Goal: Task Accomplishment & Management: Manage account settings

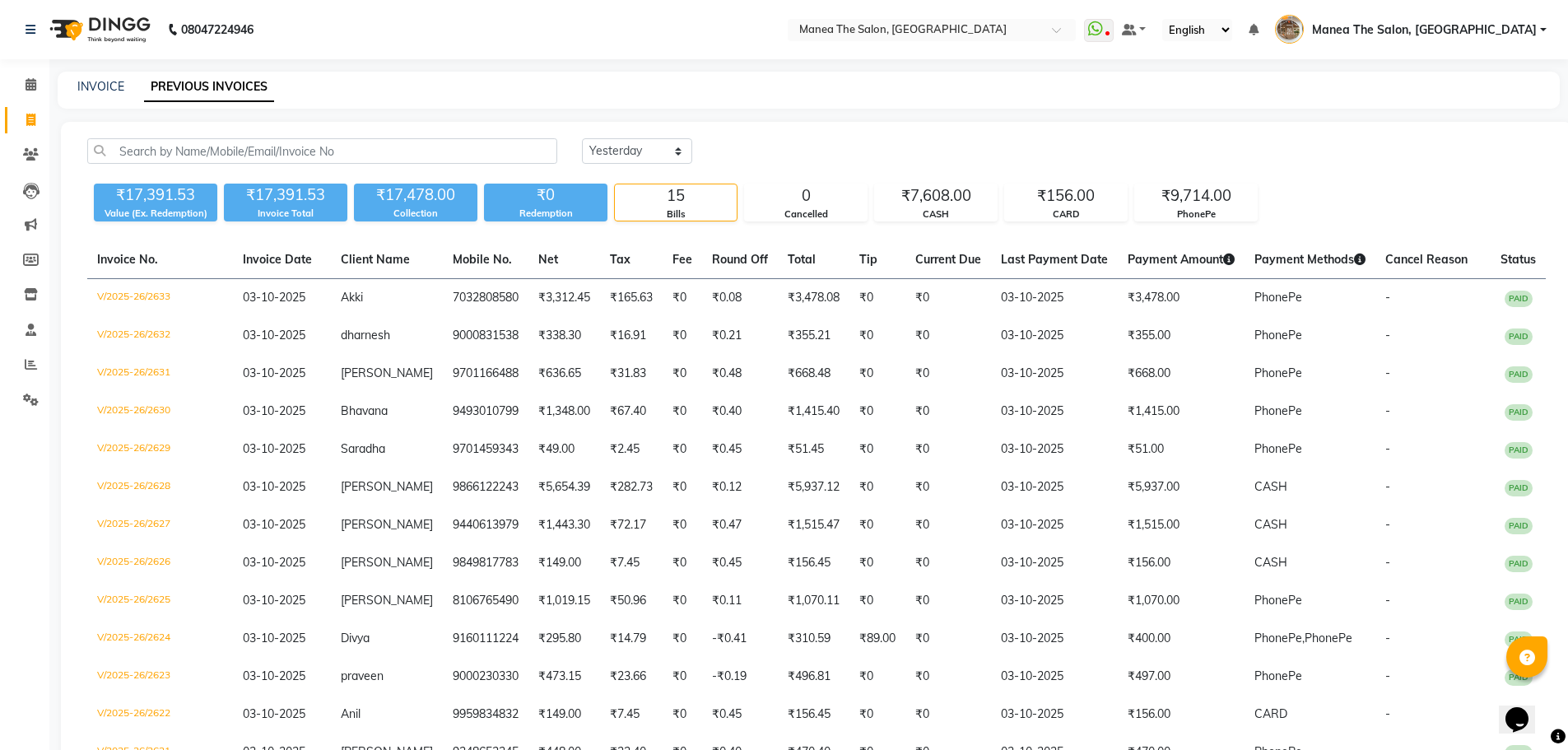
click at [649, 134] on div "Today Yesterday Custom Range ₹17,391.53 Value (Ex. Redemption) ₹17,391.53 Invoi…" at bounding box center [816, 516] width 1511 height 790
click at [627, 162] on select "Today Yesterday Custom Range" at bounding box center [637, 151] width 110 height 26
select select "today"
click at [582, 138] on select "Today Yesterday Custom Range" at bounding box center [637, 151] width 110 height 26
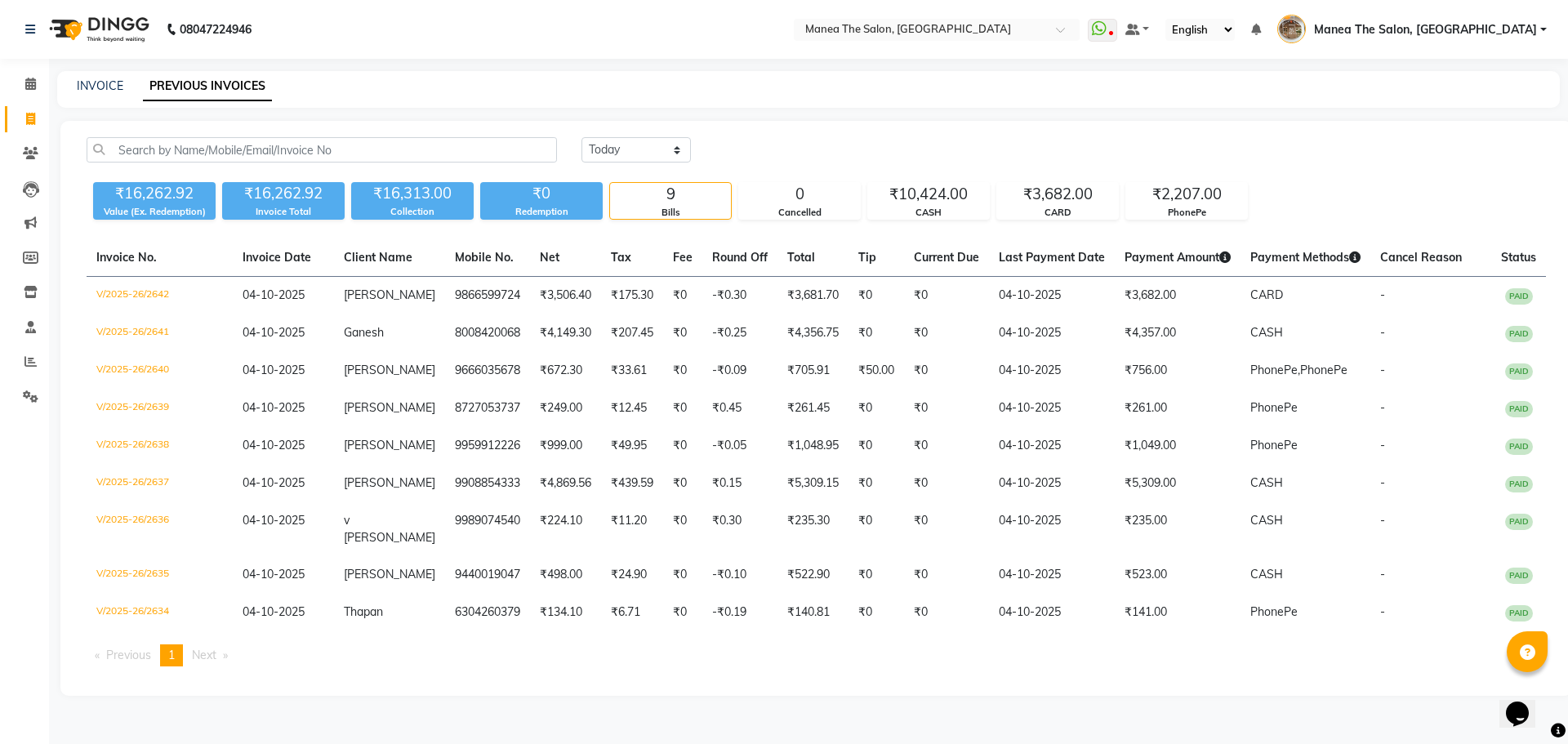
click at [1271, 207] on div "₹16,262.92 Value (Ex. Redemption) ₹16,262.92 Invoice Total ₹16,313.00 Collectio…" at bounding box center [816, 198] width 1460 height 44
click at [1391, 198] on div "₹16,262.92 Value (Ex. Redemption) ₹16,262.92 Invoice Total ₹16,313.00 Collectio…" at bounding box center [816, 198] width 1460 height 44
click at [104, 86] on link "INVOICE" at bounding box center [100, 86] width 46 height 15
select select "service"
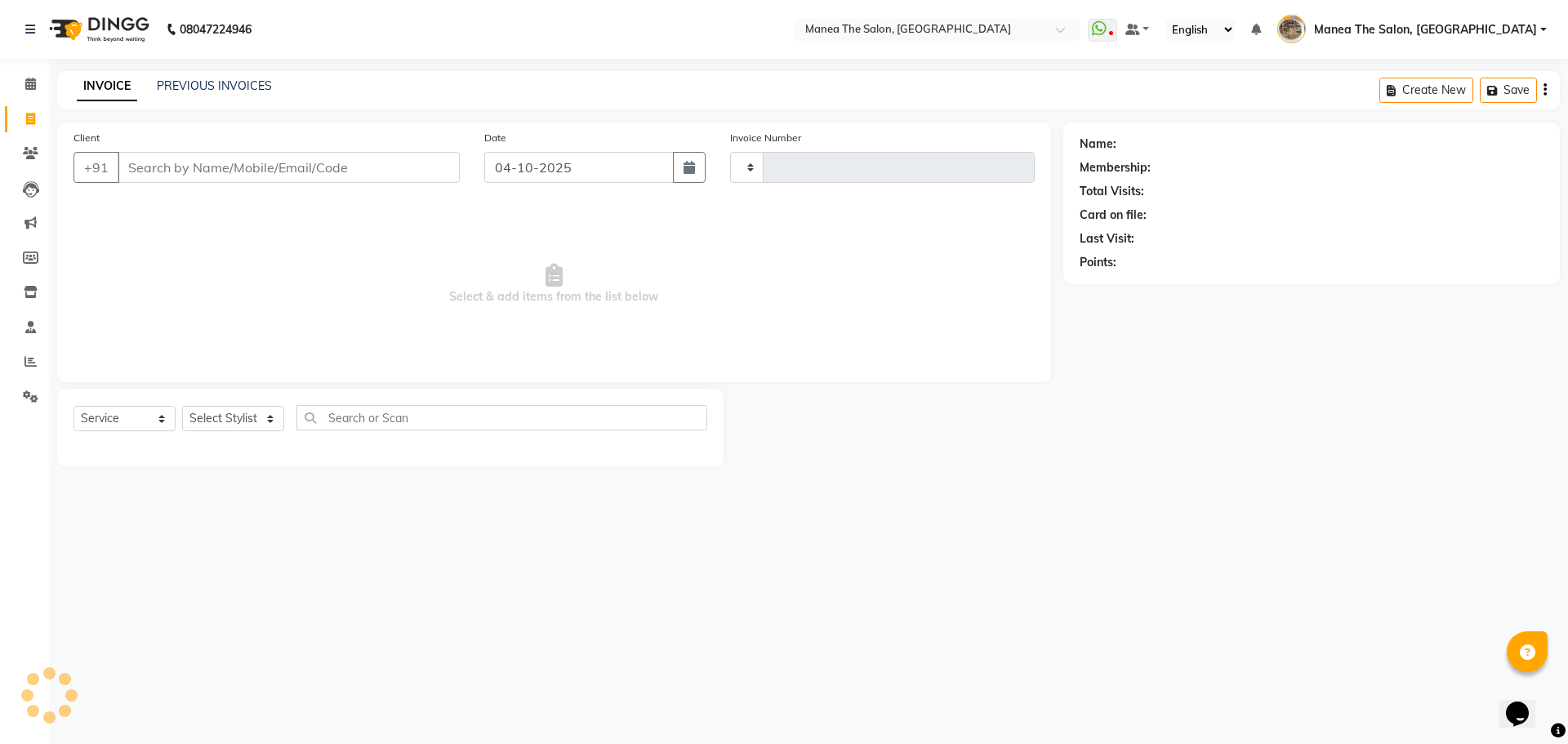
type input "2644"
select select "7287"
click at [207, 86] on link "PREVIOUS INVOICES" at bounding box center [215, 86] width 115 height 15
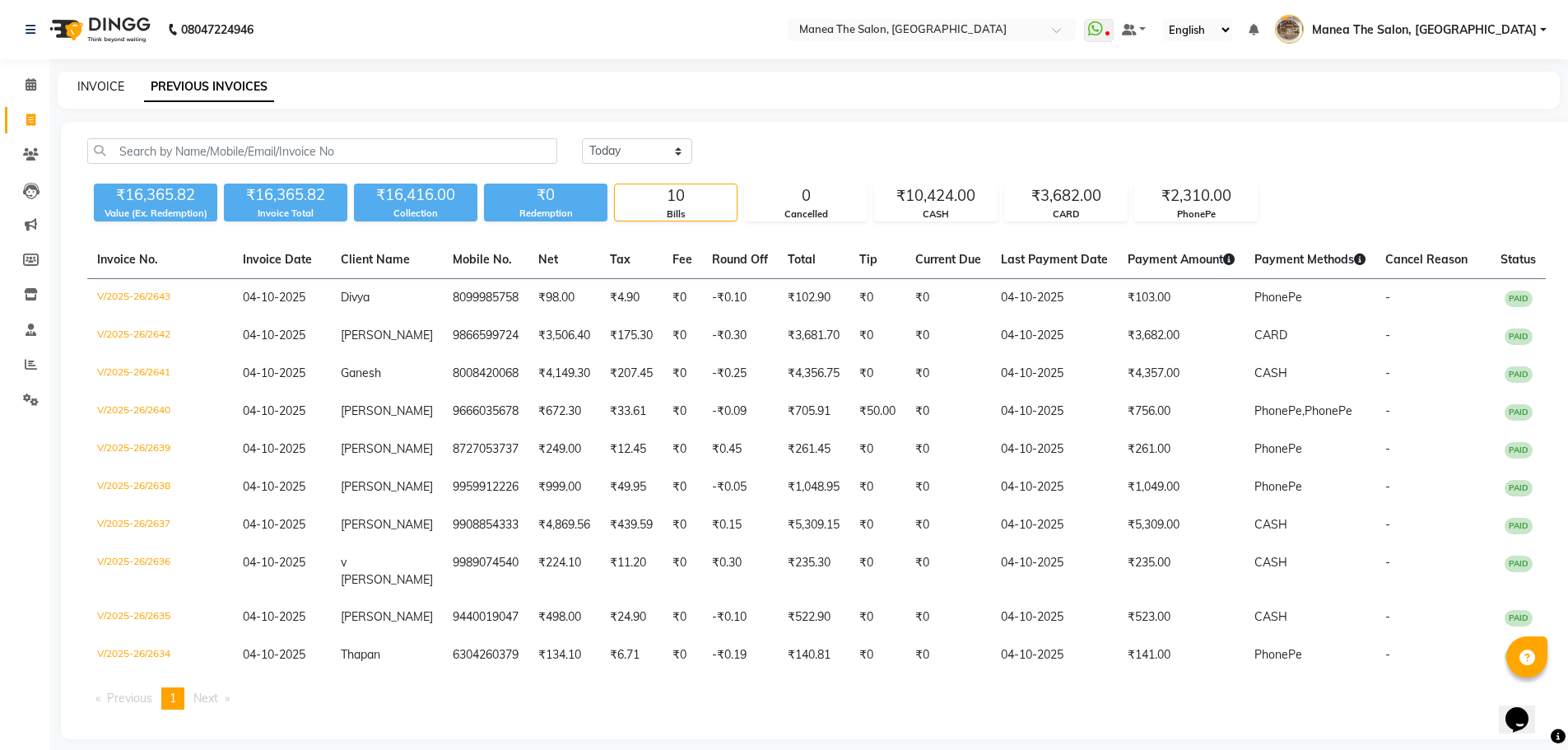
click at [119, 83] on link "INVOICE" at bounding box center [101, 86] width 46 height 15
select select "service"
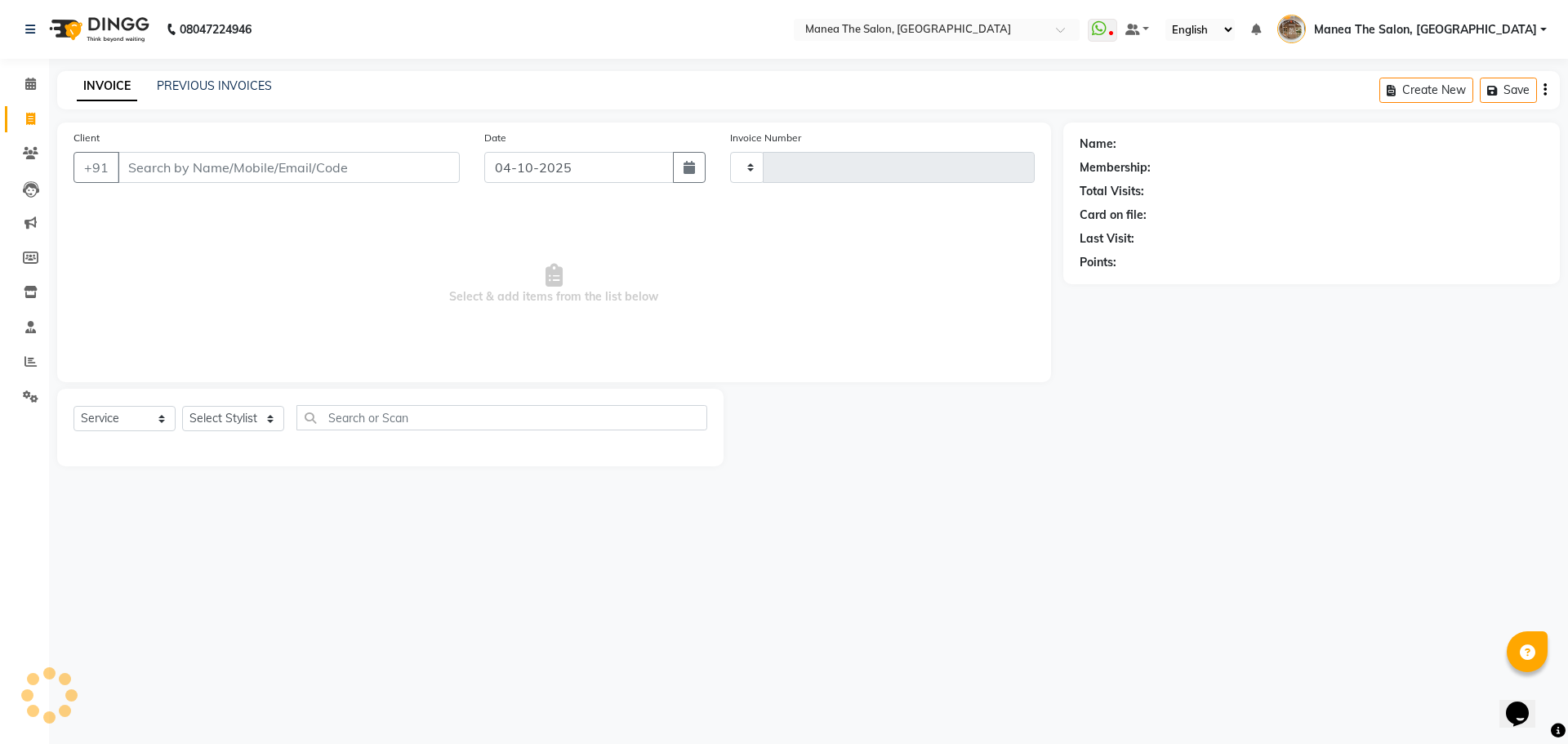
type input "2644"
select select "7287"
click at [229, 84] on link "PREVIOUS INVOICES" at bounding box center [215, 86] width 115 height 15
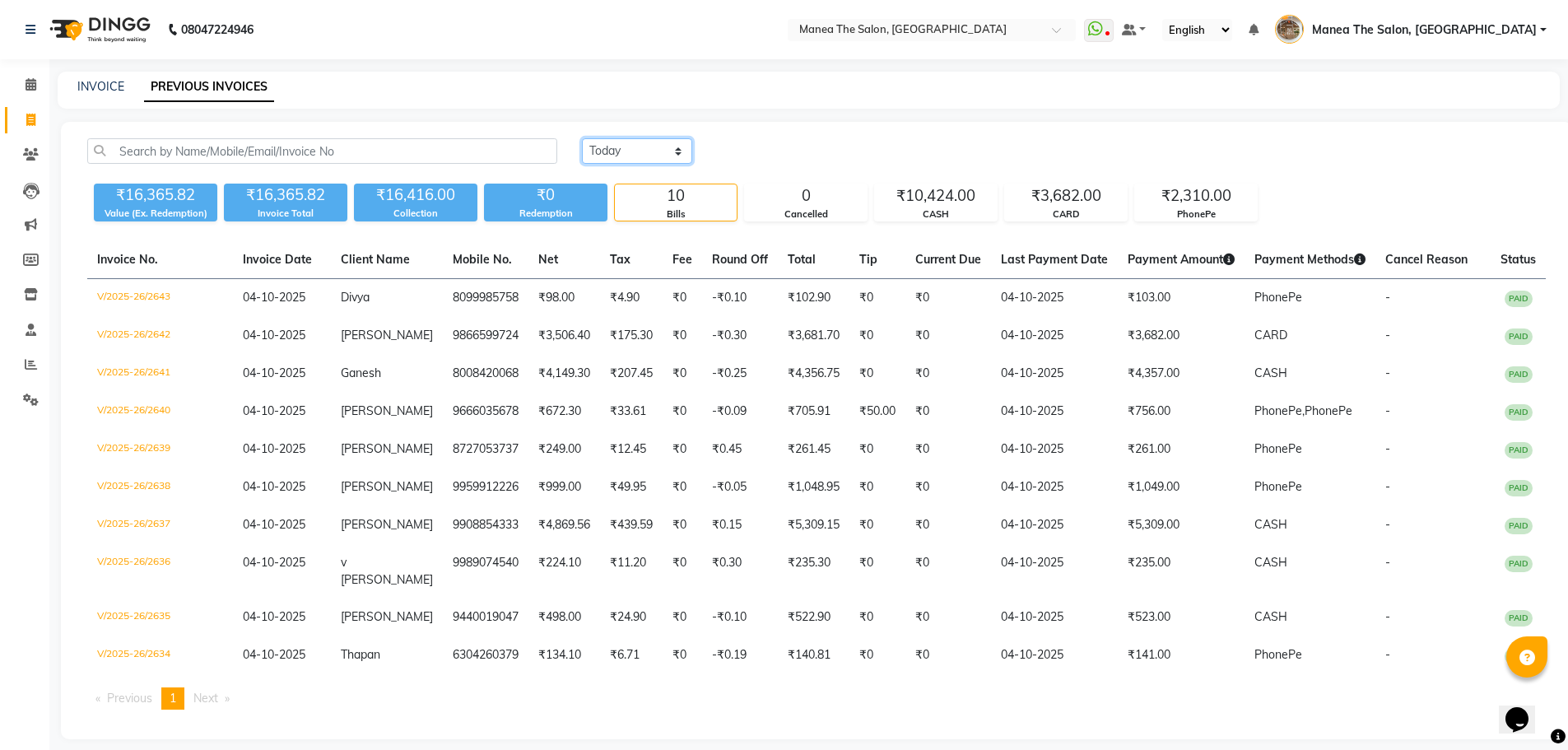
click at [637, 146] on select "Today Yesterday Custom Range" at bounding box center [637, 151] width 110 height 26
click at [582, 138] on select "Today Yesterday Custom Range" at bounding box center [637, 151] width 110 height 26
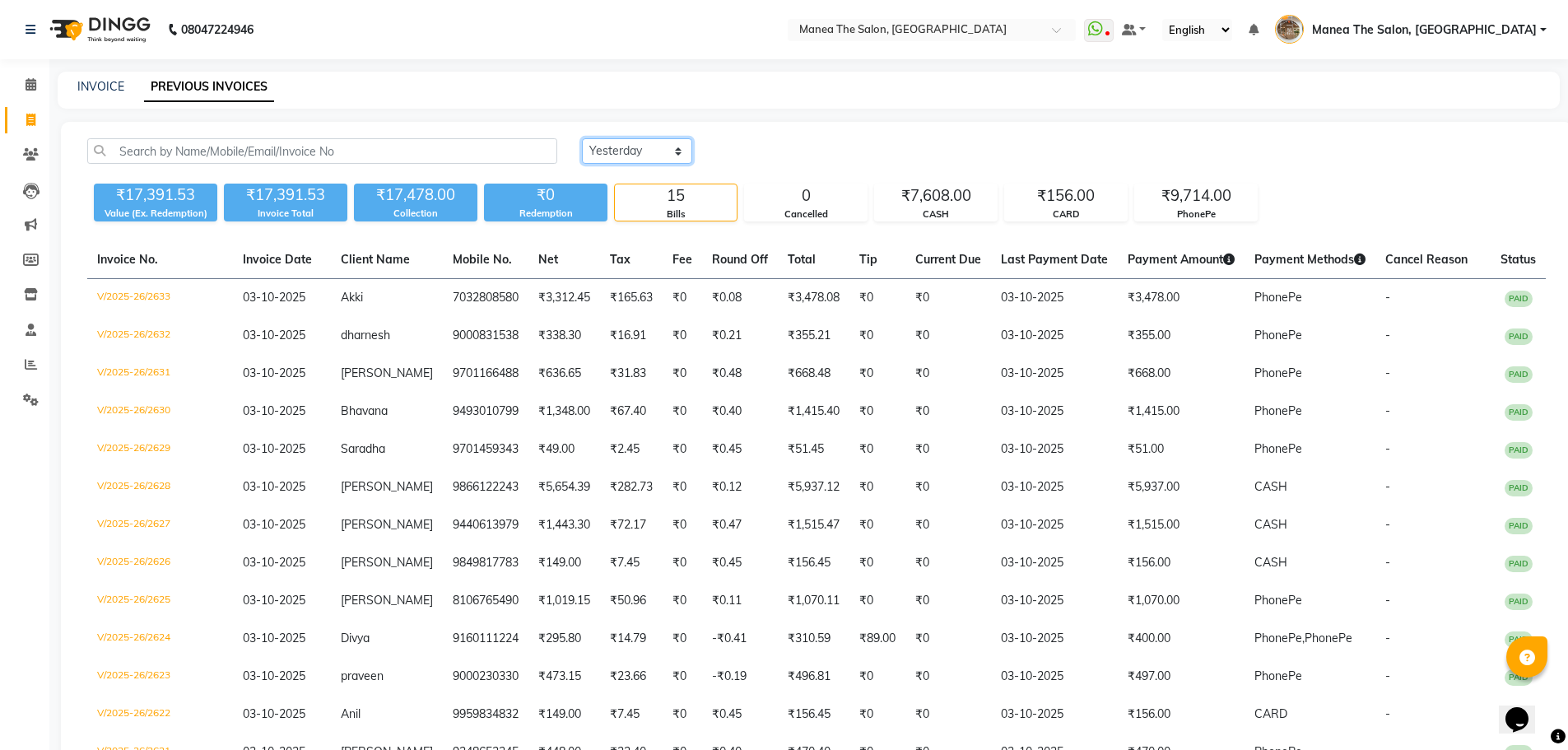
click at [653, 152] on select "Today Yesterday Custom Range" at bounding box center [637, 151] width 110 height 26
select select "today"
click at [582, 138] on select "Today Yesterday Custom Range" at bounding box center [637, 151] width 110 height 26
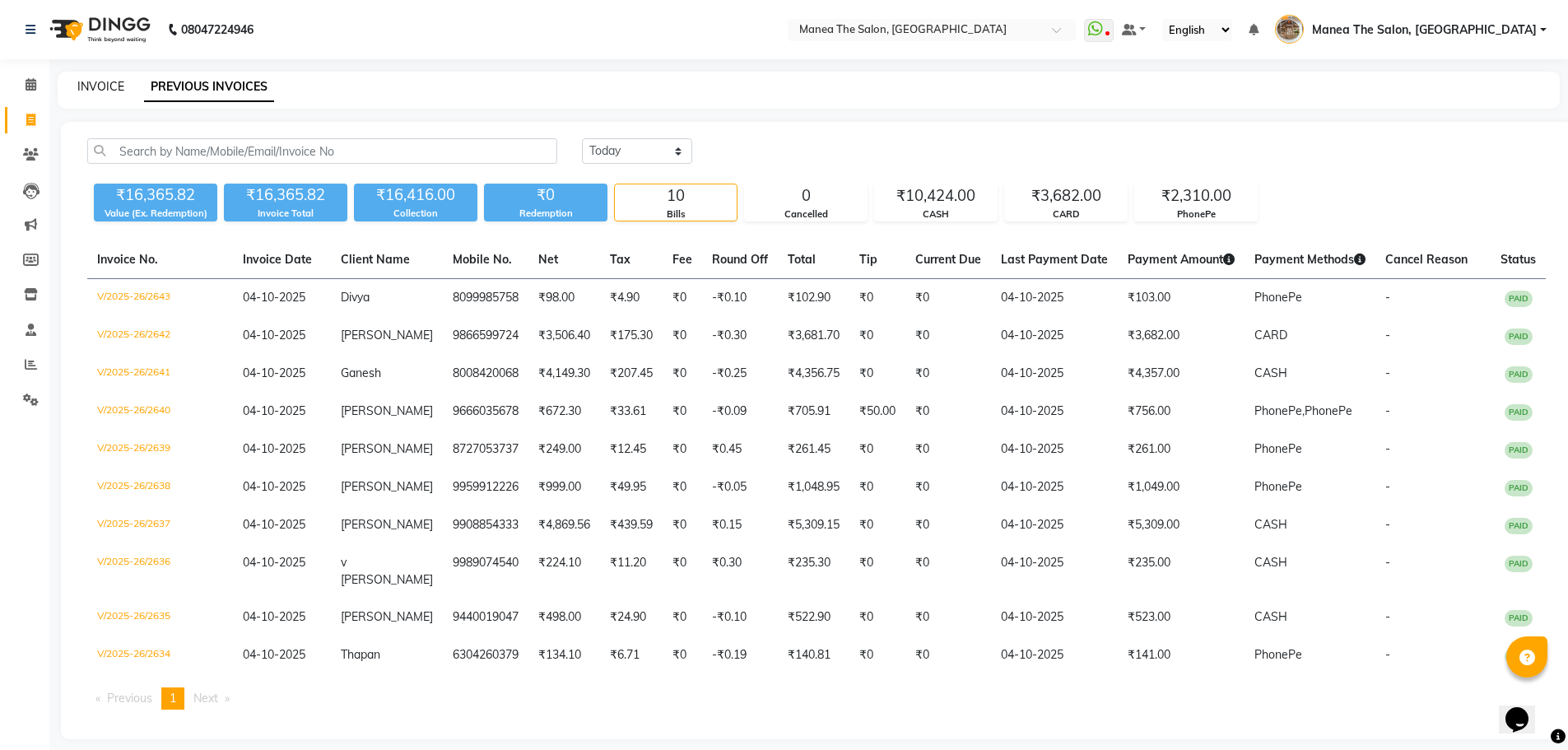
click at [109, 84] on link "INVOICE" at bounding box center [101, 86] width 46 height 15
select select "7287"
select select "service"
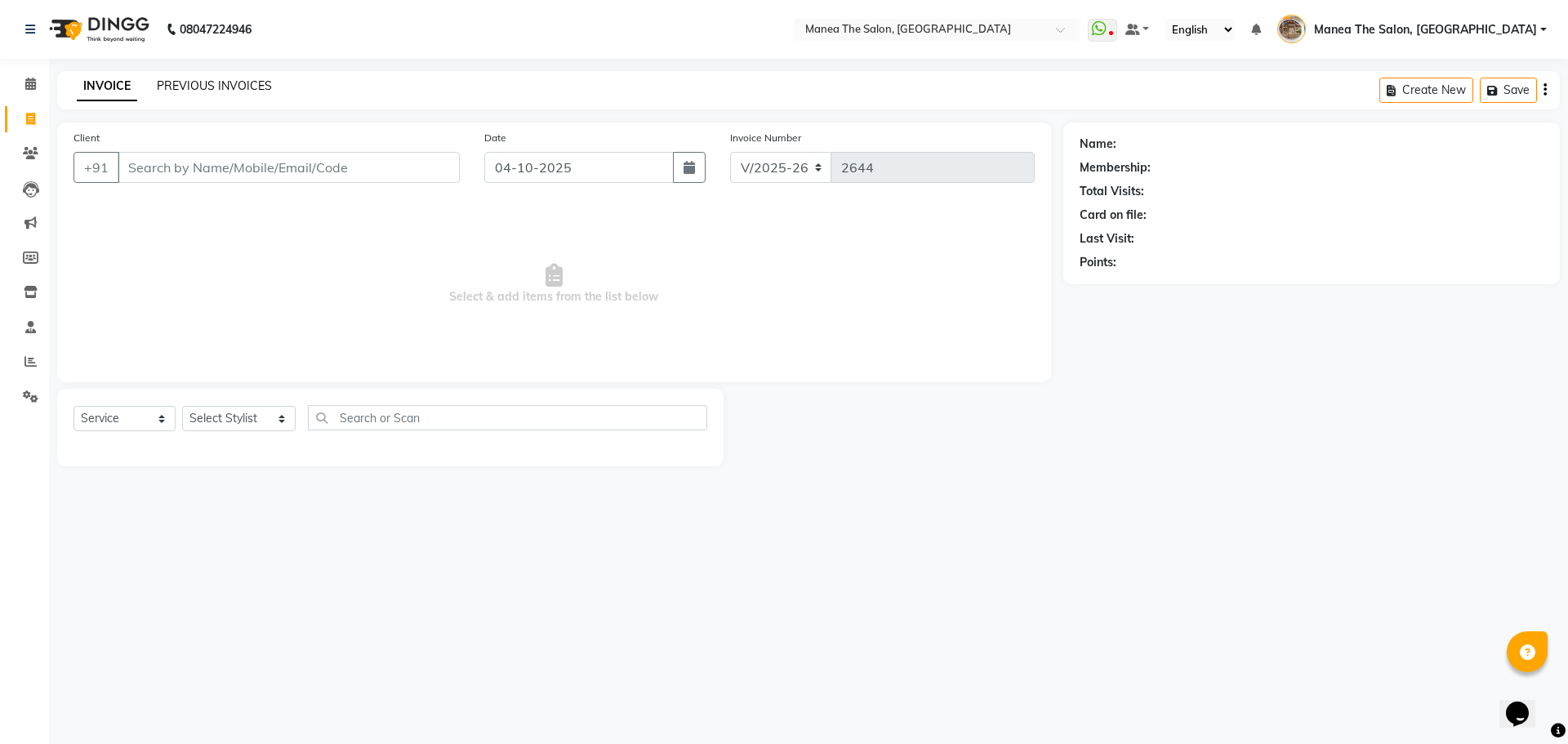
click at [230, 80] on link "PREVIOUS INVOICES" at bounding box center [215, 86] width 115 height 15
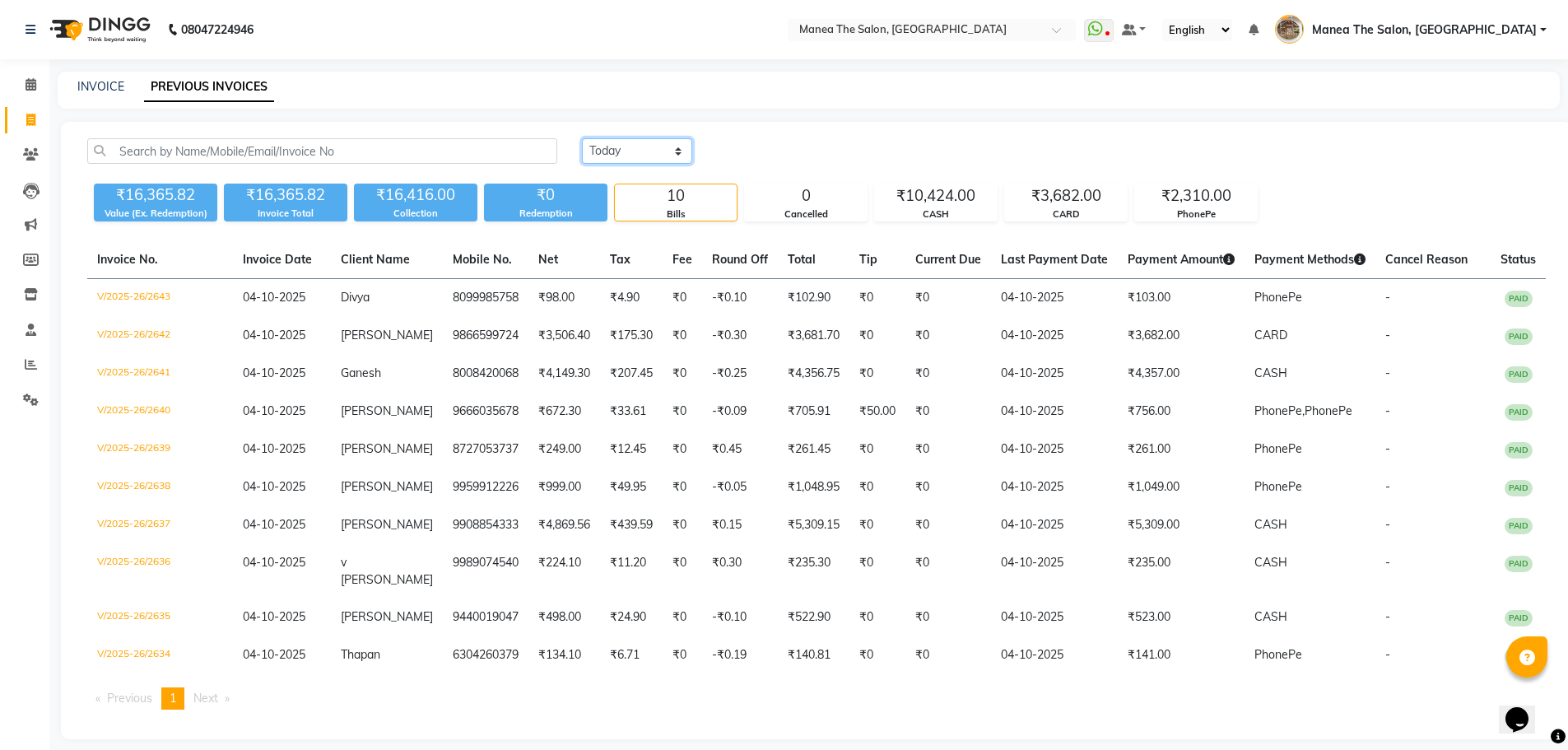
click at [651, 154] on select "Today Yesterday Custom Range" at bounding box center [637, 151] width 110 height 26
select select "range"
click at [582, 138] on select "Today Yesterday Custom Range" at bounding box center [637, 151] width 110 height 26
click at [787, 155] on input "04-10-2025" at bounding box center [770, 152] width 115 height 23
select select "10"
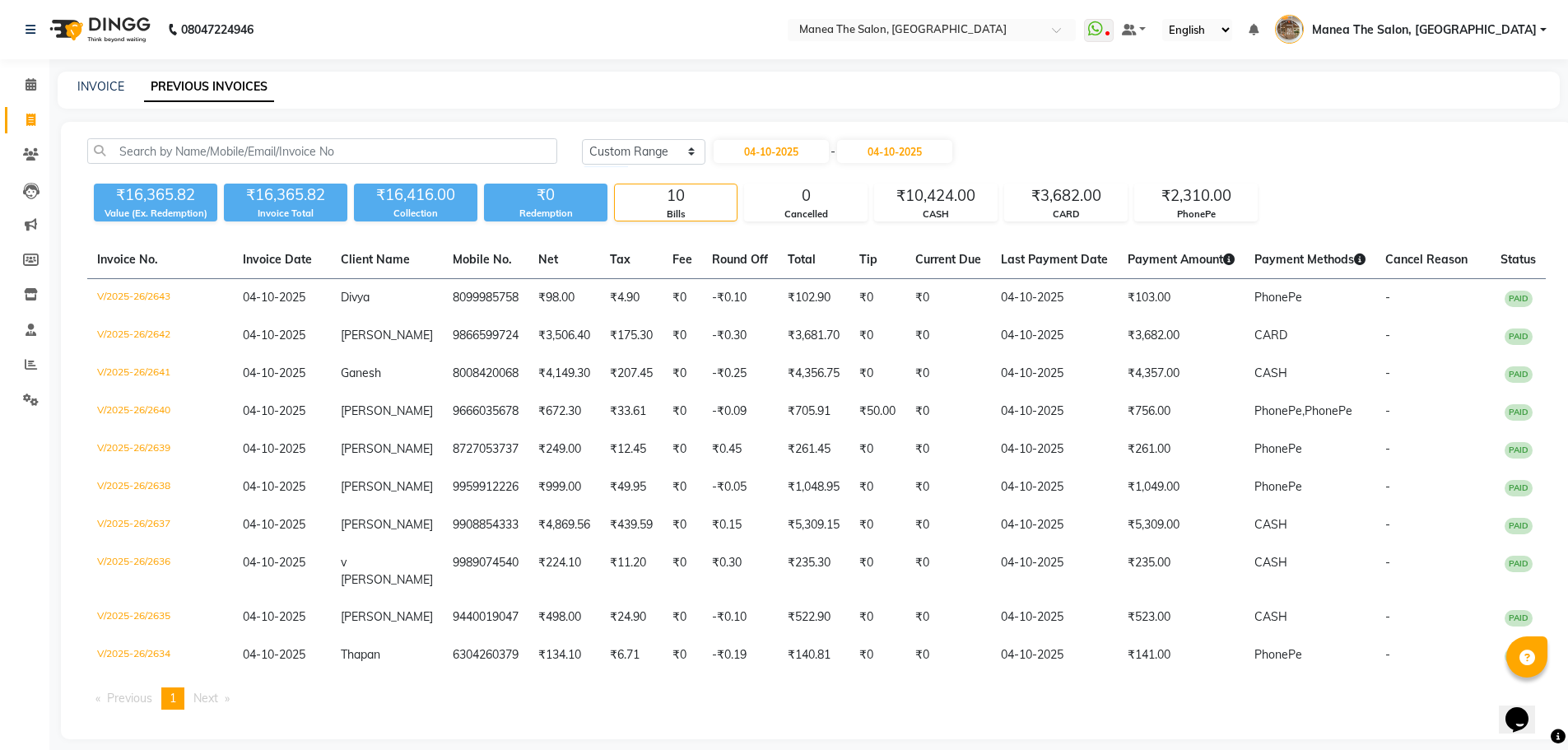
select select "2025"
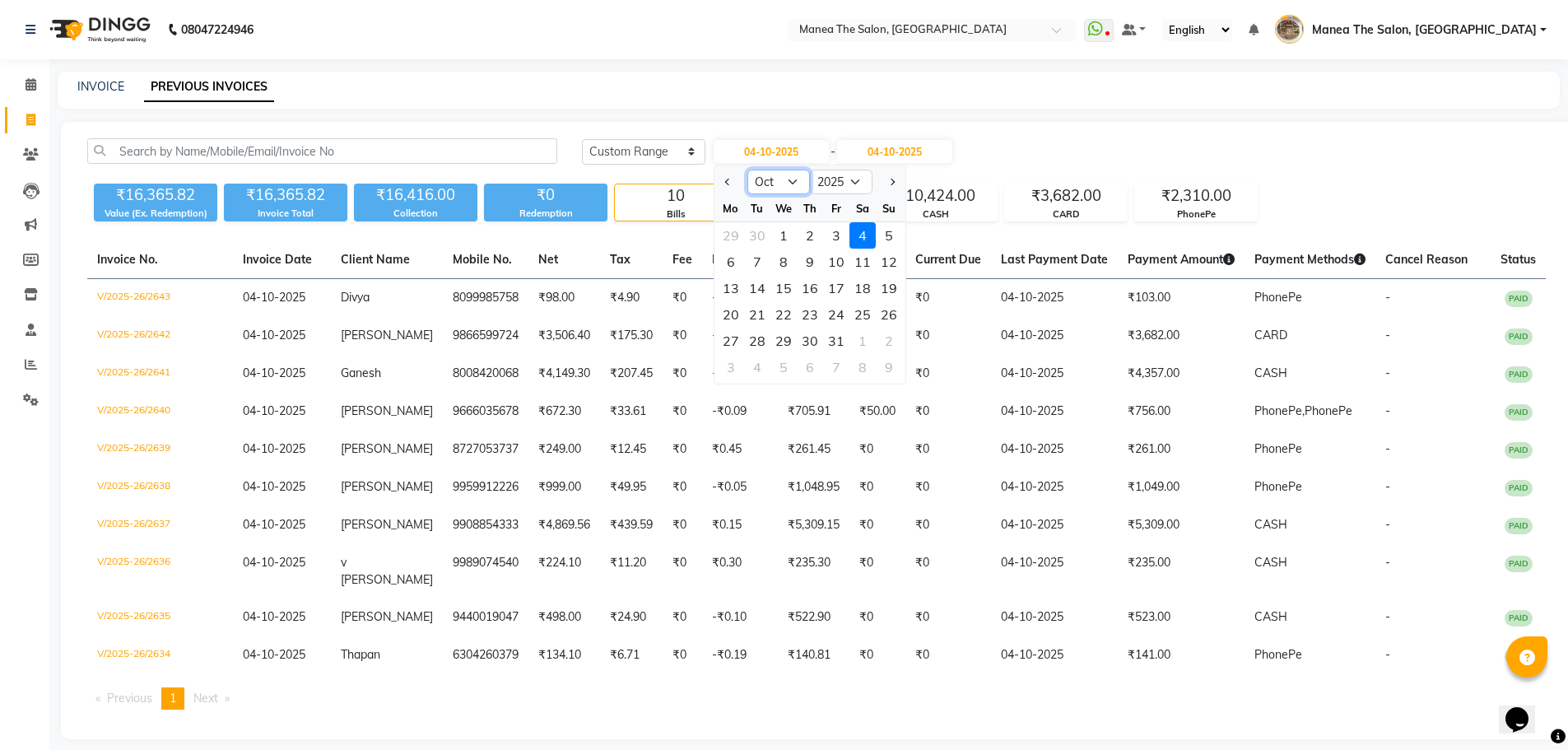
click at [769, 182] on select "Jan Feb Mar Apr May Jun Jul Aug Sep Oct Nov Dec" at bounding box center [779, 182] width 63 height 25
select select "9"
click at [747, 170] on select "Jan Feb Mar Apr May Jun Jul Aug Sep Oct Nov Dec" at bounding box center [779, 182] width 63 height 25
click at [727, 233] on div "1" at bounding box center [731, 235] width 27 height 27
type input "01-09-2025"
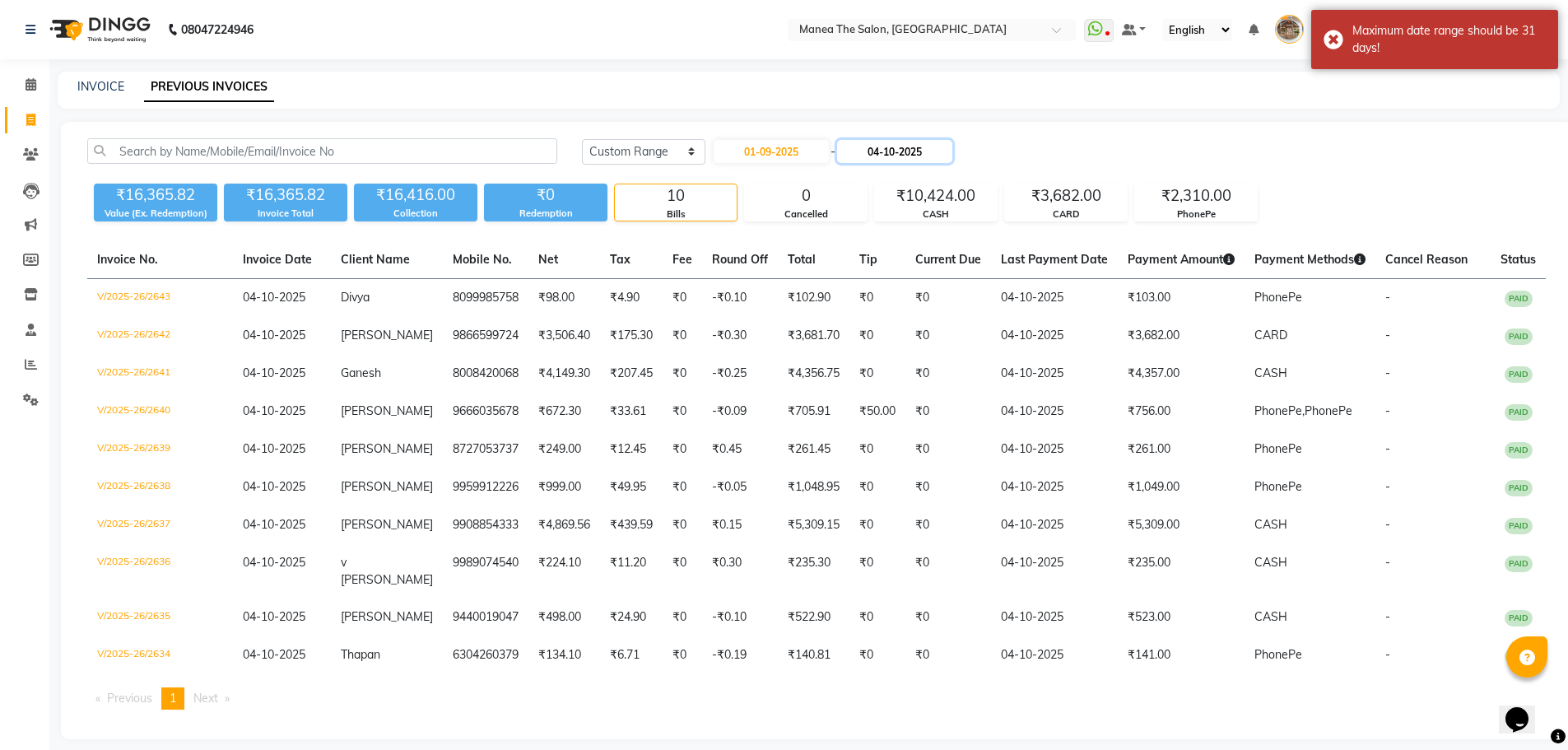
click at [880, 154] on input "04-10-2025" at bounding box center [895, 152] width 115 height 23
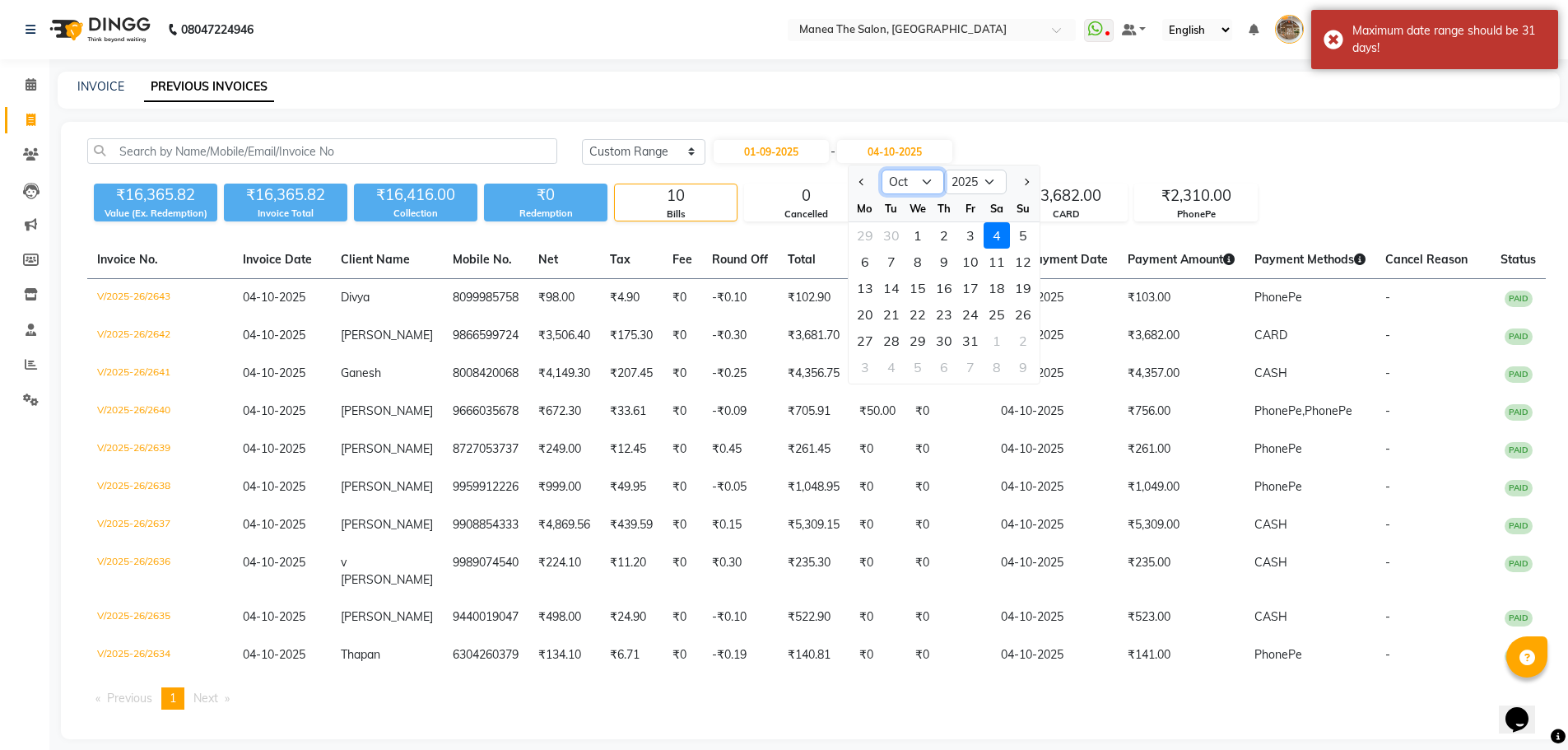
click at [893, 180] on select "Sep Oct Nov Dec" at bounding box center [913, 182] width 63 height 25
select select "9"
click at [881, 170] on select "Sep Oct Nov Dec" at bounding box center [913, 182] width 63 height 25
click at [895, 338] on div "30" at bounding box center [892, 340] width 27 height 27
type input "30-09-2025"
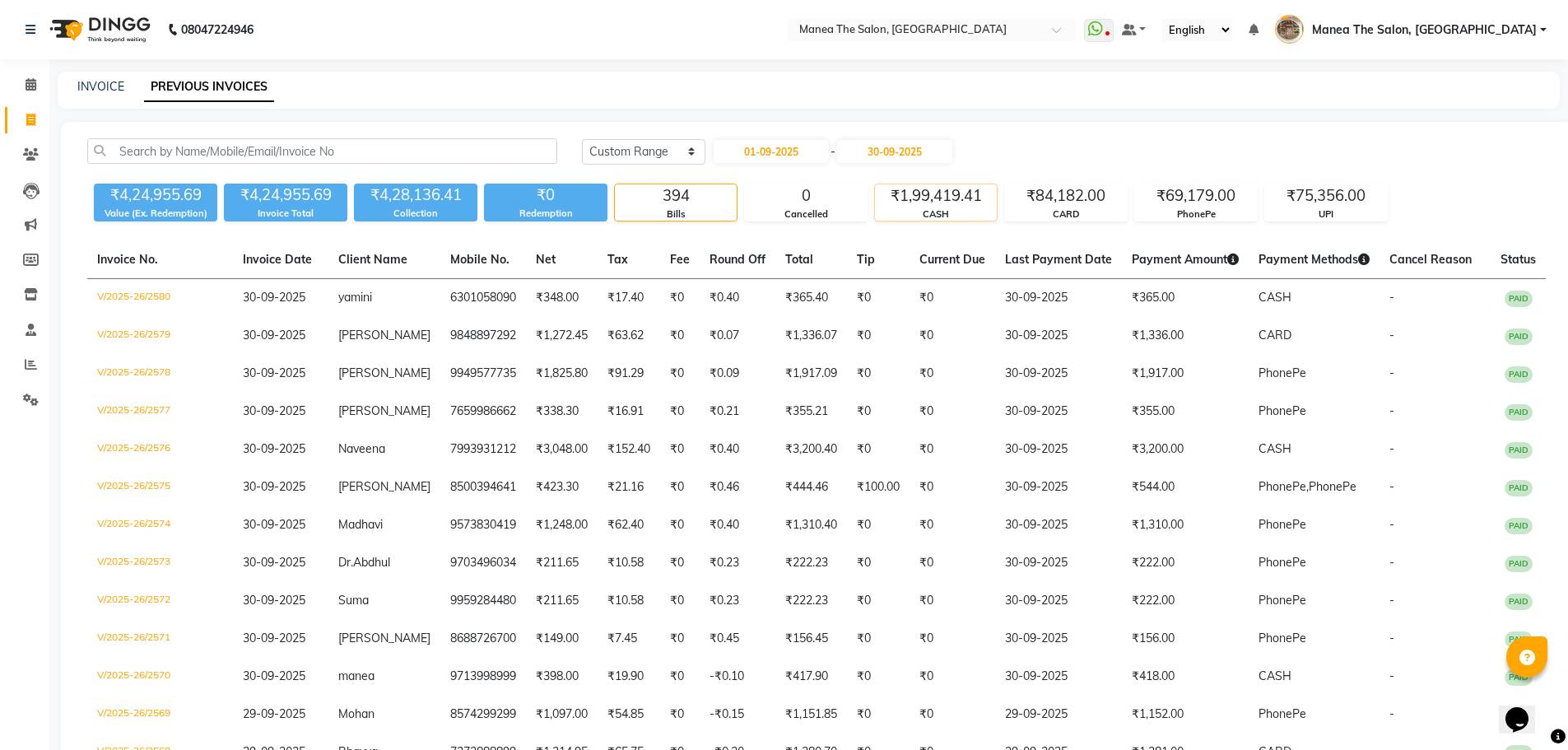
click at [913, 196] on div "₹1,99,419.41" at bounding box center [935, 195] width 121 height 23
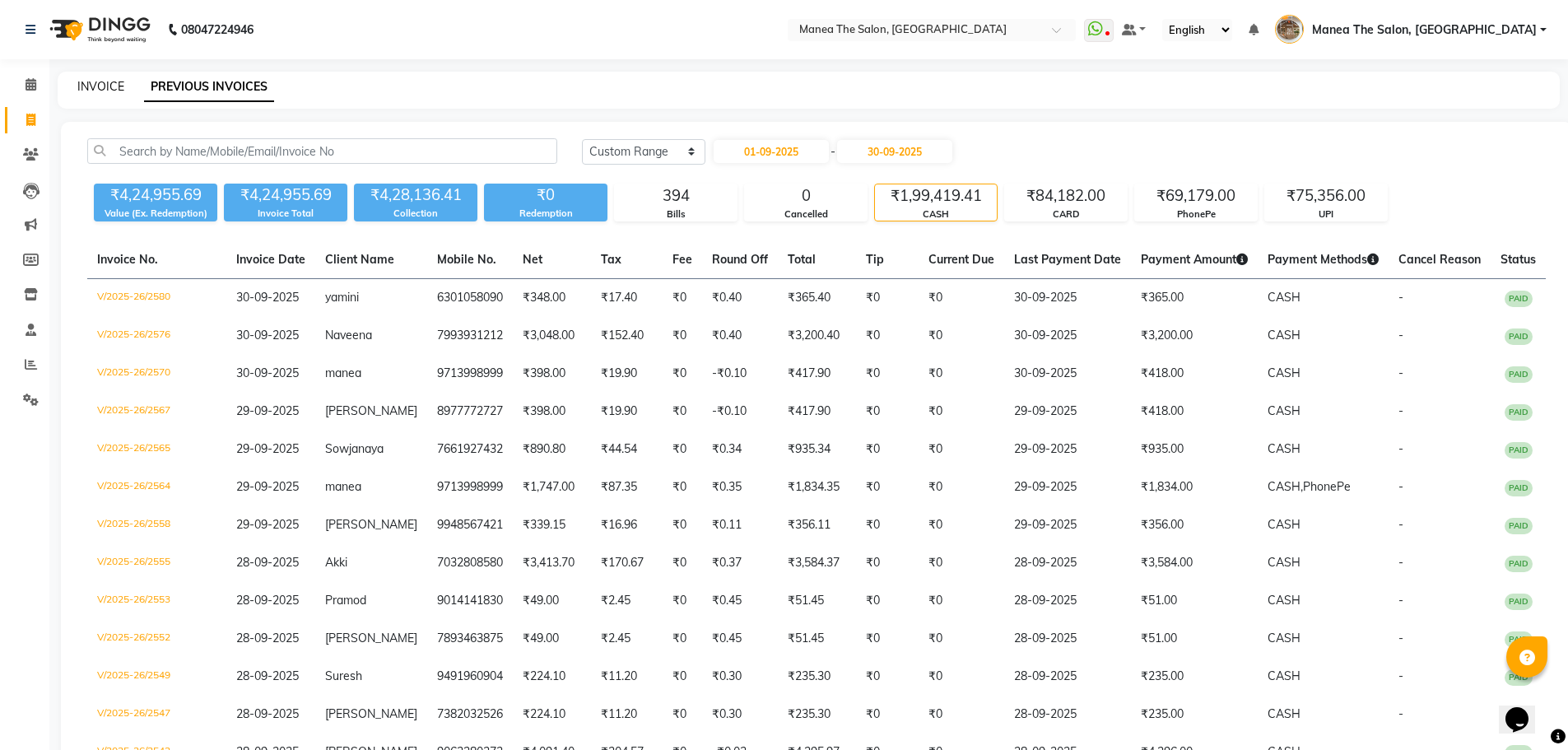
click at [109, 88] on link "INVOICE" at bounding box center [101, 86] width 46 height 15
select select "service"
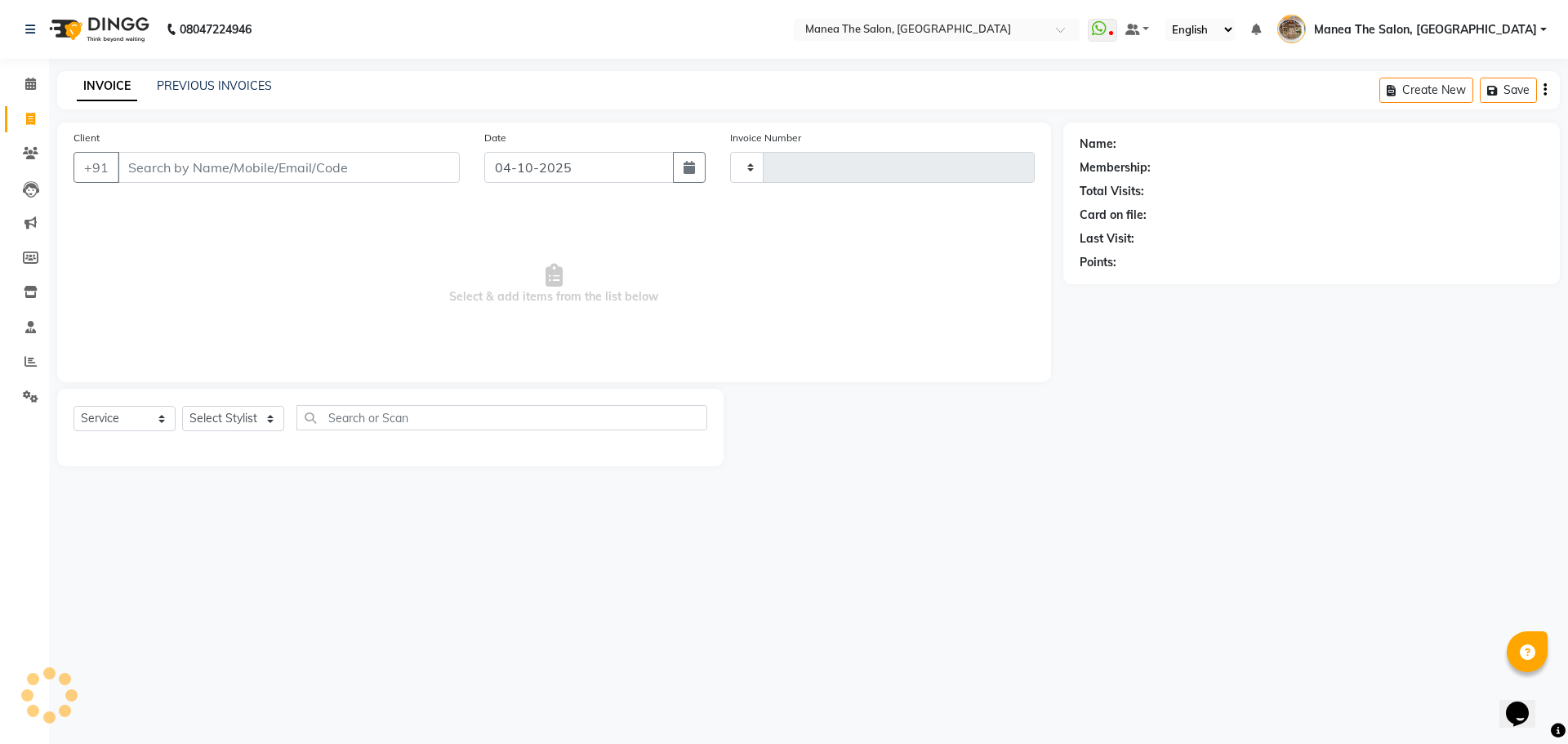
type input "2644"
select select "7287"
click at [359, 170] on input "Client" at bounding box center [289, 166] width 343 height 31
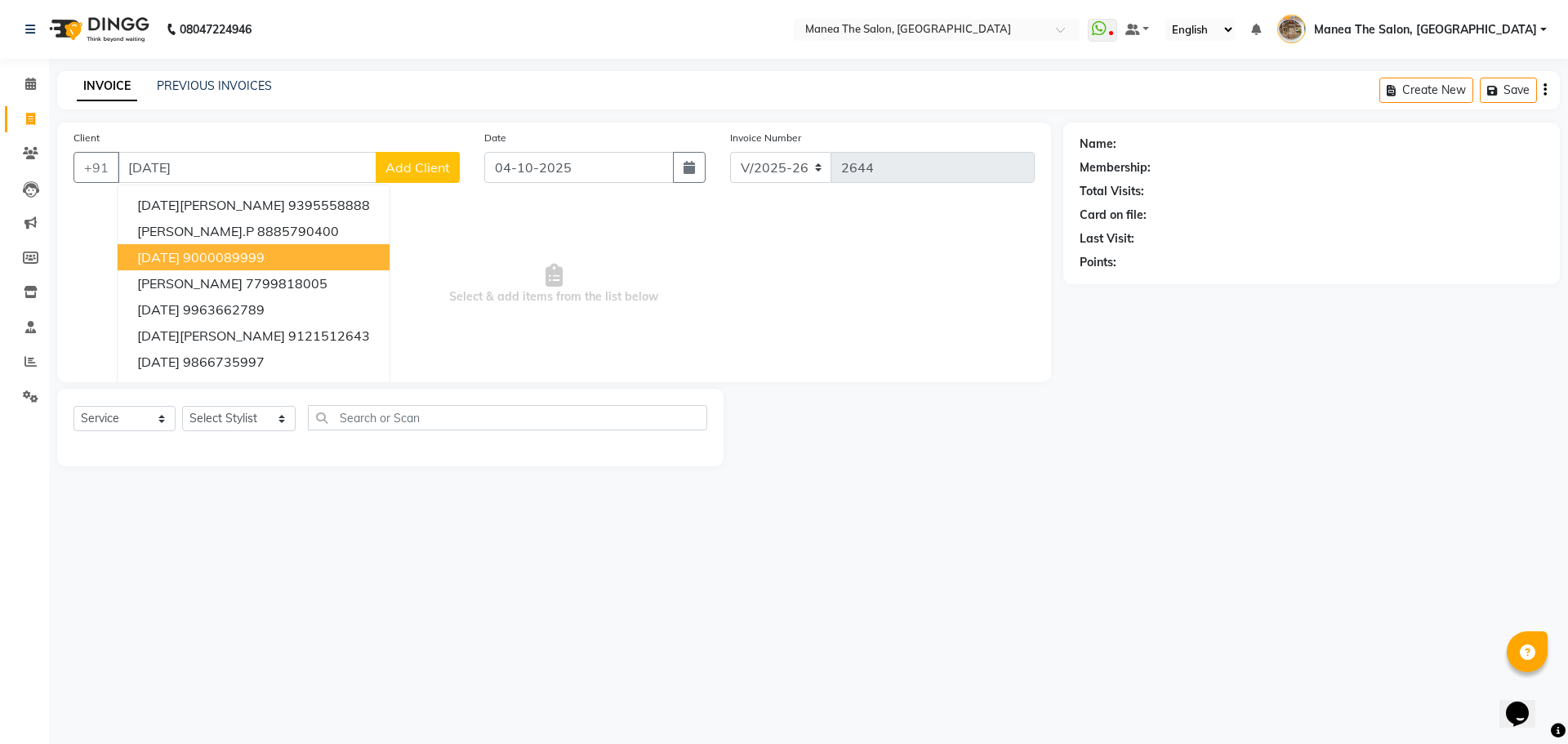
click at [269, 255] on button "Raja 9000089999" at bounding box center [253, 257] width 272 height 26
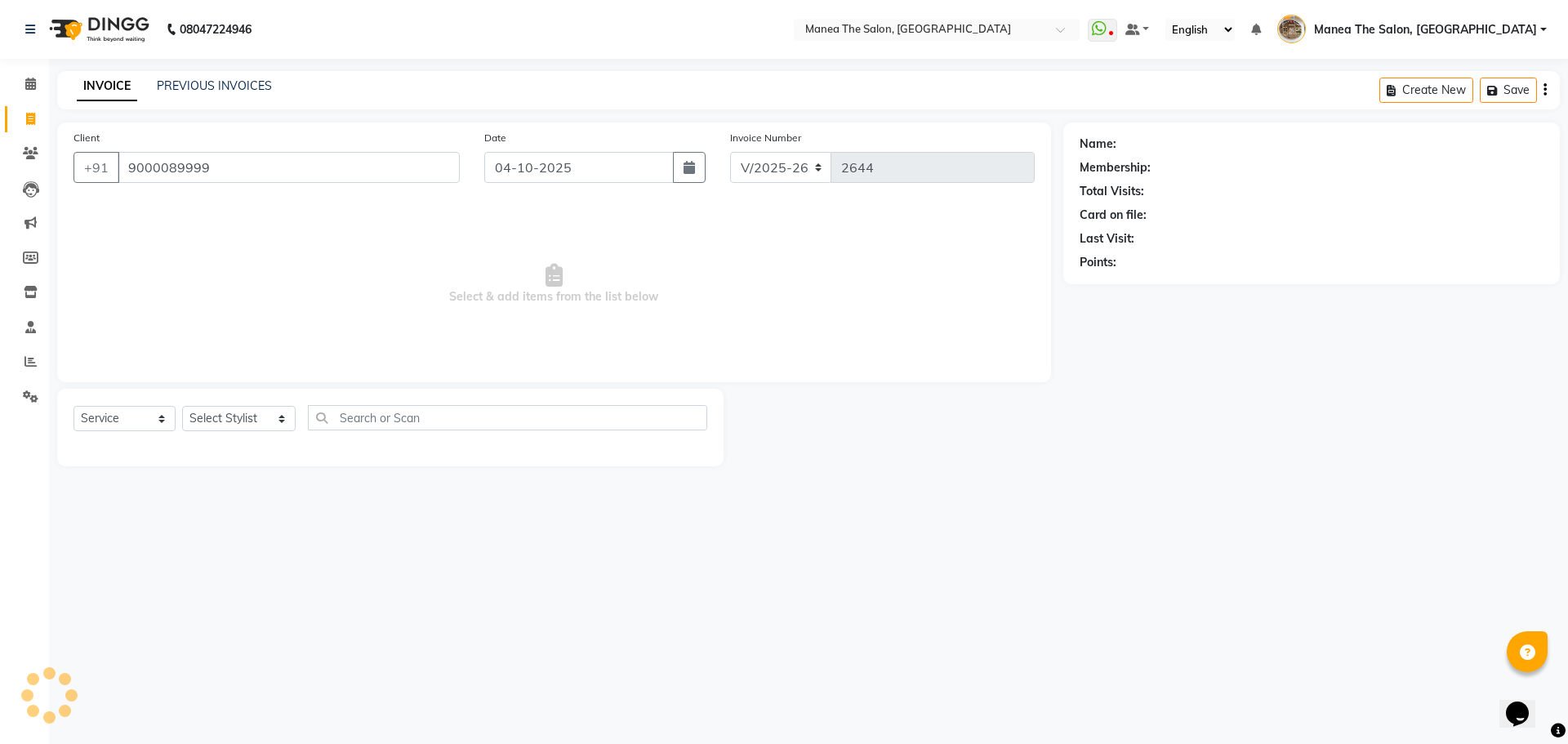
type input "9000089999"
click at [1124, 140] on link "Raja" at bounding box center [1137, 144] width 35 height 17
click at [1129, 149] on link "Raja" at bounding box center [1137, 144] width 35 height 17
click at [188, 83] on link "PREVIOUS INVOICES" at bounding box center [215, 86] width 115 height 15
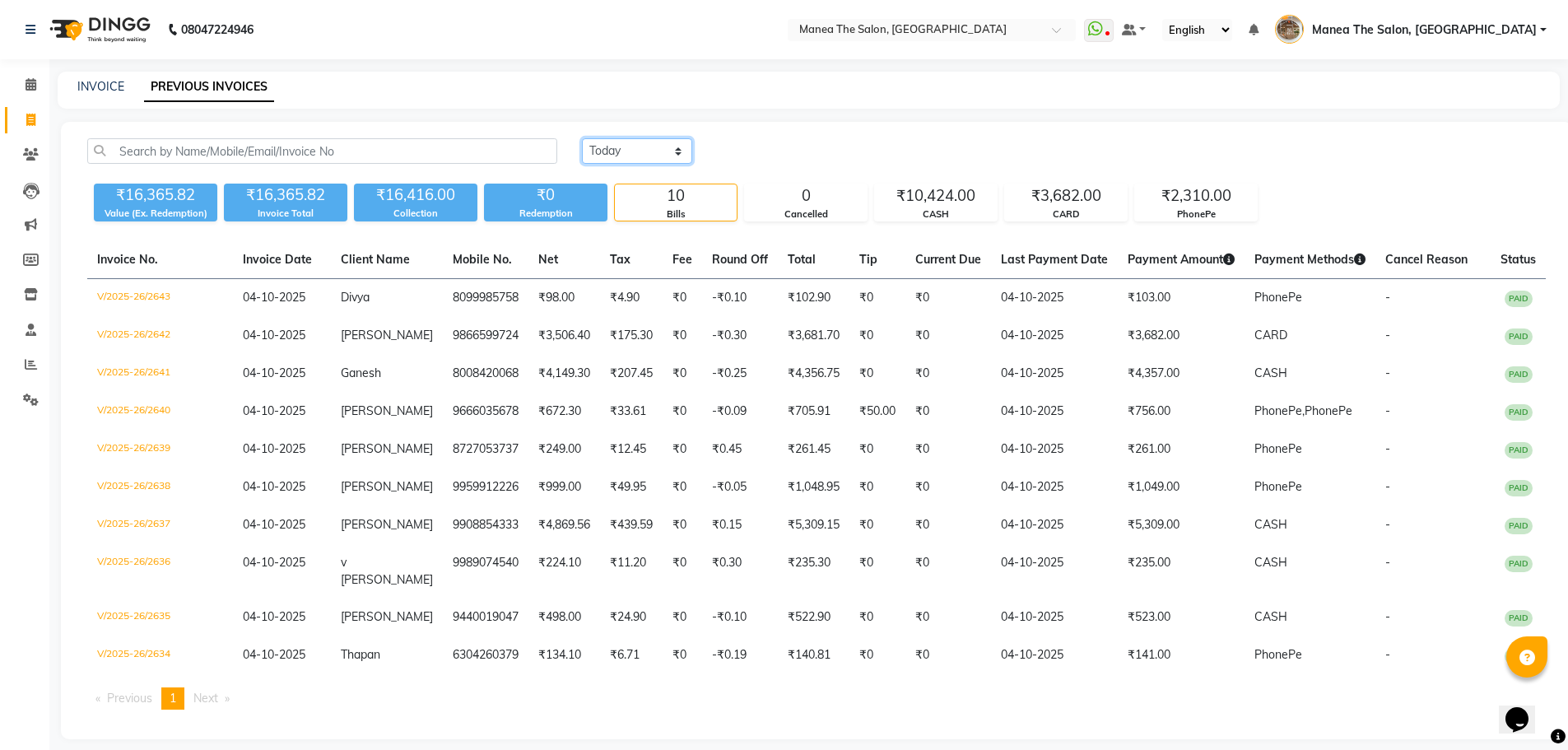
click at [631, 140] on select "Today Yesterday Custom Range" at bounding box center [637, 151] width 110 height 26
select select "range"
click at [582, 138] on select "Today Yesterday Custom Range" at bounding box center [637, 151] width 110 height 26
click at [790, 152] on input "04-10-2025" at bounding box center [770, 152] width 115 height 23
select select "10"
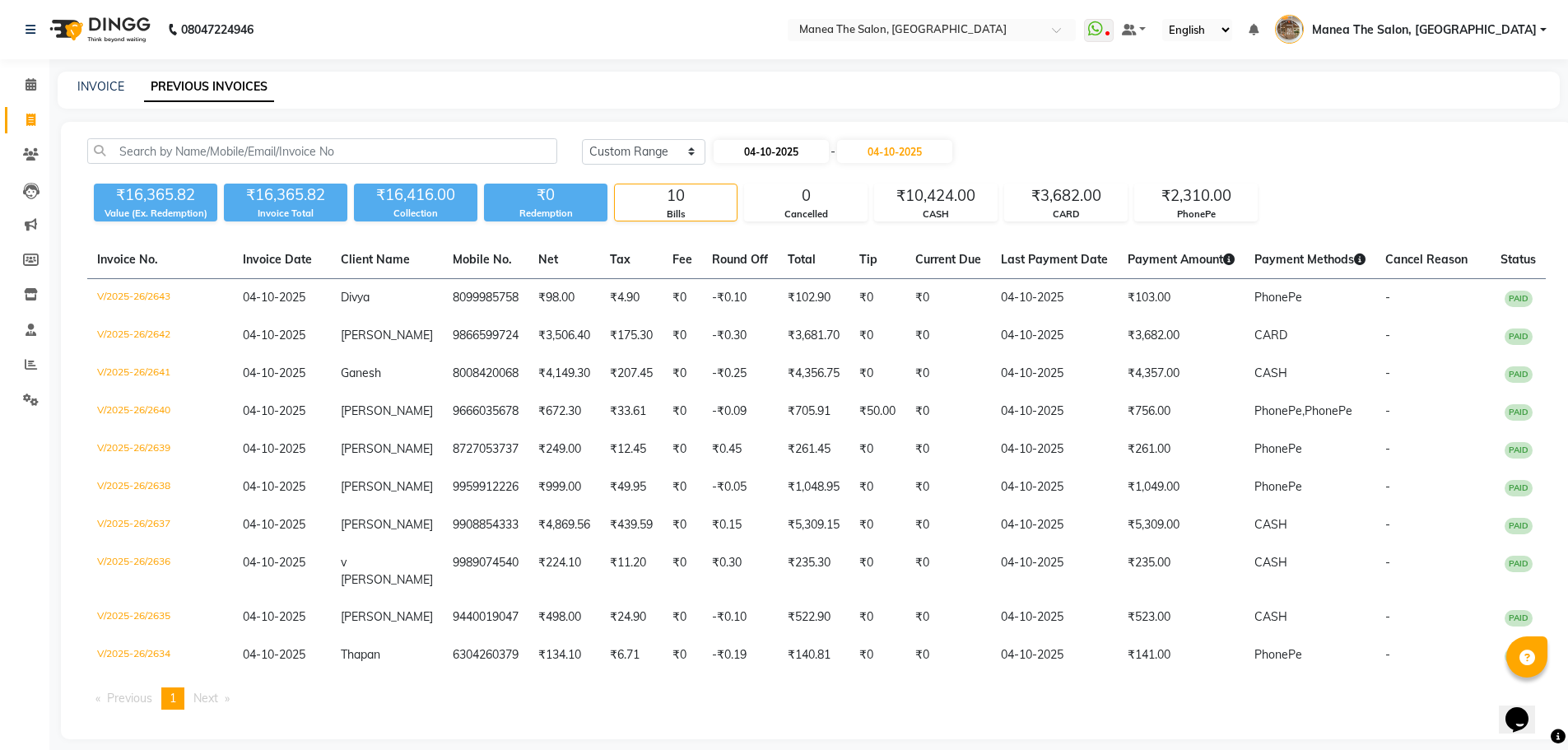
select select "2025"
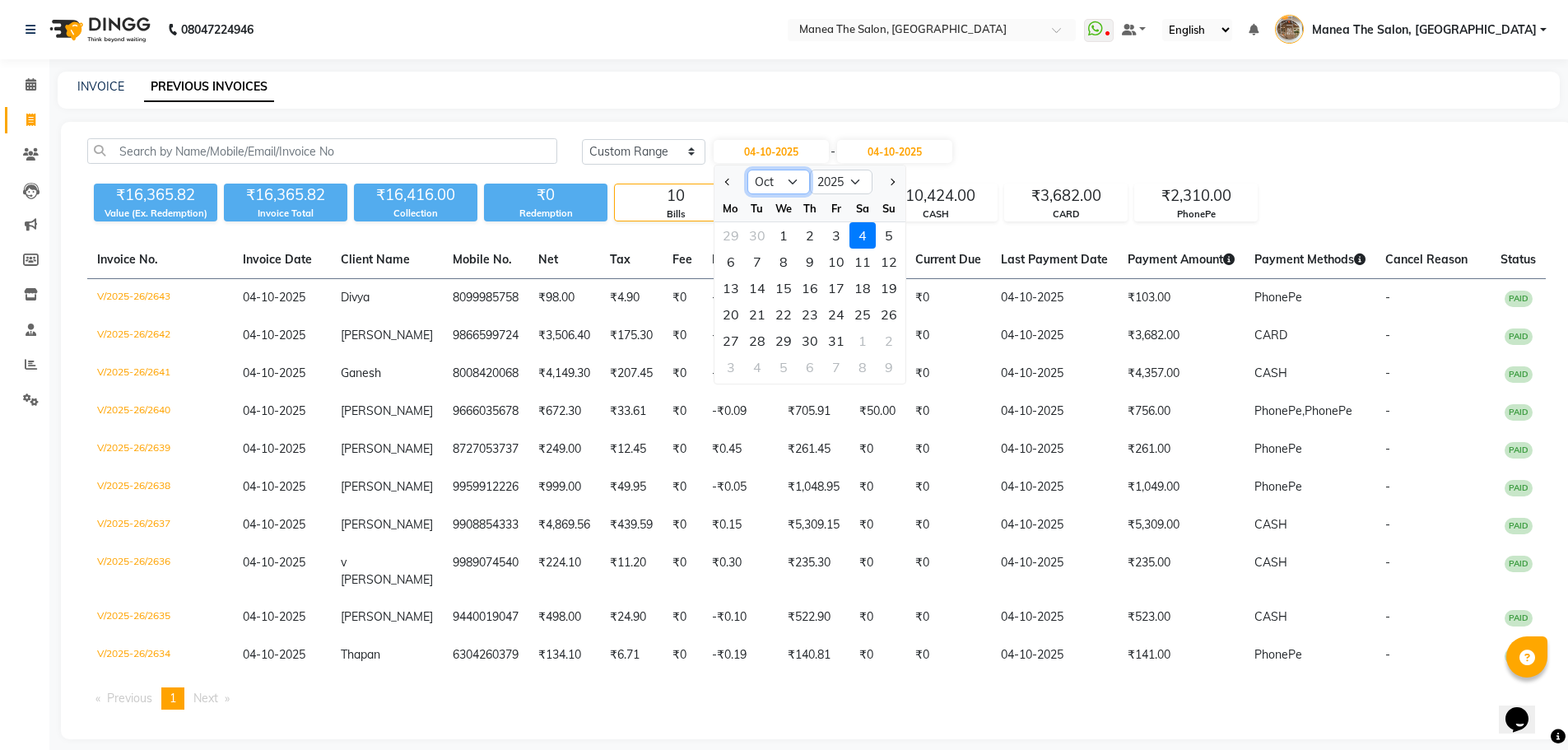
click at [759, 185] on select "Jan Feb Mar Apr May Jun Jul Aug Sep Oct Nov Dec" at bounding box center [779, 182] width 63 height 25
select select "9"
click at [747, 170] on select "Jan Feb Mar Apr May Jun Jul Aug Sep Oct Nov Dec" at bounding box center [779, 182] width 63 height 25
drag, startPoint x: 730, startPoint y: 238, endPoint x: 839, endPoint y: 191, distance: 118.7
click at [731, 237] on div "1" at bounding box center [731, 235] width 27 height 27
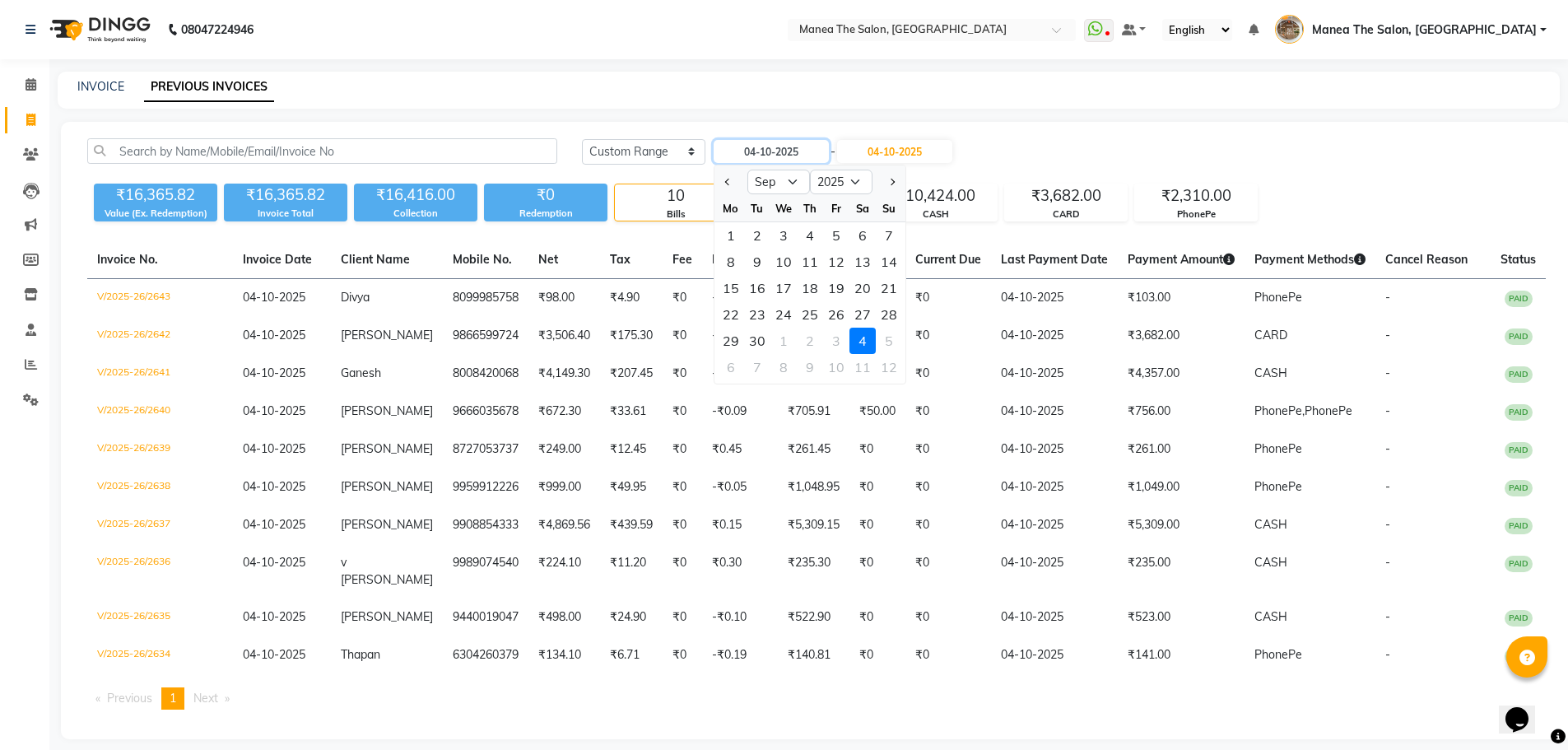
type input "01-09-2025"
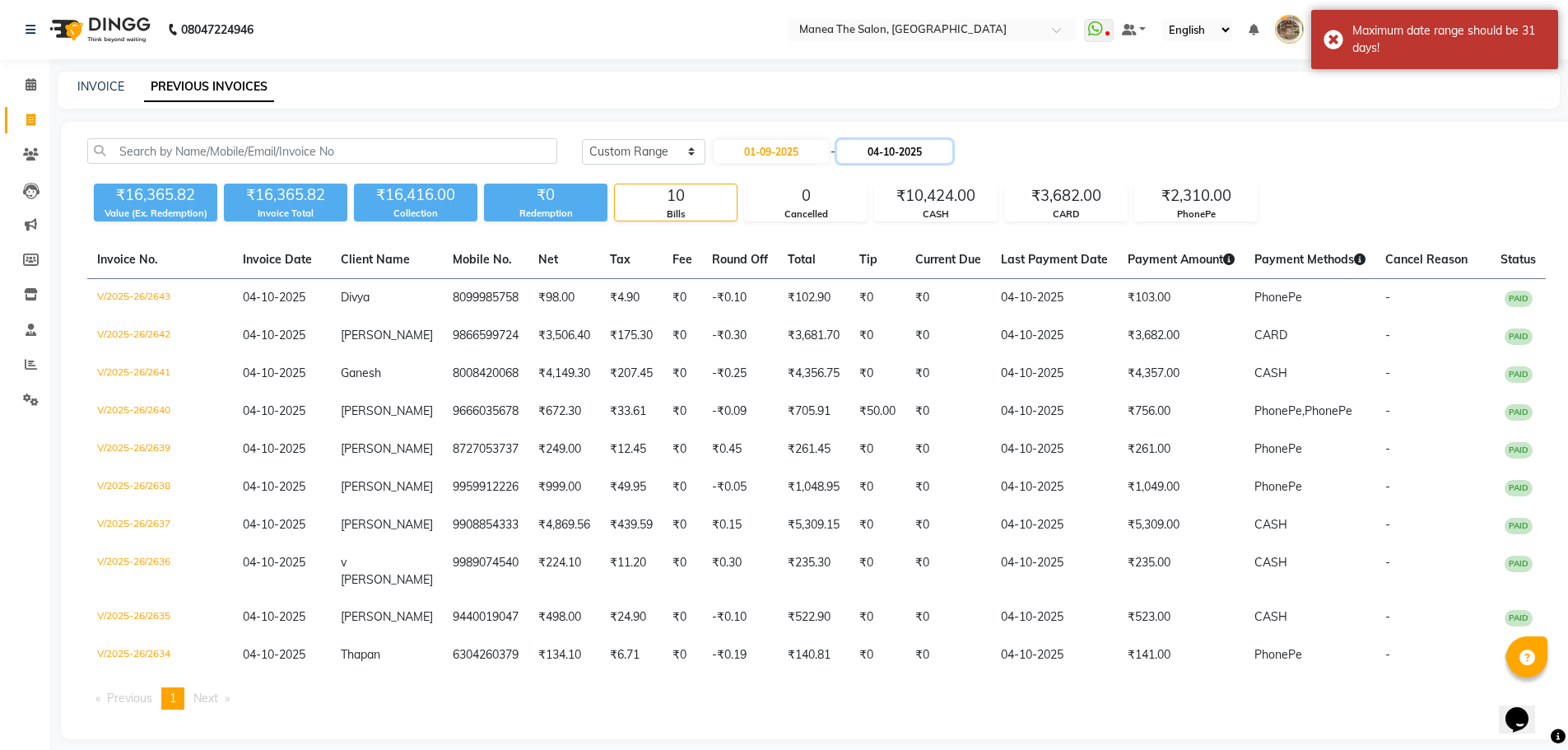
click at [868, 150] on input "04-10-2025" at bounding box center [895, 152] width 115 height 23
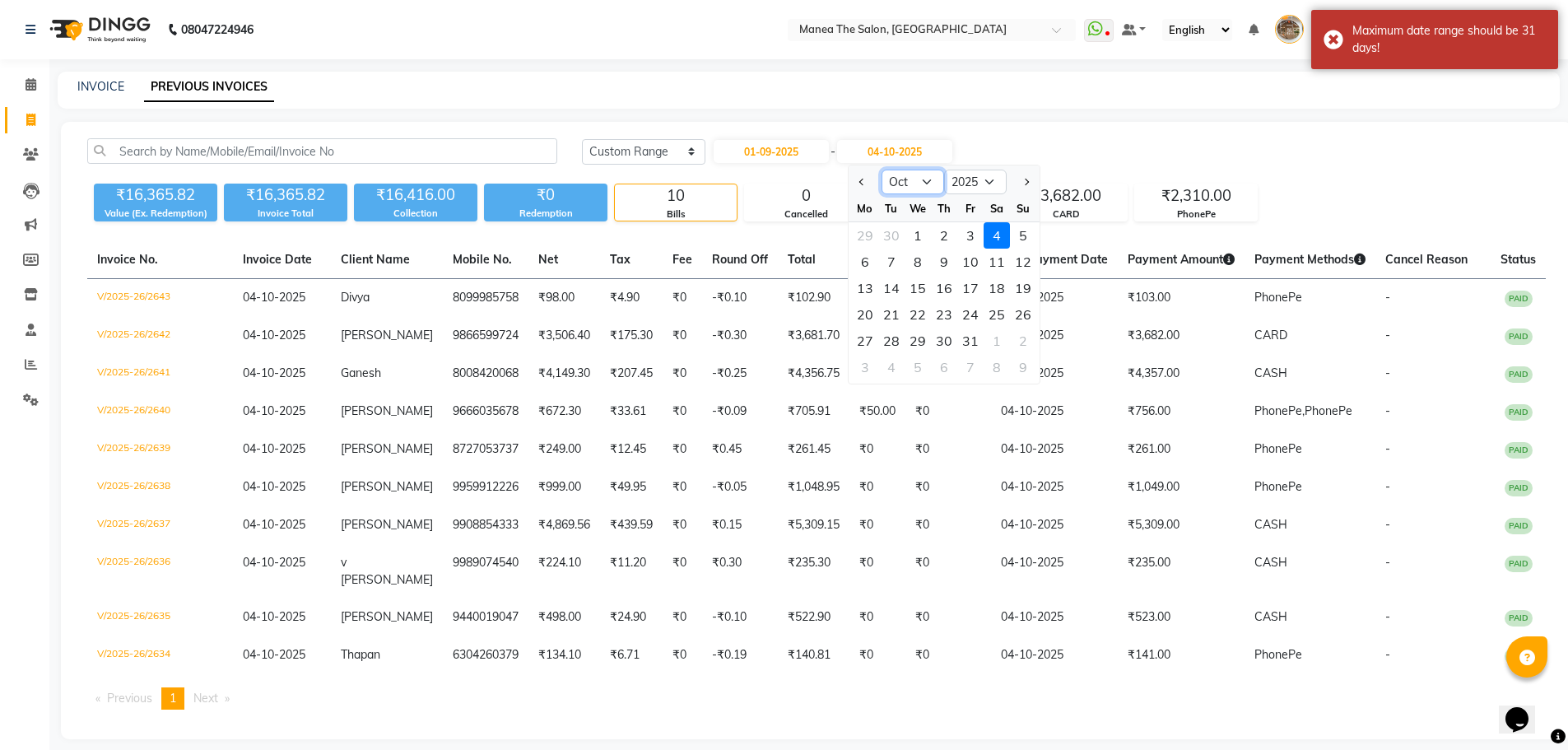
click at [894, 186] on select "Sep Oct Nov Dec" at bounding box center [913, 182] width 63 height 25
select select "9"
click at [881, 170] on select "Sep Oct Nov Dec" at bounding box center [913, 182] width 63 height 25
click at [892, 333] on div "30" at bounding box center [892, 340] width 27 height 27
type input "30-09-2025"
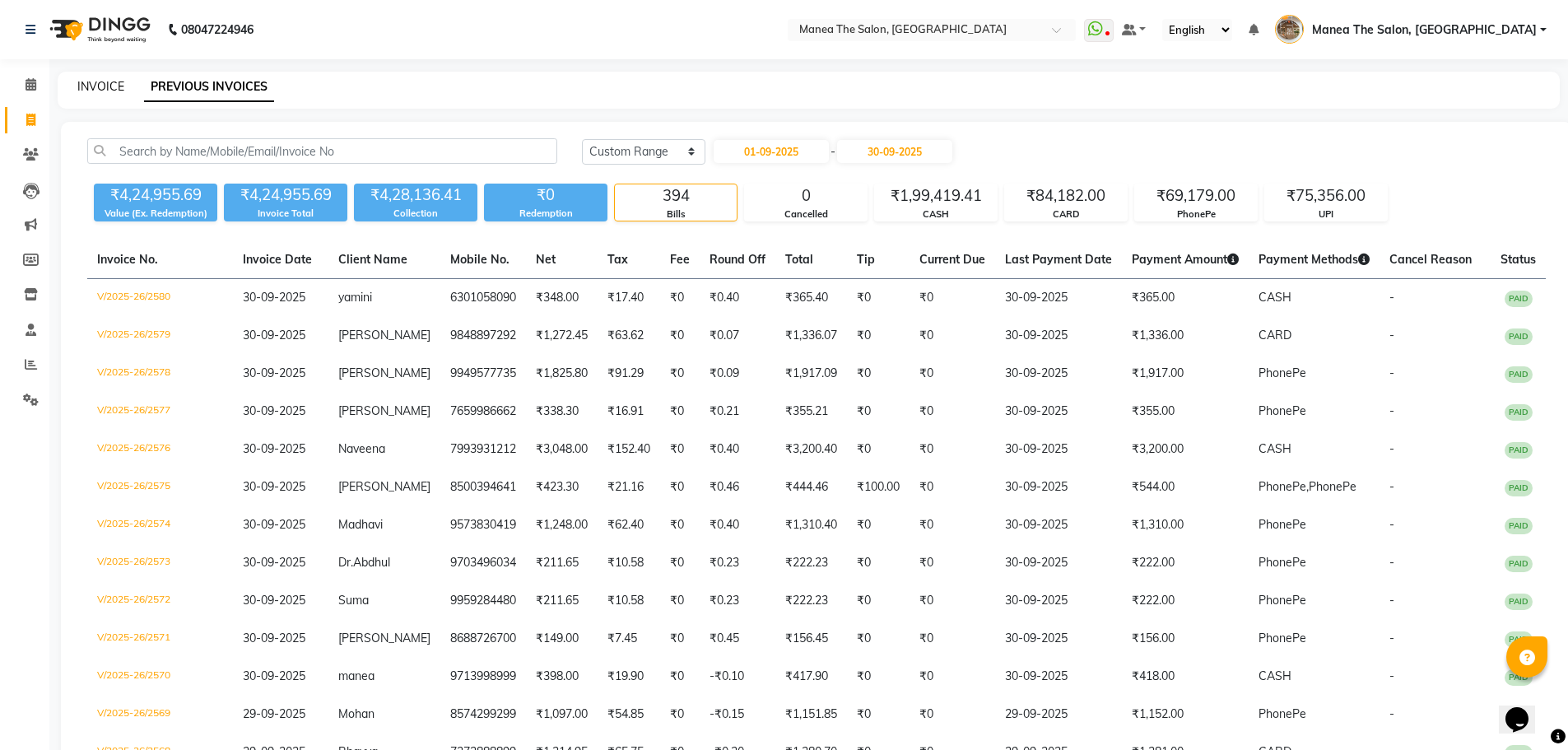
click at [118, 85] on link "INVOICE" at bounding box center [101, 86] width 46 height 15
select select "service"
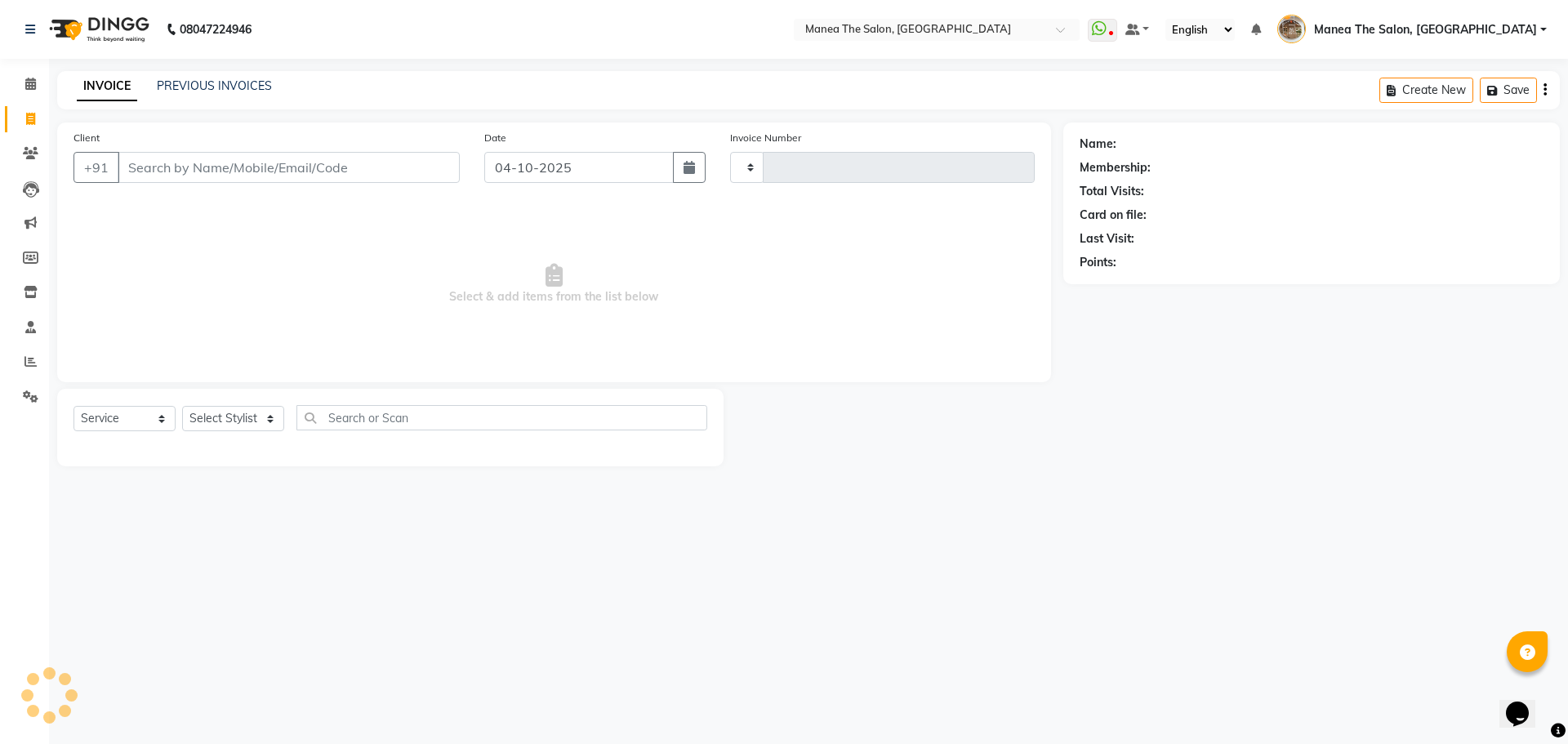
type input "2644"
select select "7287"
click at [205, 417] on select "Select Stylist [PERSON_NAME] Front Office Kaif [PERSON_NAME] [PERSON_NAME] Pelu…" at bounding box center [239, 418] width 114 height 25
select select "70149"
click at [183, 405] on select "Select Stylist [PERSON_NAME] Front Office Kaif [PERSON_NAME] [PERSON_NAME] Pelu…" at bounding box center [239, 418] width 114 height 25
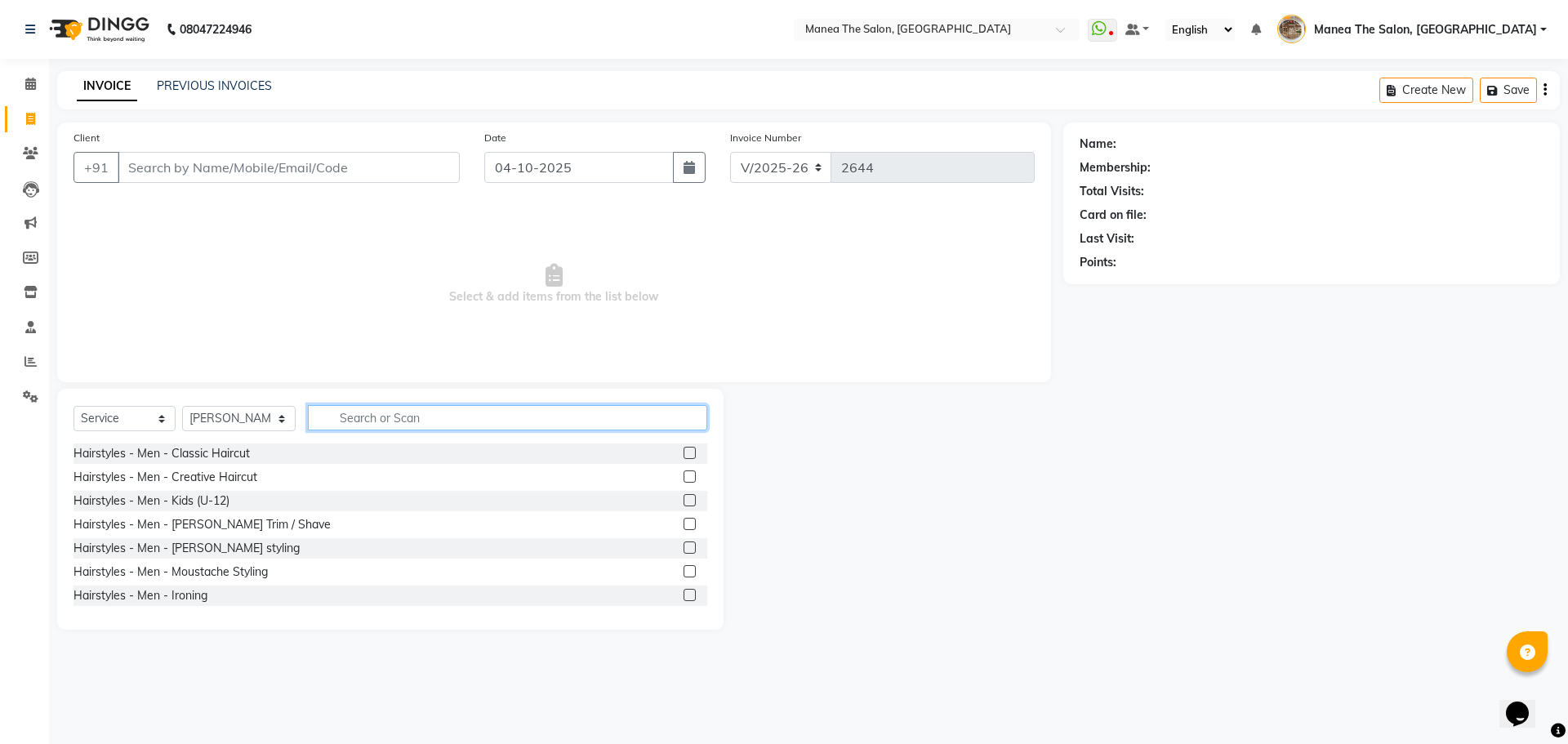
click at [359, 413] on input "text" at bounding box center [507, 417] width 399 height 25
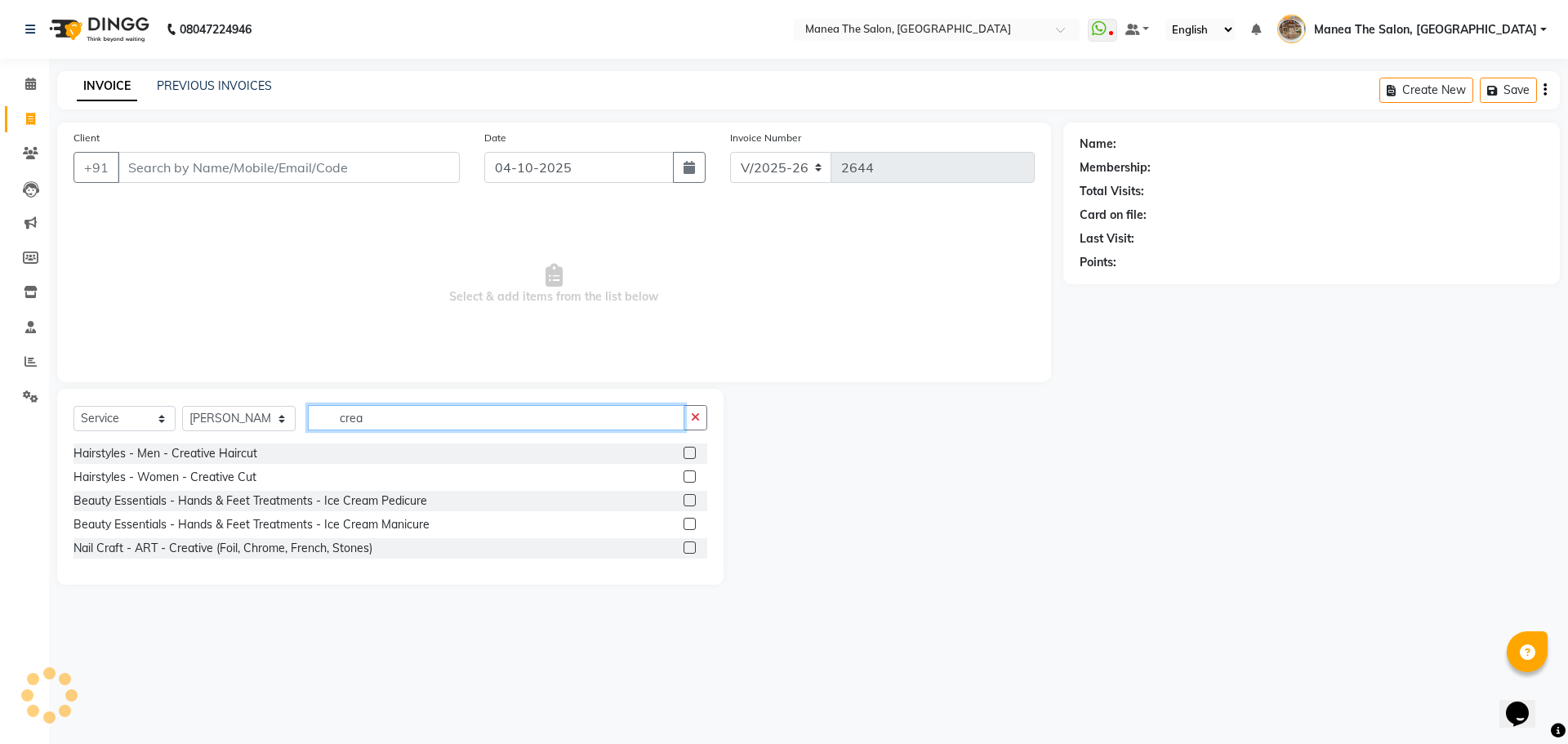
type input "crea"
click at [691, 453] on label at bounding box center [689, 452] width 12 height 12
click at [691, 453] on input "checkbox" at bounding box center [688, 452] width 10 height 10
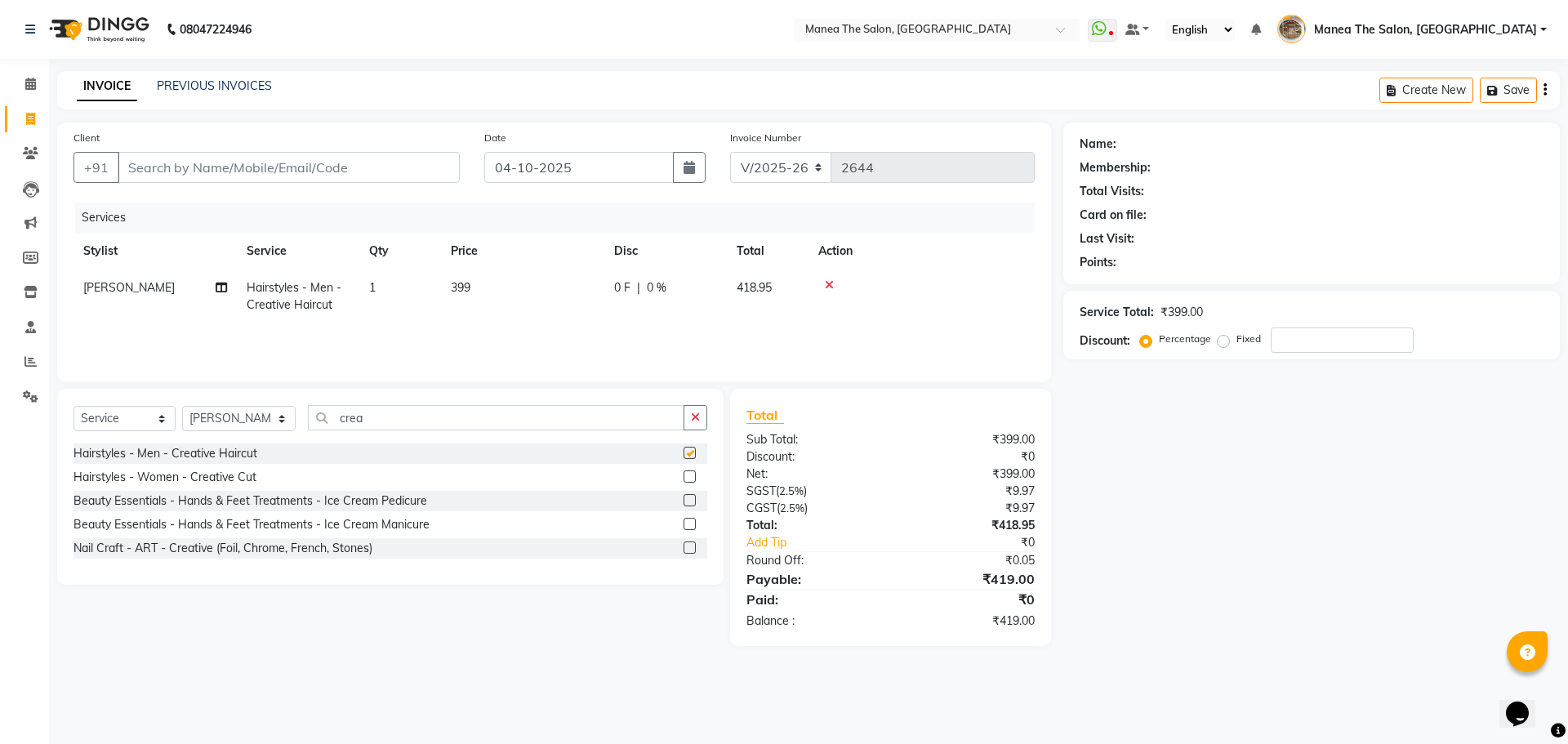
checkbox input "false"
click at [692, 477] on label at bounding box center [689, 476] width 12 height 12
click at [692, 477] on input "checkbox" at bounding box center [688, 477] width 10 height 10
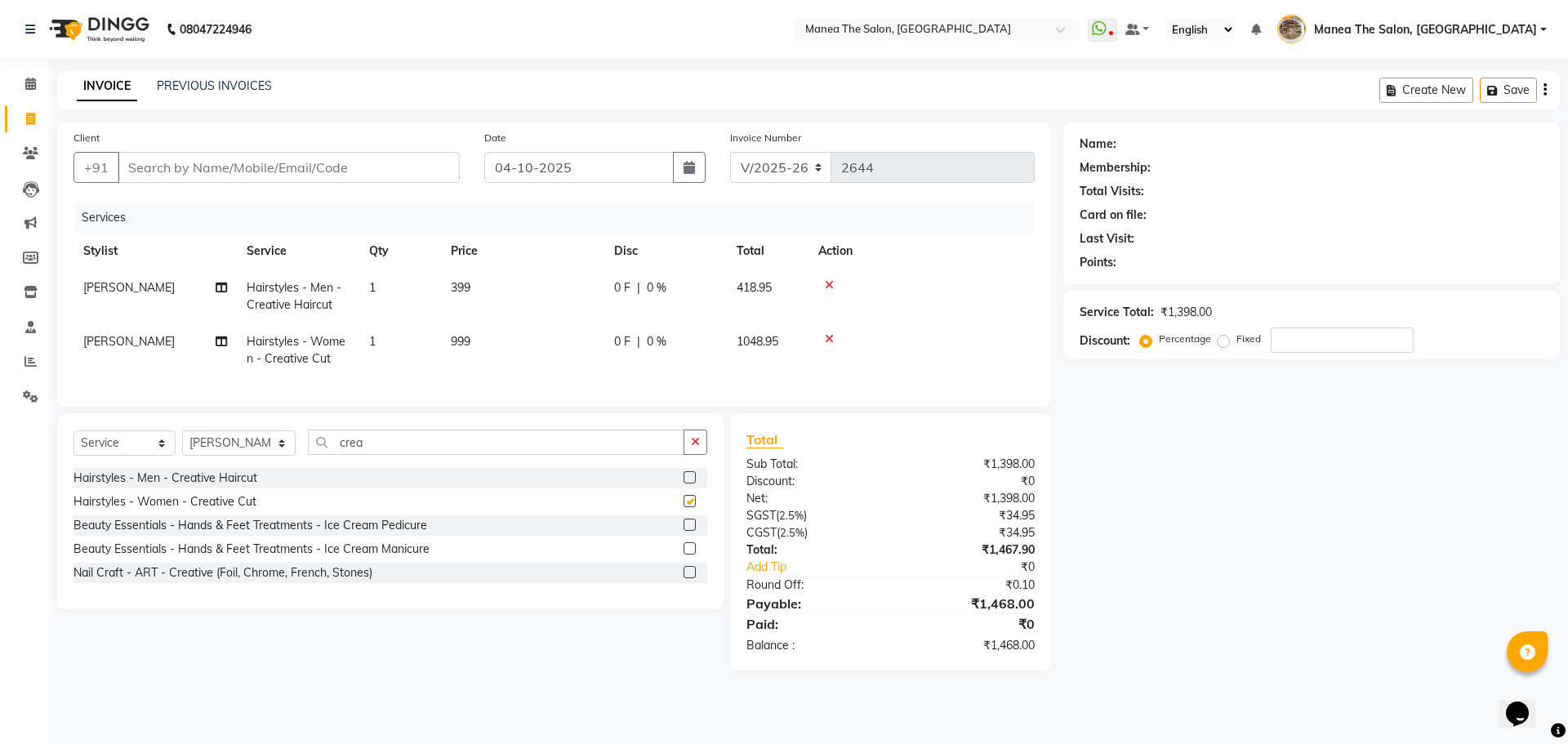
checkbox input "false"
click at [829, 284] on icon at bounding box center [829, 285] width 9 height 11
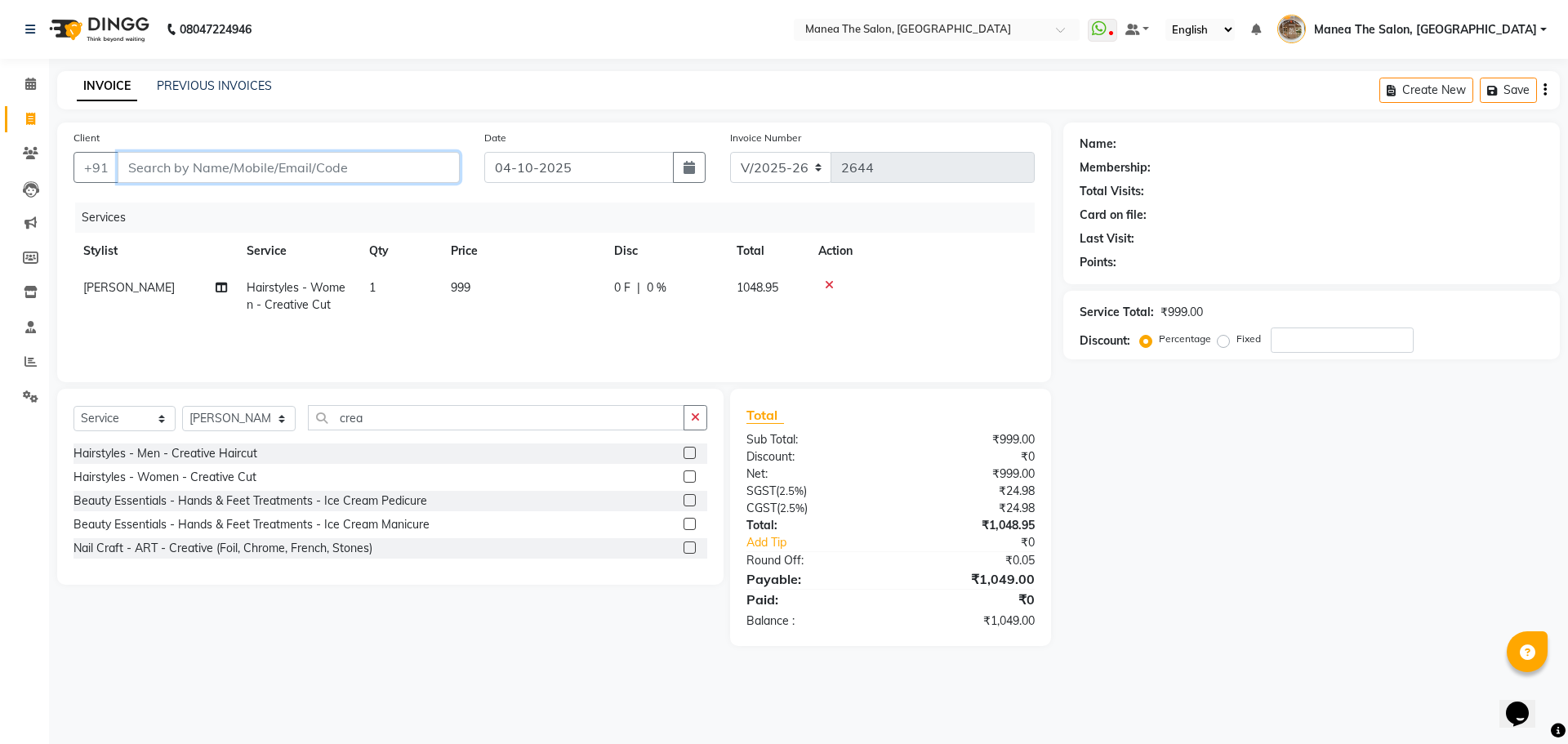
click at [386, 178] on input "Client" at bounding box center [289, 166] width 343 height 31
type input "9"
type input "0"
type input "9491159545"
drag, startPoint x: 384, startPoint y: 139, endPoint x: 410, endPoint y: 162, distance: 34.7
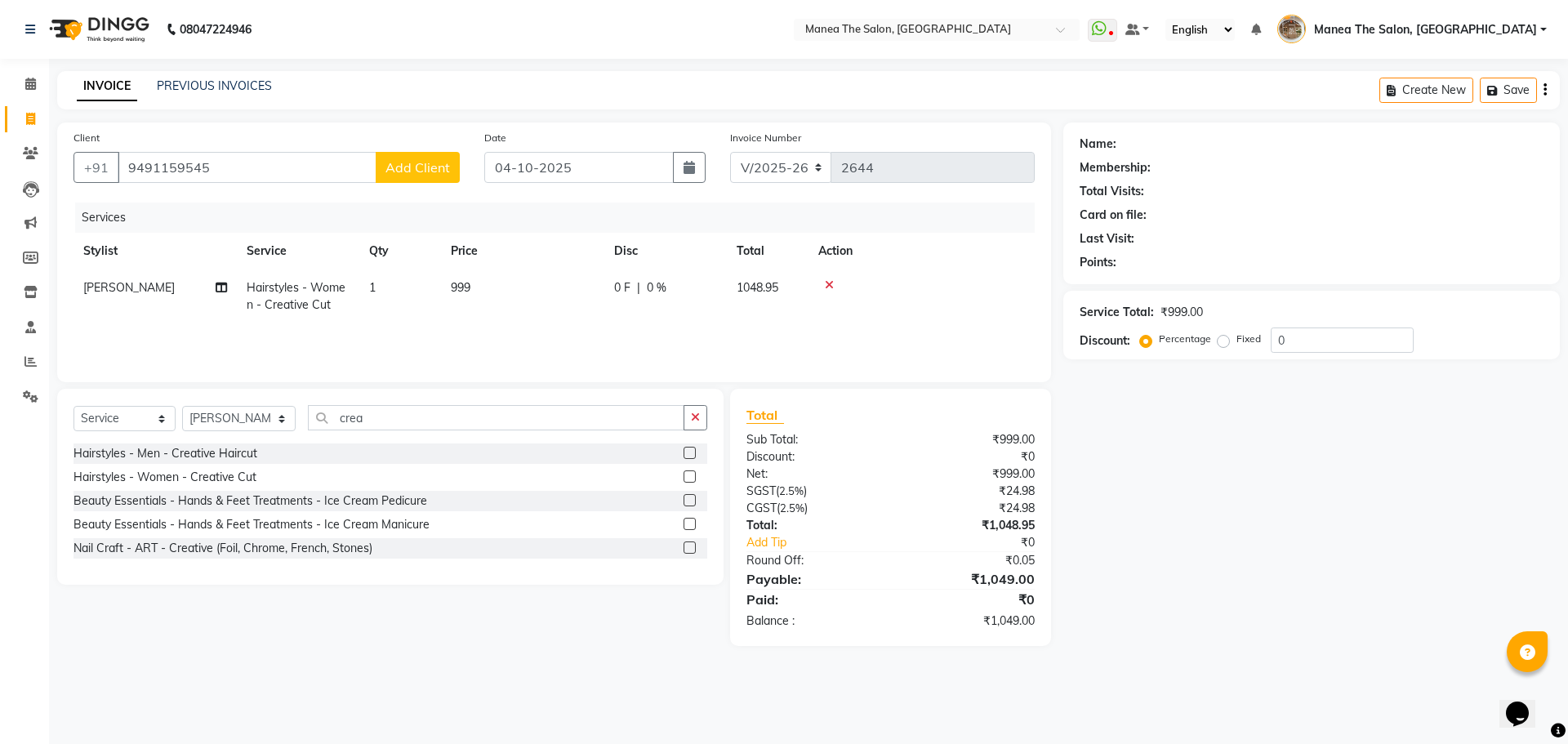
click at [408, 157] on div "Client +91 9491159545 Add Client" at bounding box center [266, 162] width 410 height 67
click at [410, 162] on span "Add Client" at bounding box center [418, 166] width 65 height 16
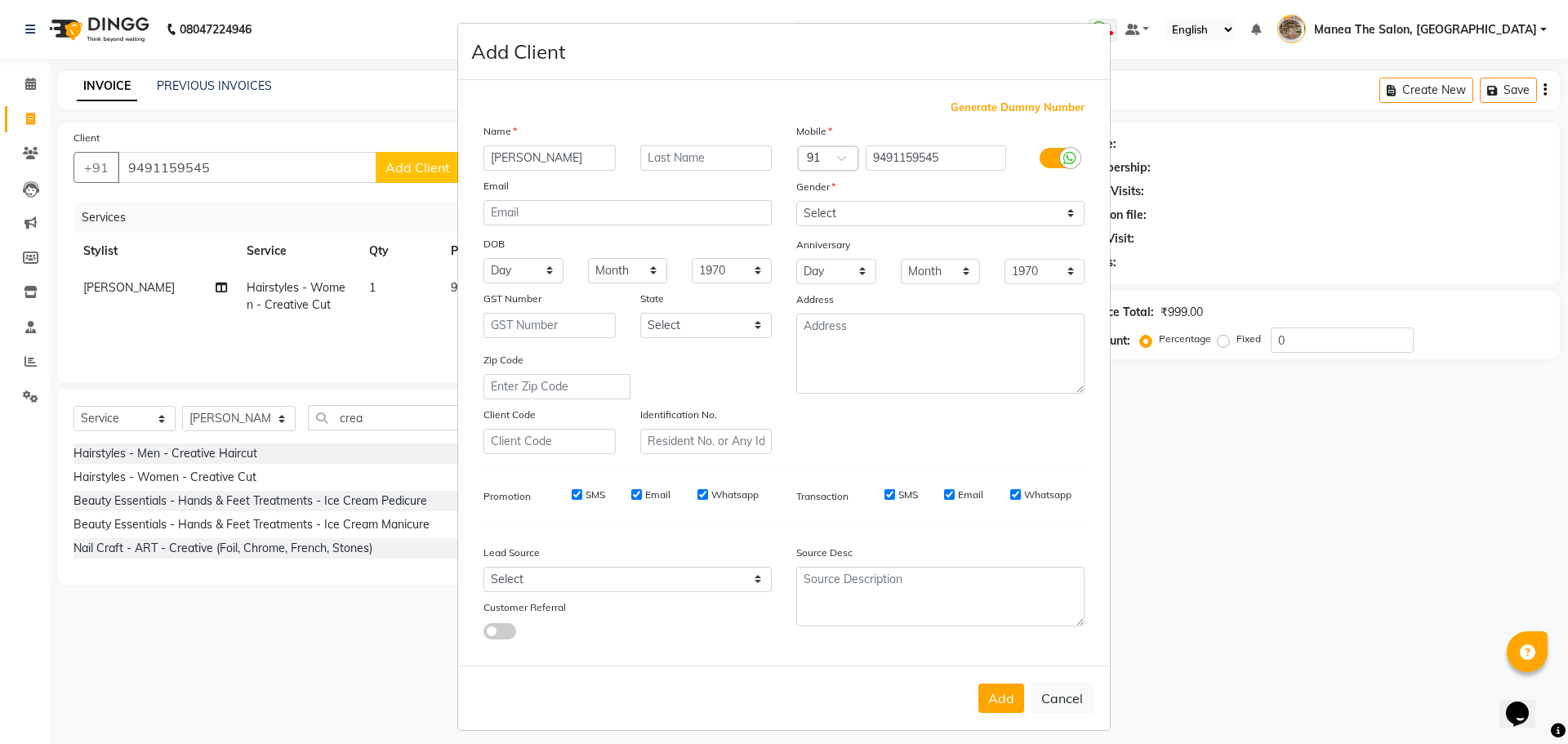
type input "[PERSON_NAME]"
click at [969, 206] on select "Select Male Female Other Prefer Not To Say" at bounding box center [940, 213] width 288 height 25
select select "female"
click at [796, 200] on select "Select Male Female Other Prefer Not To Say" at bounding box center [940, 213] width 288 height 25
click at [1004, 689] on button "Add" at bounding box center [1001, 697] width 46 height 29
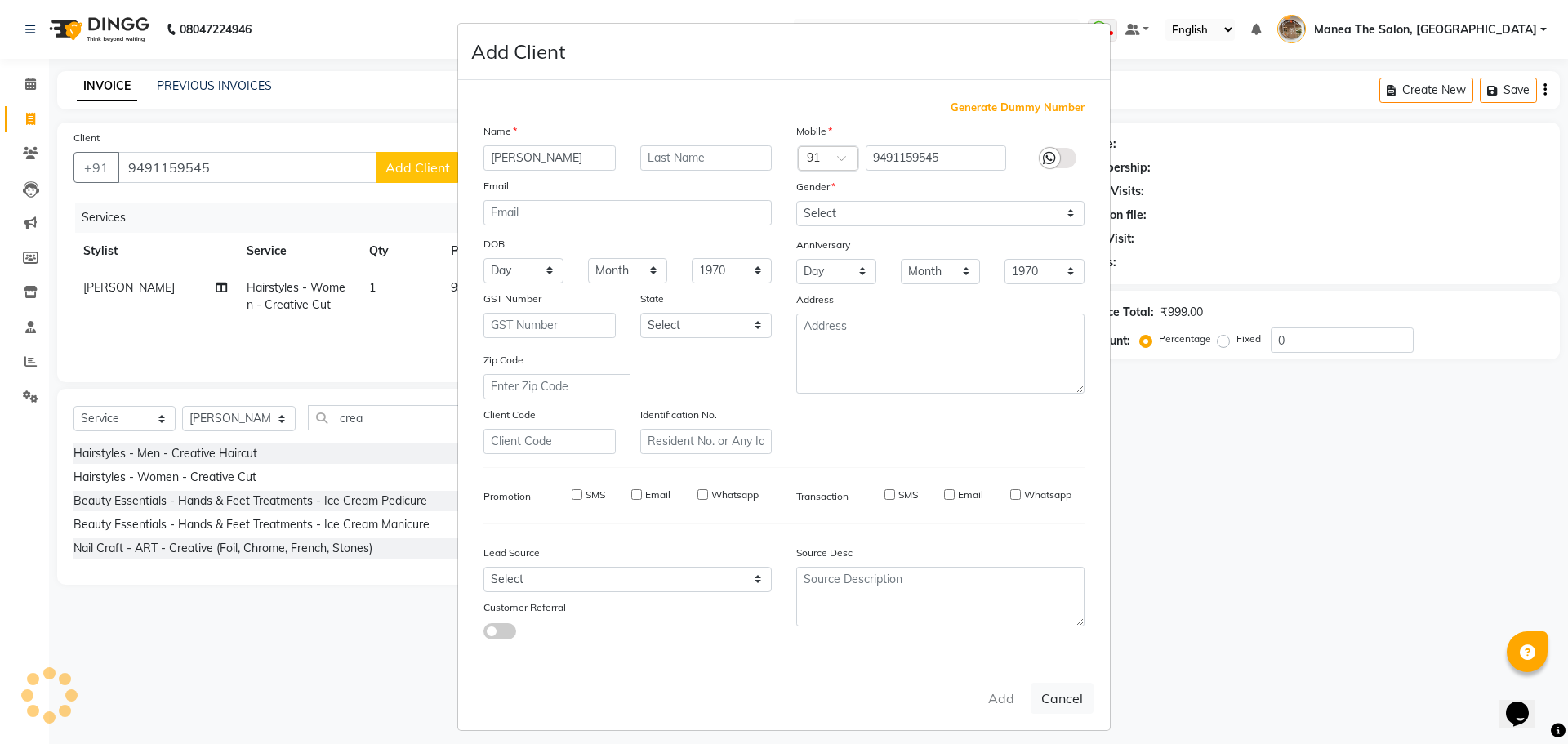
select select
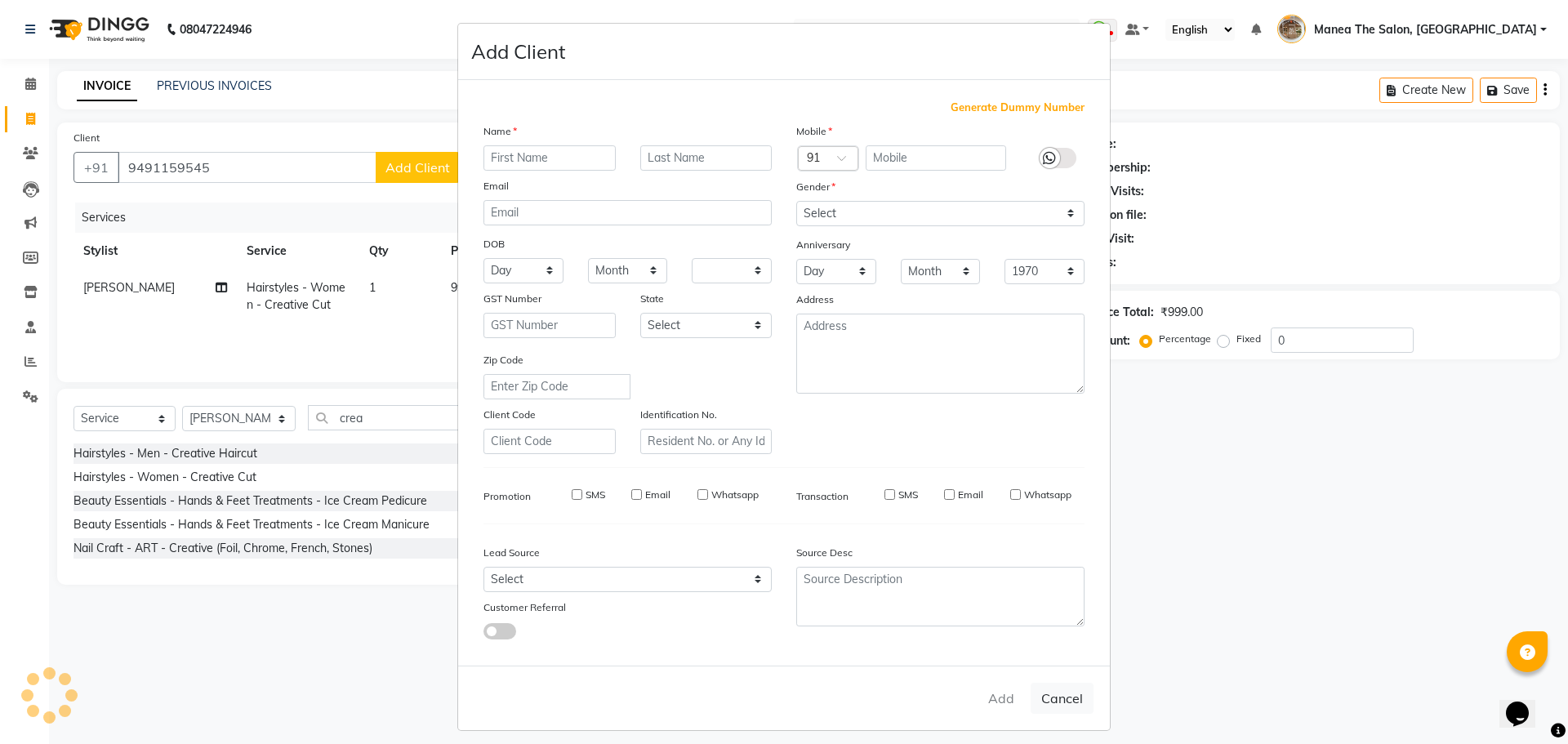
select select
checkbox input "false"
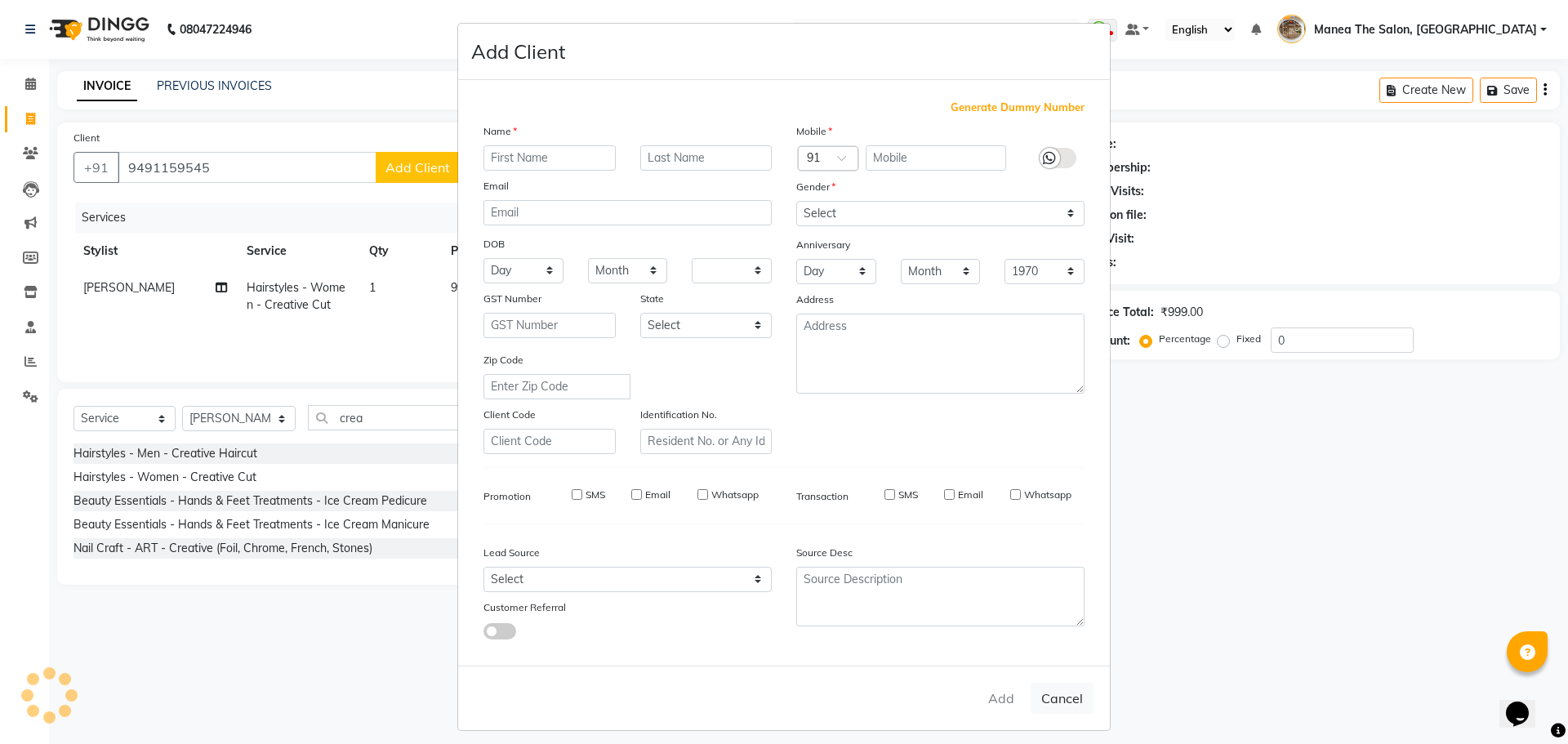
checkbox input "false"
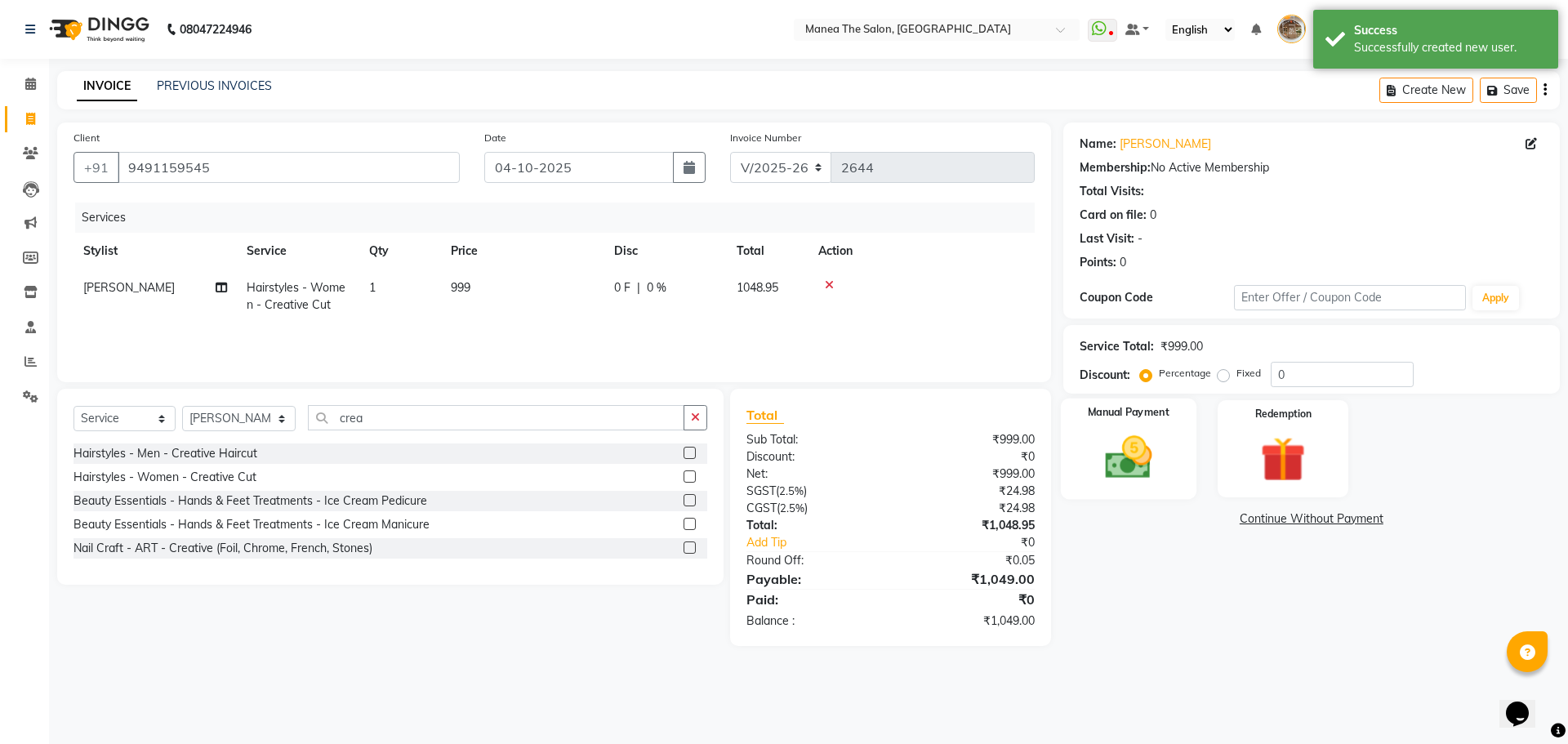
click at [1147, 446] on img at bounding box center [1128, 456] width 76 height 54
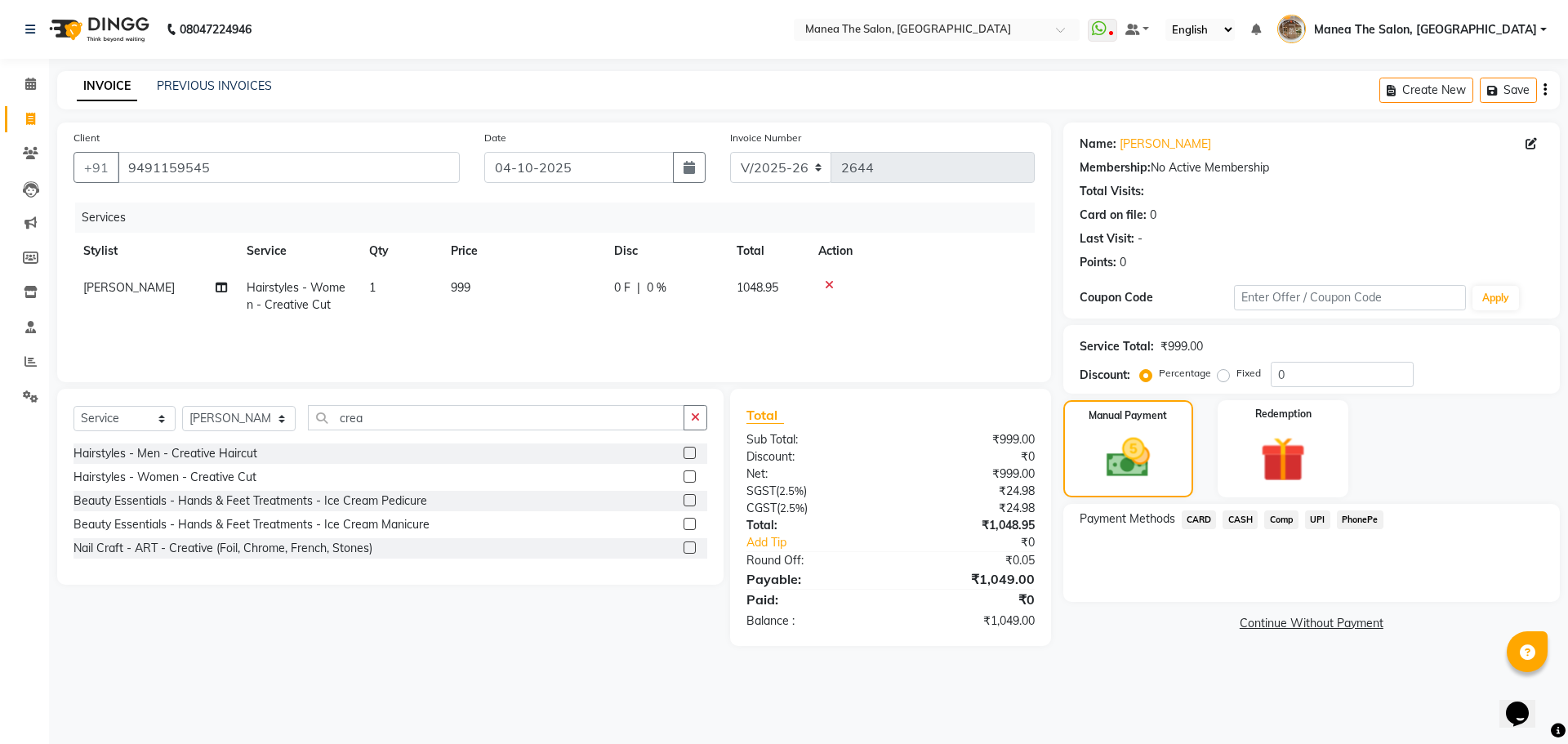
click at [1368, 520] on span "PhonePe" at bounding box center [1360, 519] width 46 height 19
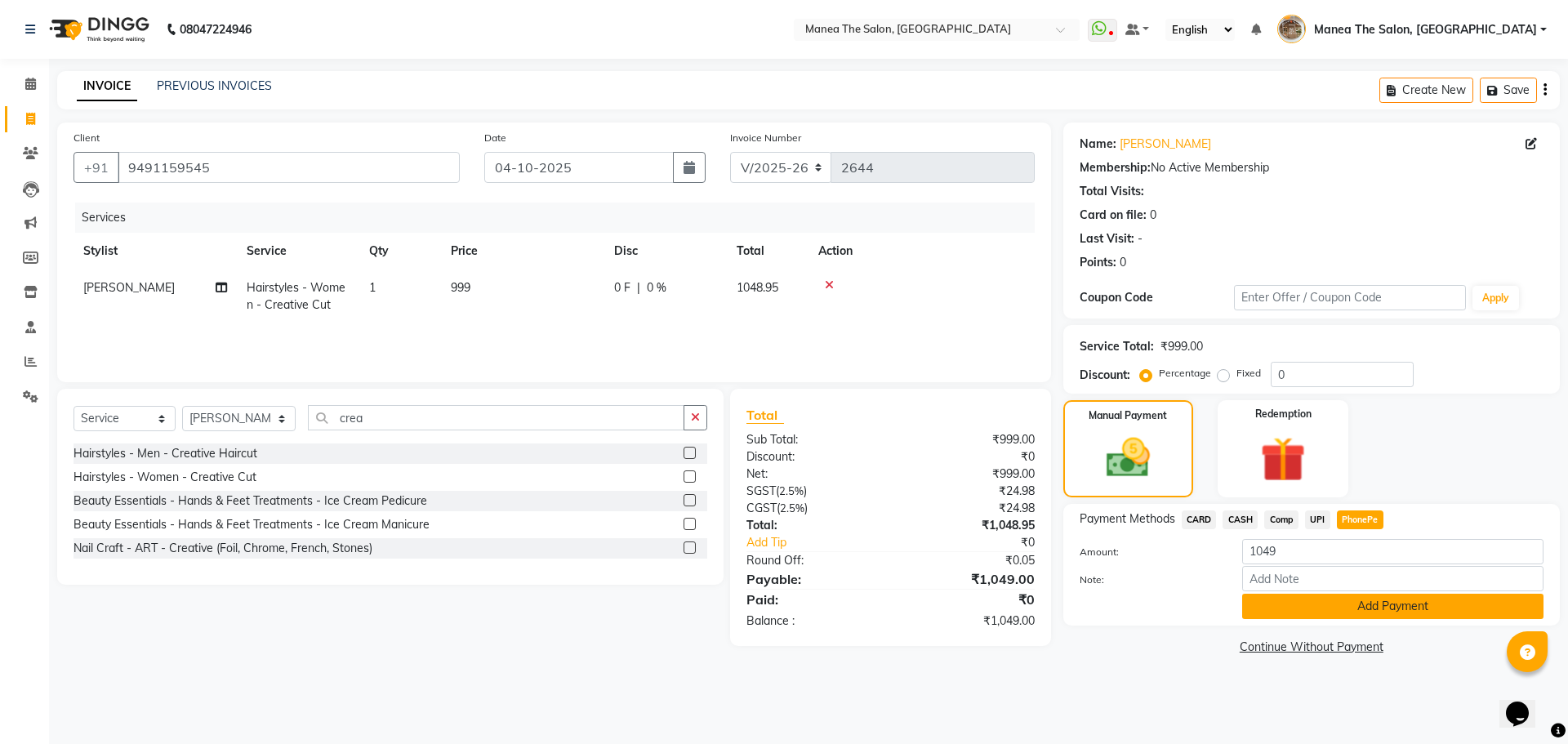
click at [1368, 608] on button "Add Payment" at bounding box center [1393, 606] width 301 height 25
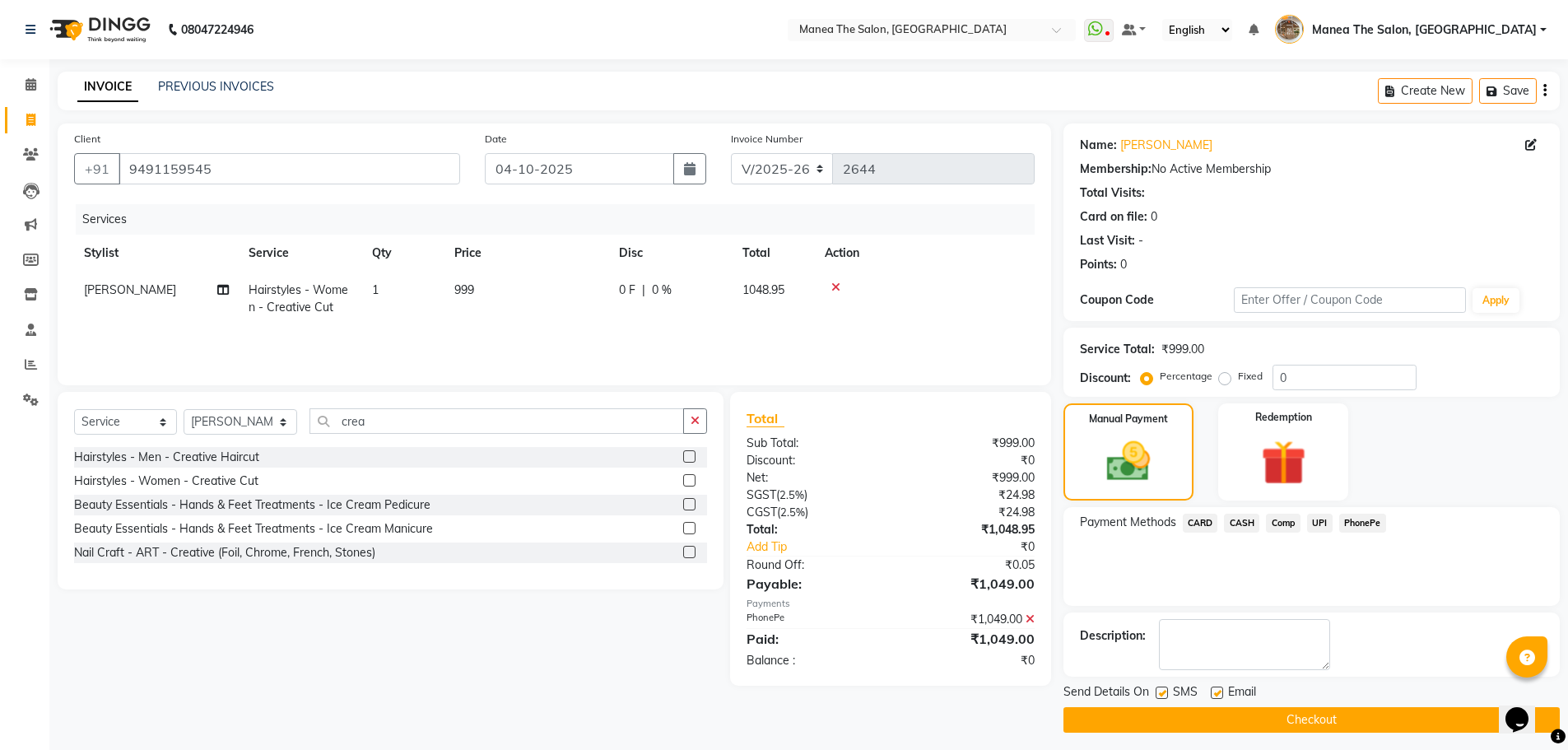
click at [1341, 717] on button "Checkout" at bounding box center [1311, 719] width 496 height 26
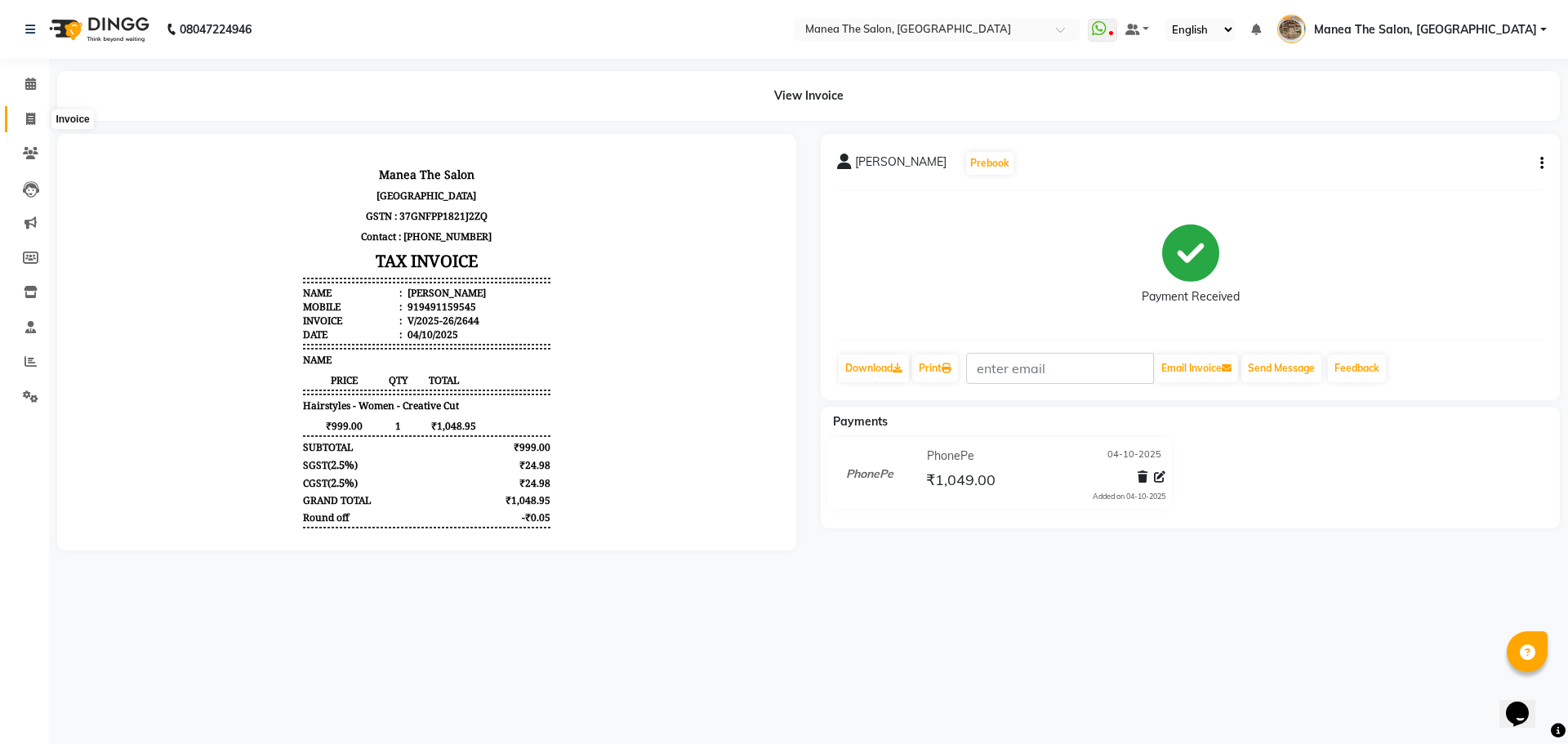
click at [26, 114] on icon at bounding box center [31, 119] width 9 height 12
select select "service"
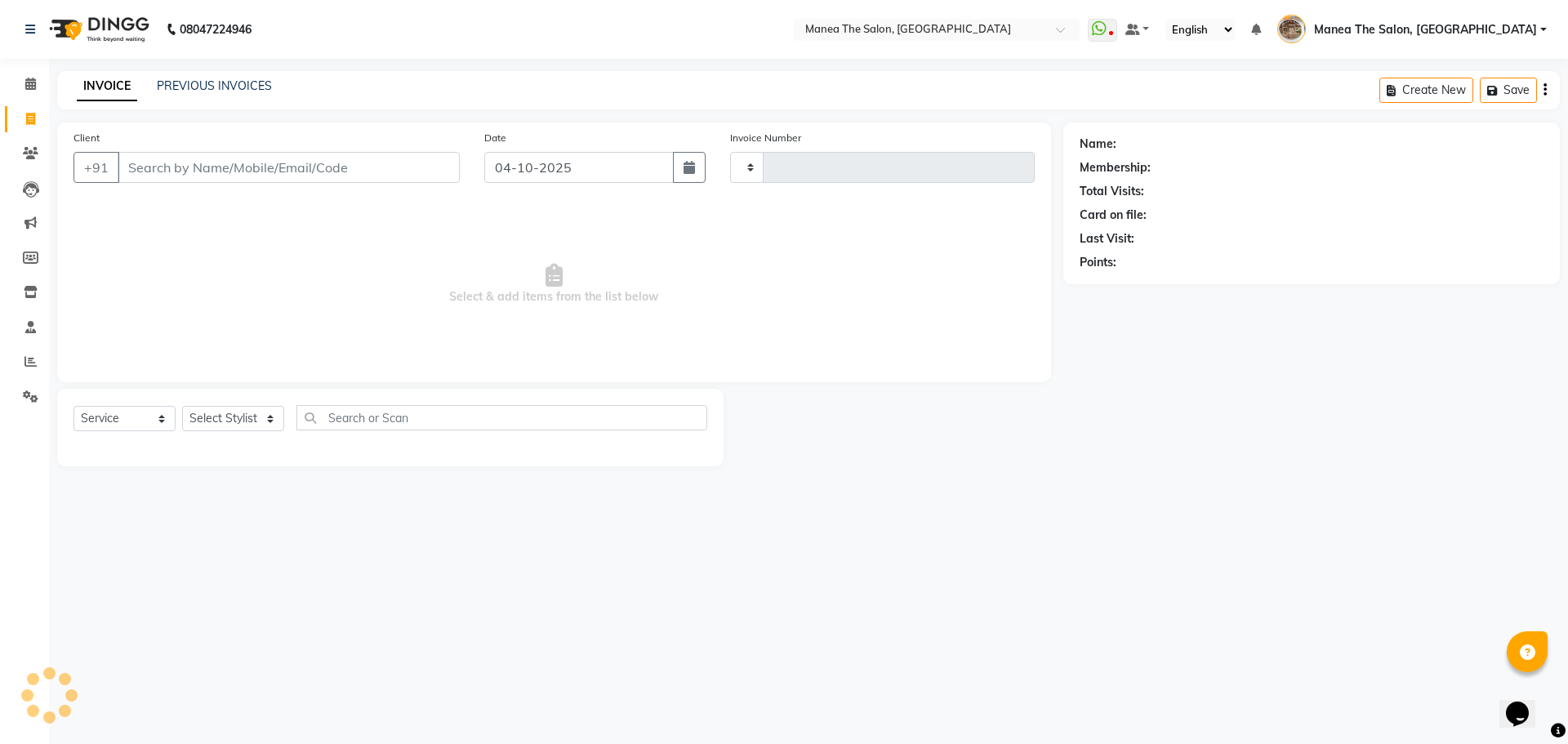
type input "2645"
select select "7287"
click at [252, 90] on link "PREVIOUS INVOICES" at bounding box center [215, 86] width 115 height 15
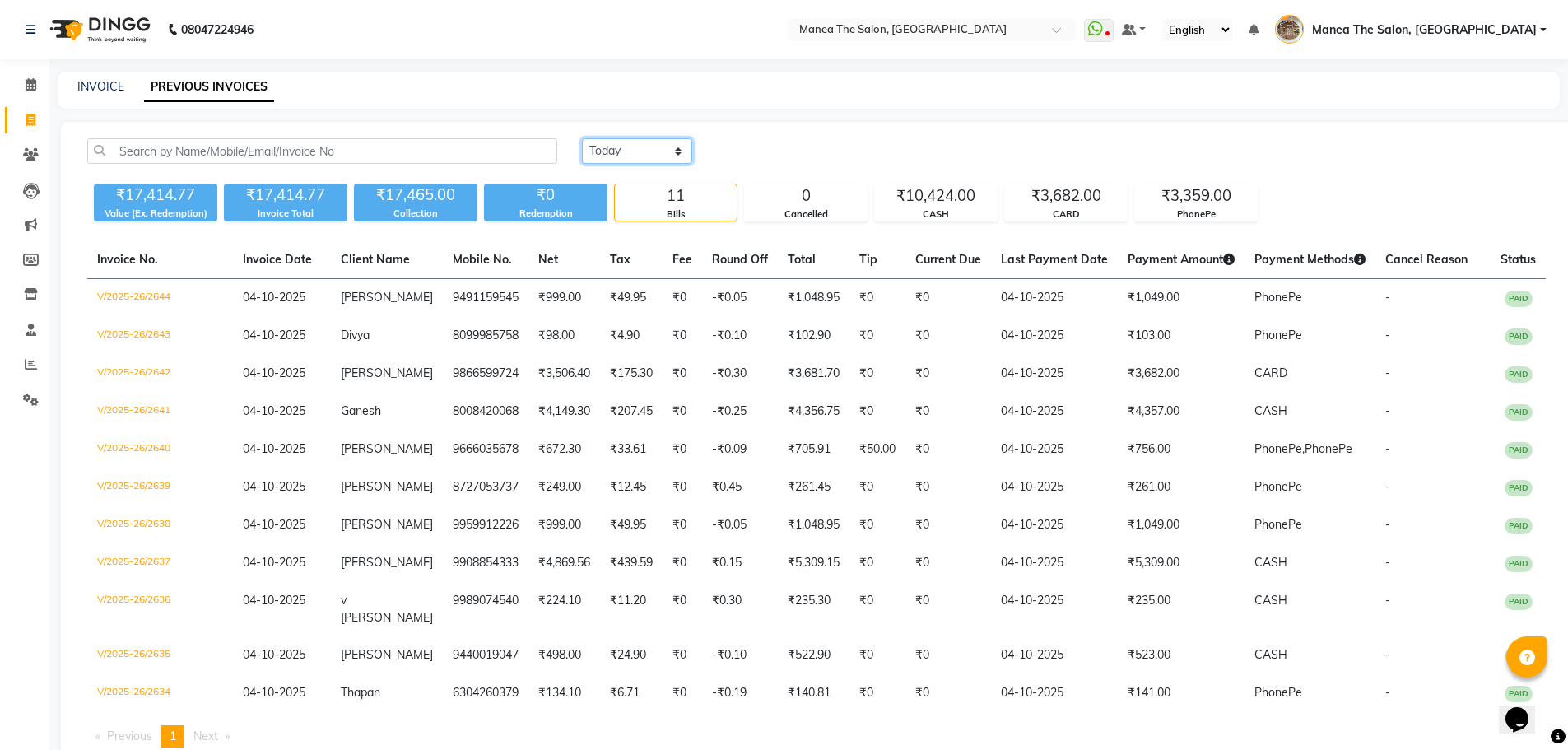
click at [667, 155] on select "[DATE] [DATE] Custom Range" at bounding box center [637, 151] width 110 height 26
select select "range"
click at [582, 138] on select "[DATE] [DATE] Custom Range" at bounding box center [637, 151] width 110 height 26
click at [775, 154] on input "04-10-2025" at bounding box center [770, 152] width 115 height 23
select select "10"
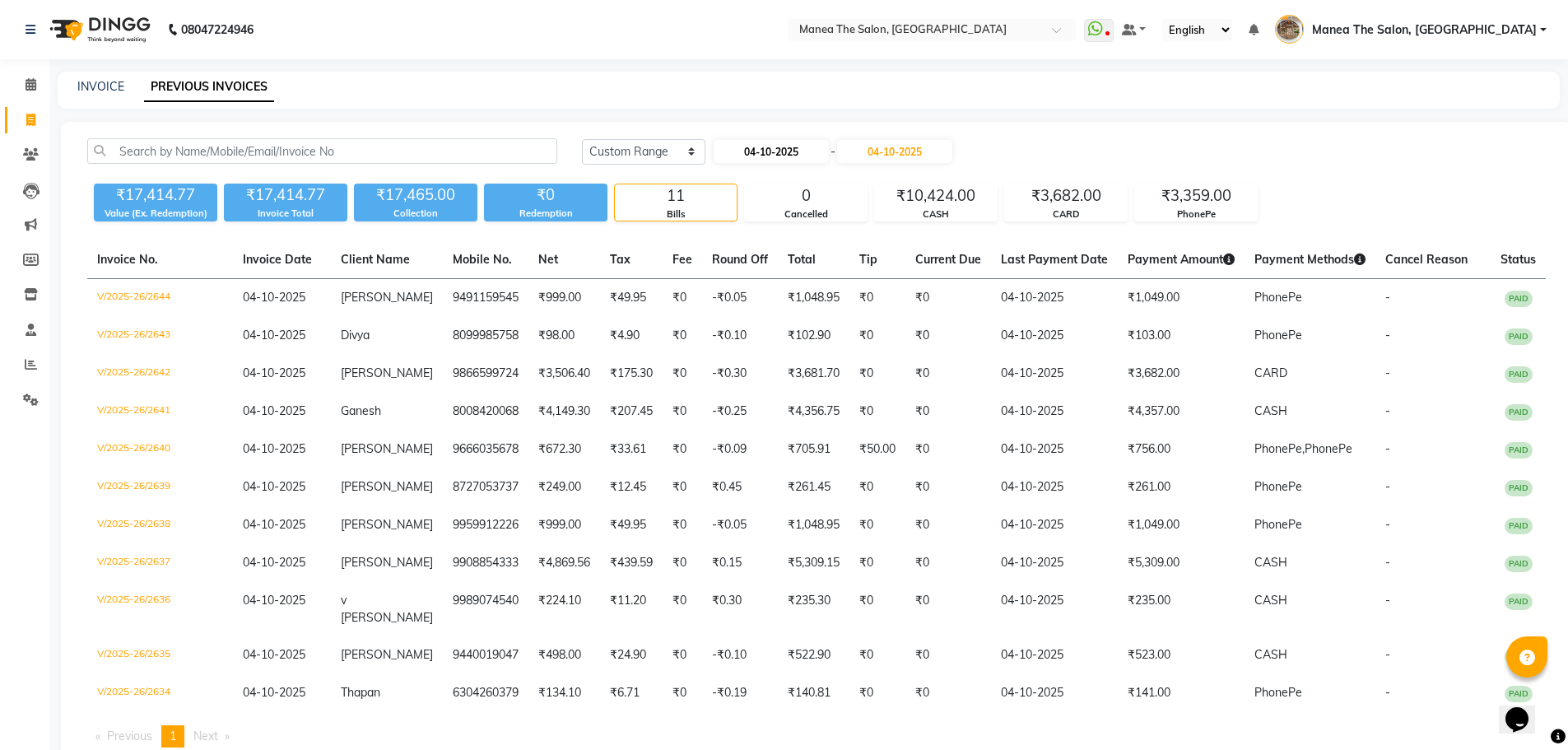
select select "2025"
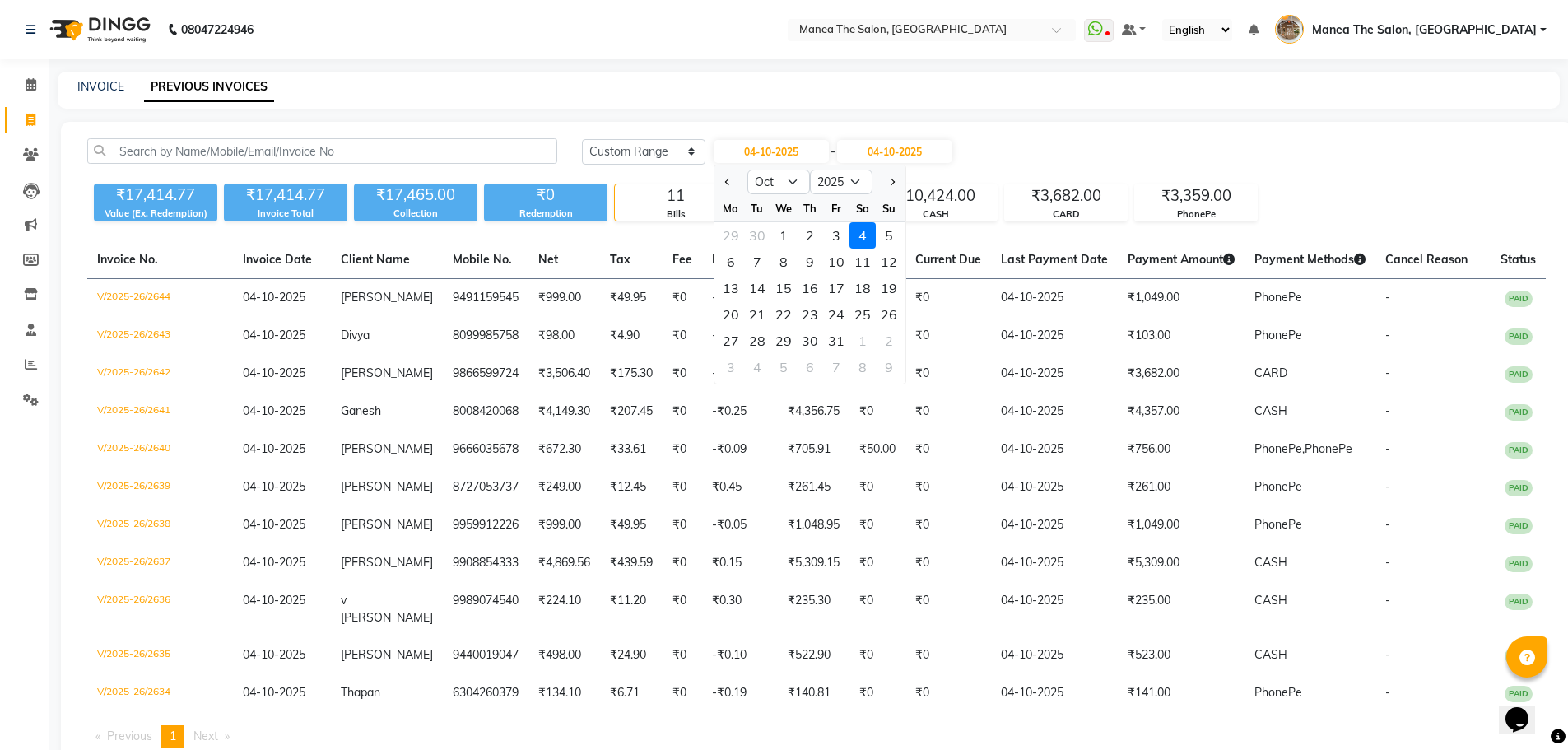
click at [738, 259] on div "6" at bounding box center [731, 262] width 27 height 27
type input "06-10-2025"
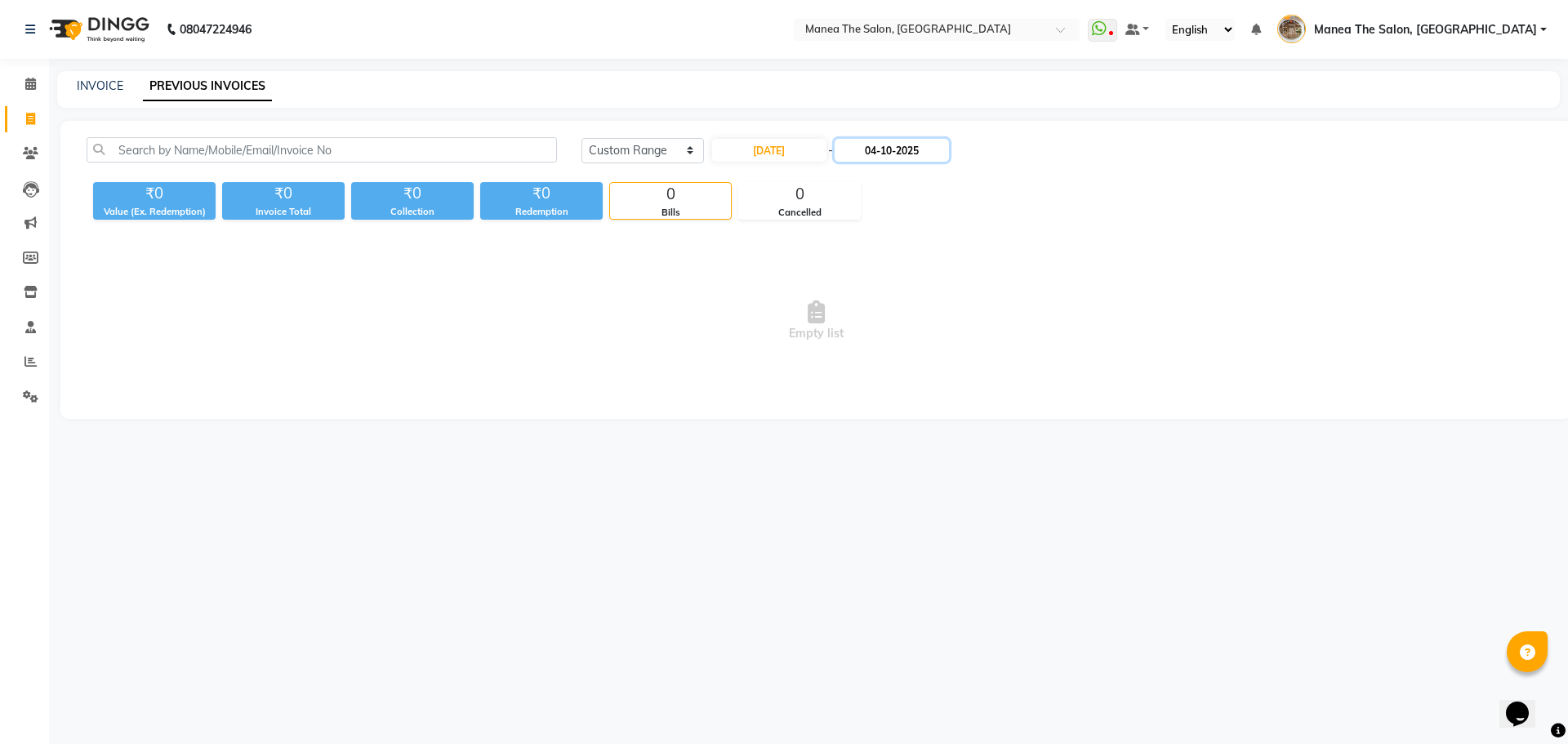
click at [908, 151] on input "04-10-2025" at bounding box center [891, 150] width 114 height 23
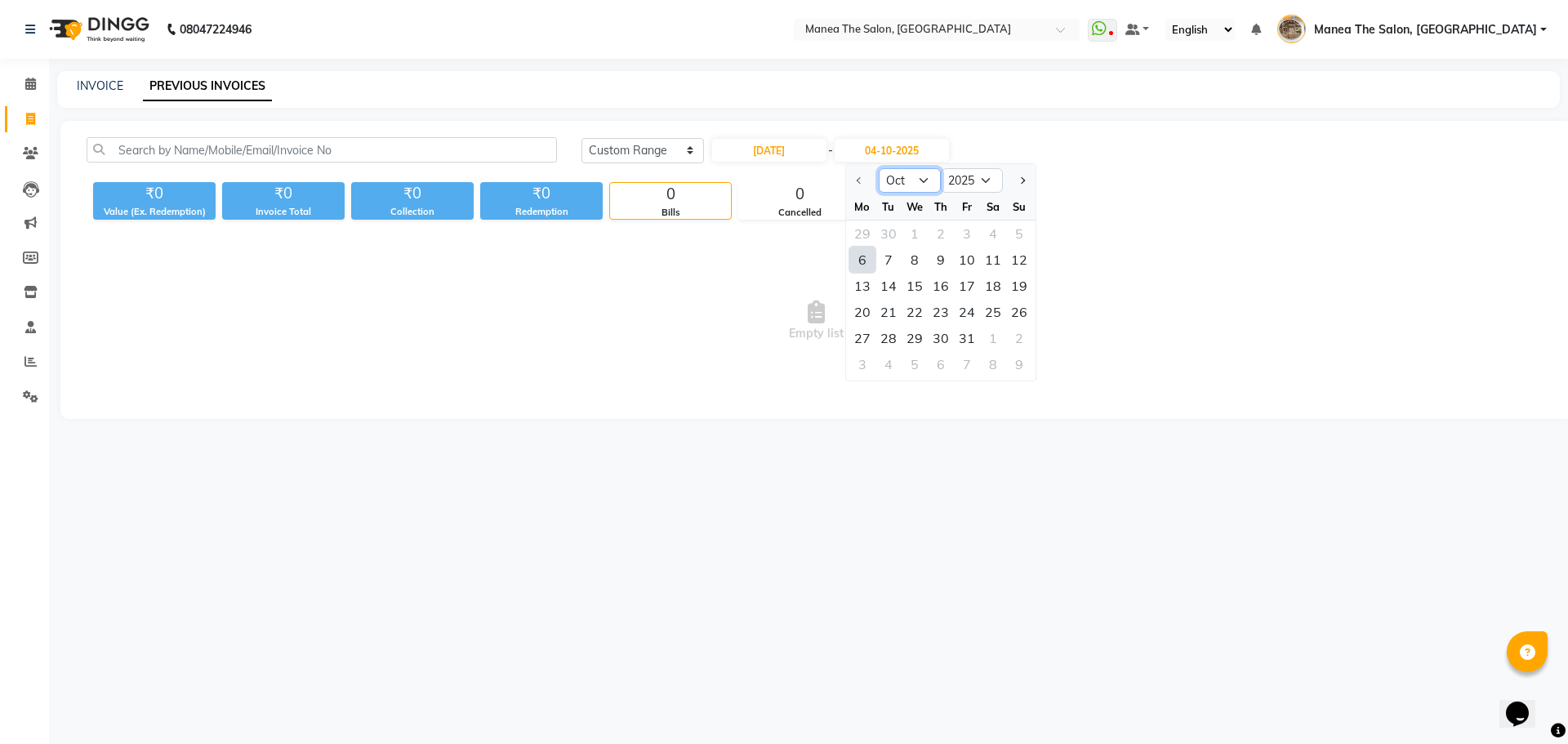
click at [893, 176] on select "Oct Nov Dec" at bounding box center [910, 181] width 62 height 24
click at [903, 182] on select "Oct Nov Dec" at bounding box center [910, 181] width 62 height 24
click at [861, 186] on div at bounding box center [862, 181] width 33 height 26
click at [861, 182] on div at bounding box center [862, 181] width 33 height 26
click at [1119, 195] on div "₹0 Value (Ex. Redemption) ₹0 Invoice Total ₹0 Collection ₹0 Redemption 0 Bills …" at bounding box center [816, 198] width 1460 height 44
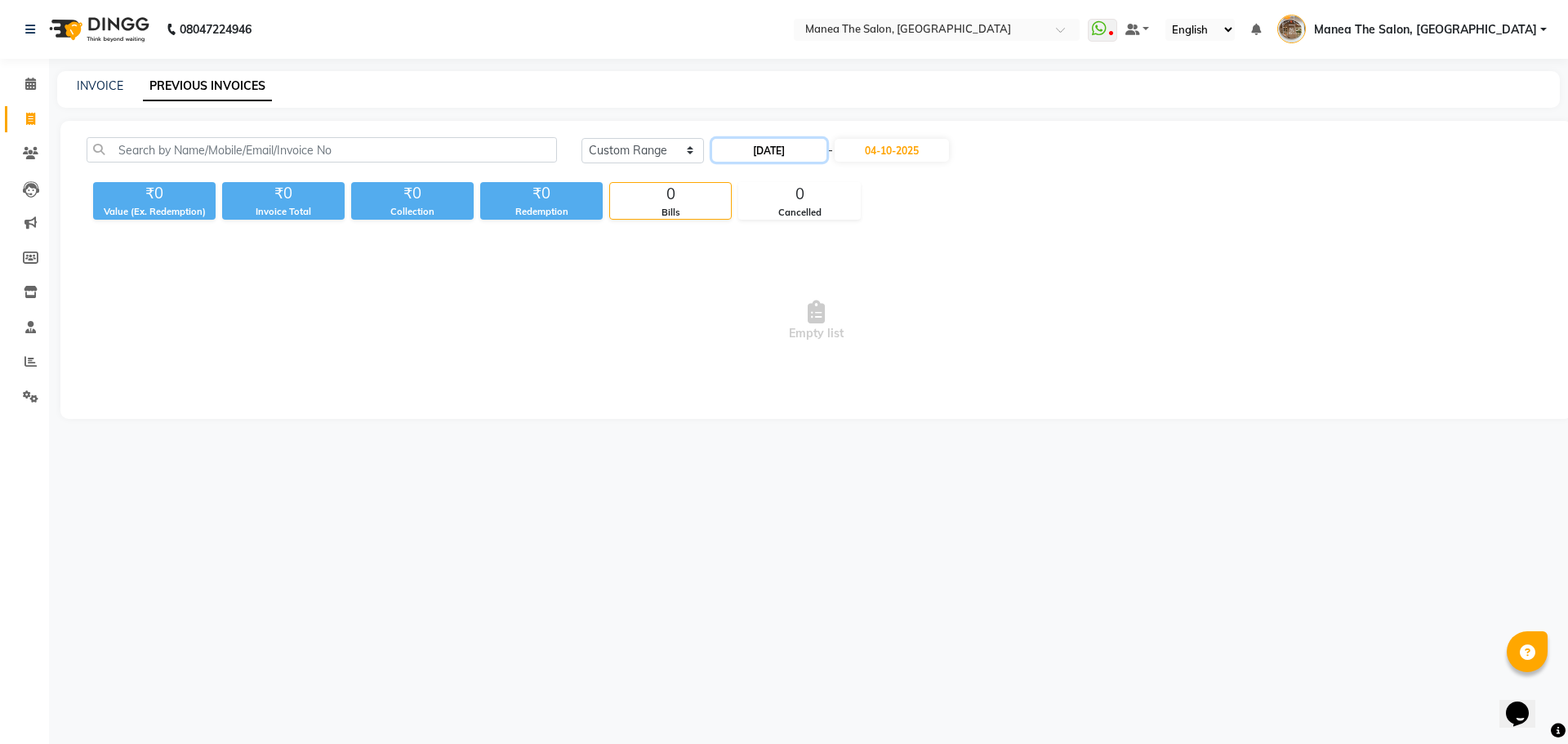
click at [747, 145] on input "06-10-2025" at bounding box center [769, 150] width 114 height 23
select select "10"
select select "2025"
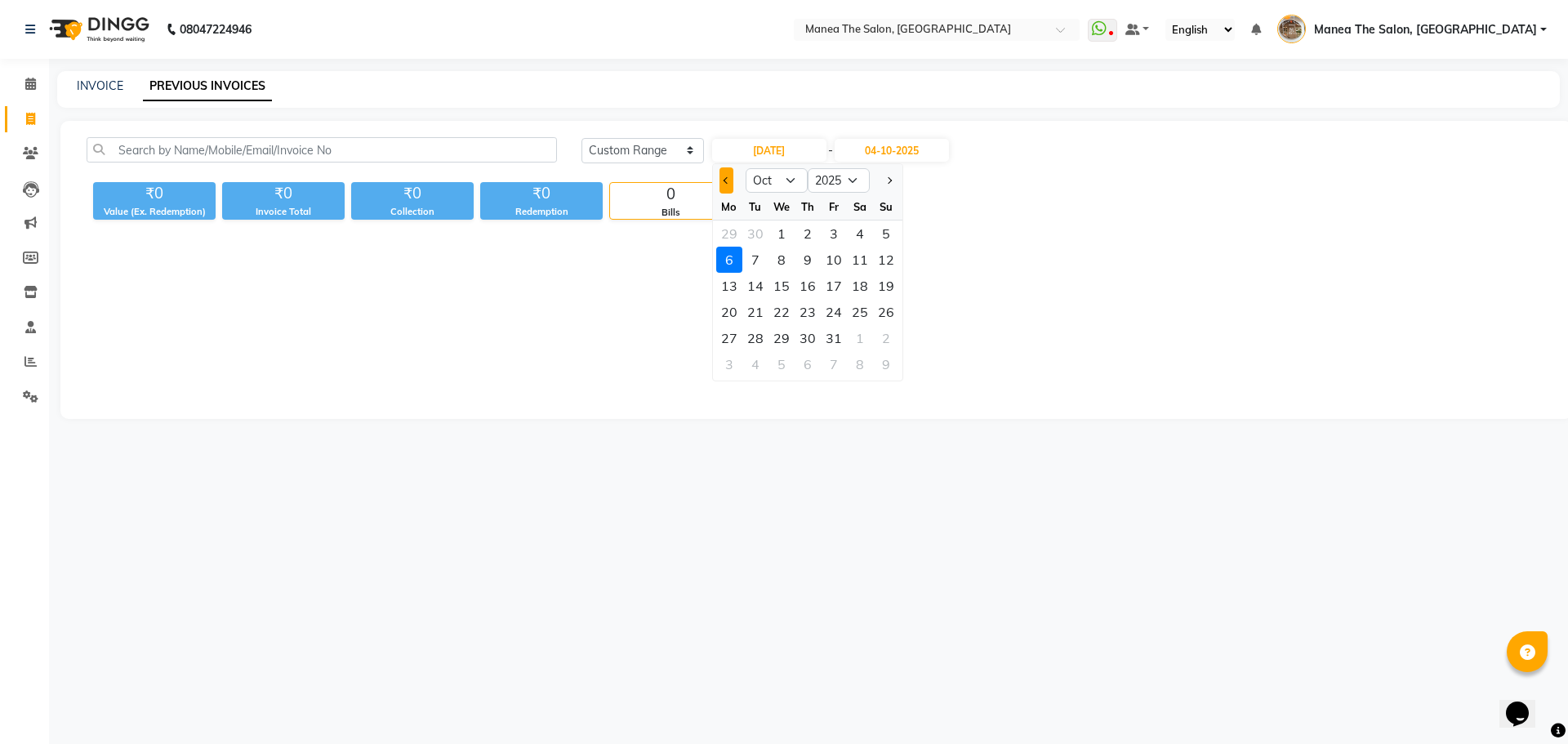
click at [727, 180] on span "Previous month" at bounding box center [726, 180] width 7 height 7
select select "9"
click at [857, 234] on div "6" at bounding box center [860, 233] width 26 height 26
type input "06-09-2025"
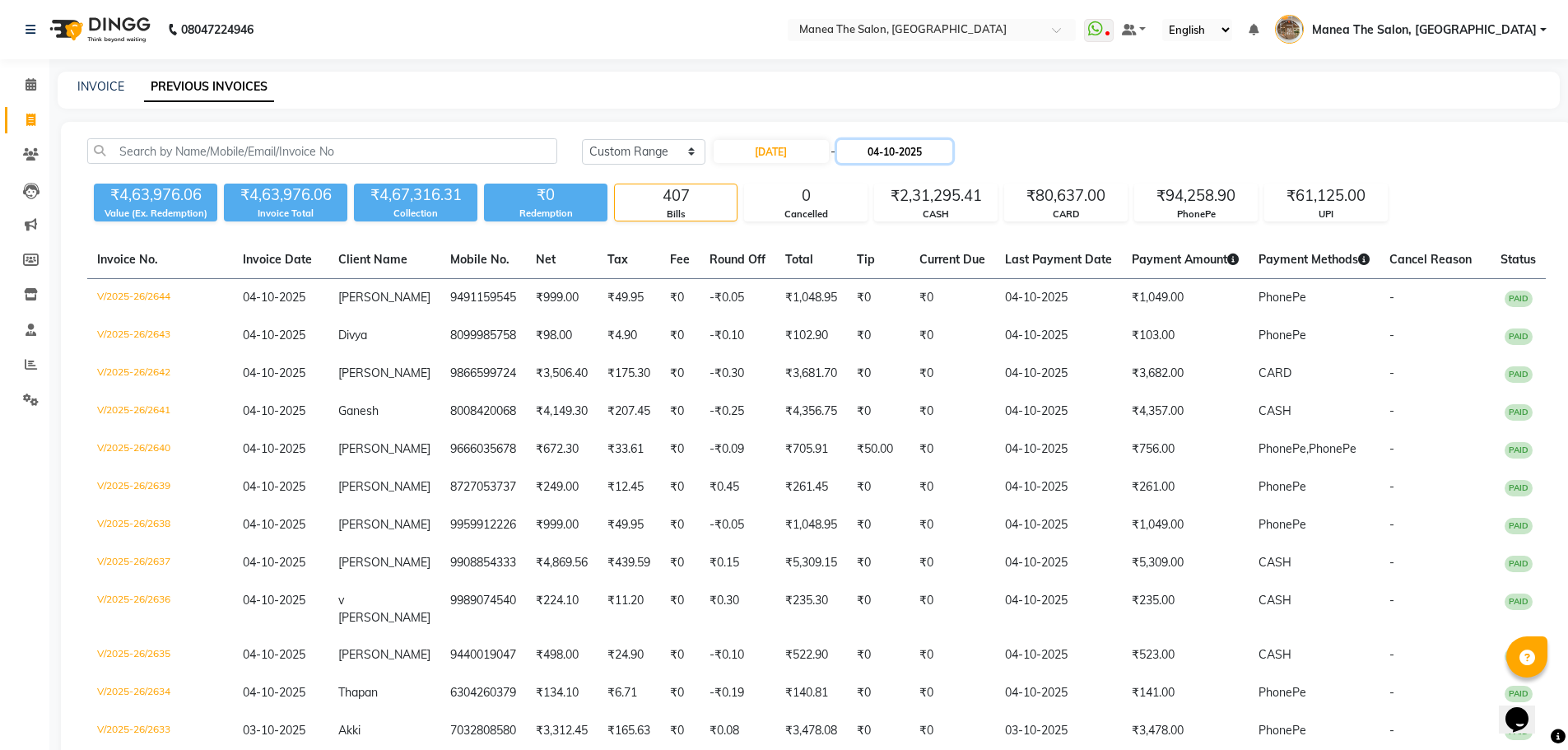
click at [919, 157] on input "04-10-2025" at bounding box center [895, 152] width 115 height 23
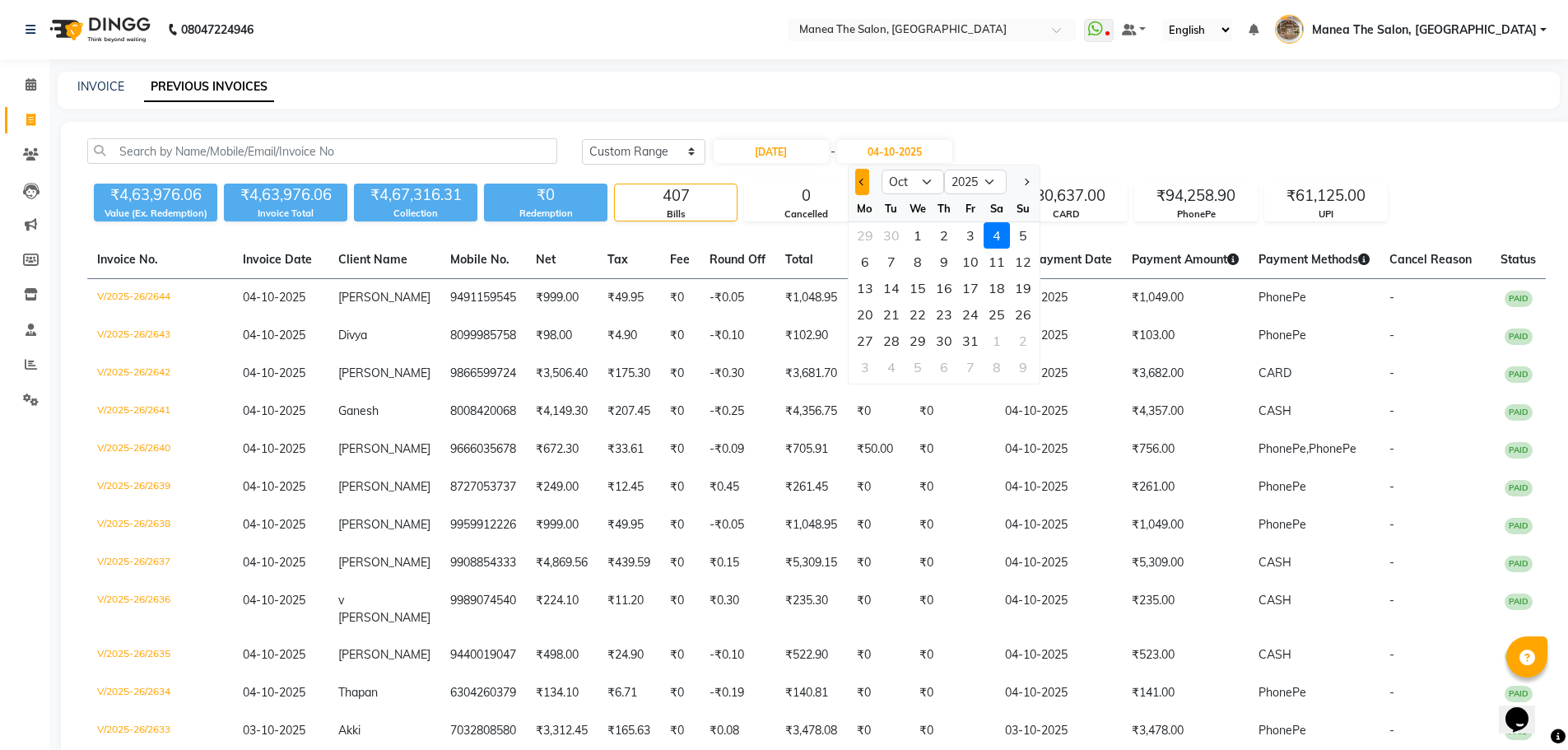
click at [860, 183] on span "Previous month" at bounding box center [861, 181] width 7 height 7
select select "9"
click at [998, 239] on div "6" at bounding box center [997, 235] width 27 height 27
type input "[DATE]"
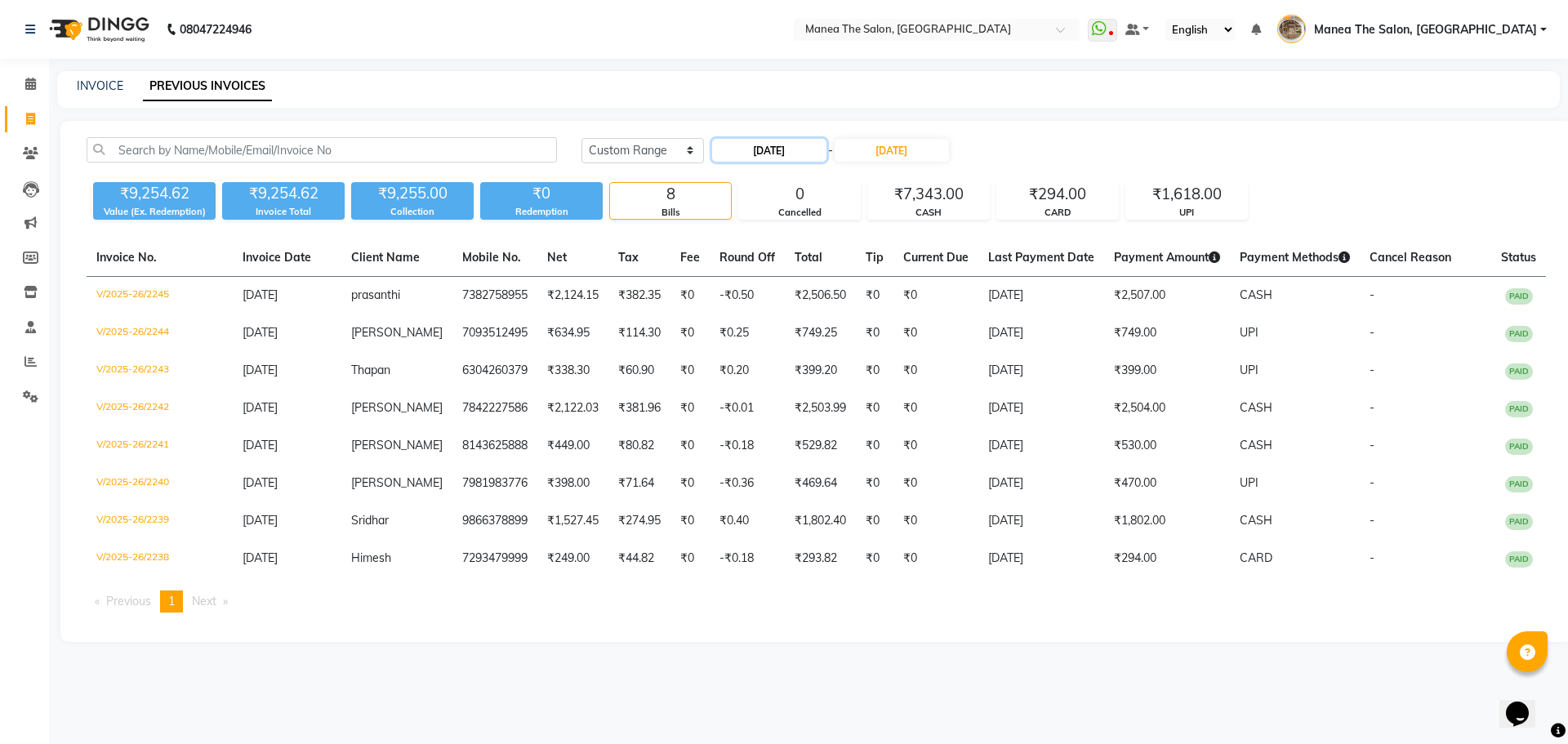
click at [792, 147] on input "[DATE]" at bounding box center [769, 150] width 114 height 23
select select "9"
select select "2025"
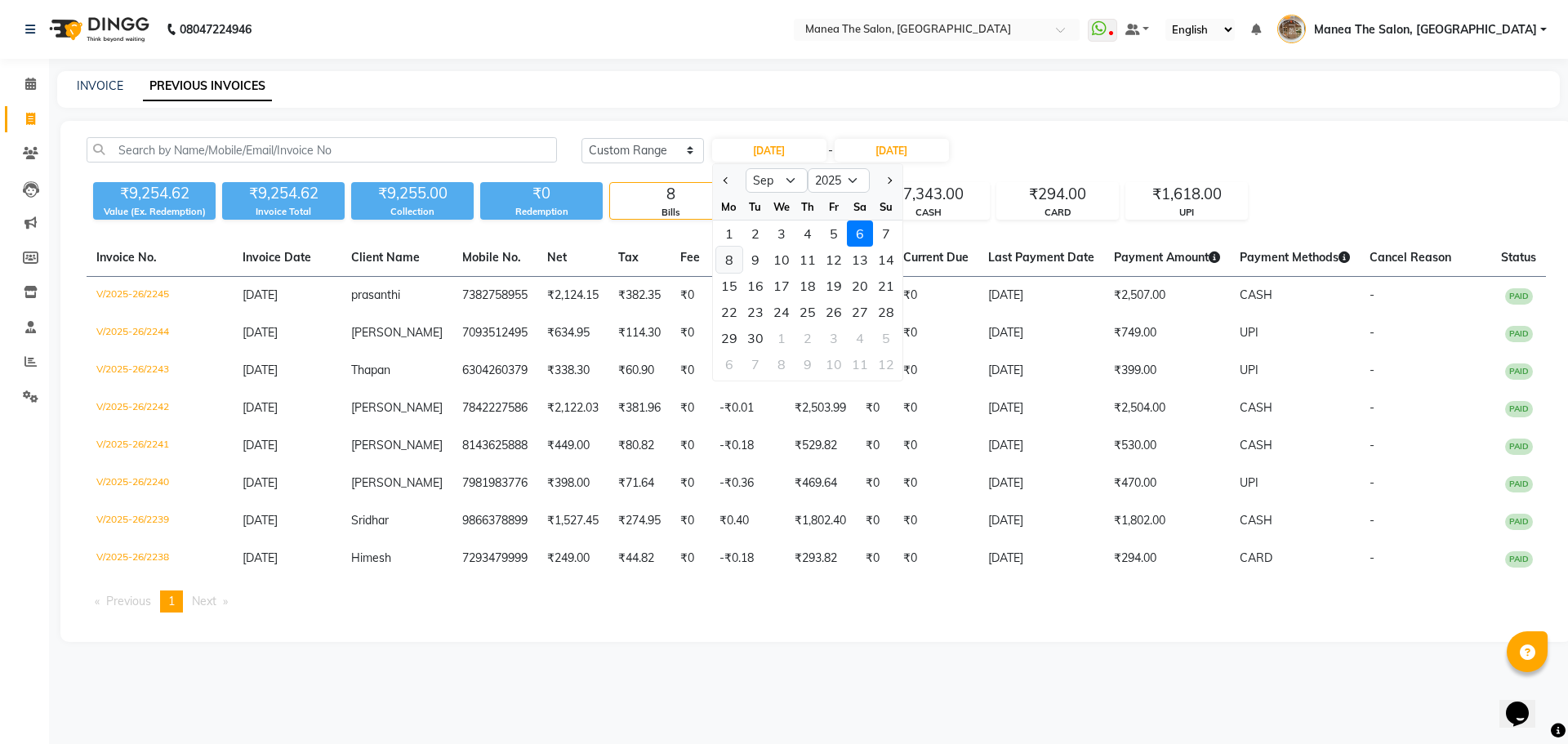
click at [735, 265] on div "8" at bounding box center [729, 260] width 26 height 26
type input "[DATE]"
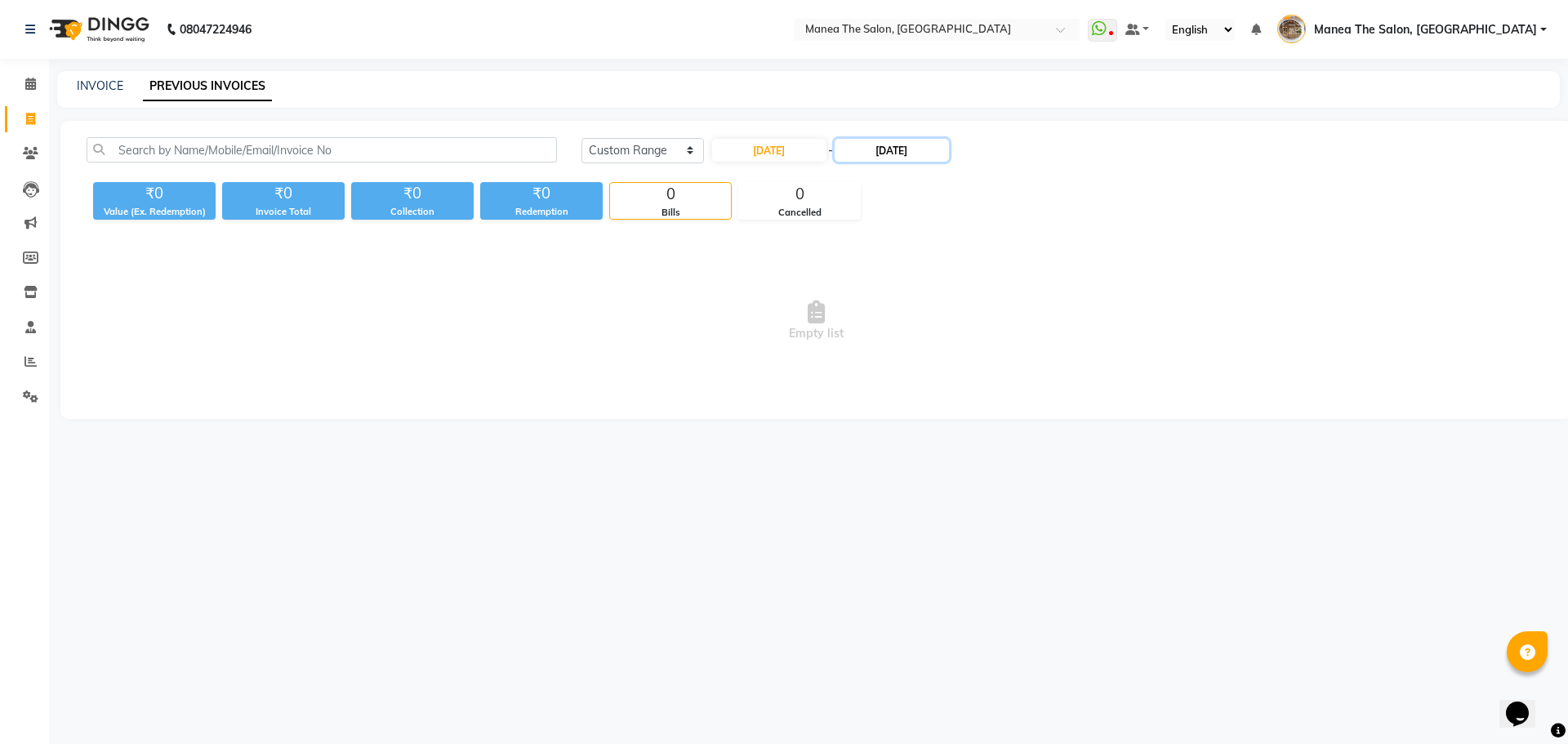
click at [885, 152] on input "[DATE]" at bounding box center [891, 150] width 114 height 23
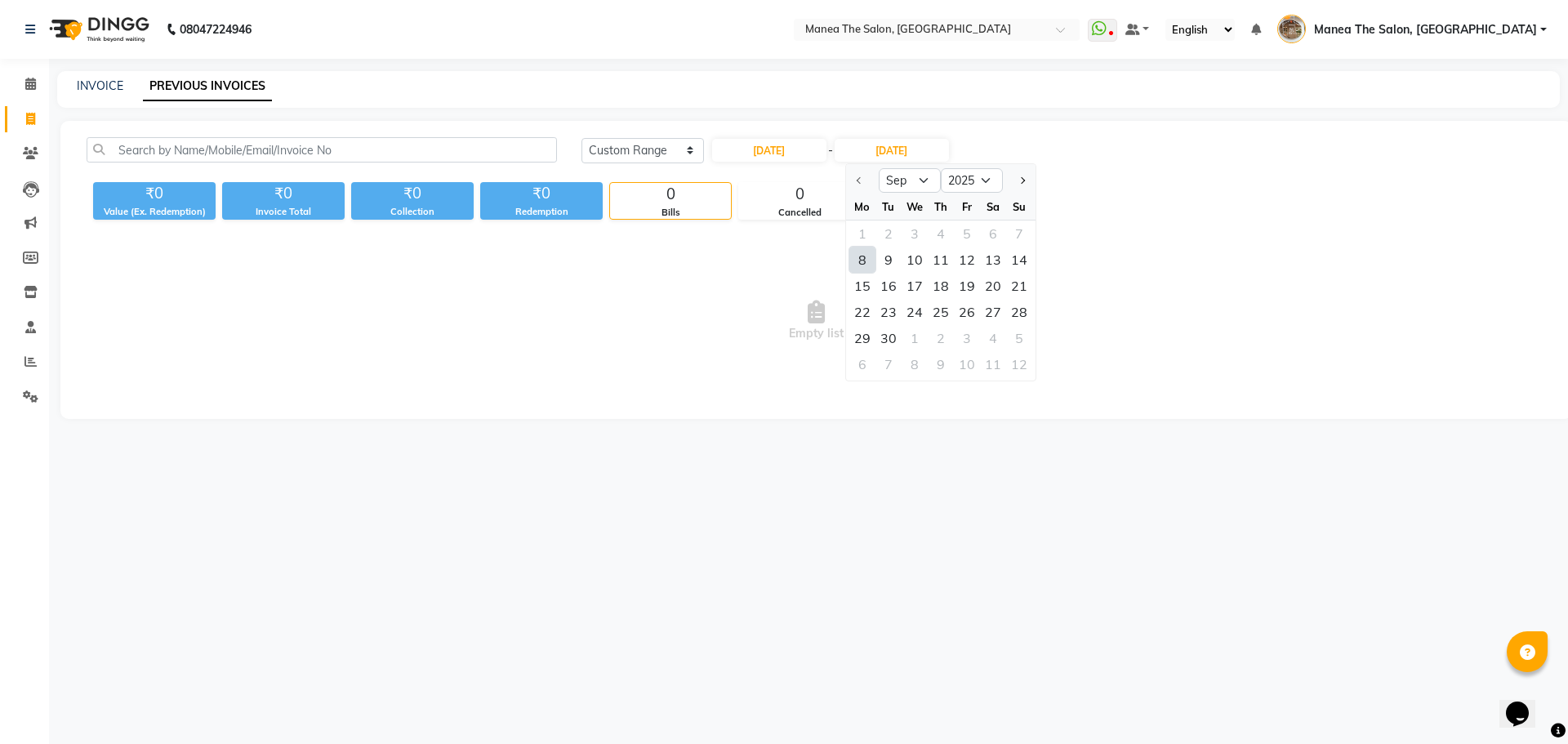
click at [862, 262] on div "8" at bounding box center [863, 260] width 26 height 26
type input "[DATE]"
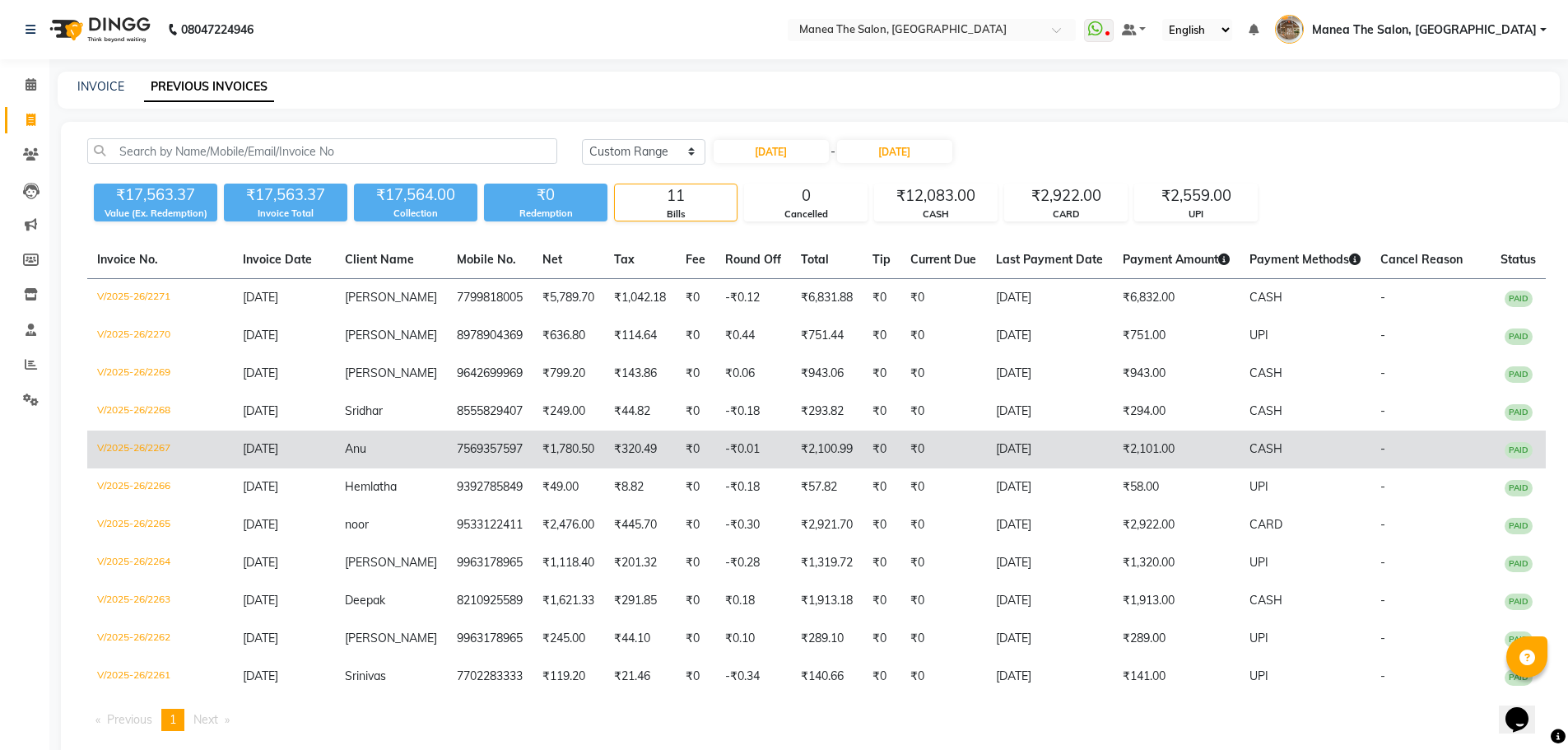
click at [880, 460] on td "₹0" at bounding box center [881, 449] width 38 height 38
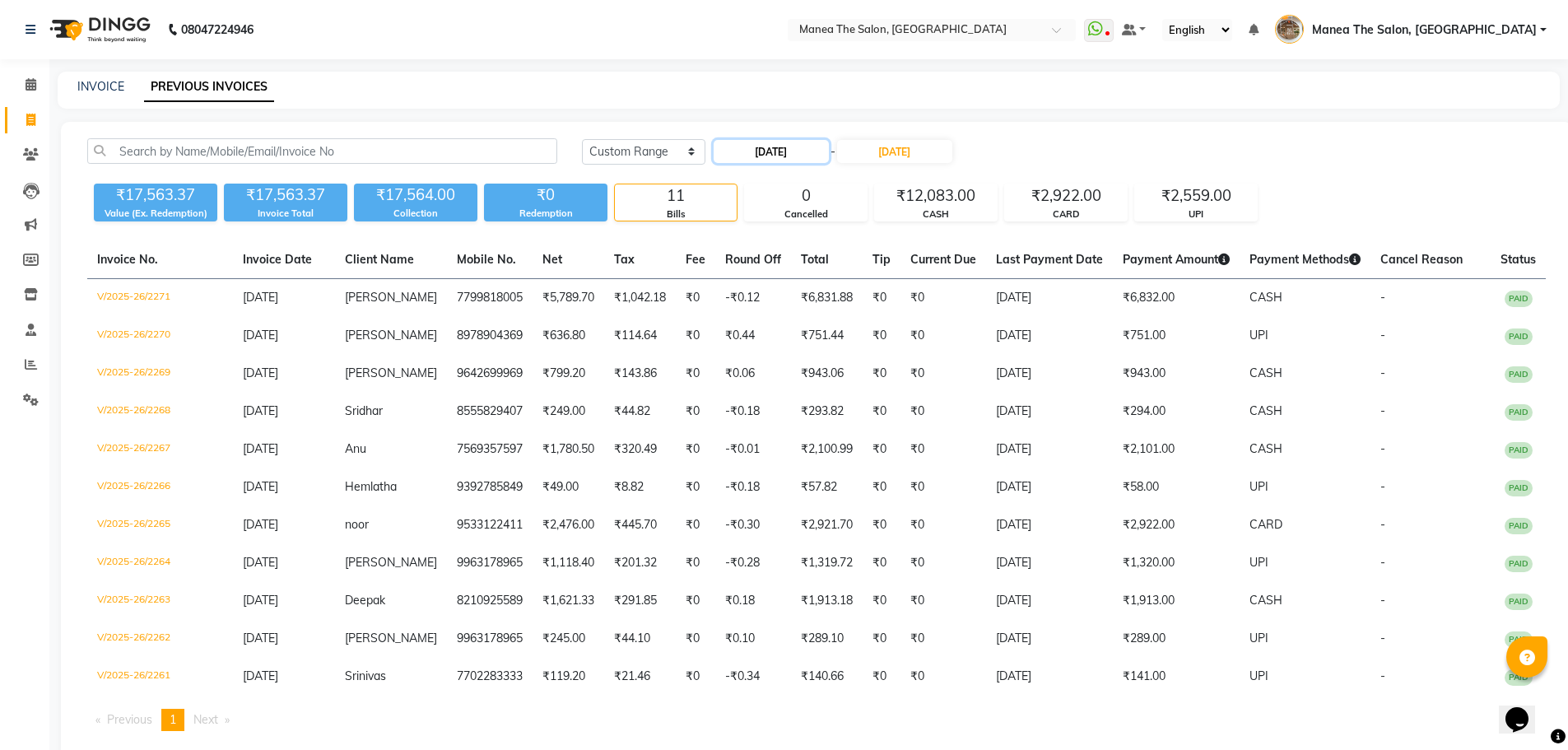
click at [760, 145] on input "[DATE]" at bounding box center [770, 152] width 115 height 23
select select "9"
select select "2025"
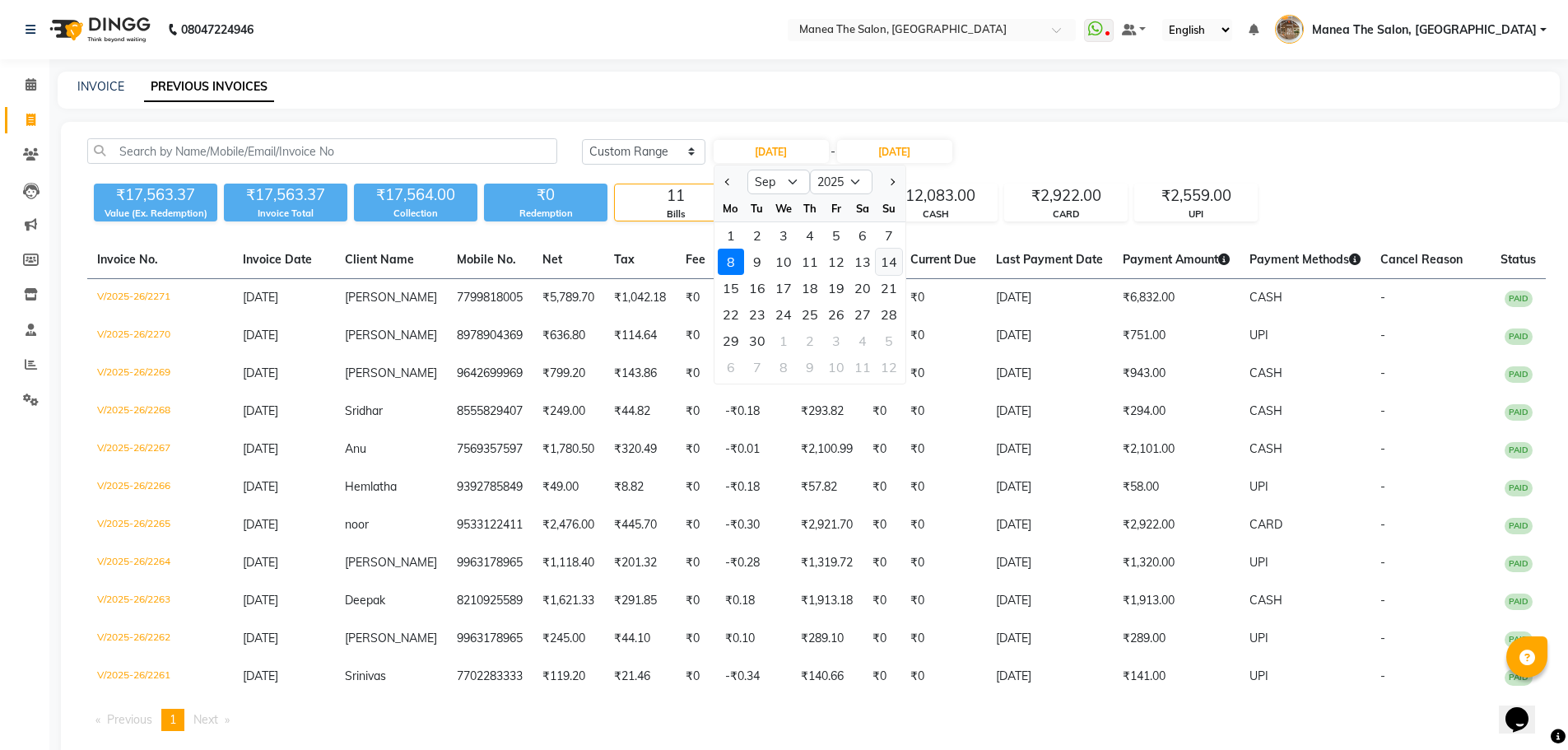
click at [879, 271] on div "14" at bounding box center [889, 262] width 27 height 27
type input "[DATE]"
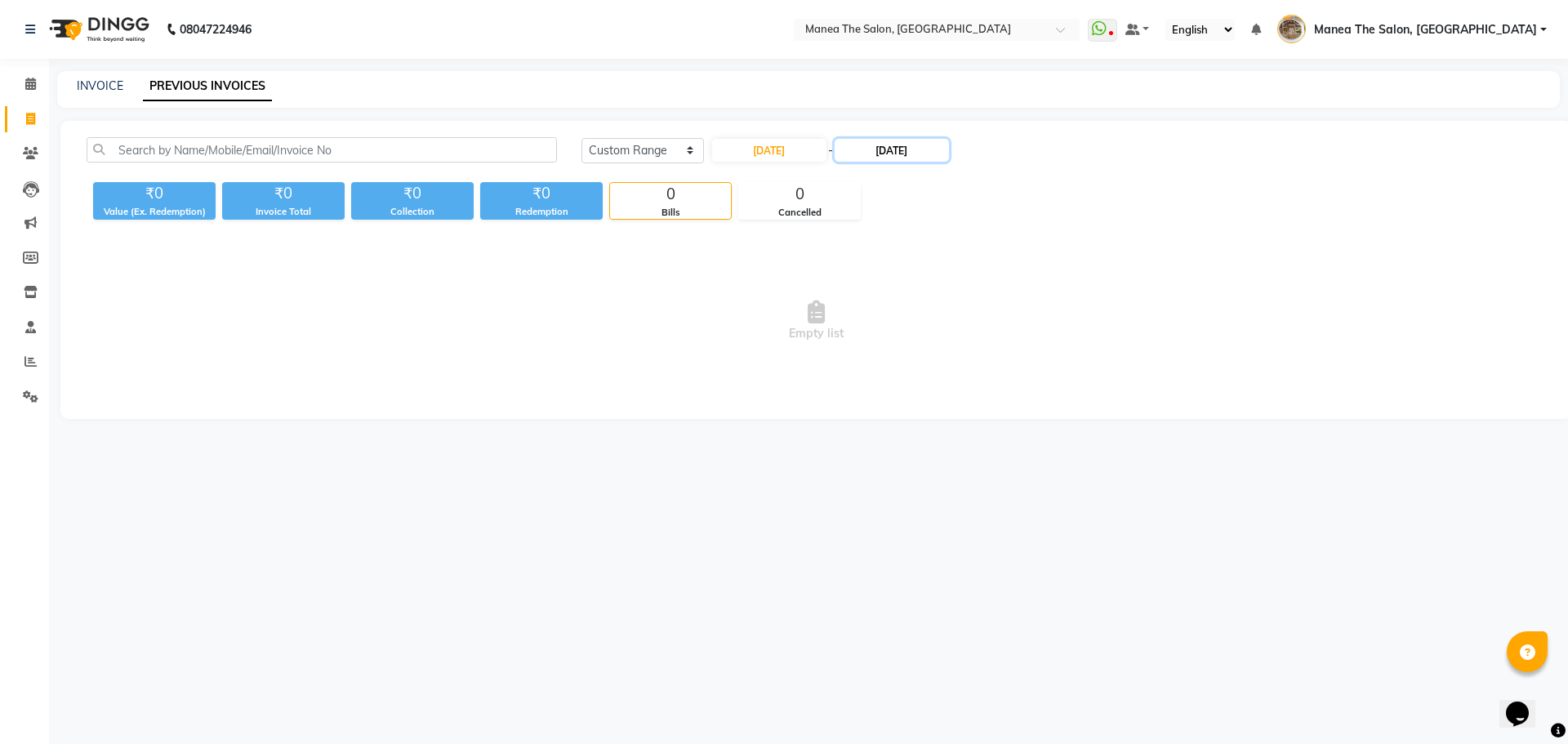
click at [902, 157] on input "[DATE]" at bounding box center [891, 150] width 114 height 23
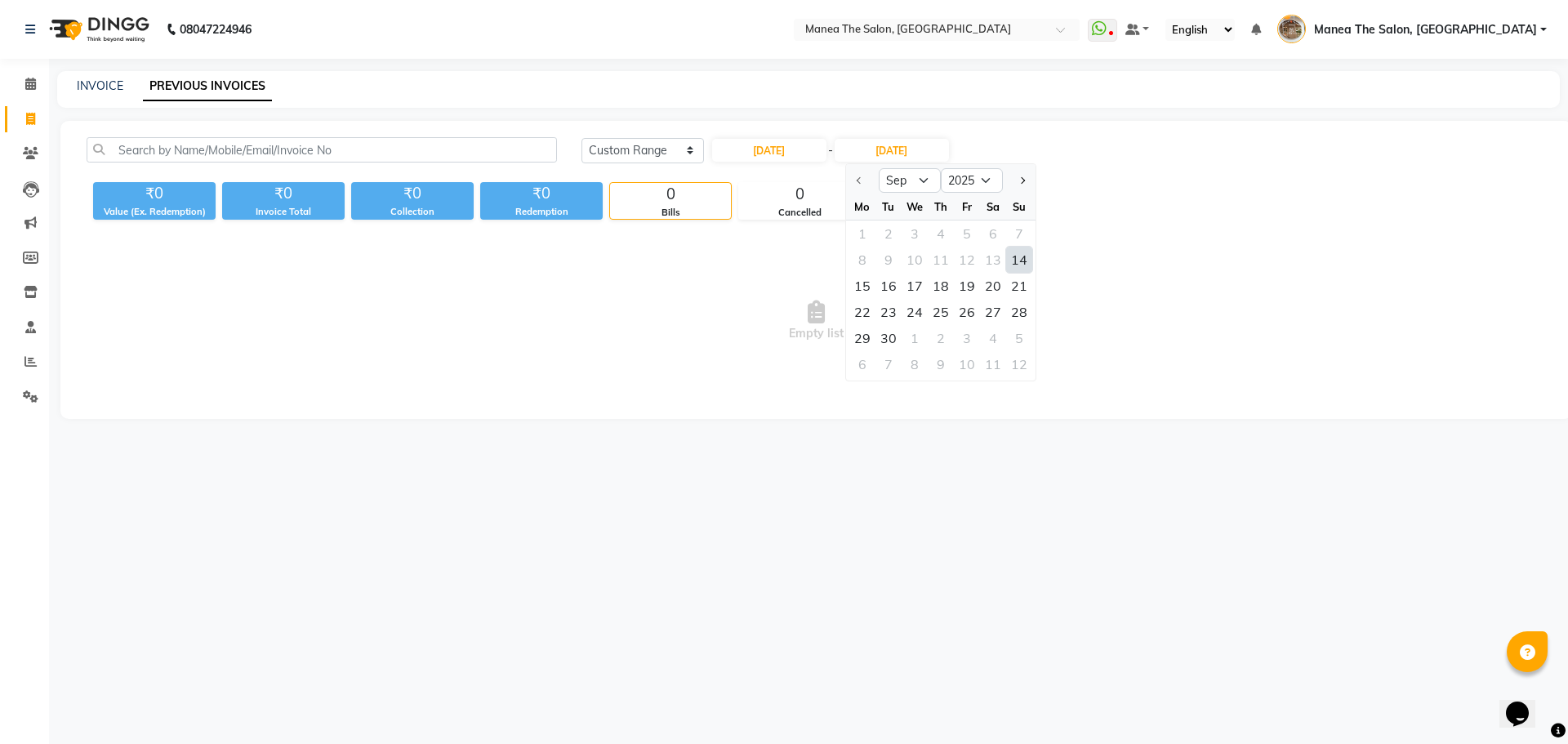
click at [1010, 261] on div "14" at bounding box center [1019, 260] width 26 height 26
type input "[DATE]"
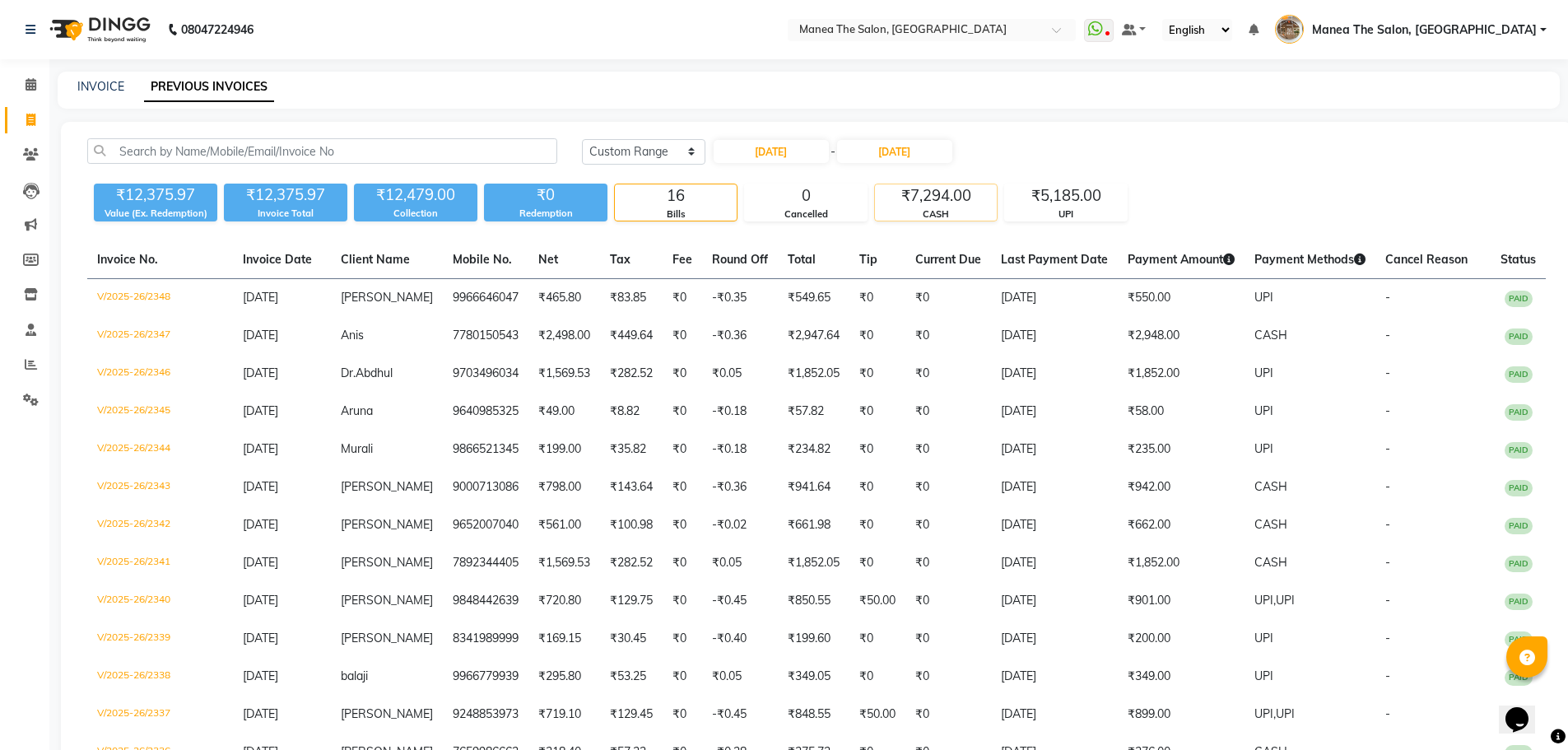
click at [918, 197] on div "₹7,294.00" at bounding box center [935, 195] width 121 height 23
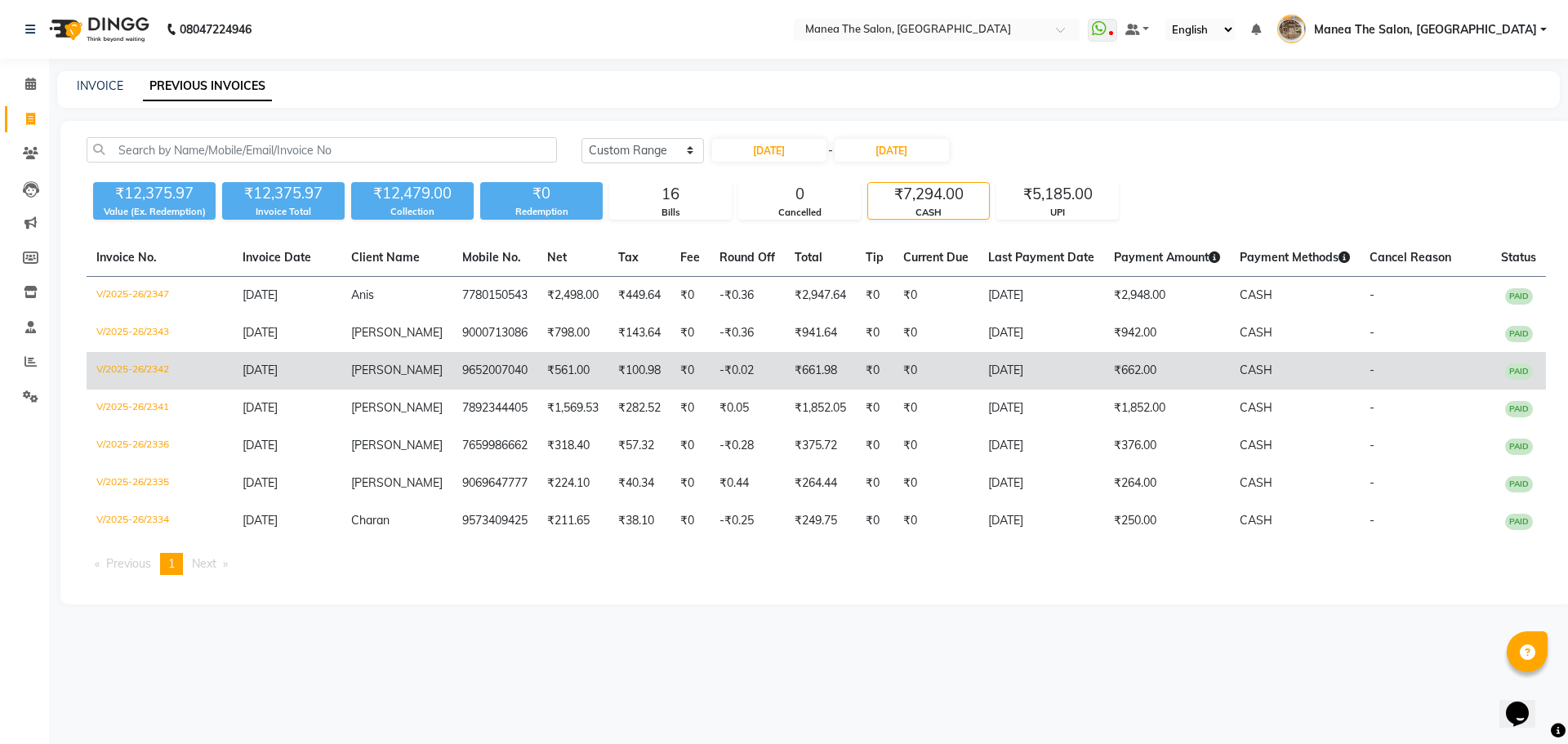
click at [1023, 356] on td "[DATE]" at bounding box center [1042, 371] width 126 height 38
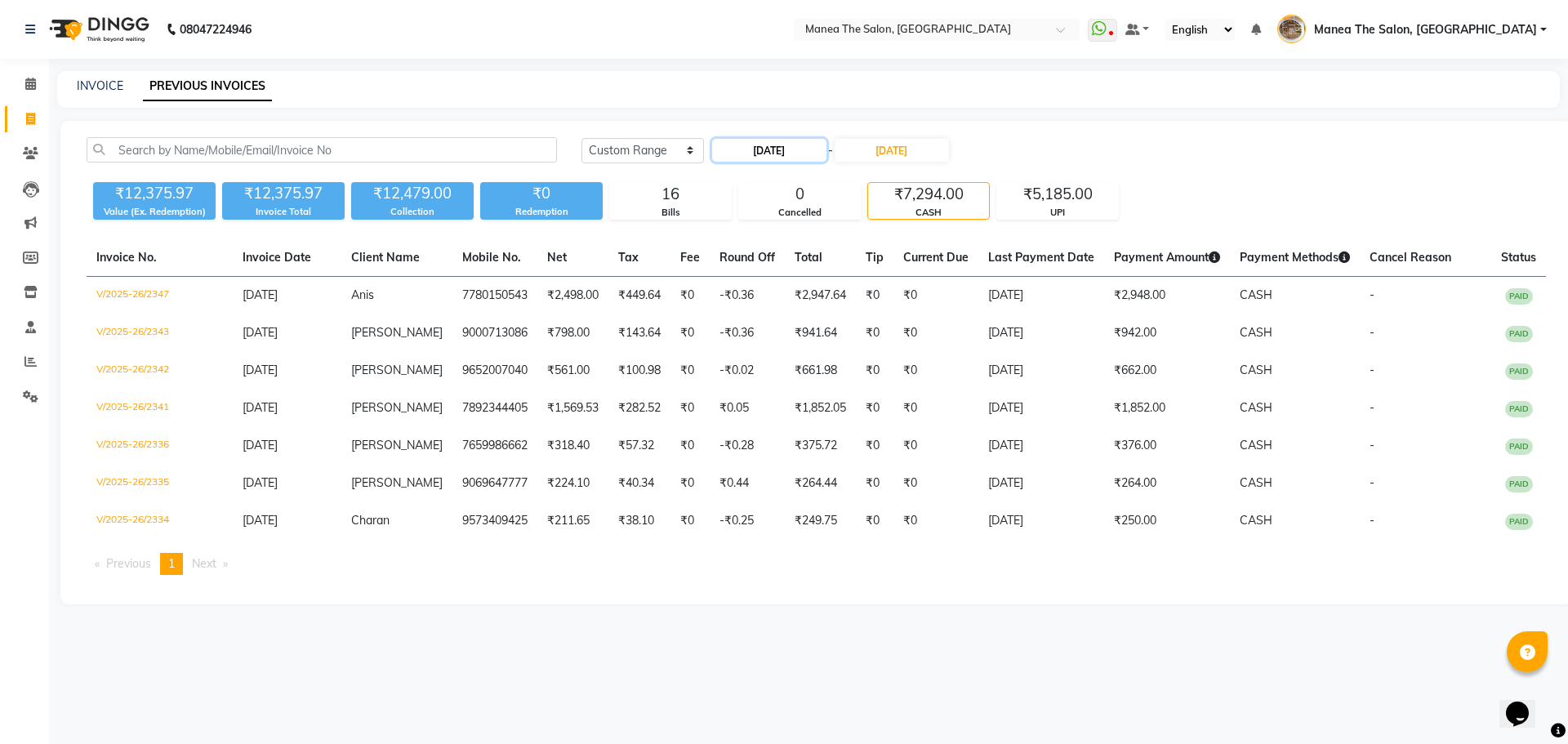
click at [790, 150] on input "[DATE]" at bounding box center [769, 150] width 114 height 23
select select "9"
select select "2025"
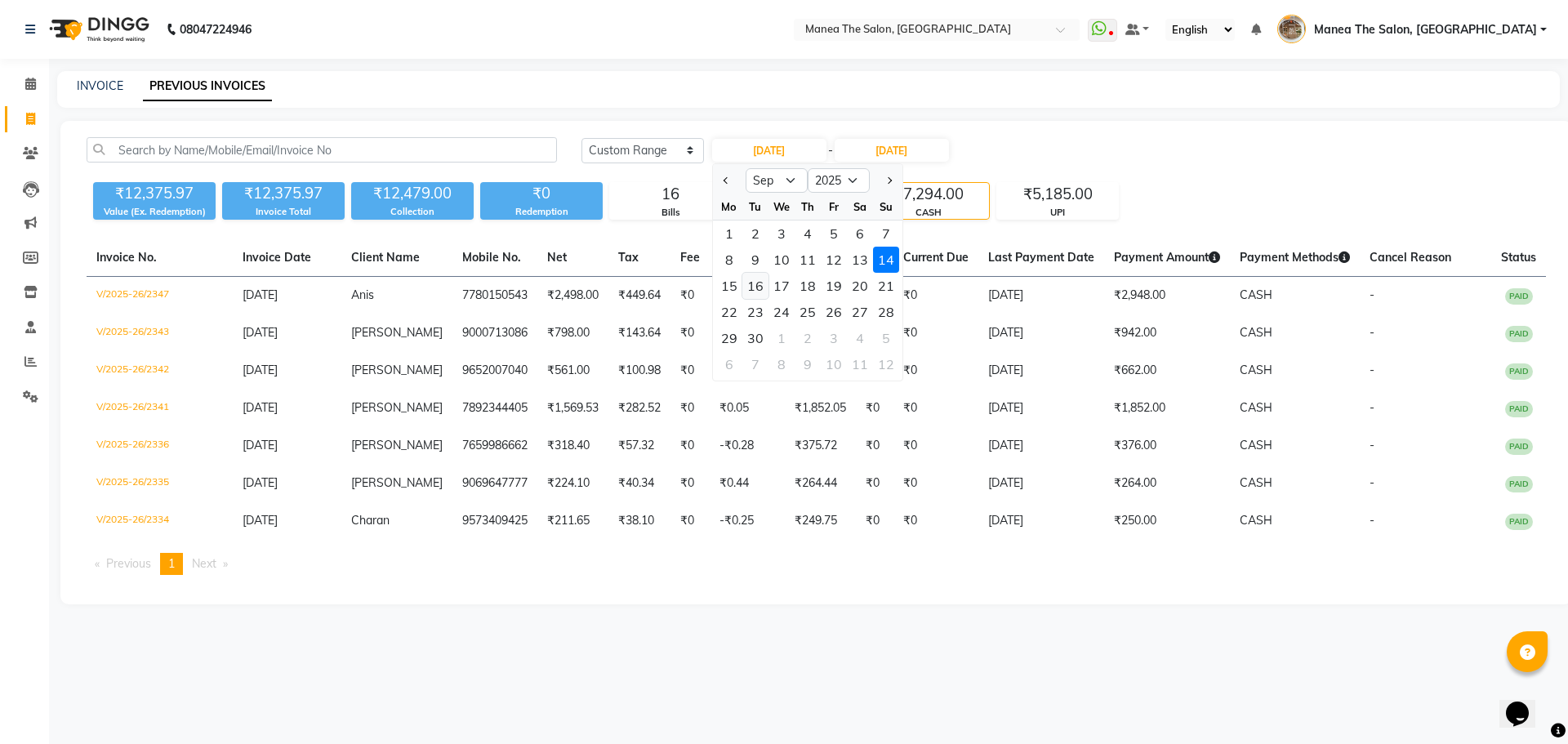
click at [750, 286] on div "16" at bounding box center [756, 286] width 26 height 26
type input "16-09-2025"
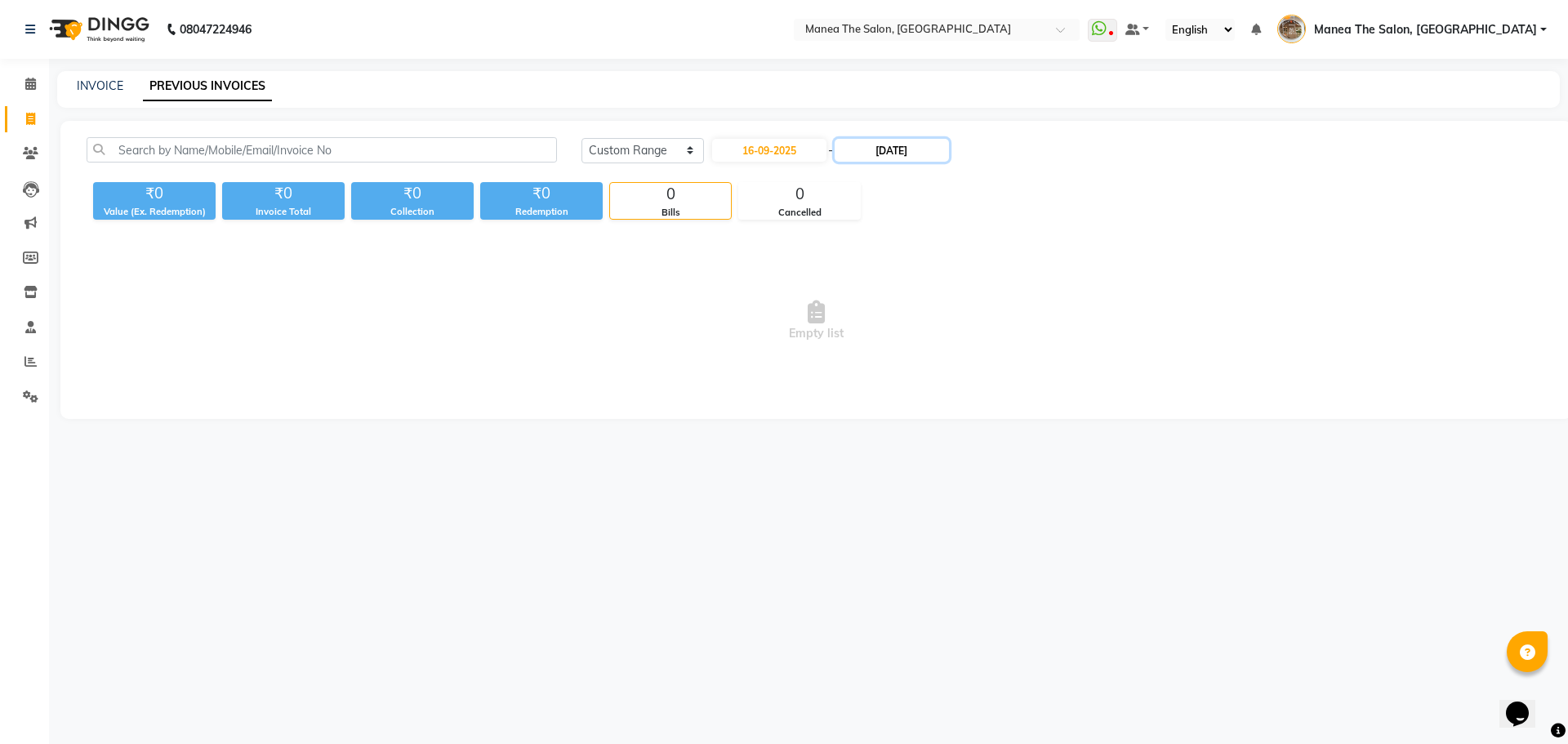
click at [893, 157] on input "[DATE]" at bounding box center [891, 150] width 114 height 23
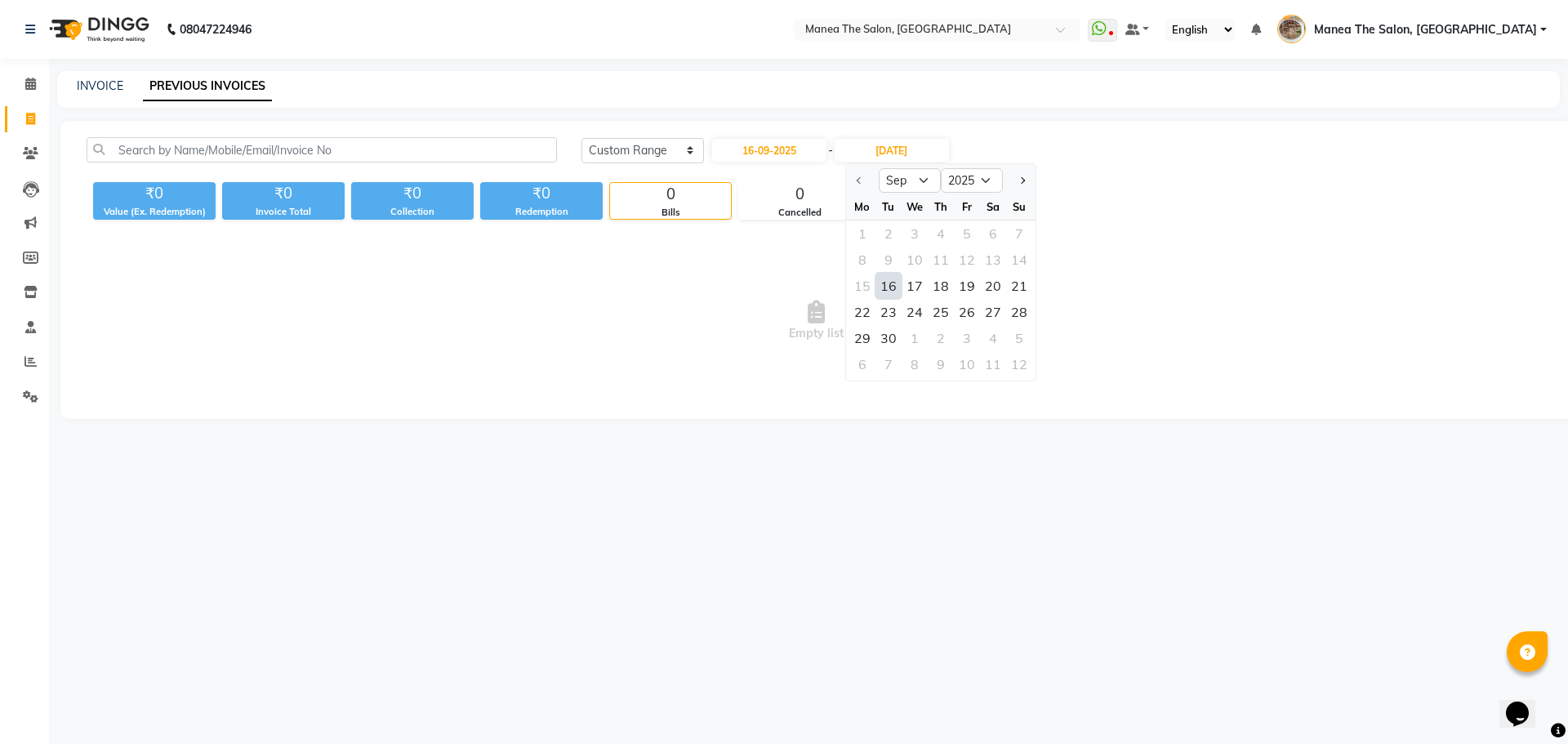
click at [886, 287] on div "16" at bounding box center [888, 286] width 26 height 26
type input "16-09-2025"
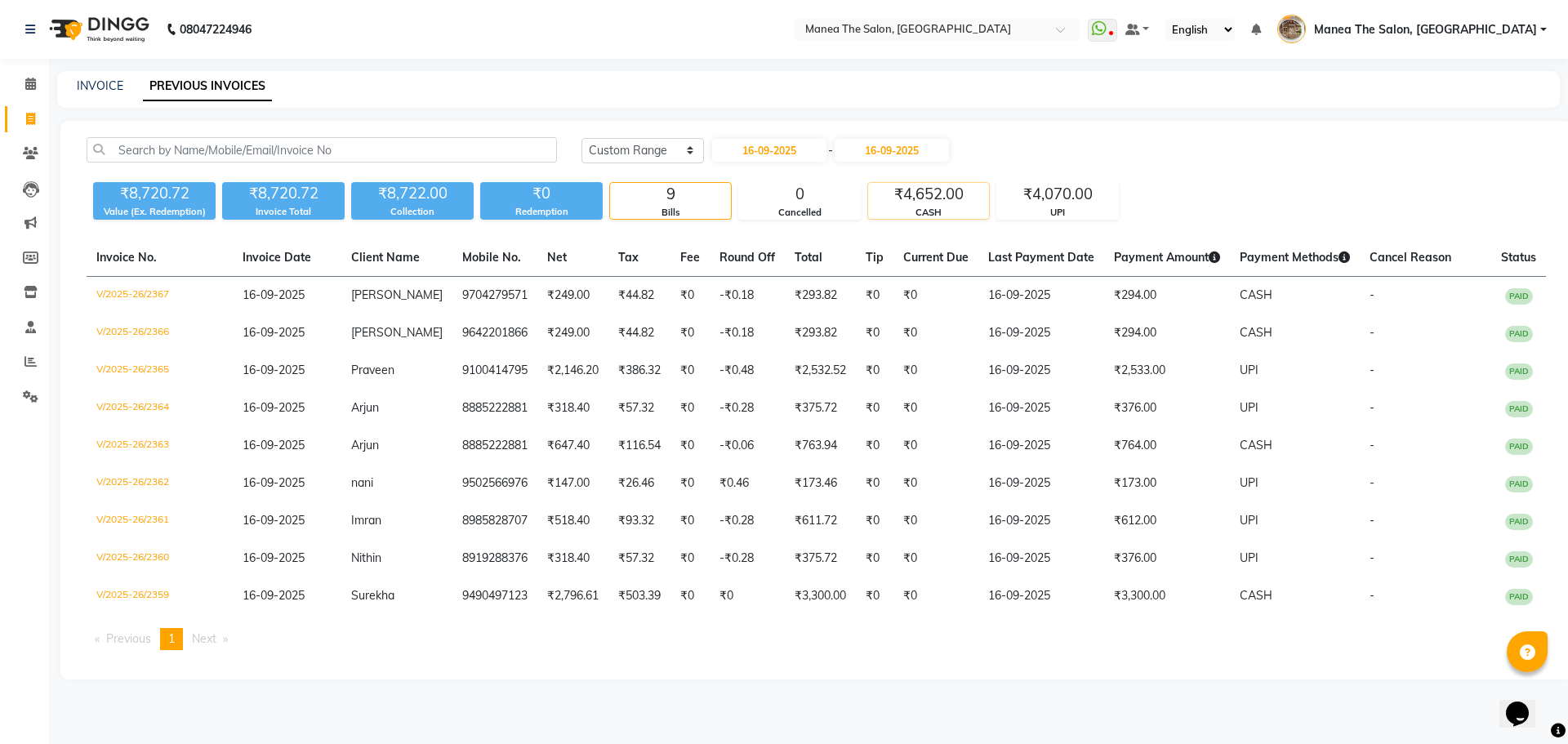
click at [913, 189] on div "₹4,652.00" at bounding box center [928, 194] width 120 height 23
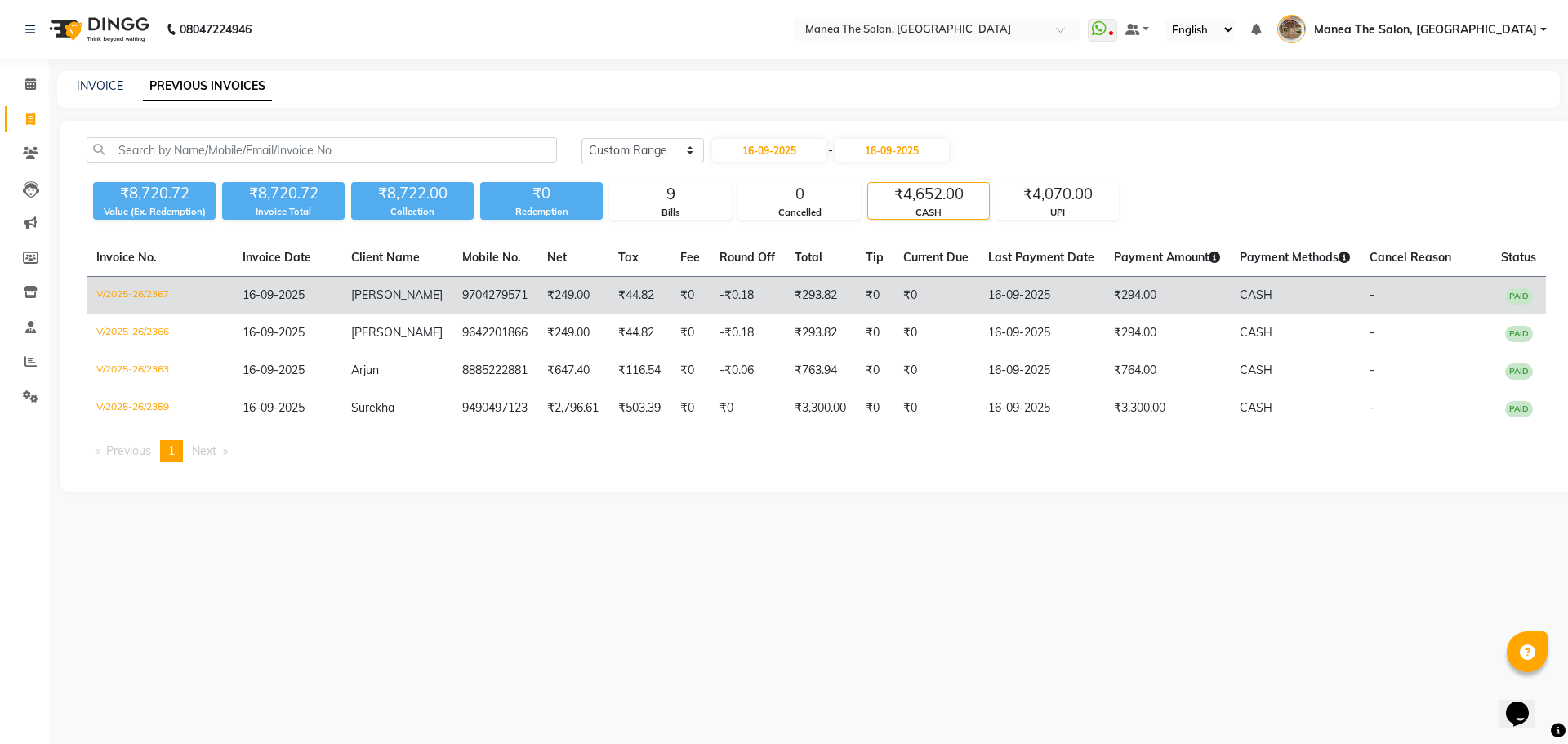
click at [1012, 294] on td "16-09-2025" at bounding box center [1042, 295] width 126 height 39
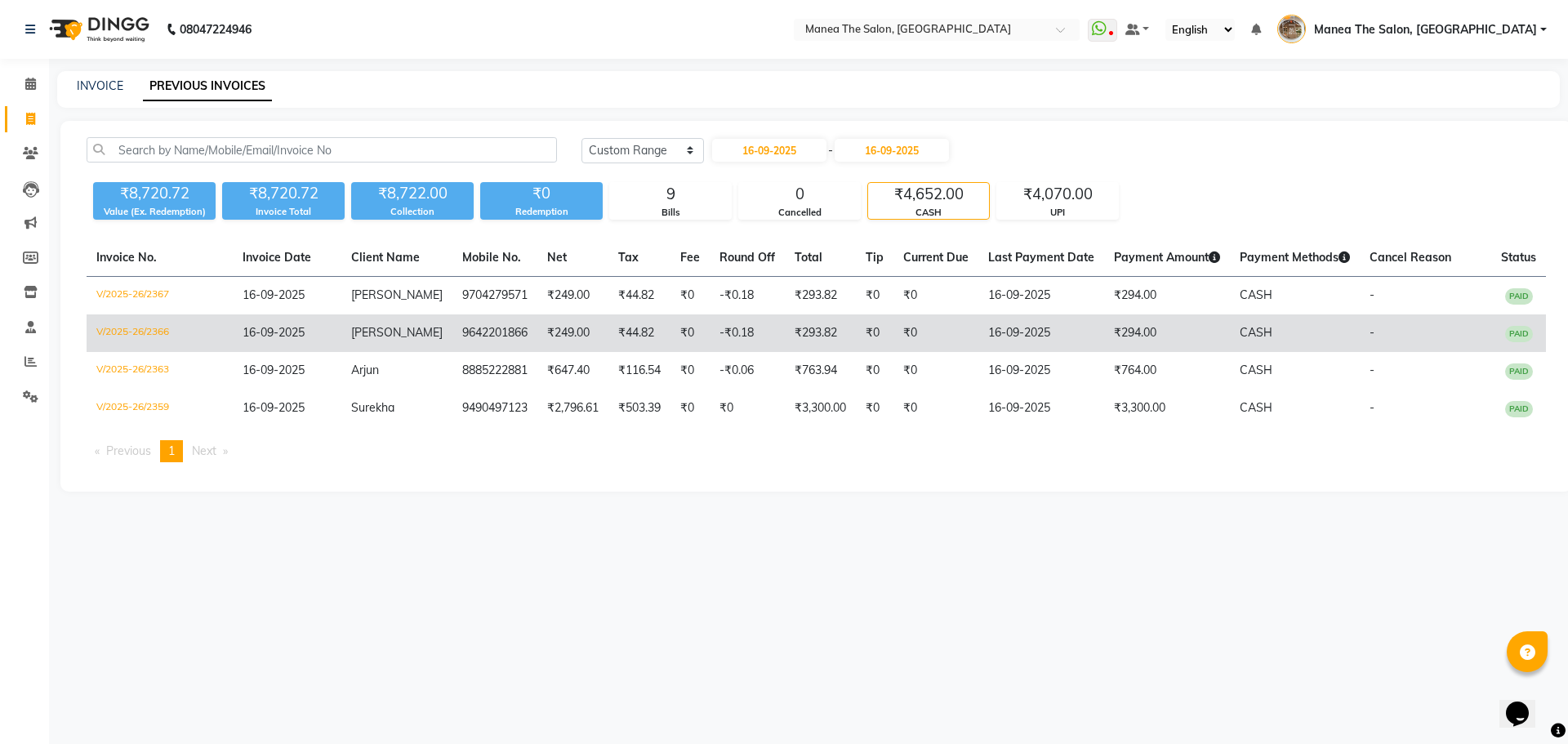
click at [1112, 328] on td "₹294.00" at bounding box center [1167, 333] width 126 height 38
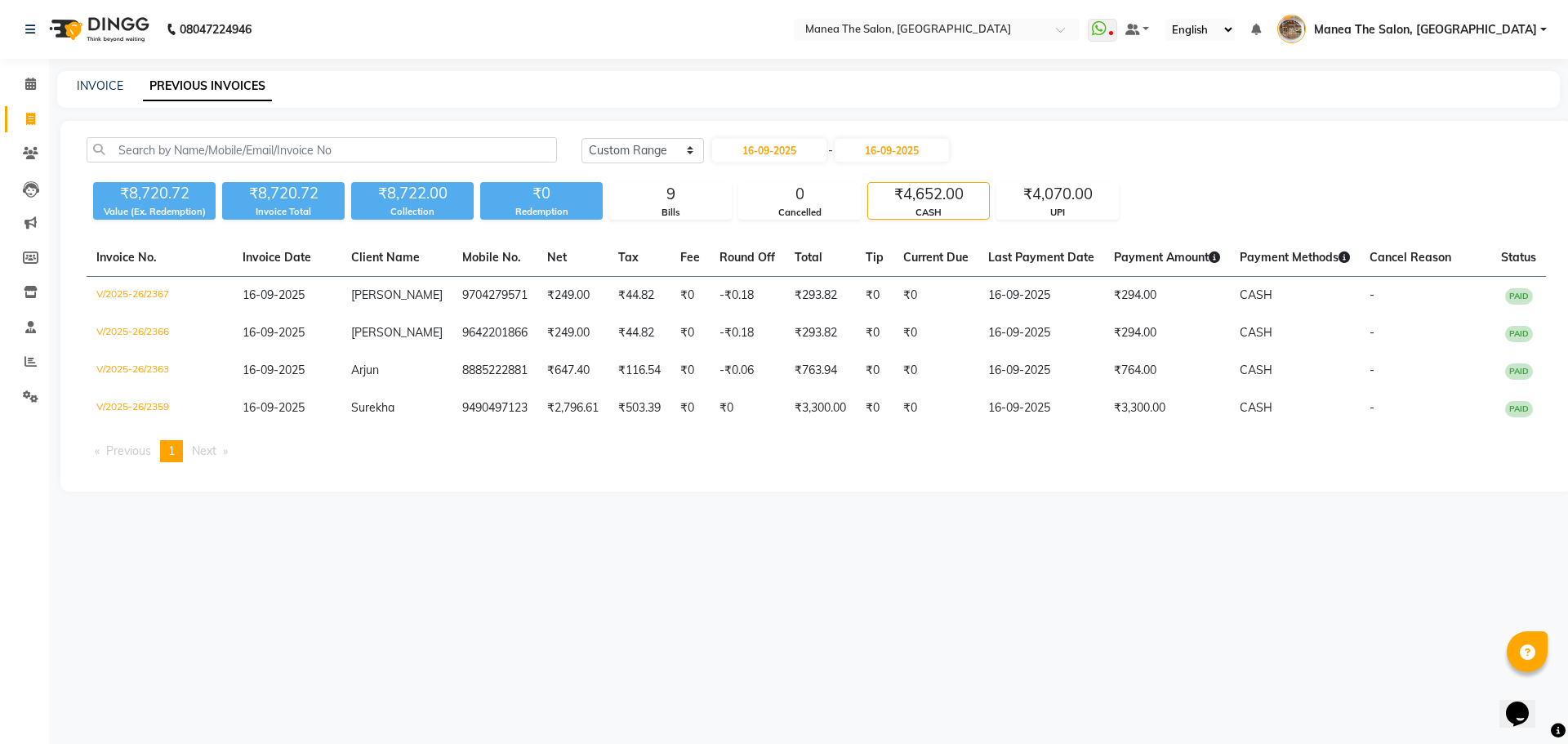
click at [936, 195] on div "₹4,652.00" at bounding box center [928, 194] width 120 height 23
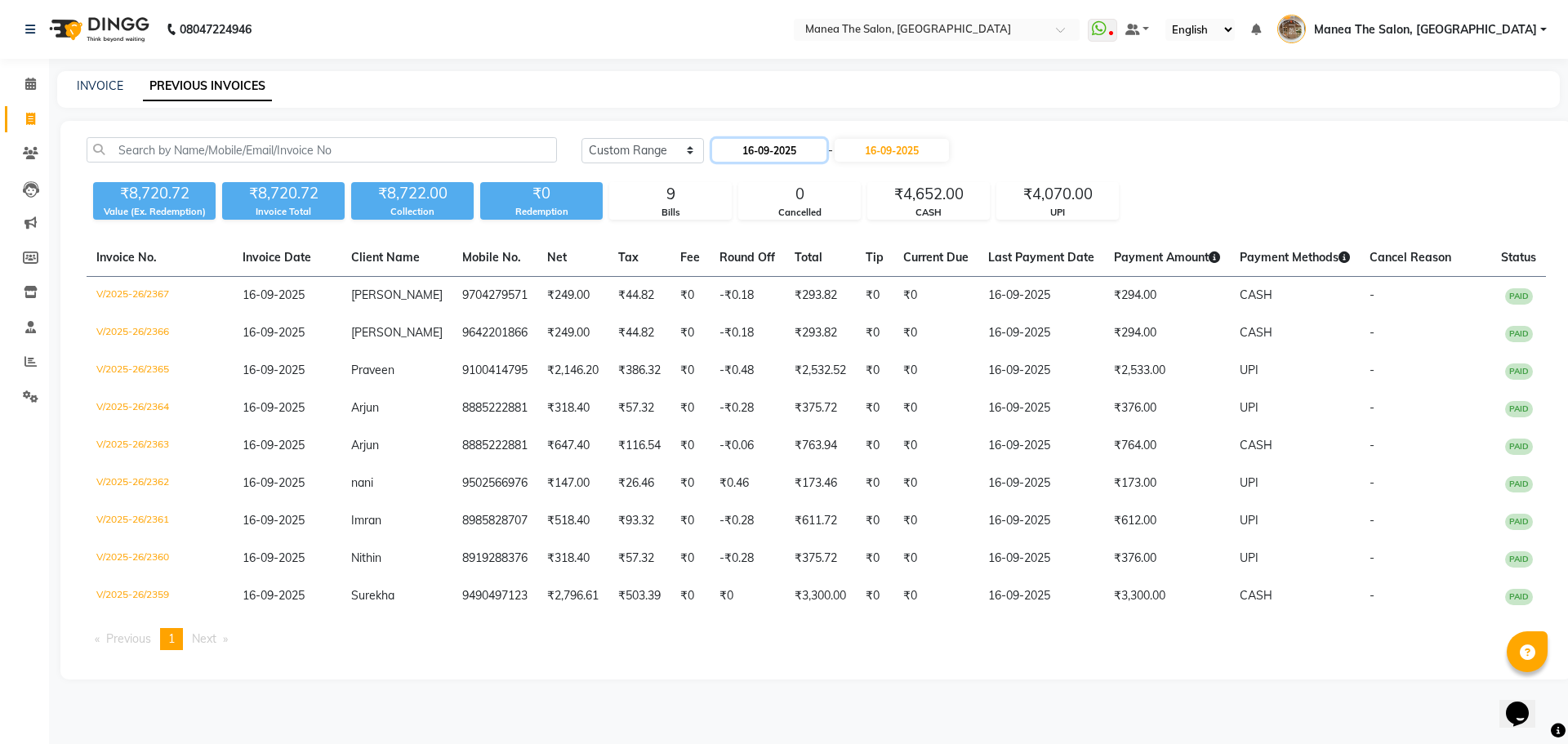
click at [758, 157] on input "16-09-2025" at bounding box center [769, 150] width 114 height 23
select select "9"
select select "2025"
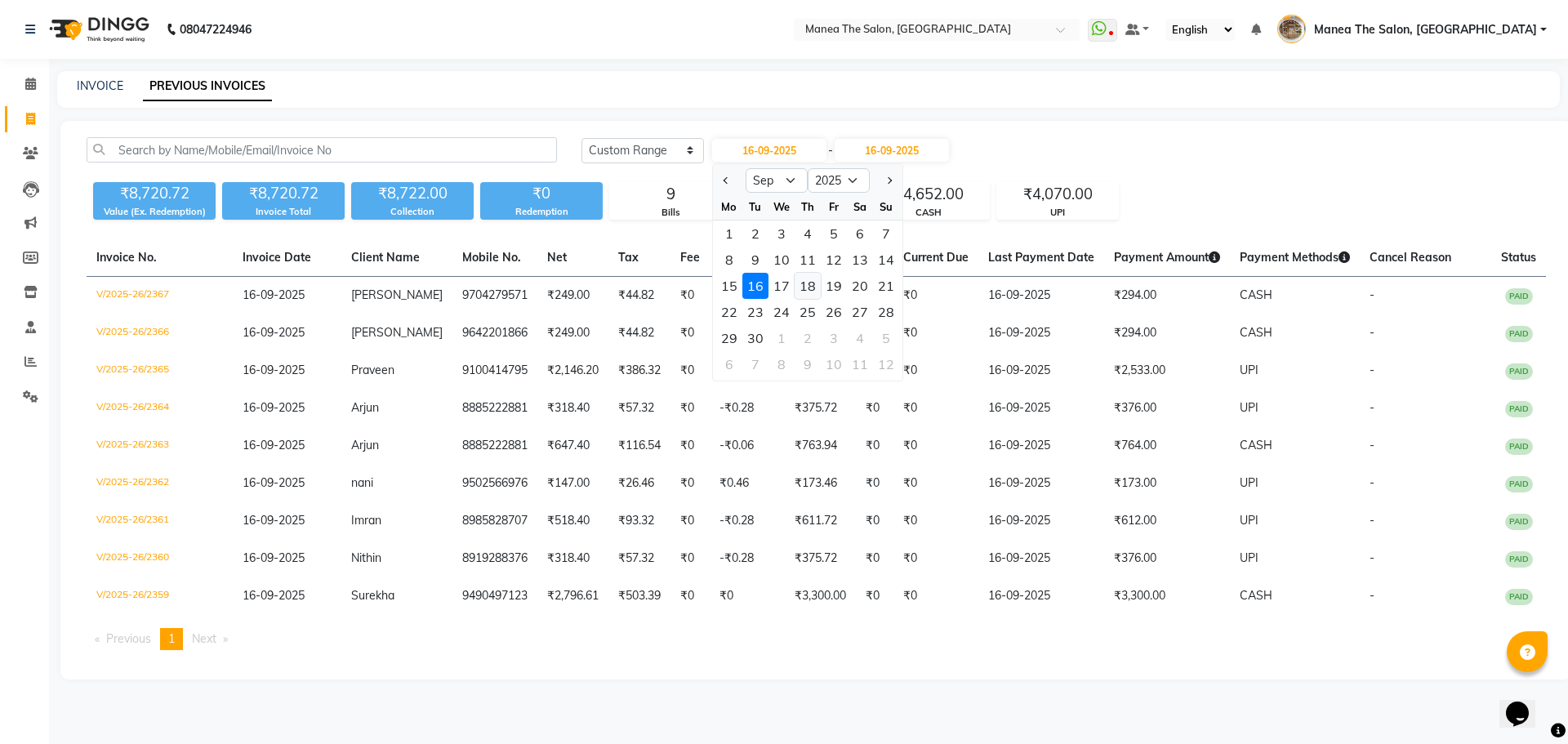
click at [799, 287] on div "18" at bounding box center [808, 286] width 26 height 26
type input "[DATE]"
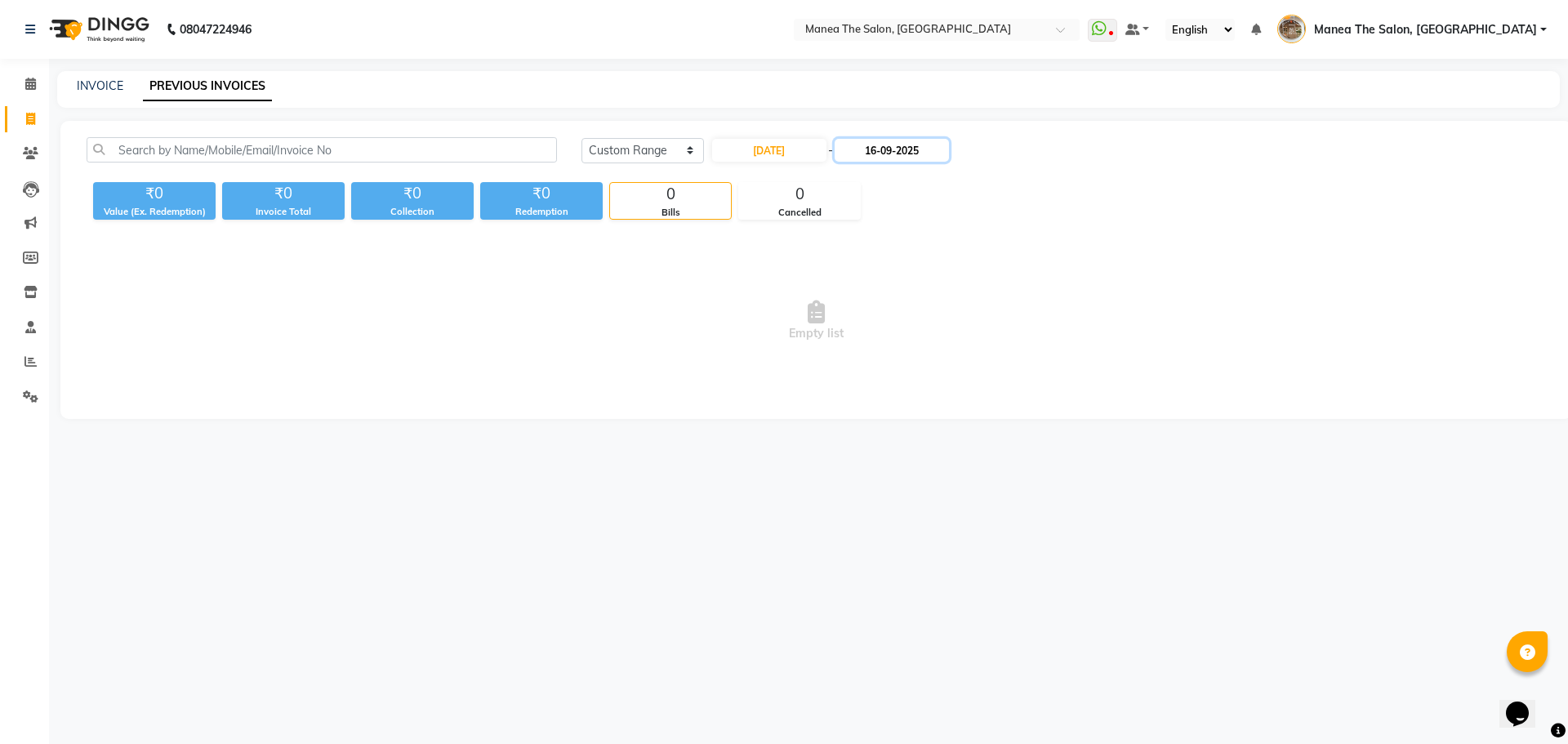
click at [888, 145] on input "16-09-2025" at bounding box center [891, 150] width 114 height 23
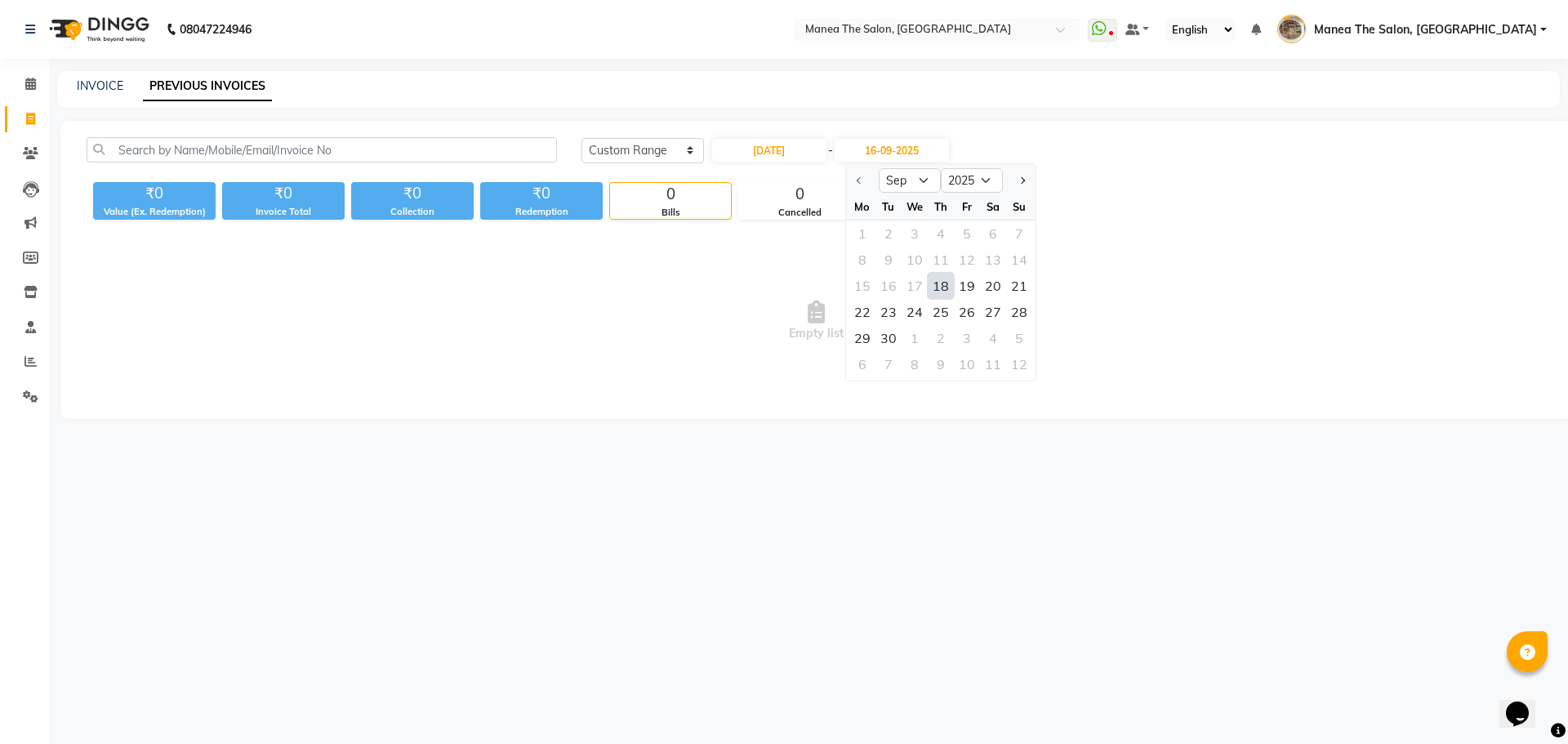
click at [938, 291] on div "18" at bounding box center [941, 286] width 26 height 26
type input "[DATE]"
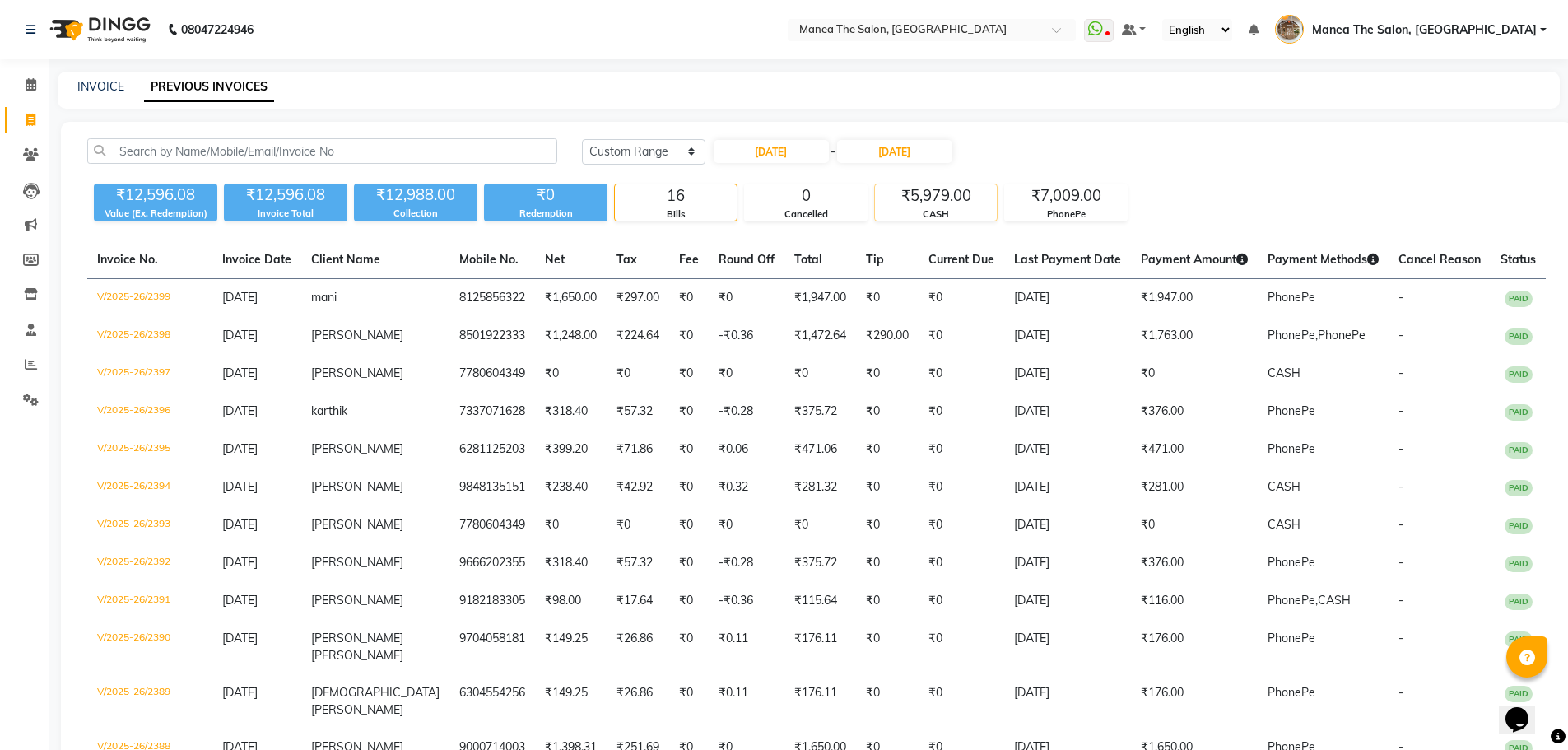
click at [924, 203] on div "₹5,979.00" at bounding box center [935, 195] width 121 height 23
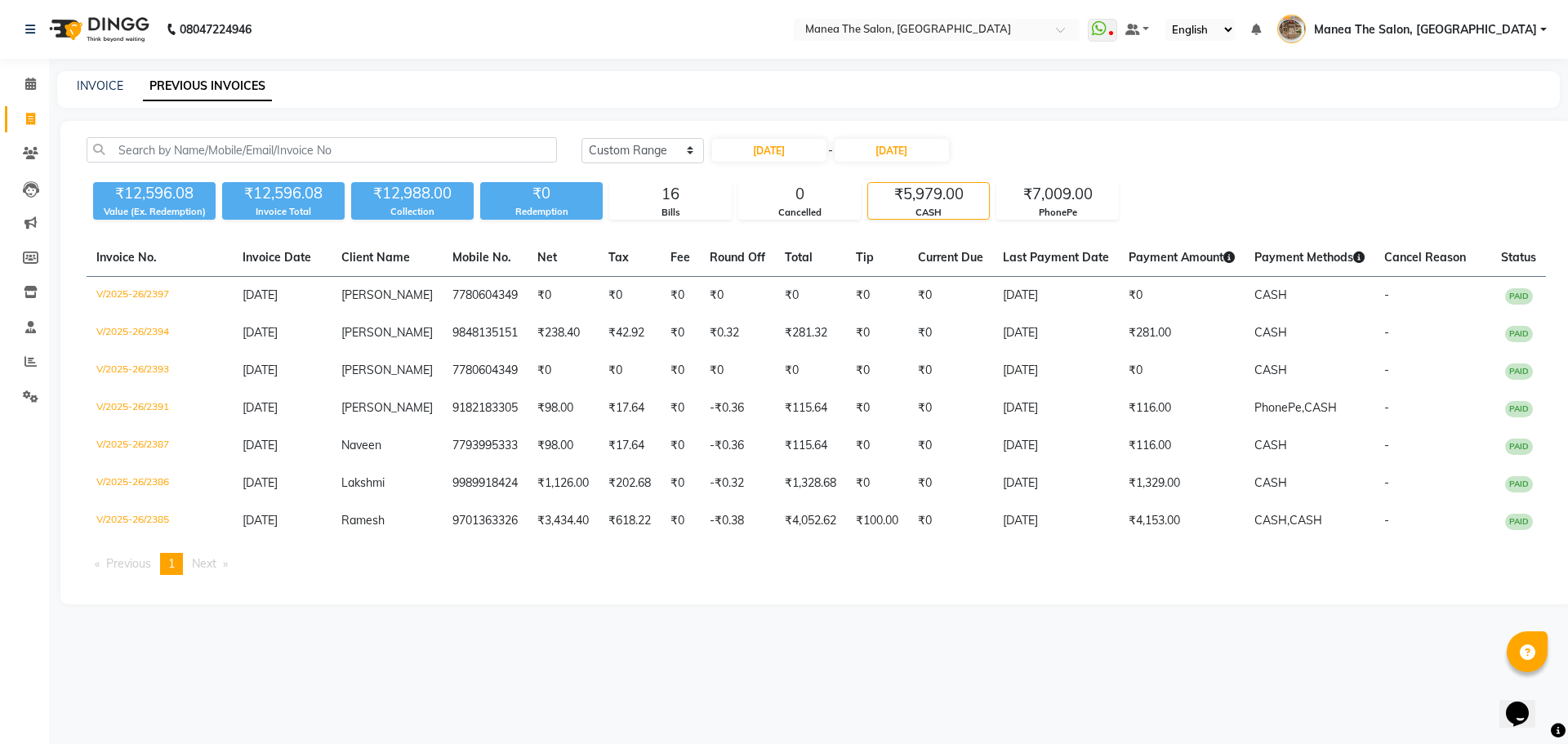
click at [953, 206] on div "CASH" at bounding box center [928, 213] width 120 height 14
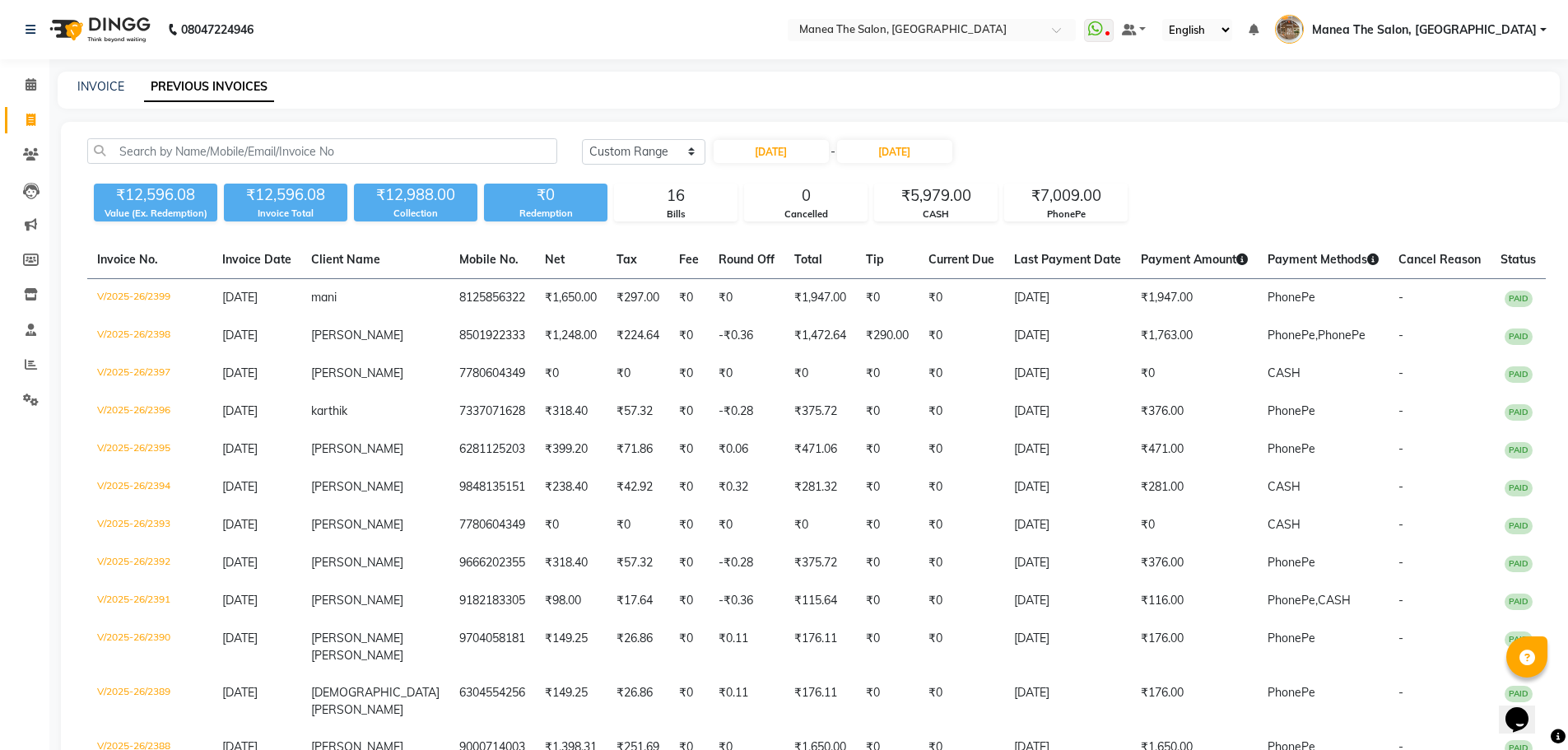
click at [783, 139] on div "18-09-2025 - 18-09-2025" at bounding box center [833, 152] width 242 height 27
click at [785, 137] on div "Today Yesterday Custom Range 18-09-2025 - 18-09-2025 ₹12,596.08 Value (Ex. Rede…" at bounding box center [816, 552] width 1511 height 861
click at [777, 154] on input "[DATE]" at bounding box center [770, 152] width 115 height 23
select select "9"
select select "2025"
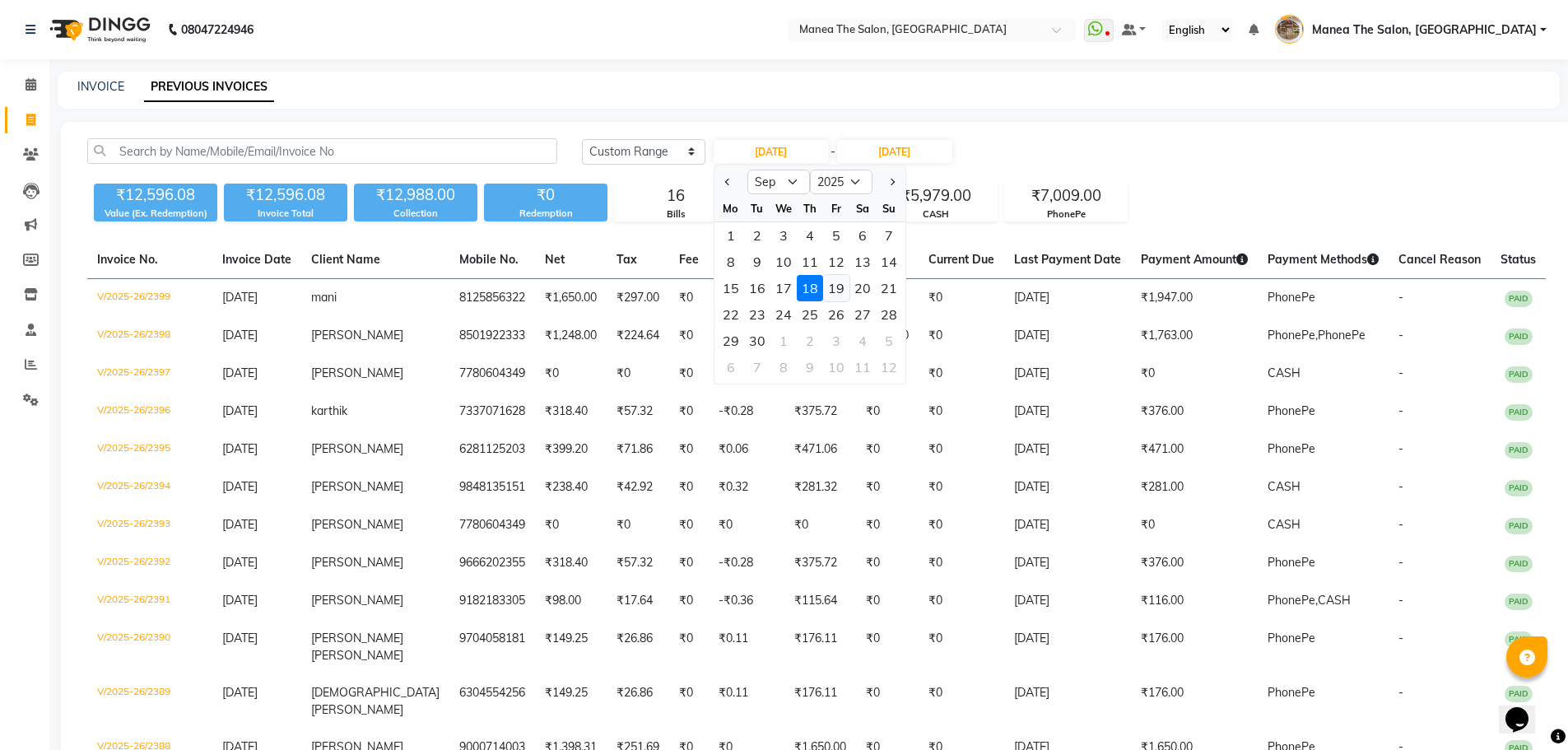
click at [832, 288] on div "19" at bounding box center [837, 288] width 27 height 27
type input "19-09-2025"
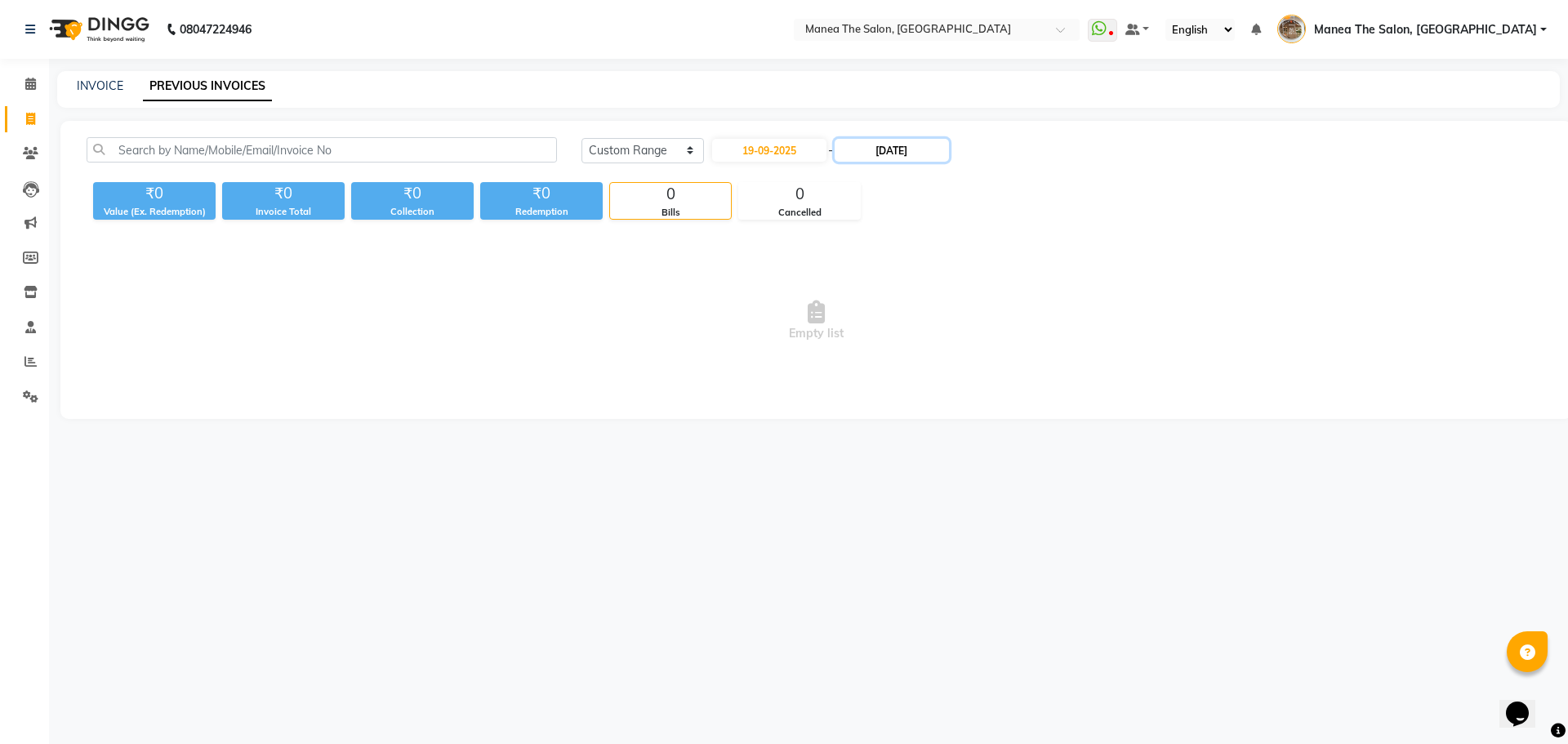
click at [915, 151] on input "[DATE]" at bounding box center [891, 150] width 114 height 23
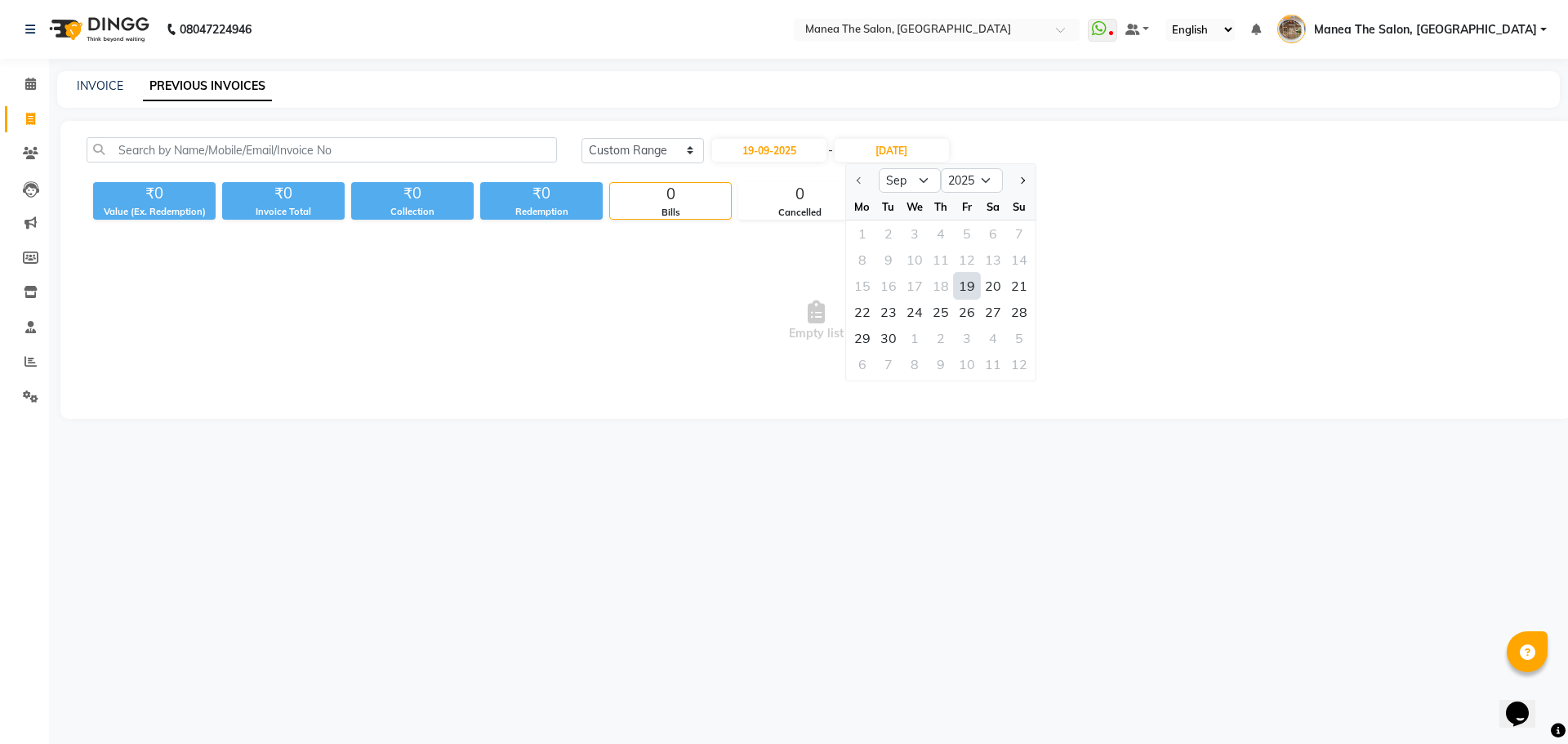
click at [963, 286] on div "19" at bounding box center [968, 286] width 26 height 26
type input "19-09-2025"
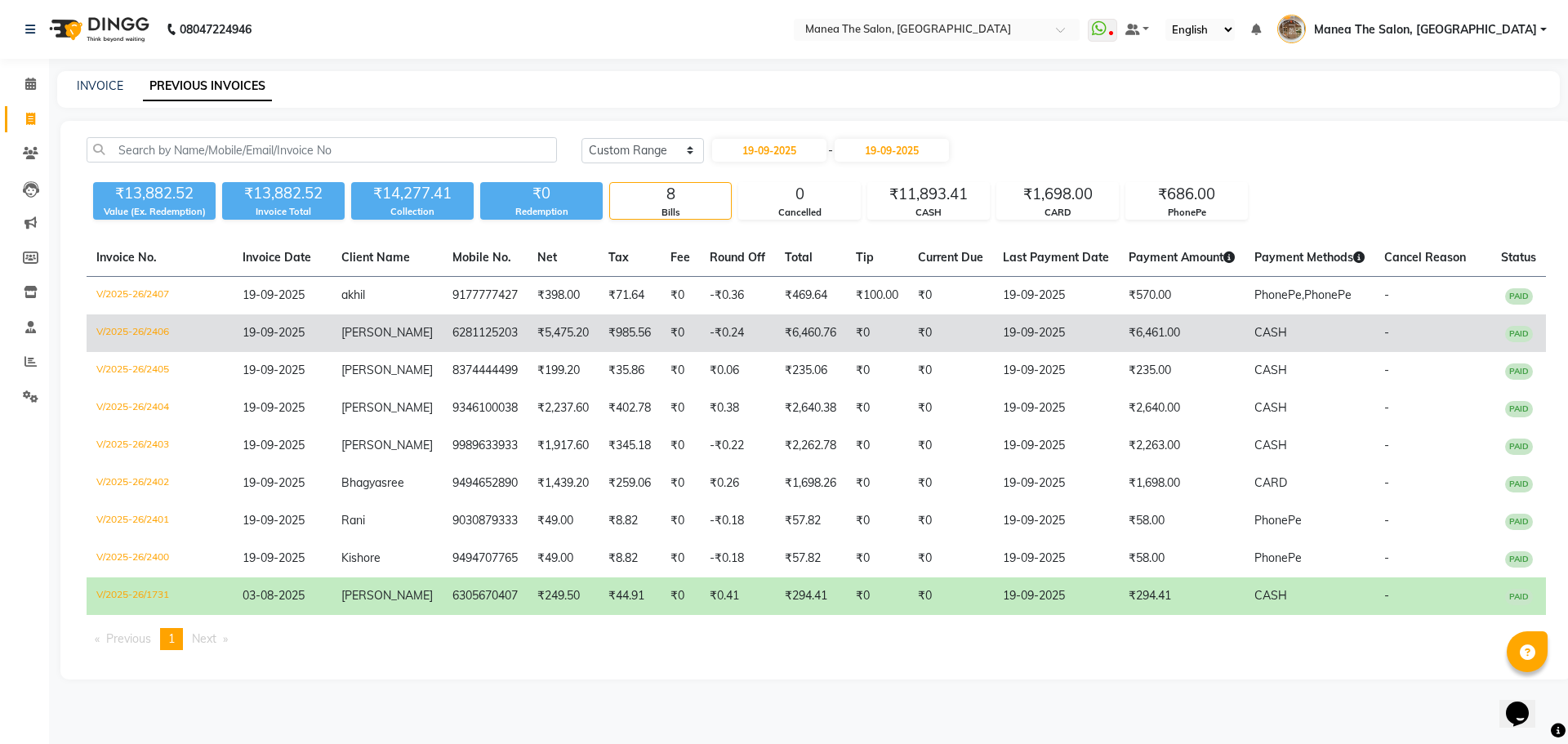
click at [1142, 338] on td "₹6,461.00" at bounding box center [1182, 333] width 126 height 38
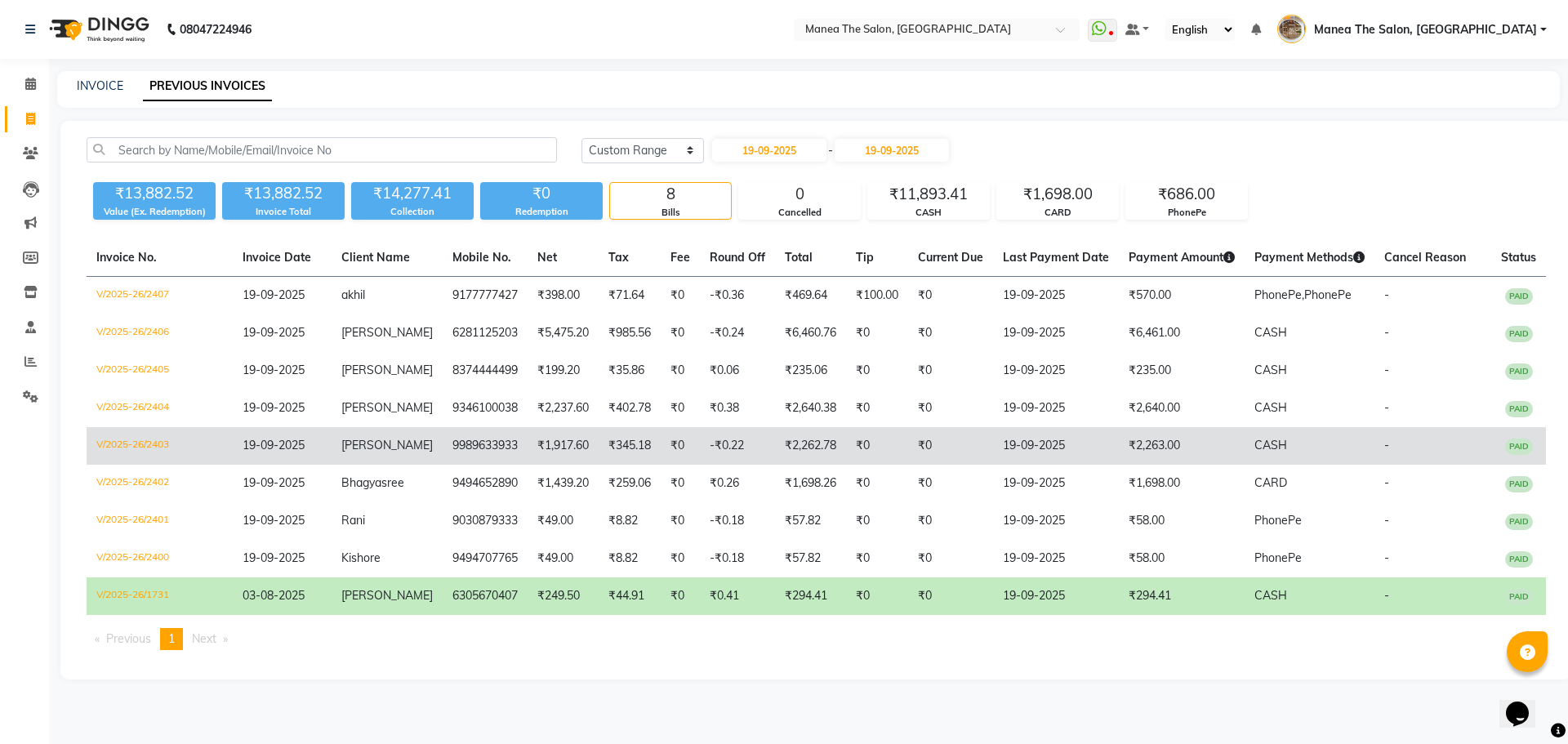
click at [1174, 455] on td "₹2,263.00" at bounding box center [1182, 446] width 126 height 38
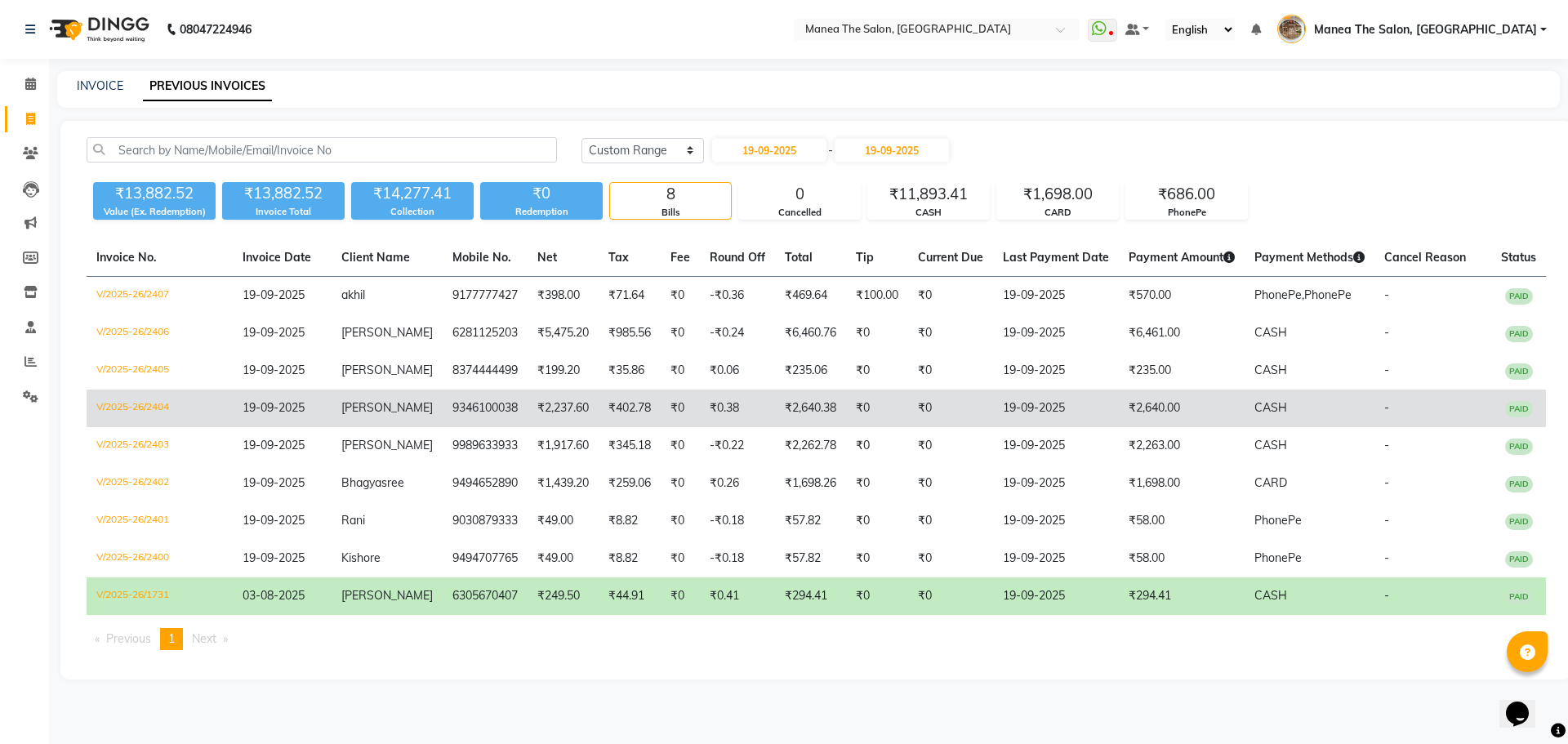
click at [1091, 408] on td "19-09-2025" at bounding box center [1056, 408] width 126 height 38
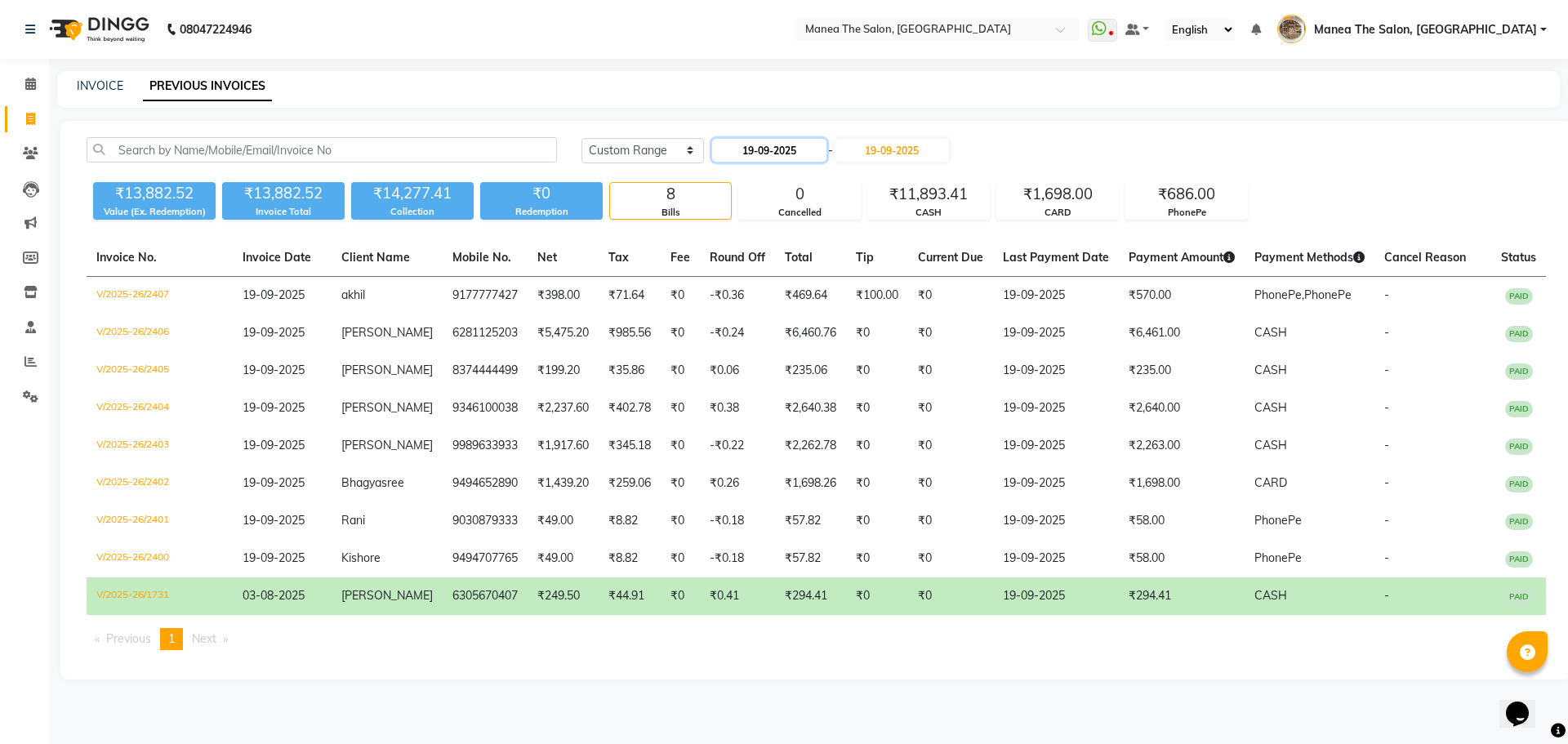
click at [771, 150] on input "19-09-2025" at bounding box center [769, 150] width 114 height 23
select select "9"
select select "2025"
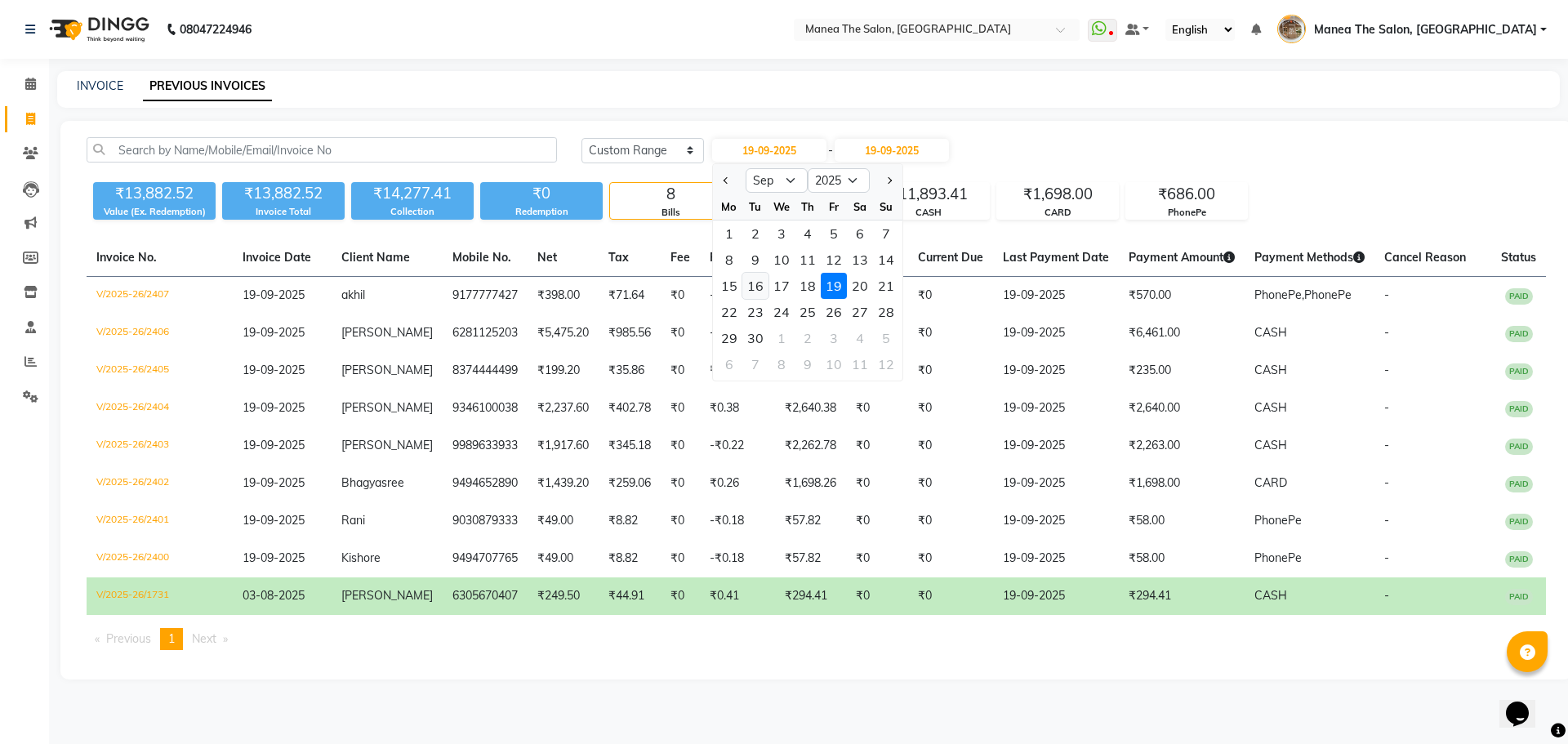
click at [758, 277] on div "16" at bounding box center [756, 286] width 26 height 26
type input "16-09-2025"
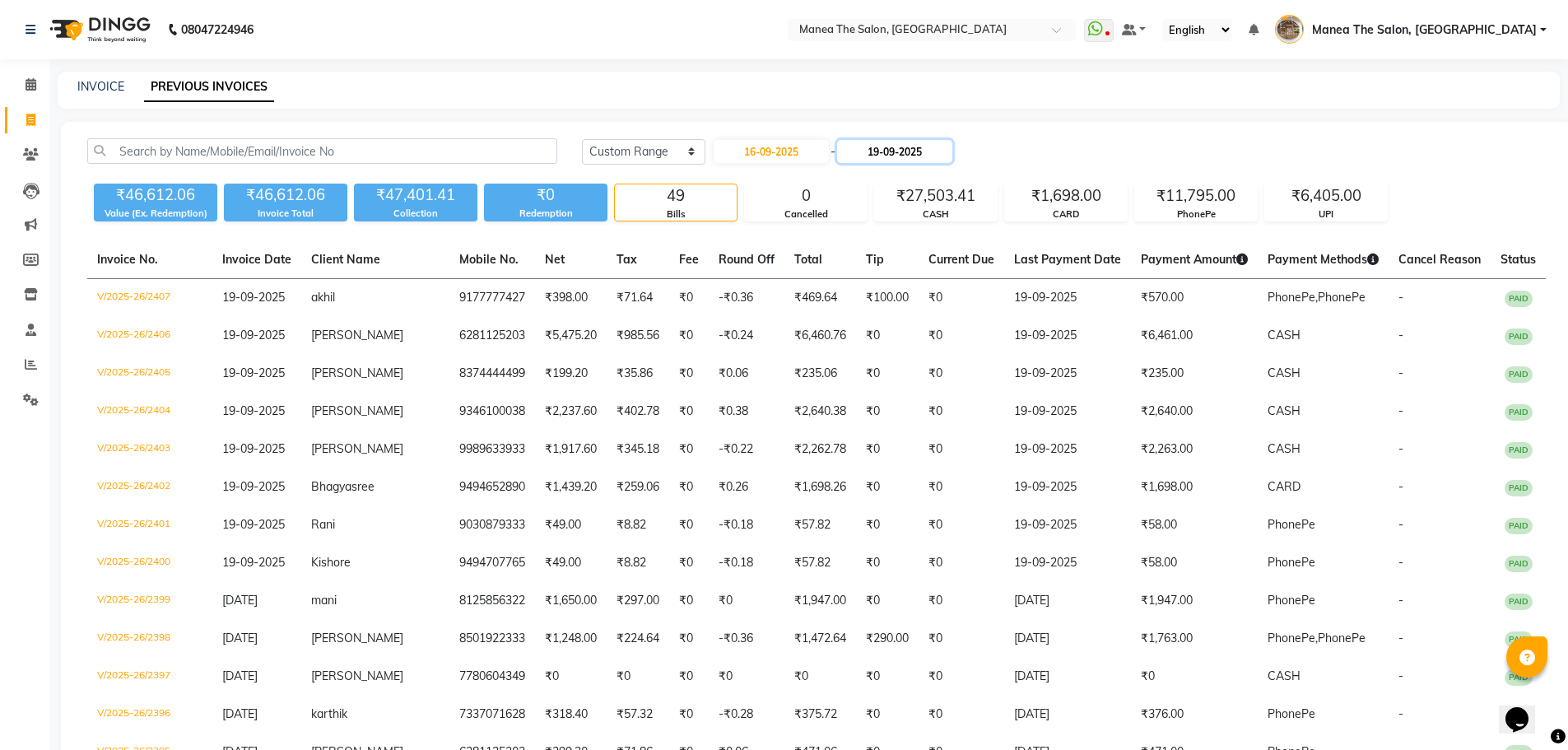
click at [906, 147] on input "19-09-2025" at bounding box center [895, 152] width 115 height 23
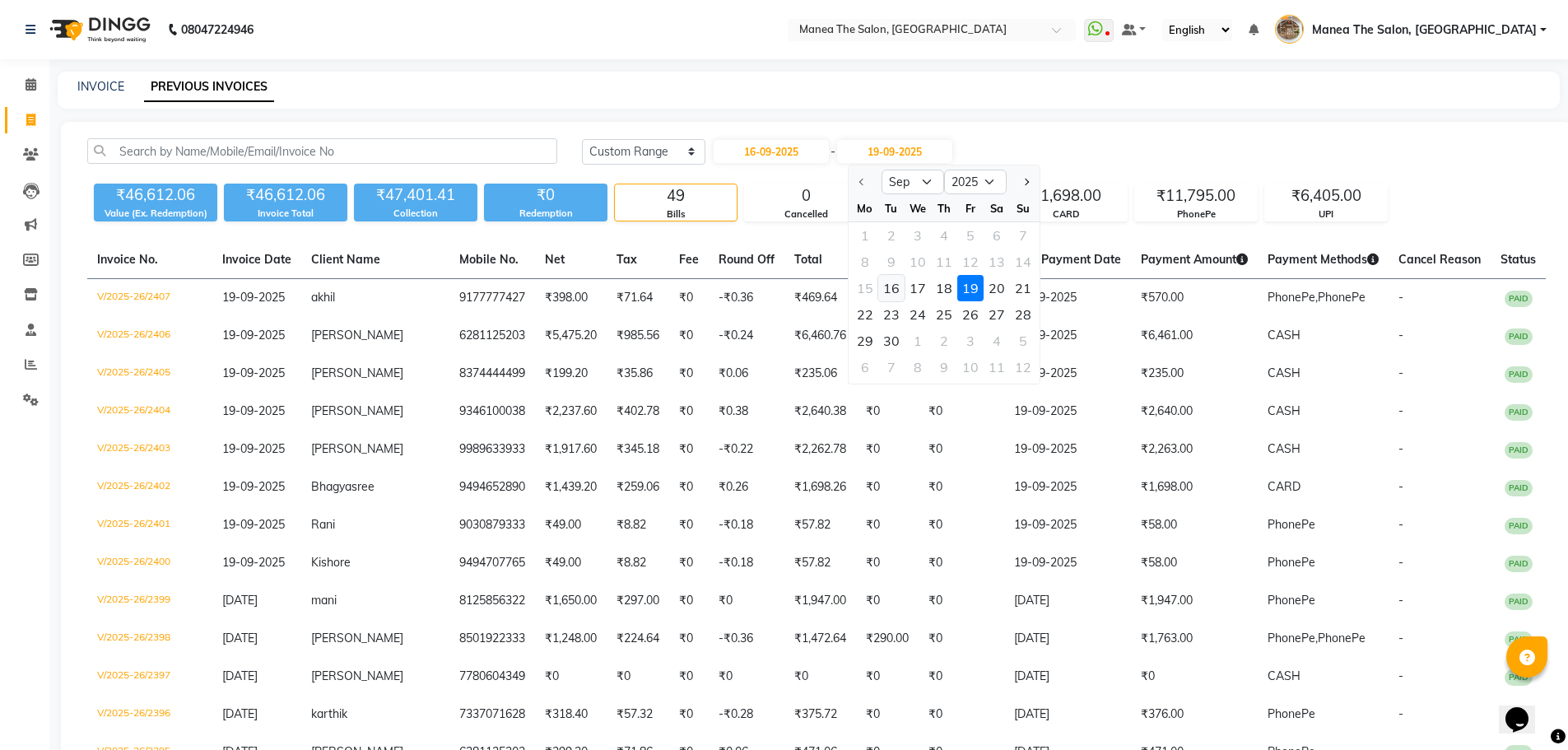
click at [894, 295] on div "16" at bounding box center [892, 288] width 27 height 27
type input "16-09-2025"
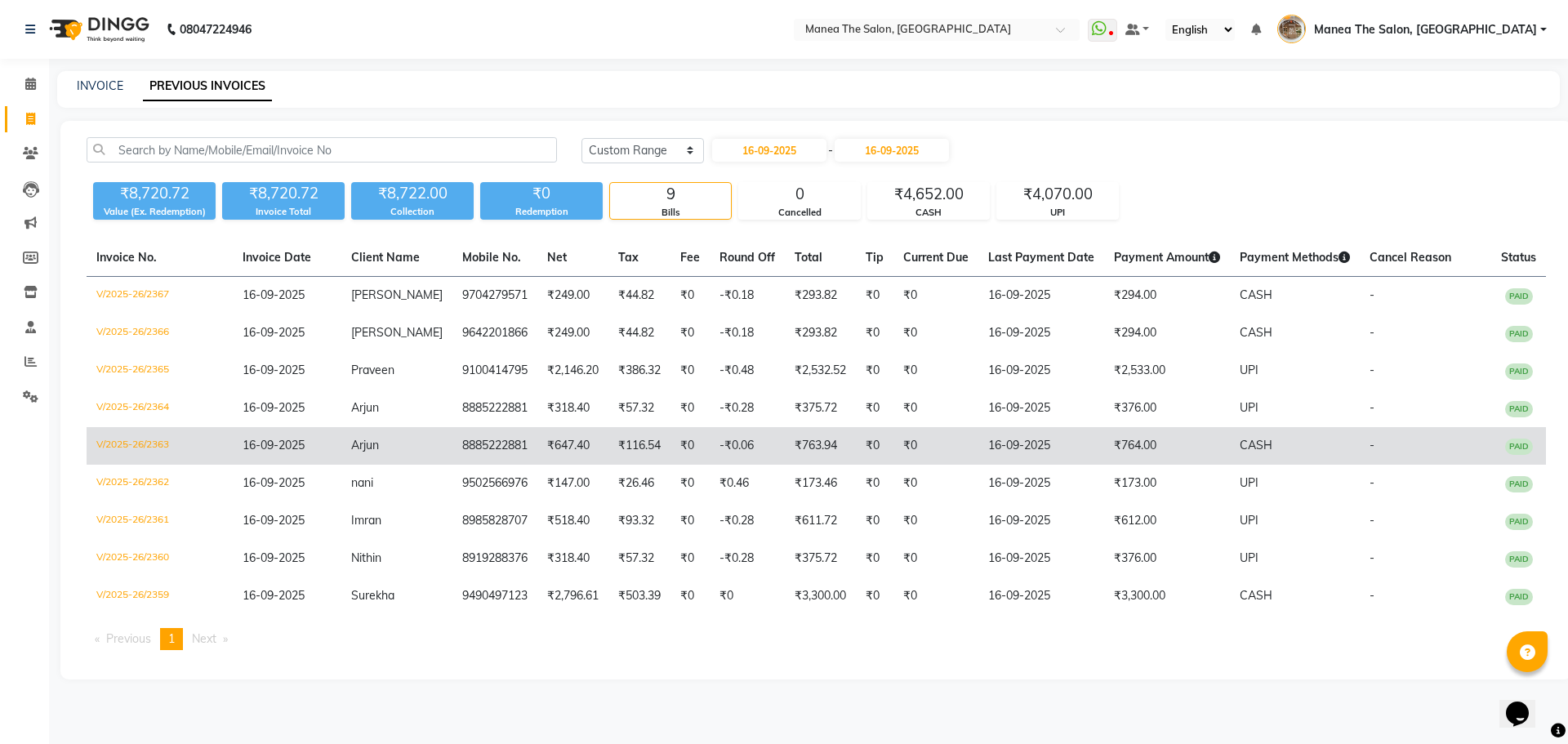
click at [856, 450] on td "₹0" at bounding box center [874, 446] width 38 height 38
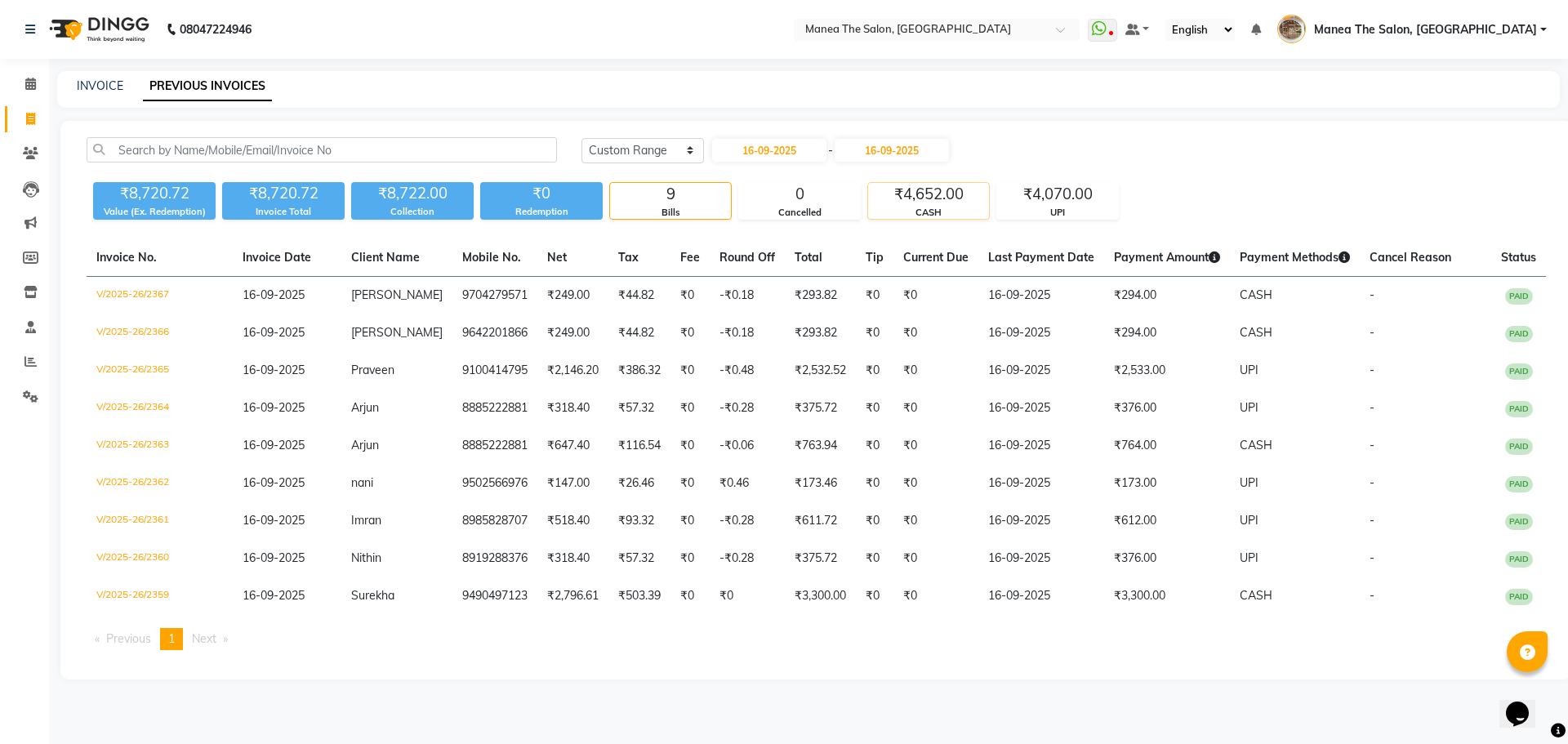
click at [945, 200] on div "₹4,652.00" at bounding box center [928, 194] width 120 height 23
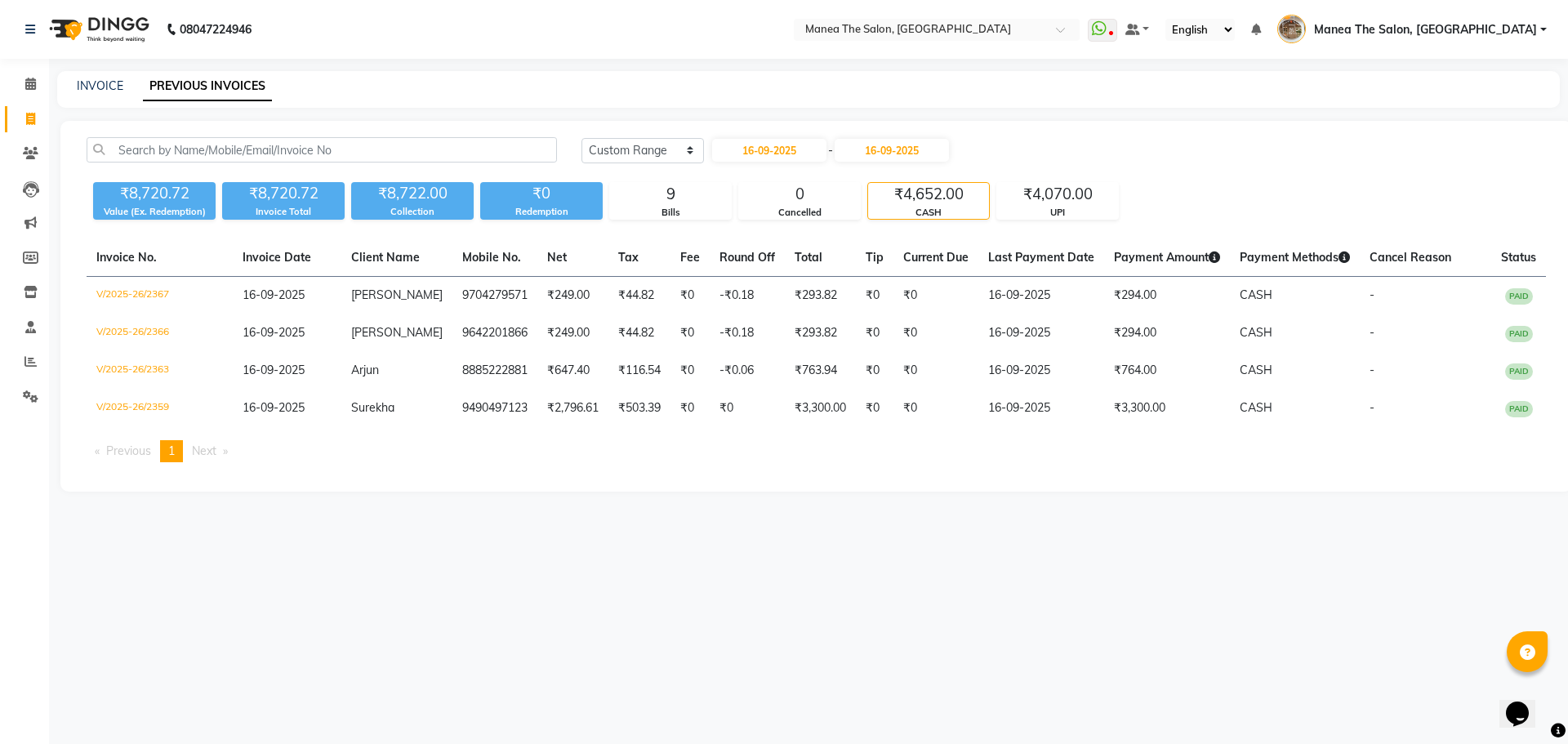
click at [969, 197] on div "₹4,652.00" at bounding box center [928, 194] width 120 height 23
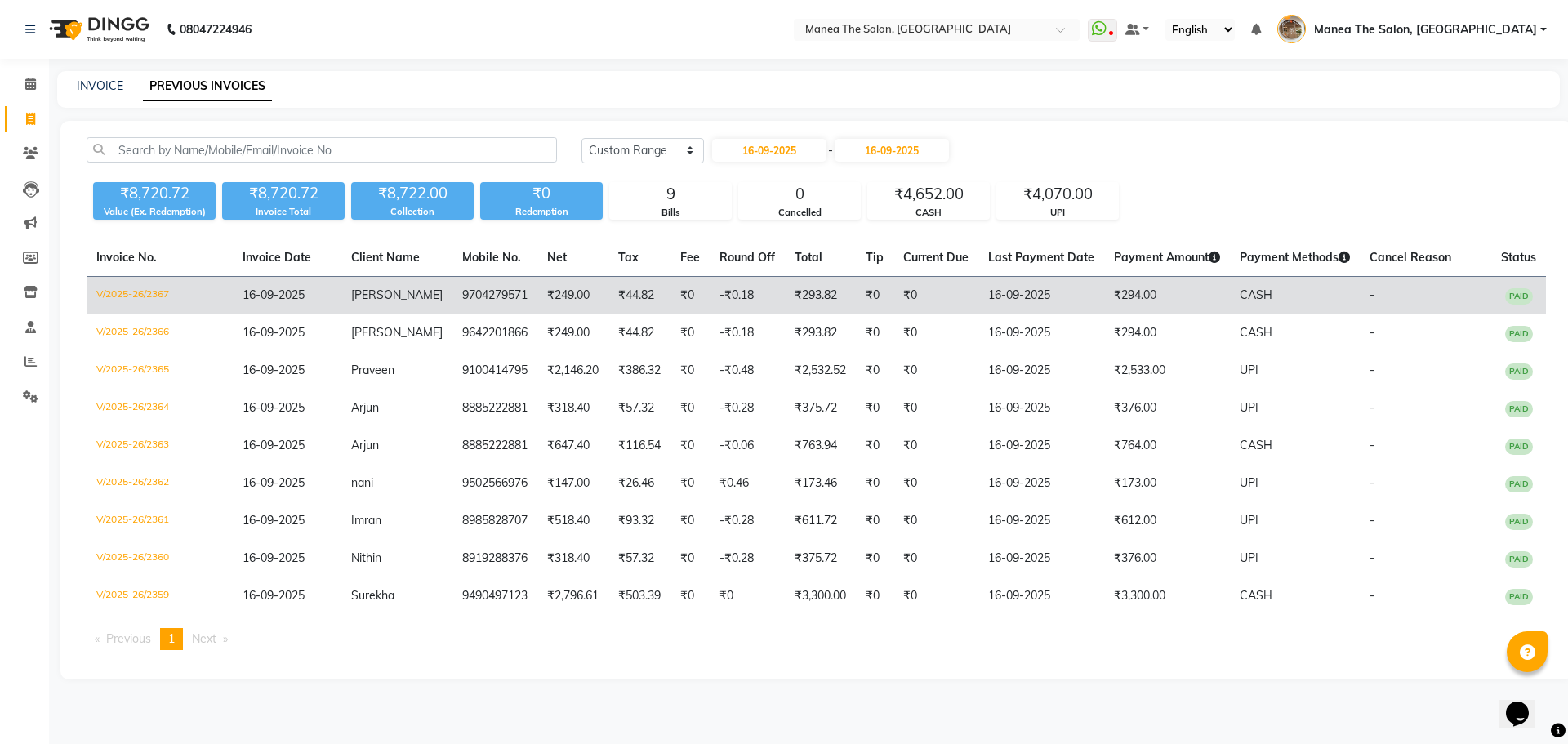
click at [725, 302] on td "-₹0.18" at bounding box center [747, 295] width 75 height 39
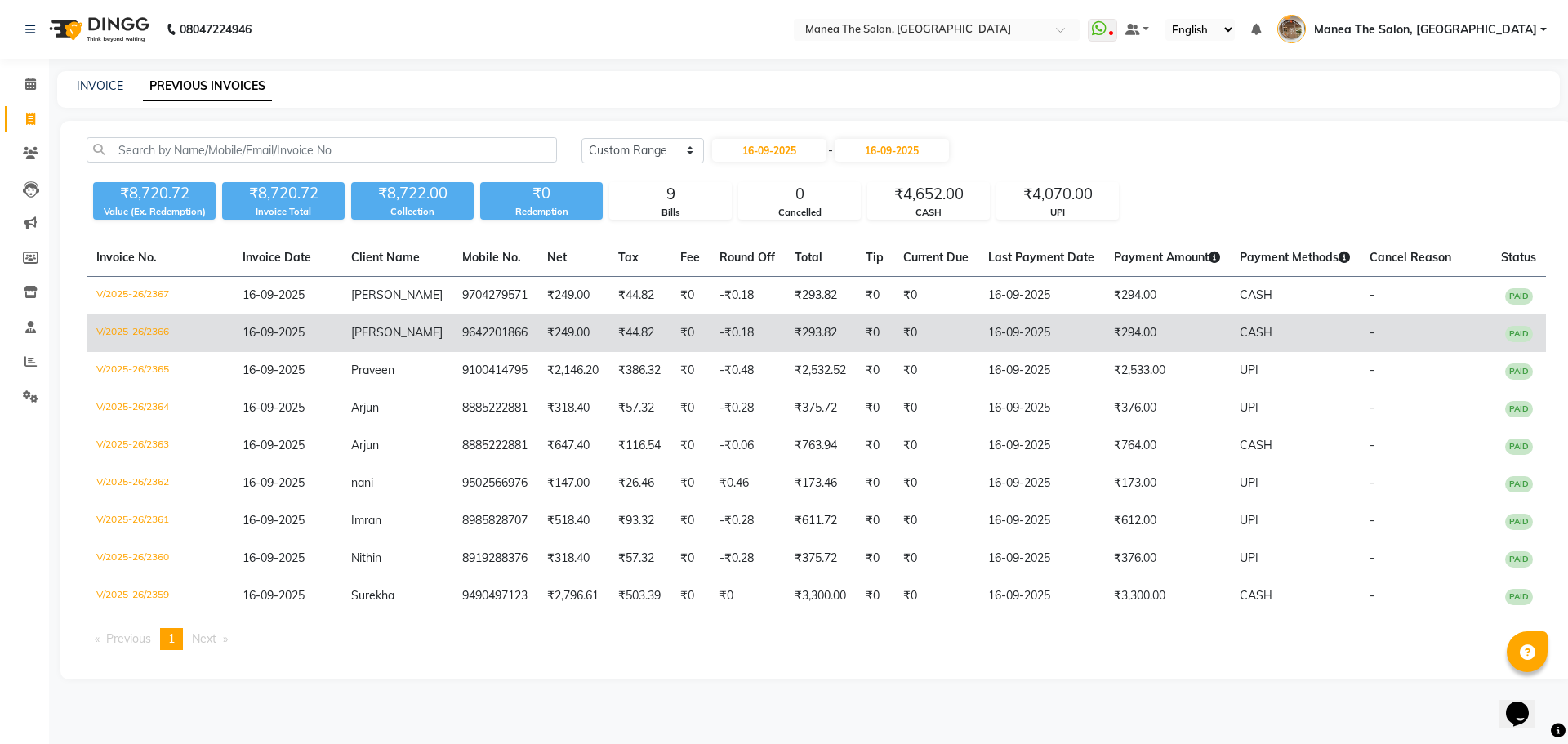
click at [640, 333] on td "₹44.82" at bounding box center [640, 333] width 62 height 38
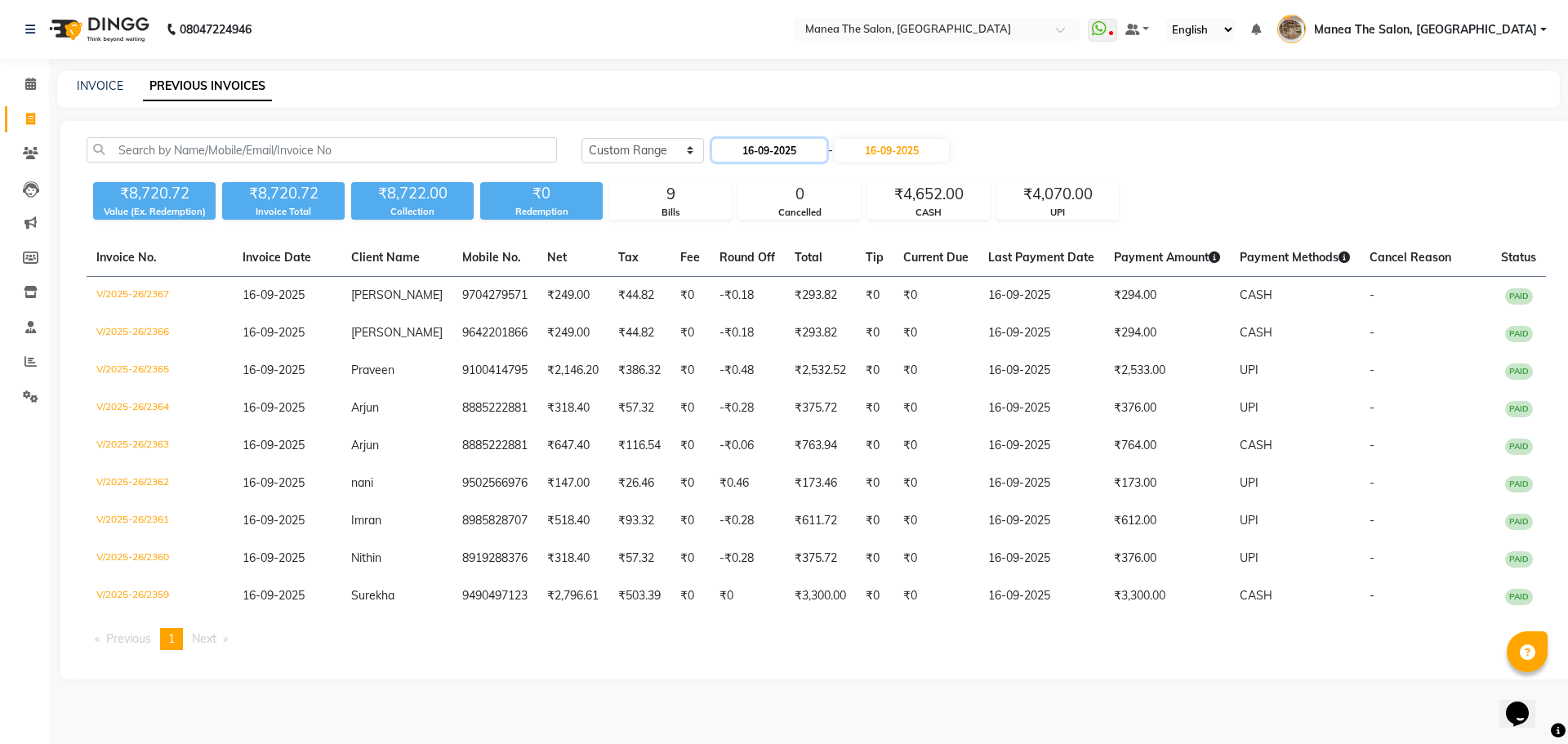
click at [781, 145] on input "16-09-2025" at bounding box center [769, 150] width 114 height 23
select select "9"
select select "2025"
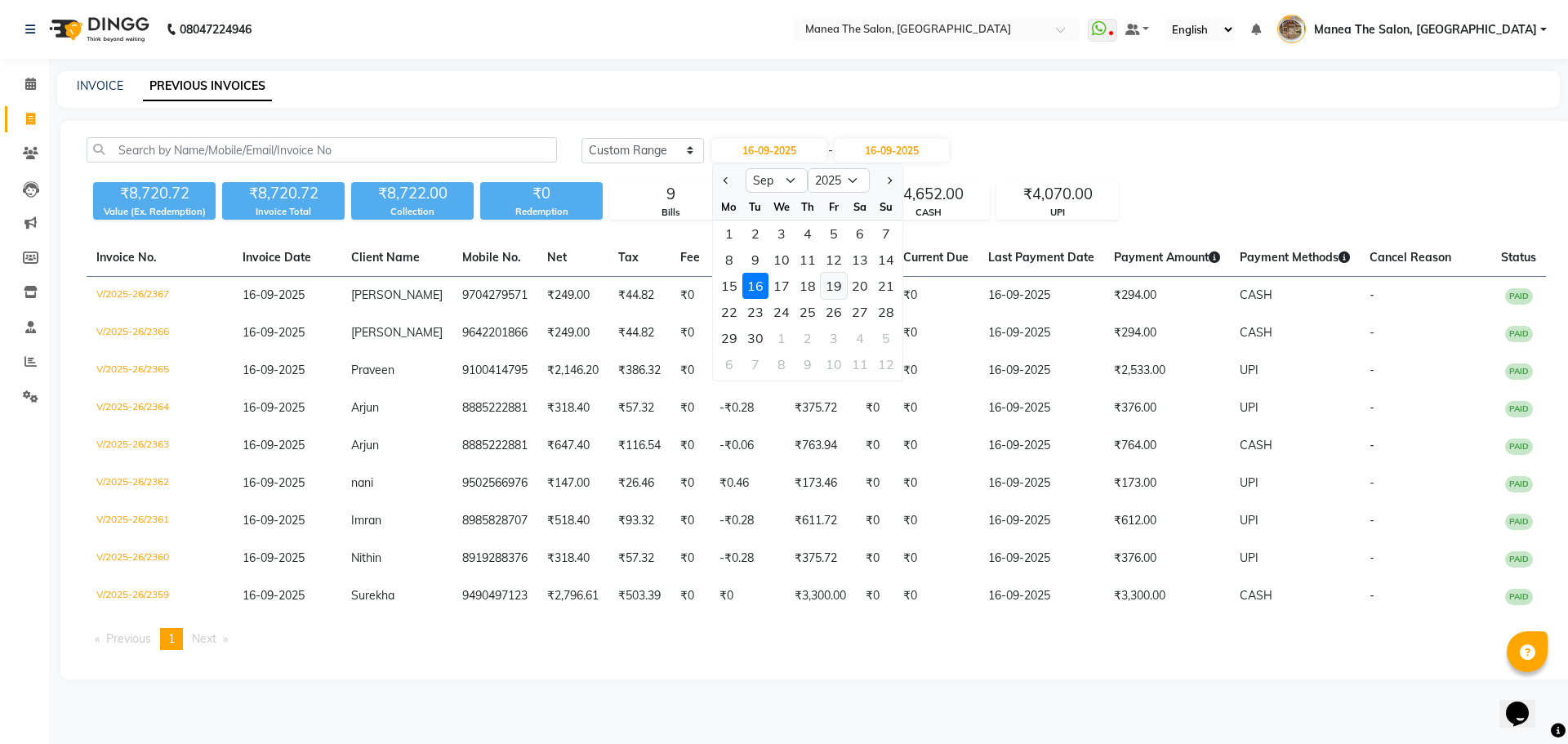
click at [832, 283] on div "19" at bounding box center [834, 286] width 26 height 26
type input "19-09-2025"
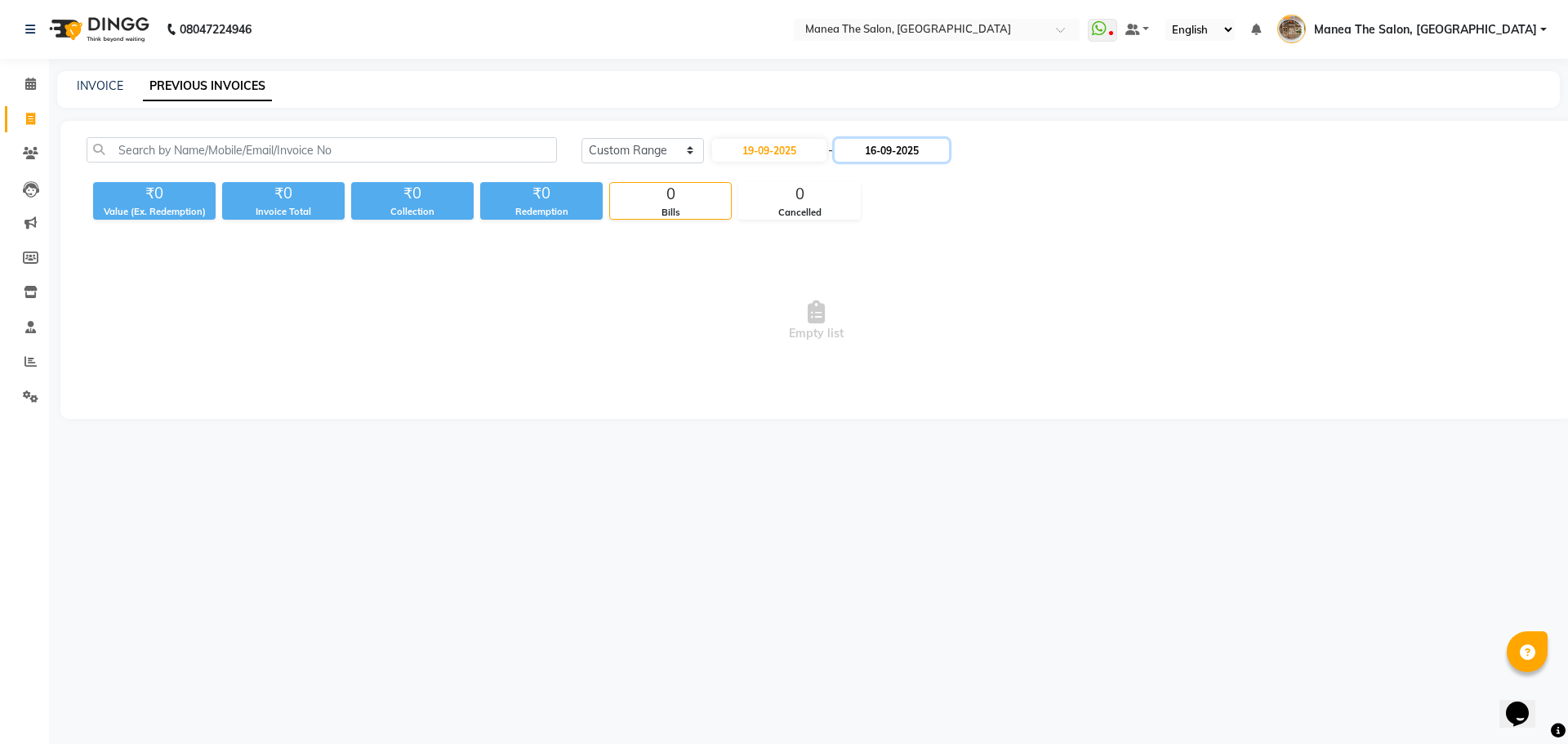
click at [894, 155] on input "16-09-2025" at bounding box center [891, 150] width 114 height 23
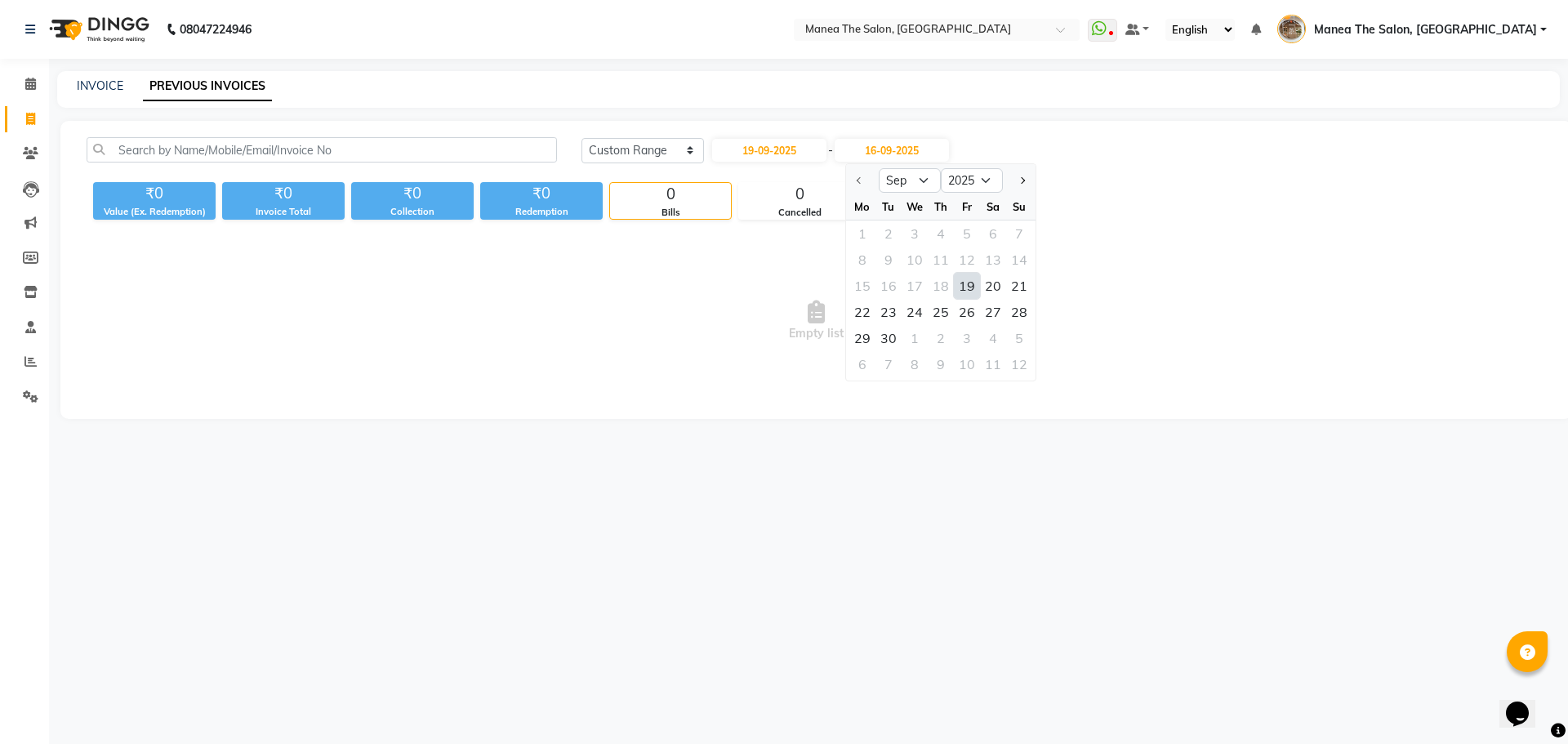
click at [955, 287] on div "19" at bounding box center [968, 286] width 26 height 26
type input "19-09-2025"
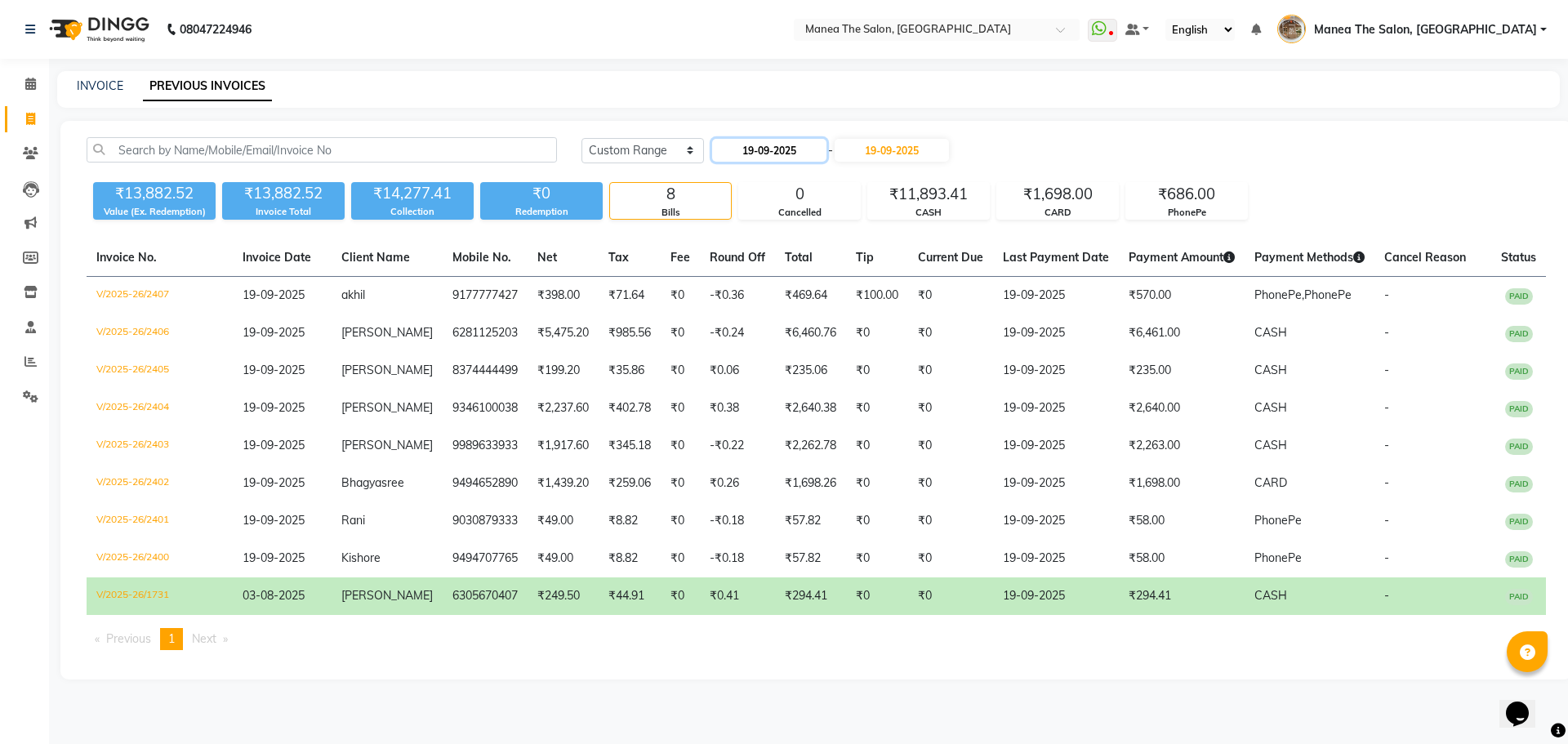
click at [777, 153] on input "19-09-2025" at bounding box center [769, 150] width 114 height 23
select select "9"
select select "2025"
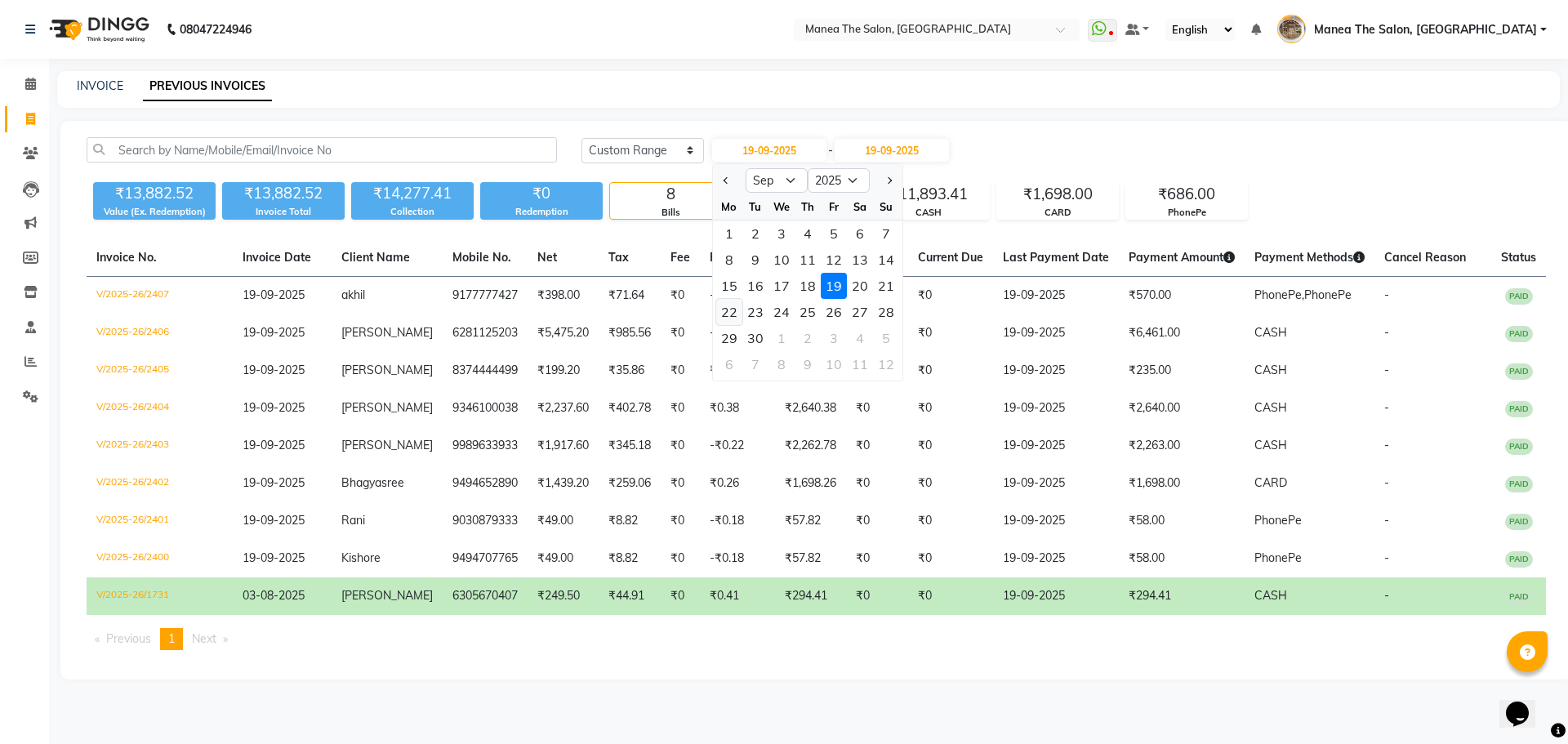
click at [731, 311] on div "22" at bounding box center [729, 312] width 26 height 26
type input "[DATE]"
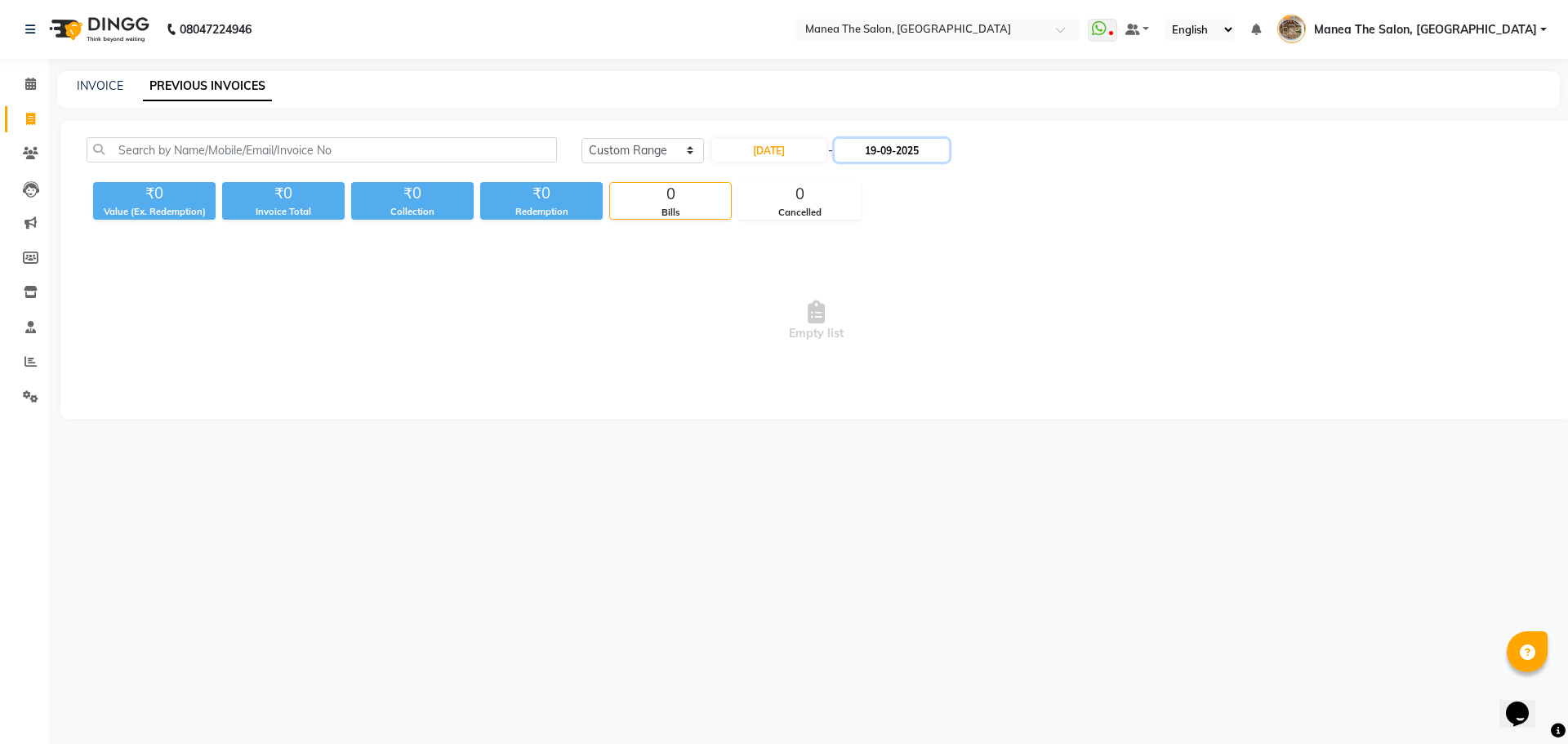
click at [928, 156] on input "19-09-2025" at bounding box center [891, 150] width 114 height 23
click at [859, 311] on div "22" at bounding box center [863, 312] width 26 height 26
type input "[DATE]"
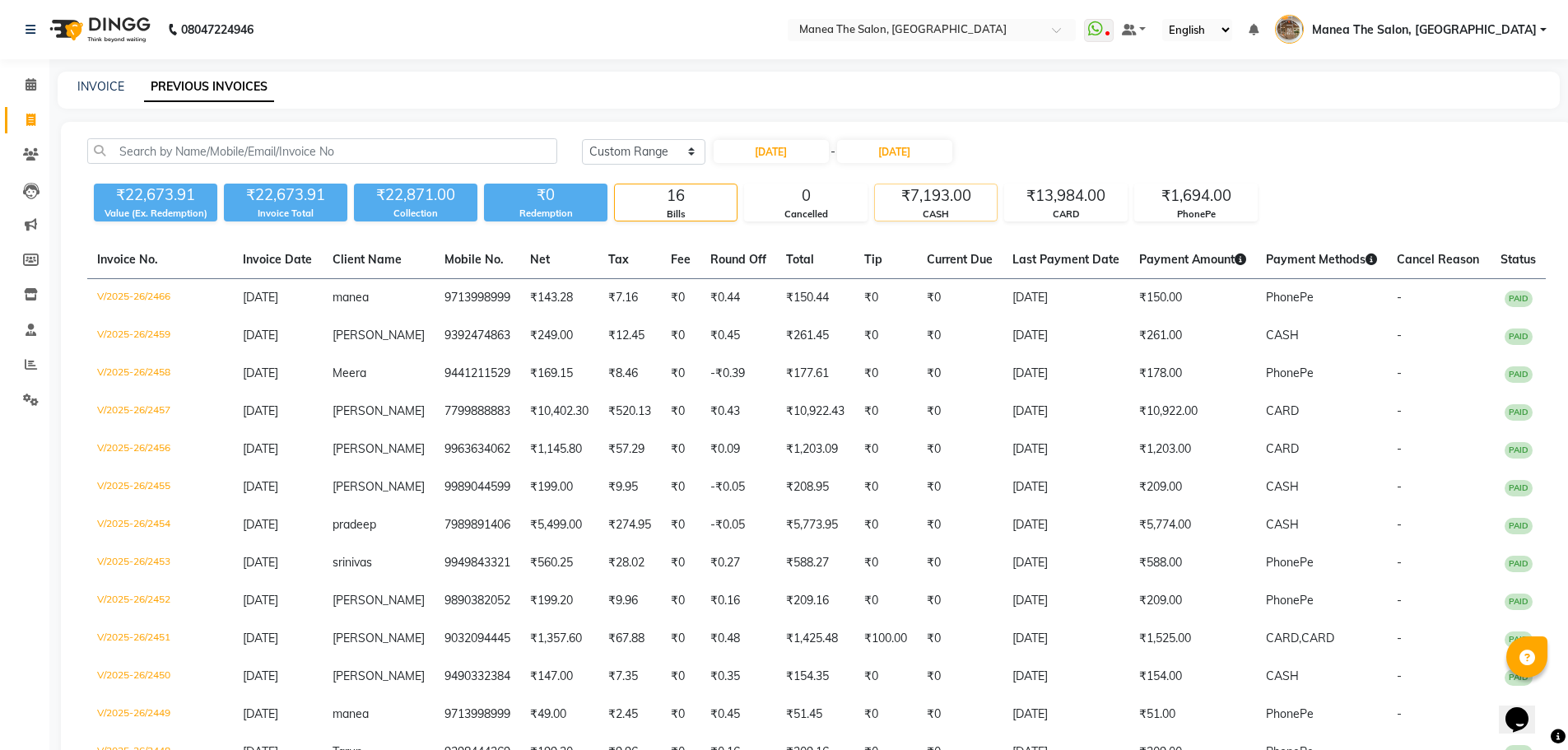
click at [943, 214] on div "CASH" at bounding box center [935, 214] width 121 height 14
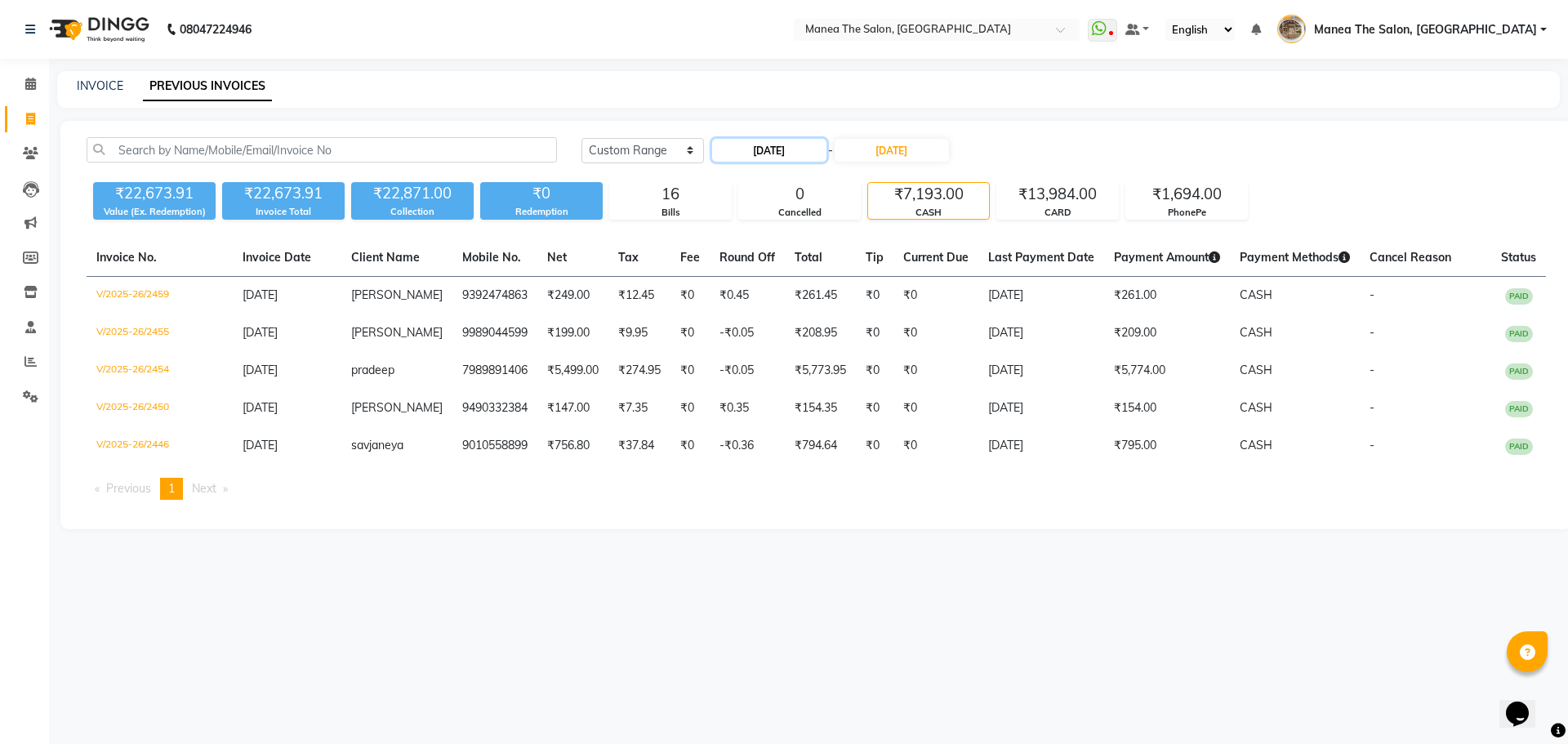
click at [811, 153] on input "[DATE]" at bounding box center [769, 150] width 114 height 23
select select "9"
select select "2025"
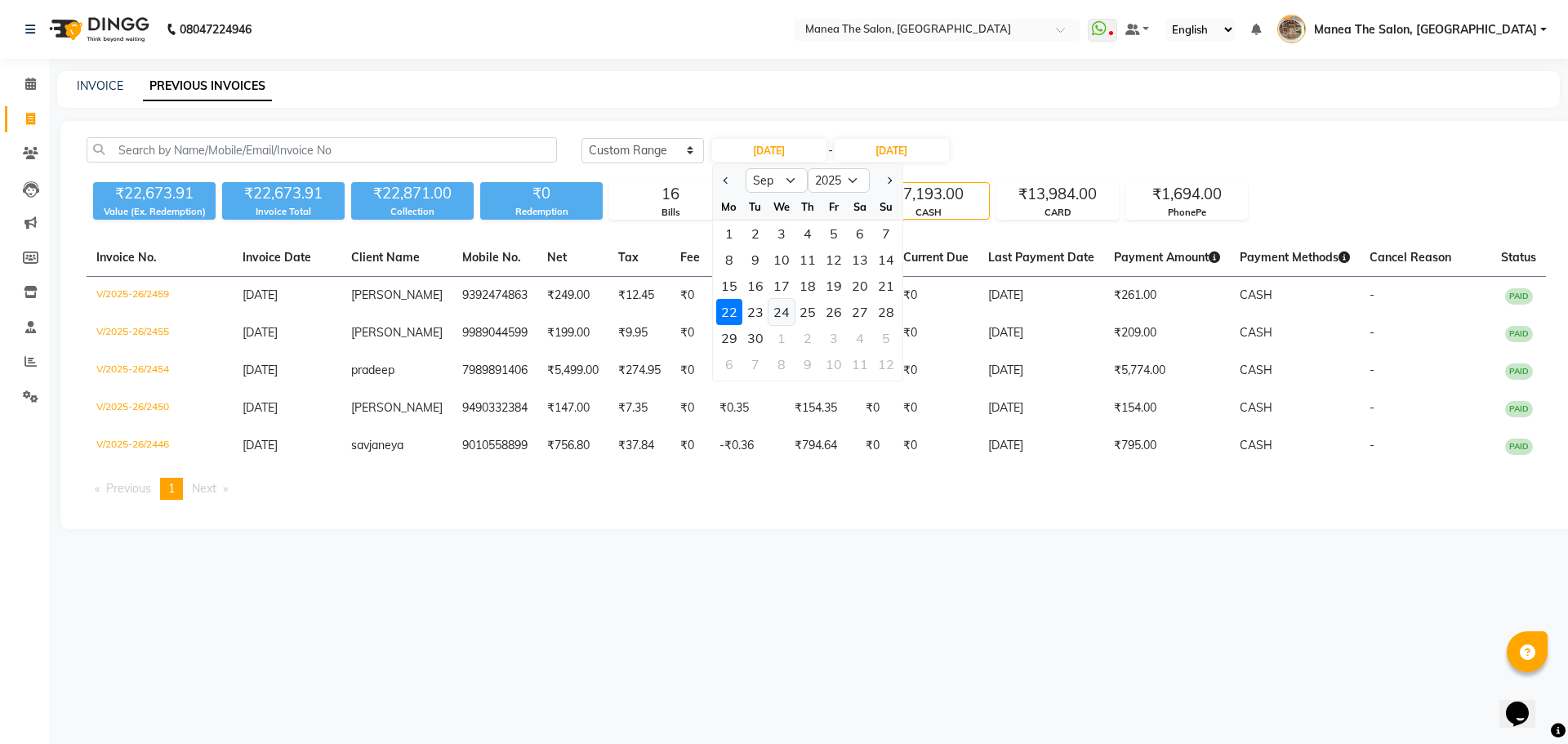
click at [782, 315] on div "24" at bounding box center [782, 312] width 26 height 26
type input "[DATE]"
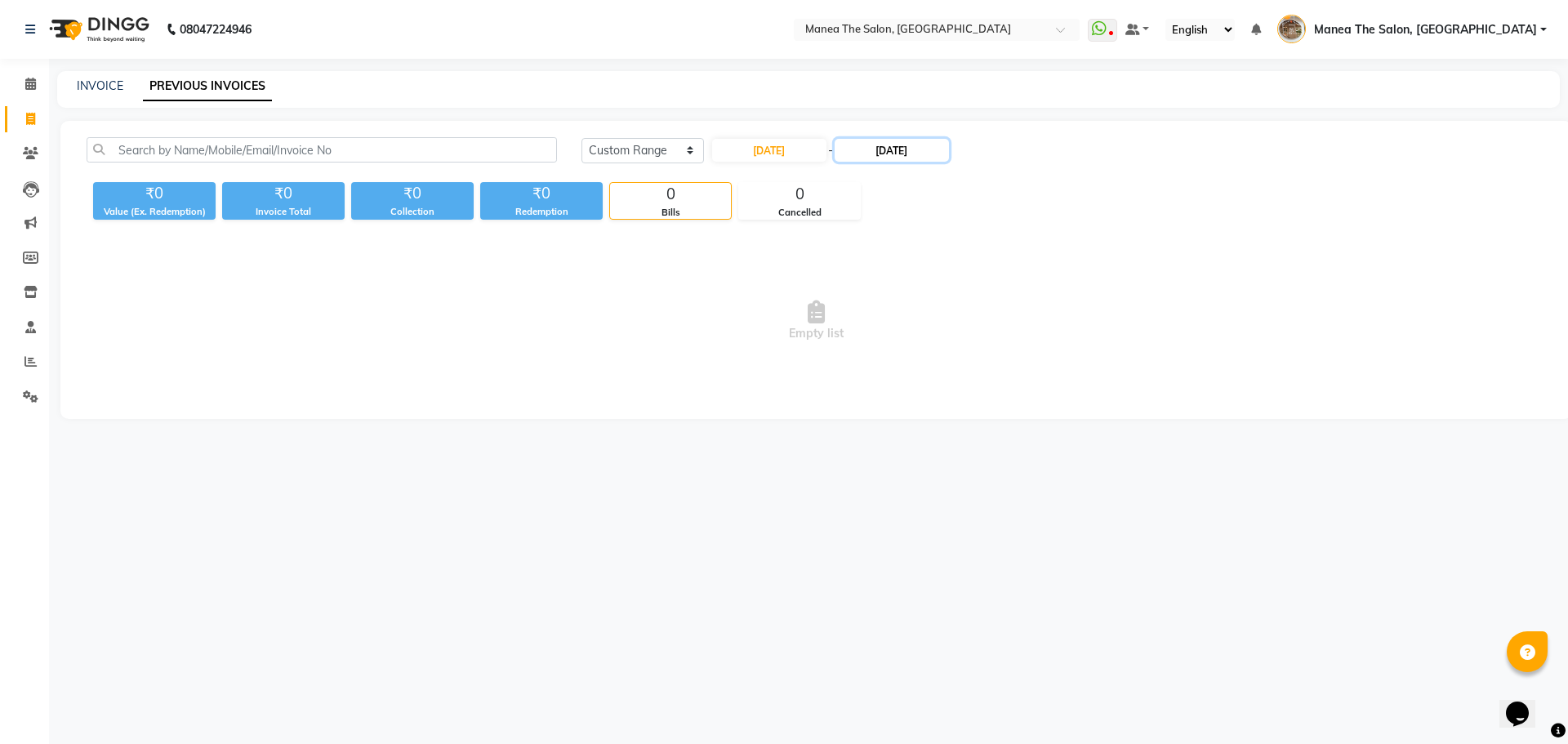
click at [912, 149] on input "[DATE]" at bounding box center [891, 150] width 114 height 23
click at [910, 314] on div "24" at bounding box center [915, 312] width 26 height 26
type input "[DATE]"
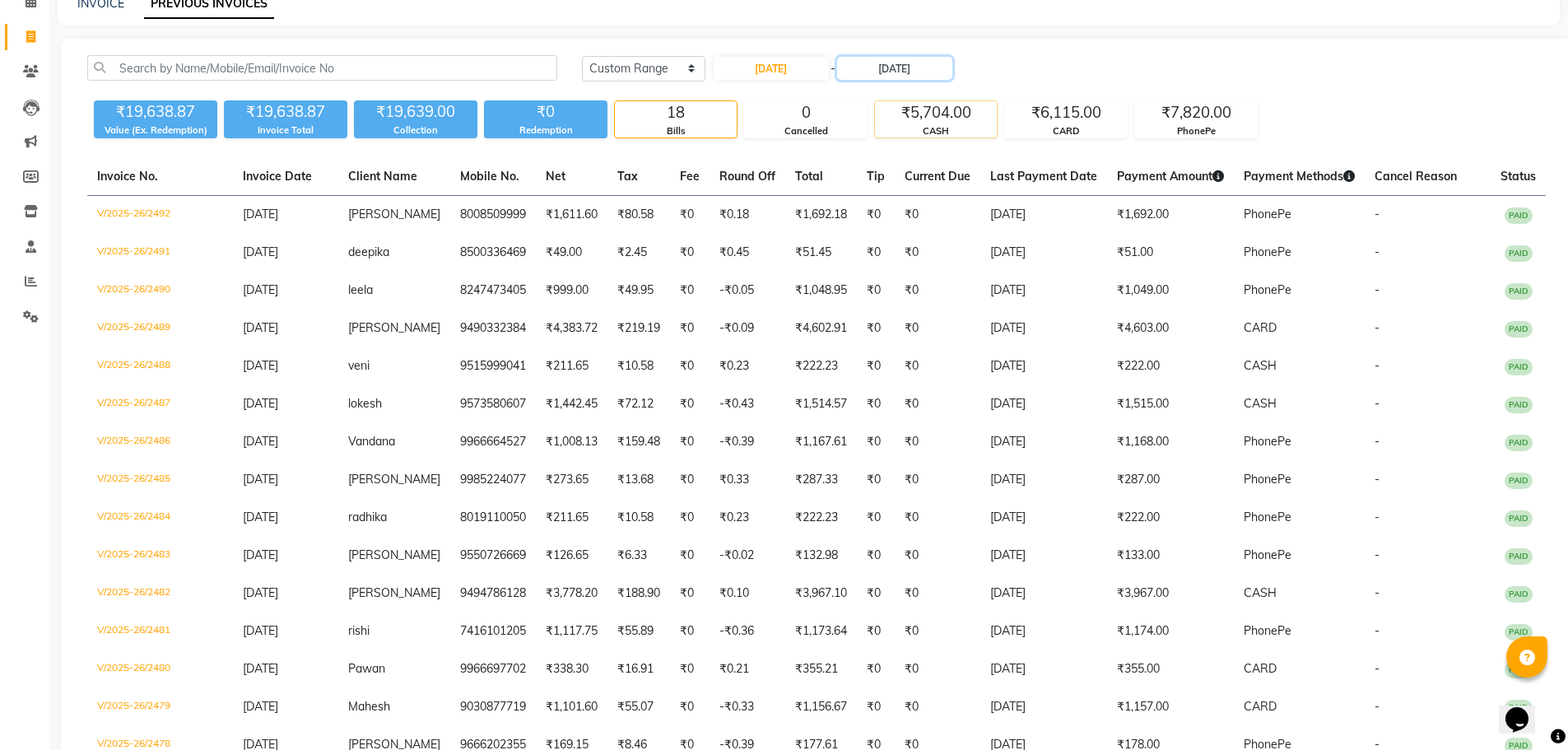
scroll to position [82, 0]
click at [929, 103] on div "₹5,704.00" at bounding box center [935, 114] width 121 height 23
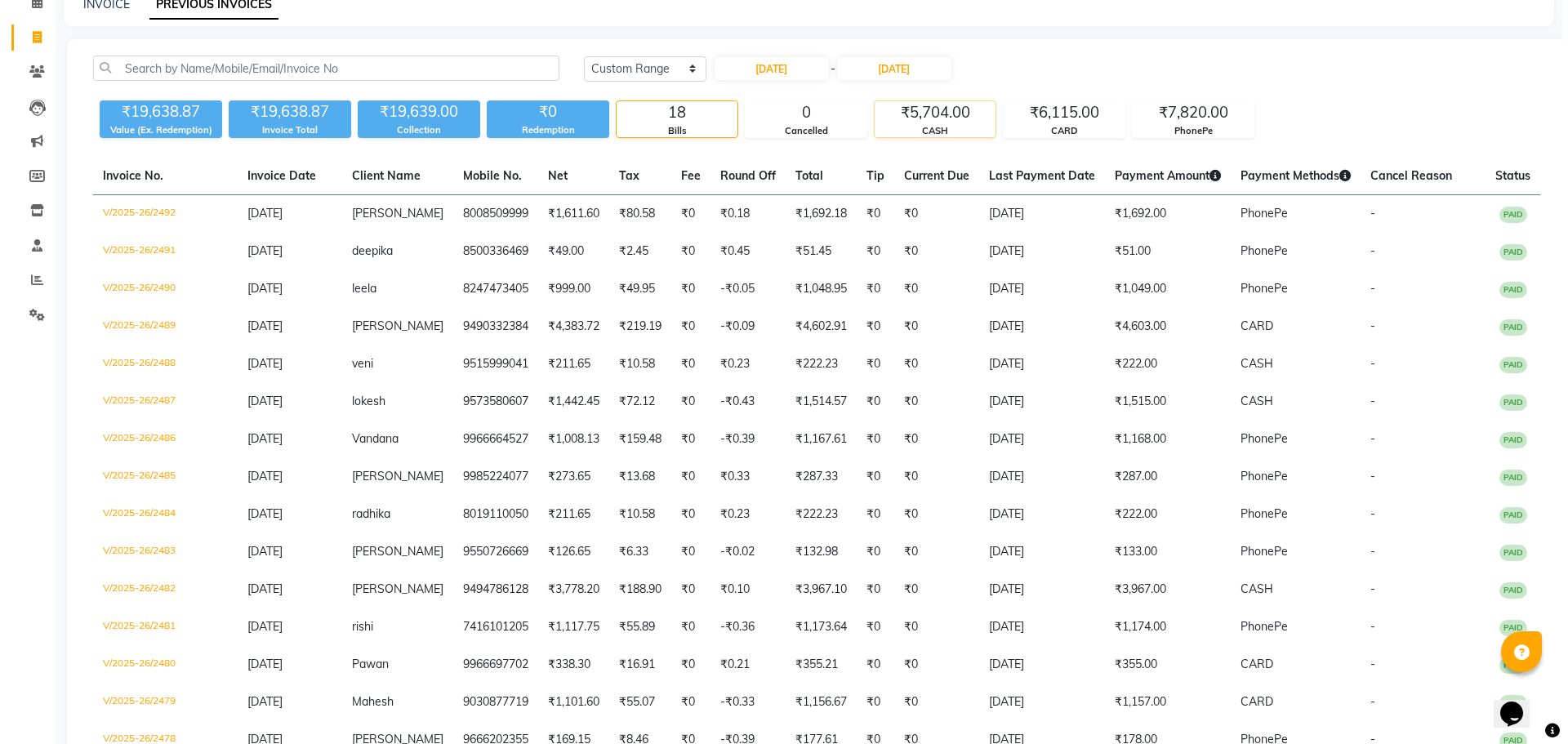
scroll to position [0, 0]
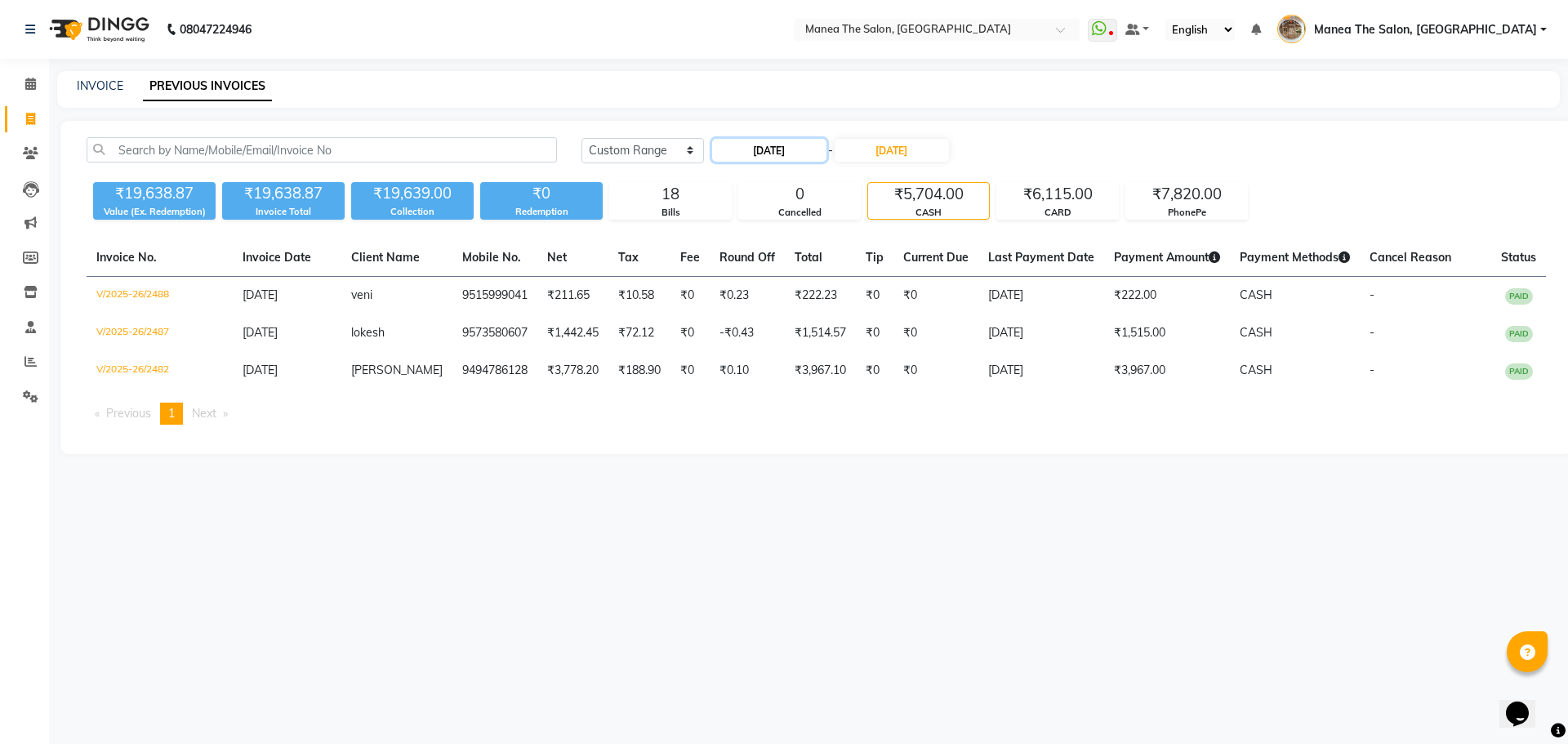
click at [758, 157] on input "[DATE]" at bounding box center [769, 150] width 114 height 23
select select "9"
select select "2025"
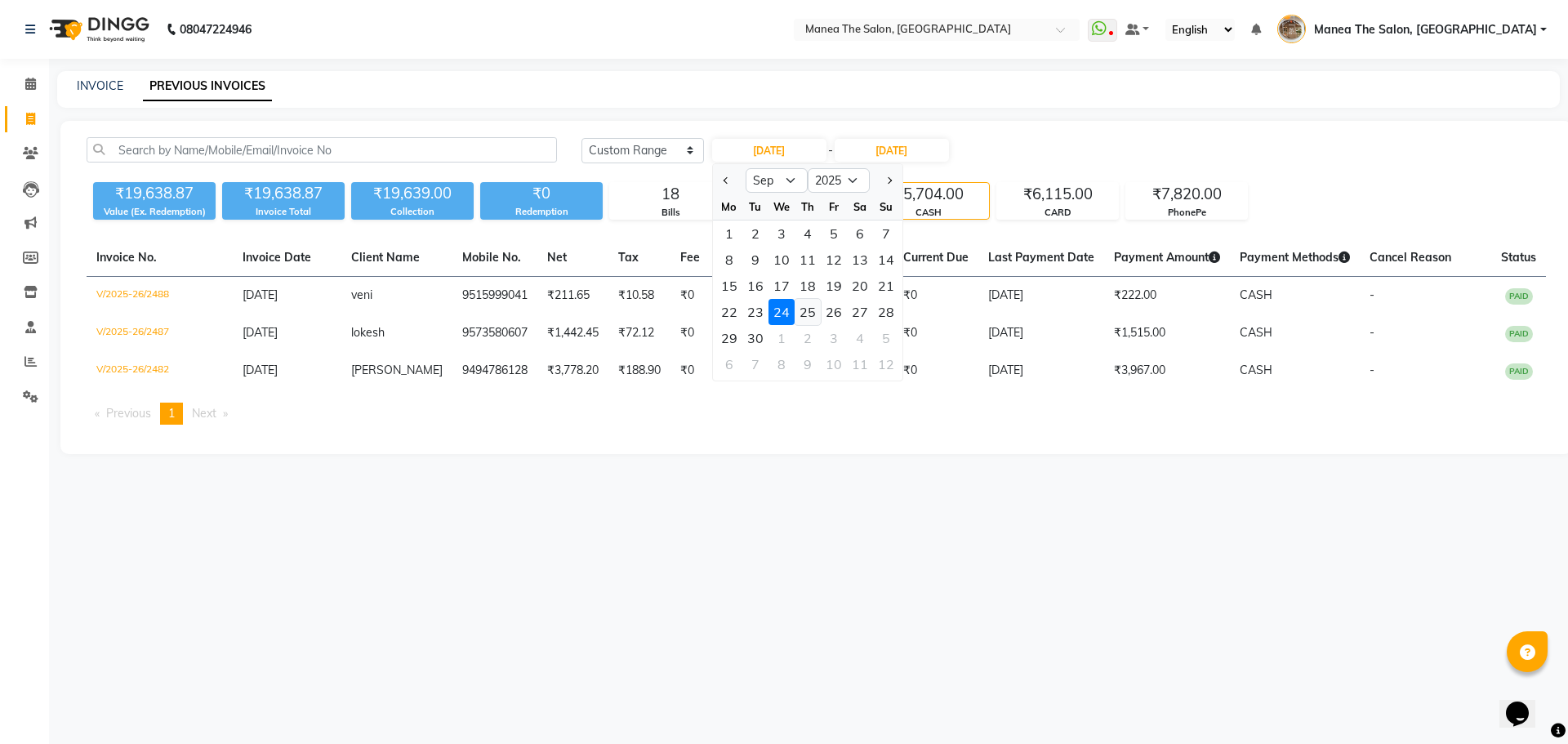
click at [798, 304] on div "25" at bounding box center [808, 312] width 26 height 26
type input "[DATE]"
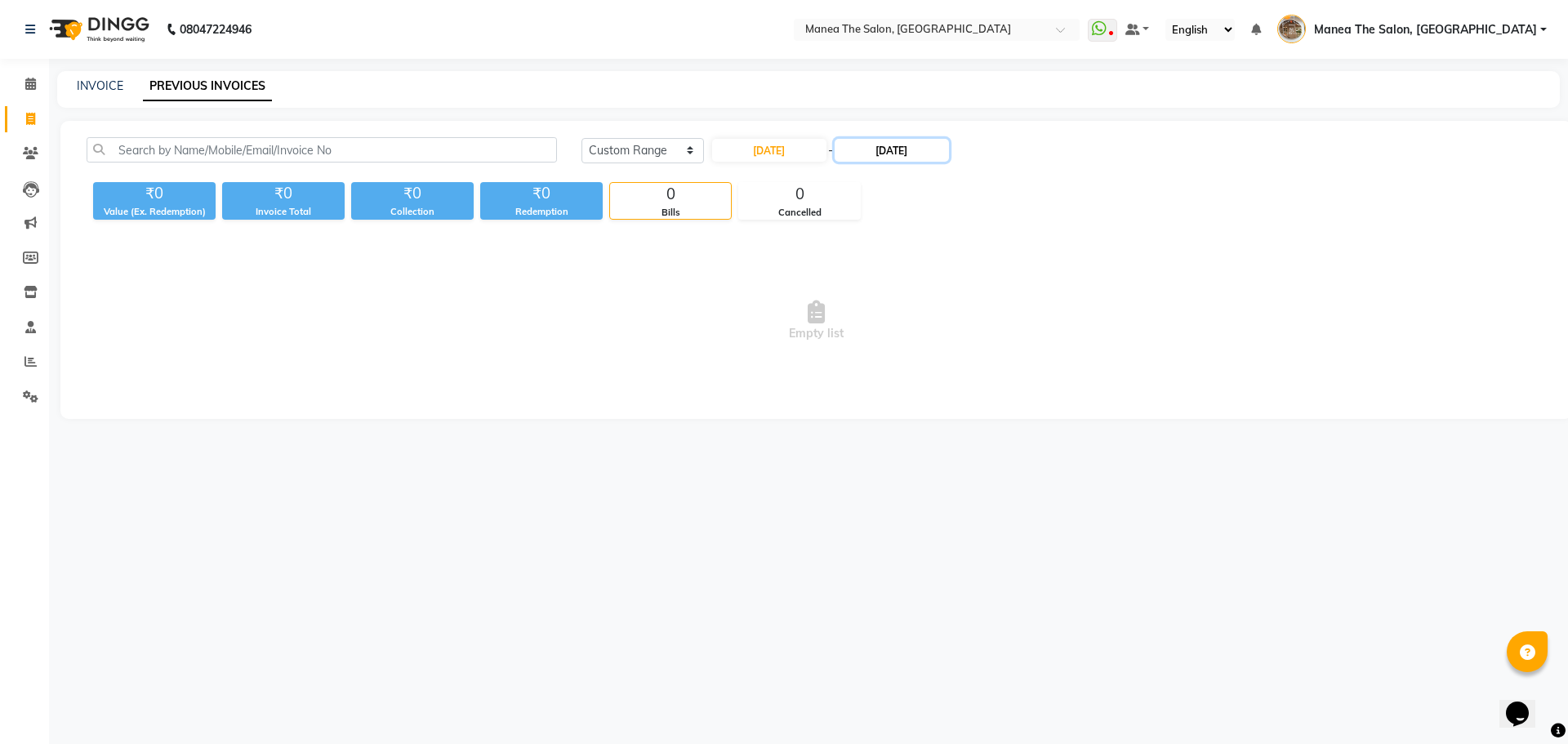
click at [893, 150] on input "[DATE]" at bounding box center [891, 150] width 114 height 23
click at [939, 309] on div "25" at bounding box center [941, 312] width 26 height 26
type input "[DATE]"
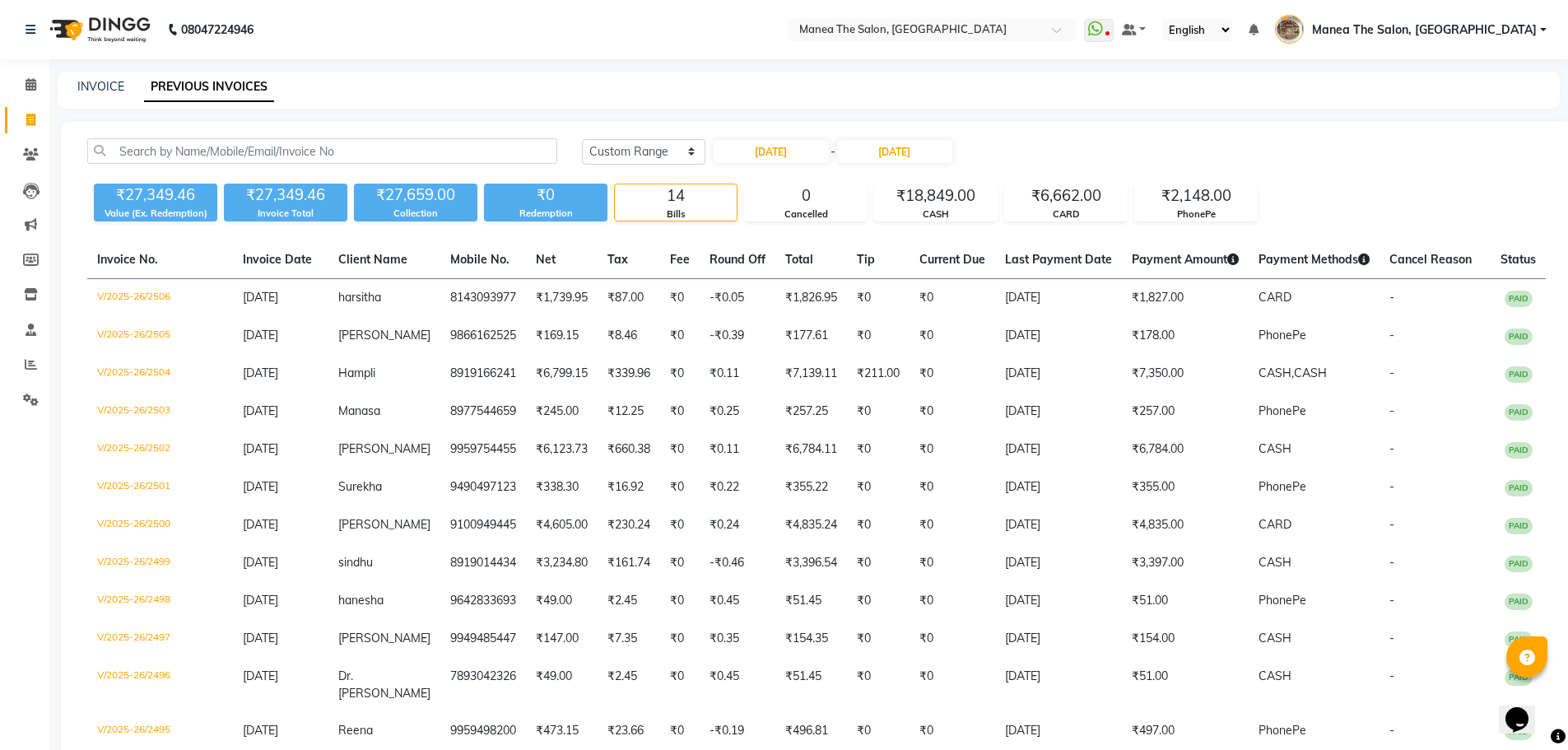
click at [1264, 177] on div "₹27,349.46 Value (Ex. Redemption) ₹27,349.46 Invoice Total ₹27,659.00 Collectio…" at bounding box center [817, 199] width 1459 height 45
click at [931, 199] on div "₹18,849.00" at bounding box center [935, 195] width 121 height 23
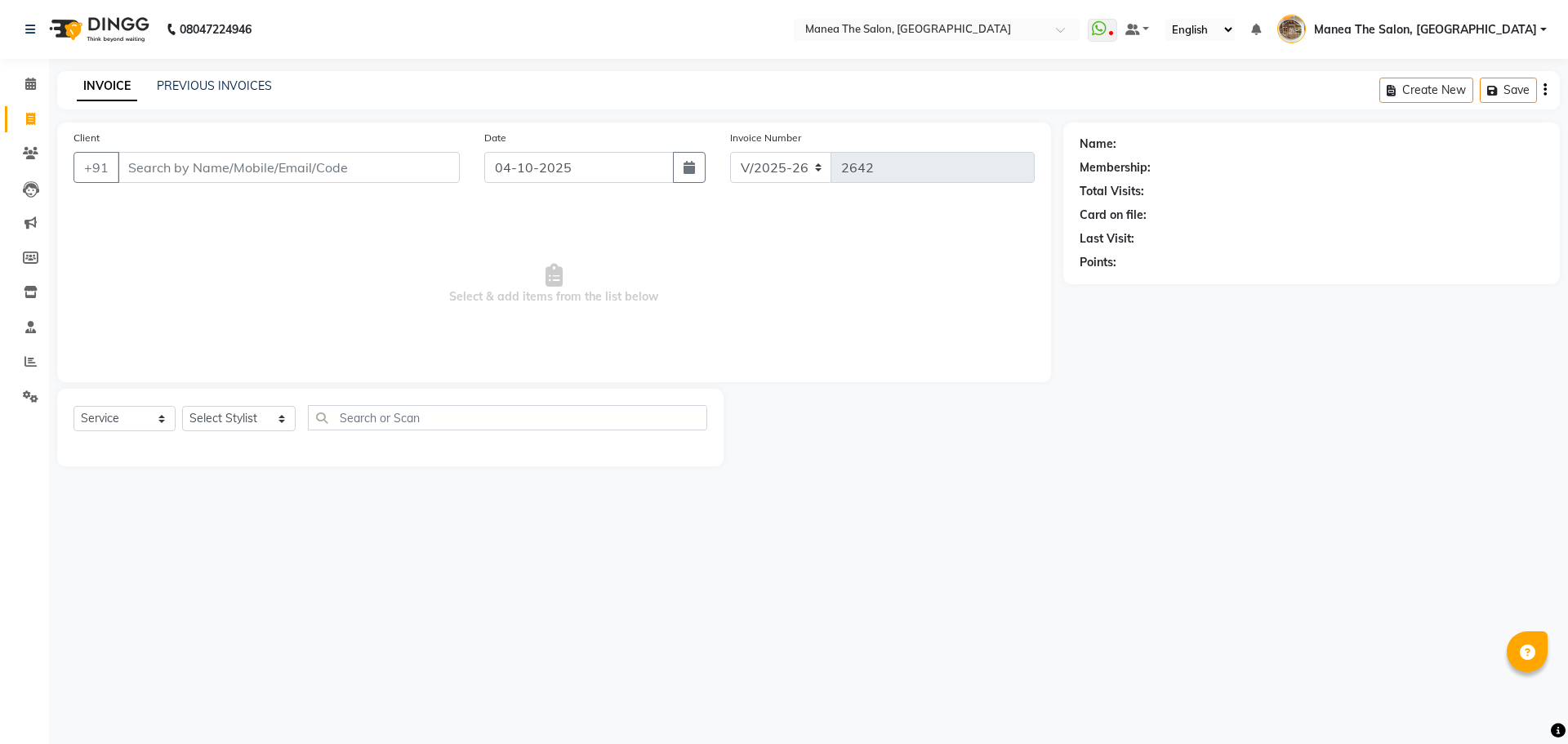
select select "7287"
select select "service"
click at [233, 404] on div "Select Service Product Membership Package Voucher Prepaid Gift Card Select Styl…" at bounding box center [391, 427] width 666 height 77
click at [225, 435] on div "Select Service Product Membership Package Voucher Prepaid Gift Card Select Styl…" at bounding box center [390, 423] width 633 height 39
click at [223, 425] on select "Select Stylist Faizan shaik Front Office Kaif Madhavi Mocharla Ramalakshmi Pelu…" at bounding box center [239, 418] width 114 height 25
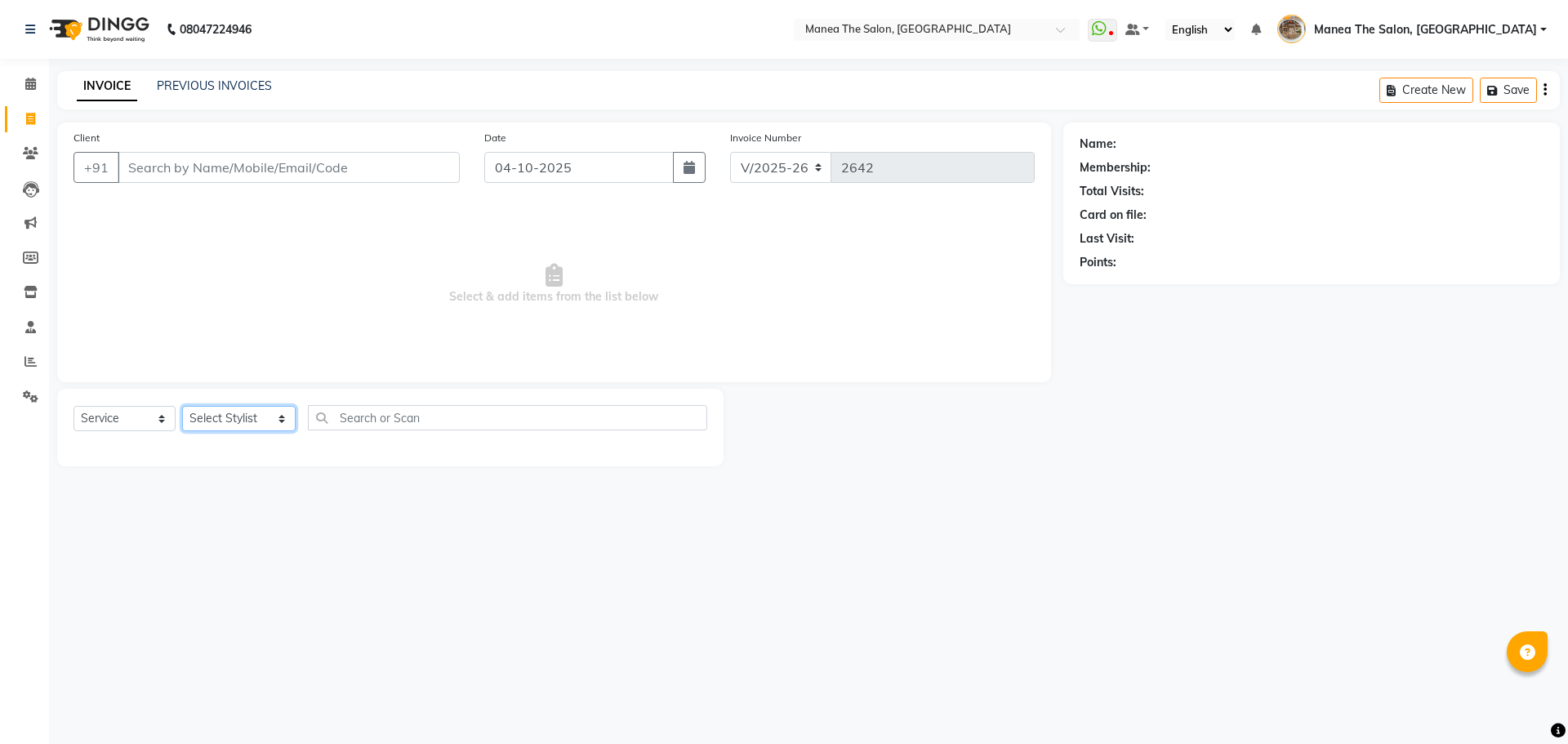
select select "62386"
click at [183, 405] on select "Select Stylist Faizan shaik Front Office Kaif Madhavi Mocharla Ramalakshmi Pelu…" at bounding box center [239, 418] width 114 height 25
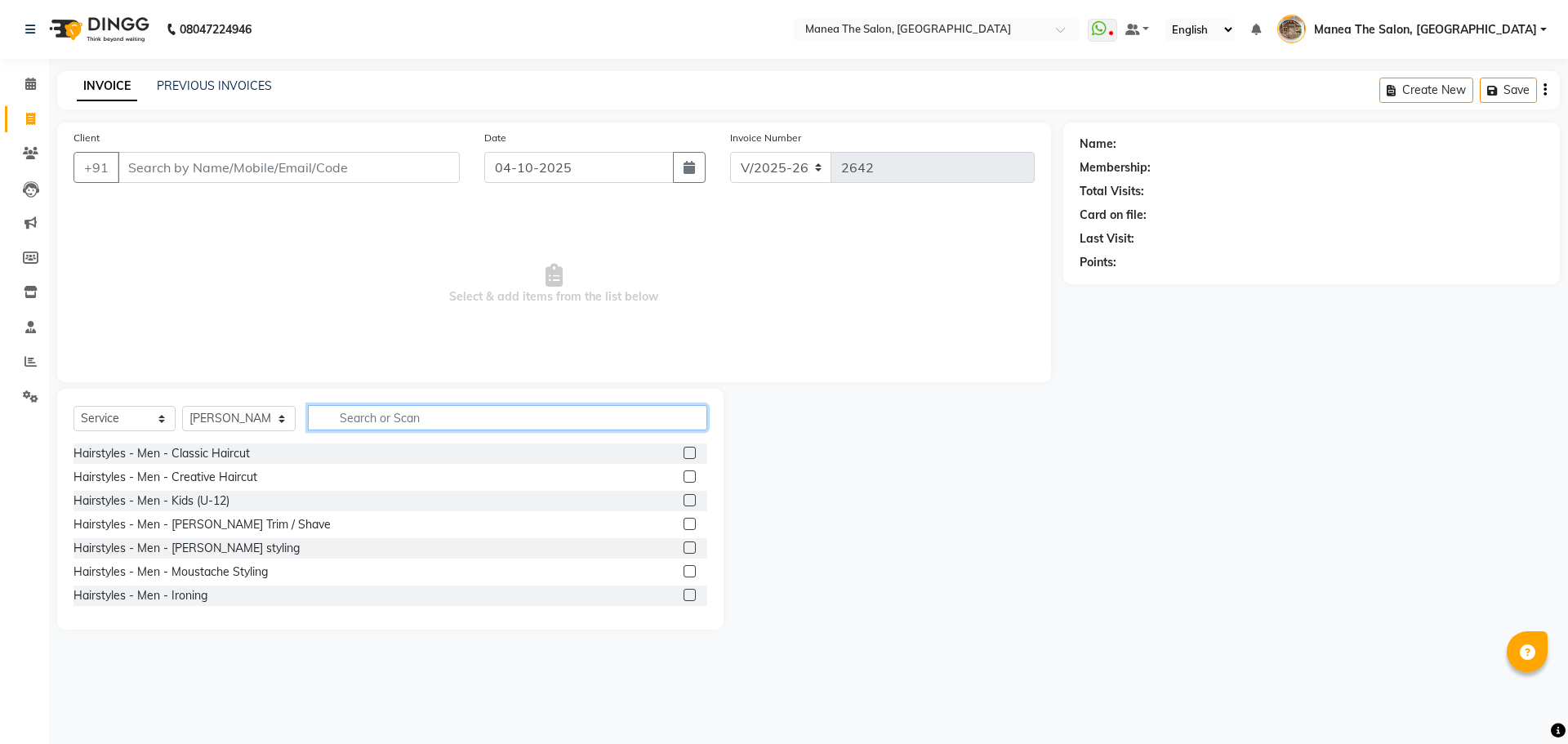
click at [346, 418] on input "text" at bounding box center [507, 417] width 399 height 25
type input "eye"
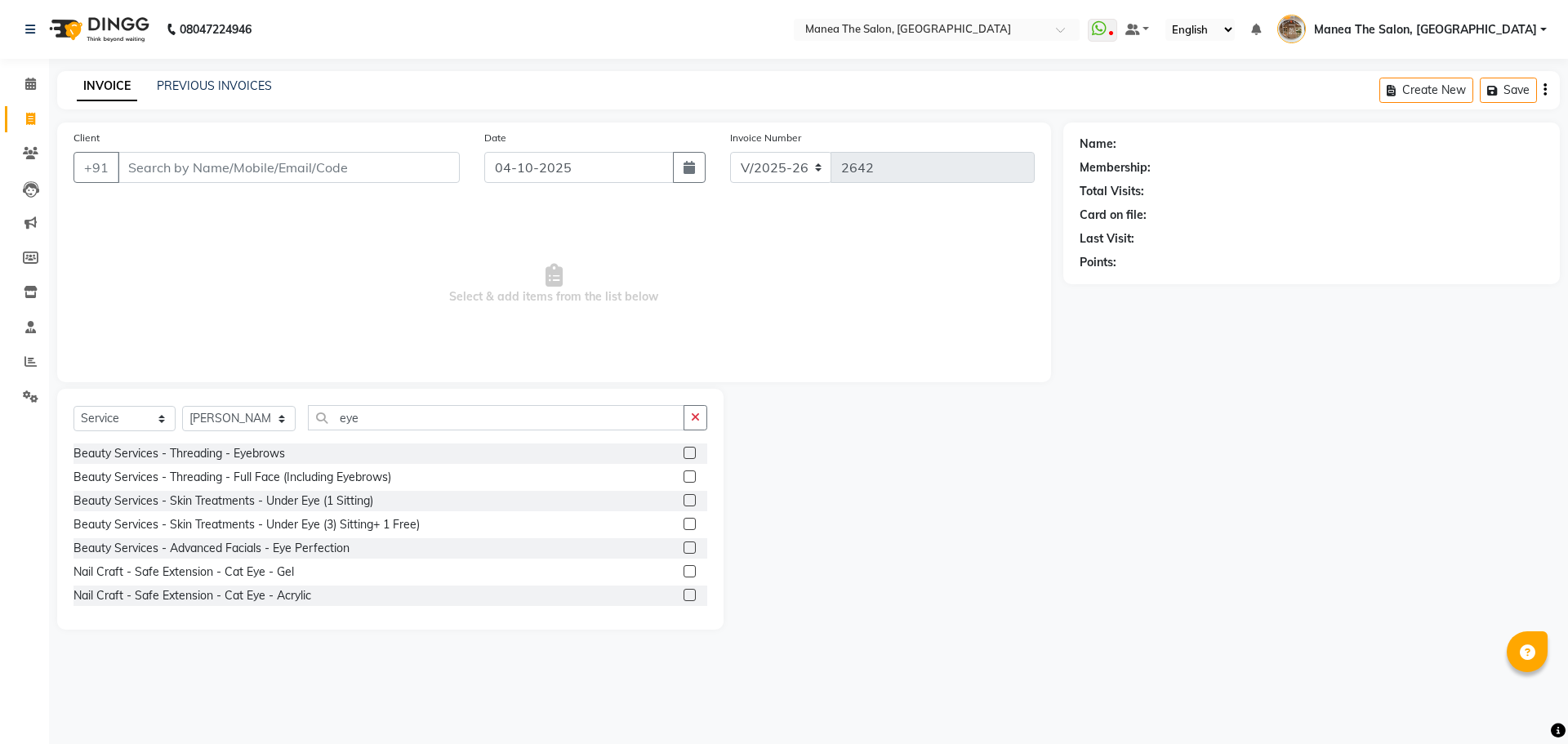
click at [683, 450] on label at bounding box center [689, 452] width 12 height 12
click at [683, 450] on input "checkbox" at bounding box center [688, 452] width 10 height 10
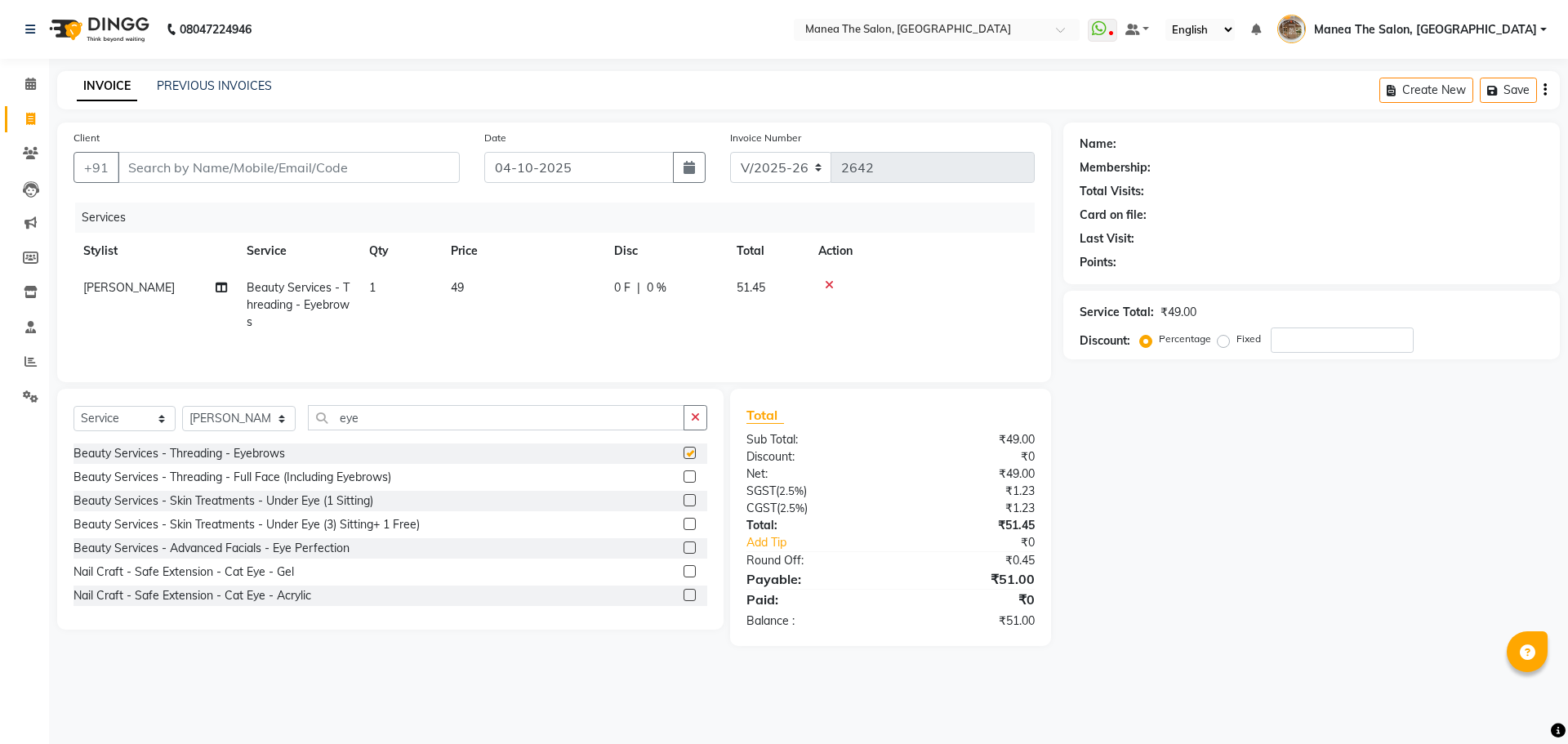
checkbox input "false"
click at [410, 305] on td "1" at bounding box center [400, 304] width 82 height 71
select select "62386"
click at [456, 293] on input "1" at bounding box center [477, 292] width 62 height 25
click at [479, 293] on input "1" at bounding box center [477, 292] width 62 height 25
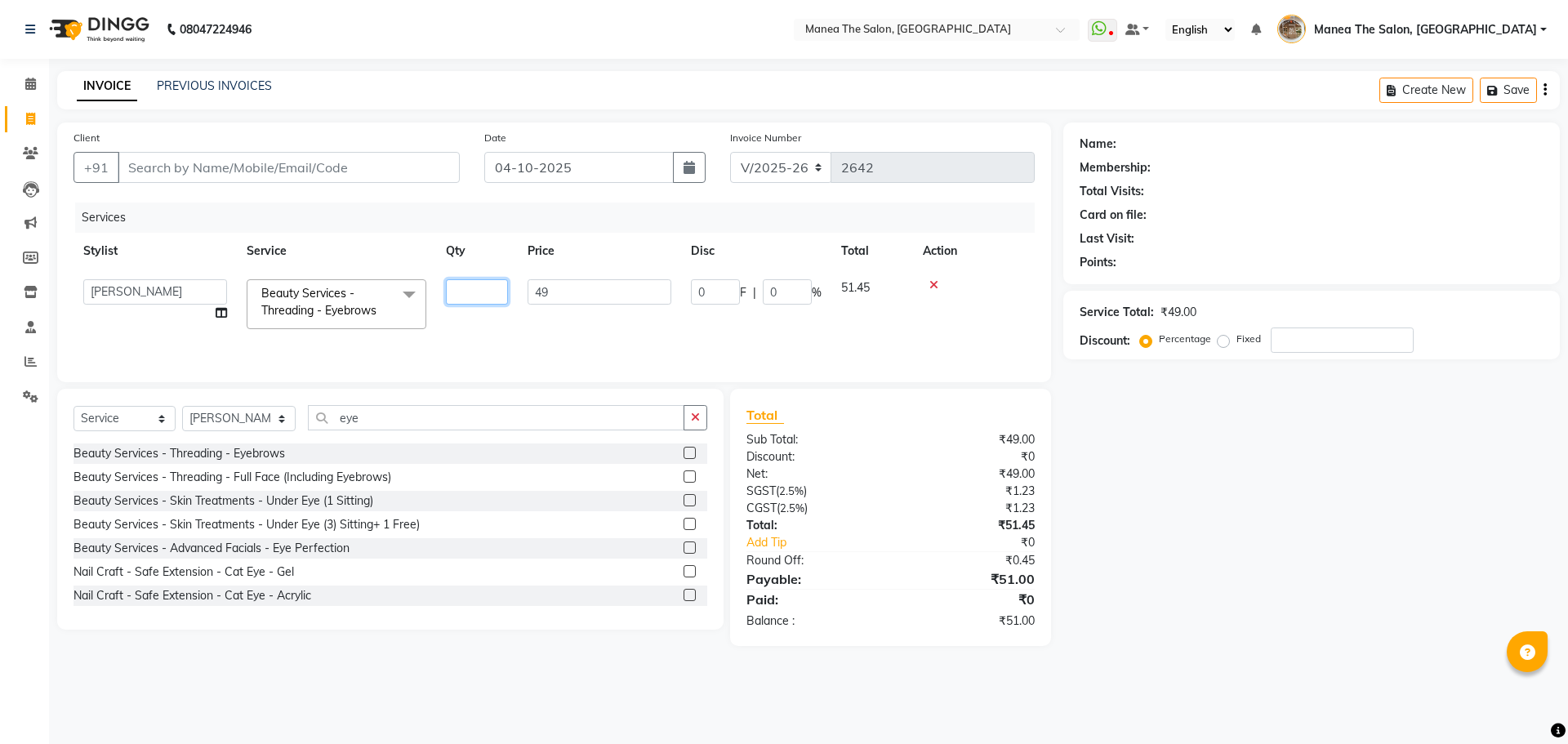
type input "2"
click at [1244, 526] on div "Name: Membership: Total Visits: Card on file: Last Visit: Points: Service Total…" at bounding box center [1318, 384] width 509 height 523
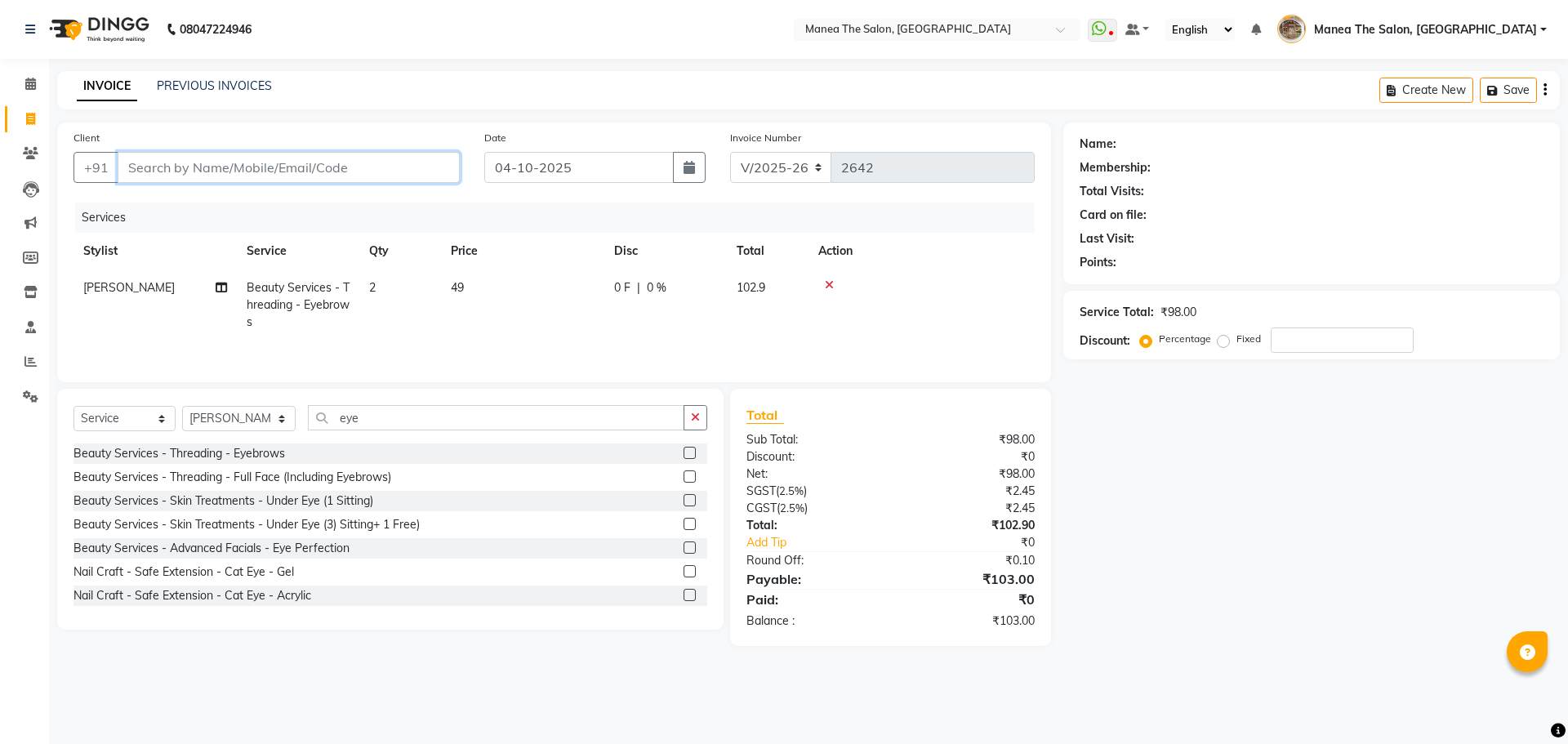
click at [409, 161] on input "Client" at bounding box center [289, 166] width 343 height 31
type input "8"
type input "0"
type input "8099985758"
click at [409, 163] on span "Add Client" at bounding box center [418, 166] width 65 height 16
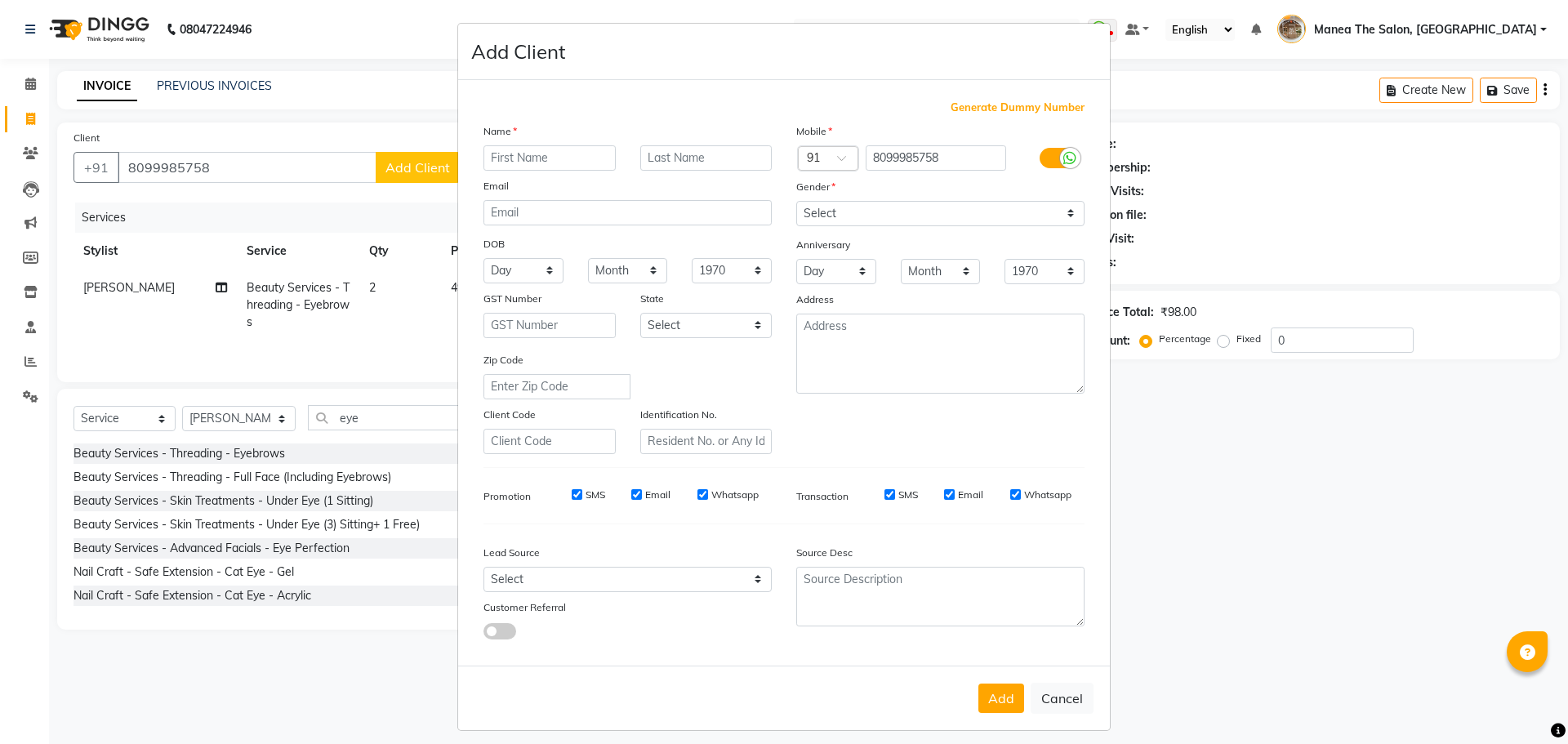
click at [517, 159] on input "text" at bounding box center [550, 157] width 133 height 25
click at [500, 158] on input "Daivya" at bounding box center [550, 157] width 133 height 25
type input "Divya"
click at [999, 708] on button "Add" at bounding box center [1001, 697] width 46 height 29
click at [855, 225] on select "Select Male Female Other Prefer Not To Say" at bounding box center [940, 213] width 288 height 25
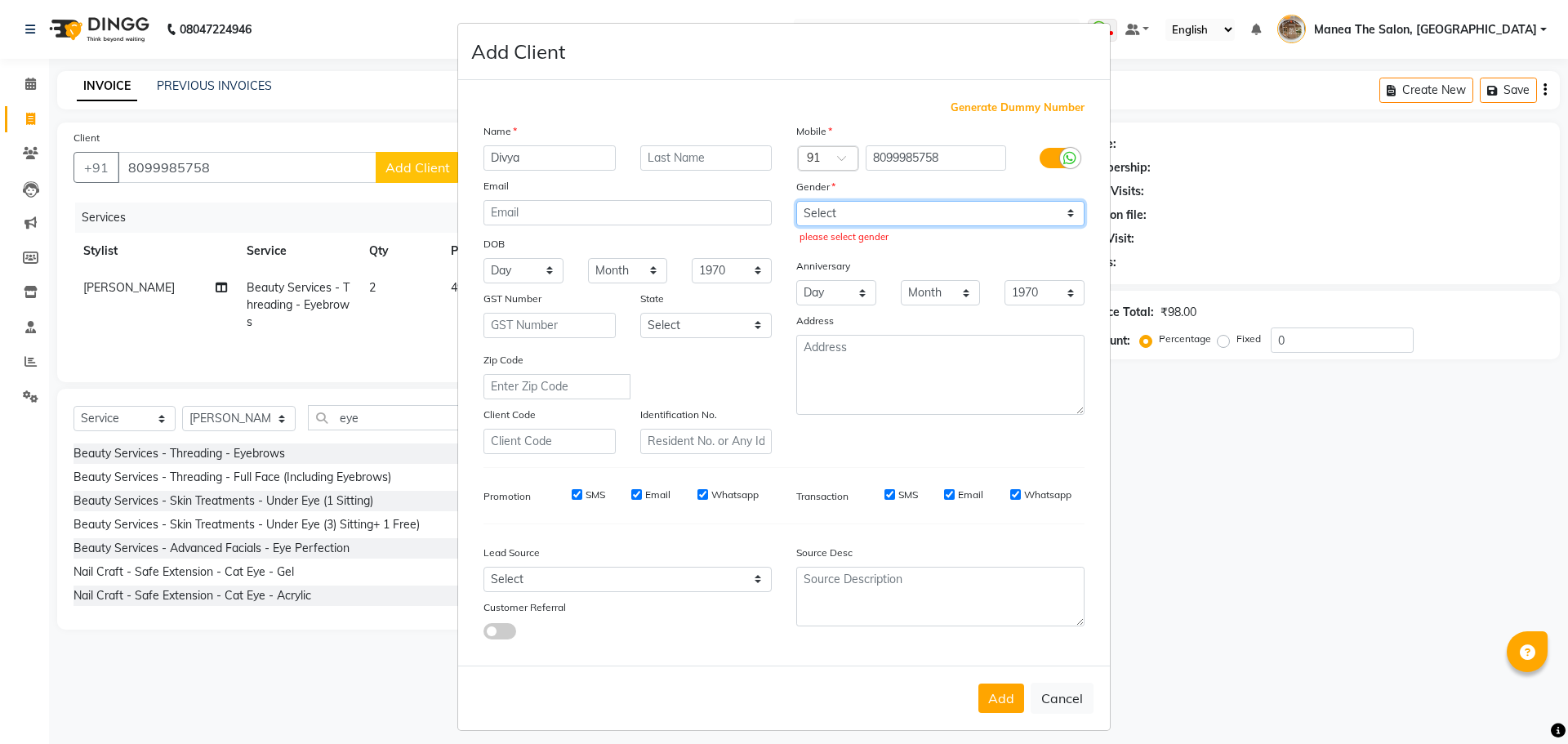
select select "female"
click at [796, 200] on select "Select Male Female Other Prefer Not To Say" at bounding box center [940, 213] width 288 height 25
click at [1003, 687] on button "Add" at bounding box center [1001, 697] width 46 height 29
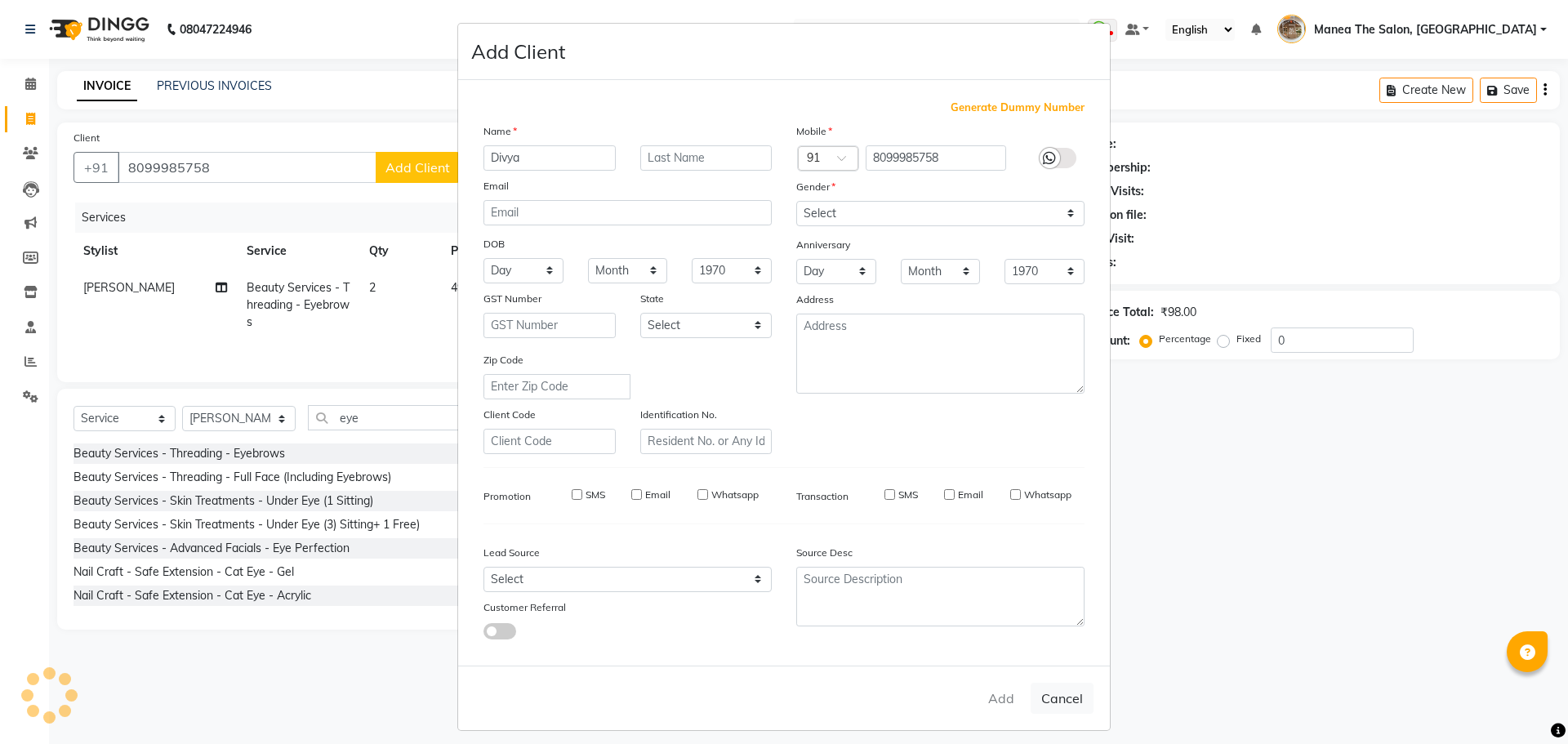
select select
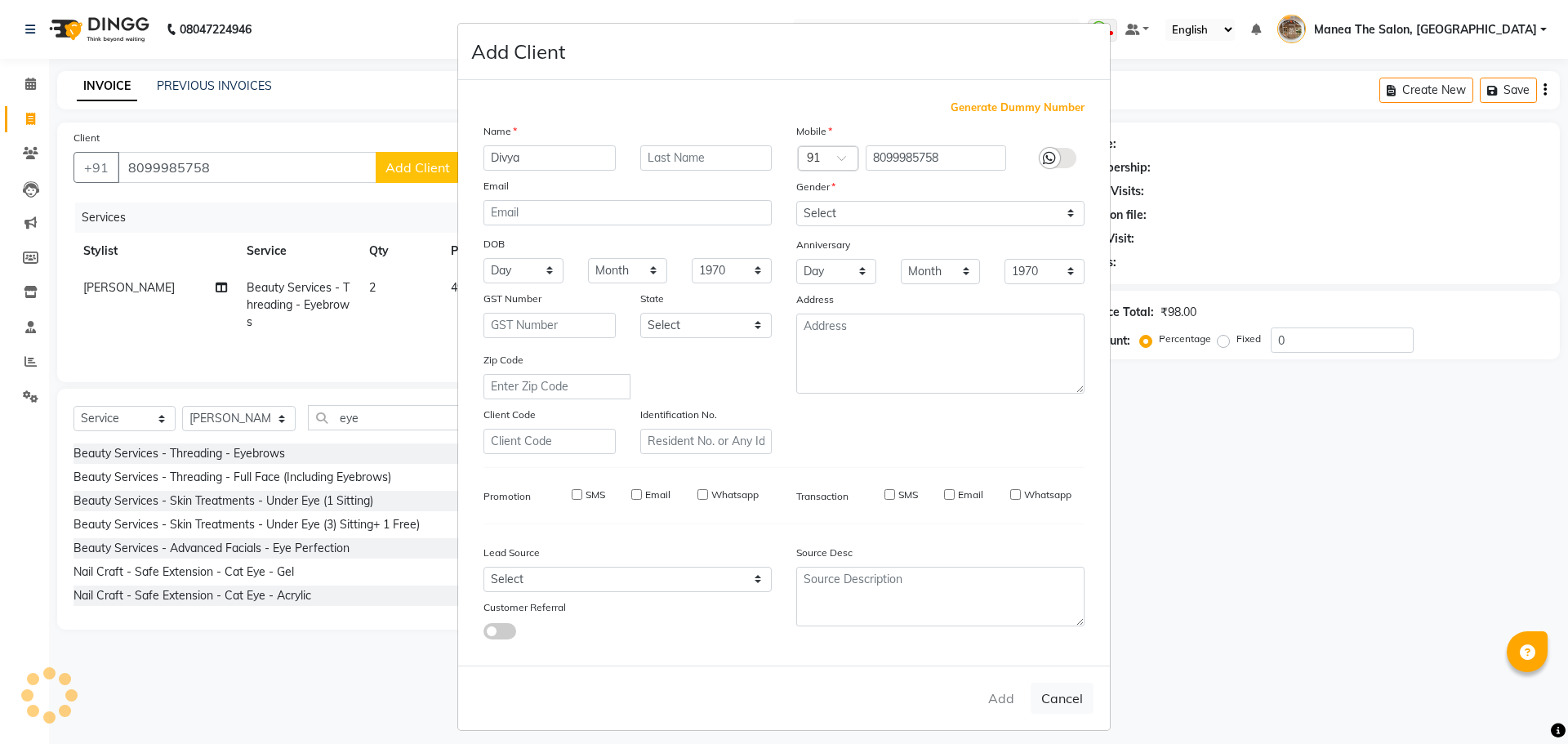
select select
checkbox input "false"
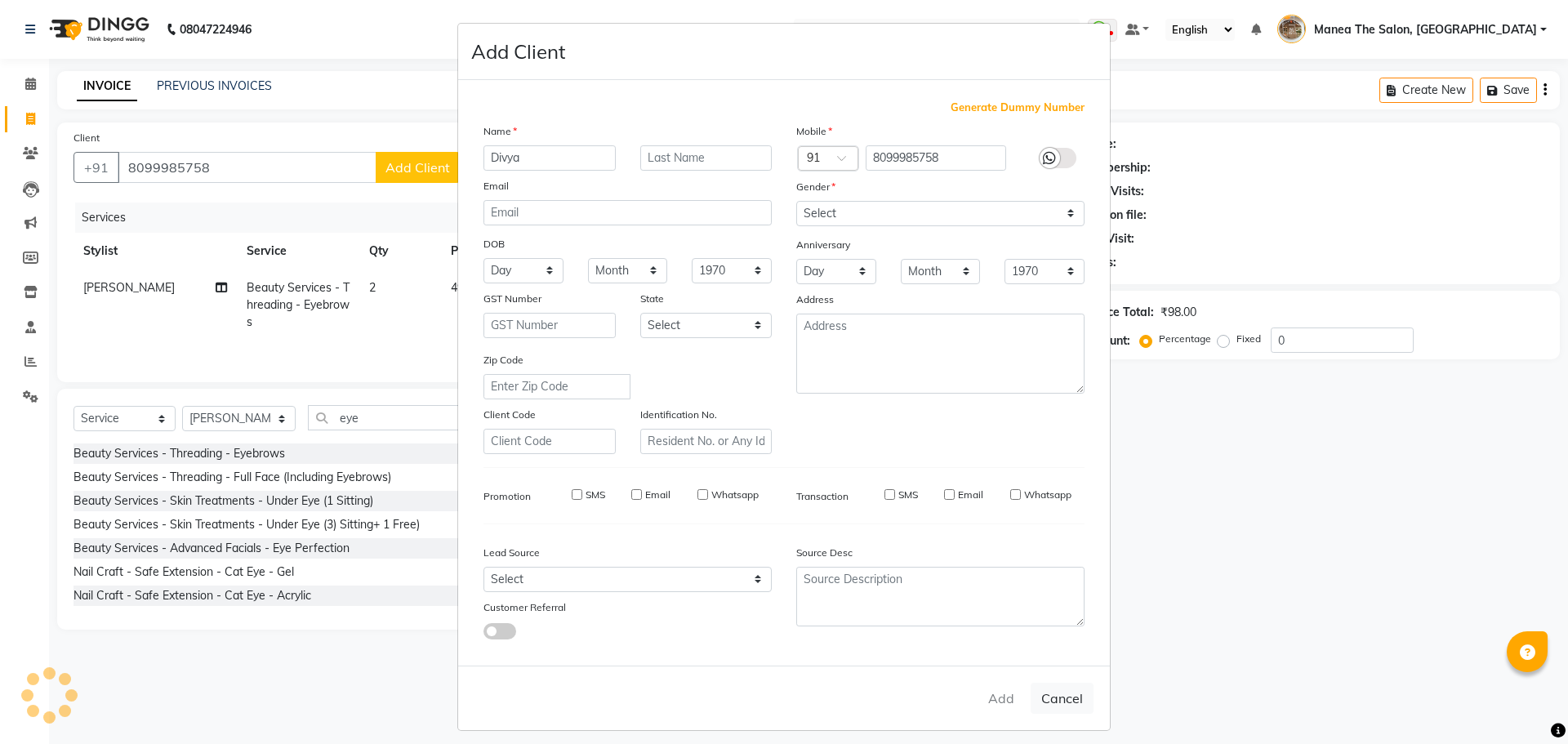
checkbox input "false"
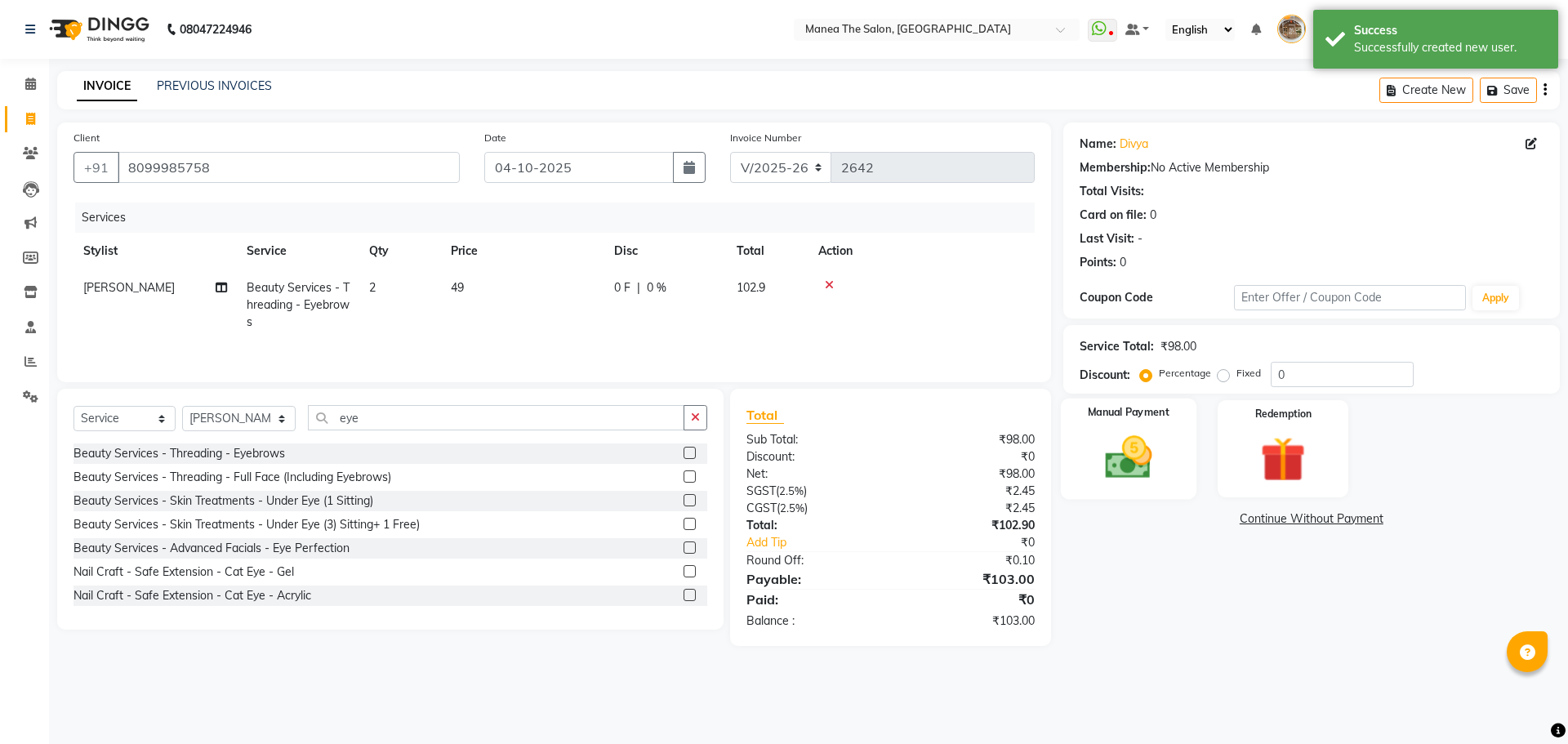
click at [1121, 460] on img at bounding box center [1128, 456] width 76 height 54
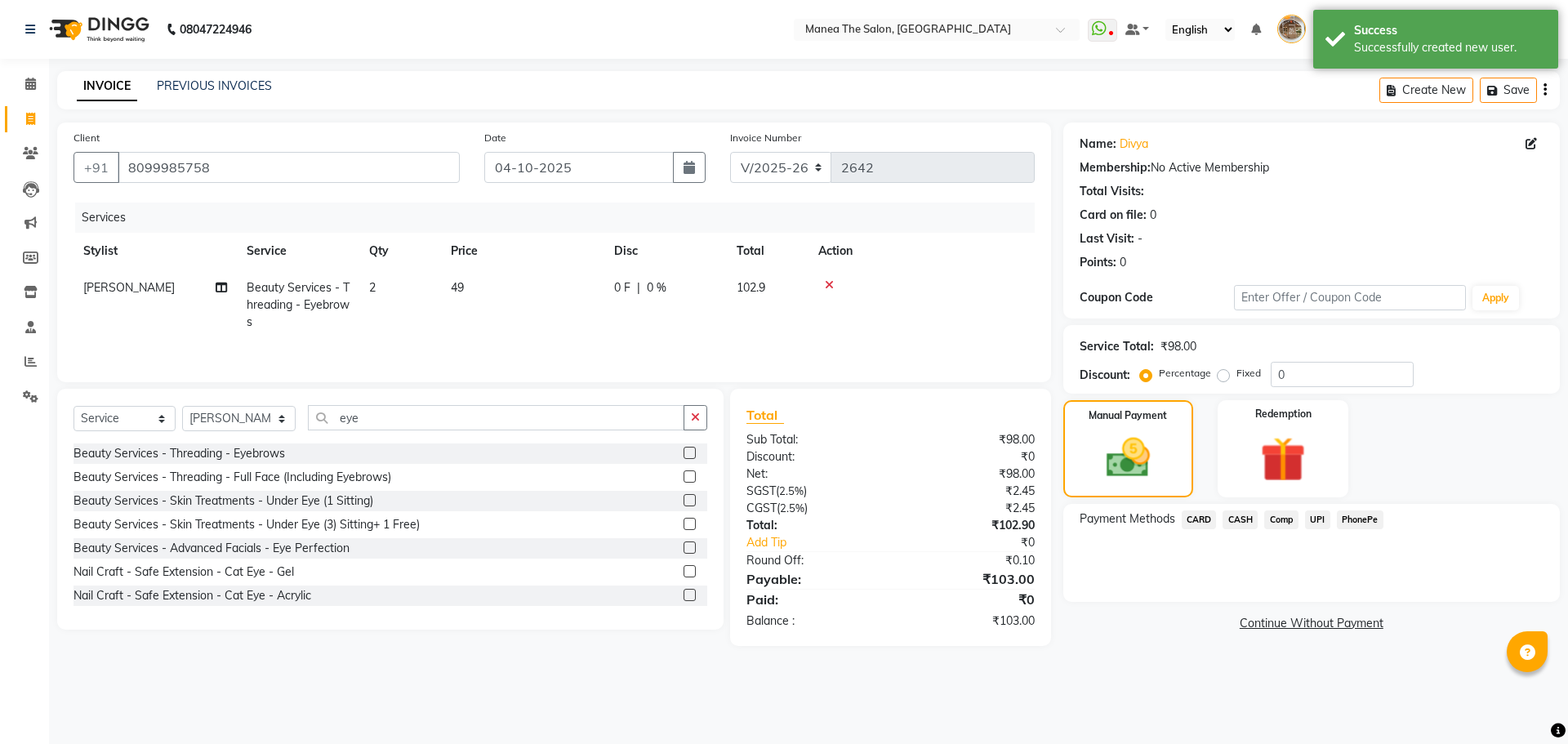
click at [1357, 513] on span "PhonePe" at bounding box center [1360, 519] width 46 height 19
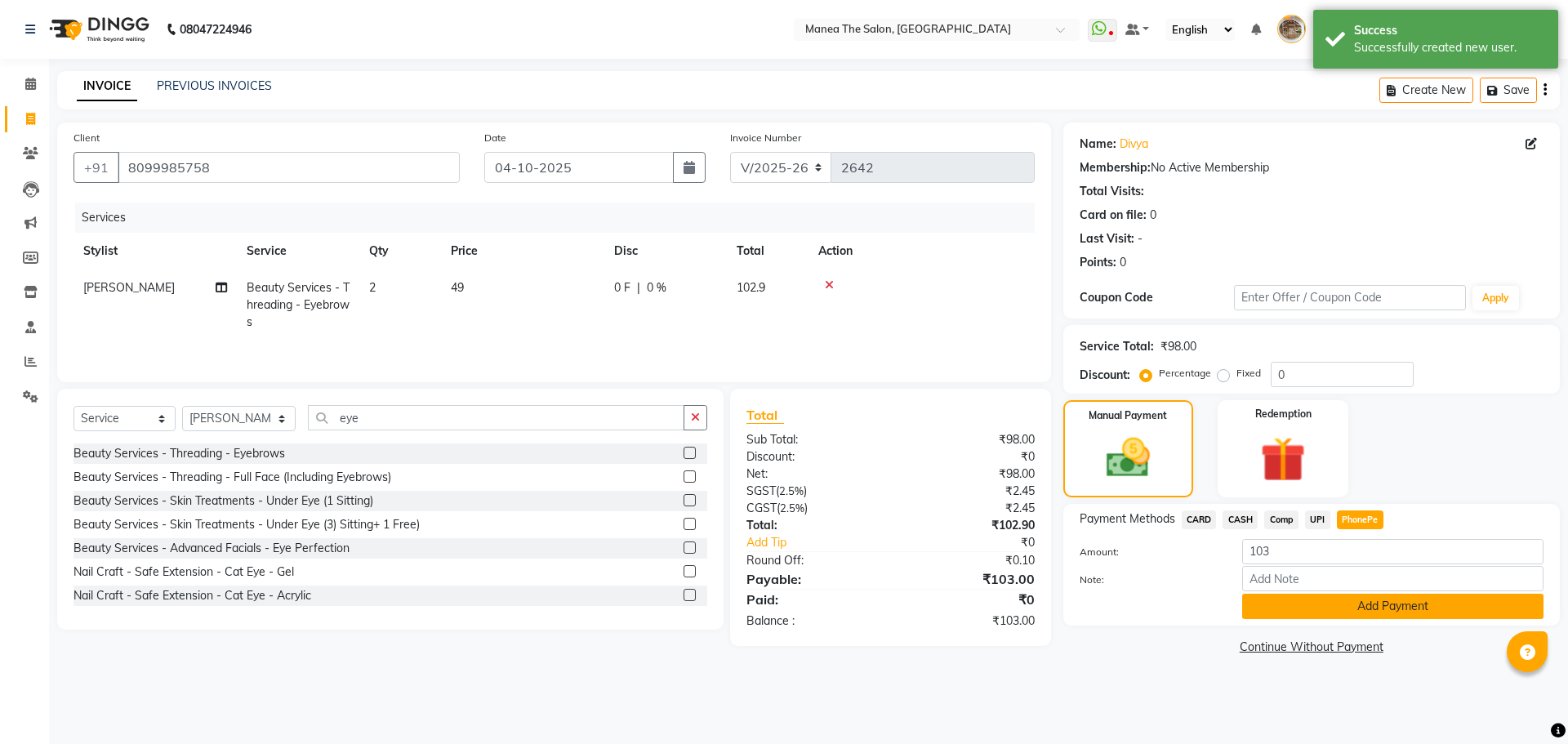
click at [1343, 609] on button "Add Payment" at bounding box center [1393, 606] width 301 height 25
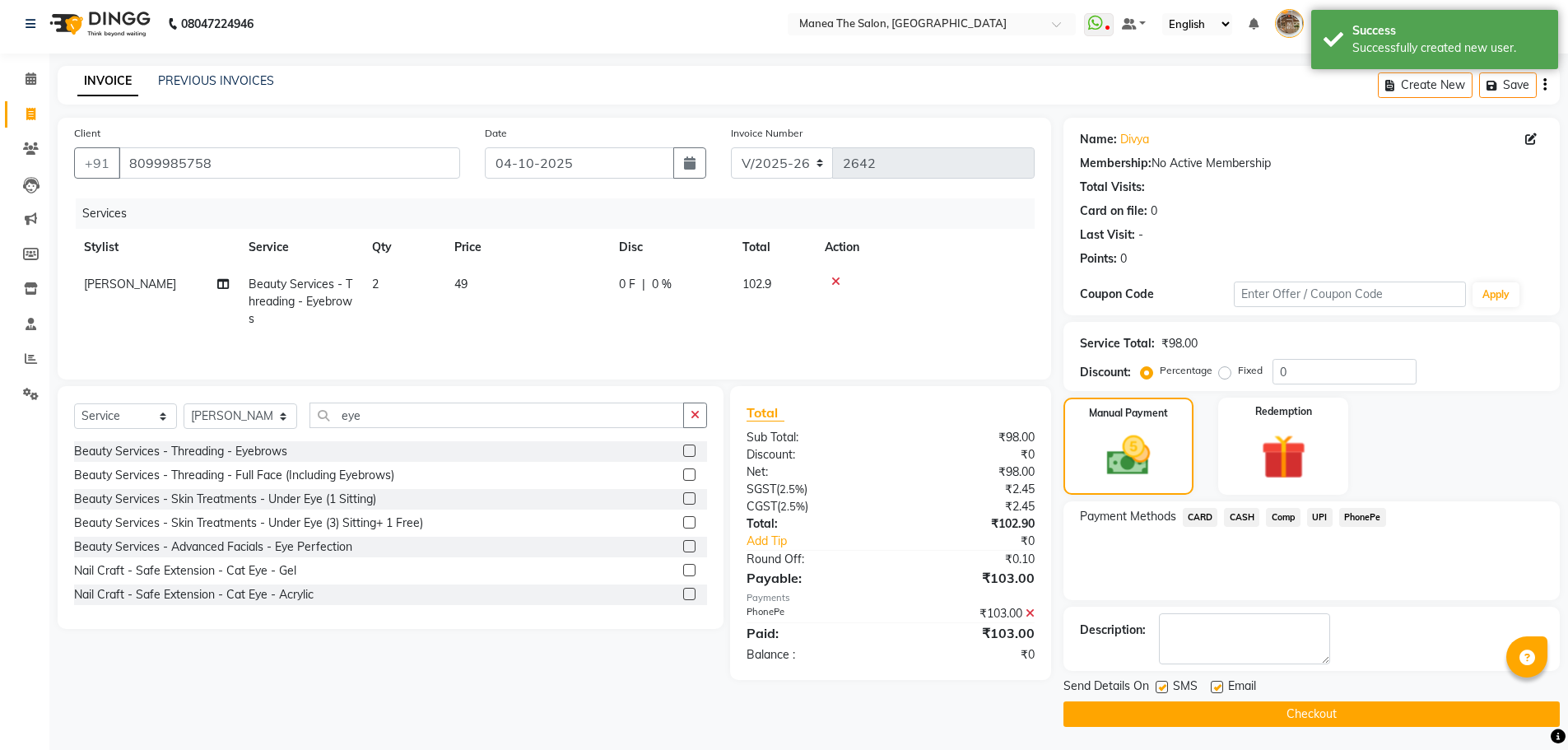
scroll to position [8, 0]
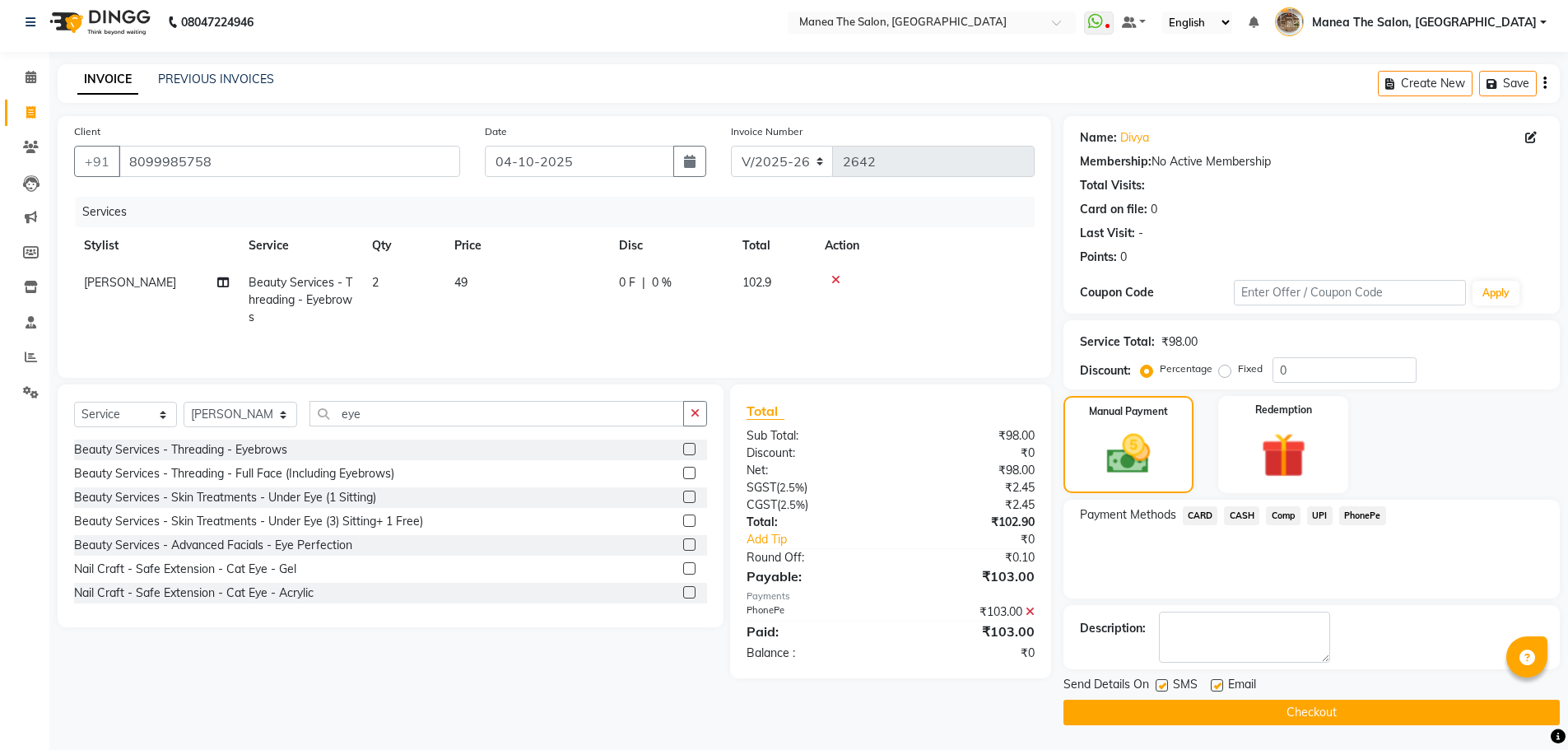
click at [1337, 710] on button "Checkout" at bounding box center [1311, 712] width 496 height 26
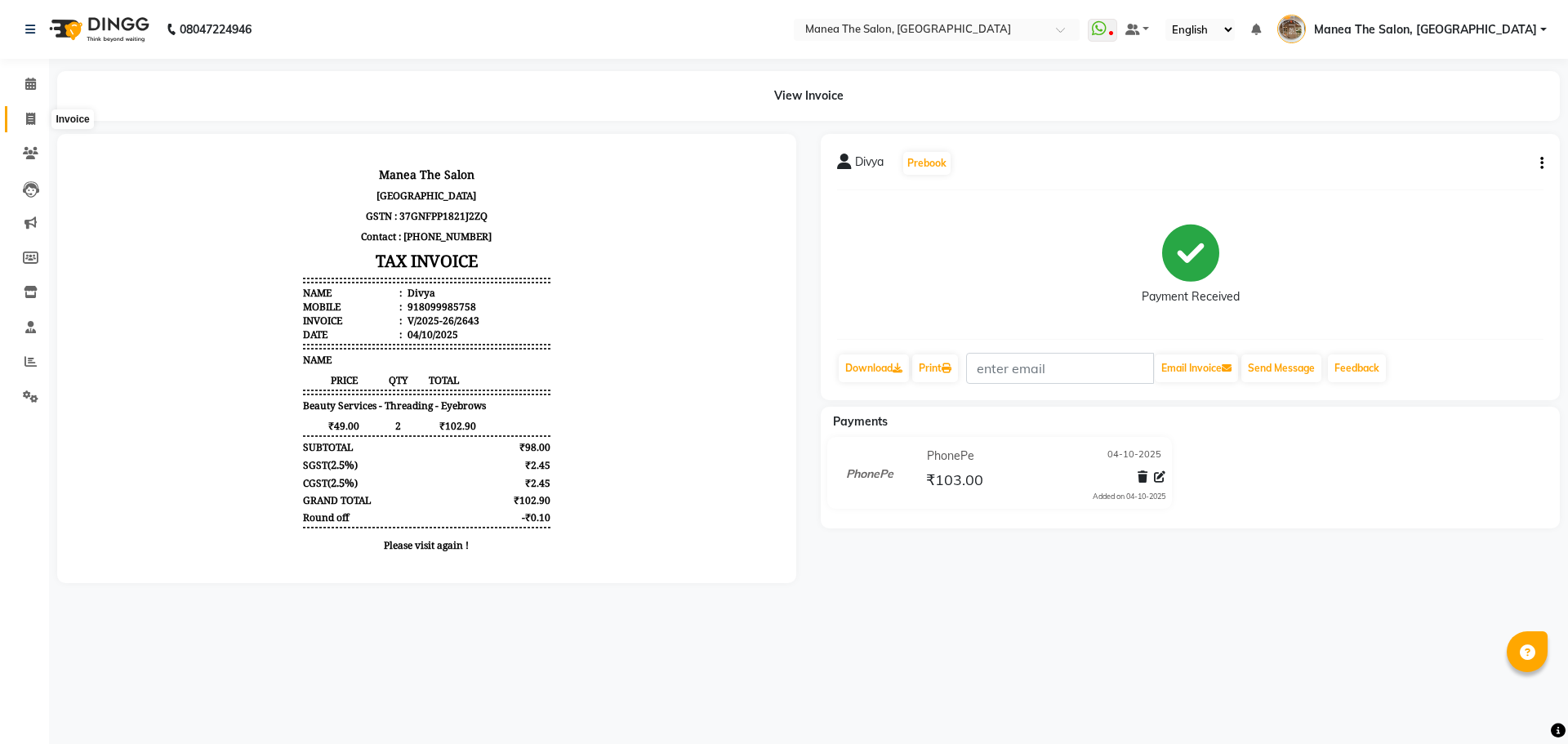
click at [34, 116] on icon at bounding box center [31, 119] width 9 height 12
select select "service"
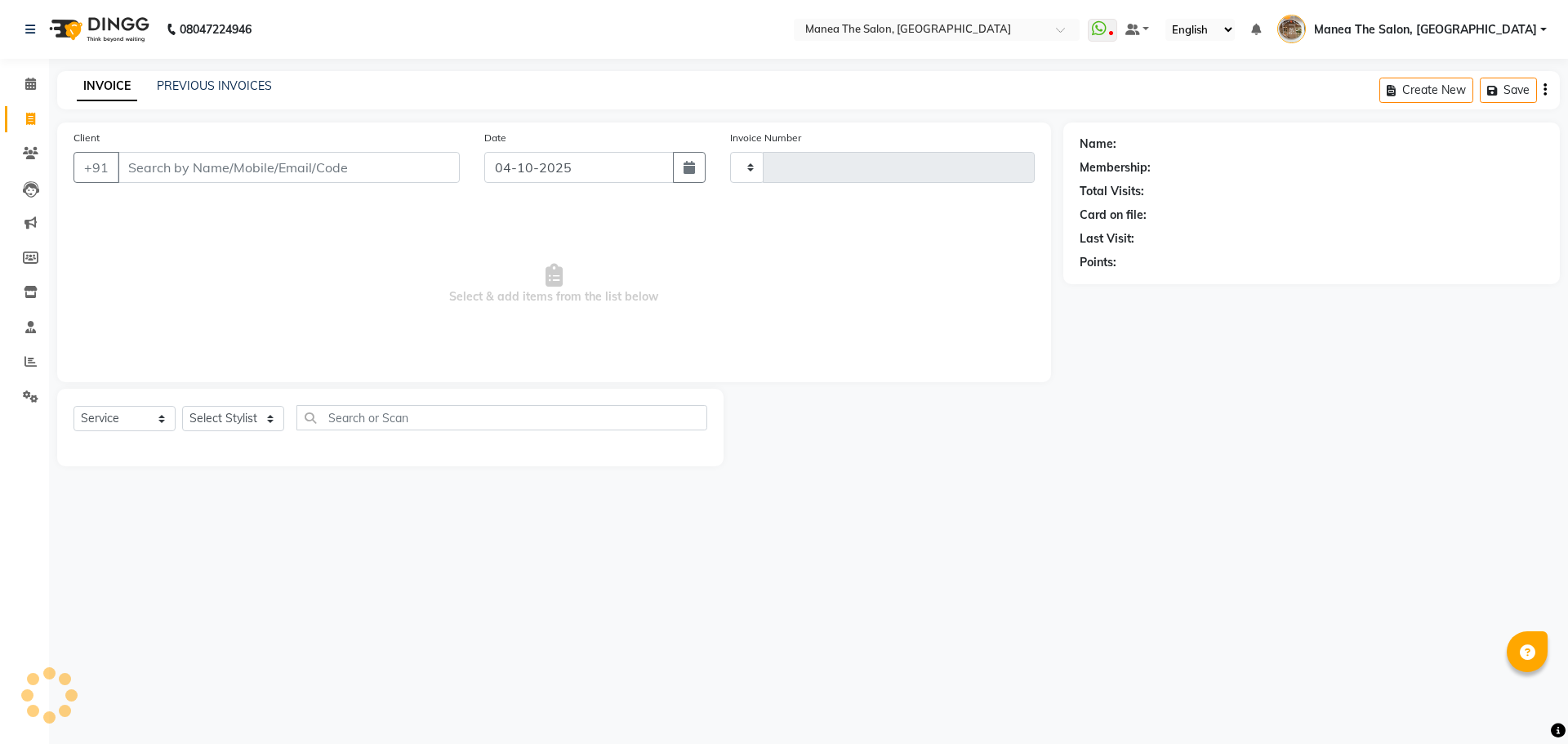
type input "2644"
select select "7287"
click at [26, 292] on icon at bounding box center [30, 292] width 14 height 12
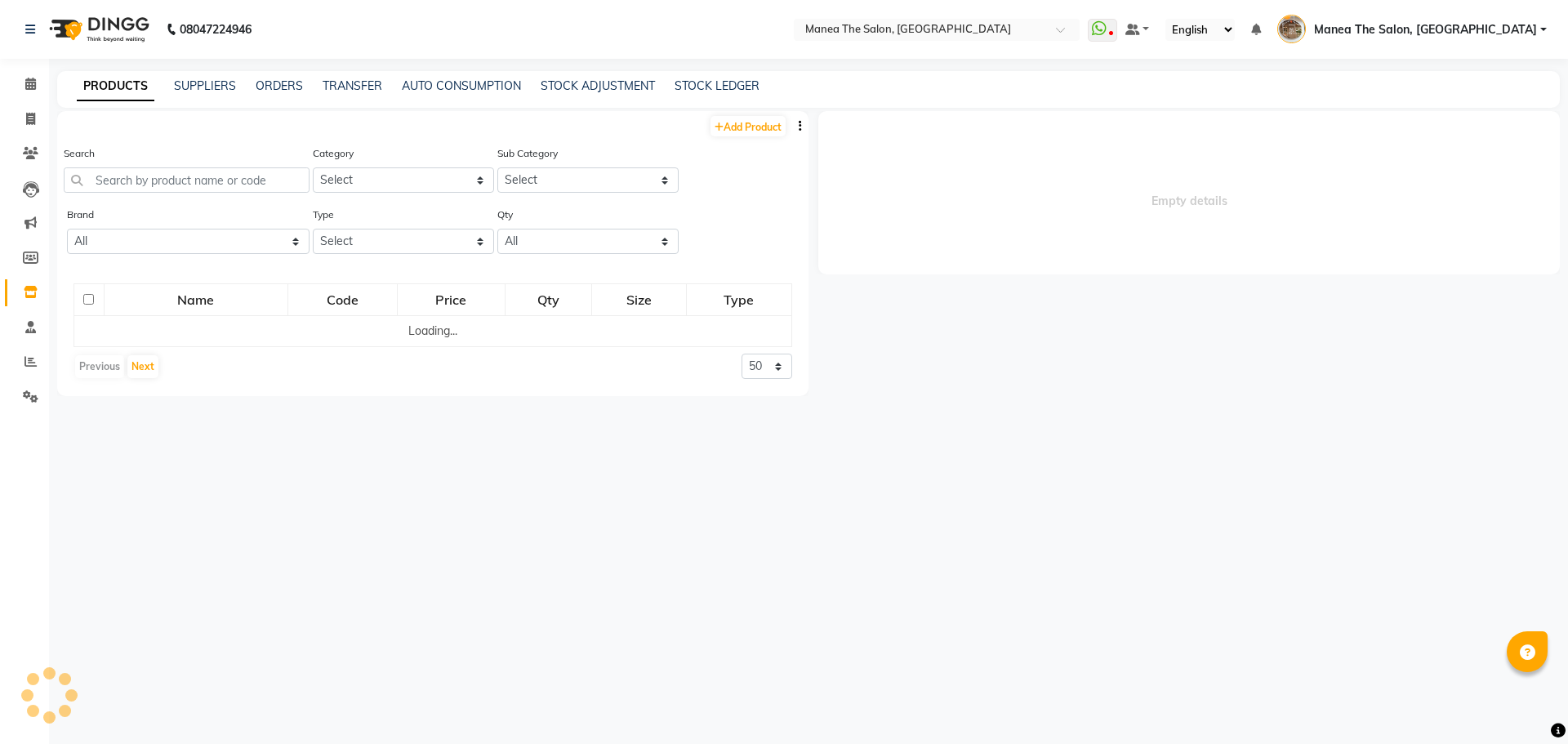
select select
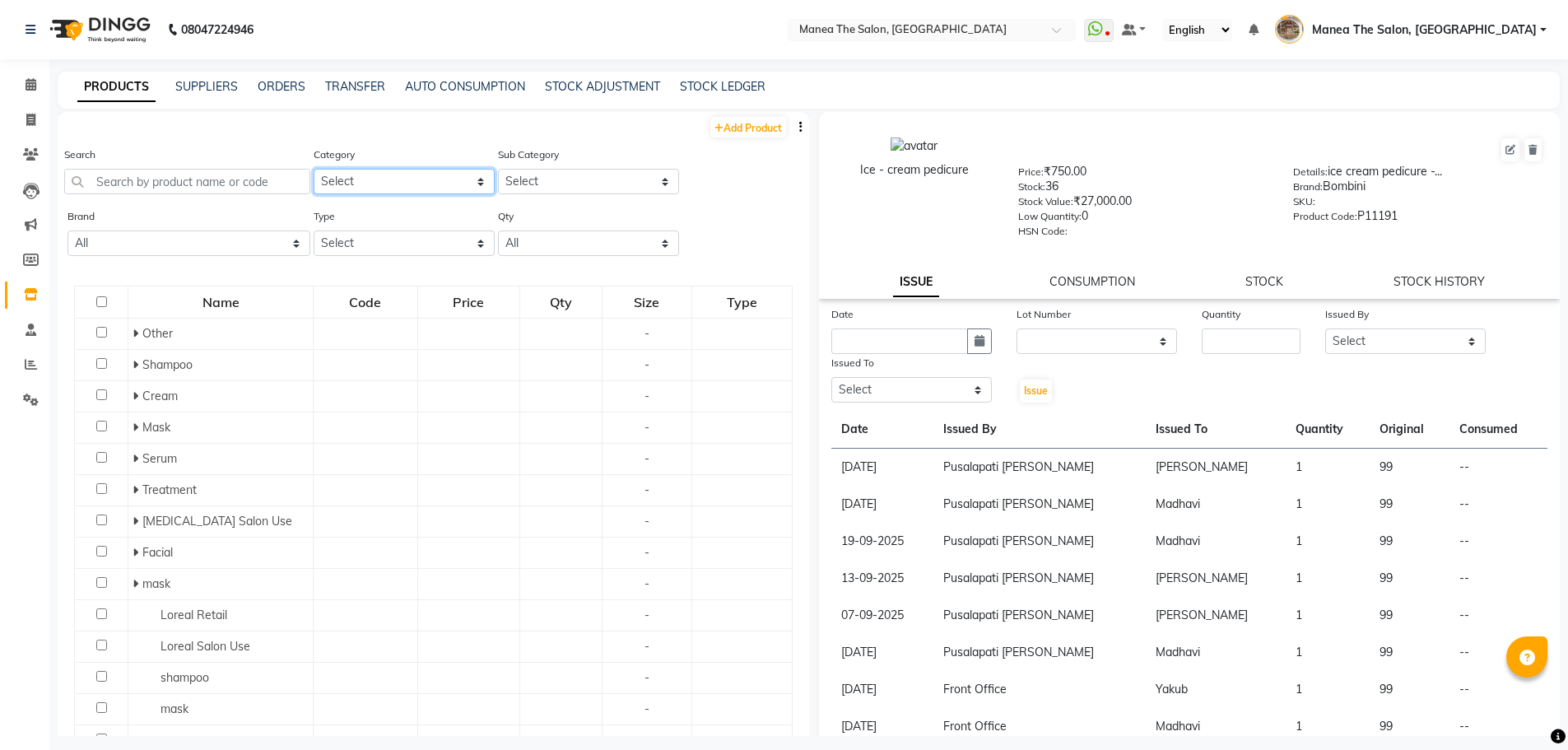
click at [364, 177] on select "Select Casmara Hair Makeup Personal Care Appliances Beard Waxing Disposable Thr…" at bounding box center [404, 181] width 181 height 26
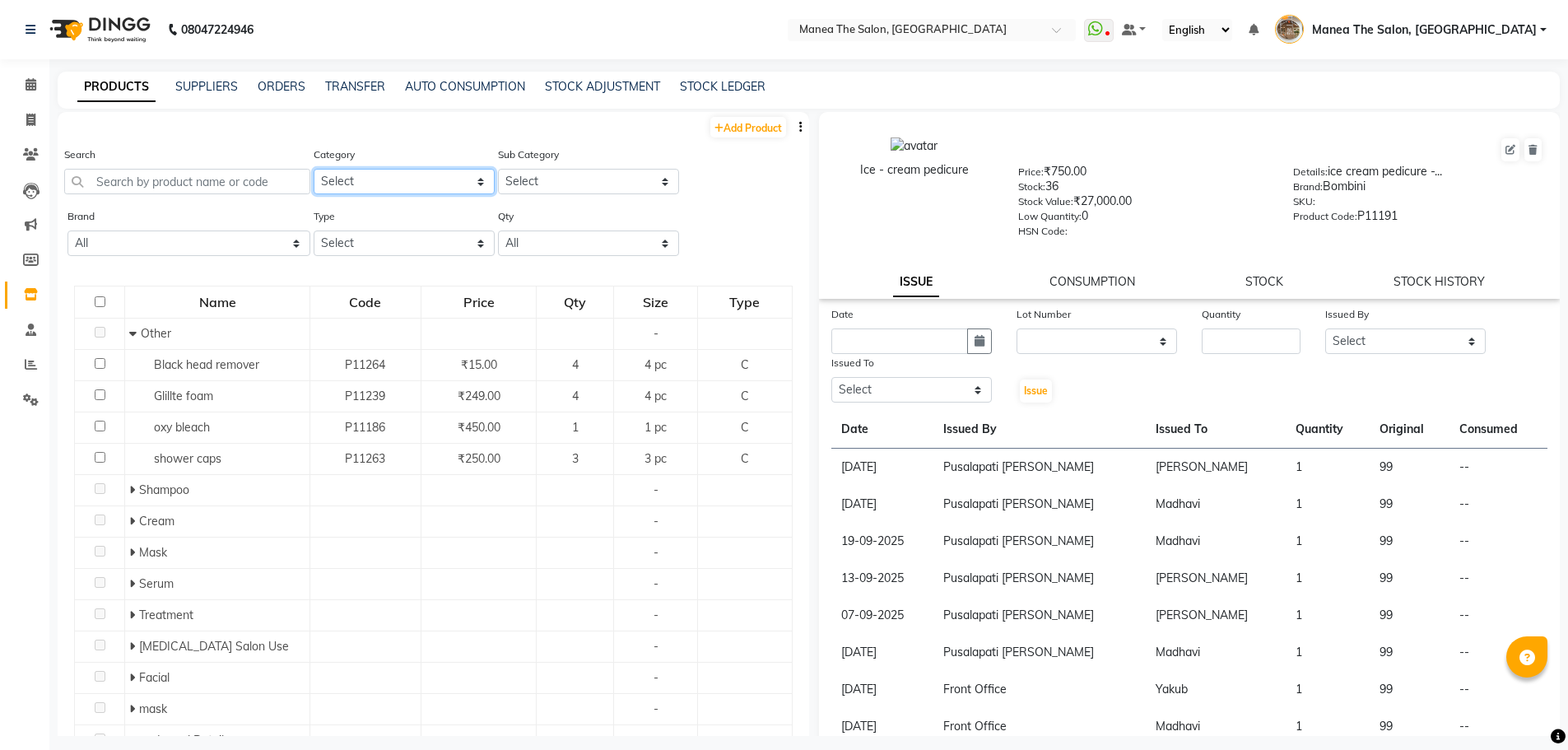
select select "828702850"
click at [314, 169] on select "Select Casmara Hair Makeup Personal Care Appliances Beard Waxing Disposable Thr…" at bounding box center [404, 181] width 181 height 26
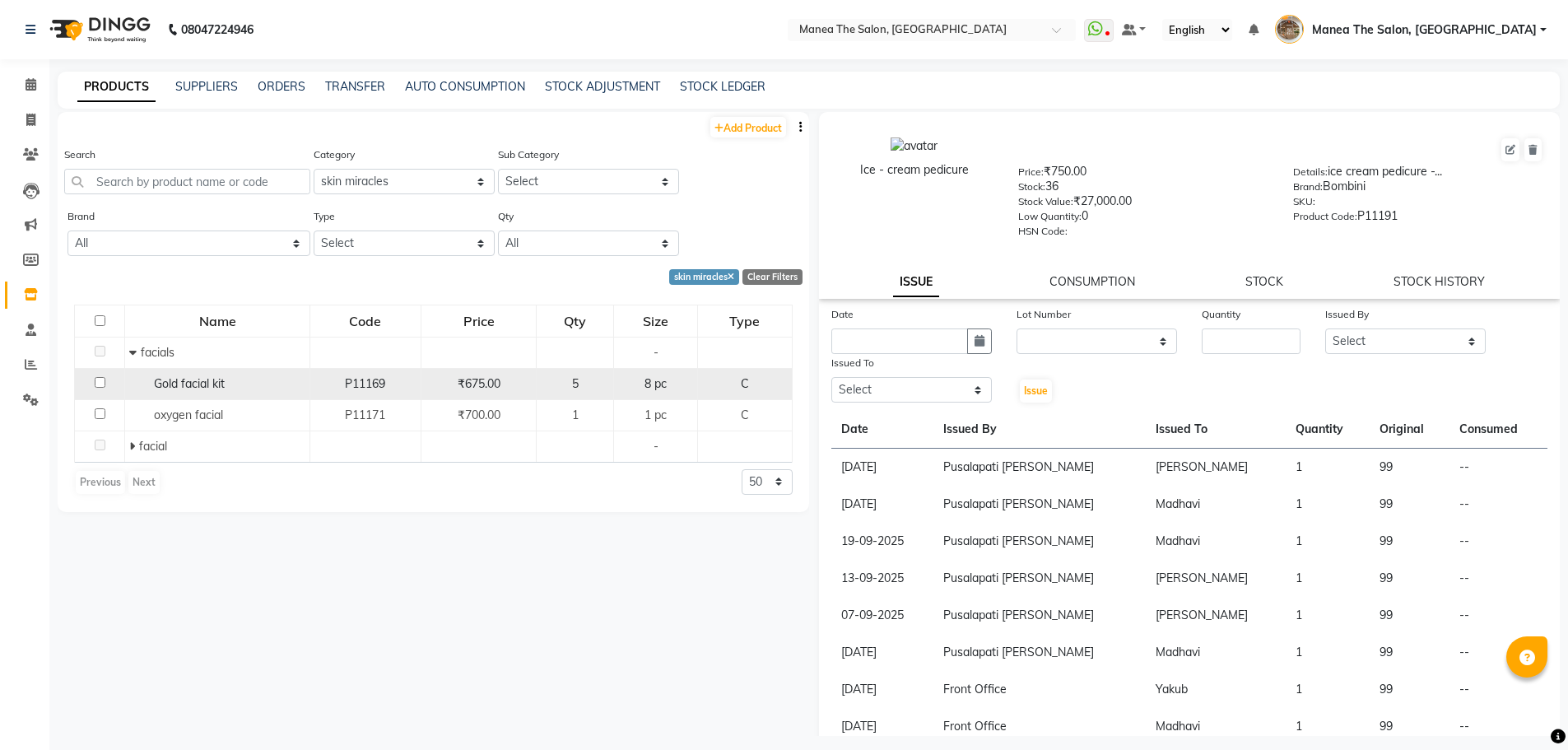
click at [97, 376] on input "checkbox" at bounding box center [100, 381] width 10 height 10
checkbox input "true"
select select
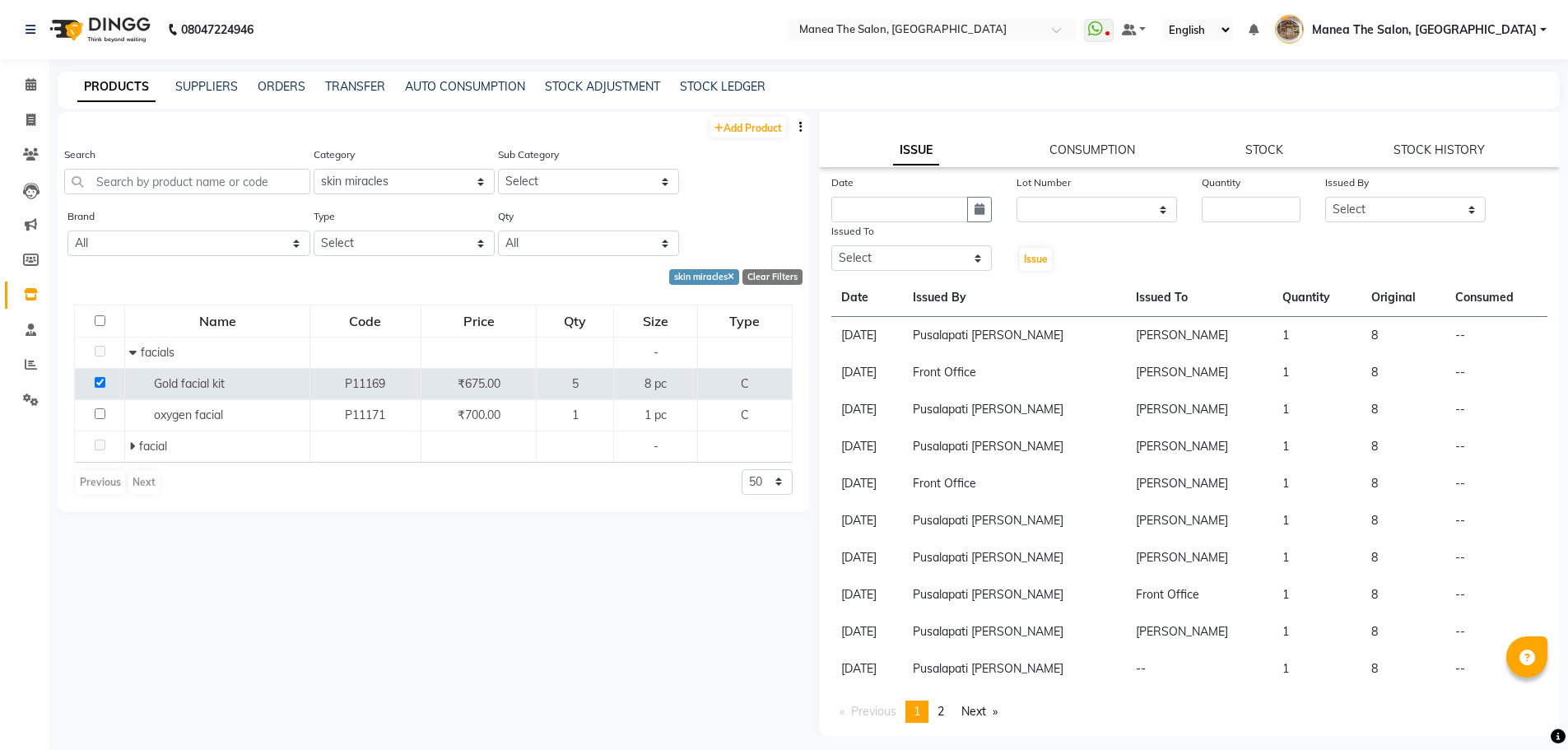
scroll to position [10, 0]
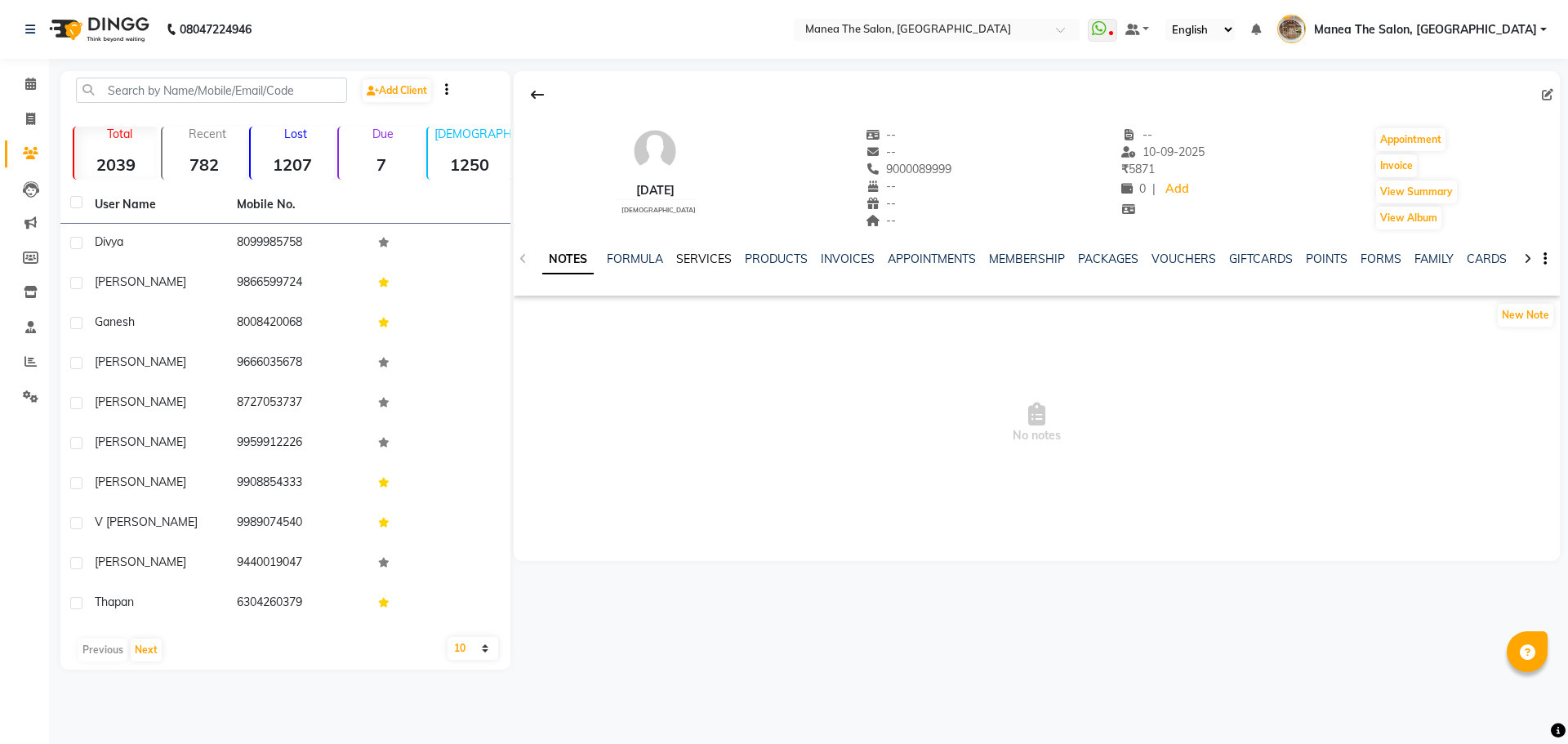
click at [714, 260] on link "SERVICES" at bounding box center [704, 259] width 56 height 15
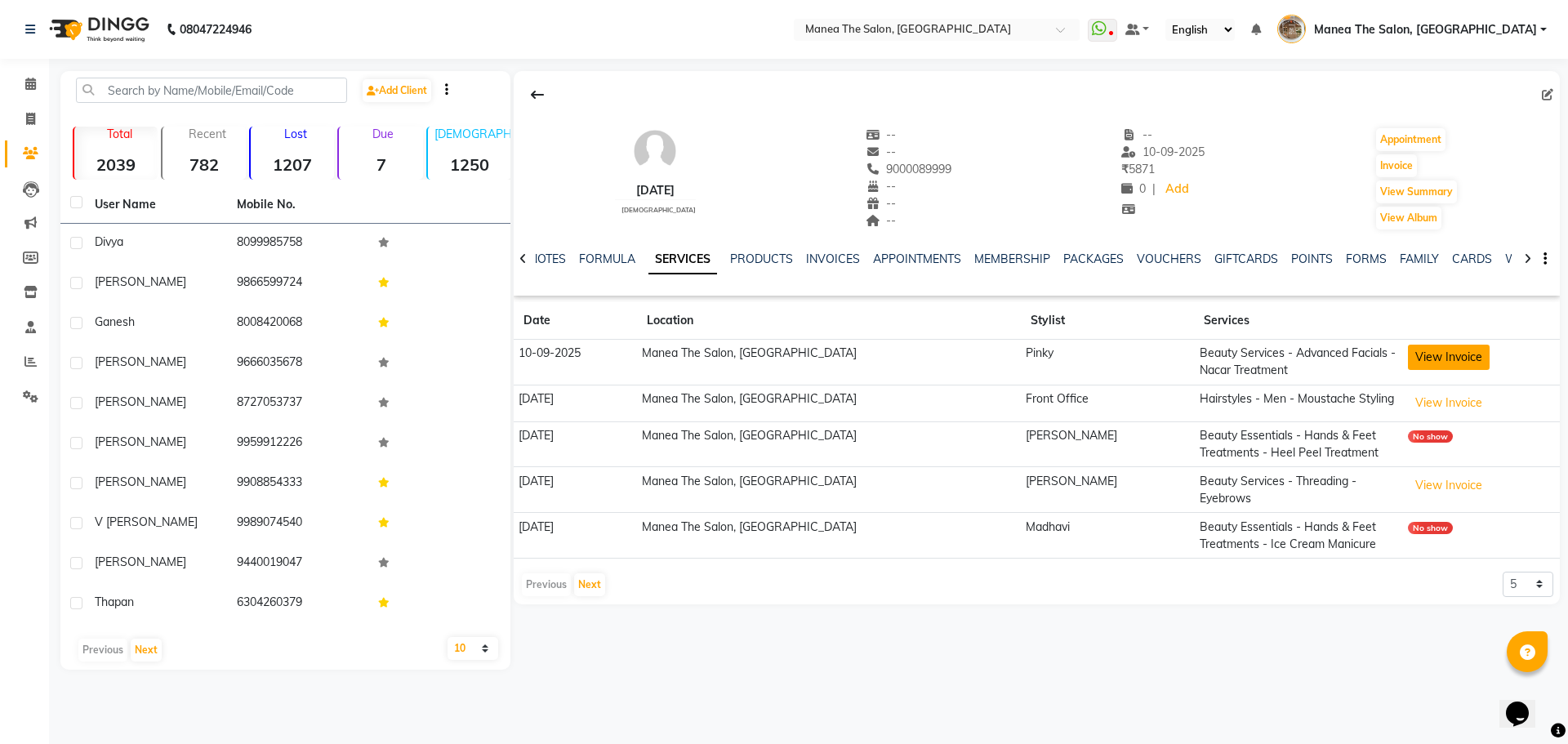
click at [1456, 359] on button "View Invoice" at bounding box center [1448, 356] width 82 height 25
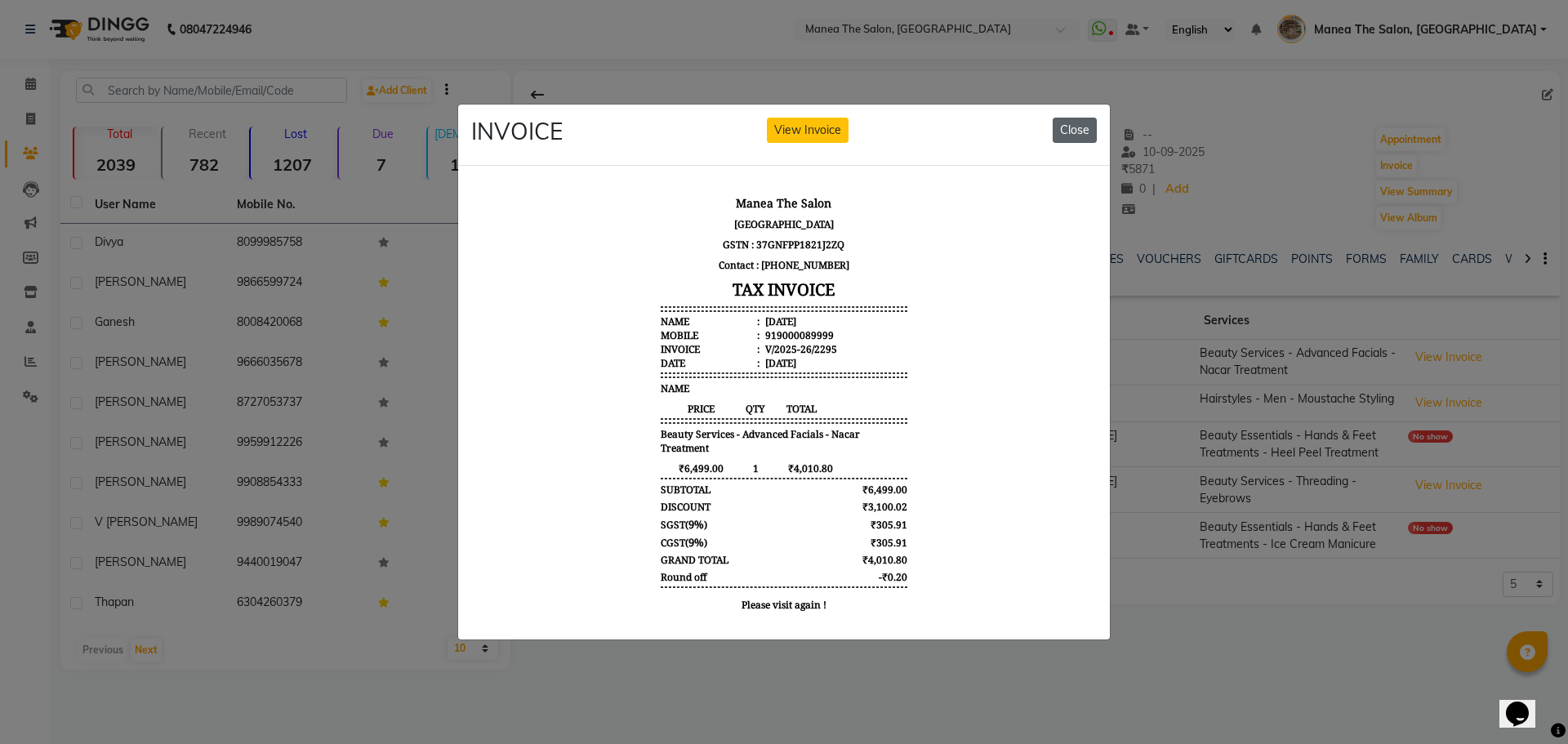
click at [1079, 127] on button "Close" at bounding box center [1075, 130] width 44 height 25
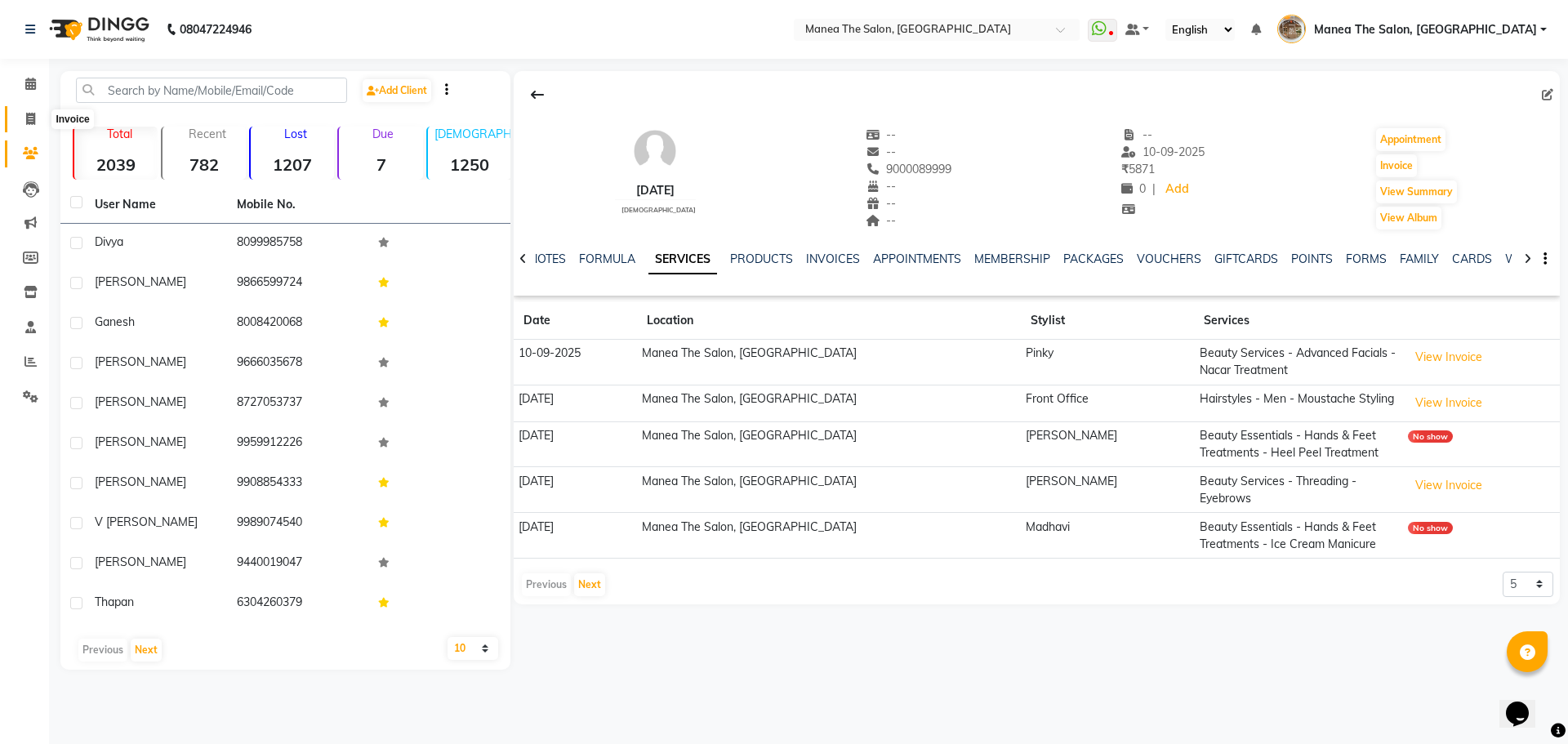
click at [36, 120] on span at bounding box center [30, 119] width 28 height 19
select select "service"
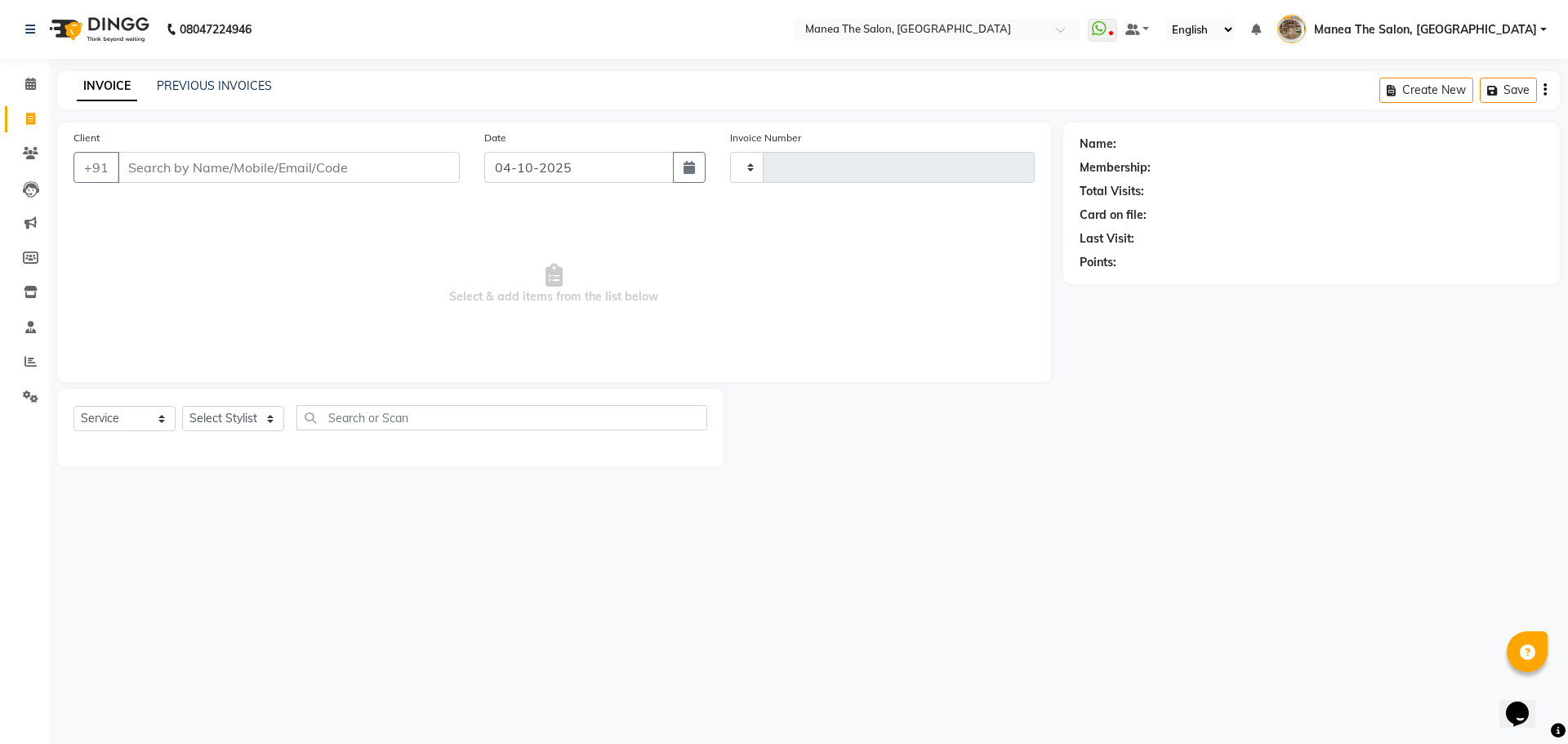
type input "2644"
select select "7287"
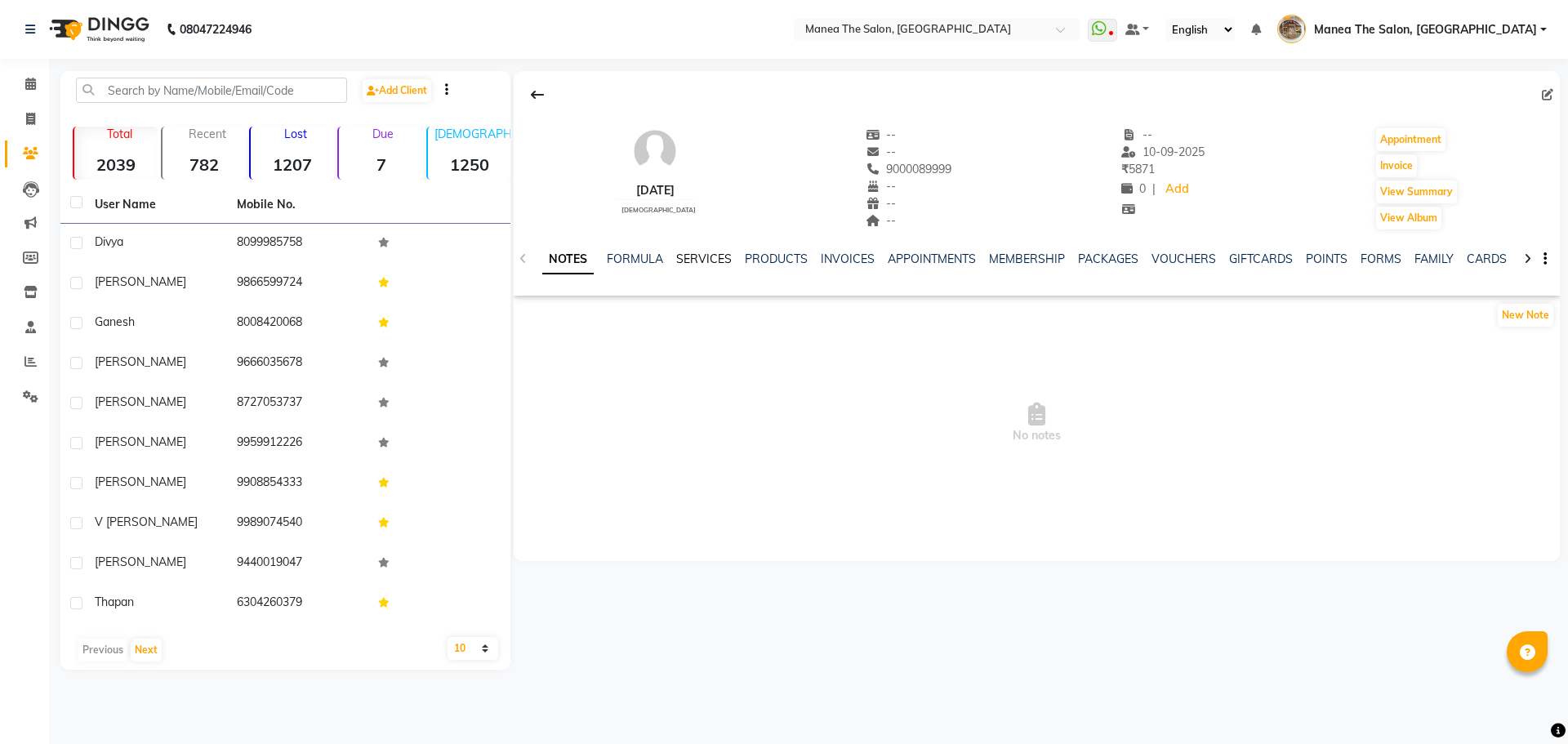
click at [686, 259] on link "SERVICES" at bounding box center [704, 259] width 56 height 15
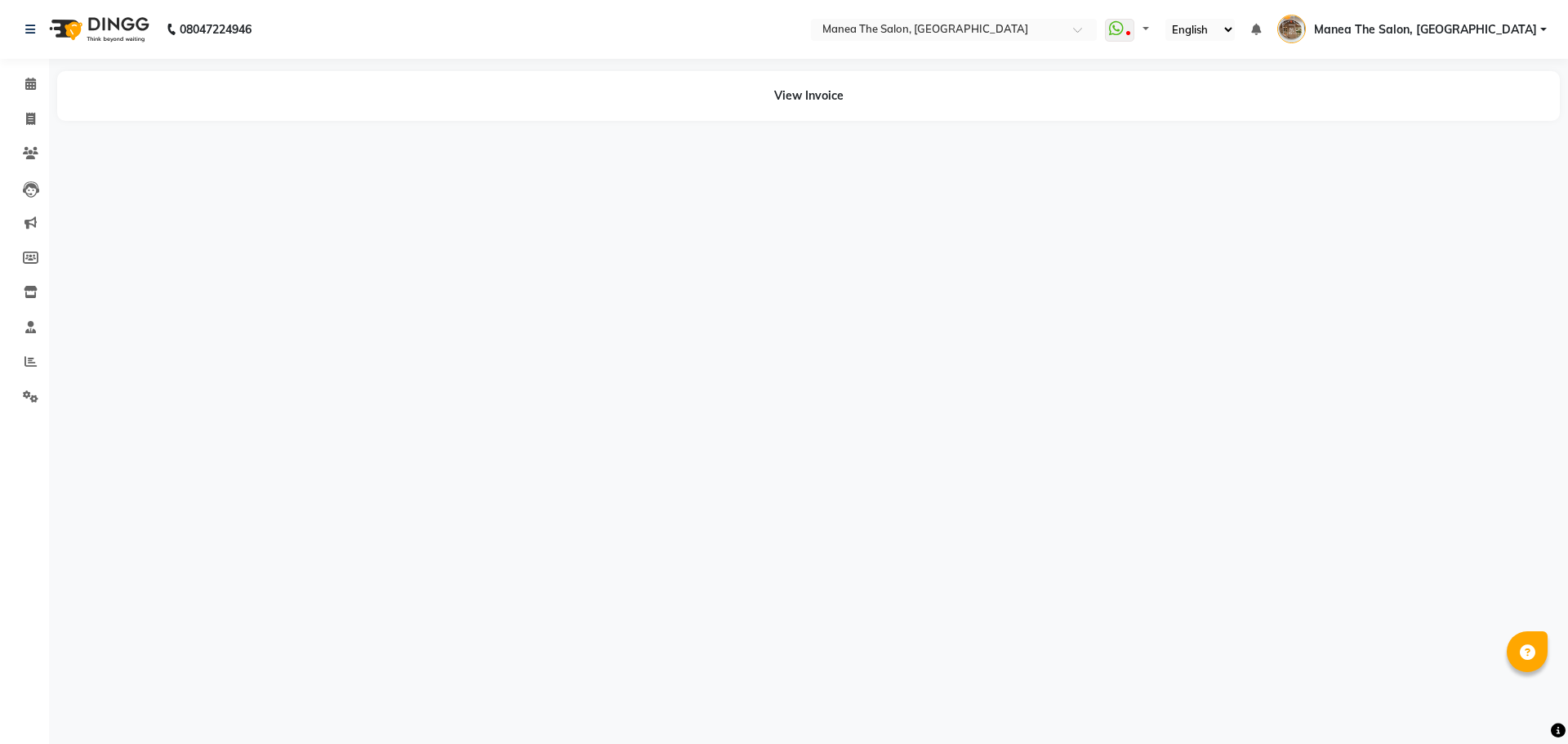
select select "en"
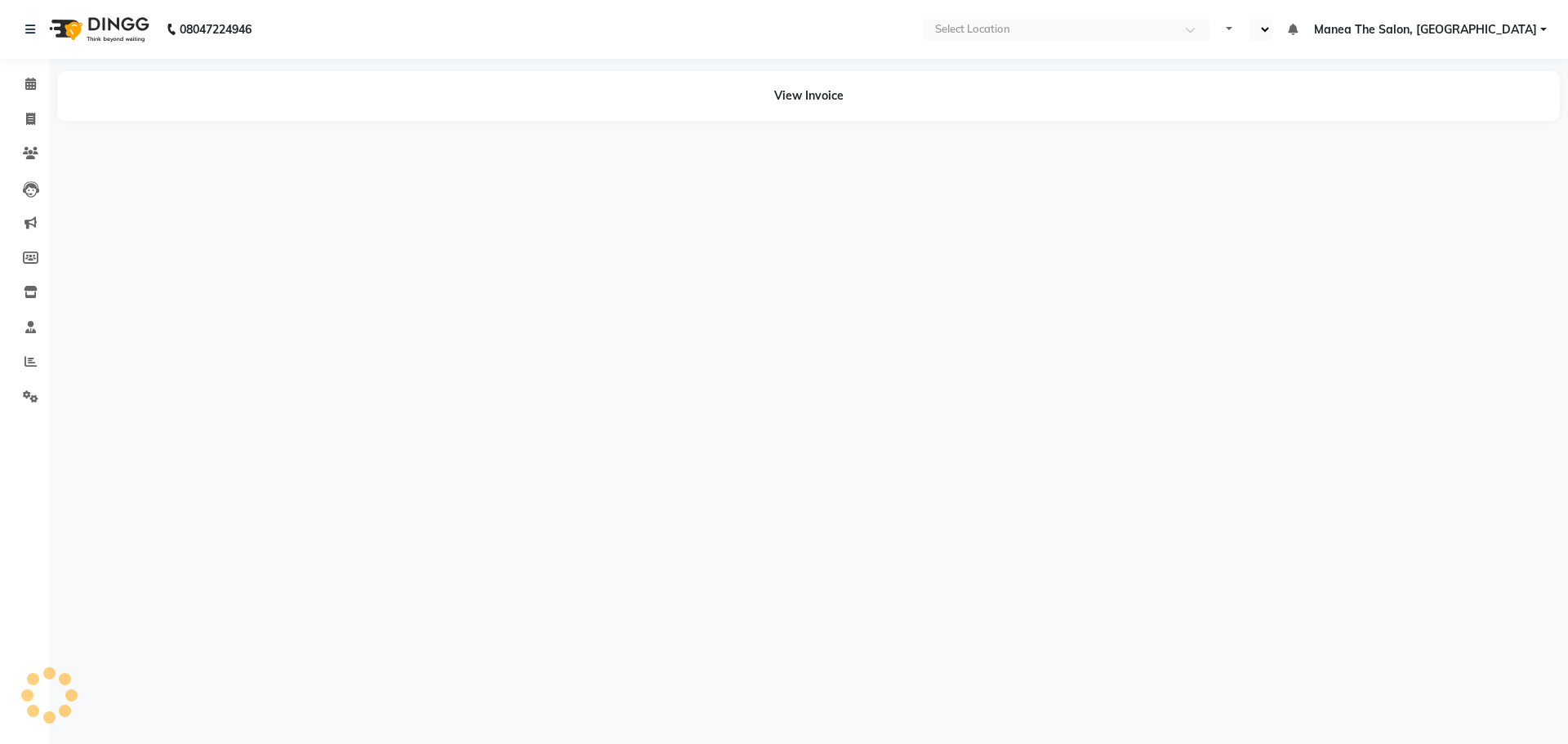
select select "en"
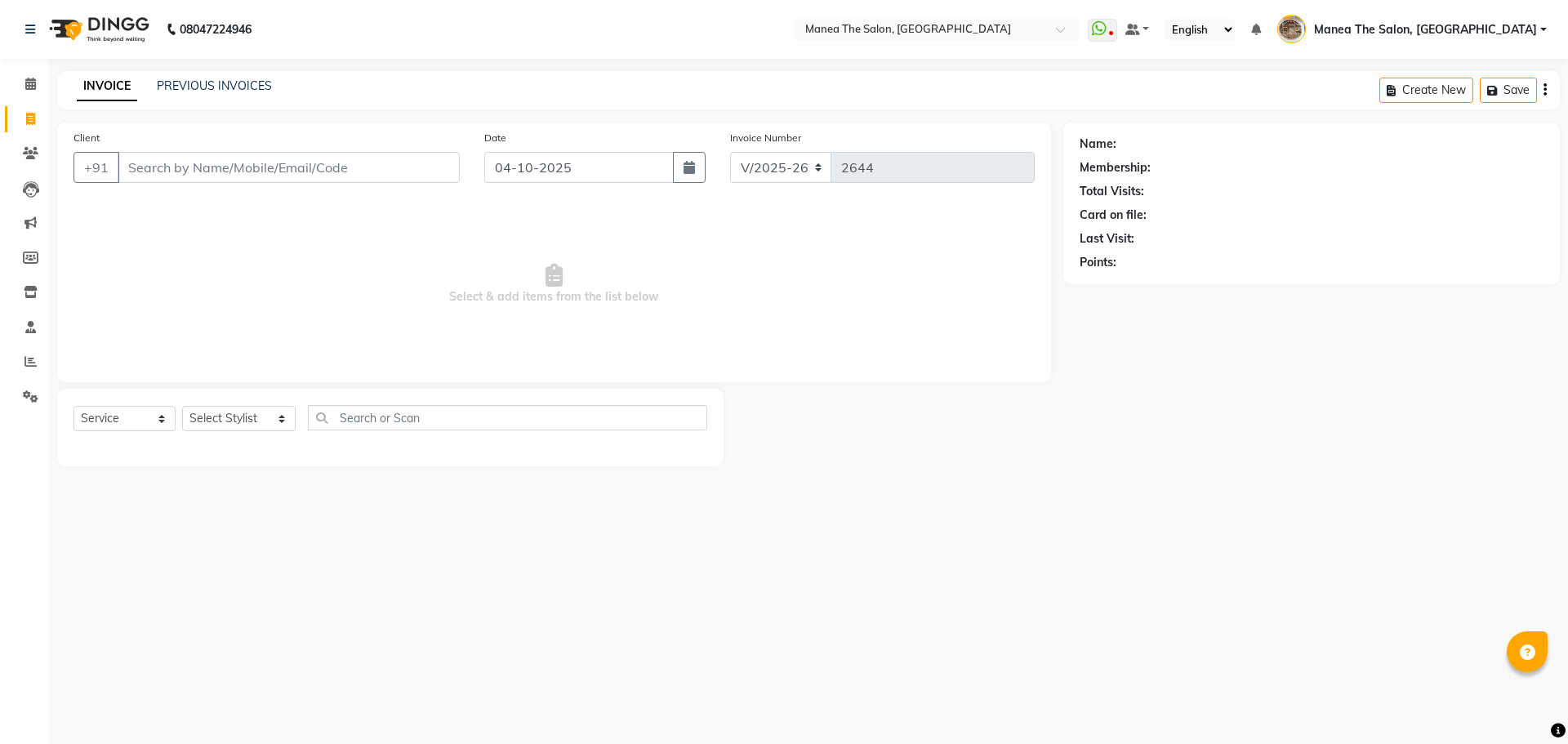
select select "7287"
select select "service"
click at [223, 87] on link "PREVIOUS INVOICES" at bounding box center [215, 86] width 115 height 15
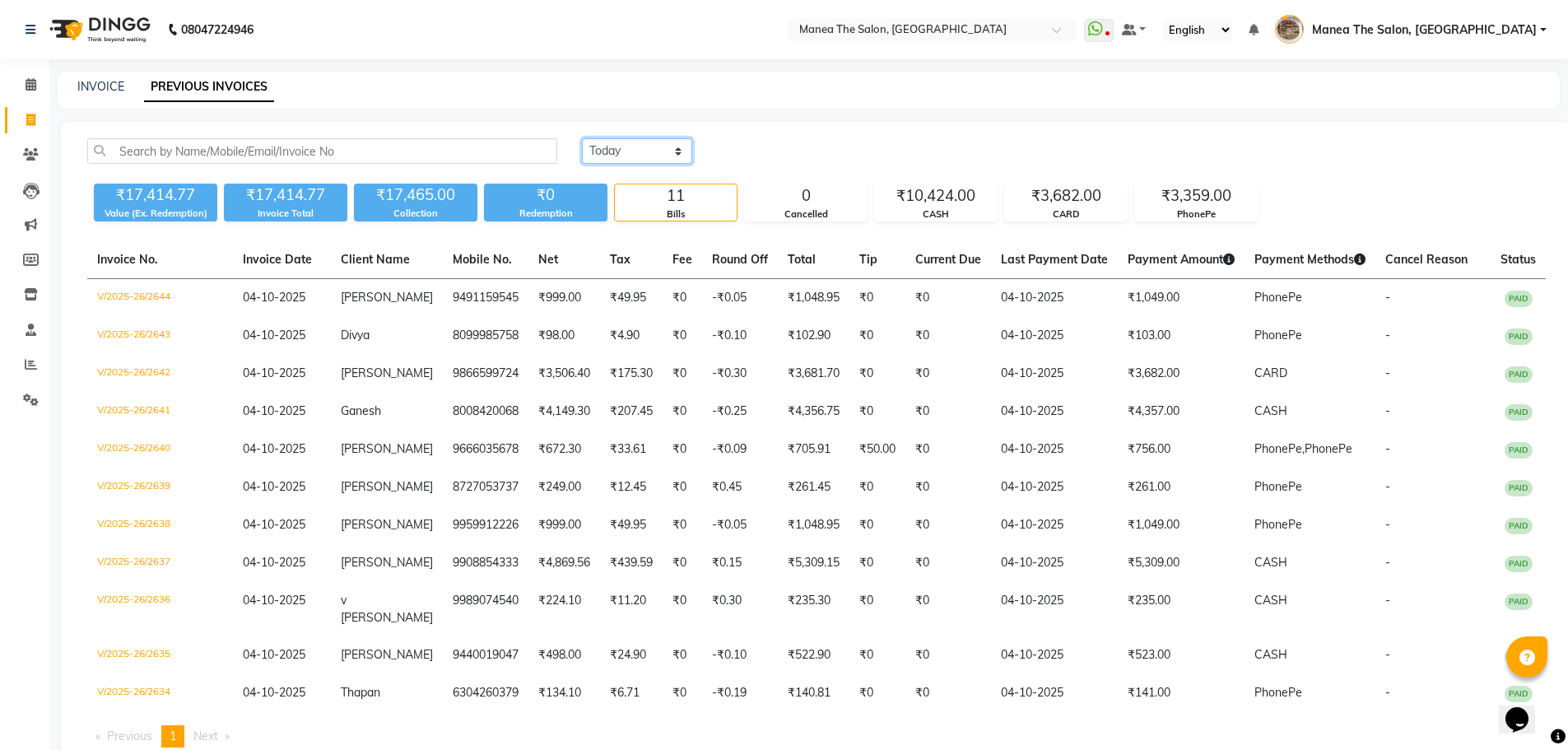
click at [673, 149] on select "[DATE] [DATE] Custom Range" at bounding box center [637, 151] width 110 height 26
select select "range"
click at [582, 138] on select "[DATE] [DATE] Custom Range" at bounding box center [637, 151] width 110 height 26
click at [793, 150] on input "04-10-2025" at bounding box center [770, 152] width 115 height 23
select select "10"
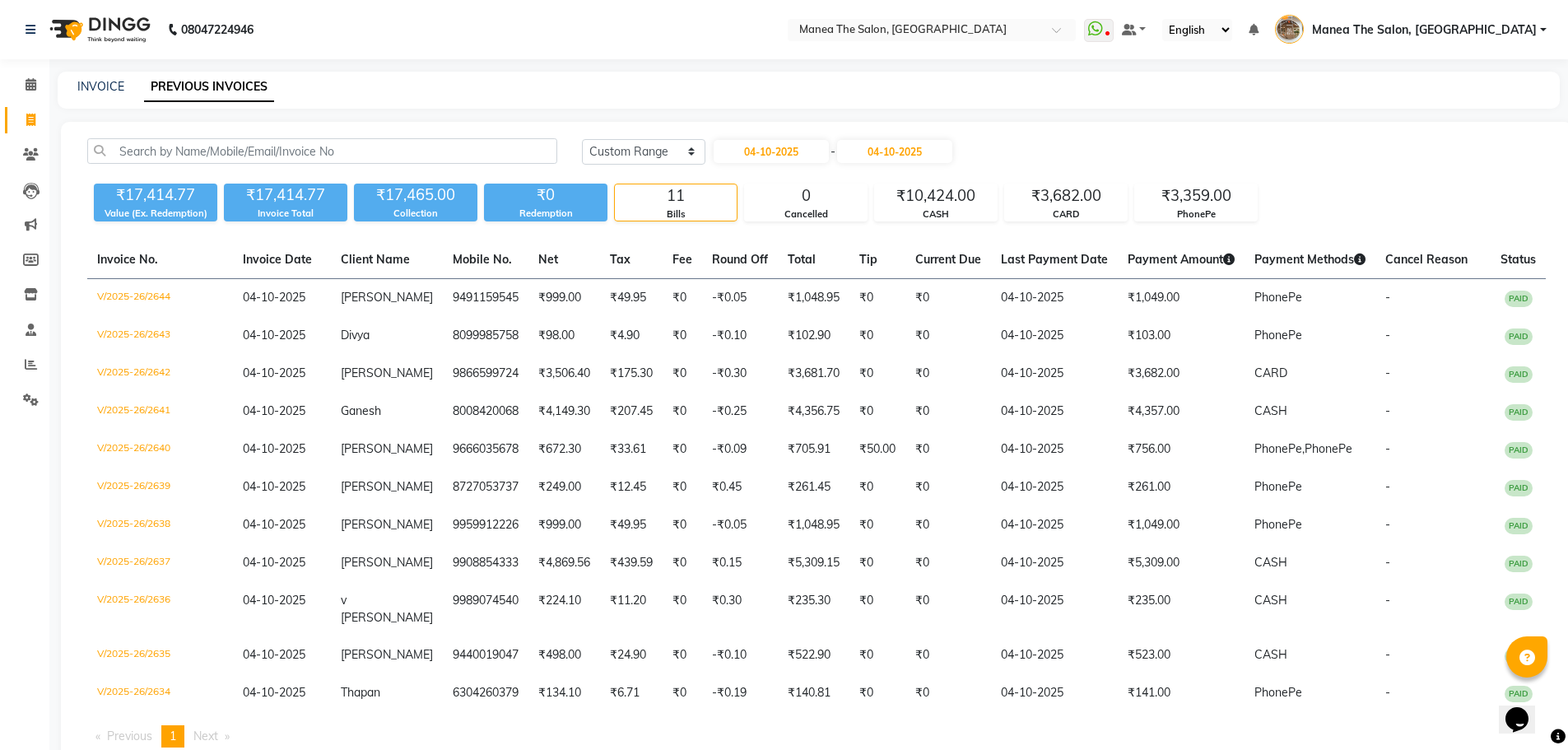
select select "2025"
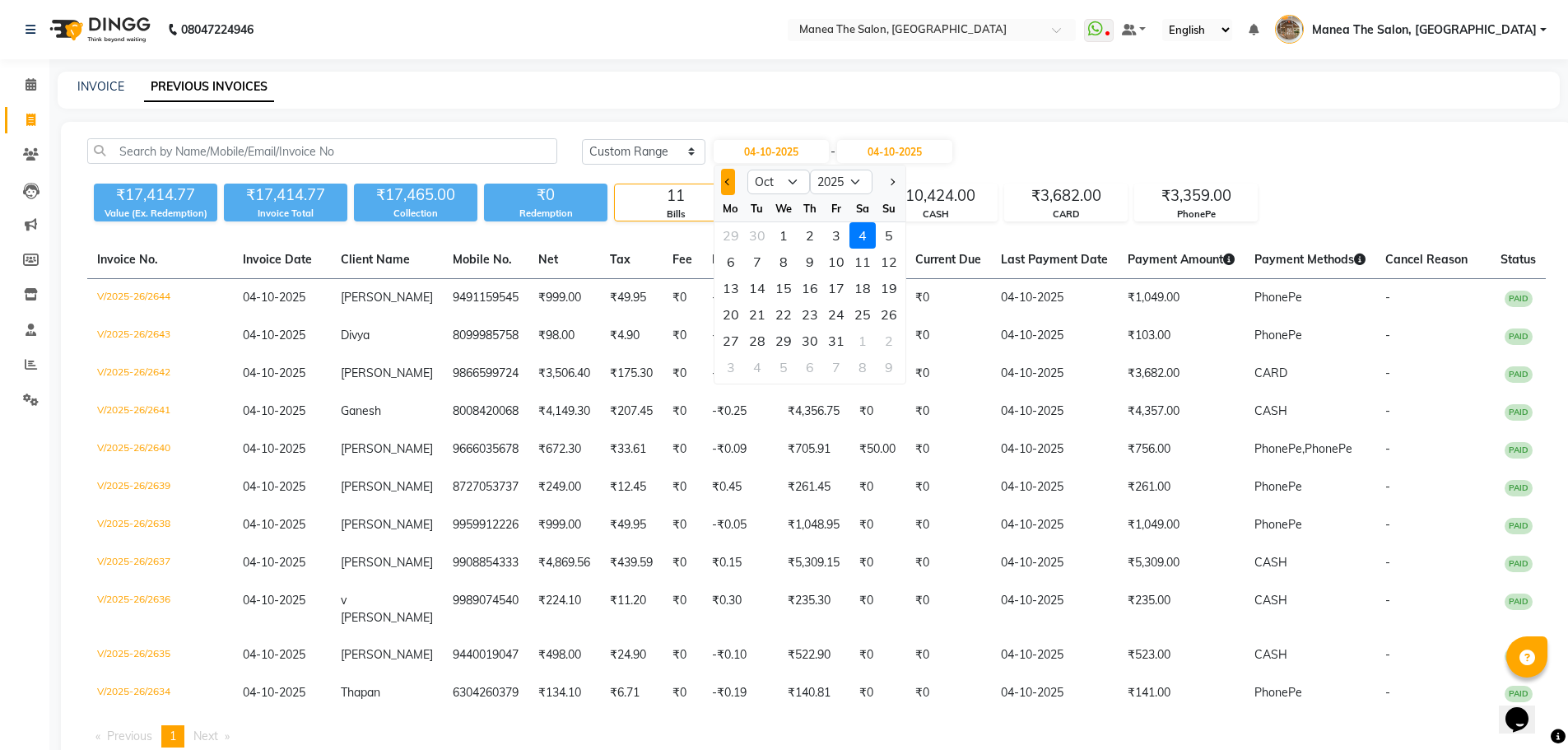
click at [726, 181] on span "Previous month" at bounding box center [728, 181] width 7 height 7
select select "9"
click at [812, 315] on div "25" at bounding box center [810, 315] width 27 height 27
type input "[DATE]"
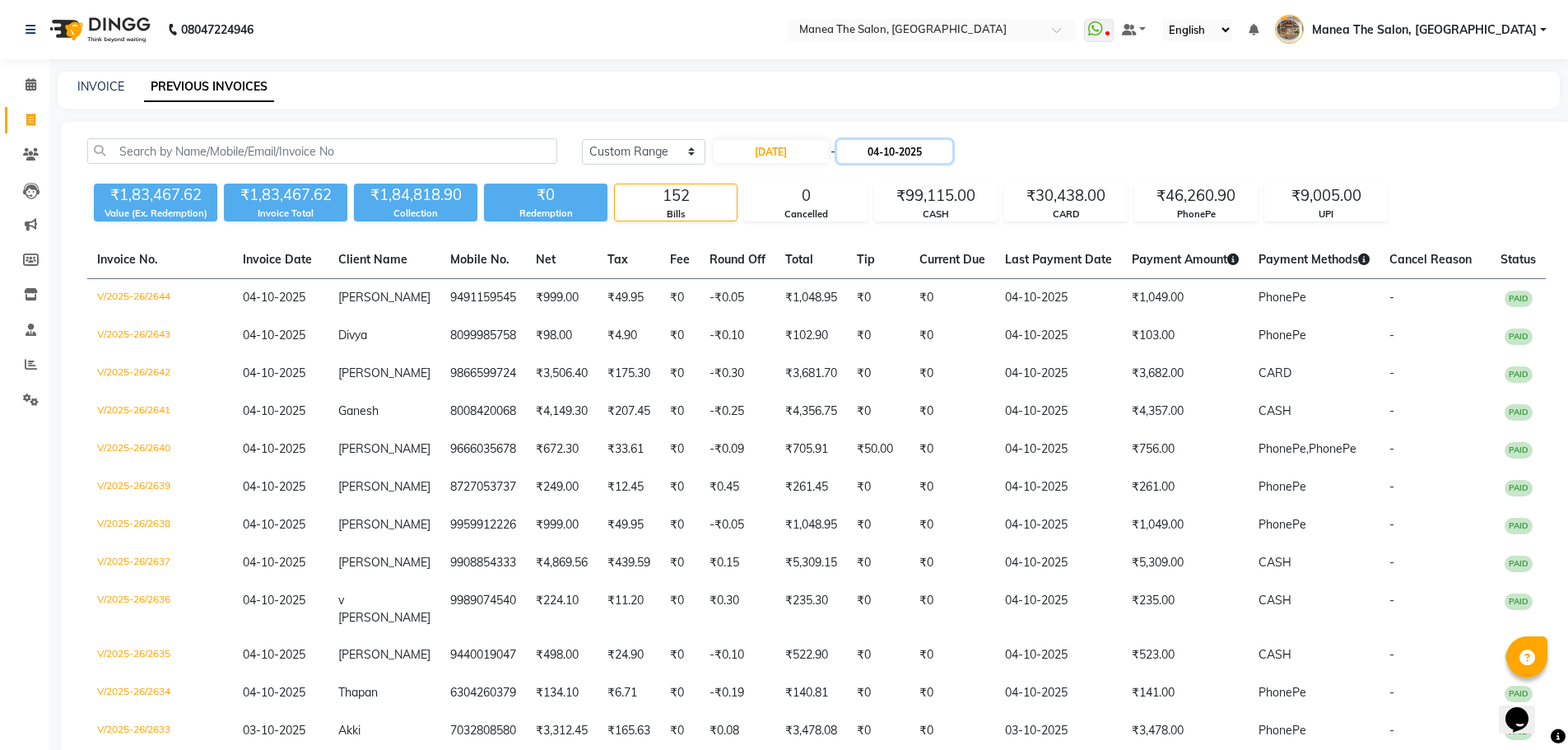
click at [918, 155] on input "04-10-2025" at bounding box center [895, 152] width 115 height 23
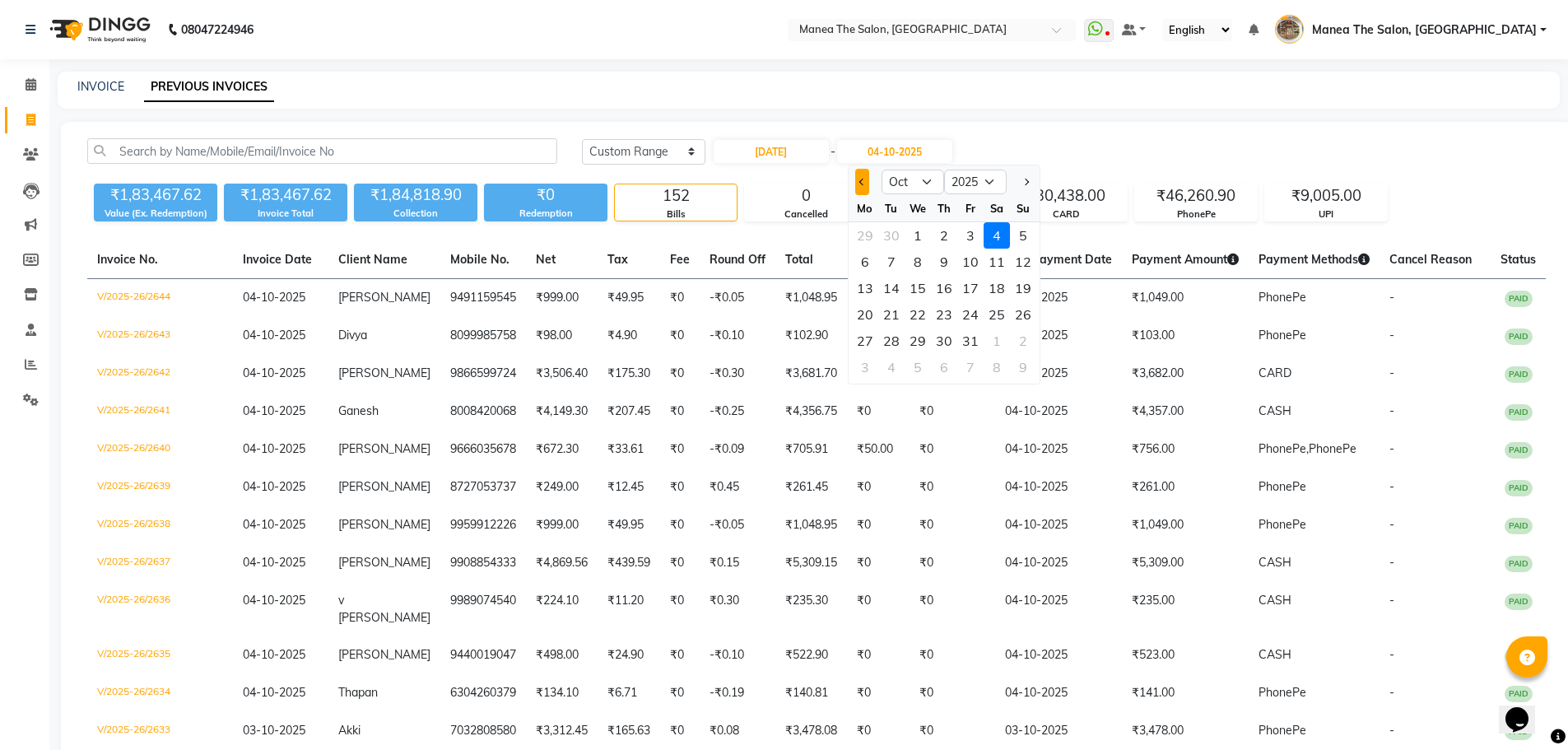
click at [865, 182] on span "Previous month" at bounding box center [861, 181] width 7 height 7
select select "9"
click at [942, 307] on div "25" at bounding box center [944, 315] width 27 height 27
type input "25-09-2025"
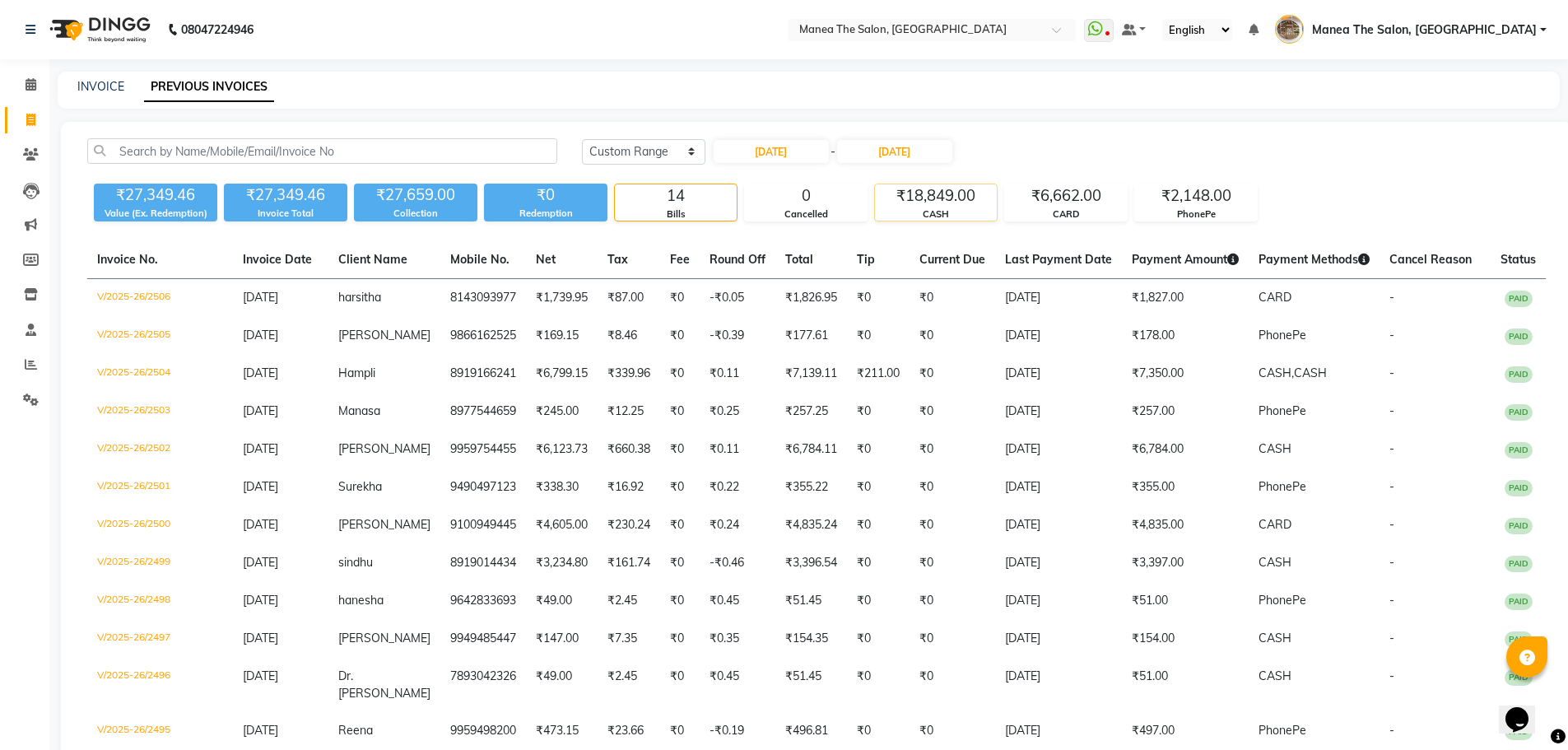
click at [949, 197] on div "₹18,849.00" at bounding box center [935, 195] width 121 height 23
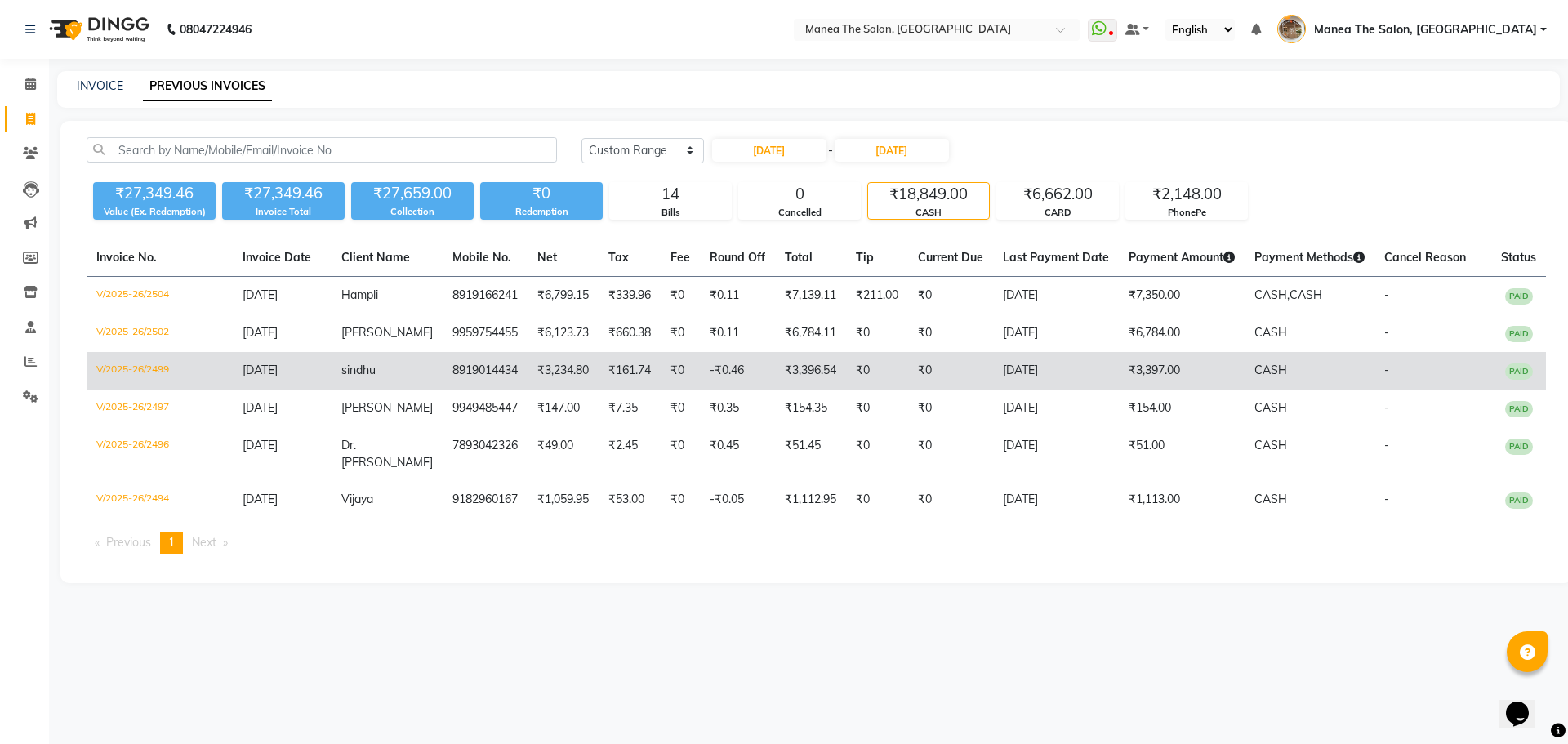
click at [1016, 360] on td "25-09-2025" at bounding box center [1056, 371] width 126 height 38
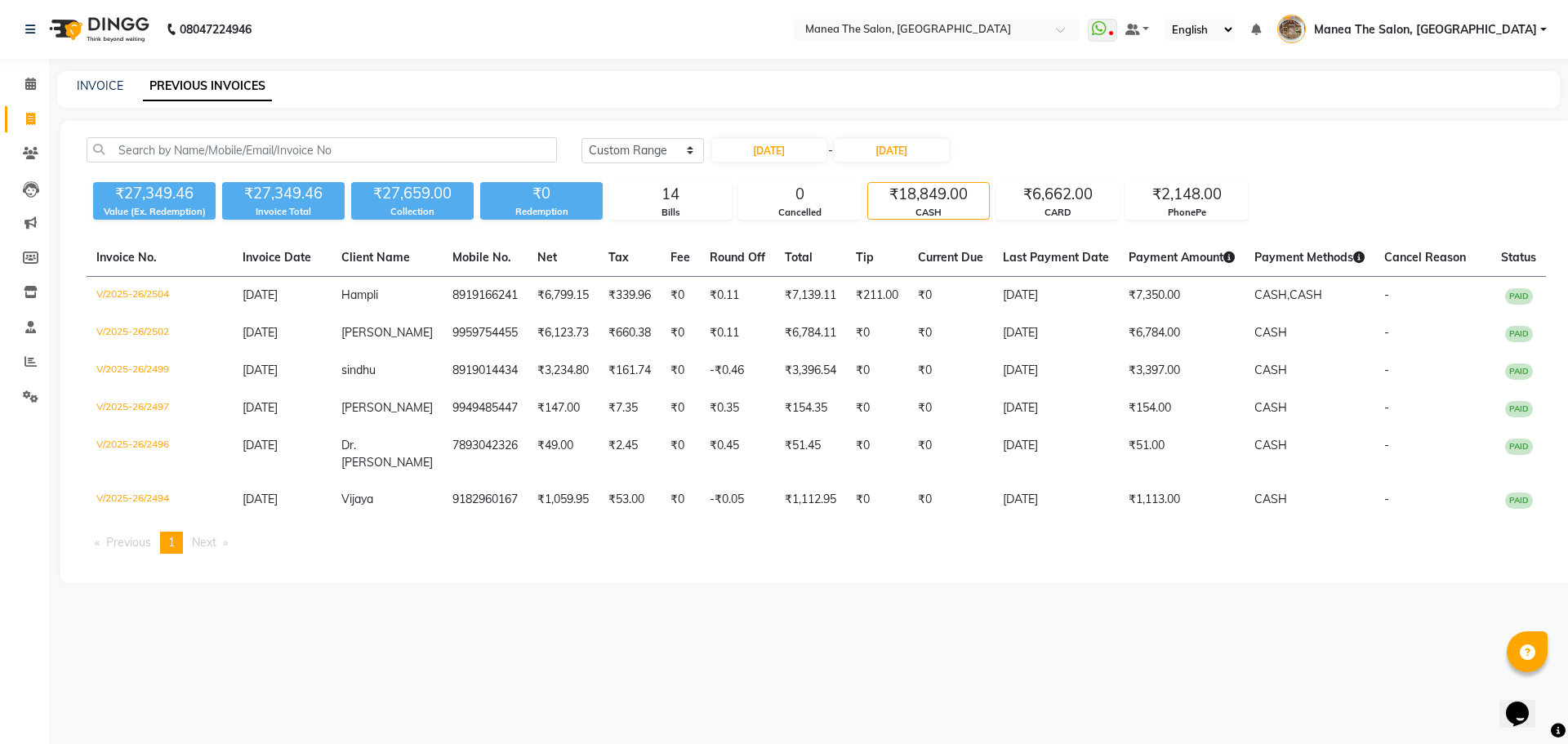
click at [911, 192] on div "₹18,849.00" at bounding box center [928, 194] width 120 height 23
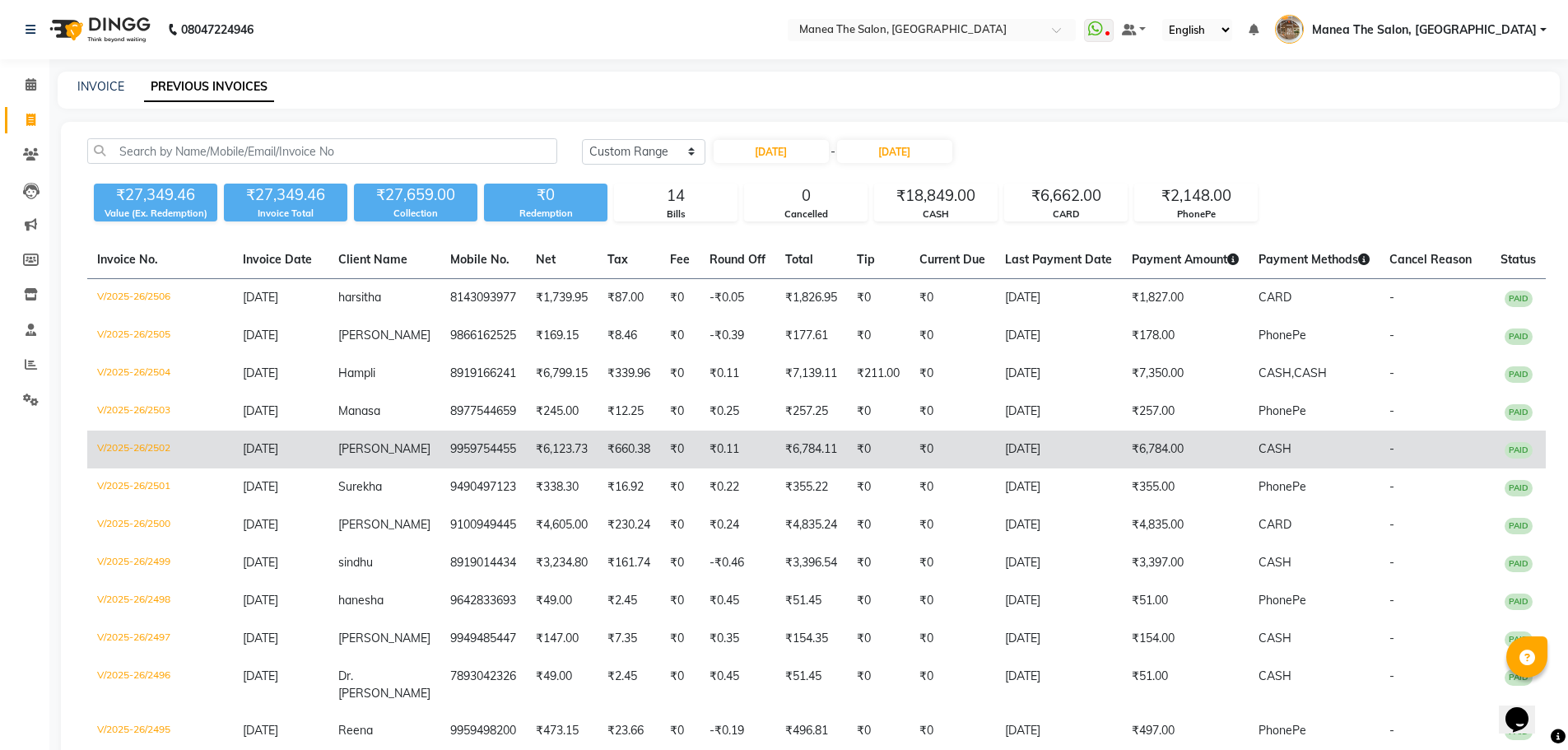
click at [732, 448] on td "₹0.11" at bounding box center [738, 449] width 76 height 38
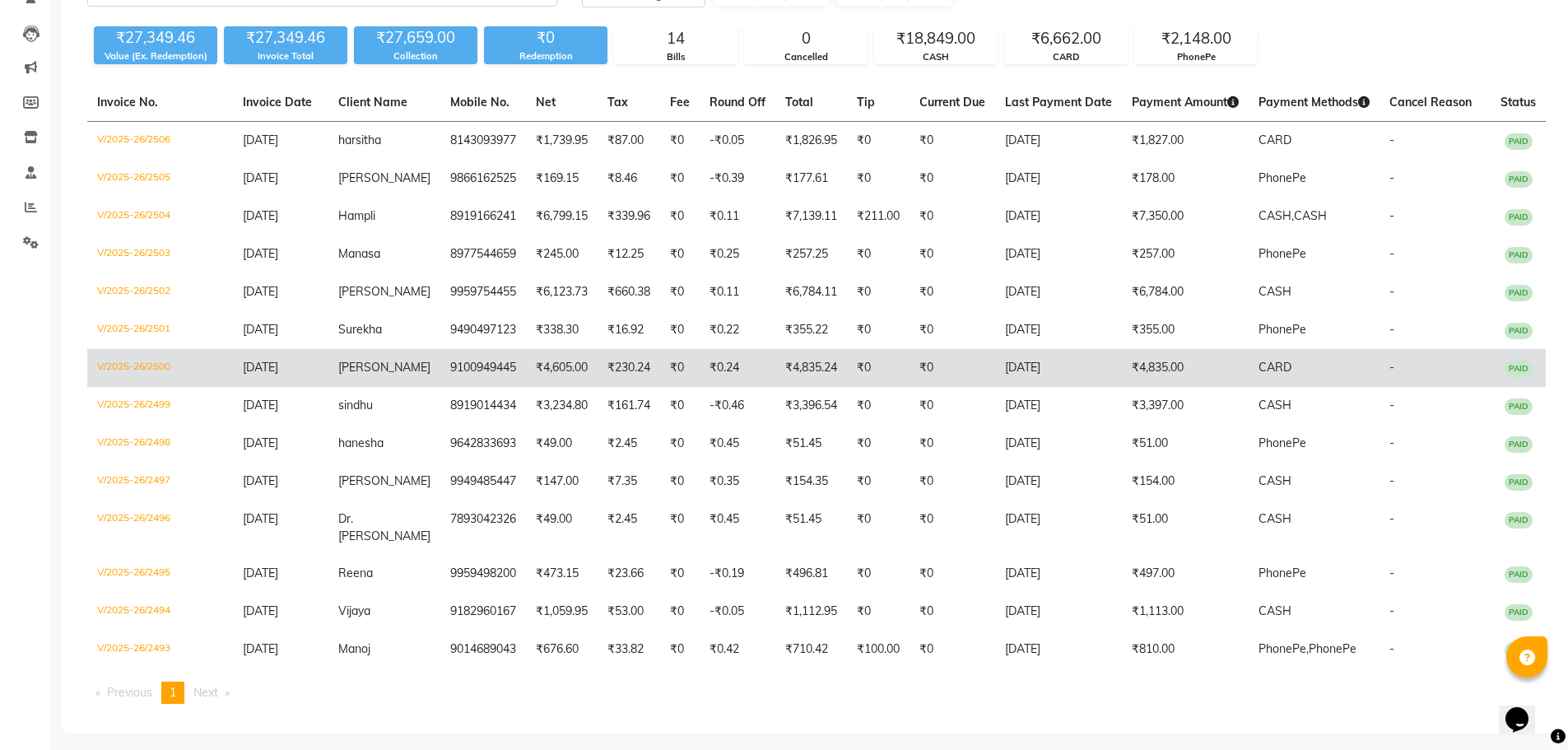
scroll to position [165, 0]
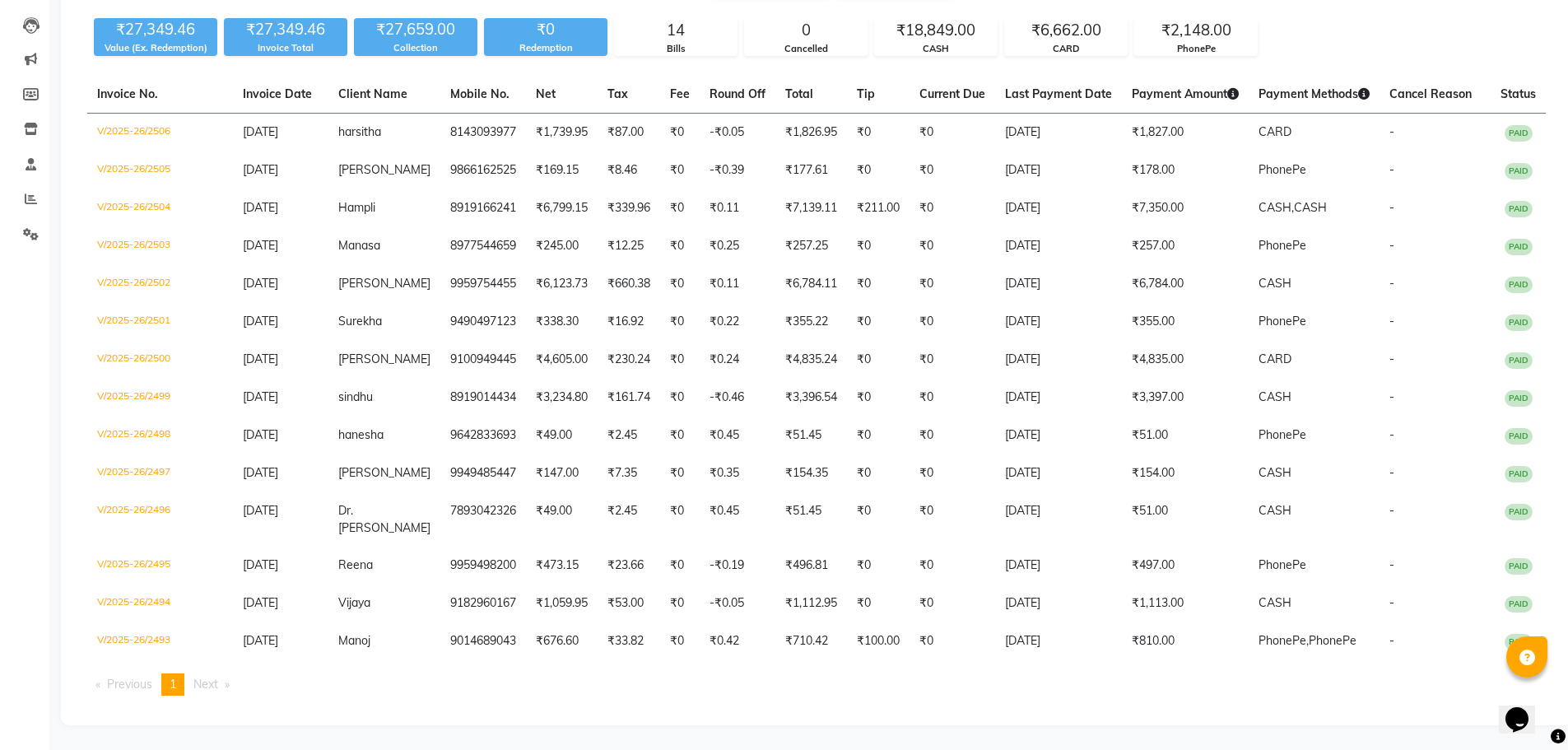
click at [1115, 668] on div "Invoice No. Invoice Date Client Name Mobile No. Net Tax Fee Round Off Total Tip…" at bounding box center [817, 392] width 1479 height 632
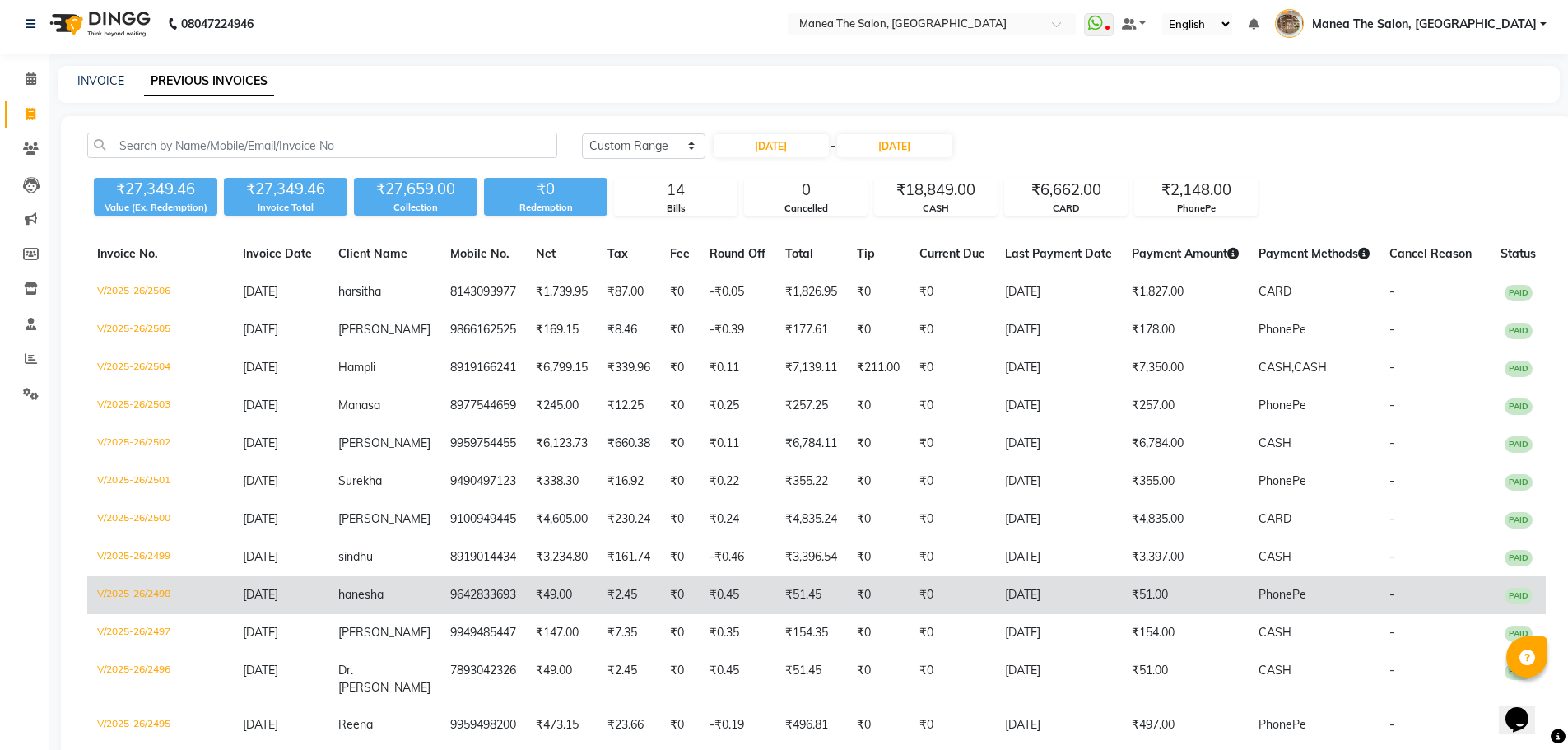
scroll to position [0, 0]
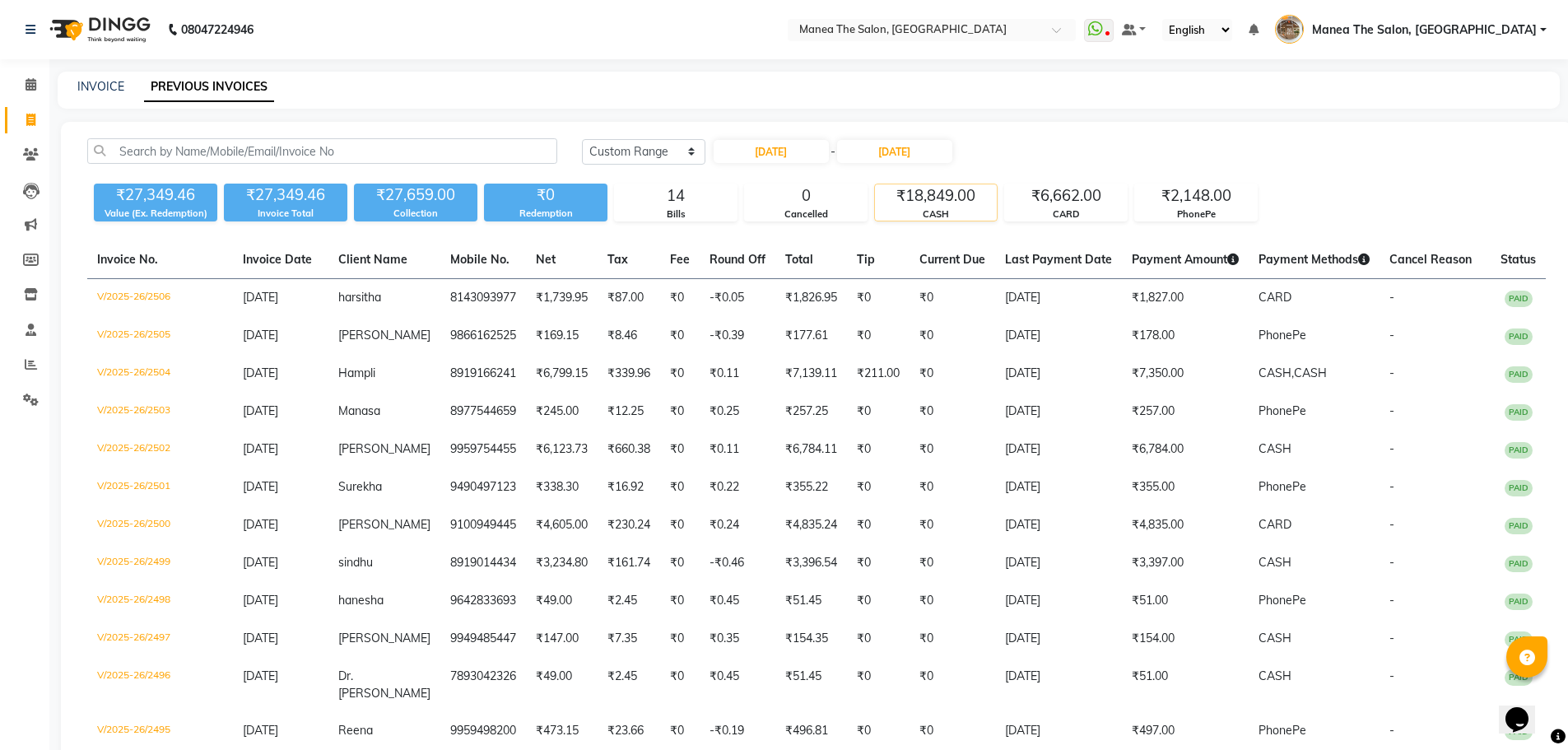
click at [973, 196] on div "₹18,849.00" at bounding box center [935, 195] width 121 height 23
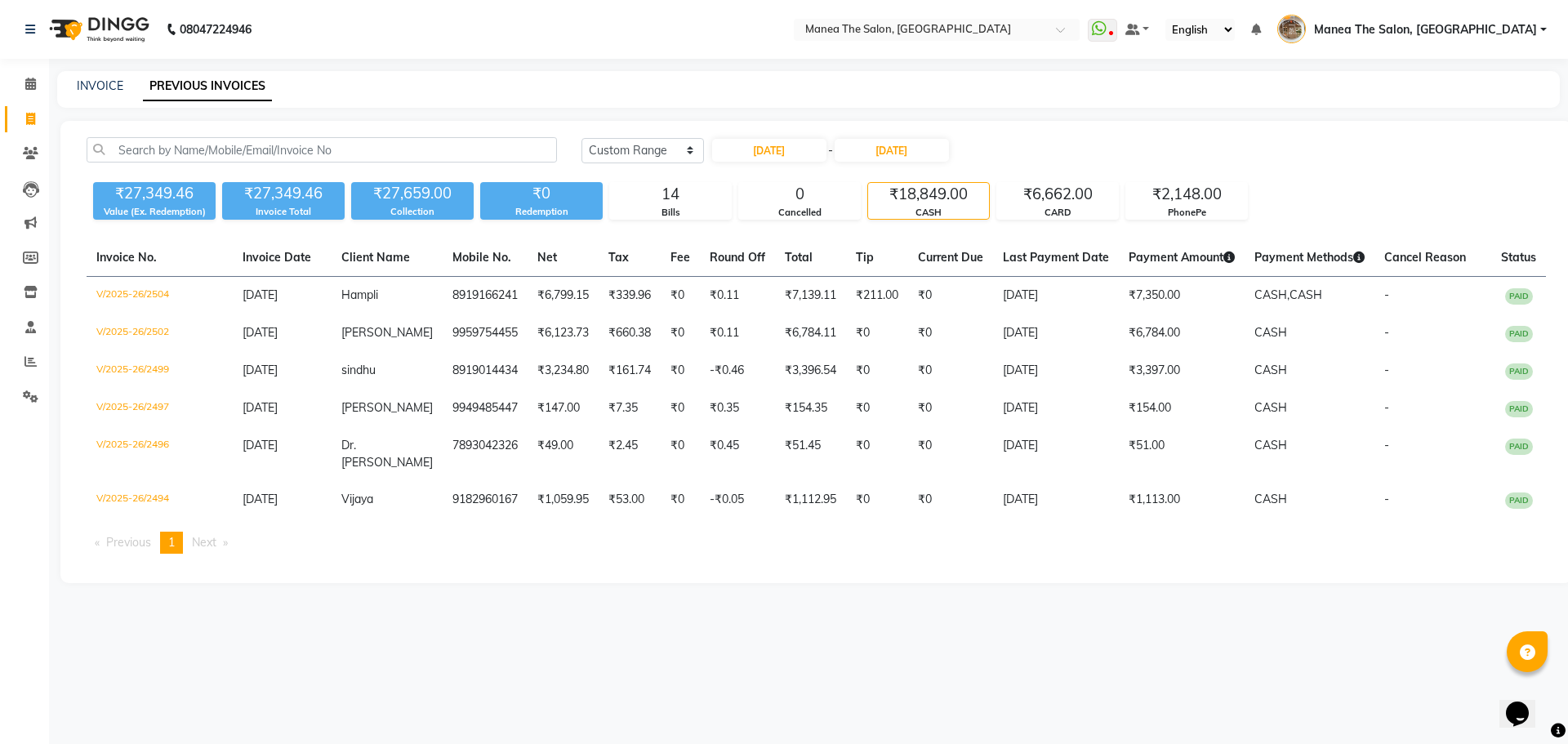
click at [948, 198] on div "₹18,849.00" at bounding box center [928, 194] width 120 height 23
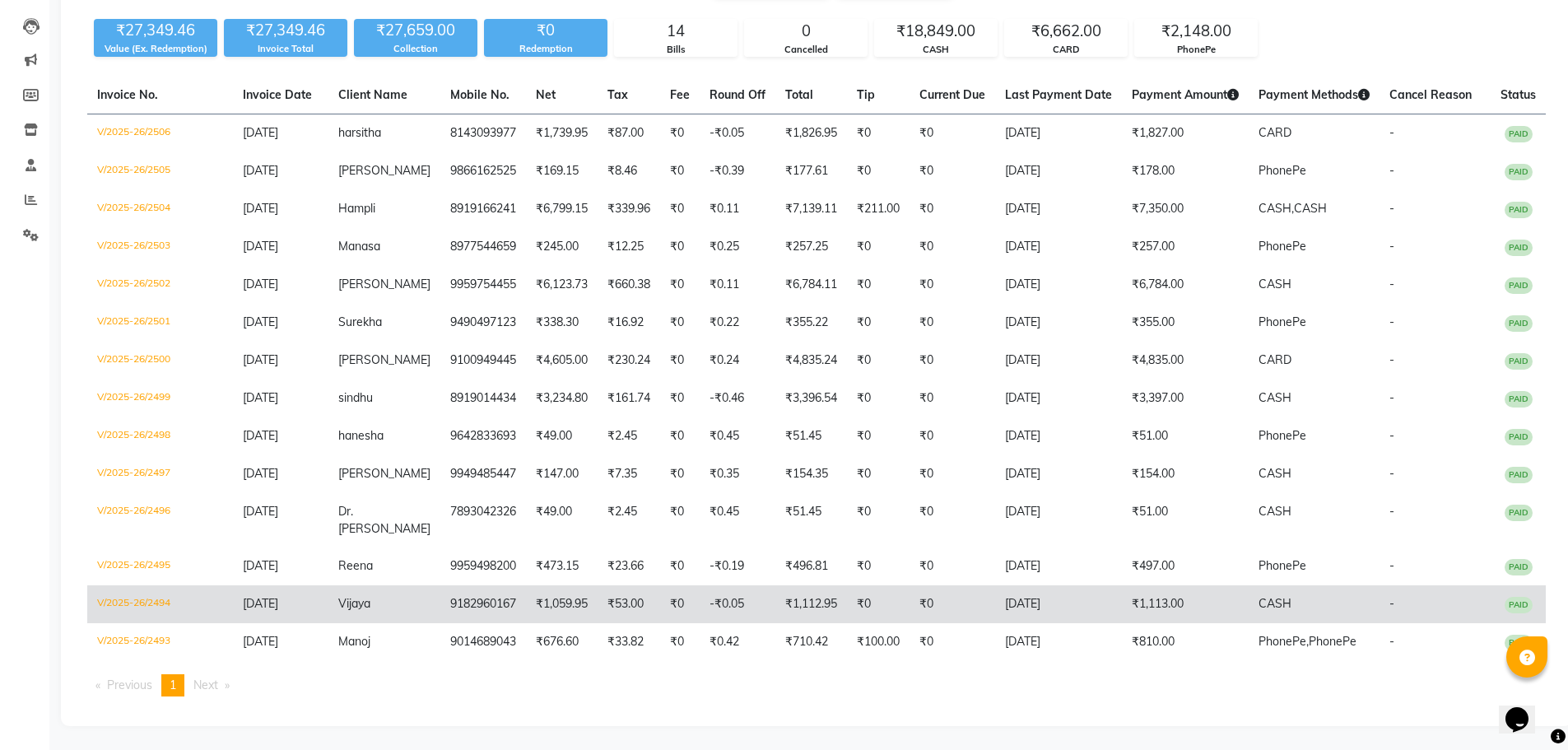
scroll to position [165, 0]
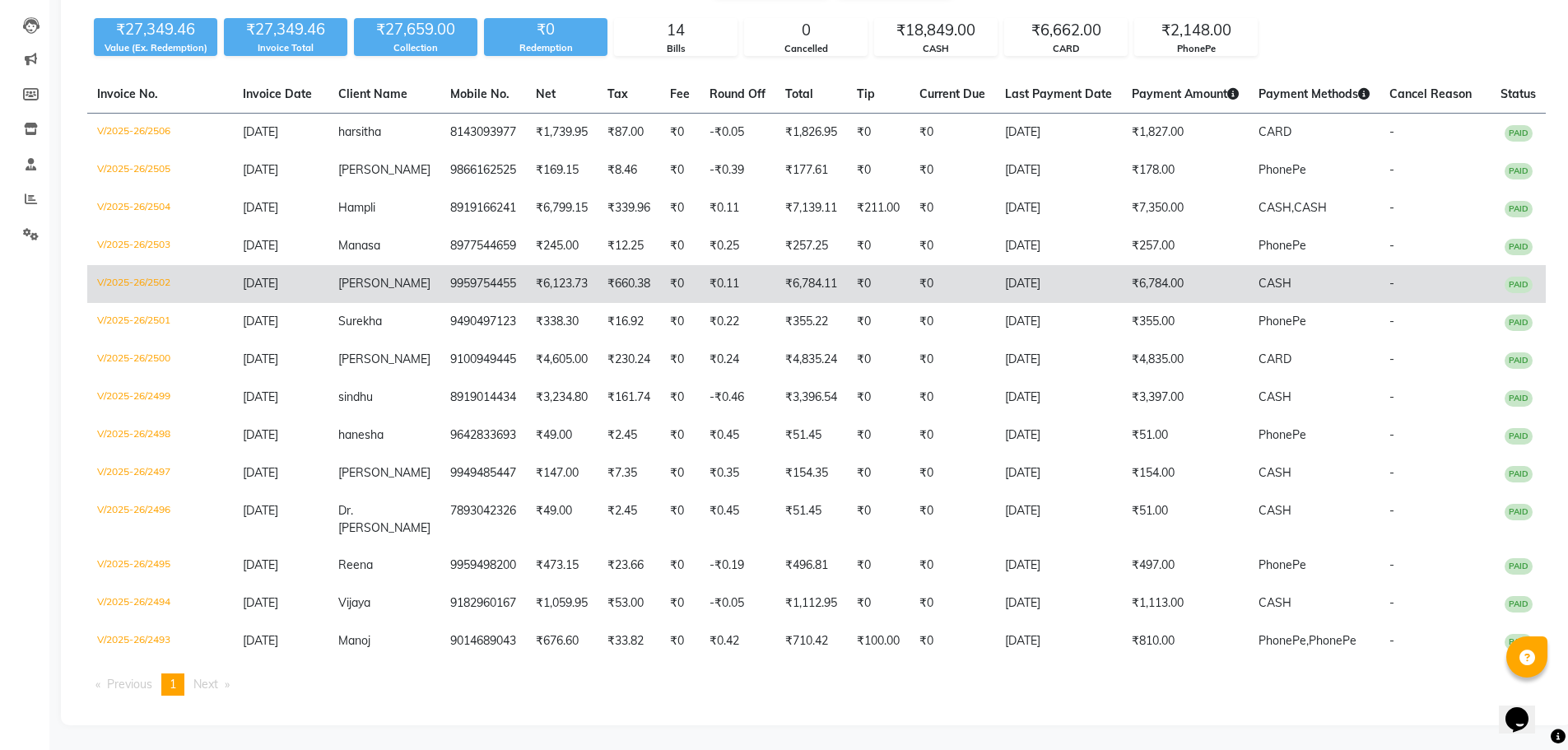
click at [1210, 279] on td "₹6,784.00" at bounding box center [1186, 284] width 127 height 38
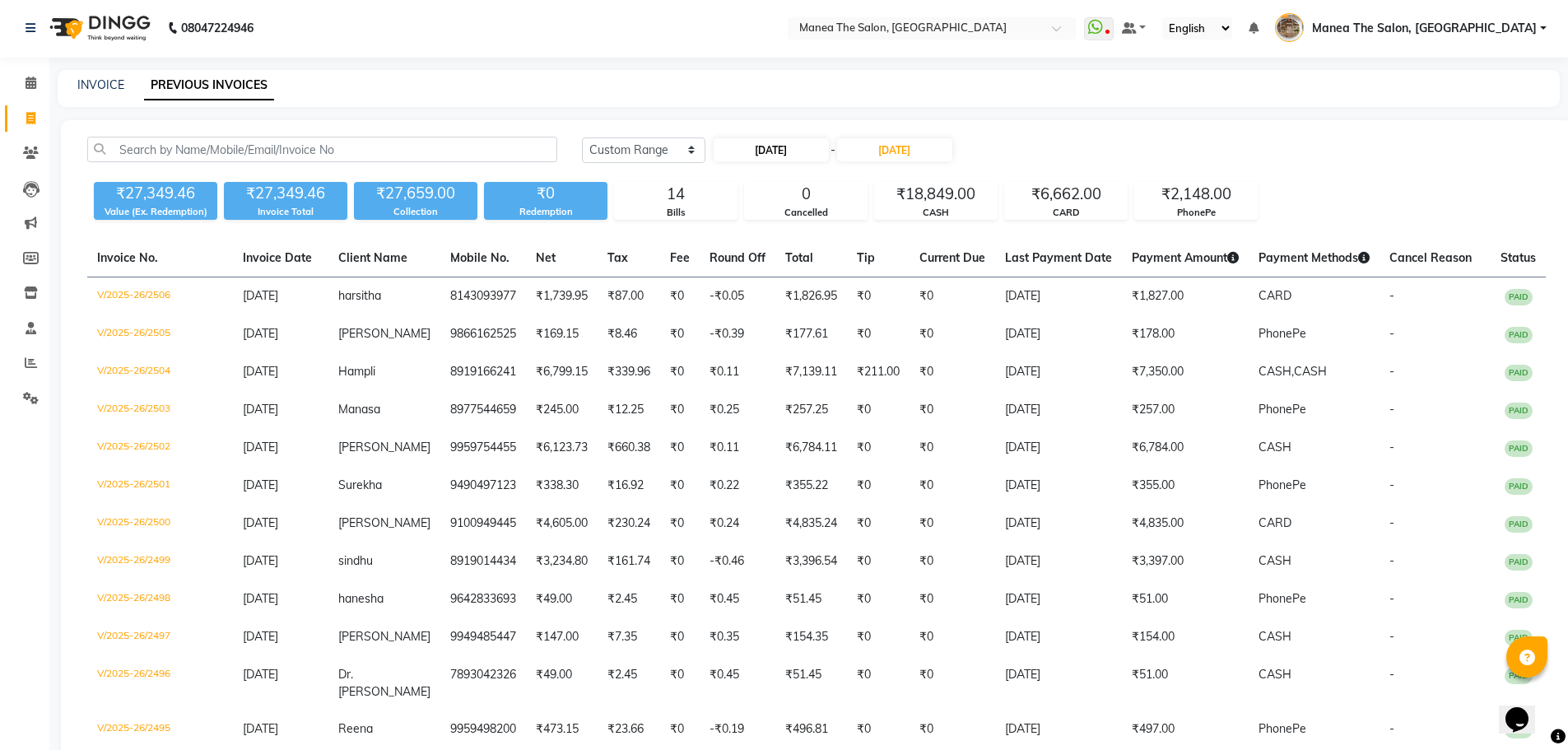
scroll to position [0, 0]
click at [768, 162] on input "[DATE]" at bounding box center [770, 152] width 115 height 23
select select "9"
select select "2025"
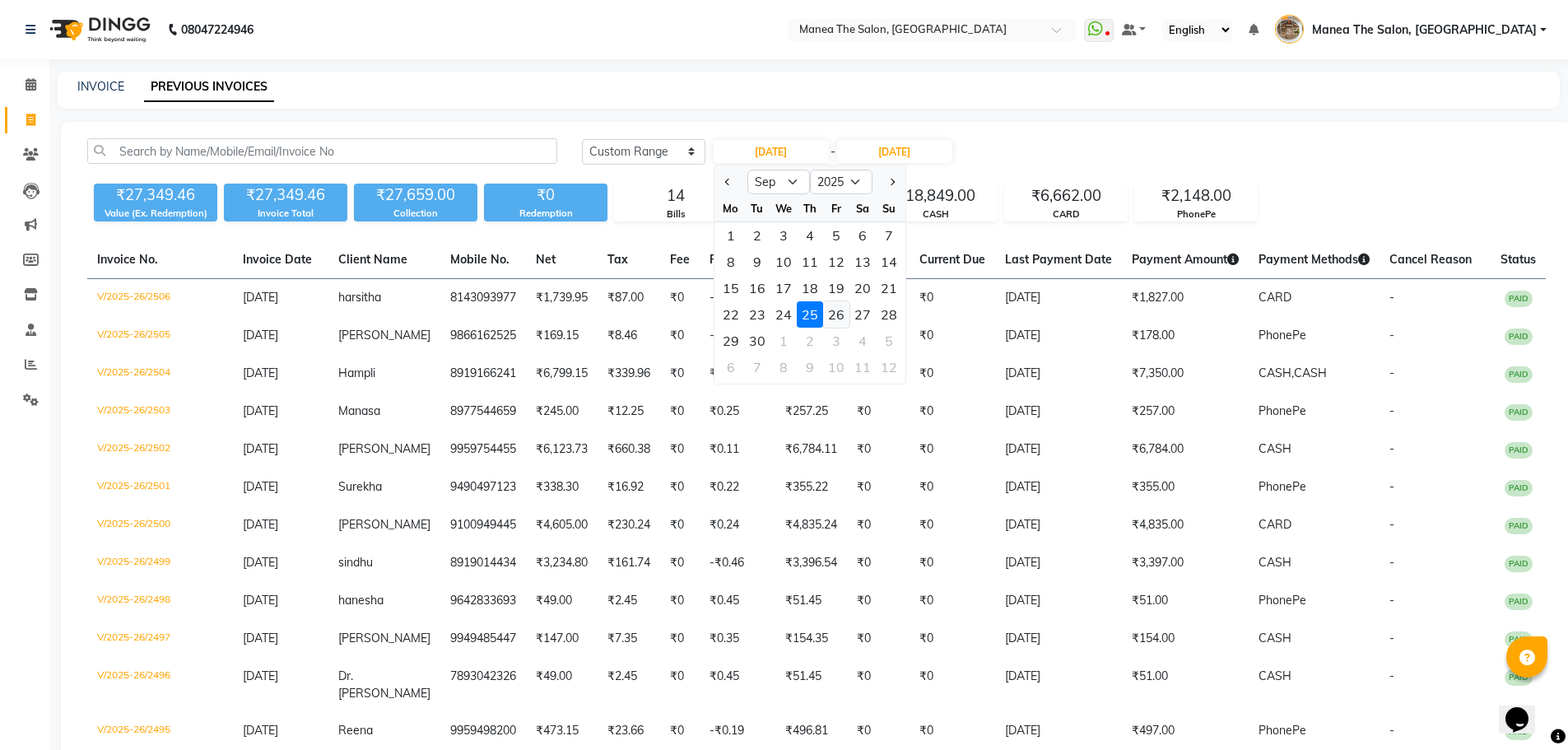
click at [840, 311] on div "26" at bounding box center [837, 315] width 27 height 27
type input "26-09-2025"
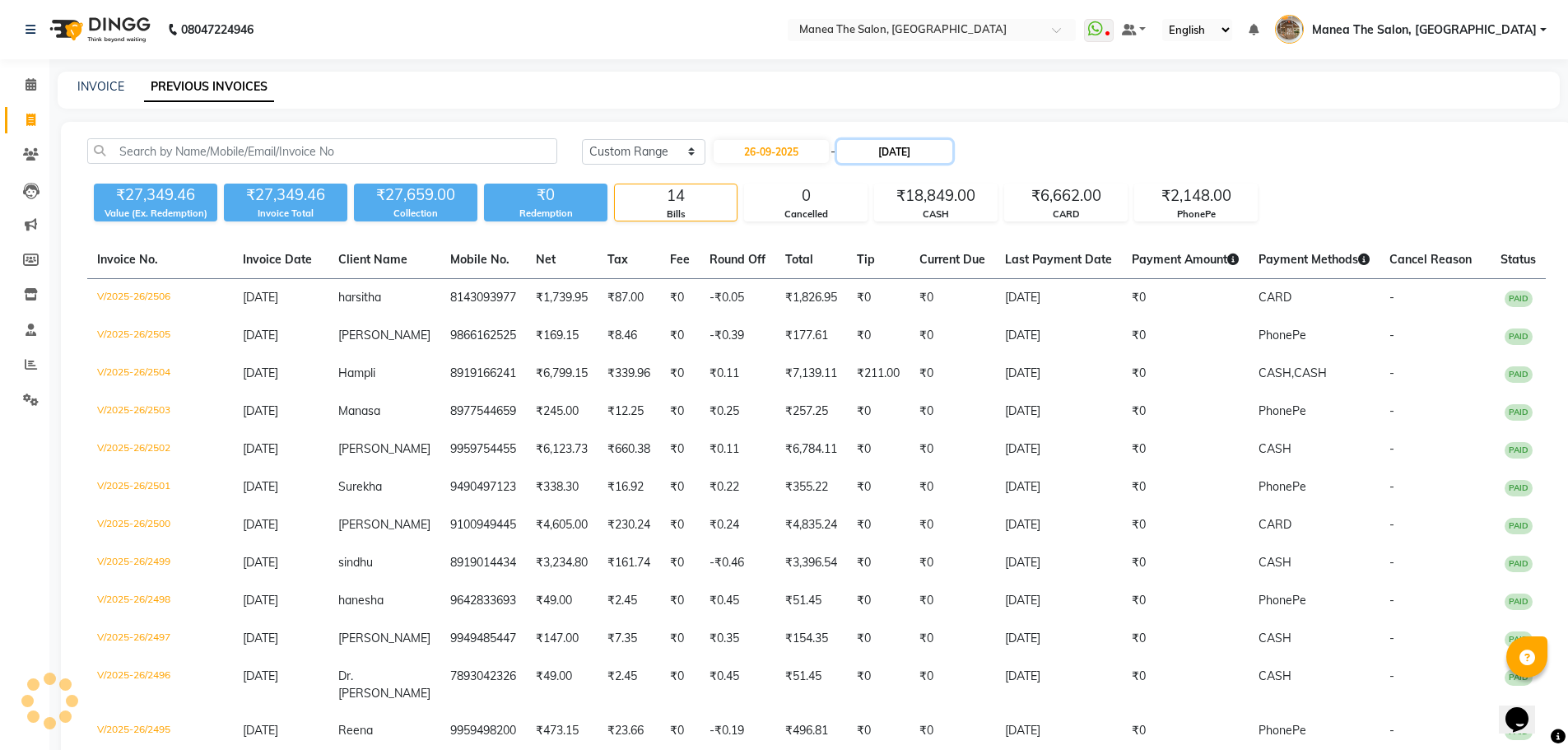
click at [922, 160] on input "[DATE]" at bounding box center [895, 152] width 115 height 23
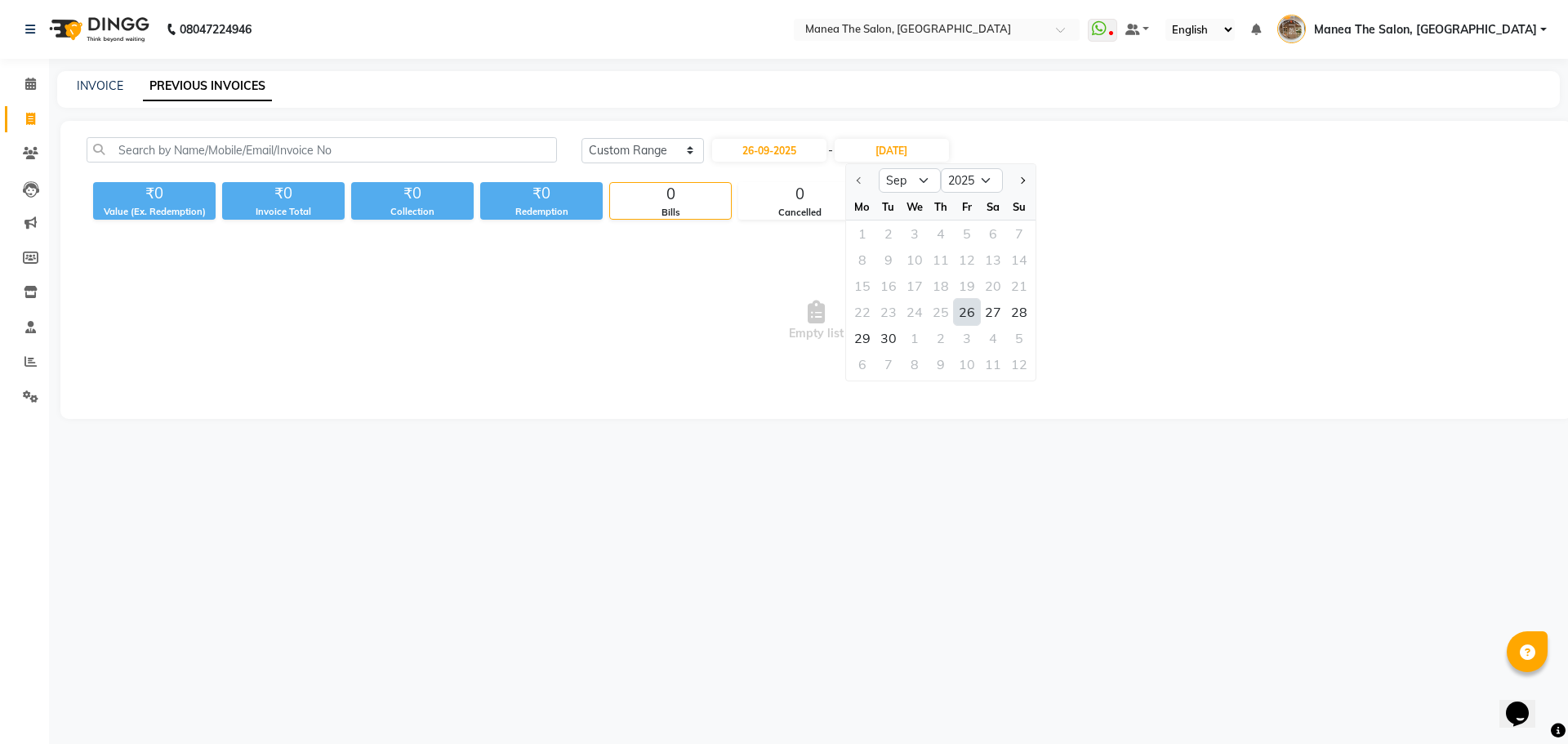
click at [970, 311] on div "26" at bounding box center [968, 312] width 26 height 26
type input "26-09-2025"
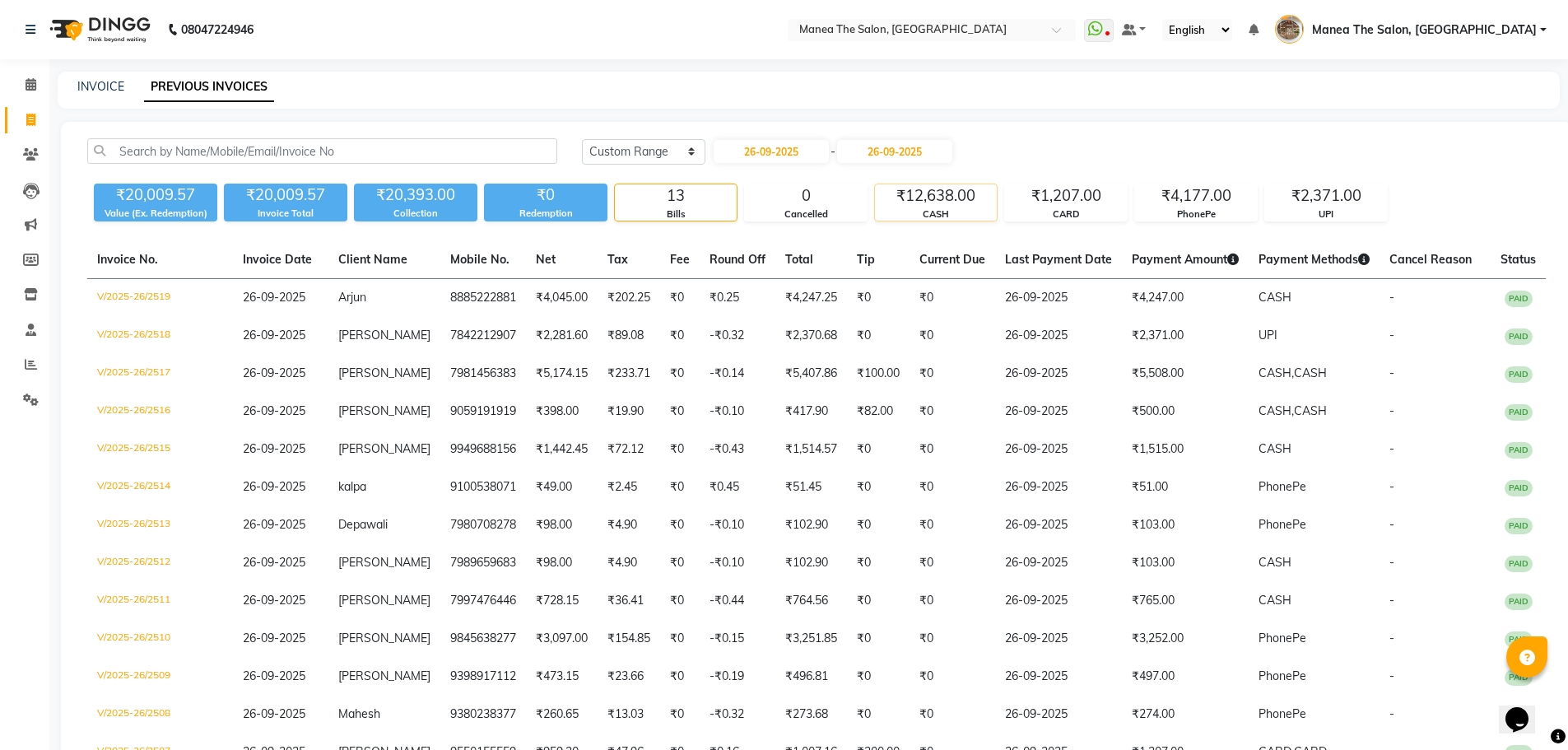
click at [931, 217] on div "CASH" at bounding box center [935, 214] width 121 height 14
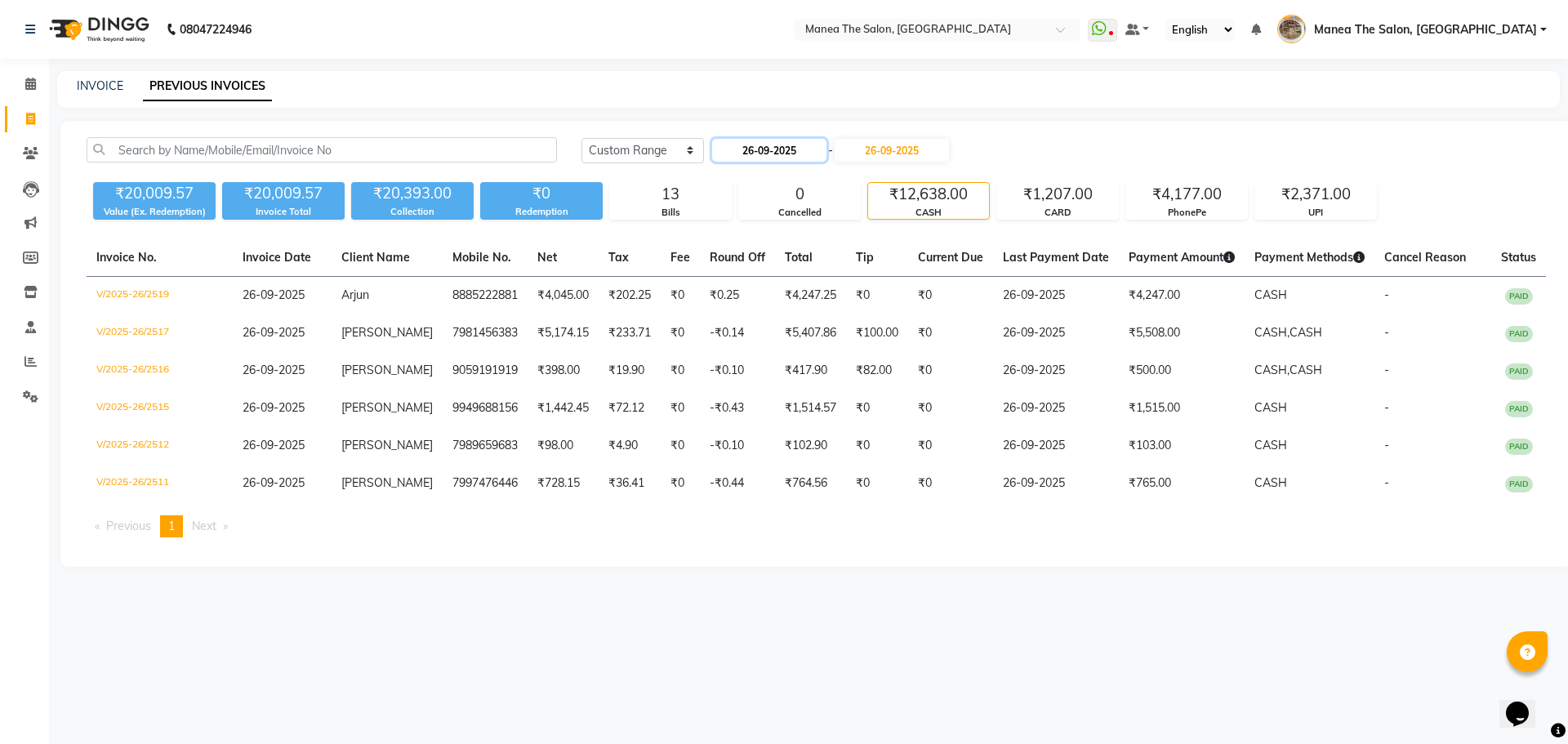
click at [761, 158] on input "26-09-2025" at bounding box center [769, 150] width 114 height 23
select select "9"
select select "2025"
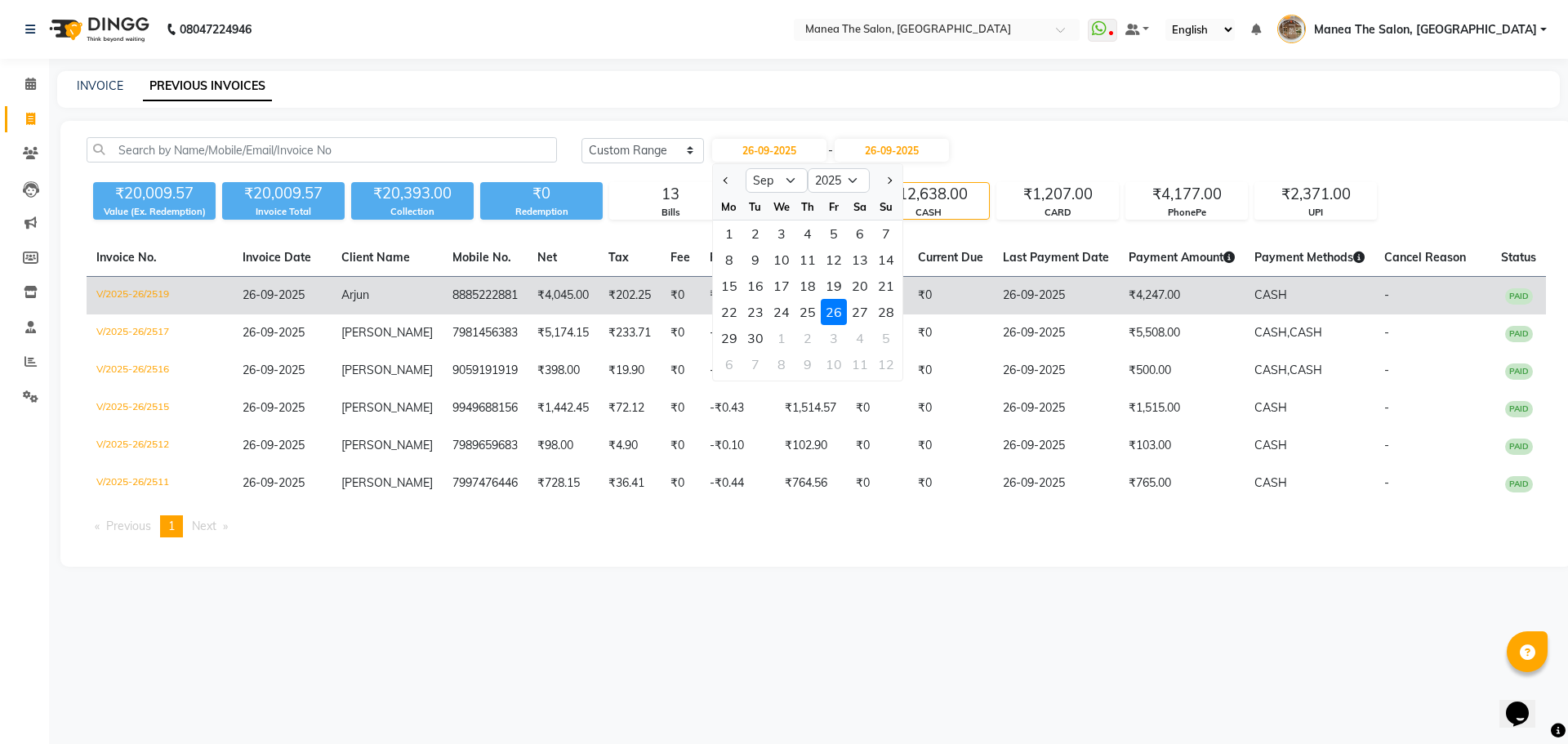
drag, startPoint x: 856, startPoint y: 311, endPoint x: 867, endPoint y: 306, distance: 12.1
click at [856, 311] on div "27" at bounding box center [860, 312] width 26 height 26
type input "27-09-2025"
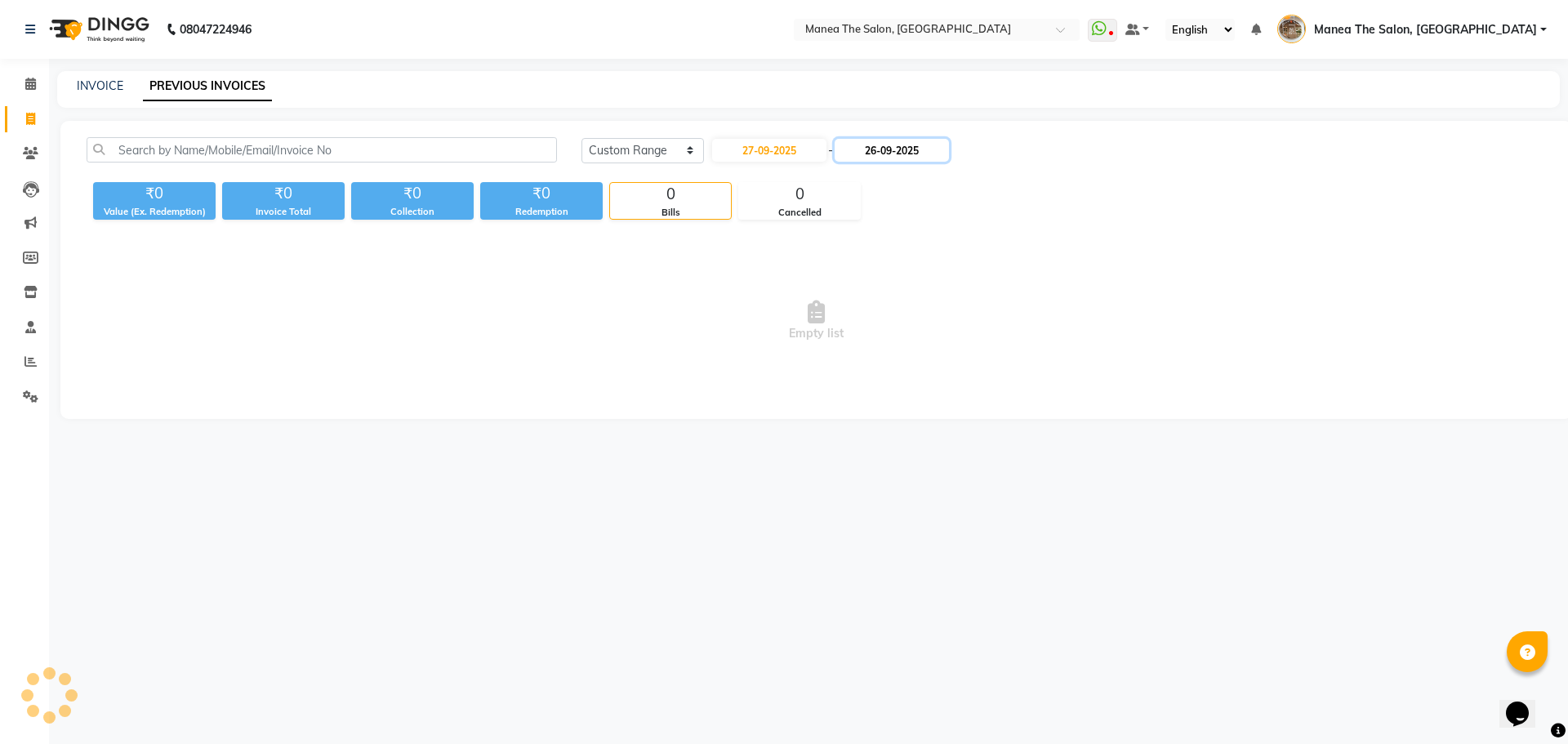
click at [896, 146] on input "26-09-2025" at bounding box center [891, 150] width 114 height 23
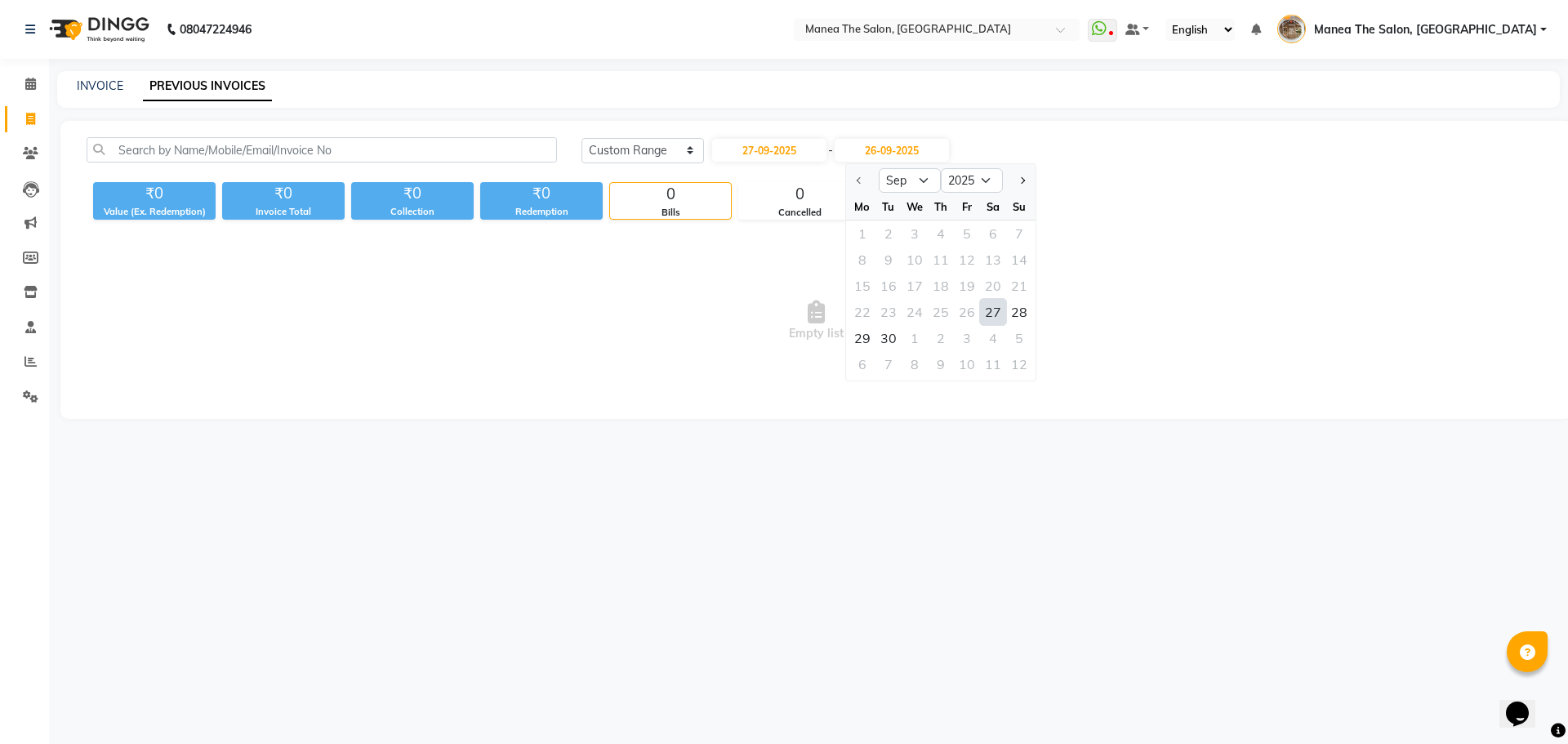
click at [992, 317] on div "27" at bounding box center [993, 312] width 26 height 26
type input "27-09-2025"
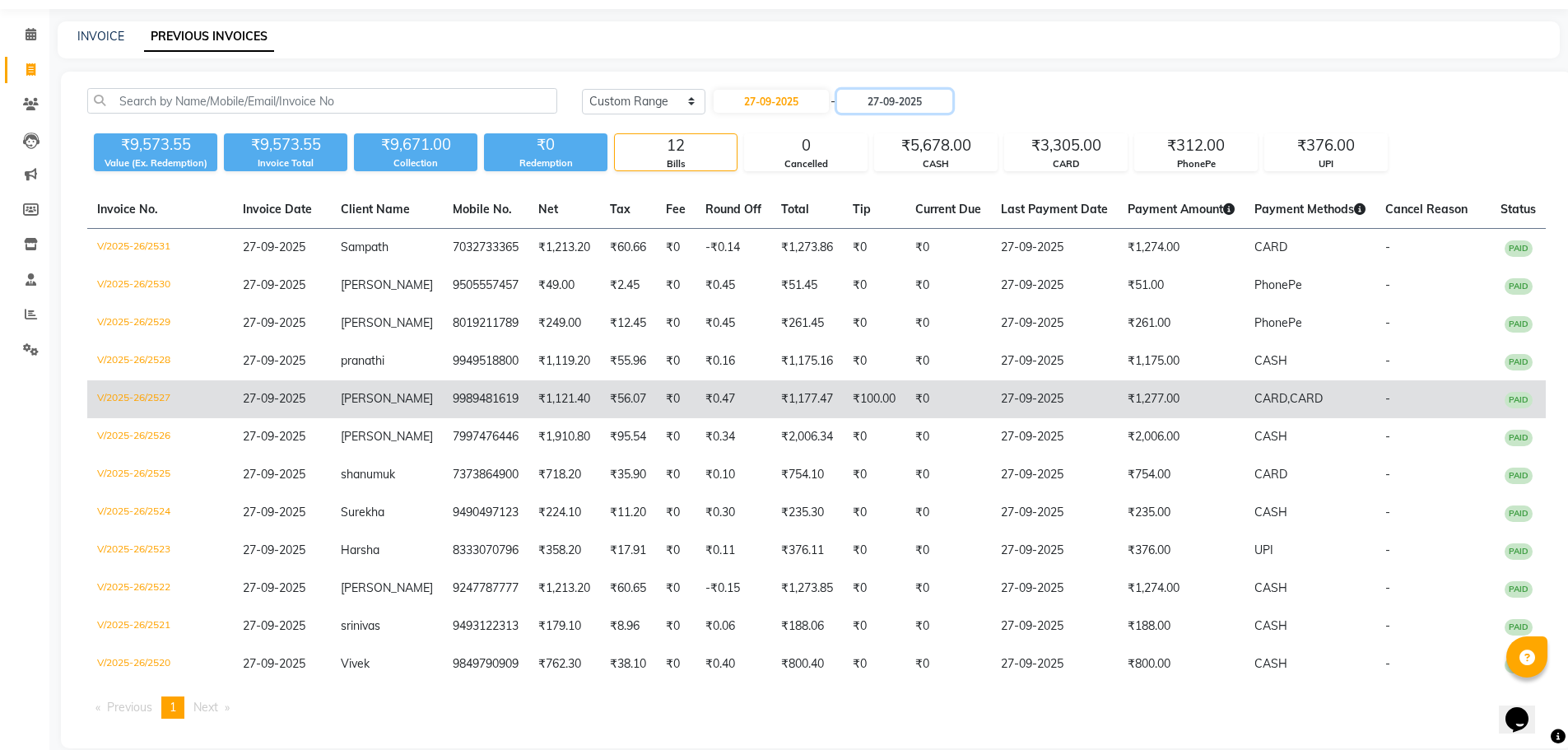
scroll to position [73, 0]
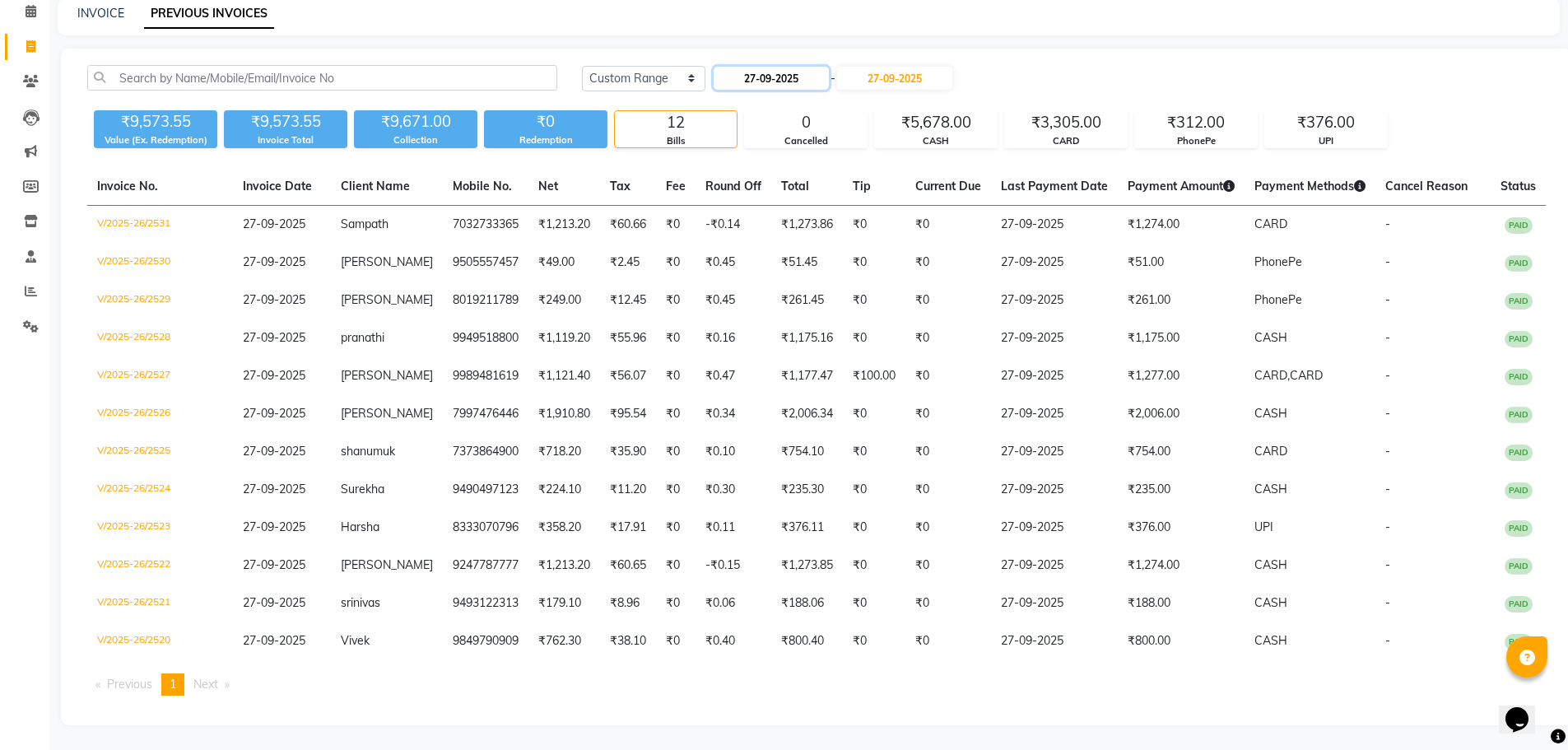
click at [741, 83] on input "27-09-2025" at bounding box center [770, 78] width 115 height 23
select select "9"
select select "2025"
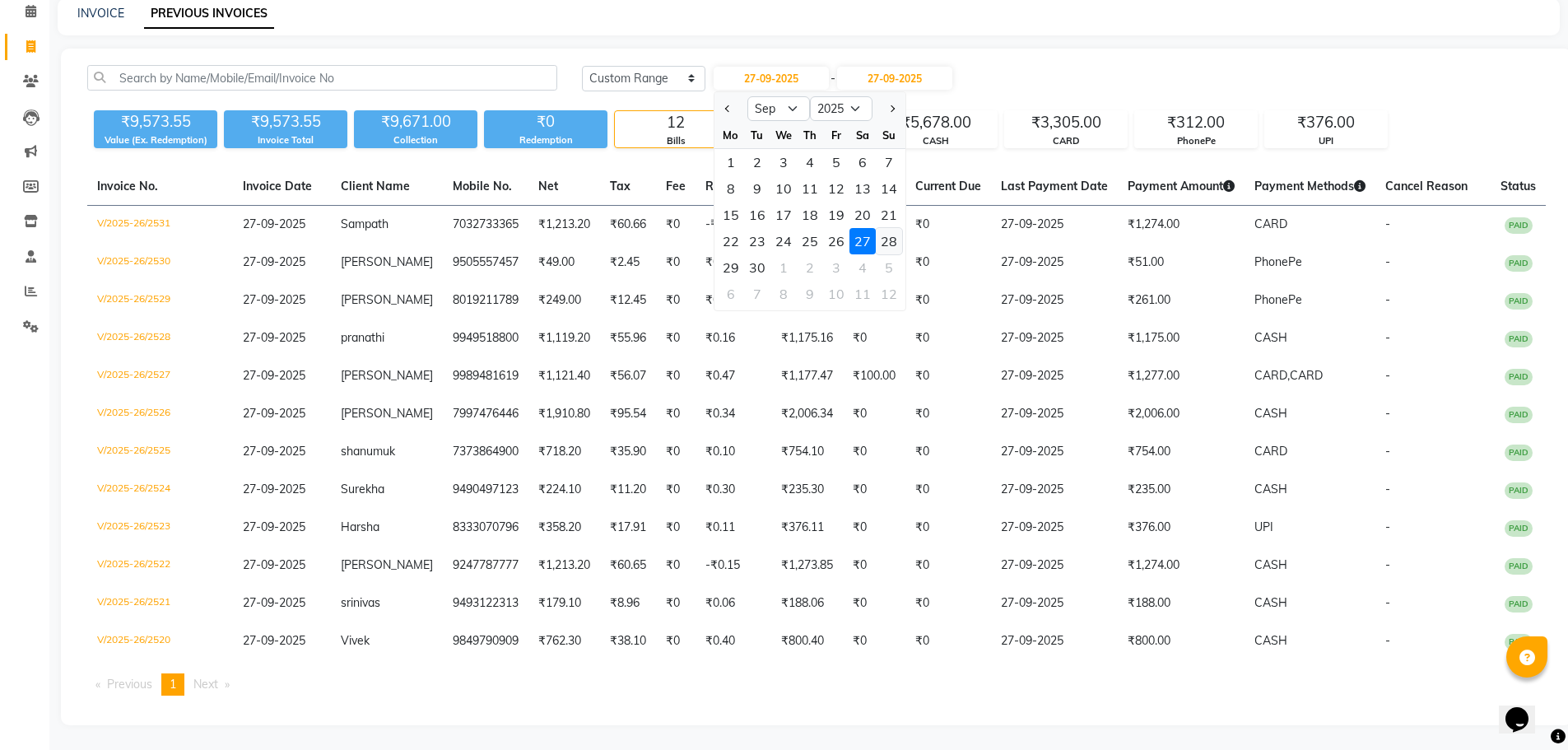
click at [886, 246] on div "28" at bounding box center [889, 241] width 27 height 27
type input "28-09-2025"
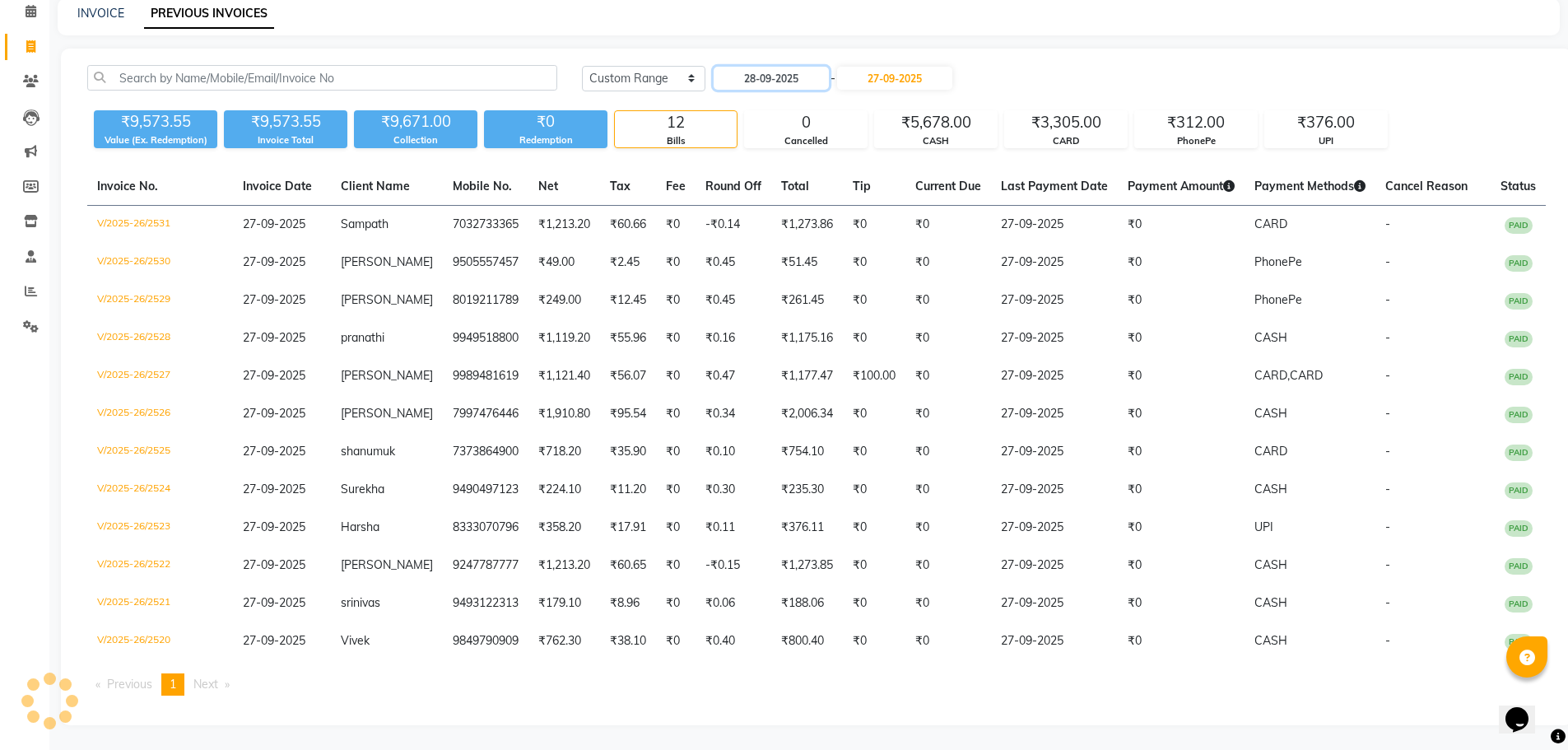
scroll to position [0, 0]
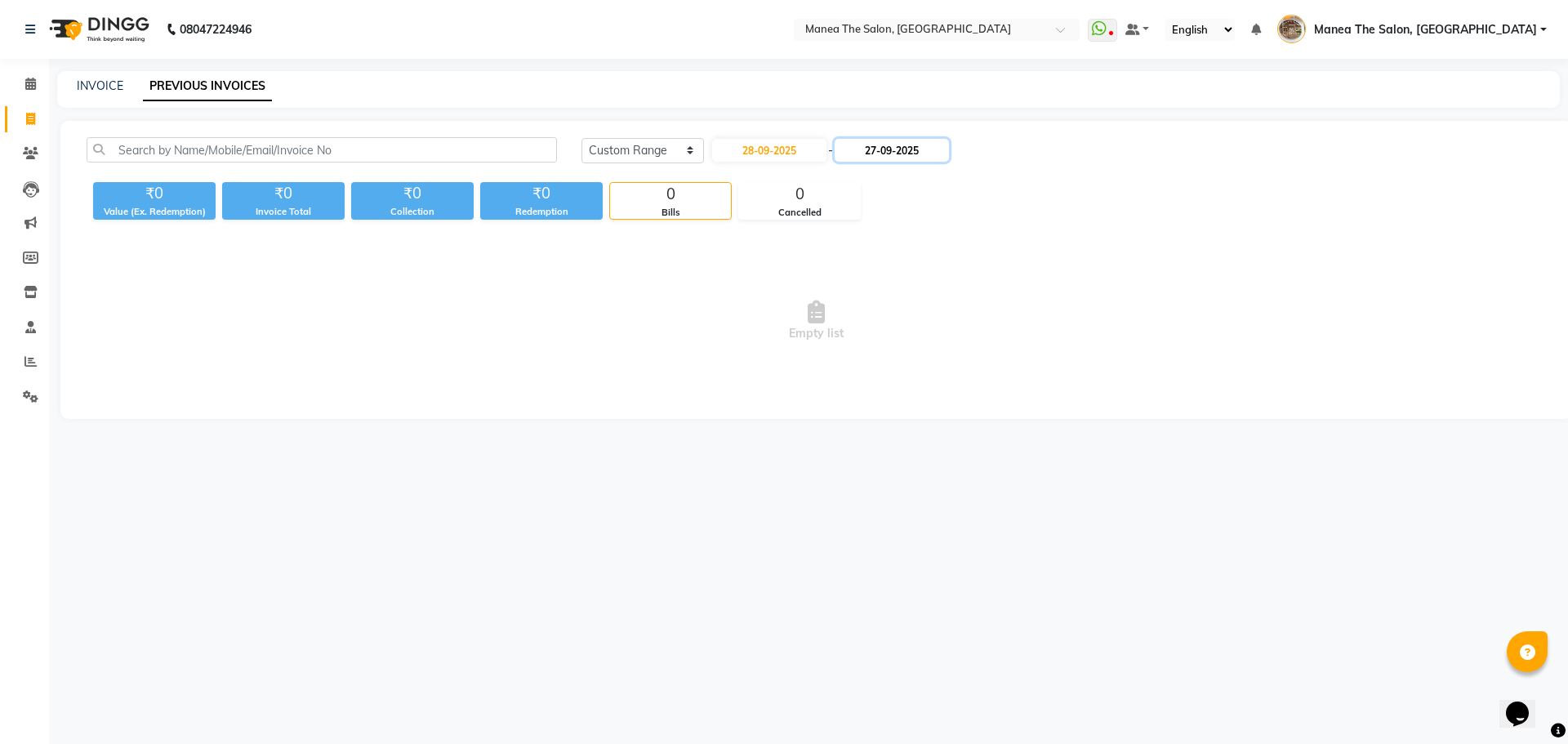
click at [923, 149] on input "27-09-2025" at bounding box center [891, 150] width 114 height 23
click at [1017, 311] on div "28" at bounding box center [1019, 312] width 26 height 26
type input "28-09-2025"
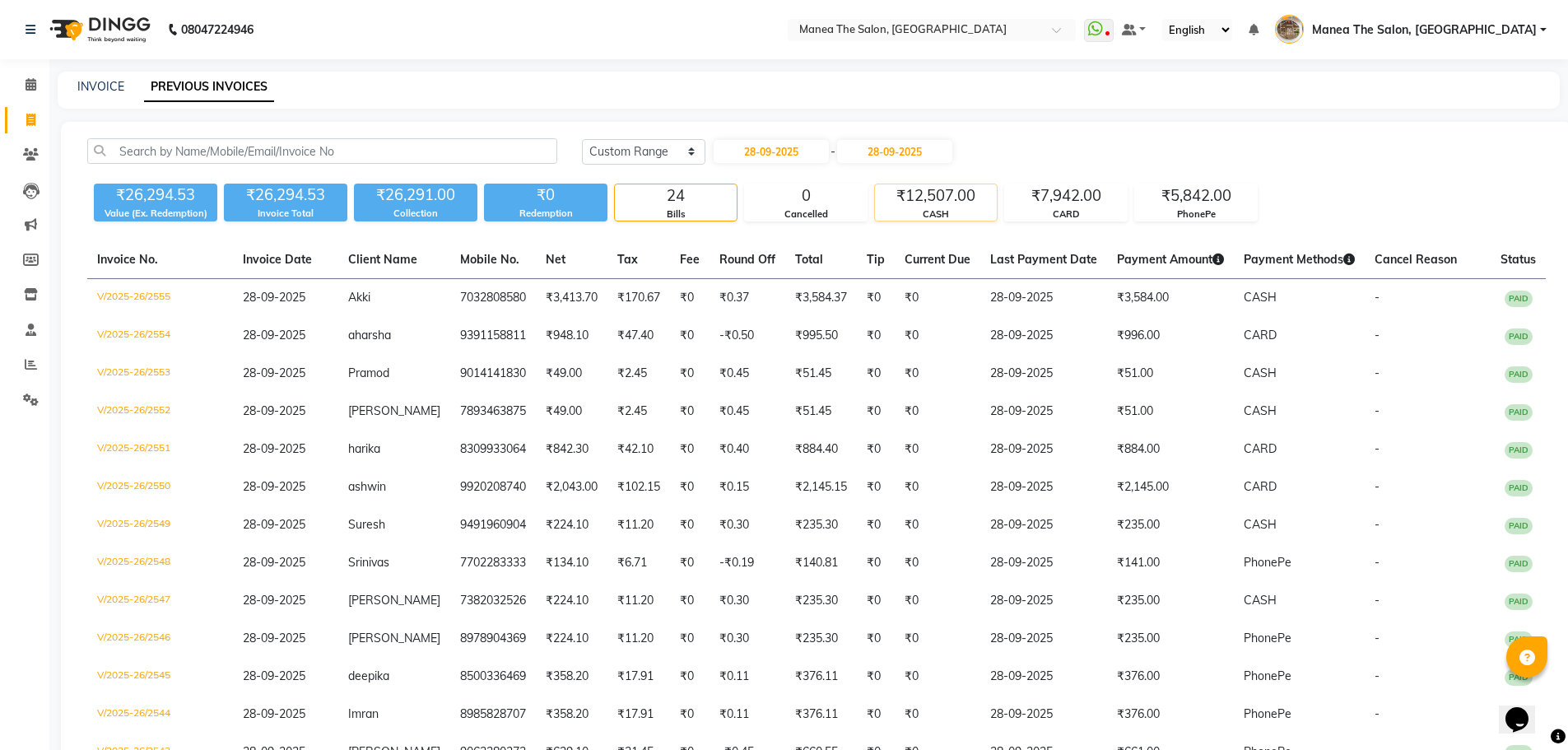
click at [959, 201] on div "₹12,507.00" at bounding box center [935, 195] width 121 height 23
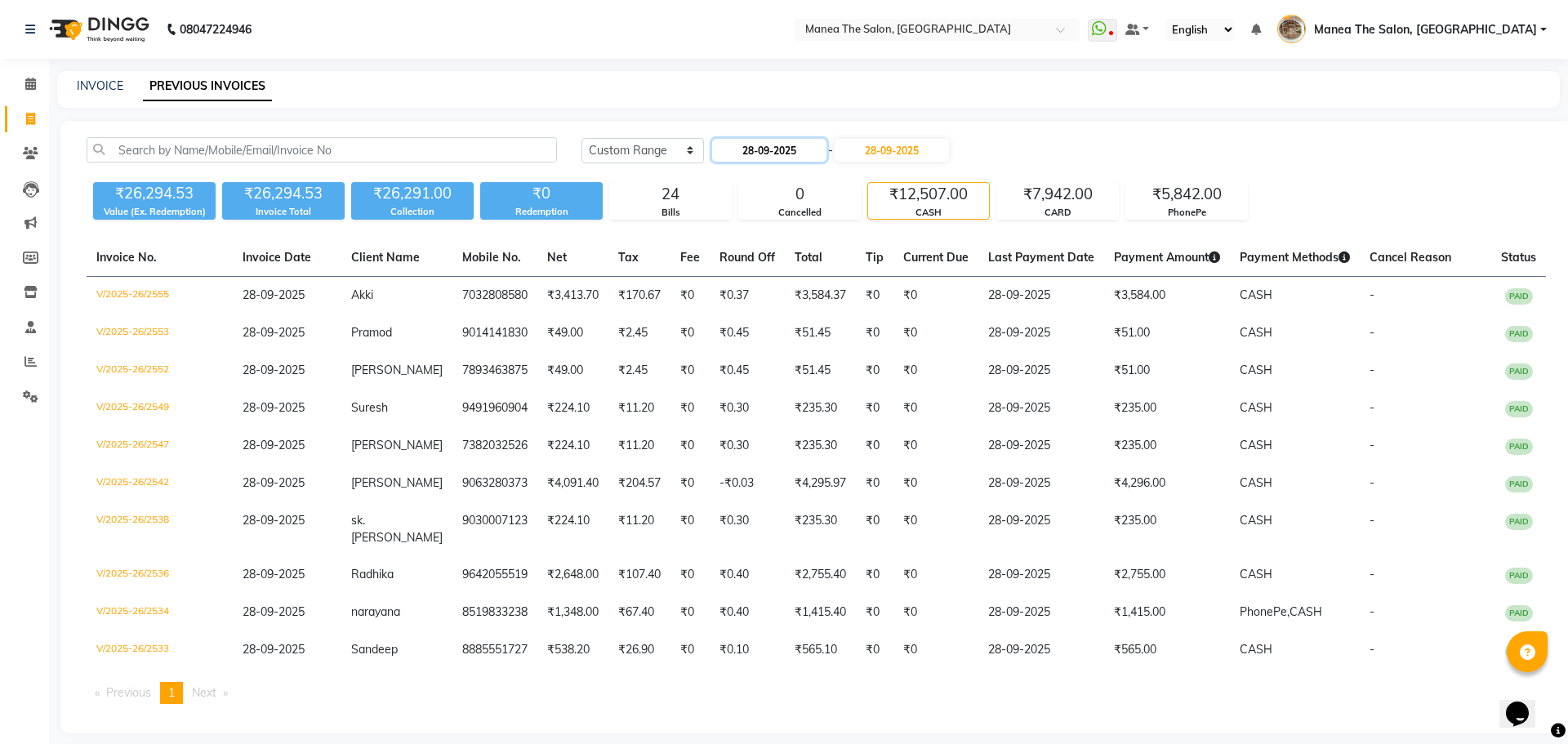
click at [793, 144] on input "28-09-2025" at bounding box center [769, 150] width 114 height 23
select select "9"
select select "2025"
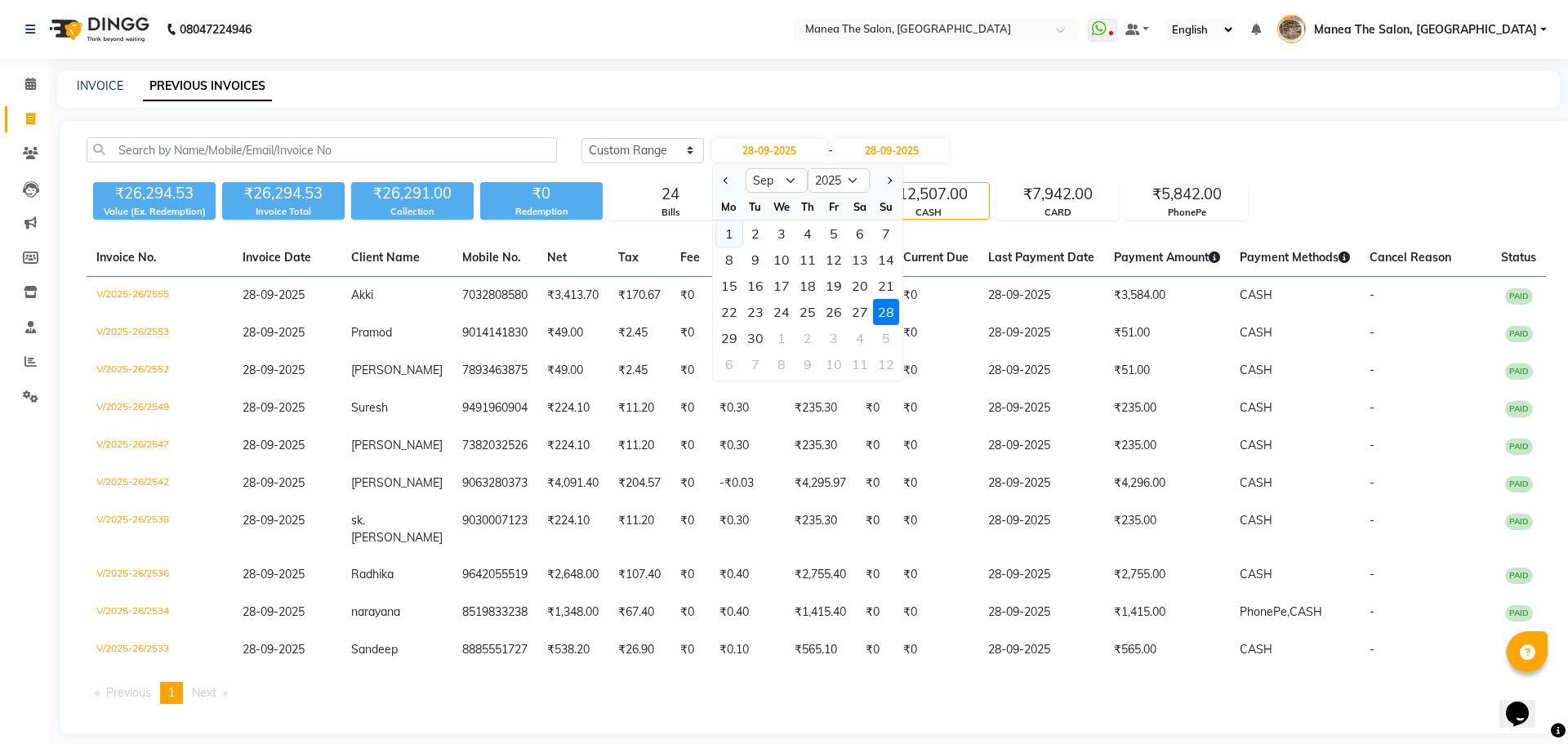
click at [726, 237] on div "1" at bounding box center [729, 233] width 26 height 26
type input "01-09-2025"
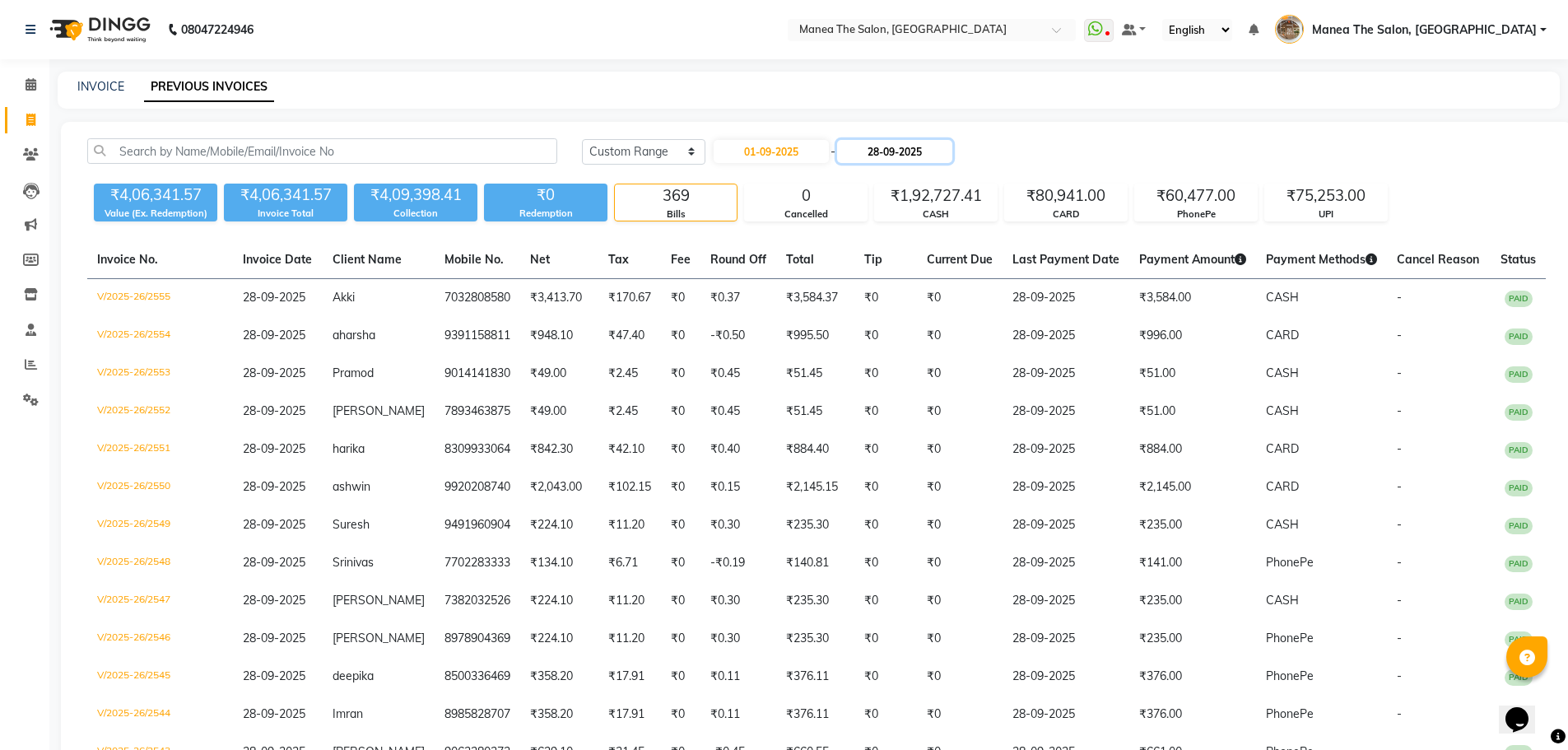
click at [895, 146] on input "28-09-2025" at bounding box center [895, 152] width 115 height 23
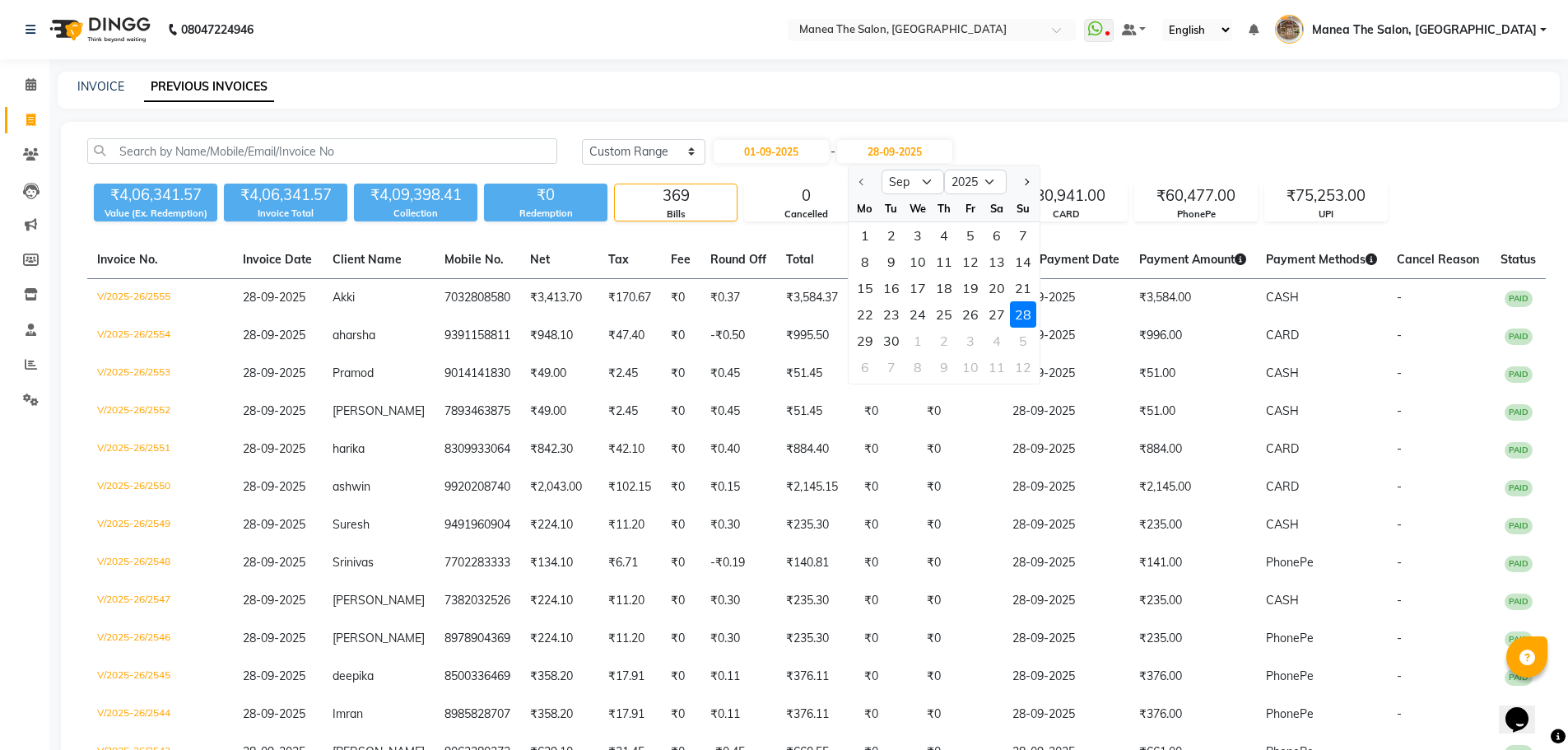
click at [857, 181] on div at bounding box center [865, 182] width 33 height 27
click at [863, 237] on div "1" at bounding box center [865, 235] width 27 height 27
type input "01-09-2025"
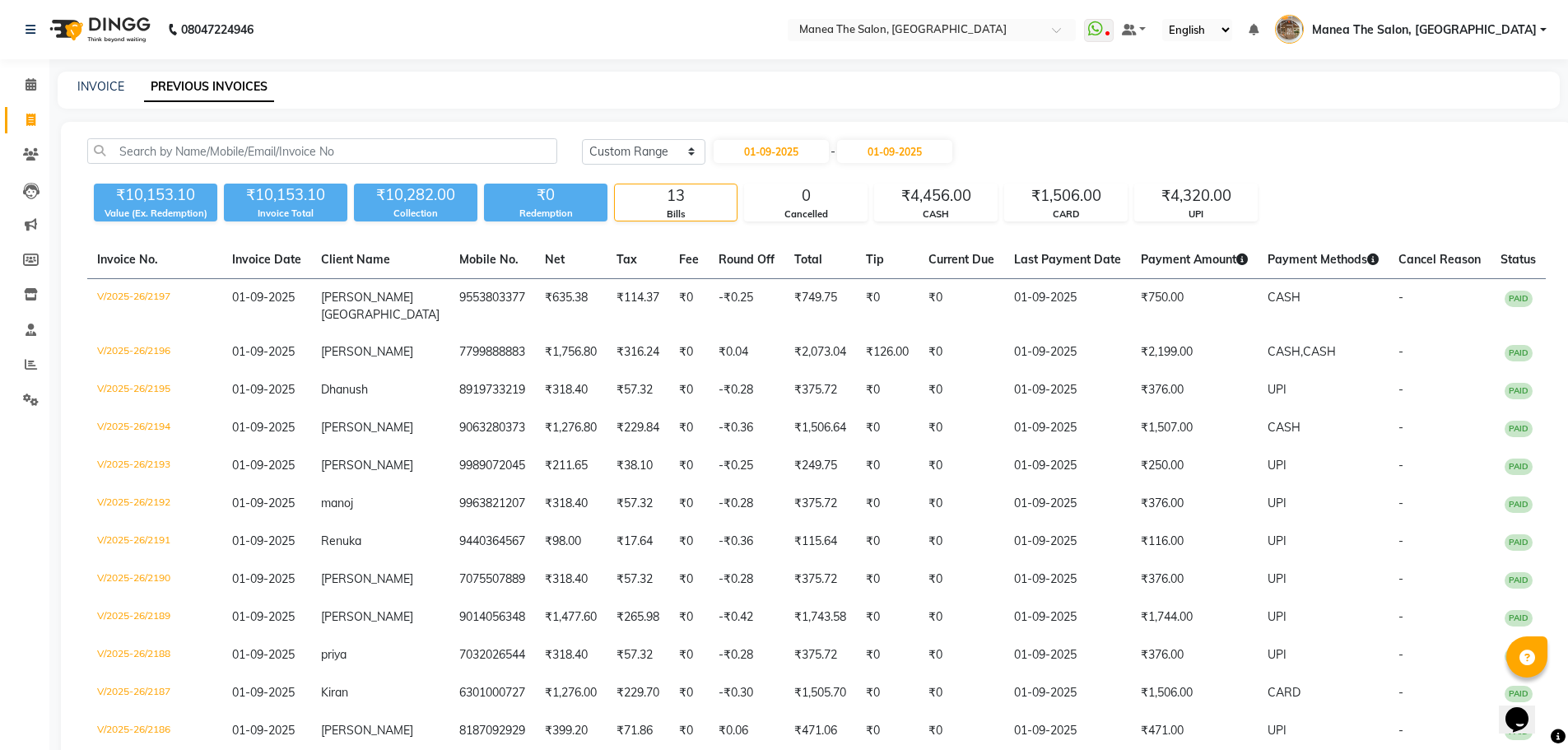
drag, startPoint x: 1349, startPoint y: 140, endPoint x: 1322, endPoint y: 124, distance: 31.4
click at [1348, 130] on div "Today Yesterday Custom Range 01-09-2025 - 01-09-2025 ₹10,153.10 Value (Ex. Rede…" at bounding box center [816, 486] width 1511 height 731
click at [790, 158] on input "01-09-2025" at bounding box center [770, 152] width 115 height 23
select select "9"
select select "2025"
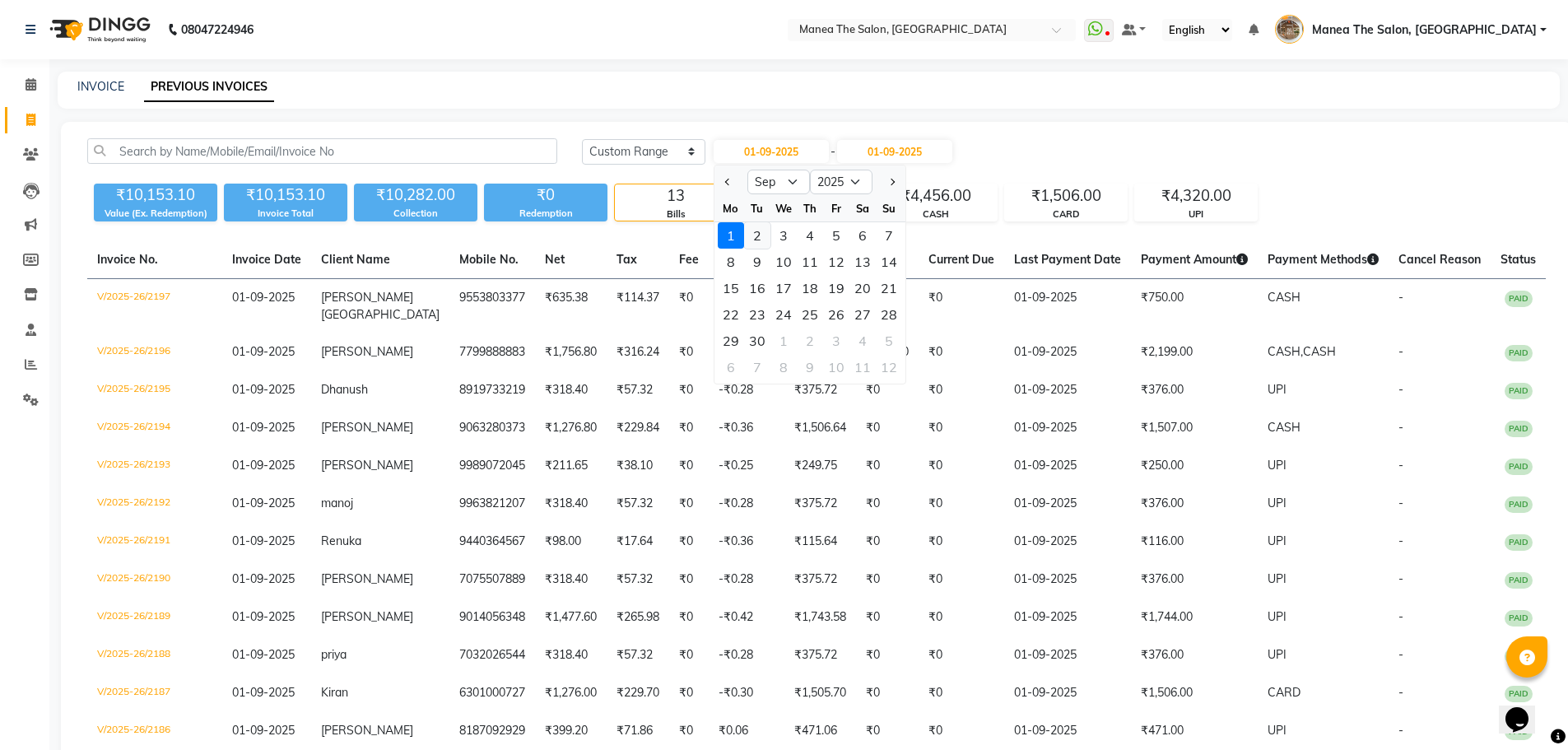
drag, startPoint x: 752, startPoint y: 231, endPoint x: 860, endPoint y: 180, distance: 119.4
click at [753, 231] on div "2" at bounding box center [757, 235] width 27 height 27
type input "02-09-2025"
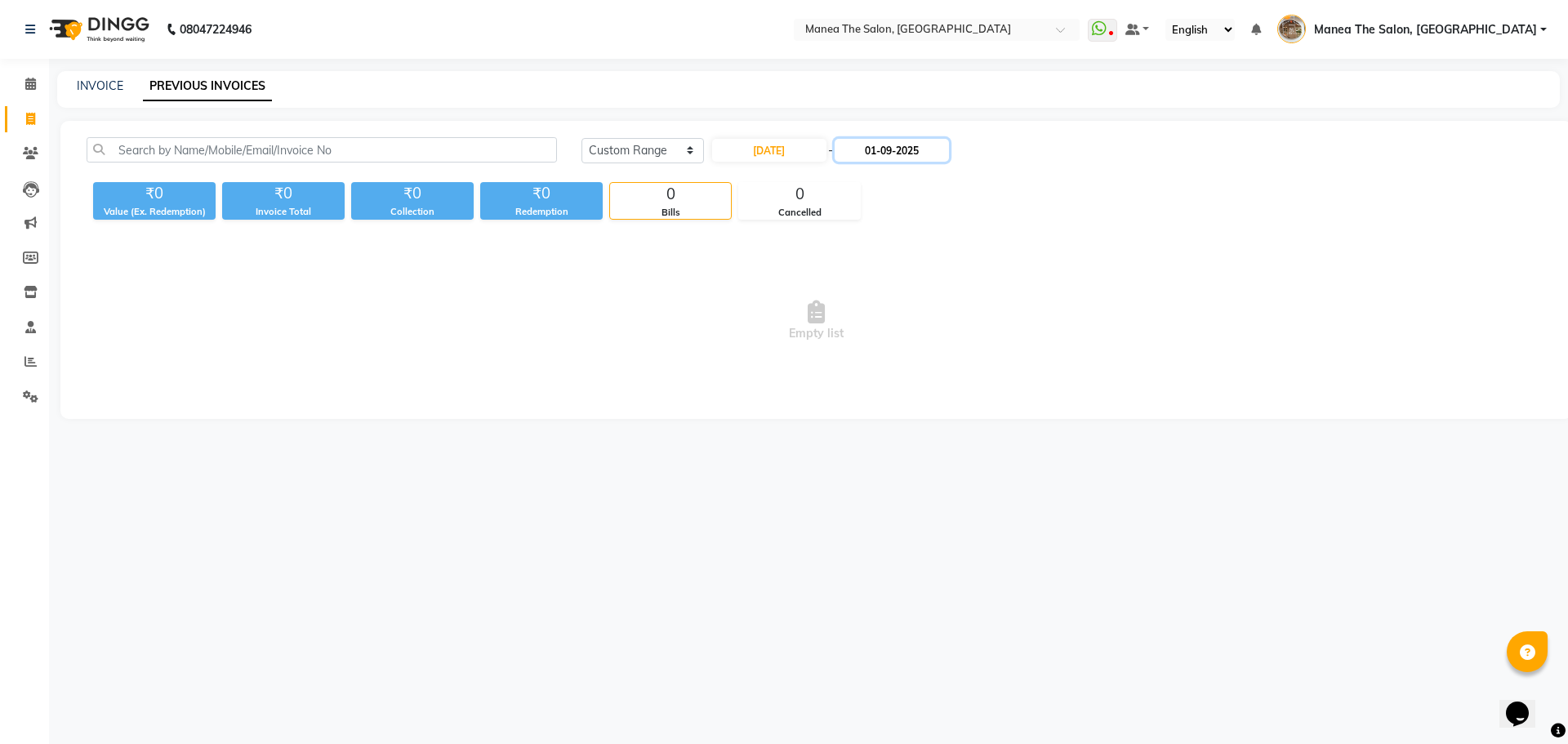
click at [902, 155] on input "01-09-2025" at bounding box center [891, 150] width 114 height 23
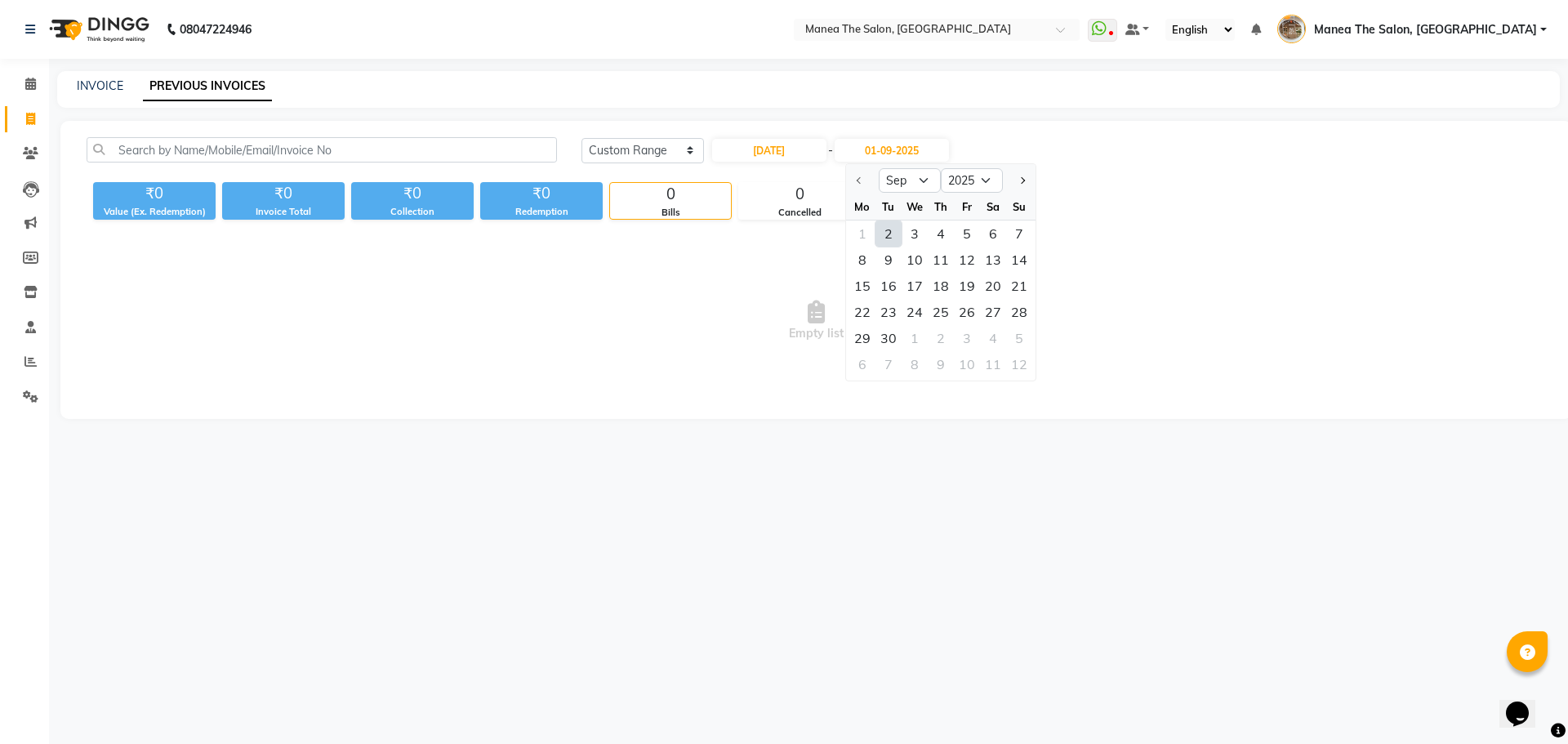
click at [885, 226] on div "2" at bounding box center [888, 233] width 26 height 26
type input "02-09-2025"
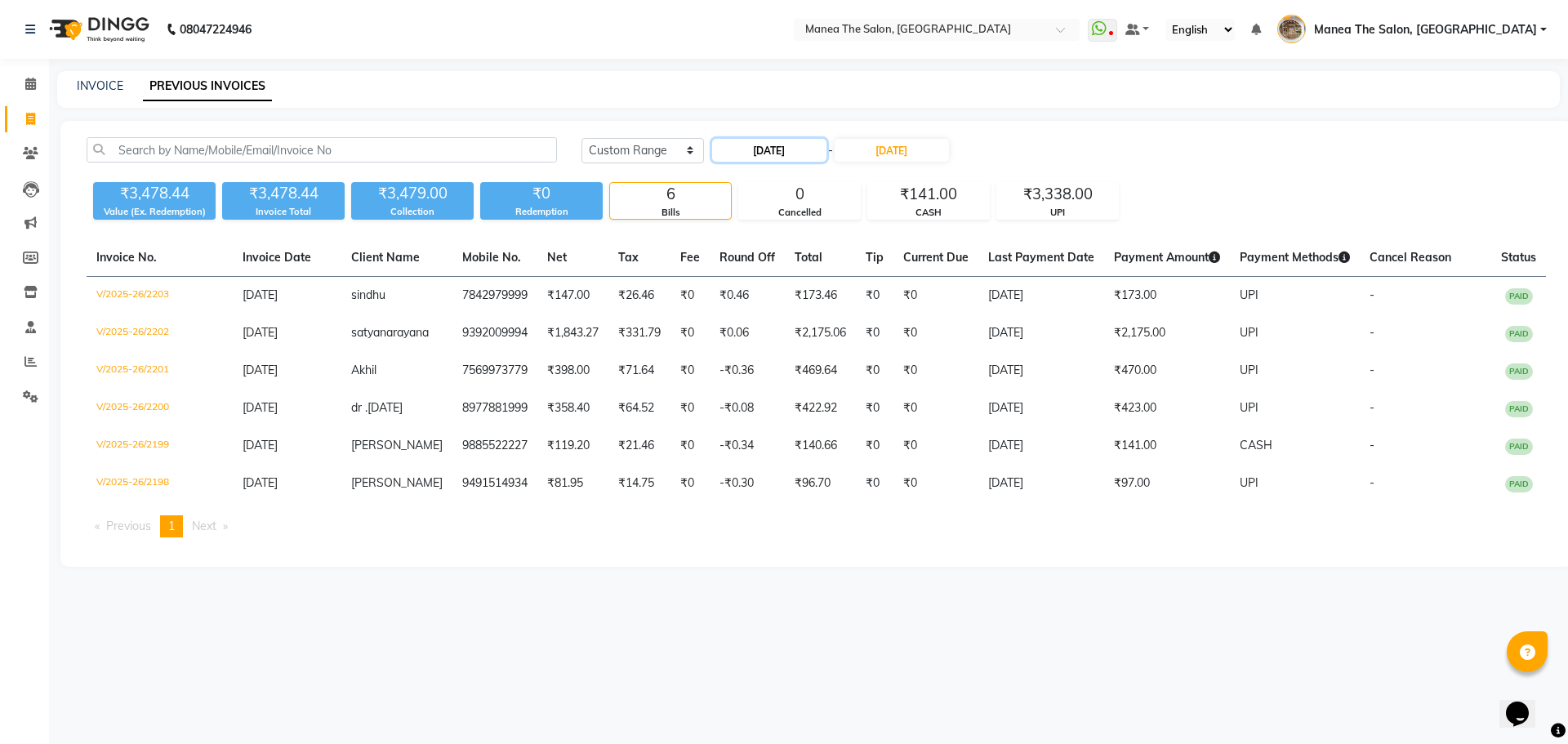
click at [763, 141] on input "02-09-2025" at bounding box center [769, 150] width 114 height 23
select select "9"
select select "2025"
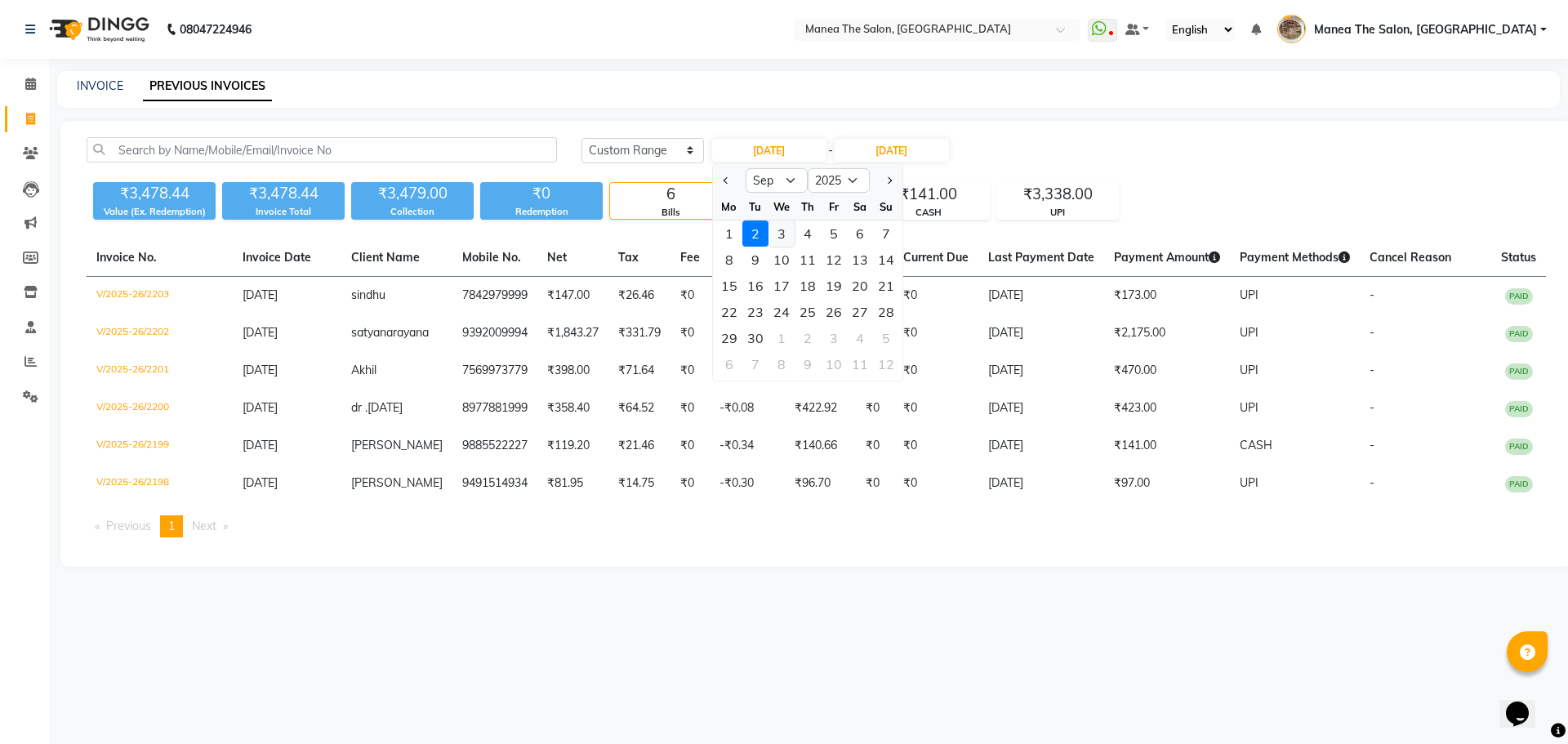
click at [787, 232] on div "3" at bounding box center [782, 233] width 26 height 26
type input "03-09-2025"
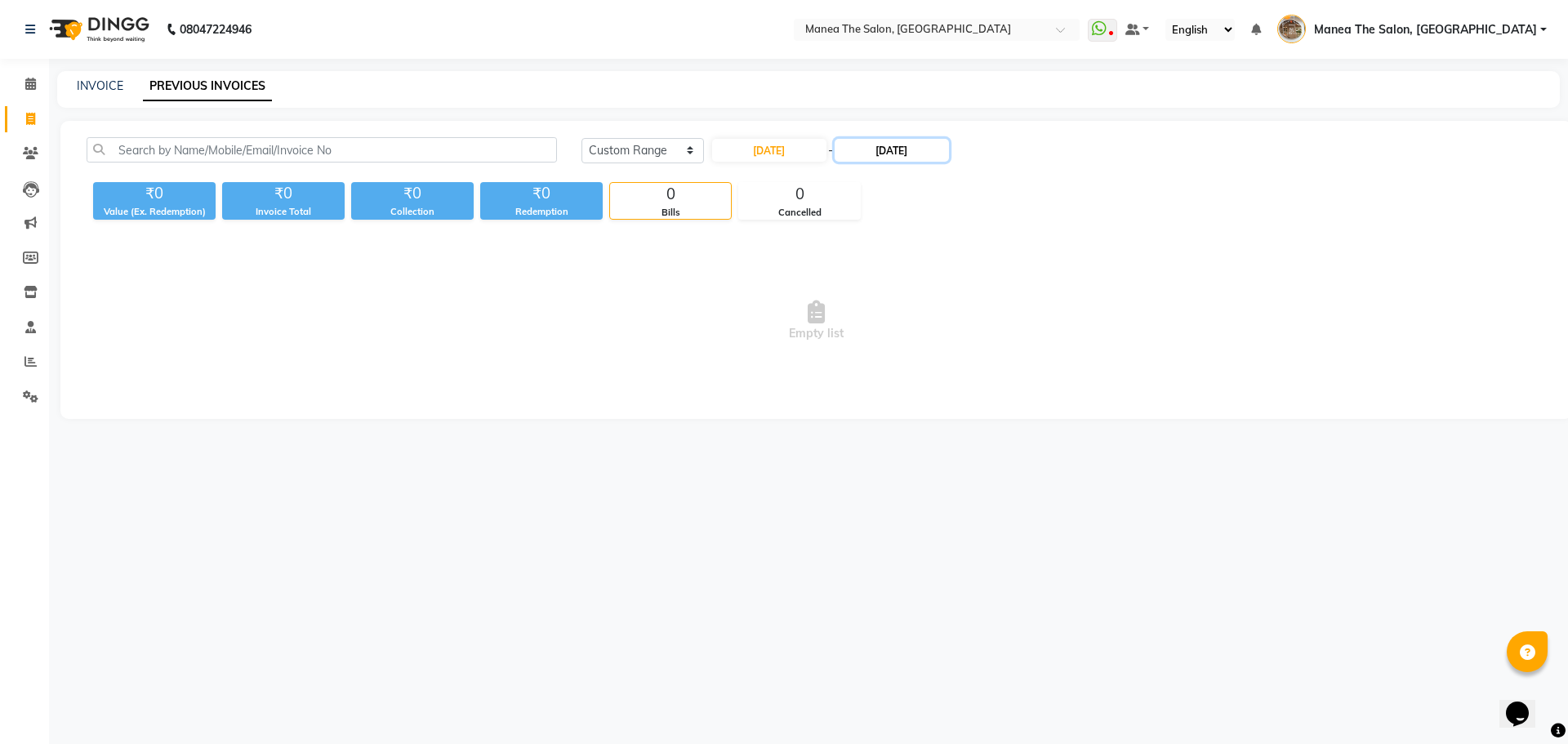
click at [885, 153] on input "02-09-2025" at bounding box center [891, 150] width 114 height 23
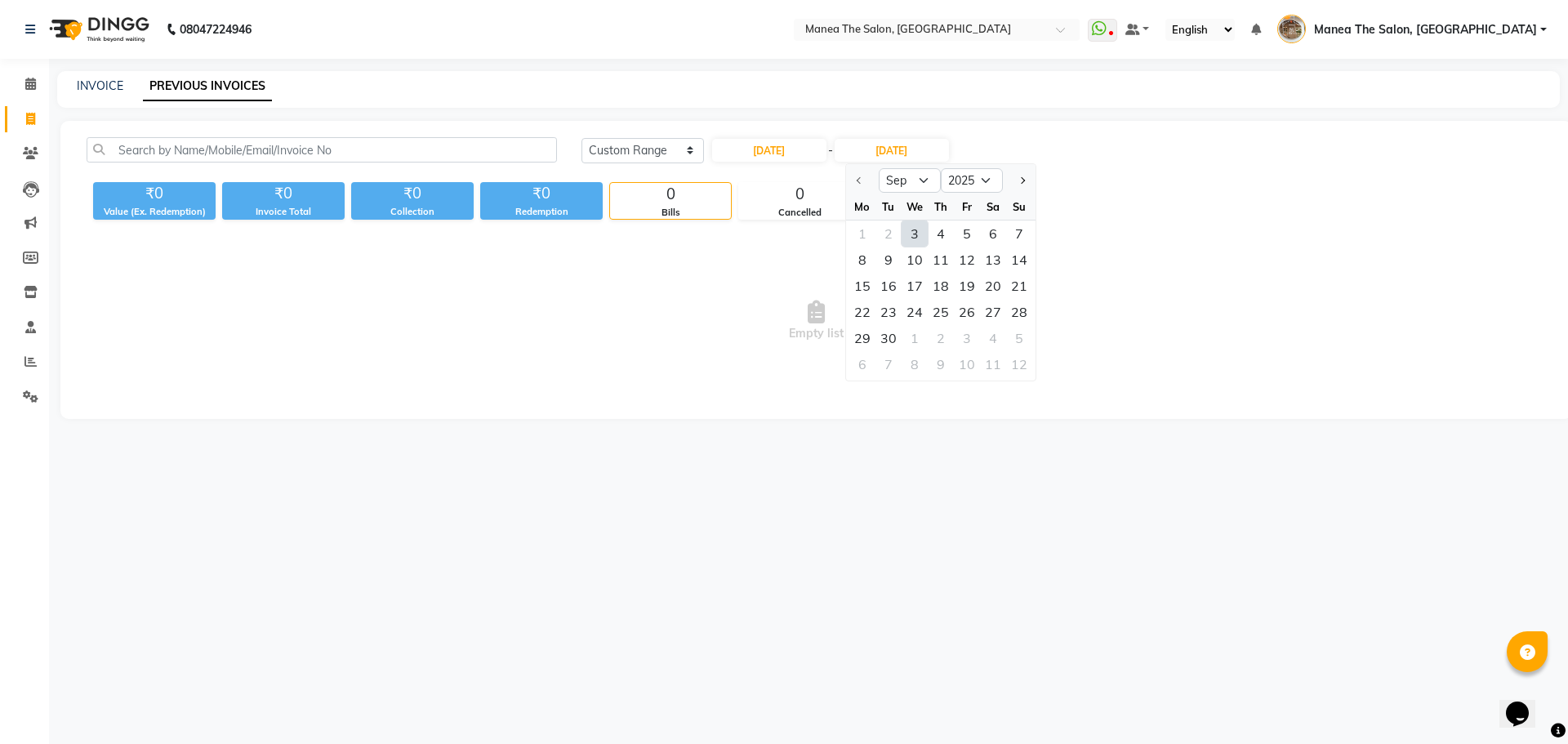
click at [909, 231] on div "3" at bounding box center [915, 233] width 26 height 26
type input "03-09-2025"
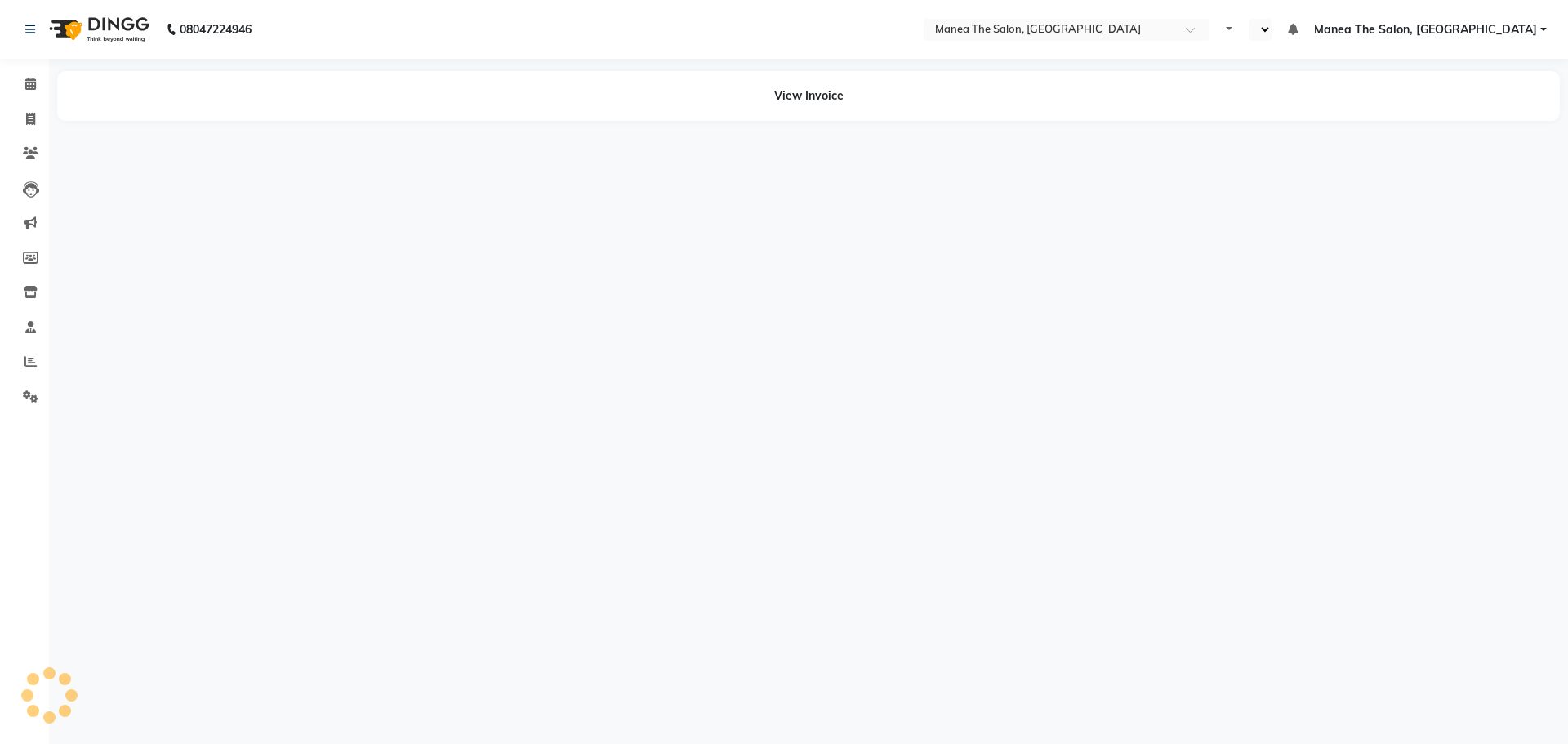
select select "en"
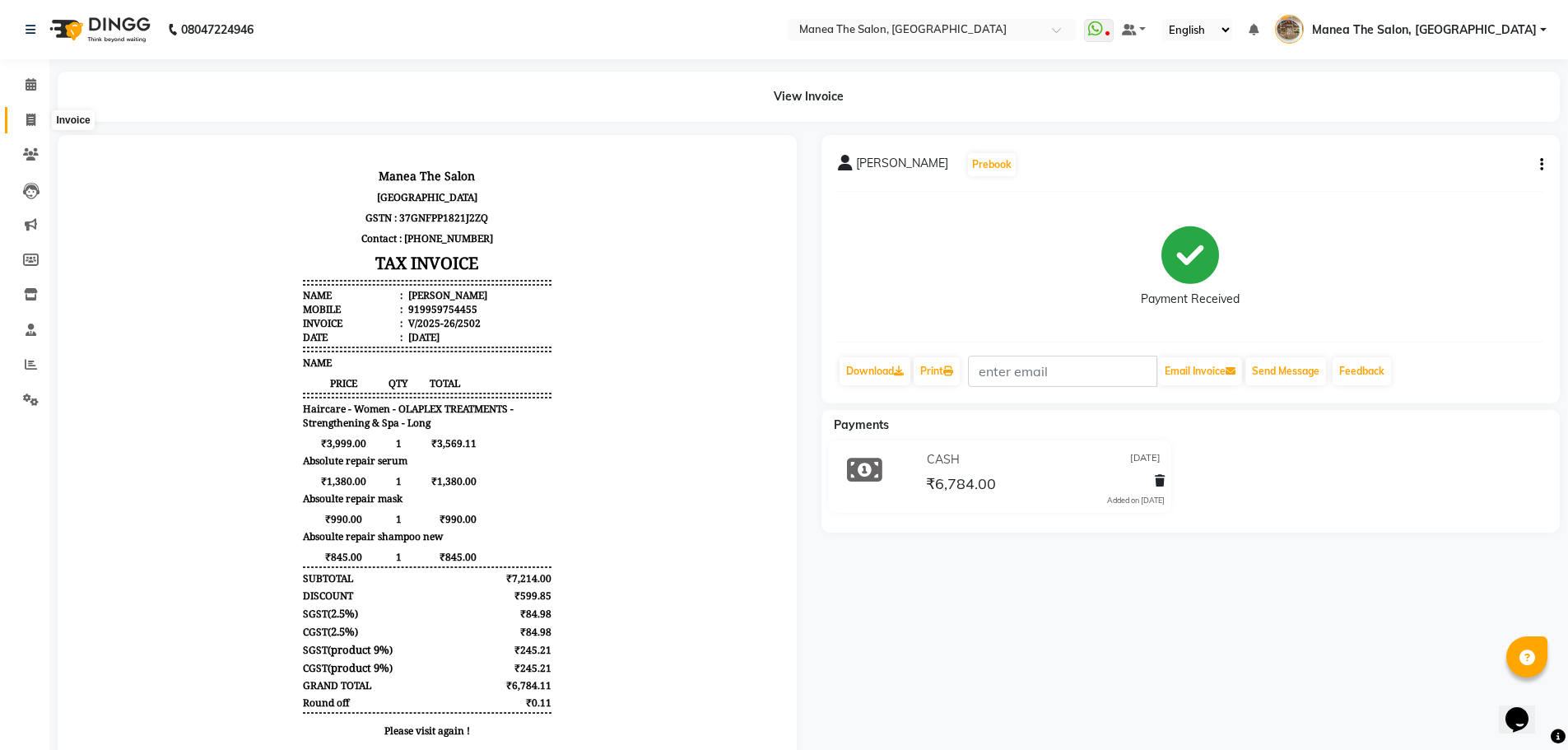
click at [38, 122] on span at bounding box center [30, 120] width 28 height 19
select select "service"
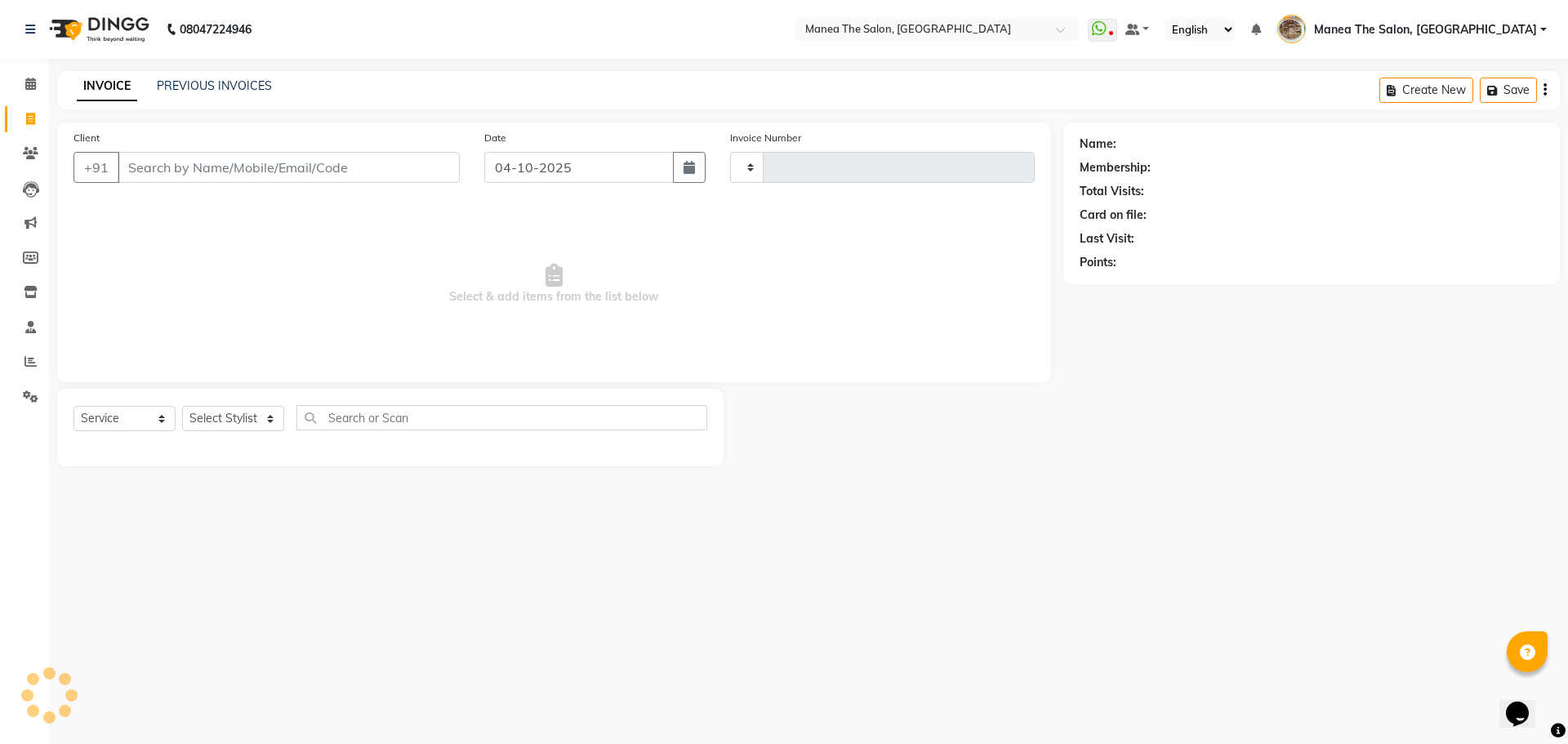
type input "2645"
select select "7287"
click at [181, 158] on input "Client" at bounding box center [289, 166] width 343 height 31
click at [227, 410] on select "Select Stylist [PERSON_NAME] Front Office Kaif [PERSON_NAME] [PERSON_NAME] Pelu…" at bounding box center [239, 418] width 114 height 25
select select "62386"
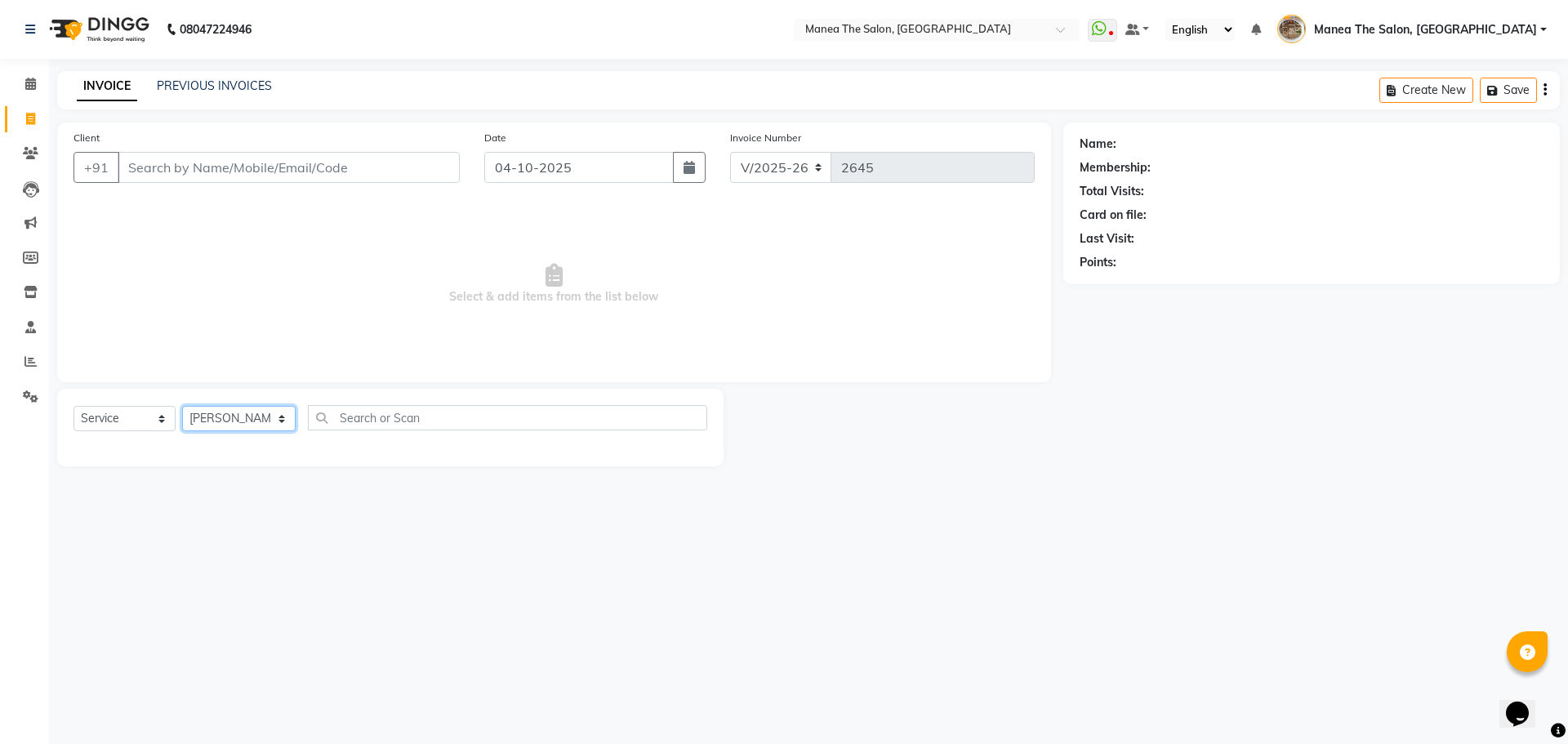
click at [183, 405] on select "Select Stylist [PERSON_NAME] Front Office Kaif [PERSON_NAME] [PERSON_NAME] Pelu…" at bounding box center [239, 418] width 114 height 25
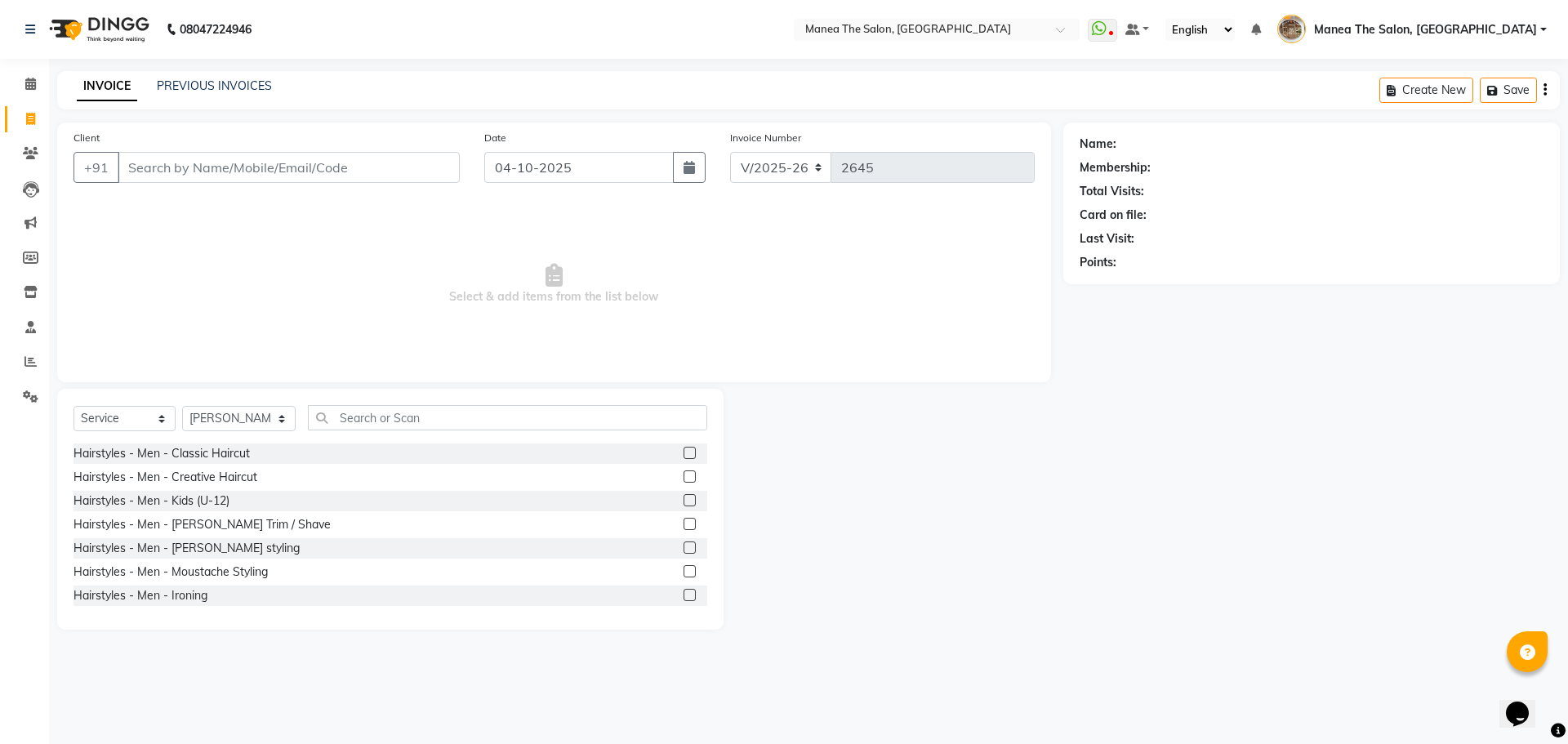
click at [360, 402] on div "Select Service Product Membership Package Voucher Prepaid Gift Card Select Styl…" at bounding box center [391, 509] width 666 height 241
click at [360, 422] on input "text" at bounding box center [507, 417] width 399 height 25
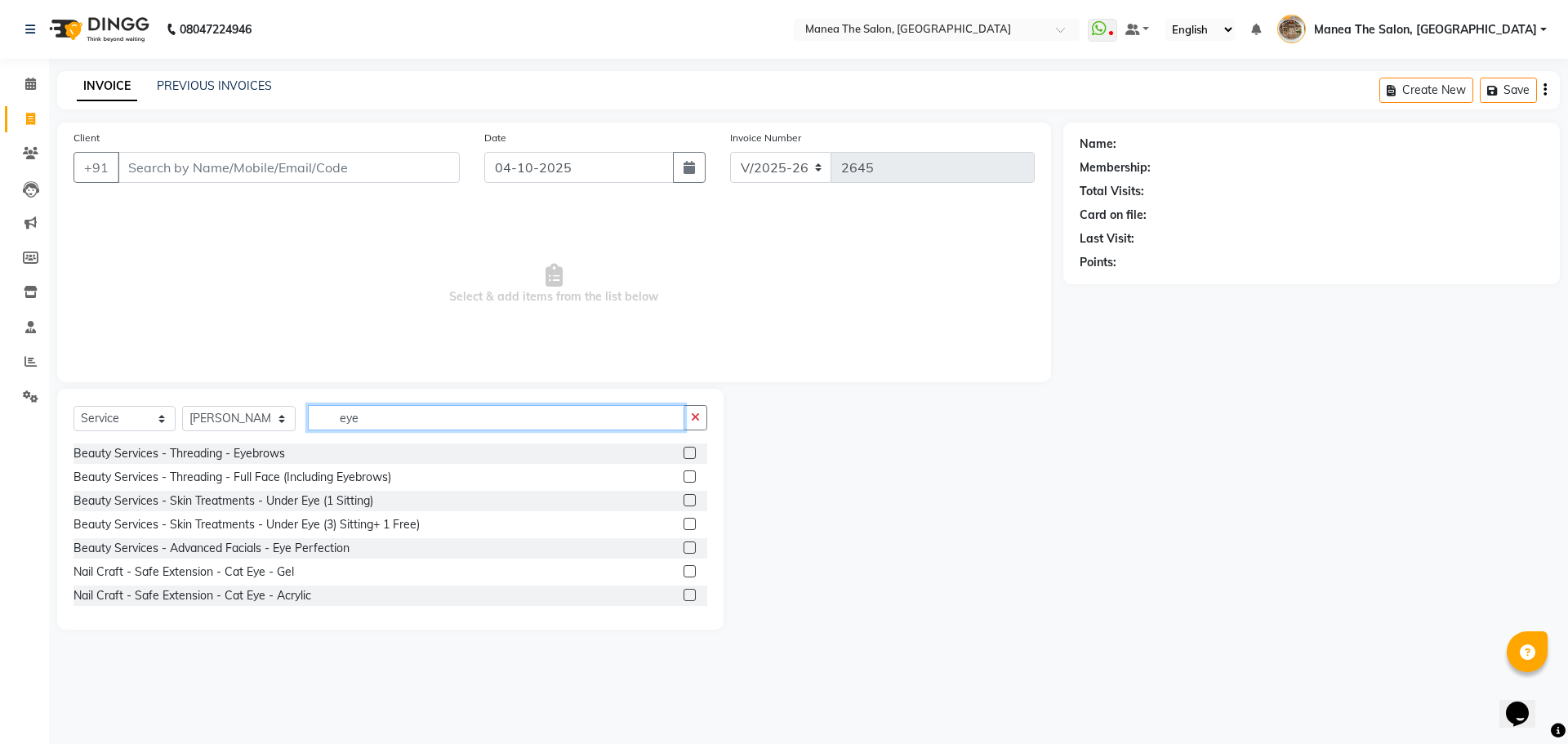
type input "eye"
click at [683, 449] on label at bounding box center [689, 452] width 12 height 12
click at [683, 449] on input "checkbox" at bounding box center [688, 452] width 10 height 10
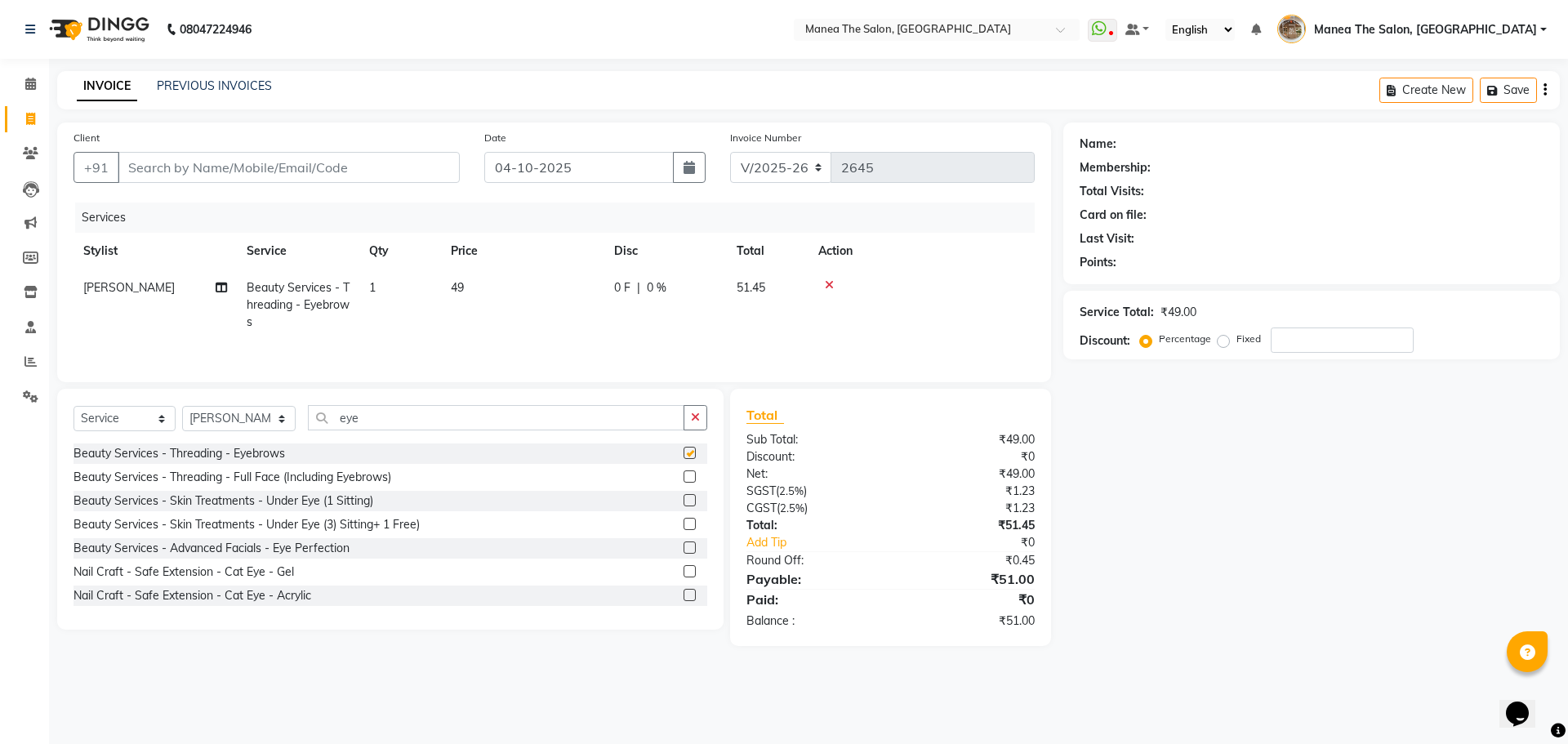
checkbox input "false"
click at [386, 298] on td "1" at bounding box center [400, 304] width 82 height 71
select select "62386"
click at [472, 289] on input "1" at bounding box center [477, 292] width 62 height 25
type input "4"
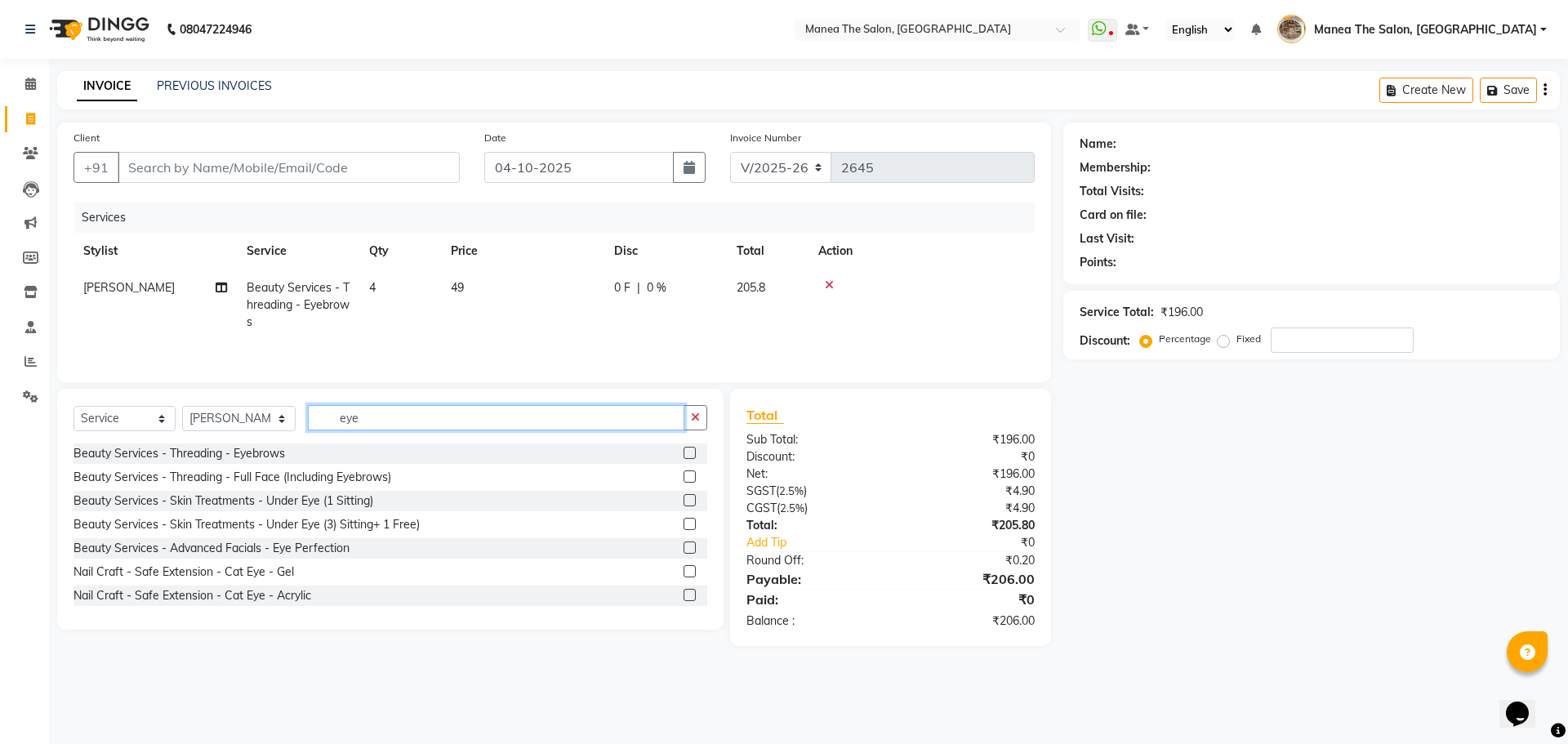
drag, startPoint x: 361, startPoint y: 408, endPoint x: 281, endPoint y: 436, distance: 84.8
click at [281, 436] on div "Select Service Product Membership Package Voucher Prepaid Gift Card Select Styl…" at bounding box center [390, 423] width 633 height 39
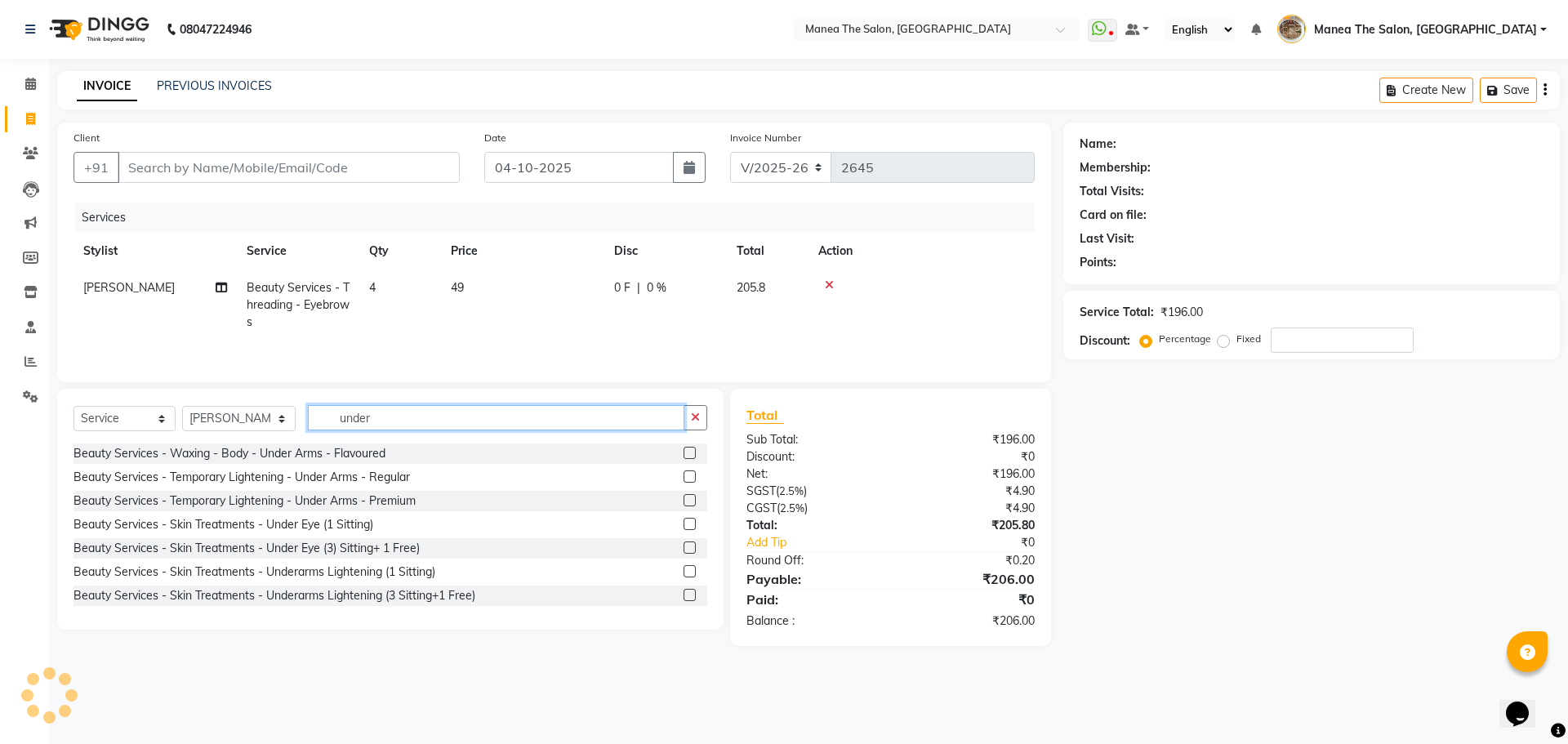
type input "under"
click at [683, 451] on label at bounding box center [689, 452] width 12 height 12
click at [683, 451] on input "checkbox" at bounding box center [688, 452] width 10 height 10
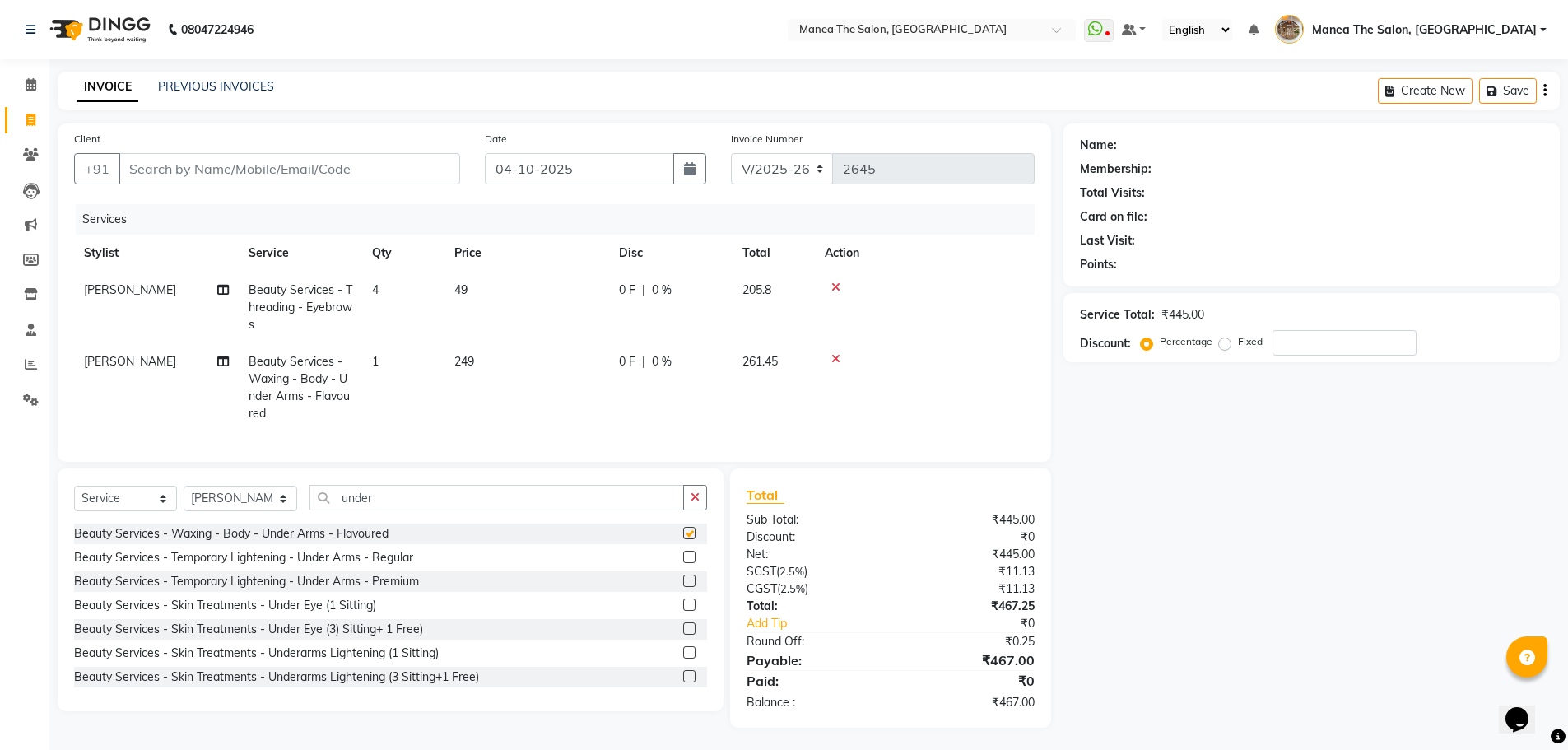
checkbox input "false"
click at [284, 172] on input "Client" at bounding box center [289, 168] width 341 height 31
type input "9"
type input "0"
drag, startPoint x: 220, startPoint y: 172, endPoint x: 125, endPoint y: 173, distance: 95.0
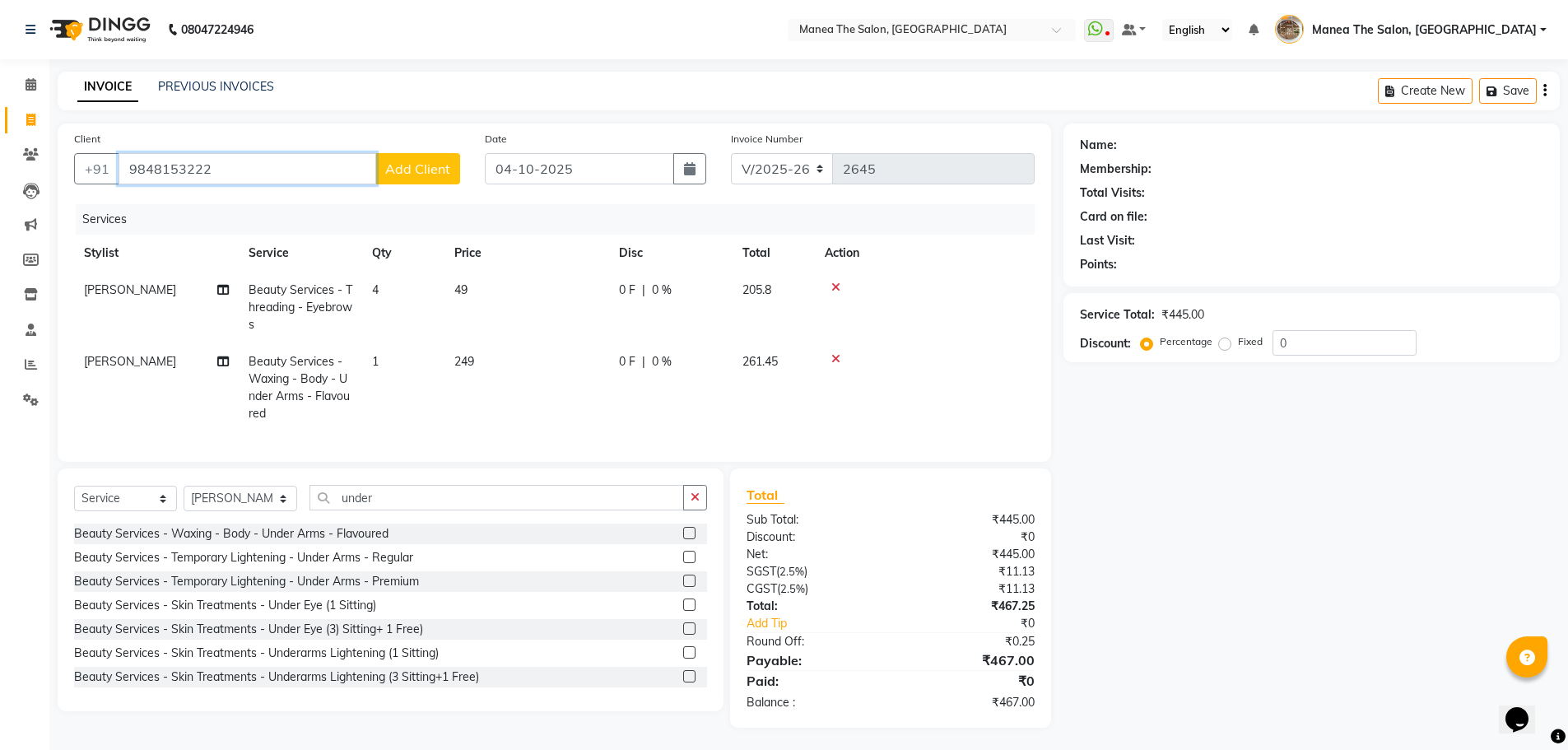
click at [125, 173] on input "9848153222" at bounding box center [248, 168] width 258 height 31
click at [252, 206] on ngb-highlight "9848253 222" at bounding box center [229, 206] width 85 height 16
type input "9848253222"
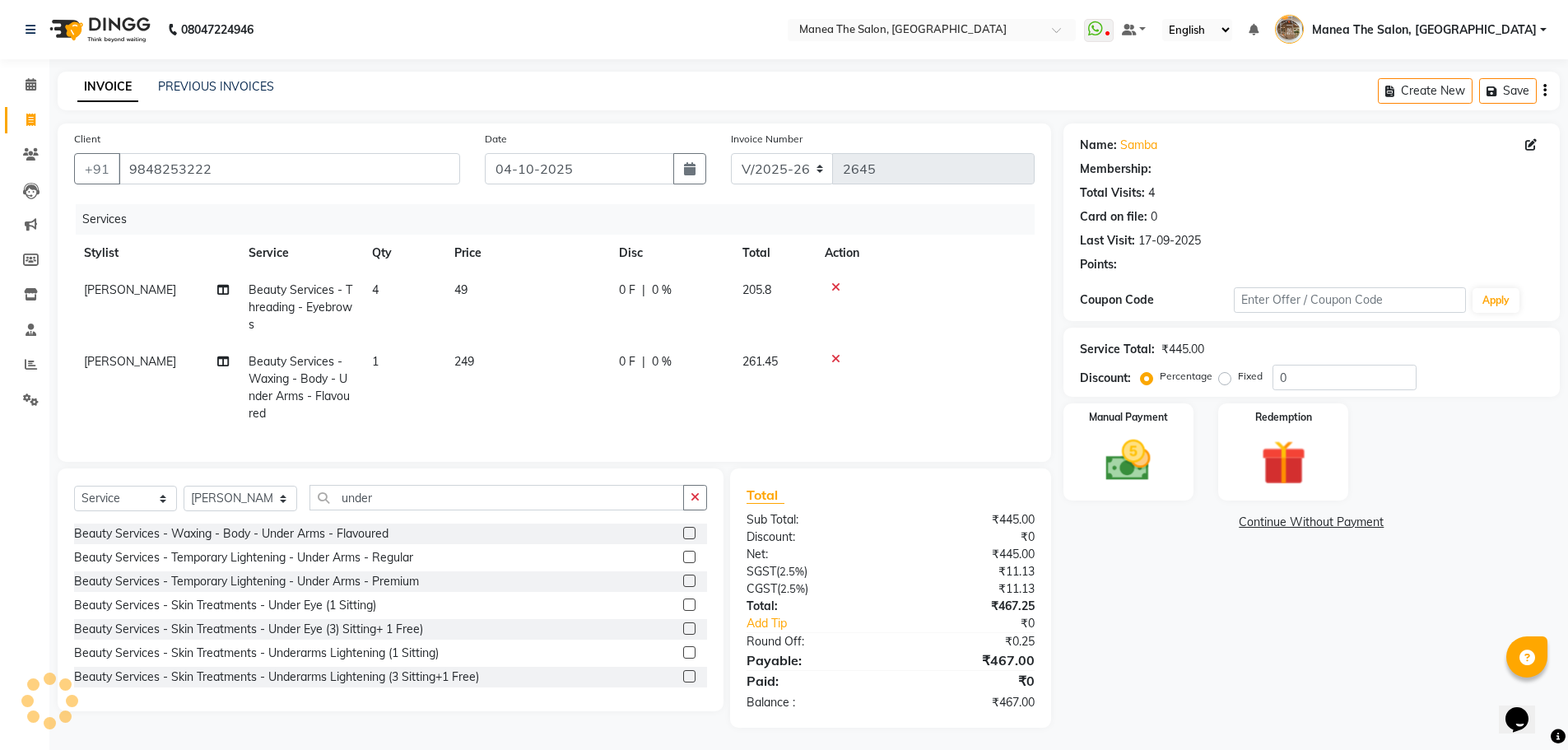
select select "1: Object"
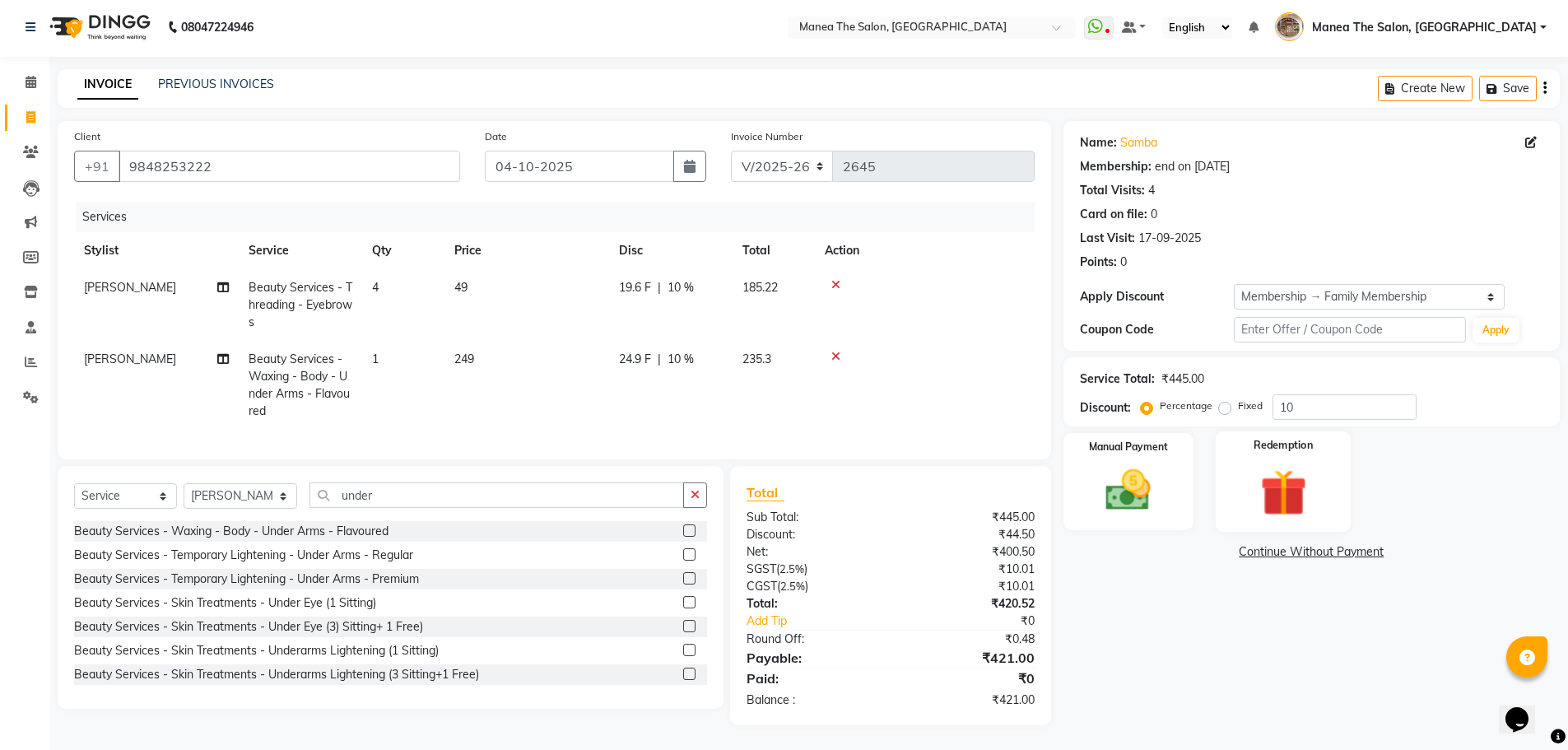
scroll to position [15, 0]
click at [1312, 405] on input "10" at bounding box center [1345, 407] width 144 height 26
type input "1"
click at [729, 367] on td "0 F | 0 %" at bounding box center [671, 385] width 123 height 89
select select "62386"
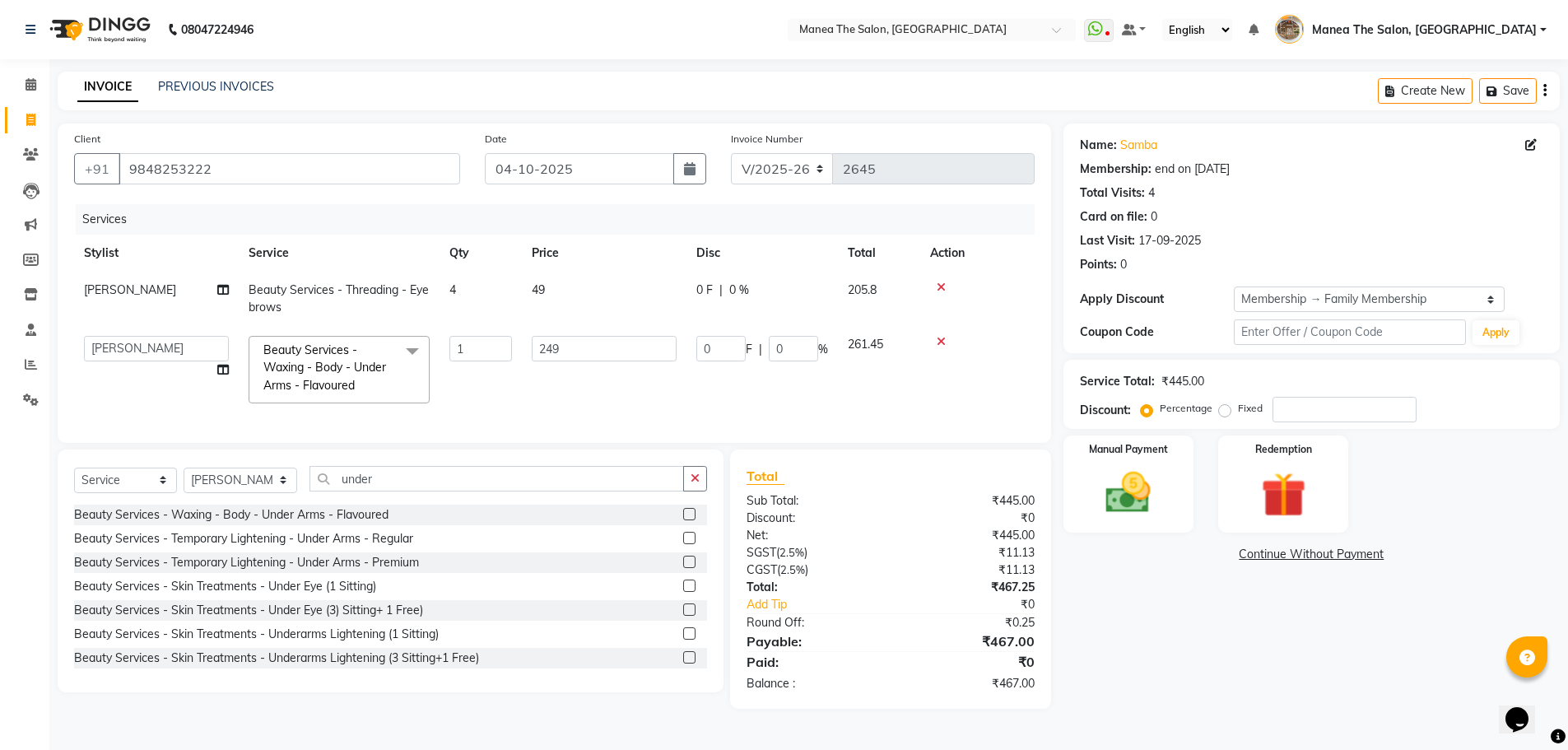
scroll to position [0, 0]
click at [808, 357] on input "0" at bounding box center [794, 348] width 49 height 26
type input "10"
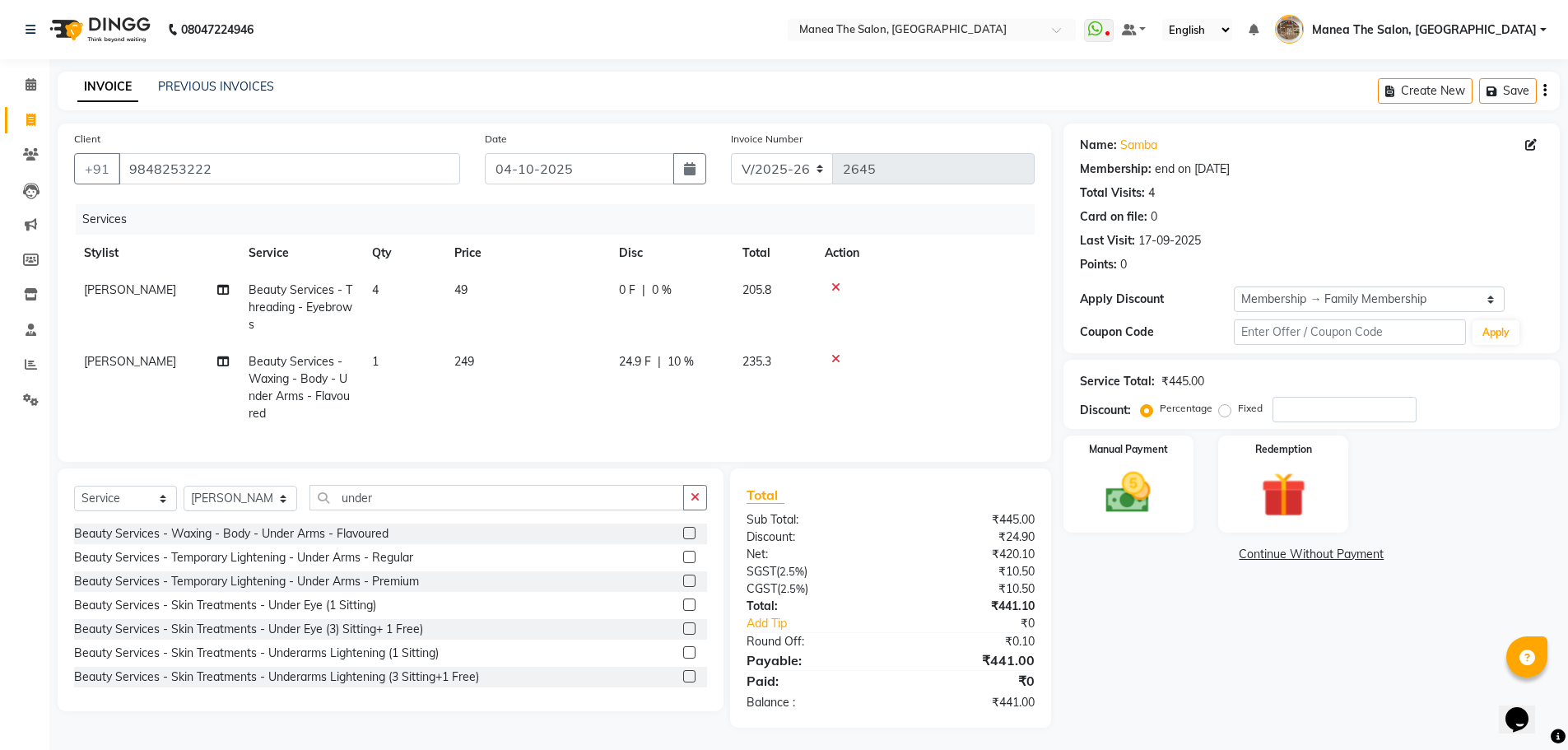
click at [1188, 601] on div "Name: Samba Membership: end on [DATE] Total Visits: 4 Card on file: 0 Last Visi…" at bounding box center [1318, 425] width 508 height 604
click at [1161, 499] on img at bounding box center [1129, 490] width 76 height 53
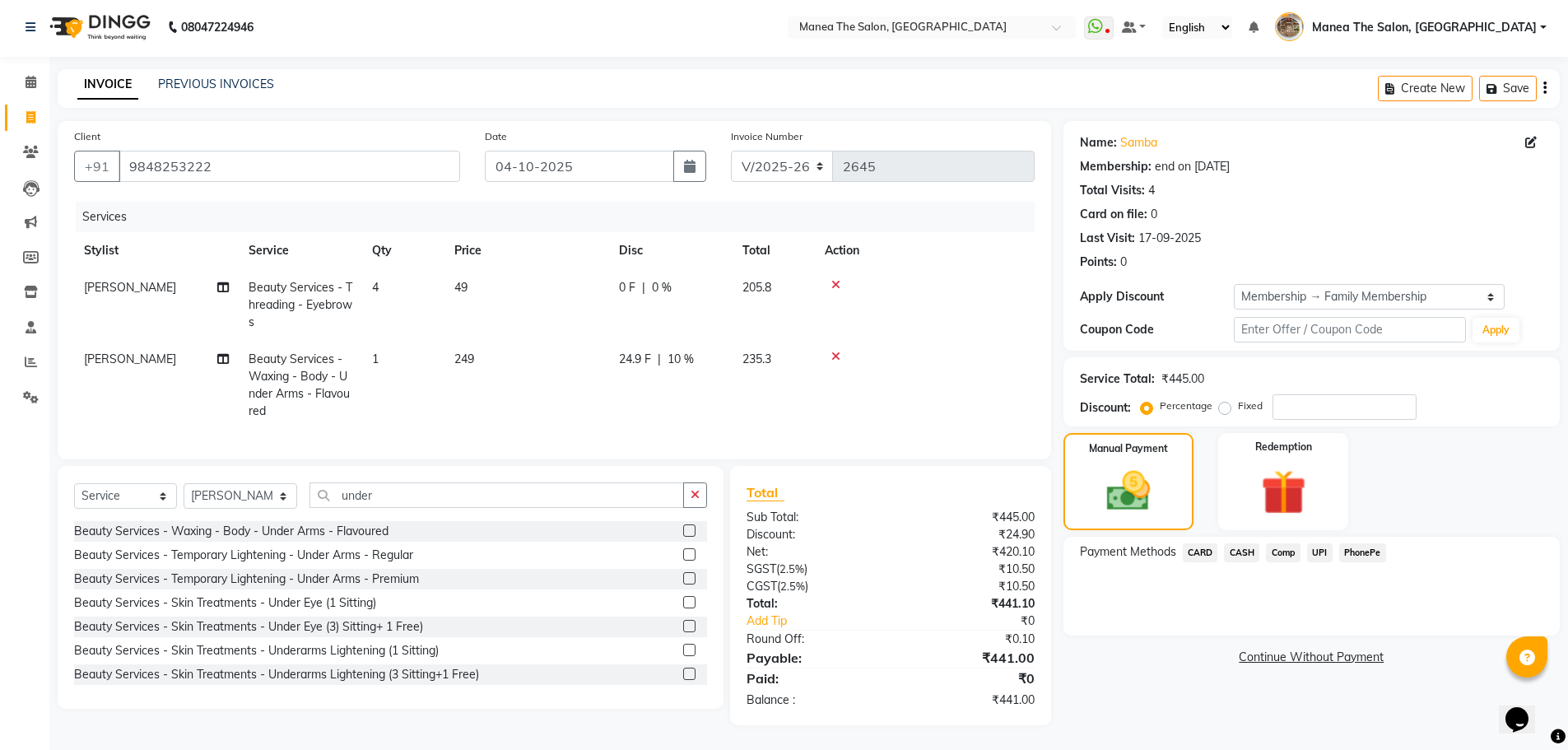
click at [1244, 543] on span "CASH" at bounding box center [1241, 553] width 35 height 19
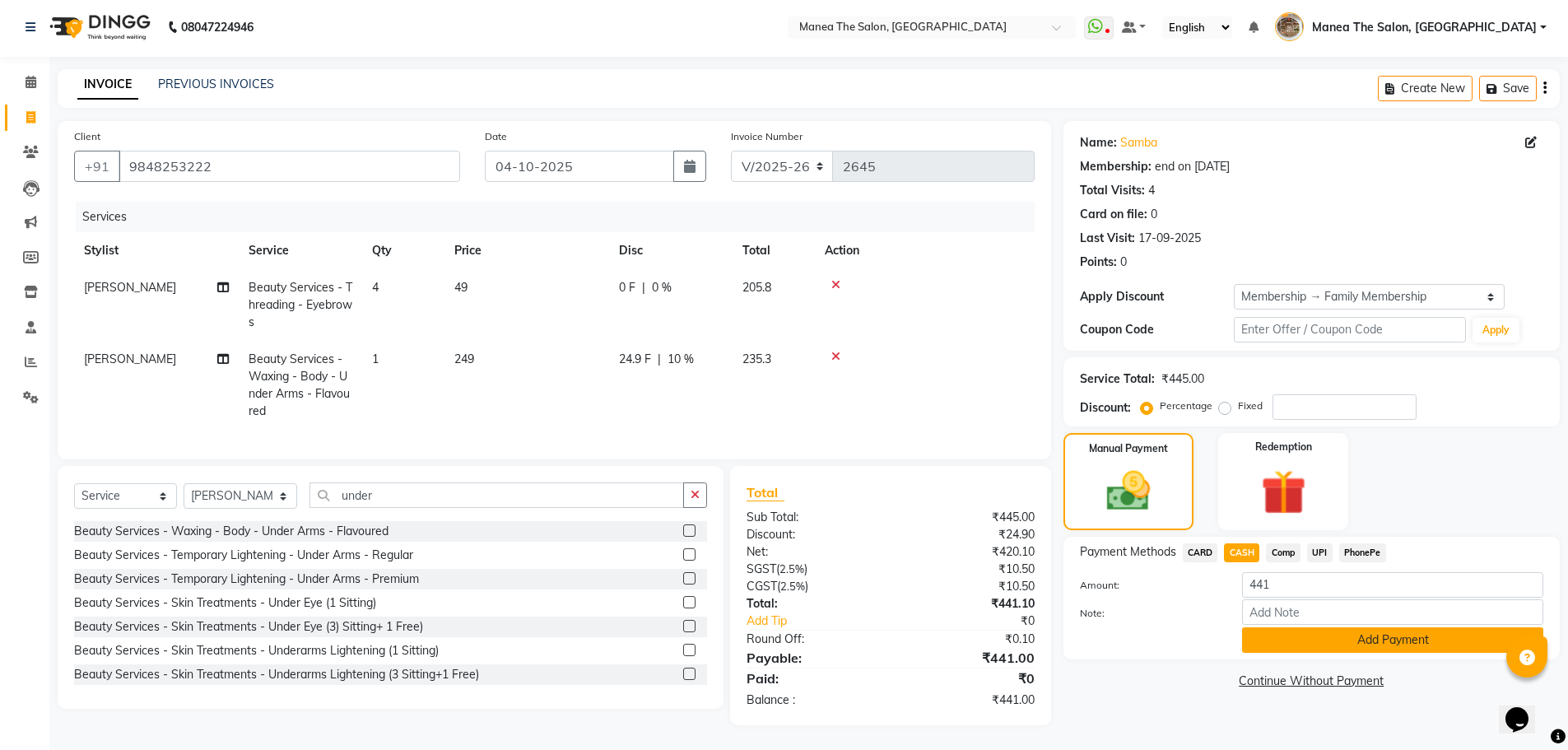
click at [1324, 627] on button "Add Payment" at bounding box center [1393, 639] width 302 height 26
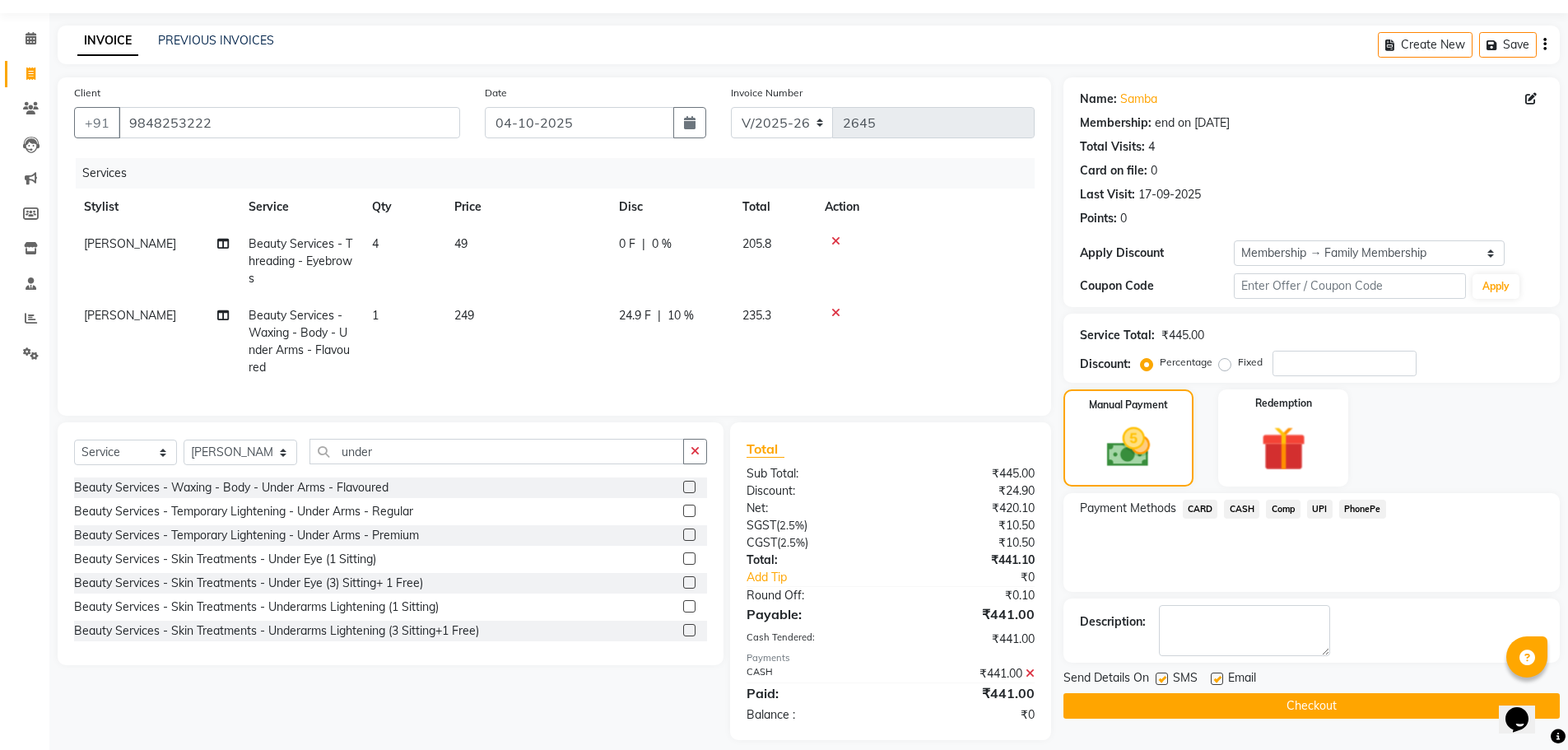
scroll to position [73, 0]
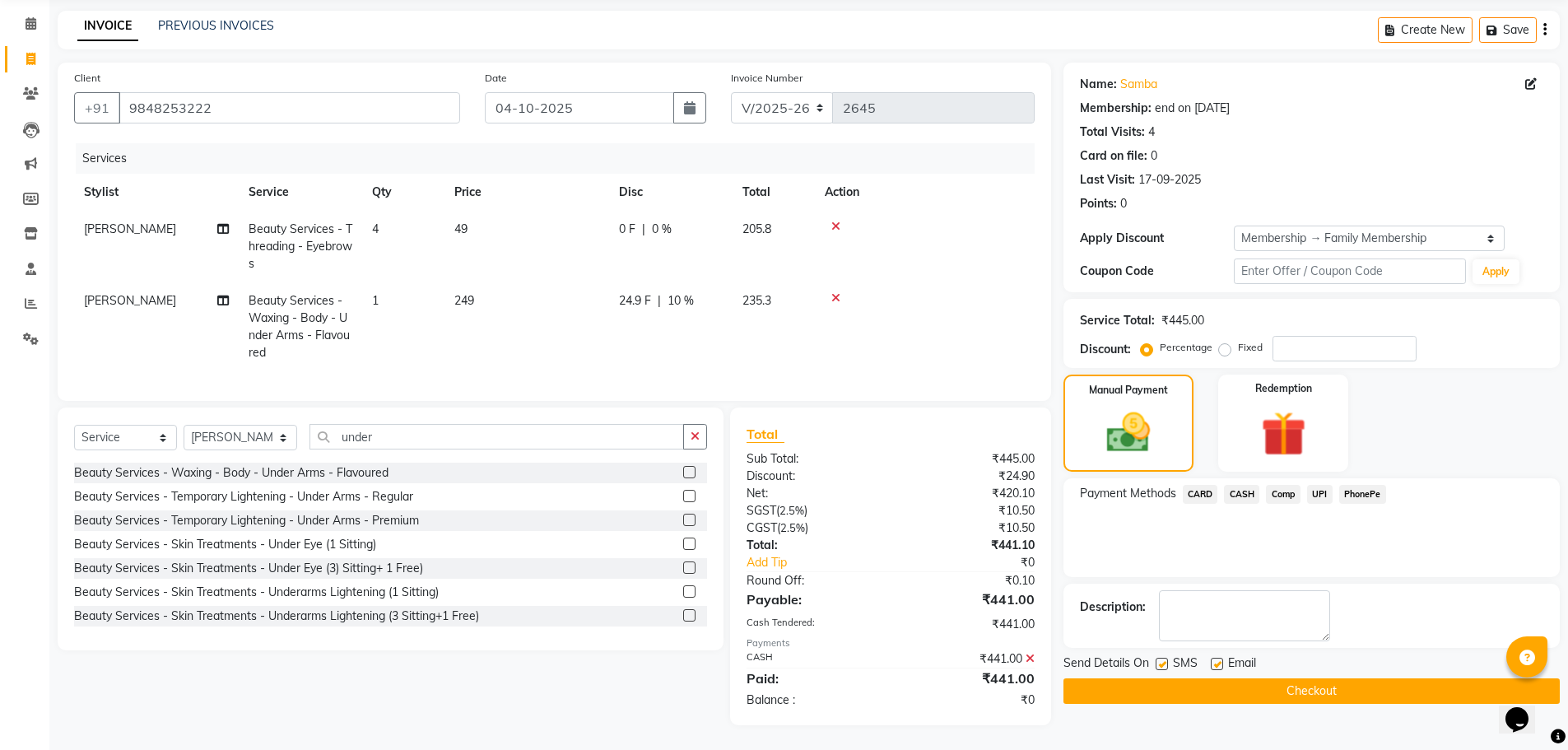
click at [1330, 678] on button "Checkout" at bounding box center [1311, 690] width 496 height 26
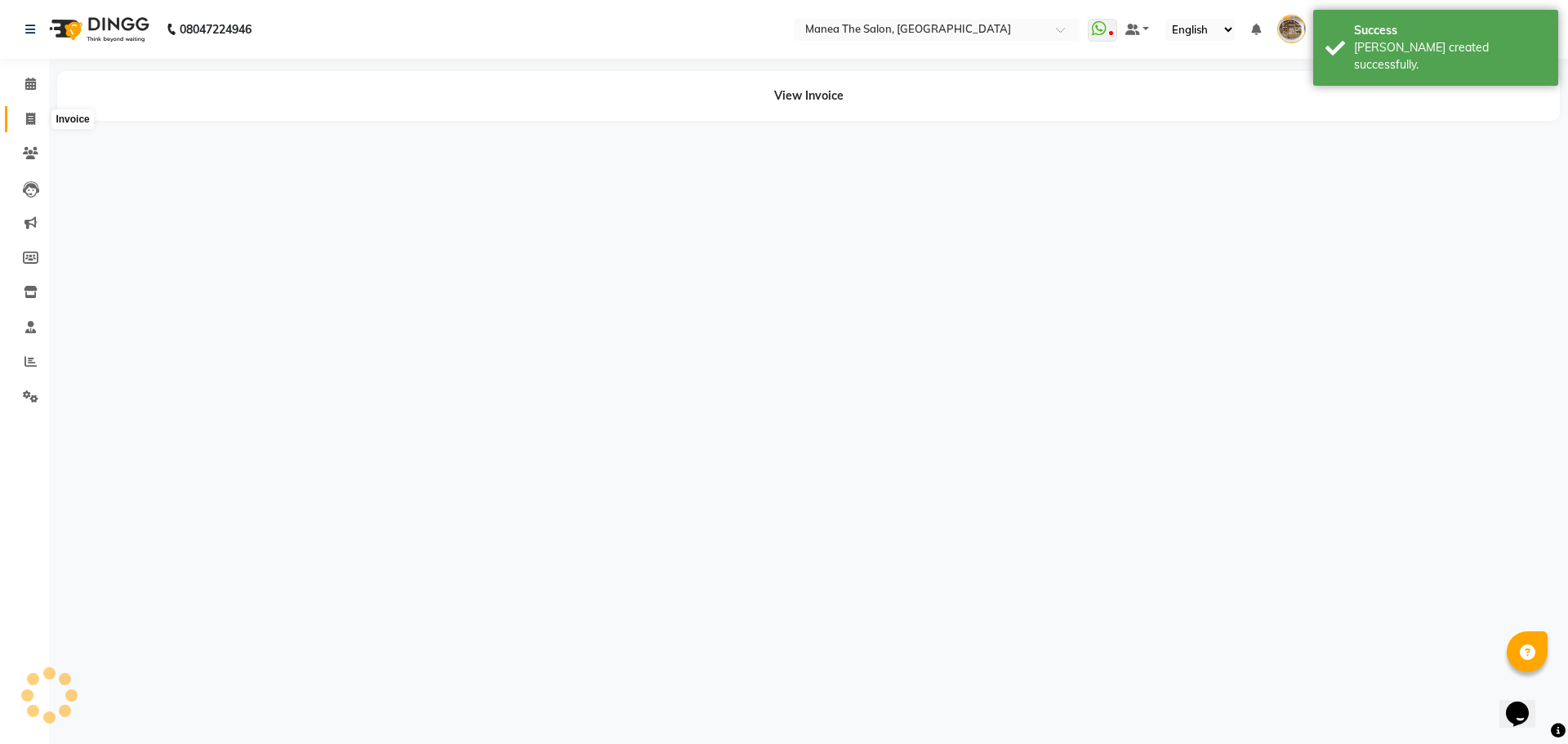
click at [31, 121] on icon at bounding box center [31, 119] width 9 height 12
select select "7287"
select select "service"
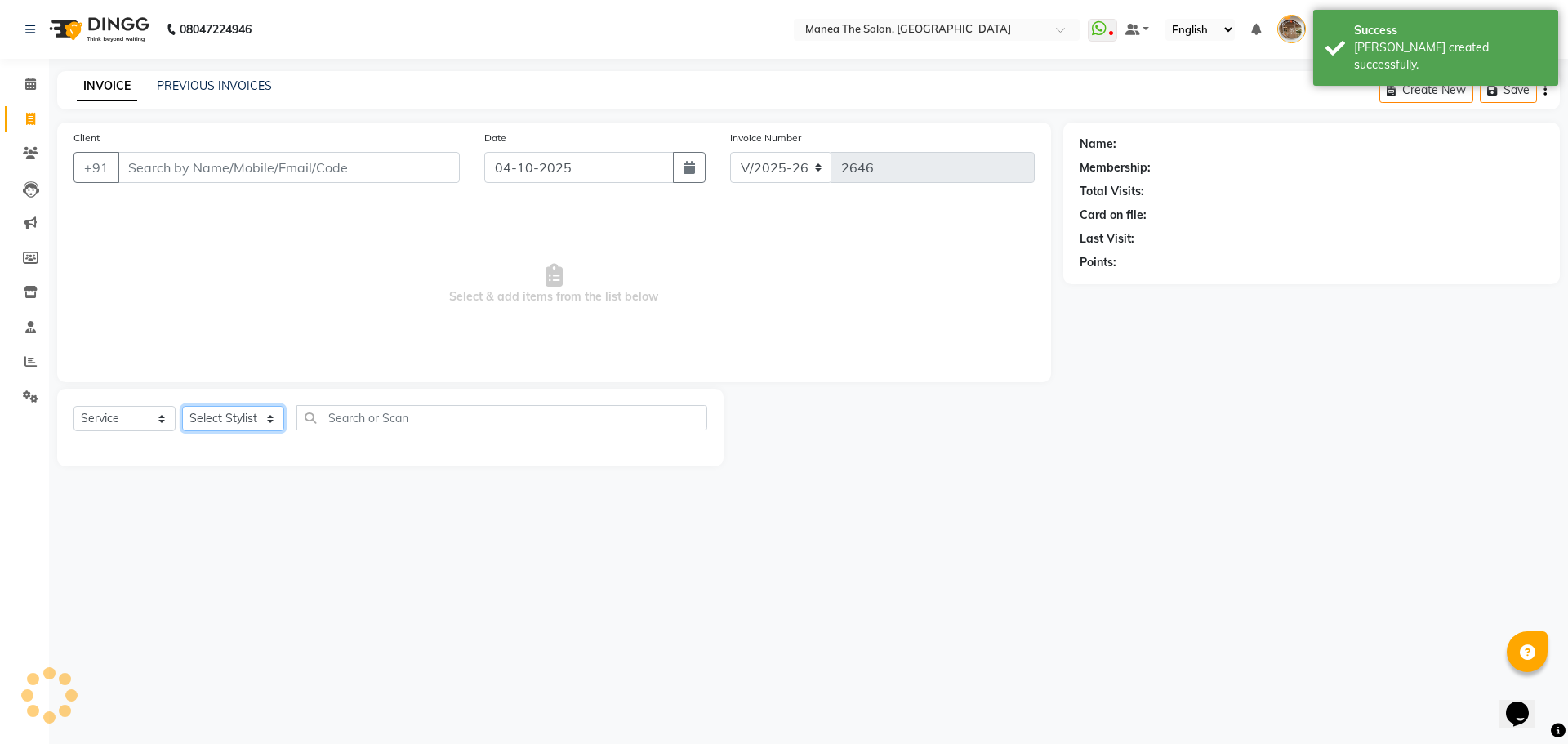
click at [244, 417] on select "Select Stylist" at bounding box center [233, 418] width 102 height 25
select select "63309"
click at [183, 405] on select "Select Stylist [PERSON_NAME] Front Office Kaif [PERSON_NAME] [PERSON_NAME] Pelu…" at bounding box center [239, 418] width 114 height 25
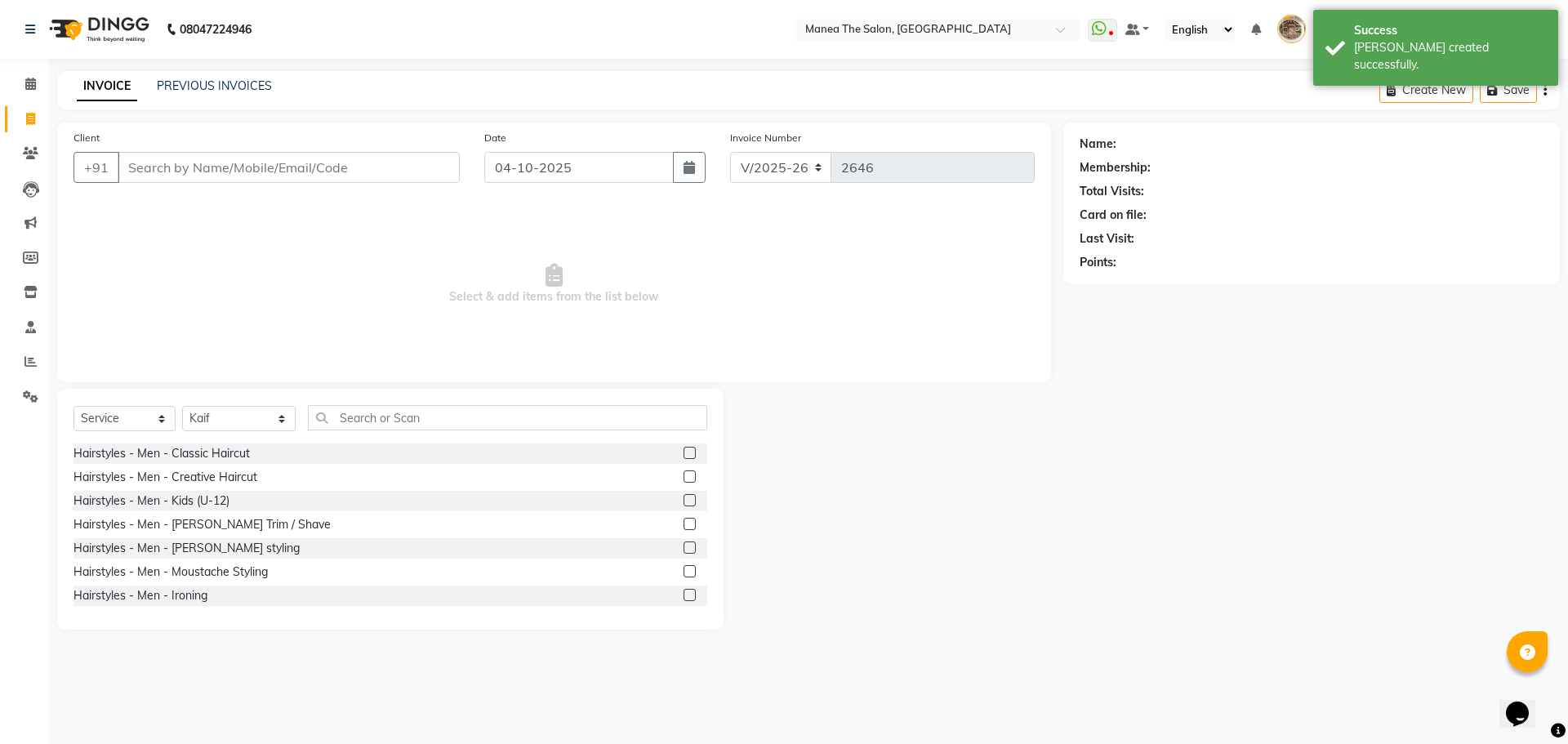
click at [683, 451] on label at bounding box center [689, 452] width 12 height 12
click at [683, 451] on input "checkbox" at bounding box center [688, 452] width 10 height 10
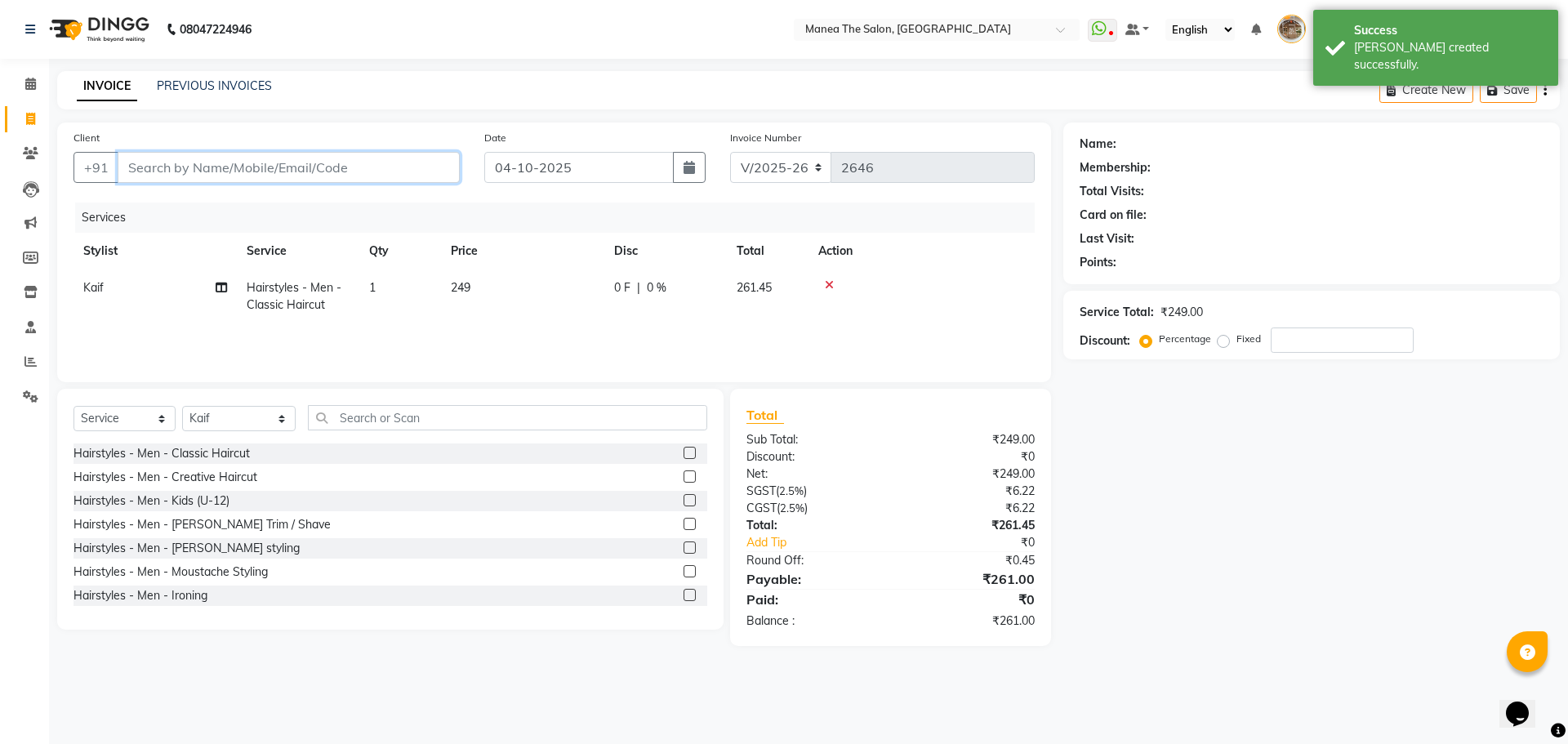
checkbox input "false"
click at [386, 178] on input "Client" at bounding box center [289, 166] width 343 height 31
type input "9"
type input "0"
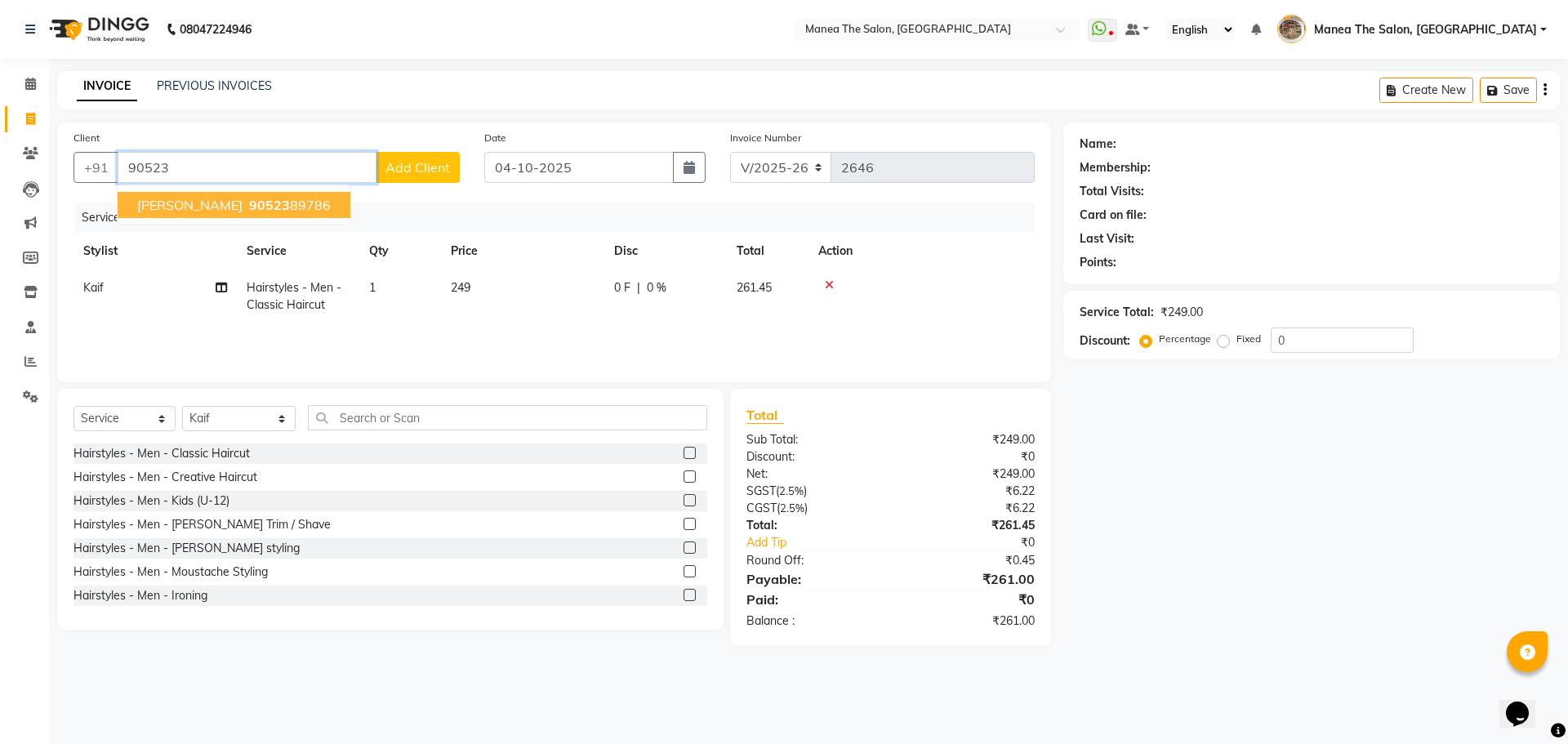
click at [246, 210] on ngb-highlight "90523 89786" at bounding box center [288, 204] width 85 height 16
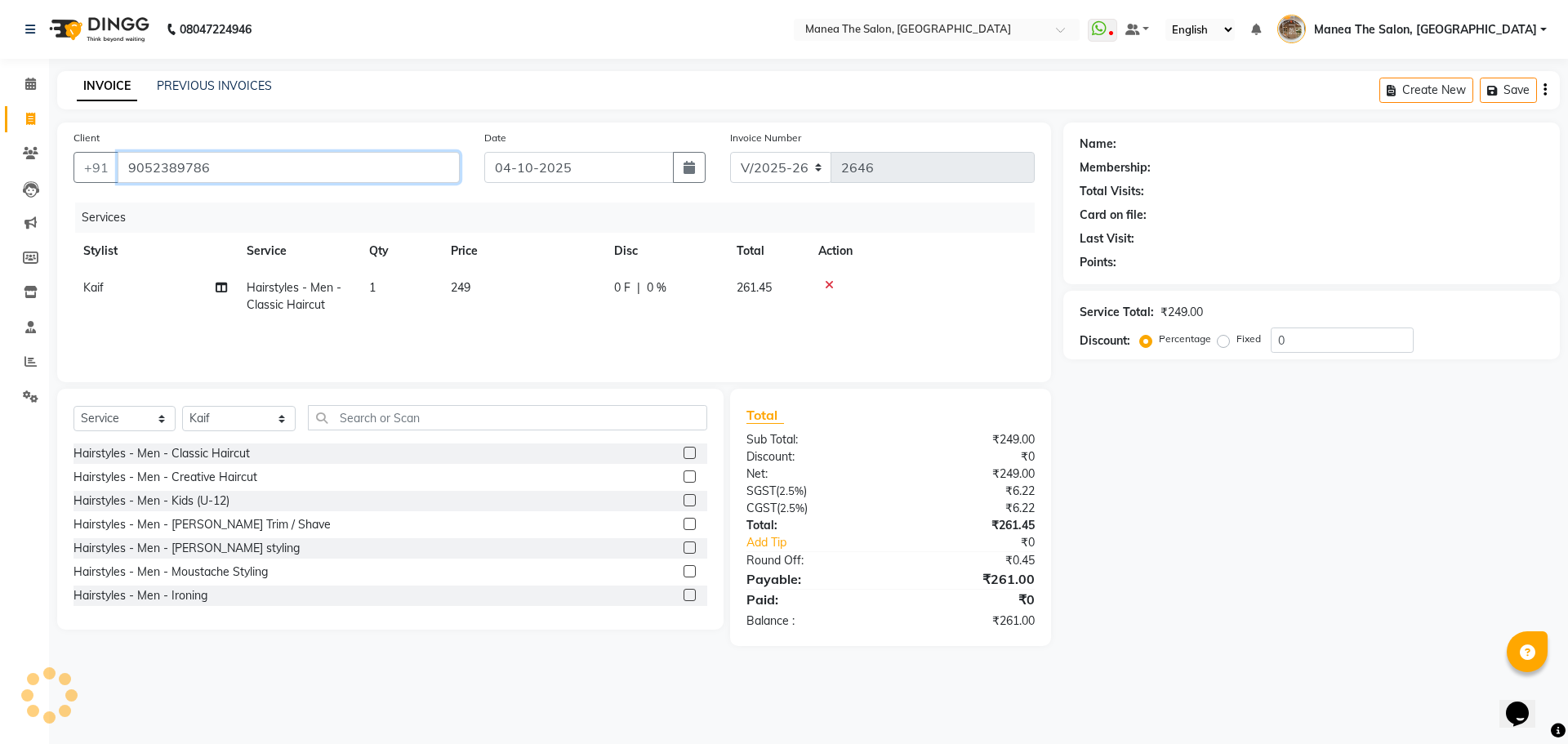
type input "9052389786"
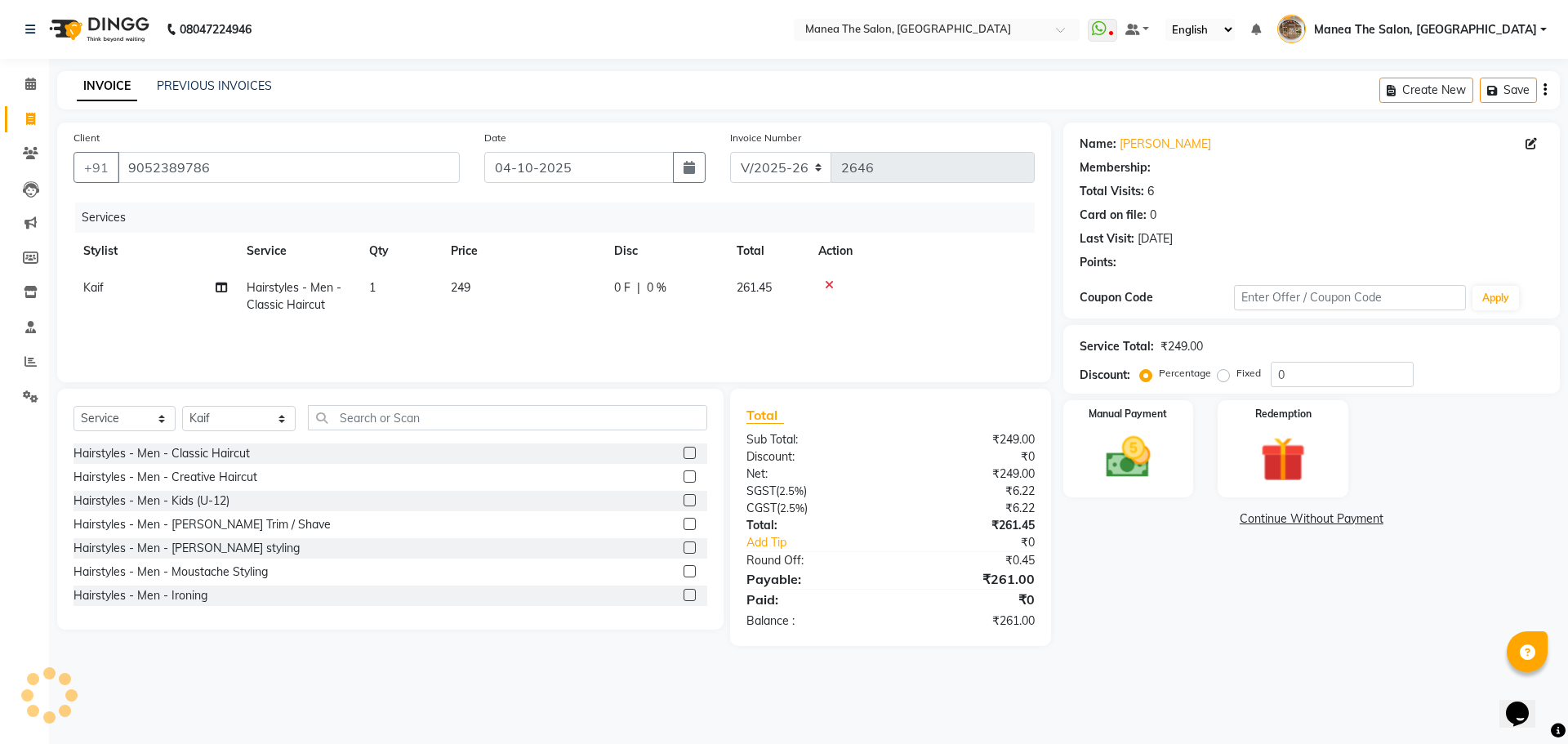
select select "1: Object"
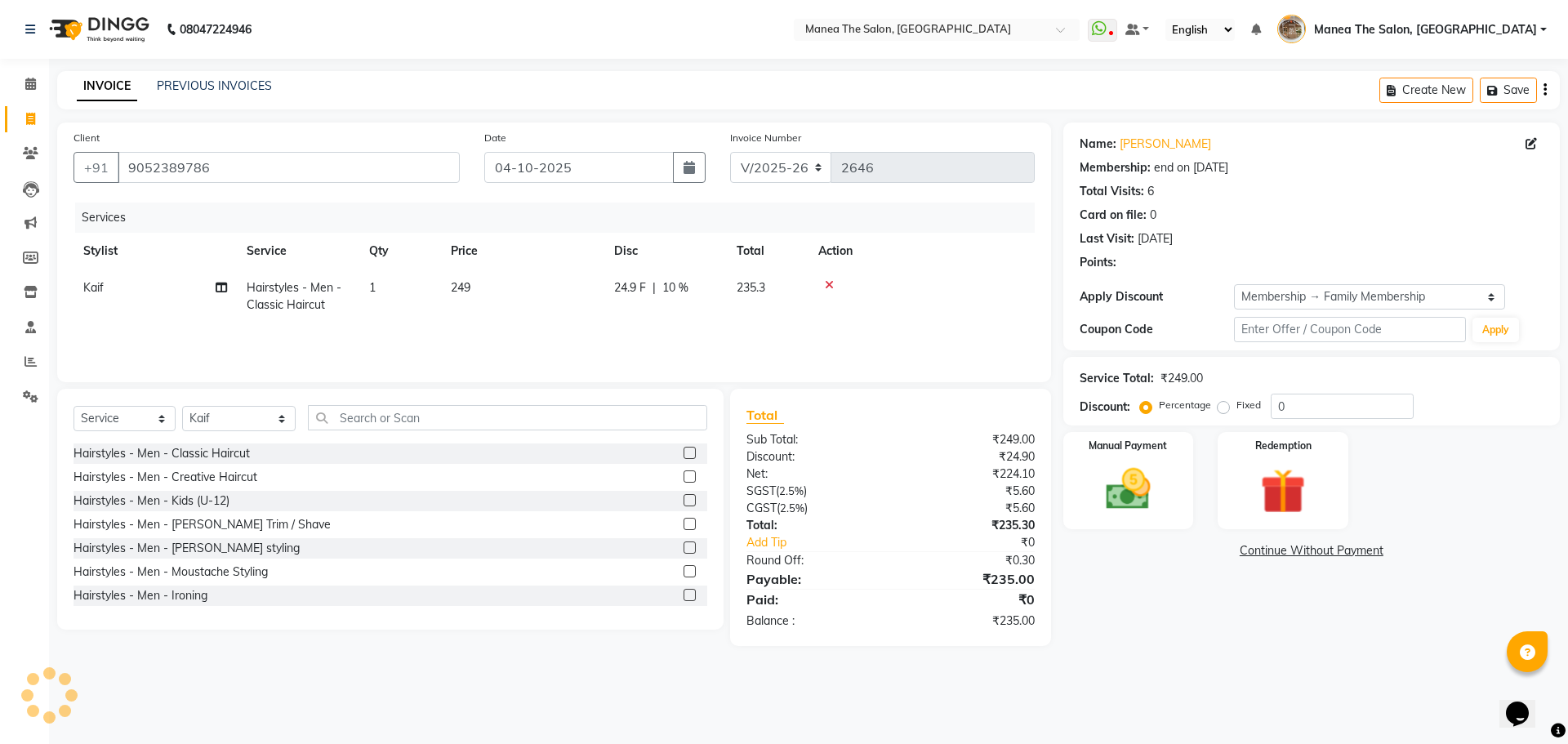
type input "10"
click at [1090, 604] on div "Name: [PERSON_NAME] Membership: end on [DATE] Total Visits: 6 Card on file: 0 L…" at bounding box center [1318, 384] width 509 height 523
click at [765, 546] on link "Add Tip" at bounding box center [825, 543] width 183 height 17
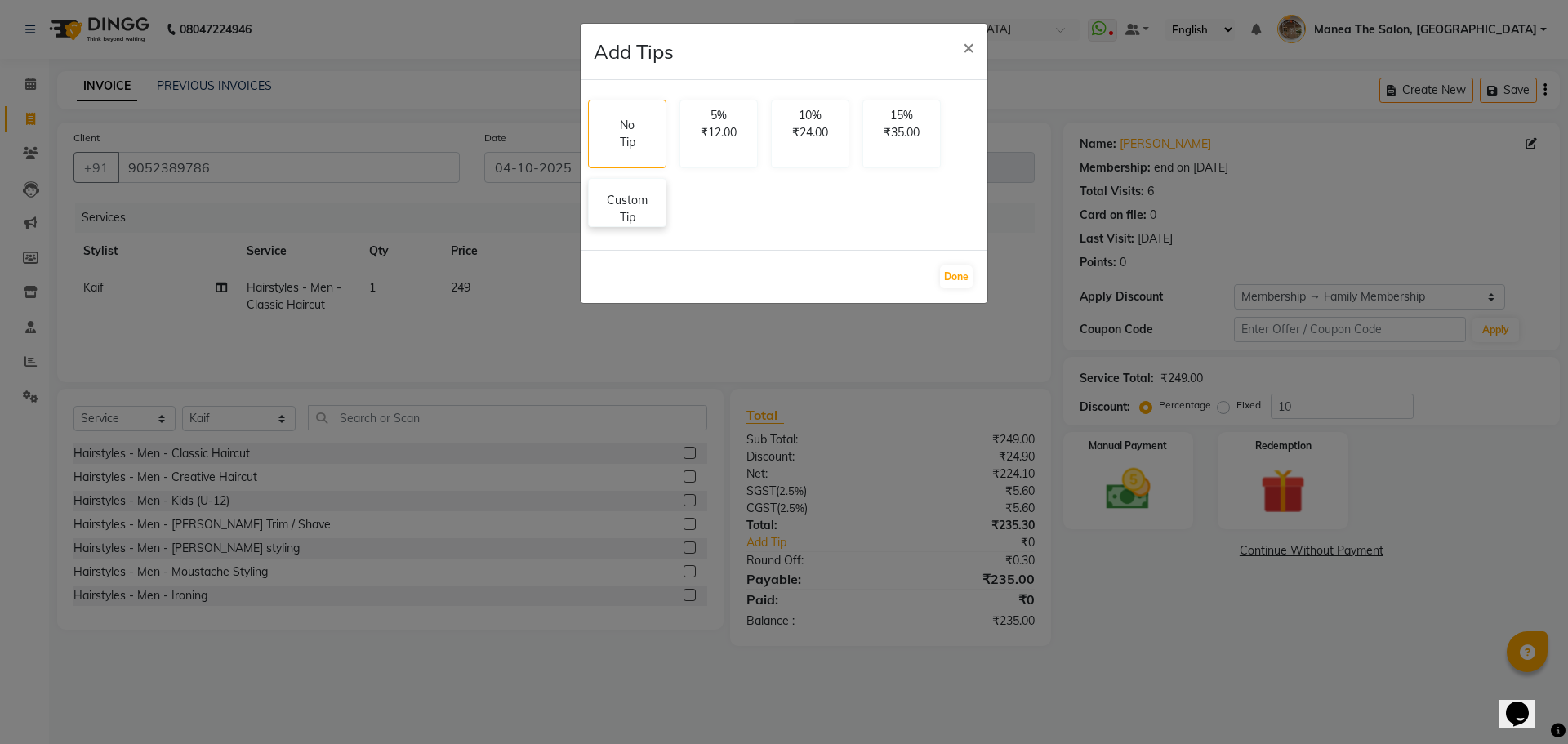
click at [635, 201] on p "Custom Tip" at bounding box center [627, 209] width 57 height 34
select select "63309"
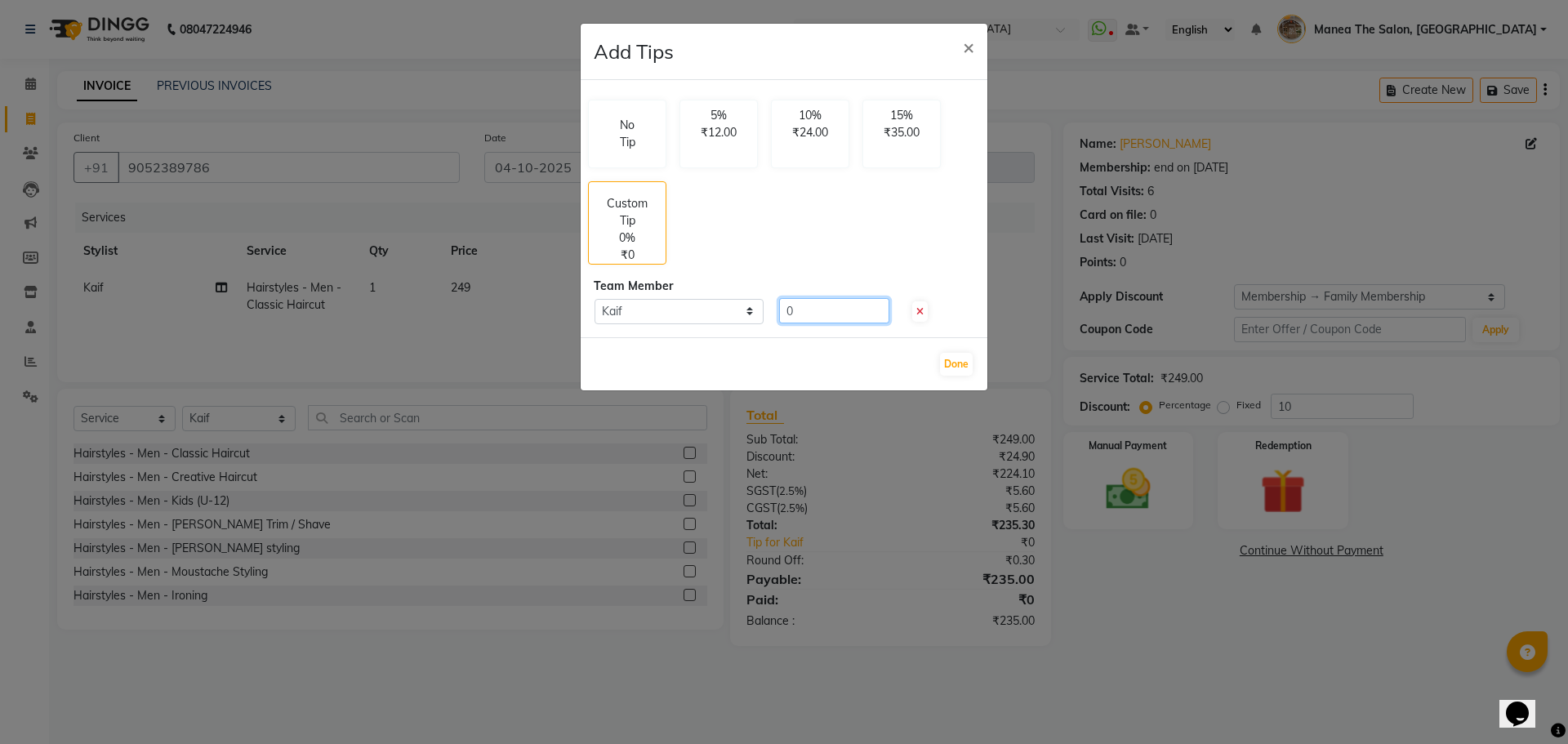
click at [800, 300] on input "0" at bounding box center [834, 310] width 110 height 25
type input "75"
click at [952, 362] on button "Done" at bounding box center [956, 364] width 33 height 23
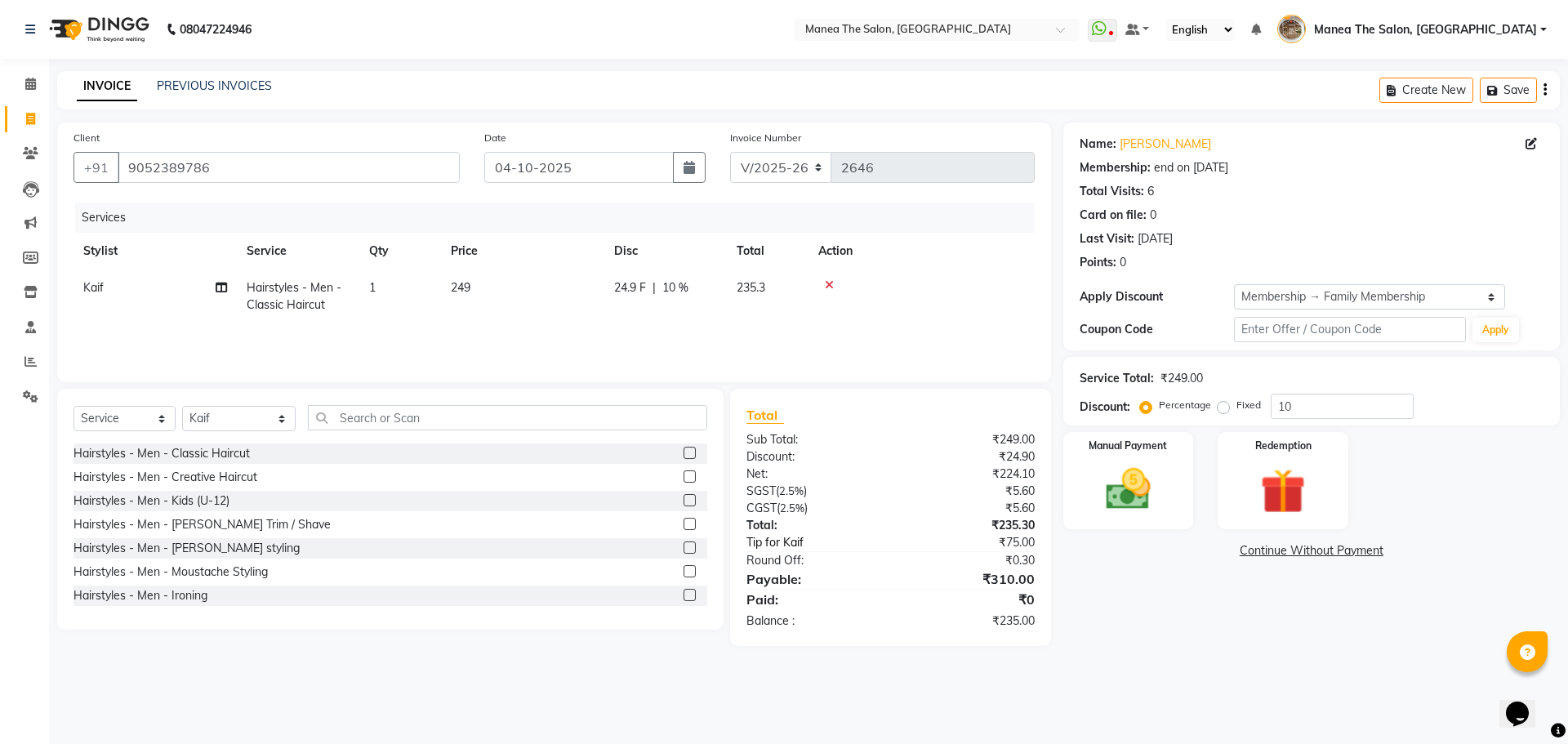
click at [793, 542] on link "Tip for Kaif" at bounding box center [825, 543] width 183 height 17
select select "63309"
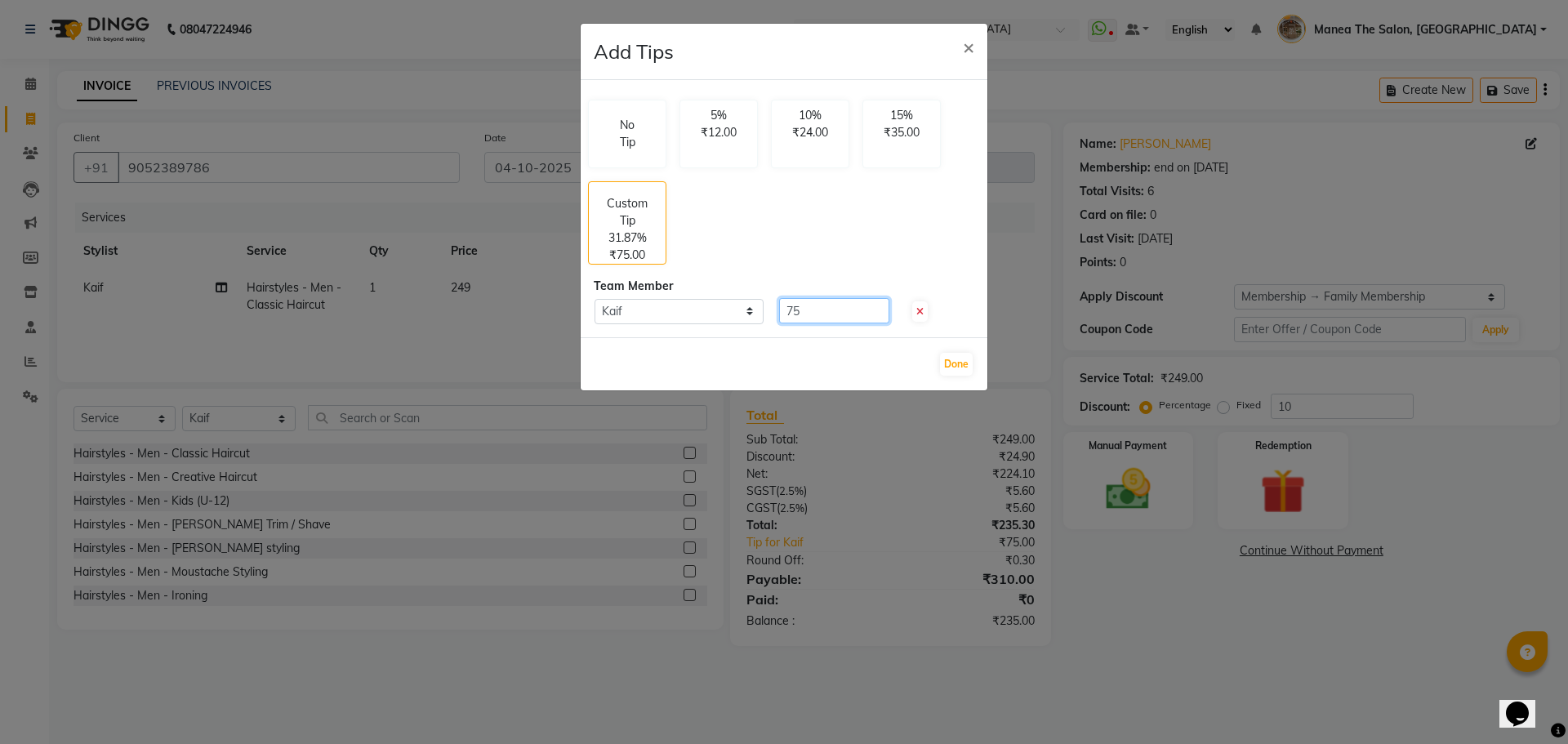
click at [808, 316] on input "75" at bounding box center [834, 310] width 110 height 25
type input "7"
type input "65"
click at [952, 368] on button "Done" at bounding box center [956, 364] width 33 height 23
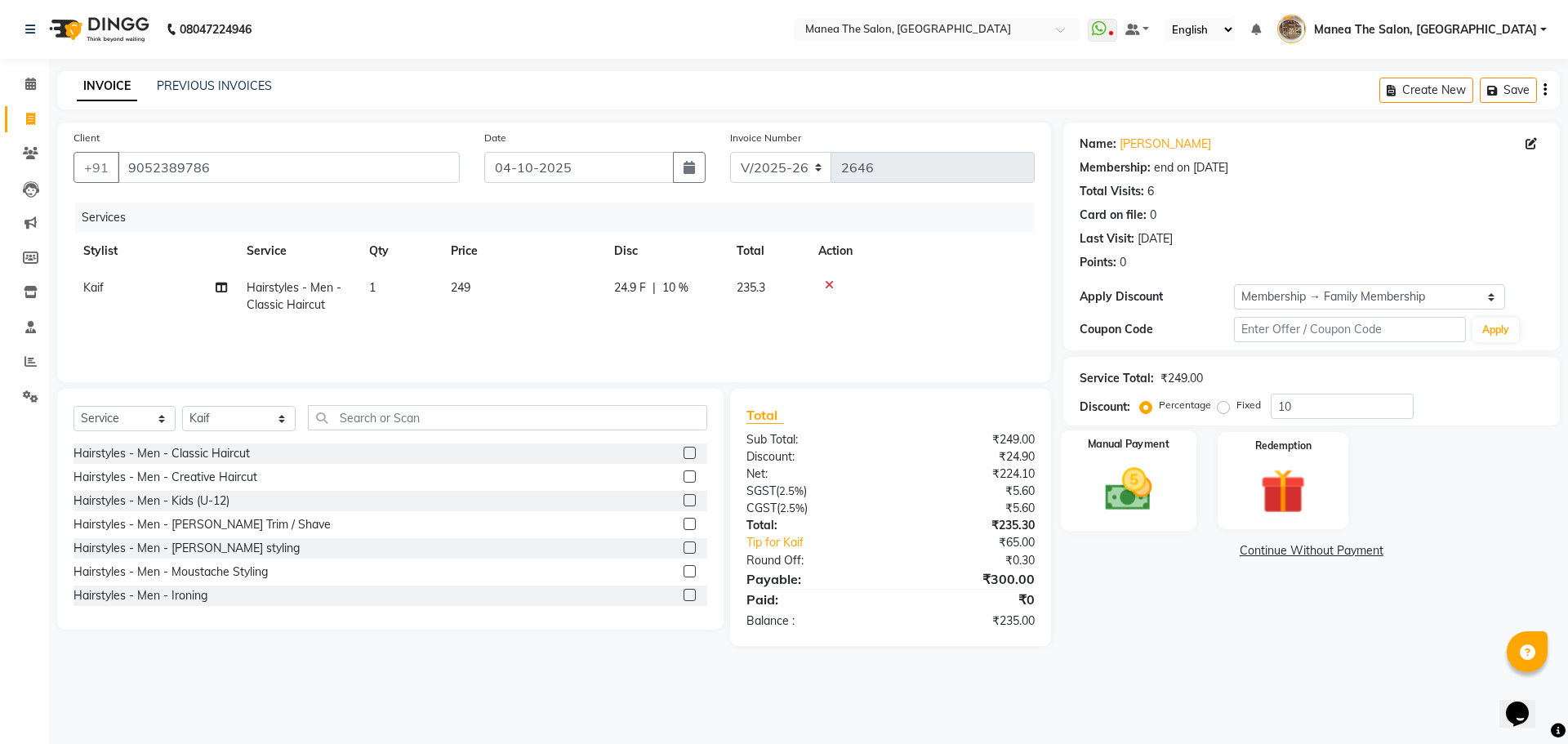
click at [1115, 499] on img at bounding box center [1128, 488] width 76 height 54
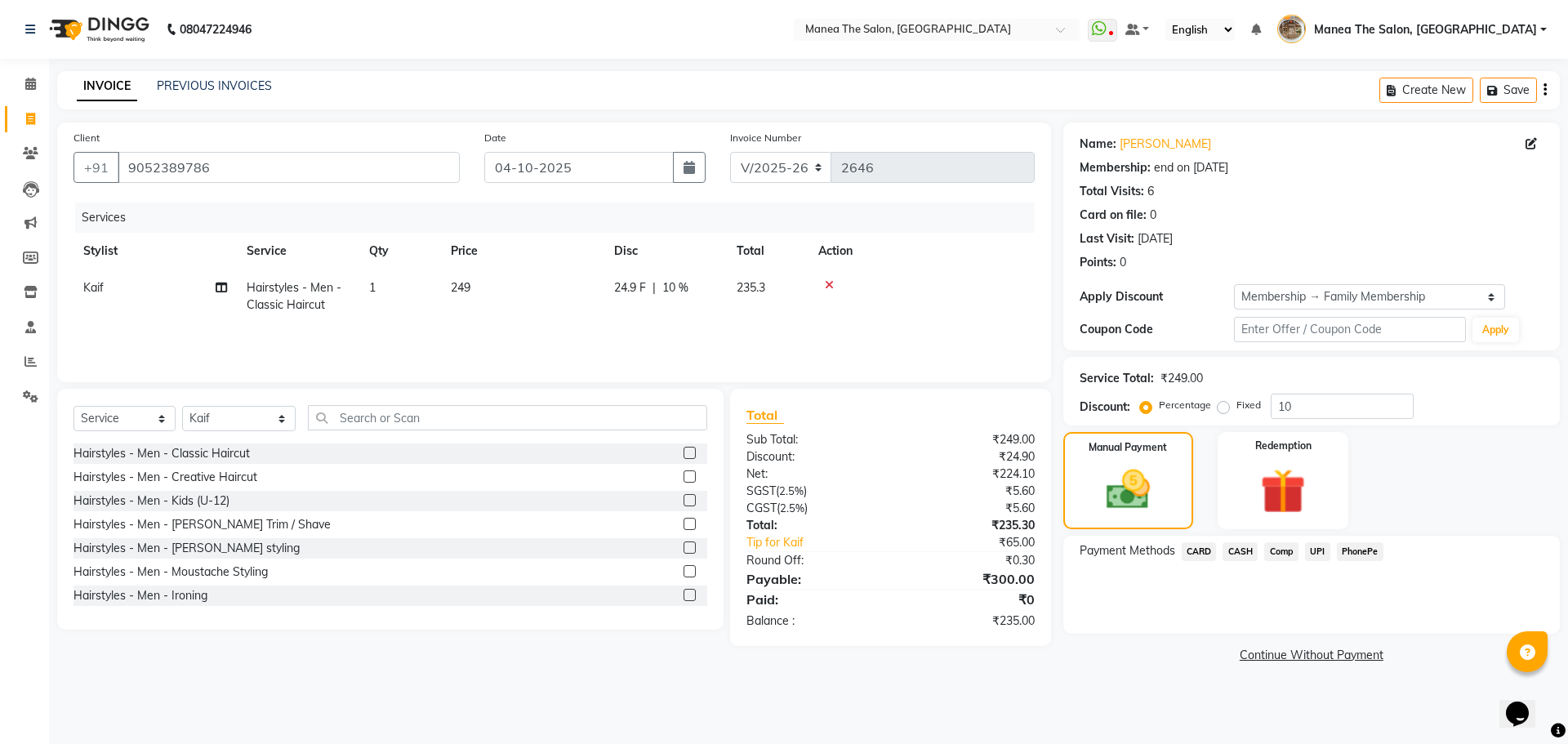
click at [1355, 550] on span "PhonePe" at bounding box center [1360, 551] width 46 height 19
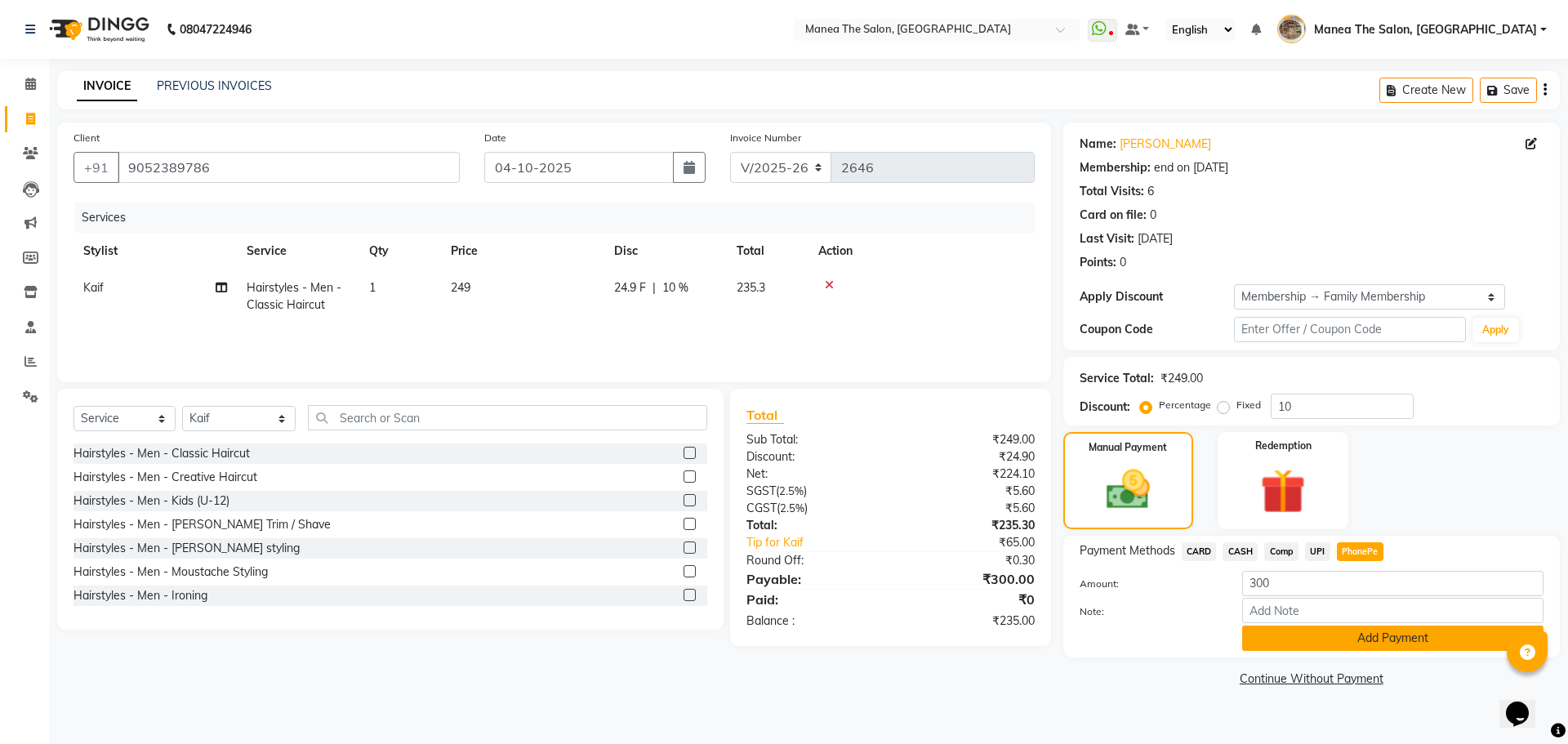
click at [1357, 631] on button "Add Payment" at bounding box center [1393, 638] width 301 height 25
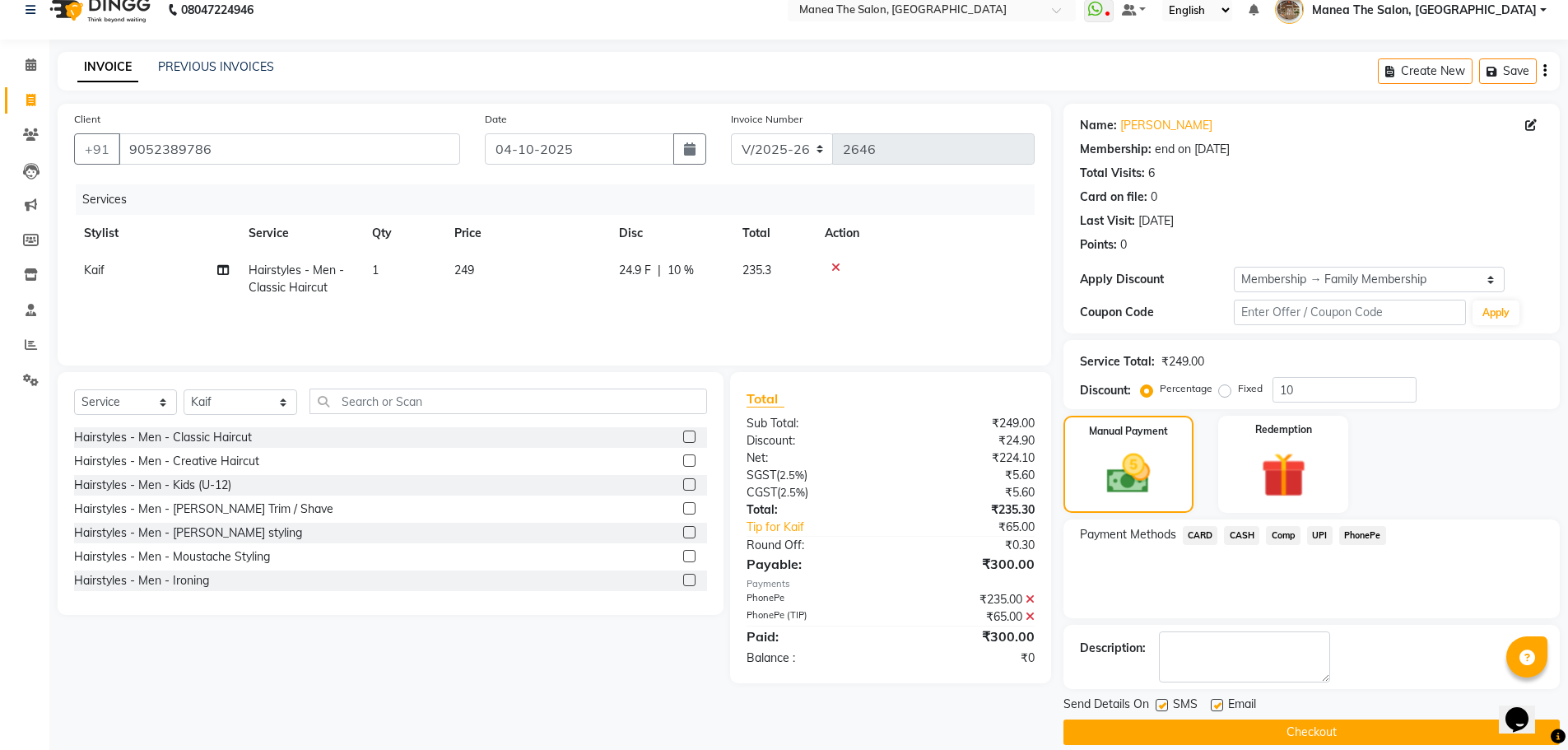
scroll to position [40, 0]
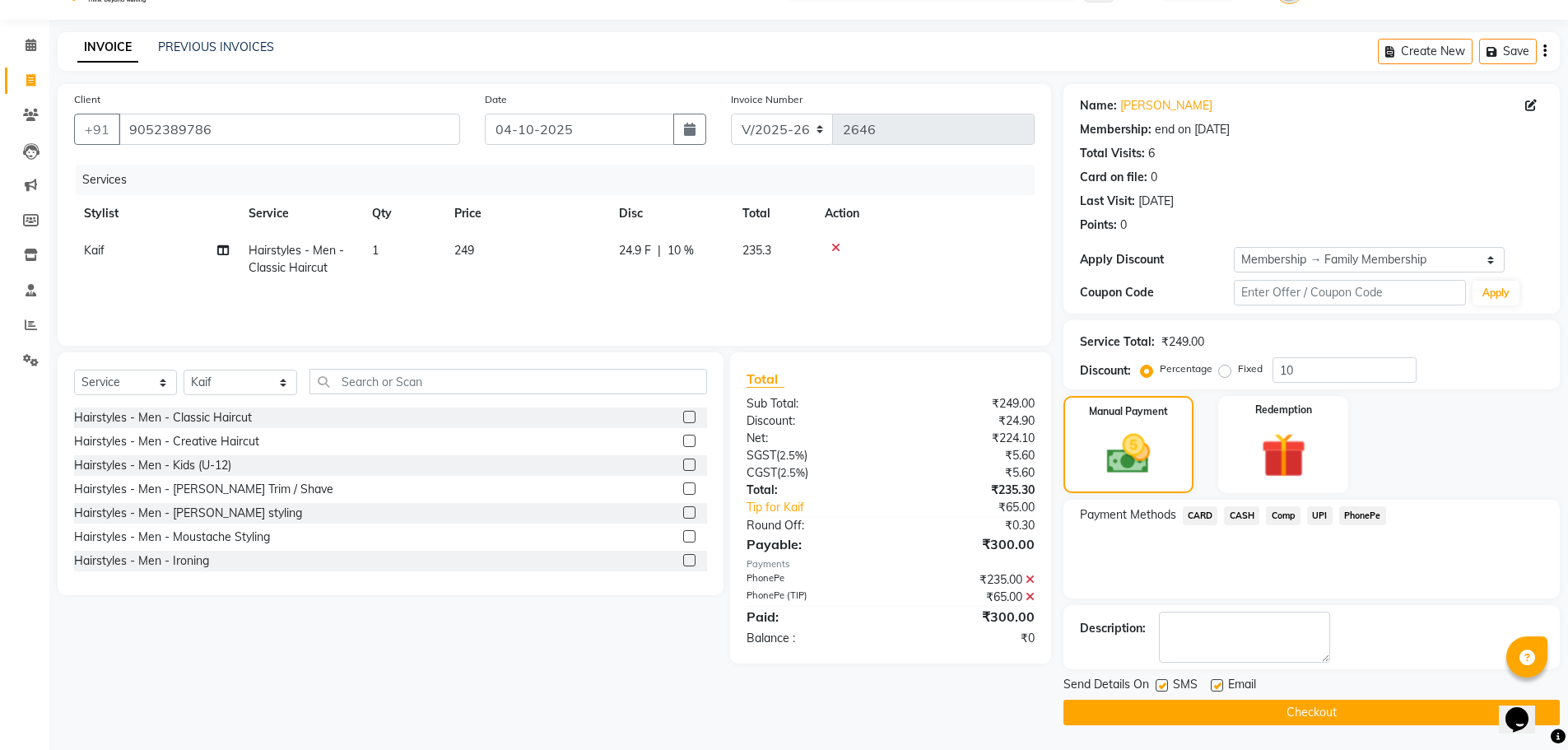
click at [1350, 700] on button "Checkout" at bounding box center [1311, 712] width 496 height 26
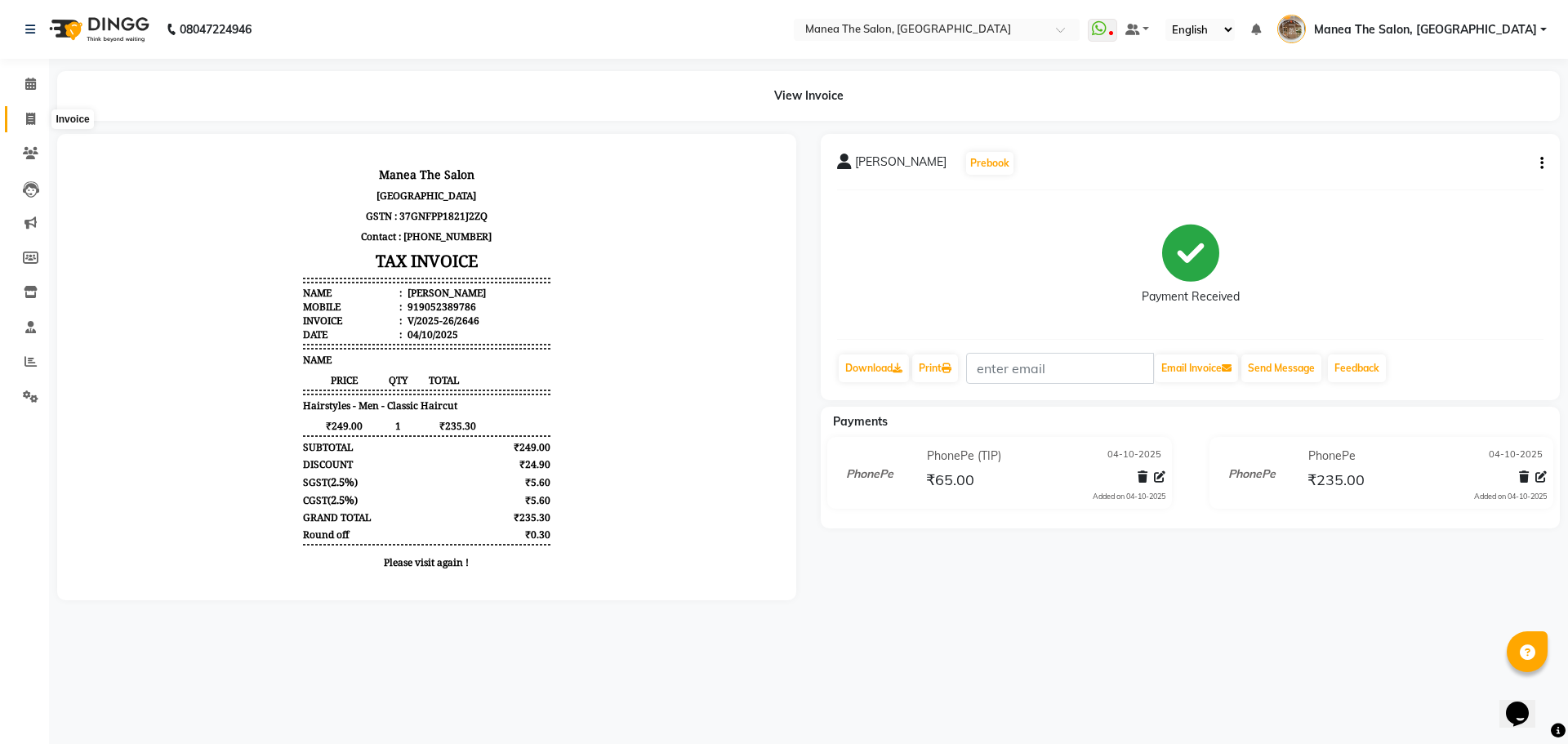
click at [19, 120] on span at bounding box center [30, 119] width 28 height 19
select select "service"
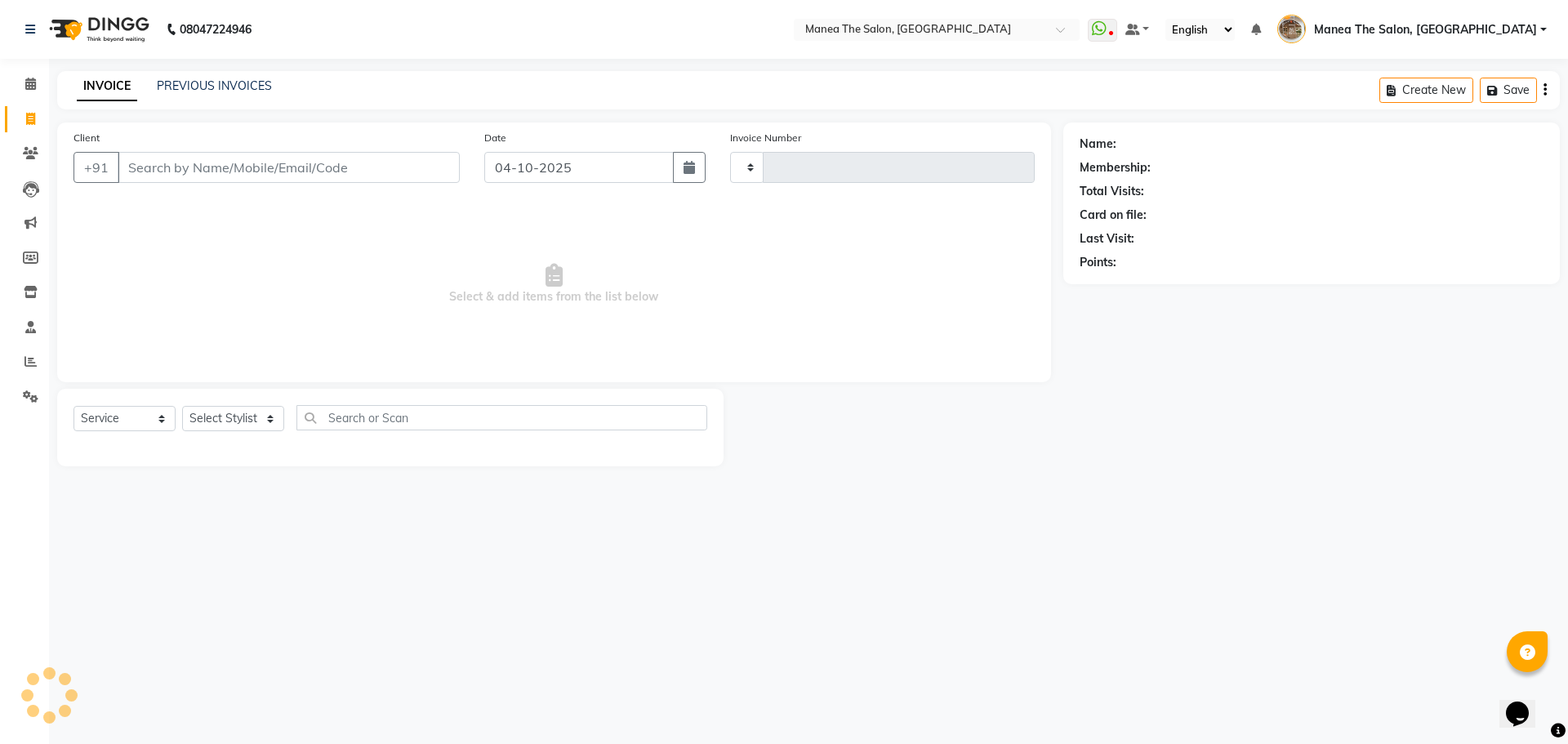
type input "2647"
select select "7287"
click at [264, 422] on select "Select Stylist [PERSON_NAME] Front Office Kaif [PERSON_NAME] [PERSON_NAME] Pelu…" at bounding box center [239, 418] width 114 height 25
select select "63195"
click at [183, 405] on select "Select Stylist [PERSON_NAME] Front Office Kaif [PERSON_NAME] [PERSON_NAME] Pelu…" at bounding box center [239, 418] width 114 height 25
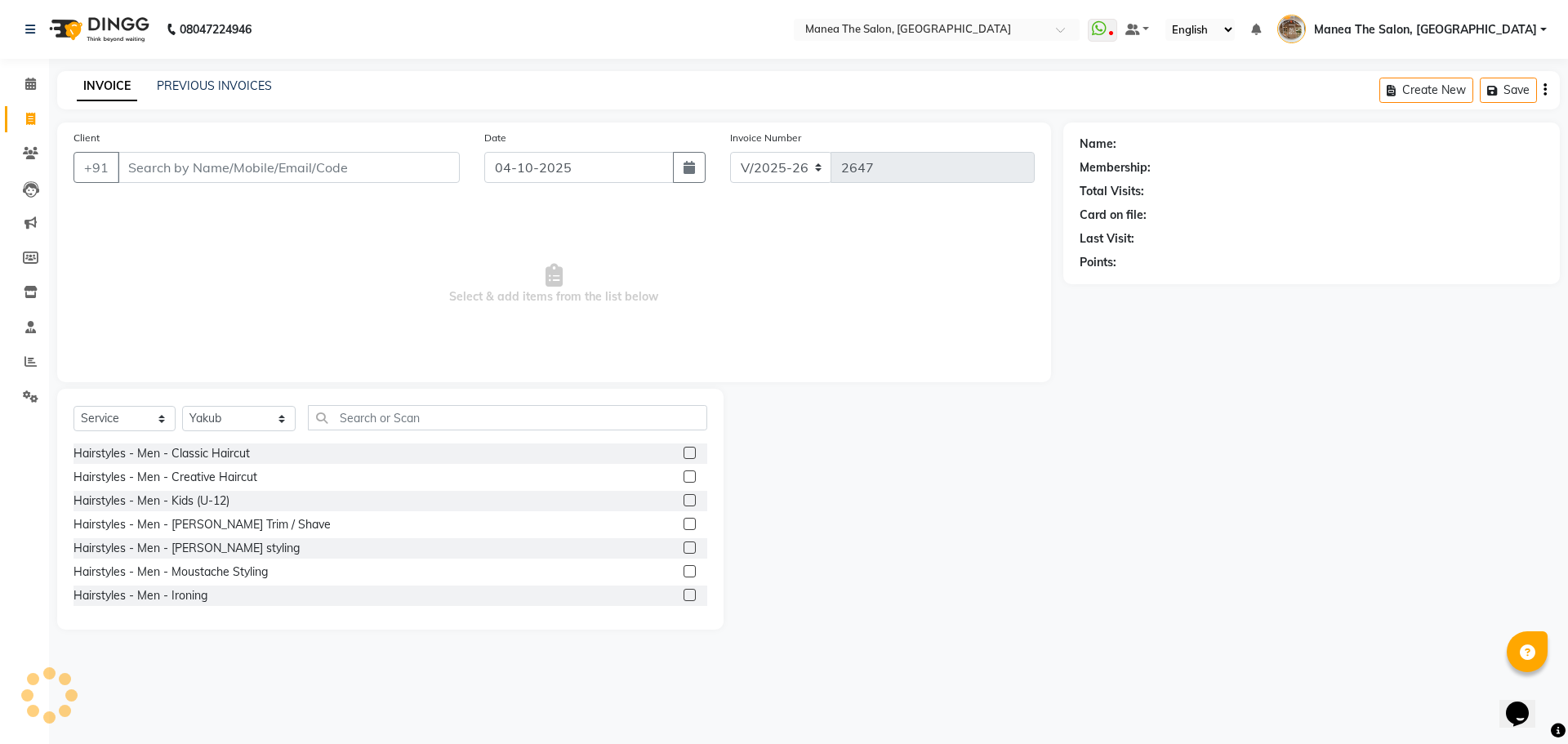
click at [683, 451] on label at bounding box center [689, 452] width 12 height 12
click at [683, 451] on input "checkbox" at bounding box center [688, 452] width 10 height 10
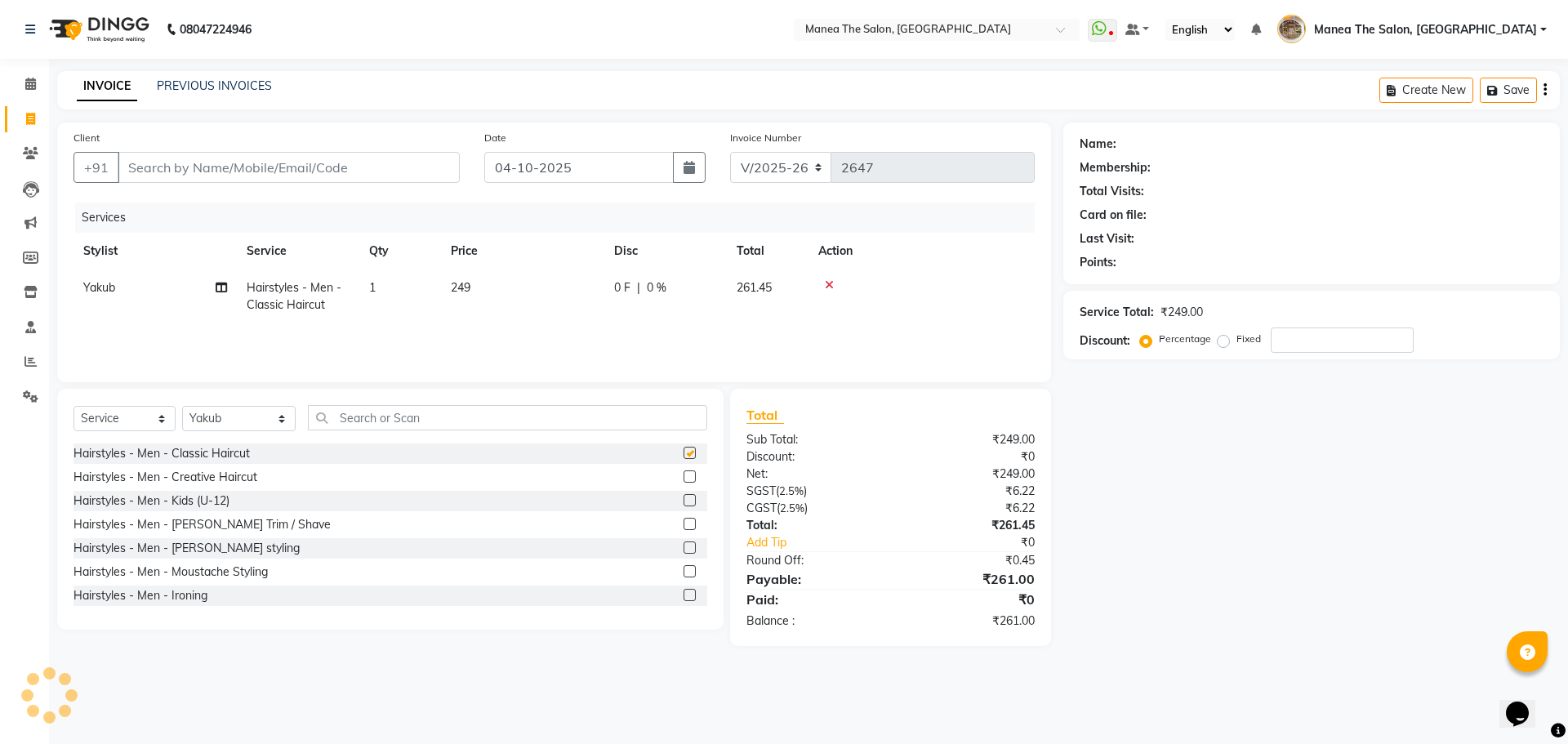
checkbox input "false"
click at [683, 520] on label at bounding box center [689, 523] width 12 height 12
click at [683, 520] on input "checkbox" at bounding box center [688, 524] width 10 height 10
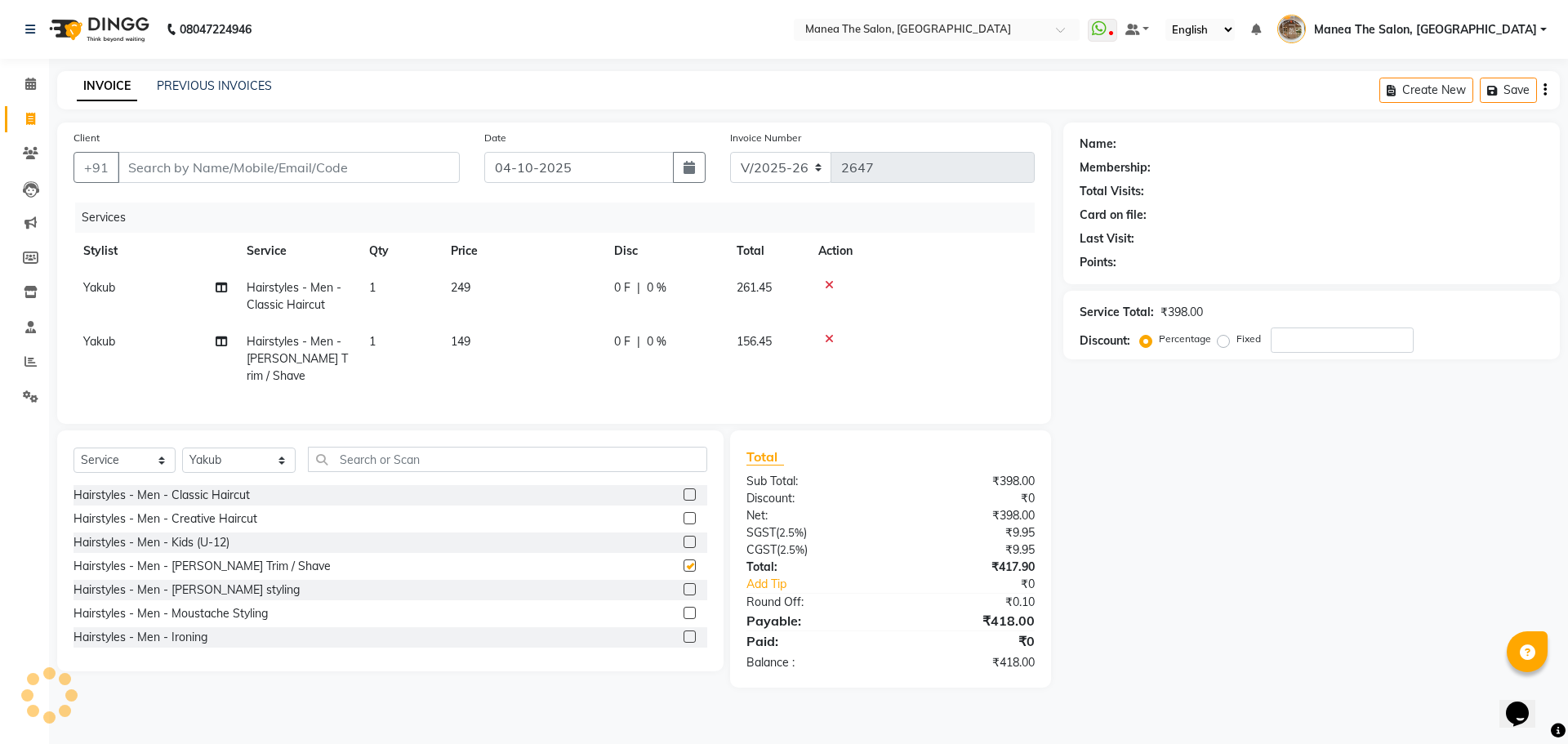
checkbox input "false"
click at [372, 448] on input "text" at bounding box center [507, 459] width 399 height 25
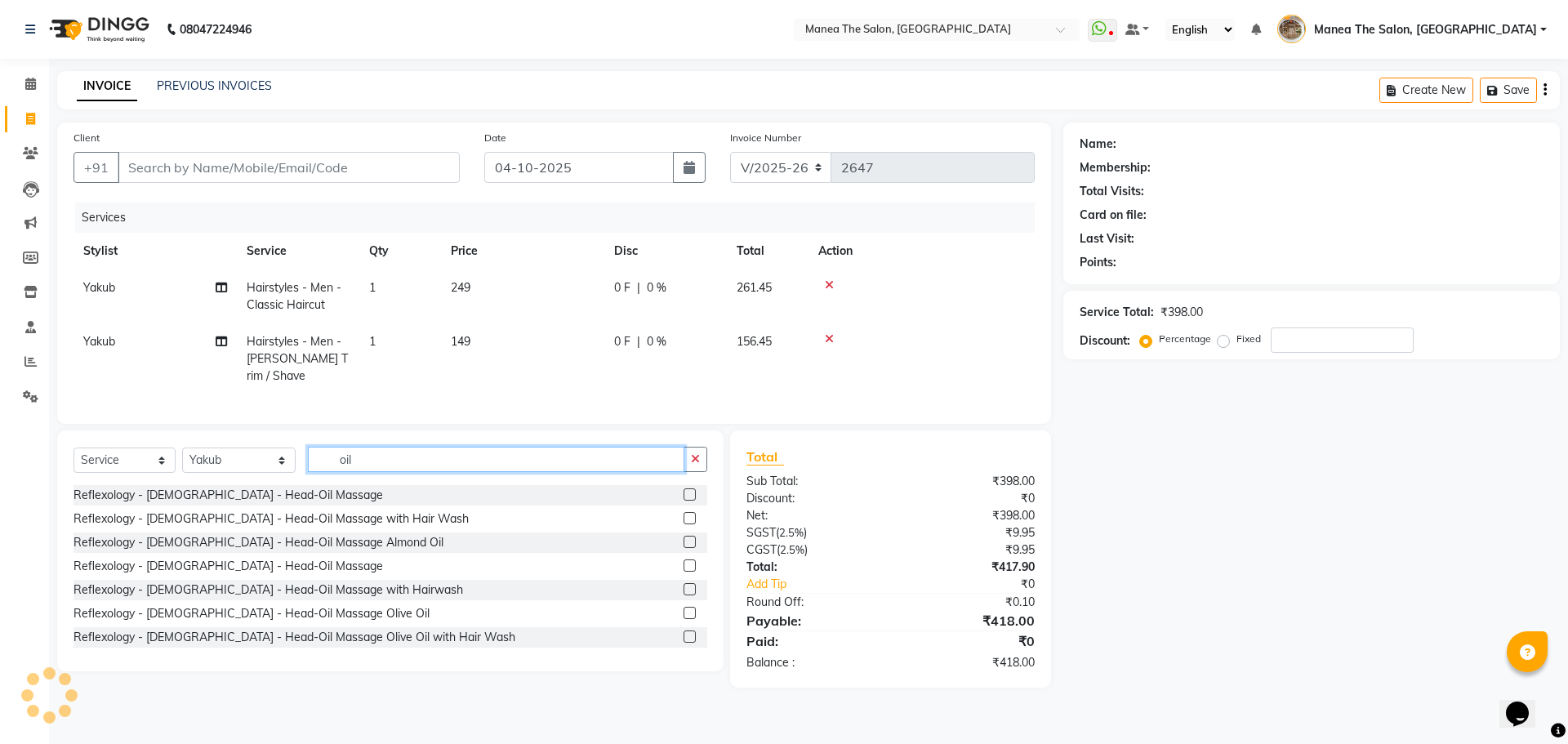
type input "oil"
click at [683, 488] on label at bounding box center [689, 494] width 12 height 12
click at [683, 490] on input "checkbox" at bounding box center [688, 495] width 10 height 10
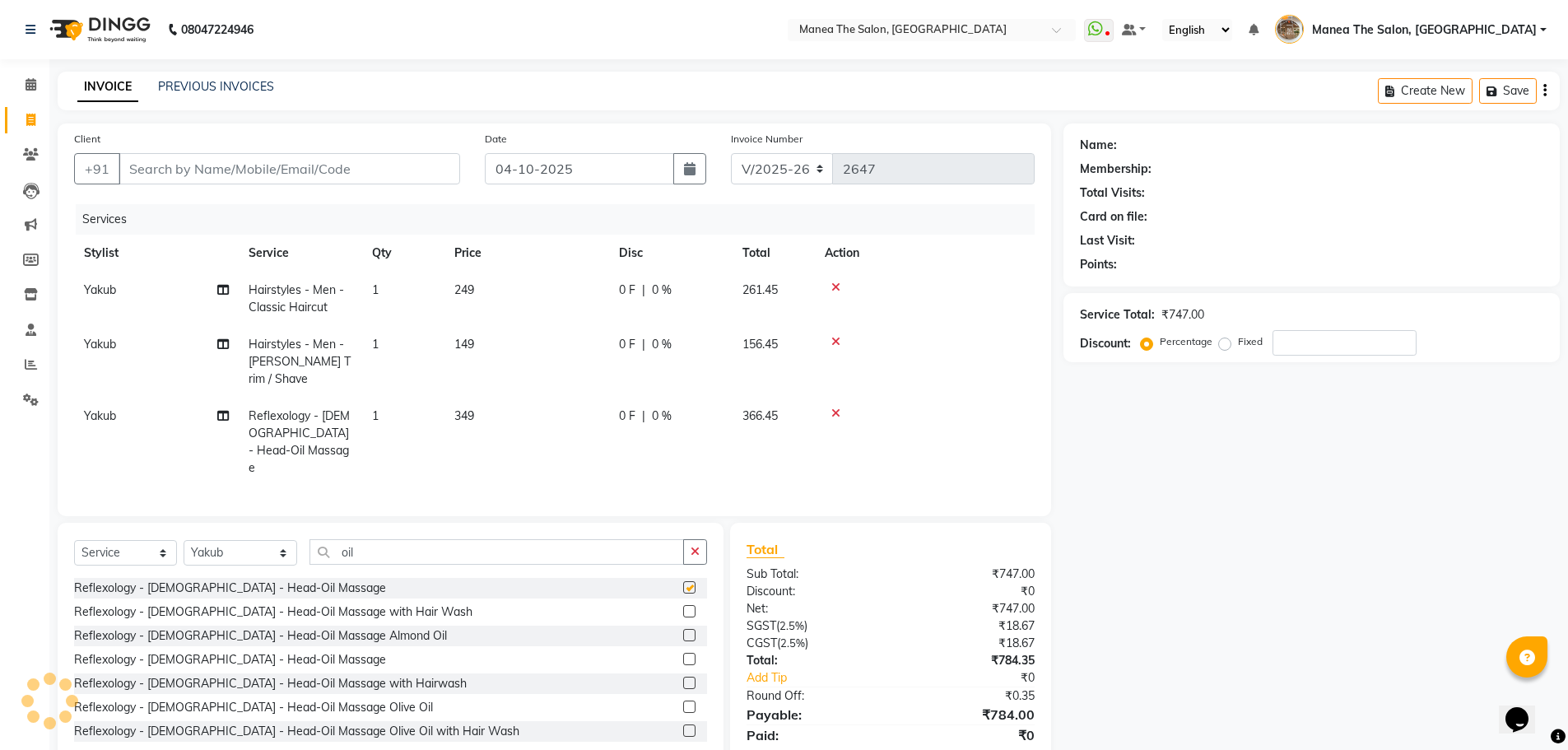
checkbox input "false"
click at [197, 168] on input "Client" at bounding box center [289, 168] width 341 height 31
type input "9"
type input "0"
type input "9703597037"
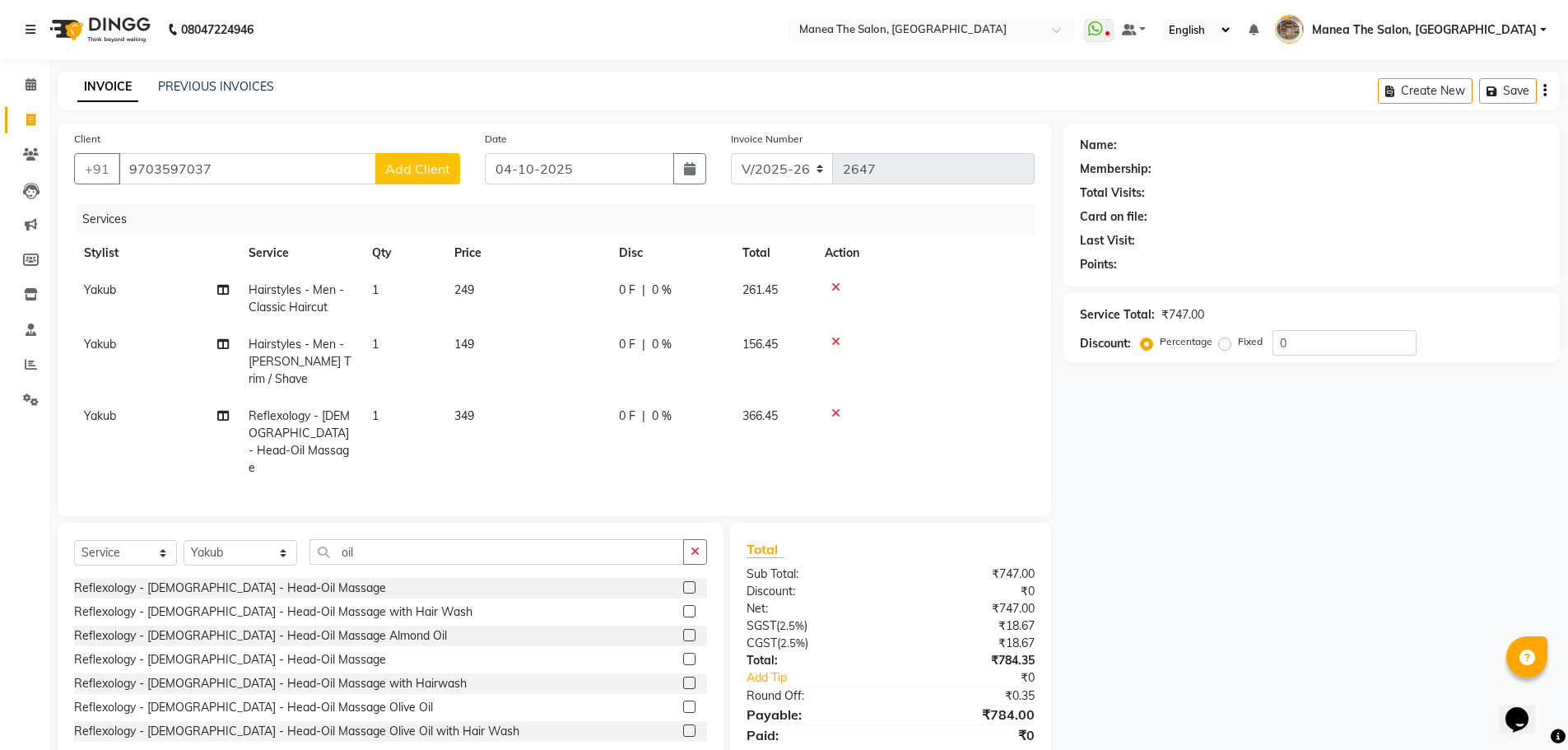
click at [401, 172] on span "Add Client" at bounding box center [417, 168] width 65 height 16
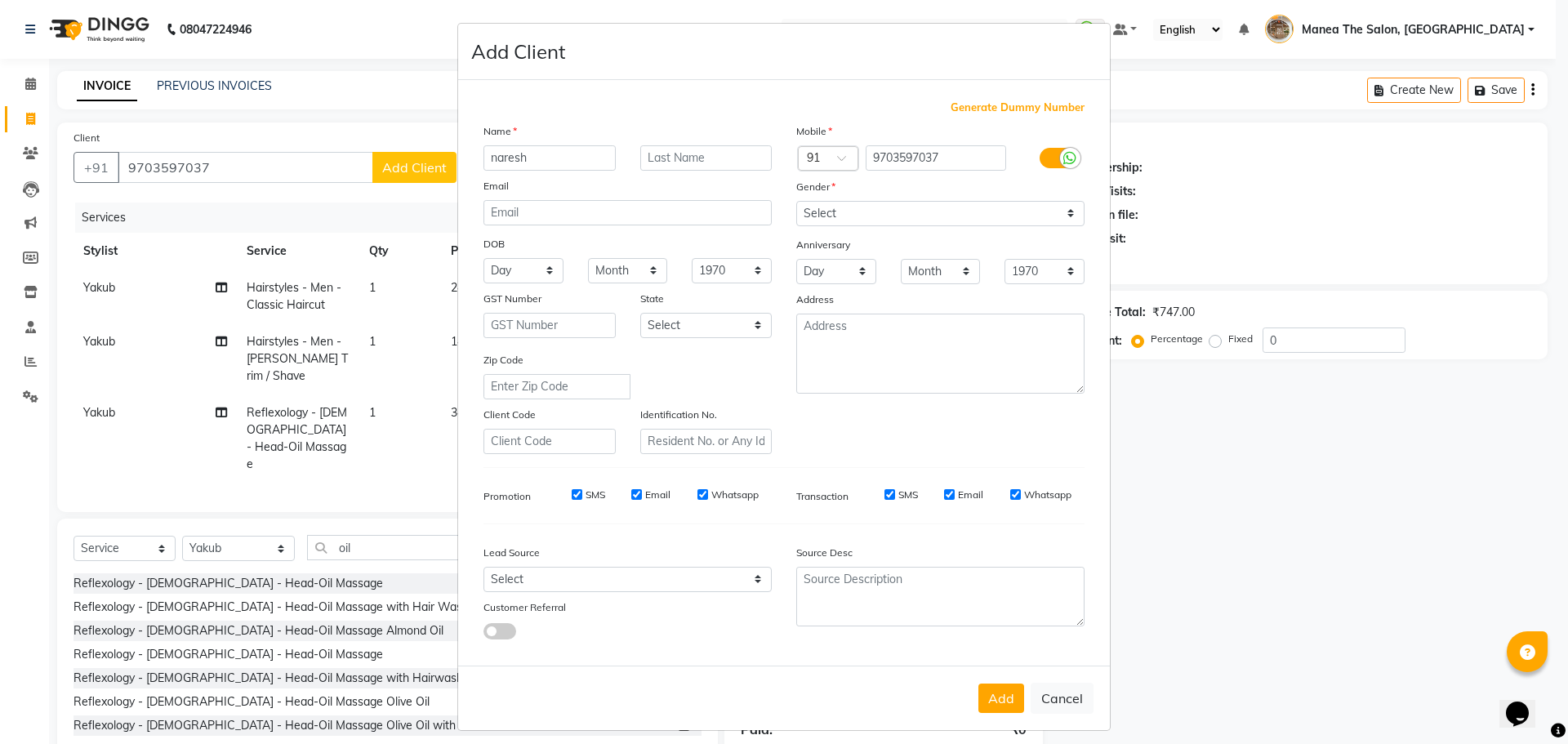
type input "naresh"
click at [879, 218] on select "Select Male Female Other Prefer Not To Say" at bounding box center [940, 213] width 288 height 25
select select "male"
click at [796, 200] on select "Select Male Female Other Prefer Not To Say" at bounding box center [940, 213] width 288 height 25
click at [996, 690] on button "Add" at bounding box center [1001, 697] width 46 height 29
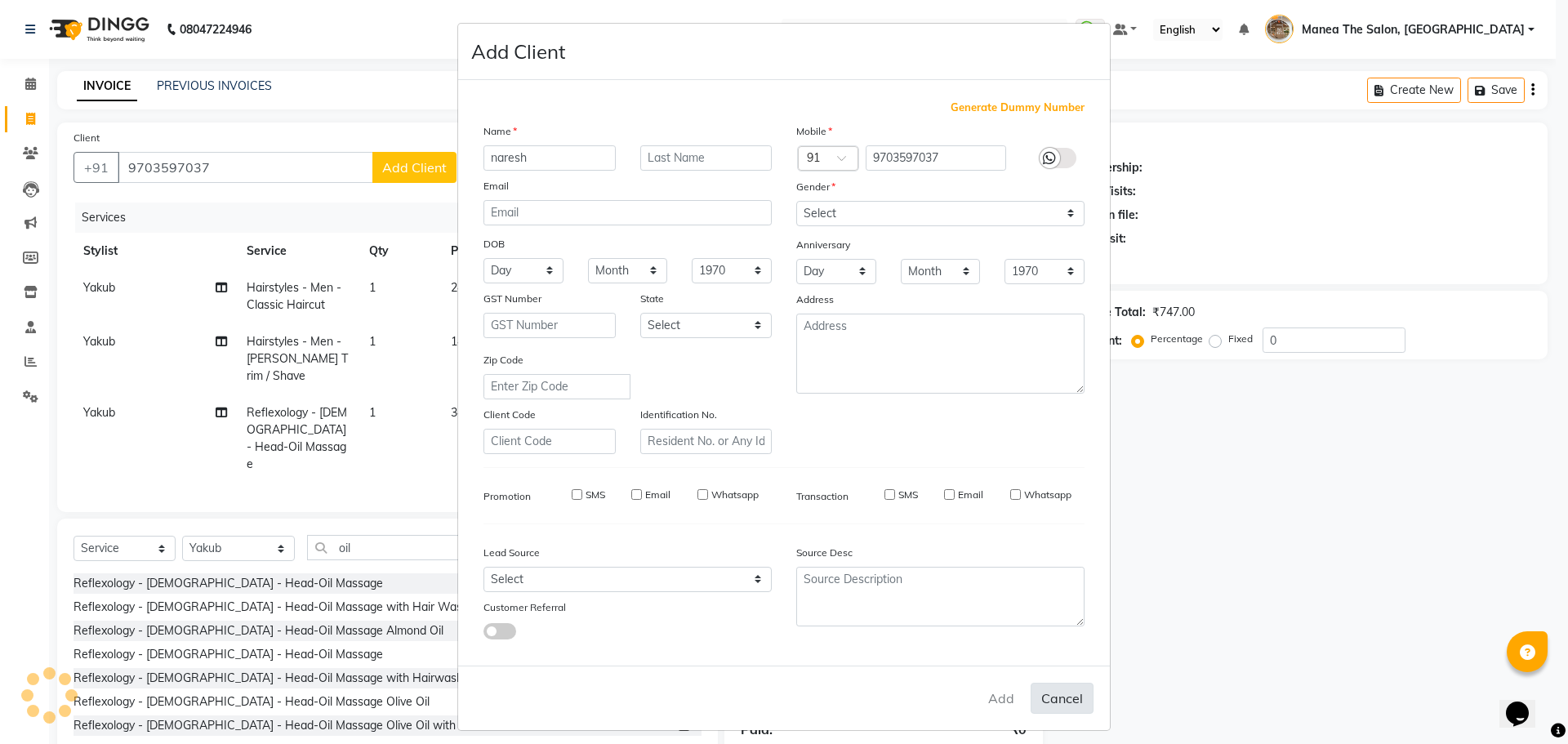
select select
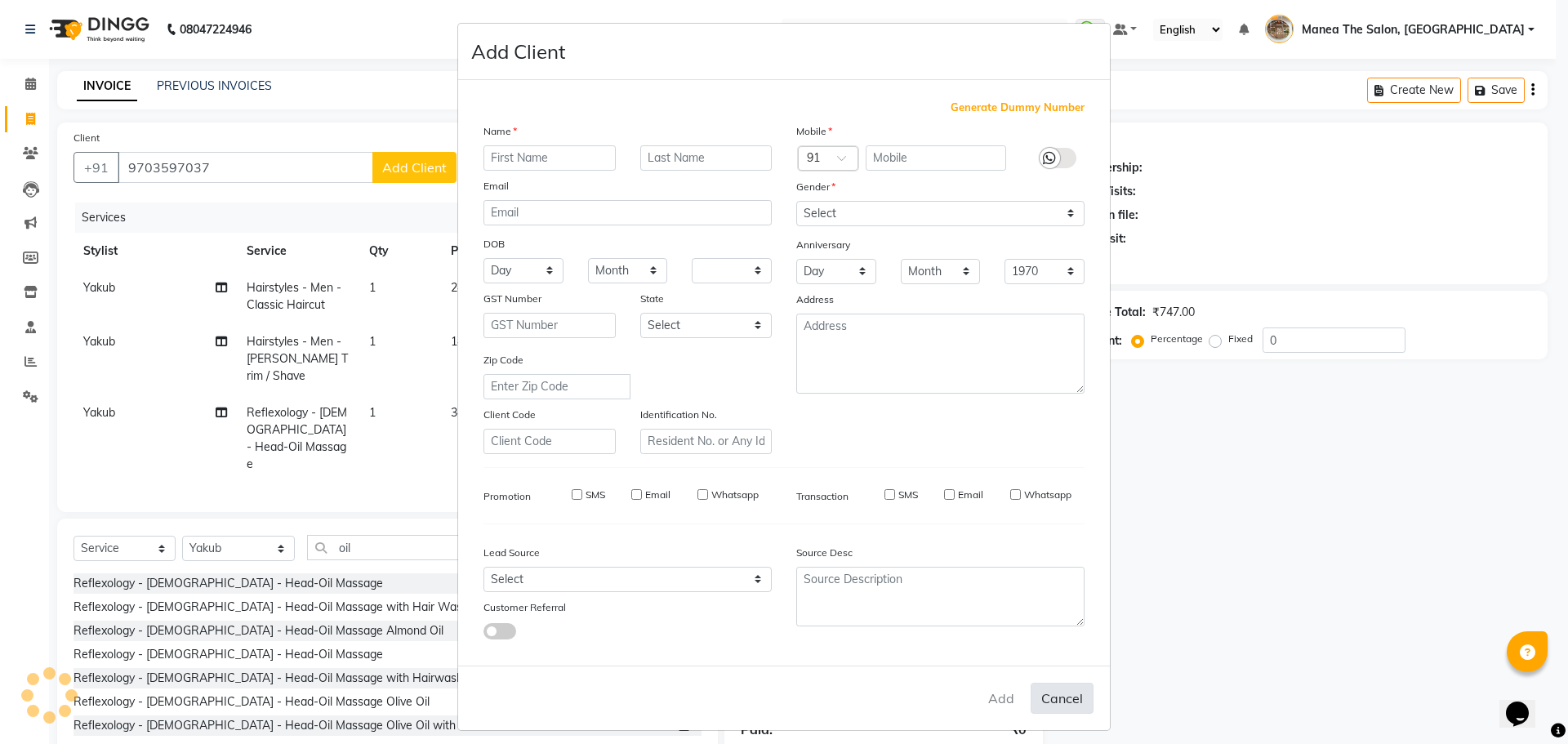
select select
checkbox input "false"
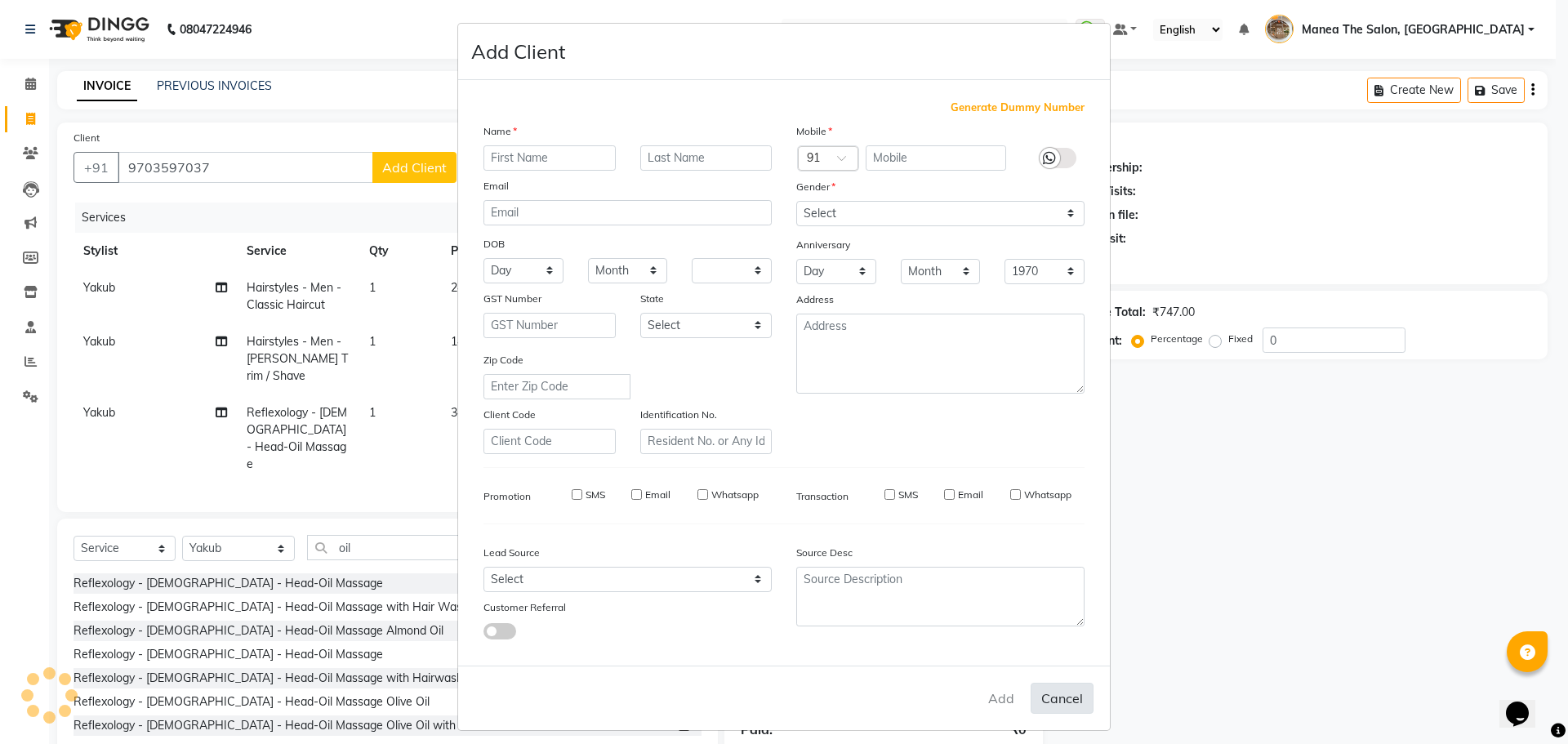
checkbox input "false"
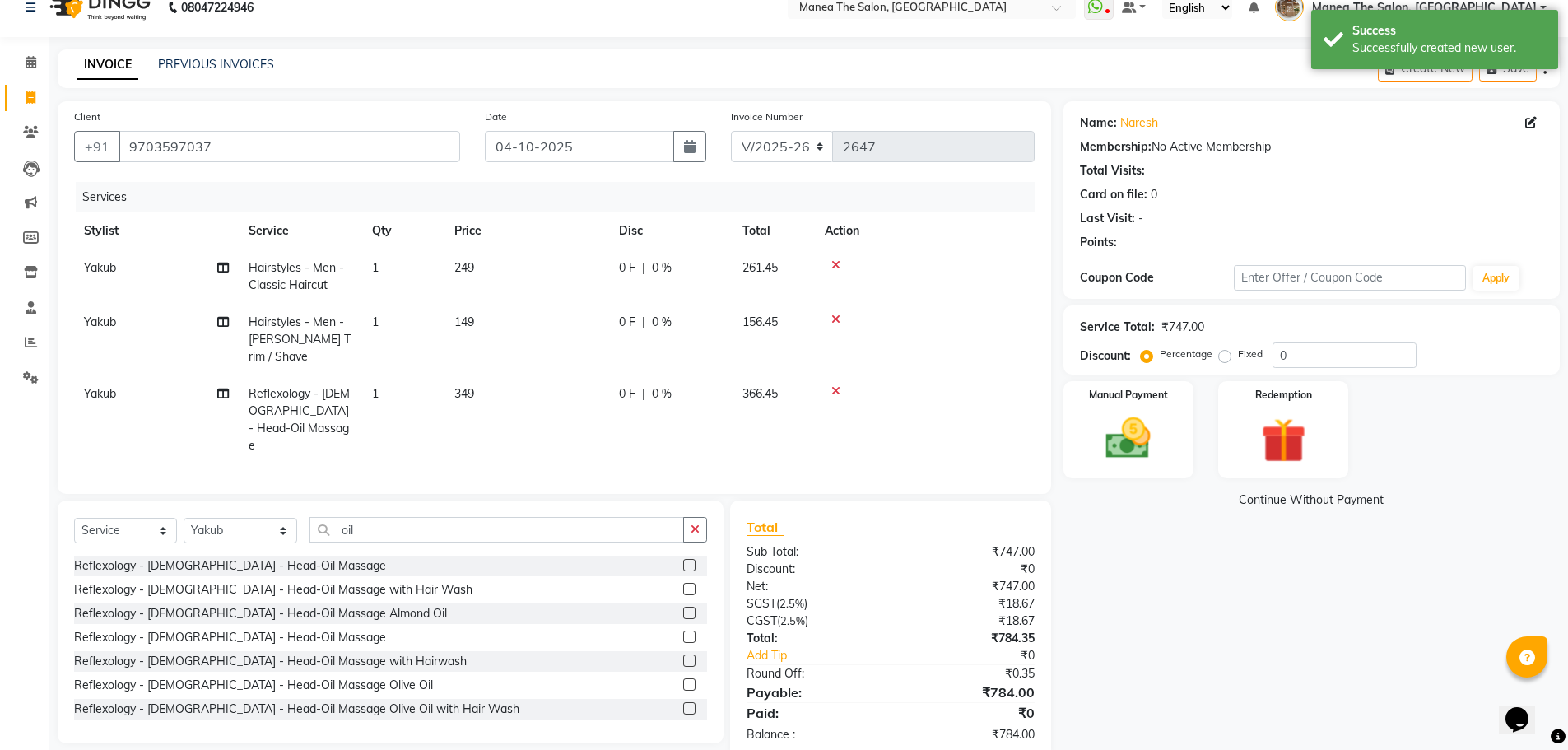
scroll to position [34, 0]
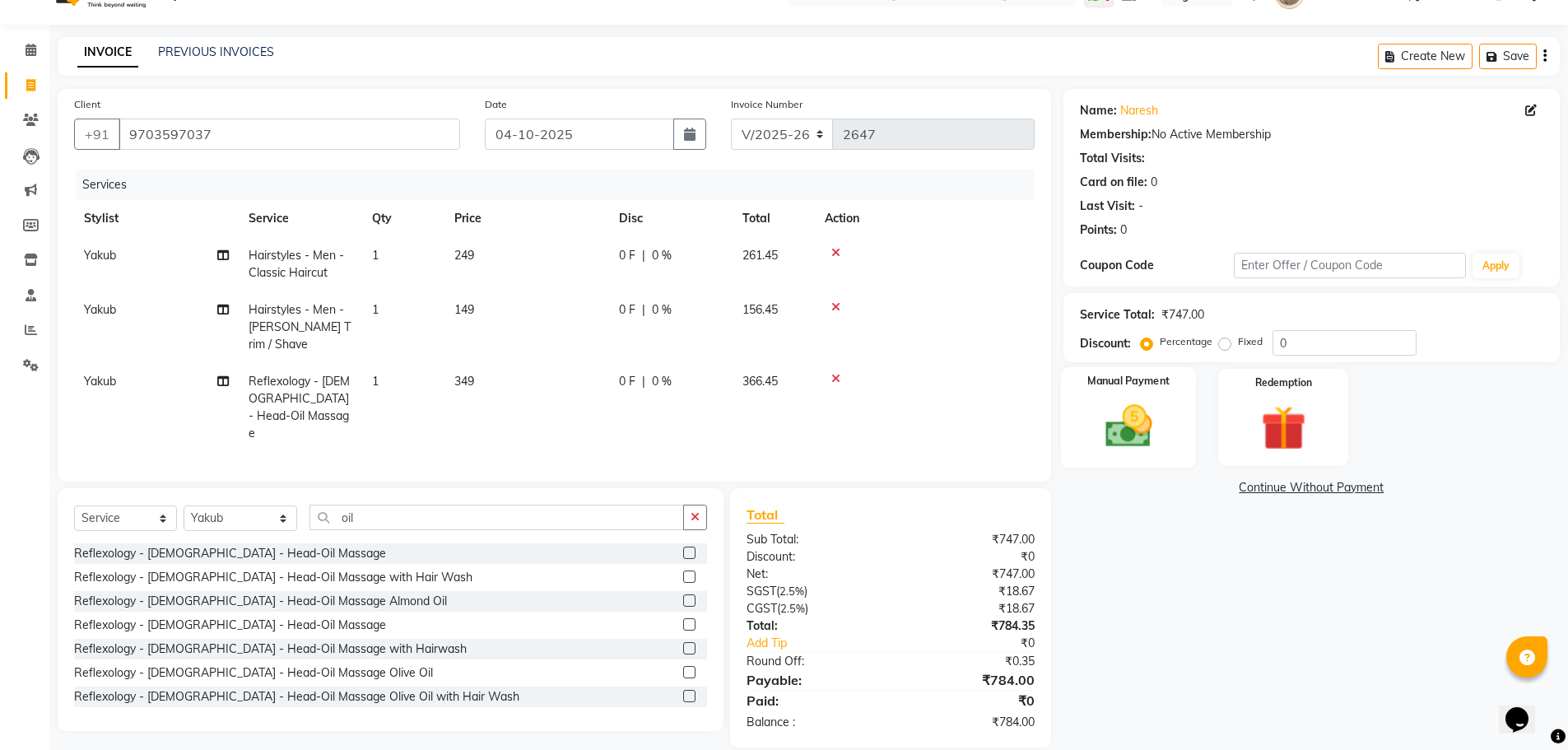
click at [1132, 433] on img at bounding box center [1129, 426] width 76 height 53
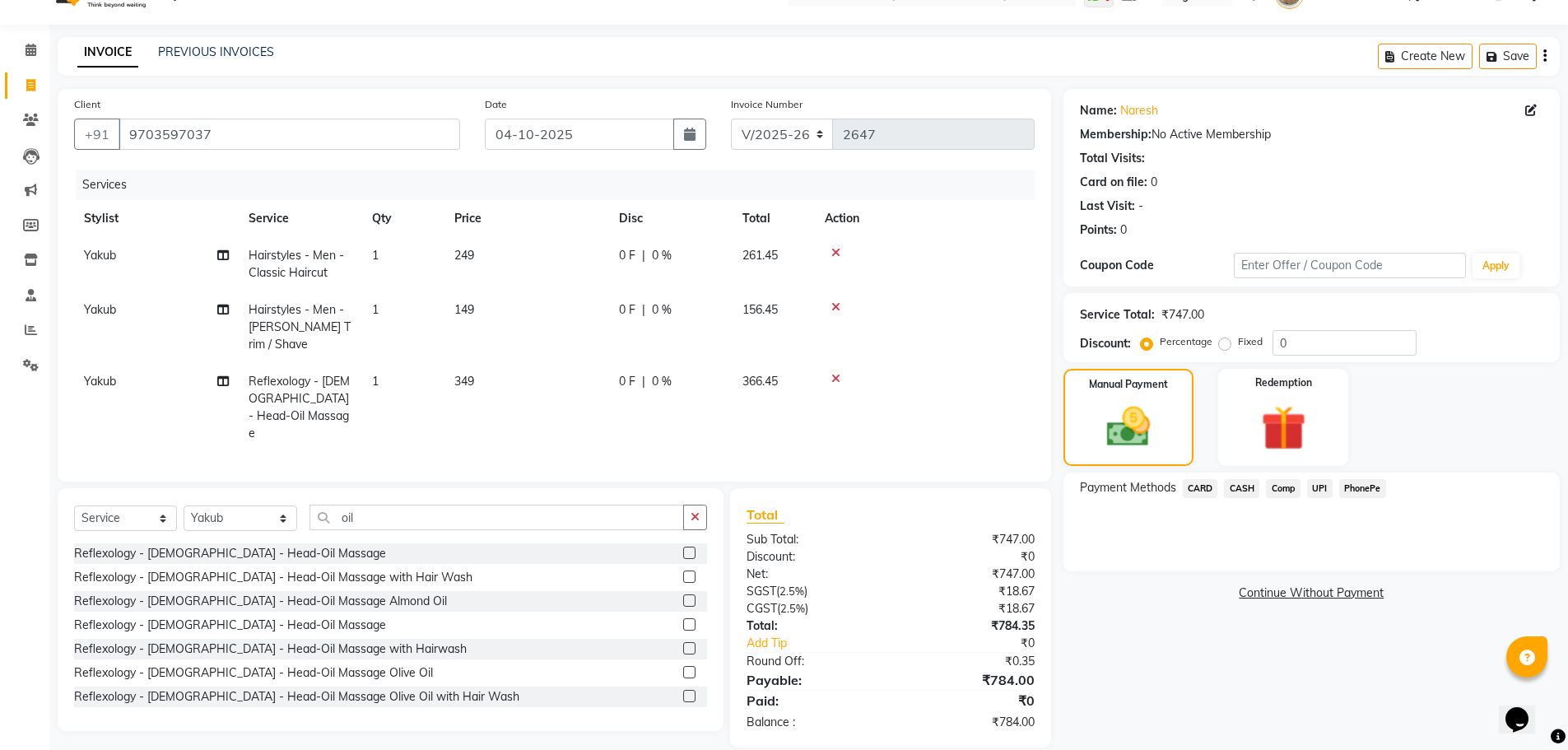
click at [1368, 487] on span "PhonePe" at bounding box center [1362, 488] width 46 height 19
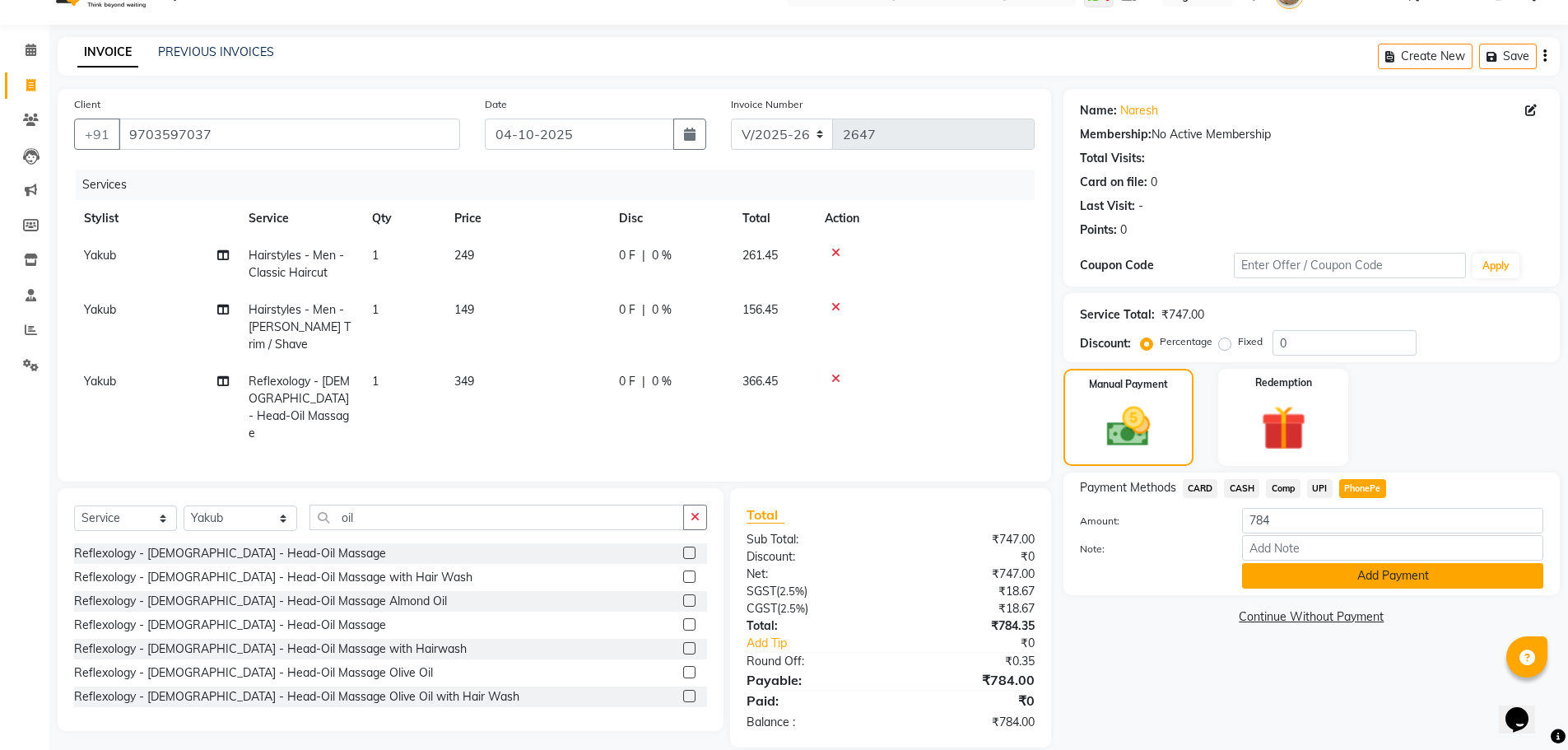
click at [1355, 572] on button "Add Payment" at bounding box center [1393, 576] width 302 height 26
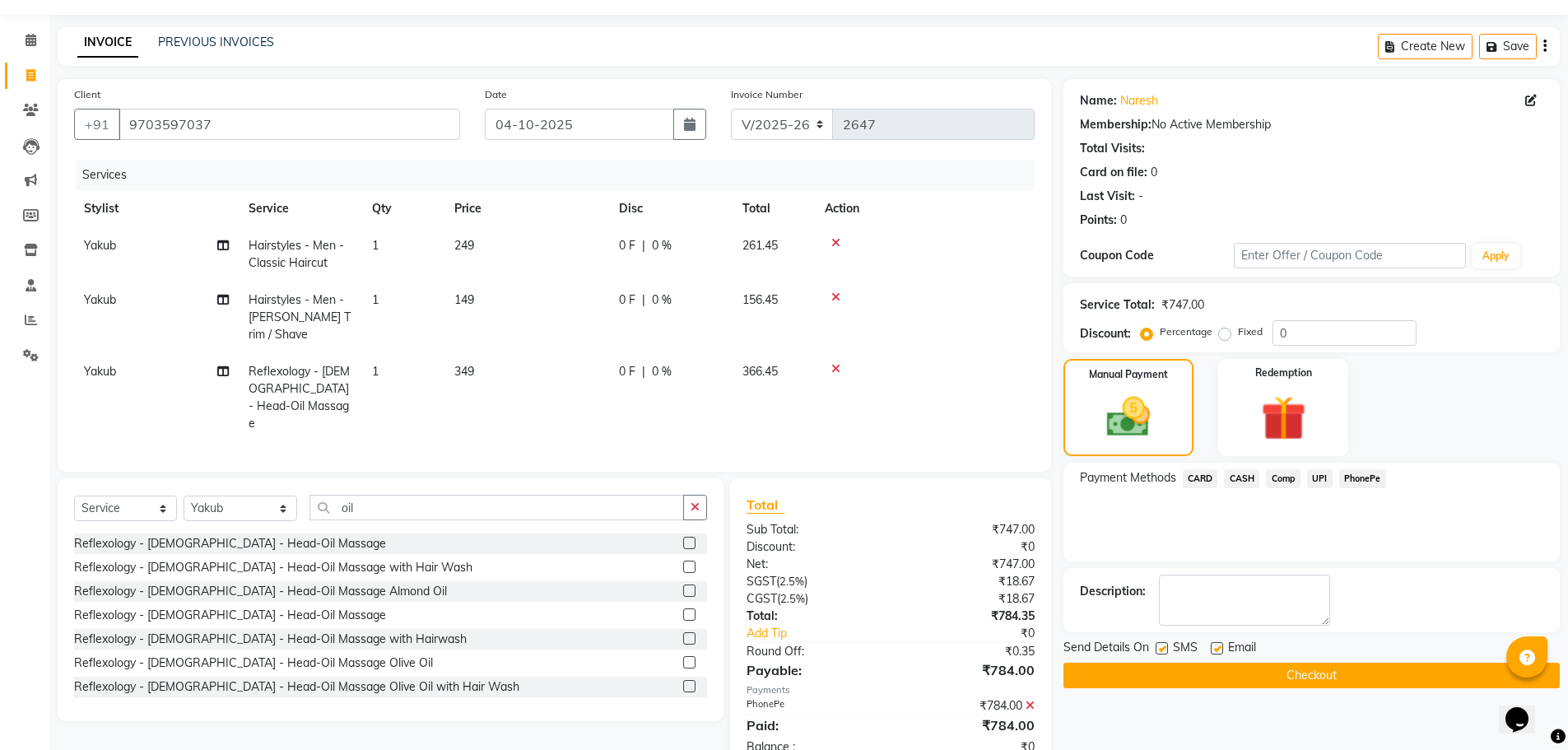
scroll to position [69, 0]
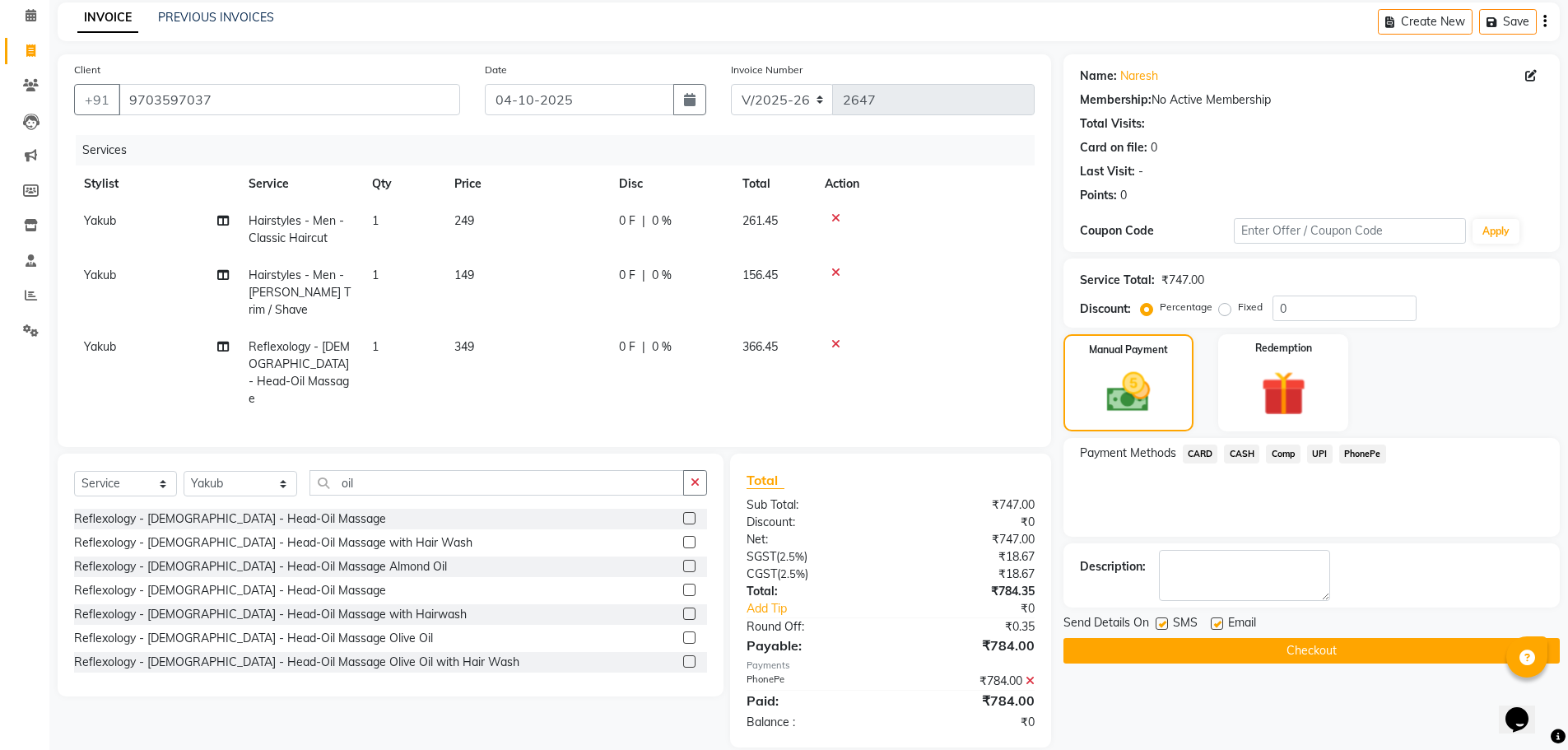
click at [1319, 646] on button "Checkout" at bounding box center [1311, 650] width 496 height 26
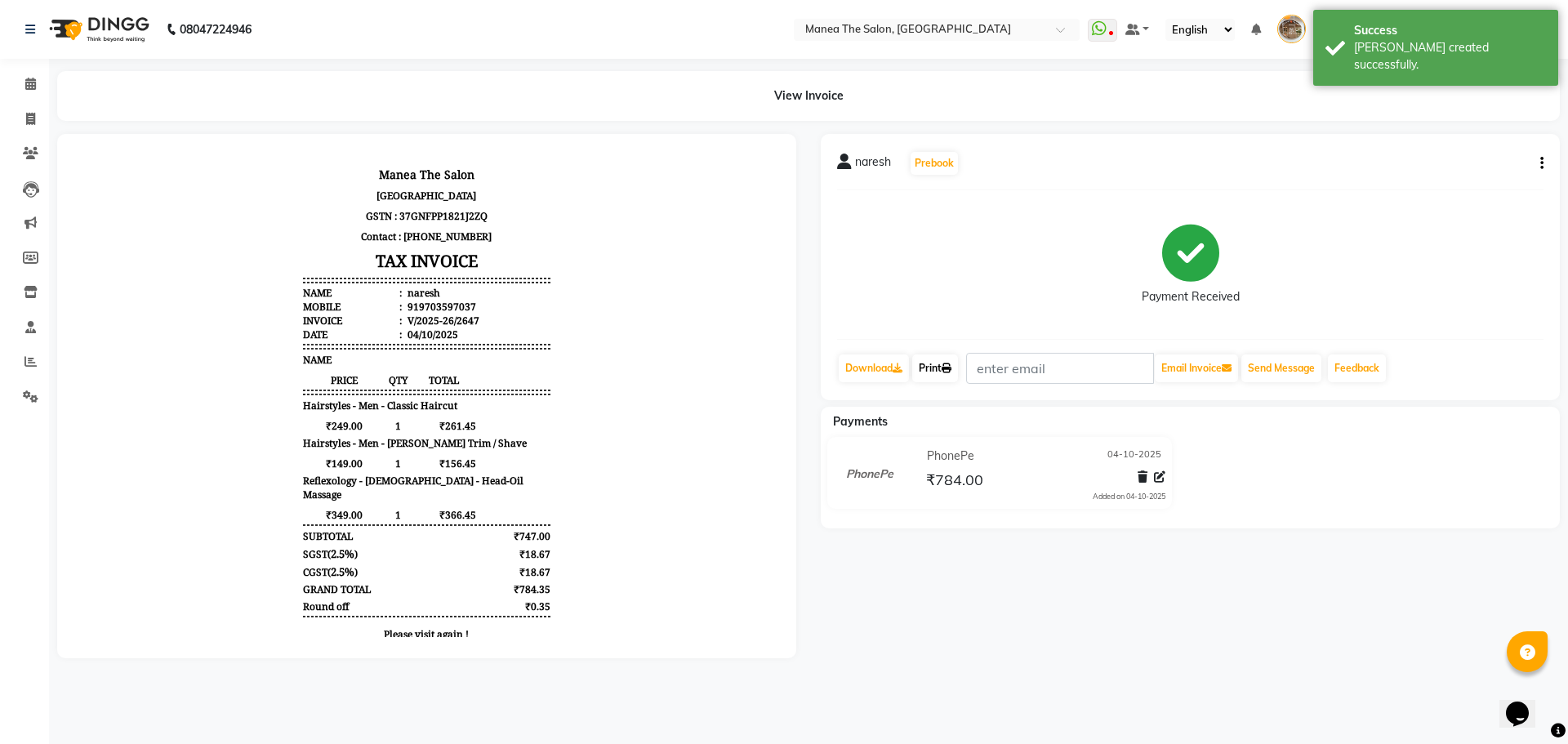
click at [938, 368] on link "Print" at bounding box center [935, 369] width 46 height 28
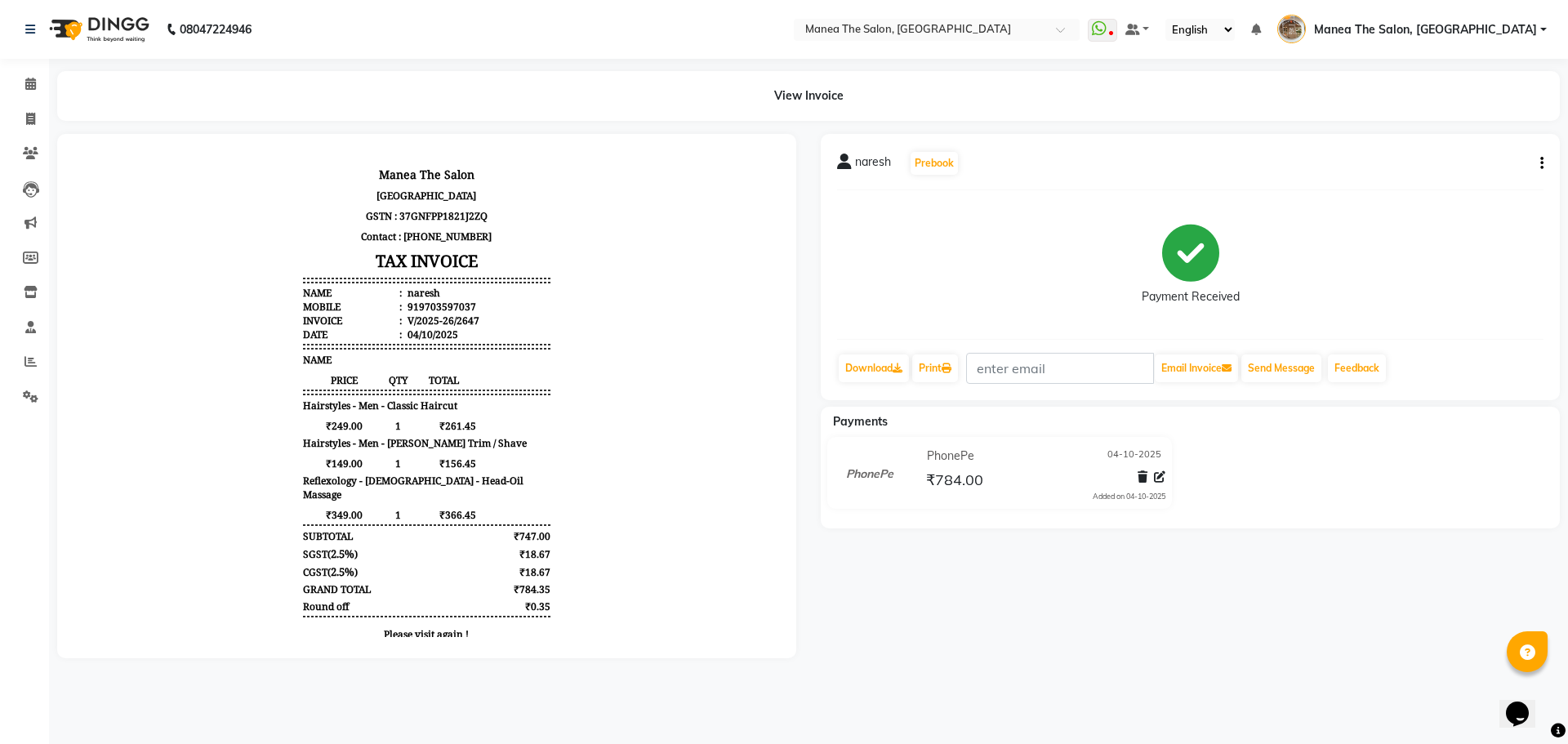
click at [1391, 582] on div "naresh Prebook Payment Received Download Print Email Invoice Send Message Feedb…" at bounding box center [1190, 395] width 763 height 524
select select "service"
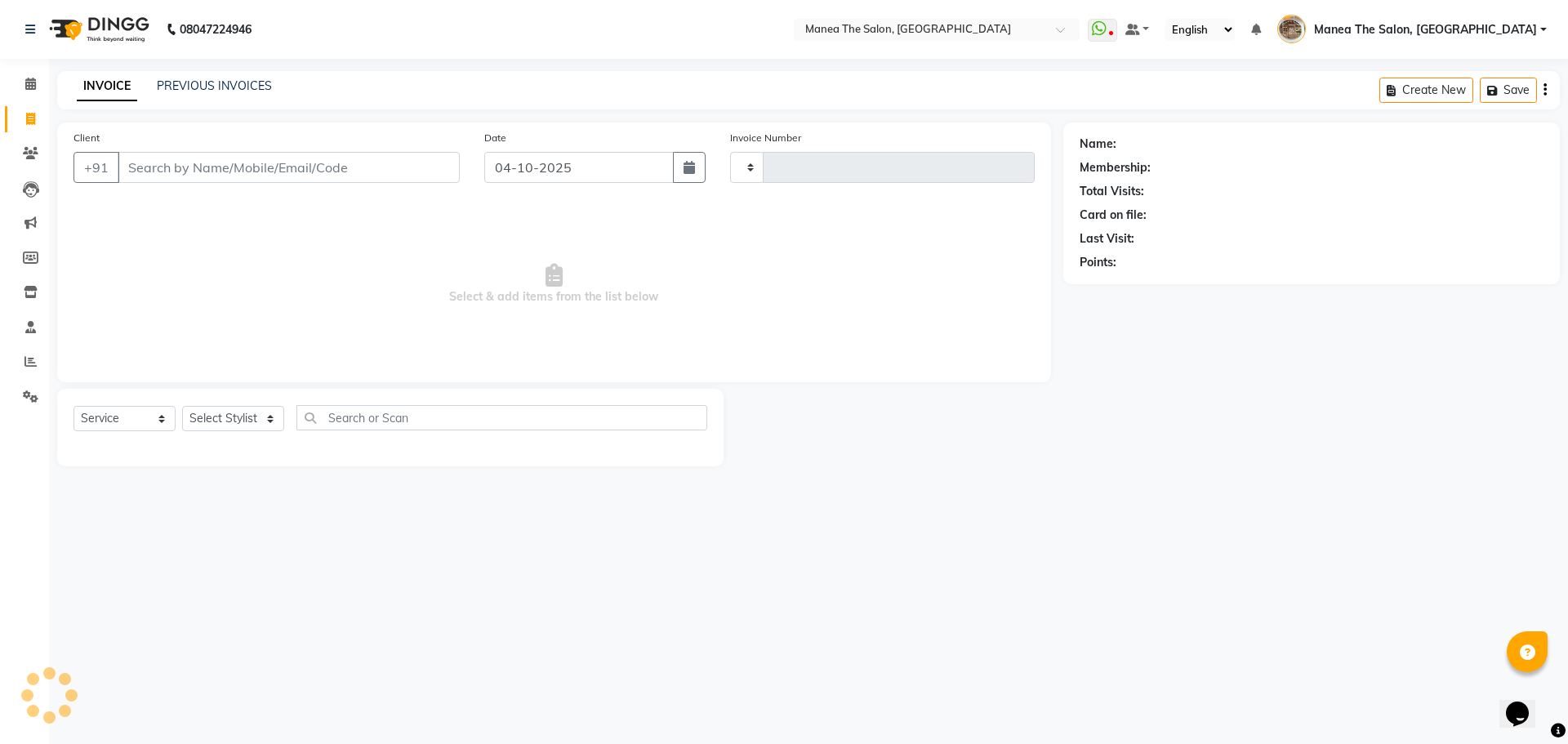
type input "2648"
select select "7287"
click at [391, 166] on input "Client" at bounding box center [289, 166] width 343 height 31
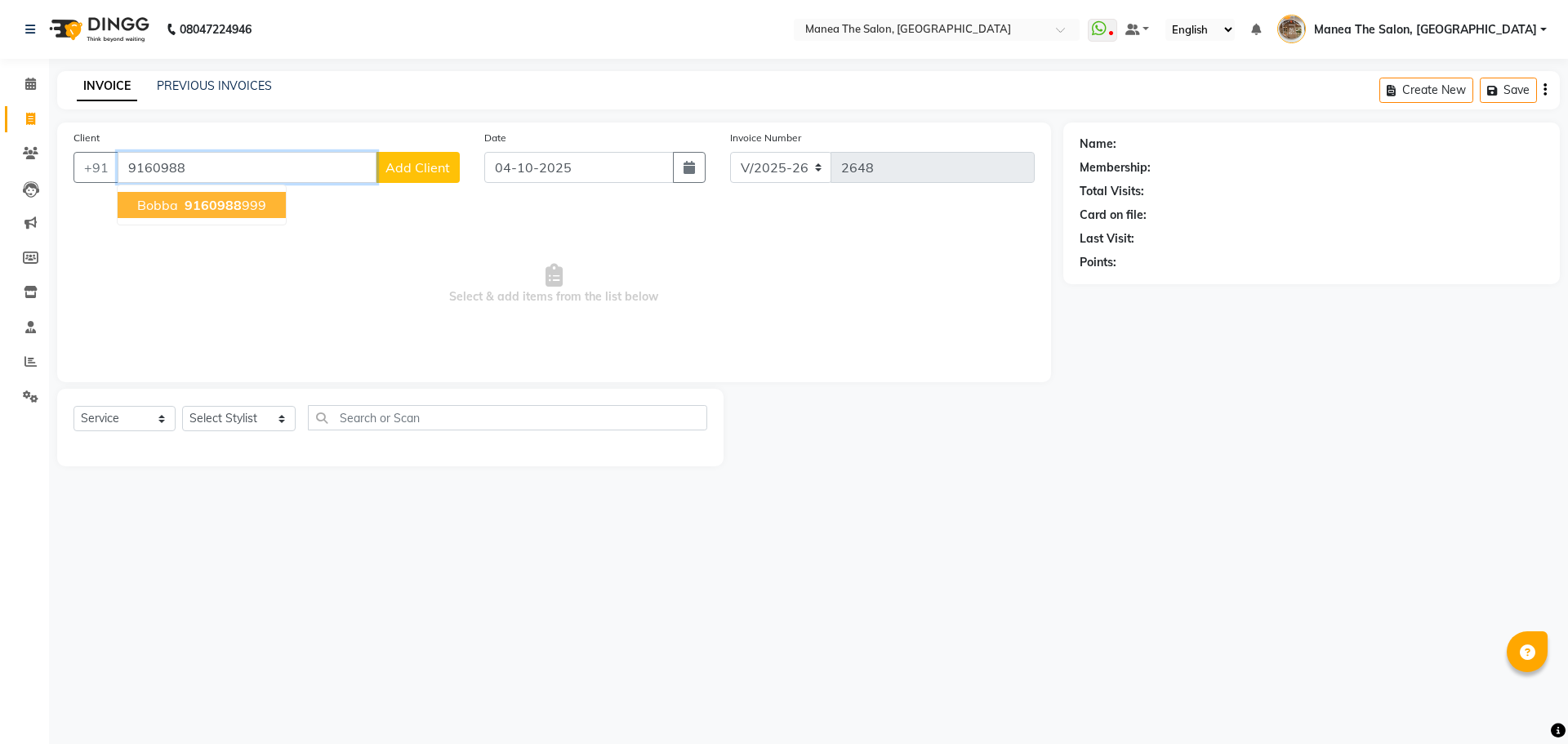
click at [226, 212] on span "9160988" at bounding box center [213, 204] width 57 height 16
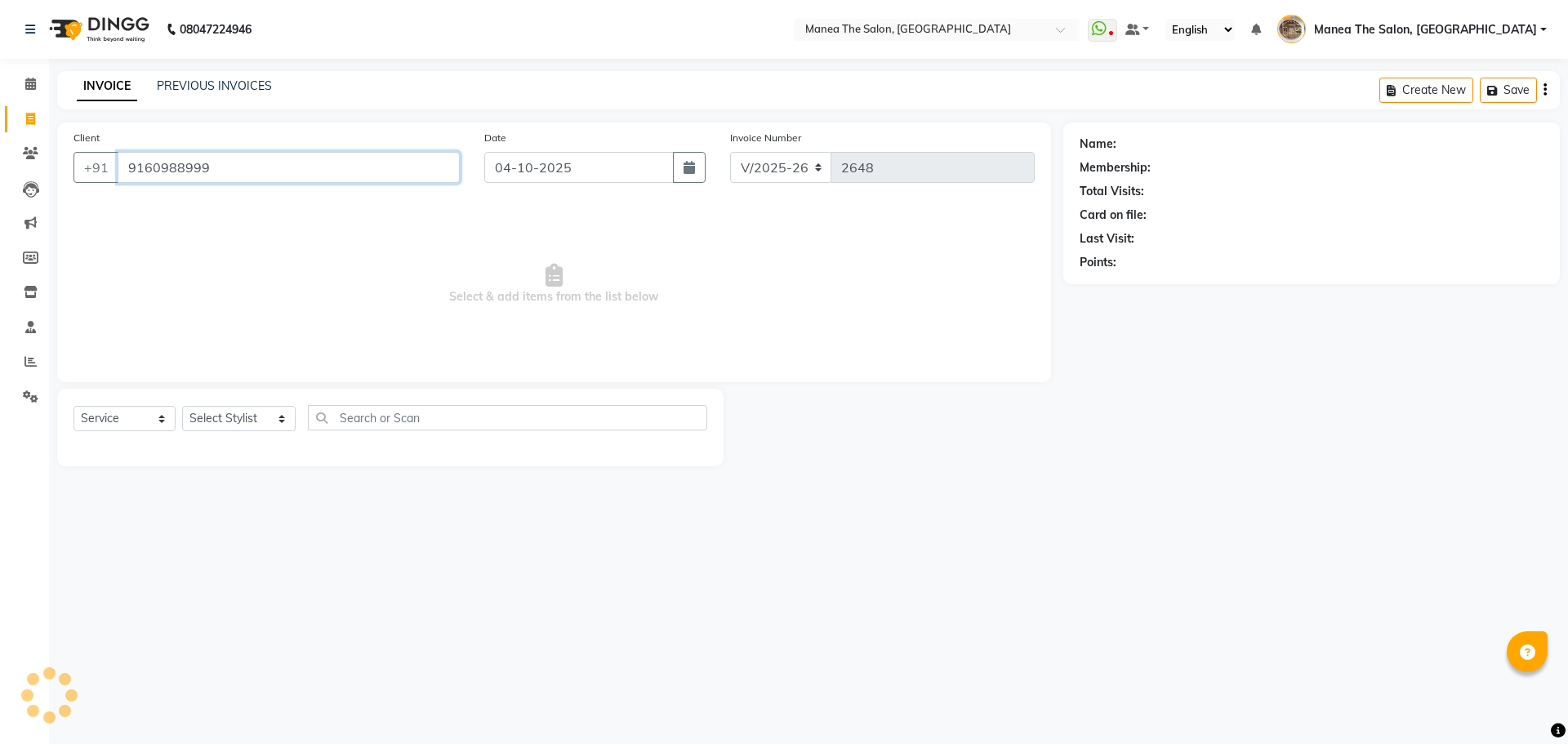
type input "9160988999"
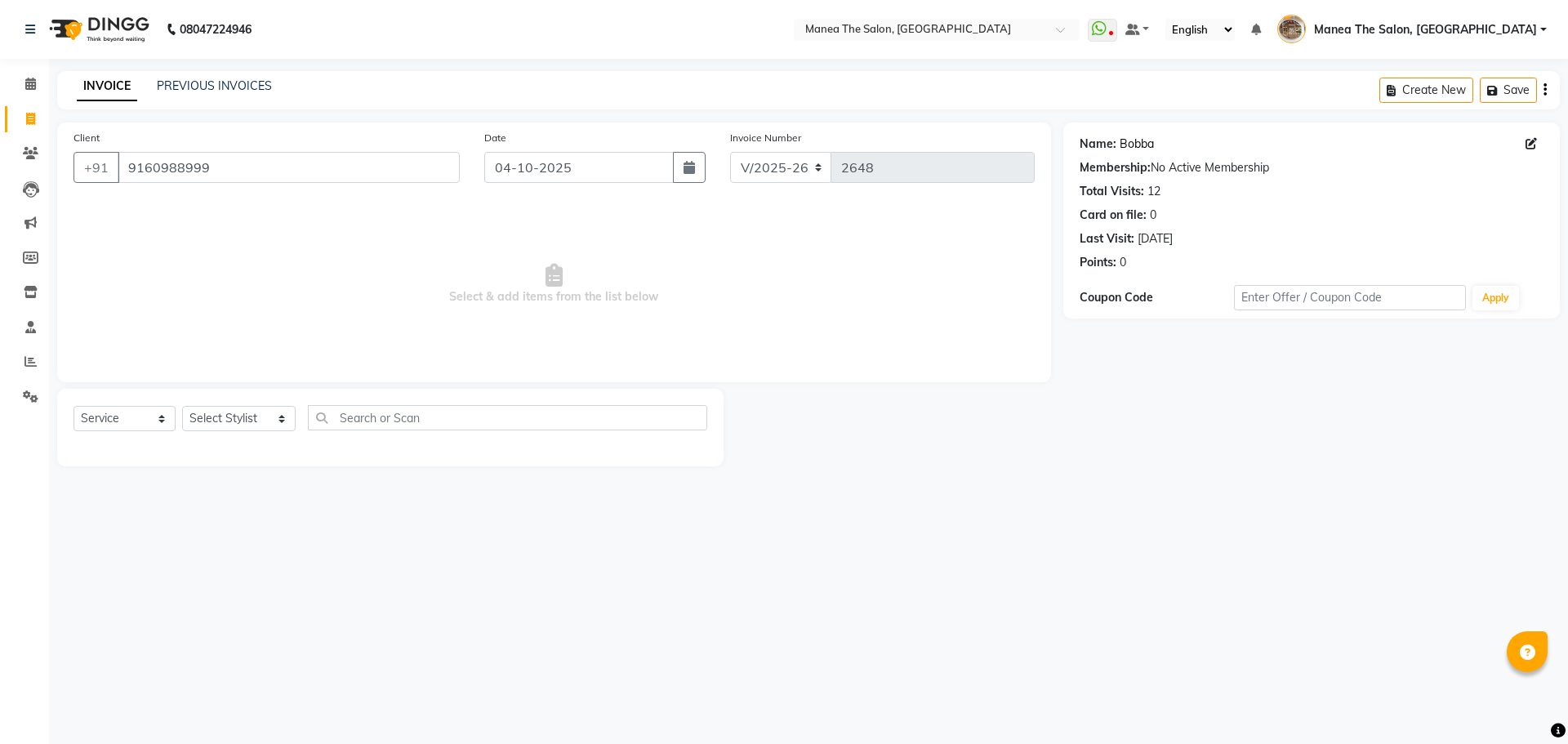
click at [1137, 150] on link "Bobba" at bounding box center [1137, 144] width 34 height 17
click at [1439, 89] on button "Create New" at bounding box center [1427, 89] width 94 height 25
select select "service"
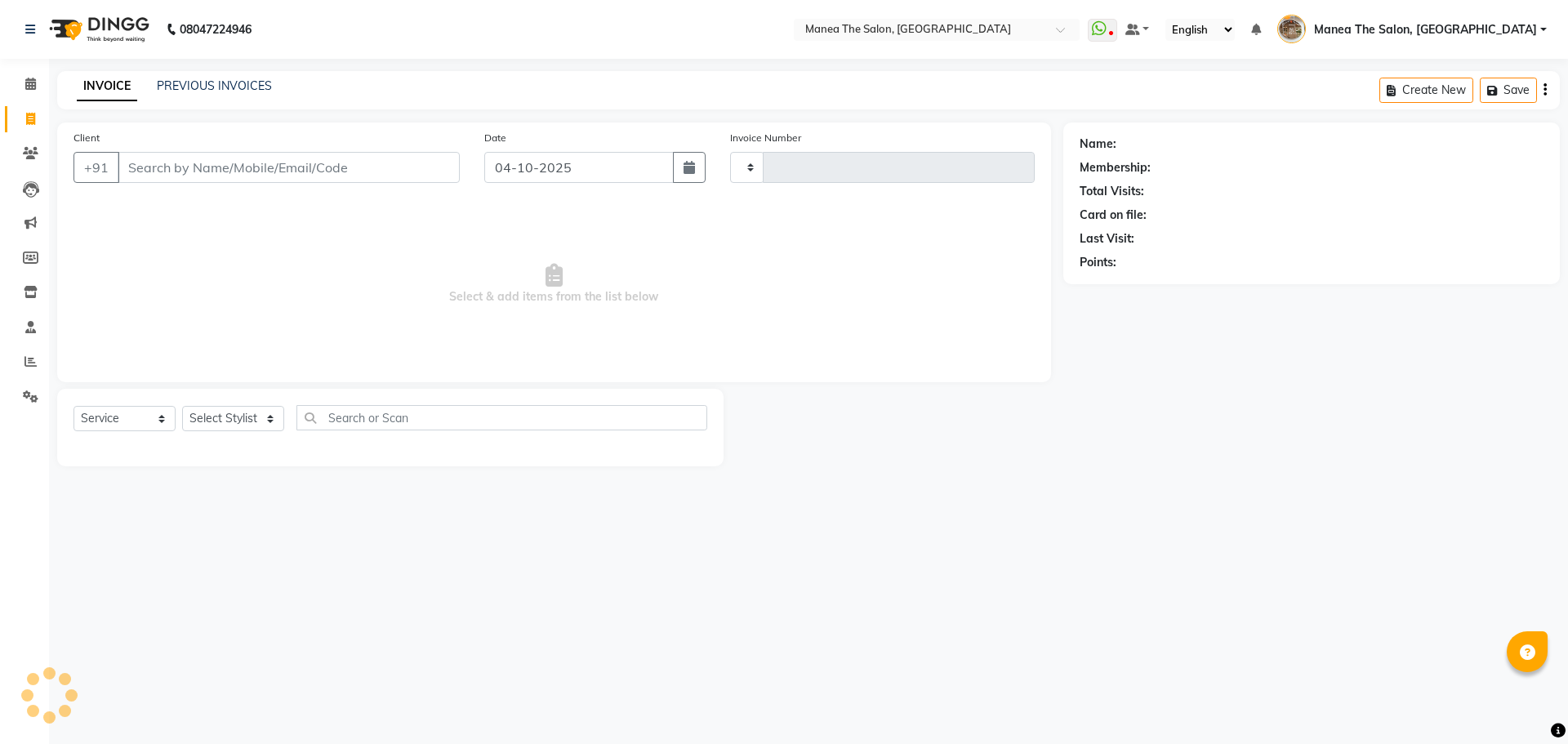
drag, startPoint x: 340, startPoint y: 179, endPoint x: 230, endPoint y: 337, distance: 192.5
click at [337, 183] on div "Client +91" at bounding box center [266, 162] width 410 height 67
type input "2648"
drag, startPoint x: 251, startPoint y: 405, endPoint x: 244, endPoint y: 413, distance: 10.6
click at [251, 405] on select "Select Stylist" at bounding box center [233, 418] width 102 height 25
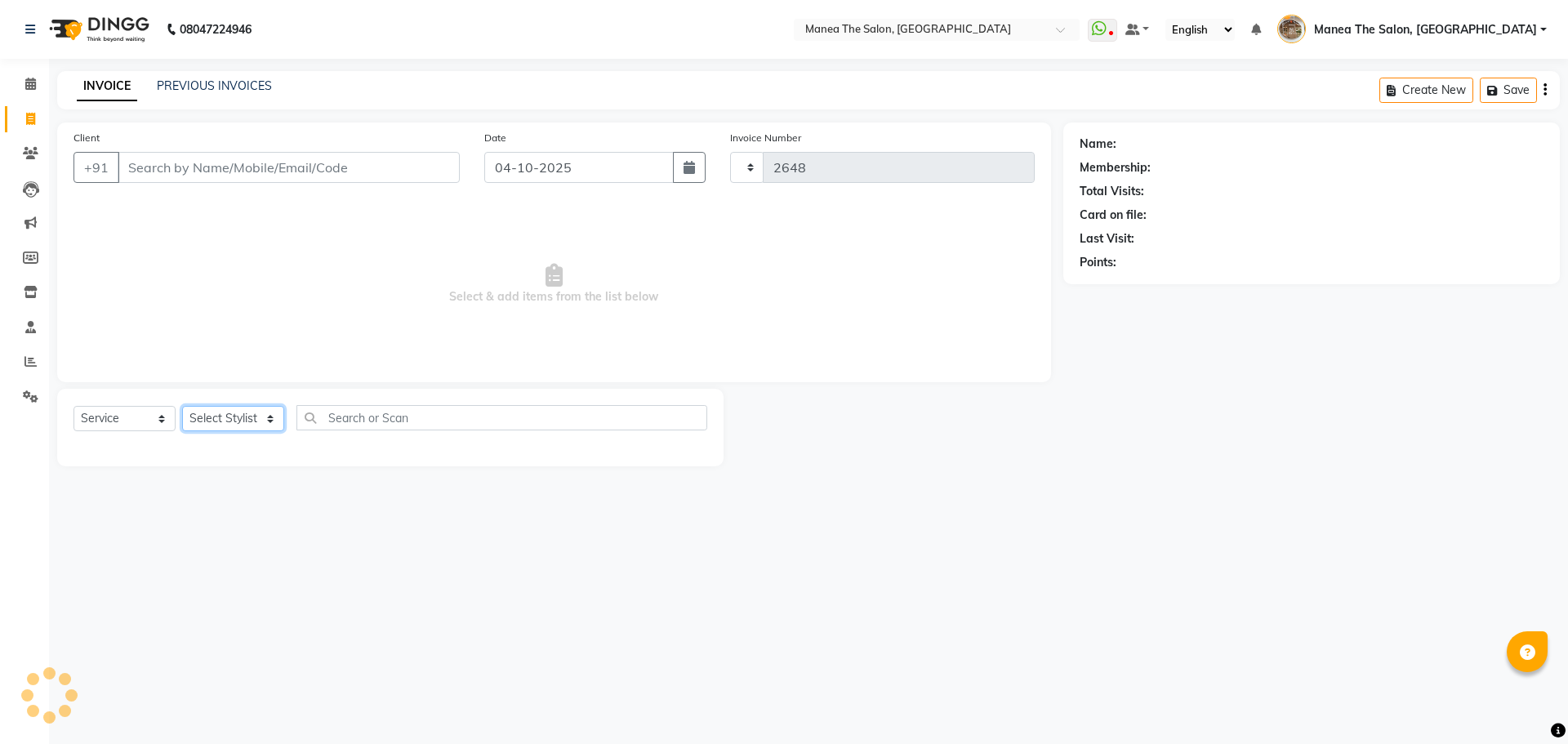
select select "7287"
select select "82652"
click at [183, 405] on select "Select Stylist Faizan shaik Front Office Kaif Madhavi Mocharla Ramalakshmi Pelu…" at bounding box center [239, 418] width 114 height 25
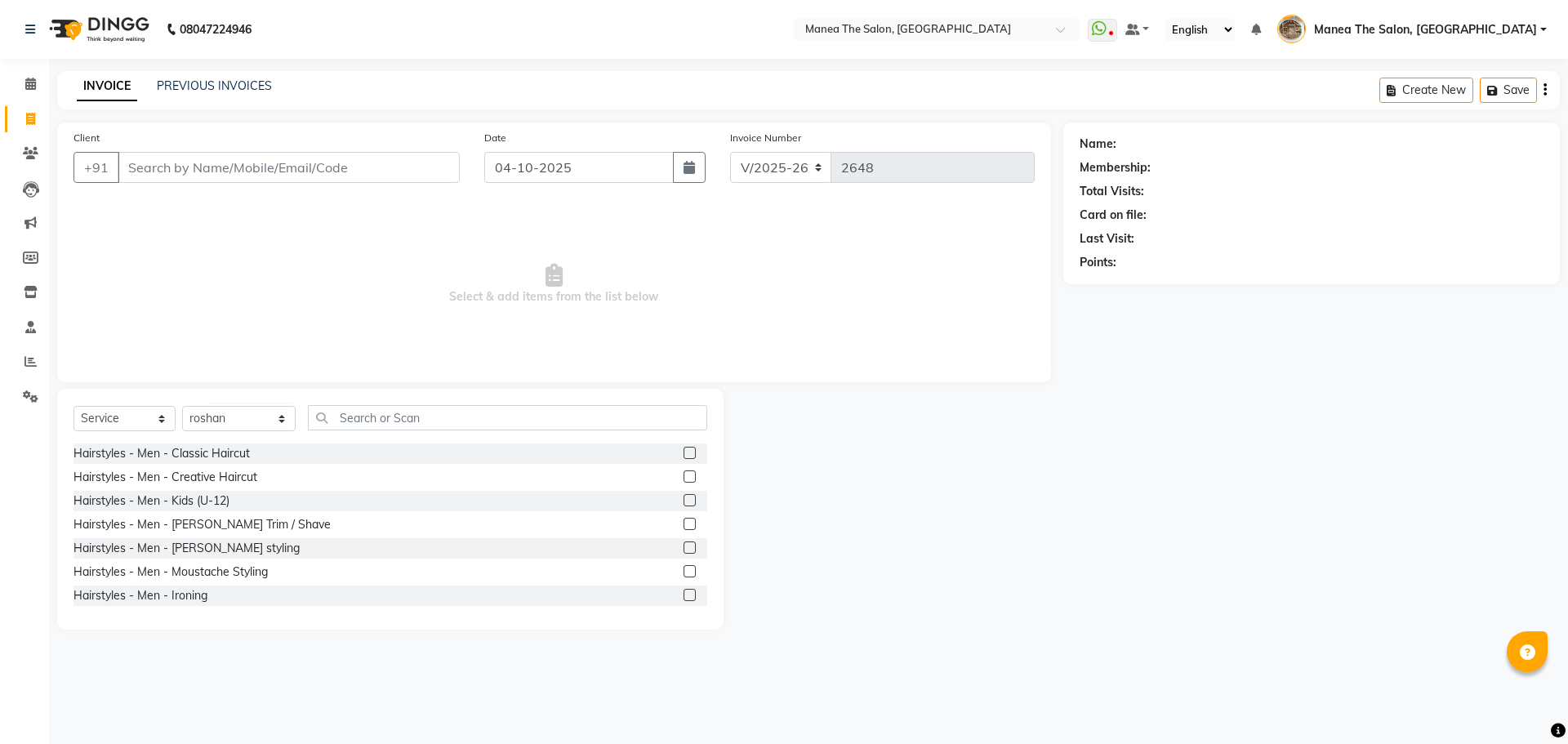
click at [683, 523] on label at bounding box center [689, 523] width 12 height 12
click at [683, 523] on input "checkbox" at bounding box center [688, 524] width 10 height 10
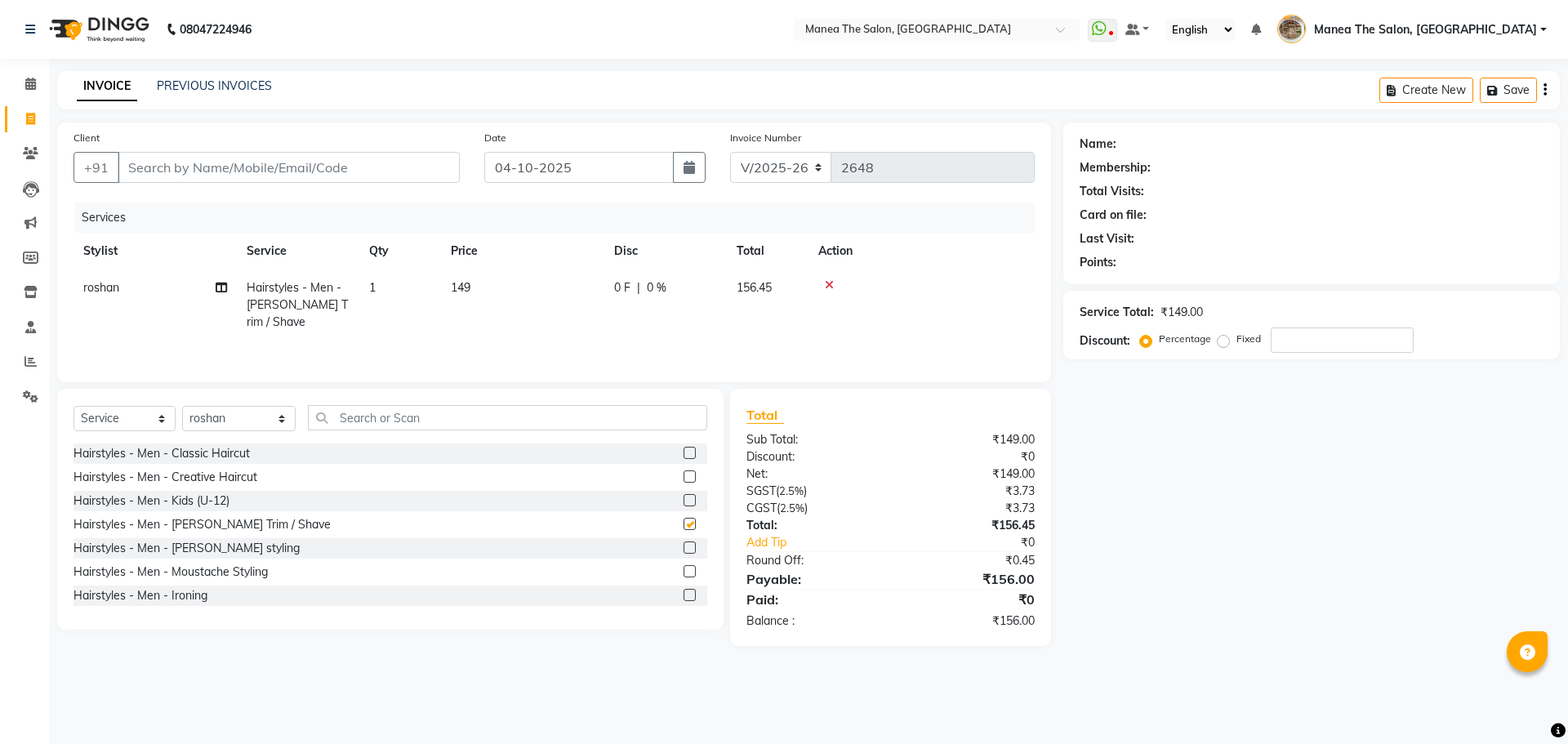
checkbox input "false"
click at [345, 418] on input "text" at bounding box center [507, 417] width 399 height 25
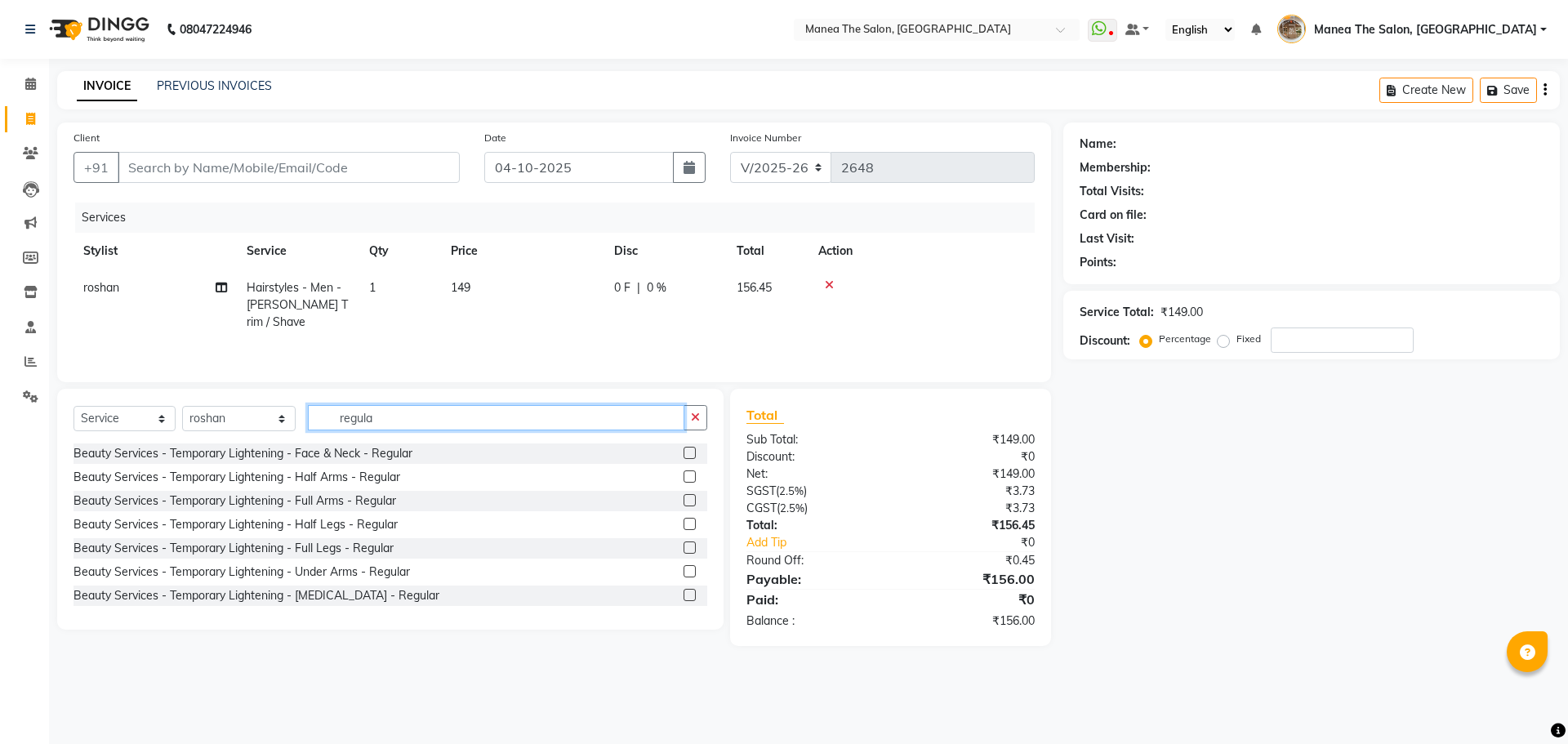
type input "regula"
click at [683, 454] on label at bounding box center [689, 452] width 12 height 12
click at [683, 454] on input "checkbox" at bounding box center [688, 452] width 10 height 10
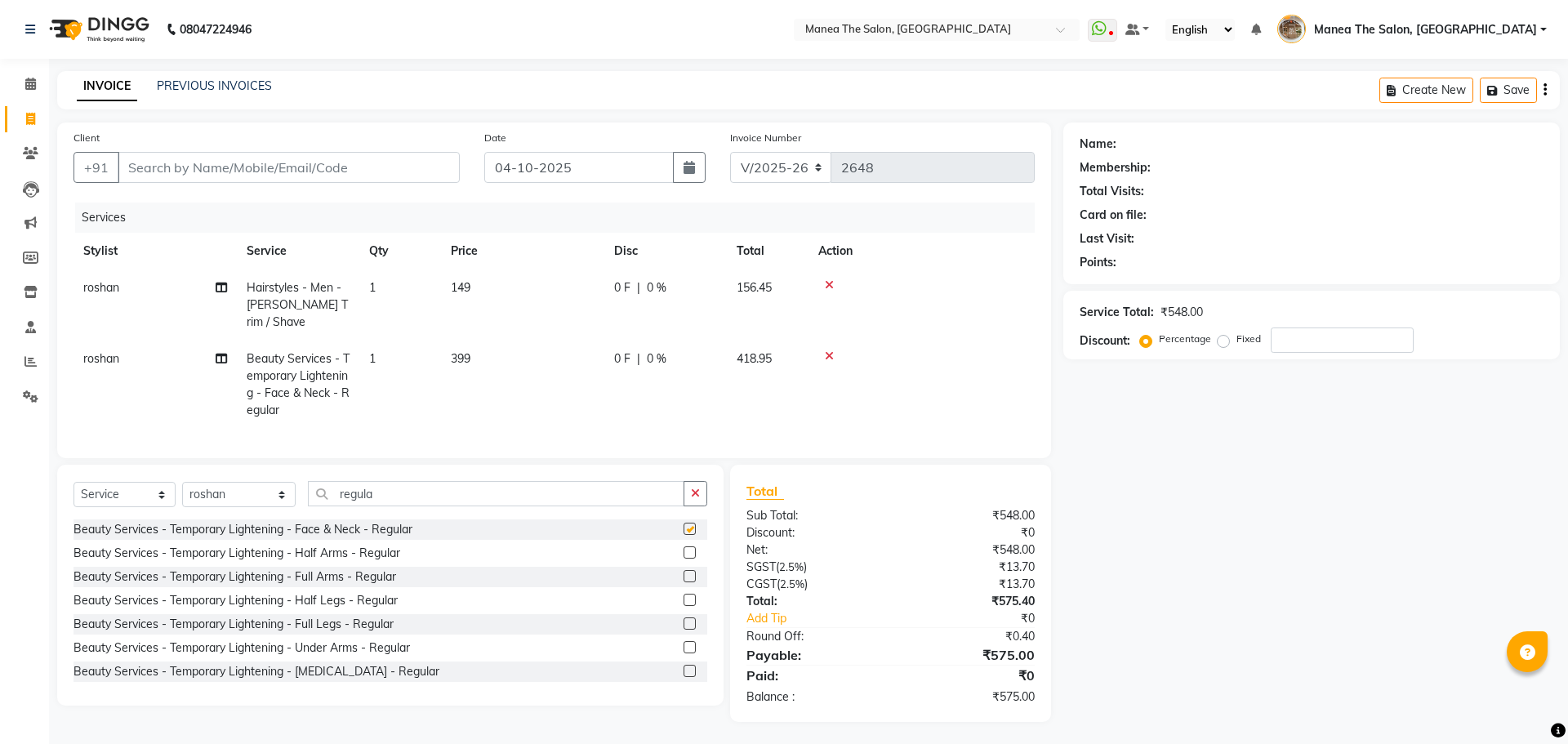
checkbox input "false"
click at [244, 182] on div "Client +91" at bounding box center [266, 162] width 410 height 67
click at [244, 167] on input "Client" at bounding box center [289, 166] width 343 height 31
type input "8"
type input "0"
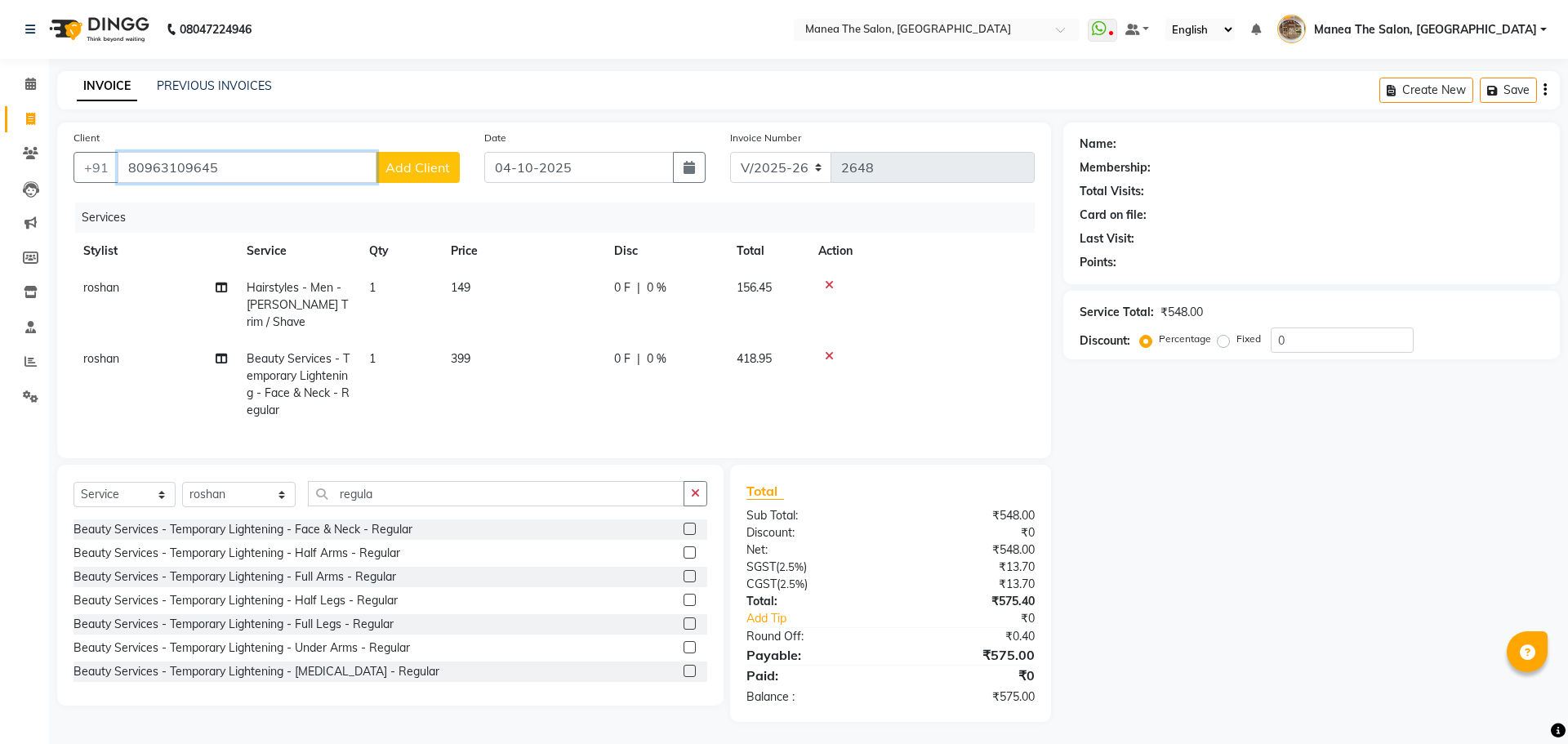
click at [181, 168] on input "80963109645" at bounding box center [247, 166] width 259 height 31
type input "8096319645"
click at [230, 164] on input "8096319645" at bounding box center [247, 166] width 259 height 31
drag, startPoint x: 230, startPoint y: 164, endPoint x: 127, endPoint y: 188, distance: 105.8
click at [127, 188] on div "Client +91 8096319645 Add Client" at bounding box center [266, 162] width 410 height 67
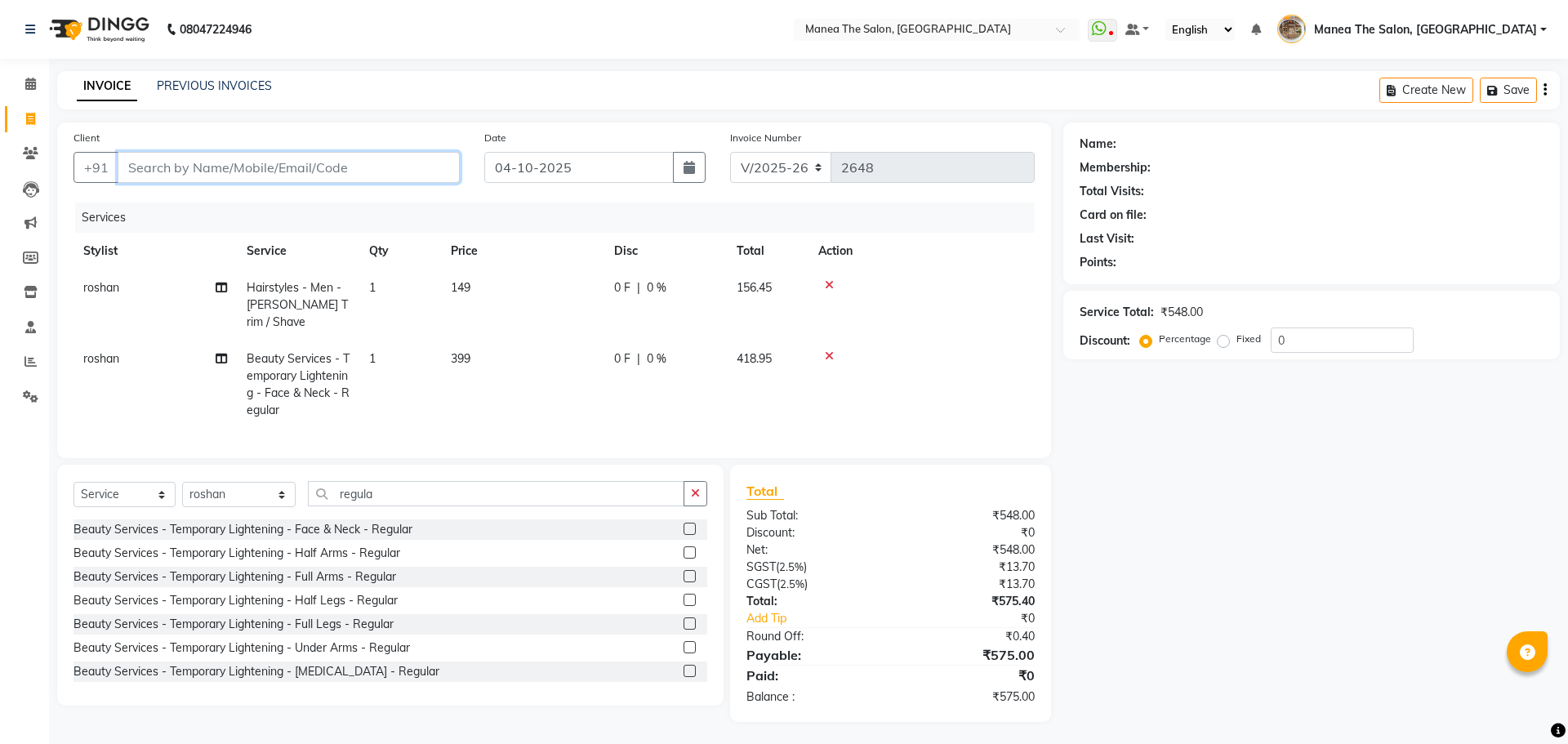
click at [143, 174] on input "Client" at bounding box center [289, 166] width 343 height 31
click at [347, 165] on input "Client" at bounding box center [289, 166] width 343 height 31
paste input "8096319645"
type input "8096319645"
drag, startPoint x: 224, startPoint y: 172, endPoint x: 97, endPoint y: 175, distance: 127.0
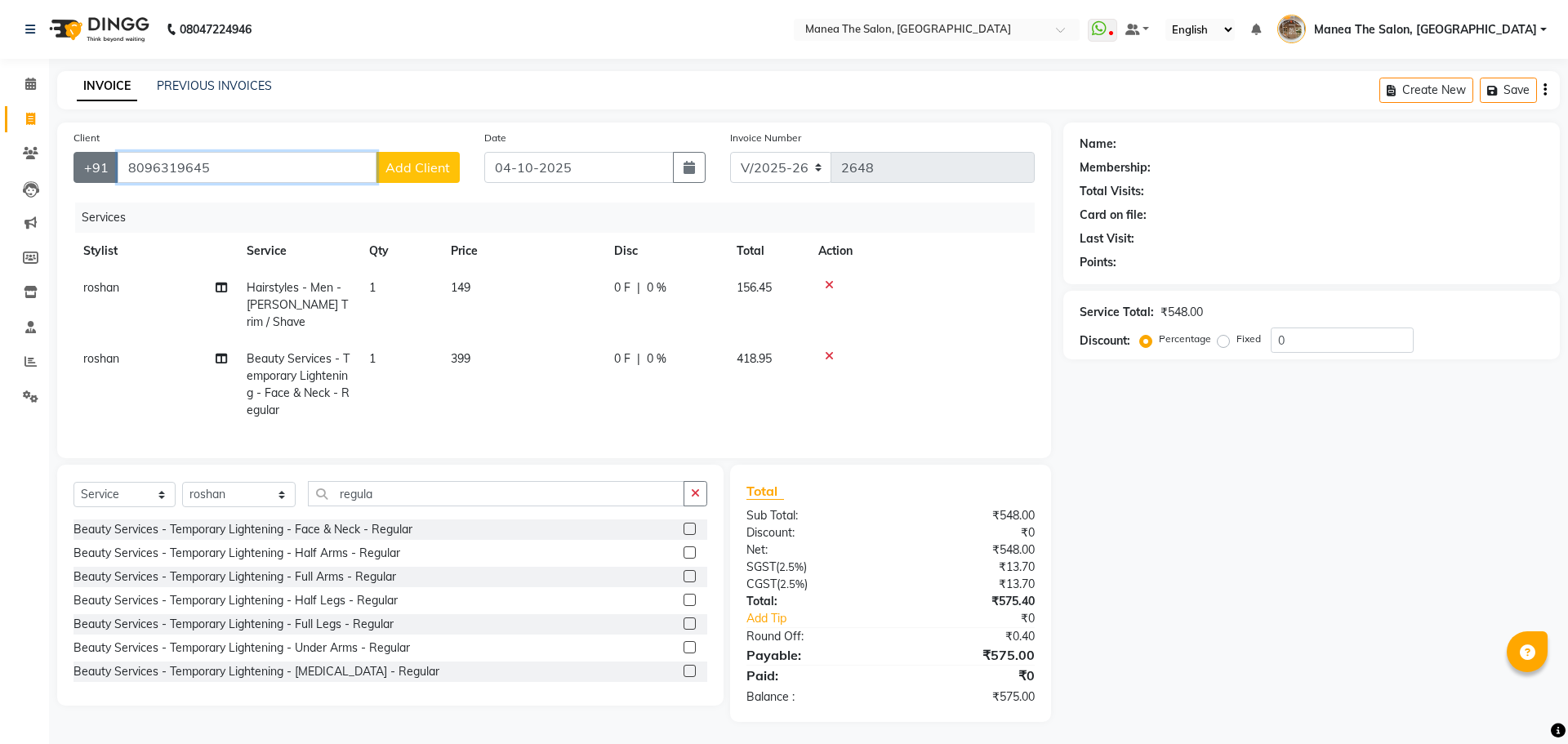
click at [97, 175] on div "+91 8096319645 Add Client" at bounding box center [266, 166] width 386 height 31
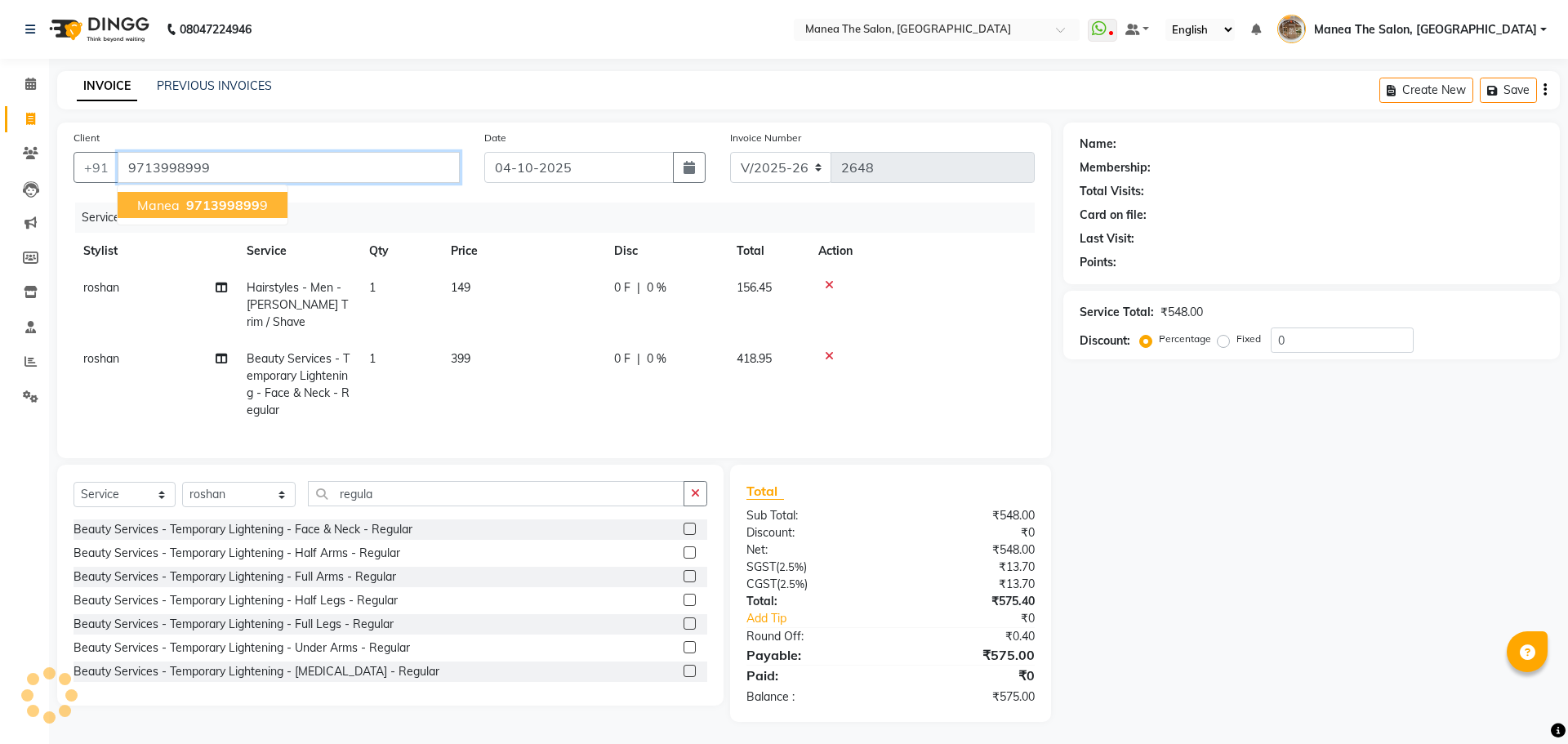
type input "9713998999"
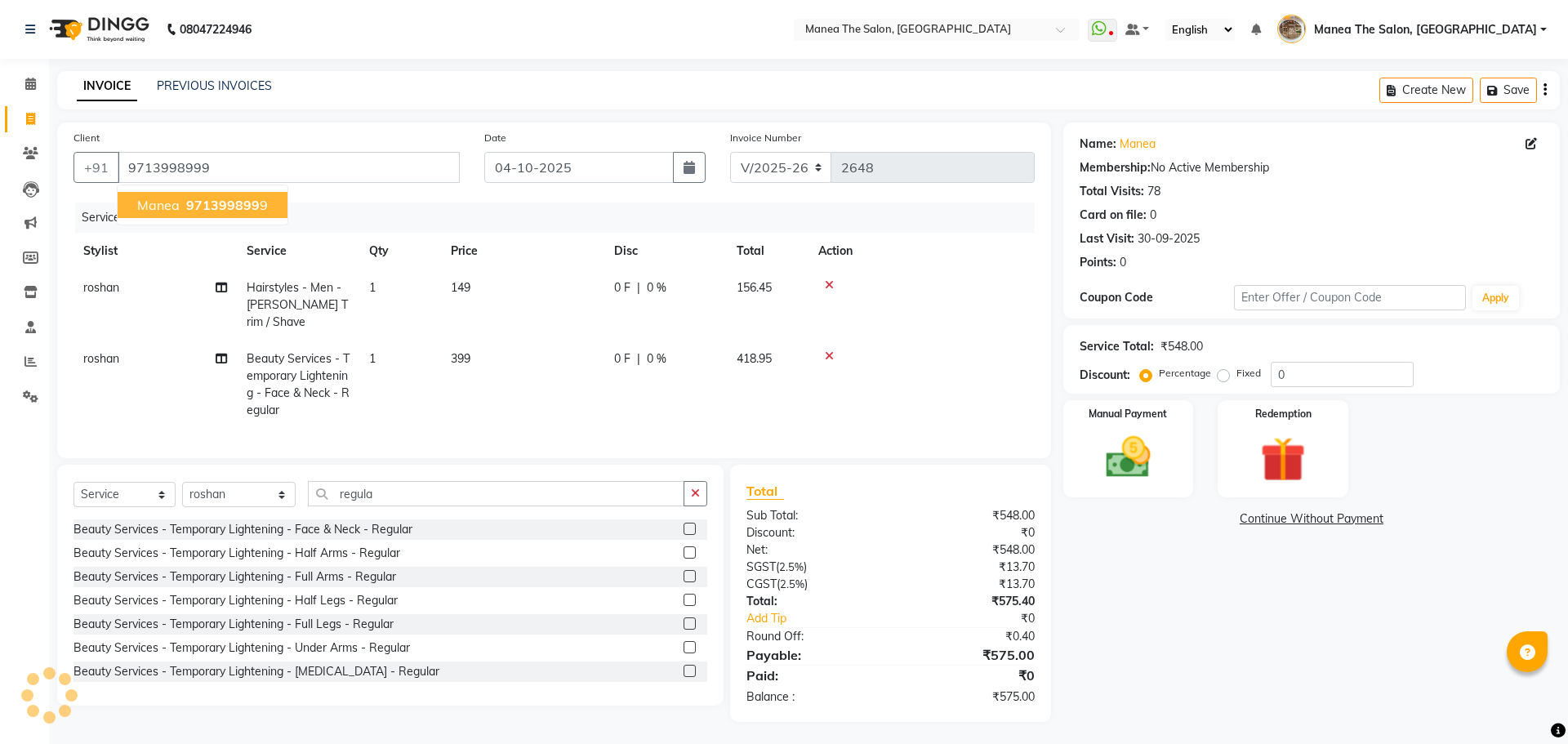
click at [226, 208] on span "971399899" at bounding box center [223, 204] width 73 height 16
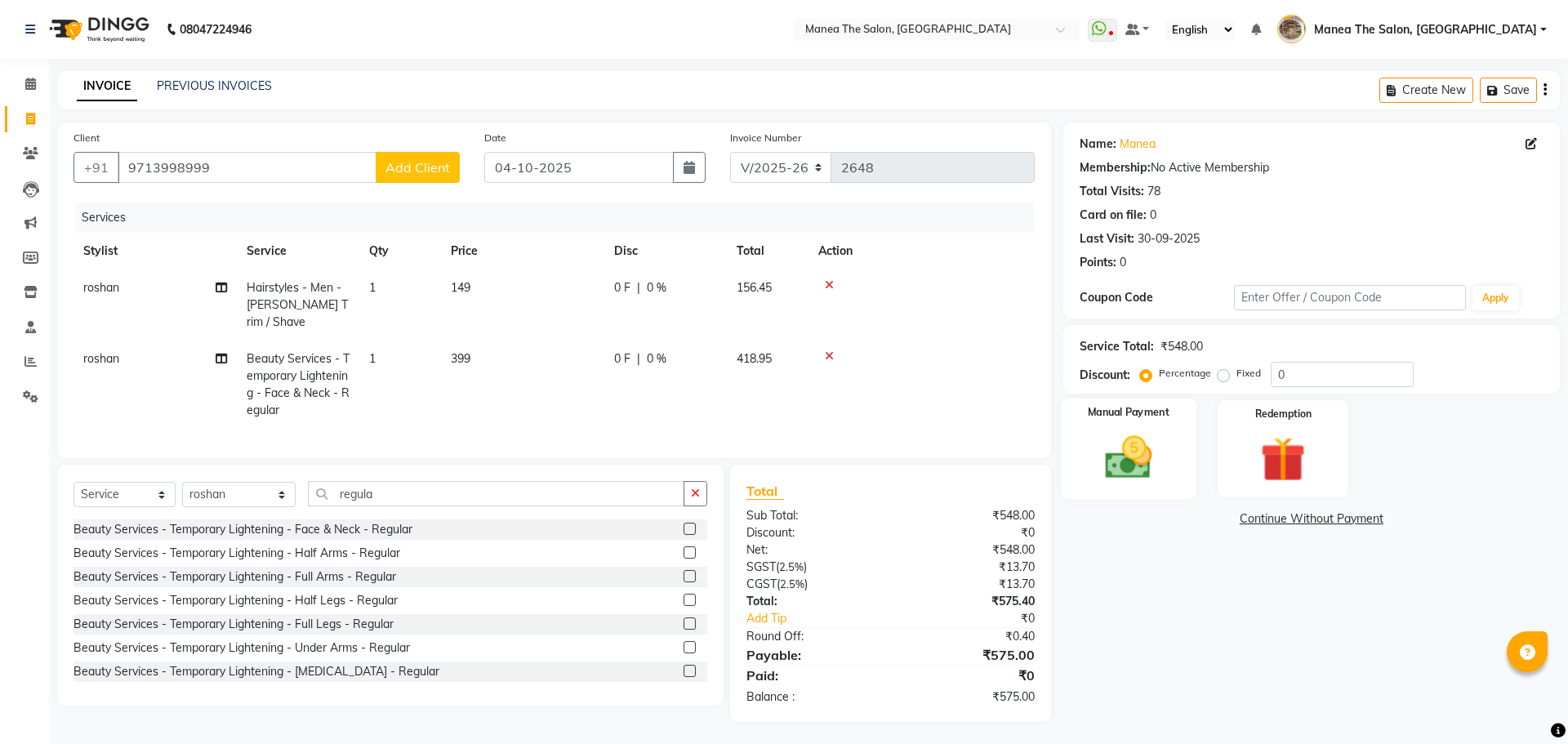
click at [1103, 429] on div "Manual Payment" at bounding box center [1128, 448] width 136 height 101
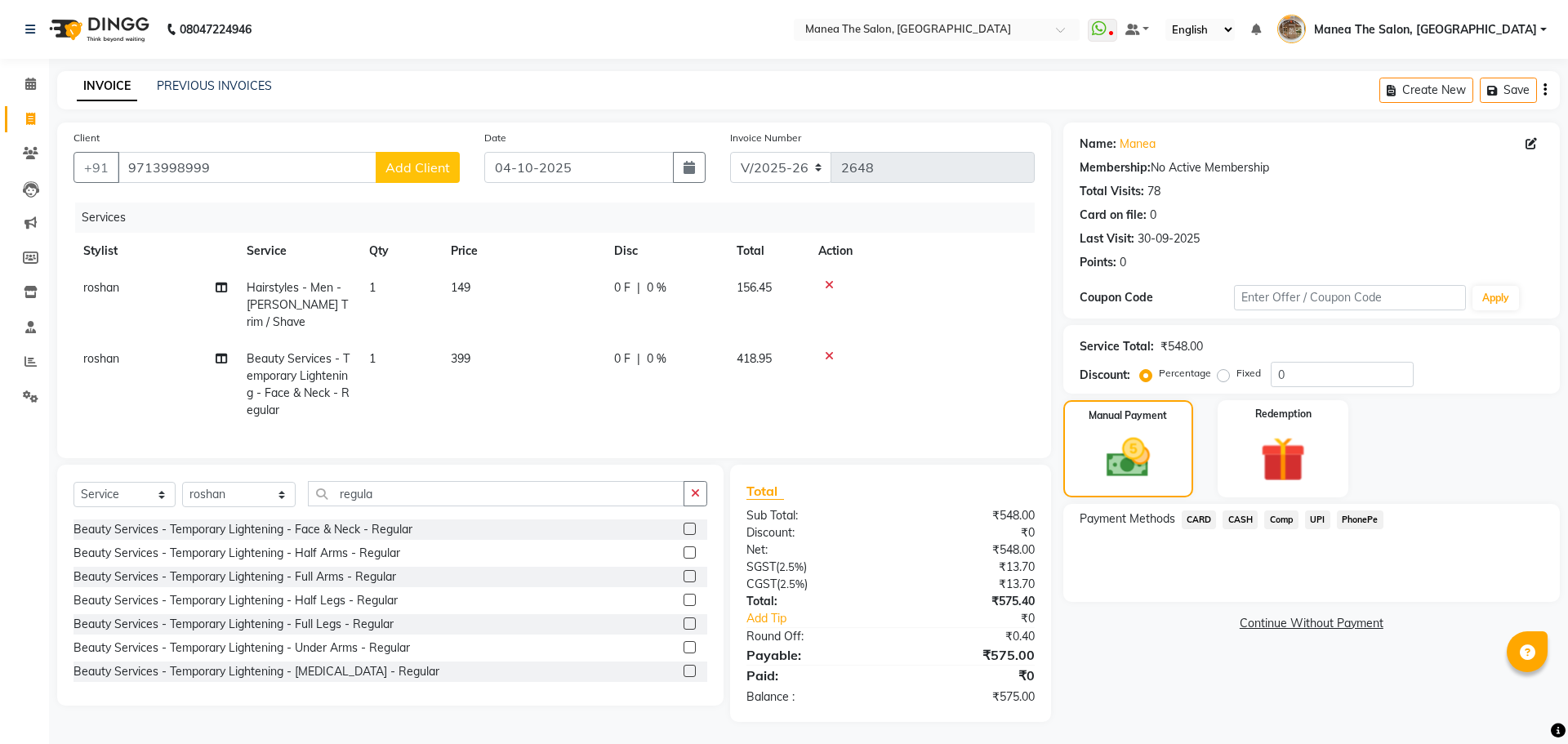
click at [1369, 515] on span "PhonePe" at bounding box center [1360, 519] width 46 height 19
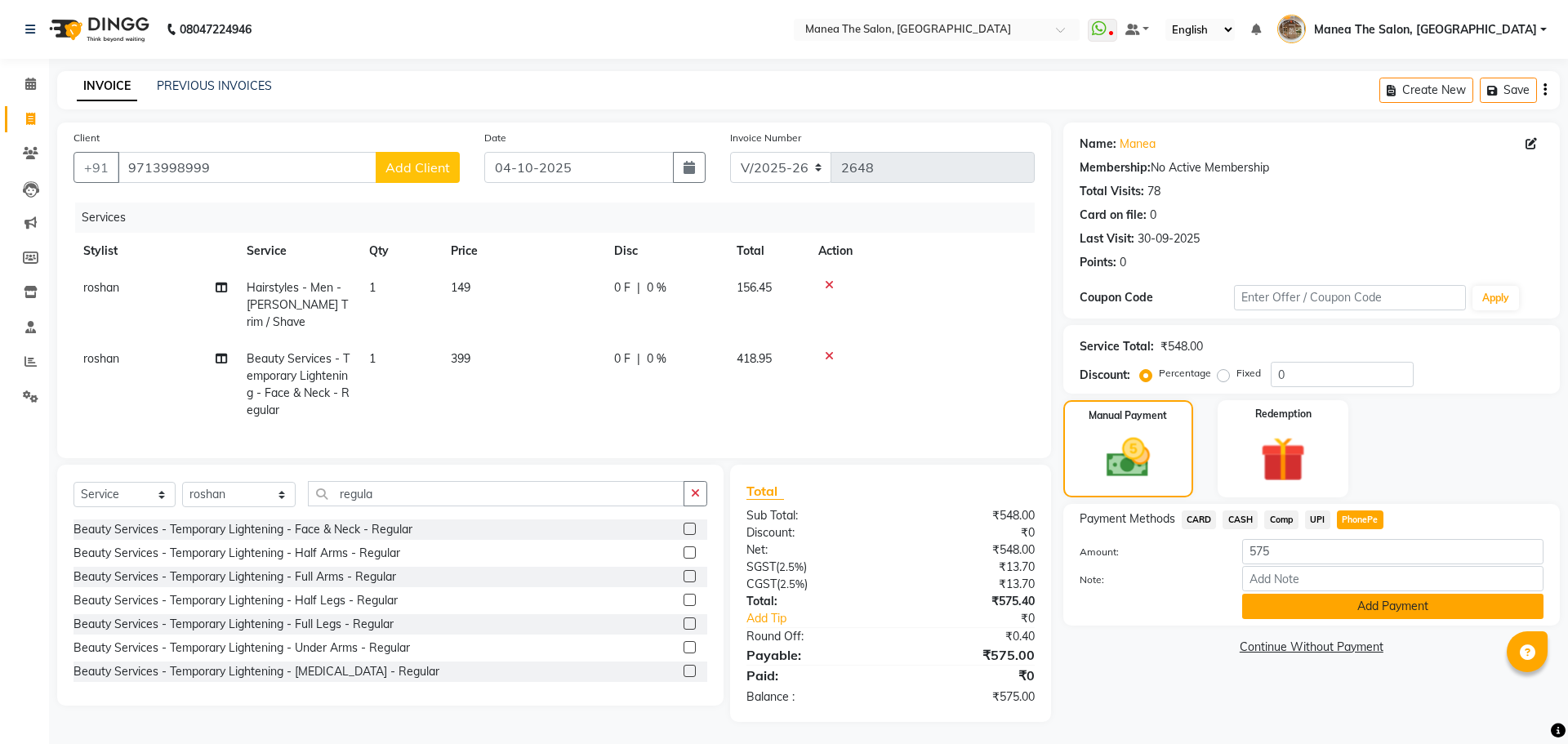
click at [1354, 614] on button "Add Payment" at bounding box center [1393, 606] width 301 height 25
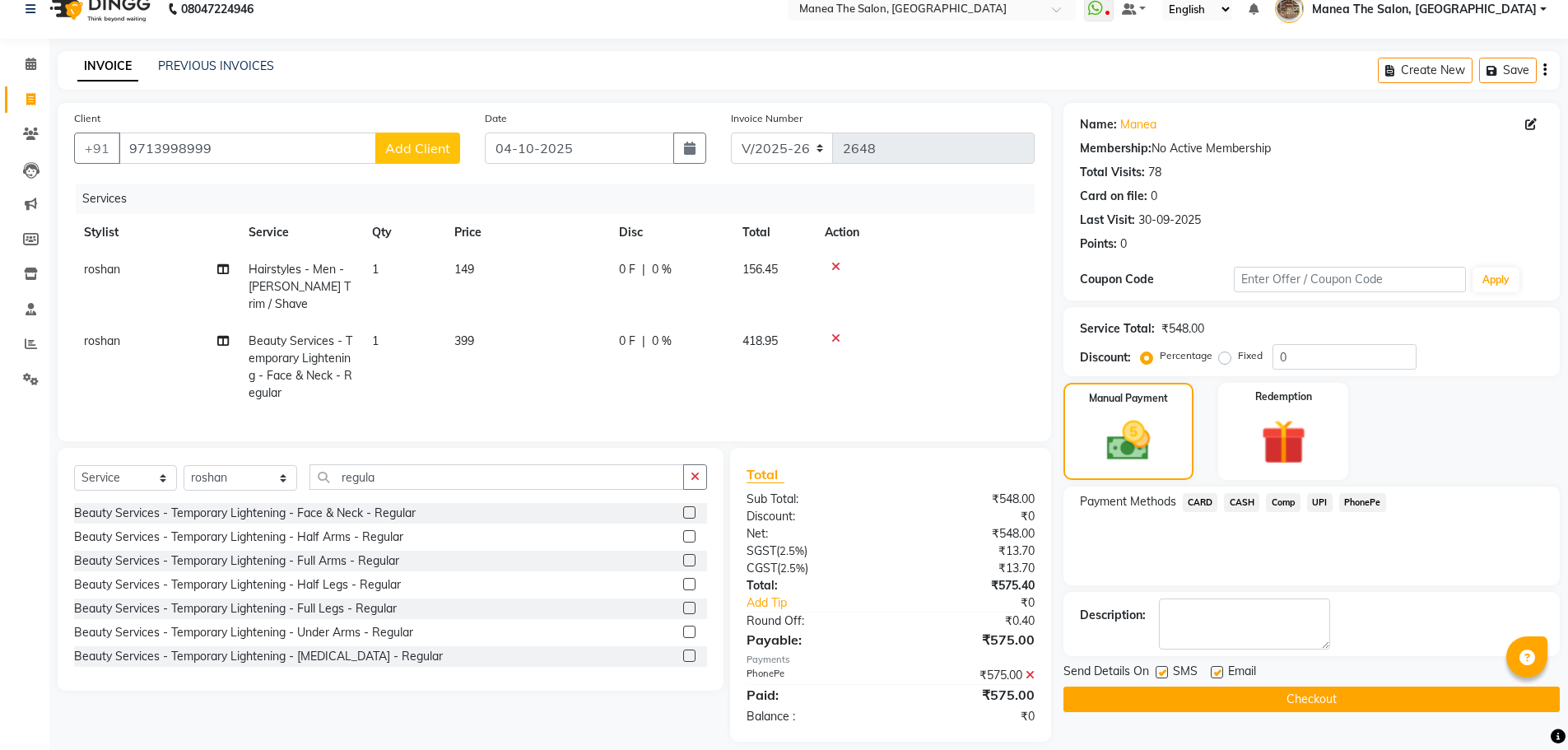
scroll to position [32, 0]
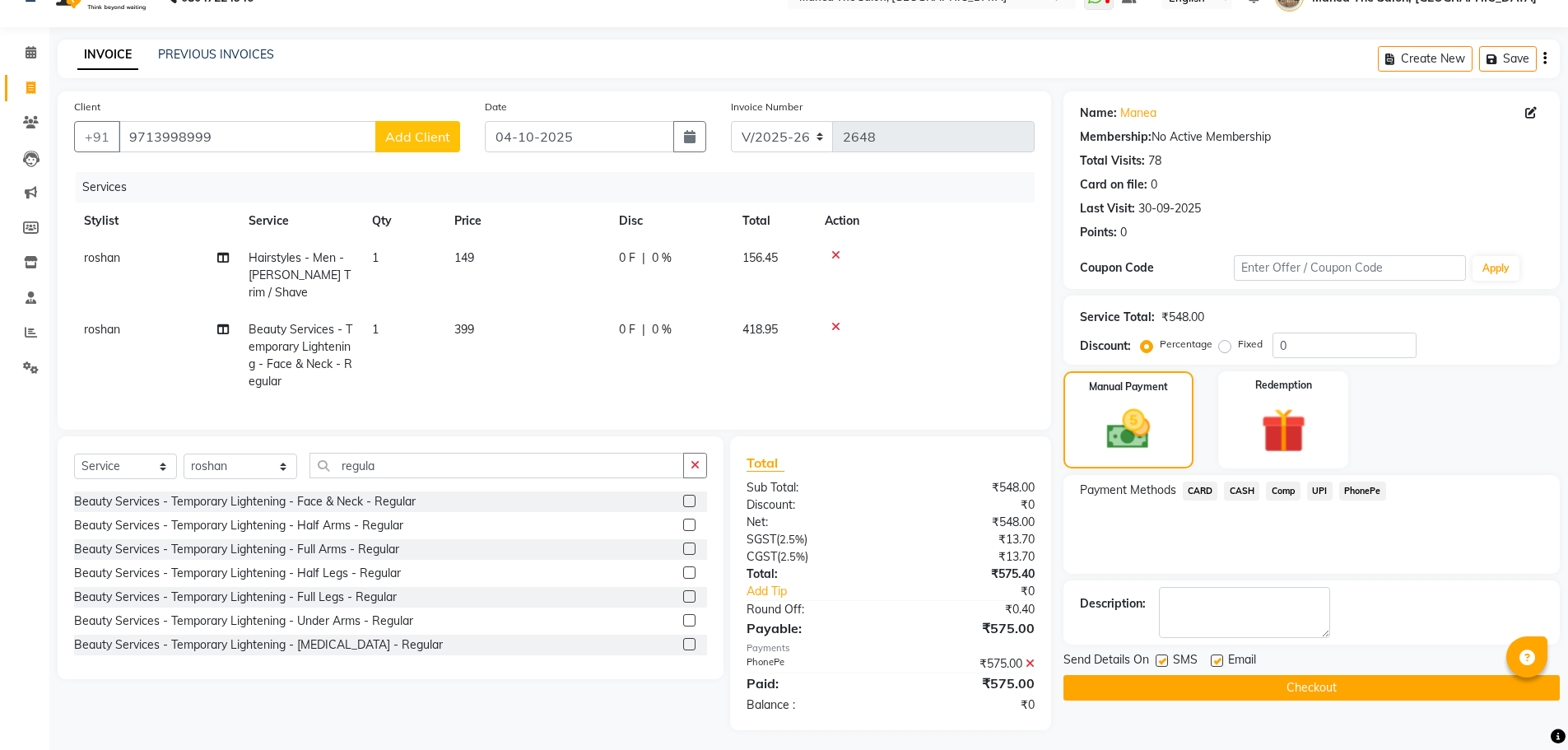
click at [1319, 680] on button "Checkout" at bounding box center [1311, 687] width 496 height 26
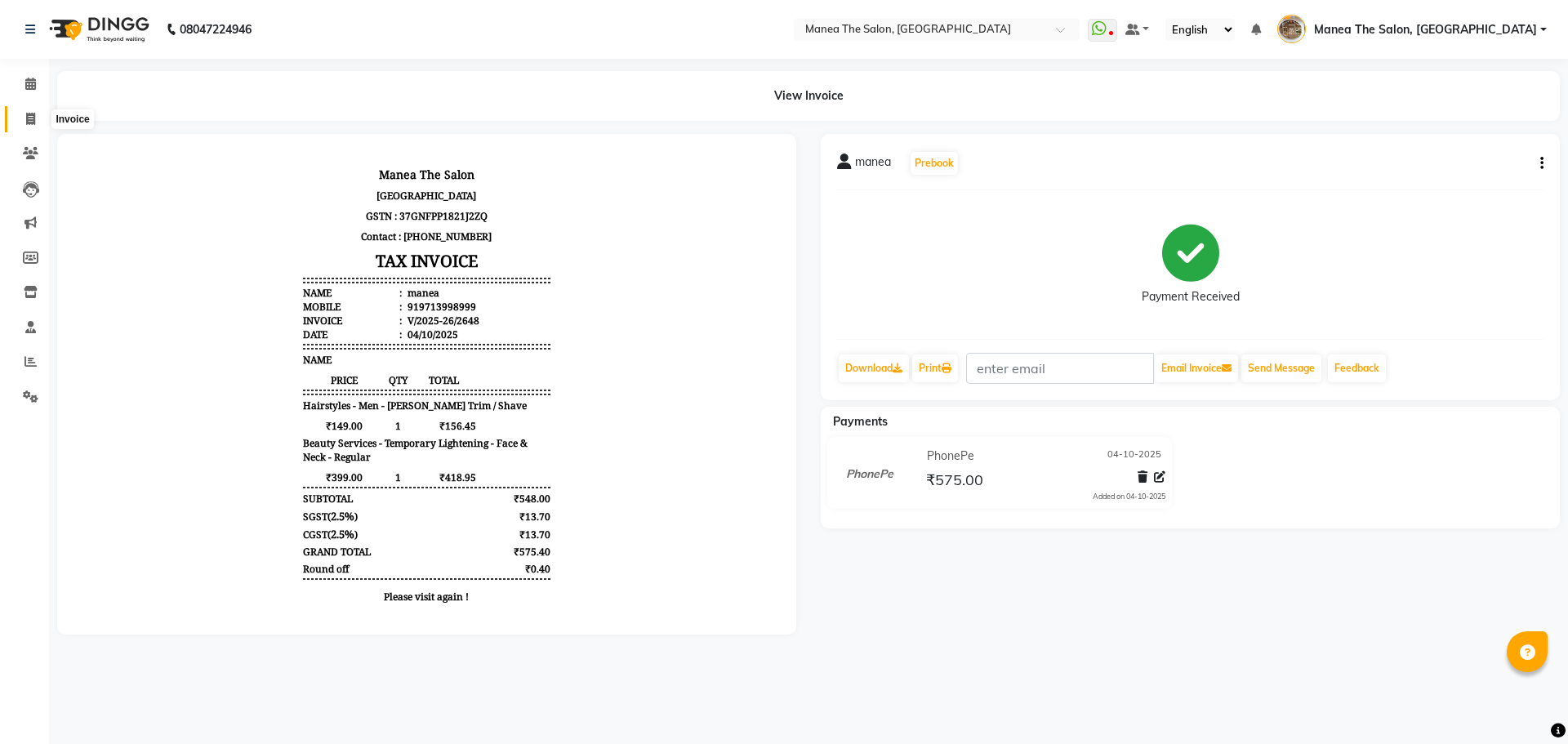
drag, startPoint x: 38, startPoint y: 110, endPoint x: 57, endPoint y: 130, distance: 27.6
click at [38, 110] on span at bounding box center [30, 119] width 28 height 19
select select "service"
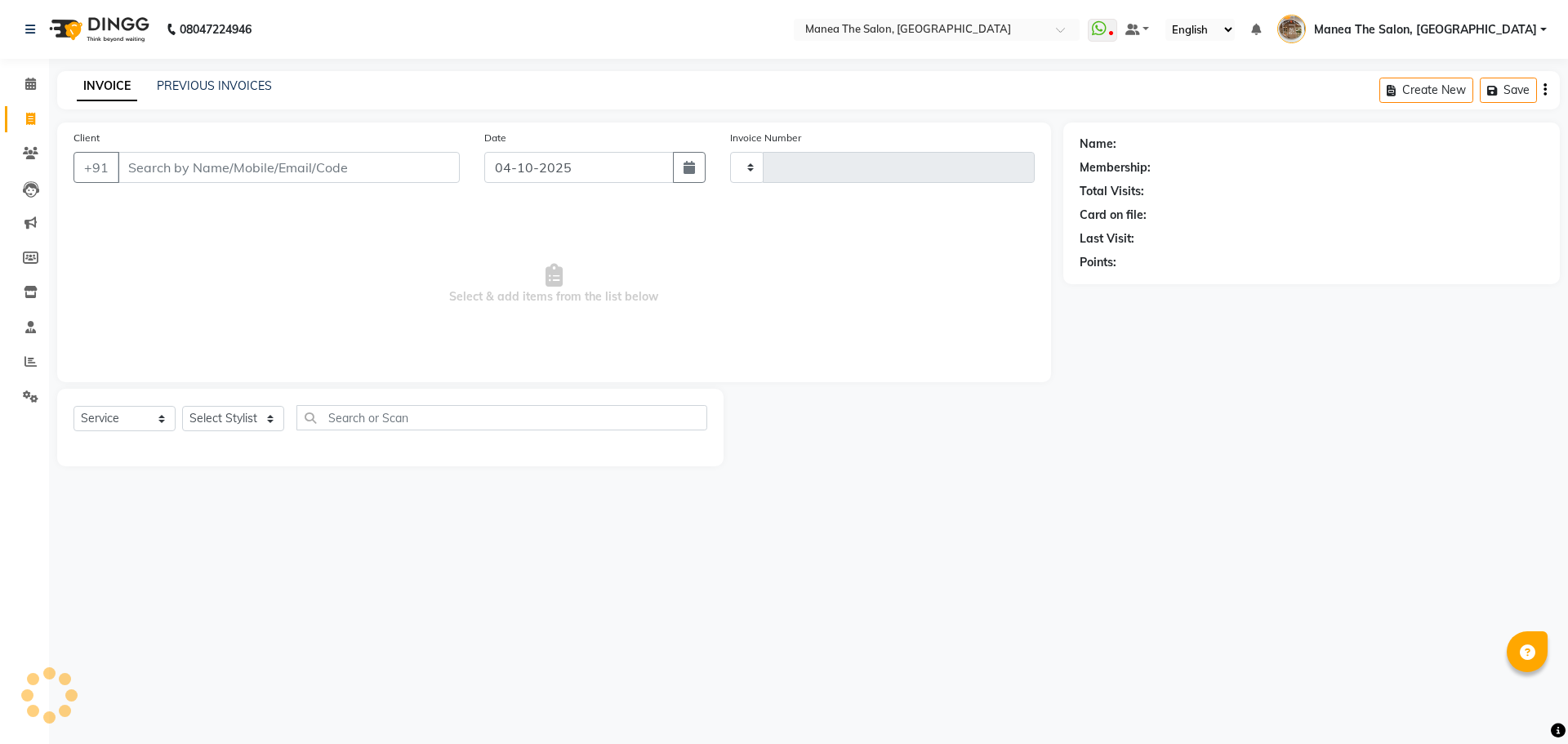
type input "2649"
select select "7287"
click at [248, 412] on select "Select Stylist" at bounding box center [233, 418] width 102 height 25
select select "62380"
click at [183, 405] on select "Select Stylist Faizan shaik Front Office Kaif Madhavi Mocharla Ramalakshmi Pelu…" at bounding box center [239, 418] width 114 height 25
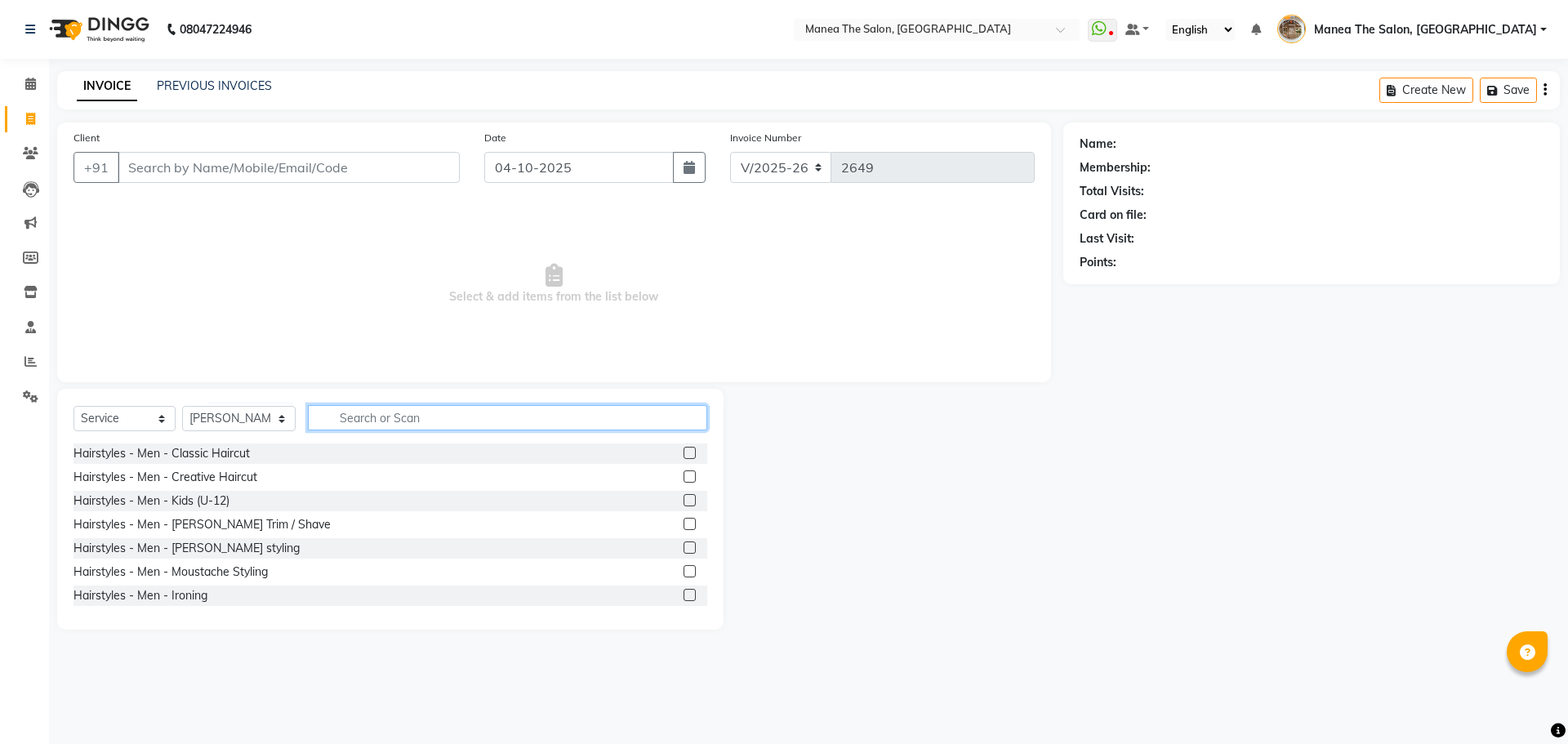
click at [377, 418] on input "text" at bounding box center [507, 417] width 399 height 25
type input "eye"
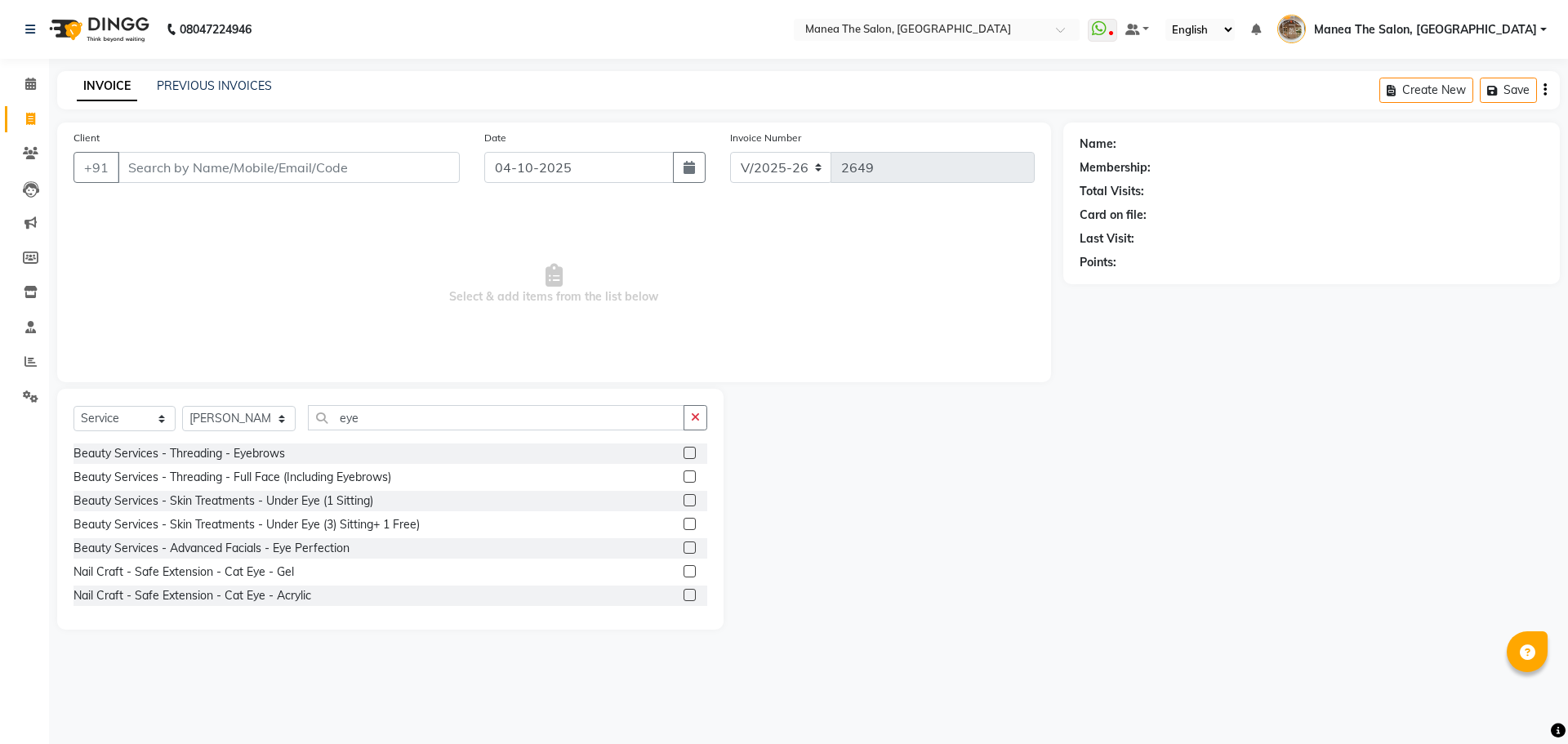
click at [683, 449] on label at bounding box center [689, 452] width 12 height 12
click at [683, 449] on input "checkbox" at bounding box center [688, 452] width 10 height 10
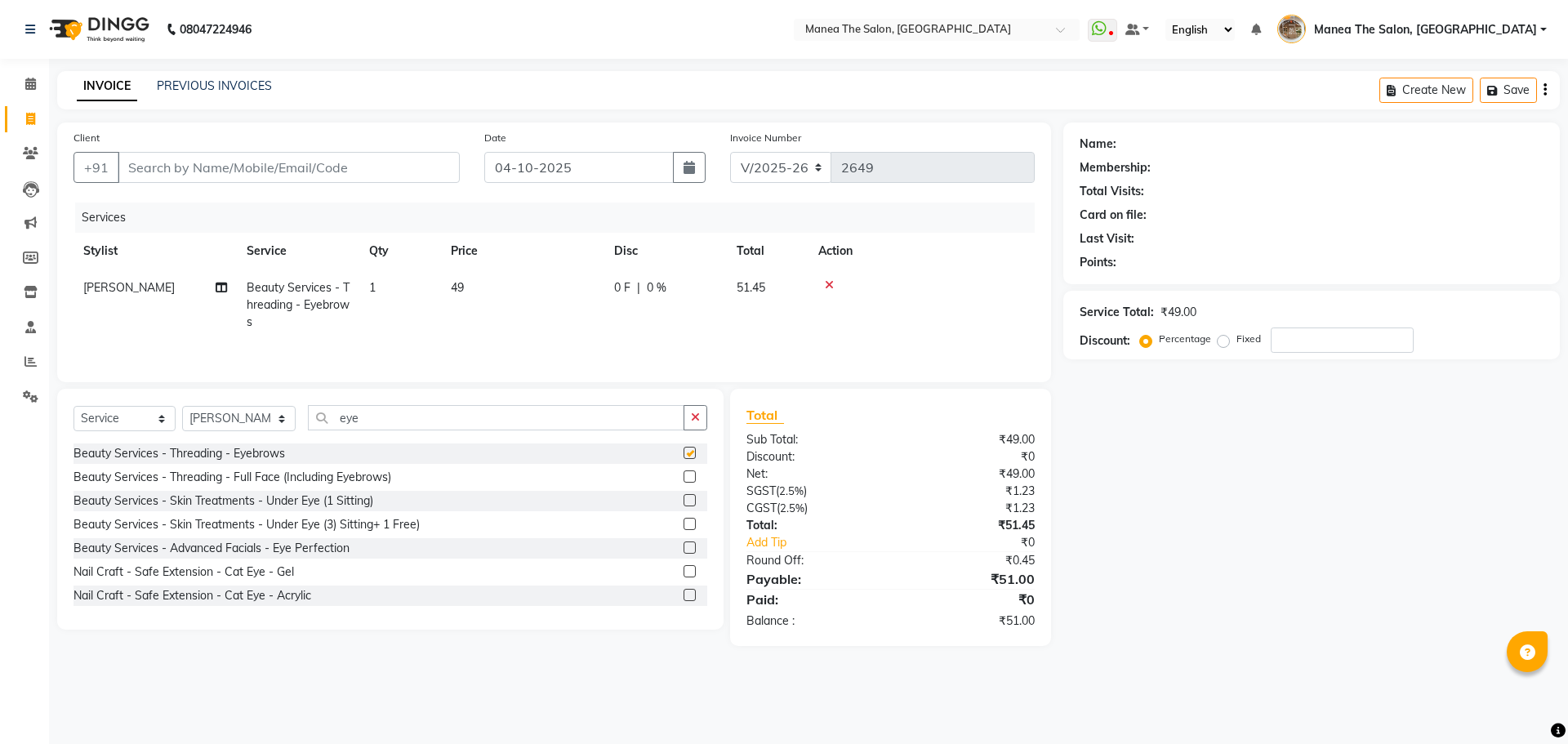
checkbox input "false"
drag, startPoint x: 374, startPoint y: 422, endPoint x: 330, endPoint y: 419, distance: 44.1
click at [330, 419] on input "eye" at bounding box center [496, 417] width 376 height 25
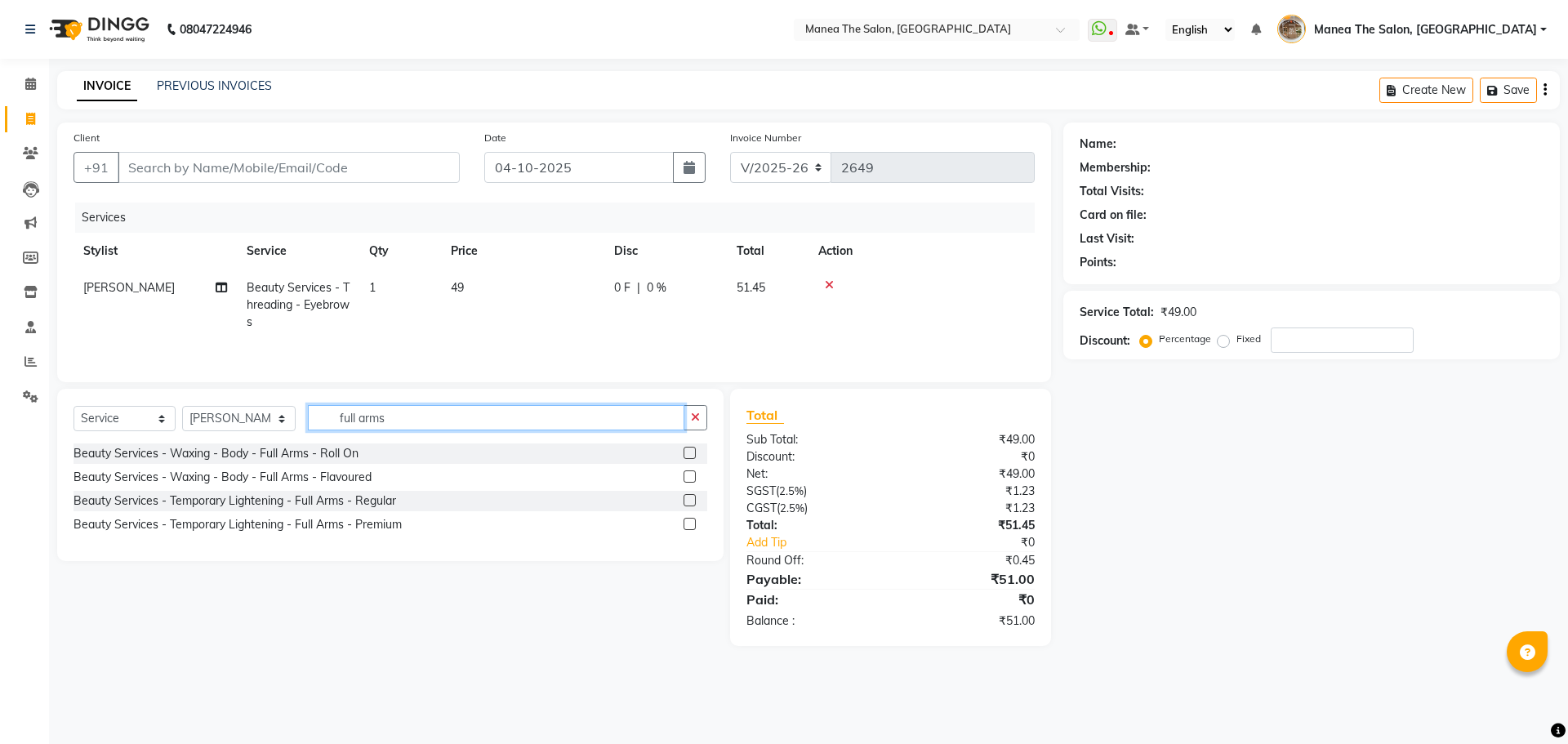
type input "full arms"
click at [689, 479] on label at bounding box center [689, 476] width 12 height 12
click at [689, 479] on input "checkbox" at bounding box center [688, 477] width 10 height 10
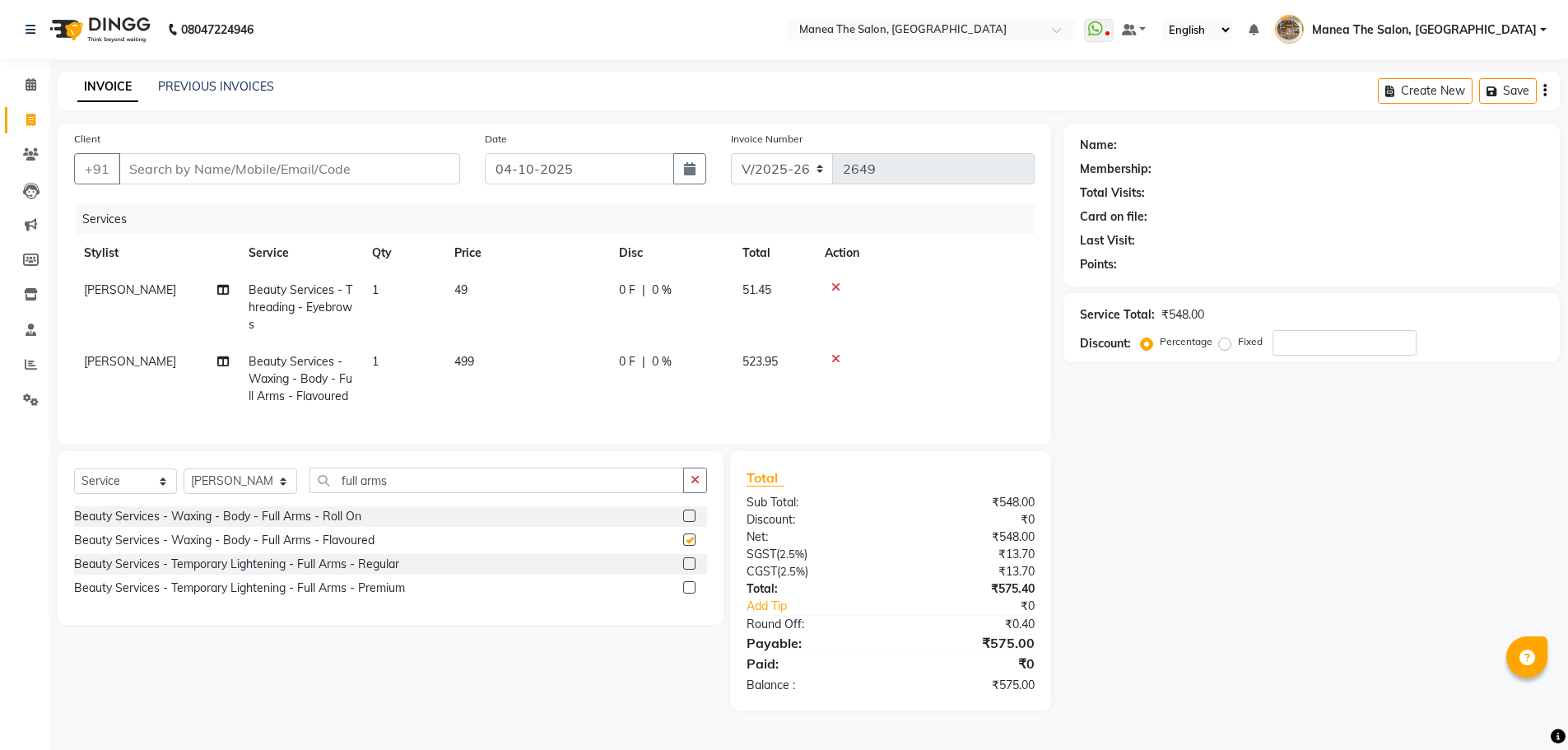
checkbox input "false"
drag, startPoint x: 409, startPoint y: 497, endPoint x: 321, endPoint y: 514, distance: 89.6
click at [321, 493] on input "full arms" at bounding box center [496, 480] width 375 height 26
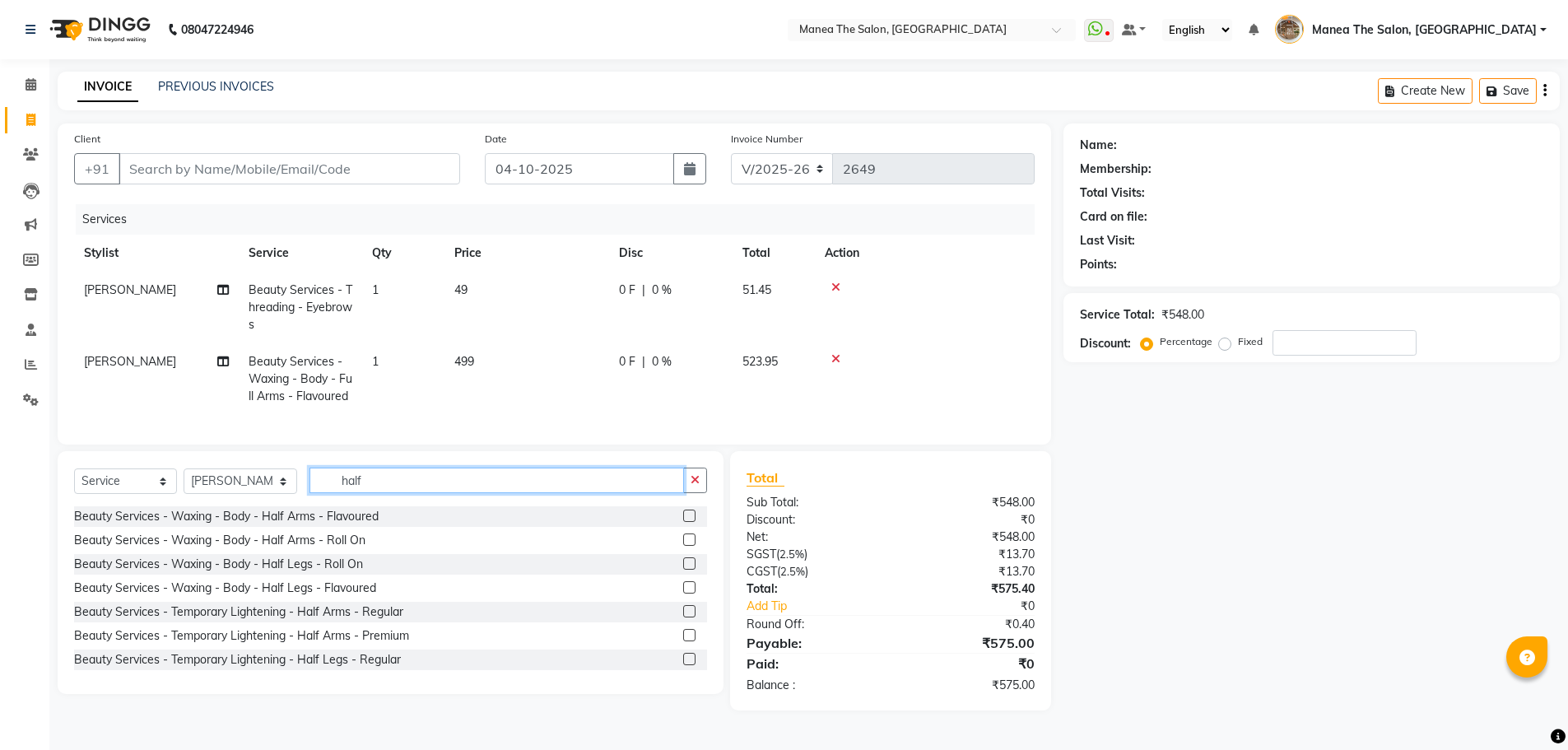
type input "half"
click at [683, 594] on label at bounding box center [689, 587] width 12 height 12
click at [683, 594] on input "checkbox" at bounding box center [688, 587] width 10 height 10
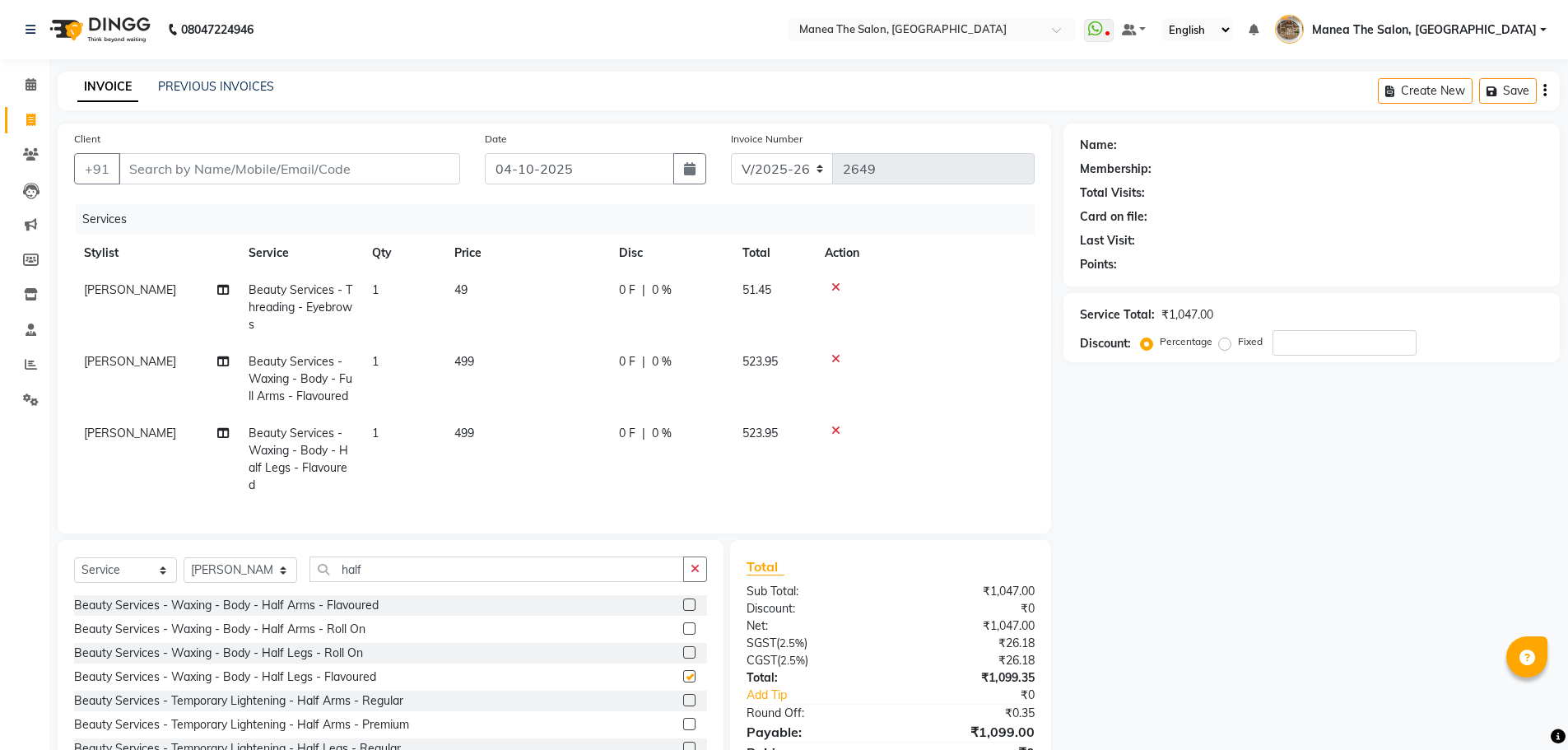
checkbox input "false"
click at [340, 167] on input "Client" at bounding box center [289, 168] width 341 height 31
click at [277, 172] on input "Client" at bounding box center [289, 168] width 341 height 31
type input "6"
type input "0"
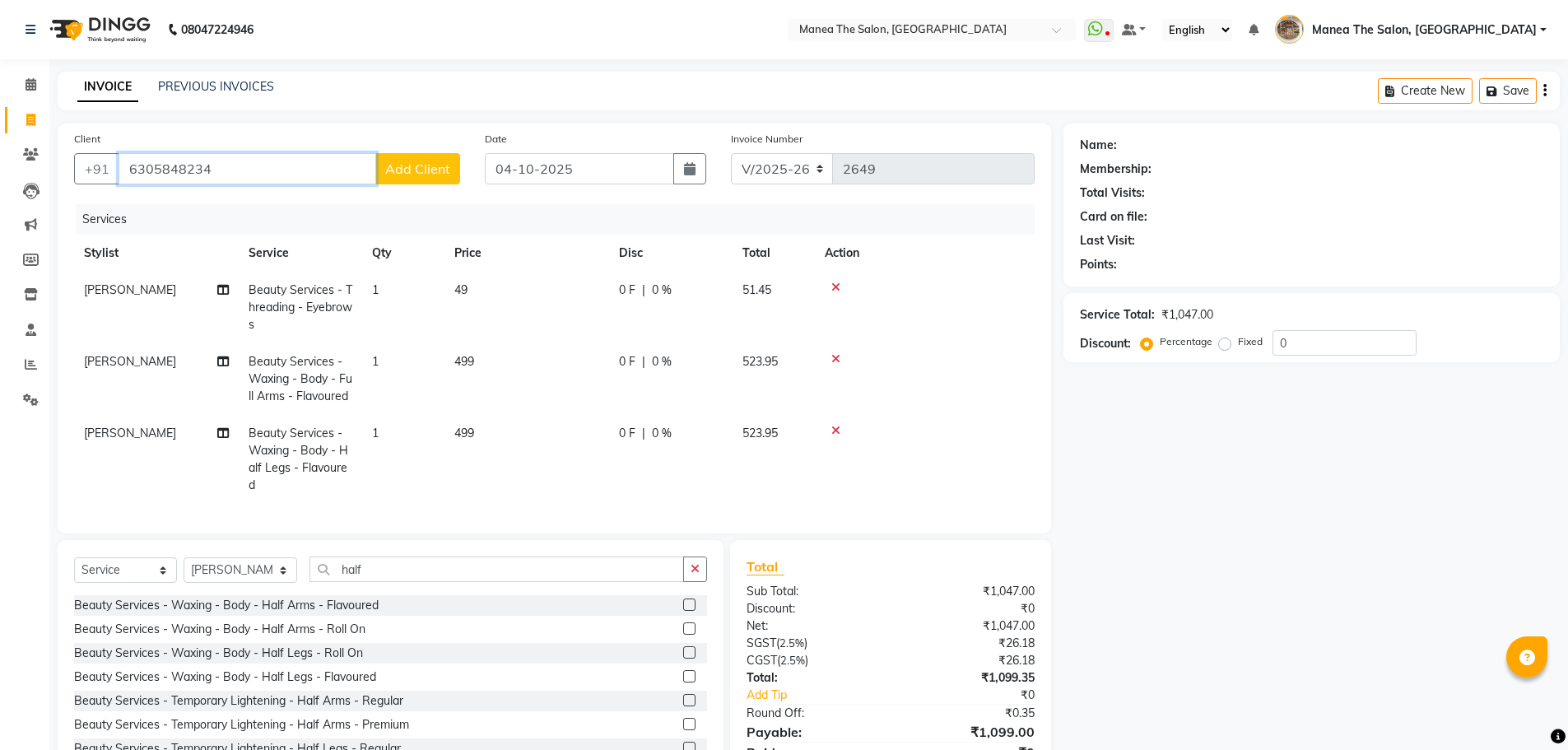
type input "6305848234"
click at [378, 165] on button "Add Client" at bounding box center [417, 168] width 84 height 31
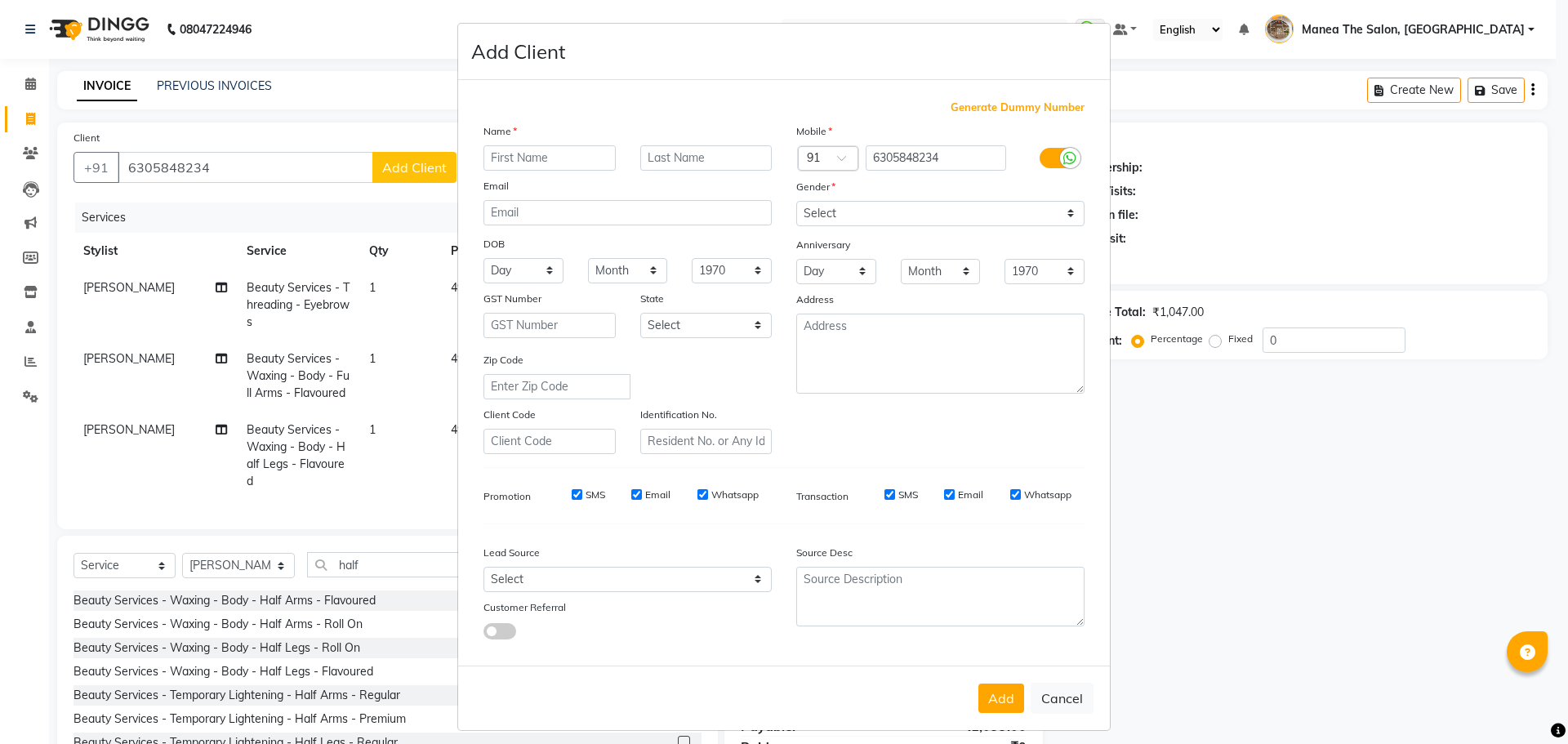
click at [487, 154] on input "text" at bounding box center [550, 157] width 133 height 25
type input "Poorna"
click at [836, 209] on select "Select Male Female Other Prefer Not To Say" at bounding box center [940, 213] width 288 height 25
select select "female"
click at [796, 200] on select "Select Male Female Other Prefer Not To Say" at bounding box center [940, 213] width 288 height 25
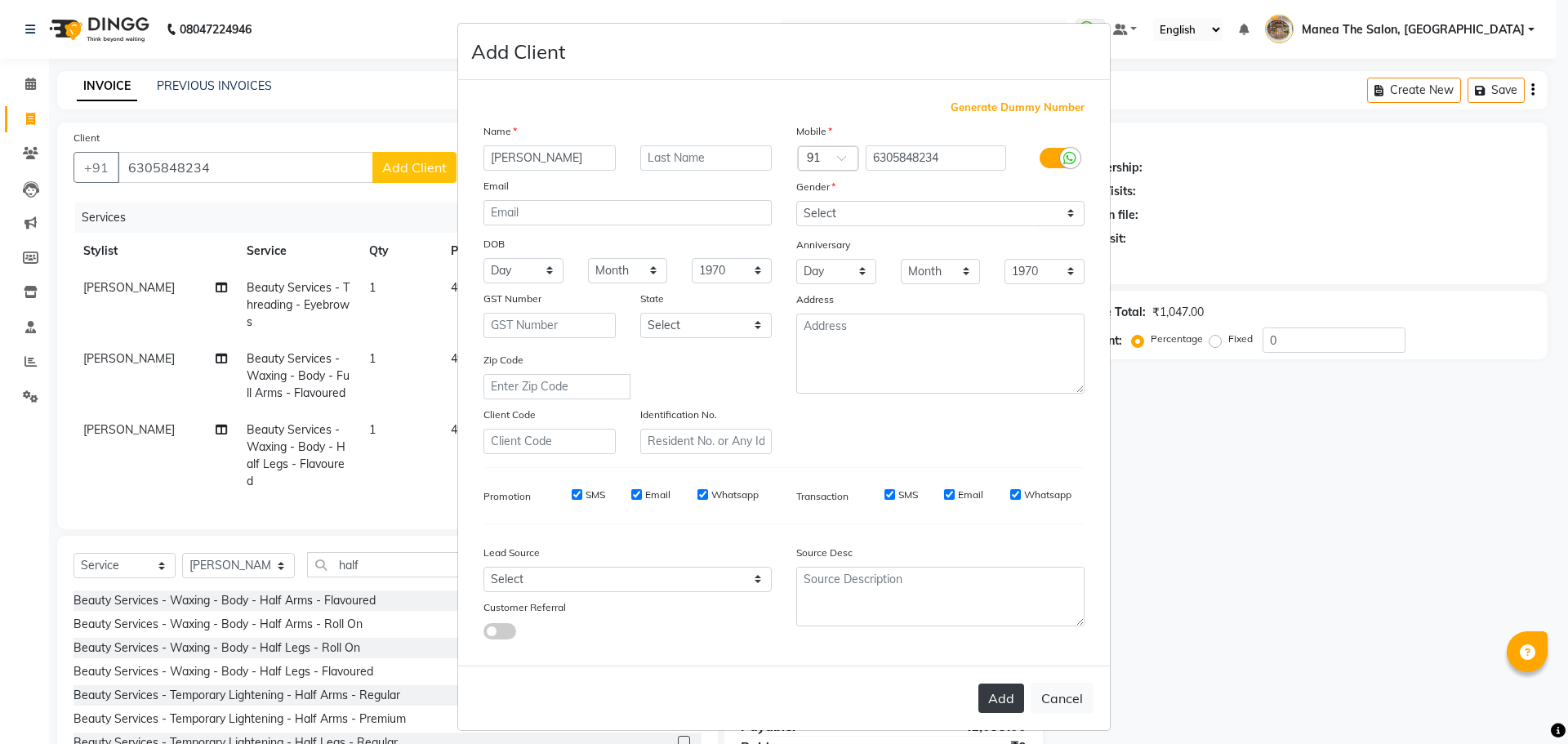
click at [991, 697] on button "Add" at bounding box center [1001, 697] width 46 height 29
select select
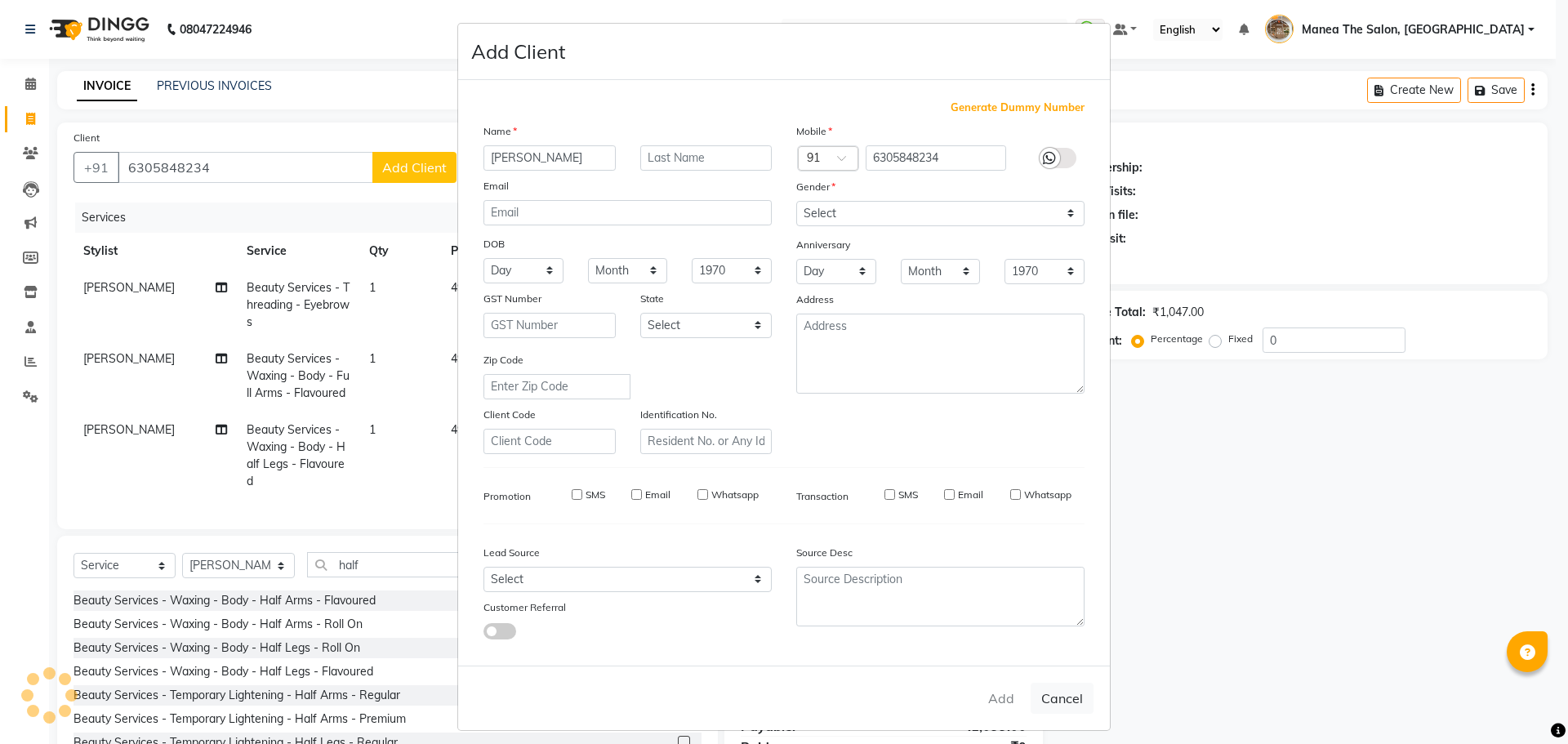
select select
checkbox input "false"
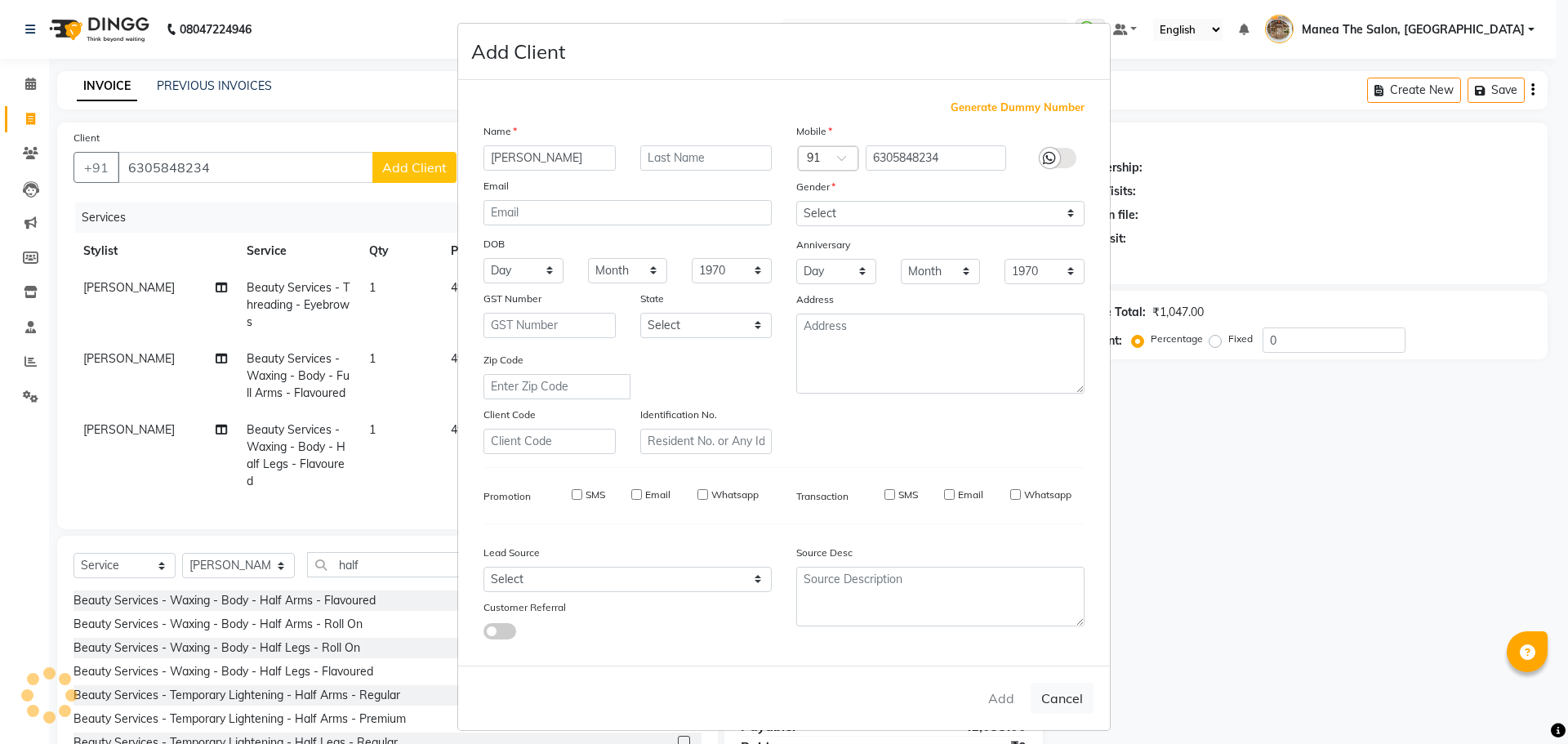
checkbox input "false"
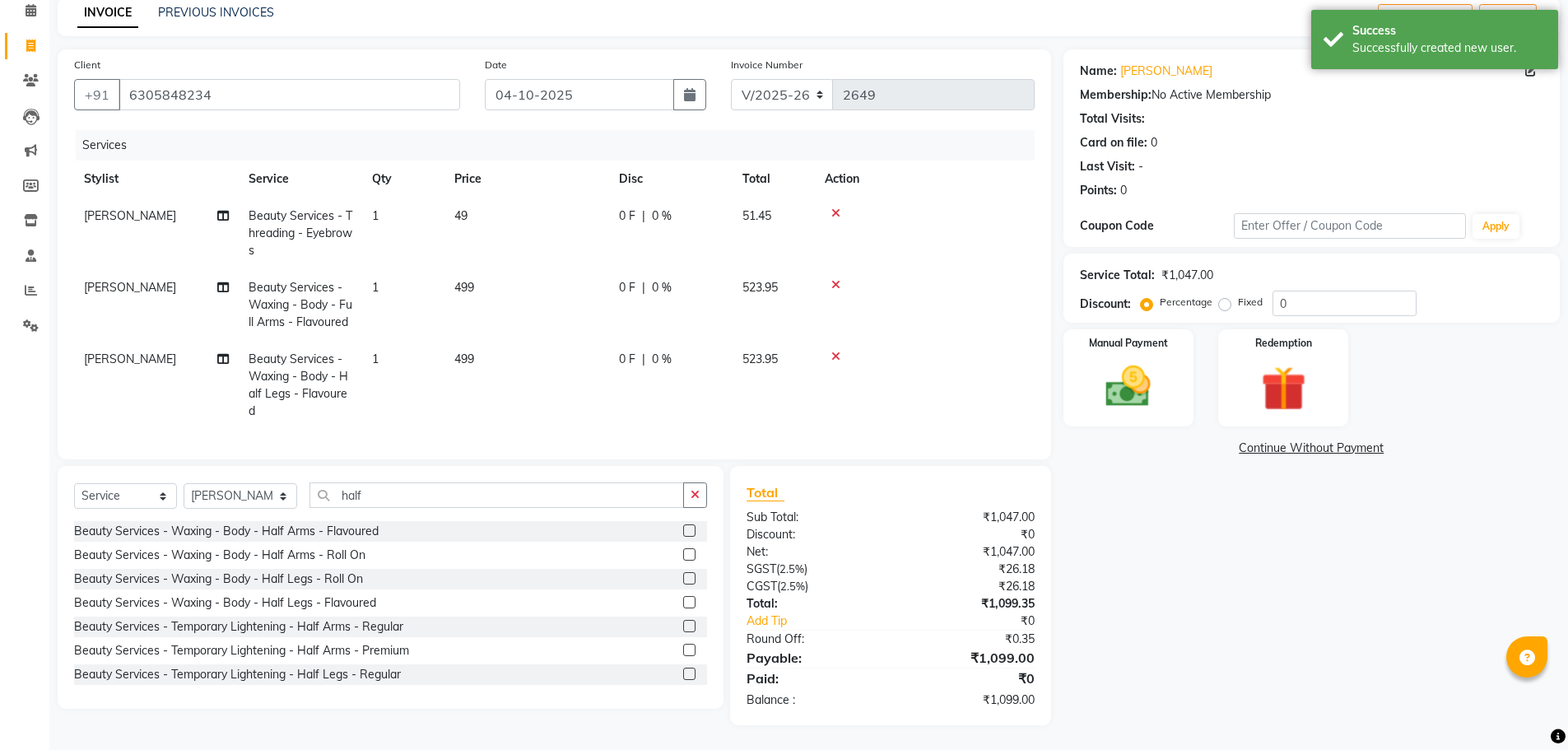
scroll to position [103, 0]
click at [1300, 290] on input "0" at bounding box center [1345, 302] width 144 height 26
type input "15"
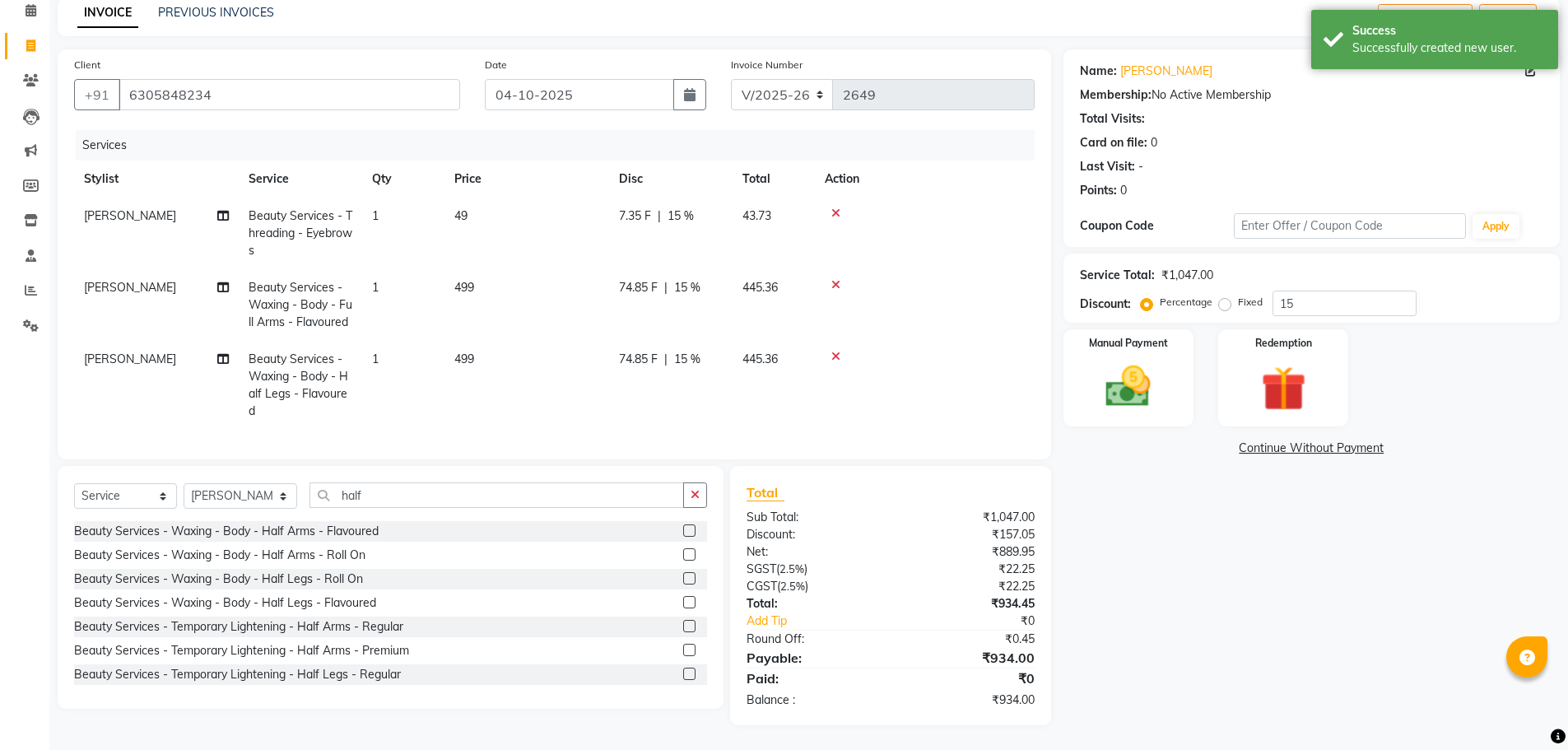
click at [1157, 546] on div "Name: Poorna Membership: No Active Membership Total Visits: Card on file: 0 Las…" at bounding box center [1318, 387] width 508 height 675
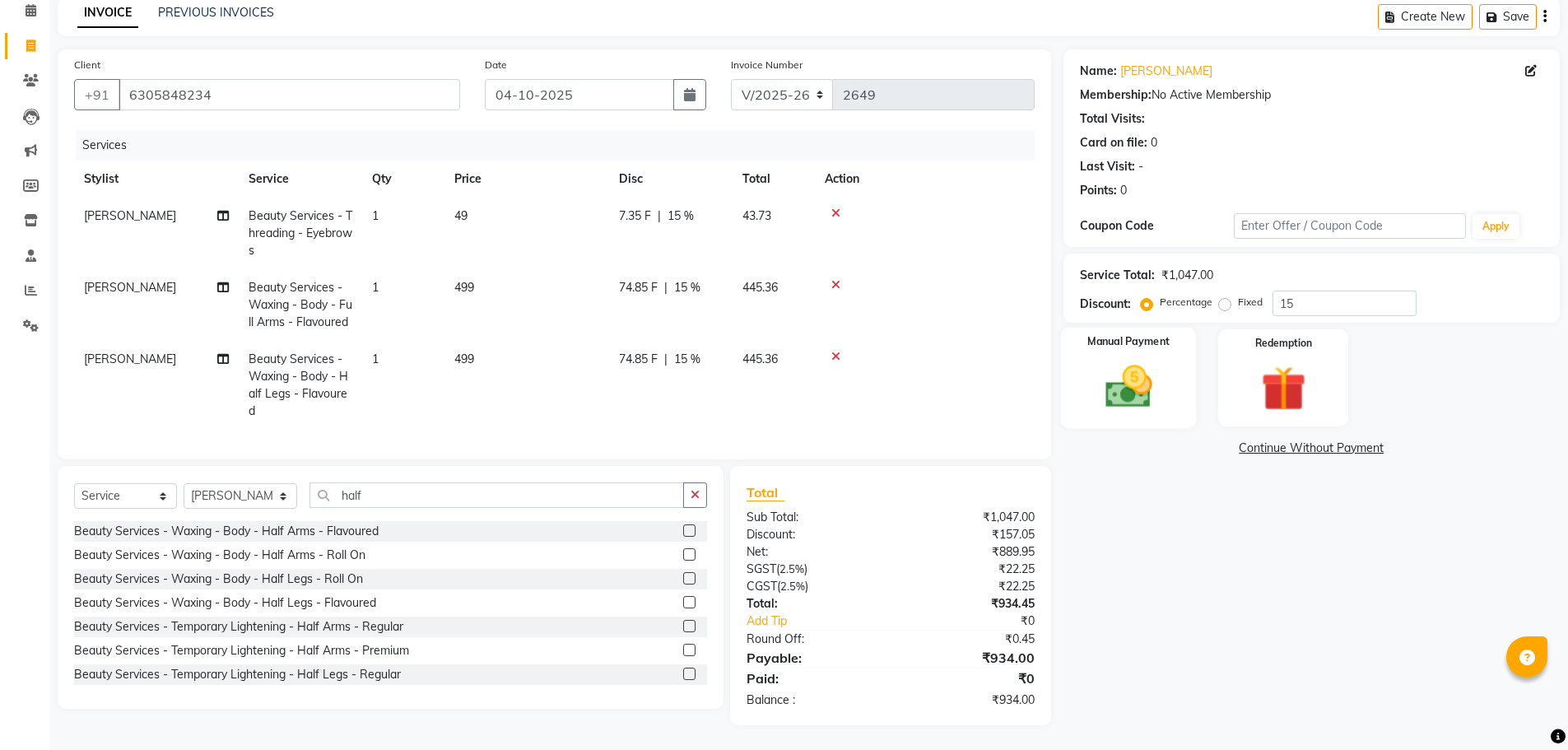
click at [1132, 368] on img at bounding box center [1129, 386] width 76 height 53
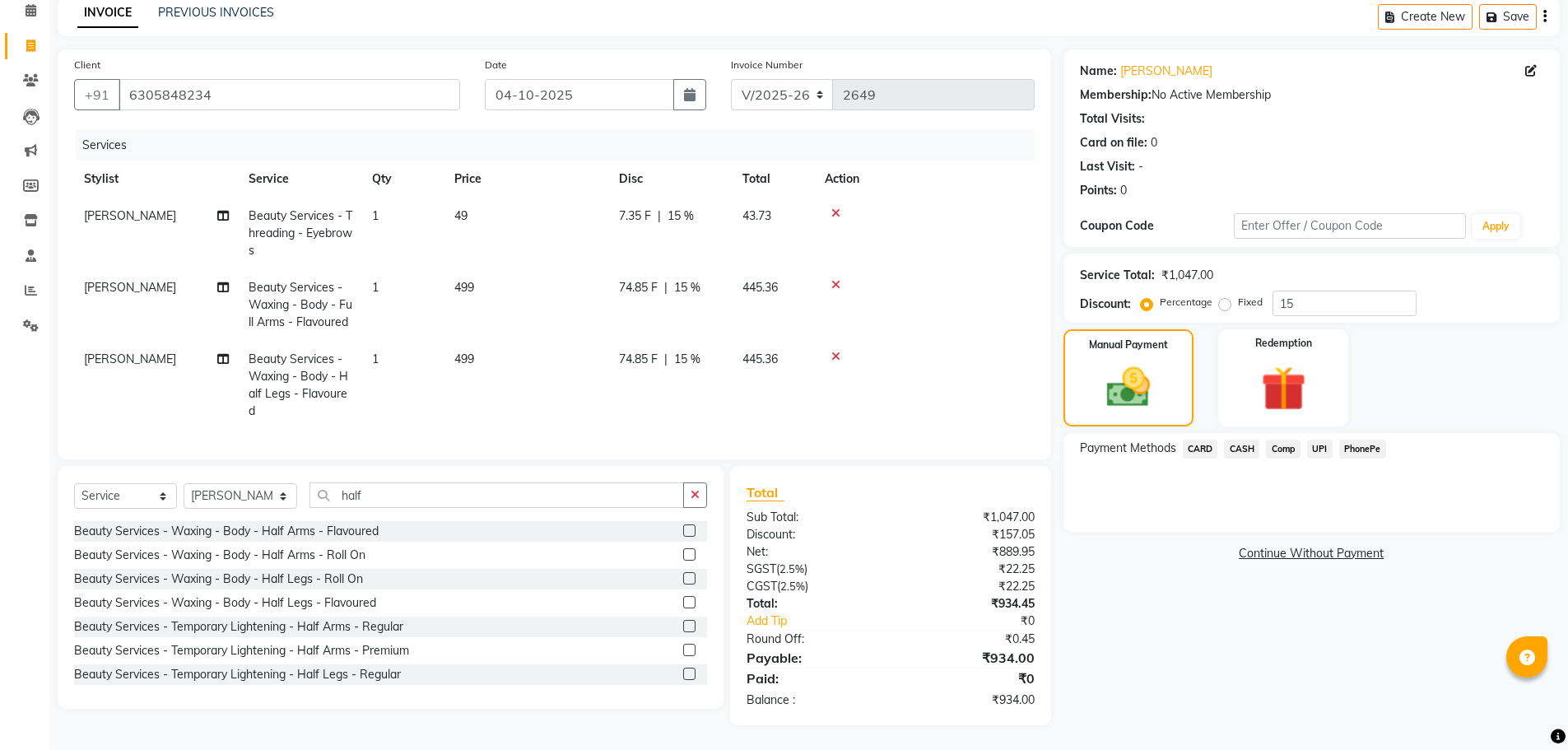
click at [1247, 439] on span "CASH" at bounding box center [1241, 448] width 35 height 19
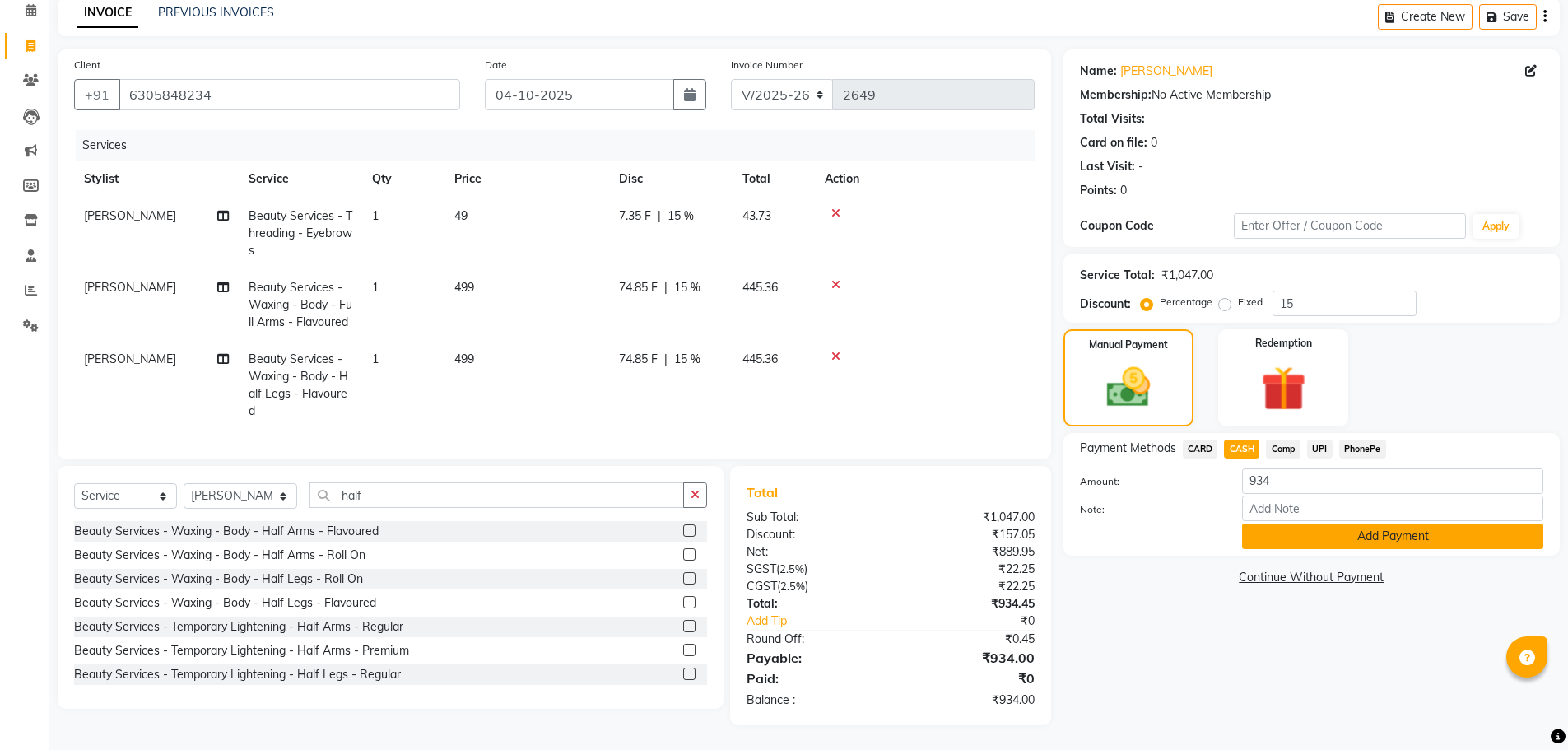
click at [1305, 523] on button "Add Payment" at bounding box center [1393, 536] width 302 height 26
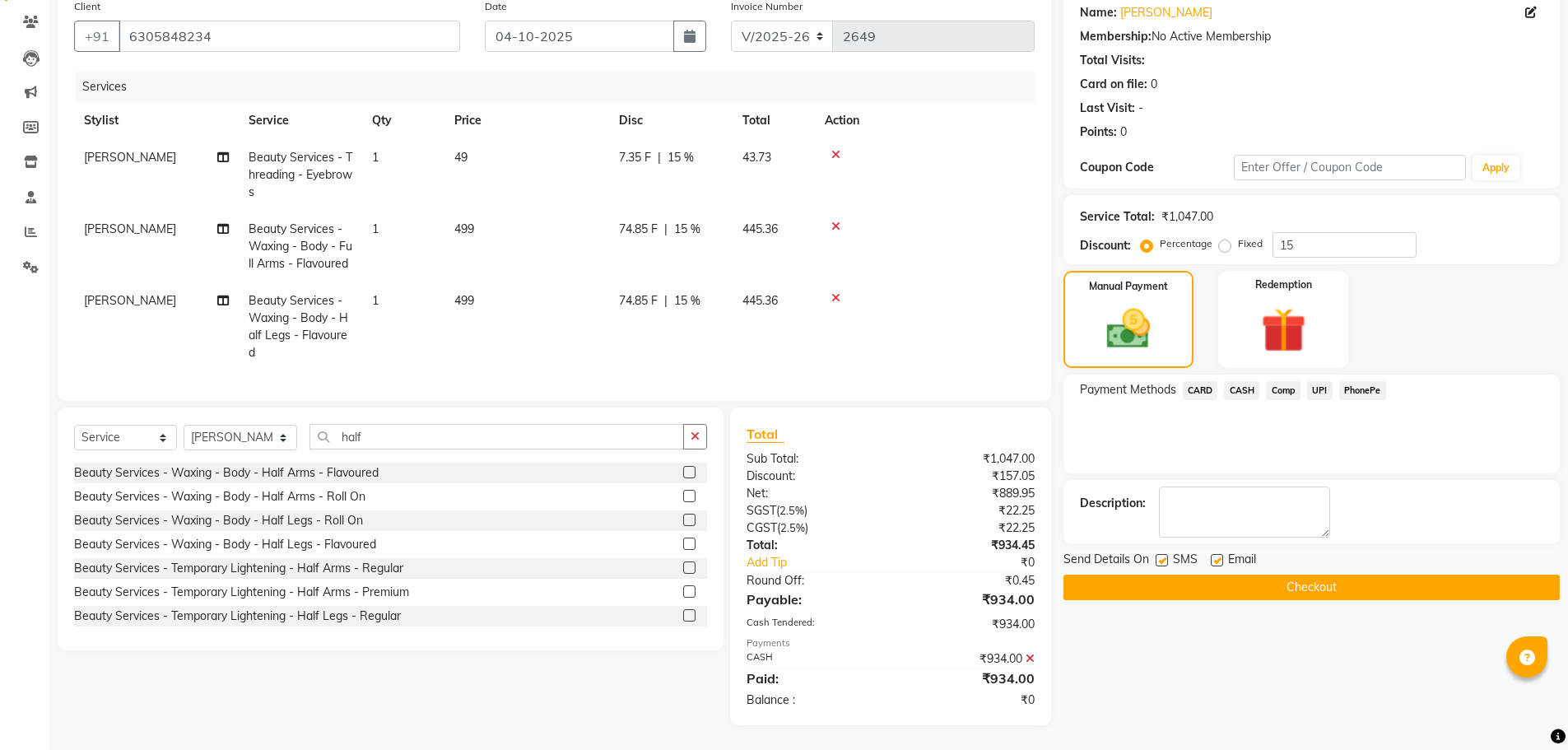
scroll to position [162, 0]
click at [1299, 570] on div "Name: Poorna Membership: No Active Membership Total Visits: Card on file: 0 Las…" at bounding box center [1318, 357] width 508 height 734
click at [1304, 575] on button "Checkout" at bounding box center [1311, 587] width 496 height 26
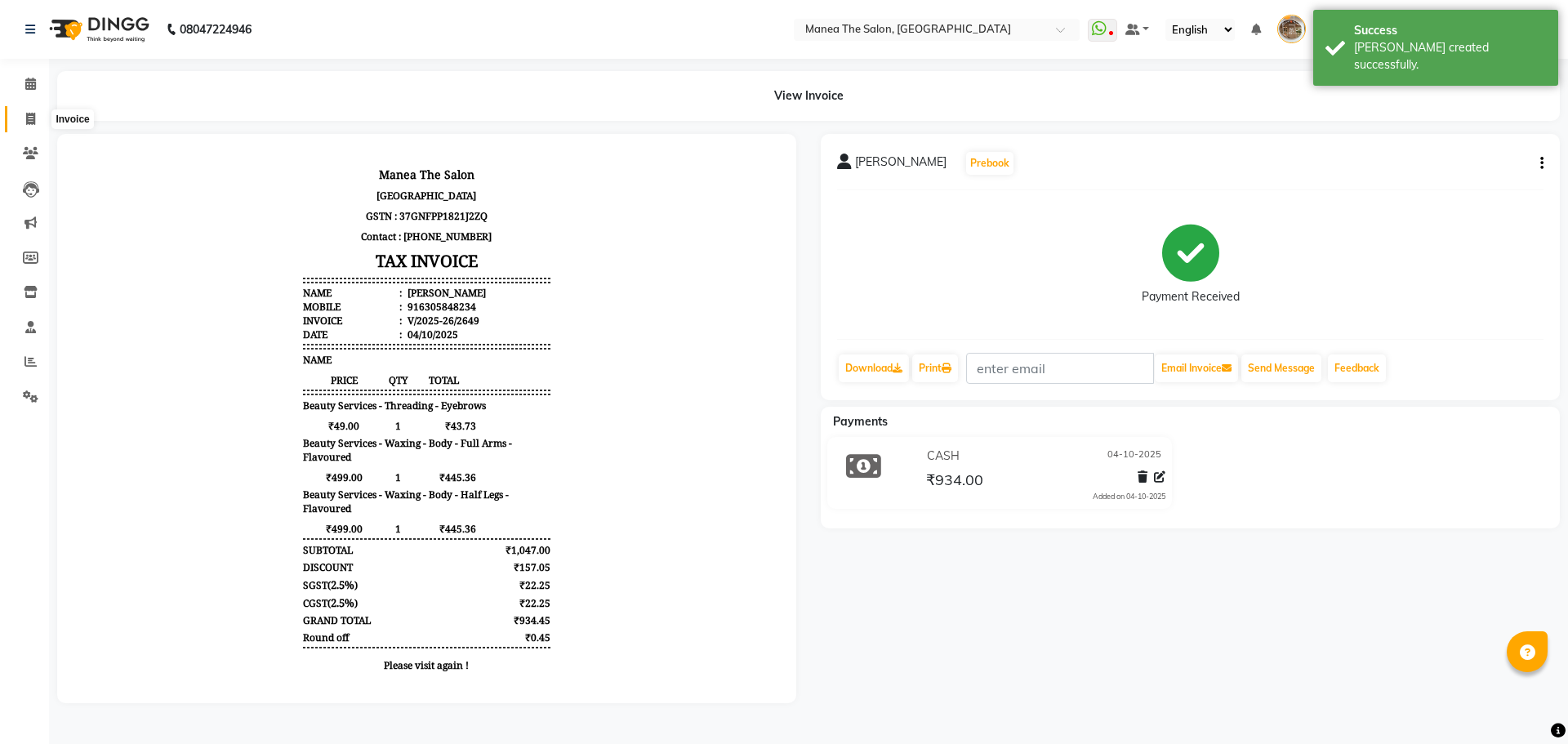
click at [37, 119] on span at bounding box center [30, 119] width 28 height 19
select select "service"
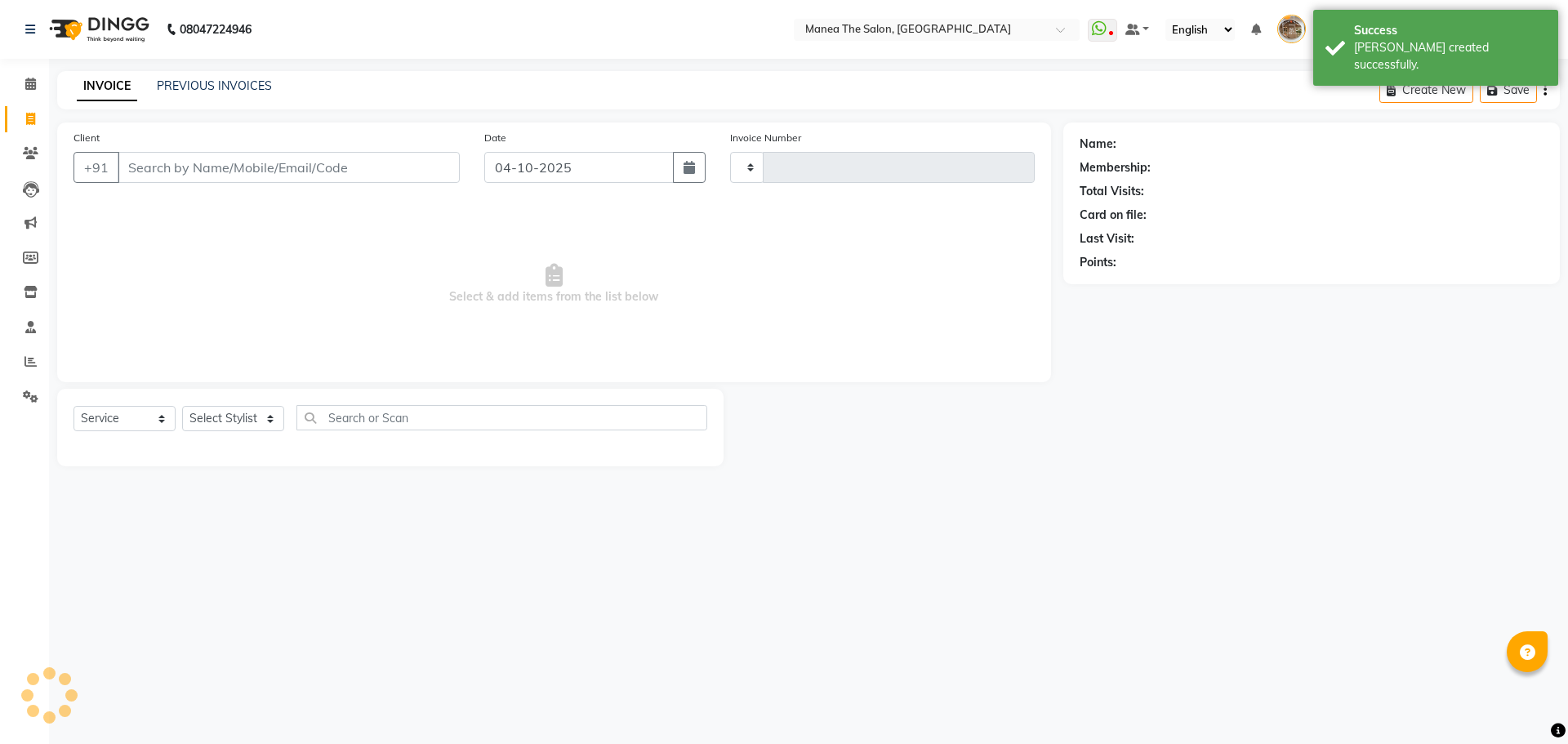
type input "2650"
select select "7287"
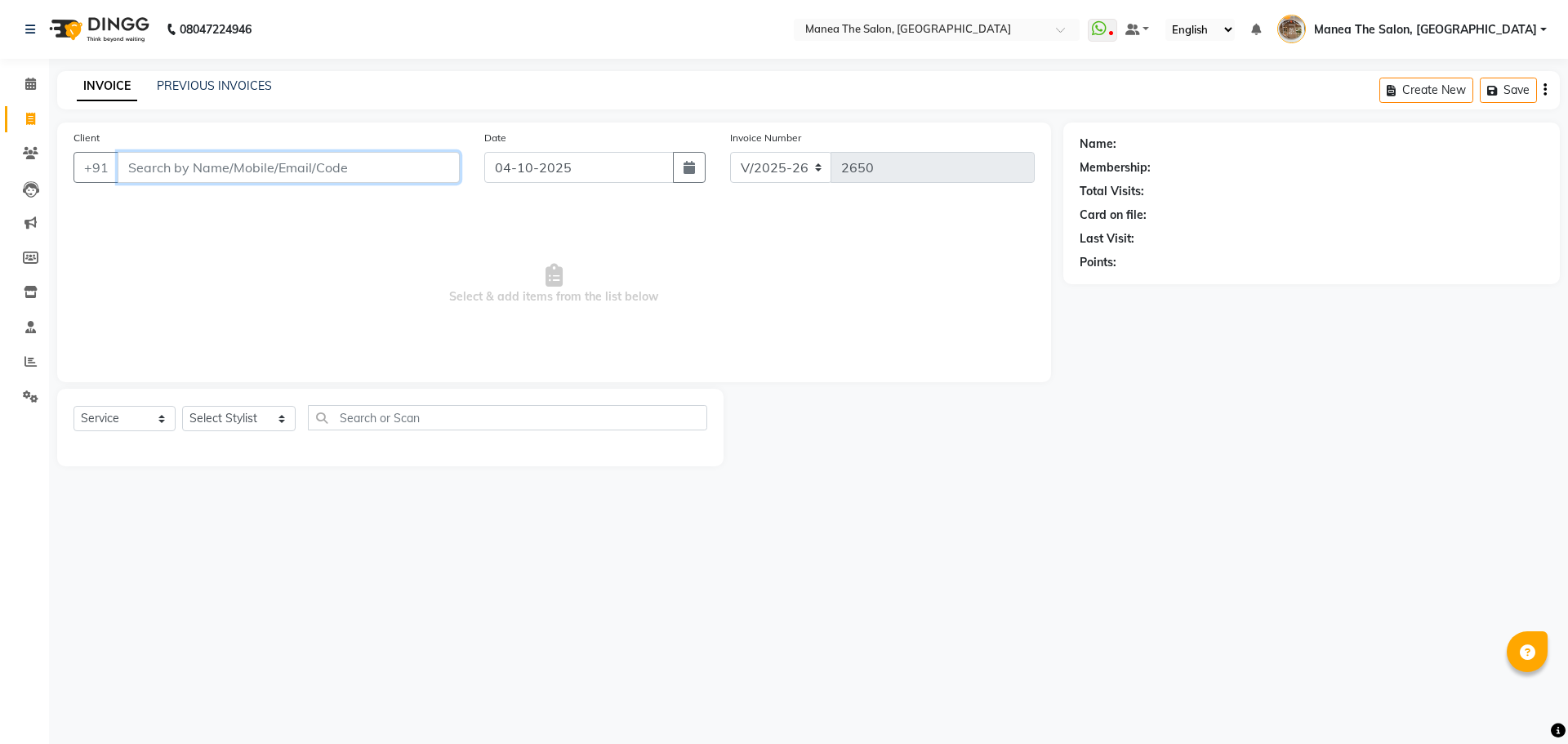
click at [269, 167] on input "Client" at bounding box center [289, 166] width 343 height 31
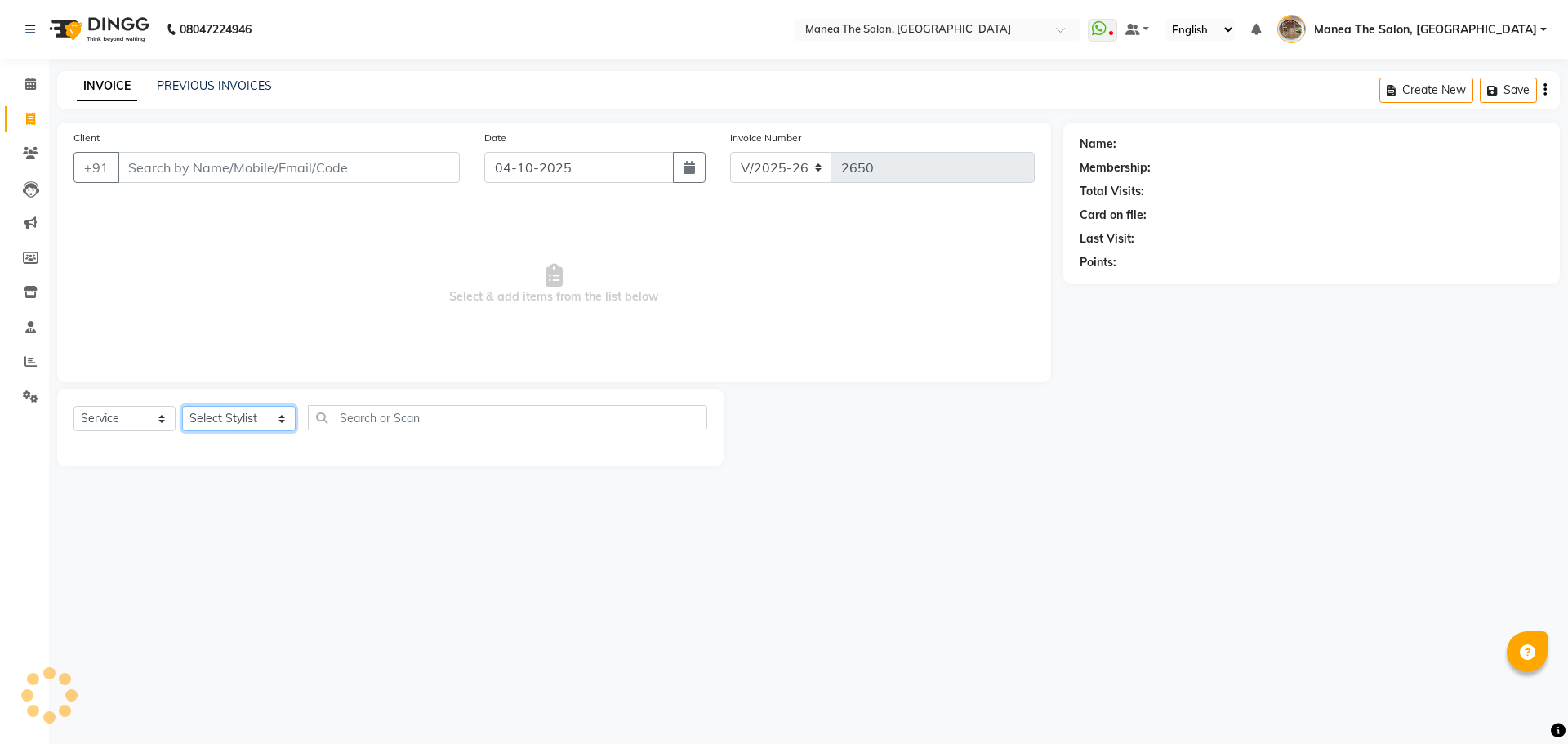
click at [248, 417] on select "Select Stylist Faizan shaik Front Office Kaif Madhavi Mocharla Ramalakshmi Pelu…" at bounding box center [239, 418] width 114 height 25
select select "70149"
click at [183, 405] on select "Select Stylist Faizan shaik Front Office Kaif Madhavi Mocharla Ramalakshmi Pelu…" at bounding box center [239, 418] width 114 height 25
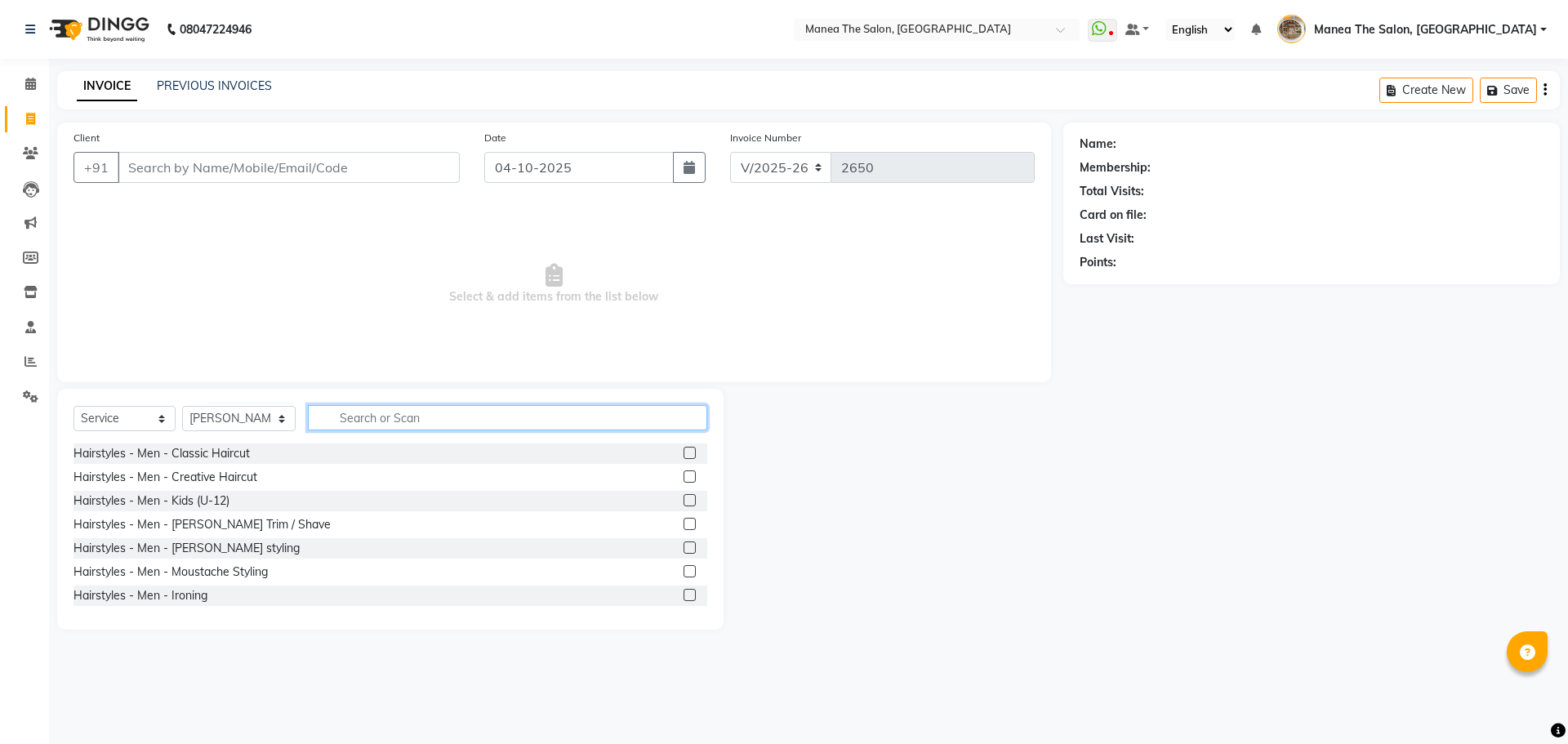
click at [368, 416] on input "text" at bounding box center [507, 417] width 399 height 25
click at [683, 453] on label at bounding box center [689, 452] width 12 height 12
click at [683, 453] on input "checkbox" at bounding box center [688, 452] width 10 height 10
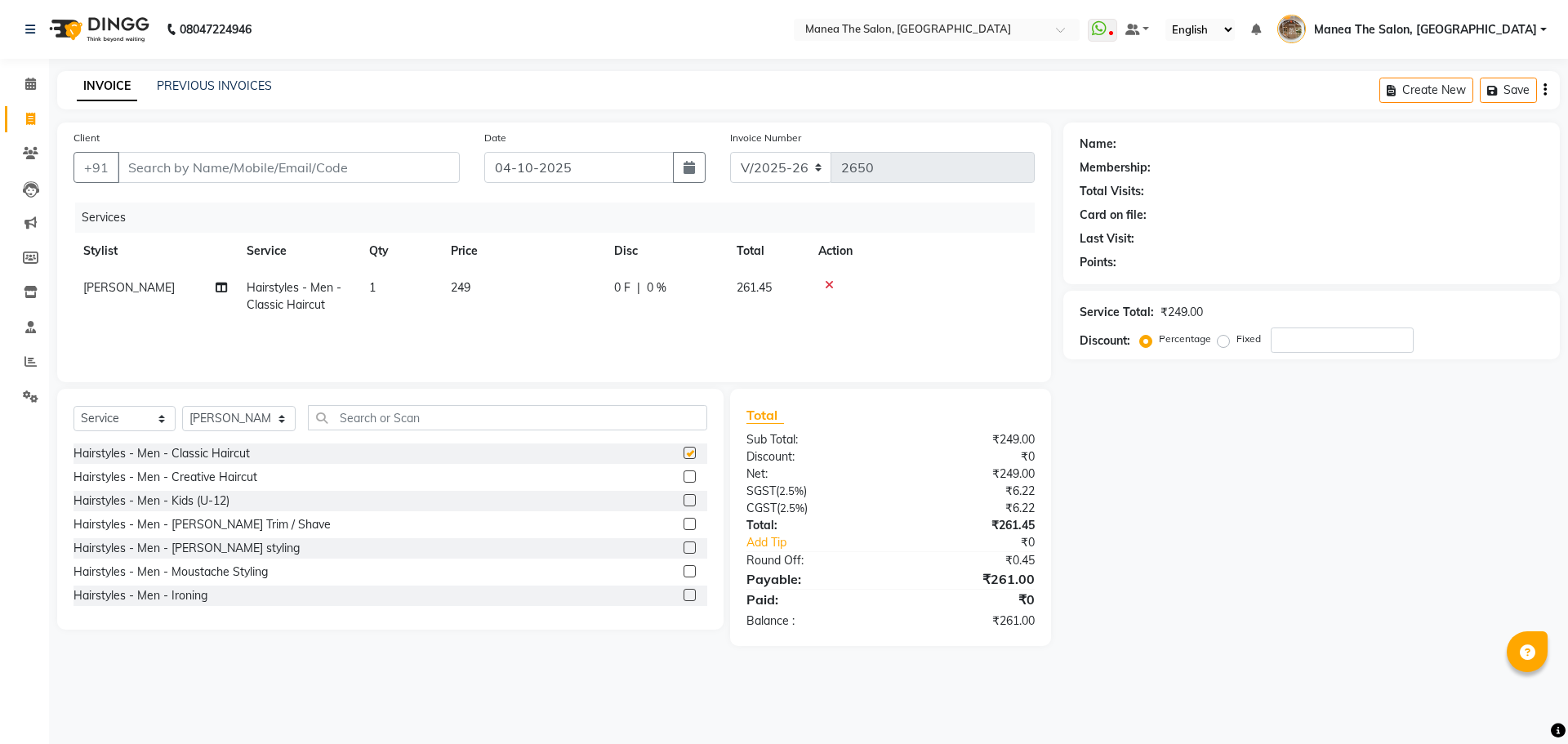
checkbox input "false"
click at [683, 518] on label at bounding box center [689, 523] width 12 height 12
click at [683, 519] on input "checkbox" at bounding box center [688, 524] width 10 height 10
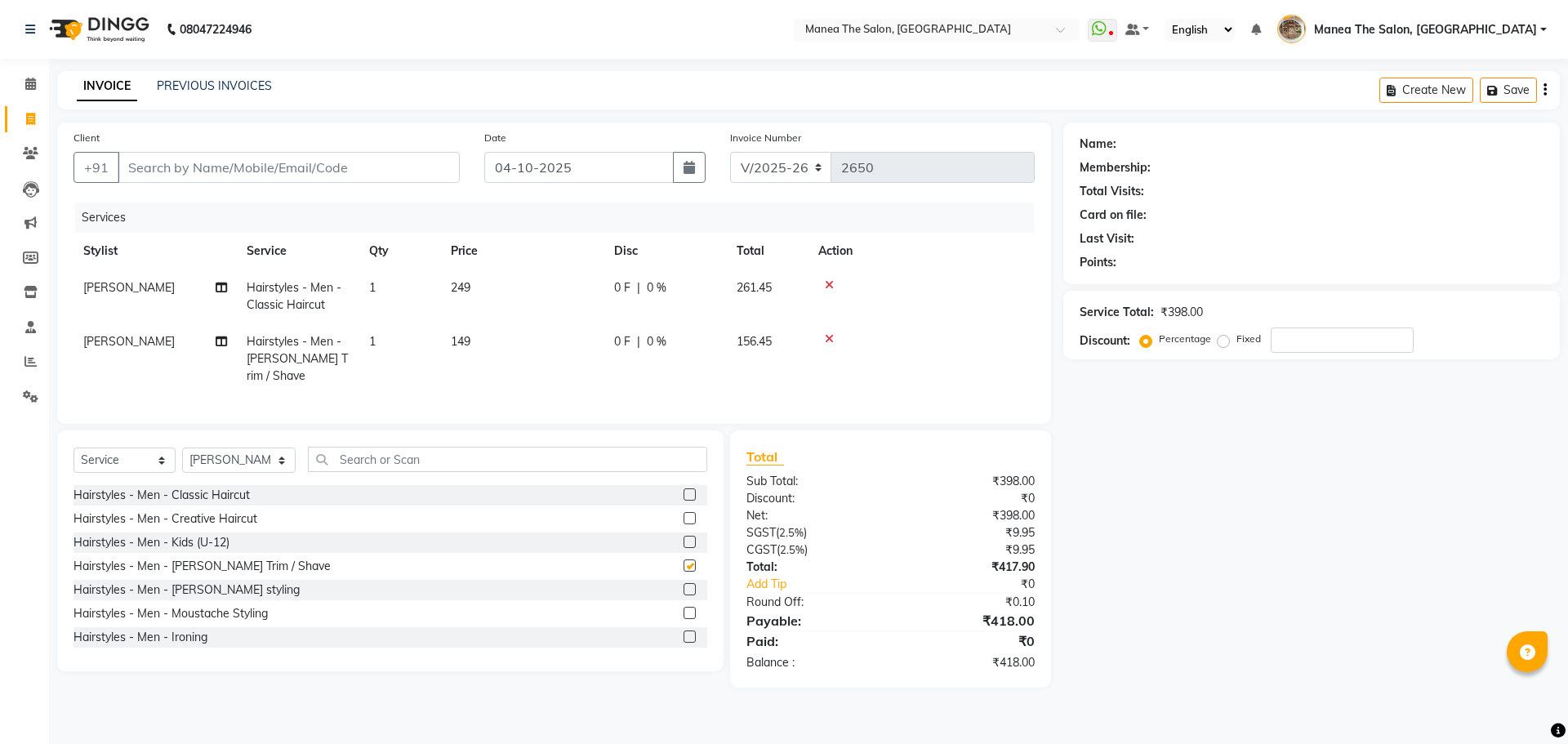
checkbox input "false"
click at [385, 150] on div "Client +91" at bounding box center [266, 162] width 410 height 67
click at [380, 167] on input "Client" at bounding box center [289, 166] width 343 height 31
type input "9"
type input "0"
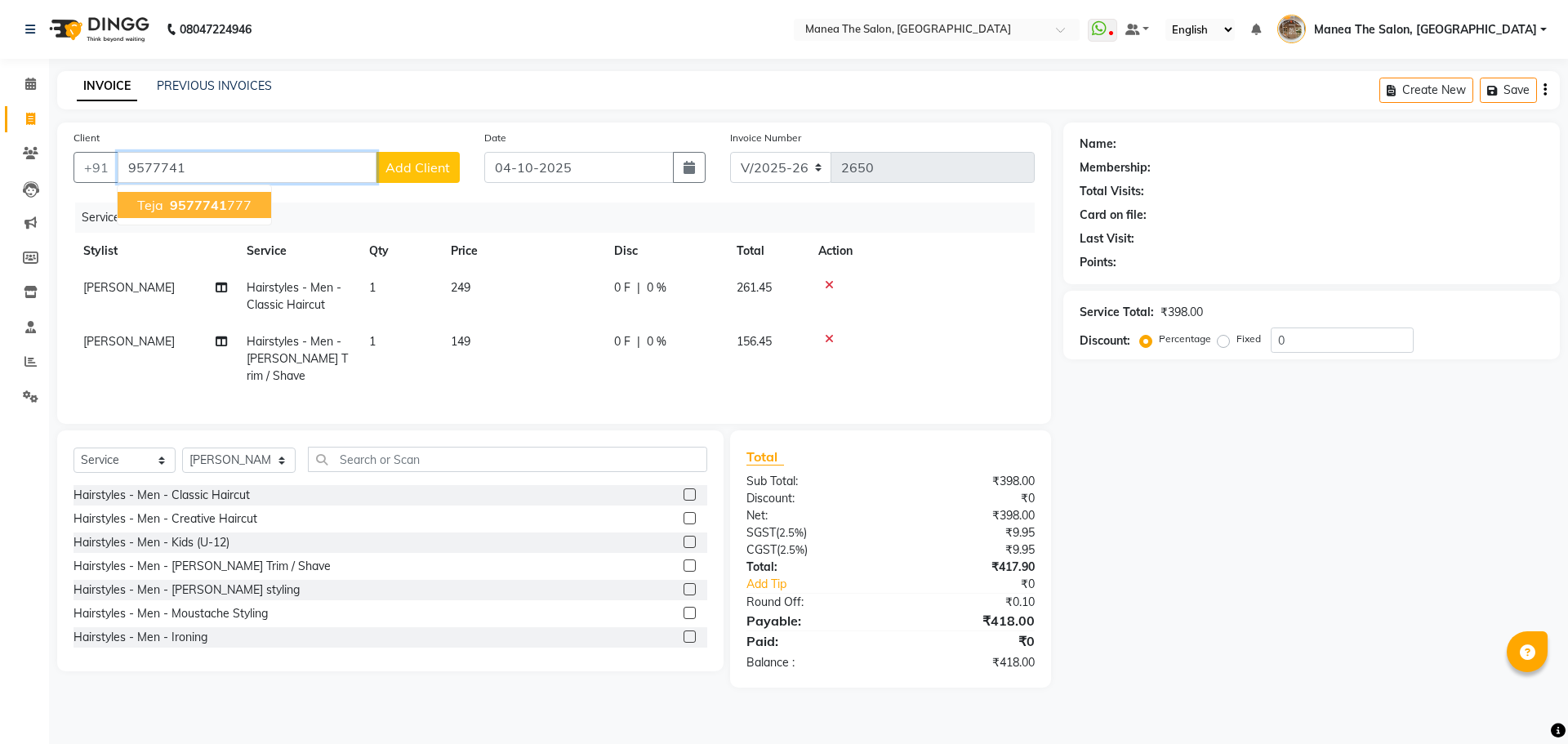
click at [247, 204] on ngb-highlight "9577741 777" at bounding box center [209, 204] width 85 height 16
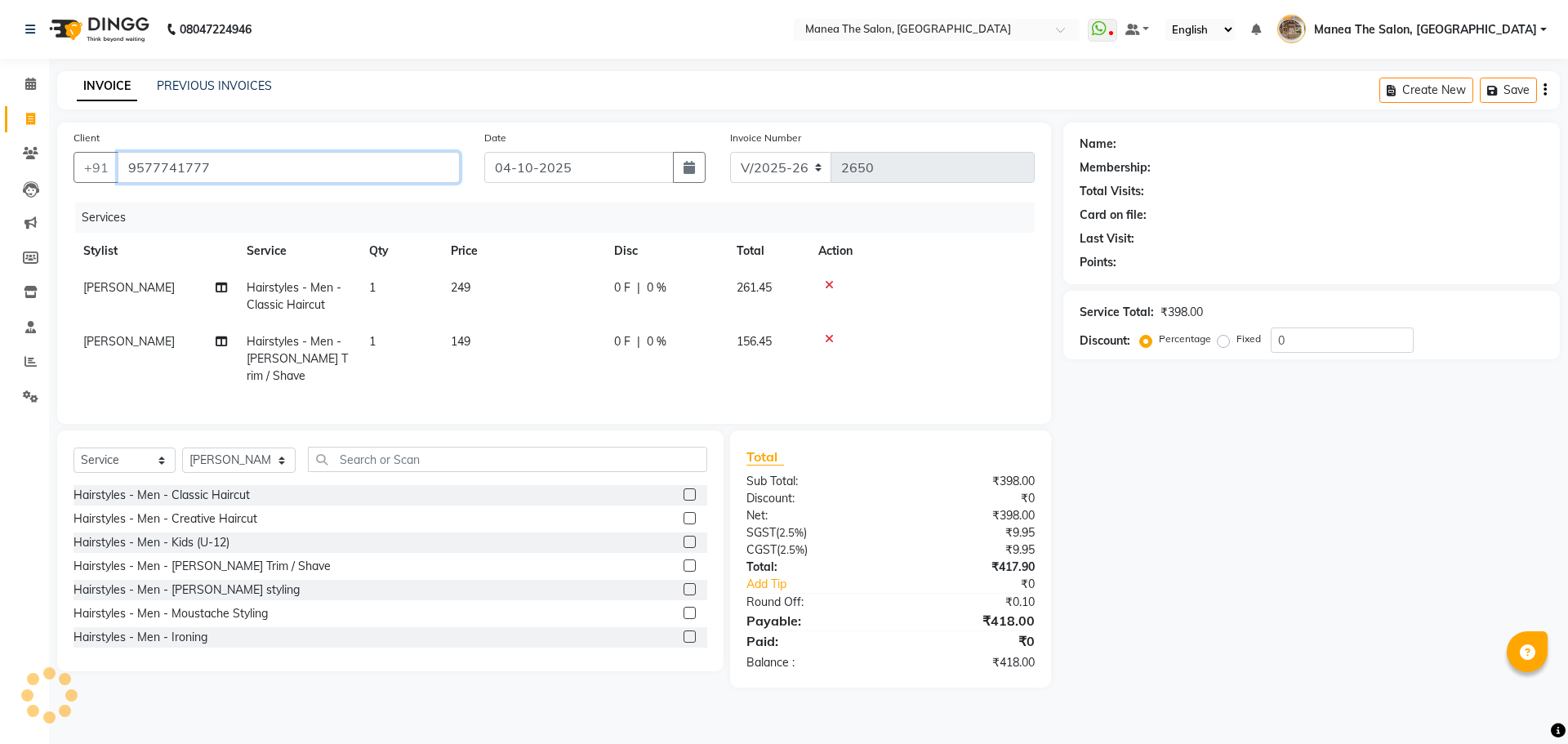
type input "9577741777"
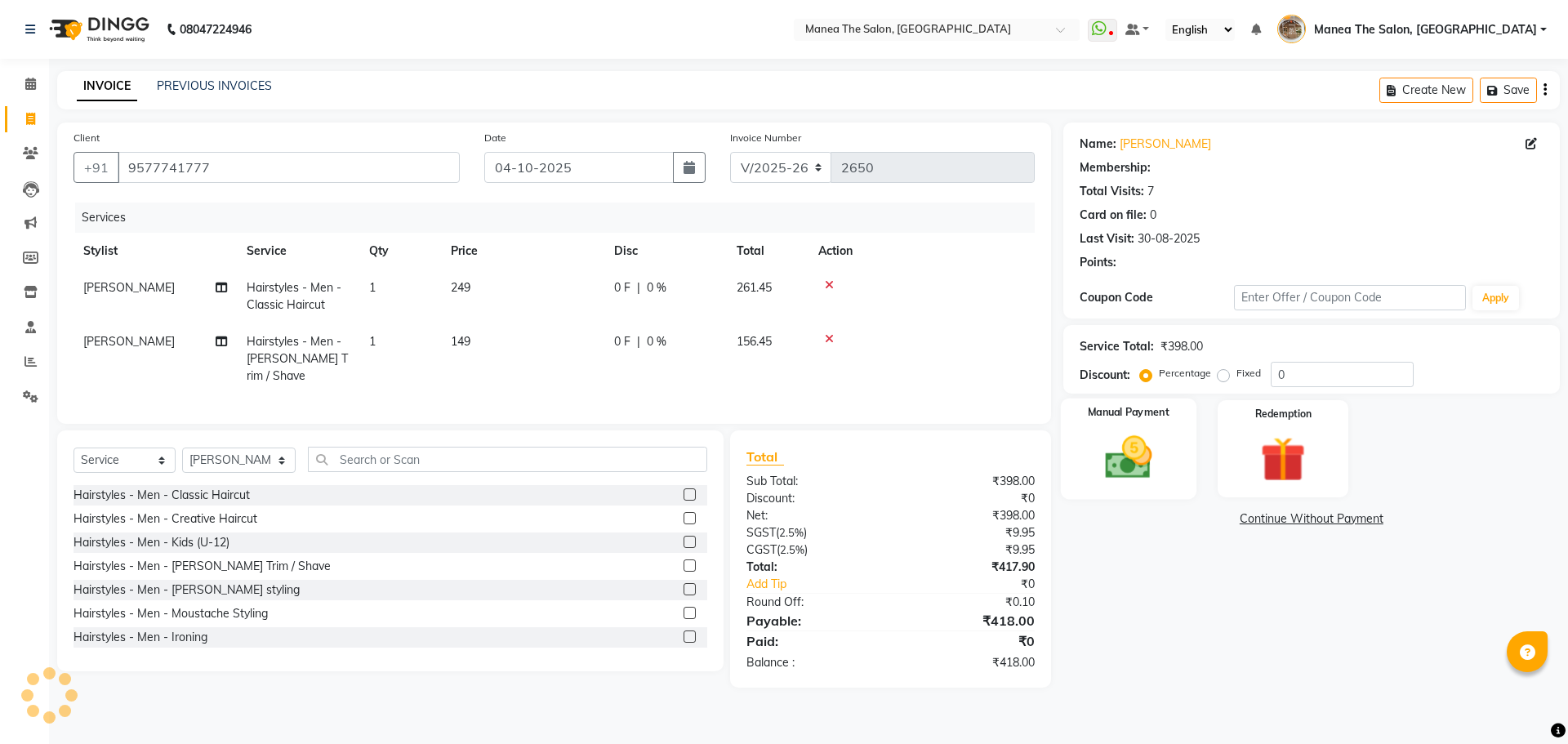
select select "1: Object"
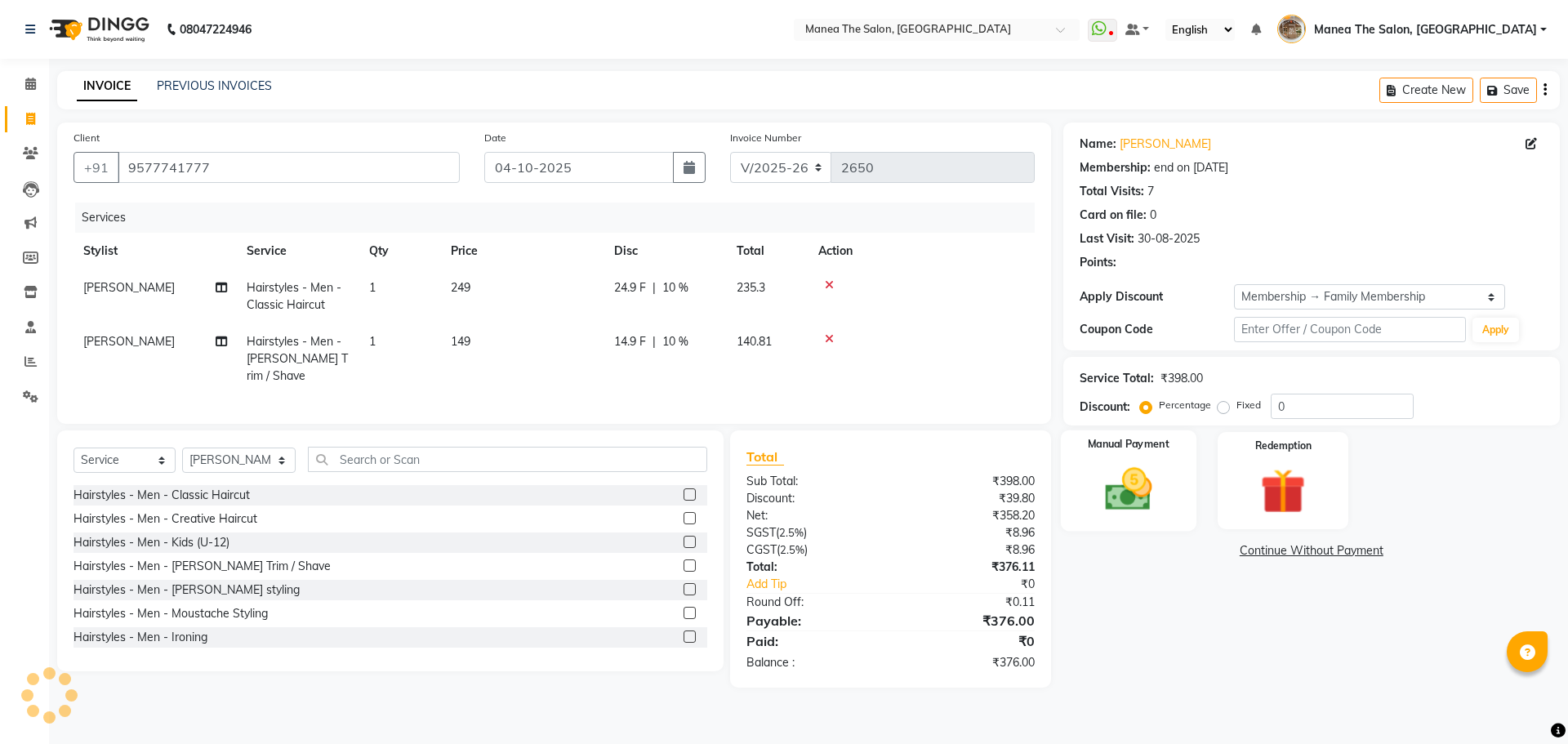
type input "10"
click at [1174, 602] on div "Name: Teja Membership: end on 06-02-2027 Total Visits: 7 Card on file: 0 Last V…" at bounding box center [1318, 404] width 509 height 565
click at [1123, 488] on img at bounding box center [1128, 488] width 76 height 54
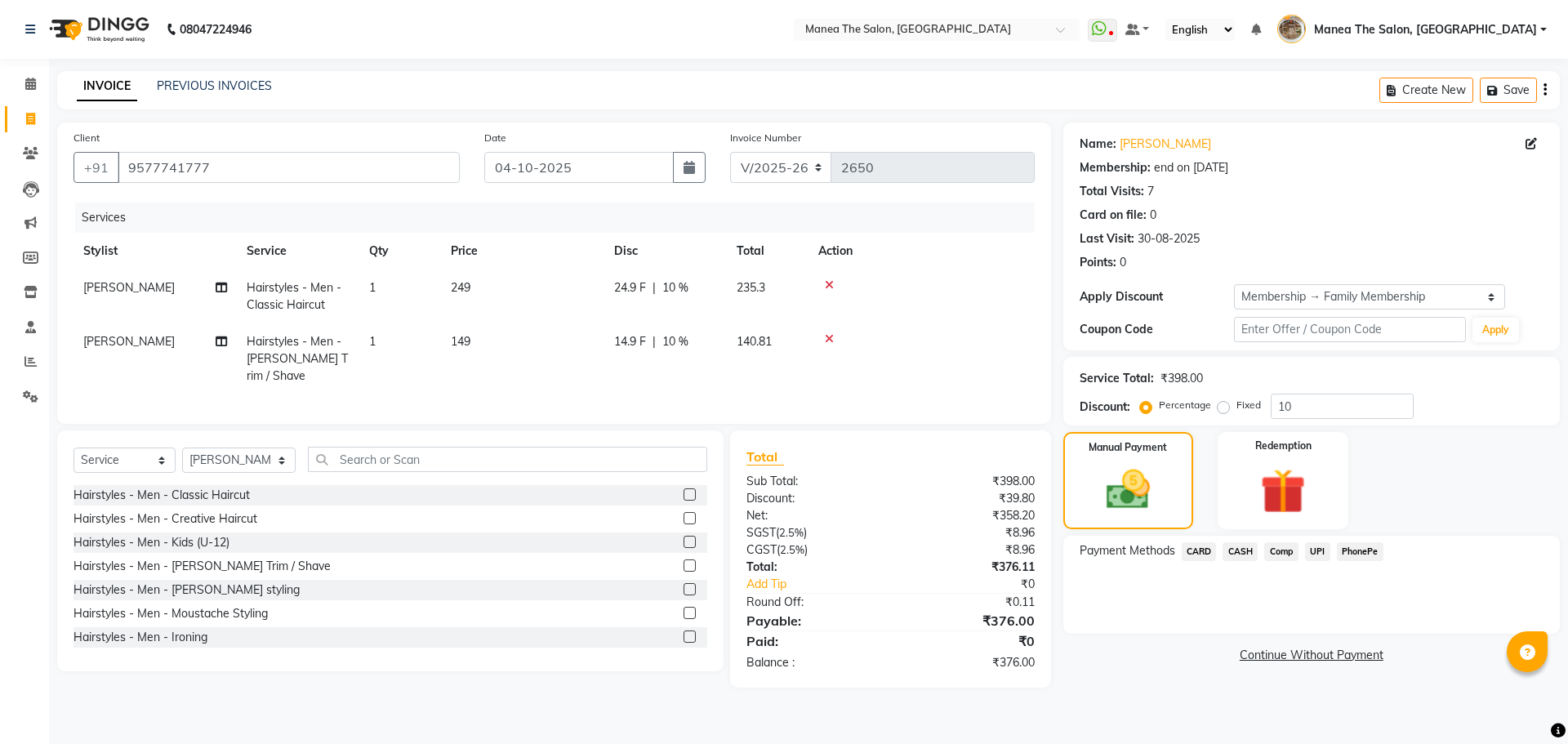
click at [1354, 549] on span "PhonePe" at bounding box center [1360, 551] width 46 height 19
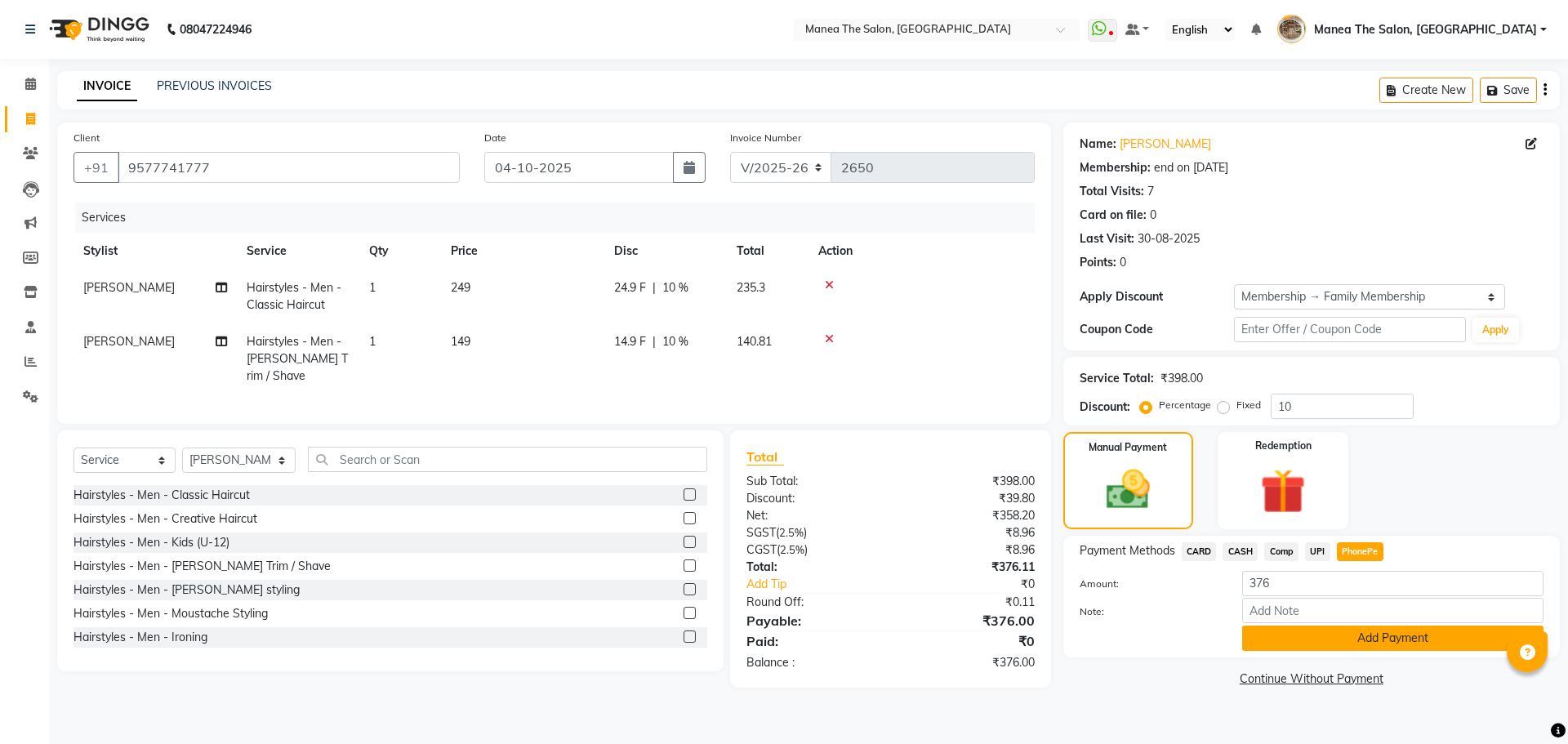
click at [1350, 627] on button "Add Payment" at bounding box center [1393, 638] width 301 height 25
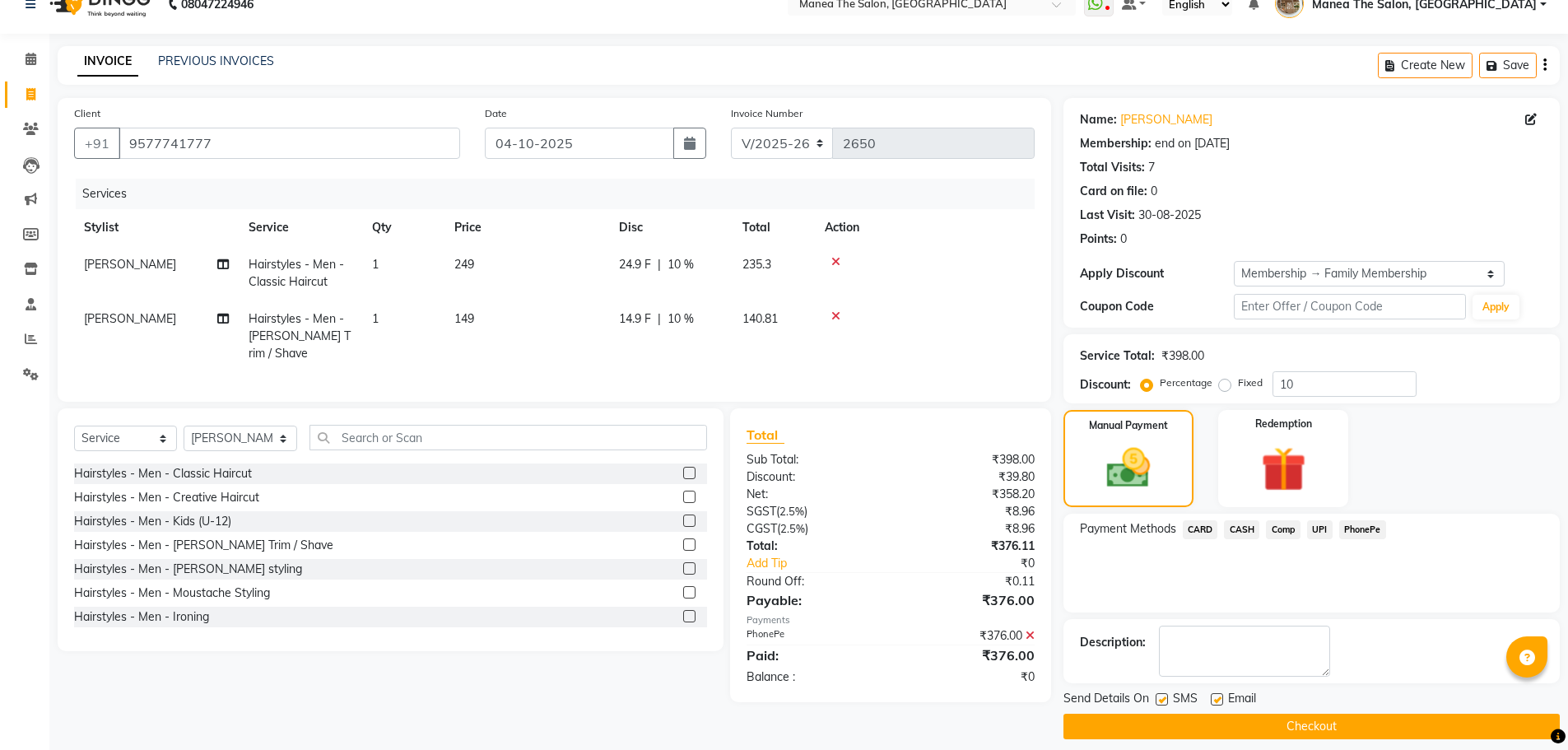
scroll to position [40, 0]
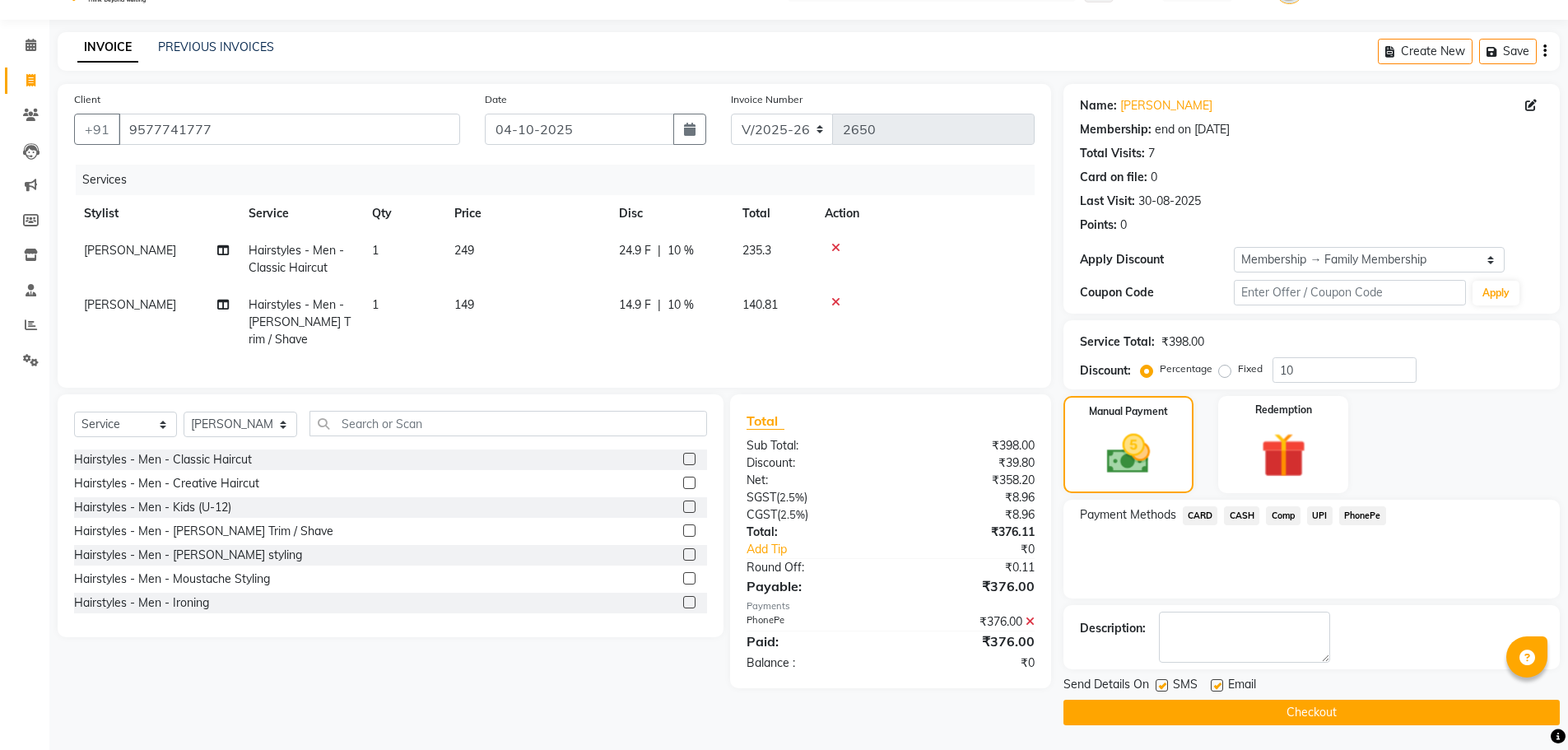
click at [1339, 709] on button "Checkout" at bounding box center [1311, 712] width 496 height 26
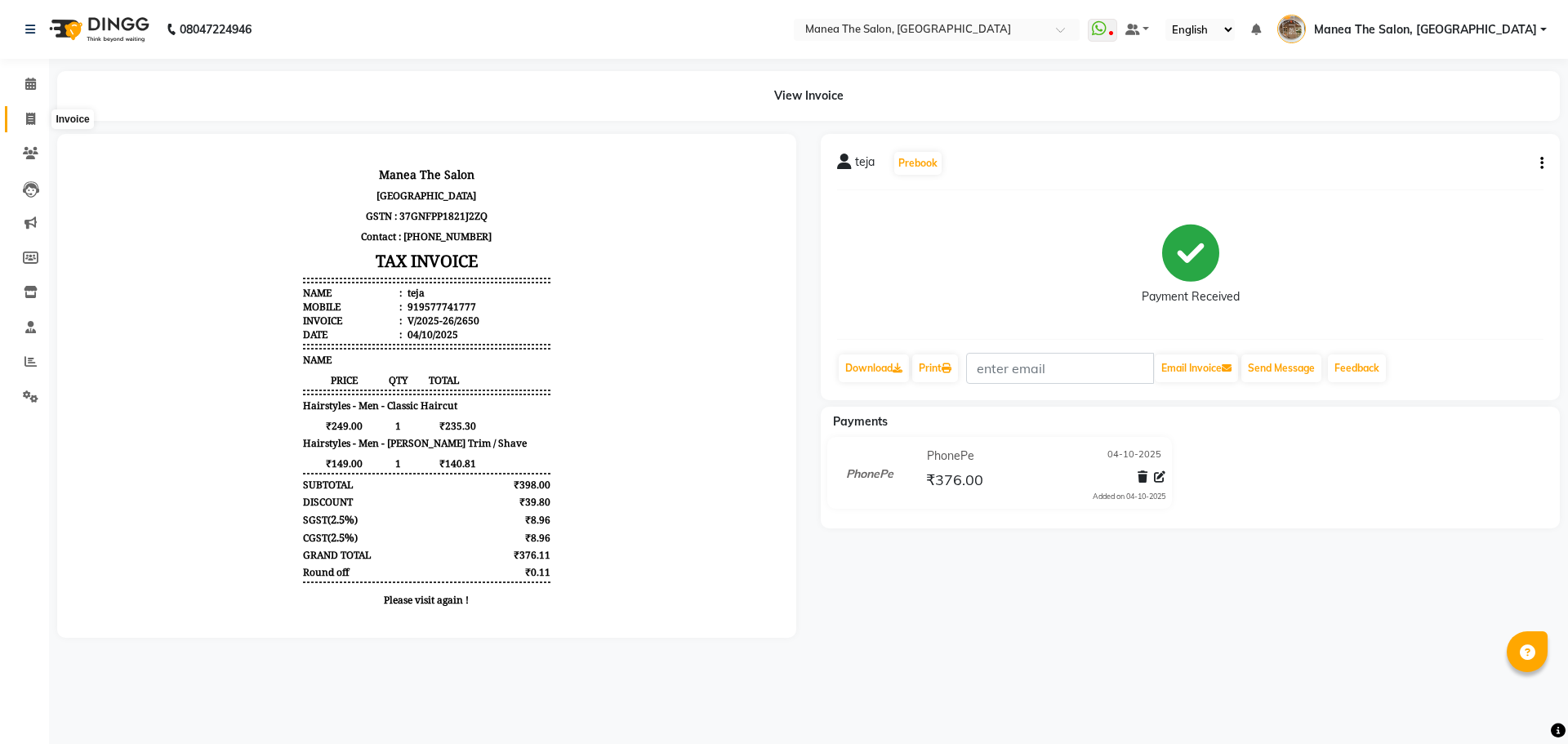
click at [26, 123] on icon at bounding box center [31, 119] width 9 height 12
select select "service"
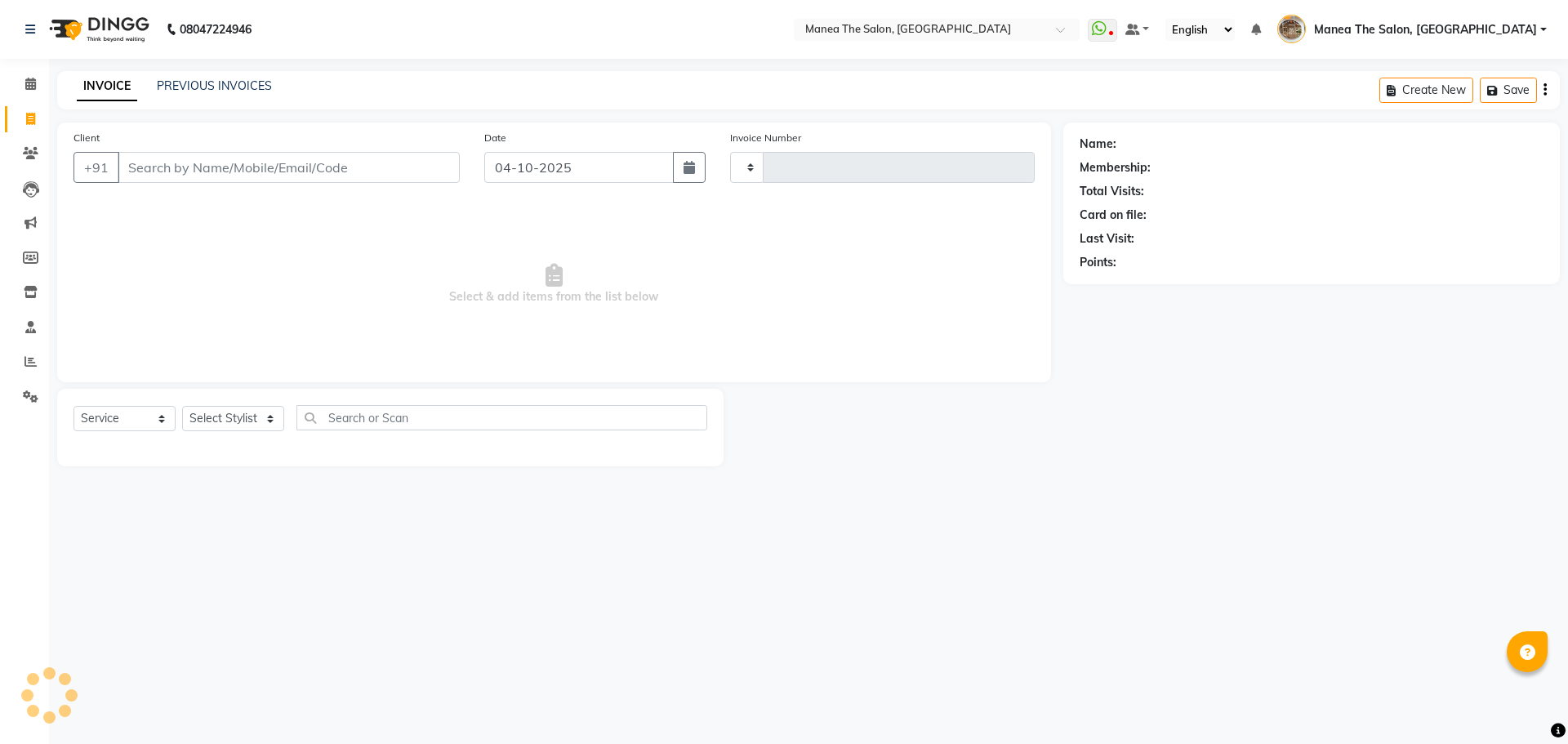
type input "2651"
select select "7287"
click at [233, 164] on input "Client" at bounding box center [289, 166] width 343 height 31
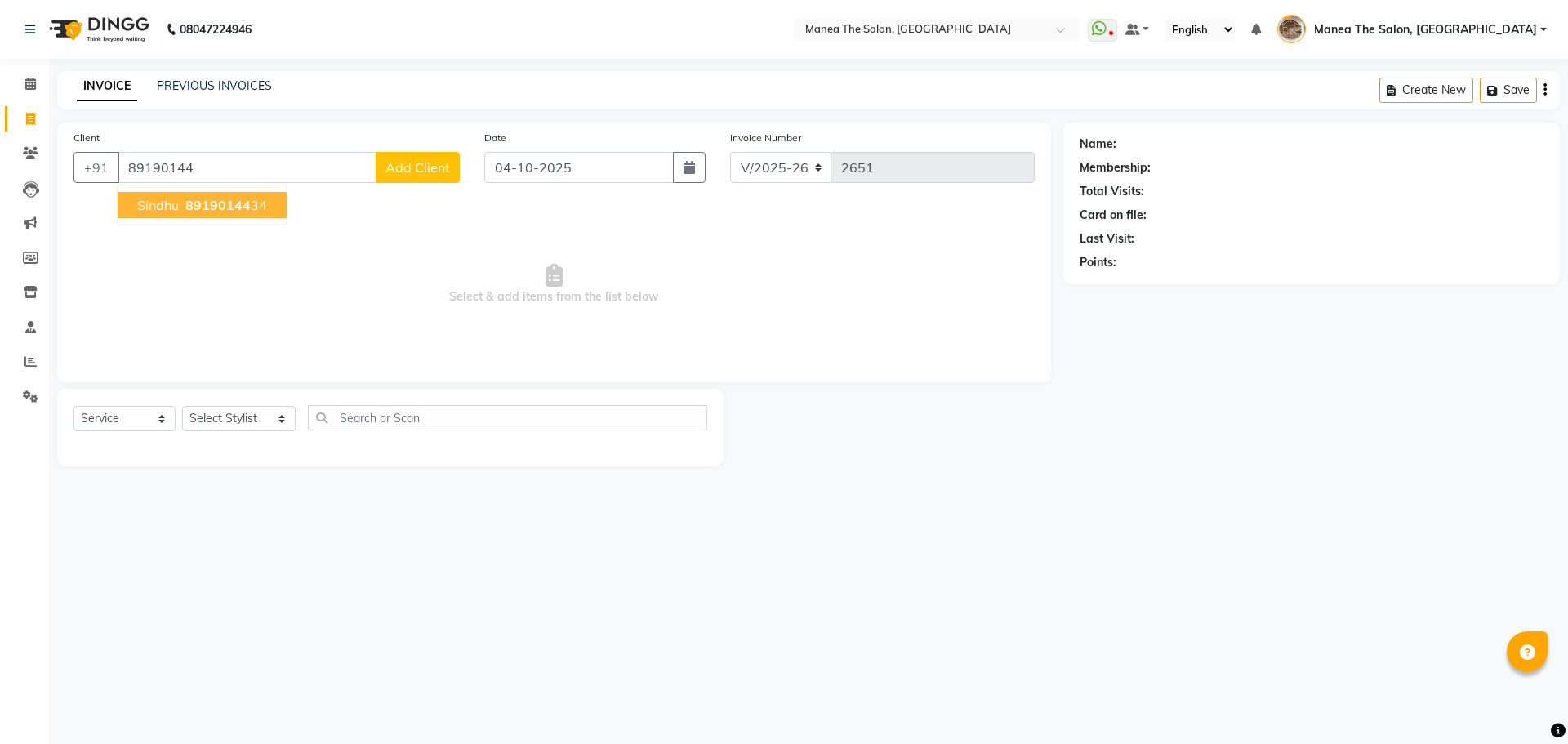
click at [230, 203] on span "89190144" at bounding box center [217, 204] width 65 height 16
type input "8919014434"
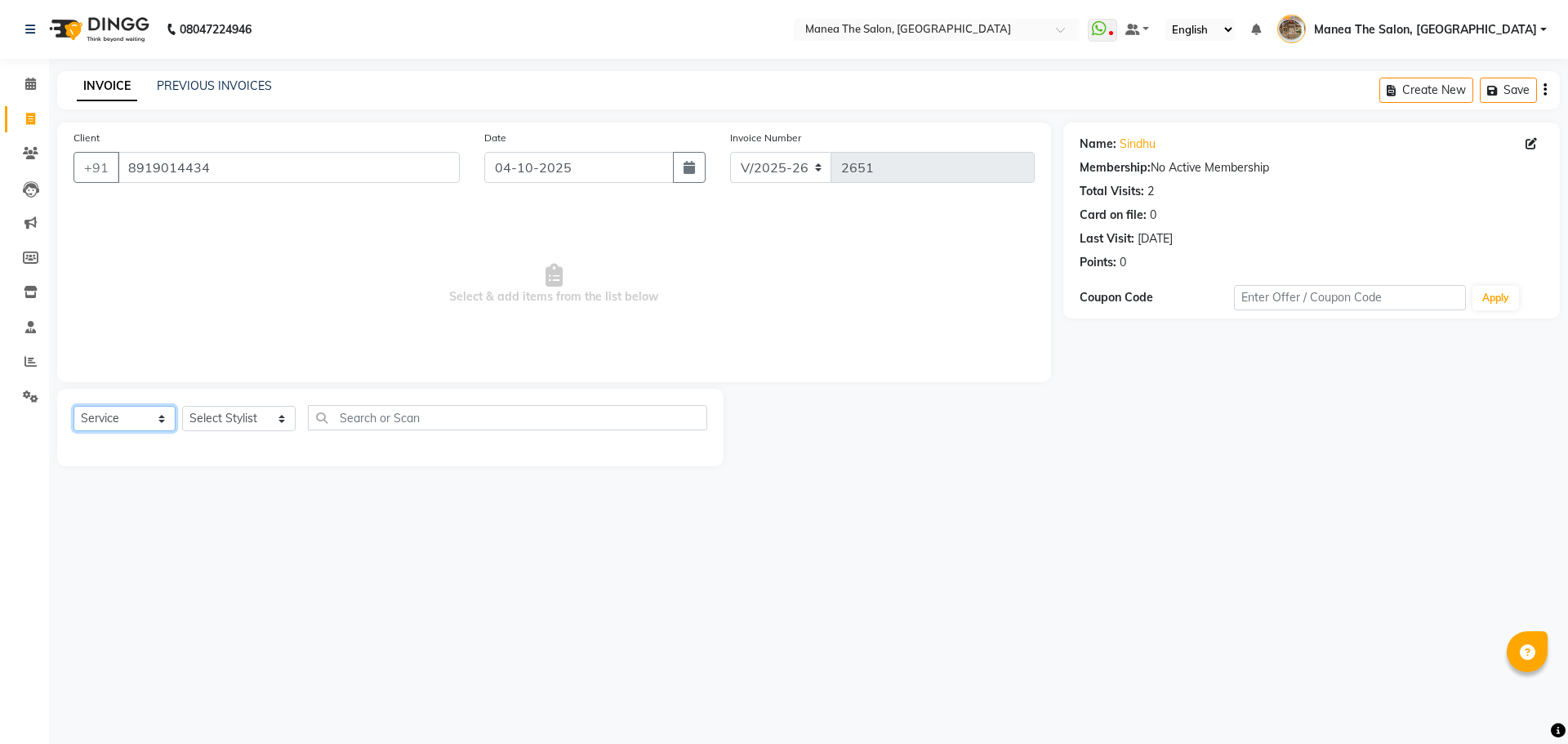
click at [145, 415] on select "Select Service Product Membership Package Voucher Prepaid Gift Card" at bounding box center [124, 418] width 102 height 25
select select "product"
click at [73, 405] on select "Select Service Product Membership Package Voucher Prepaid Gift Card" at bounding box center [124, 418] width 102 height 25
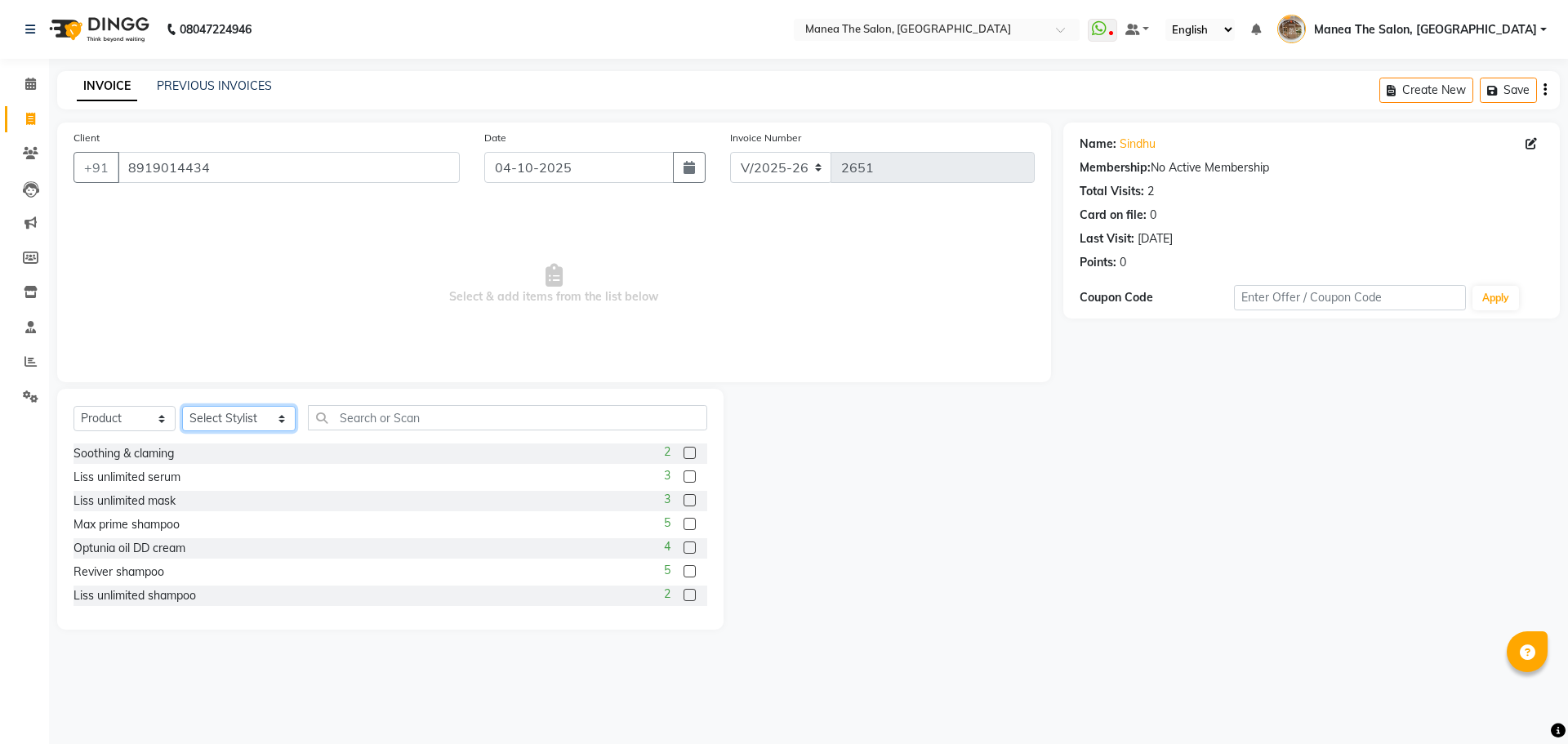
click at [232, 408] on select "Select Stylist Faizan shaik Front Office Kaif Madhavi Mocharla Ramalakshmi Pelu…" at bounding box center [239, 418] width 114 height 25
select select "63346"
click at [183, 405] on select "Select Stylist Faizan shaik Front Office Kaif Madhavi Mocharla Ramalakshmi Pelu…" at bounding box center [239, 418] width 114 height 25
click at [374, 422] on input "text" at bounding box center [507, 417] width 399 height 25
click at [683, 528] on label at bounding box center [689, 523] width 12 height 12
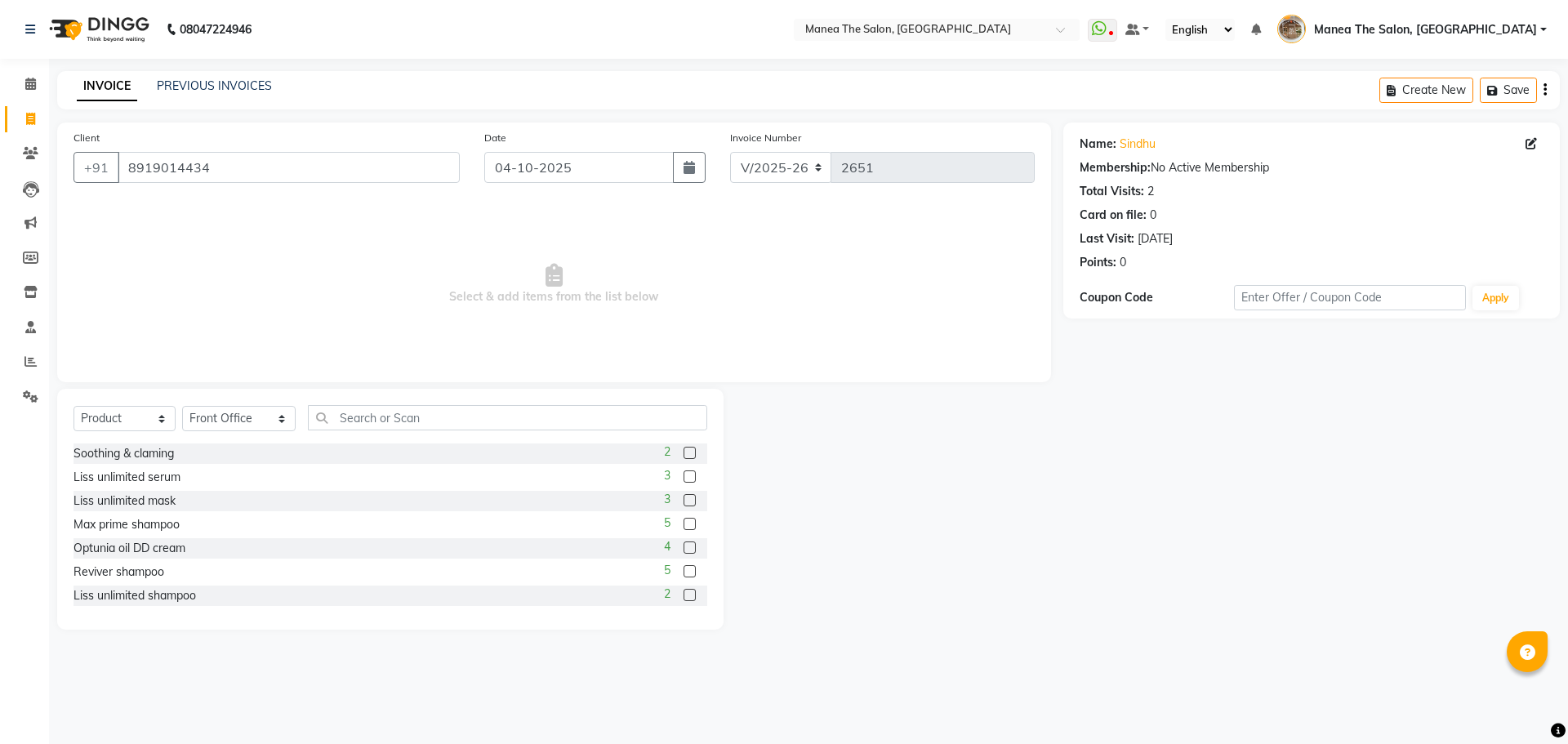
click at [683, 528] on input "checkbox" at bounding box center [688, 524] width 10 height 10
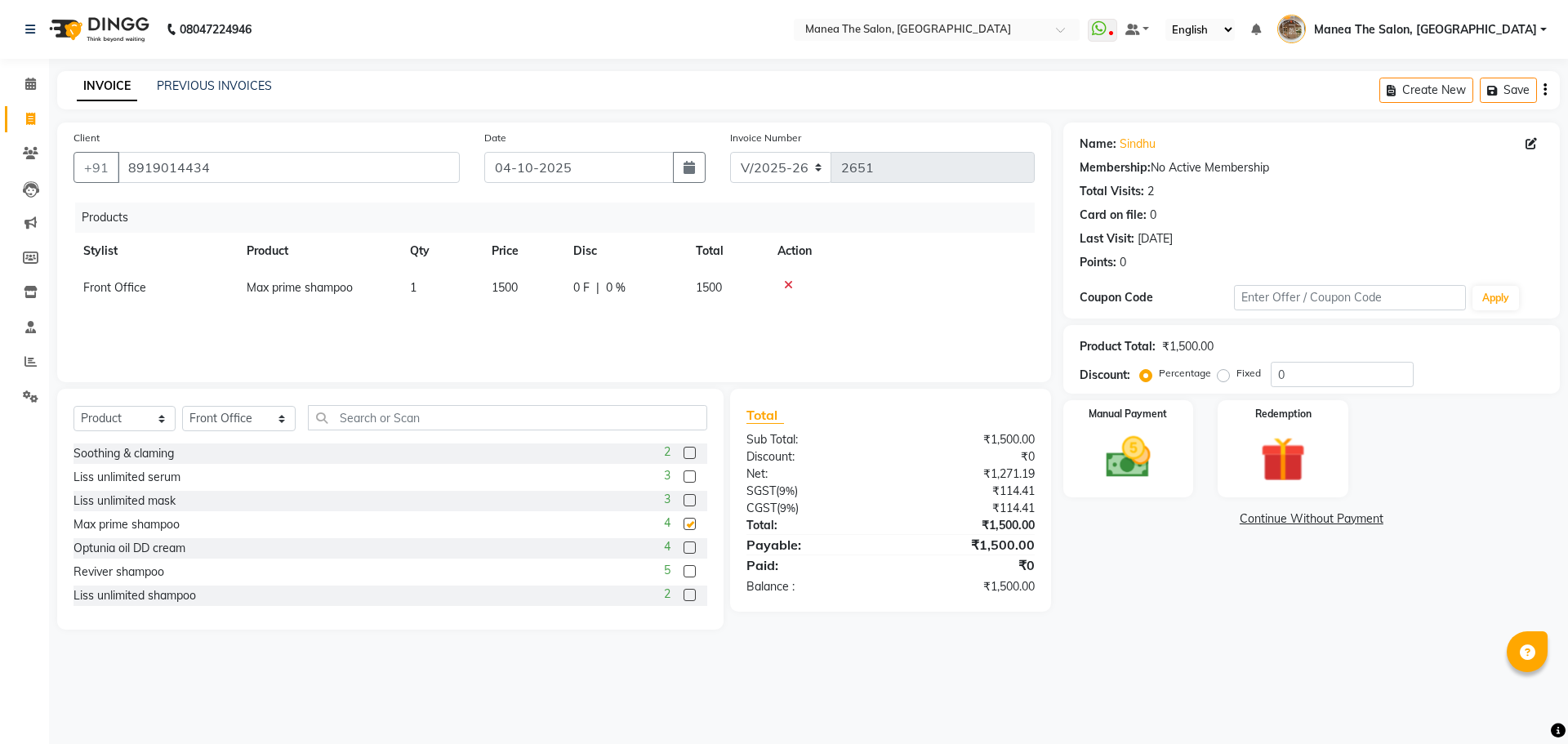
checkbox input "false"
click at [531, 293] on td "1500" at bounding box center [522, 287] width 82 height 37
select select "63346"
click at [539, 290] on input "1500" at bounding box center [522, 292] width 62 height 25
type input "1"
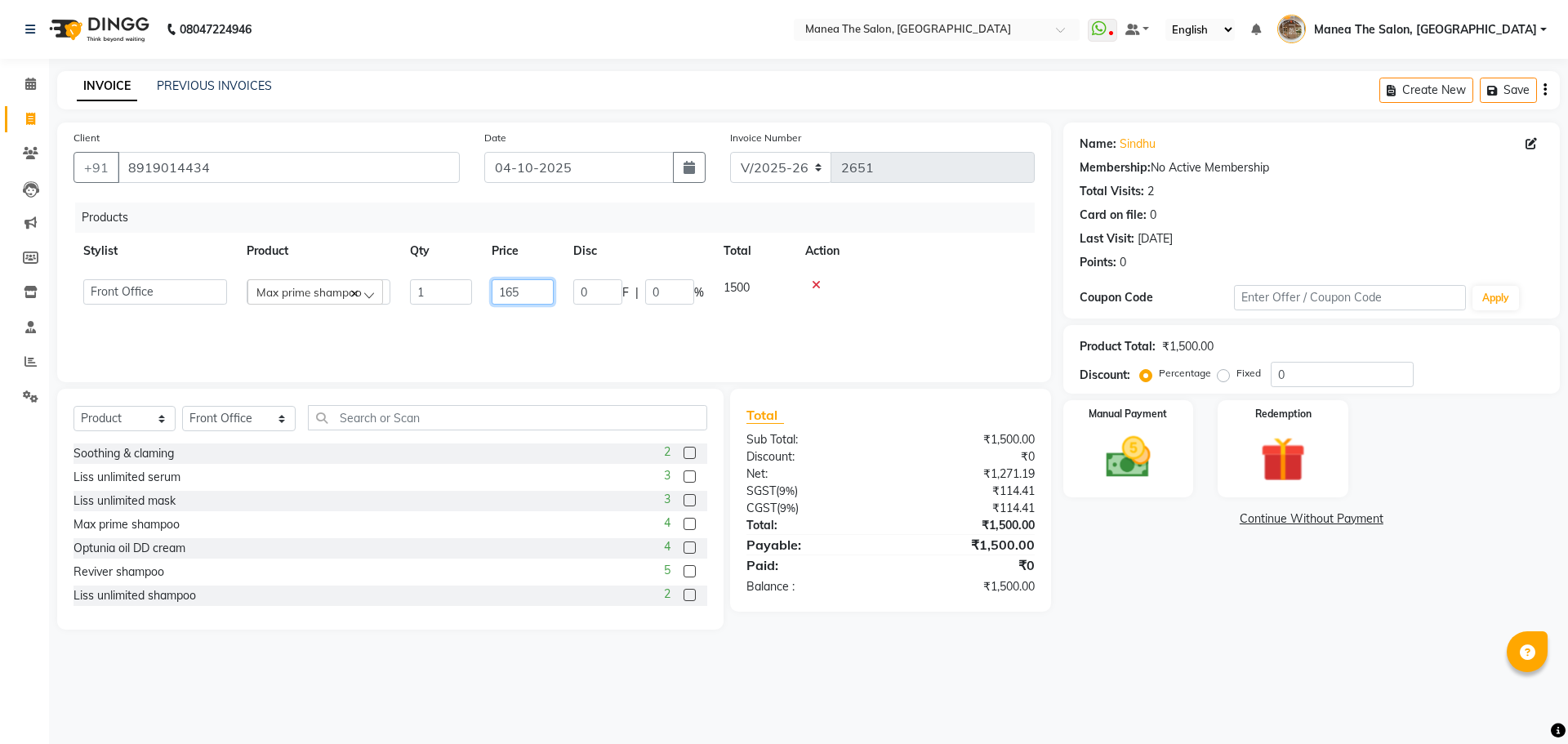
type input "1650"
click at [1183, 643] on main "INVOICE PREVIOUS INVOICES Create New Save Client +91 8919014434 Date 04-10-2025…" at bounding box center [808, 362] width 1519 height 583
click at [1158, 449] on img at bounding box center [1128, 456] width 76 height 54
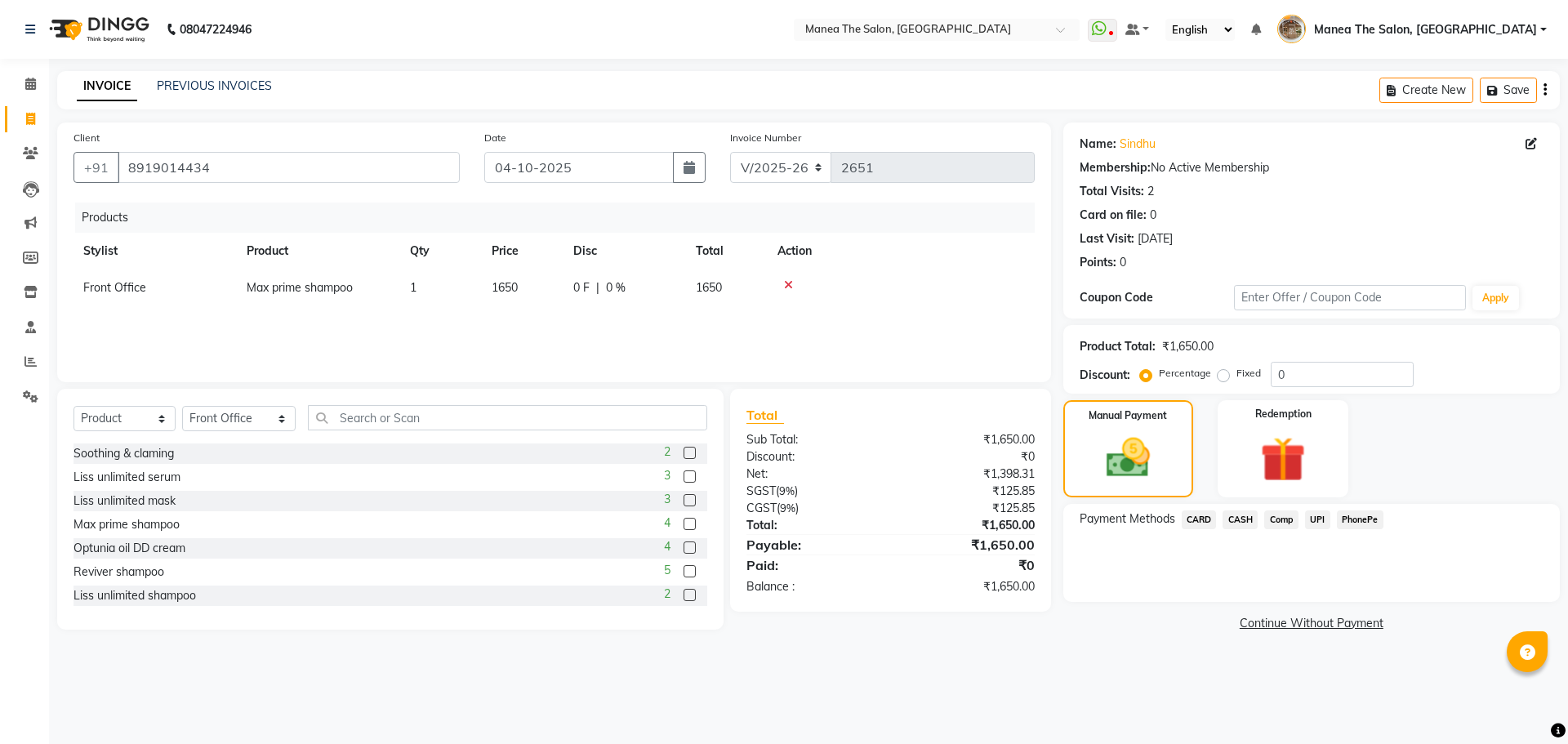
click at [1245, 518] on span "CASH" at bounding box center [1240, 519] width 35 height 19
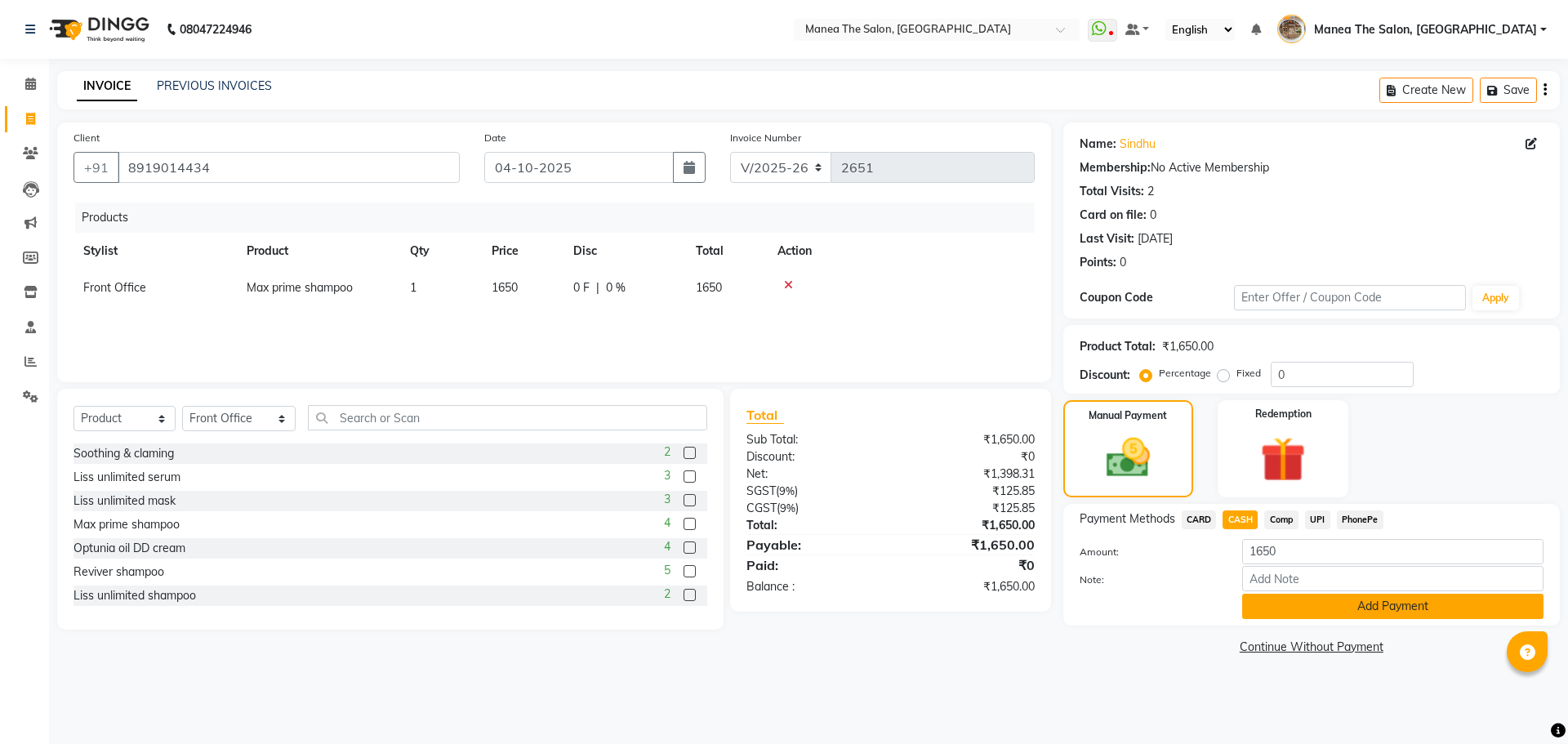
click at [1291, 610] on button "Add Payment" at bounding box center [1393, 606] width 301 height 25
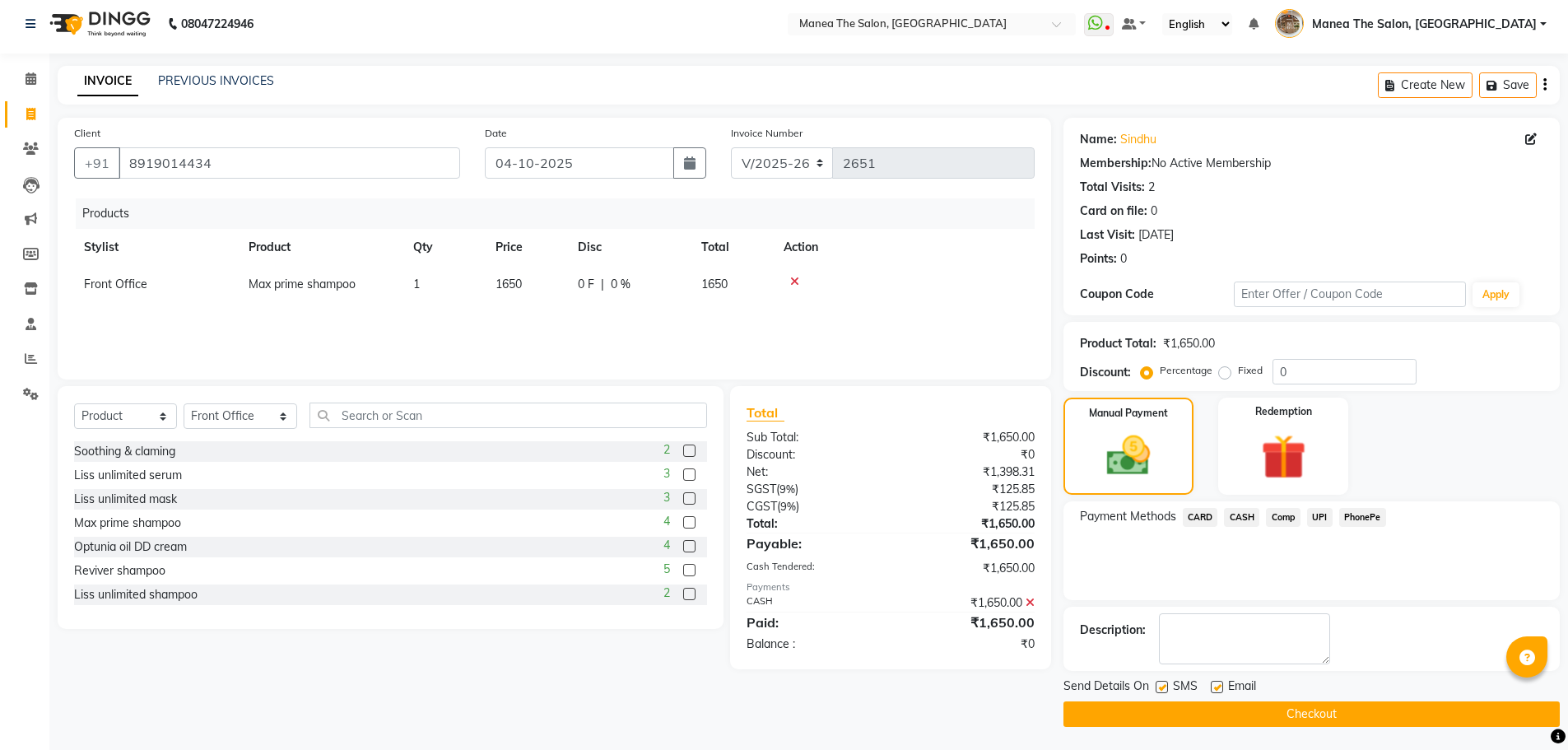
scroll to position [8, 0]
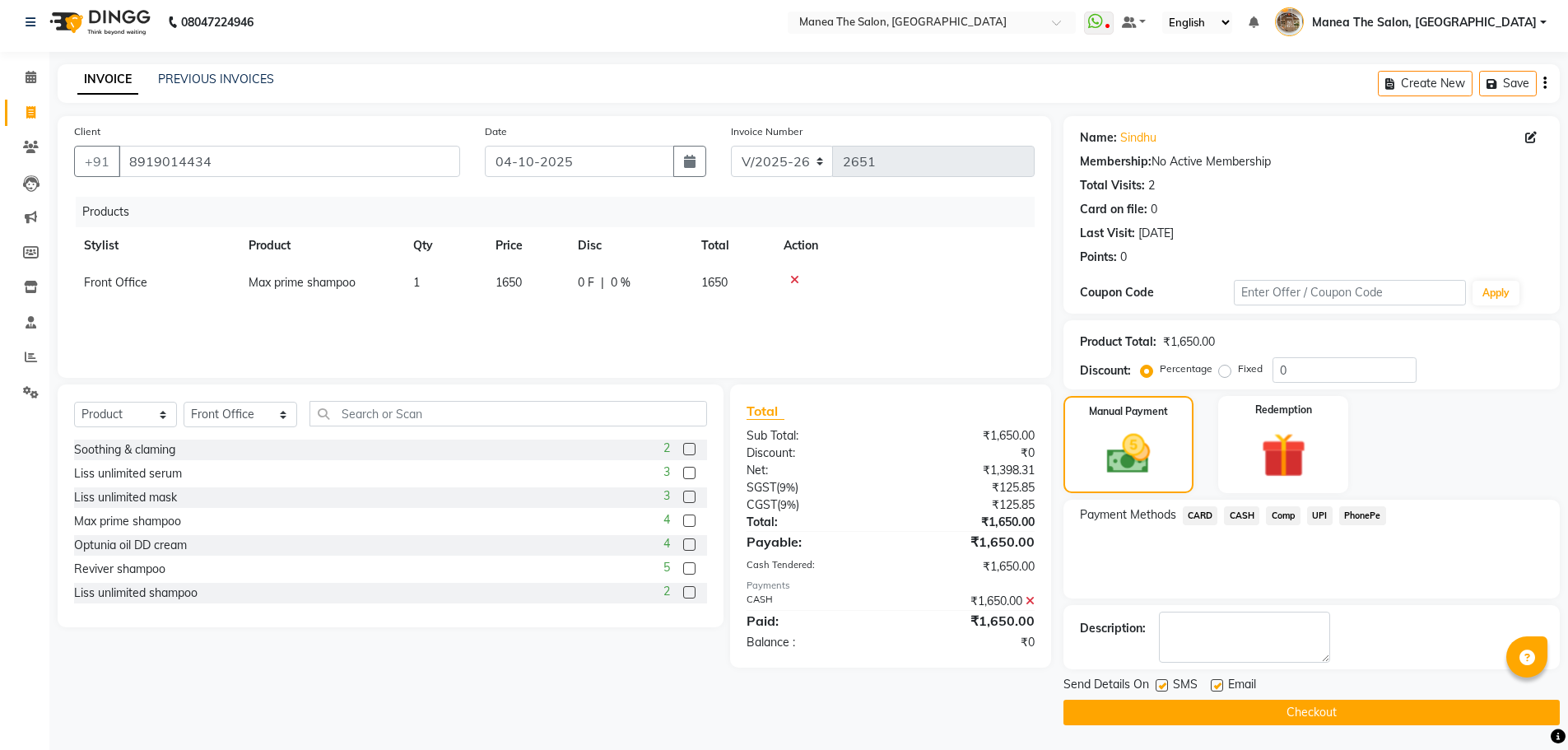
click at [1340, 718] on button "Checkout" at bounding box center [1311, 712] width 496 height 26
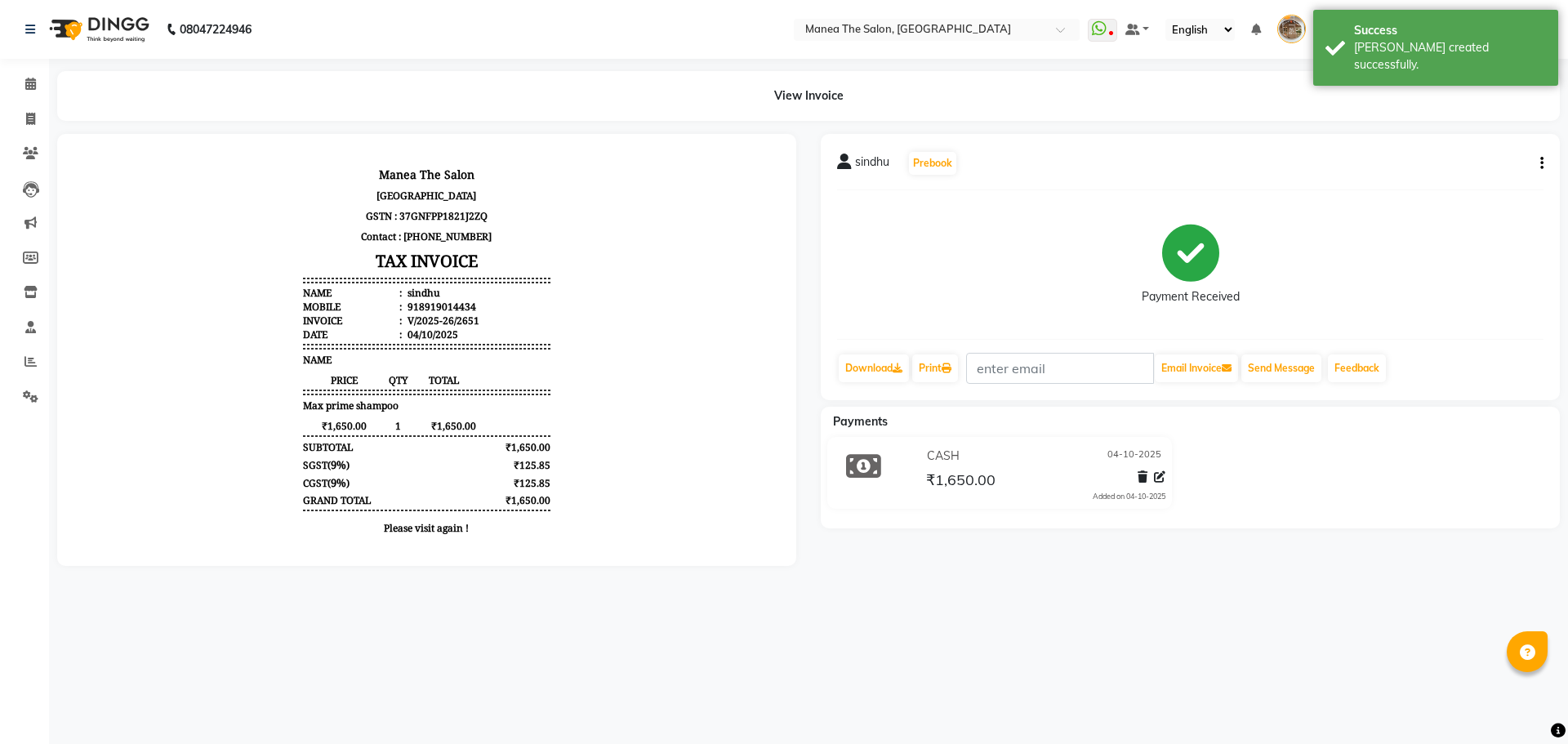
drag, startPoint x: 1542, startPoint y: 168, endPoint x: 1530, endPoint y: 172, distance: 12.6
click at [1542, 164] on icon "button" at bounding box center [1542, 164] width 3 height 1
click at [1458, 156] on div "Edit Item Staff" at bounding box center [1476, 153] width 82 height 21
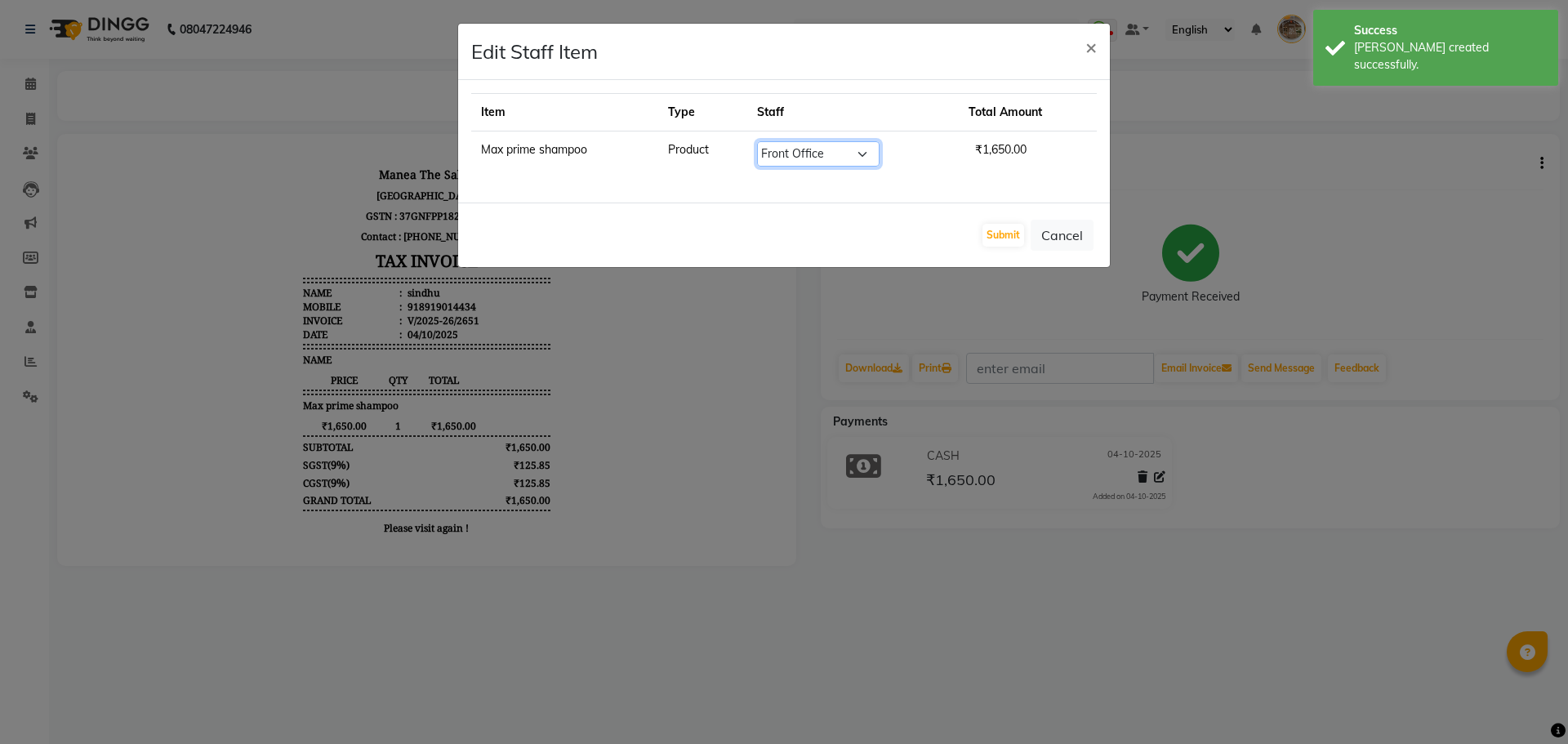
click at [826, 151] on select "Select Faizan shaik Front Office Kaif Madhavi Mocharla Ramalakshmi Peluri Bhava…" at bounding box center [818, 153] width 122 height 25
select select "70149"
click at [758, 141] on select "Select Faizan shaik Front Office Kaif Madhavi Mocharla Ramalakshmi Peluri Bhava…" at bounding box center [818, 153] width 122 height 25
click at [998, 231] on button "Submit" at bounding box center [1003, 235] width 41 height 23
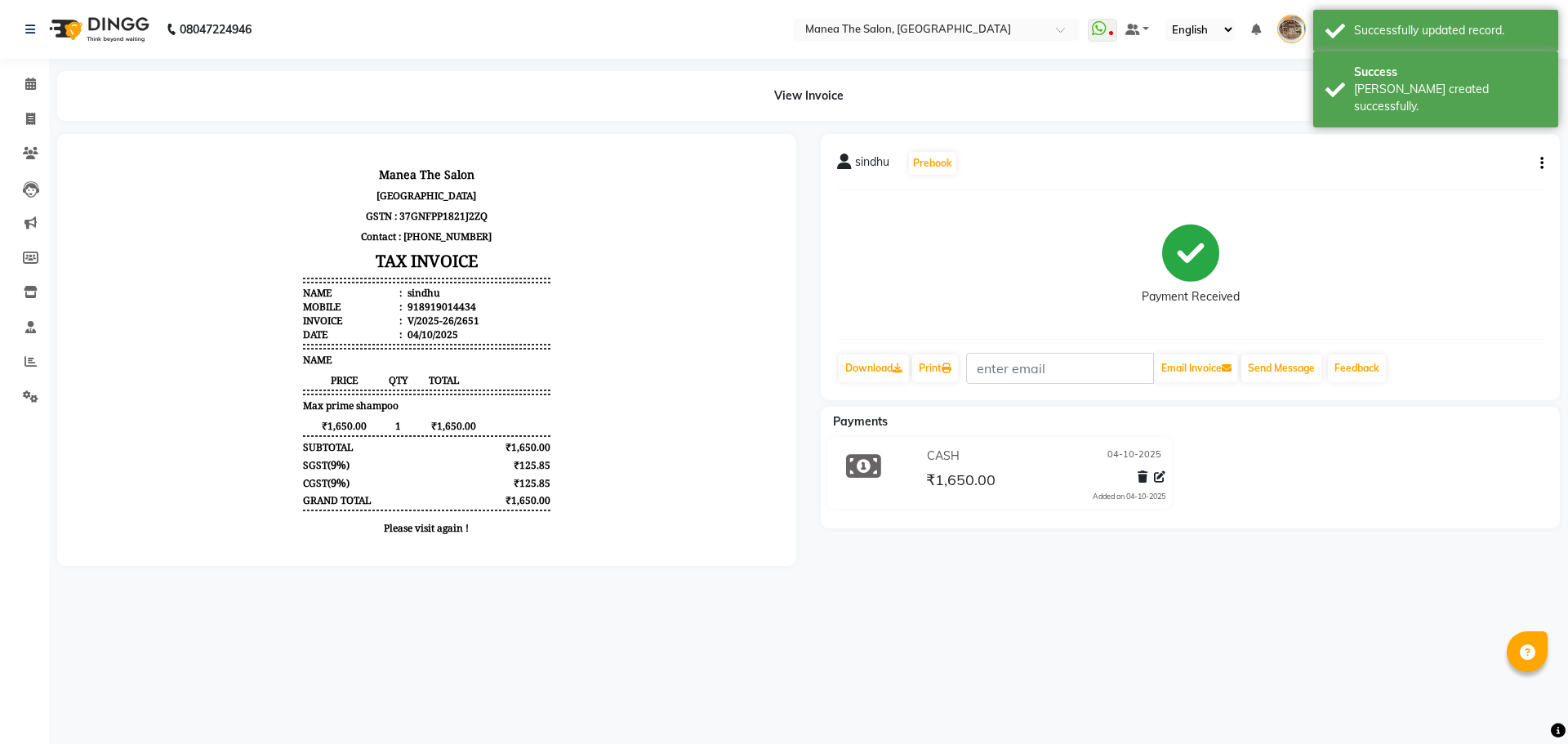
click at [1194, 590] on main "View Invoice sindhu Prebook Payment Received Download Print Email Invoice Send …" at bounding box center [808, 330] width 1519 height 519
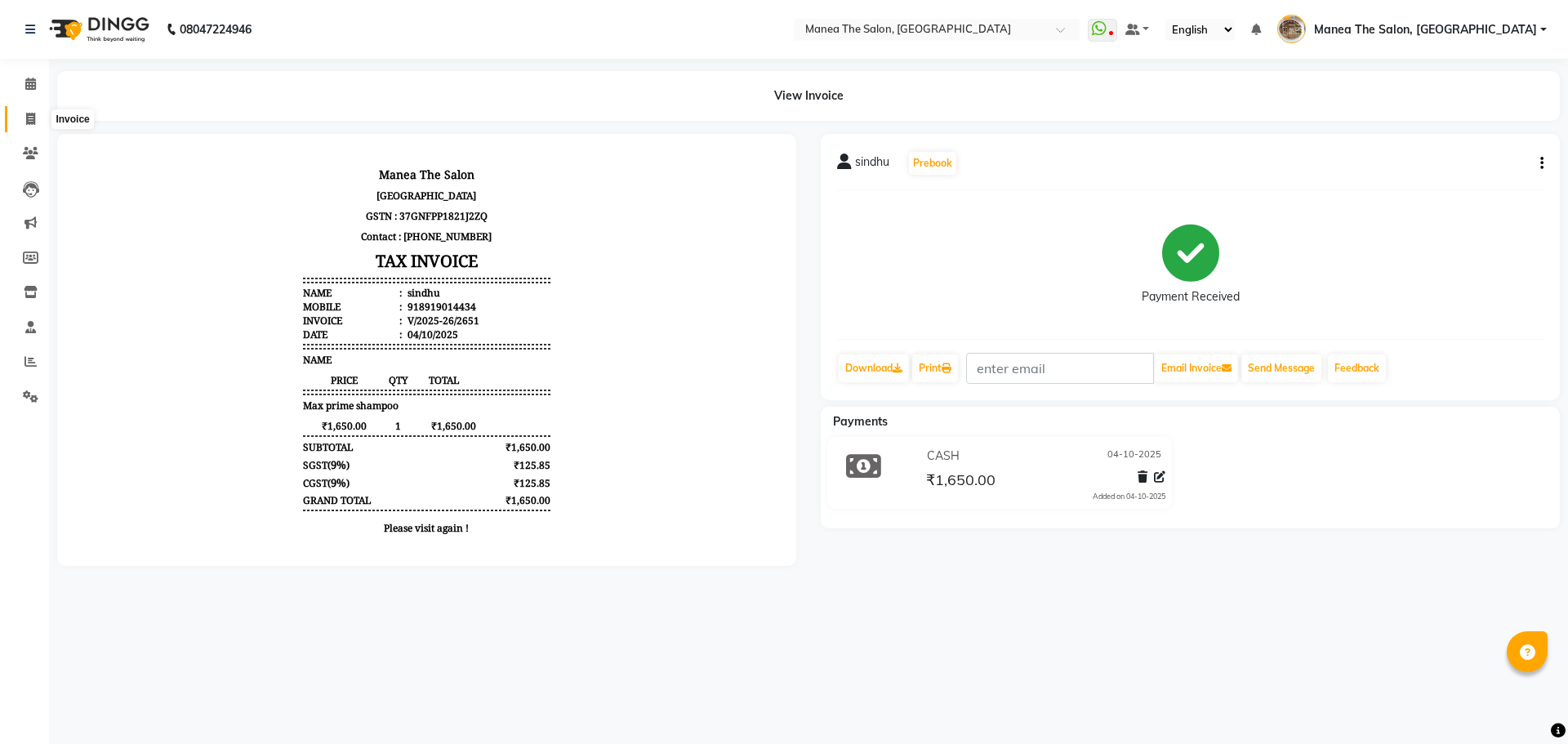
click at [26, 119] on icon at bounding box center [31, 119] width 9 height 12
select select "7287"
select select "service"
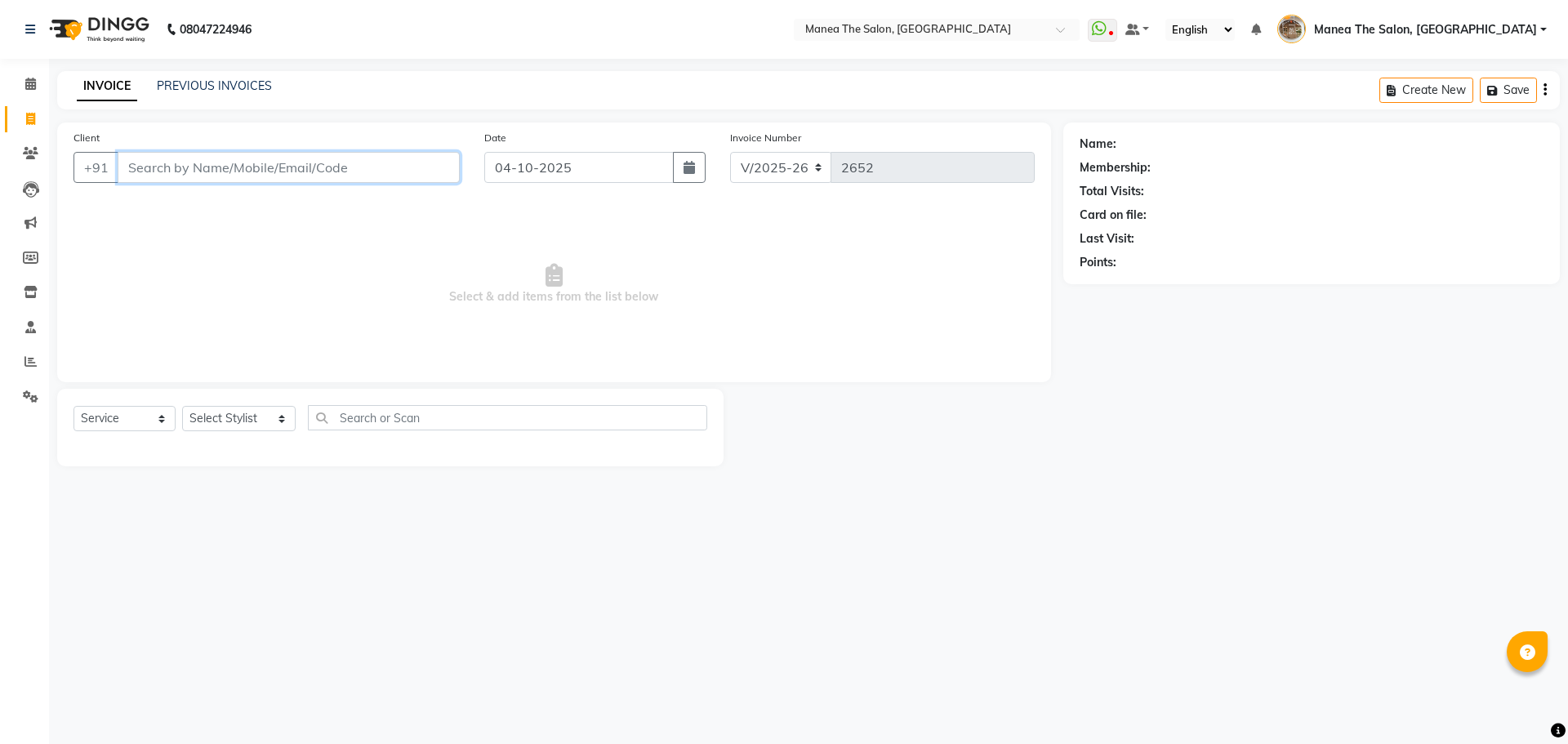
click at [211, 161] on input "Client" at bounding box center [289, 166] width 343 height 31
click at [207, 201] on ngb-highlight "9160988999" at bounding box center [222, 204] width 82 height 16
type input "9160988999"
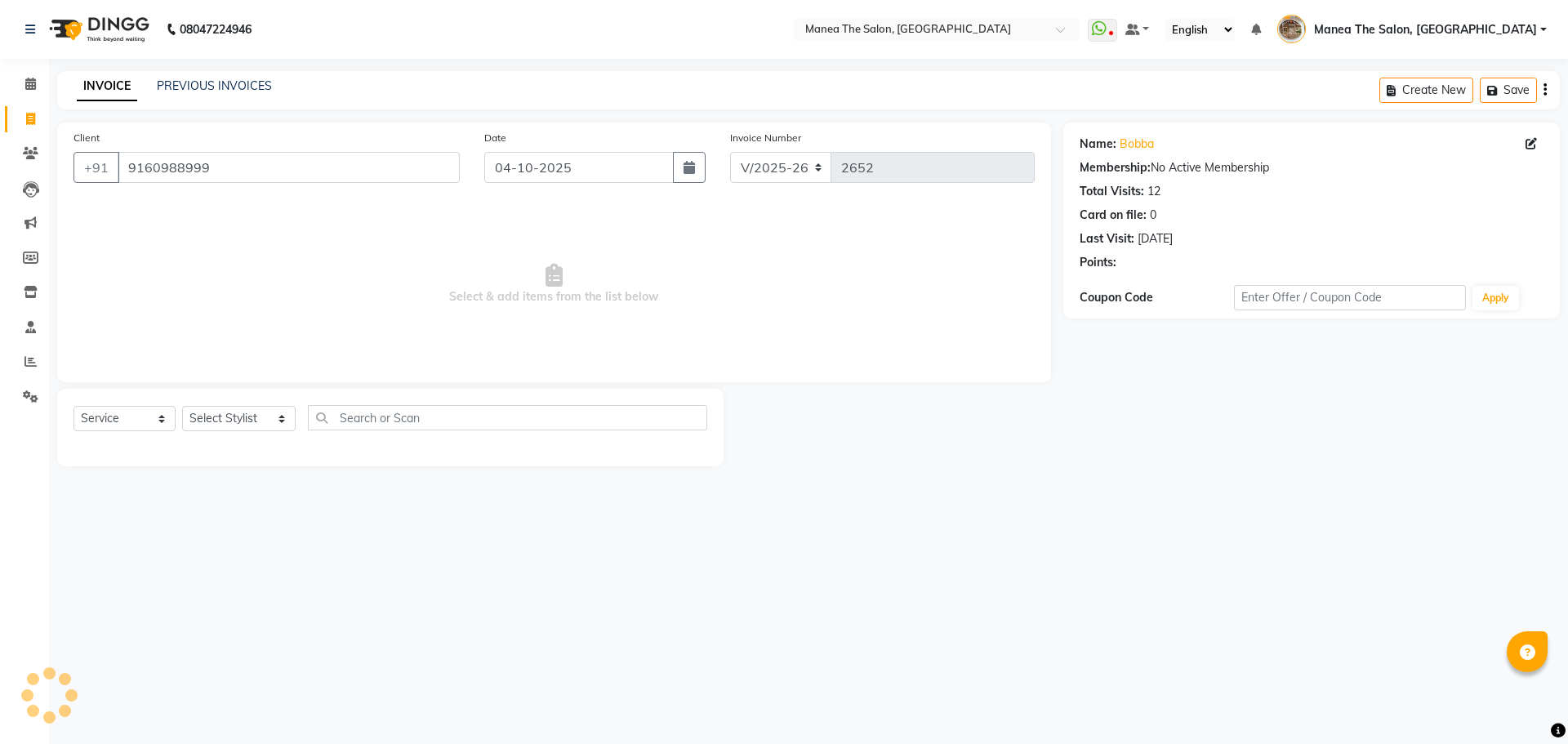
click at [236, 398] on div "Select Service Product Membership Package Voucher Prepaid Gift Card Select Styl…" at bounding box center [391, 427] width 666 height 77
drag, startPoint x: 244, startPoint y: 422, endPoint x: 248, endPoint y: 430, distance: 8.9
click at [244, 422] on select "Select Stylist Faizan shaik Front Office Kaif Madhavi Mocharla Ramalakshmi Pelu…" at bounding box center [239, 418] width 114 height 25
select select "82652"
click at [183, 405] on select "Select Stylist Faizan shaik Front Office Kaif Madhavi Mocharla Ramalakshmi Pelu…" at bounding box center [239, 418] width 114 height 25
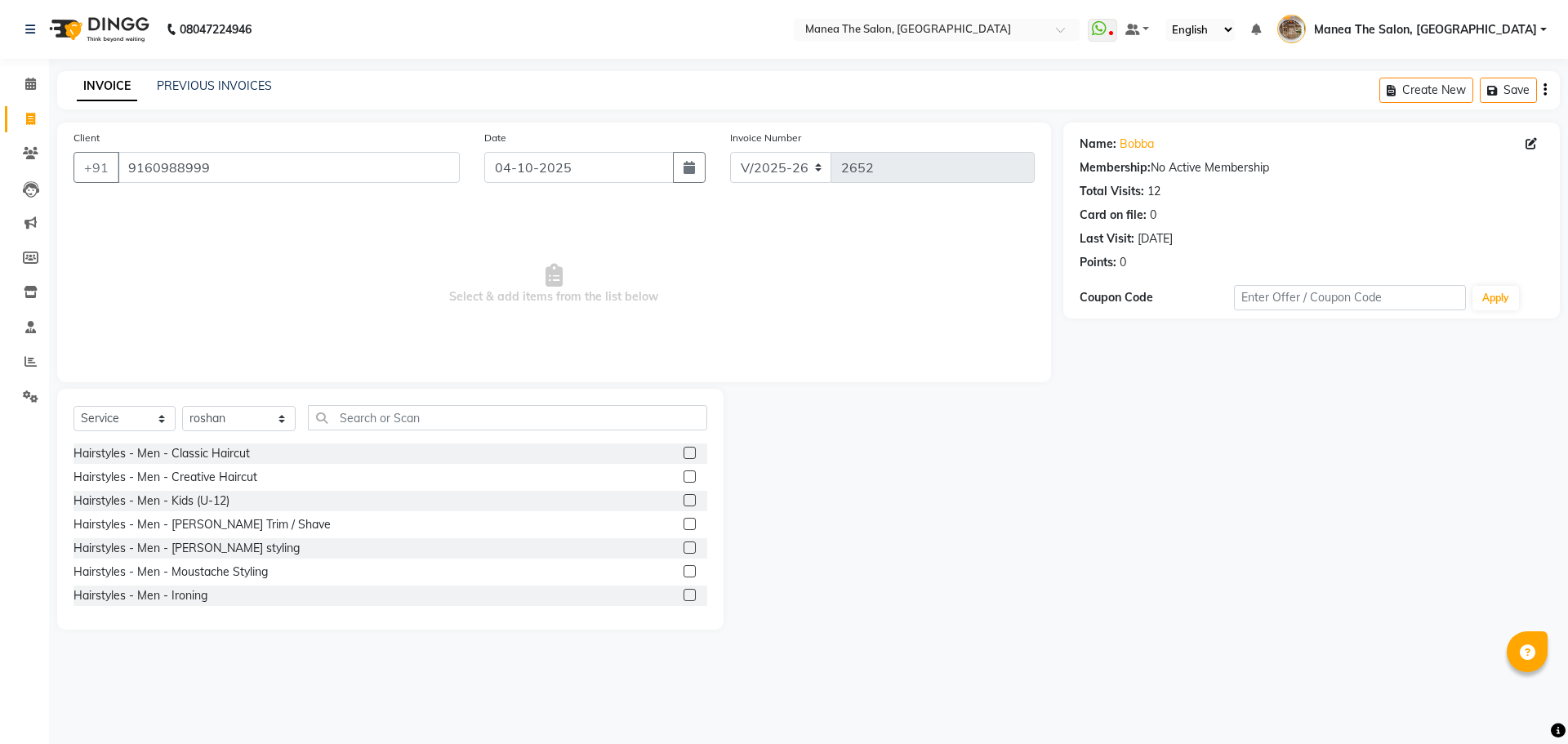
click at [683, 457] on label at bounding box center [689, 452] width 12 height 12
click at [683, 457] on input "checkbox" at bounding box center [688, 452] width 10 height 10
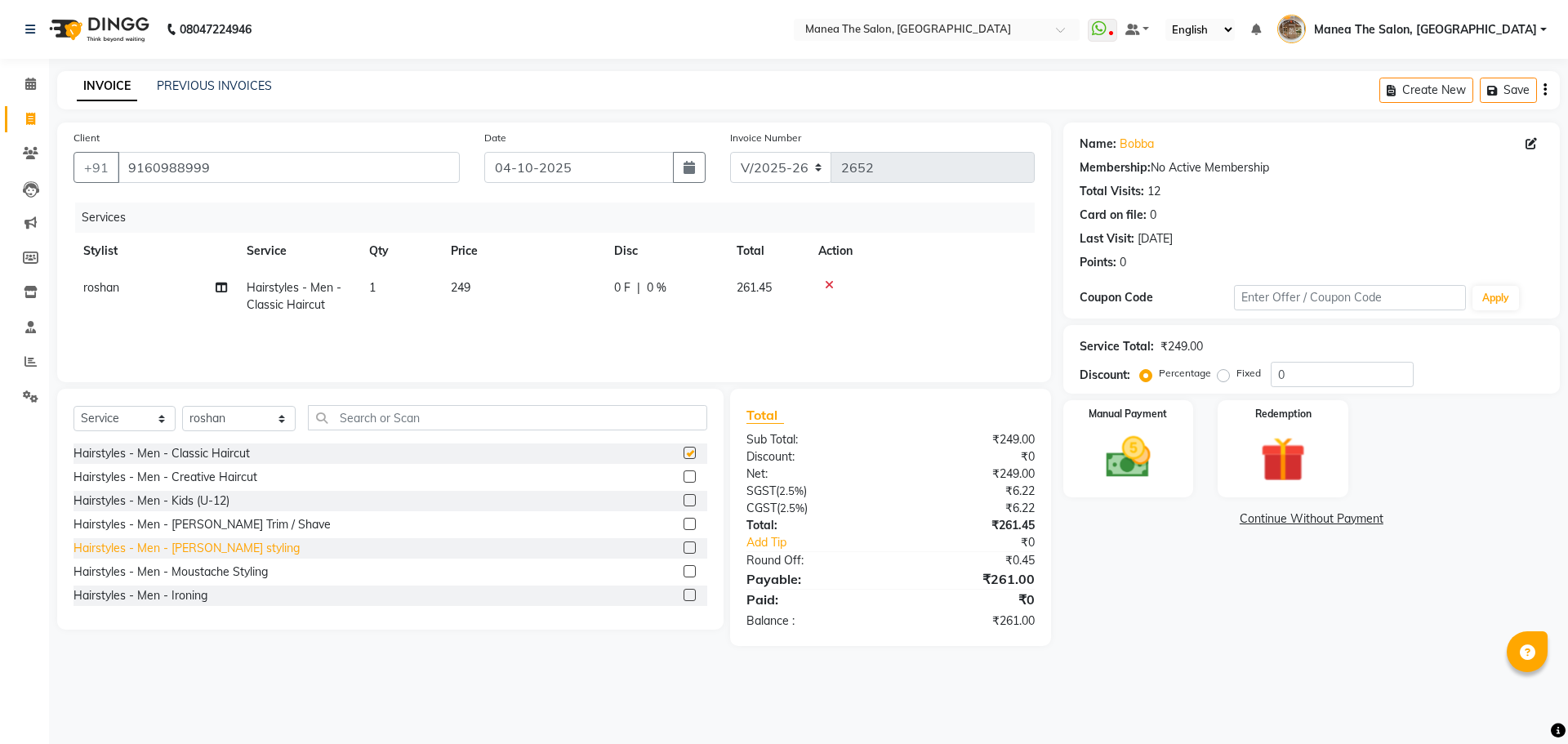
checkbox input "false"
click at [683, 523] on label at bounding box center [689, 523] width 12 height 12
click at [683, 523] on input "checkbox" at bounding box center [688, 524] width 10 height 10
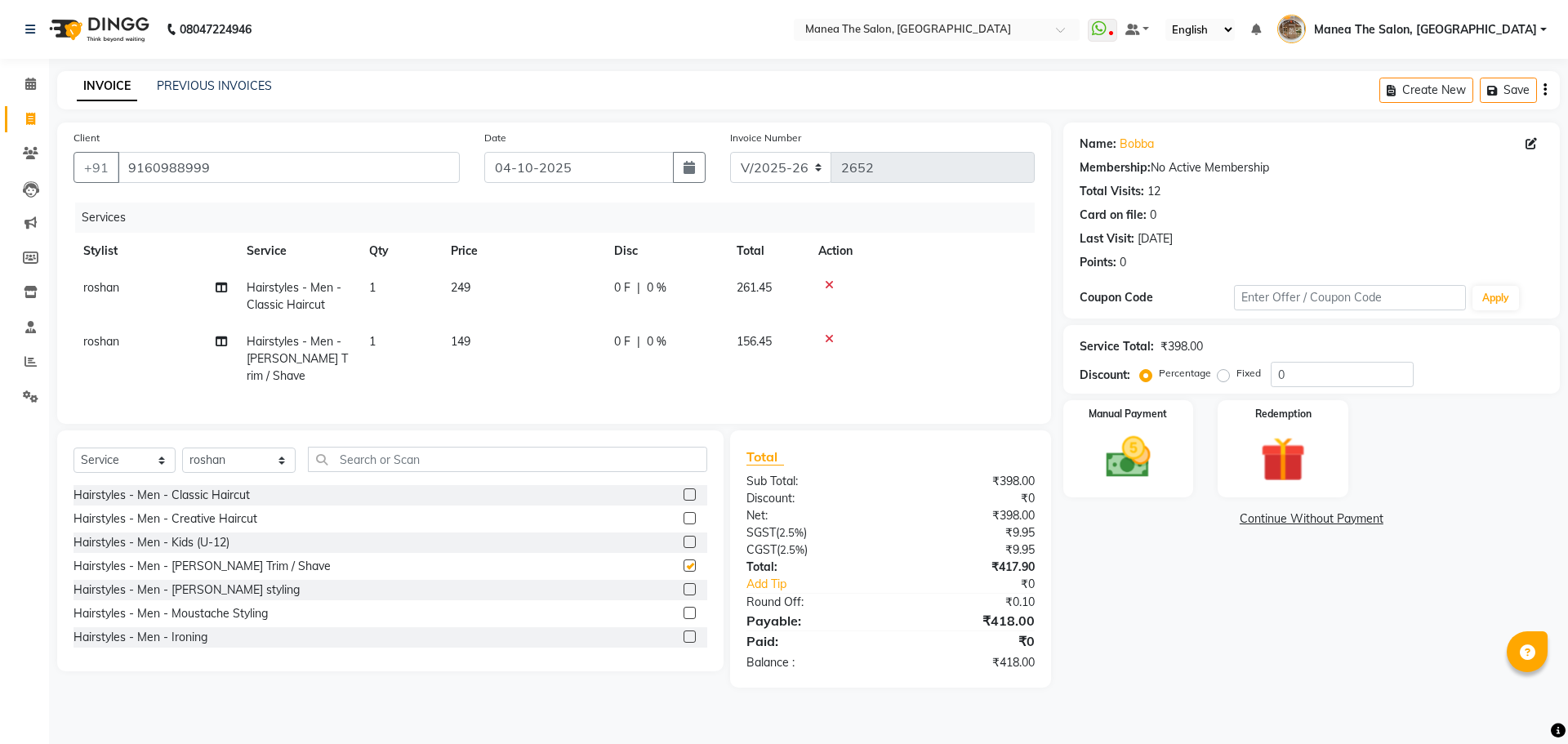
checkbox input "false"
click at [1290, 390] on div "Service Total: ₹398.00 Discount: Percentage Fixed 0" at bounding box center [1312, 358] width 497 height 69
click at [1293, 373] on input "0" at bounding box center [1342, 373] width 143 height 25
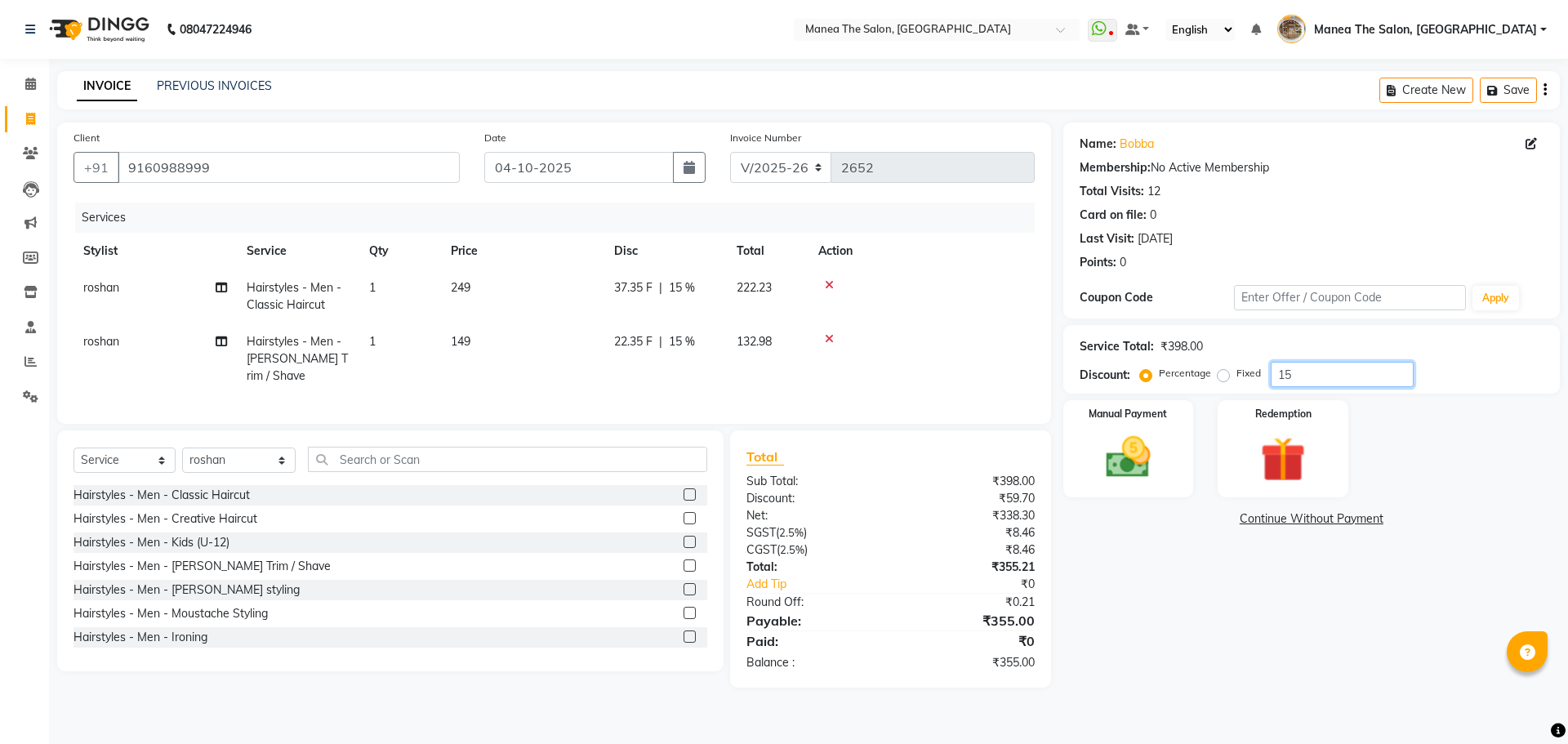
type input "15"
click at [1245, 578] on div "Name: Bobba Membership: No Active Membership Total Visits: 12 Card on file: 0 L…" at bounding box center [1318, 404] width 509 height 565
click at [1146, 485] on div "Manual Payment" at bounding box center [1128, 448] width 136 height 101
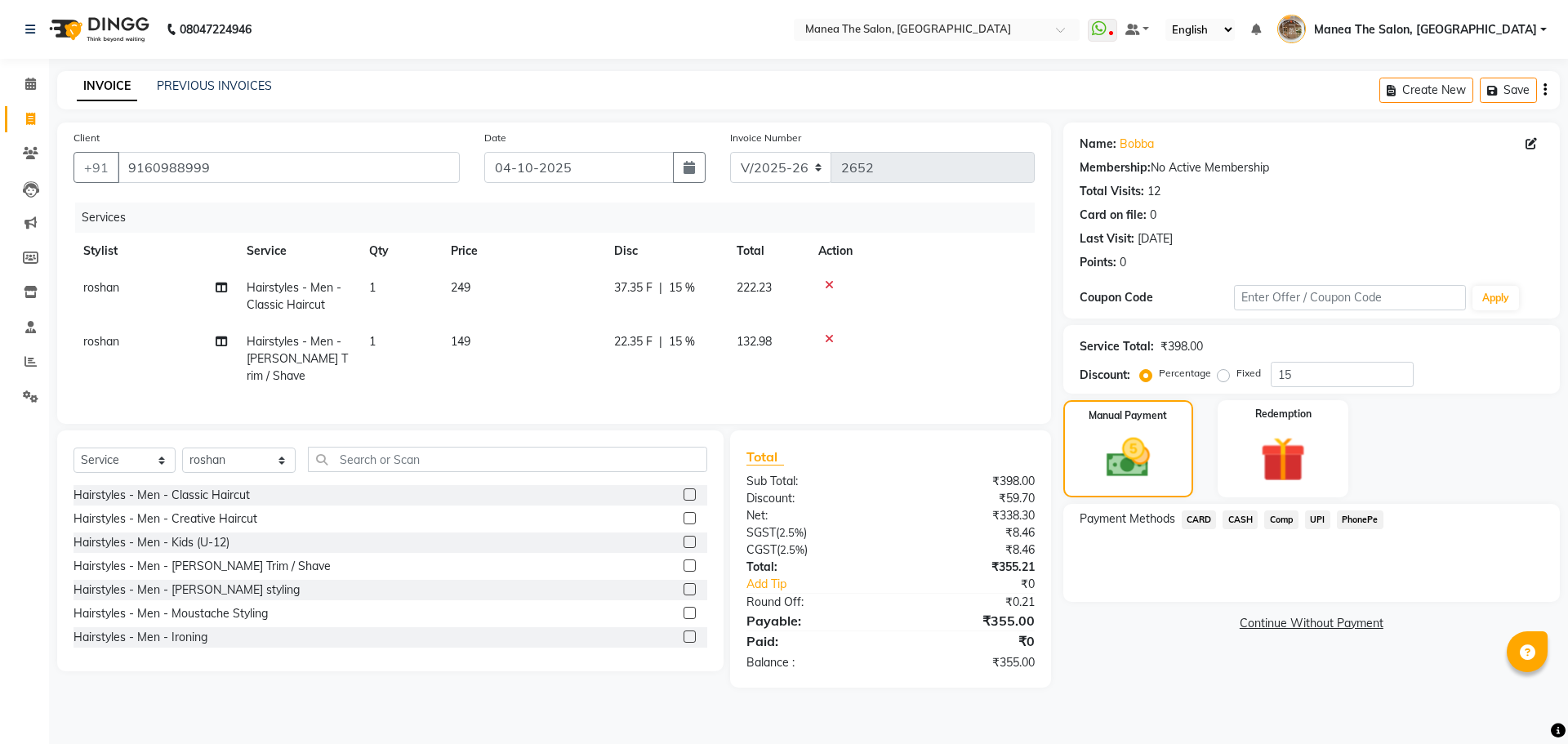
click at [1361, 526] on span "PhonePe" at bounding box center [1360, 519] width 46 height 19
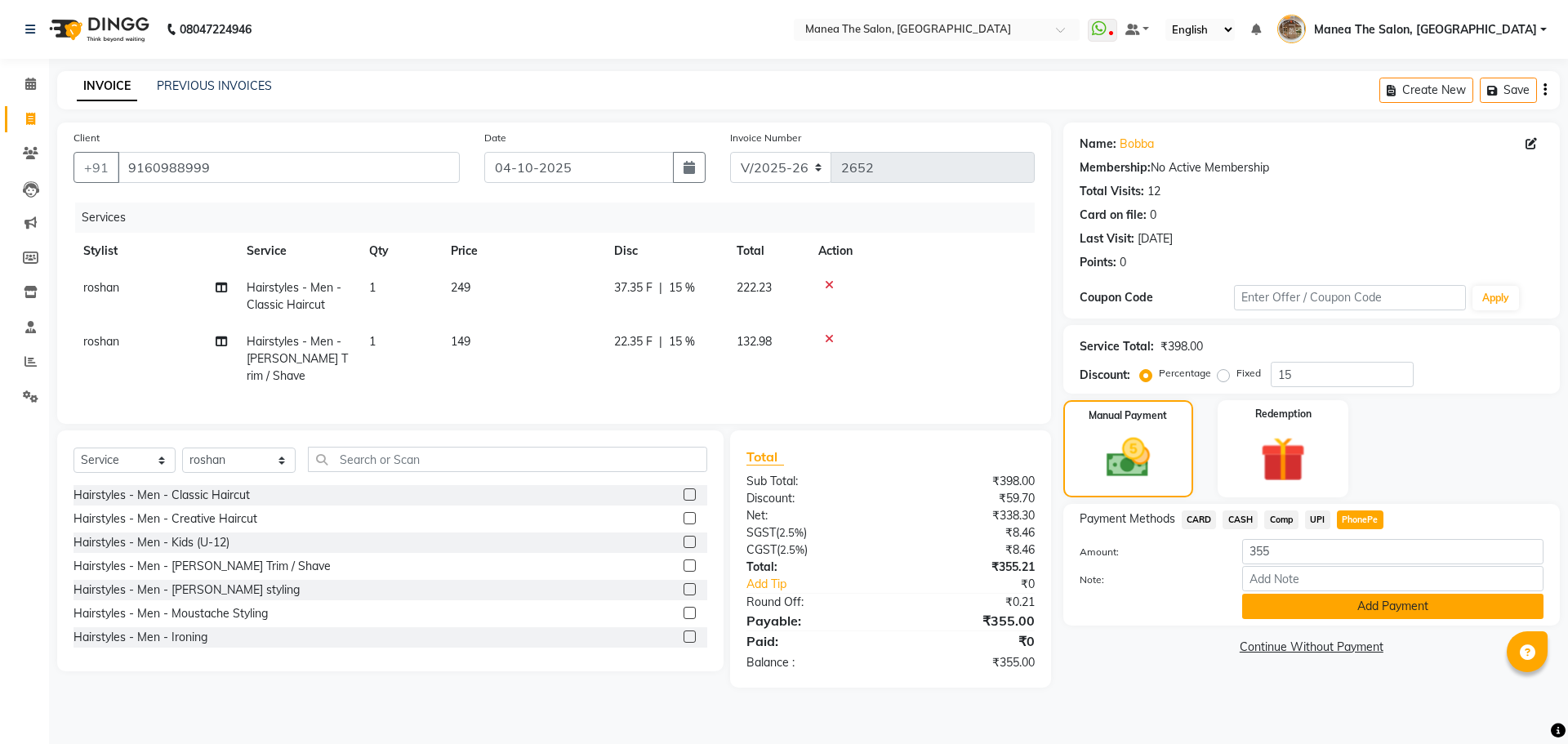
click at [1361, 614] on button "Add Payment" at bounding box center [1393, 606] width 301 height 25
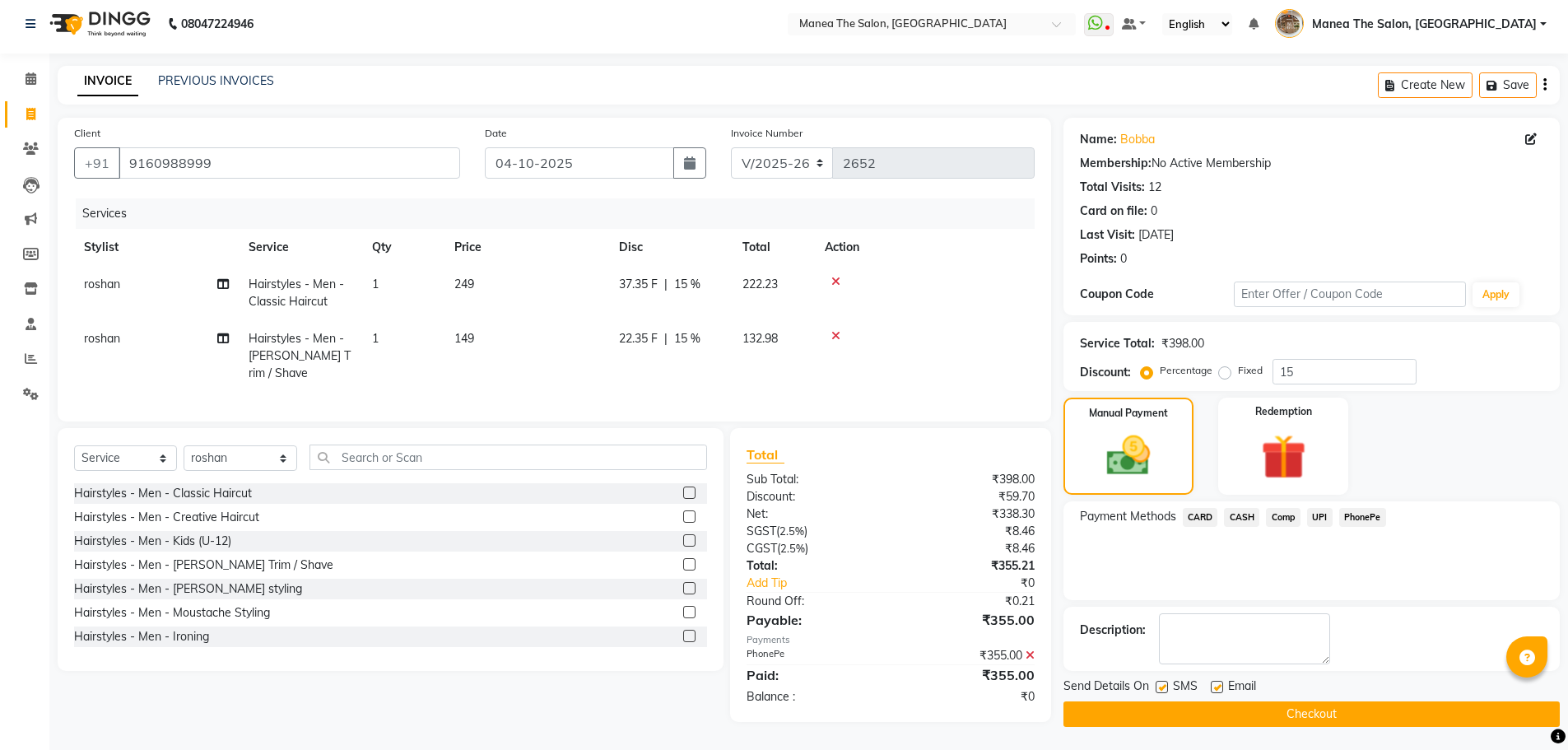
scroll to position [8, 0]
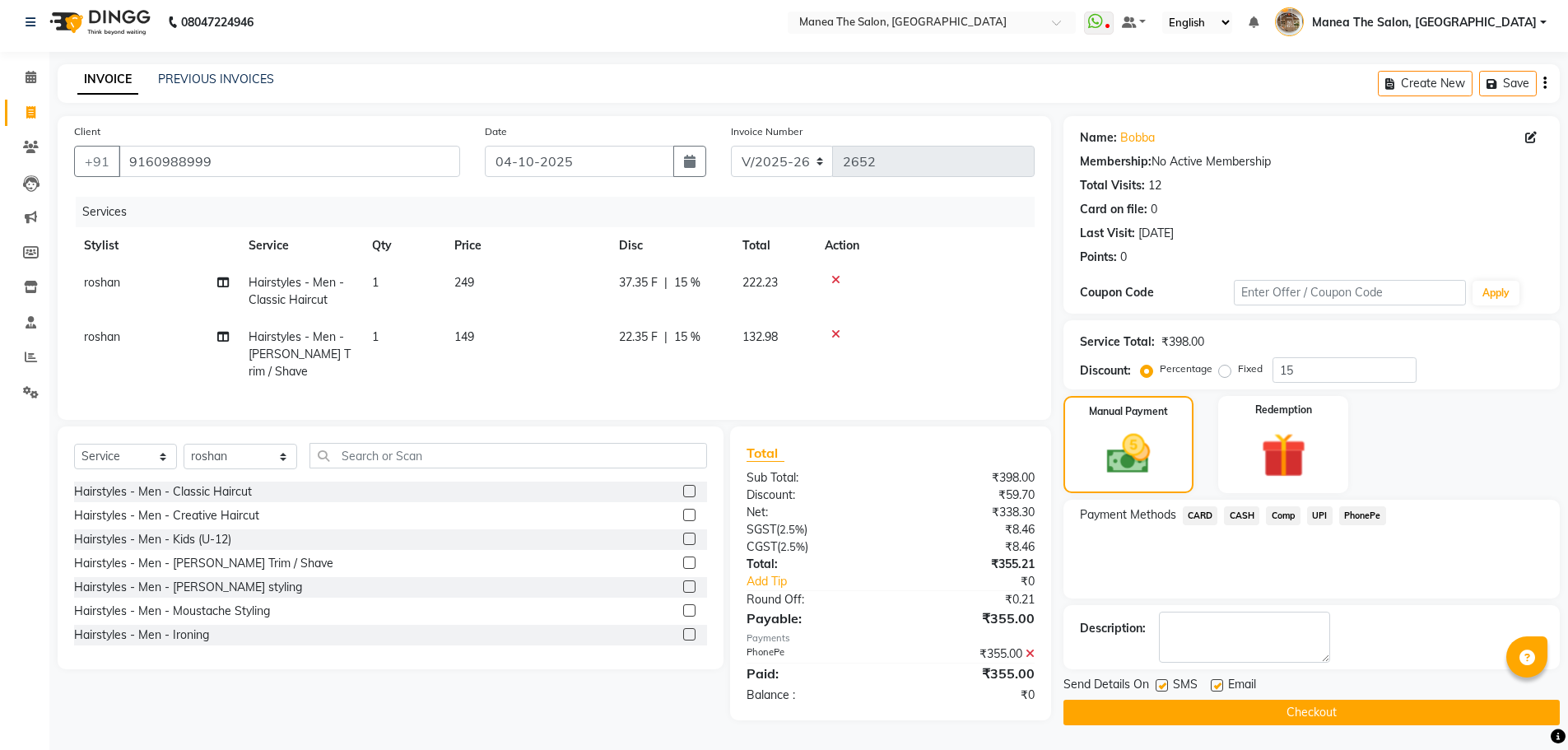
click at [1357, 706] on button "Checkout" at bounding box center [1311, 712] width 496 height 26
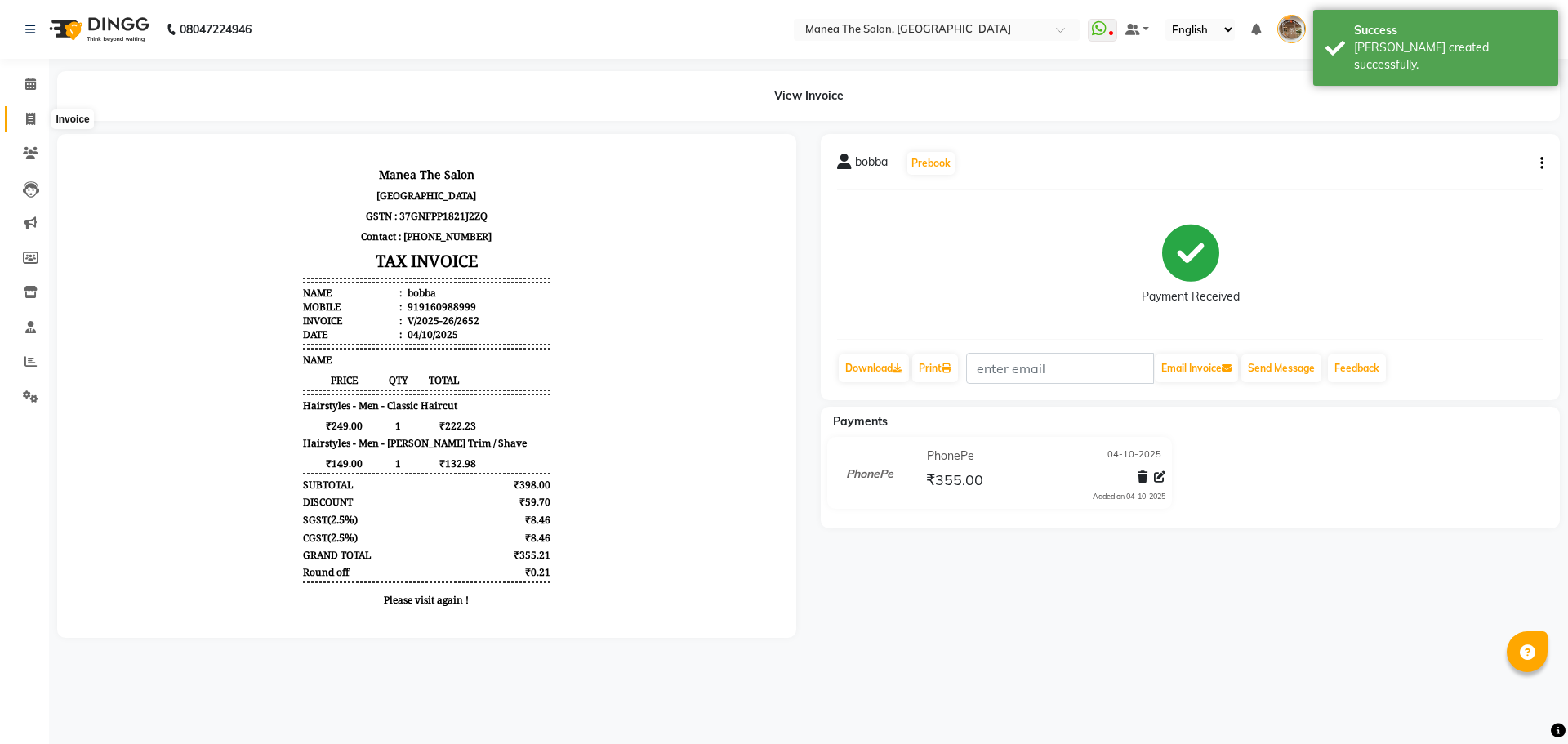
click at [29, 118] on icon at bounding box center [31, 119] width 9 height 12
select select "service"
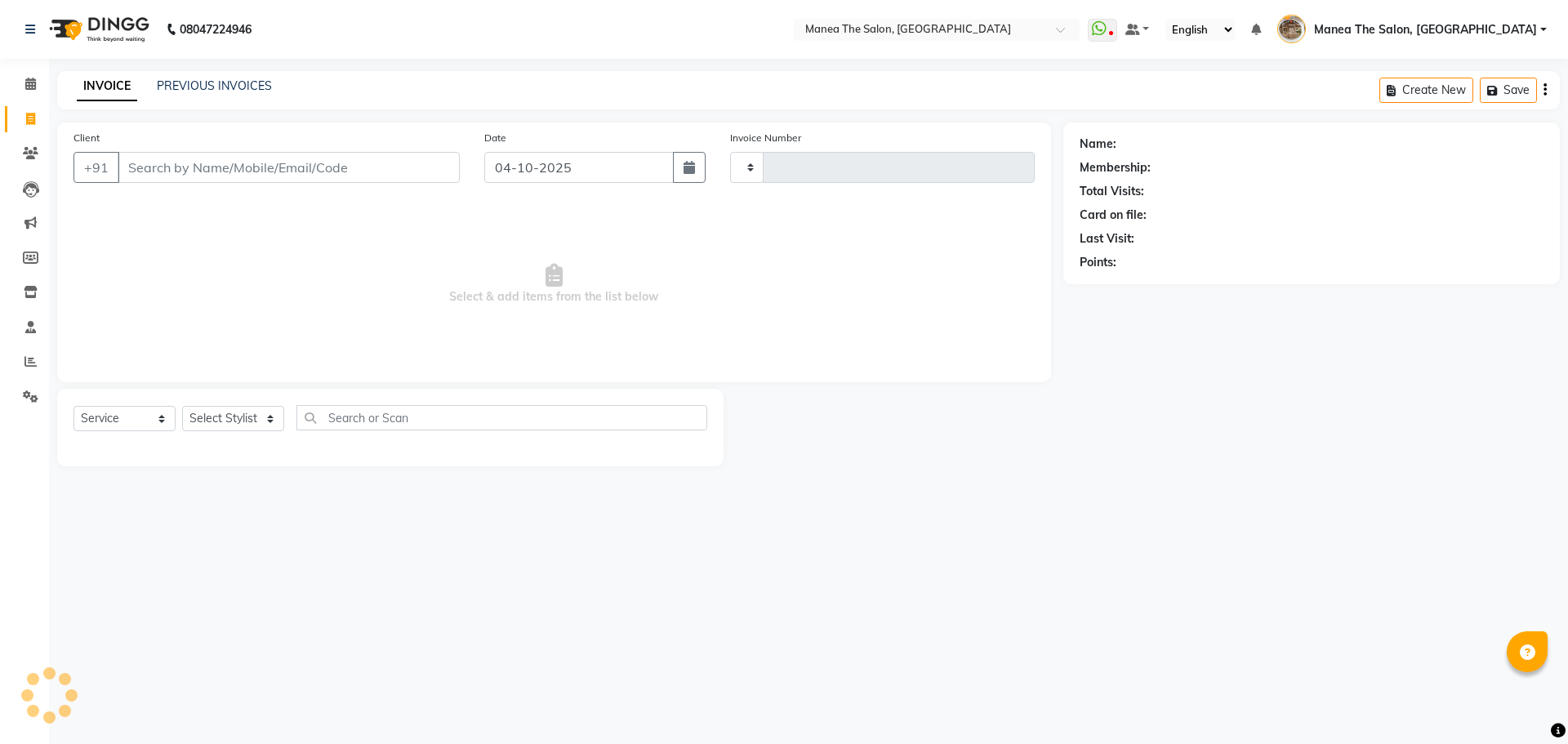
type input "2653"
select select "7287"
drag, startPoint x: 249, startPoint y: 417, endPoint x: 255, endPoint y: 404, distance: 14.3
click at [249, 417] on select "Select Stylist Faizan shaik Front Office Kaif Madhavi Mocharla Ramalakshmi Pelu…" at bounding box center [239, 418] width 114 height 25
select select "62424"
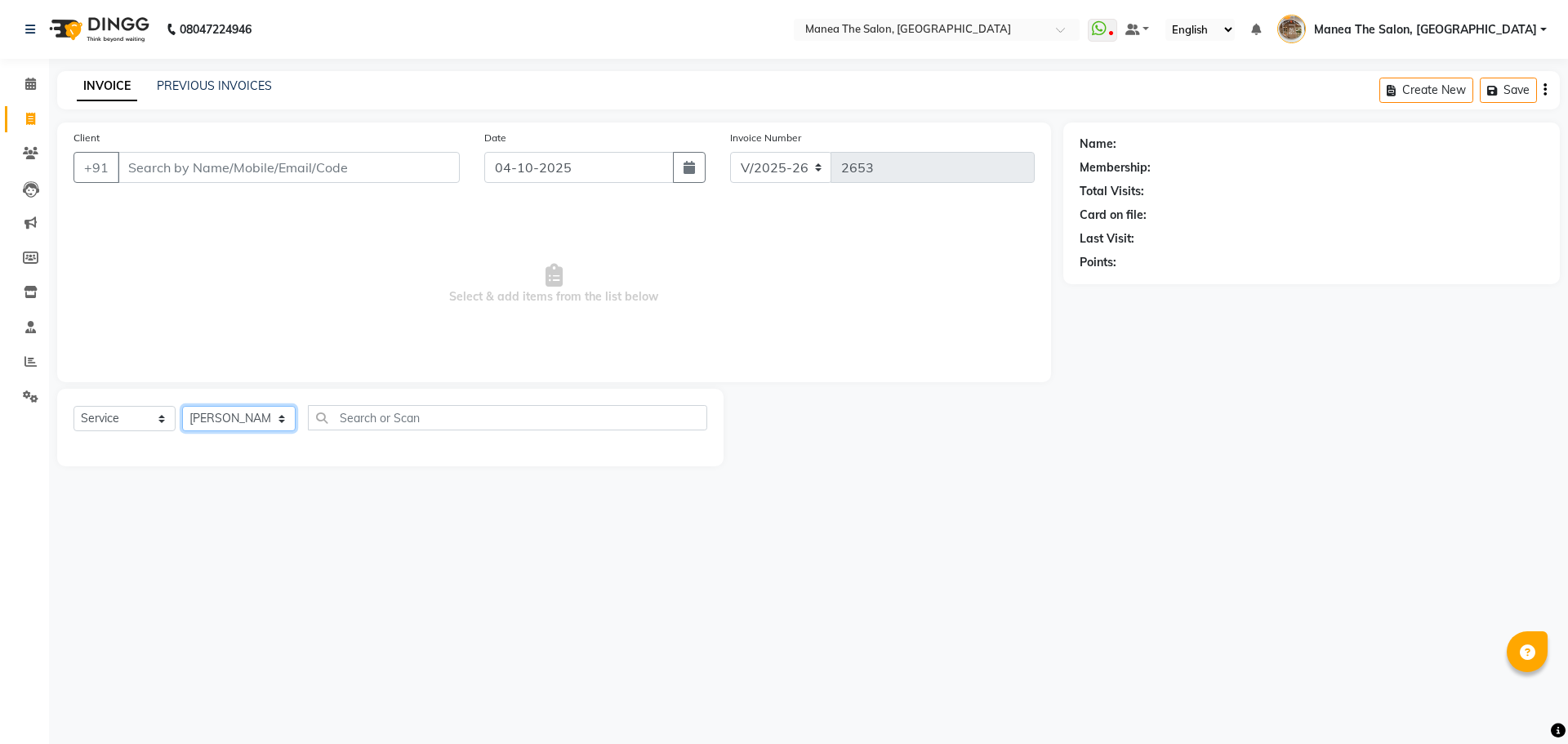
click at [183, 405] on select "Select Stylist Faizan shaik Front Office Kaif Madhavi Mocharla Ramalakshmi Pelu…" at bounding box center [239, 418] width 114 height 25
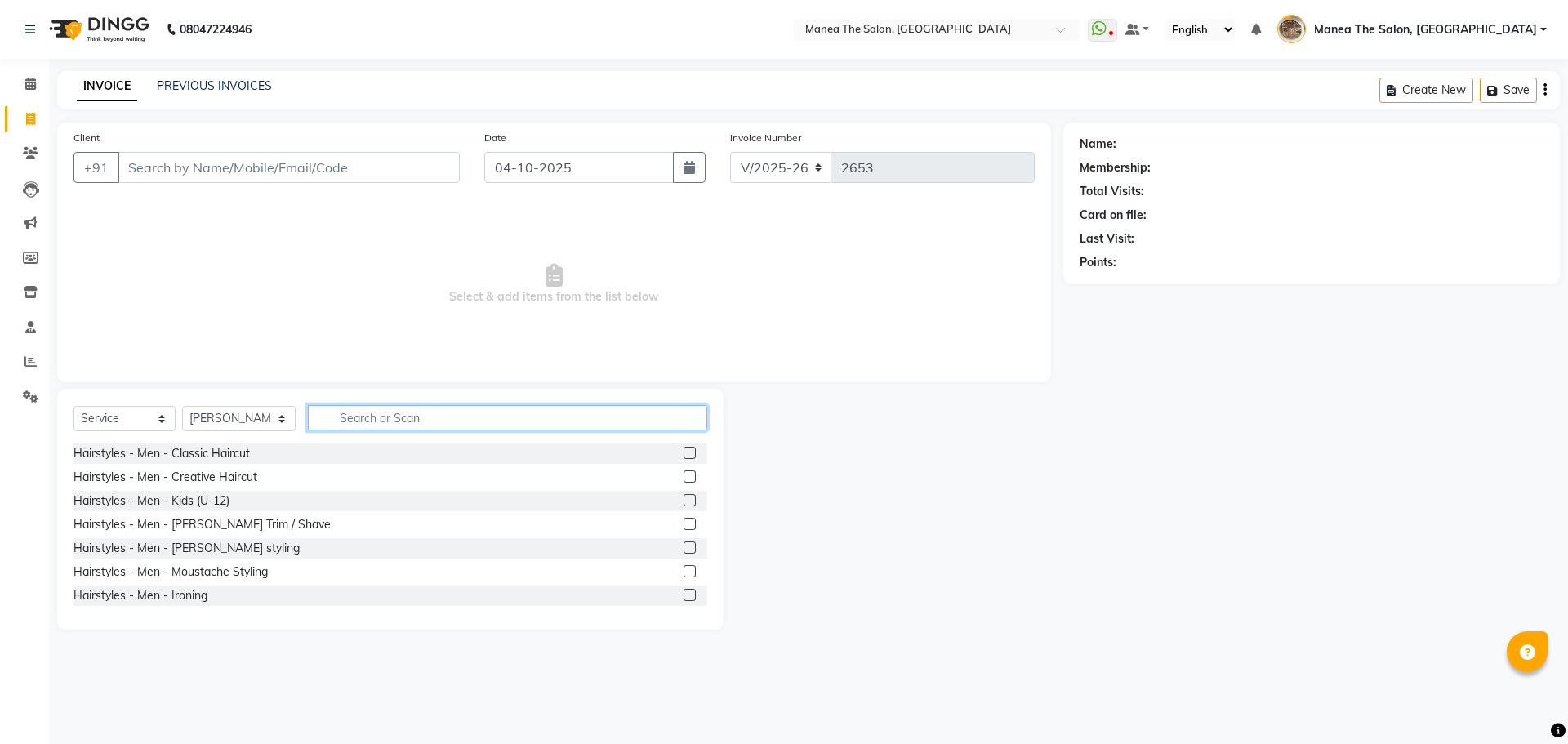
click at [396, 429] on input "text" at bounding box center [507, 417] width 399 height 25
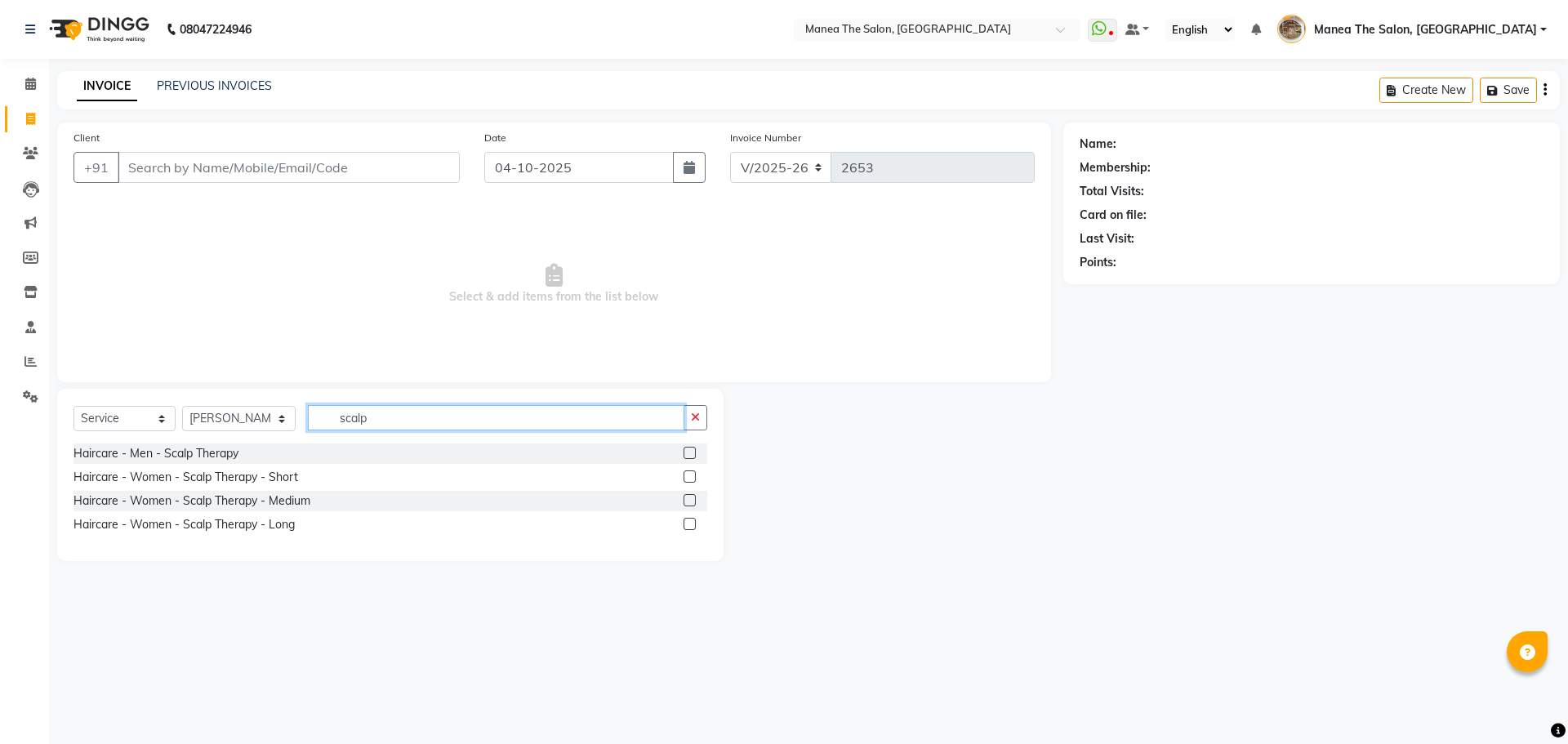
type input "scalp"
click at [688, 497] on label at bounding box center [689, 499] width 12 height 12
click at [688, 497] on input "checkbox" at bounding box center [688, 500] width 10 height 10
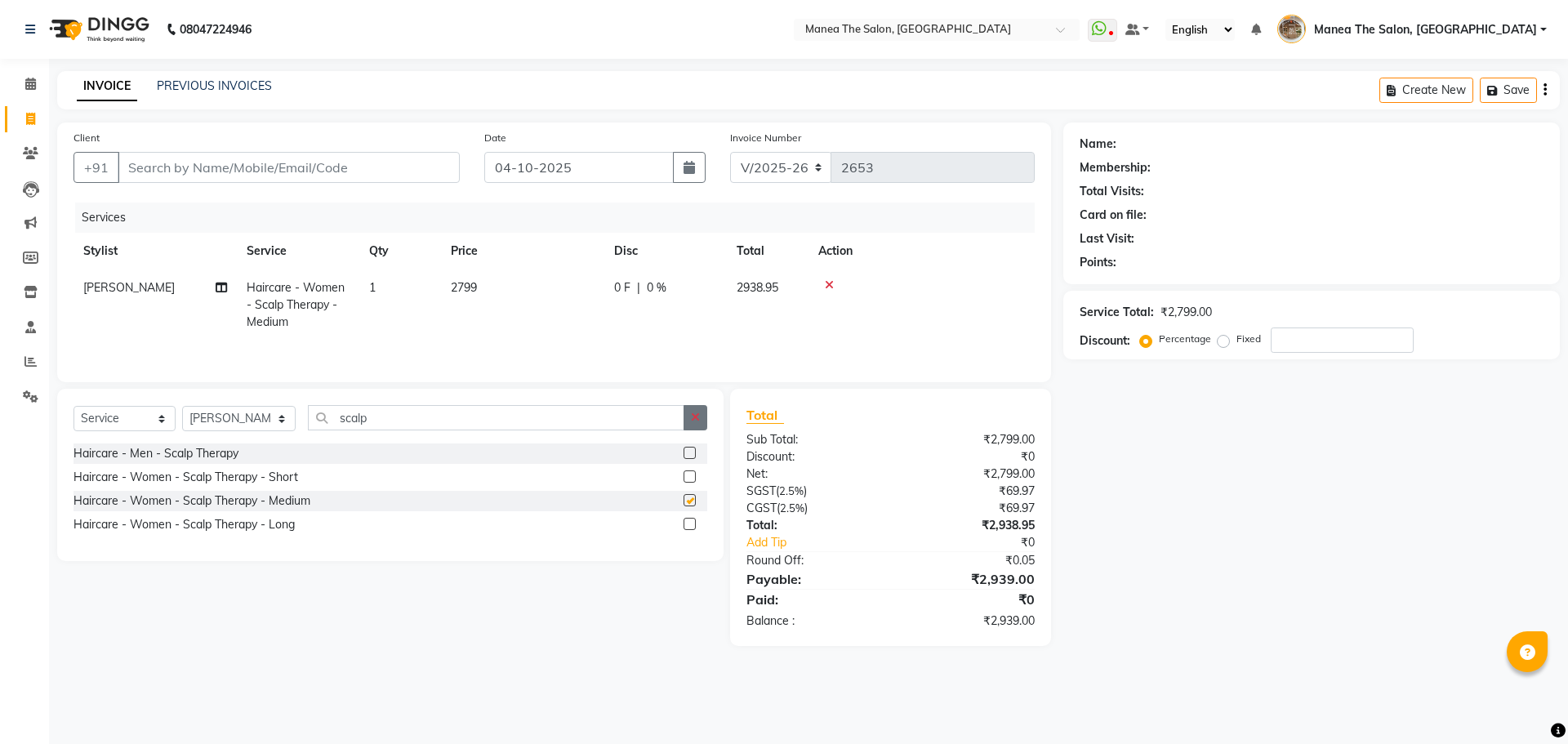
checkbox input "false"
click at [826, 287] on icon at bounding box center [829, 285] width 9 height 11
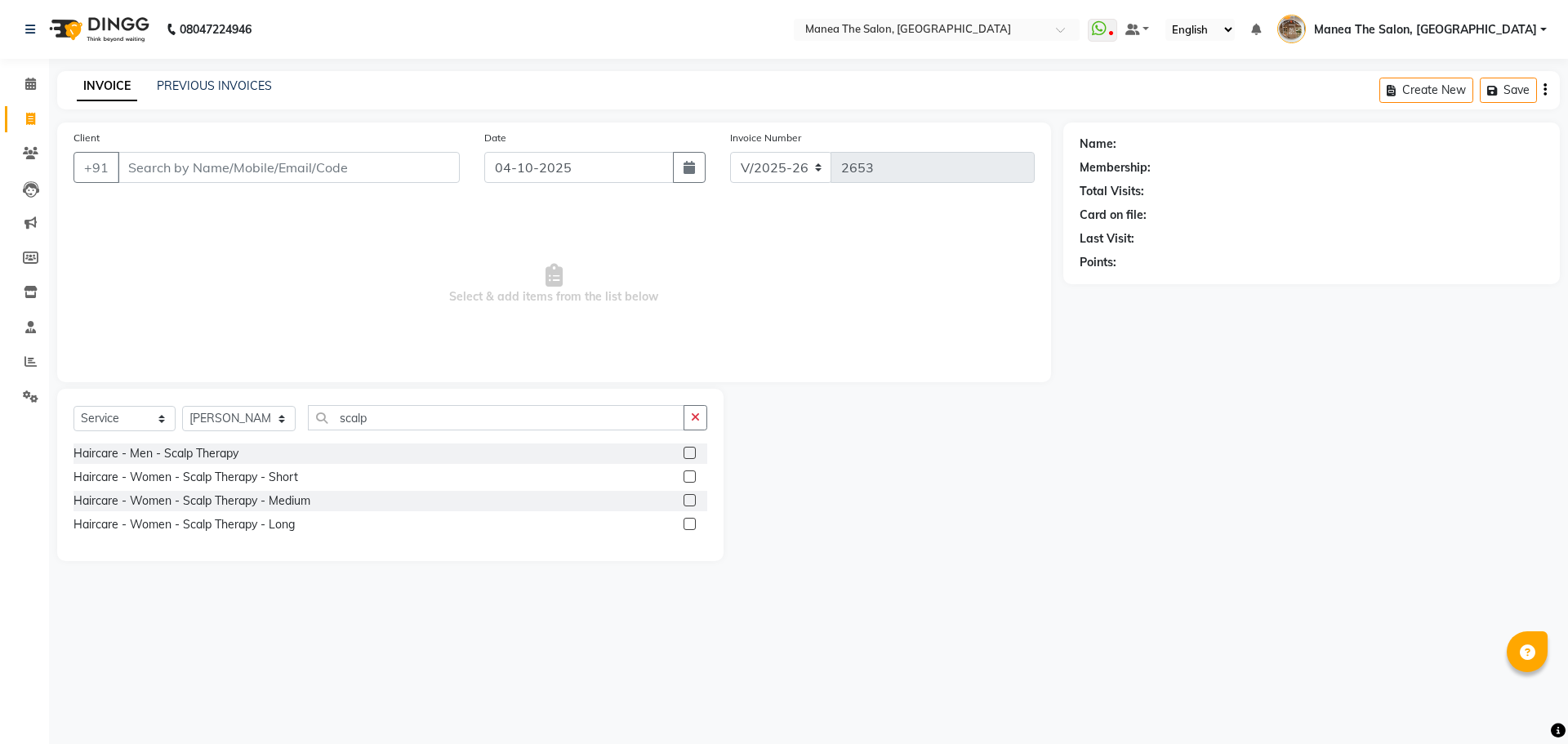
click at [690, 526] on label at bounding box center [689, 523] width 12 height 12
click at [690, 526] on input "checkbox" at bounding box center [688, 524] width 10 height 10
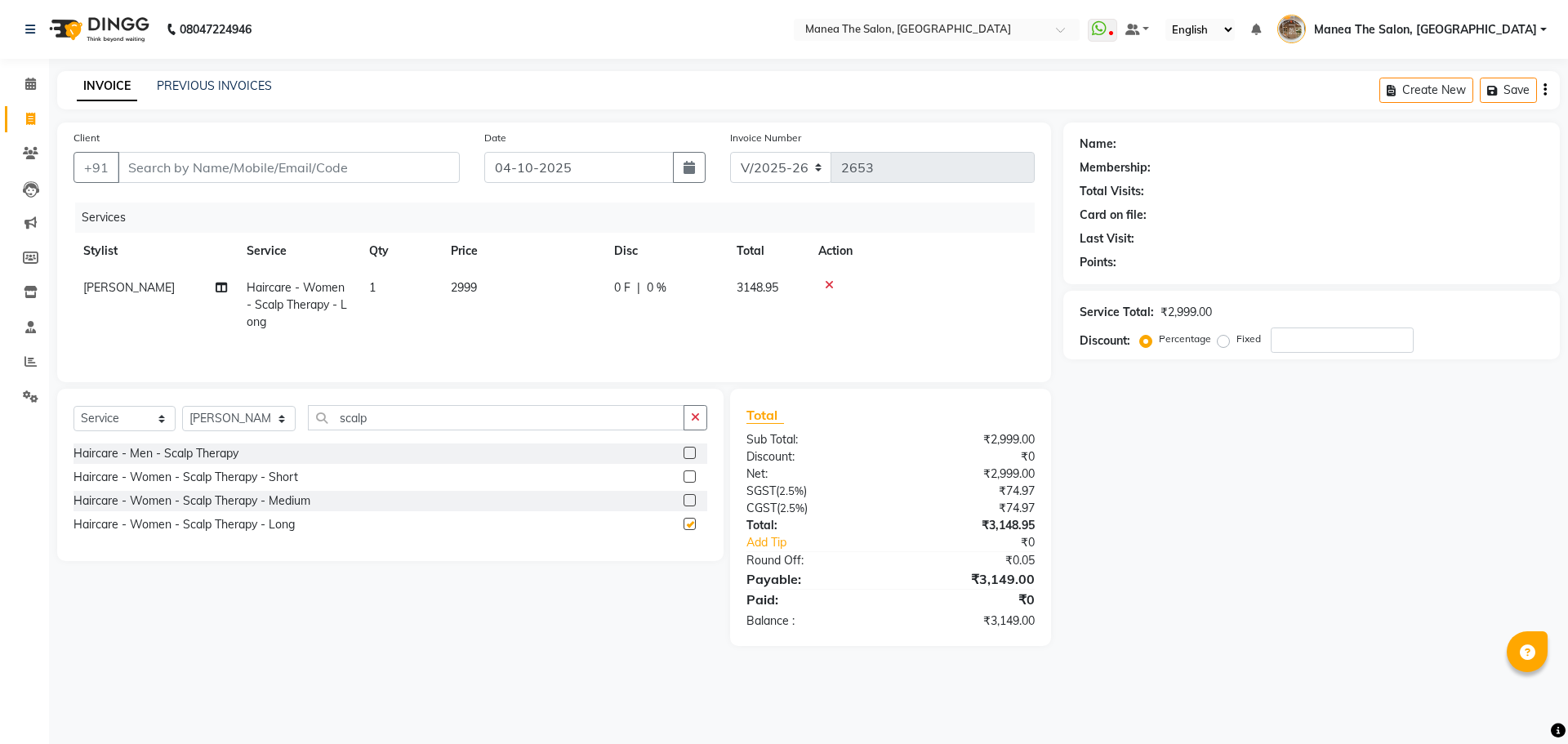
checkbox input "false"
drag, startPoint x: 382, startPoint y: 420, endPoint x: 298, endPoint y: 431, distance: 84.7
click at [298, 431] on div "Select Service Product Membership Package Voucher Prepaid Gift Card Select Styl…" at bounding box center [390, 423] width 633 height 39
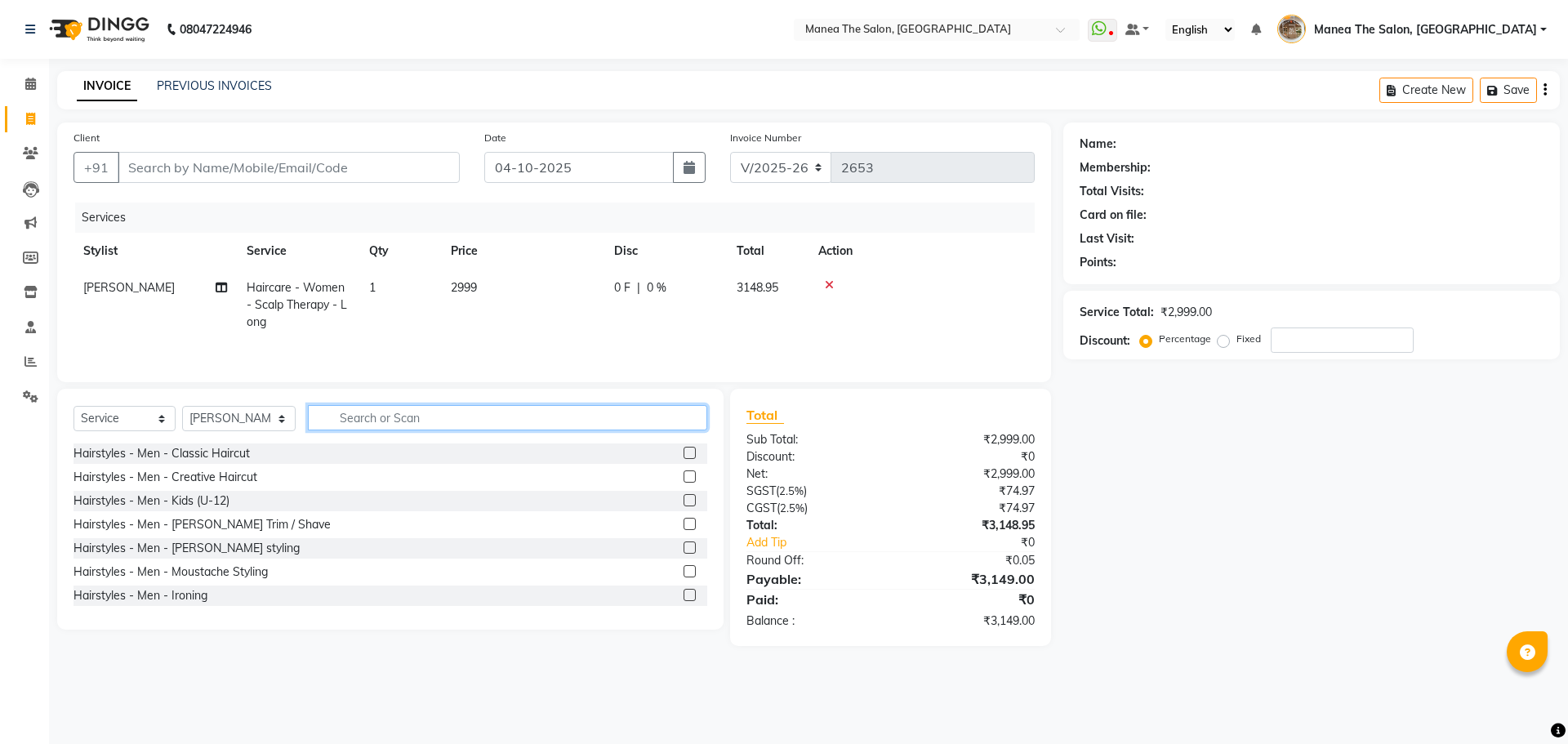
click at [361, 411] on input "text" at bounding box center [507, 417] width 399 height 25
click at [209, 414] on select "Select Stylist Faizan shaik Front Office Kaif Madhavi Mocharla Ramalakshmi Pelu…" at bounding box center [239, 418] width 114 height 25
select select "62386"
click at [183, 405] on select "Select Stylist Faizan shaik Front Office Kaif Madhavi Mocharla Ramalakshmi Pelu…" at bounding box center [239, 418] width 114 height 25
click at [352, 413] on input "text" at bounding box center [507, 417] width 399 height 25
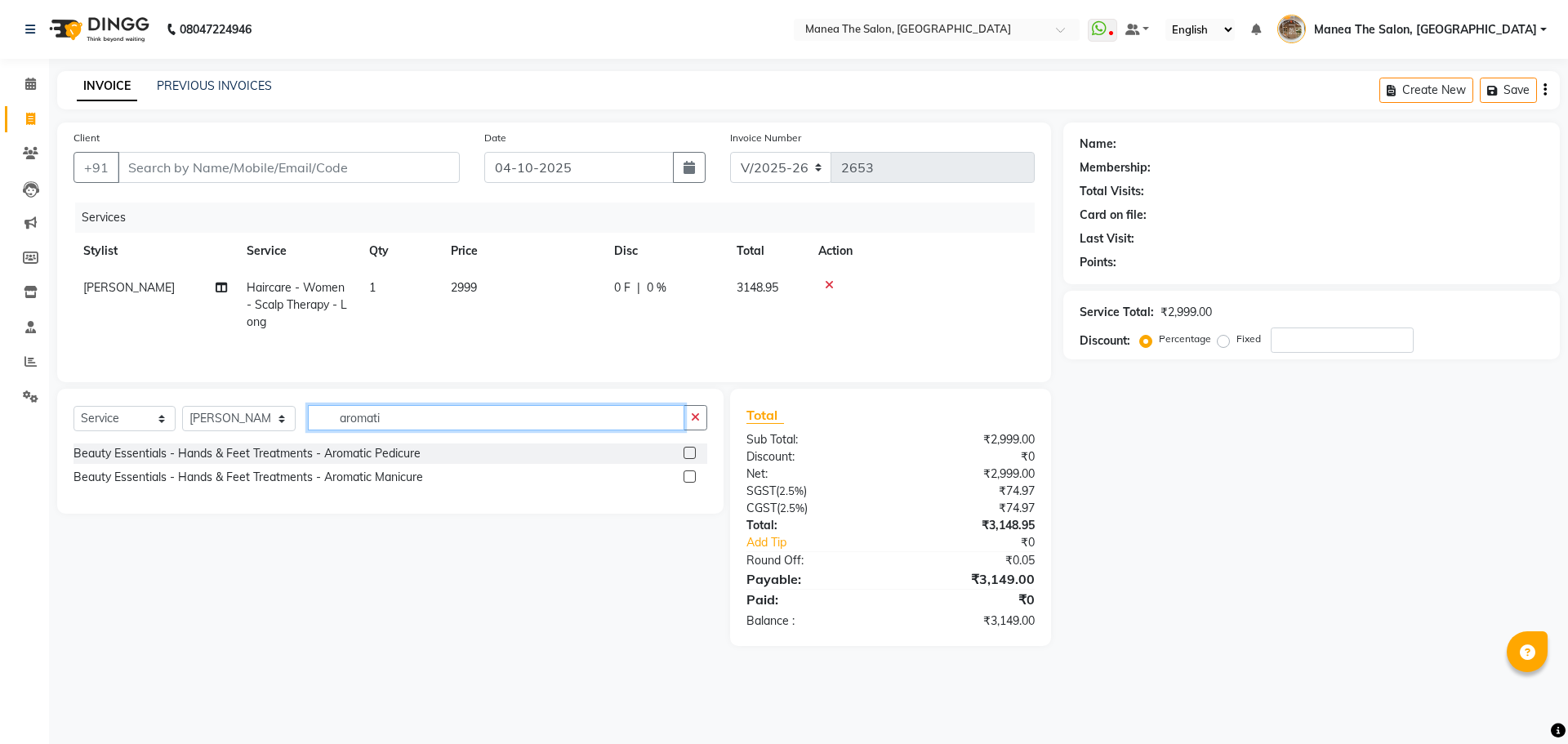
type input "aromati"
click at [688, 453] on label at bounding box center [689, 452] width 12 height 12
click at [688, 453] on input "checkbox" at bounding box center [688, 452] width 10 height 10
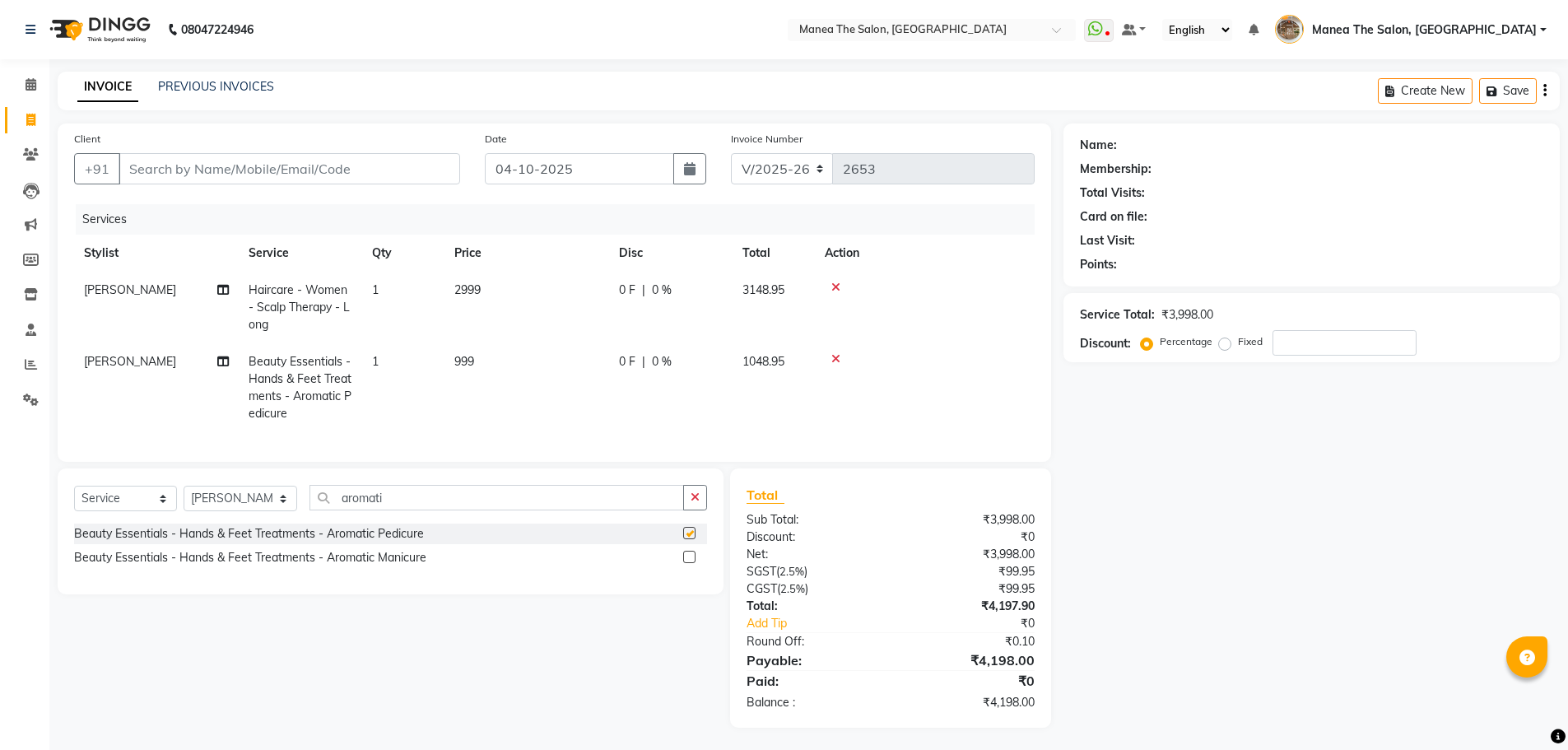
checkbox input "false"
click at [298, 173] on input "Client" at bounding box center [289, 168] width 341 height 31
click at [304, 165] on input "Client" at bounding box center [289, 168] width 341 height 31
type input "6"
type input "0"
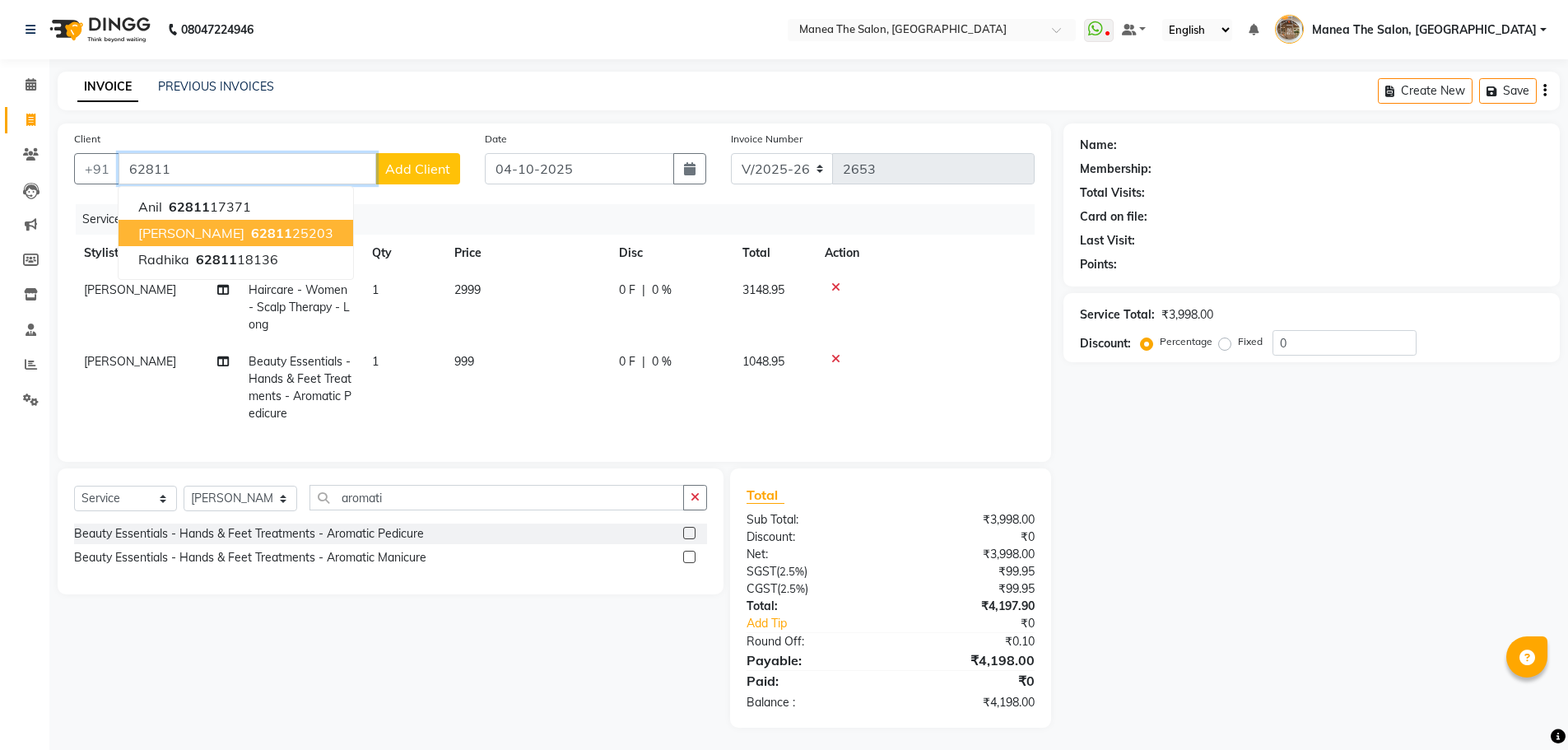
click at [171, 241] on button "sirisha 62811 25203" at bounding box center [235, 233] width 234 height 27
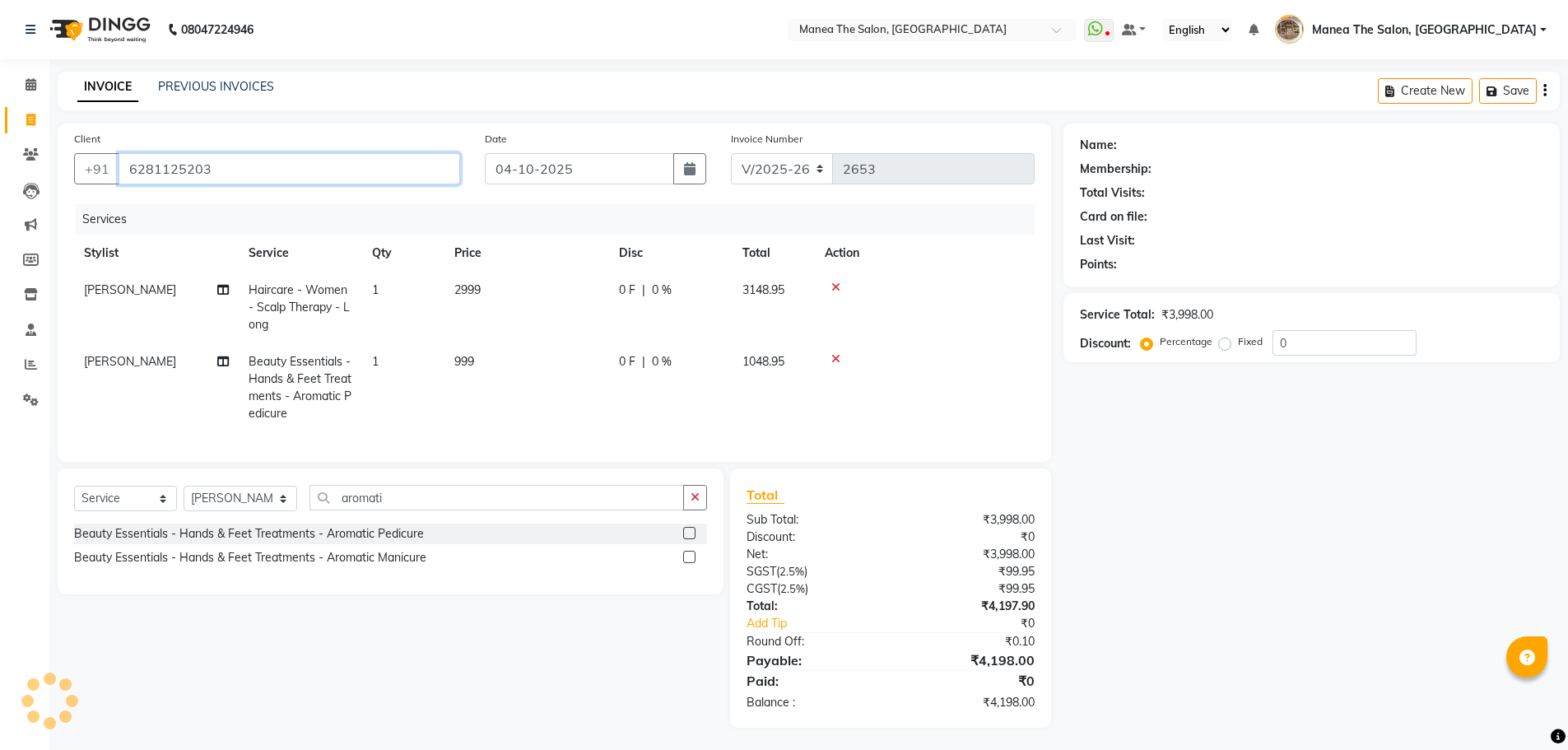
type input "6281125203"
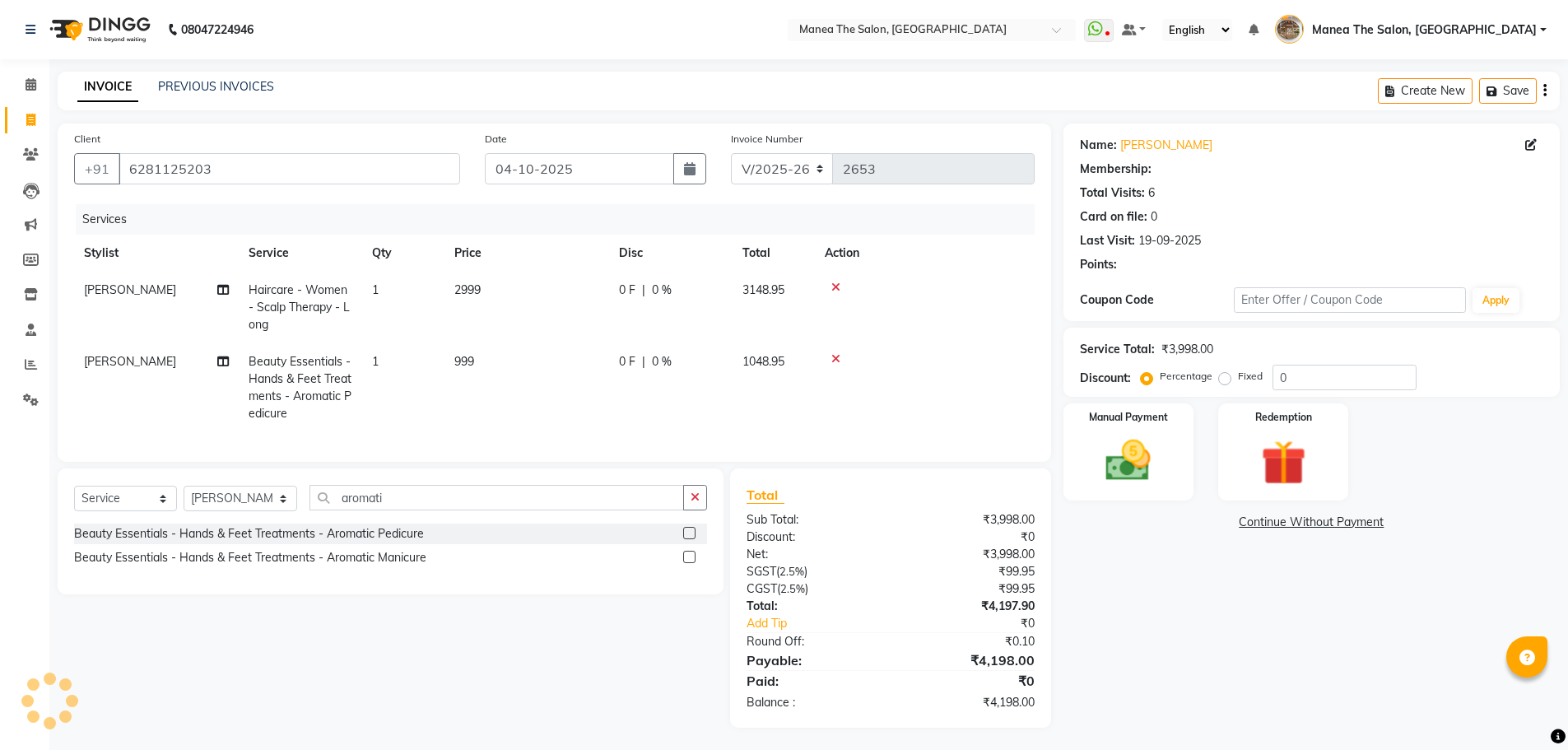
select select "1: Object"
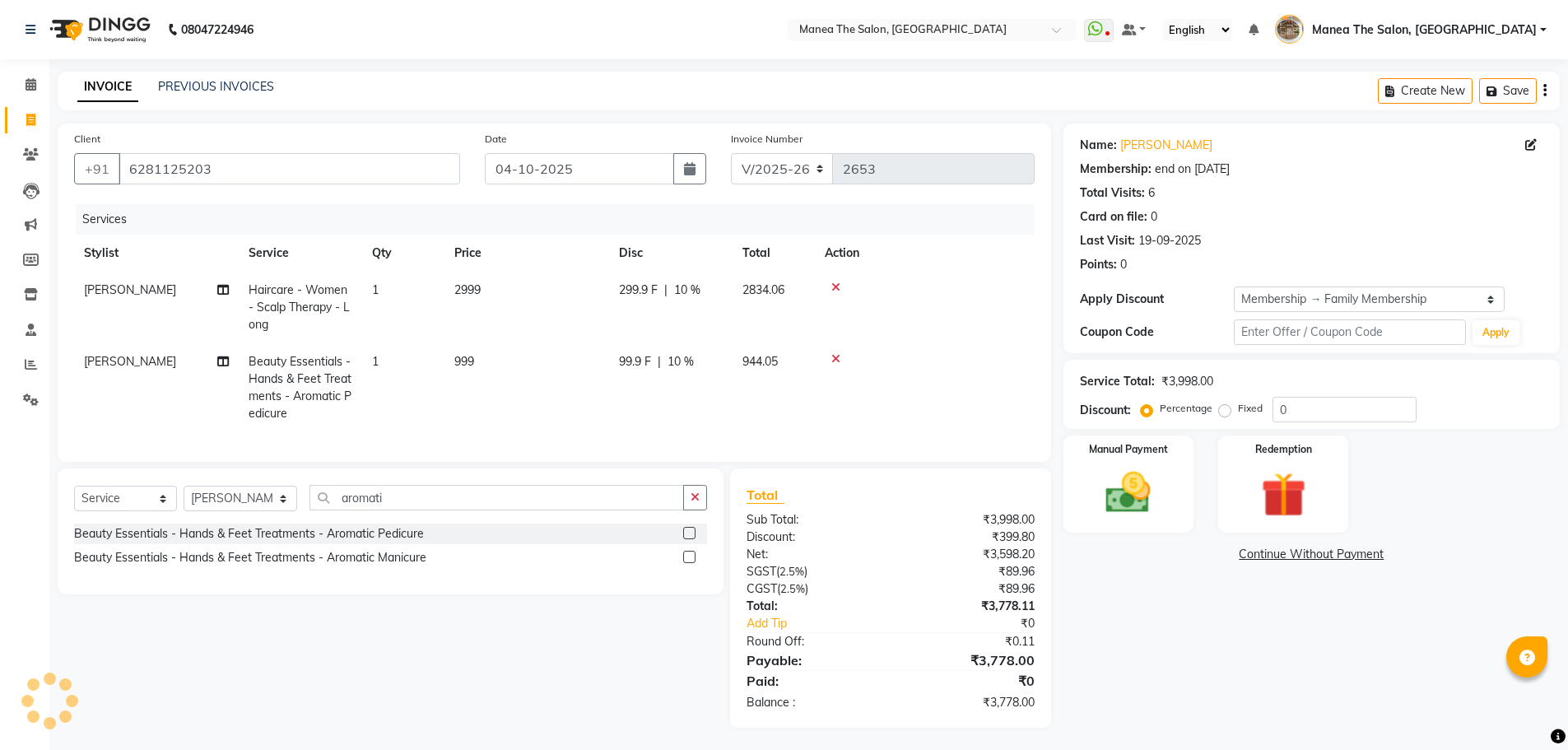
type input "10"
click at [1128, 471] on img at bounding box center [1129, 490] width 76 height 53
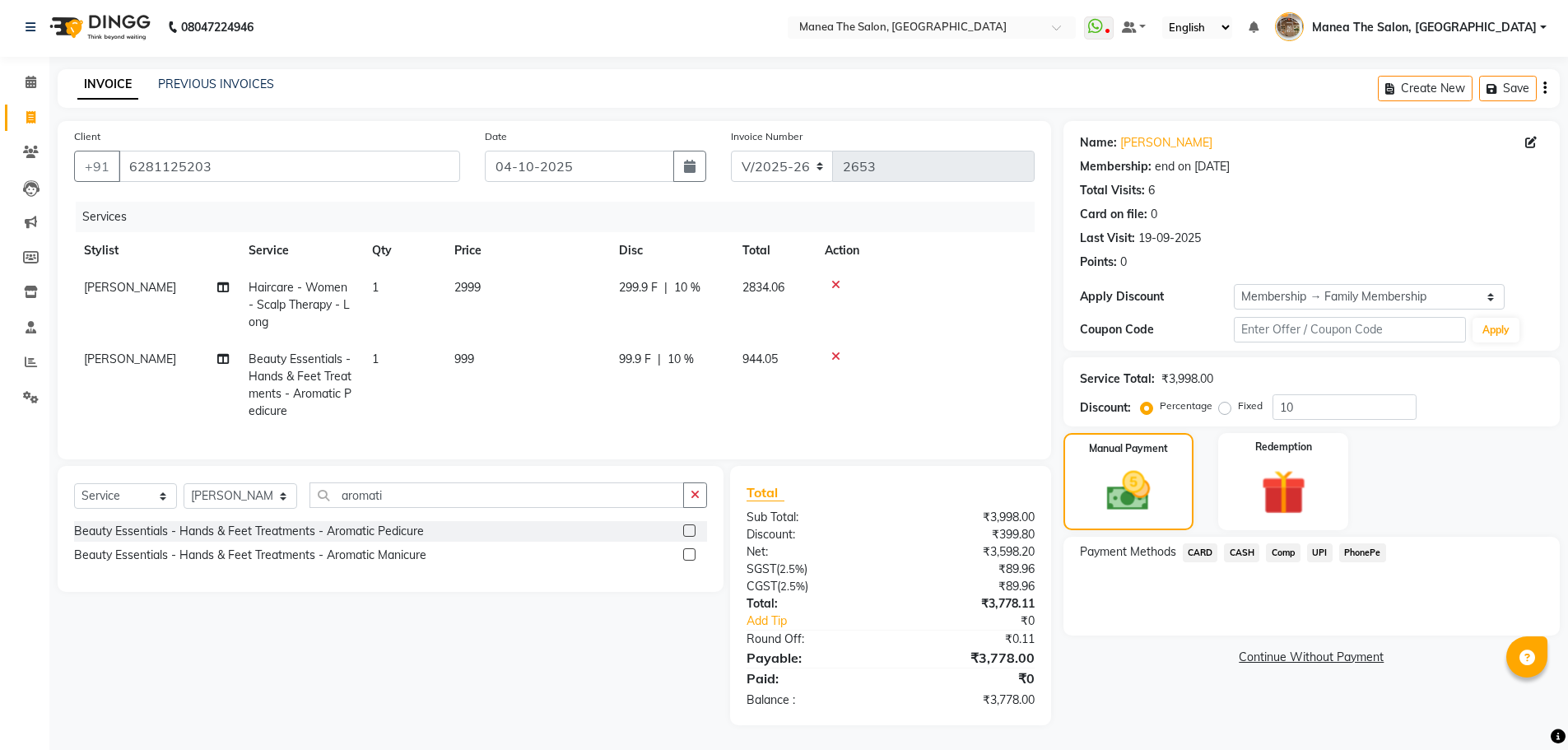
click at [1360, 543] on span "PhonePe" at bounding box center [1362, 553] width 46 height 19
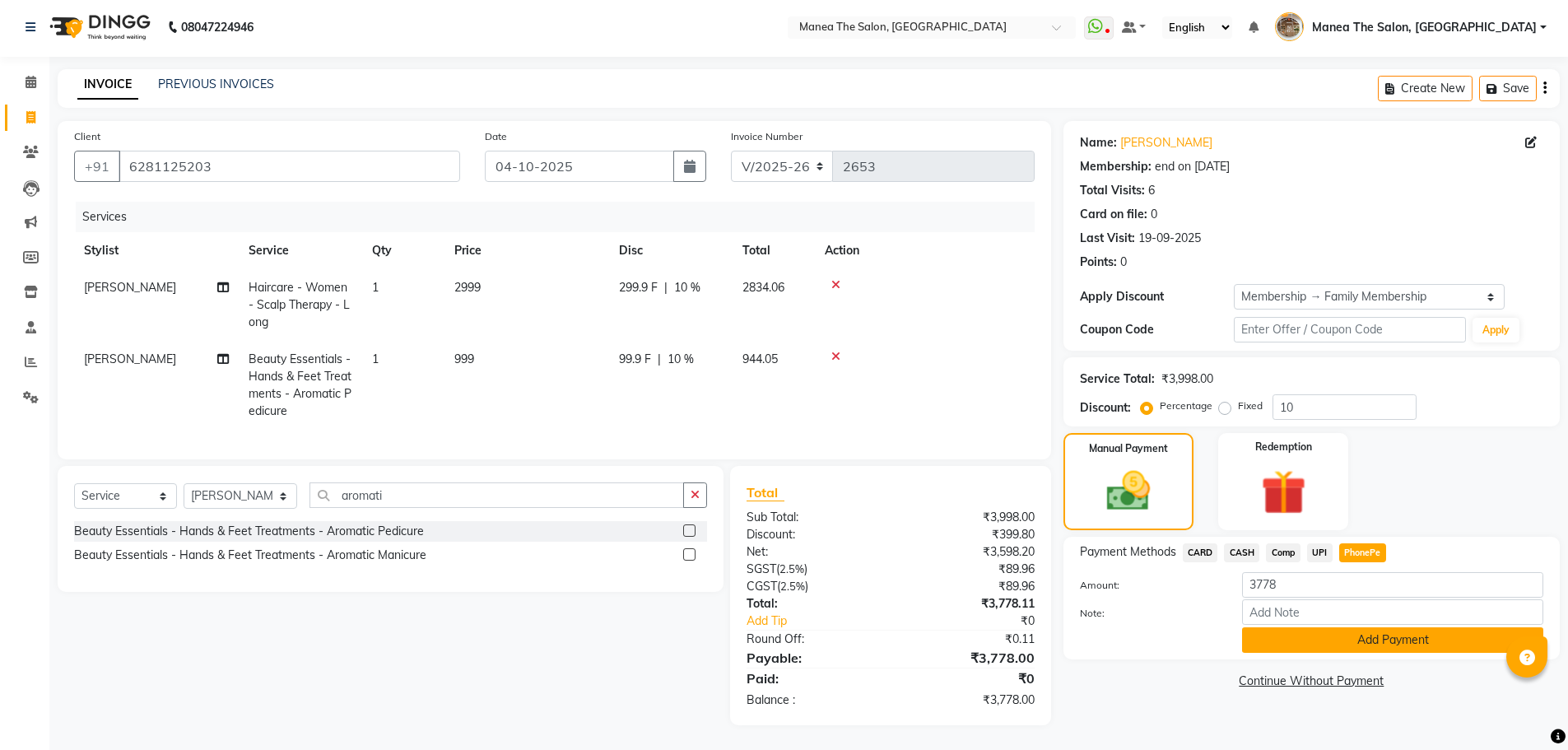
click at [1392, 631] on button "Add Payment" at bounding box center [1393, 639] width 302 height 26
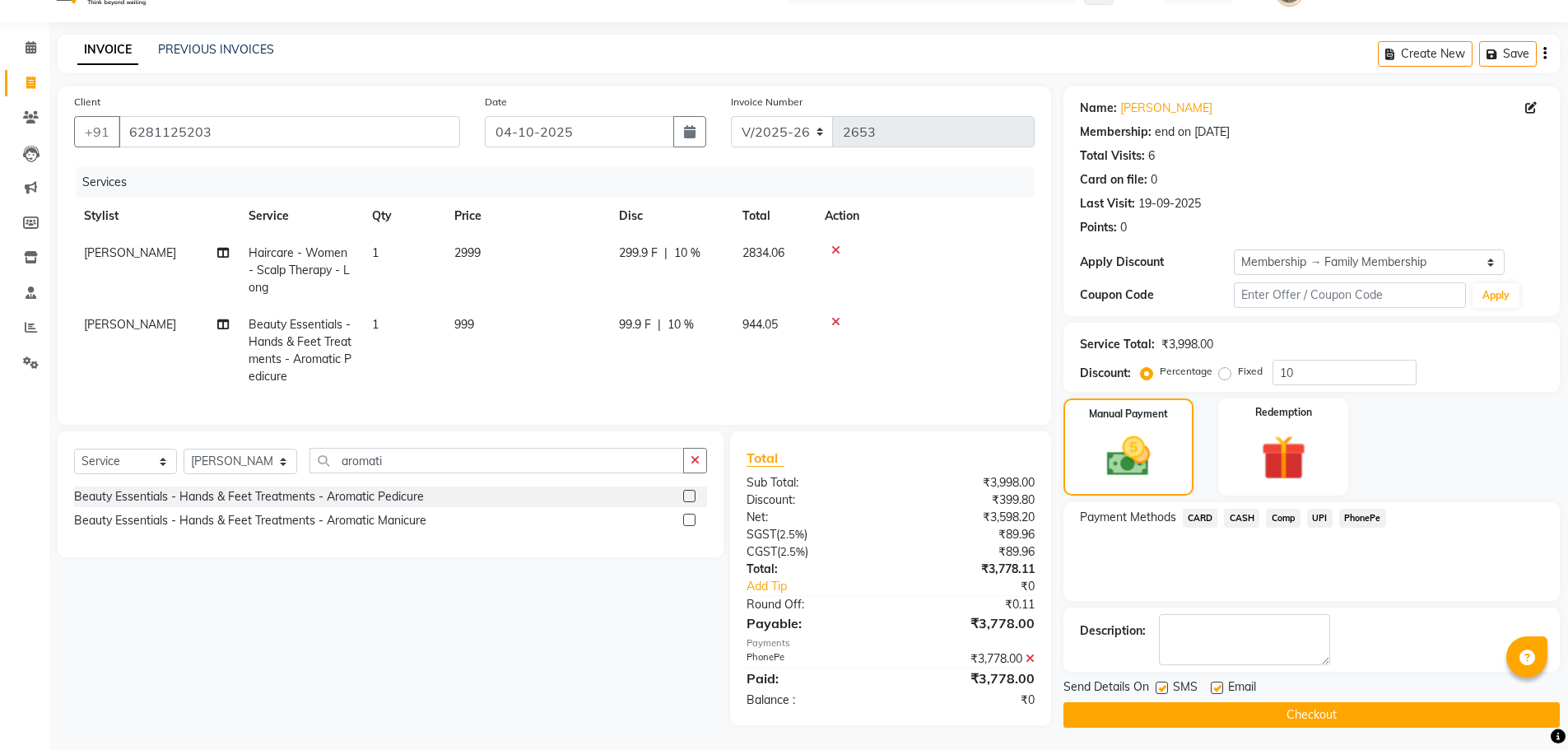
scroll to position [49, 0]
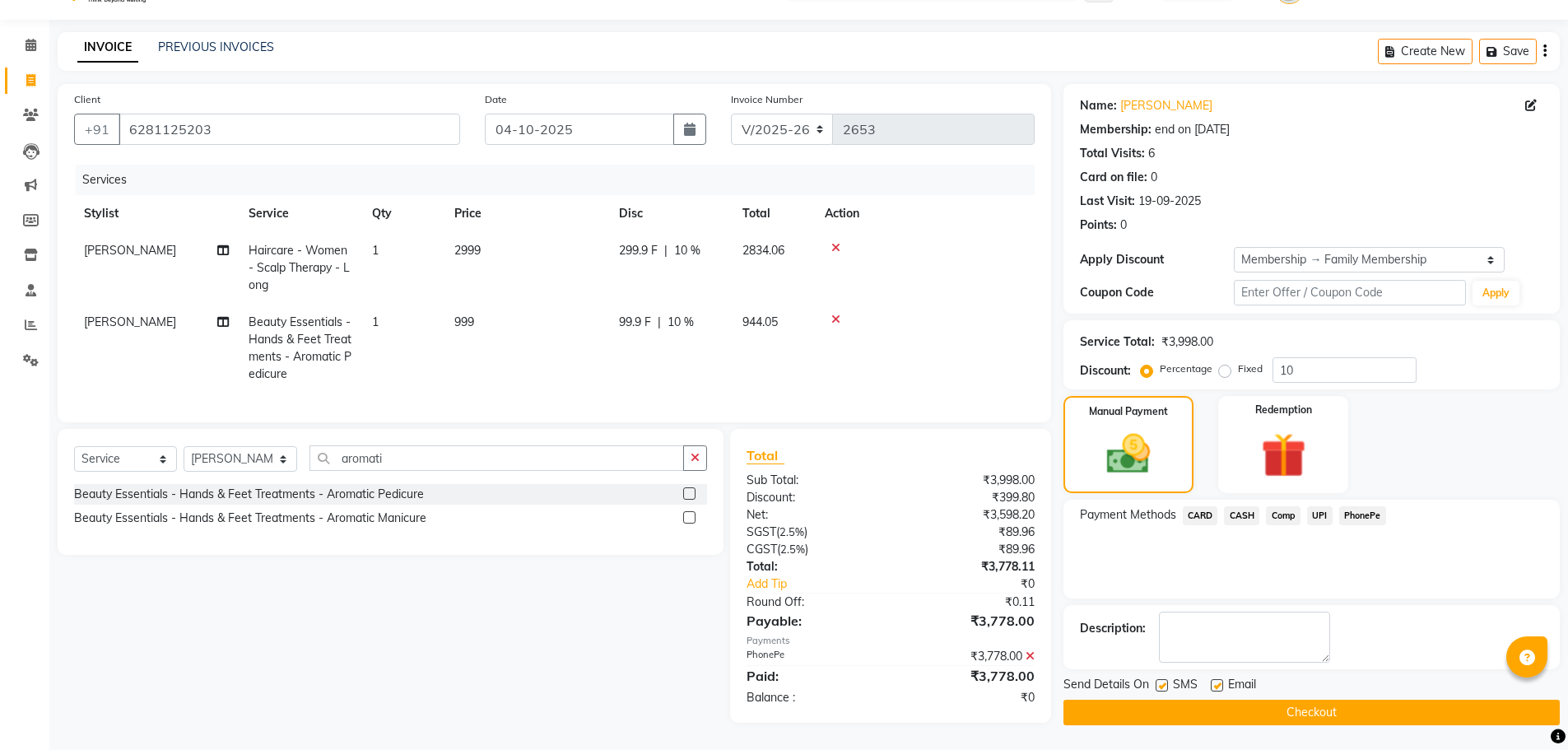
click at [1319, 700] on button "Checkout" at bounding box center [1311, 712] width 496 height 26
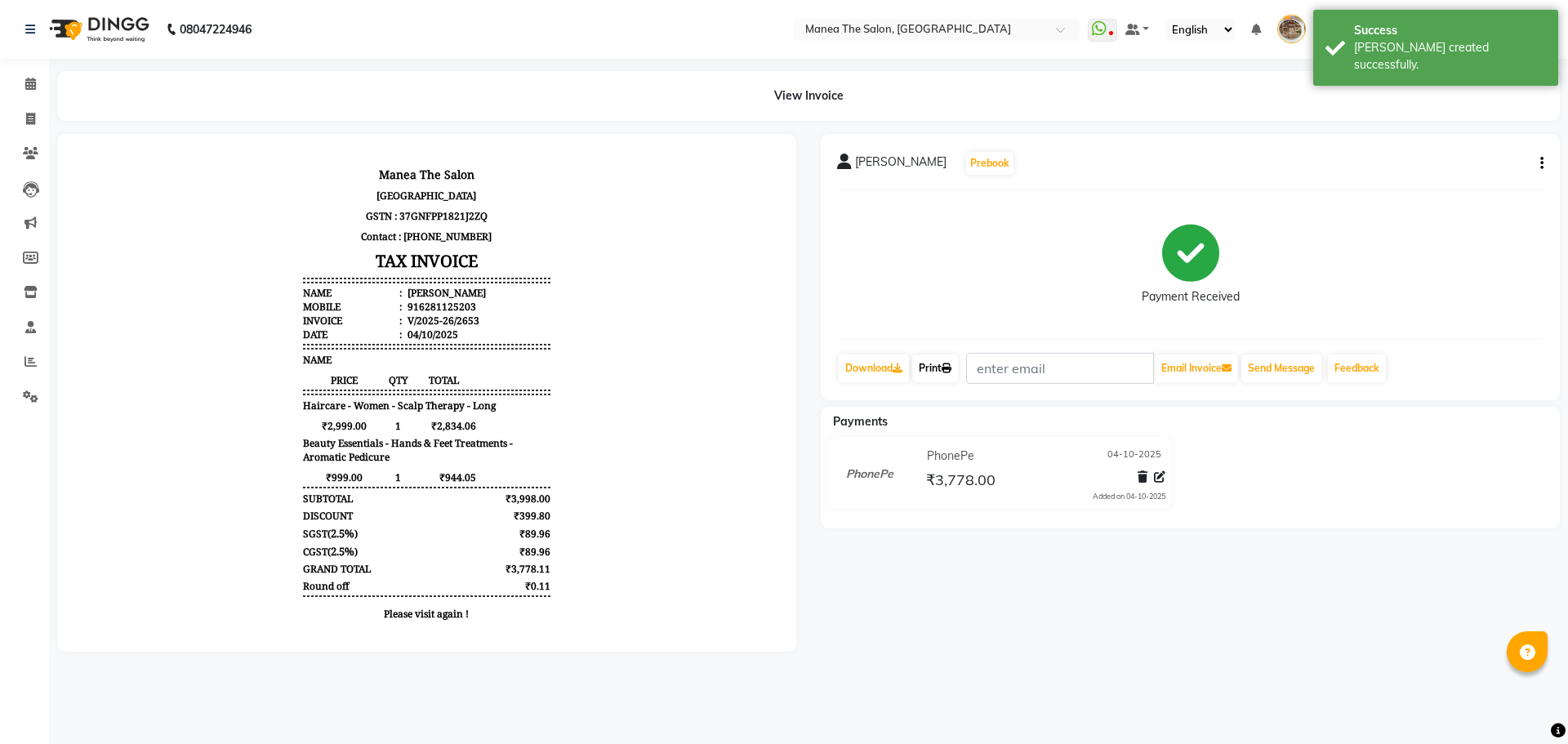
click at [931, 365] on link "Print" at bounding box center [935, 369] width 46 height 28
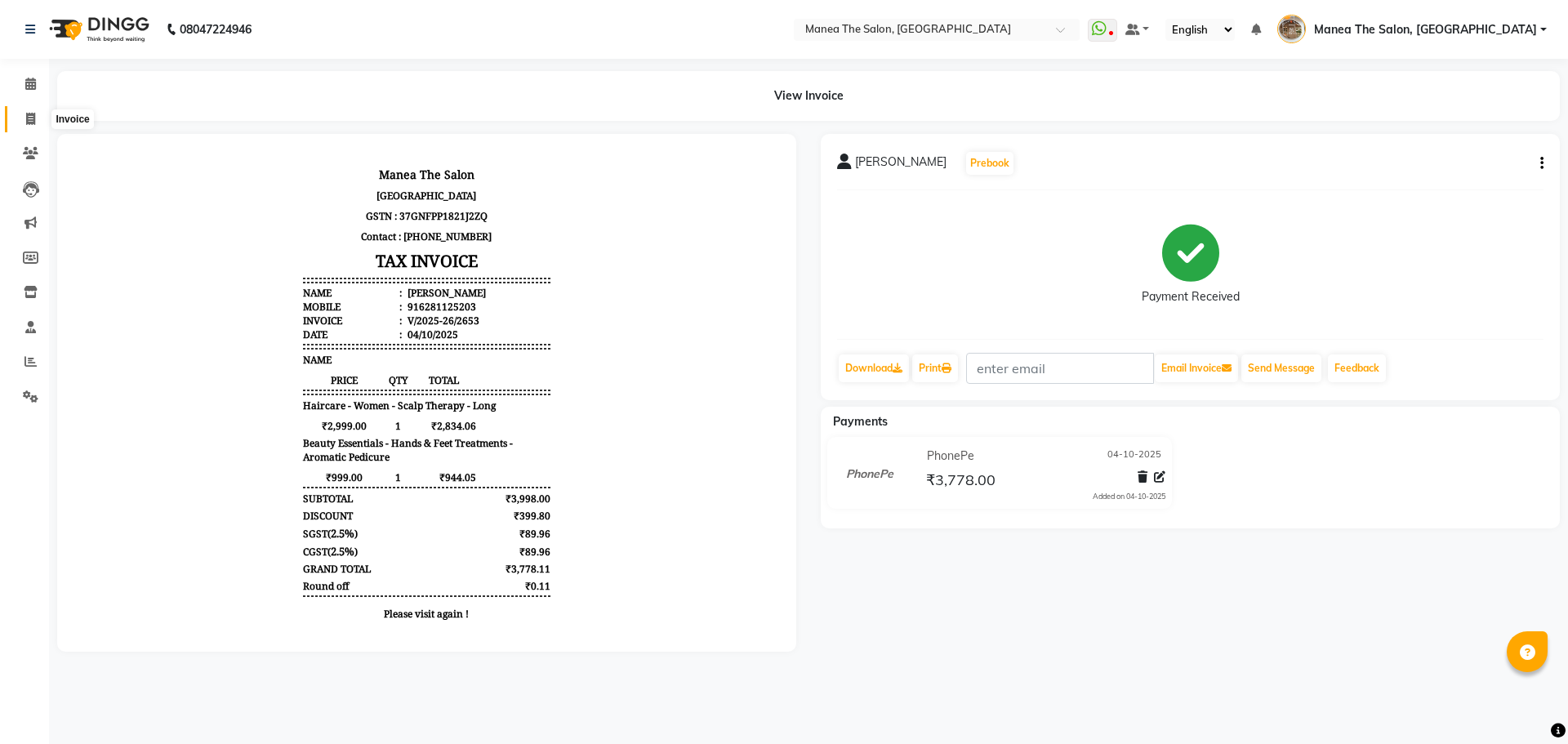
click at [26, 119] on icon at bounding box center [31, 119] width 9 height 12
select select "service"
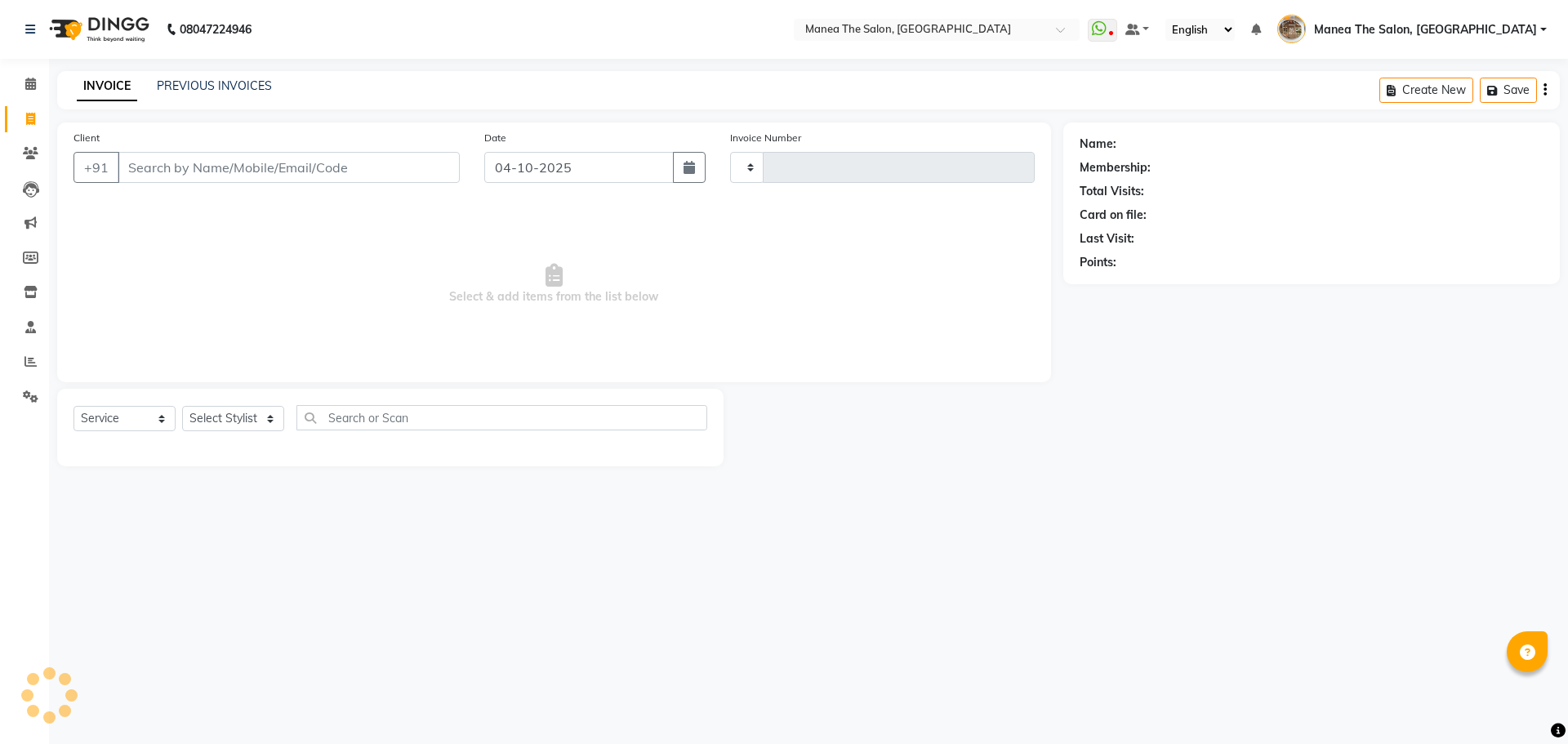
type input "2654"
select select "7287"
click at [218, 86] on link "PREVIOUS INVOICES" at bounding box center [215, 86] width 115 height 15
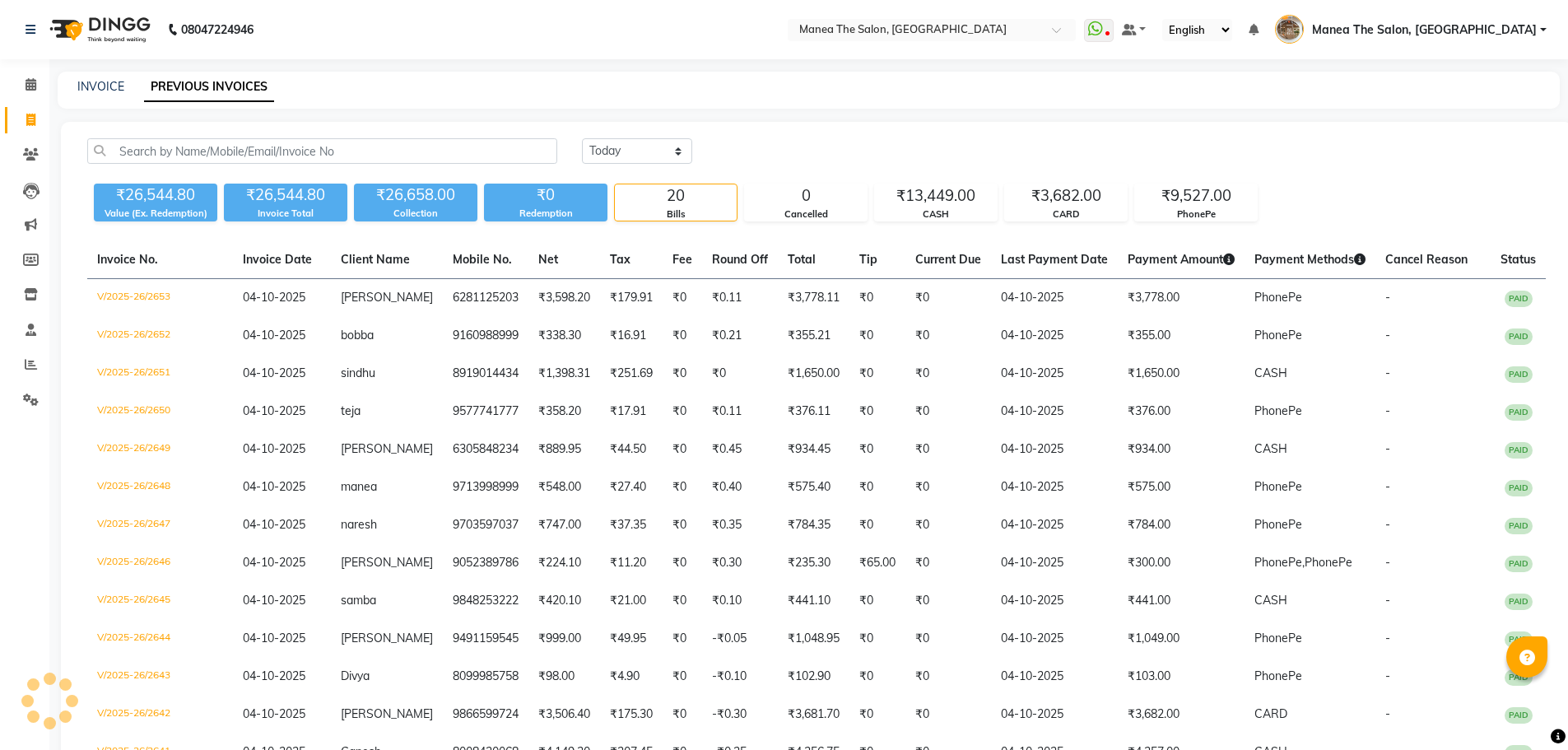
drag, startPoint x: 598, startPoint y: 164, endPoint x: 641, endPoint y: 182, distance: 46.6
click at [600, 164] on div "Today Yesterday Custom Range" at bounding box center [1064, 157] width 988 height 39
click at [641, 158] on select "Today Yesterday Custom Range" at bounding box center [637, 151] width 110 height 26
select select "range"
click at [582, 138] on select "Today Yesterday Custom Range" at bounding box center [637, 151] width 110 height 26
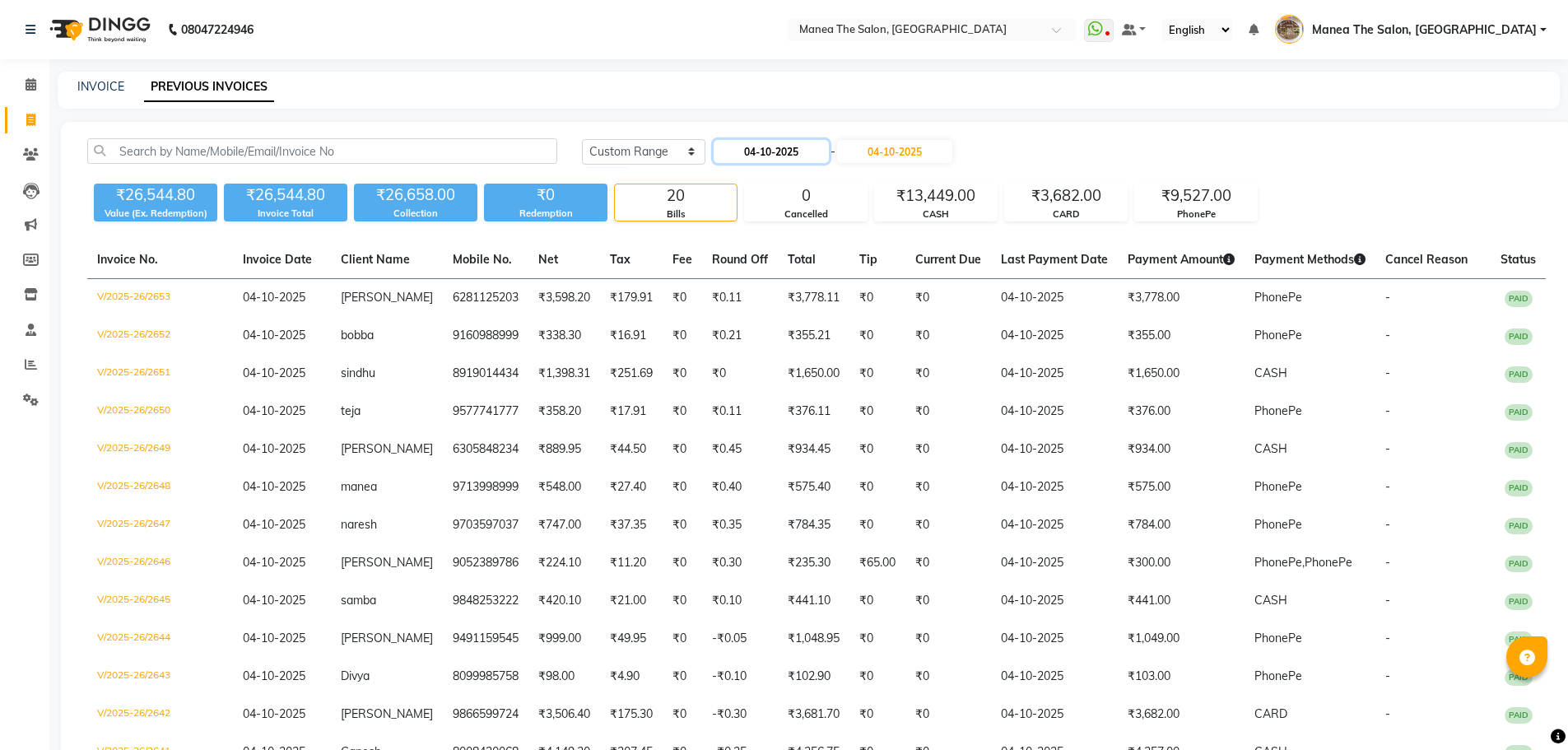
click at [749, 159] on input "04-10-2025" at bounding box center [770, 152] width 115 height 23
select select "10"
select select "2025"
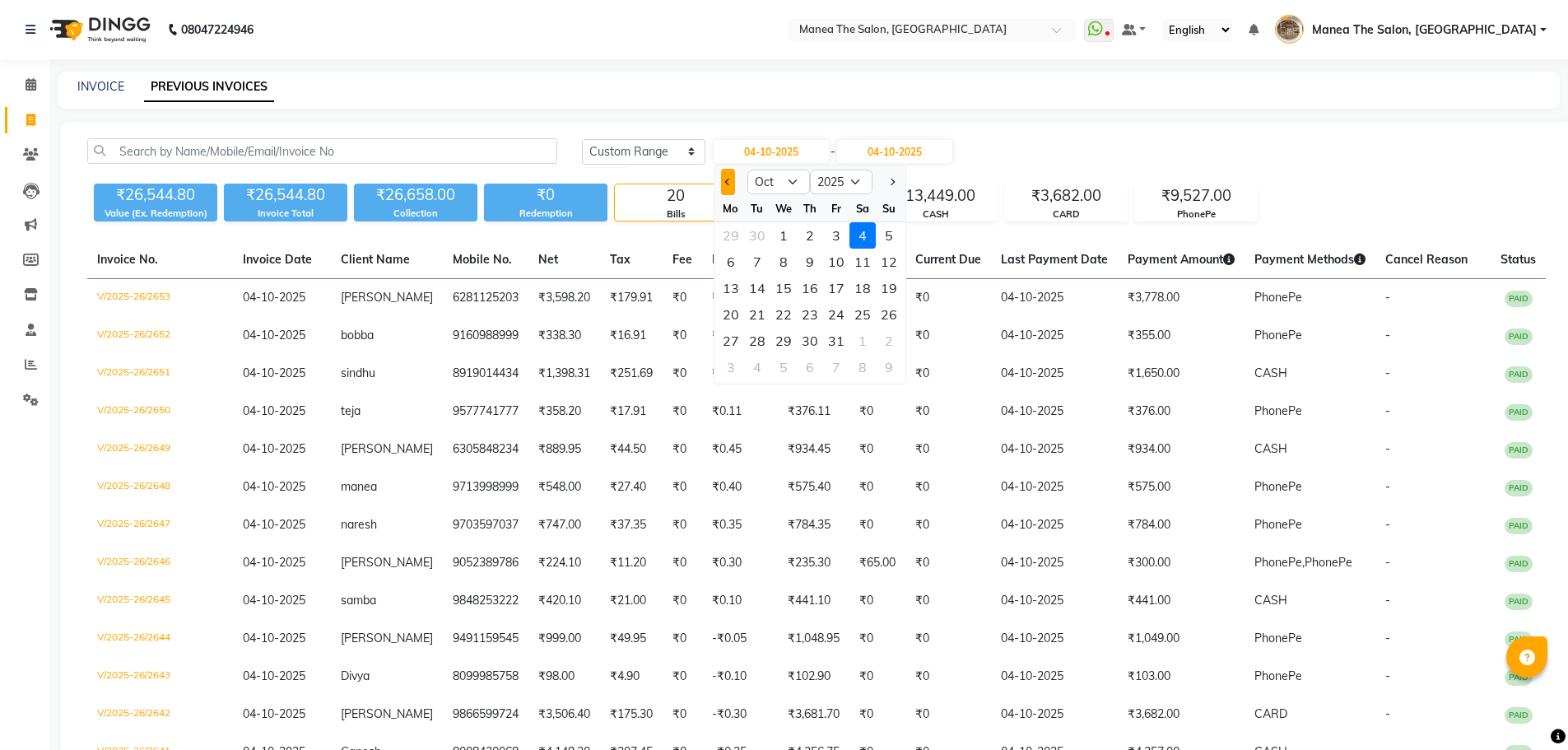
click at [730, 184] on button "Previous month" at bounding box center [728, 182] width 14 height 27
select select "9"
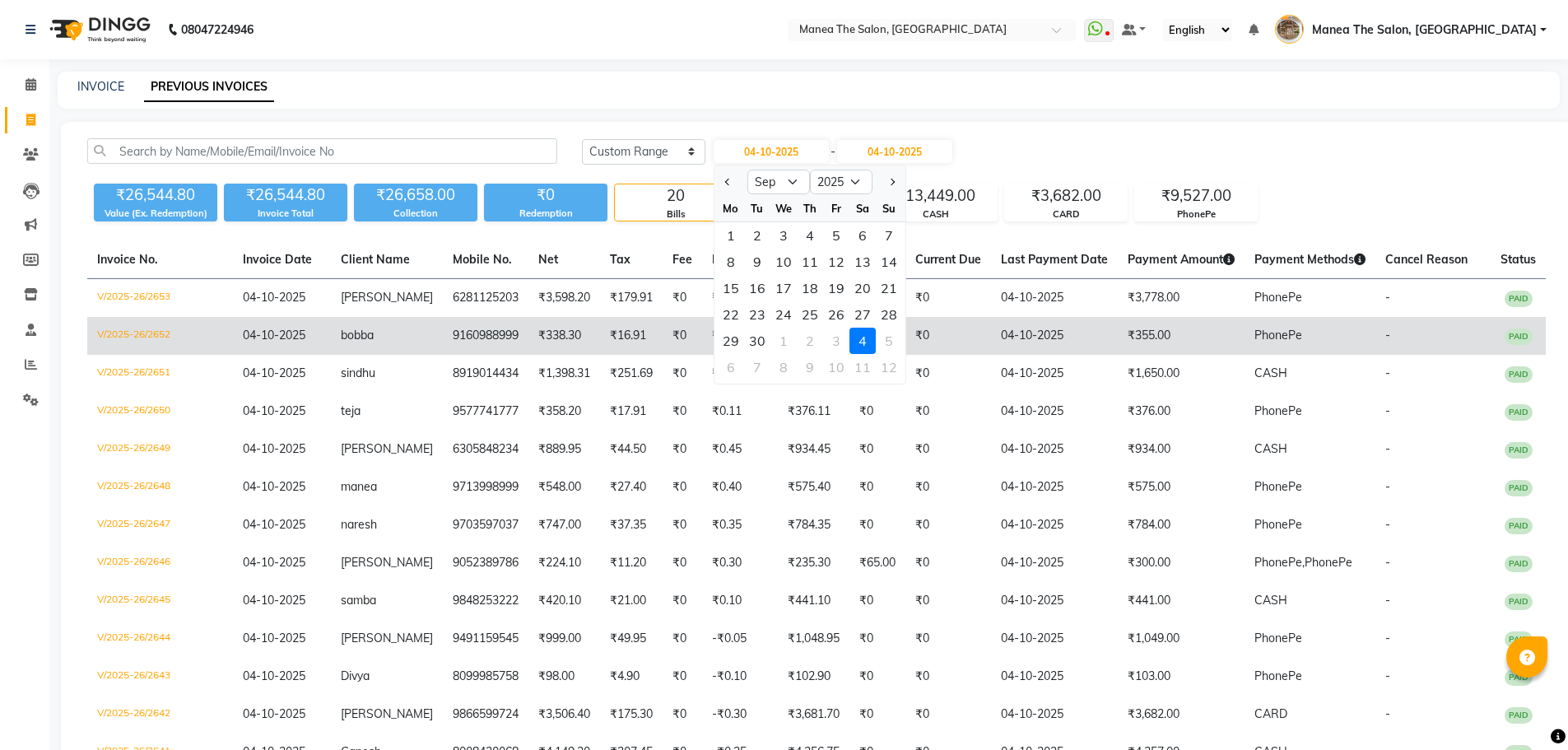
drag, startPoint x: 762, startPoint y: 337, endPoint x: 770, endPoint y: 329, distance: 11.3
click at [763, 336] on div "30" at bounding box center [757, 340] width 27 height 27
type input "30-09-2025"
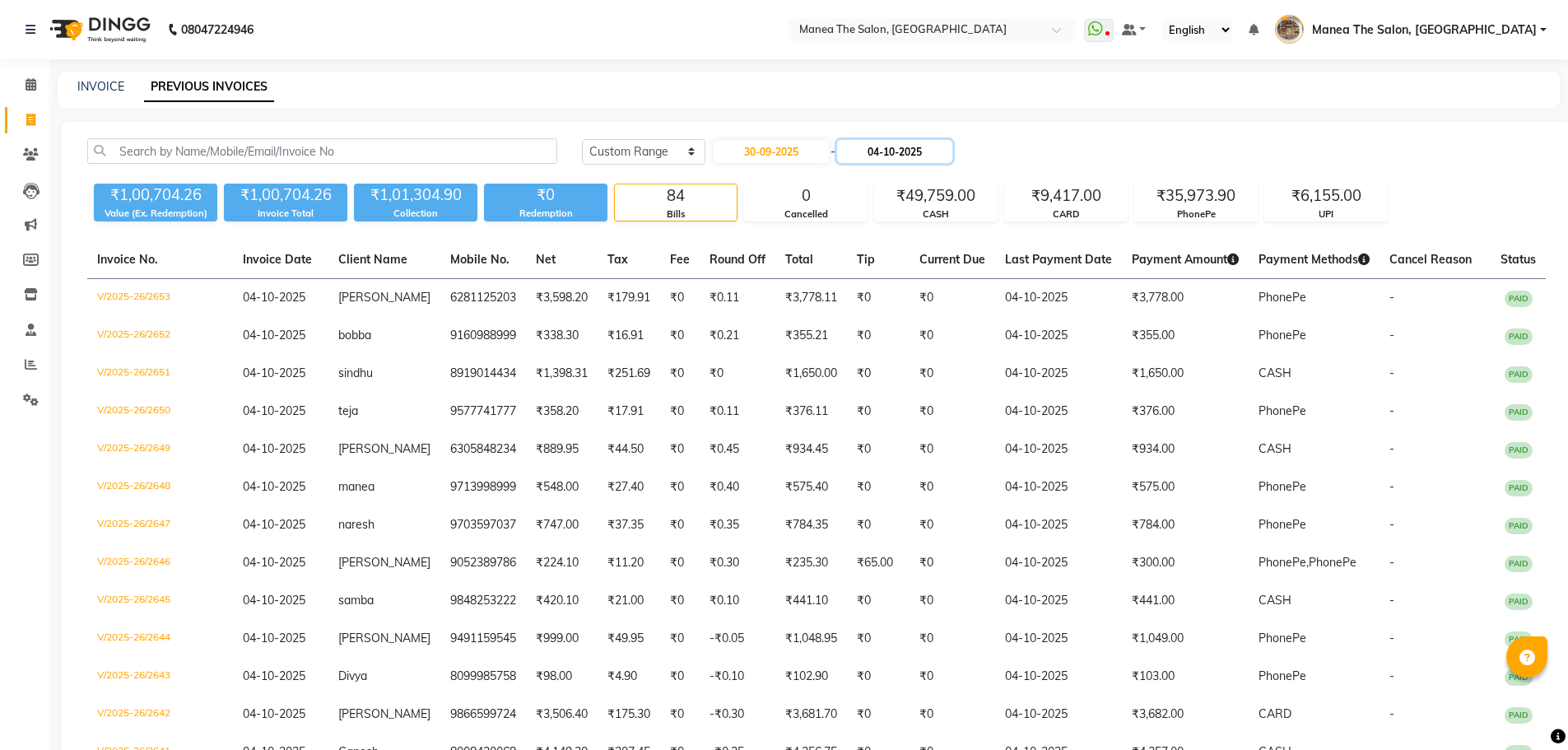
click at [900, 155] on input "04-10-2025" at bounding box center [895, 152] width 115 height 23
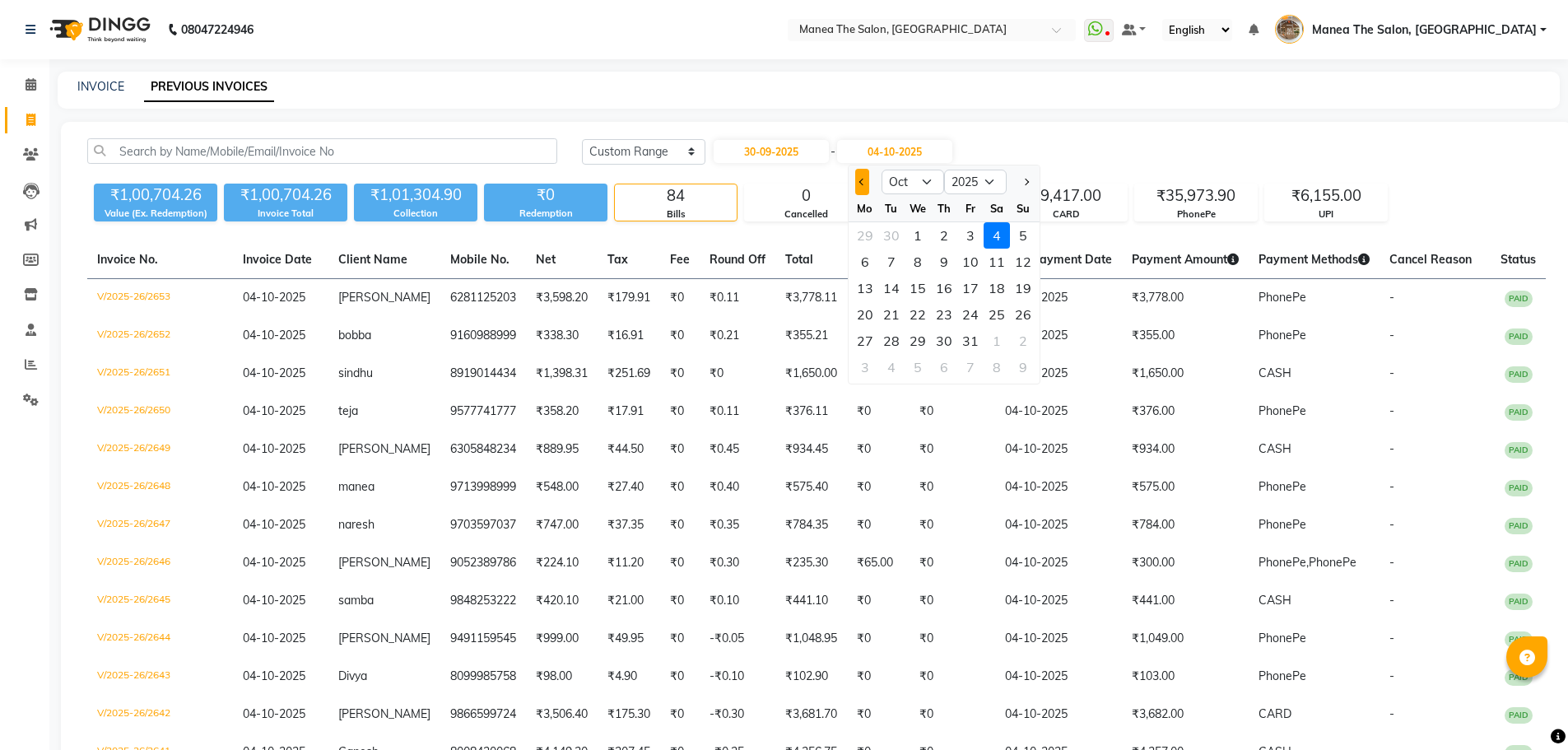
click at [862, 185] on span "Previous month" at bounding box center [861, 181] width 7 height 7
select select "9"
click at [897, 333] on div "30" at bounding box center [892, 340] width 27 height 27
type input "30-09-2025"
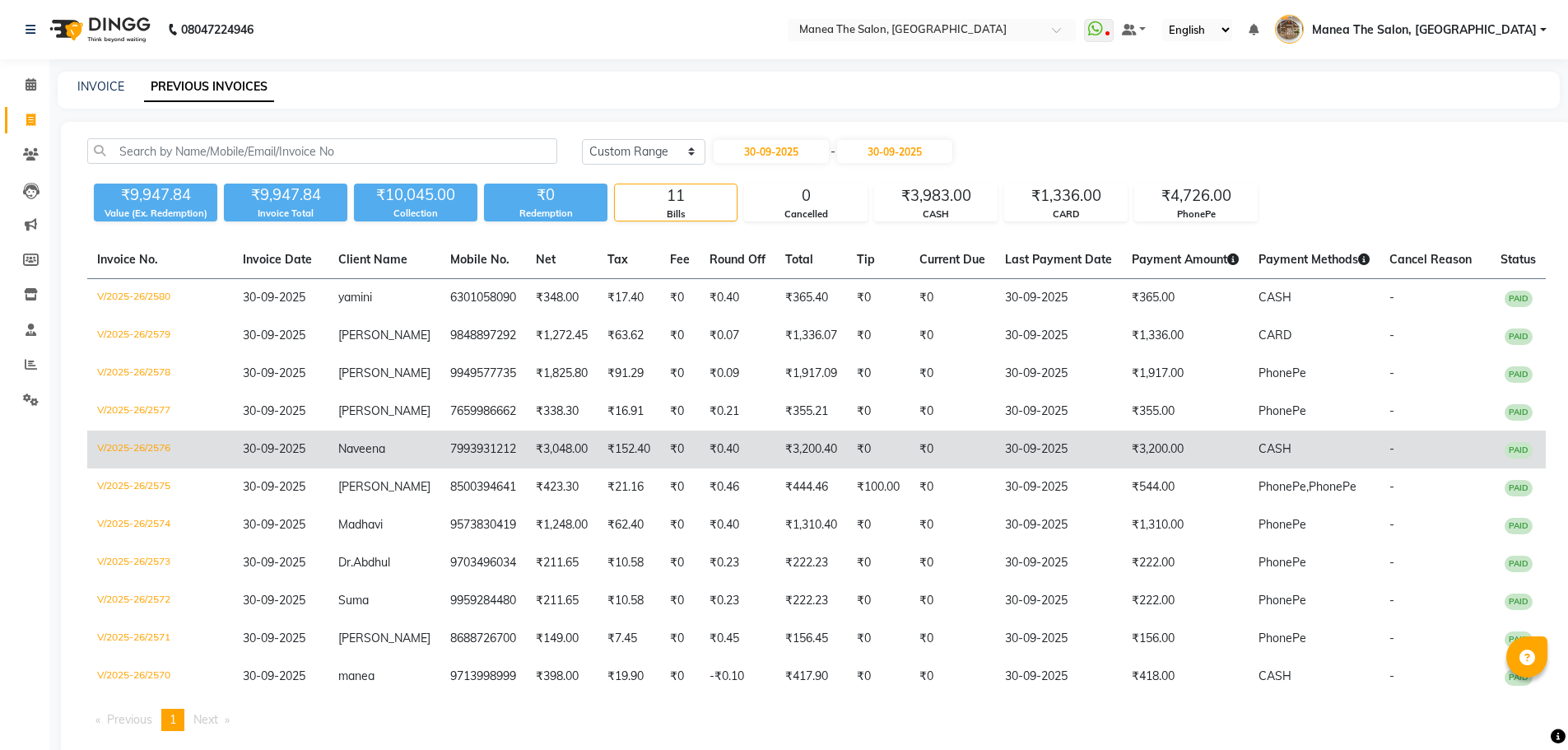
click at [858, 460] on td "₹0" at bounding box center [878, 449] width 63 height 38
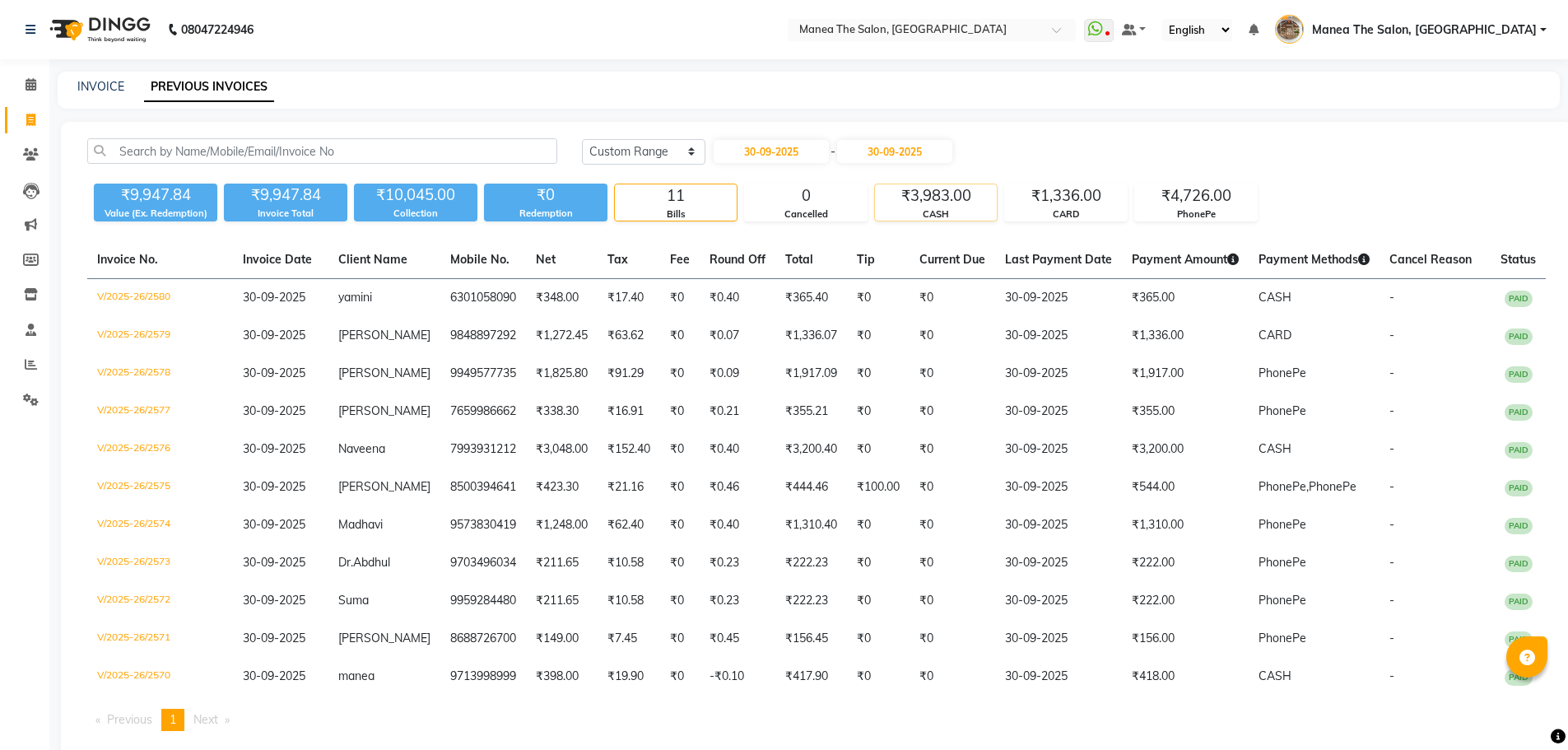
click at [937, 190] on div "₹3,983.00" at bounding box center [935, 195] width 121 height 23
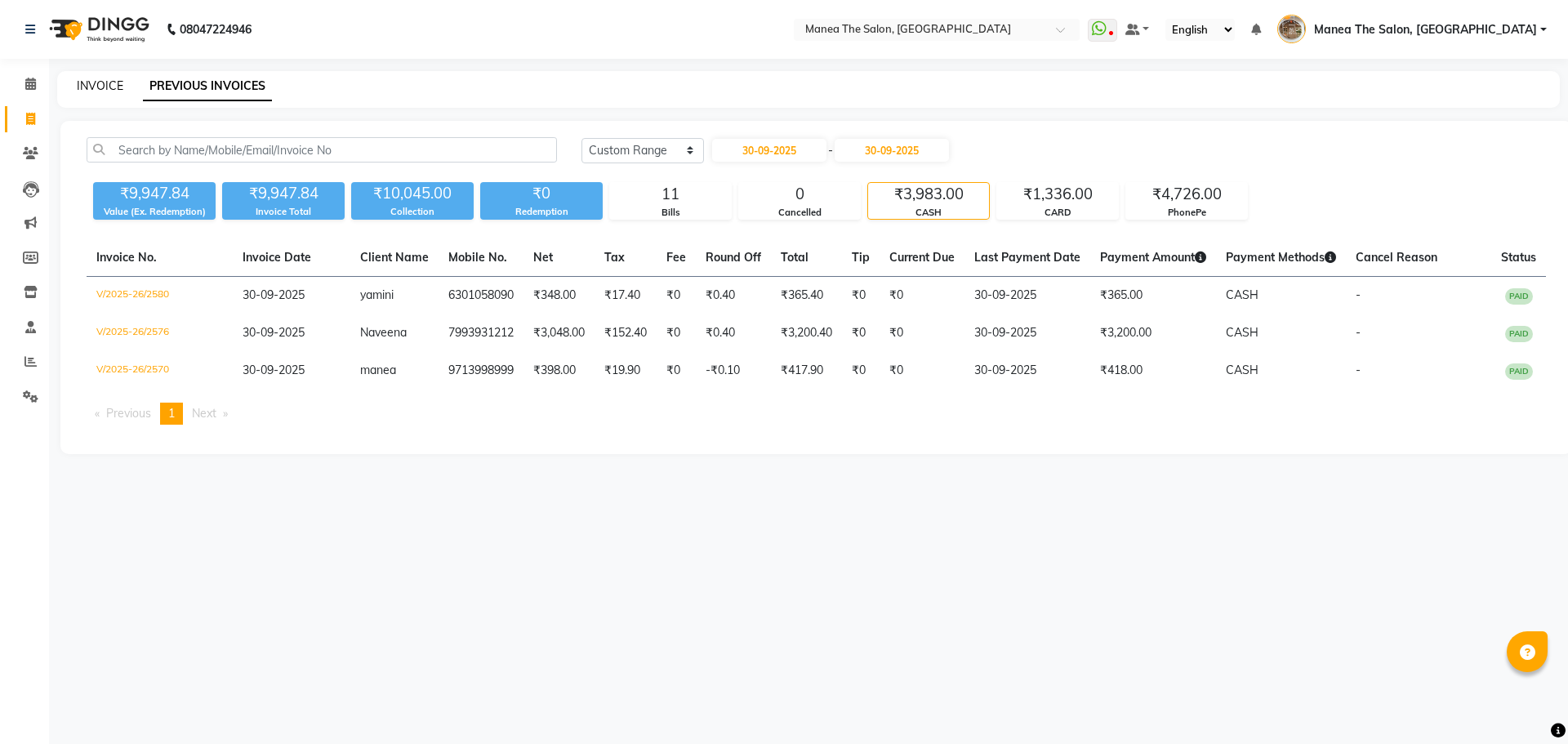
click at [112, 89] on link "INVOICE" at bounding box center [100, 86] width 46 height 15
select select "service"
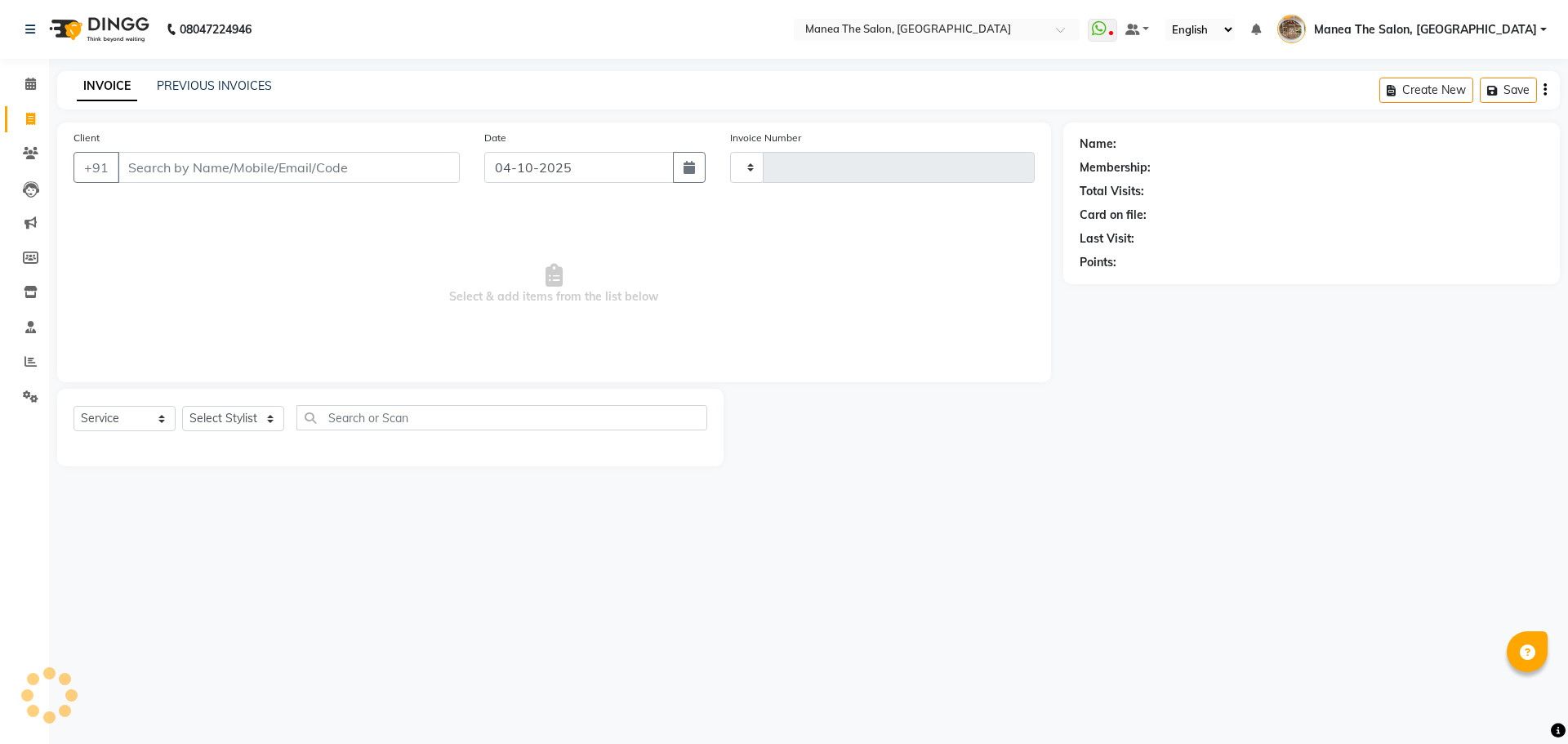
type input "2654"
select select "7287"
click at [240, 432] on div "Select Service Product Membership Package Voucher Prepaid Gift Card Select Styl…" at bounding box center [390, 423] width 633 height 39
click at [232, 423] on select "Select Stylist" at bounding box center [233, 418] width 102 height 25
select select "63195"
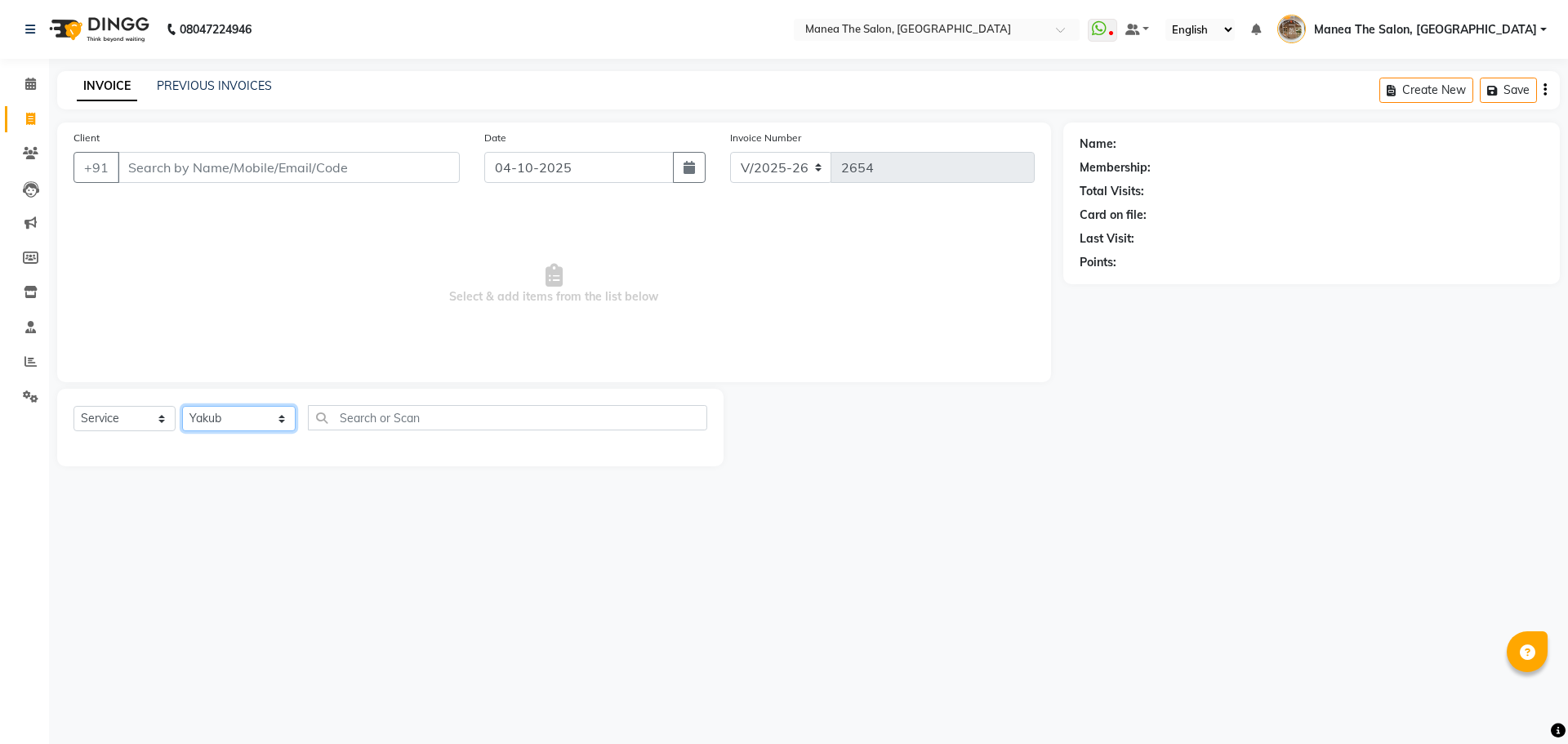
click at [183, 405] on select "Select Stylist Faizan shaik Front Office Kaif Madhavi Mocharla Ramalakshmi Pelu…" at bounding box center [239, 418] width 114 height 25
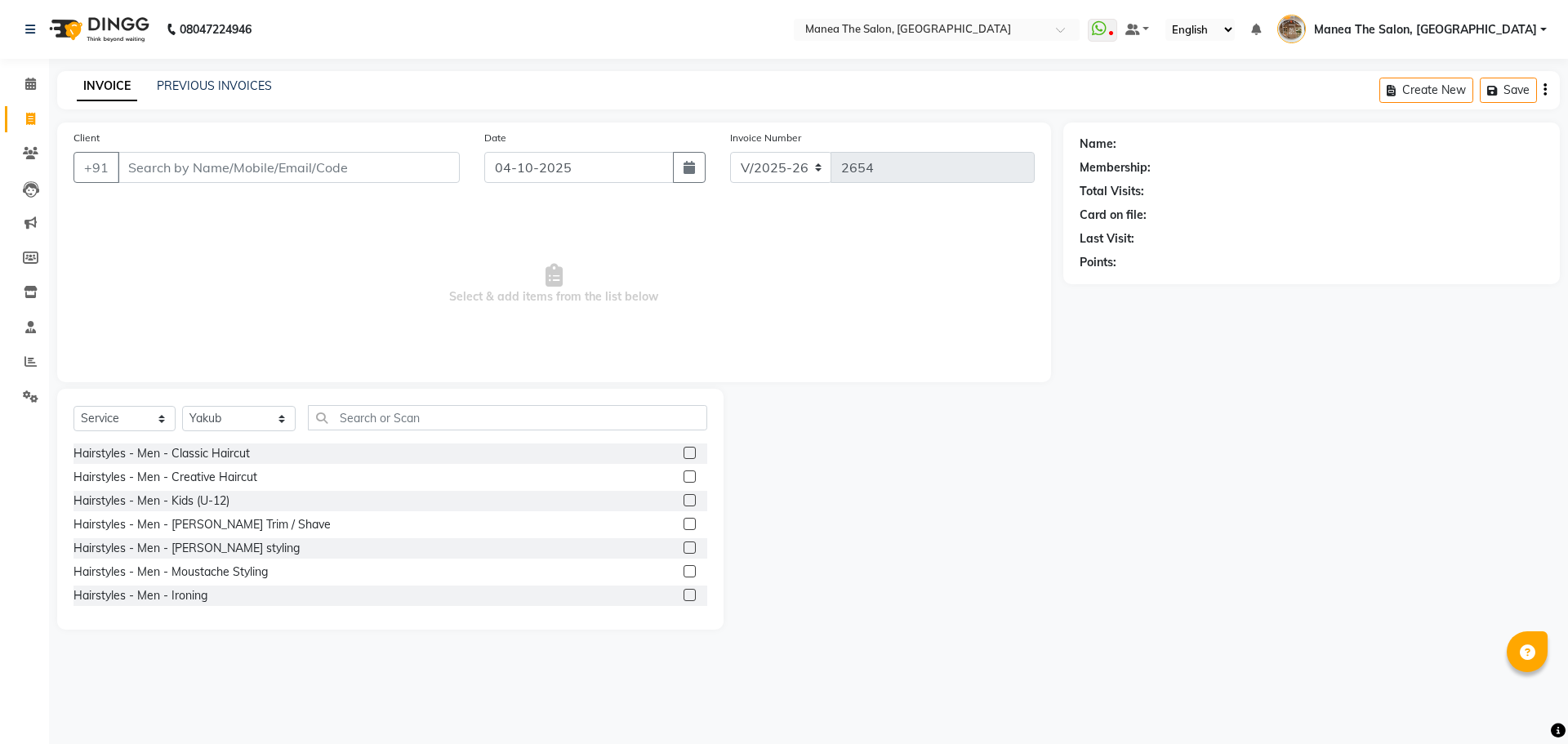
drag, startPoint x: 686, startPoint y: 496, endPoint x: 654, endPoint y: 509, distance: 34.5
click at [683, 499] on div at bounding box center [695, 501] width 24 height 21
click at [683, 504] on label at bounding box center [689, 499] width 12 height 12
click at [683, 504] on input "checkbox" at bounding box center [688, 500] width 10 height 10
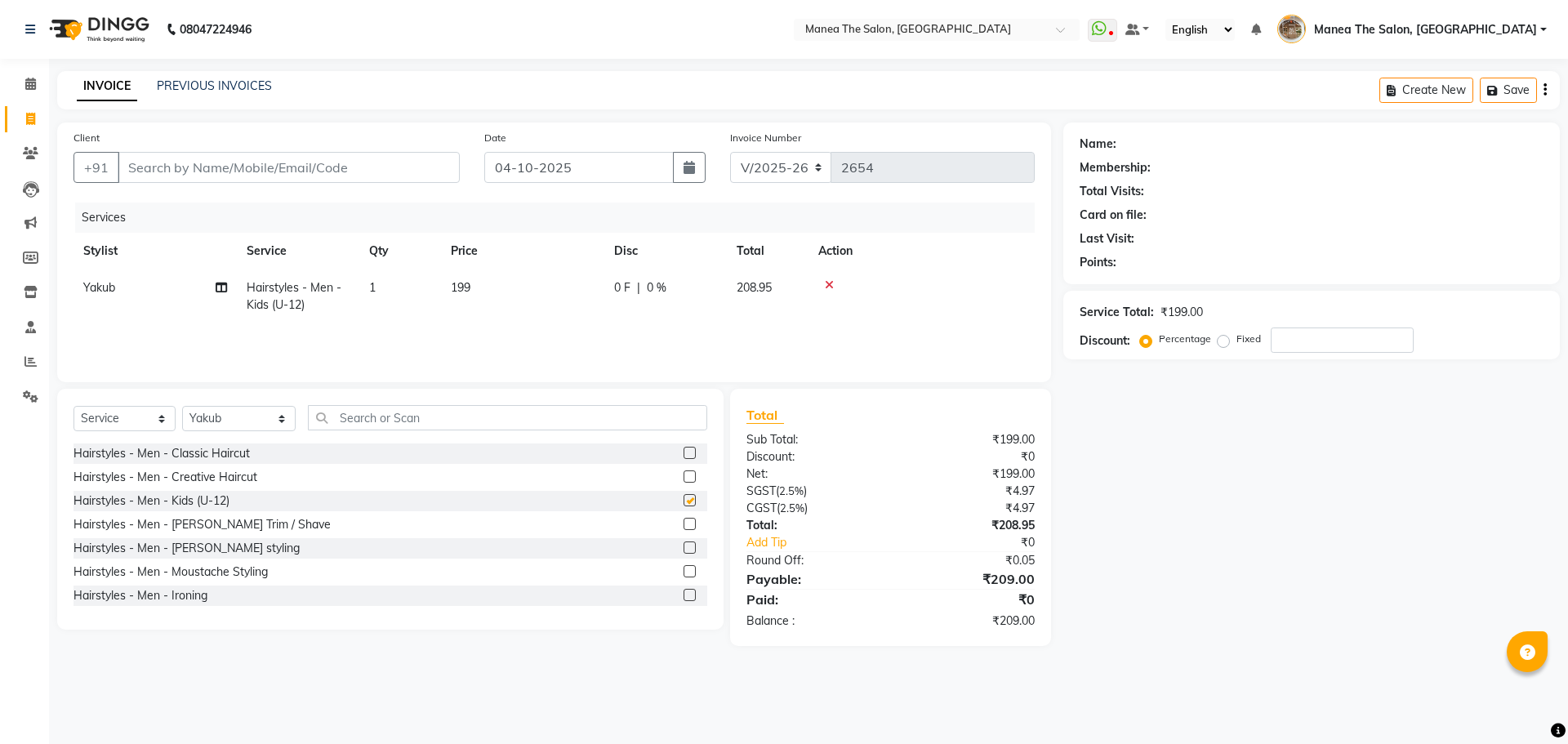
checkbox input "false"
click at [421, 166] on input "Client" at bounding box center [289, 166] width 343 height 31
type input "9"
type input "0"
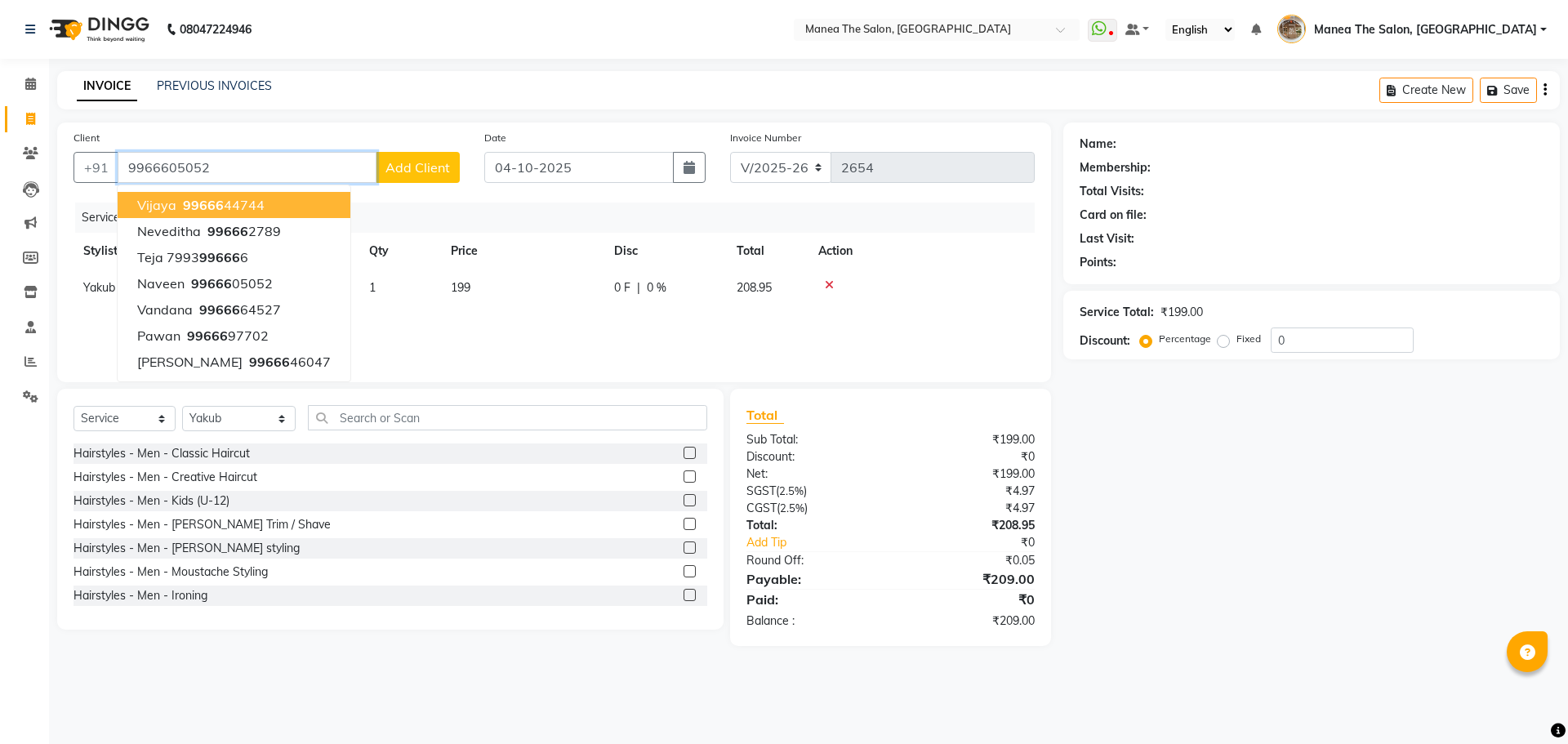
type input "9966605052"
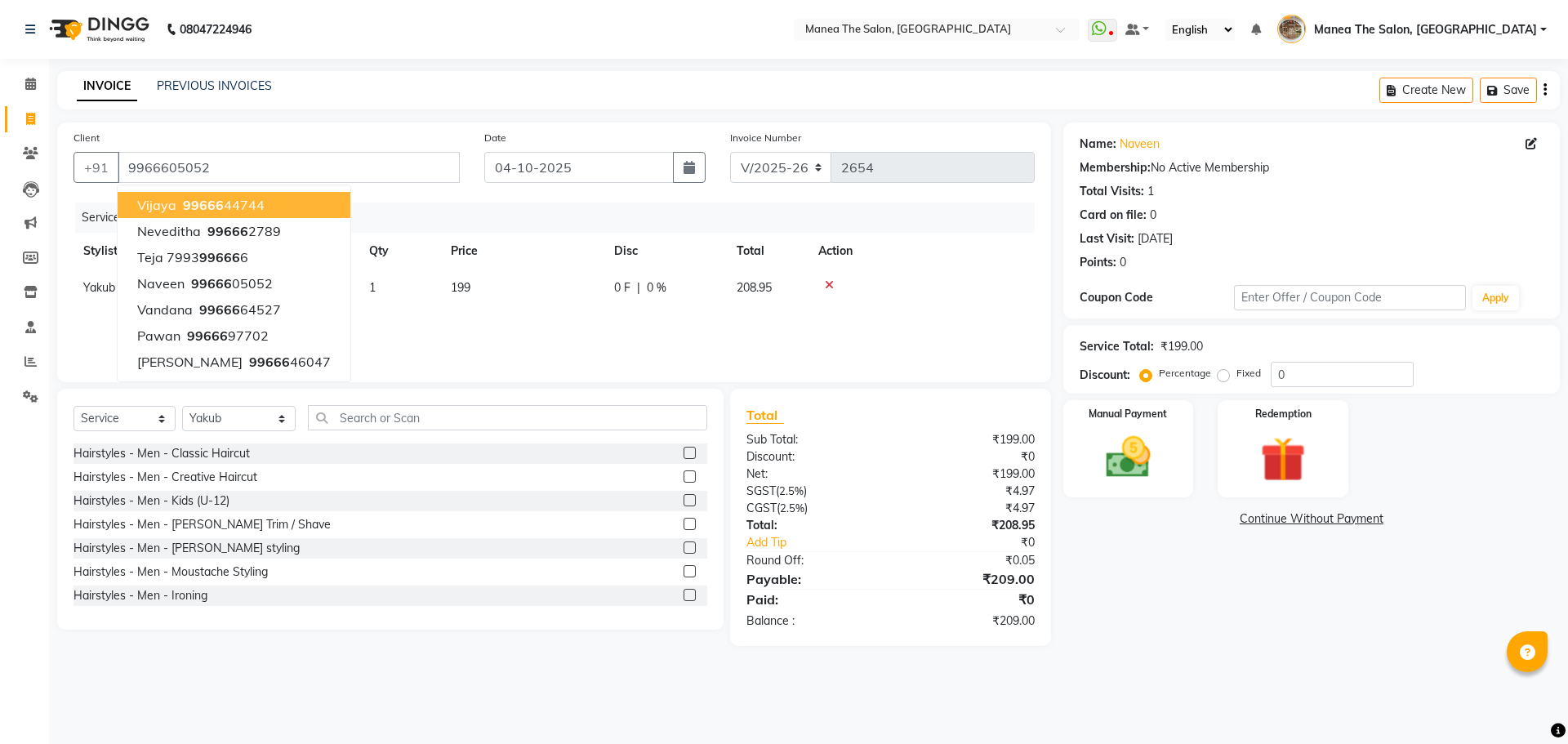
click at [1172, 641] on div "Name: Naveen Membership: No Active Membership Total Visits: 1 Card on file: 0 L…" at bounding box center [1318, 384] width 509 height 523
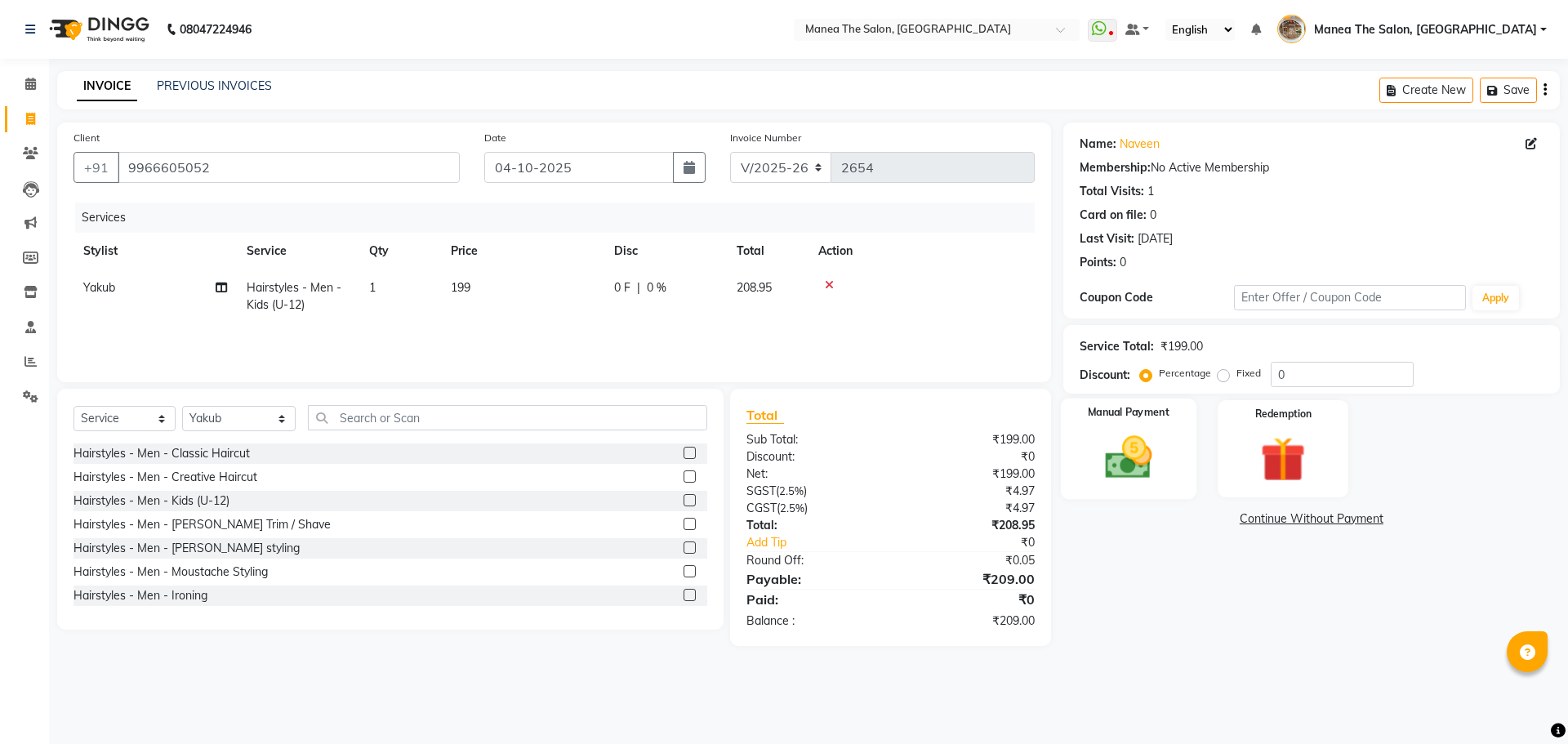
click at [1133, 472] on img at bounding box center [1128, 456] width 76 height 54
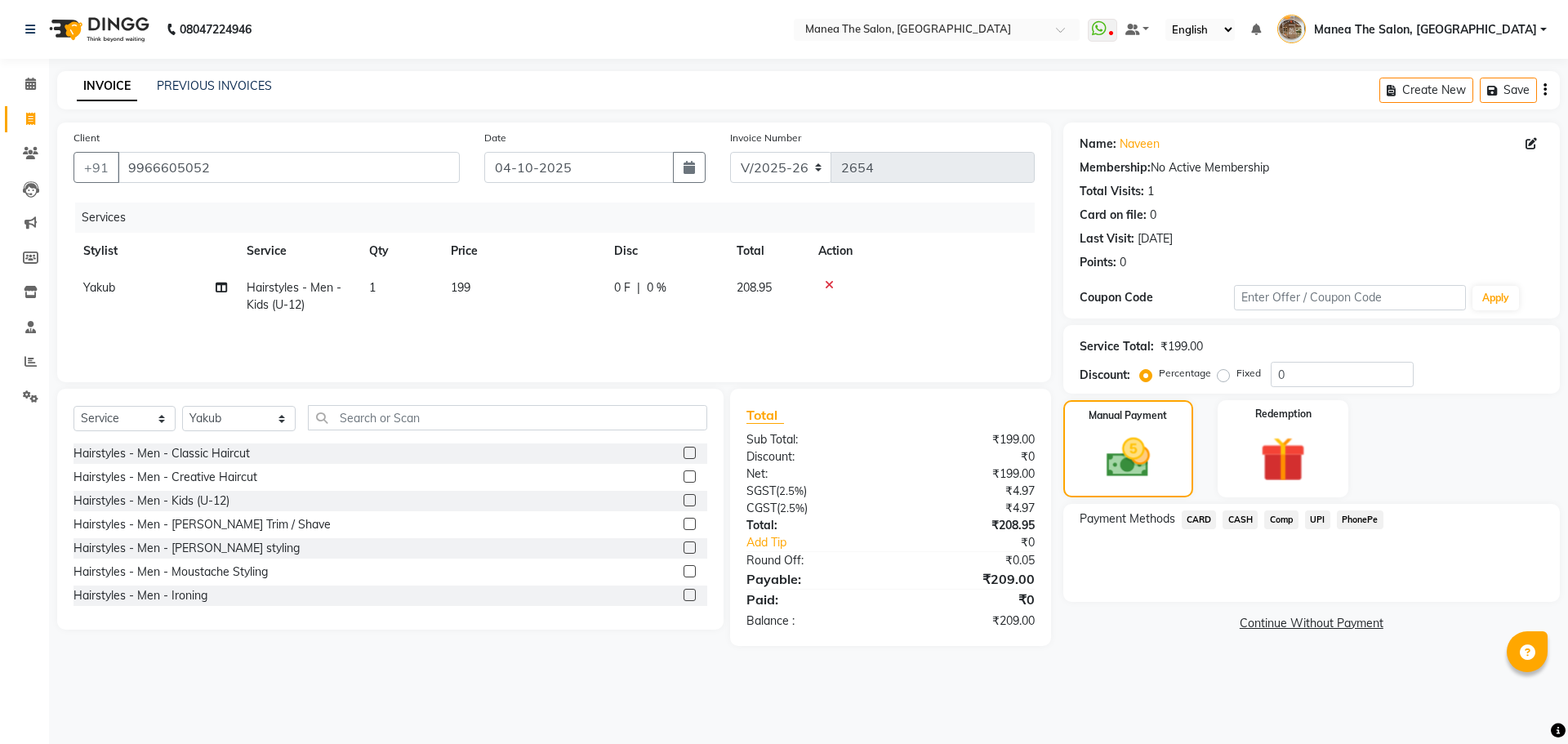
click at [1359, 520] on span "PhonePe" at bounding box center [1360, 519] width 46 height 19
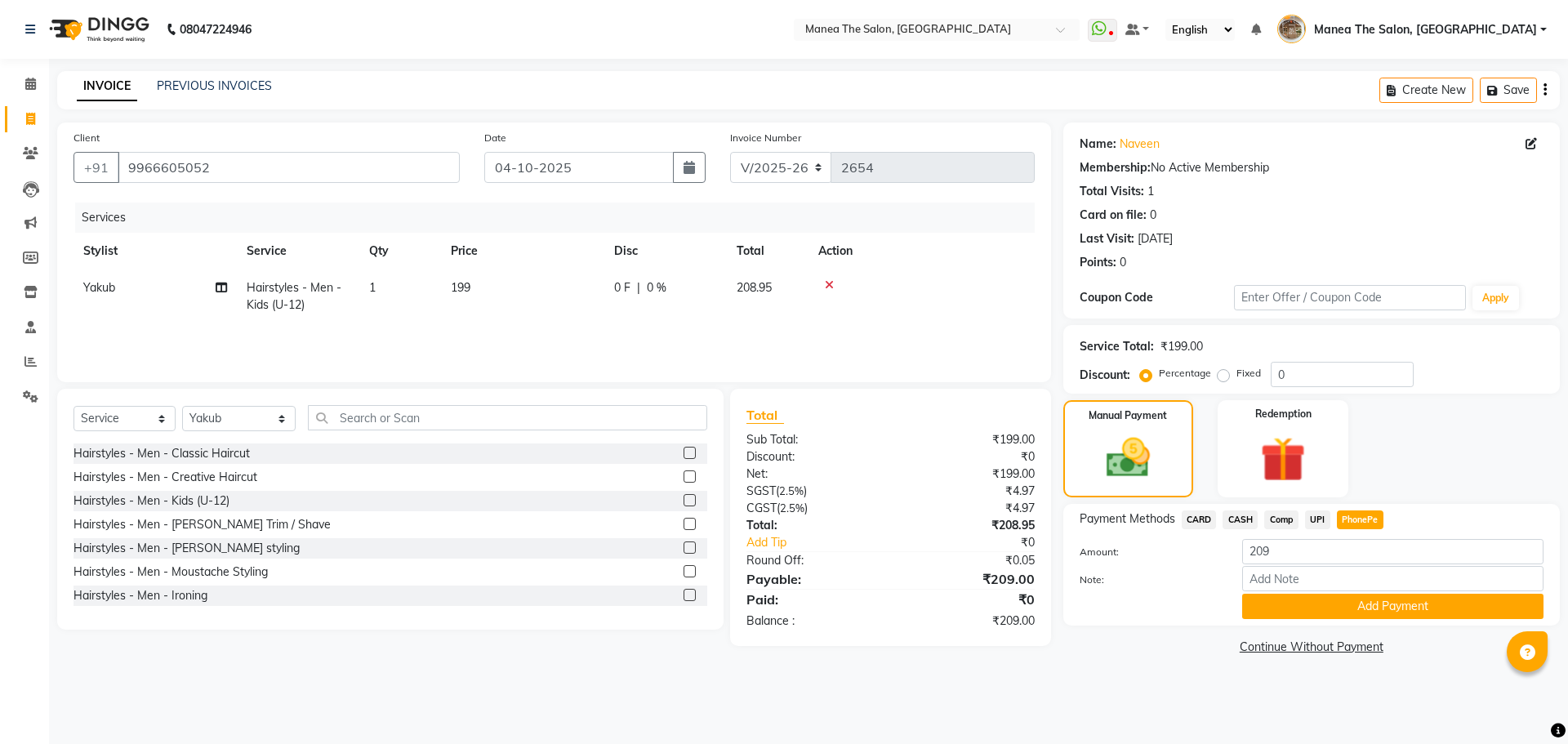
click at [1239, 514] on span "CASH" at bounding box center [1240, 519] width 35 height 19
click at [1294, 613] on button "Add Payment" at bounding box center [1393, 606] width 301 height 25
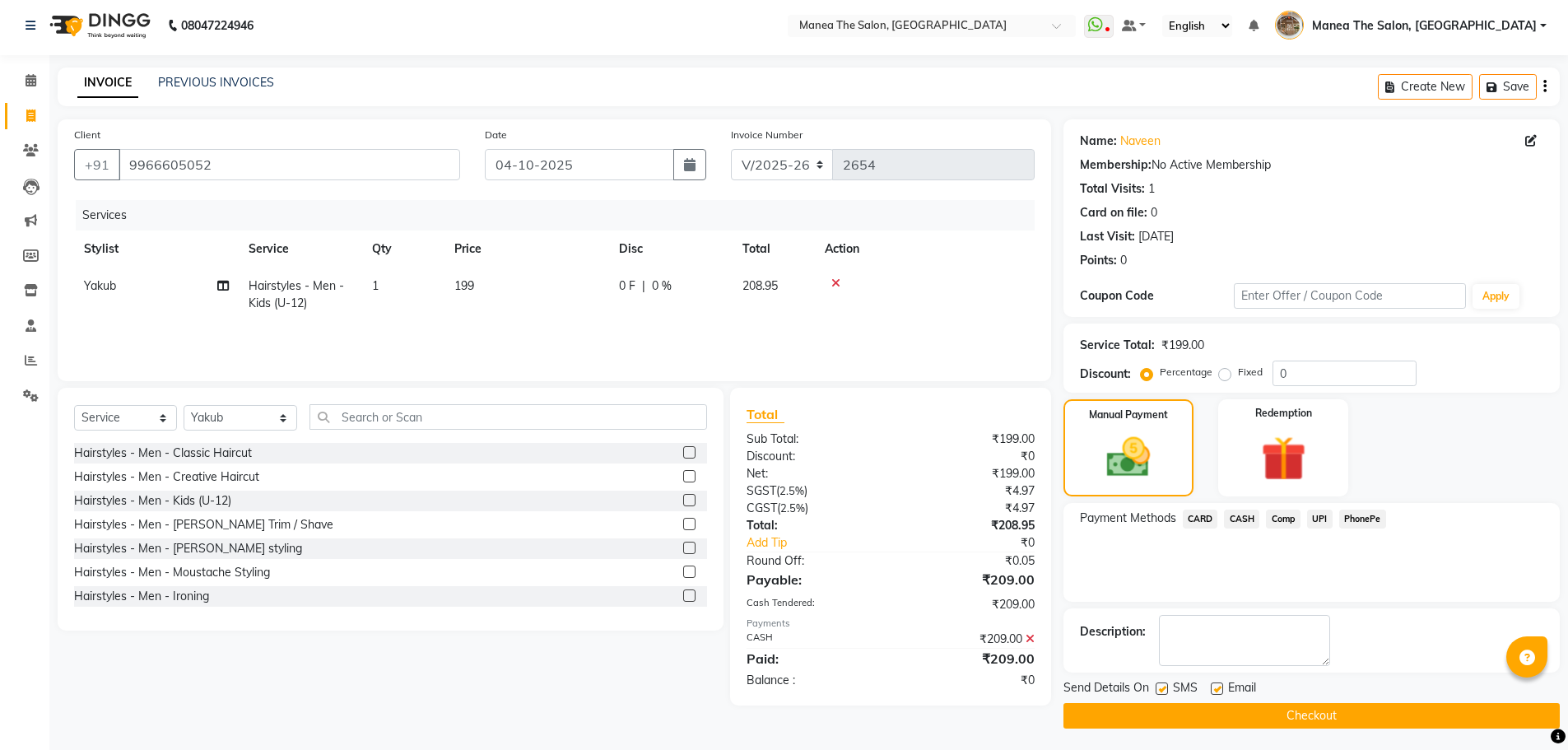
scroll to position [8, 0]
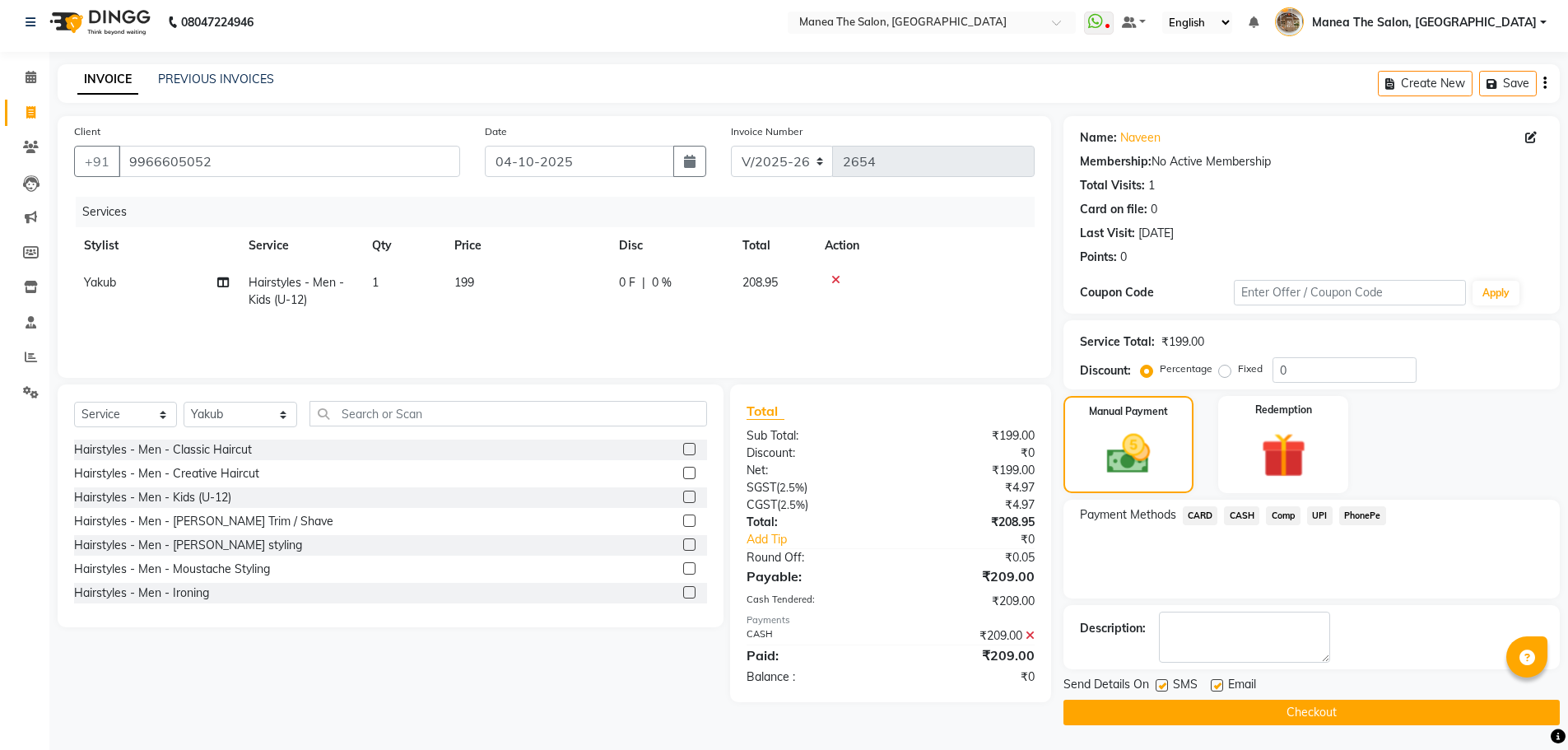
click at [1319, 714] on button "Checkout" at bounding box center [1311, 712] width 496 height 26
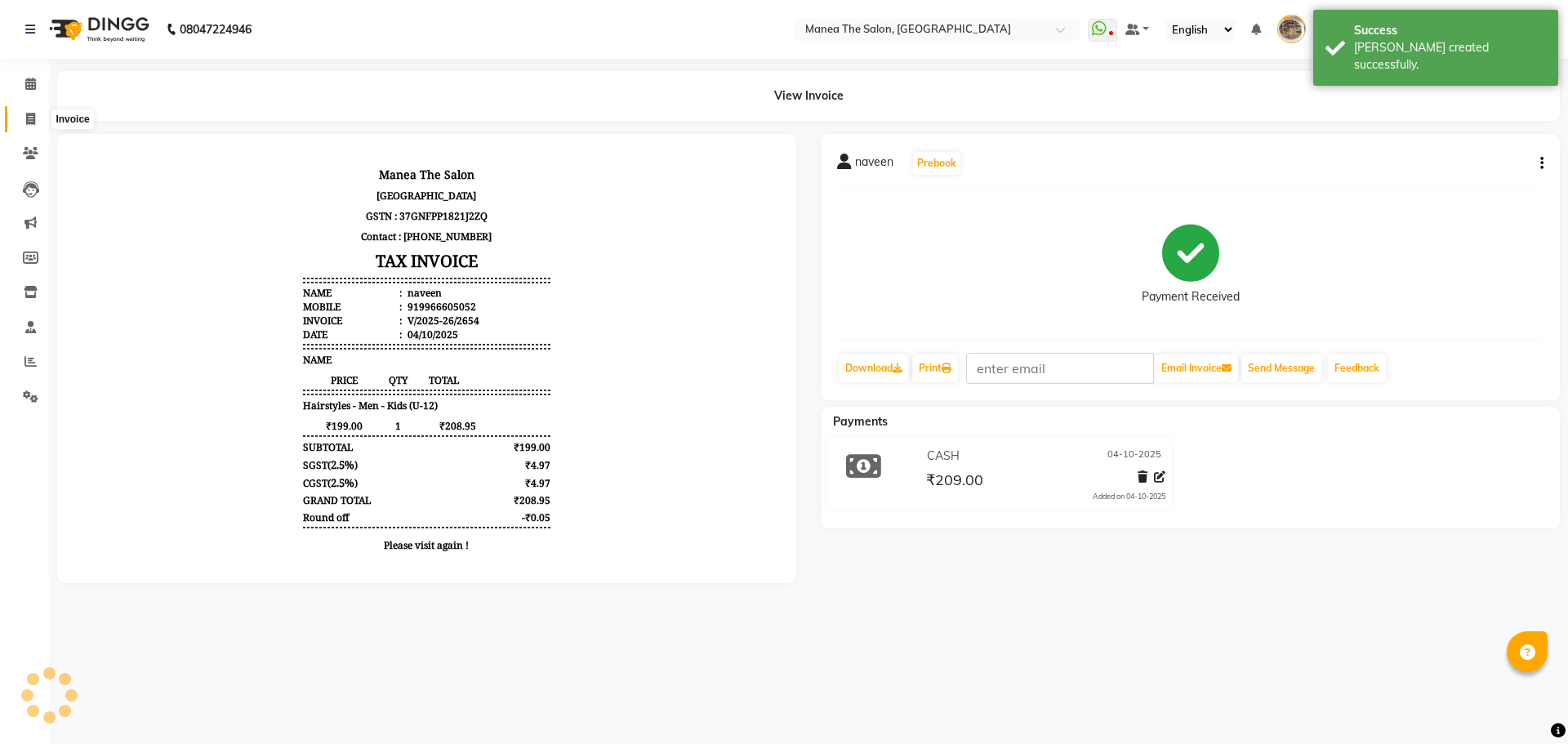
click at [31, 122] on icon at bounding box center [31, 119] width 9 height 12
select select "service"
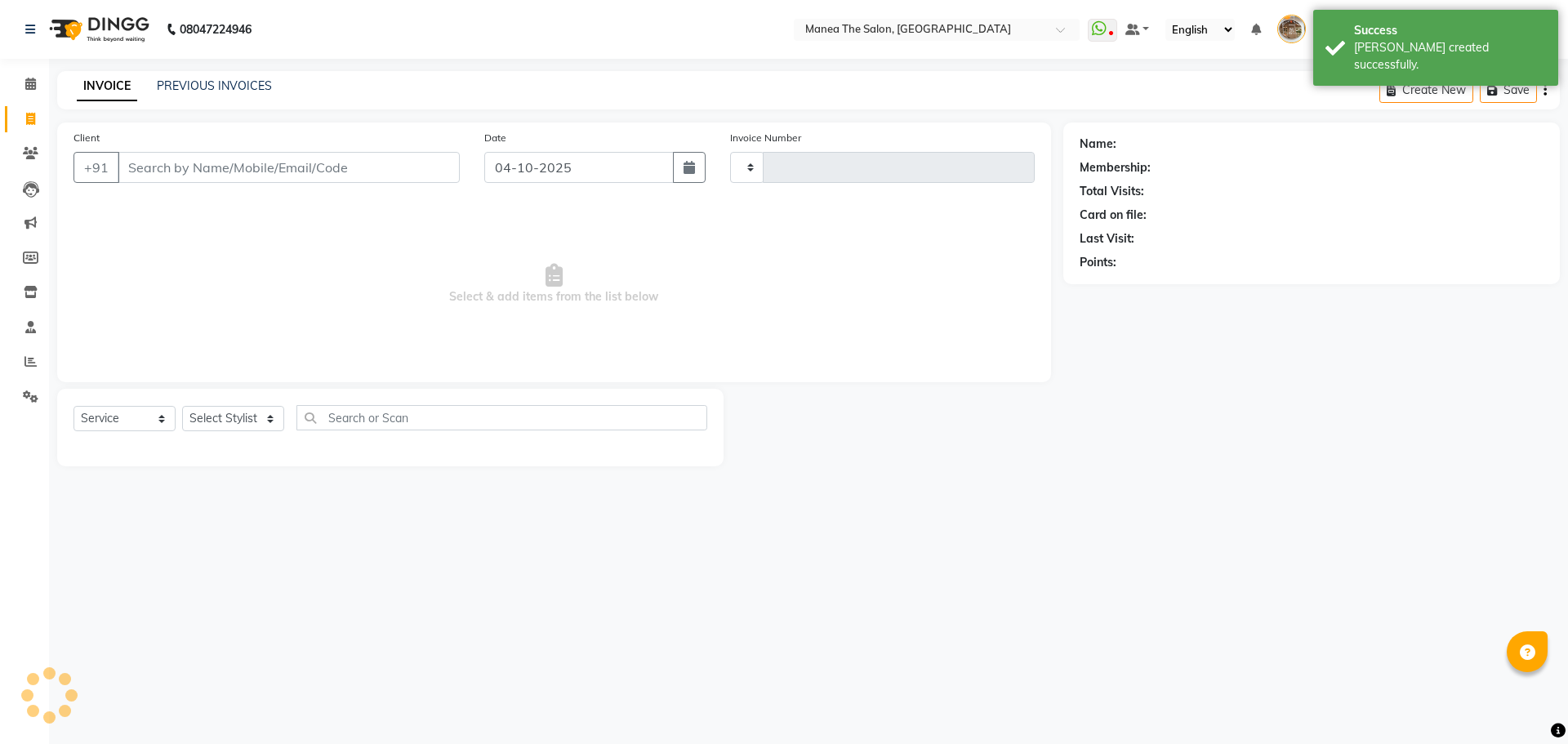
type input "2655"
select select "7287"
click at [197, 167] on input "Client" at bounding box center [289, 166] width 343 height 31
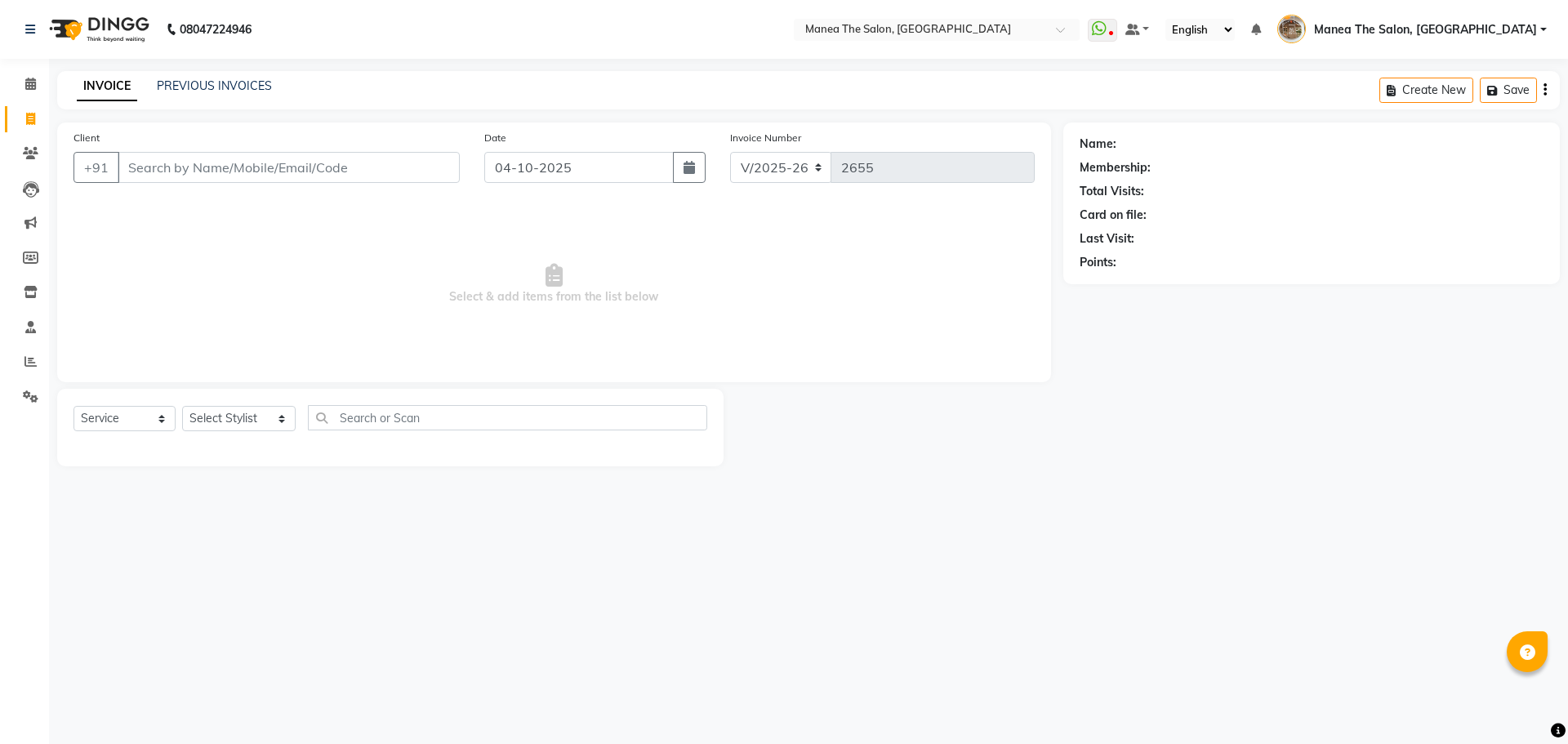
click at [209, 166] on input "Client" at bounding box center [289, 166] width 343 height 31
drag, startPoint x: 238, startPoint y: 419, endPoint x: 234, endPoint y: 429, distance: 10.8
click at [238, 419] on select "Select Stylist Faizan shaik Front Office Kaif Madhavi Mocharla Ramalakshmi Pelu…" at bounding box center [239, 418] width 114 height 25
select select "63309"
click at [183, 405] on select "Select Stylist Faizan shaik Front Office Kaif Madhavi Mocharla Ramalakshmi Pelu…" at bounding box center [239, 418] width 114 height 25
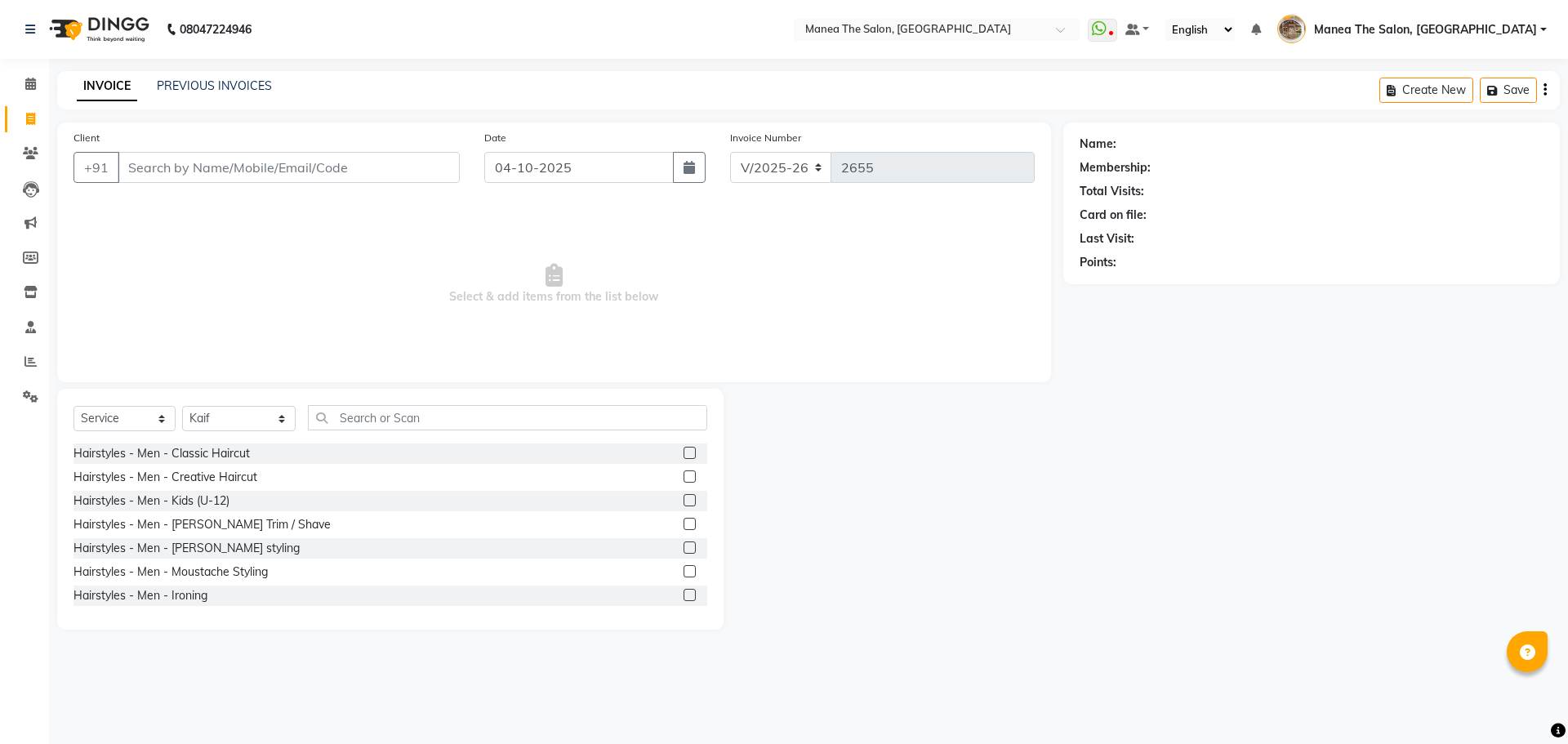
click at [683, 502] on label at bounding box center [689, 499] width 12 height 12
click at [683, 502] on input "checkbox" at bounding box center [688, 500] width 10 height 10
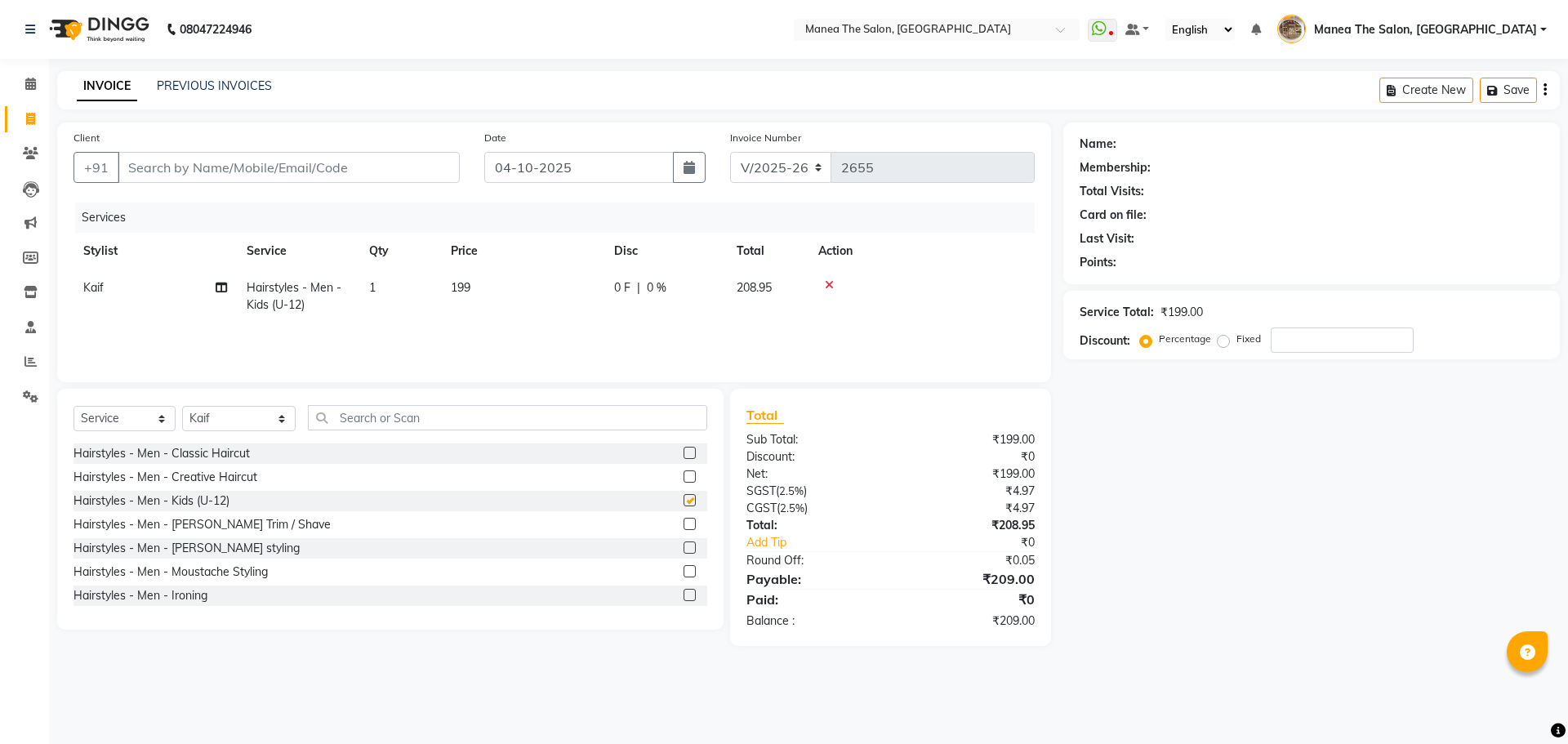
checkbox input "false"
click at [376, 167] on input "Client" at bounding box center [289, 166] width 343 height 31
type input "9"
type input "0"
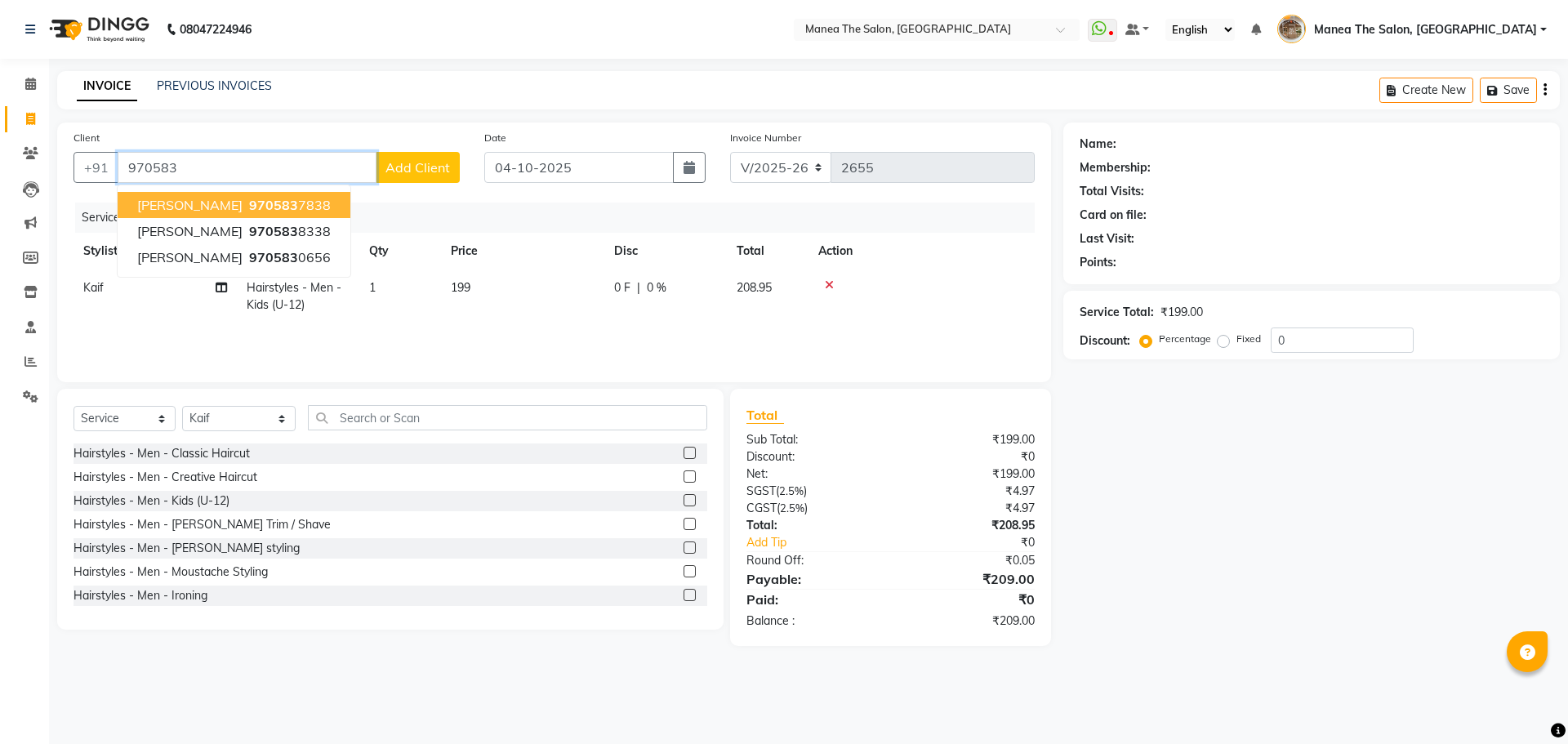
click at [326, 210] on ngb-highlight "970583 7838" at bounding box center [288, 204] width 85 height 16
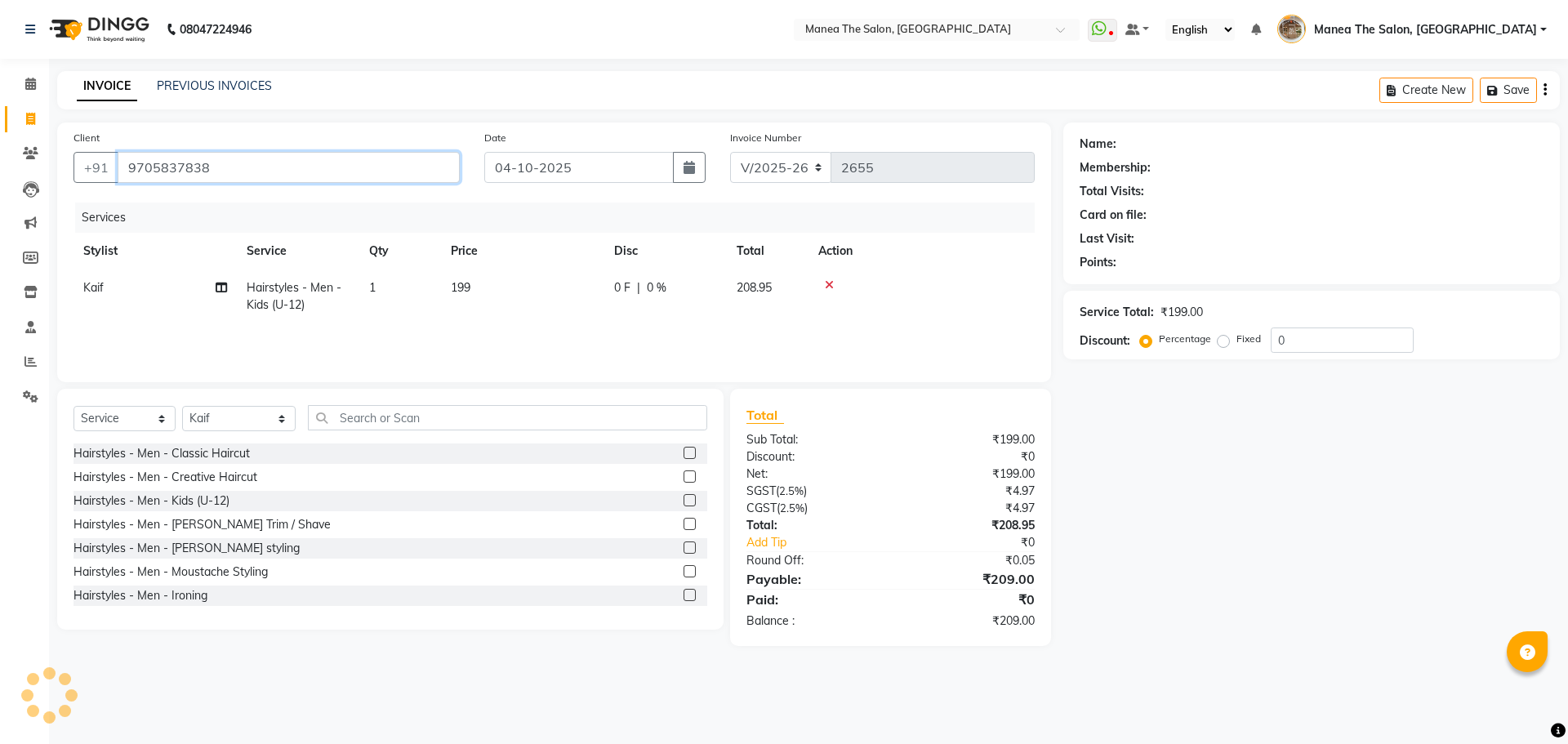
type input "9705837838"
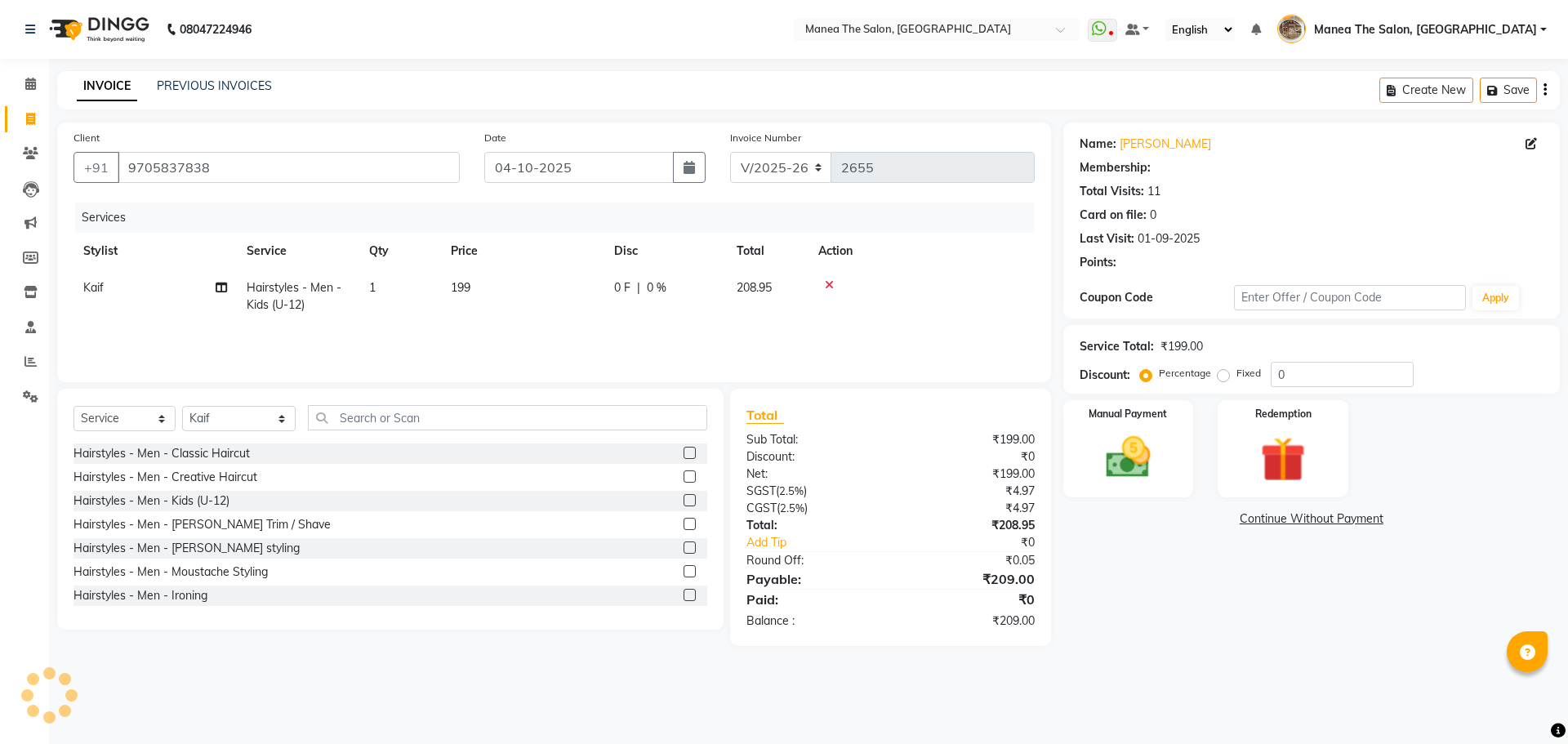
select select "1: Object"
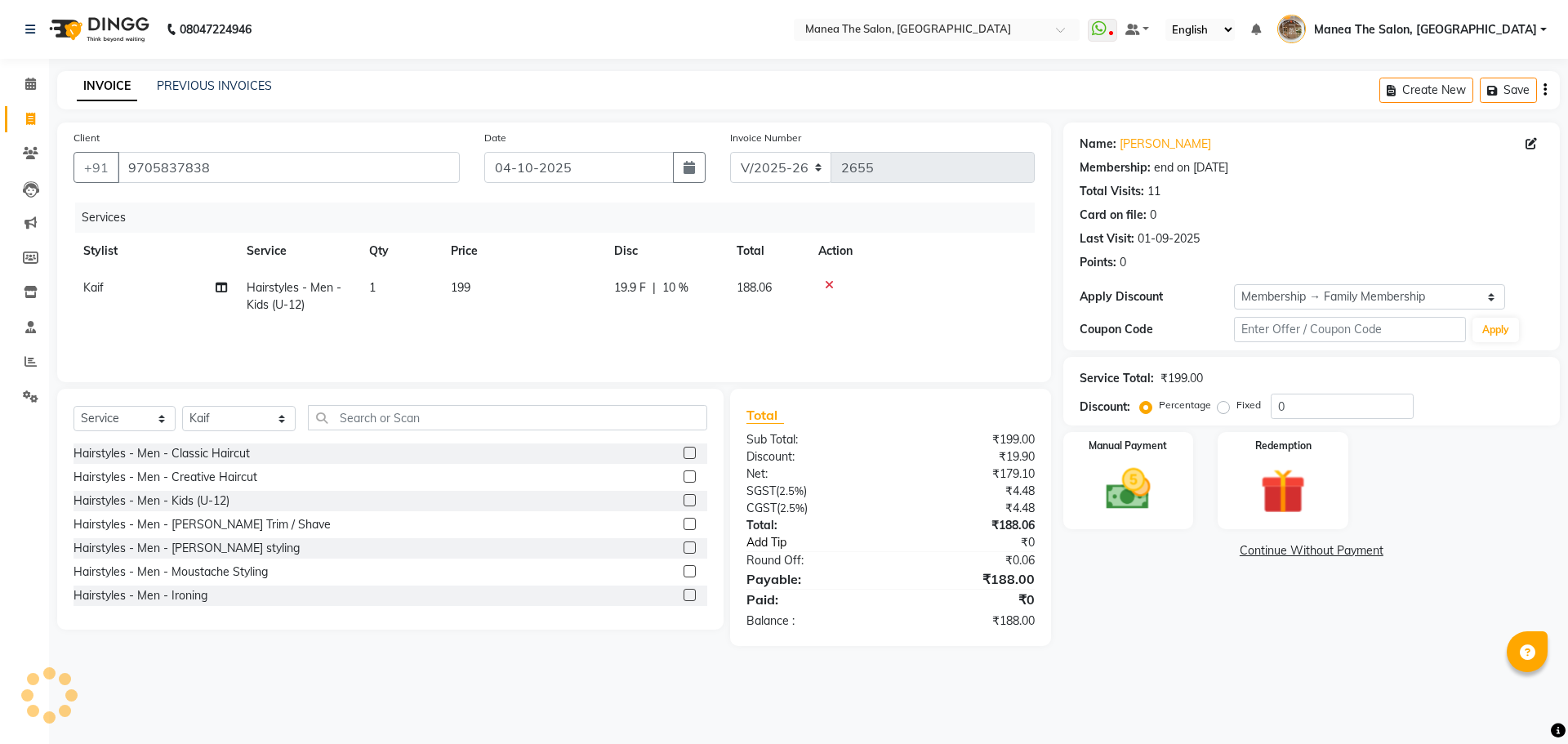
type input "10"
click at [1112, 484] on img at bounding box center [1128, 488] width 76 height 54
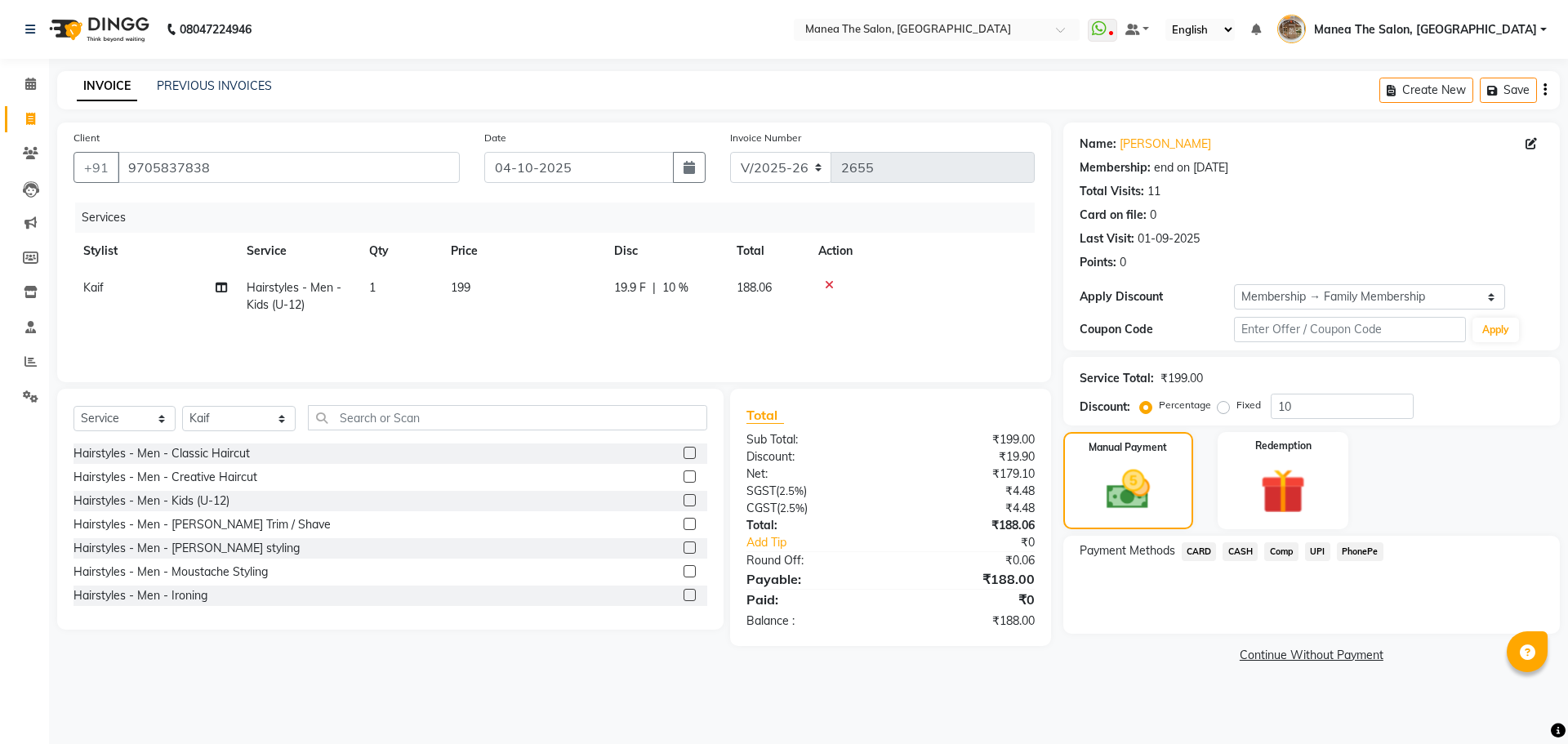
click at [1358, 552] on span "PhonePe" at bounding box center [1360, 551] width 46 height 19
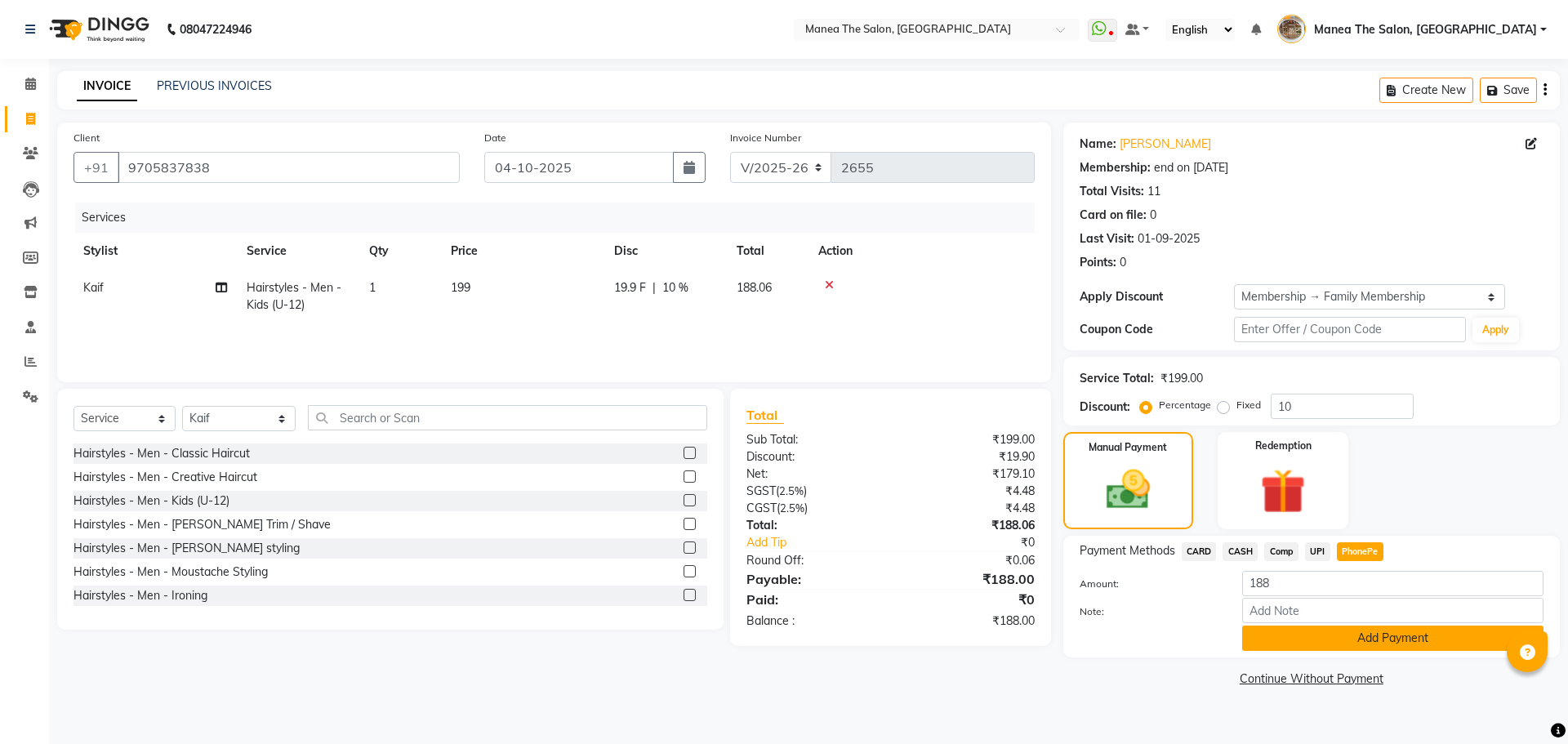
click at [1341, 644] on button "Add Payment" at bounding box center [1393, 638] width 301 height 25
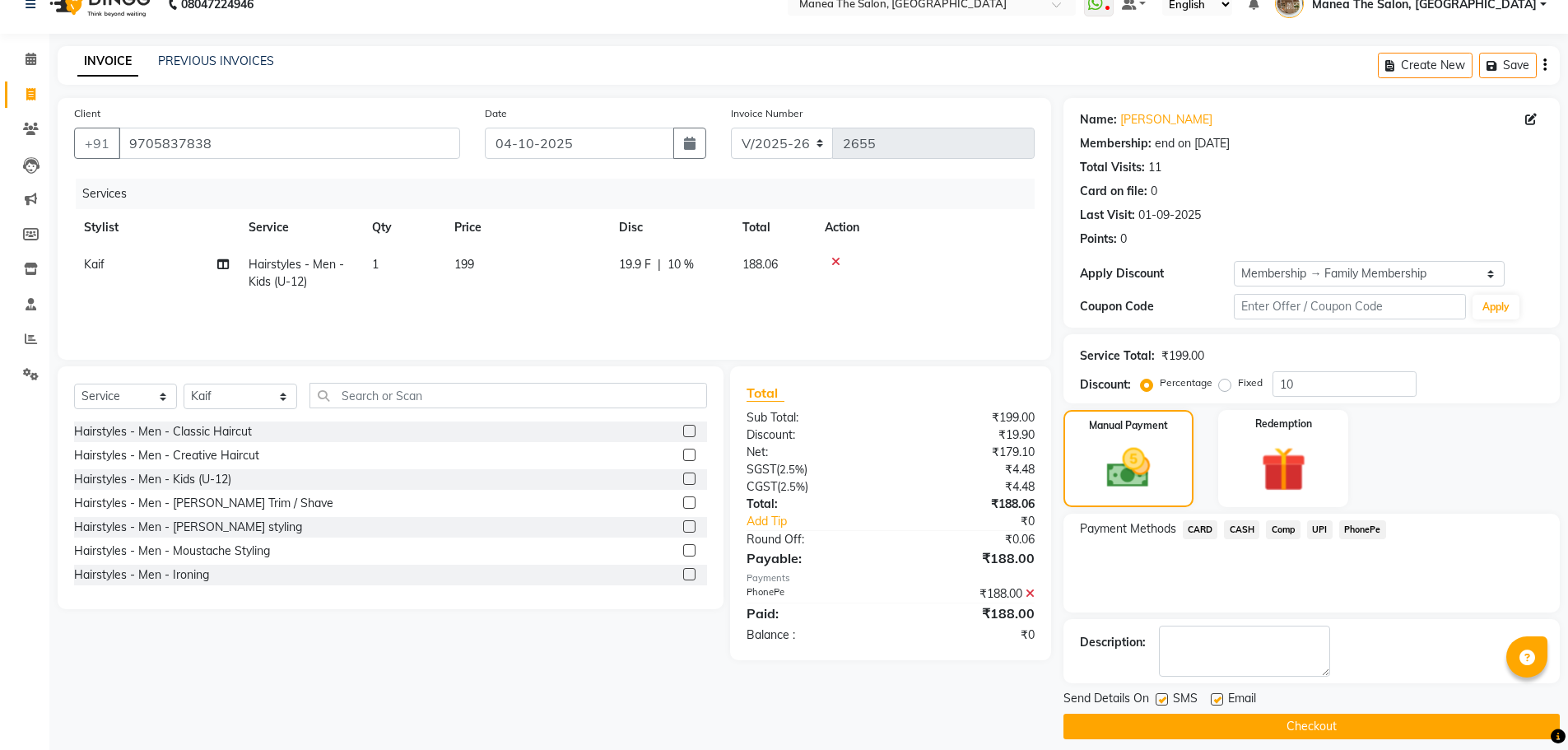
scroll to position [40, 0]
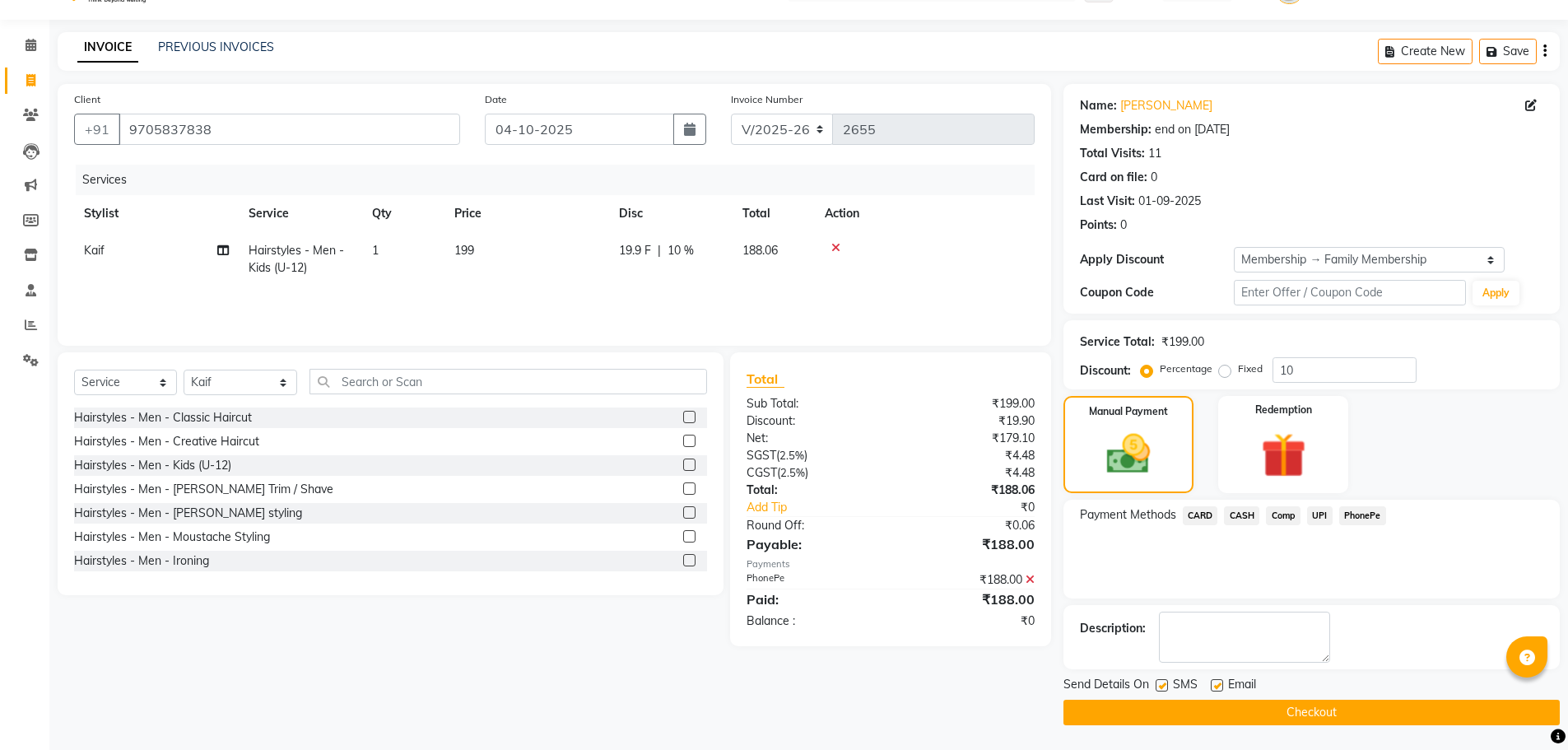
click at [1341, 704] on button "Checkout" at bounding box center [1311, 712] width 496 height 26
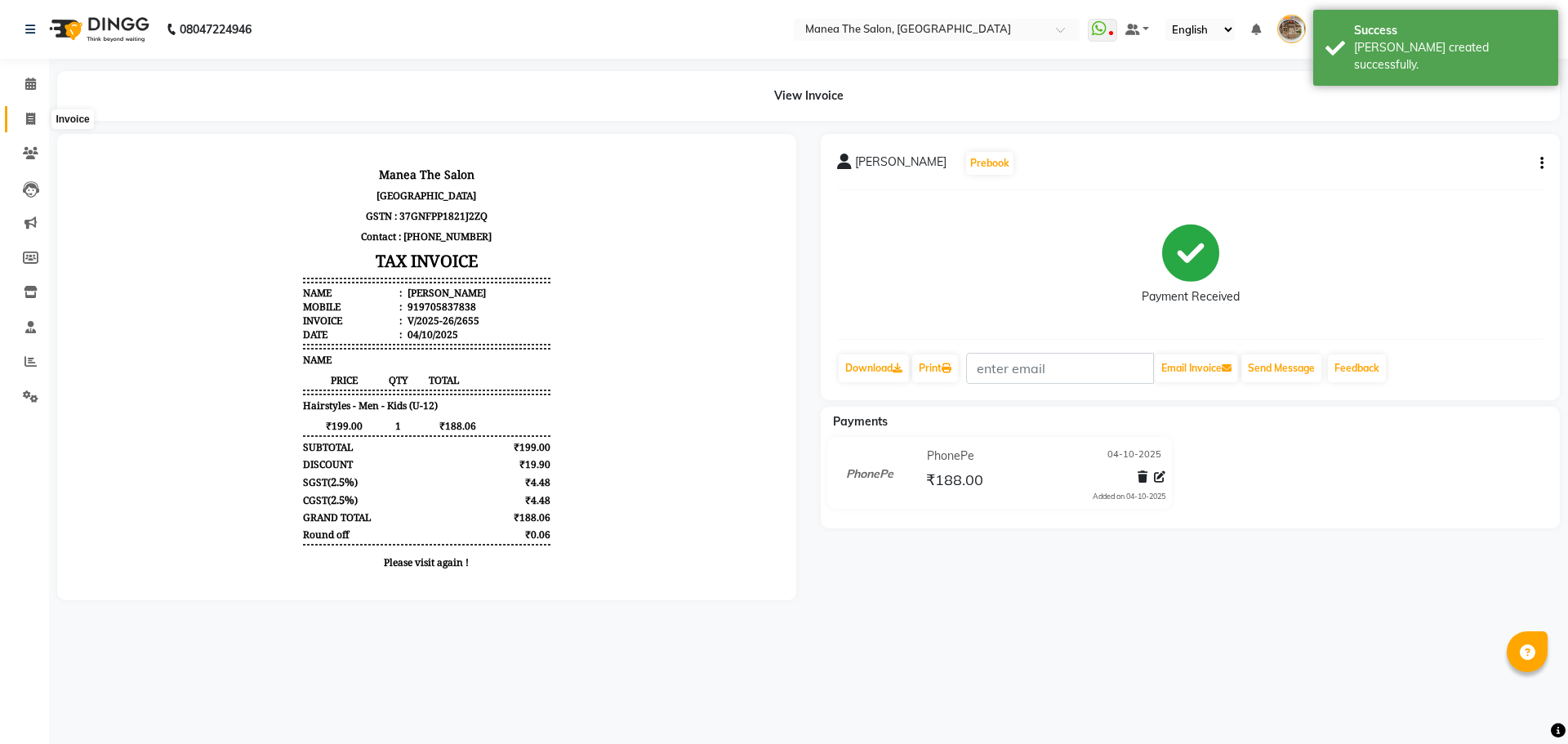
click at [19, 120] on span at bounding box center [30, 119] width 28 height 19
select select "service"
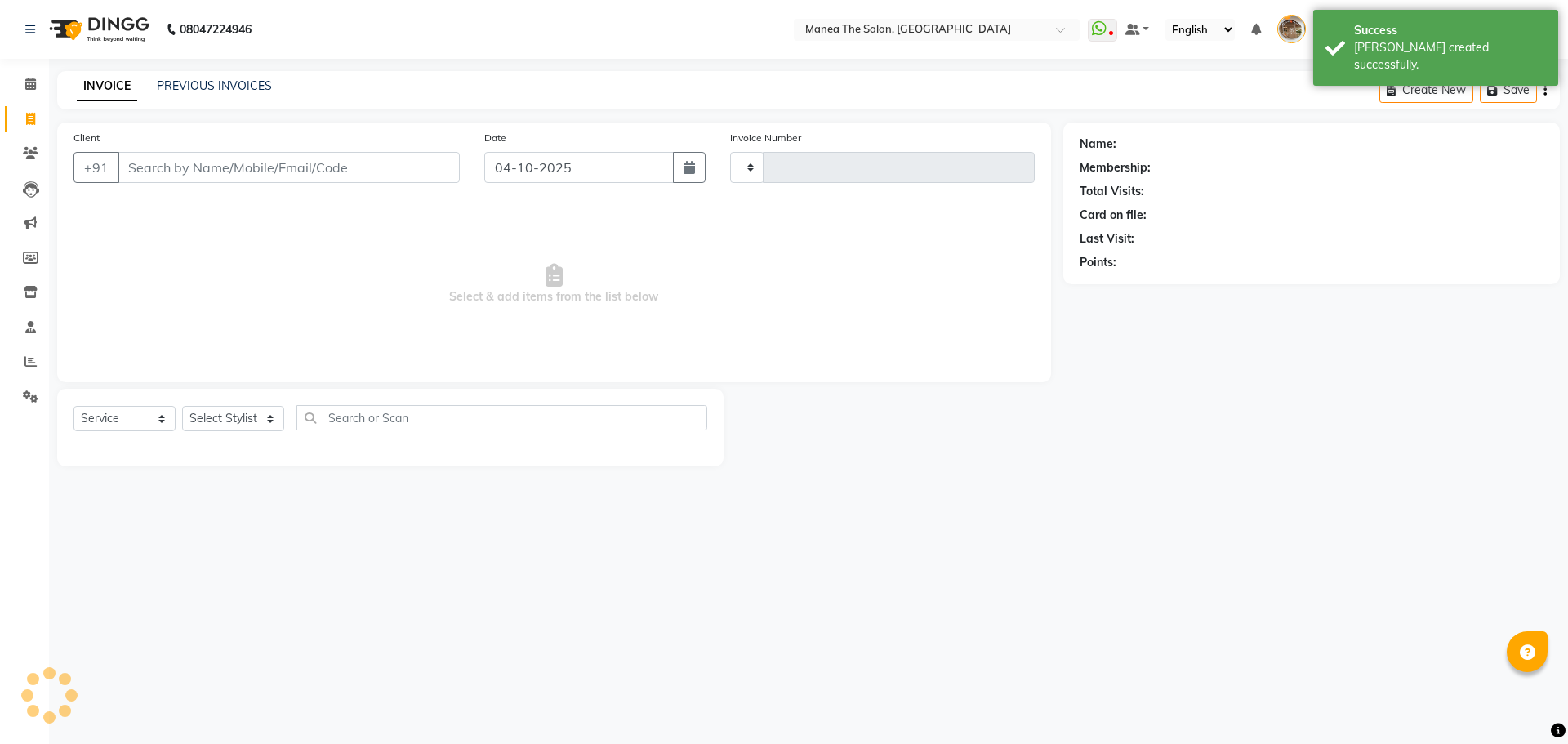
type input "2656"
select select "7287"
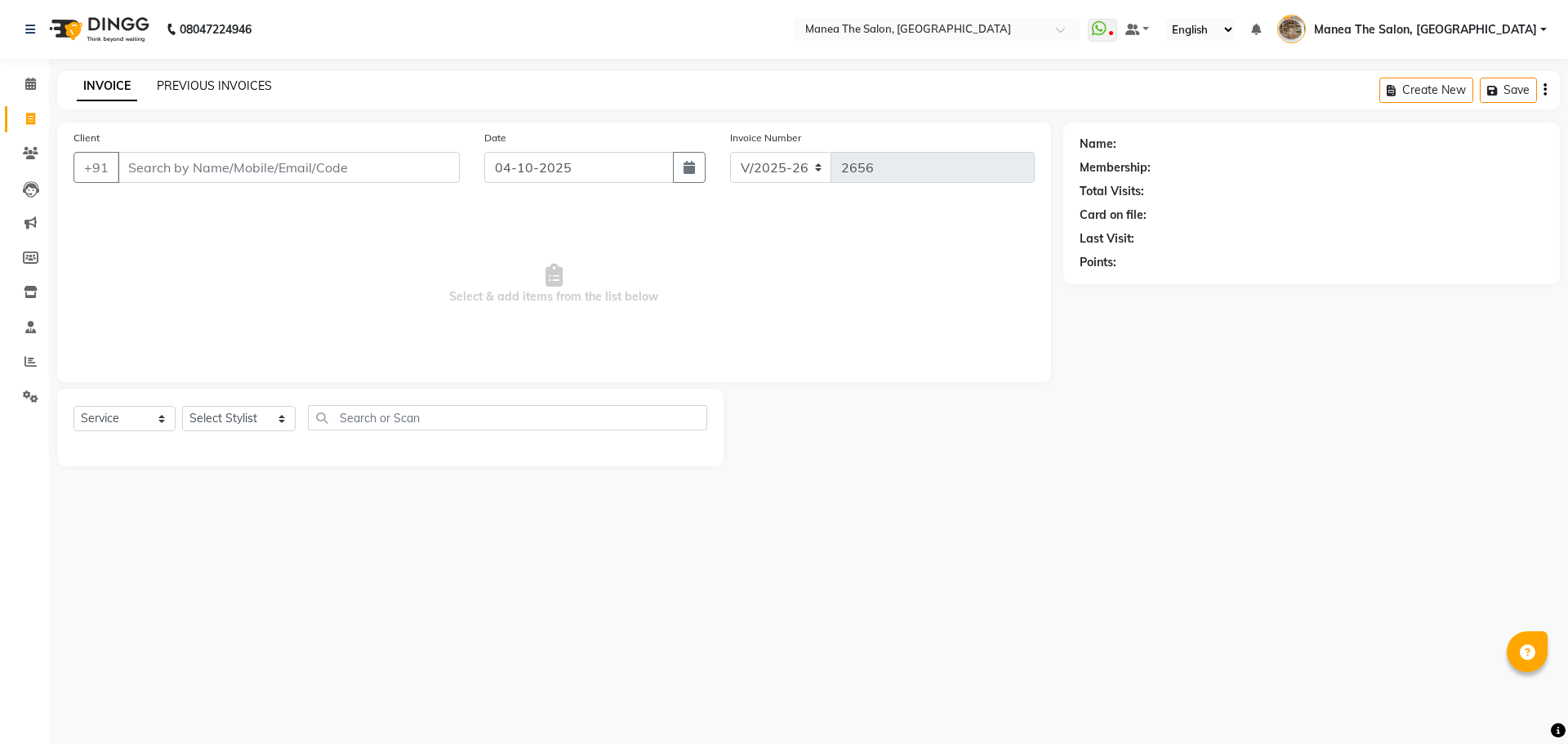
click at [184, 87] on link "PREVIOUS INVOICES" at bounding box center [215, 86] width 115 height 15
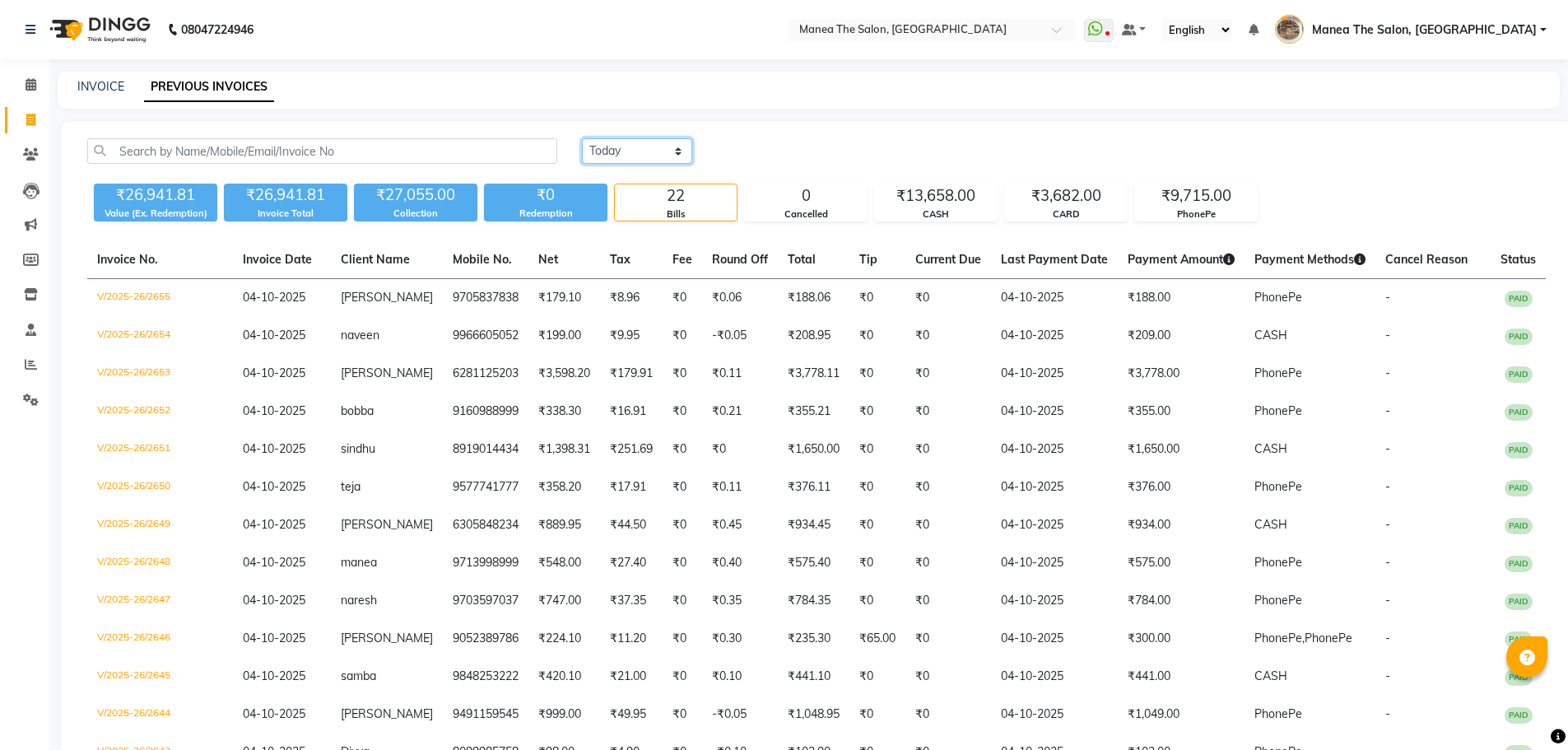
click at [644, 159] on select "Today Yesterday Custom Range" at bounding box center [637, 151] width 110 height 26
select select "range"
click at [582, 138] on select "Today Yesterday Custom Range" at bounding box center [637, 151] width 110 height 26
click at [791, 149] on input "04-10-2025" at bounding box center [770, 152] width 115 height 23
select select "10"
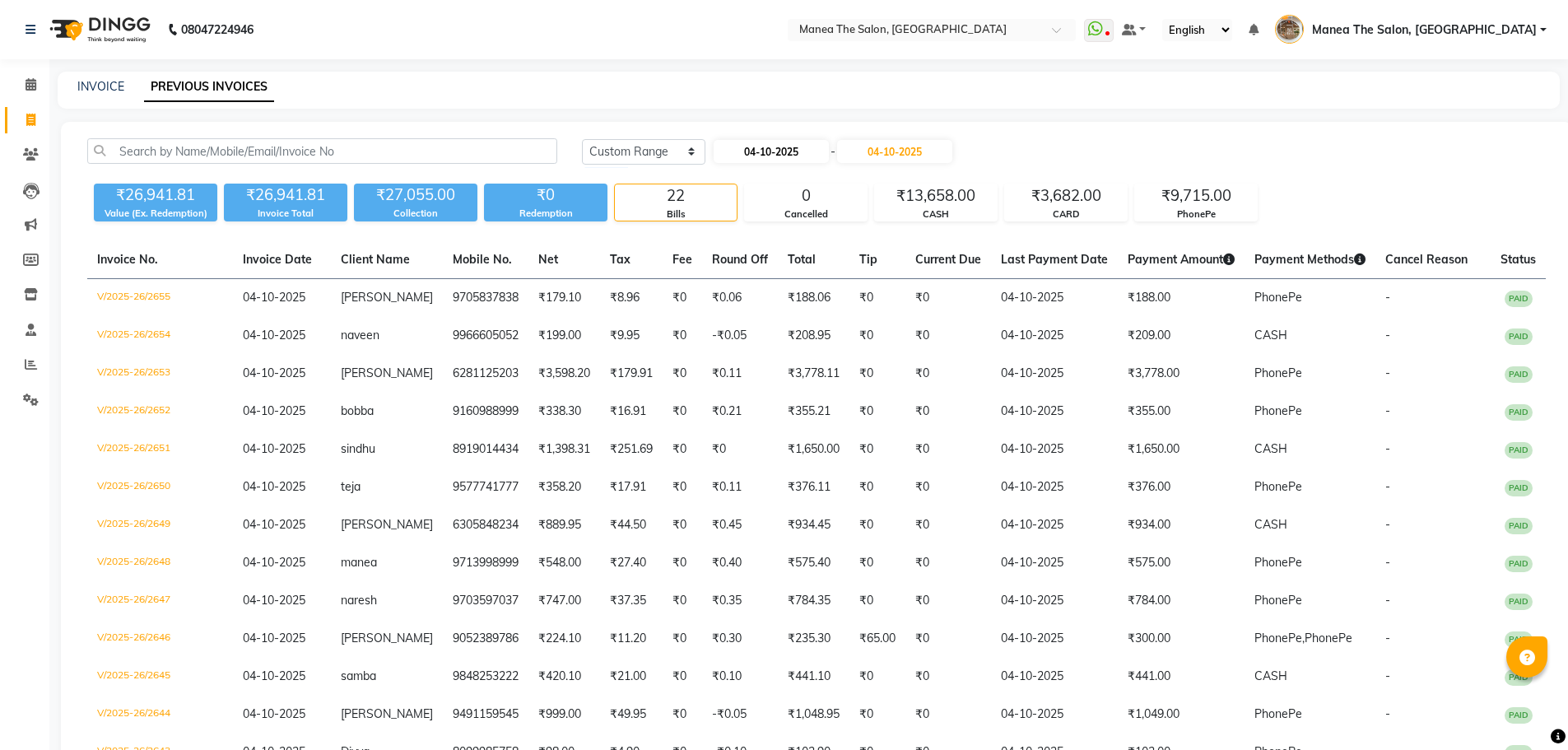
select select "2025"
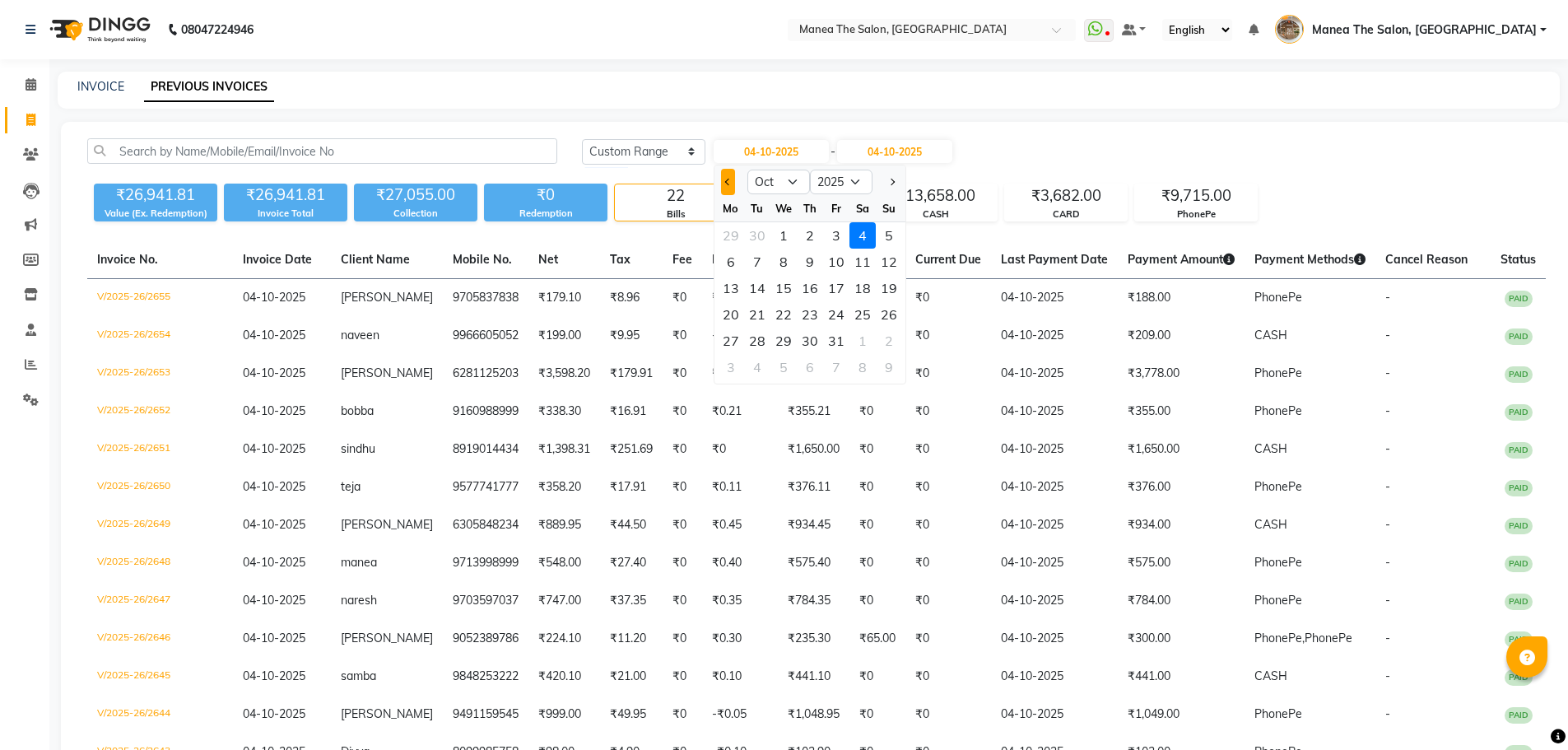
click at [726, 177] on button "Previous month" at bounding box center [728, 182] width 14 height 27
select select "9"
click at [775, 260] on div "10" at bounding box center [784, 262] width 27 height 27
type input "10-09-2025"
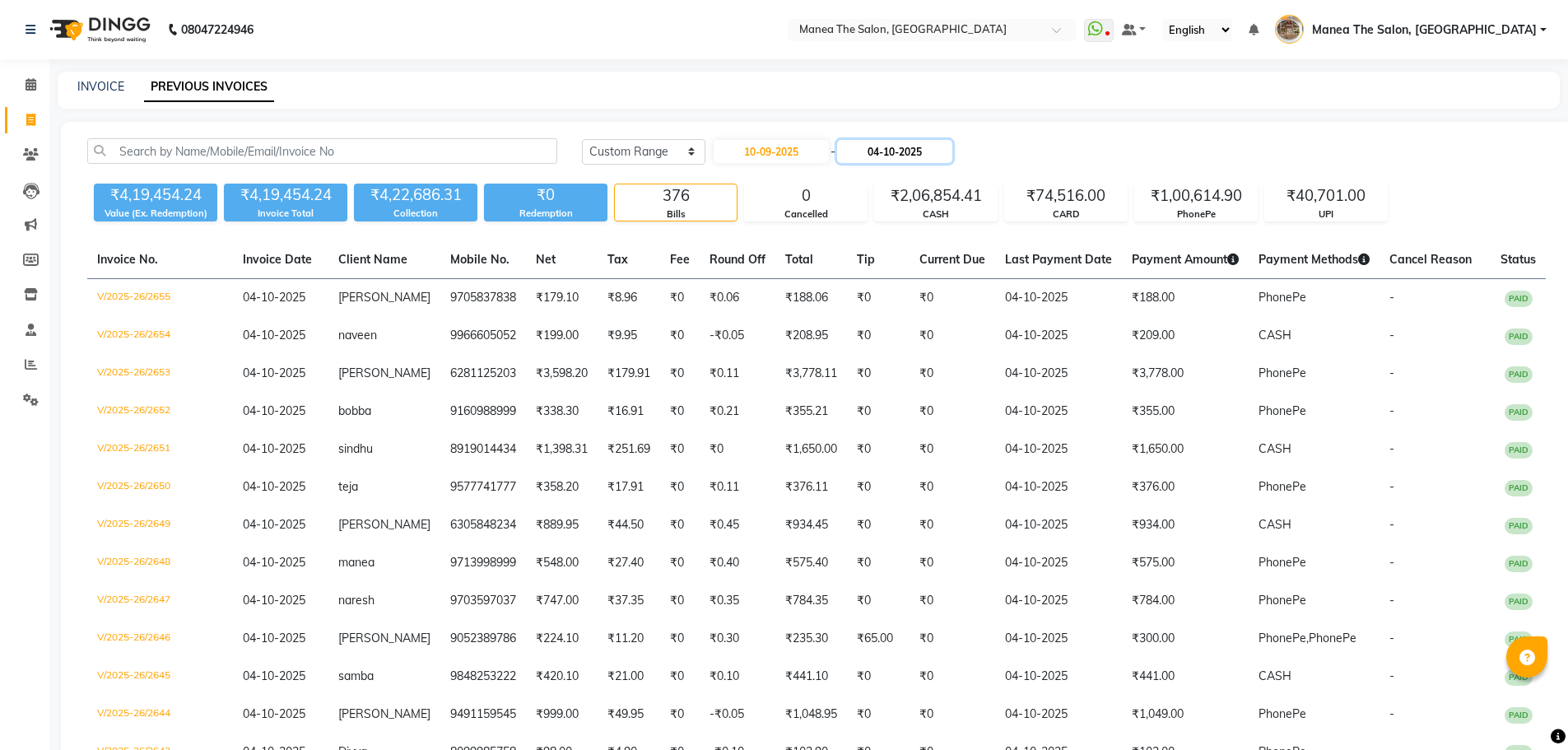
click at [893, 155] on input "04-10-2025" at bounding box center [895, 152] width 115 height 23
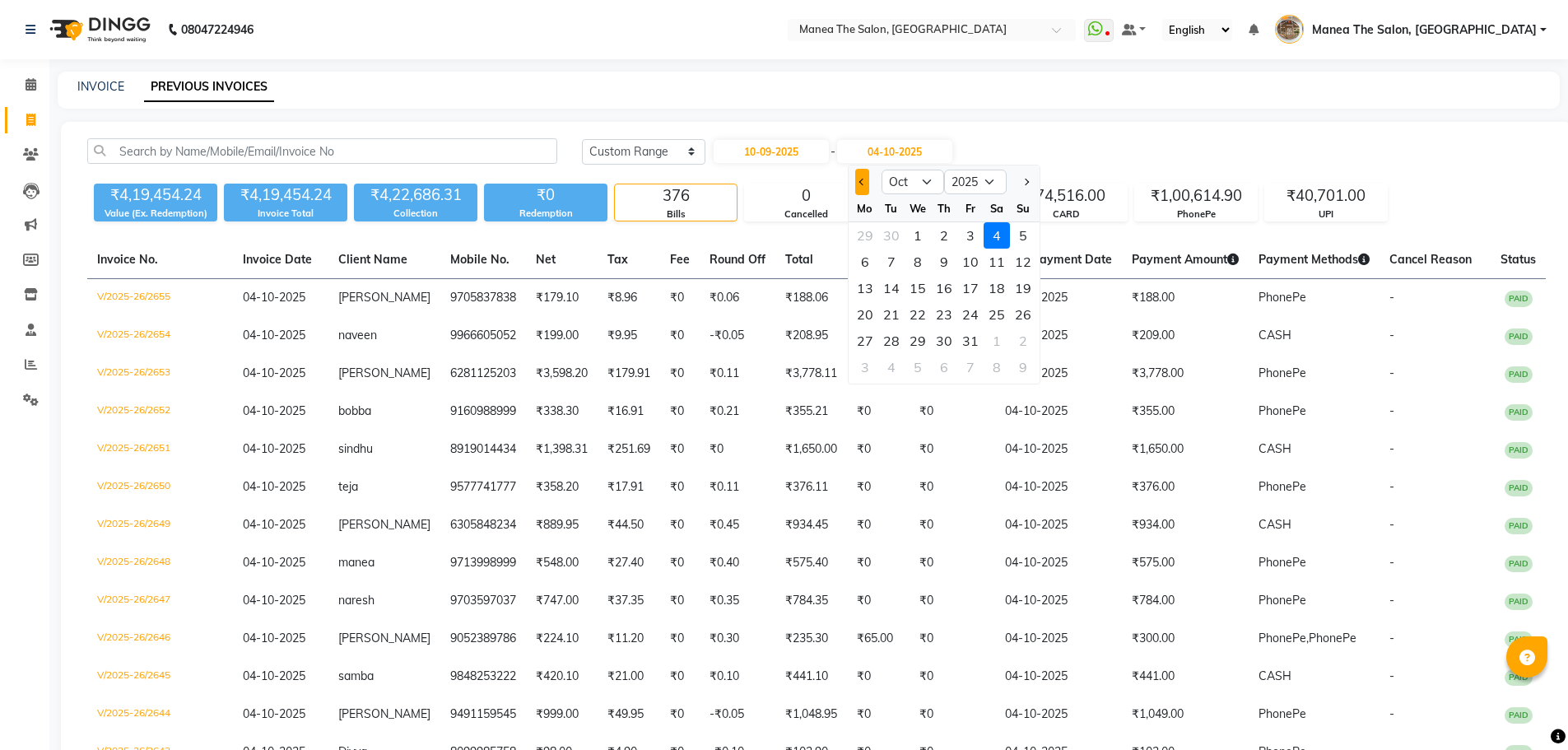
click at [862, 184] on span "Previous month" at bounding box center [861, 181] width 7 height 7
select select "9"
click at [905, 263] on div "10" at bounding box center [918, 262] width 27 height 27
type input "10-09-2025"
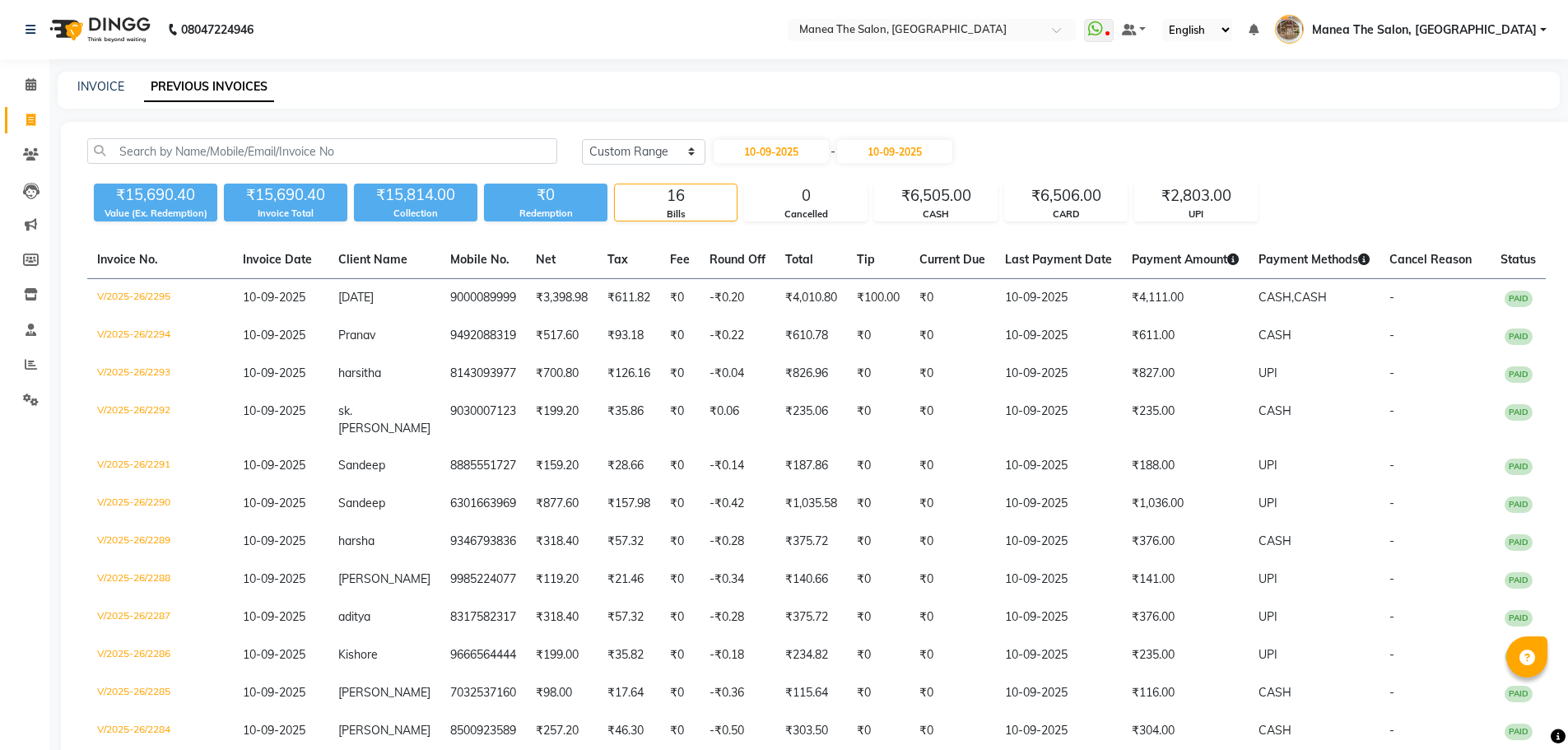
click at [1336, 197] on div "₹15,690.40 Value (Ex. Redemption) ₹15,690.40 Invoice Total ₹15,814.00 Collectio…" at bounding box center [817, 199] width 1459 height 45
click at [943, 214] on div "CASH" at bounding box center [935, 214] width 121 height 14
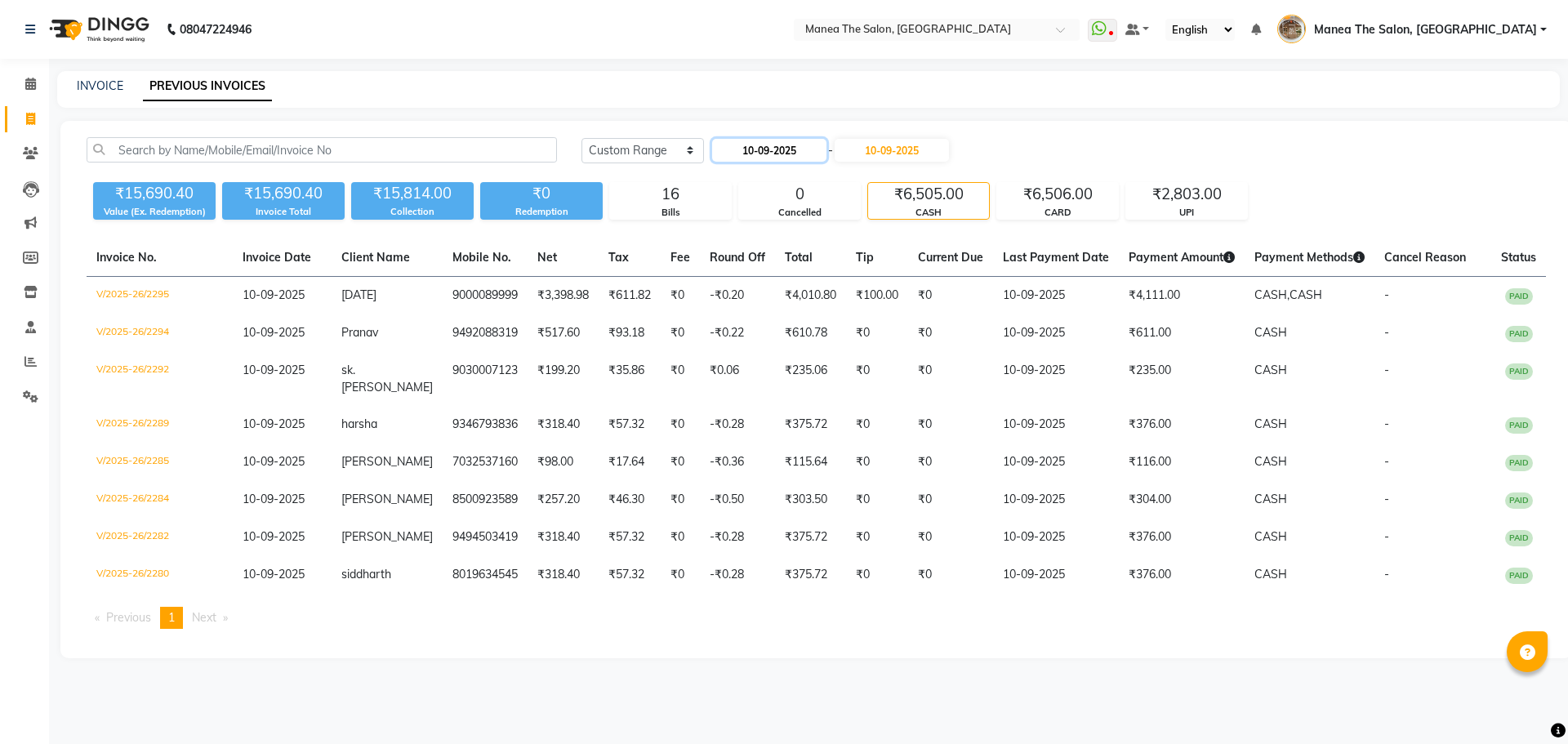
click at [757, 151] on input "10-09-2025" at bounding box center [769, 150] width 114 height 23
select select "9"
select select "2025"
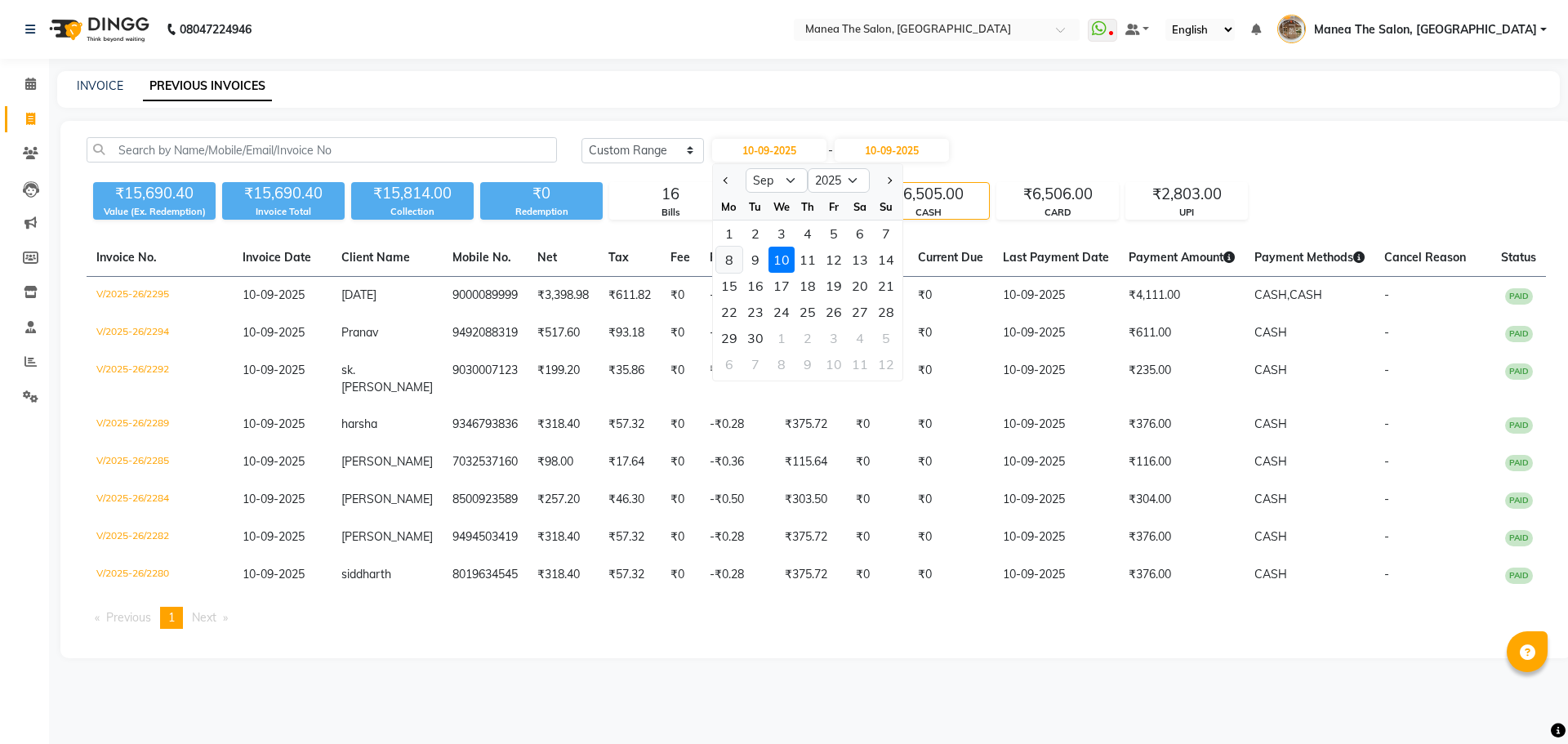
click at [732, 249] on div "8" at bounding box center [729, 260] width 26 height 26
type input "[DATE]"
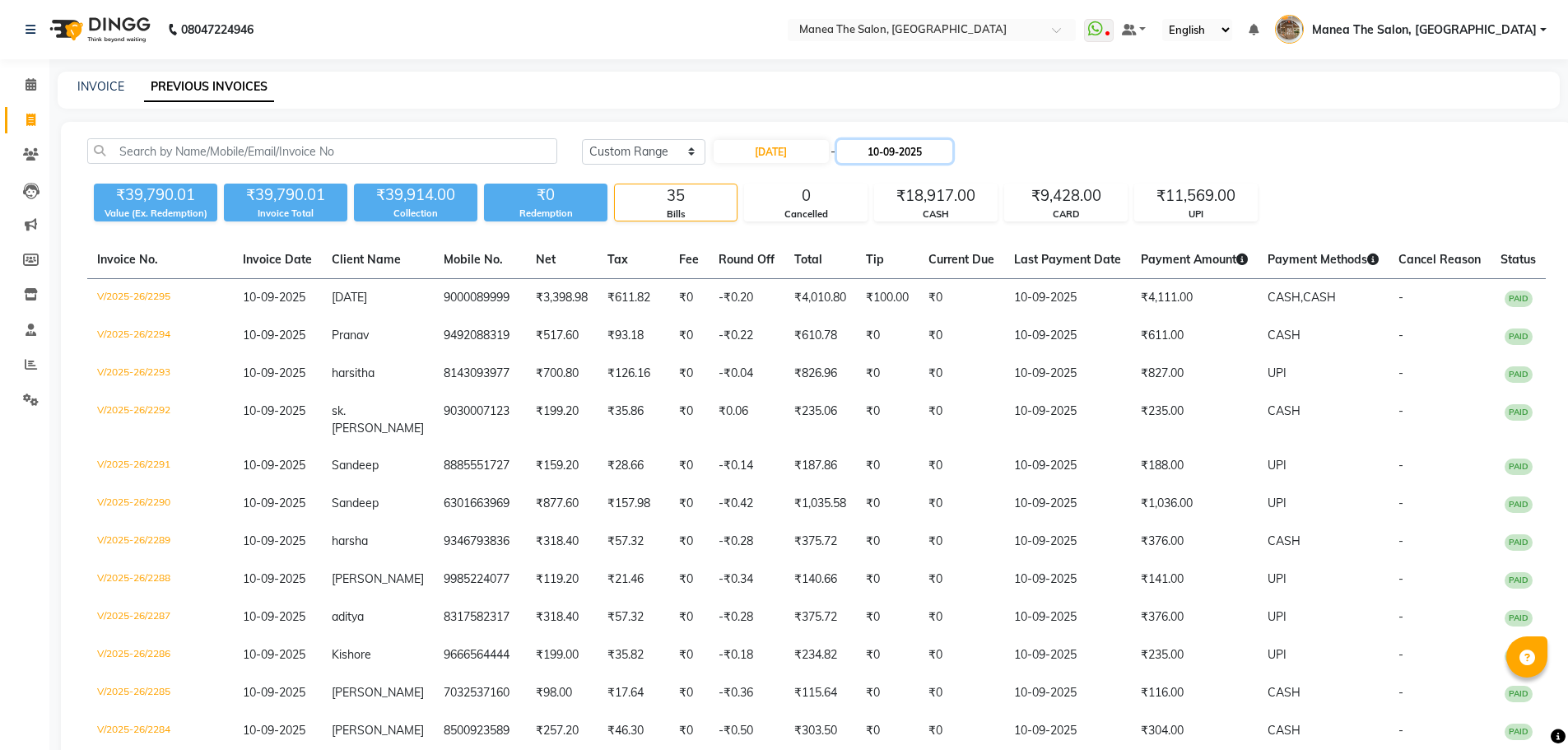
click at [887, 155] on input "10-09-2025" at bounding box center [895, 152] width 115 height 23
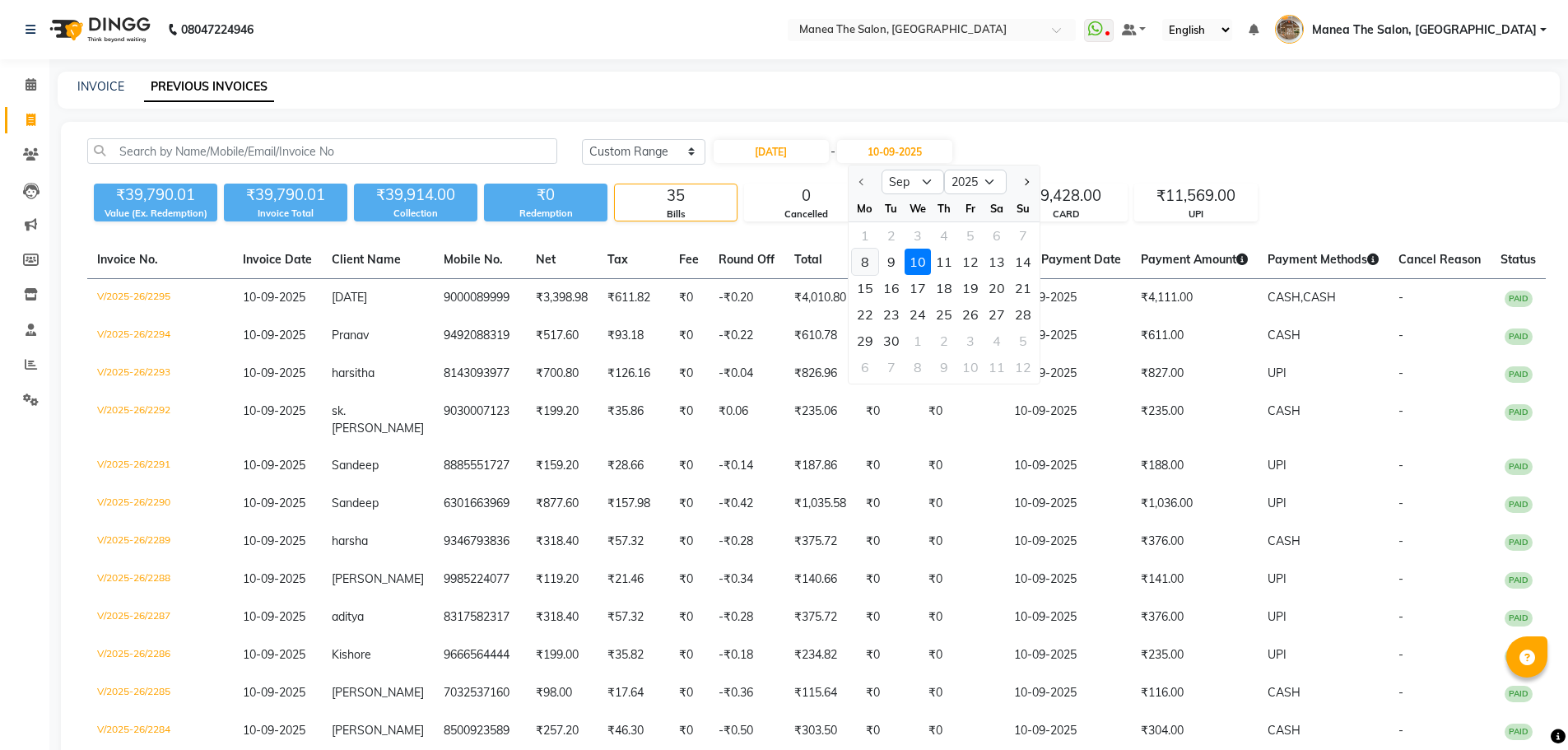
click at [866, 263] on div "8" at bounding box center [865, 262] width 27 height 27
type input "[DATE]"
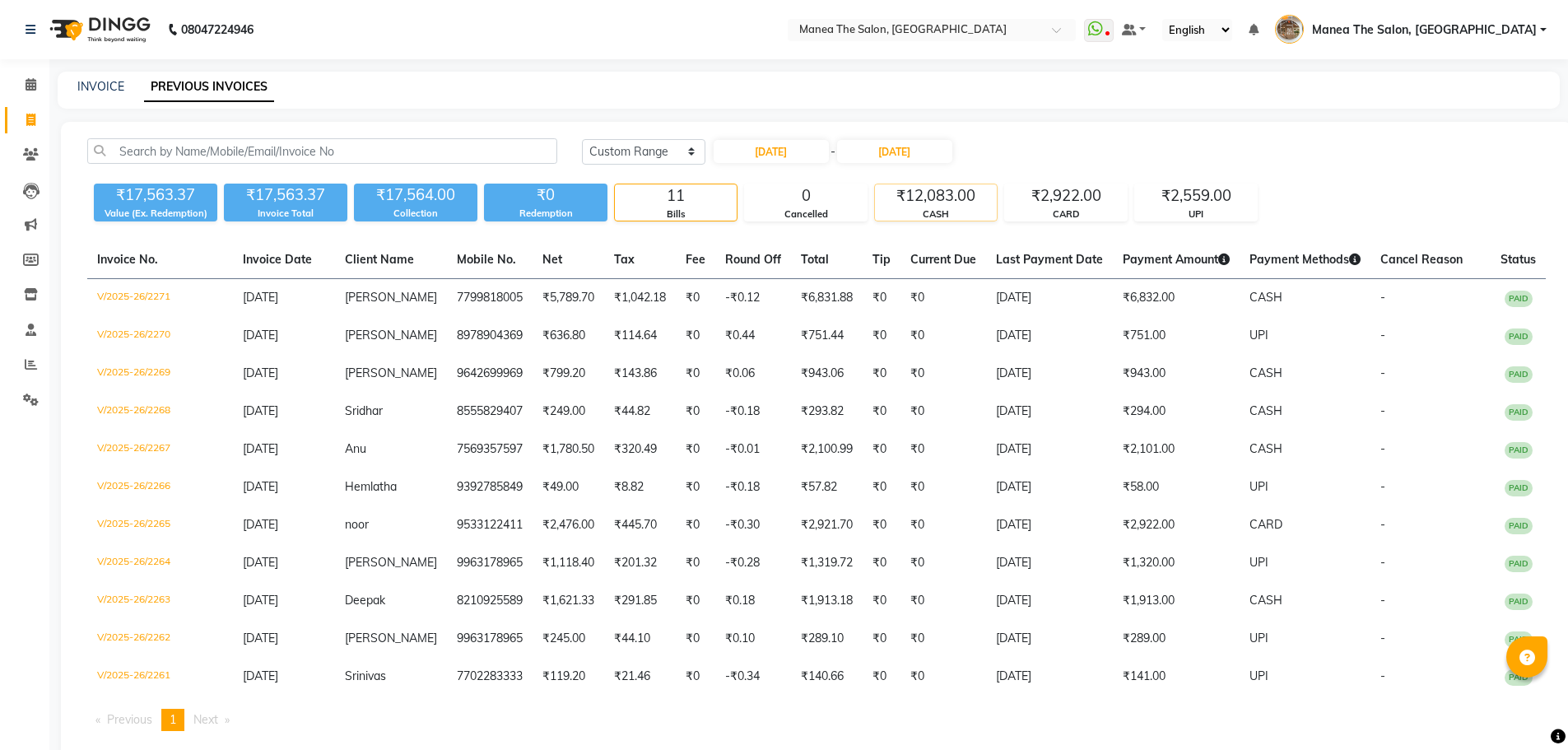
click at [890, 188] on div "₹12,083.00" at bounding box center [935, 195] width 121 height 23
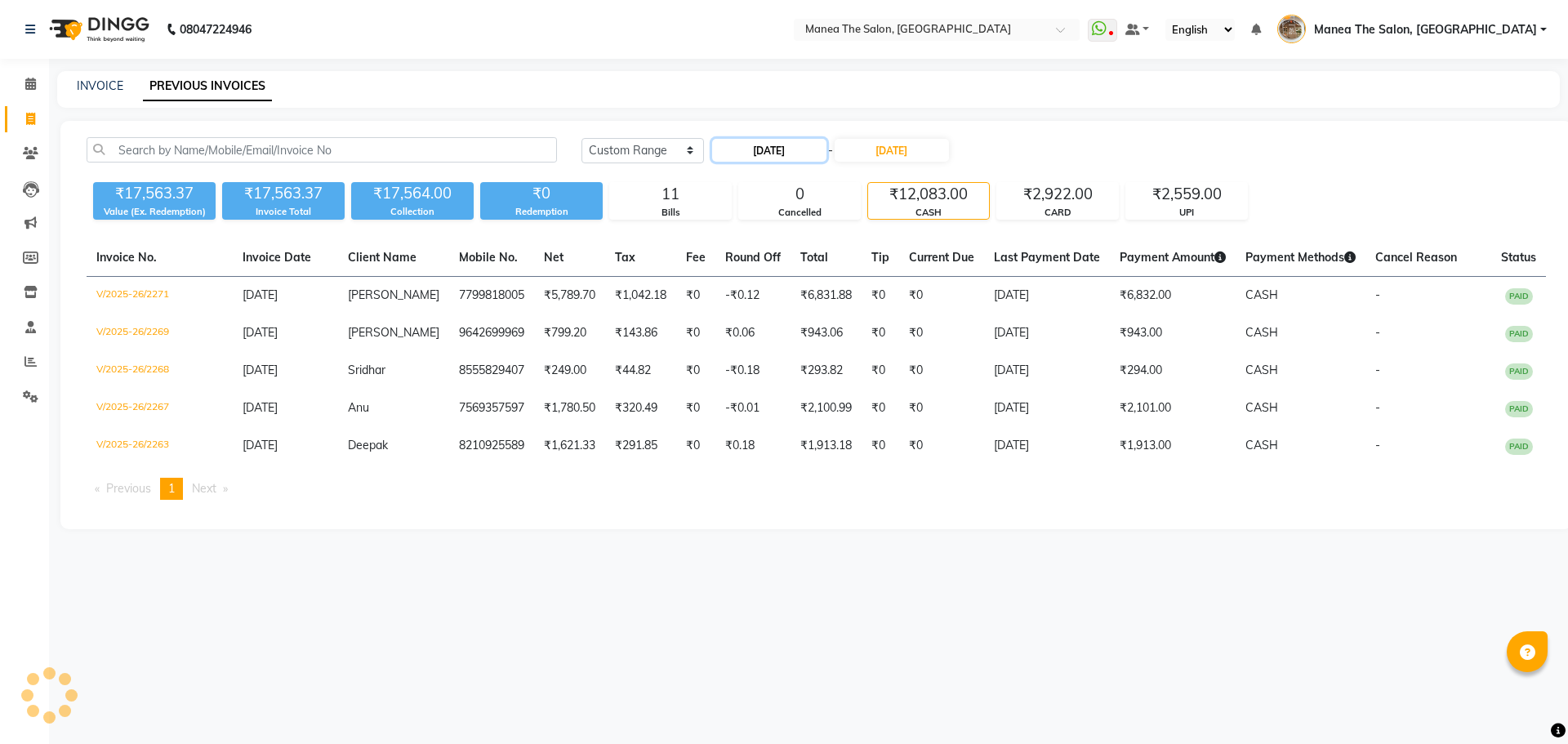
click at [743, 139] on input "[DATE]" at bounding box center [769, 150] width 114 height 23
select select "9"
select select "2025"
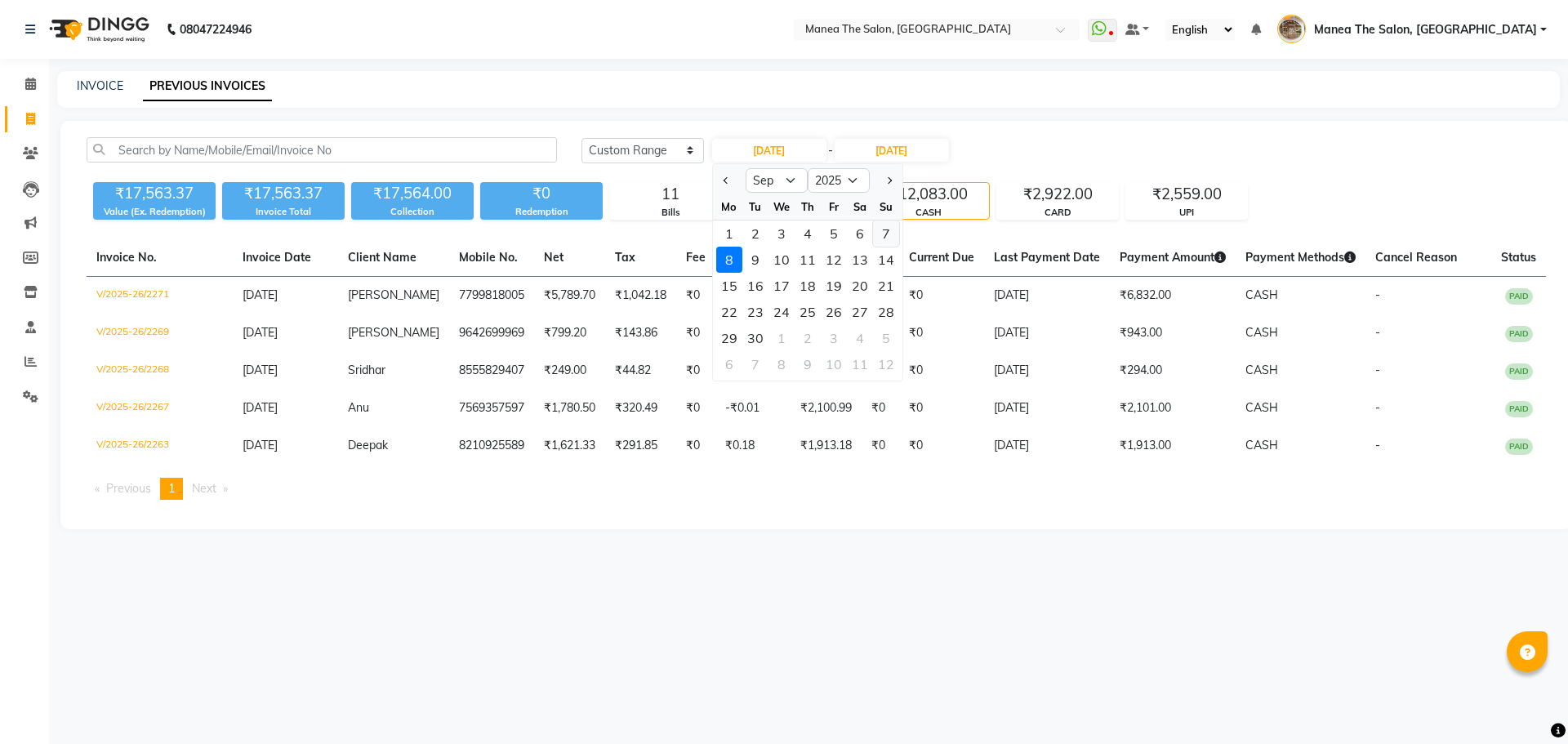
click at [880, 231] on div "7" at bounding box center [887, 233] width 26 height 26
type input "07-09-2025"
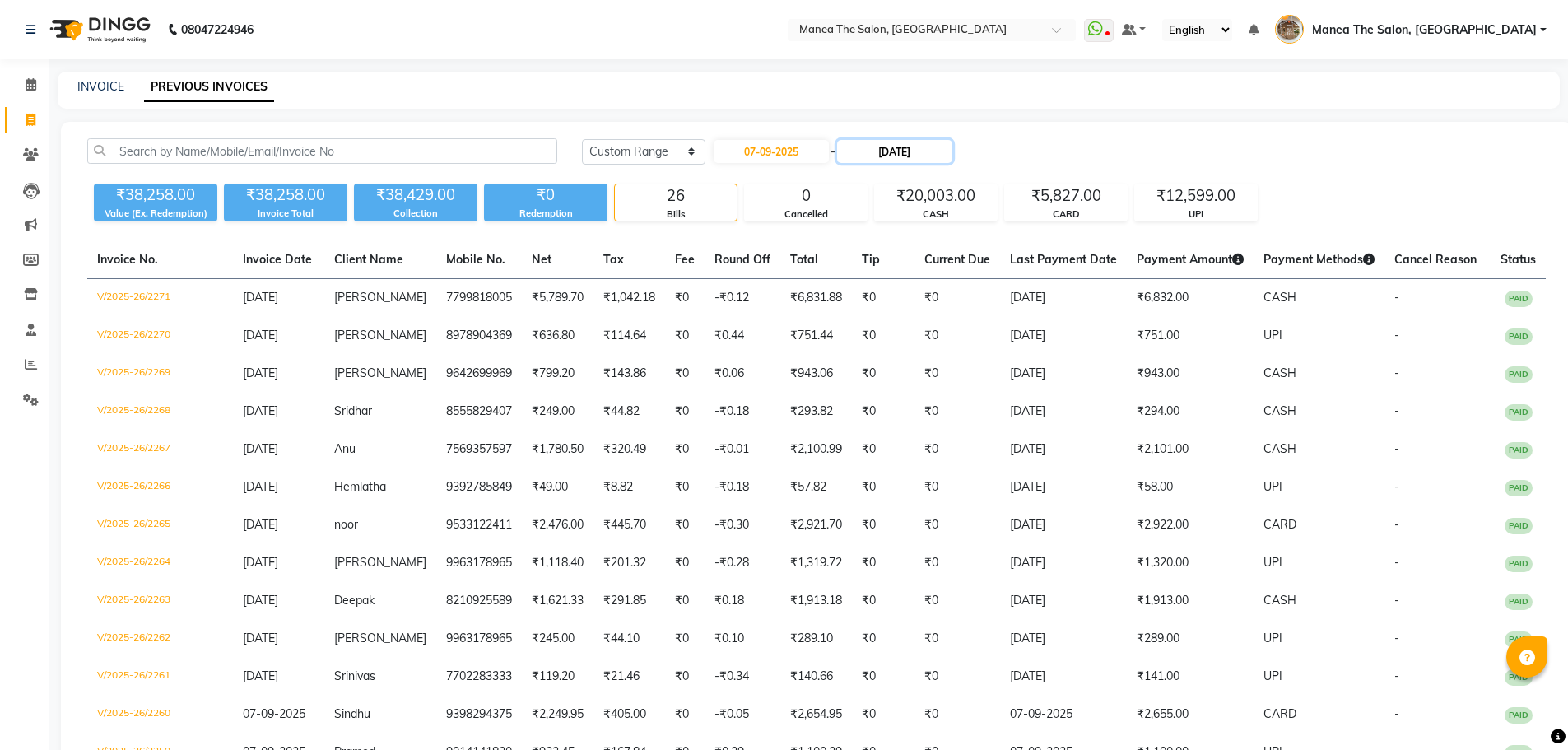
click at [925, 146] on input "[DATE]" at bounding box center [895, 152] width 115 height 23
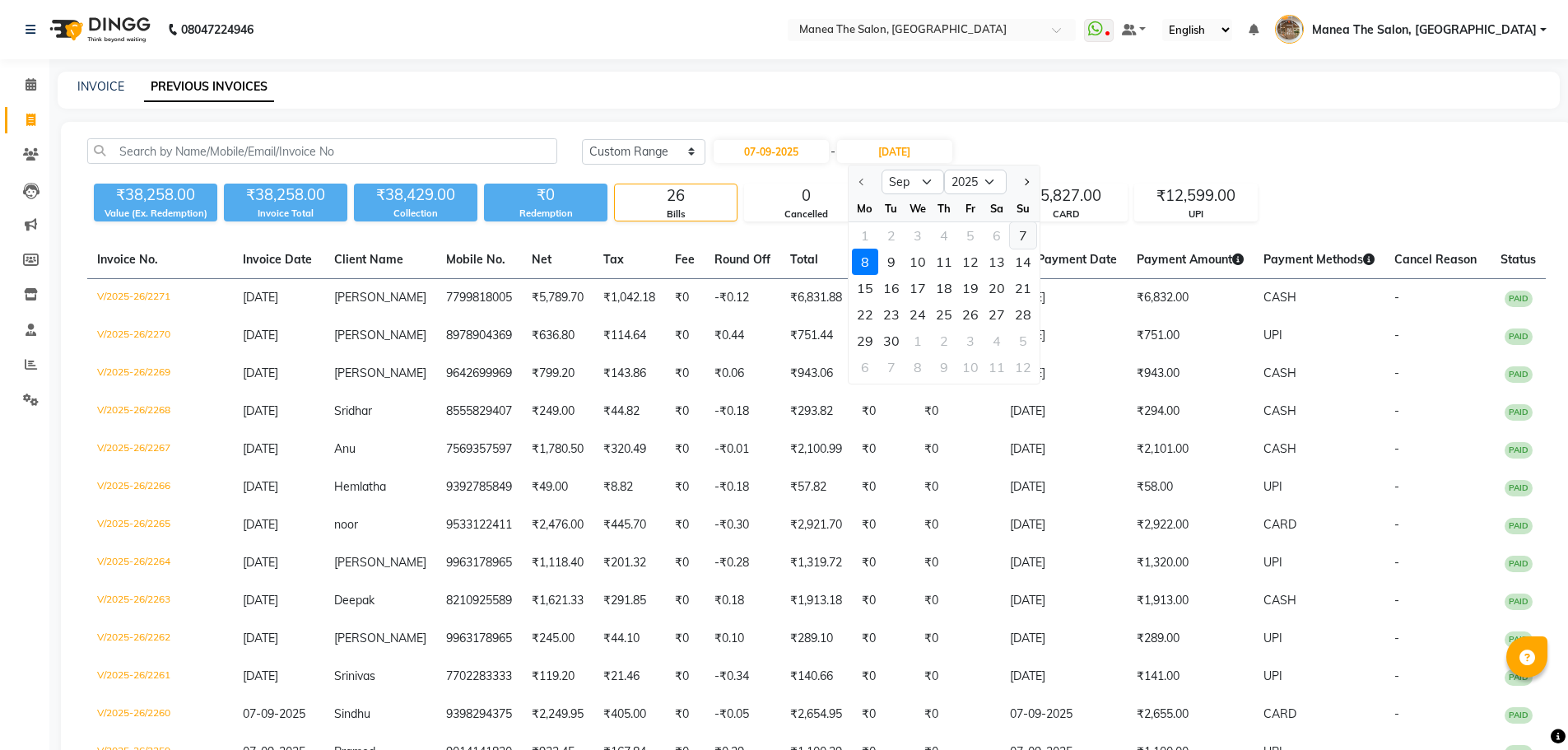
click at [1025, 240] on div "7" at bounding box center [1024, 235] width 27 height 27
type input "07-09-2025"
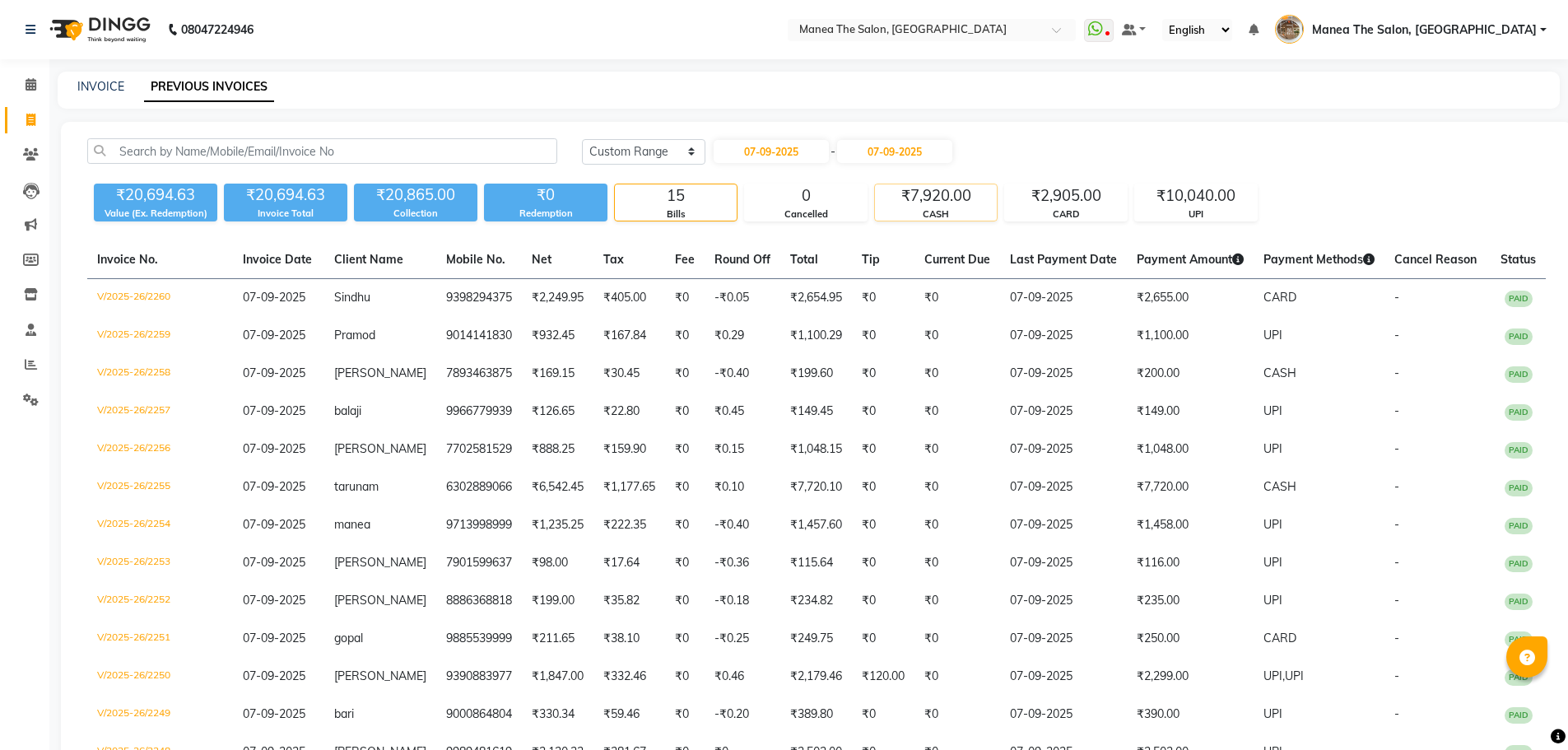
click at [972, 204] on div "₹7,920.00" at bounding box center [935, 195] width 121 height 23
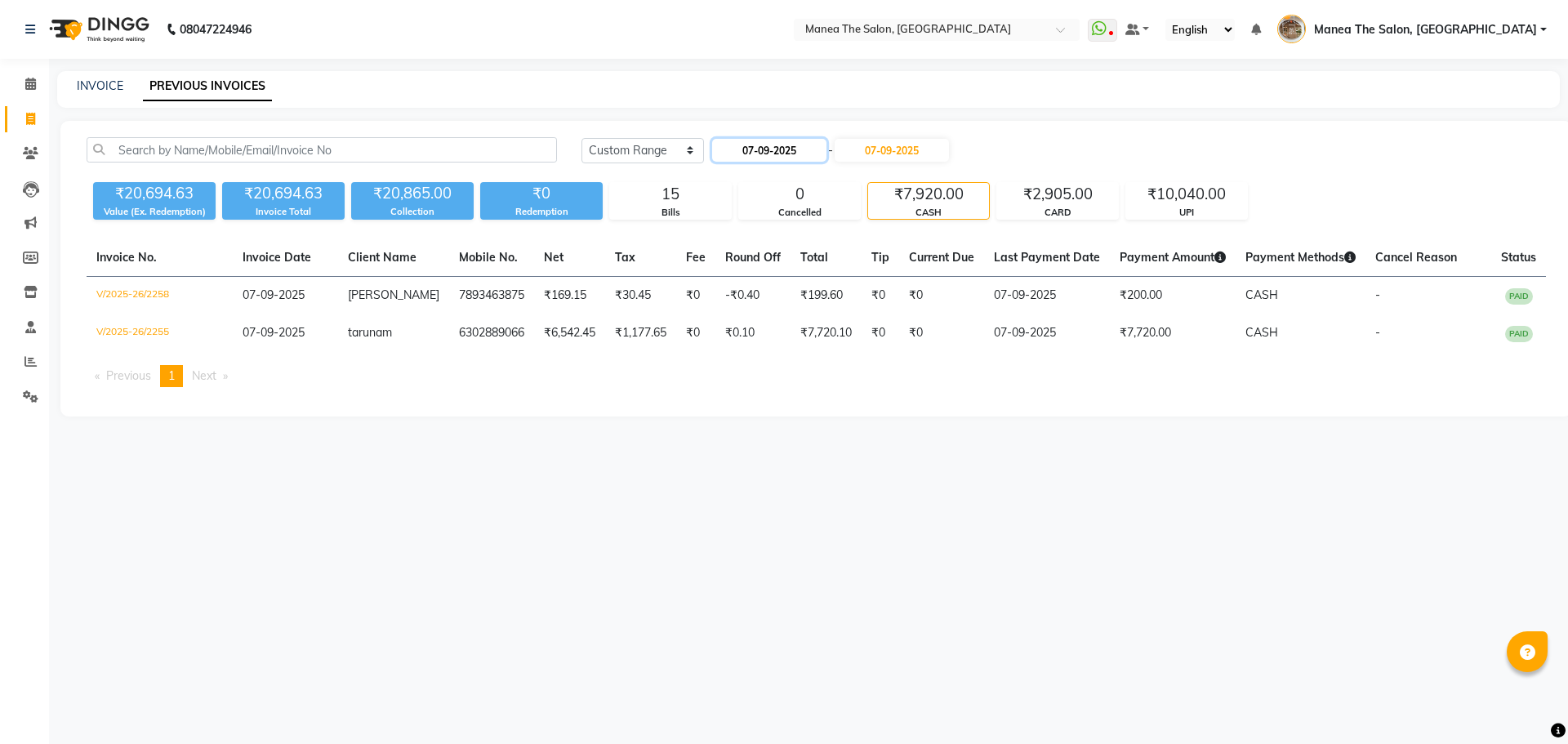
click at [763, 149] on input "07-09-2025" at bounding box center [769, 150] width 114 height 23
select select "9"
select select "2025"
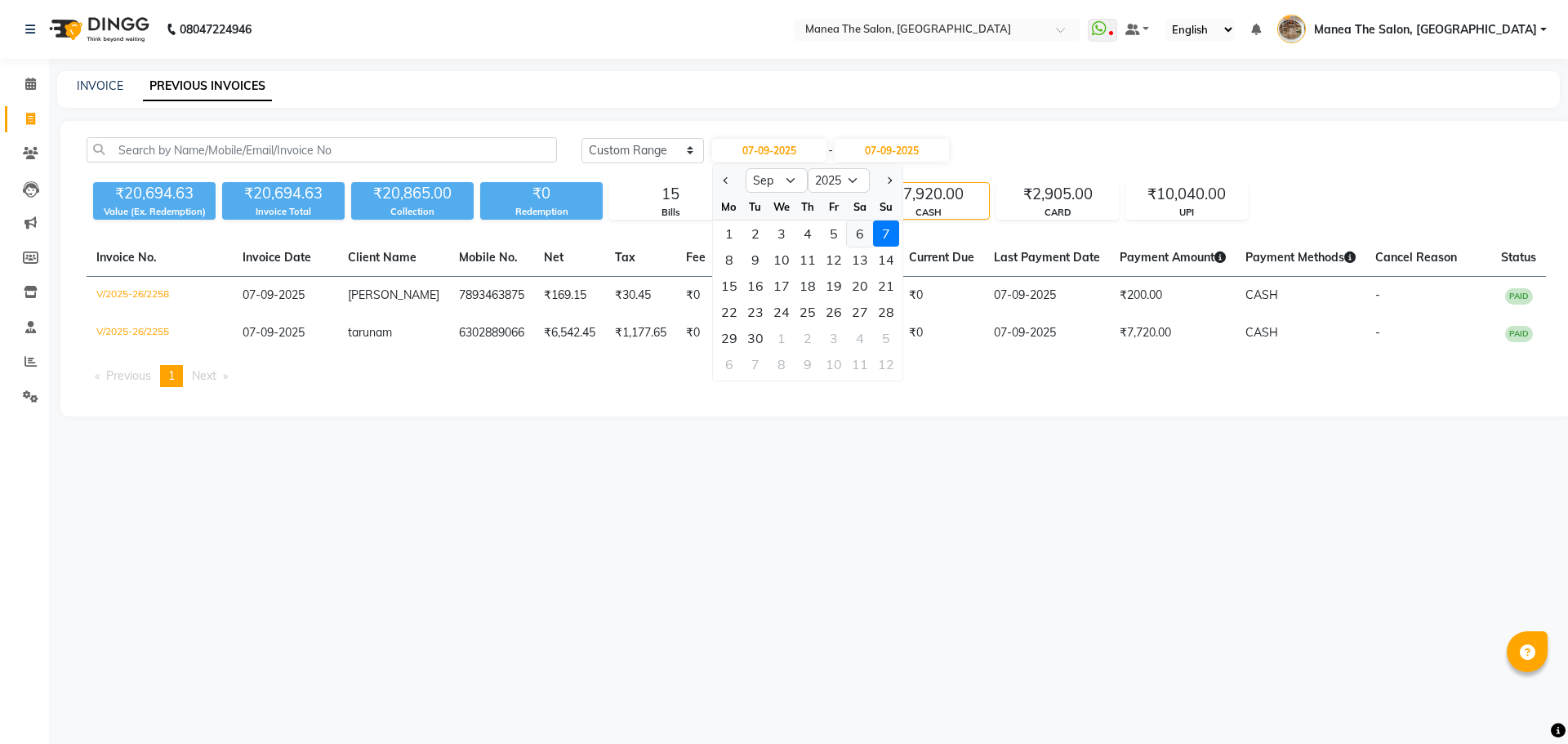
click at [861, 237] on div "6" at bounding box center [860, 233] width 26 height 26
type input "[DATE]"
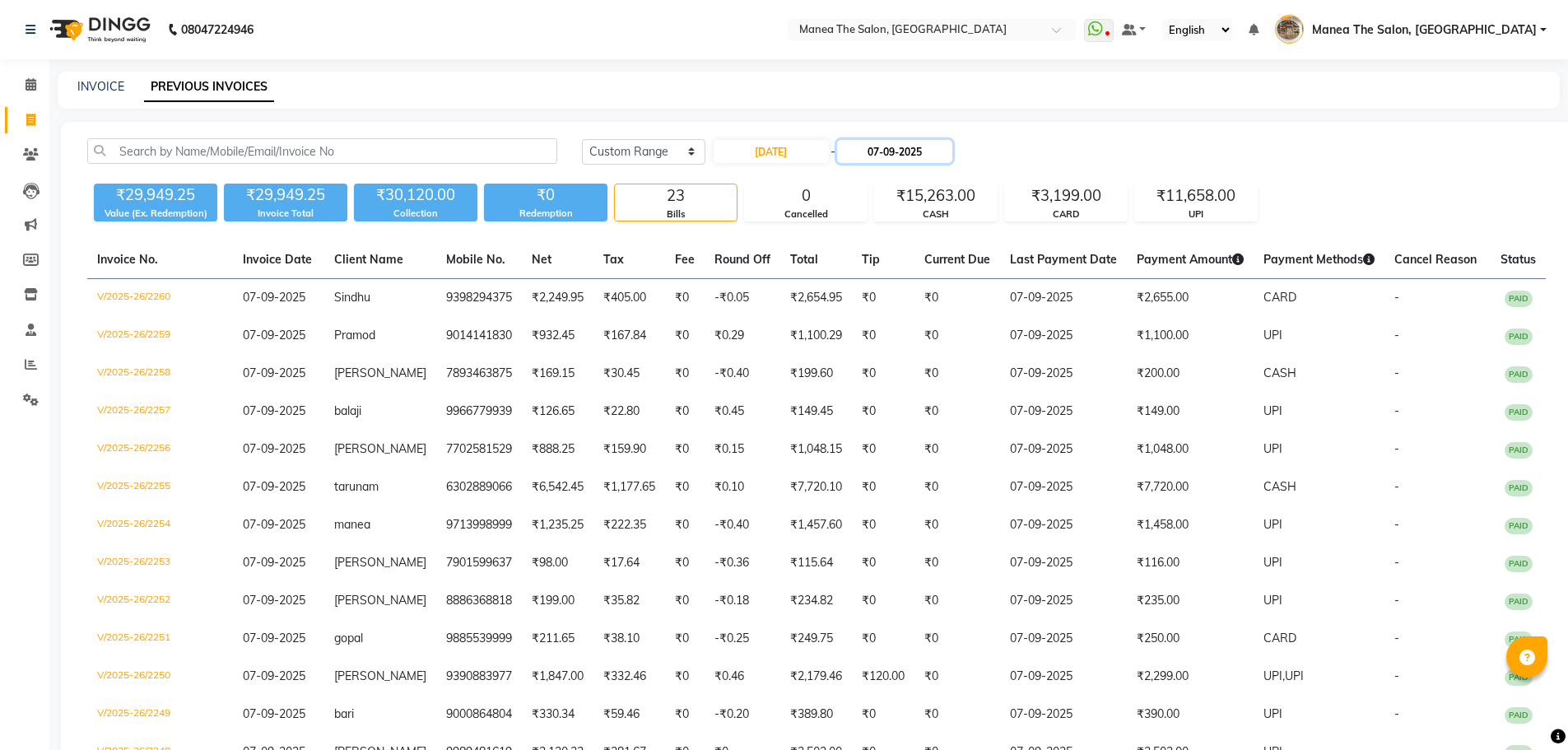
click at [934, 158] on input "07-09-2025" at bounding box center [895, 152] width 115 height 23
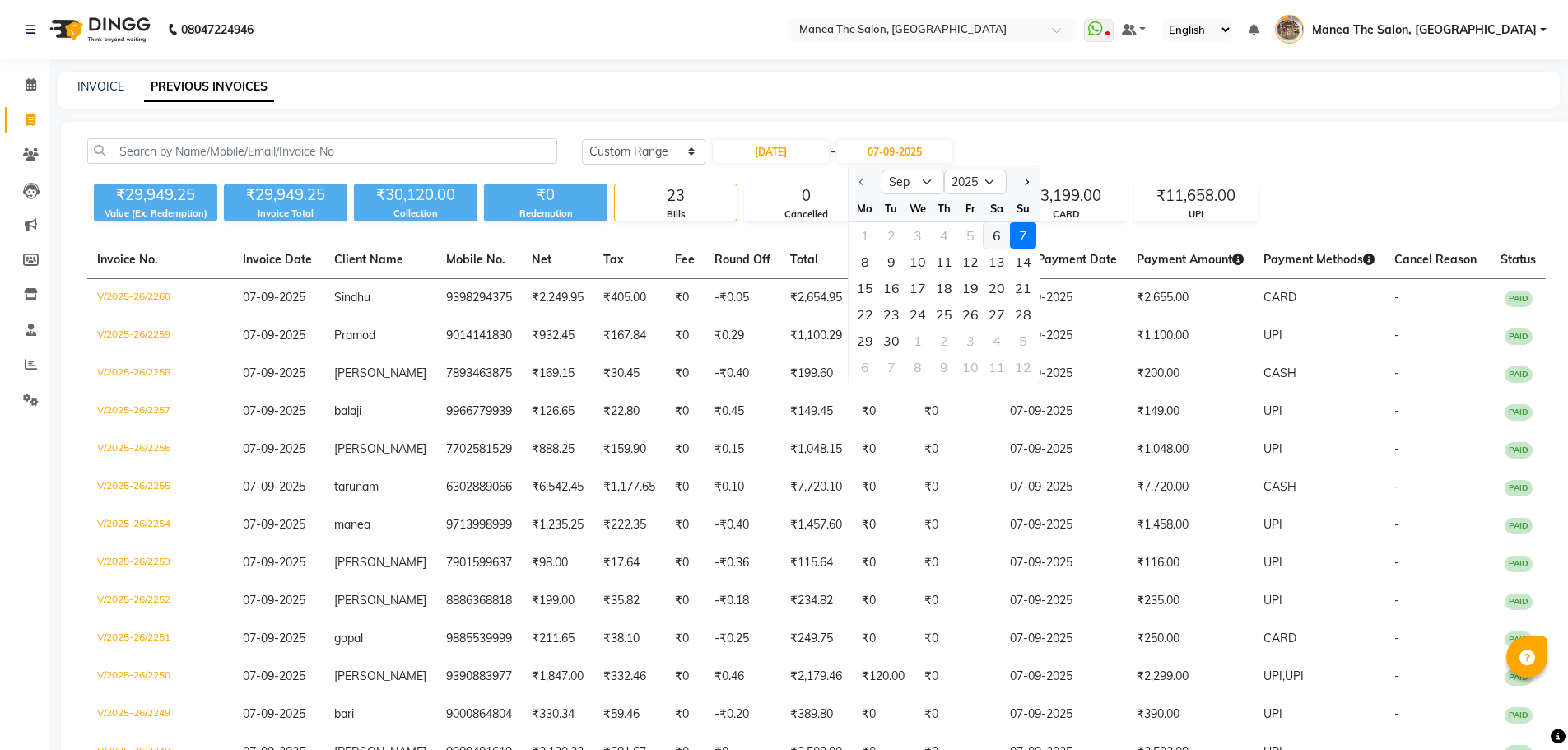
click at [993, 235] on div "6" at bounding box center [997, 235] width 27 height 27
type input "[DATE]"
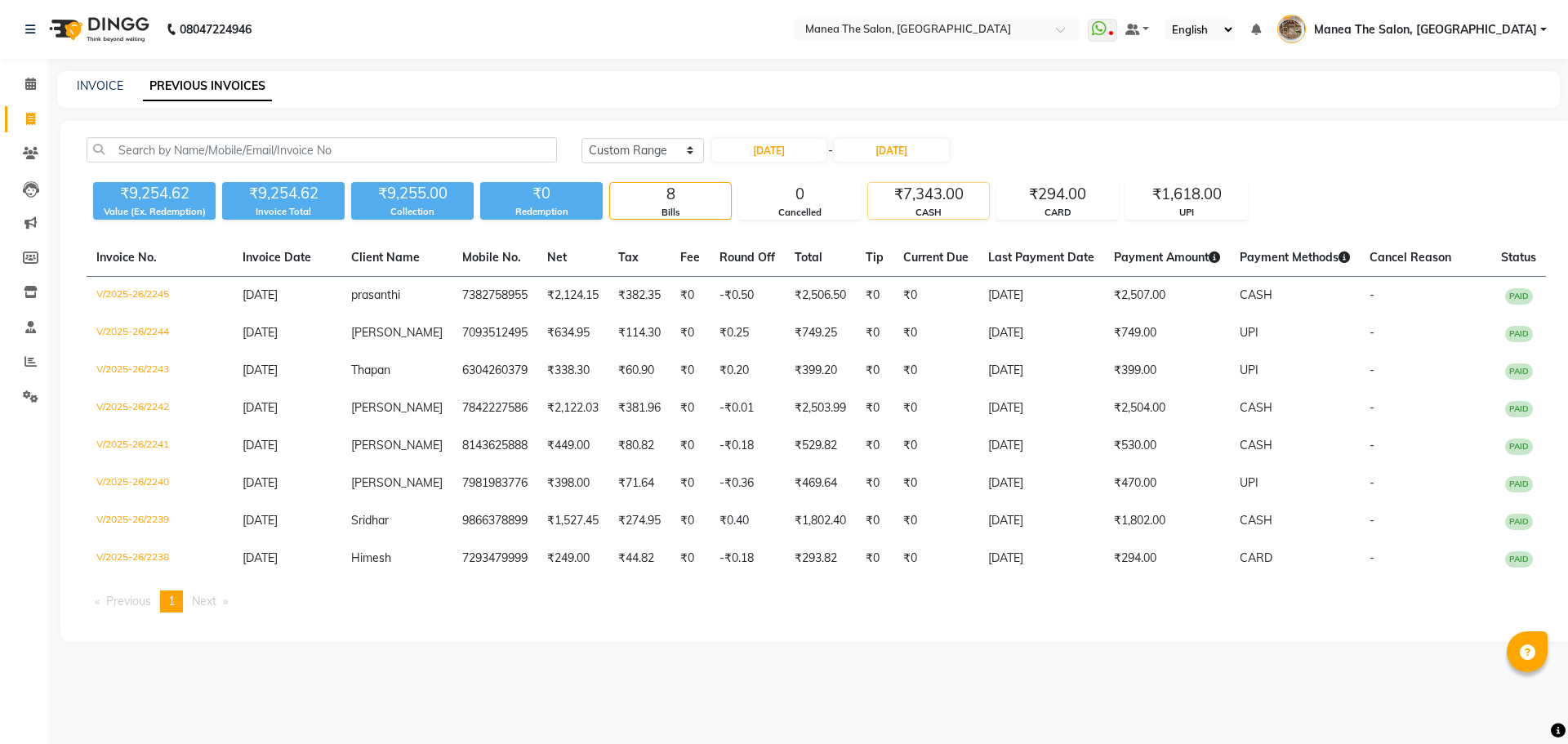
click at [934, 194] on div "₹7,343.00" at bounding box center [928, 194] width 120 height 23
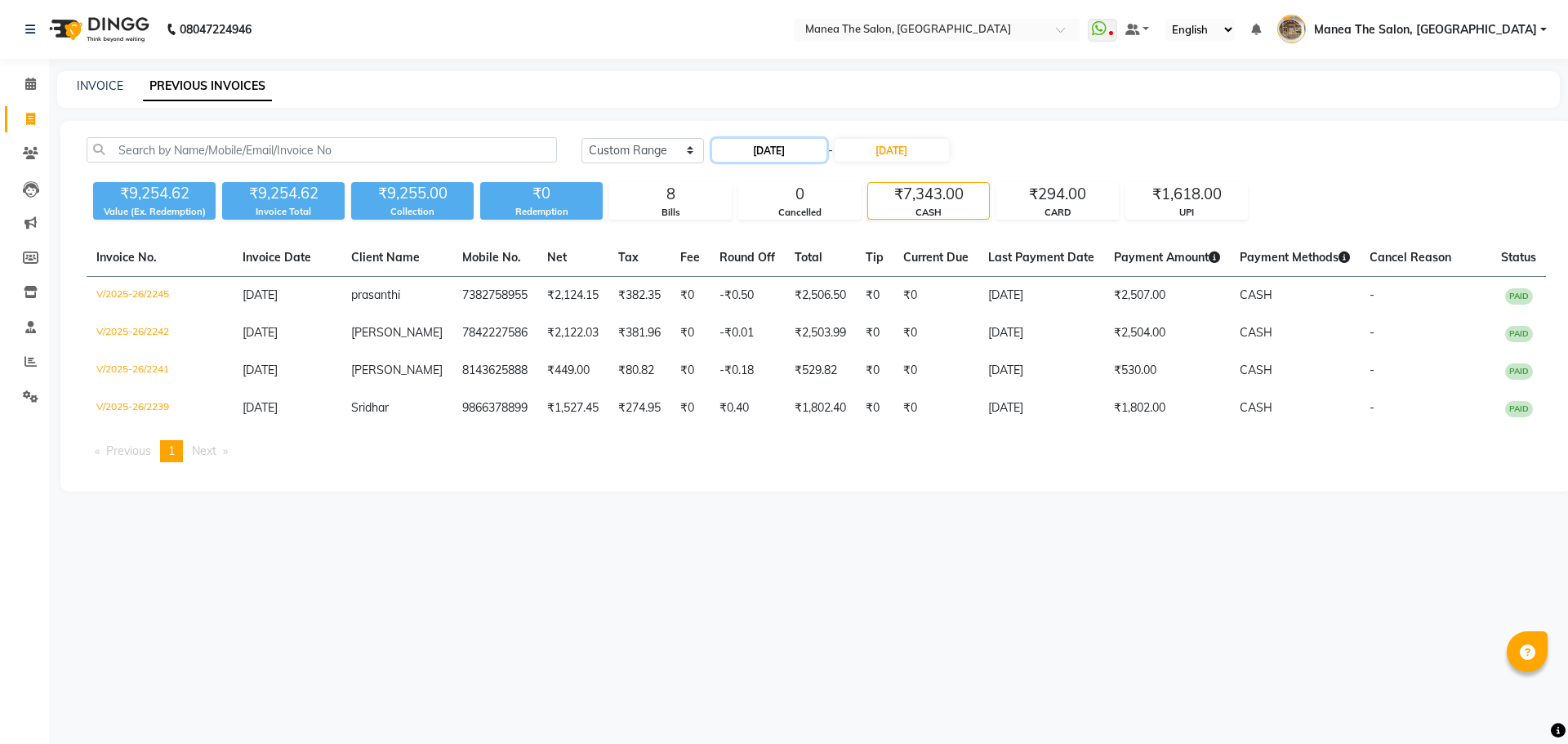
click at [781, 150] on input "[DATE]" at bounding box center [769, 150] width 114 height 23
select select "9"
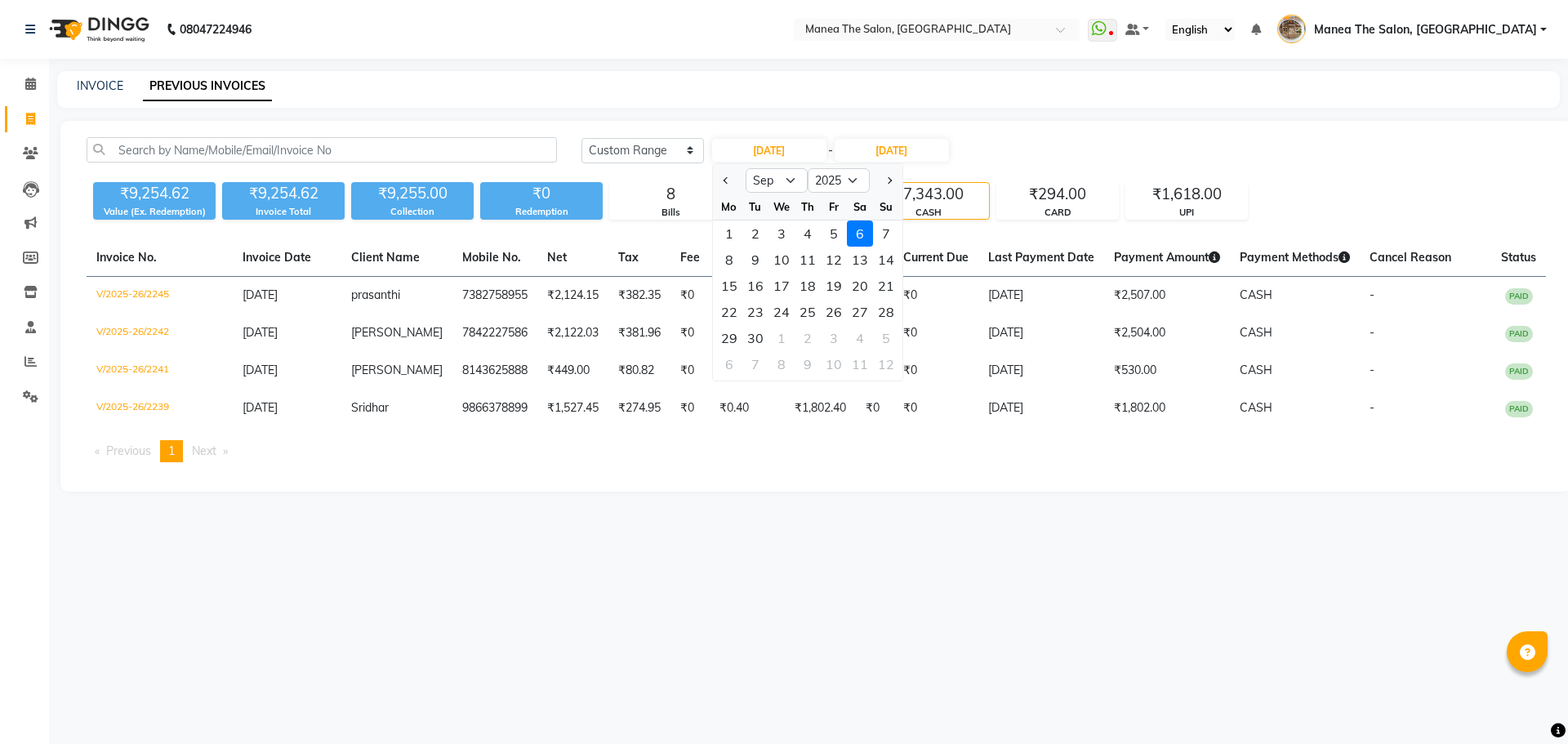
drag, startPoint x: 781, startPoint y: 237, endPoint x: 883, endPoint y: 195, distance: 110.3
click at [784, 235] on div "3" at bounding box center [782, 233] width 26 height 26
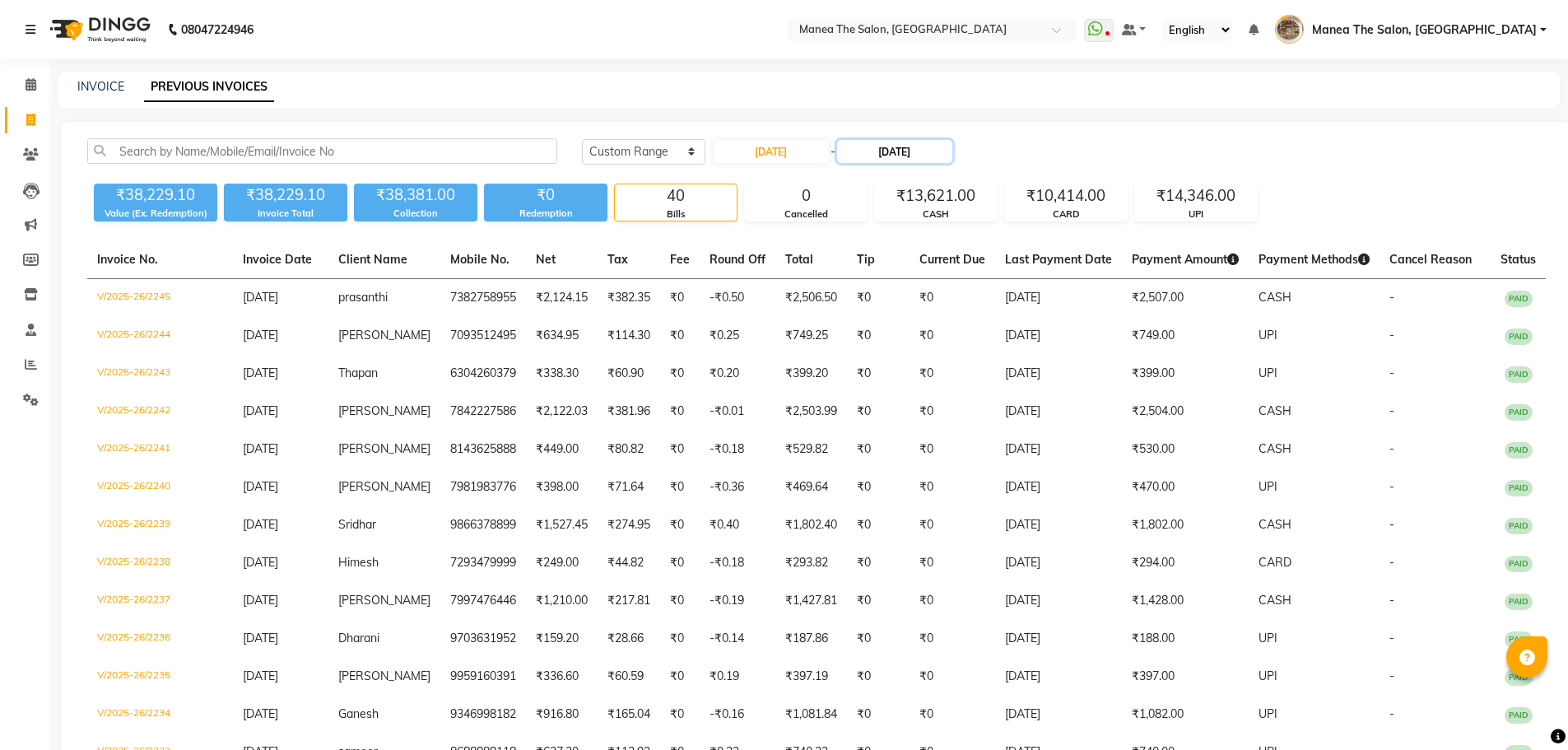
click at [913, 153] on input "[DATE]" at bounding box center [895, 152] width 115 height 23
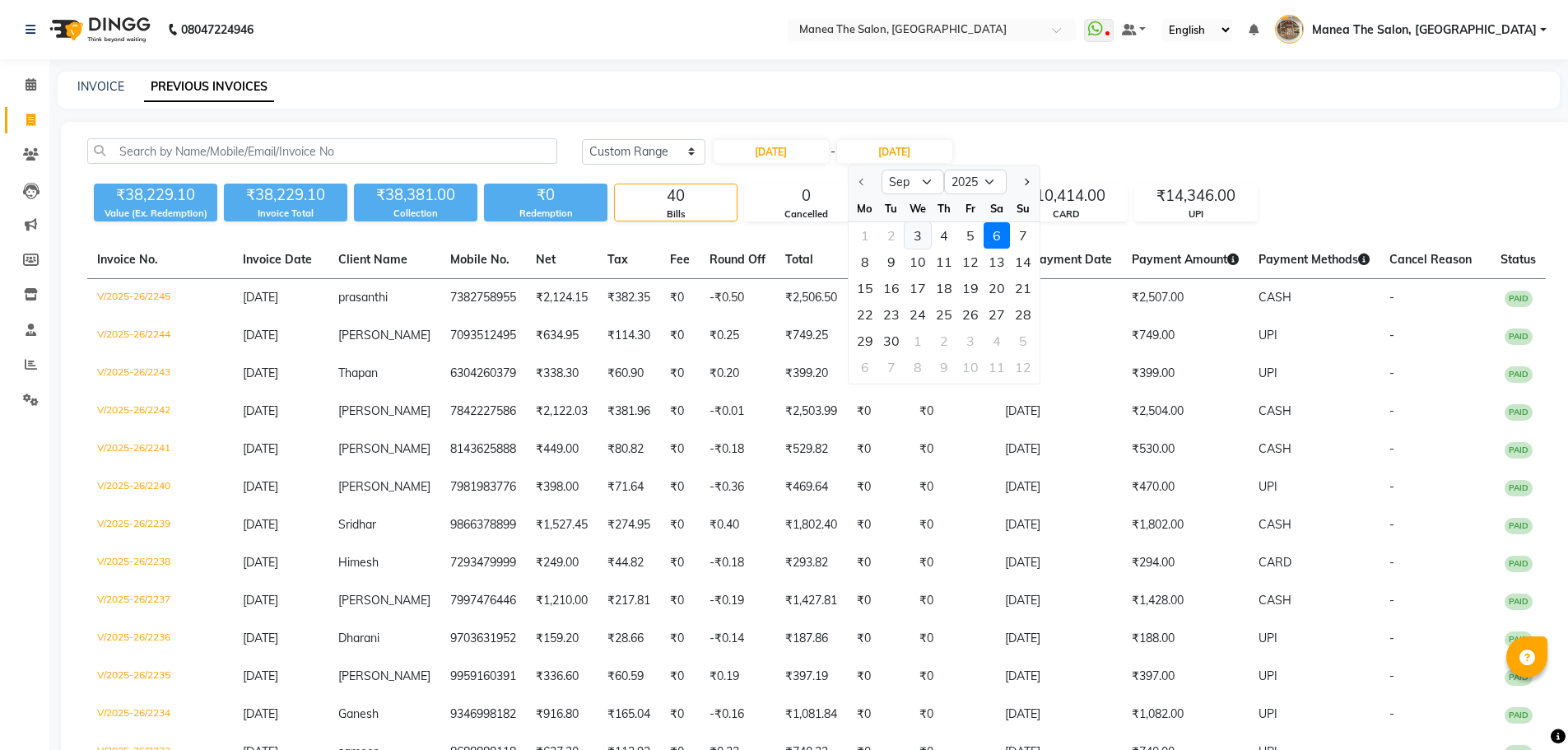
click at [925, 239] on div "3" at bounding box center [918, 235] width 27 height 27
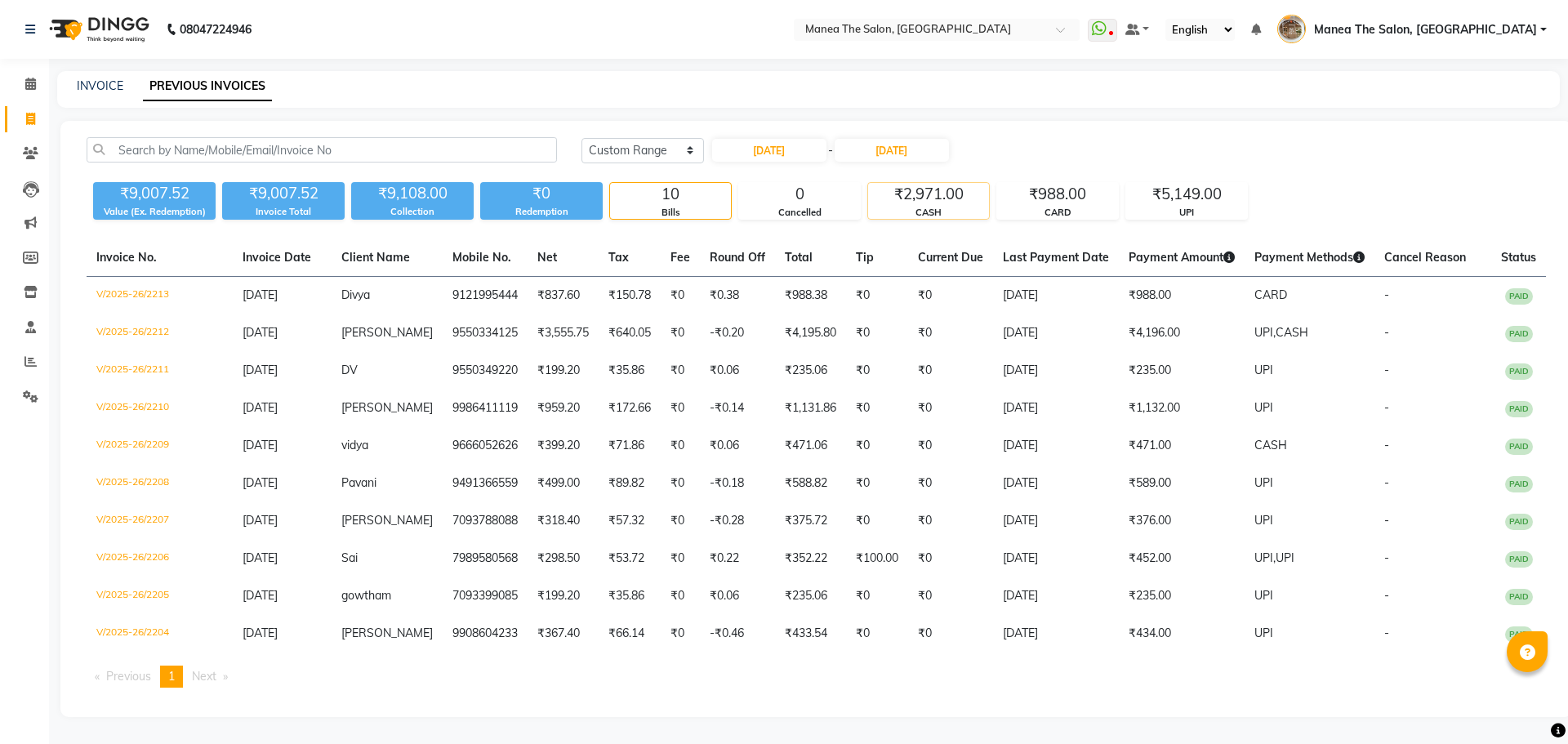
click at [920, 213] on div "CASH" at bounding box center [928, 213] width 120 height 14
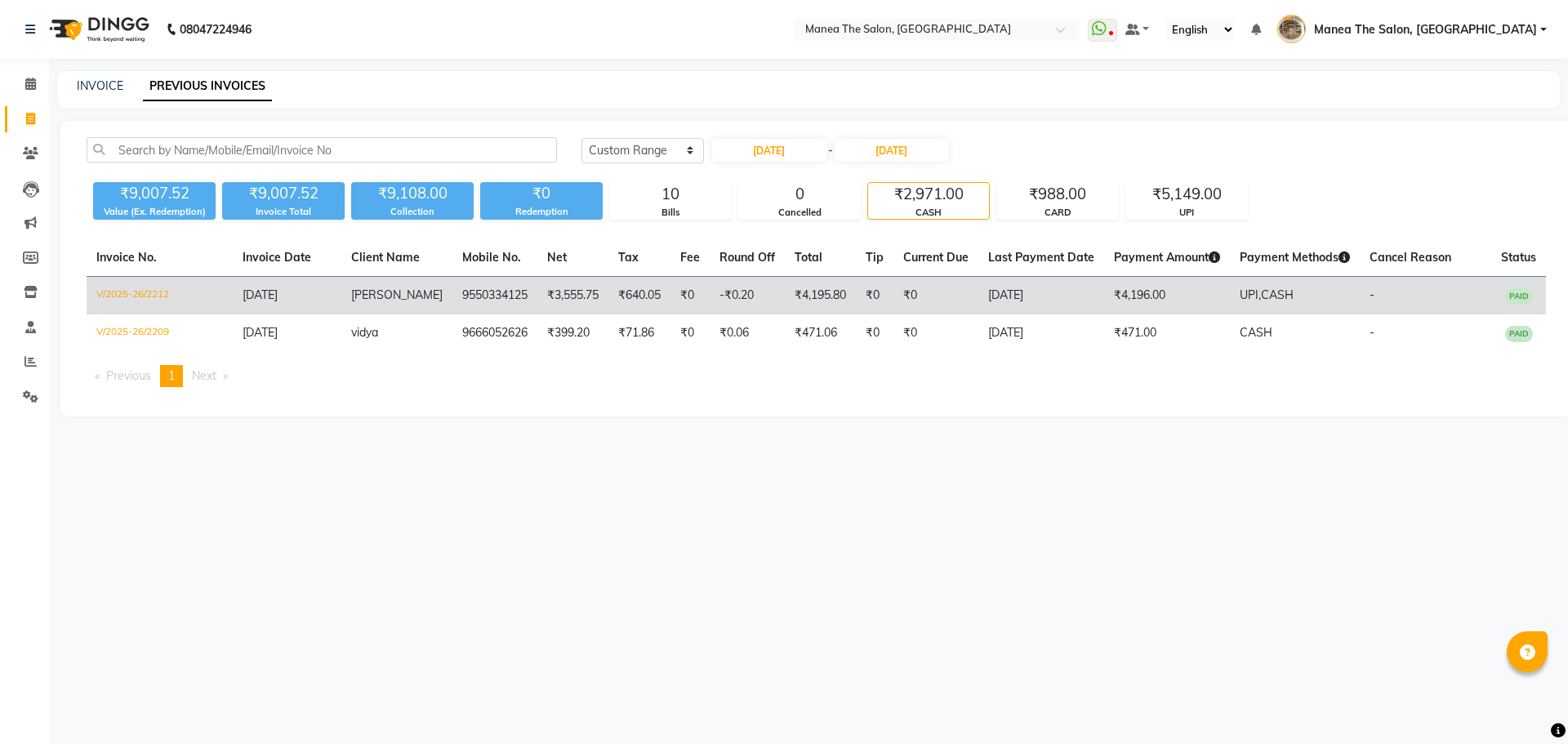
click at [905, 293] on td "₹0" at bounding box center [936, 295] width 85 height 39
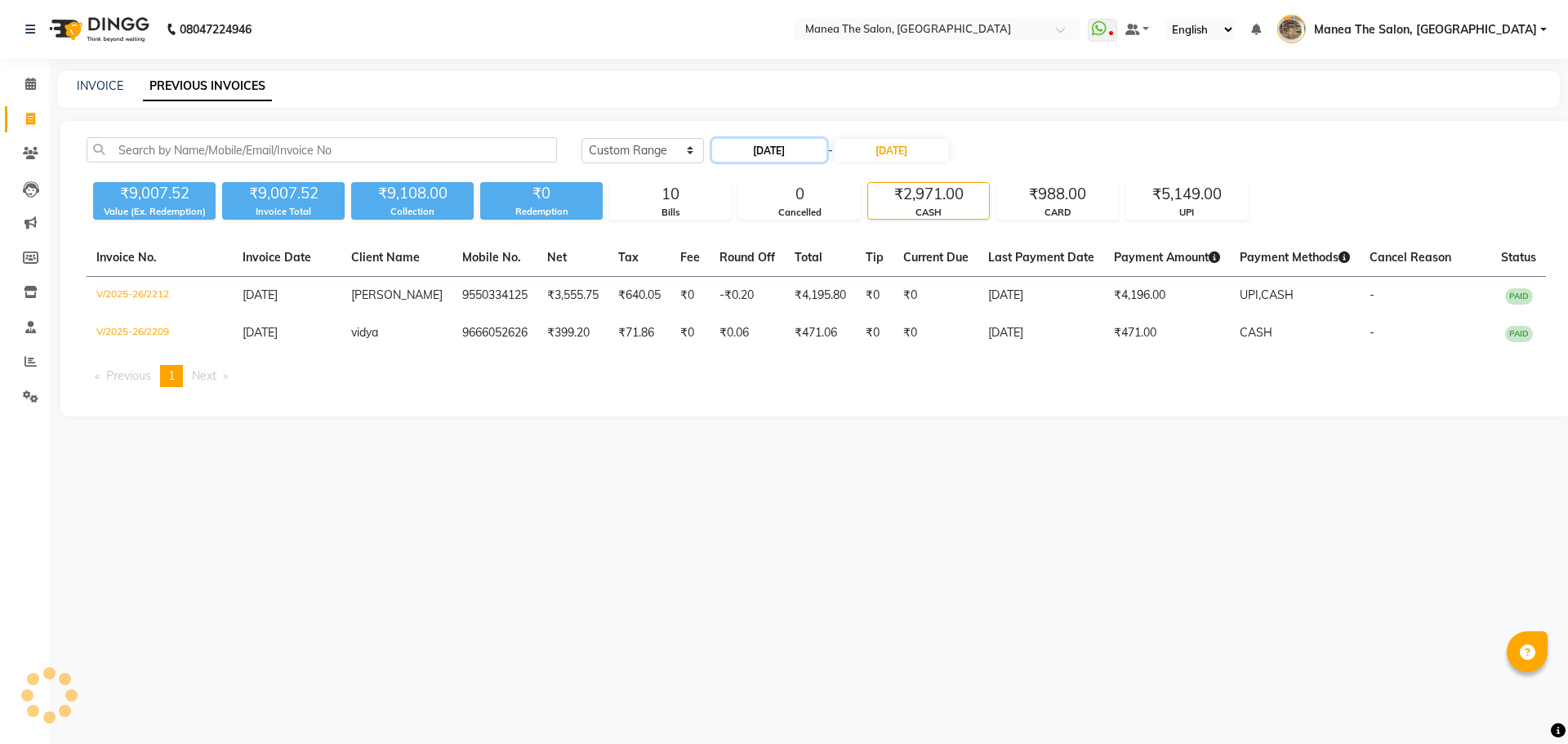
click at [747, 158] on input "[DATE]" at bounding box center [769, 150] width 114 height 23
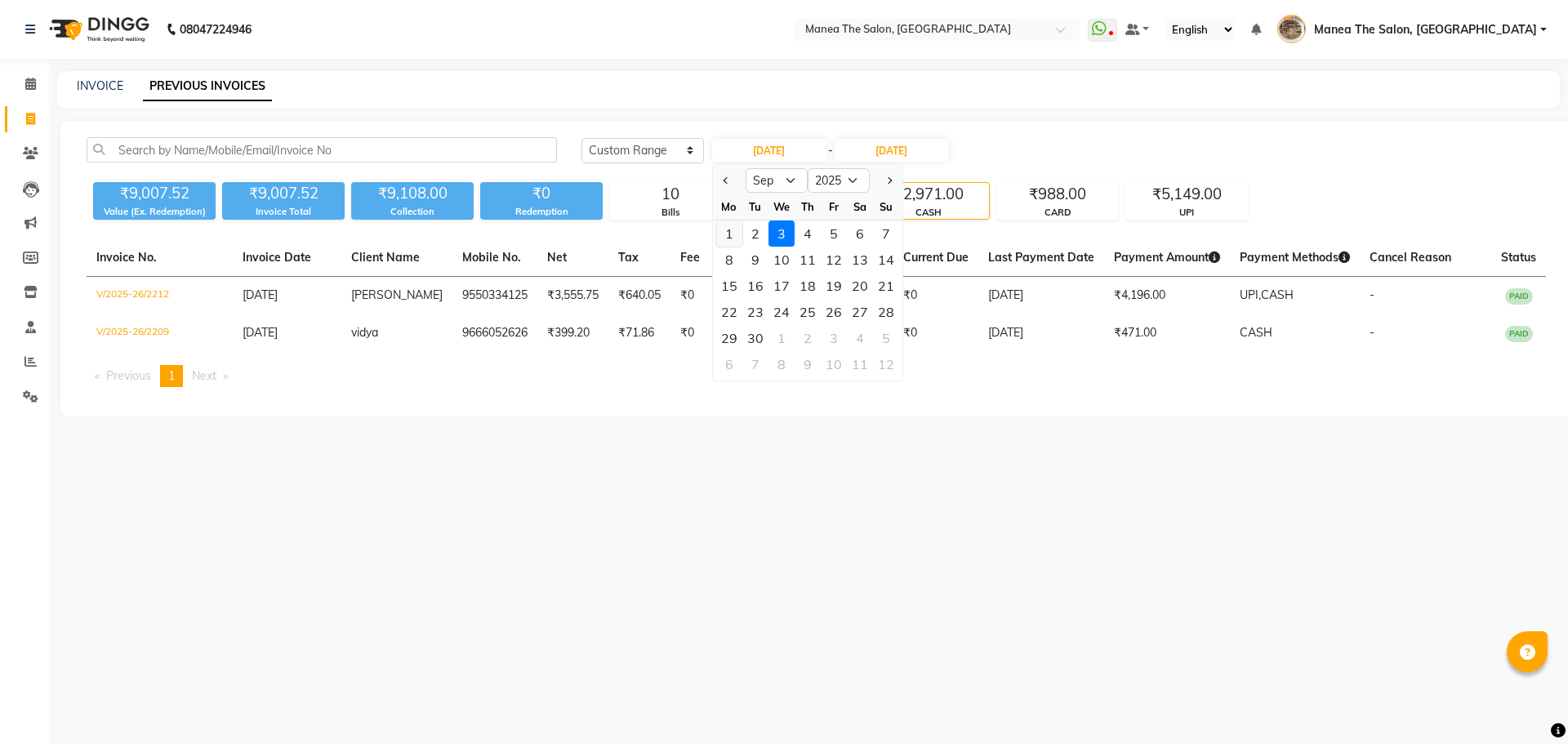
click at [735, 235] on div "1" at bounding box center [729, 233] width 26 height 26
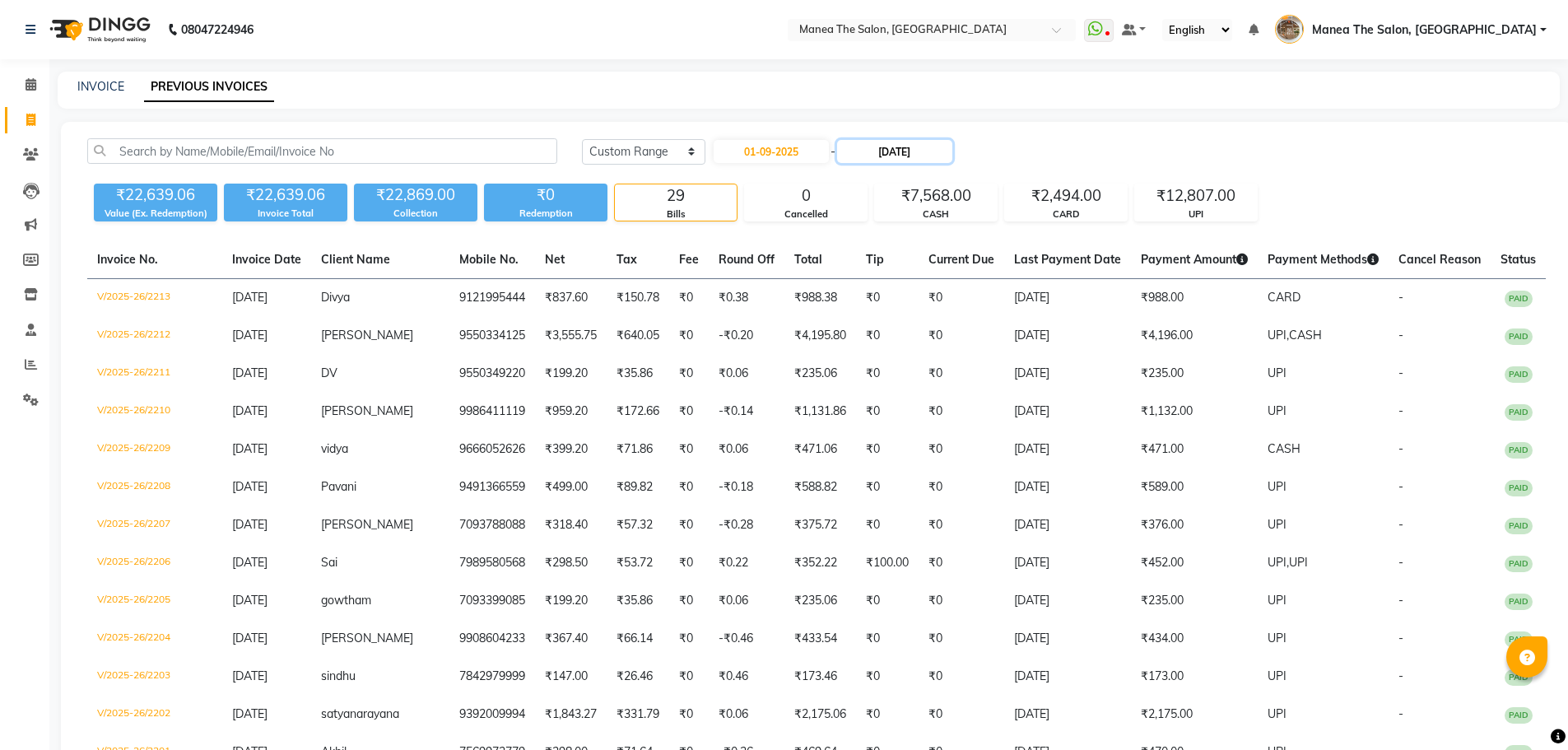
click at [889, 146] on input "[DATE]" at bounding box center [895, 152] width 115 height 23
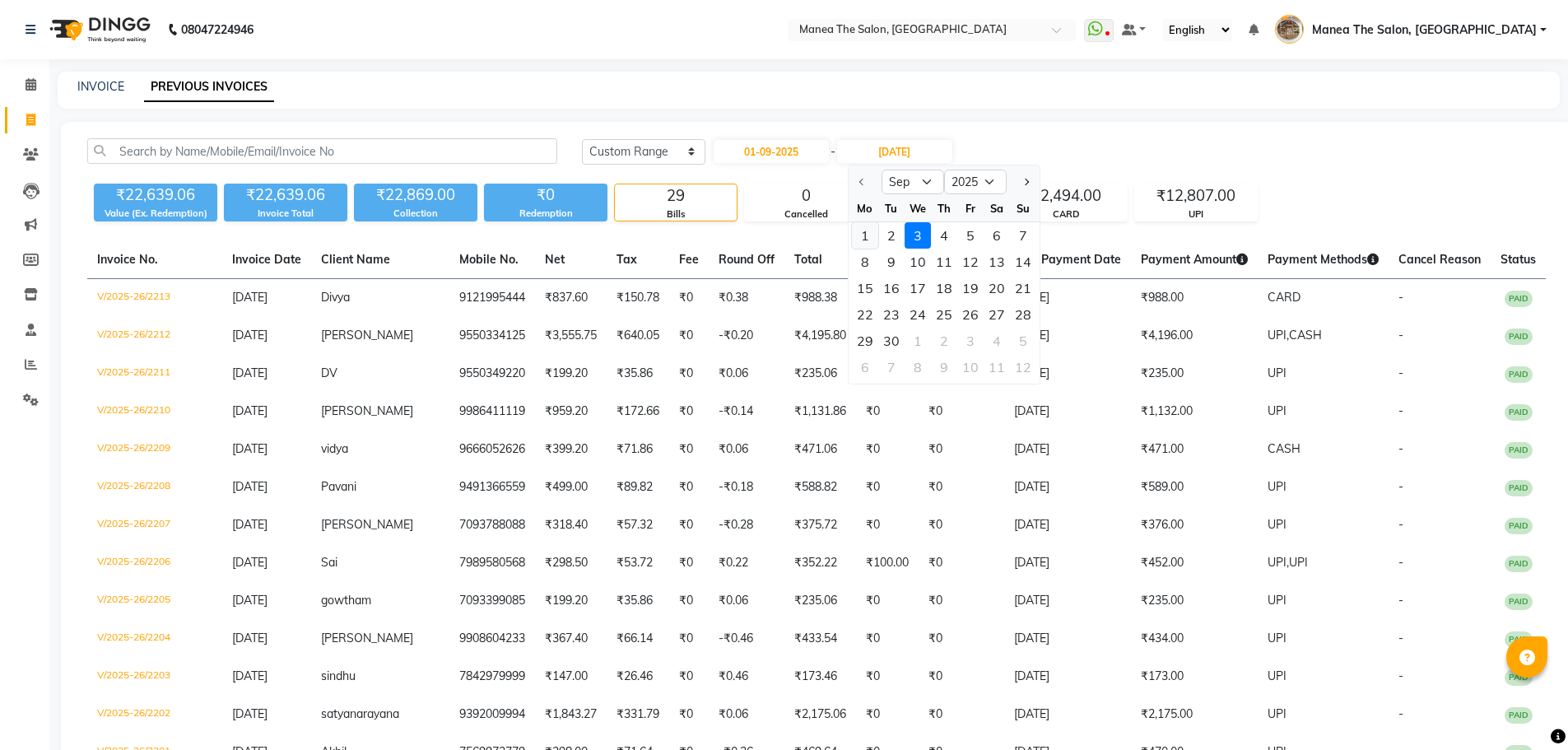
click at [862, 231] on div "1" at bounding box center [865, 235] width 27 height 27
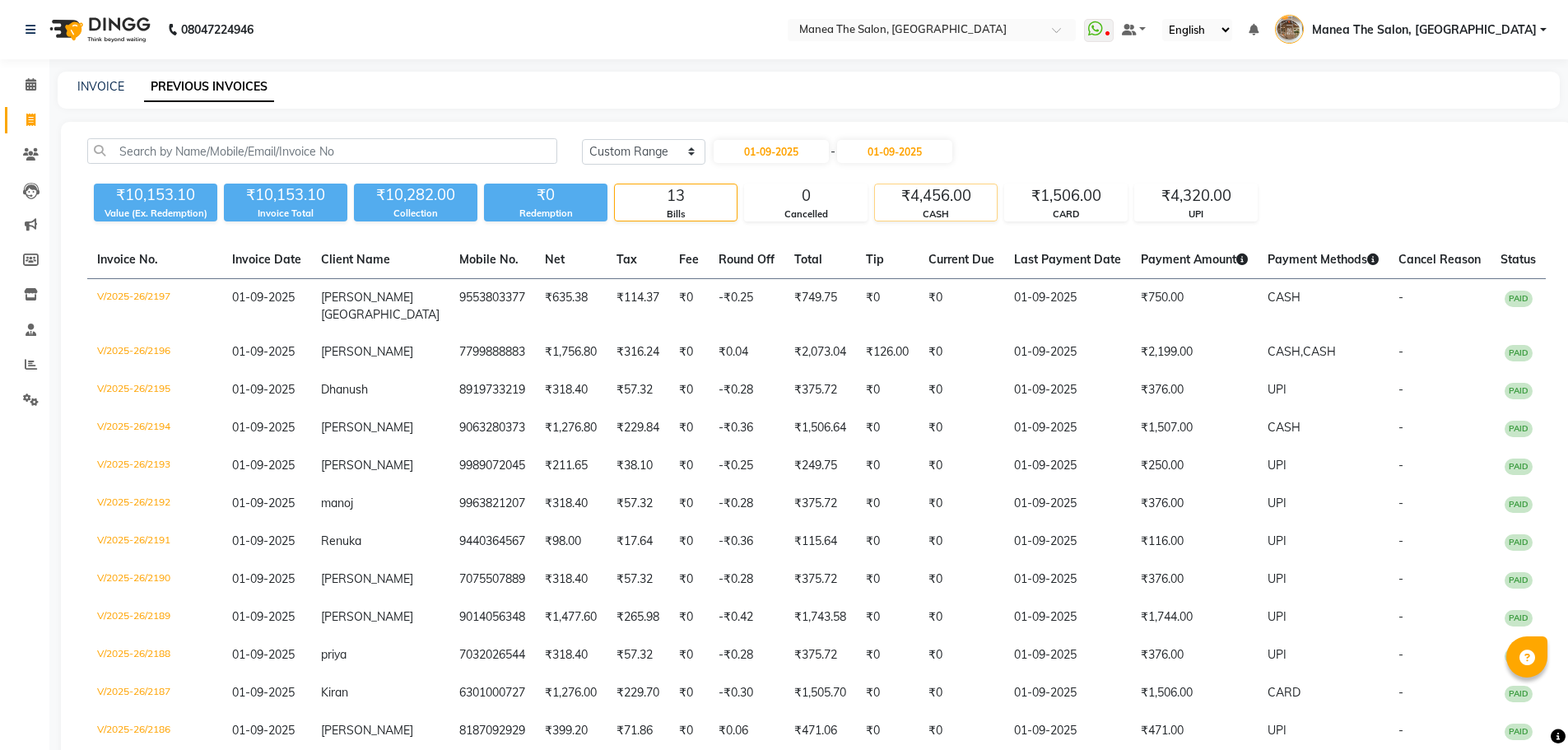
click at [920, 208] on div "CASH" at bounding box center [935, 214] width 121 height 14
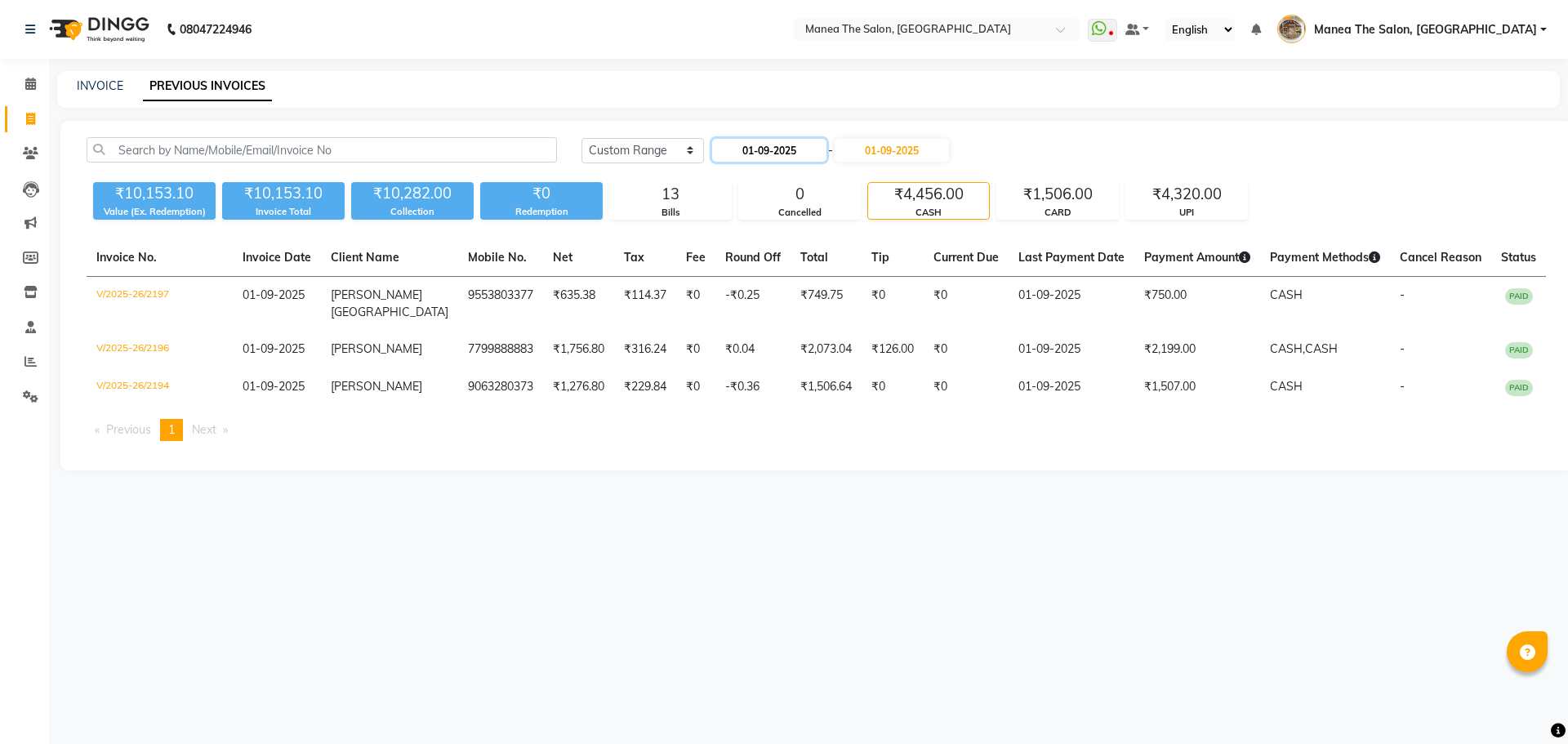
click at [744, 156] on input "01-09-2025" at bounding box center [769, 150] width 114 height 23
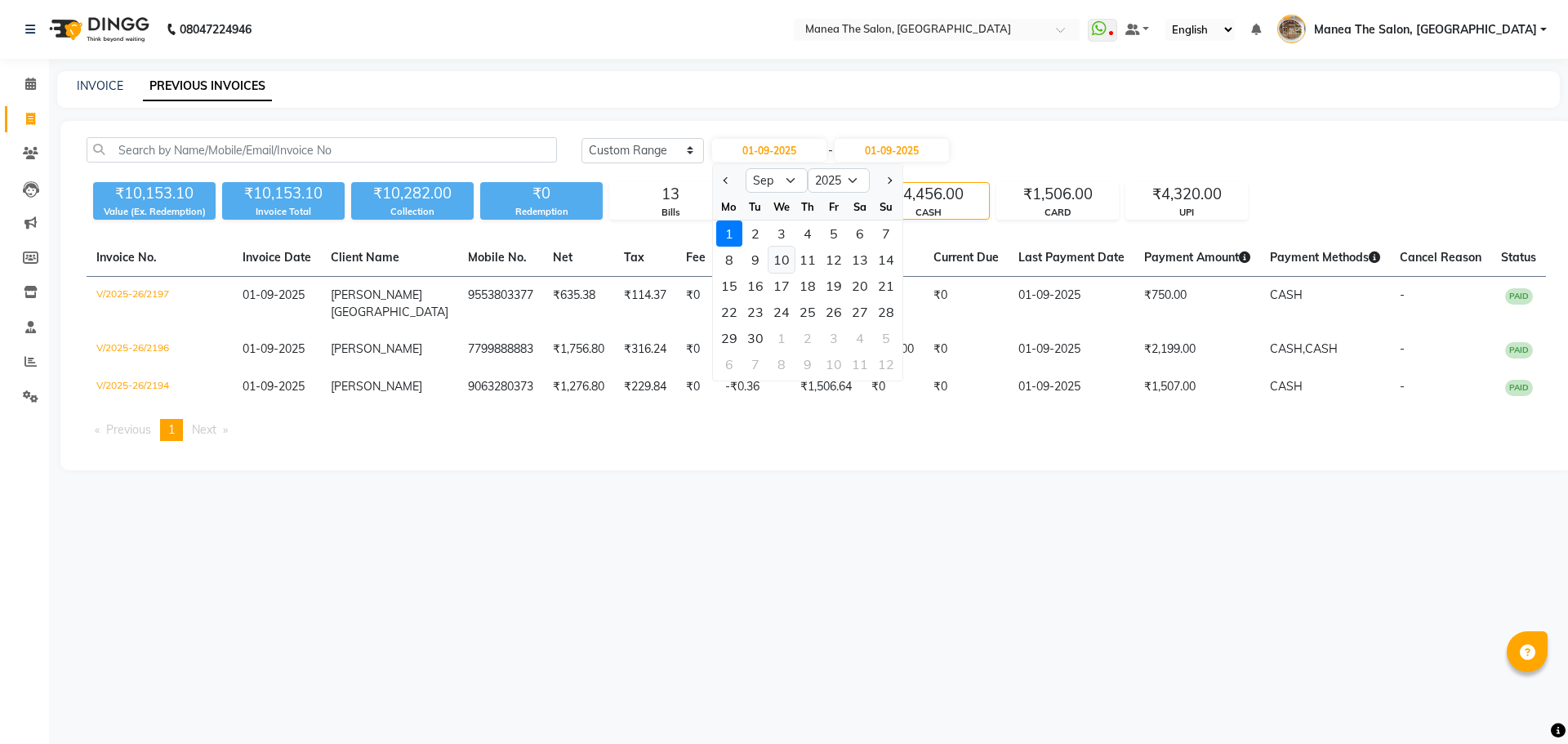
click at [776, 261] on div "10" at bounding box center [782, 260] width 26 height 26
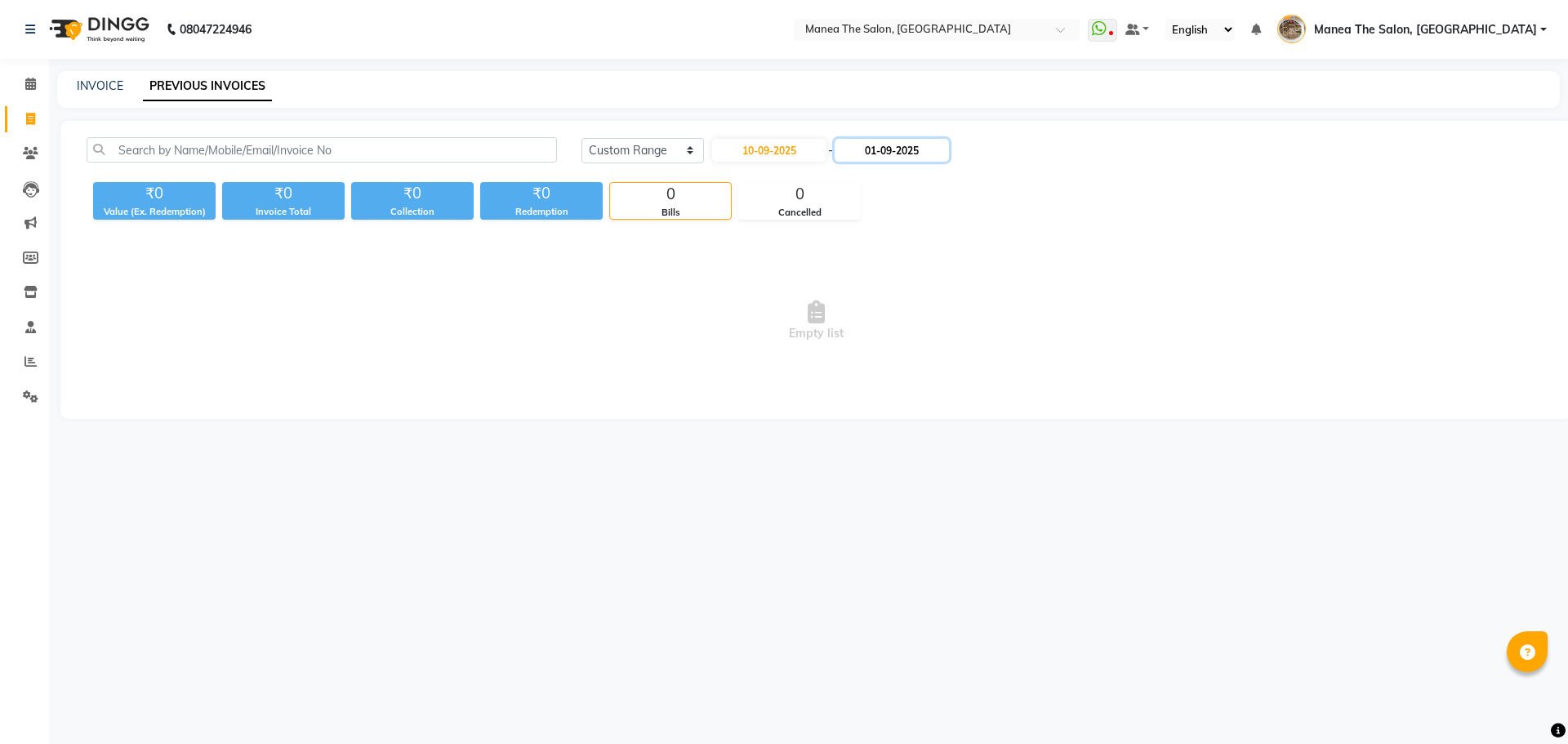
click at [916, 157] on input "01-09-2025" at bounding box center [891, 150] width 114 height 23
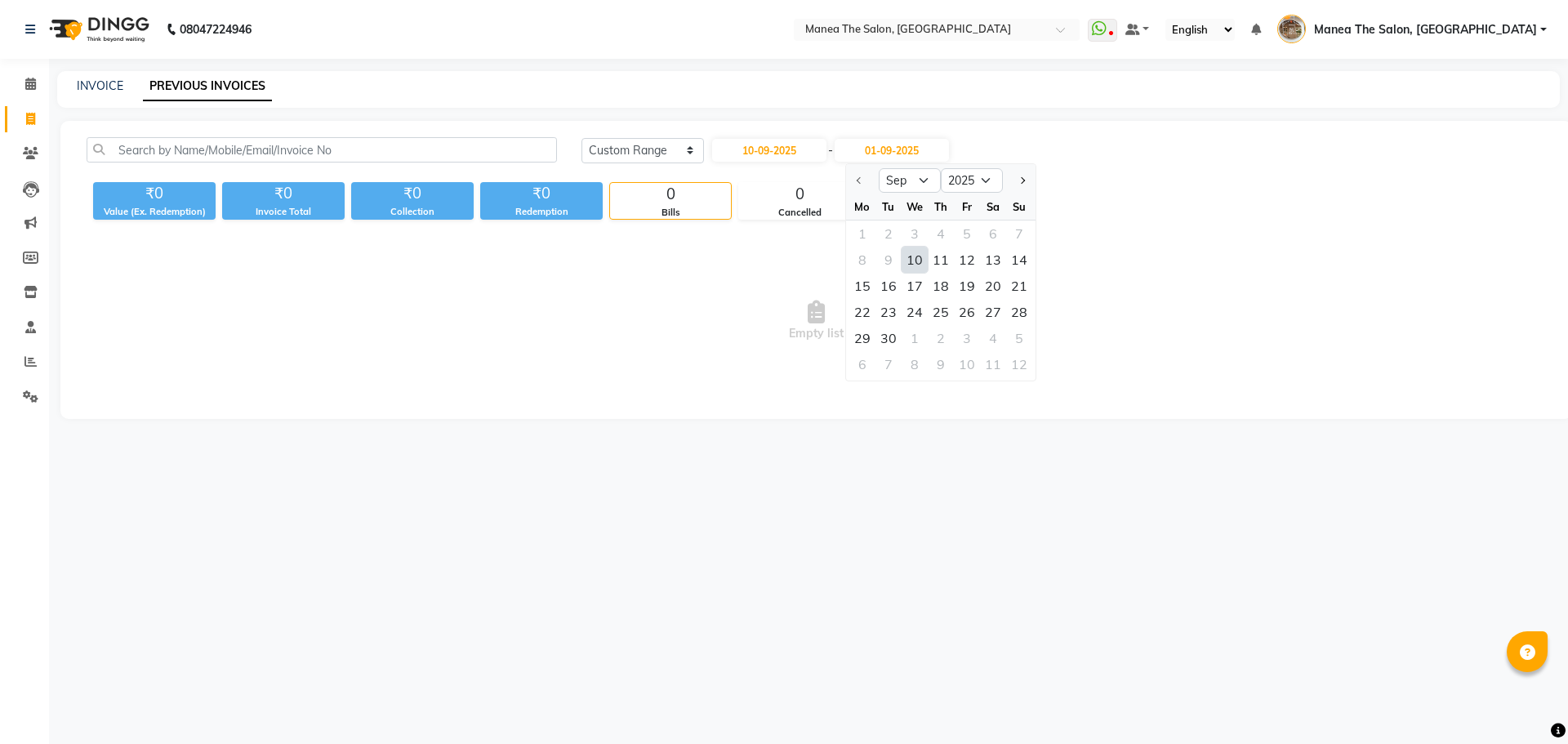
click at [913, 262] on div "10" at bounding box center [915, 260] width 26 height 26
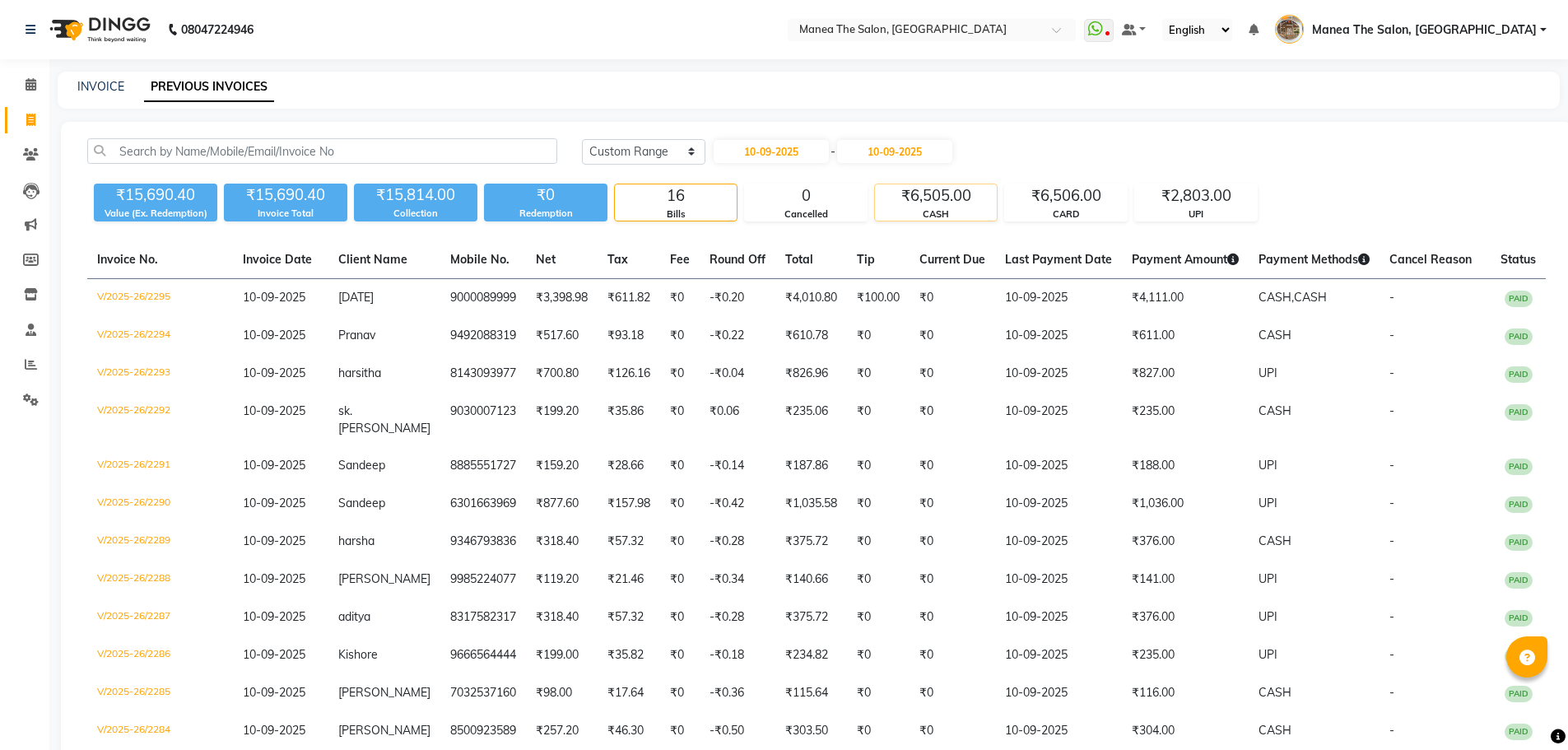
click at [957, 219] on div "CASH" at bounding box center [935, 214] width 121 height 14
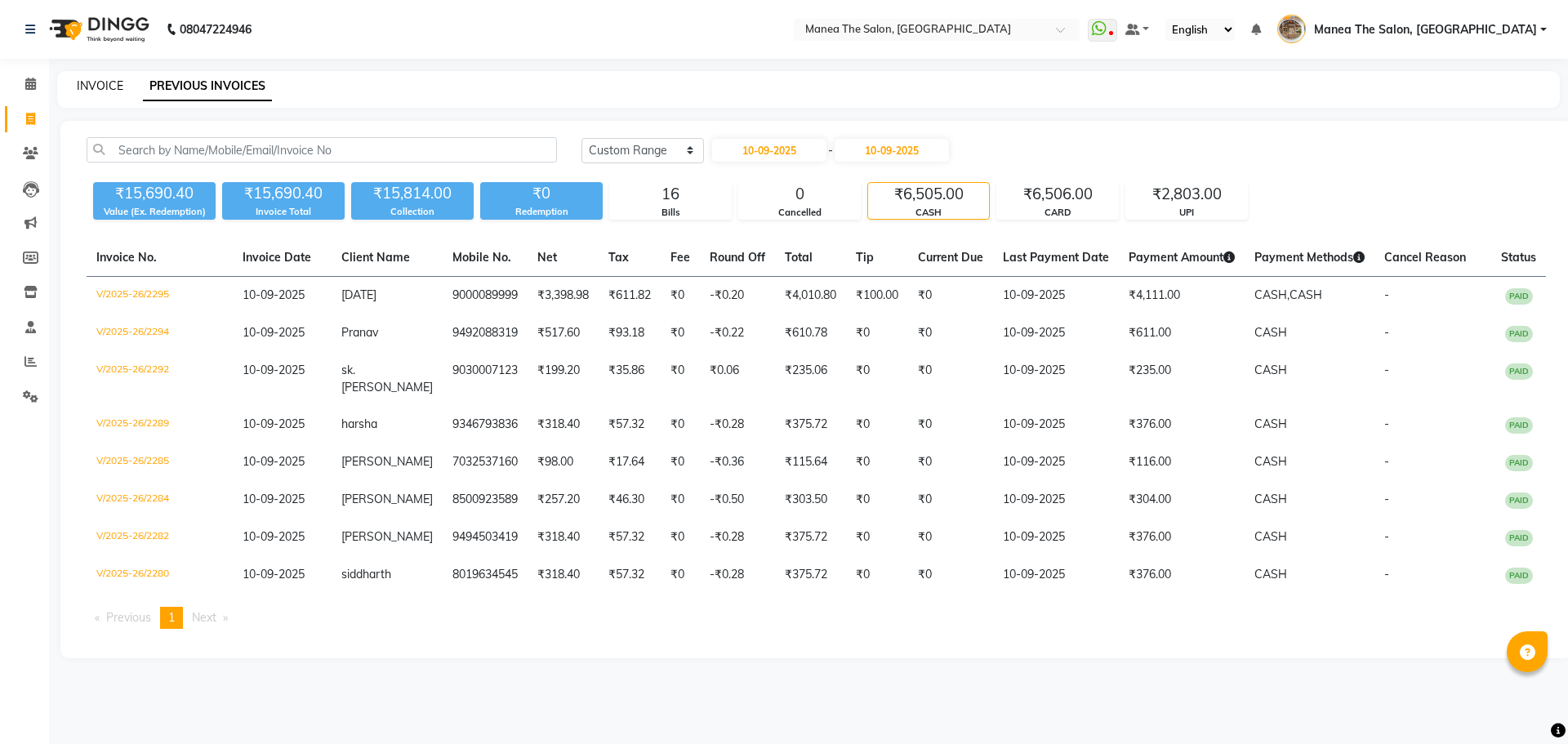
click at [111, 89] on link "INVOICE" at bounding box center [100, 86] width 46 height 15
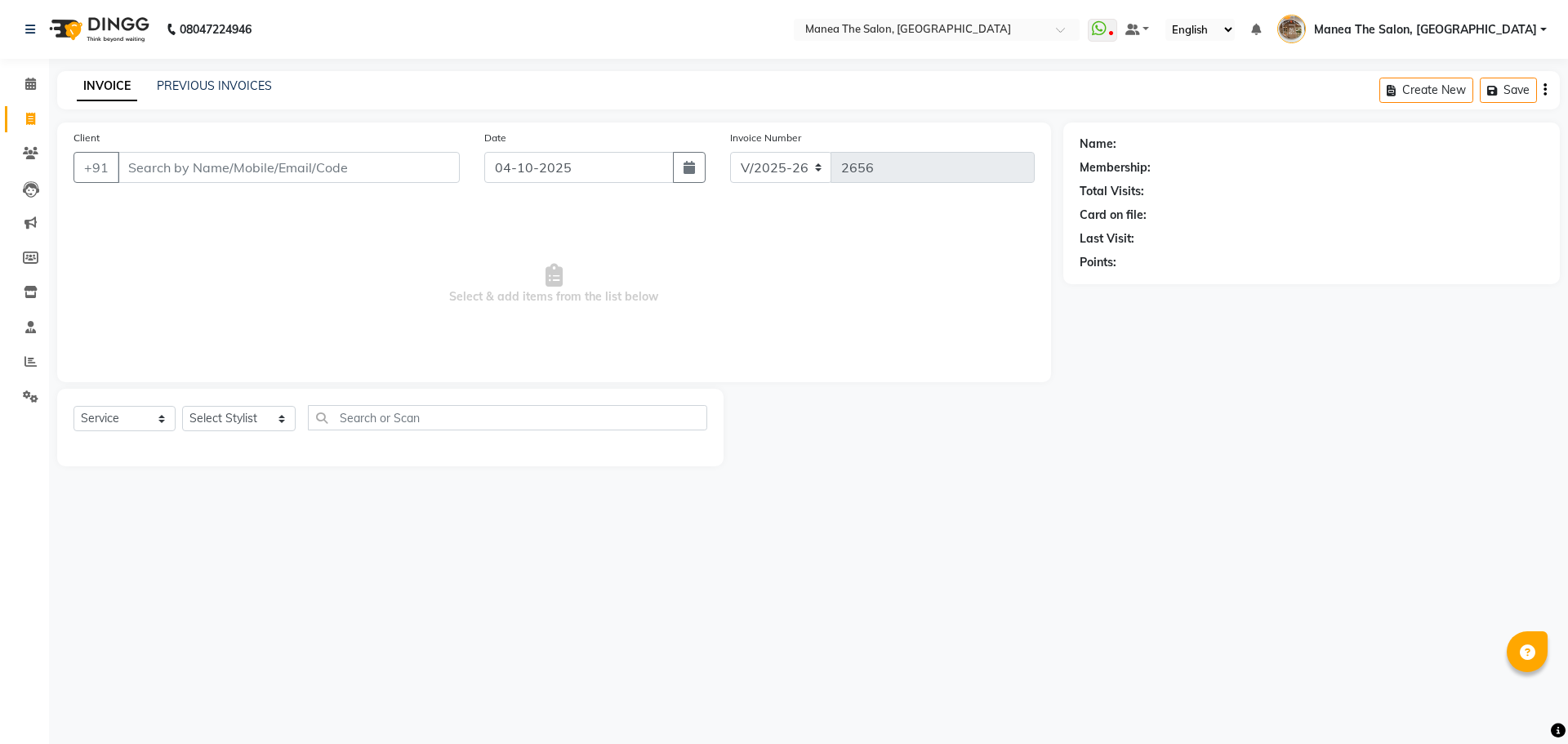
click at [216, 397] on div "Select Service Product Membership Package Voucher Prepaid Gift Card Select Styl…" at bounding box center [391, 427] width 666 height 77
click at [230, 421] on select "Select Stylist Faizan shaik Front Office Kaif Madhavi Mocharla Ramalakshmi Pelu…" at bounding box center [239, 418] width 114 height 25
click at [183, 405] on select "Select Stylist Faizan shaik Front Office Kaif Madhavi Mocharla Ramalakshmi Pelu…" at bounding box center [239, 418] width 114 height 25
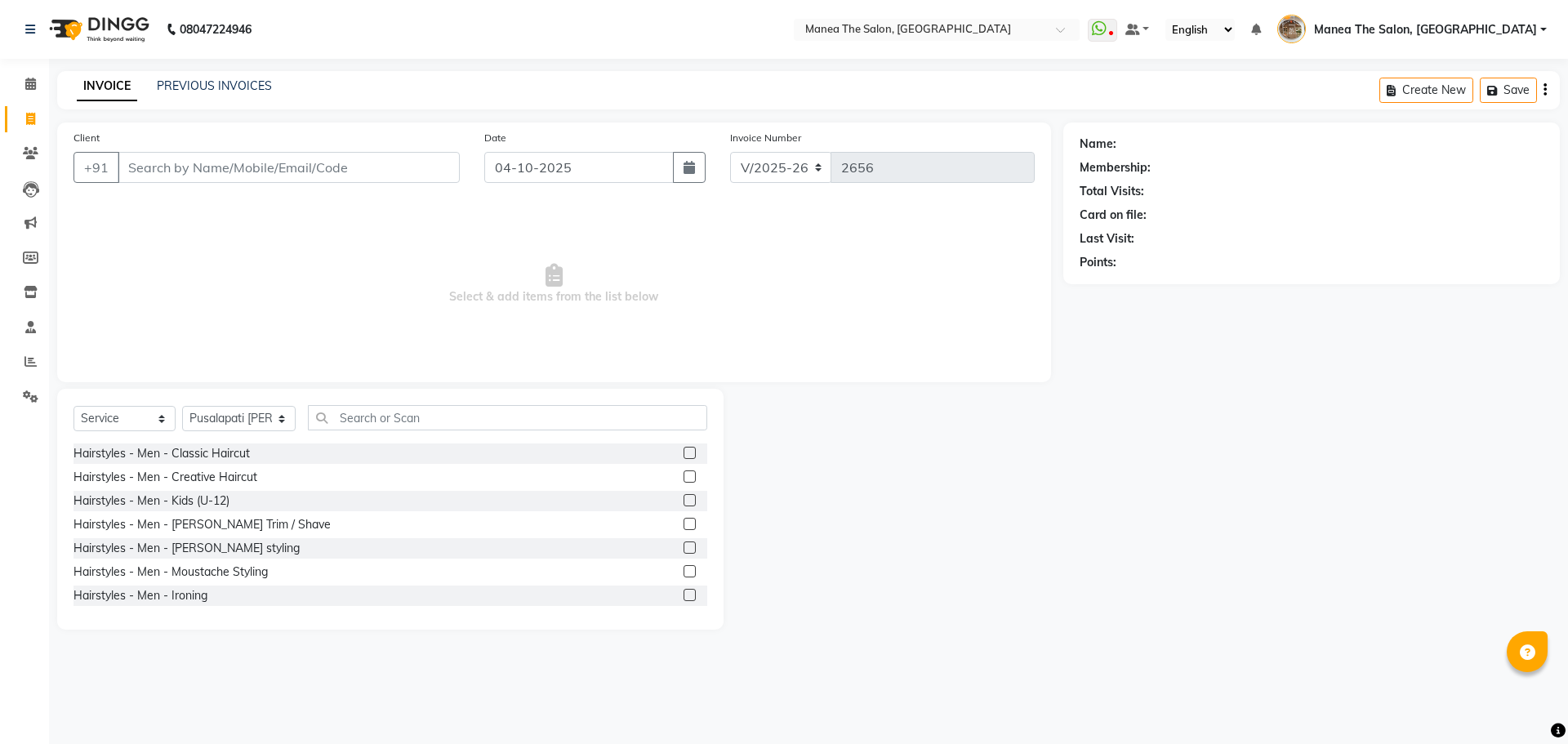
click at [685, 451] on div at bounding box center [695, 453] width 24 height 21
click at [180, 410] on div "Select Service Product Membership Package Voucher Prepaid Gift Card Select Styl…" at bounding box center [390, 423] width 633 height 39
click at [202, 412] on select "Select Stylist Faizan shaik Front Office Kaif Madhavi Mocharla Ramalakshmi Pelu…" at bounding box center [239, 418] width 114 height 25
click at [183, 405] on select "Select Stylist Faizan shaik Front Office Kaif Madhavi Mocharla Ramalakshmi Pelu…" at bounding box center [239, 418] width 114 height 25
click at [683, 452] on label at bounding box center [689, 452] width 12 height 12
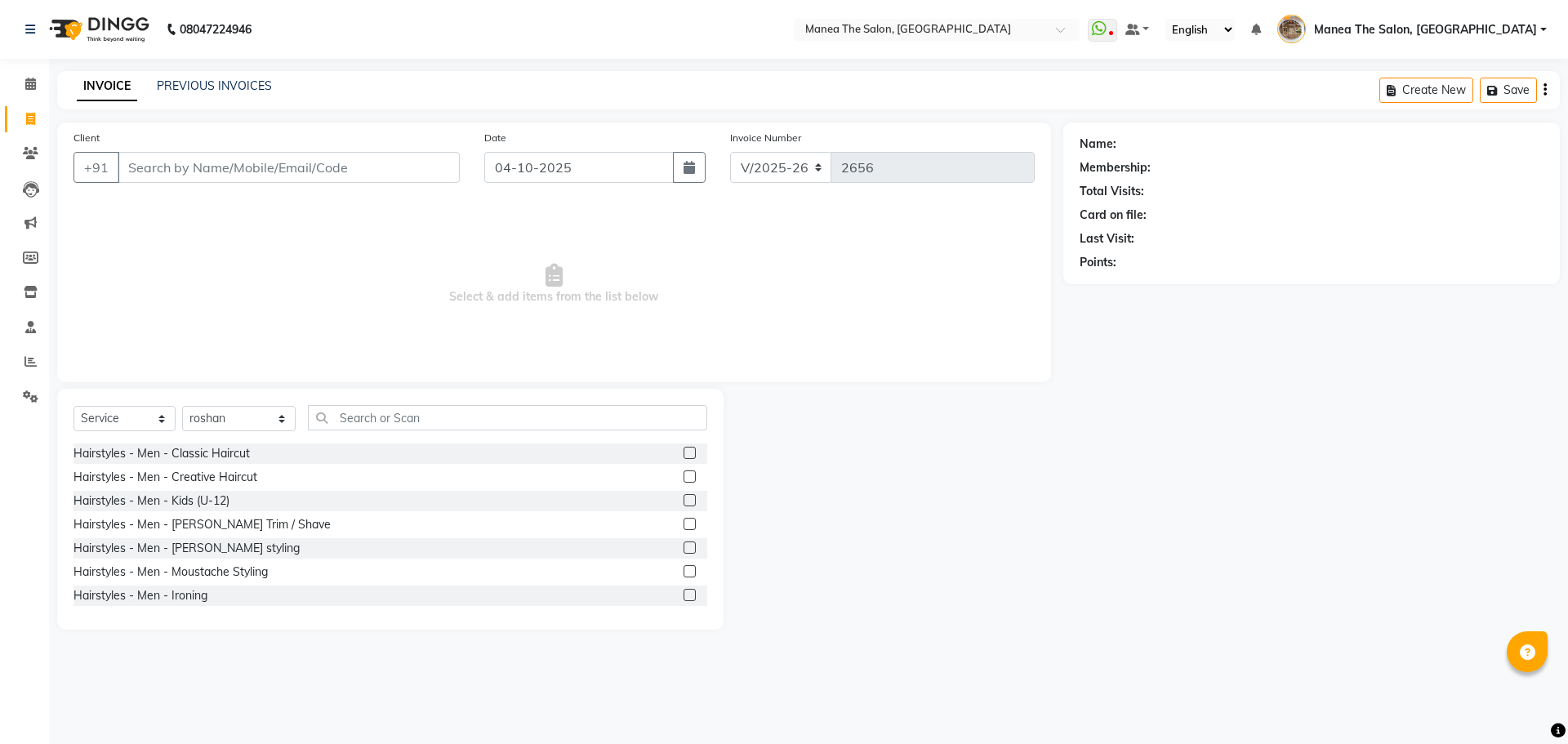
click at [683, 452] on input "checkbox" at bounding box center [688, 452] width 10 height 10
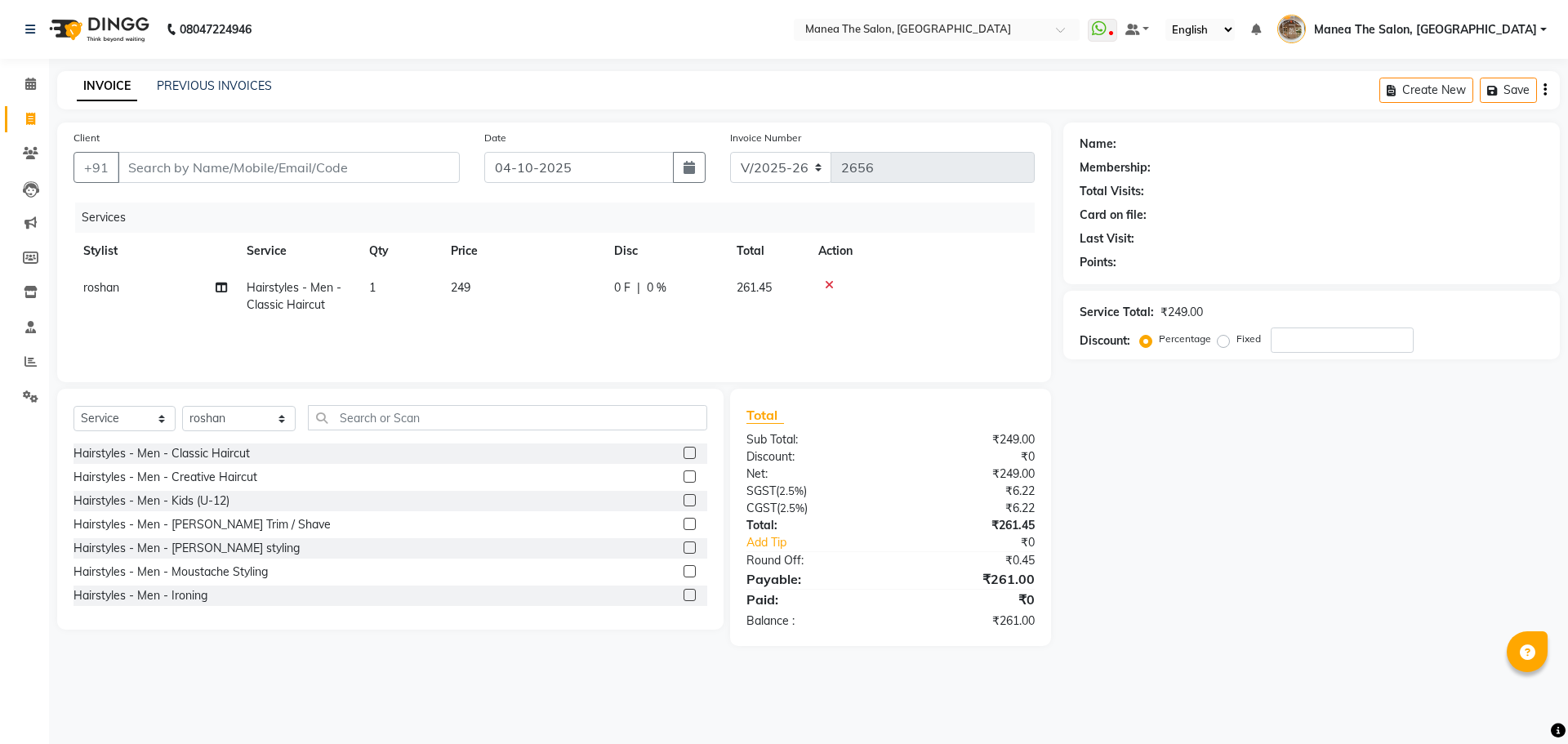
click at [683, 523] on label at bounding box center [689, 523] width 12 height 12
click at [683, 523] on input "checkbox" at bounding box center [688, 524] width 10 height 10
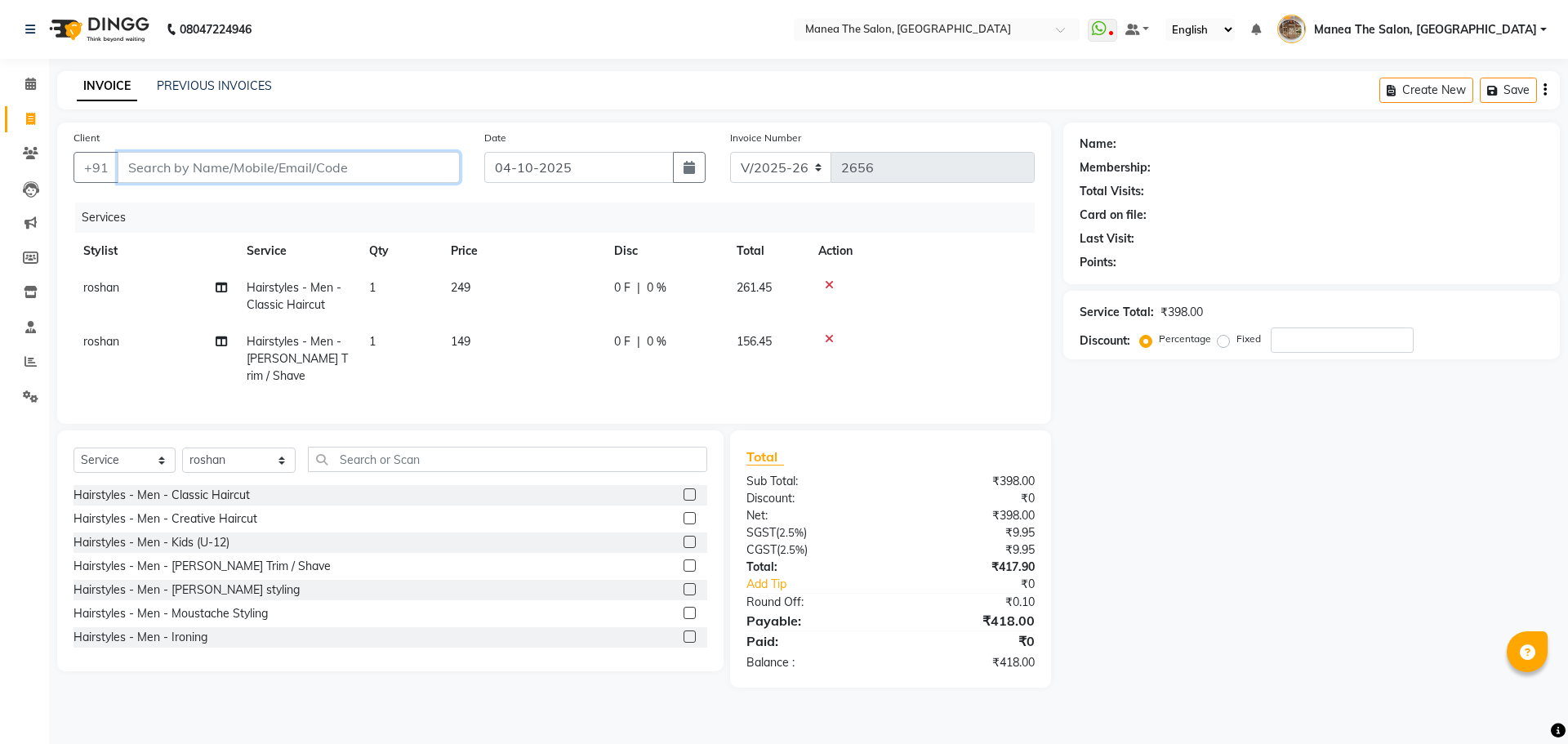
click at [401, 171] on input "Client" at bounding box center [289, 166] width 343 height 31
click at [397, 181] on input "Client" at bounding box center [289, 166] width 343 height 31
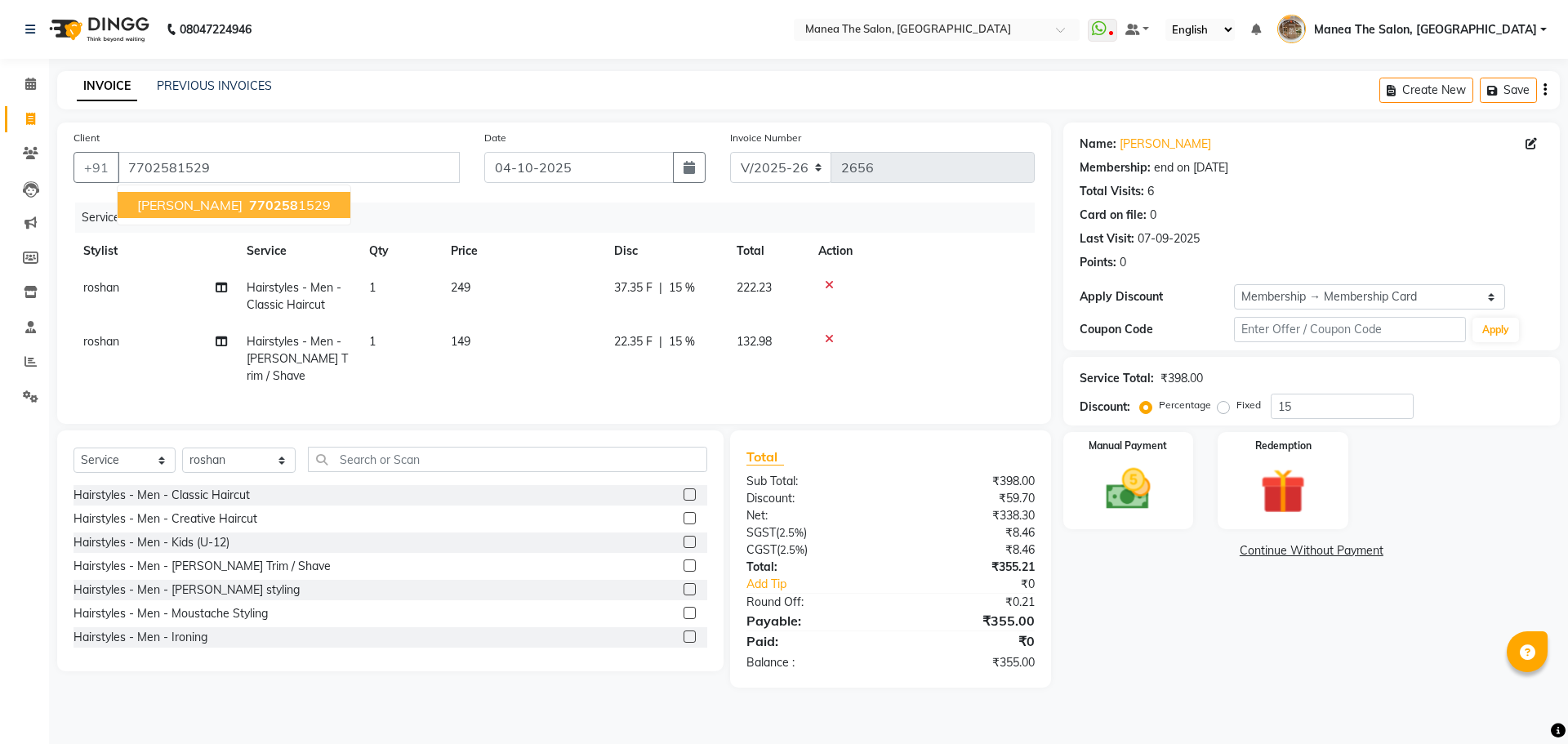
click at [249, 203] on span "770258" at bounding box center [274, 204] width 49 height 16
click at [106, 296] on td "roshan" at bounding box center [155, 295] width 164 height 54
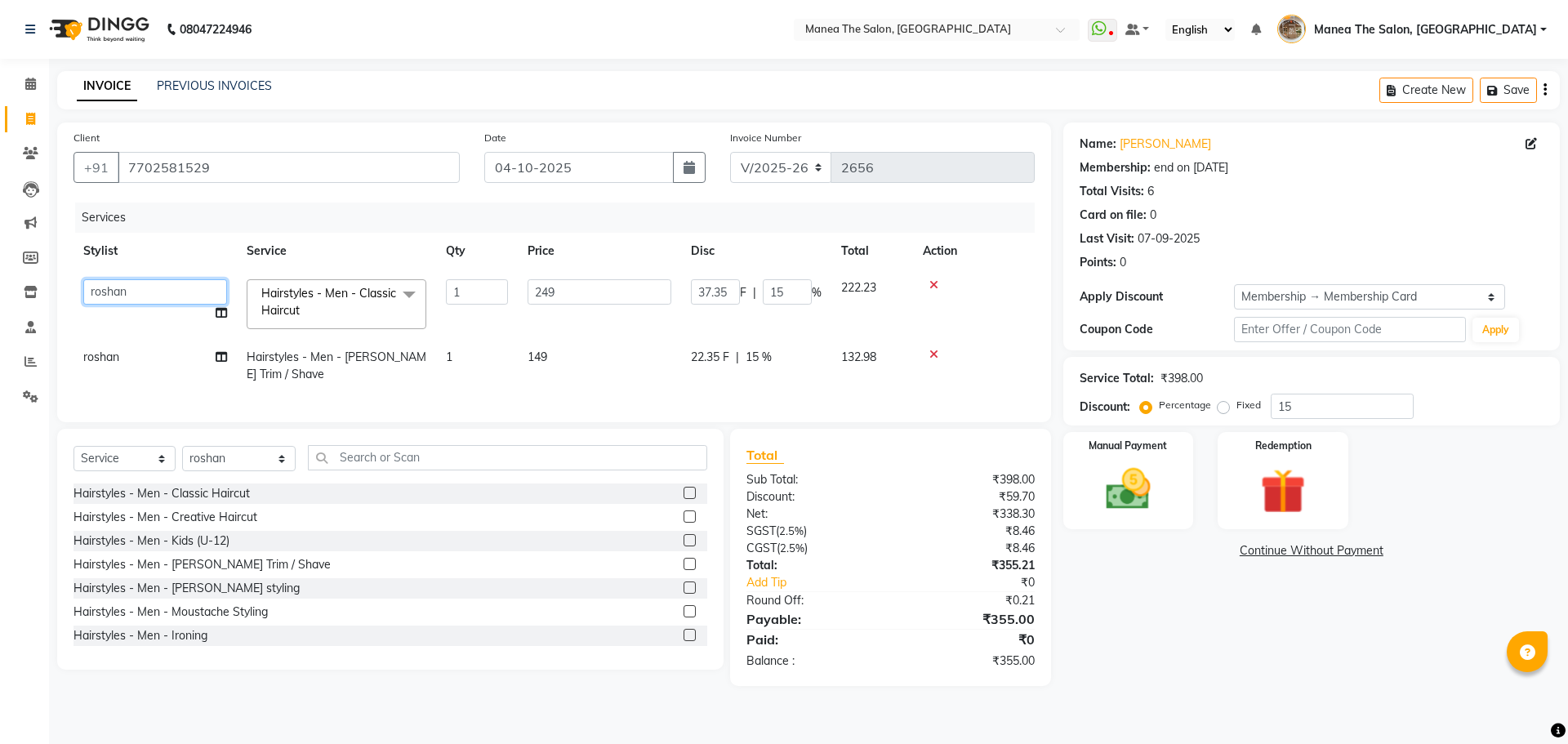
click at [106, 286] on select "Faizan shaik Front Office Kaif Madhavi Mocharla Ramalakshmi Peluri Bhavani Pink…" at bounding box center [155, 292] width 144 height 25
click at [143, 367] on td "roshan" at bounding box center [155, 365] width 164 height 54
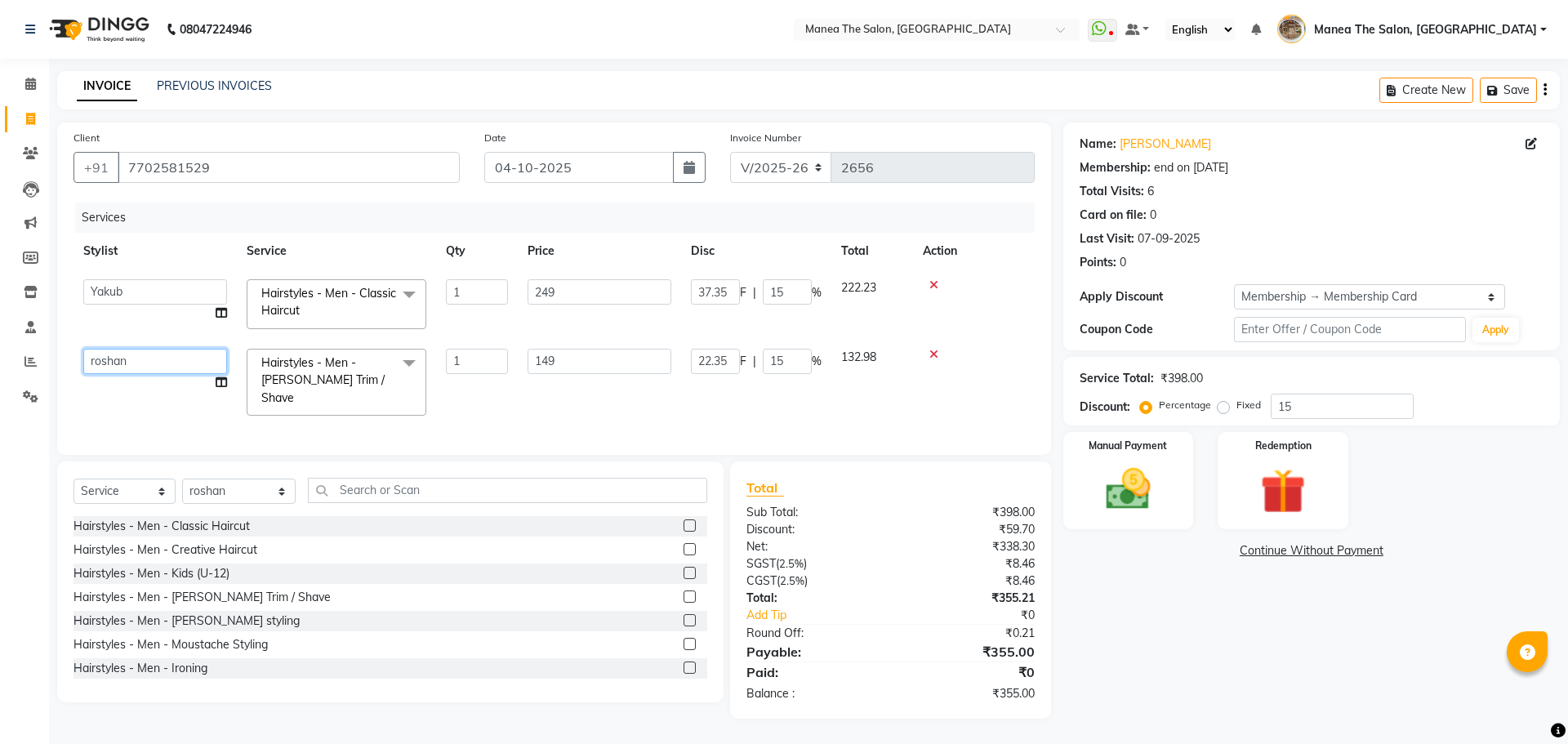
click at [143, 367] on select "Faizan shaik Front Office Kaif Madhavi Mocharla Ramalakshmi Peluri Bhavani Pink…" at bounding box center [155, 361] width 144 height 25
click at [1197, 628] on div "Name: Kushal Membership: end on 14-05-2027 Total Visits: 6 Card on file: 0 Last…" at bounding box center [1318, 419] width 509 height 595
click at [226, 488] on select "Select Stylist Faizan shaik Front Office Kaif Madhavi Mocharla Ramalakshmi Pelu…" at bounding box center [239, 491] width 114 height 25
click at [183, 479] on select "Select Stylist Faizan shaik Front Office Kaif Madhavi Mocharla Ramalakshmi Pelu…" at bounding box center [239, 491] width 114 height 25
click at [683, 521] on label at bounding box center [689, 525] width 12 height 12
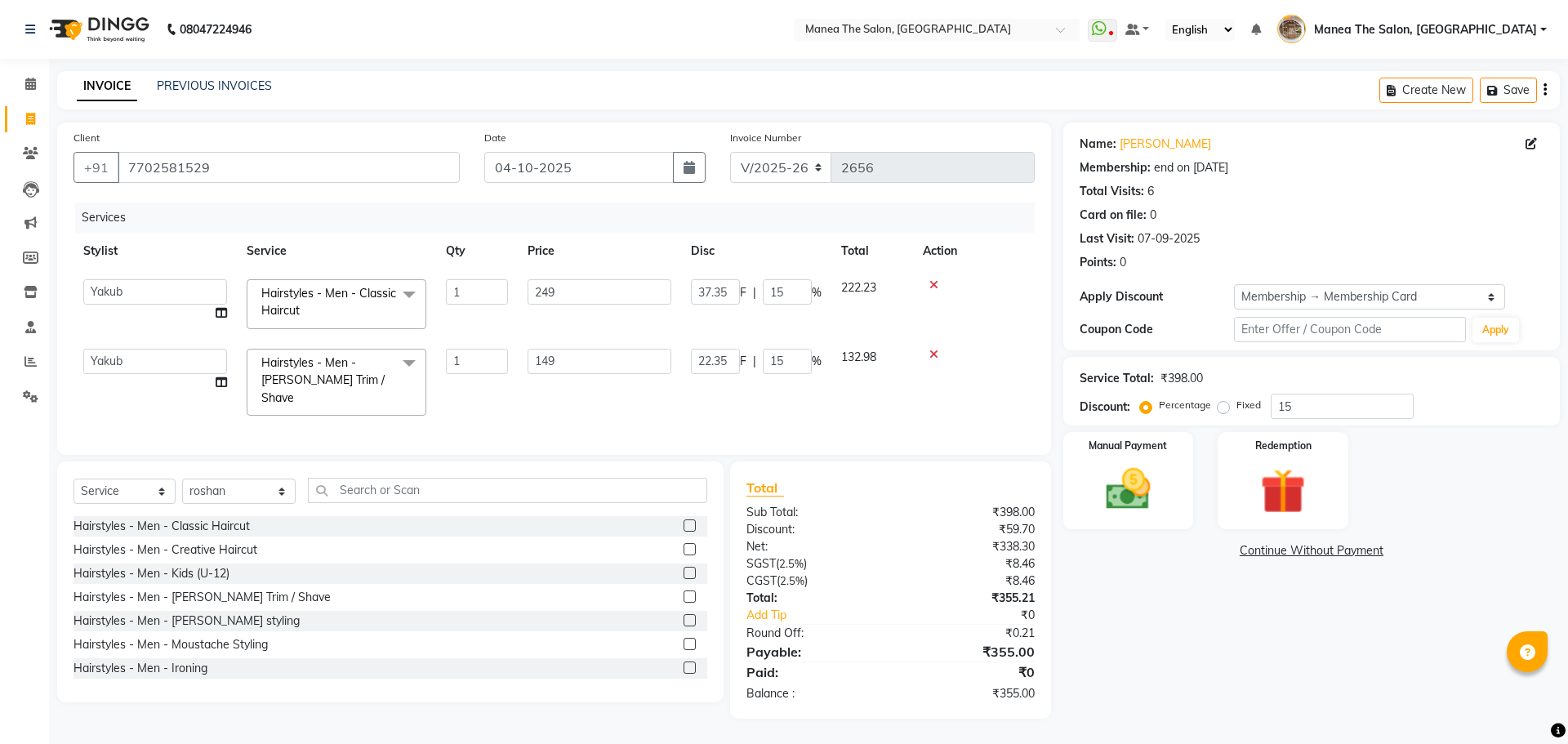
click at [683, 521] on input "checkbox" at bounding box center [688, 526] width 10 height 10
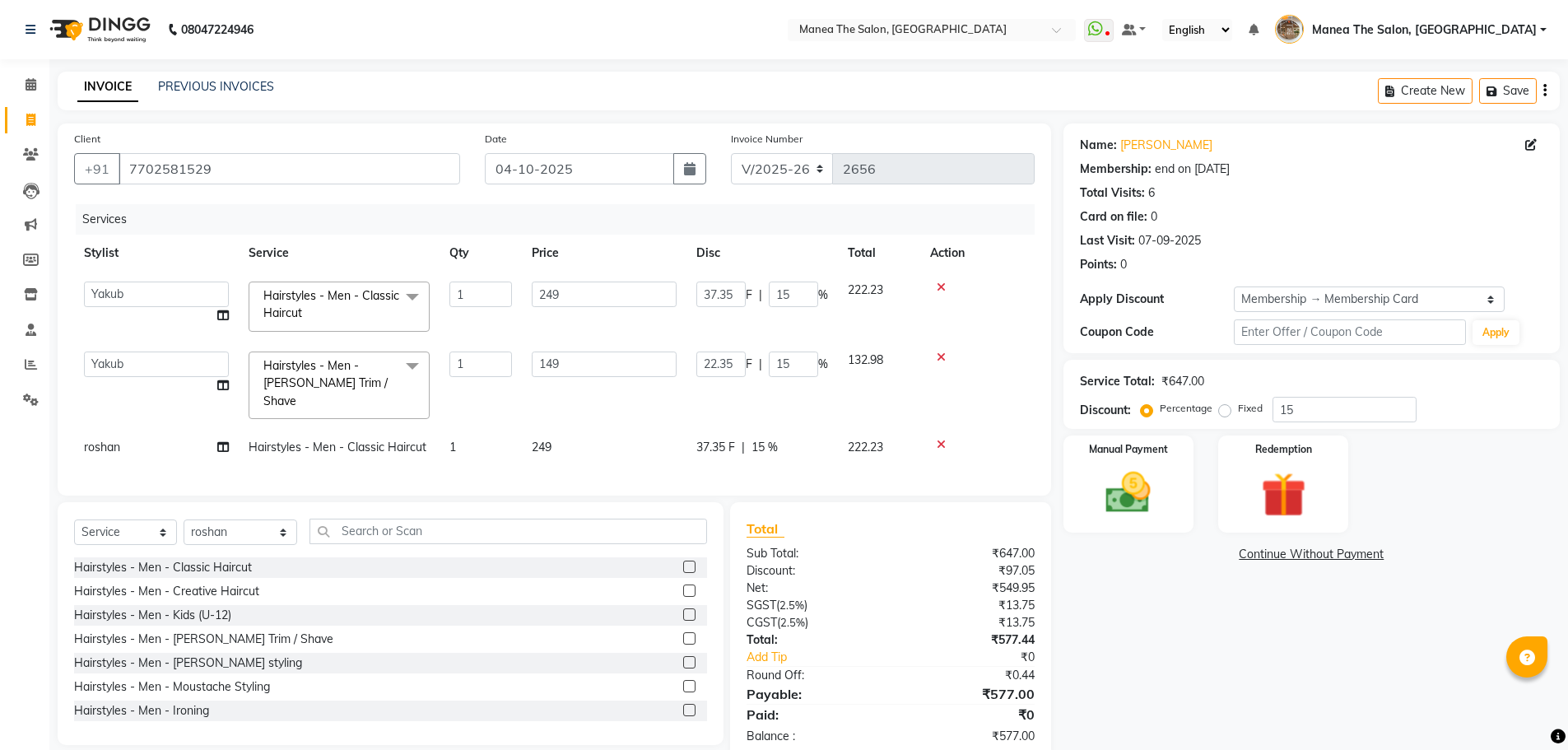
click at [683, 637] on label at bounding box center [689, 637] width 12 height 12
click at [683, 637] on input "checkbox" at bounding box center [688, 638] width 10 height 10
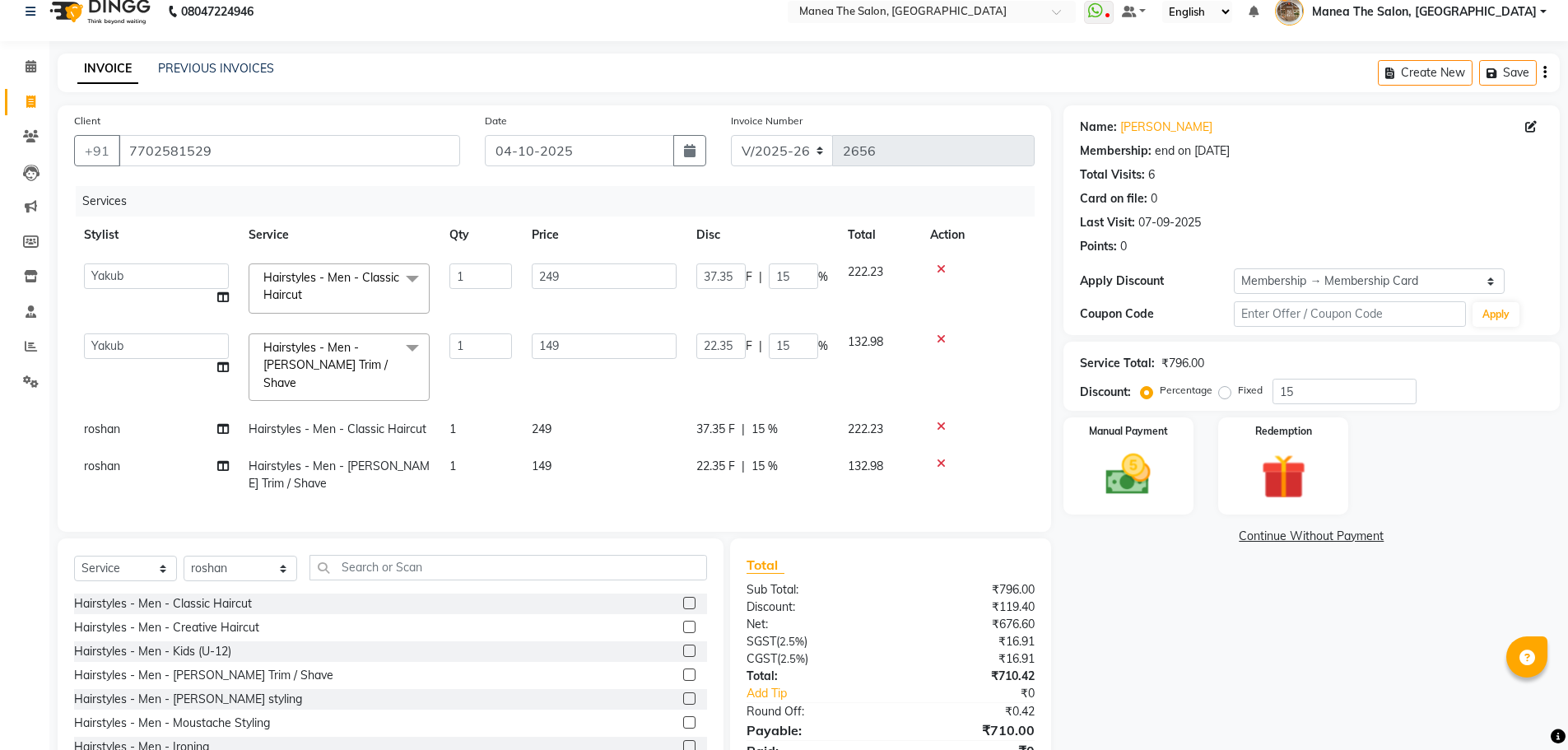
scroll to position [85, 0]
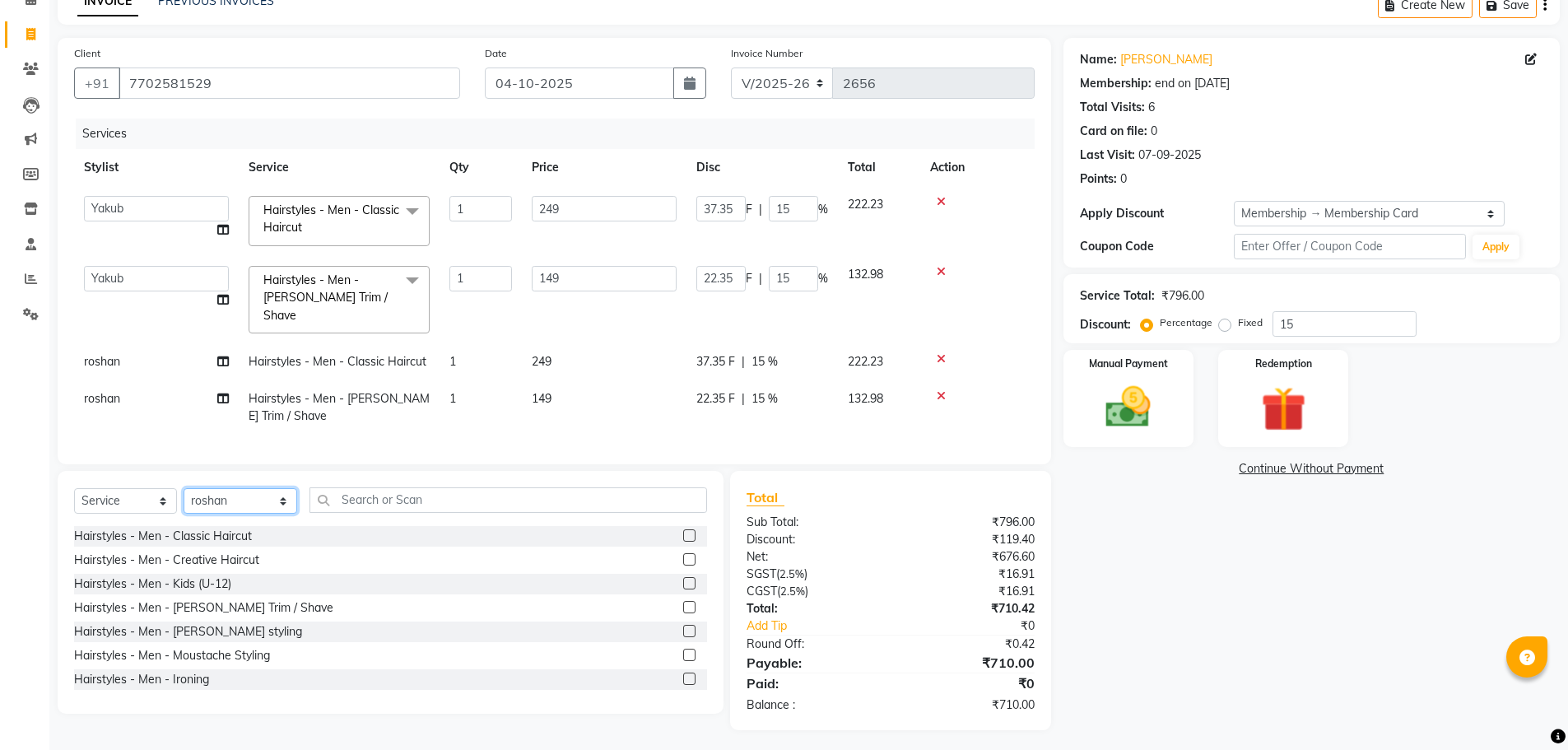
click at [244, 499] on select "Select Stylist Faizan shaik Front Office Kaif Madhavi Mocharla Ramalakshmi Pelu…" at bounding box center [241, 501] width 114 height 26
click at [184, 488] on select "Select Stylist Faizan shaik Front Office Kaif Madhavi Mocharla Ramalakshmi Pelu…" at bounding box center [241, 501] width 114 height 26
click at [683, 529] on label at bounding box center [689, 535] width 12 height 12
click at [683, 531] on input "checkbox" at bounding box center [688, 536] width 10 height 10
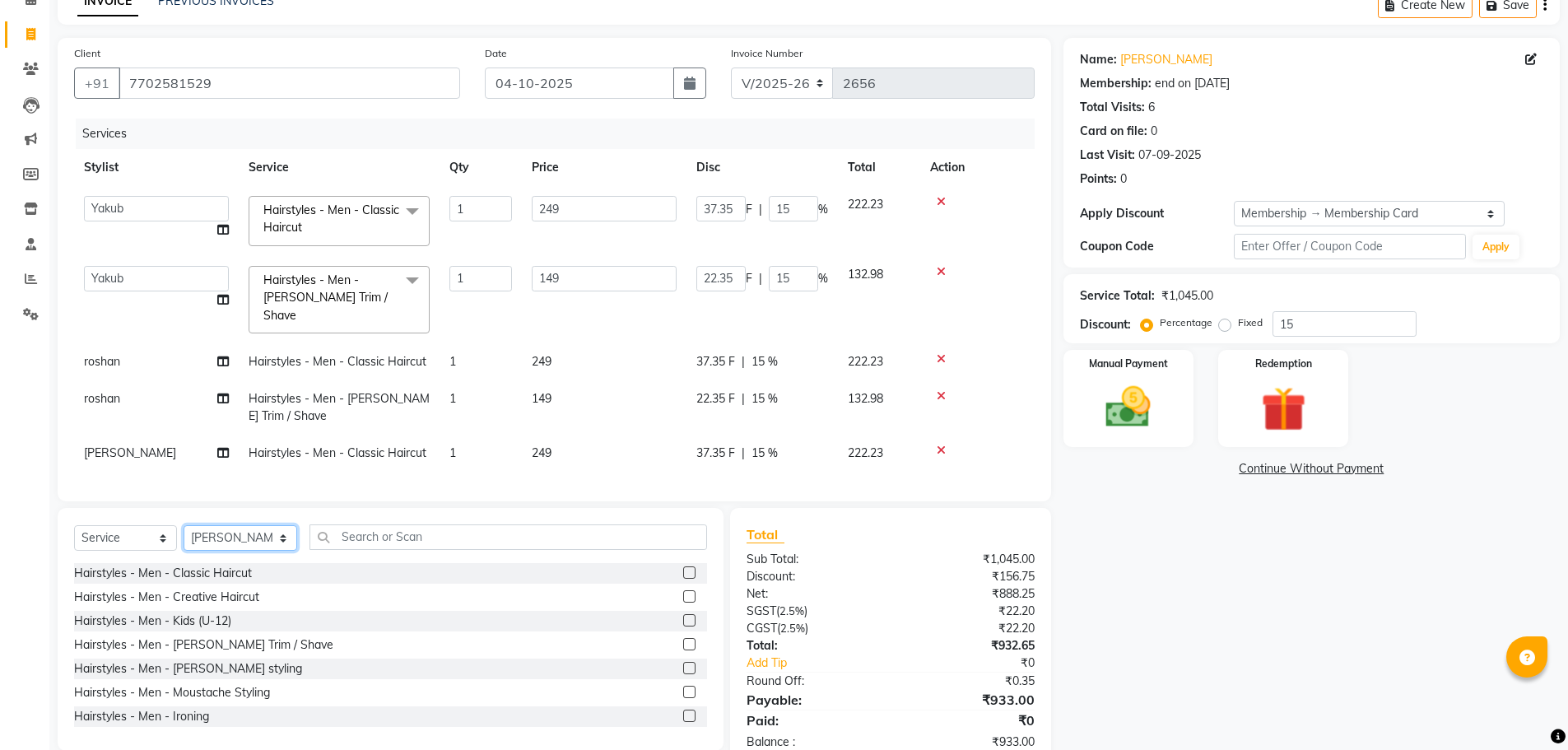
drag, startPoint x: 248, startPoint y: 532, endPoint x: 243, endPoint y: 539, distance: 8.6
click at [248, 532] on select "Select Stylist Faizan shaik Front Office Kaif Madhavi Mocharla Ramalakshmi Pelu…" at bounding box center [241, 538] width 114 height 26
drag, startPoint x: 357, startPoint y: 534, endPoint x: 339, endPoint y: 544, distance: 20.6
click at [357, 534] on input "text" at bounding box center [507, 537] width 397 height 26
click at [683, 639] on label at bounding box center [689, 644] width 12 height 12
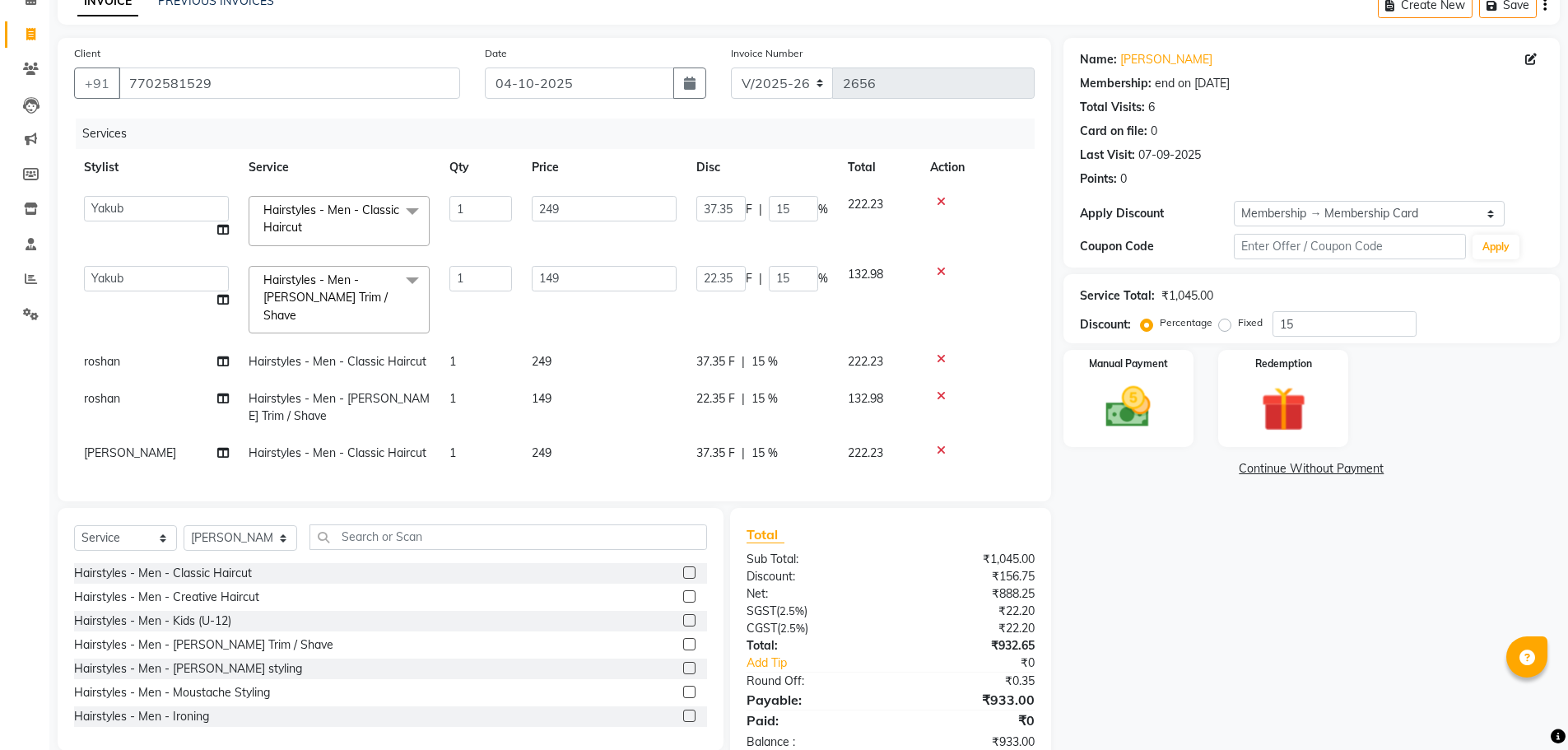
click at [683, 639] on input "checkbox" at bounding box center [688, 644] width 10 height 10
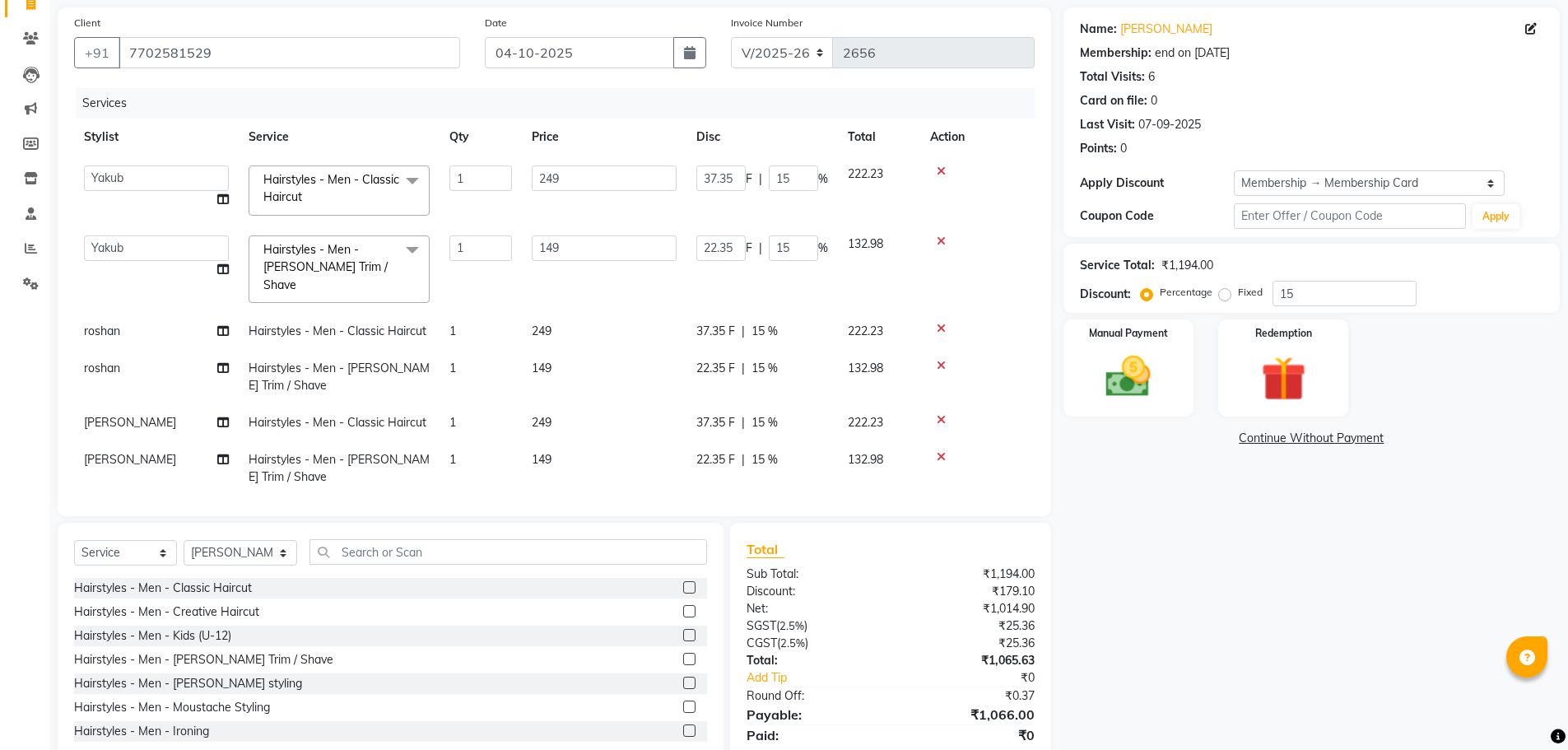
scroll to position [0, 0]
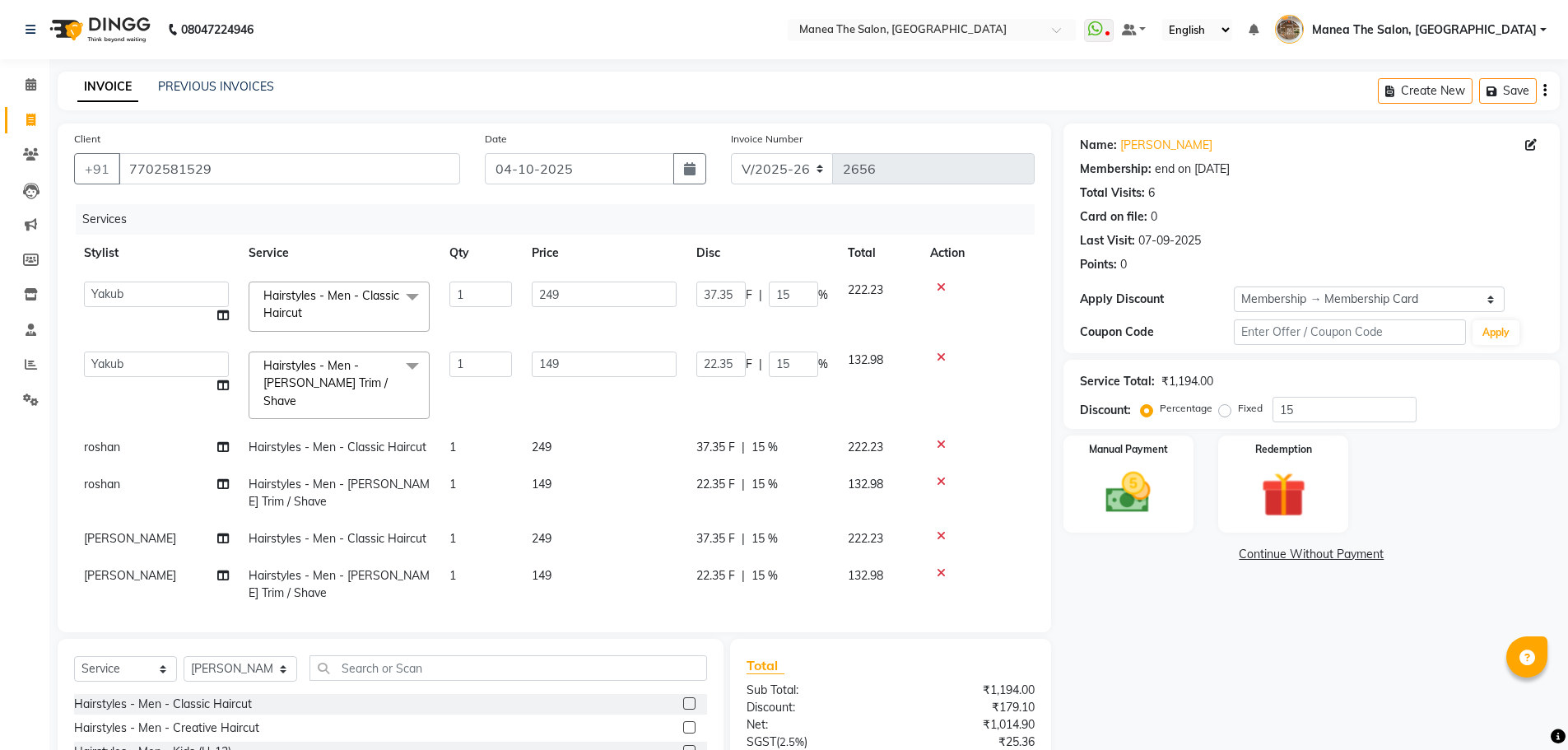
click at [1177, 654] on div "Name: Kushal Membership: end on 14-05-2027 Total Visits: 6 Card on file: 0 Last…" at bounding box center [1318, 510] width 508 height 775
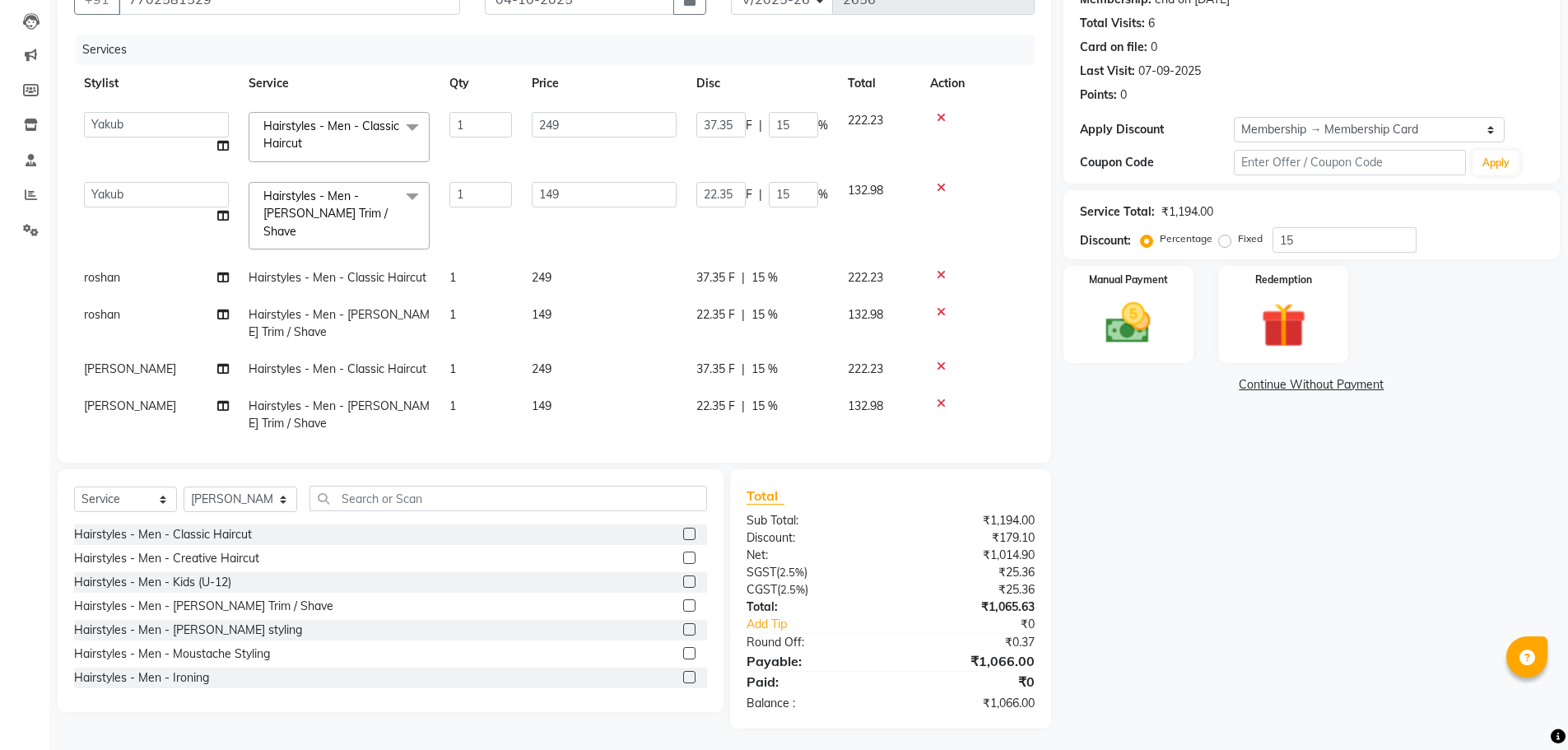
scroll to position [173, 0]
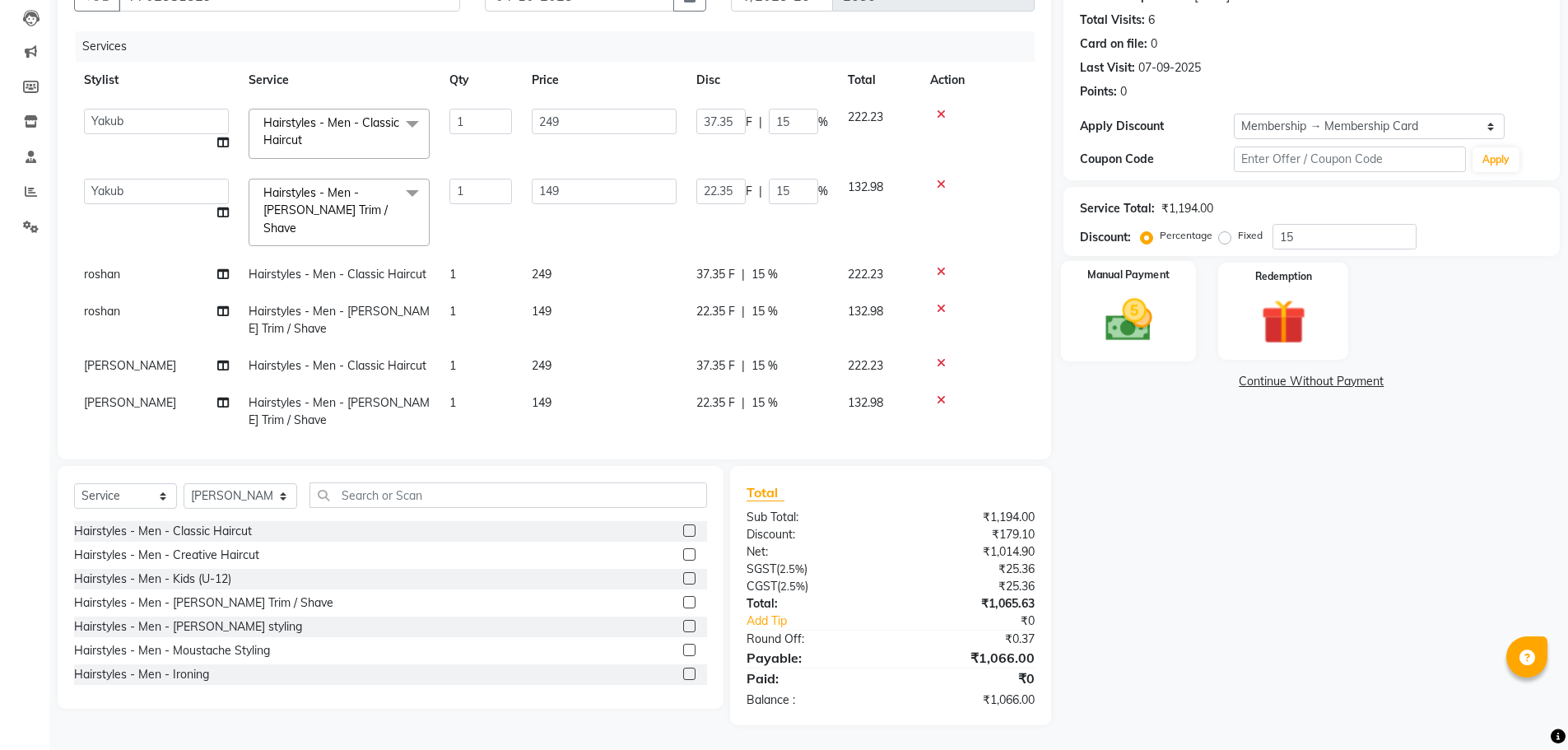
click at [1171, 339] on div "Manual Payment" at bounding box center [1128, 311] width 136 height 101
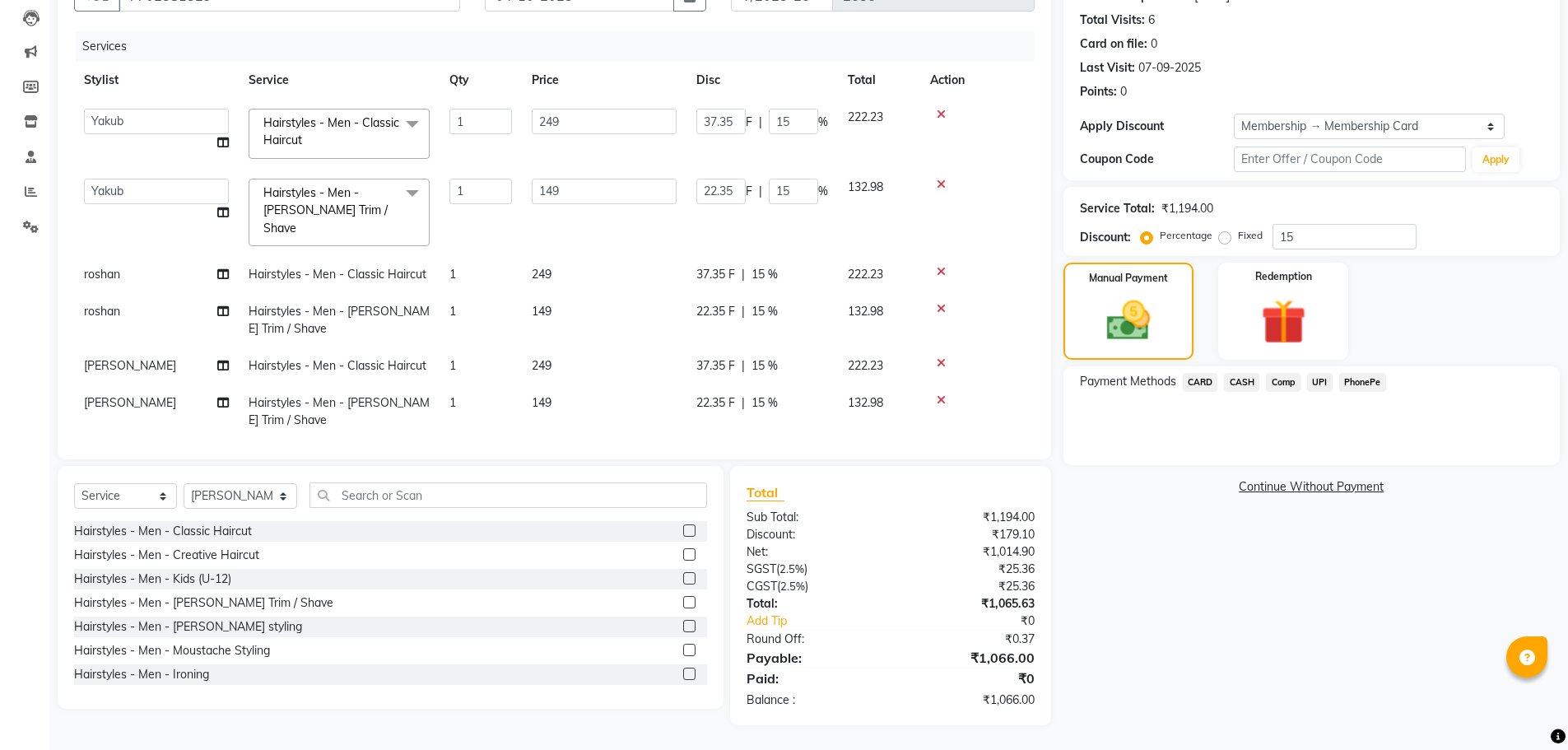
click at [1360, 384] on span "PhonePe" at bounding box center [1362, 382] width 46 height 19
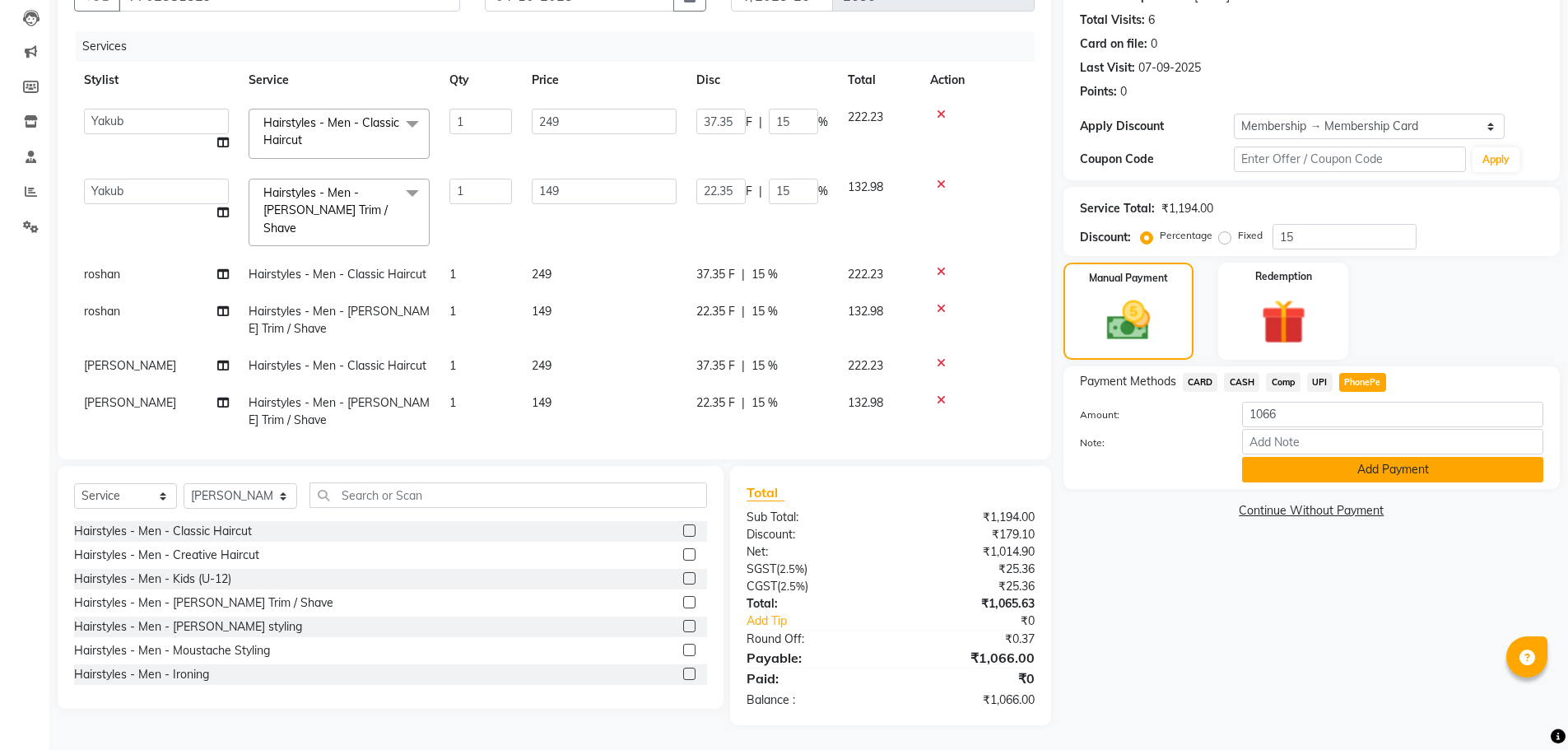
click at [1397, 472] on button "Add Payment" at bounding box center [1393, 469] width 302 height 26
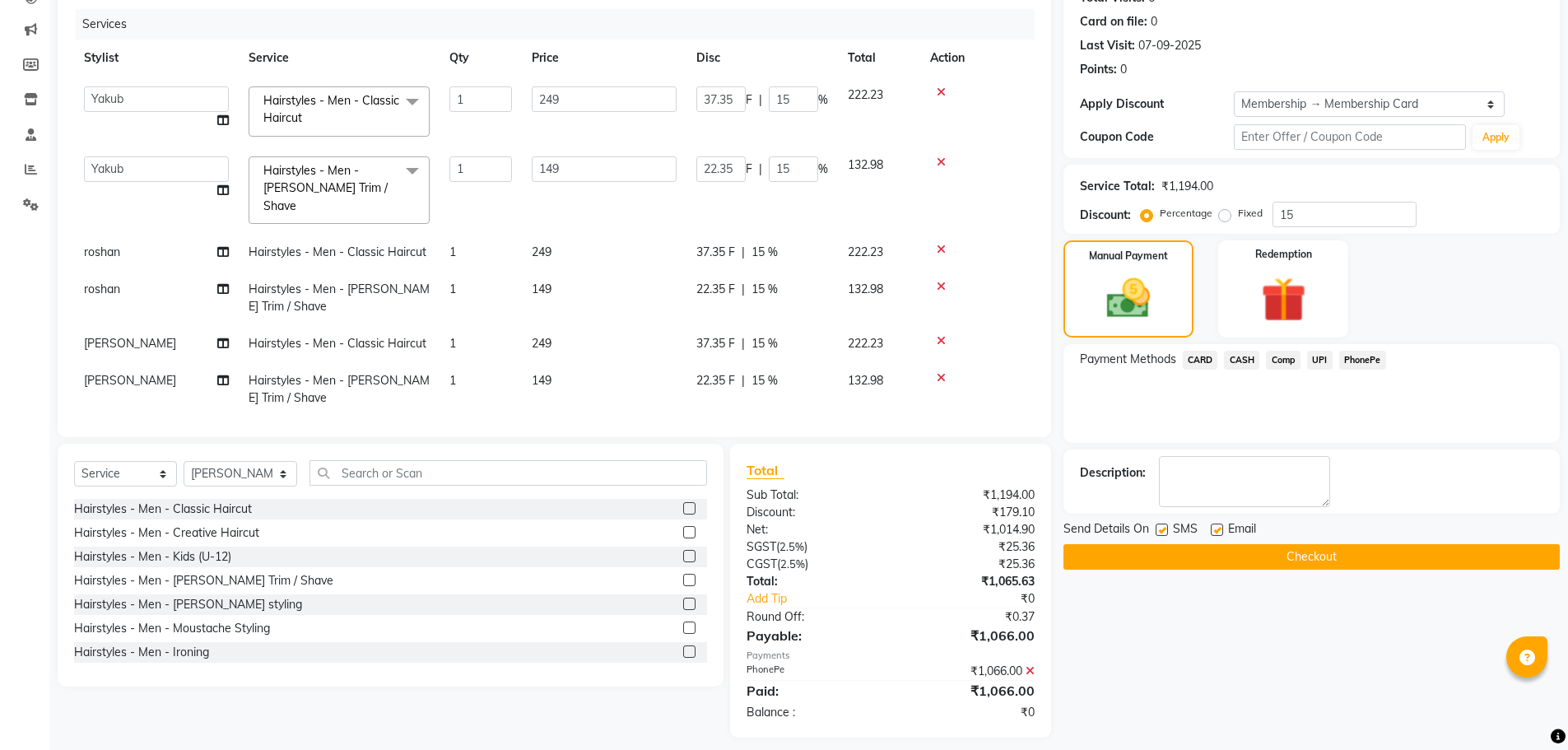
scroll to position [208, 0]
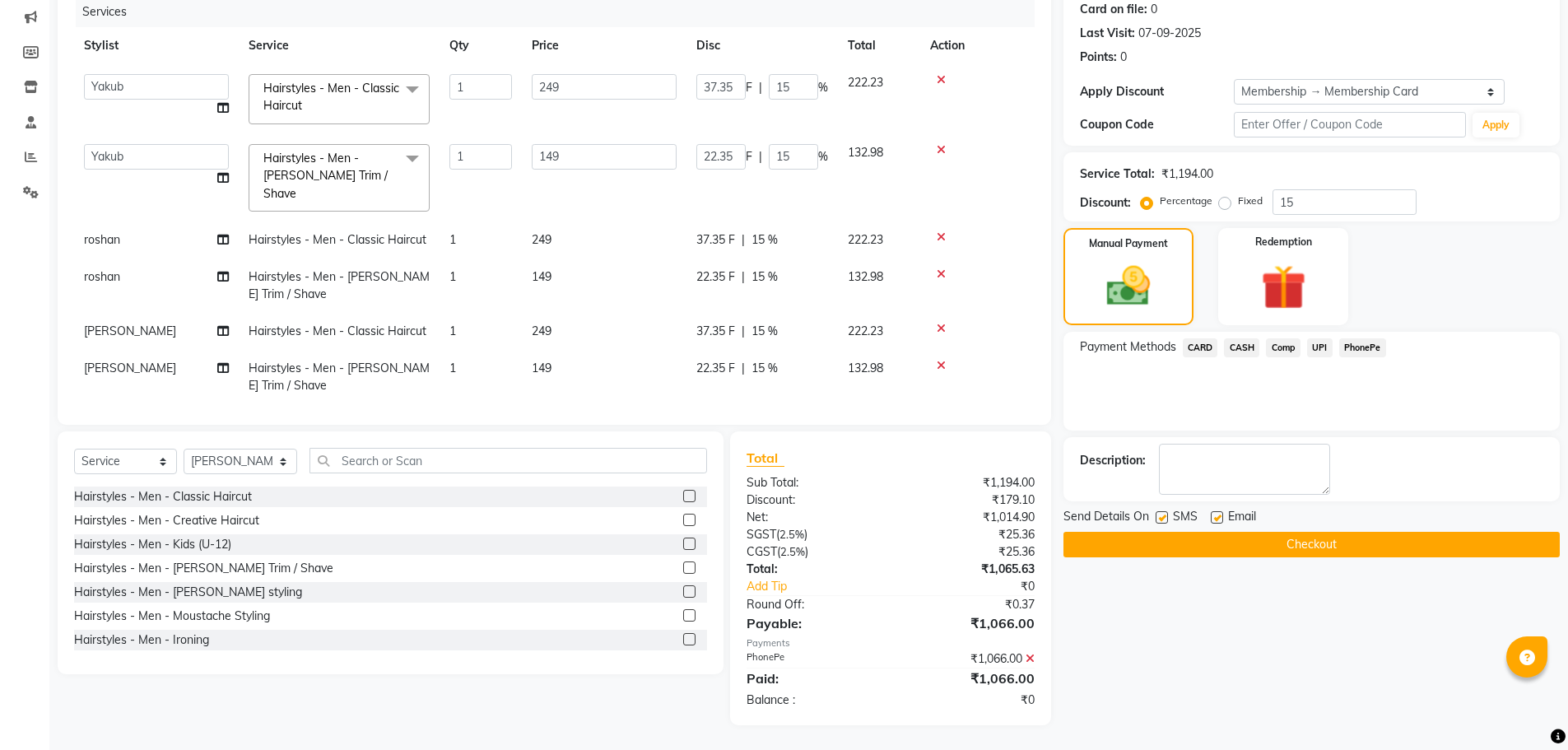
click at [1266, 544] on button "Checkout" at bounding box center [1311, 544] width 496 height 26
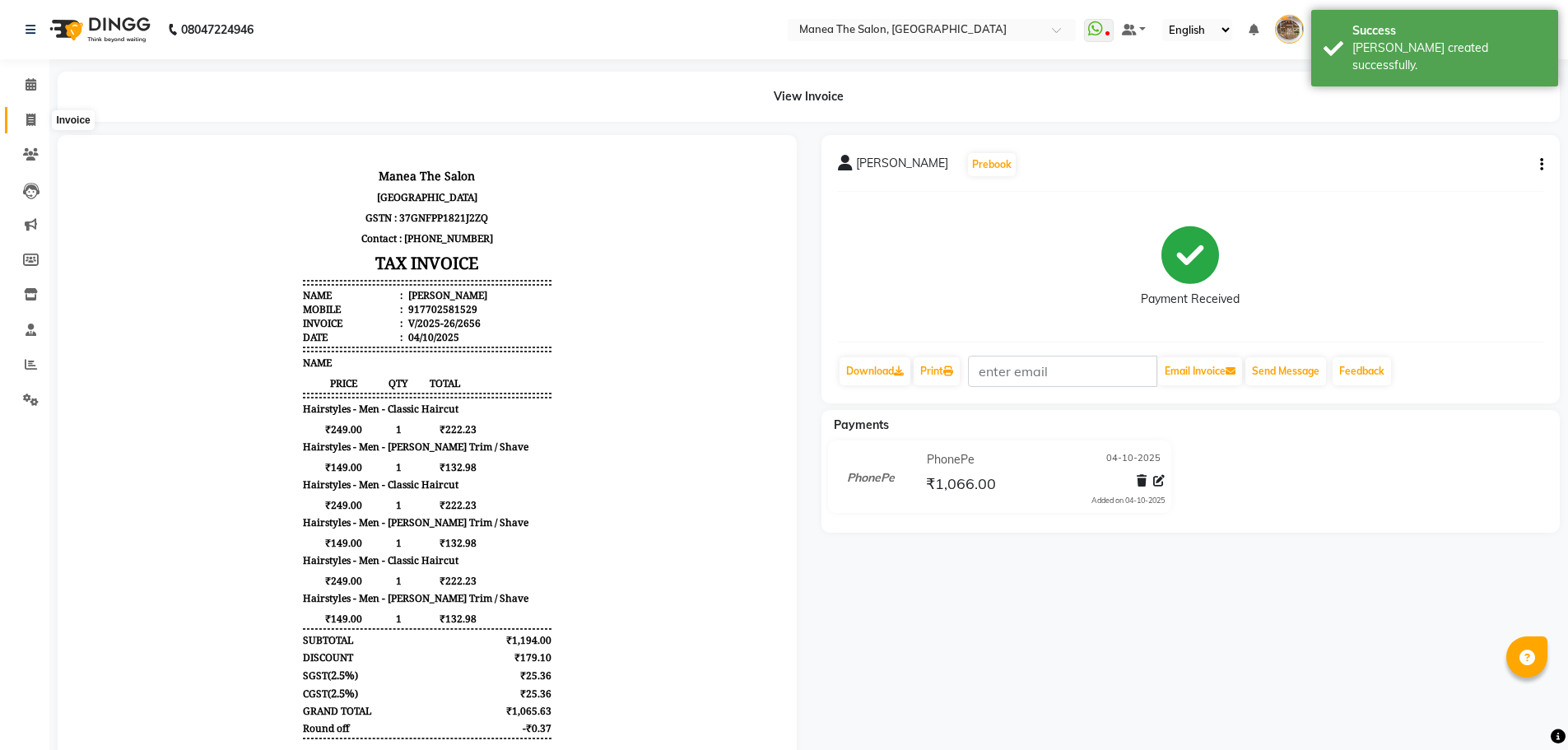
click at [28, 120] on icon at bounding box center [31, 119] width 9 height 12
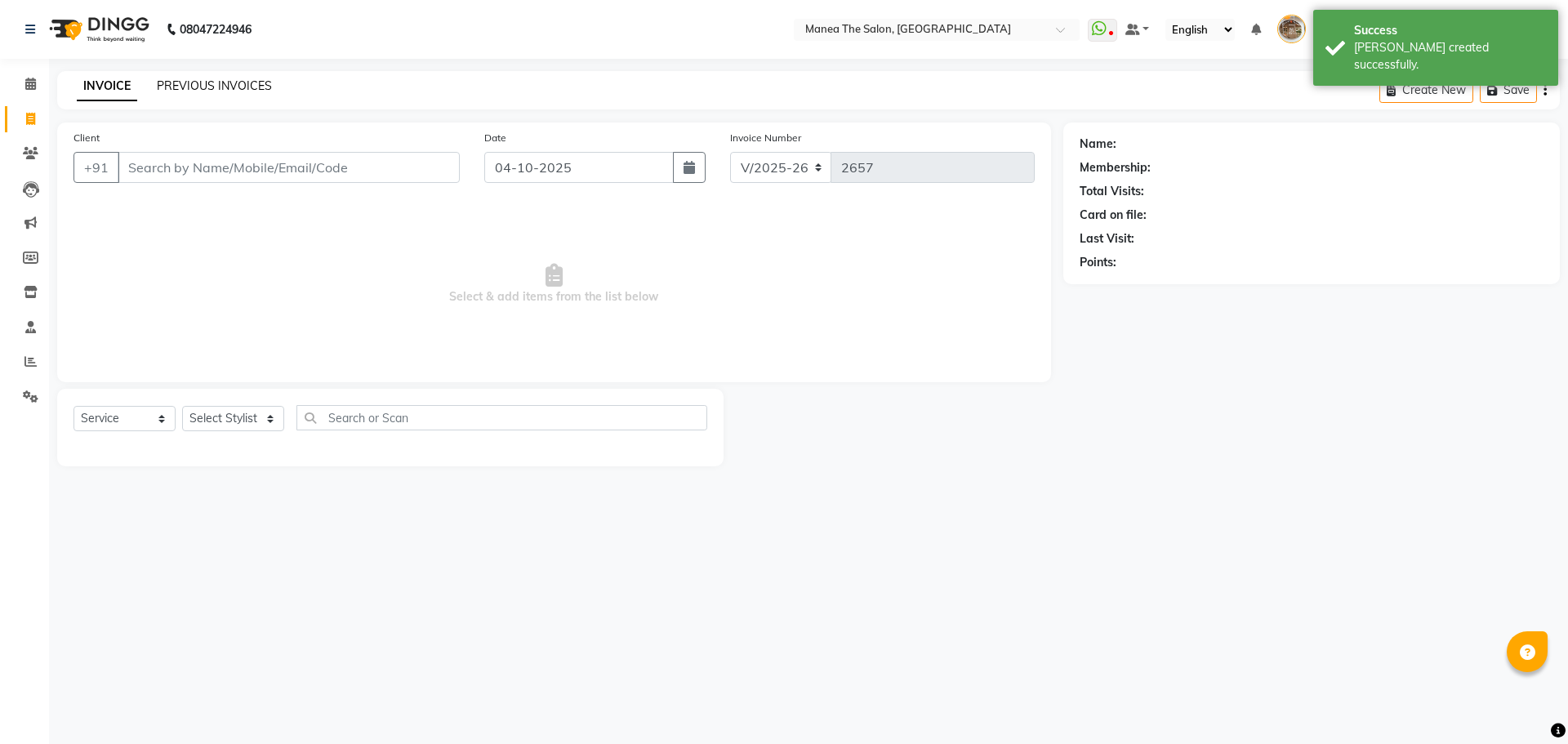
click at [239, 92] on link "PREVIOUS INVOICES" at bounding box center [215, 86] width 115 height 15
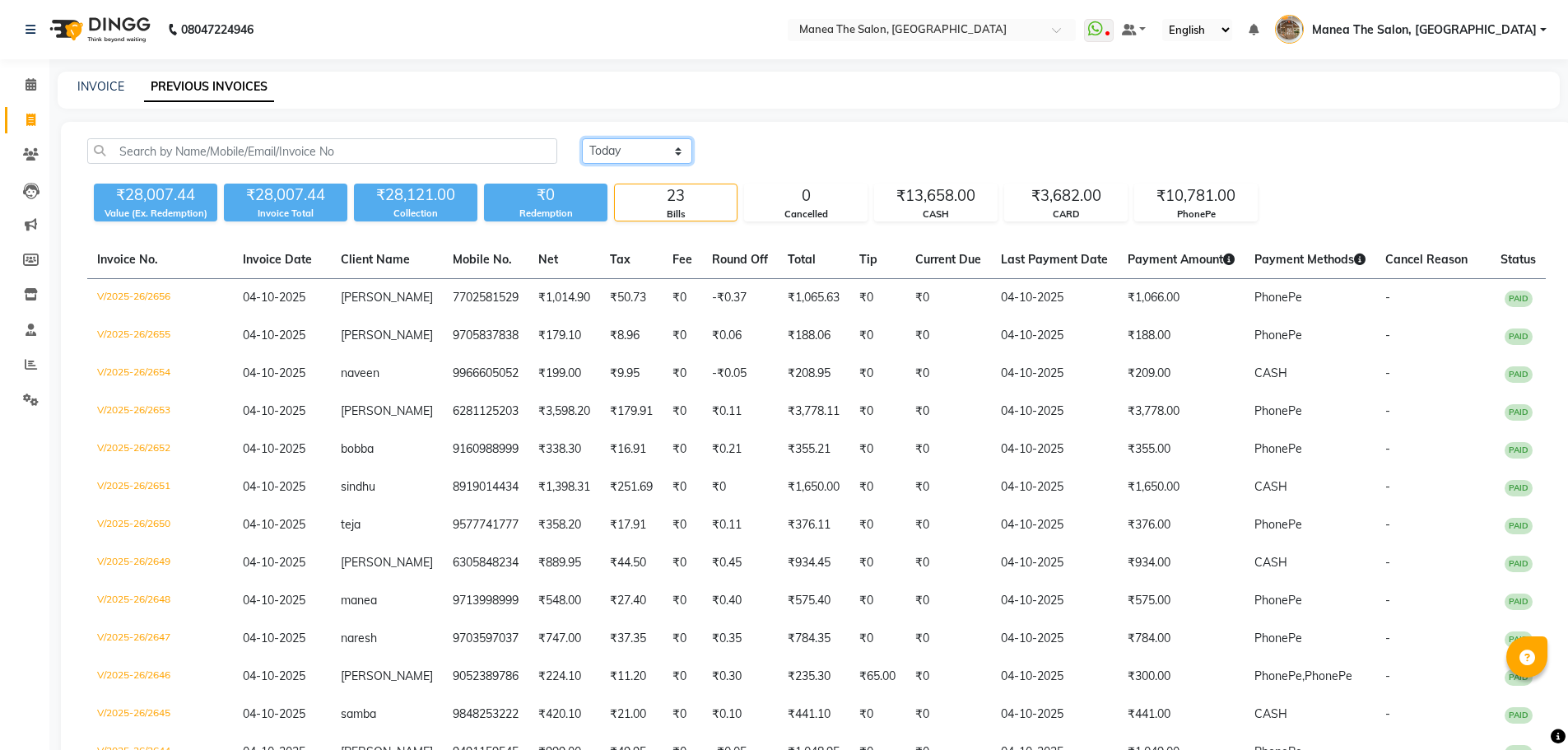
drag, startPoint x: 632, startPoint y: 140, endPoint x: 630, endPoint y: 148, distance: 8.2
click at [632, 140] on select "Today Yesterday Custom Range" at bounding box center [637, 151] width 110 height 26
click at [582, 138] on select "Today Yesterday Custom Range" at bounding box center [637, 151] width 110 height 26
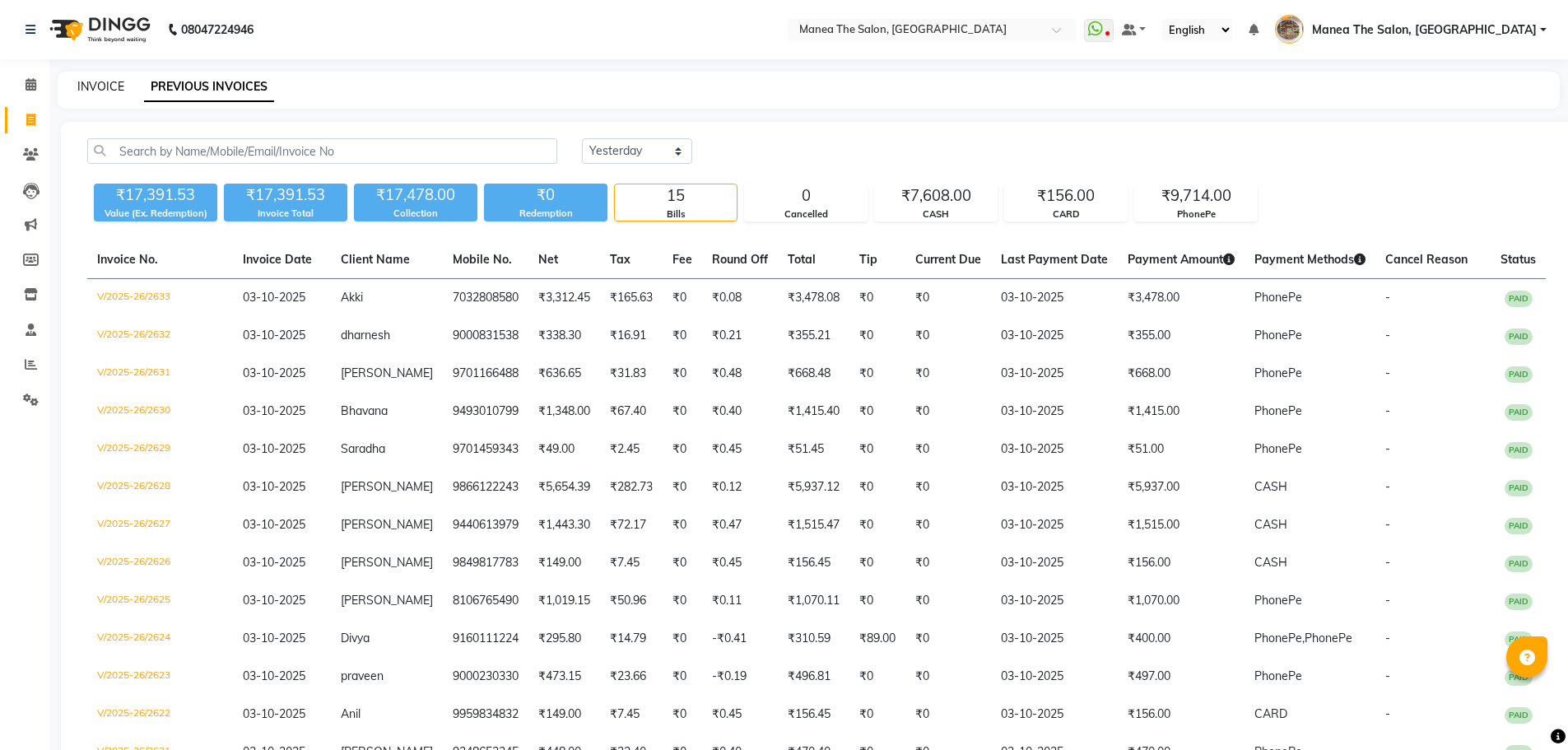
click at [89, 84] on link "INVOICE" at bounding box center [101, 86] width 46 height 15
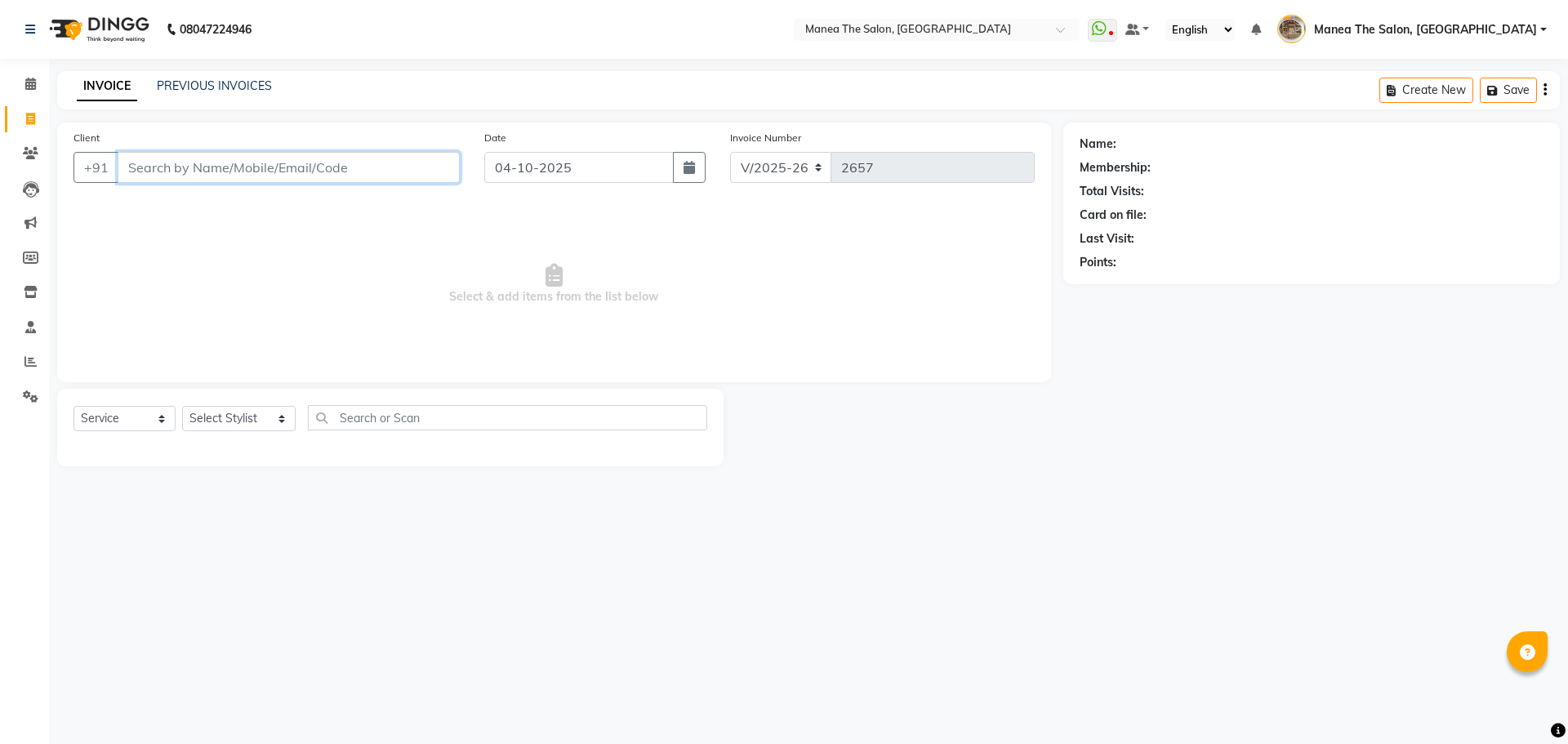
click at [263, 157] on input "Client" at bounding box center [289, 166] width 343 height 31
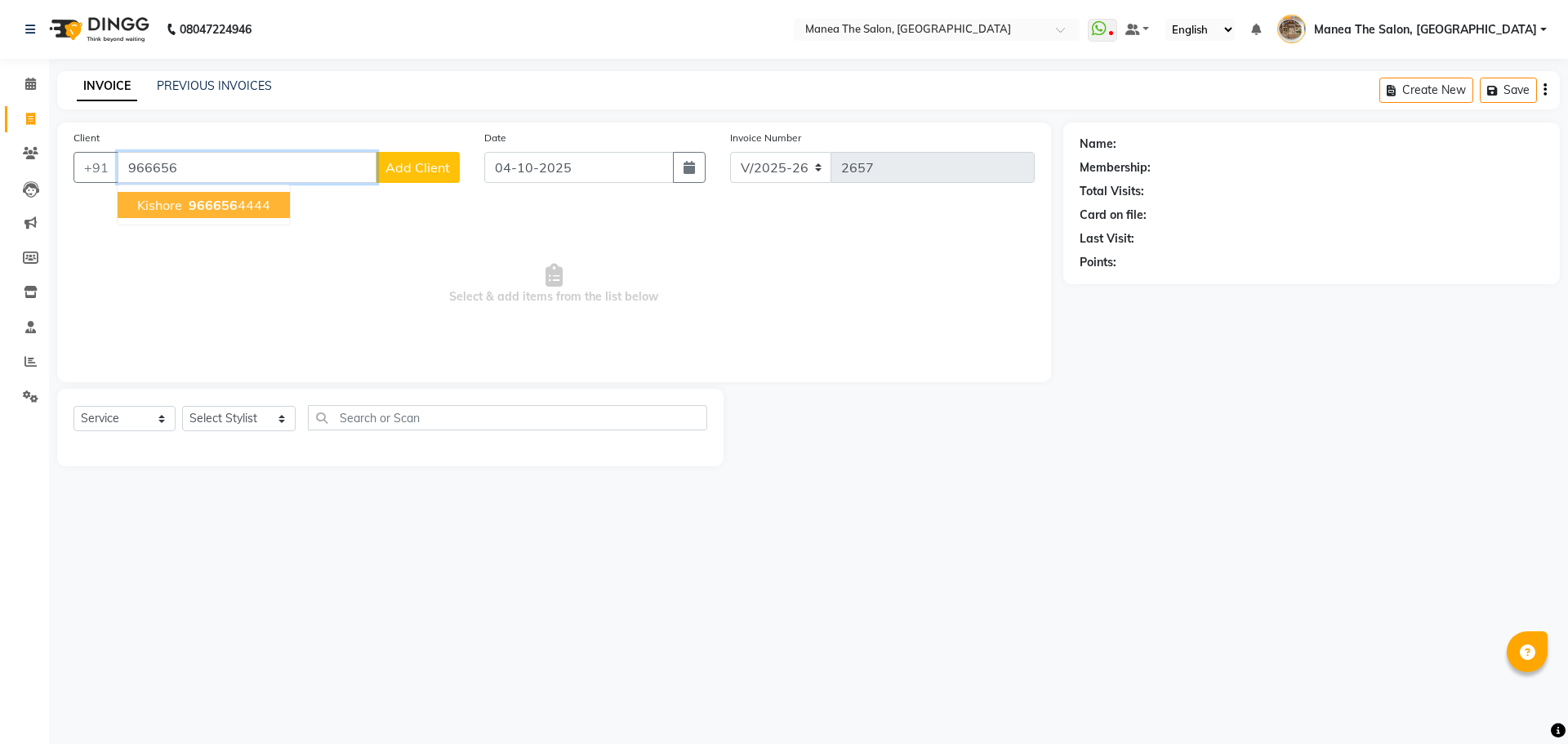
click at [249, 213] on ngb-highlight "966656 4444" at bounding box center [228, 204] width 85 height 16
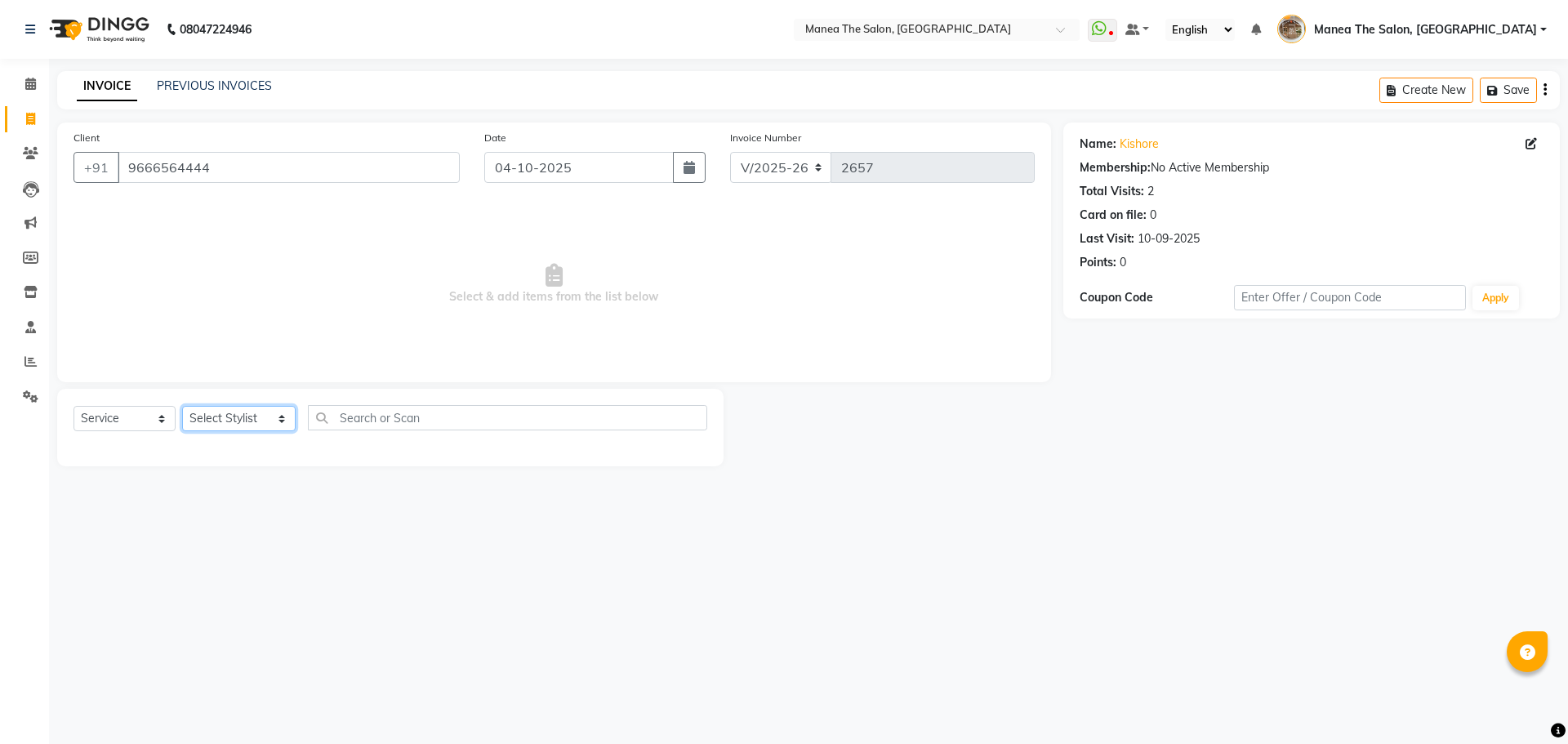
click at [232, 423] on select "Select Stylist Faizan shaik Front Office Kaif Madhavi Mocharla Ramalakshmi Pelu…" at bounding box center [239, 418] width 114 height 25
click at [183, 405] on select "Select Stylist Faizan shaik Front Office Kaif Madhavi Mocharla Ramalakshmi Pelu…" at bounding box center [239, 418] width 114 height 25
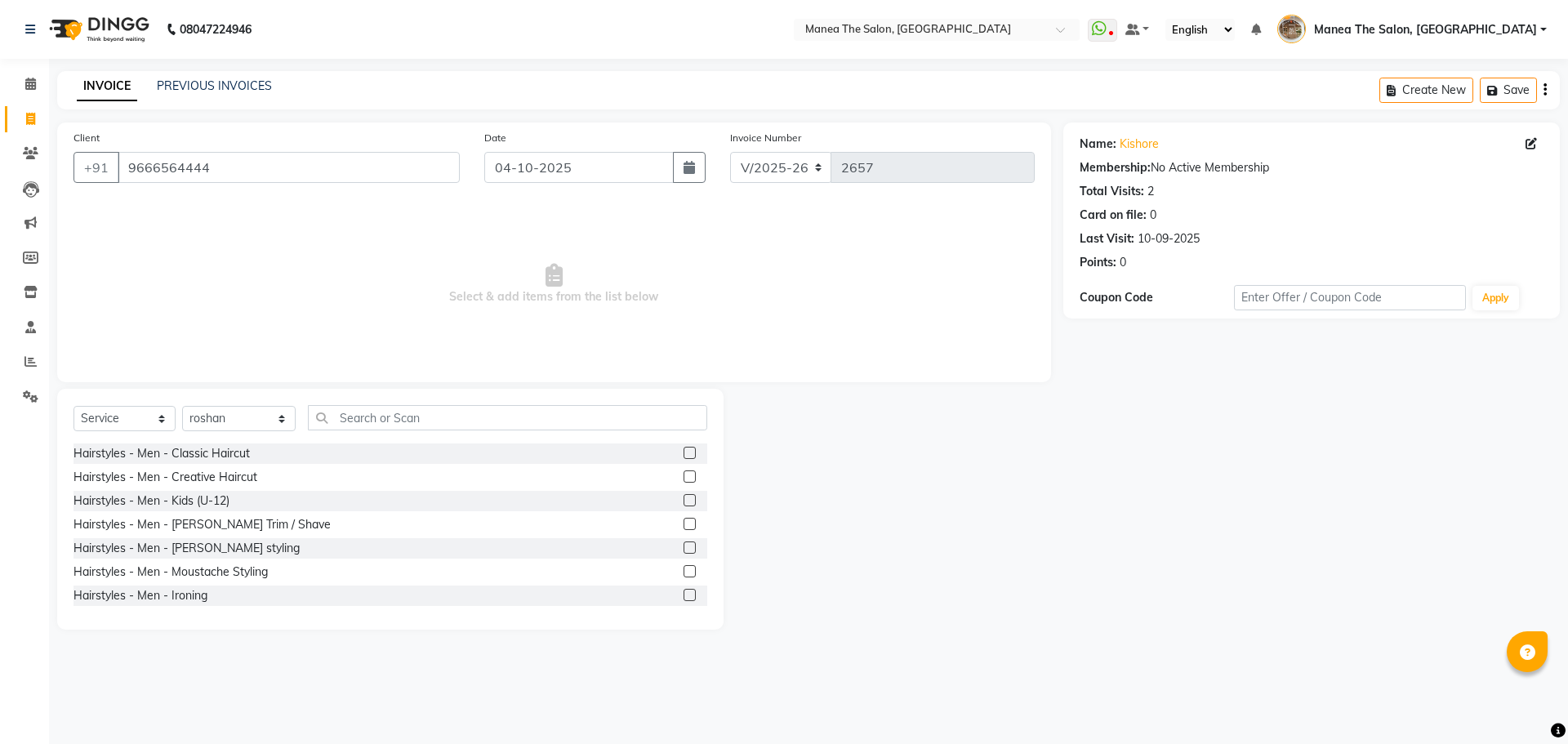
click at [683, 499] on label at bounding box center [689, 499] width 12 height 12
click at [683, 499] on input "checkbox" at bounding box center [688, 500] width 10 height 10
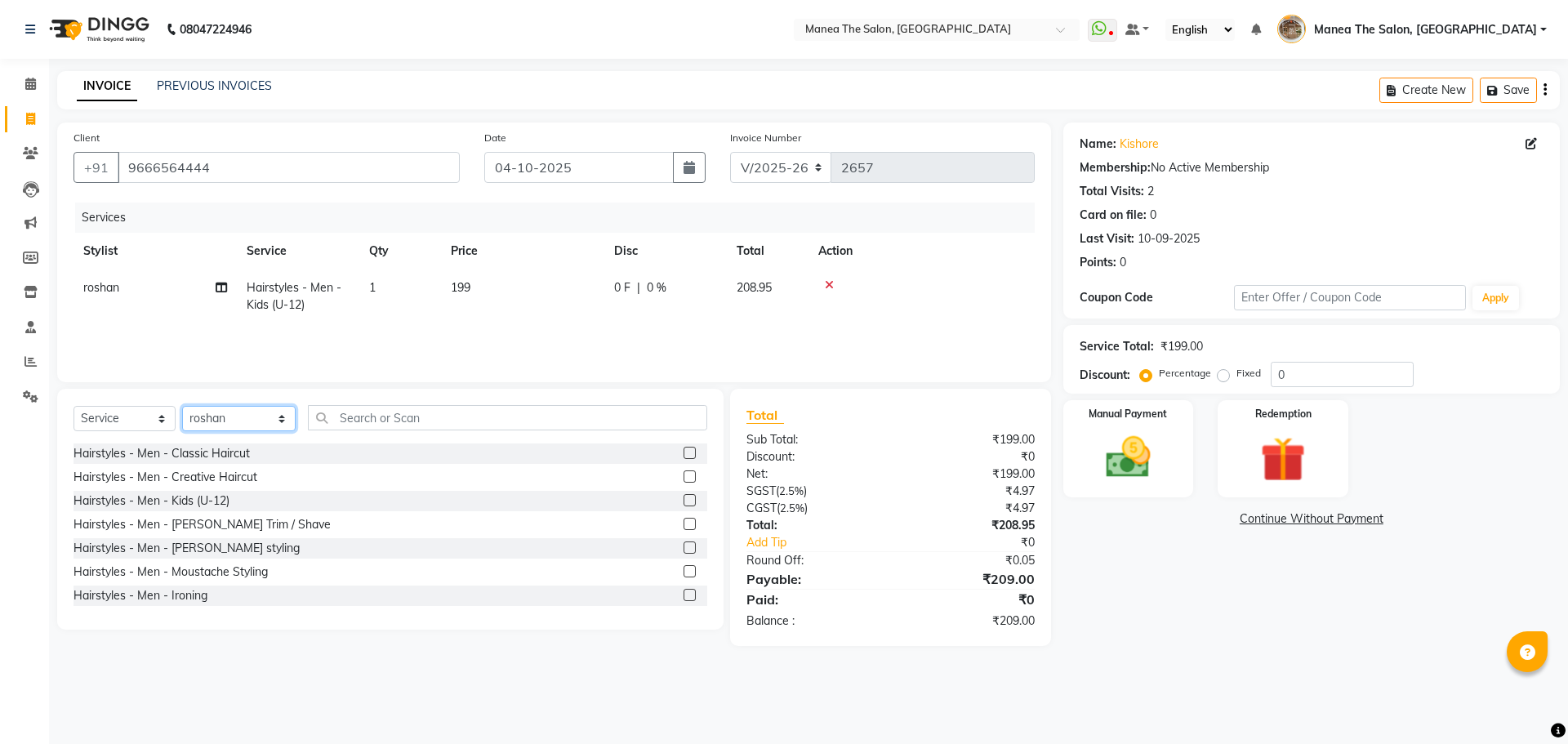
click at [231, 422] on select "Select Stylist Faizan shaik Front Office Kaif Madhavi Mocharla Ramalakshmi Pelu…" at bounding box center [239, 418] width 114 height 25
click at [183, 405] on select "Select Stylist Faizan shaik Front Office Kaif Madhavi Mocharla Ramalakshmi Pelu…" at bounding box center [239, 418] width 114 height 25
click at [683, 500] on label at bounding box center [689, 499] width 12 height 12
click at [683, 500] on input "checkbox" at bounding box center [688, 500] width 10 height 10
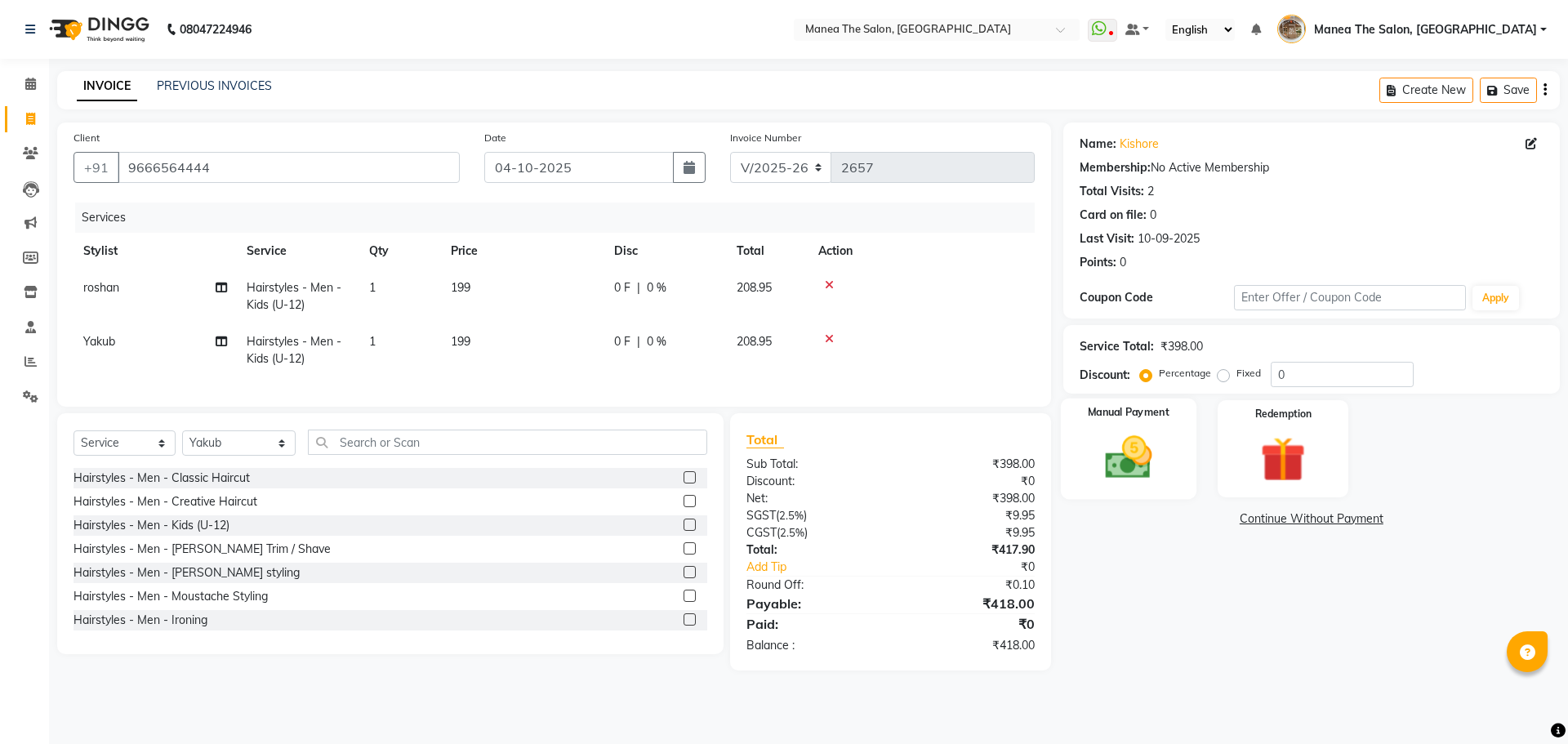
click at [1168, 426] on div "Manual Payment" at bounding box center [1128, 448] width 136 height 101
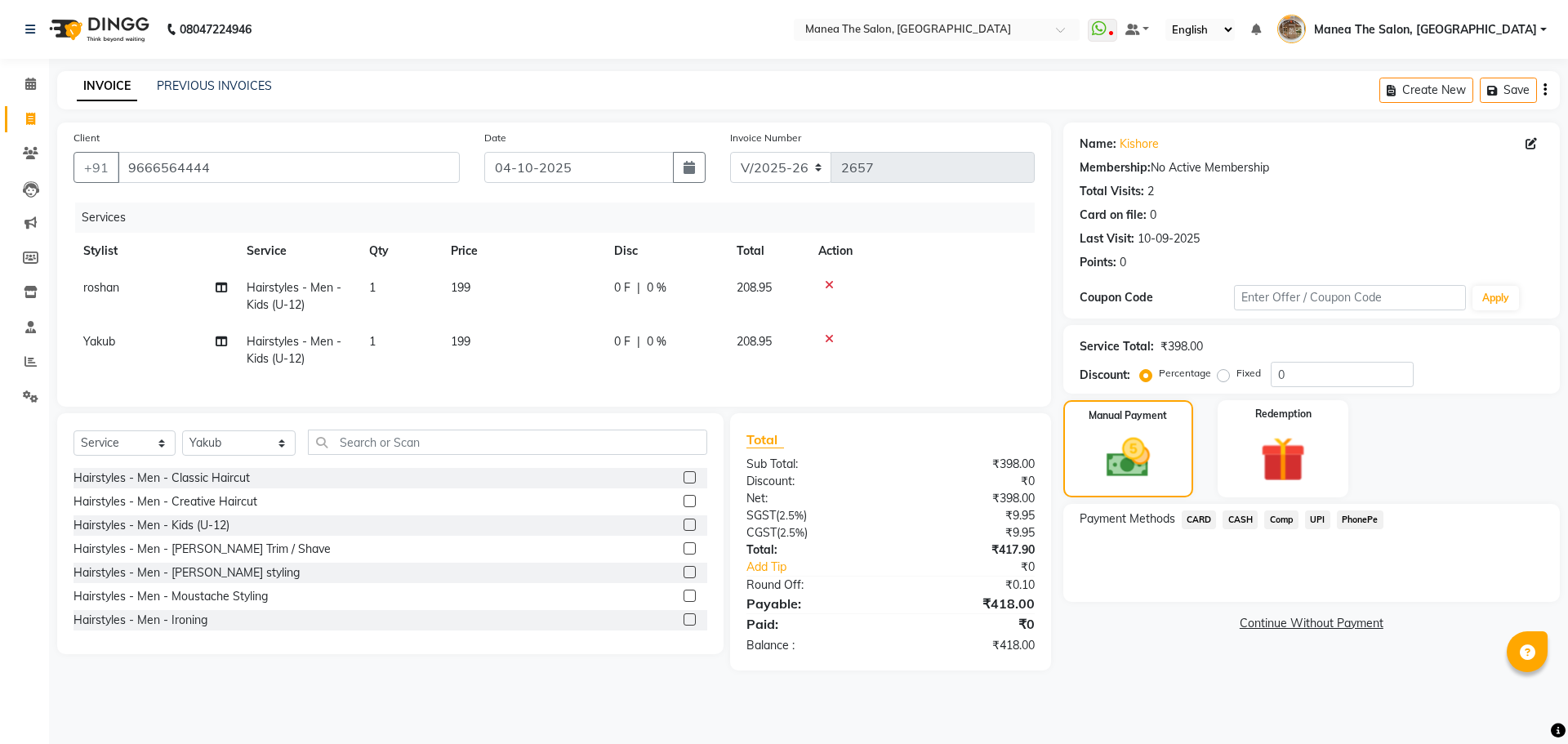
click at [1207, 515] on span "CARD" at bounding box center [1199, 519] width 35 height 19
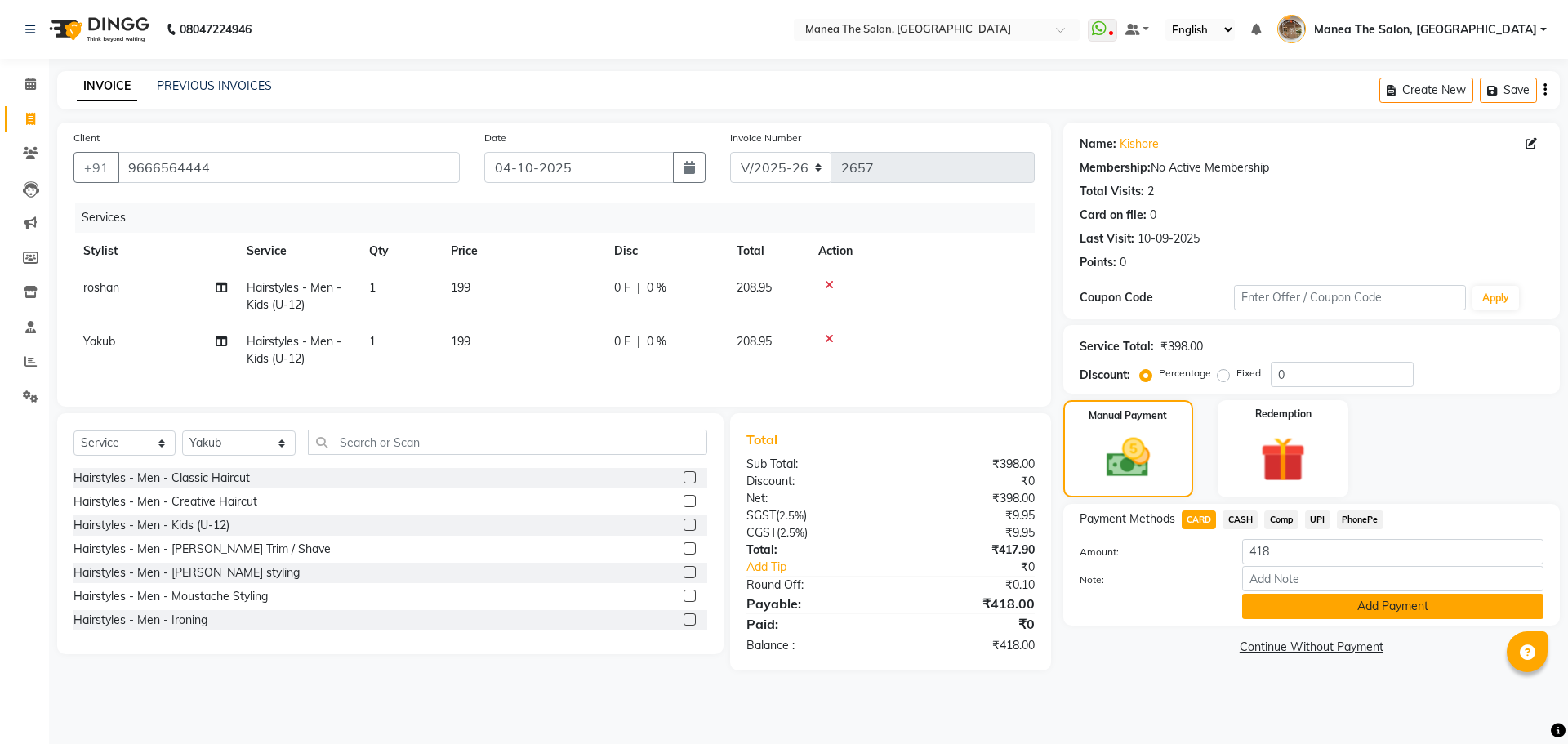
click at [1303, 604] on button "Add Payment" at bounding box center [1393, 606] width 301 height 25
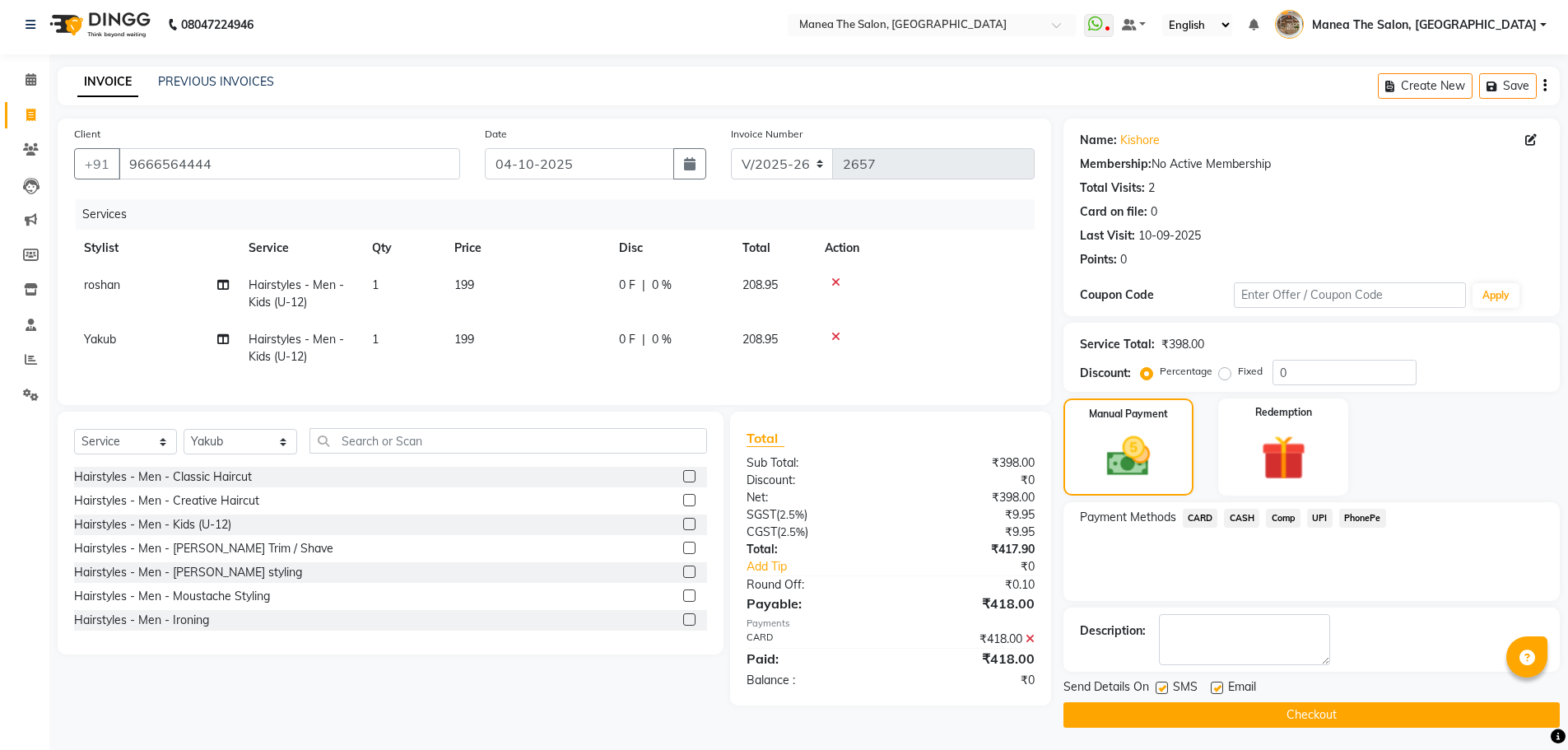
scroll to position [8, 0]
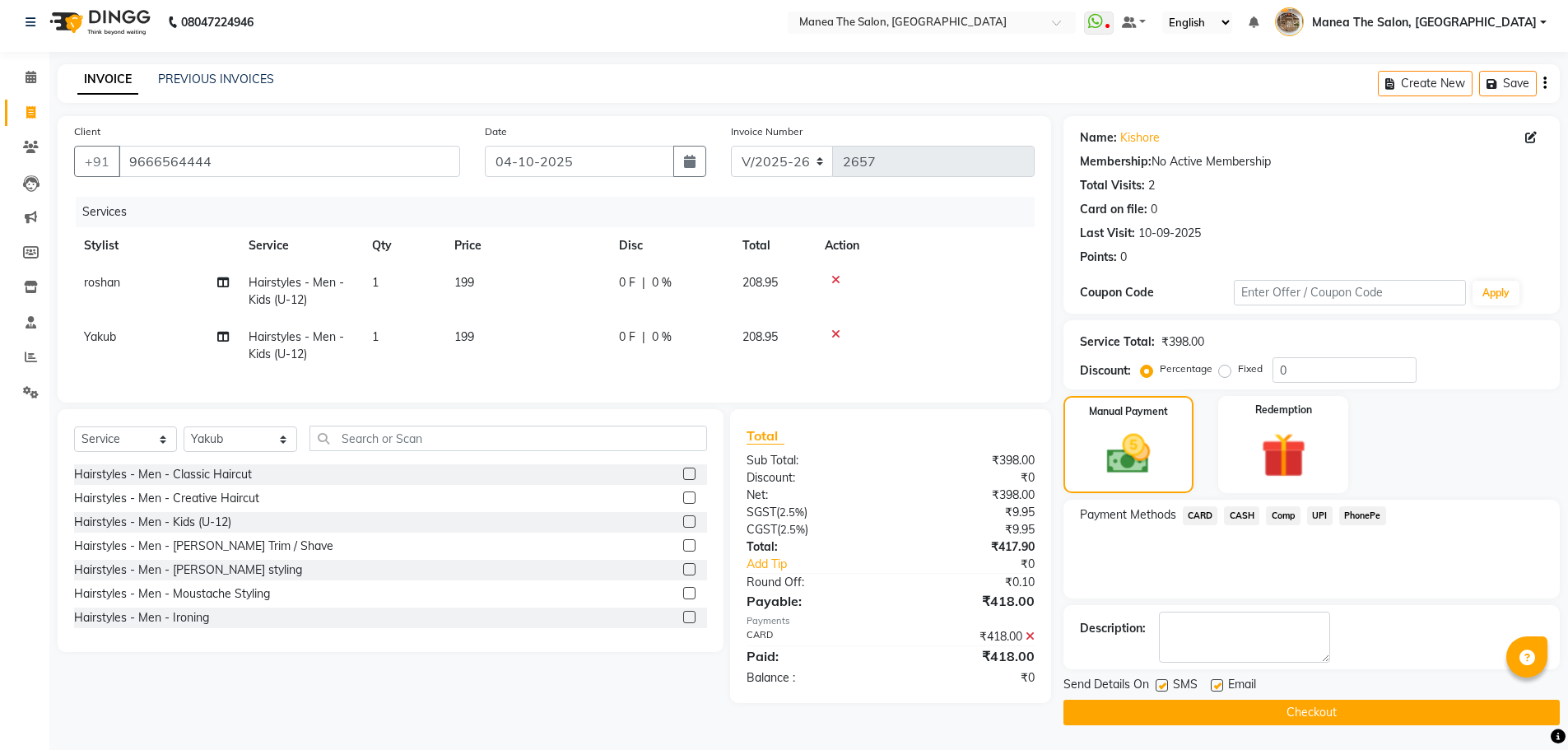
click at [1360, 716] on button "Checkout" at bounding box center [1311, 712] width 496 height 26
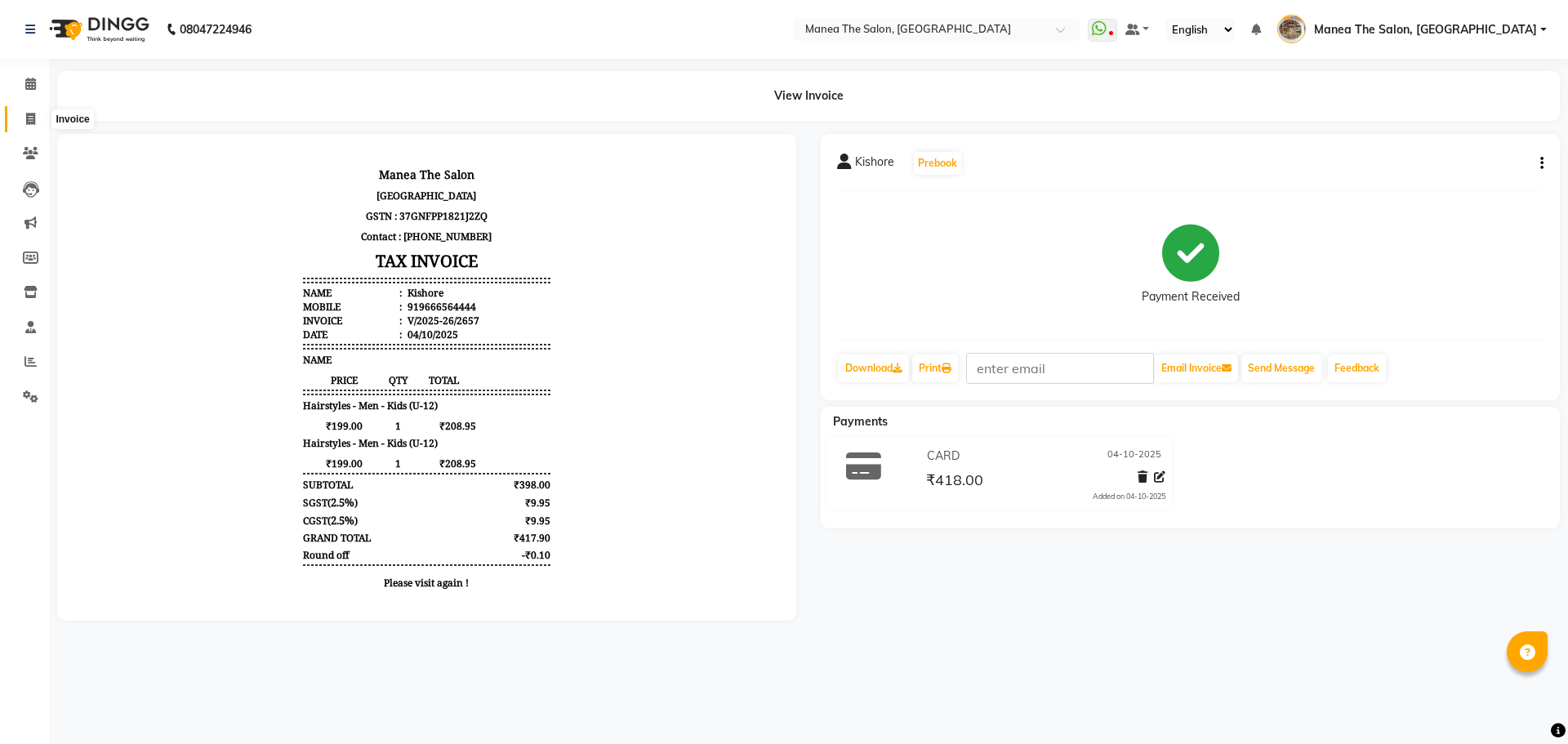
click at [26, 117] on icon at bounding box center [31, 119] width 9 height 12
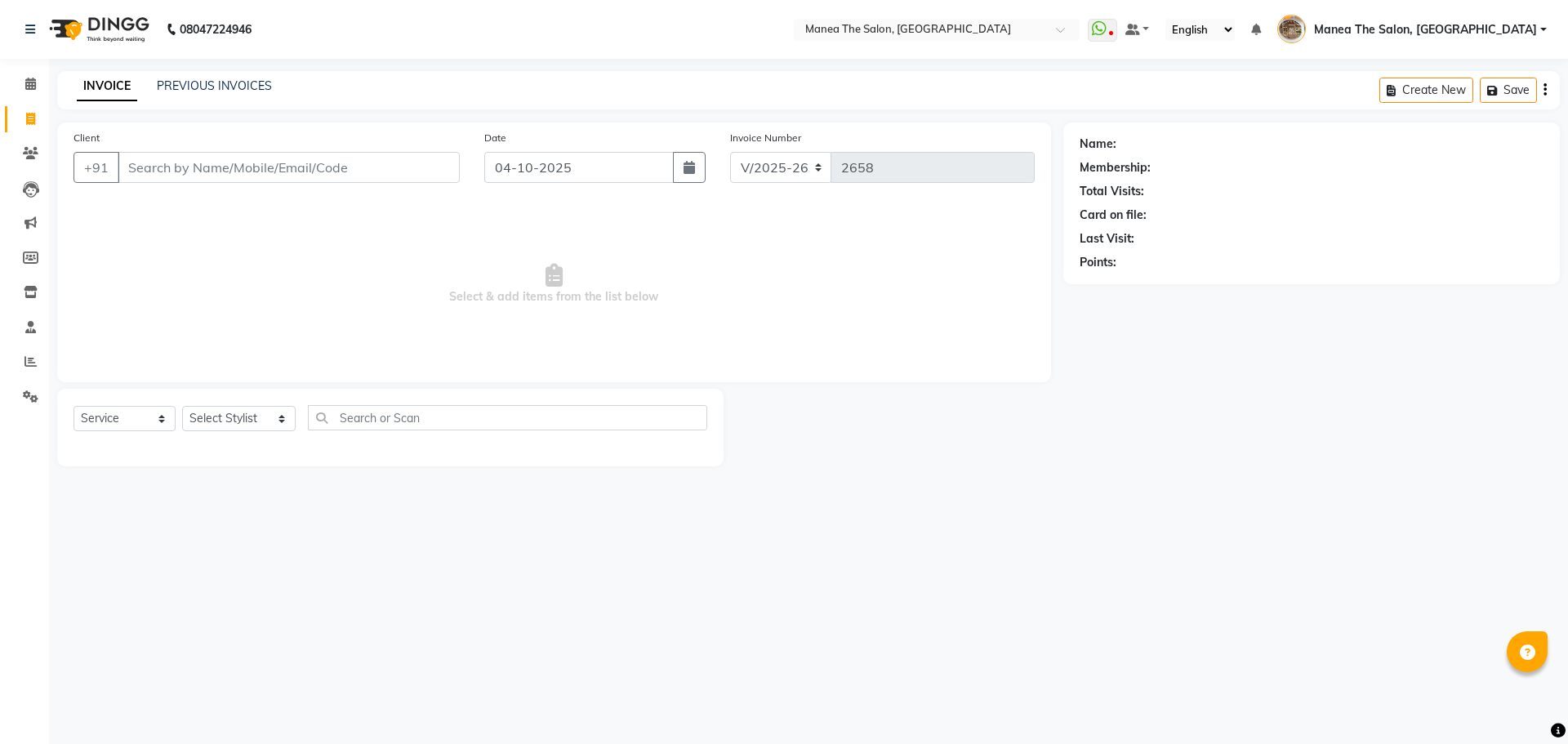
click at [234, 404] on div "Select Service Product Membership Package Voucher Prepaid Gift Card Select Styl…" at bounding box center [390, 423] width 633 height 39
click at [236, 423] on select "Select Stylist Faizan shaik Front Office Kaif Madhavi Mocharla Ramalakshmi Pelu…" at bounding box center [239, 418] width 114 height 25
click at [183, 405] on select "Select Stylist Faizan shaik Front Office Kaif Madhavi Mocharla Ramalakshmi Pelu…" at bounding box center [239, 418] width 114 height 25
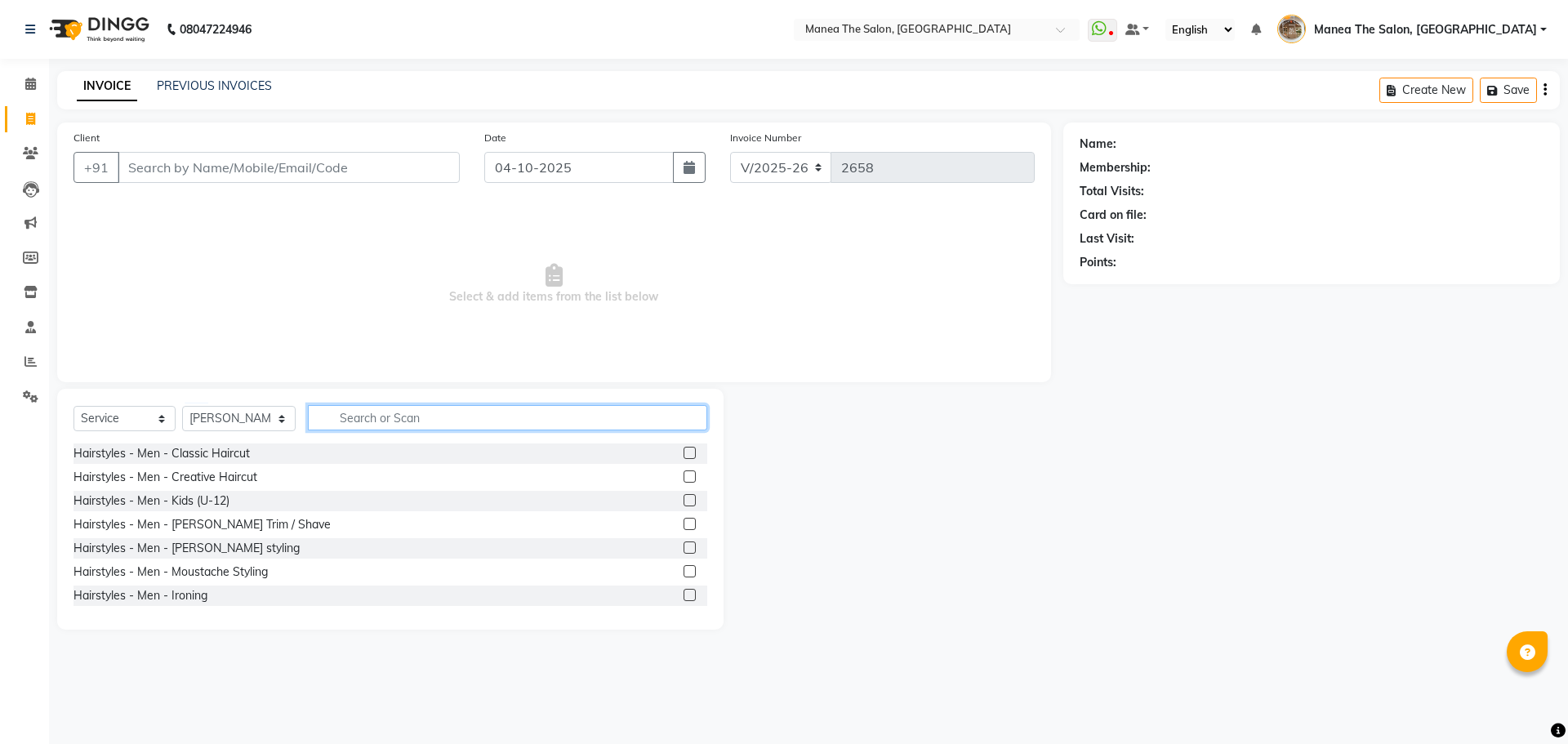
click at [381, 422] on input "text" at bounding box center [507, 417] width 399 height 25
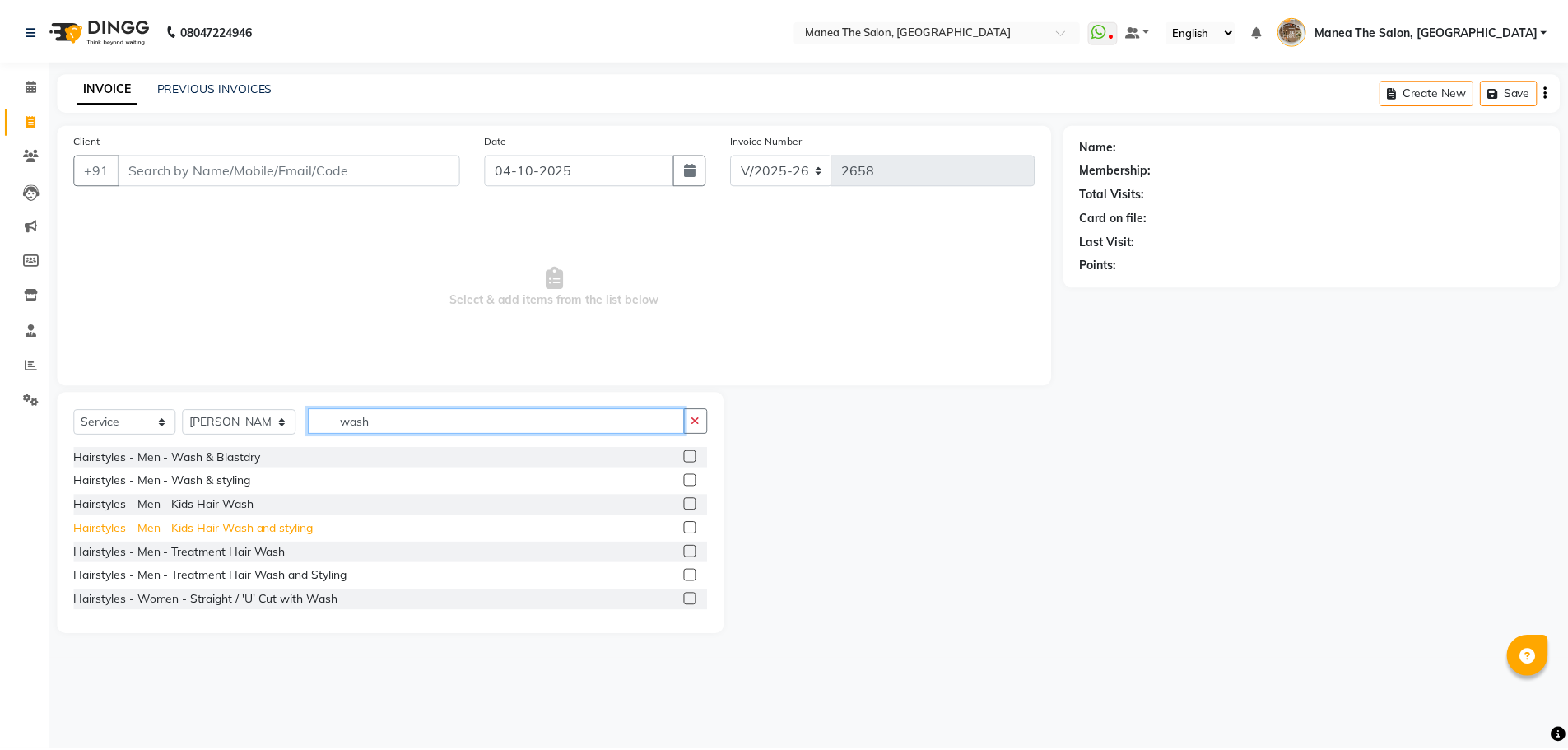
scroll to position [82, 0]
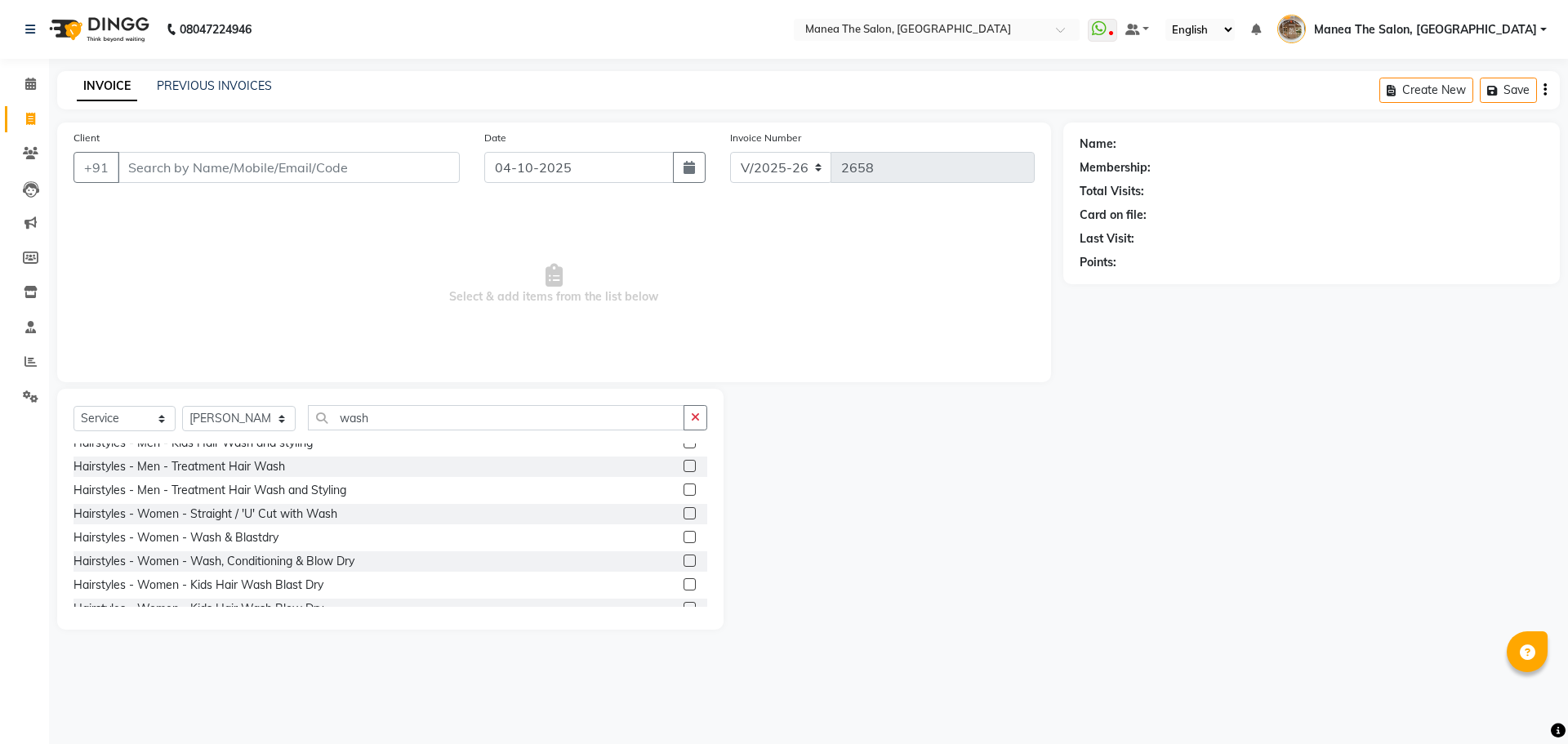
click at [683, 559] on label at bounding box center [689, 560] width 12 height 12
click at [683, 559] on input "checkbox" at bounding box center [688, 561] width 10 height 10
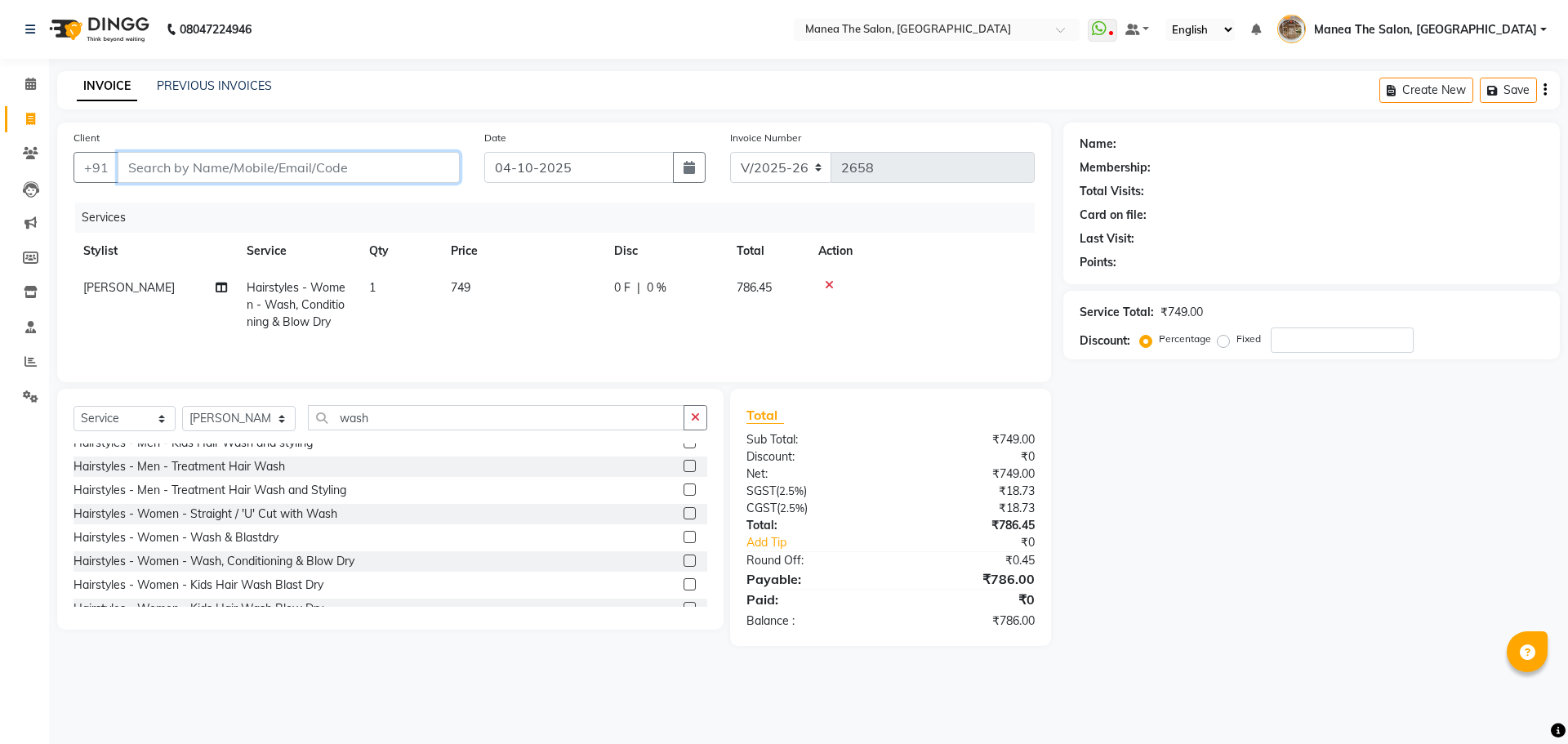
click at [408, 169] on input "Client" at bounding box center [289, 166] width 343 height 31
click at [200, 198] on span "954288" at bounding box center [204, 204] width 49 height 16
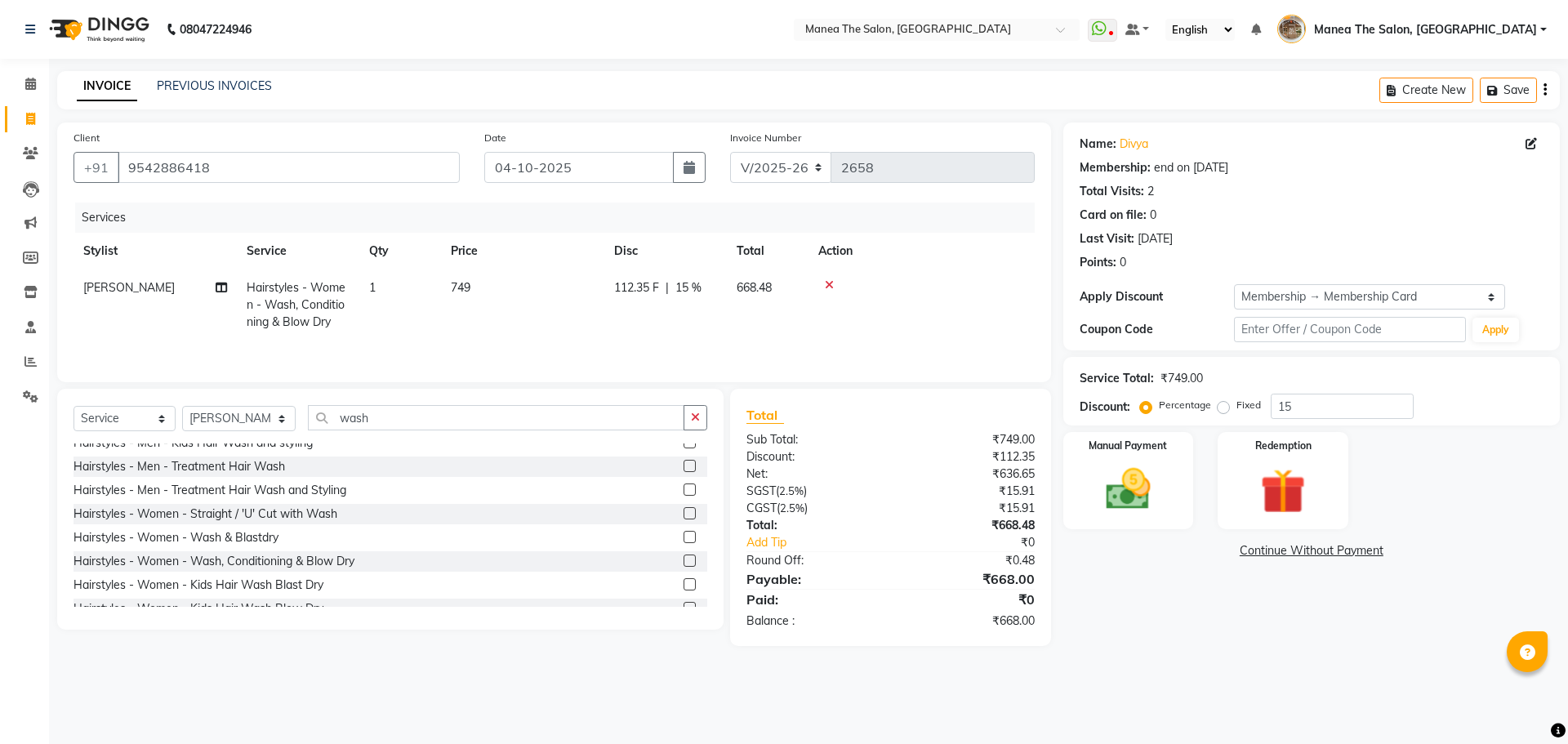
click at [1158, 615] on div "Name: Divya Membership: end on 26-05-2027 Total Visits: 2 Card on file: 0 Last …" at bounding box center [1318, 384] width 509 height 523
click at [1144, 503] on img at bounding box center [1128, 488] width 76 height 54
click at [1362, 535] on div "Payment Methods CARD CASH Comp UPI PhonePe" at bounding box center [1312, 584] width 497 height 98
click at [1352, 546] on span "PhonePe" at bounding box center [1360, 551] width 46 height 19
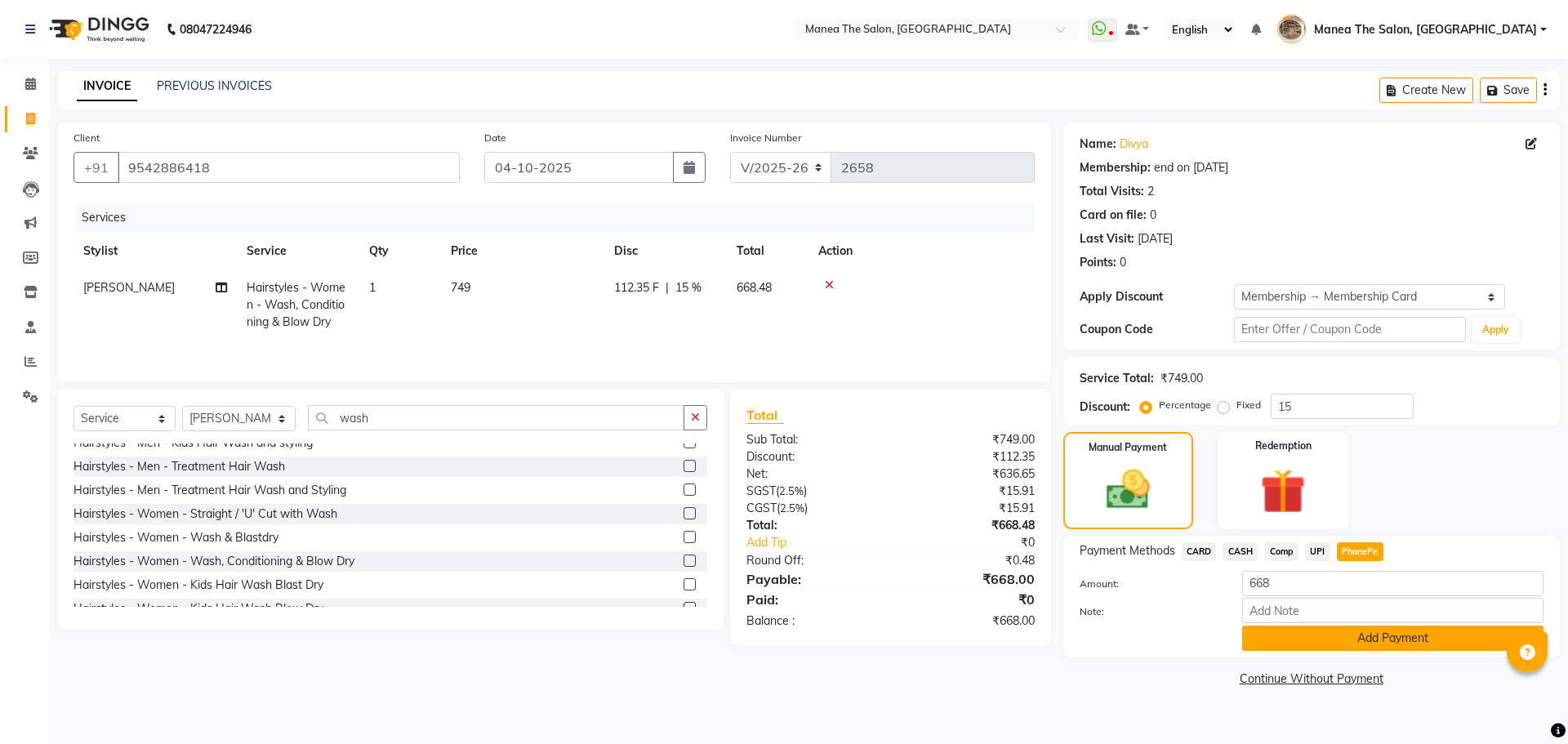
click at [1360, 641] on button "Add Payment" at bounding box center [1393, 638] width 301 height 25
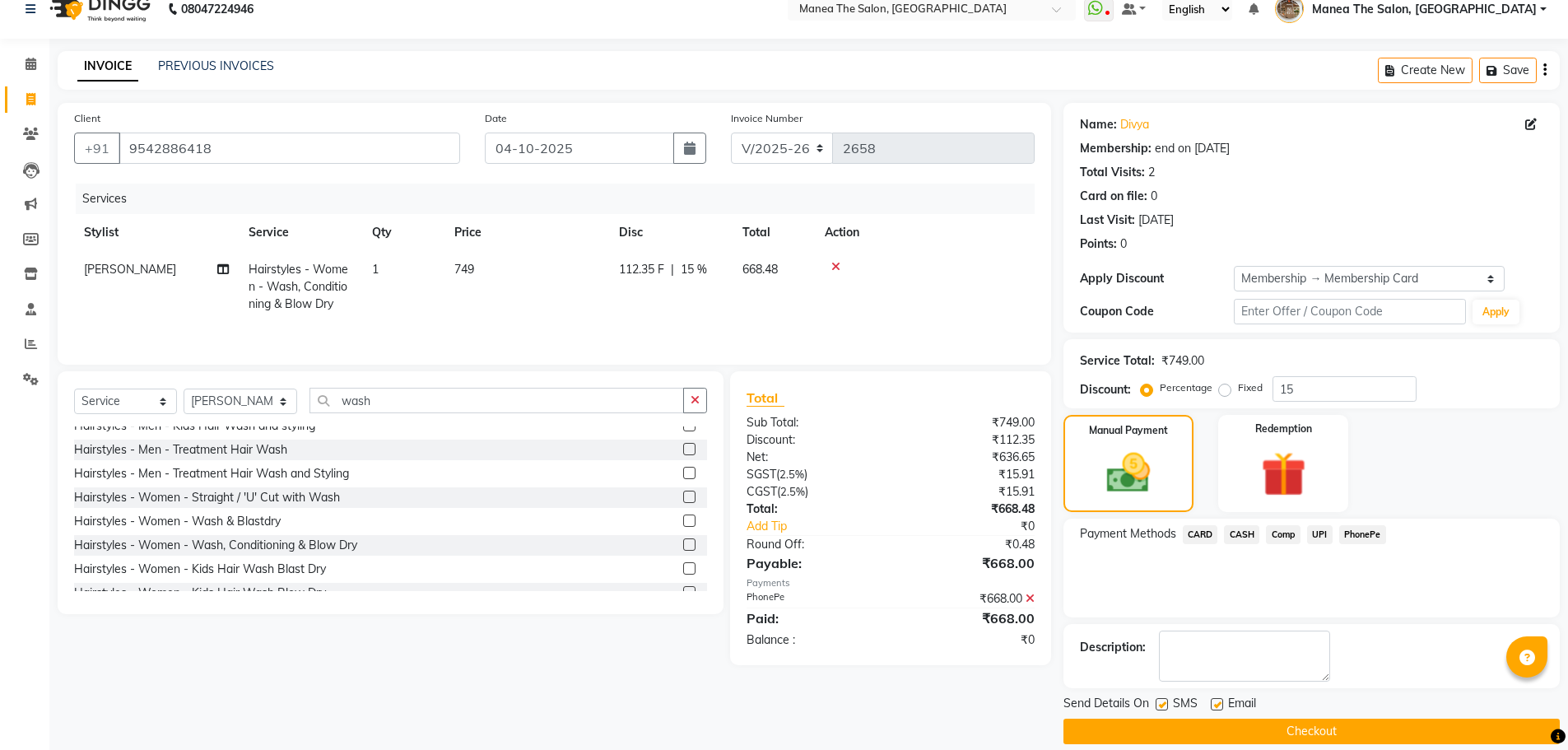
scroll to position [40, 0]
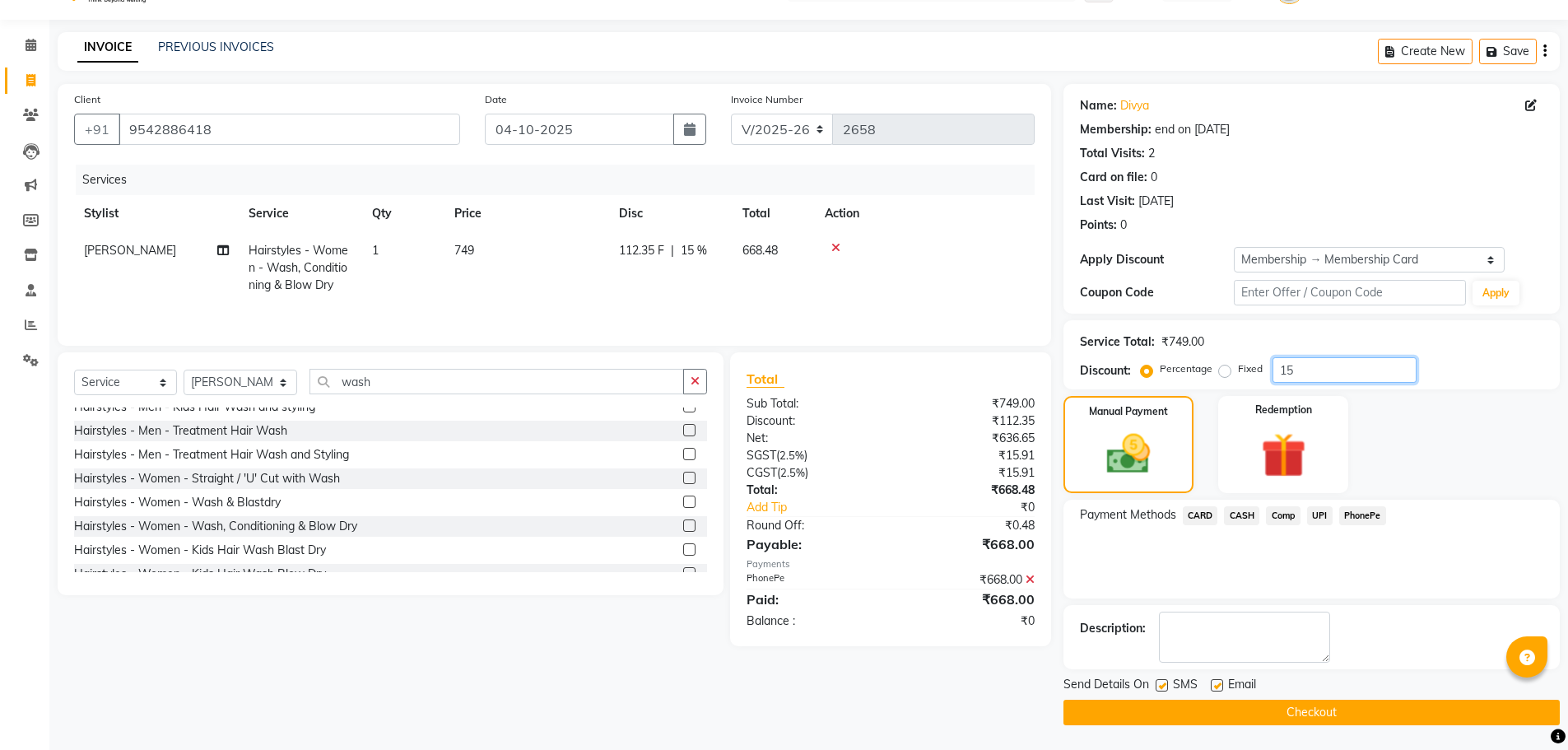
click at [1311, 378] on input "15" at bounding box center [1345, 370] width 144 height 26
click at [1334, 708] on button "Checkout" at bounding box center [1311, 712] width 496 height 26
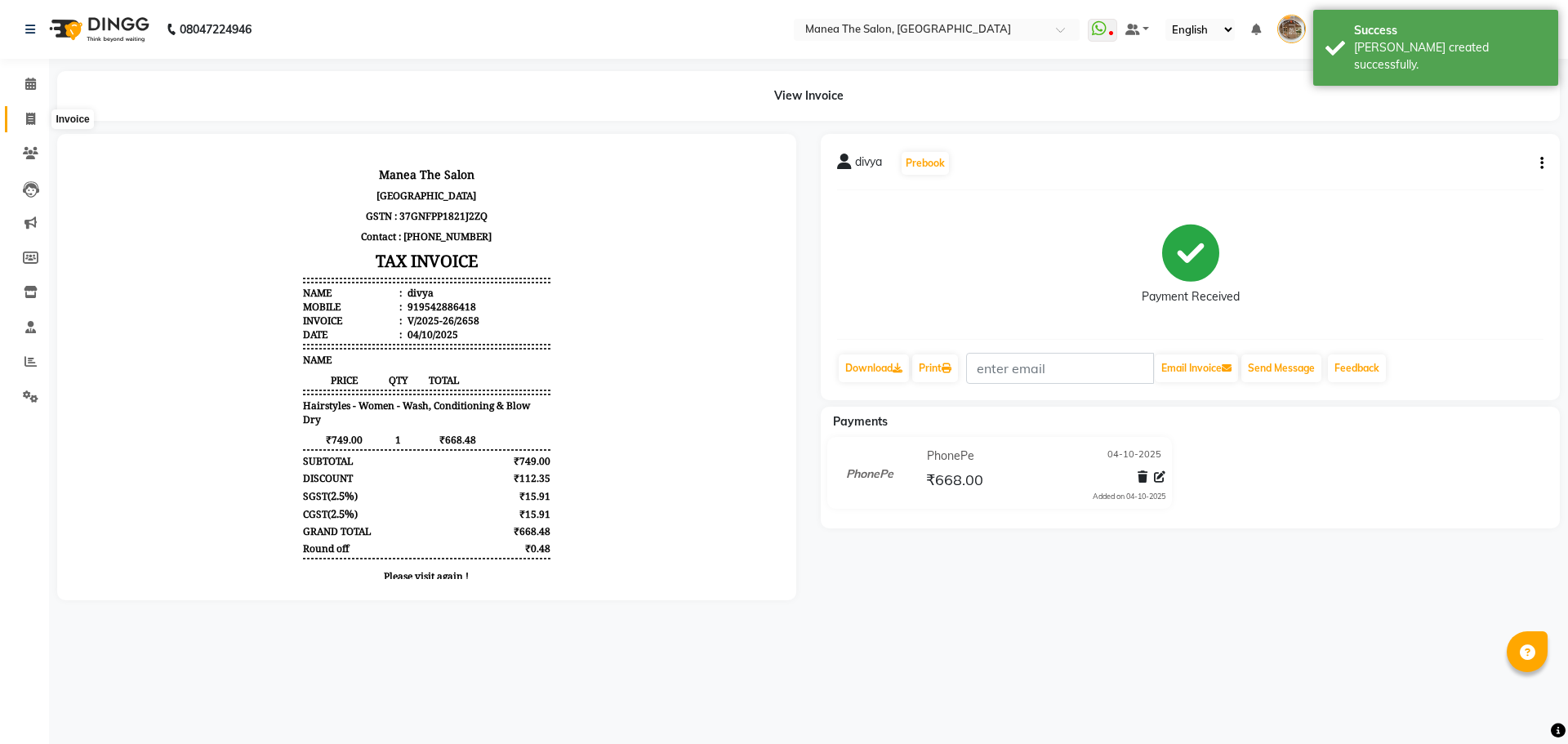
click at [40, 122] on span at bounding box center [30, 119] width 28 height 19
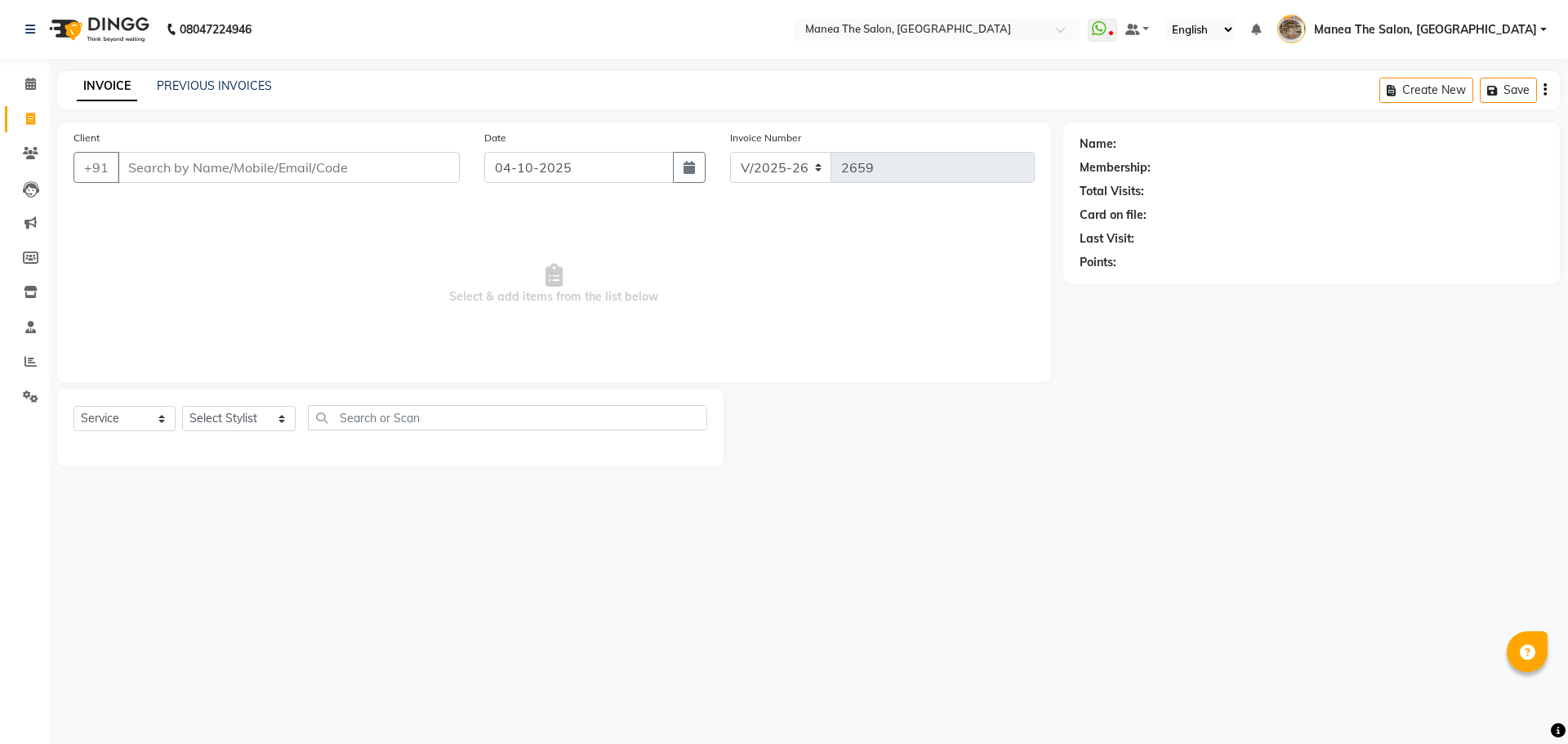
click at [985, 472] on main "INVOICE PREVIOUS INVOICES Create New Save Client +91 Date 04-10-2025 Invoice Nu…" at bounding box center [808, 280] width 1519 height 419
click at [225, 87] on link "PREVIOUS INVOICES" at bounding box center [215, 86] width 115 height 15
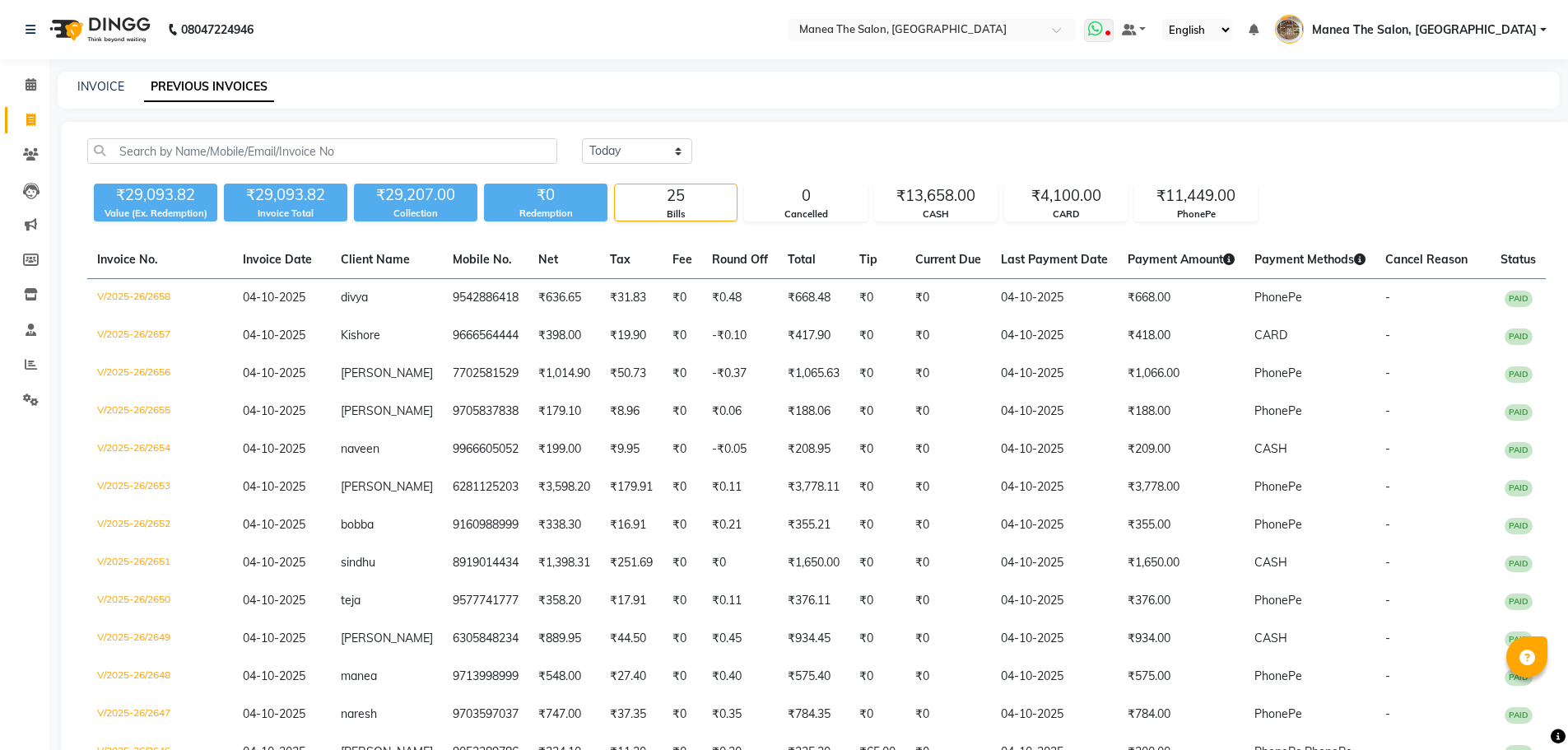
drag, startPoint x: 1358, startPoint y: 179, endPoint x: 1190, endPoint y: 32, distance: 223.2
click at [1358, 179] on div "₹29,093.82 Value (Ex. Redemption) ₹29,093.82 Invoice Total ₹29,207.00 Collectio…" at bounding box center [817, 199] width 1459 height 45
click at [101, 80] on link "INVOICE" at bounding box center [101, 86] width 46 height 15
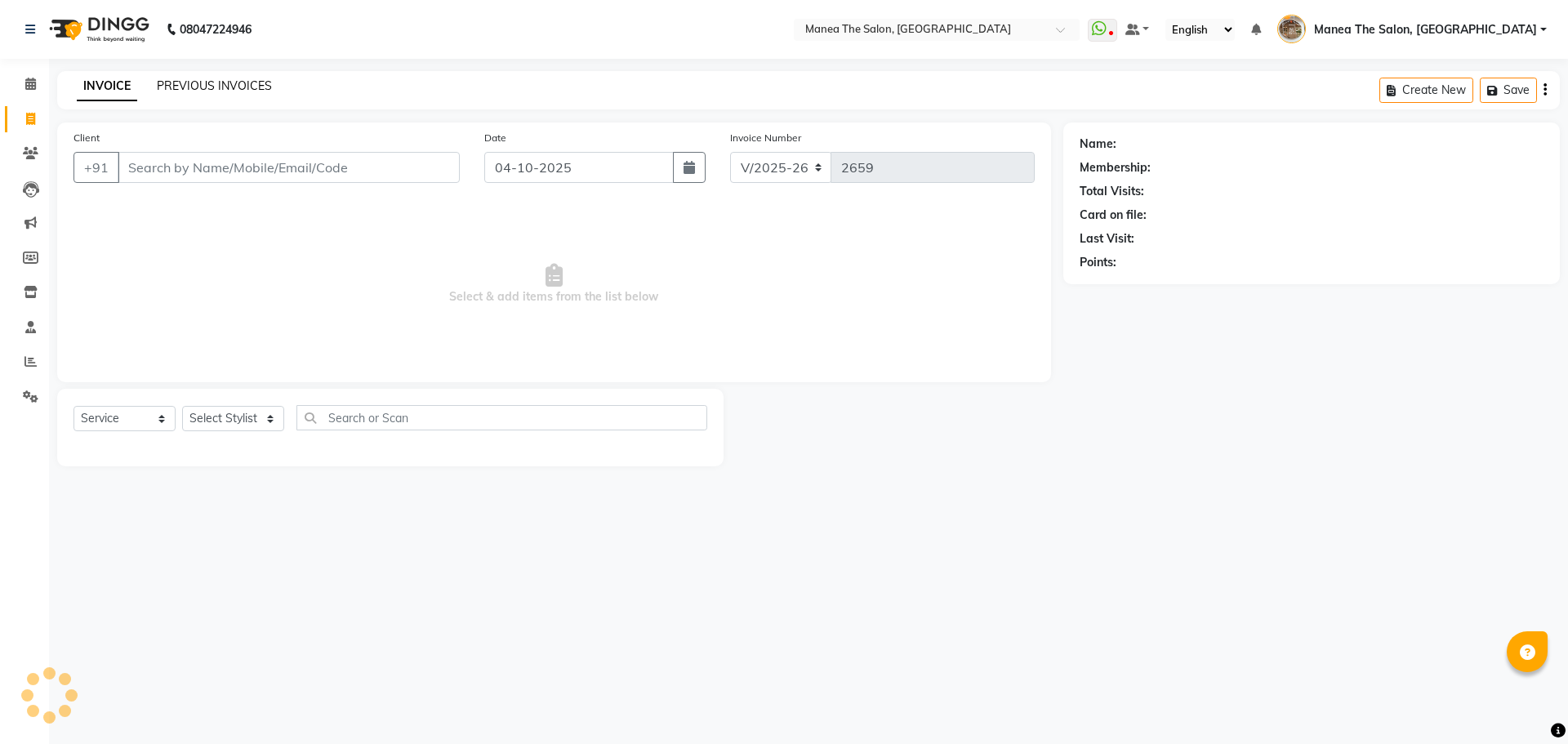
click at [218, 84] on link "PREVIOUS INVOICES" at bounding box center [215, 86] width 115 height 15
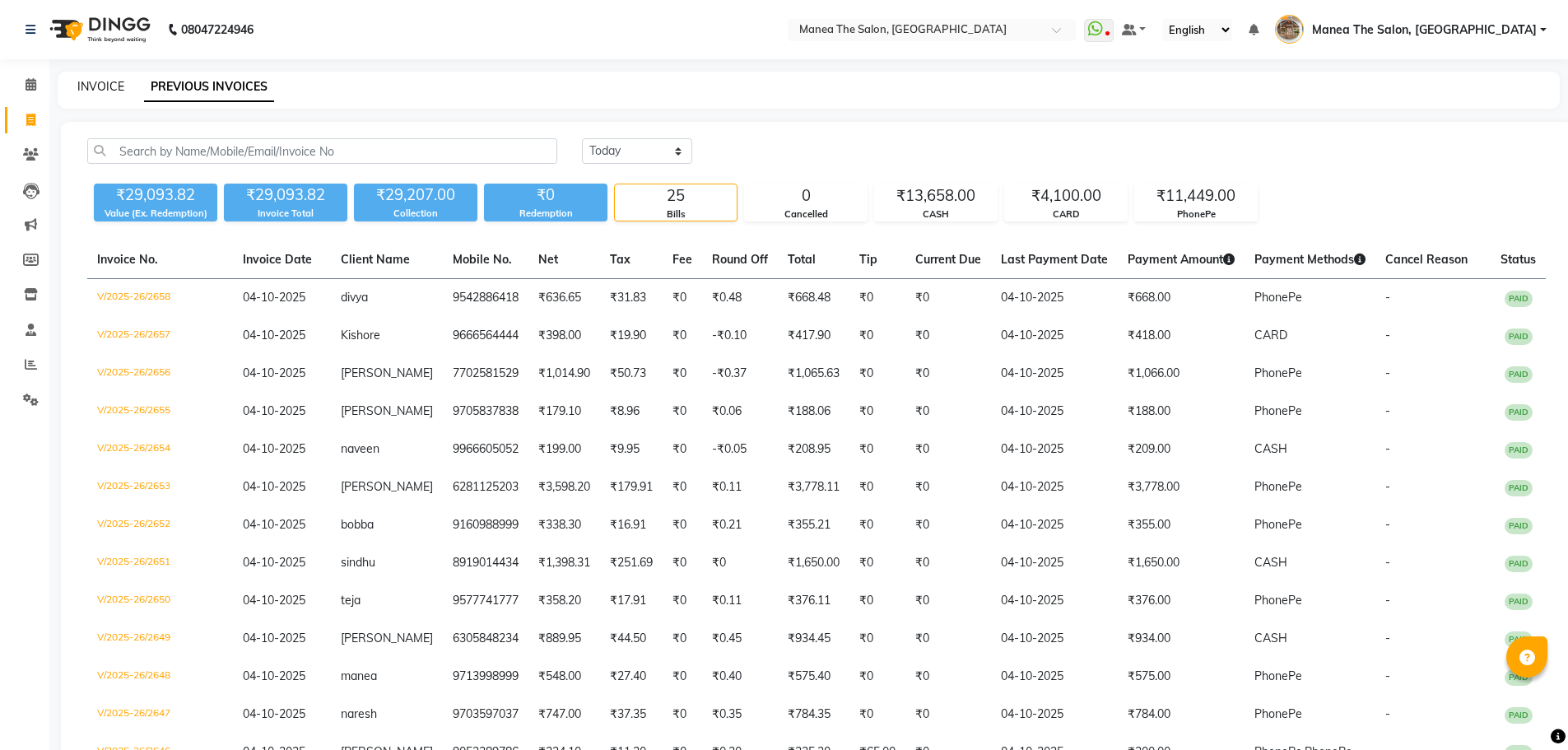
click at [103, 82] on link "INVOICE" at bounding box center [101, 86] width 46 height 15
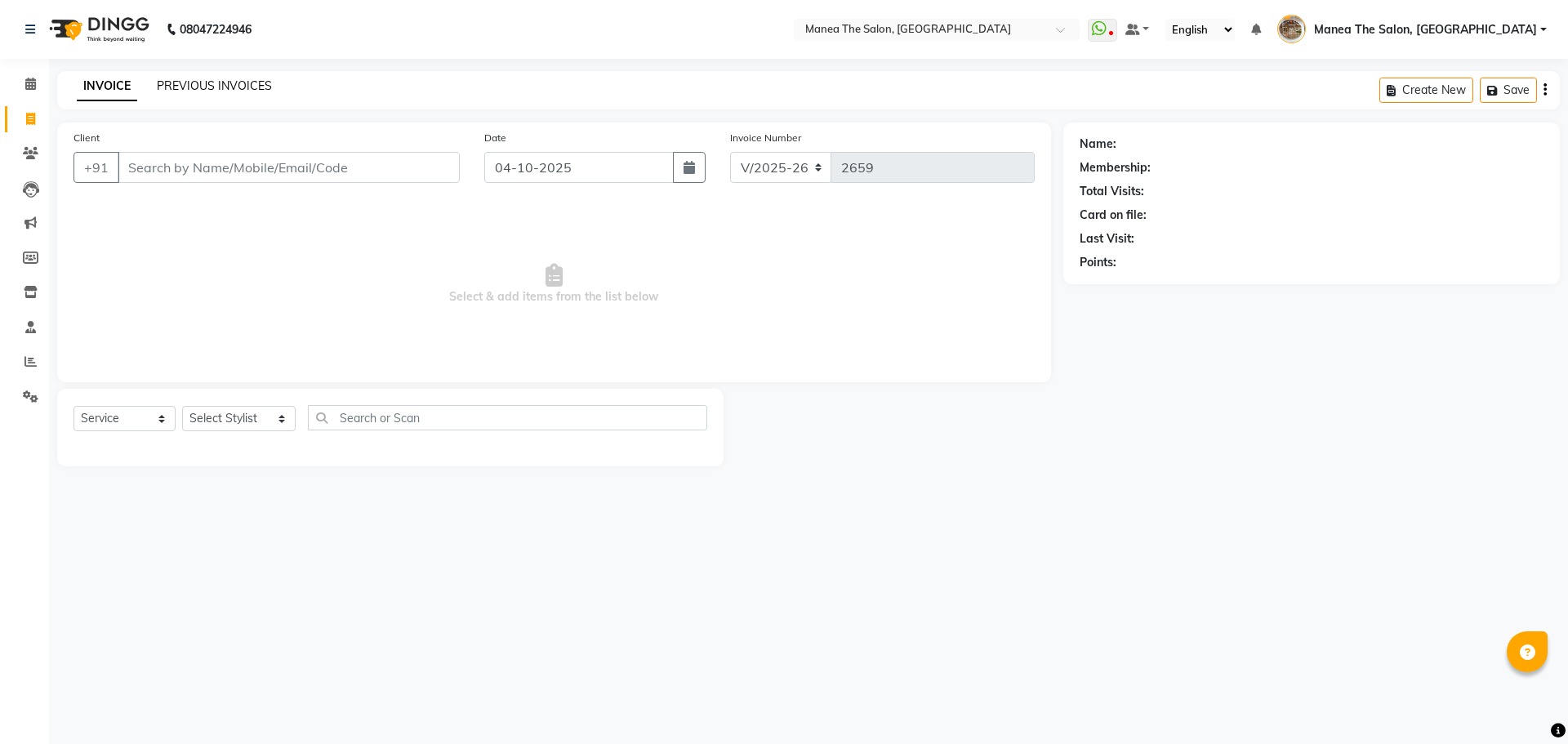
click at [233, 89] on link "PREVIOUS INVOICES" at bounding box center [215, 86] width 115 height 15
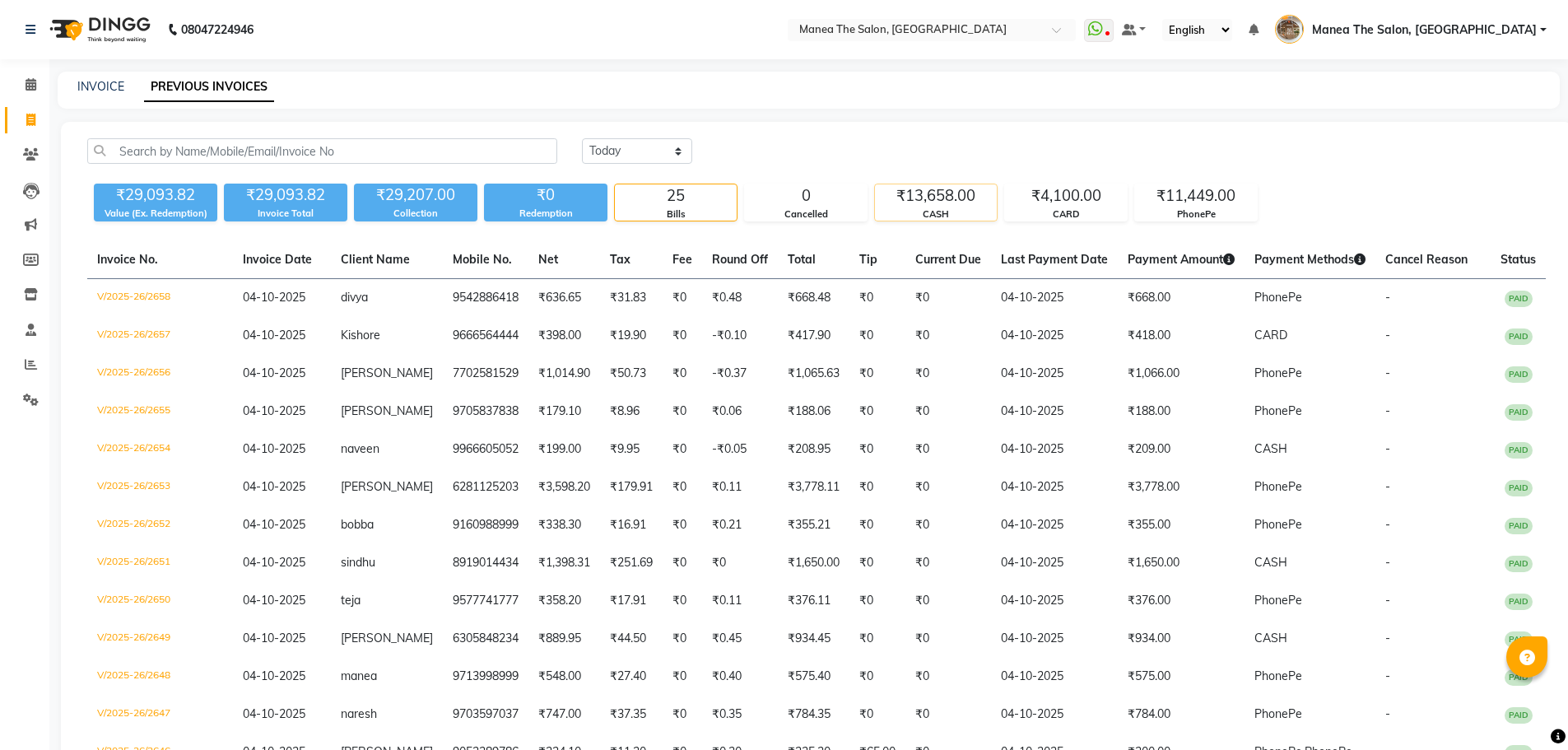
click at [902, 197] on div "₹13,658.00" at bounding box center [935, 195] width 121 height 23
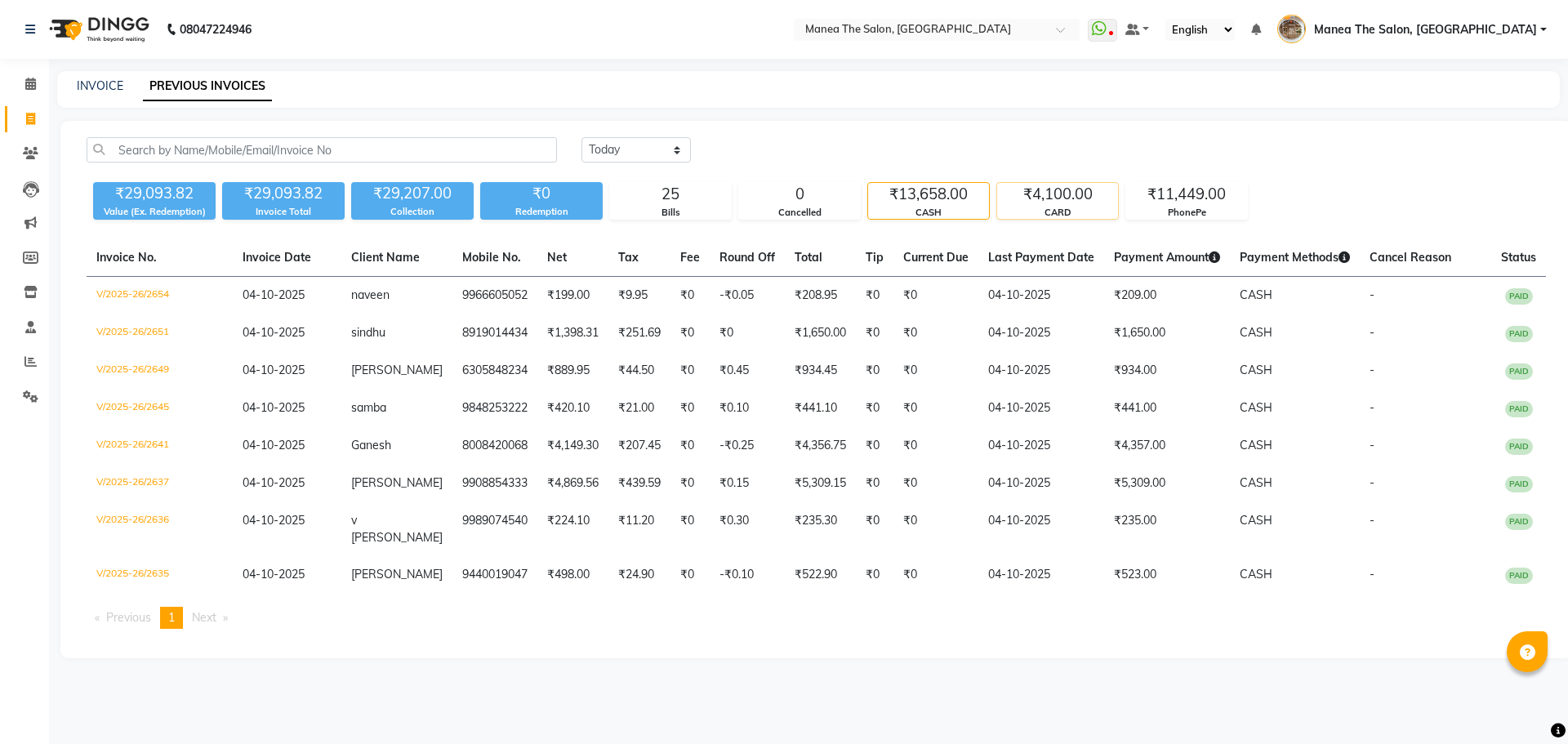
click at [1047, 194] on div "₹4,100.00" at bounding box center [1058, 194] width 120 height 23
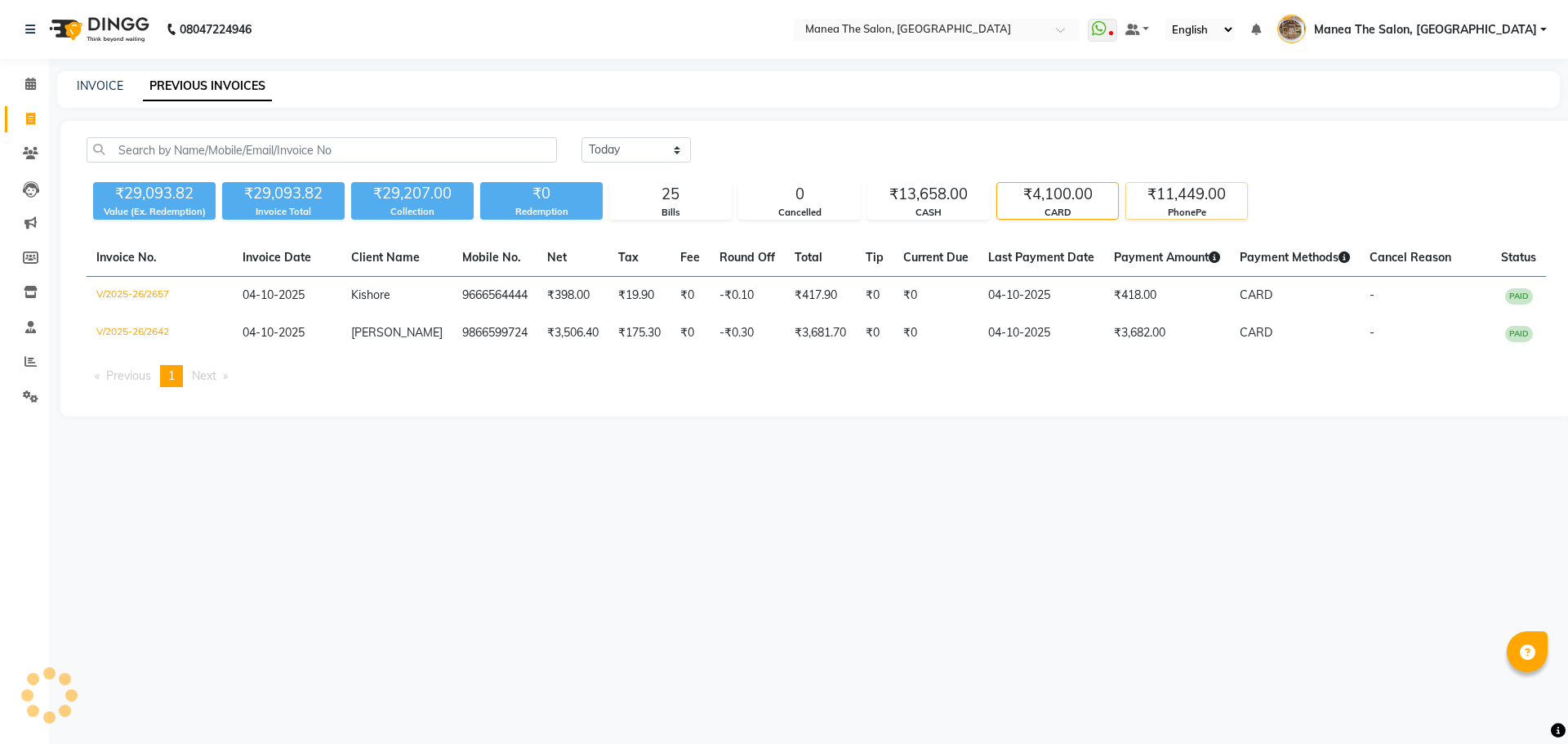
click at [1211, 199] on div "₹11,449.00" at bounding box center [1187, 194] width 120 height 23
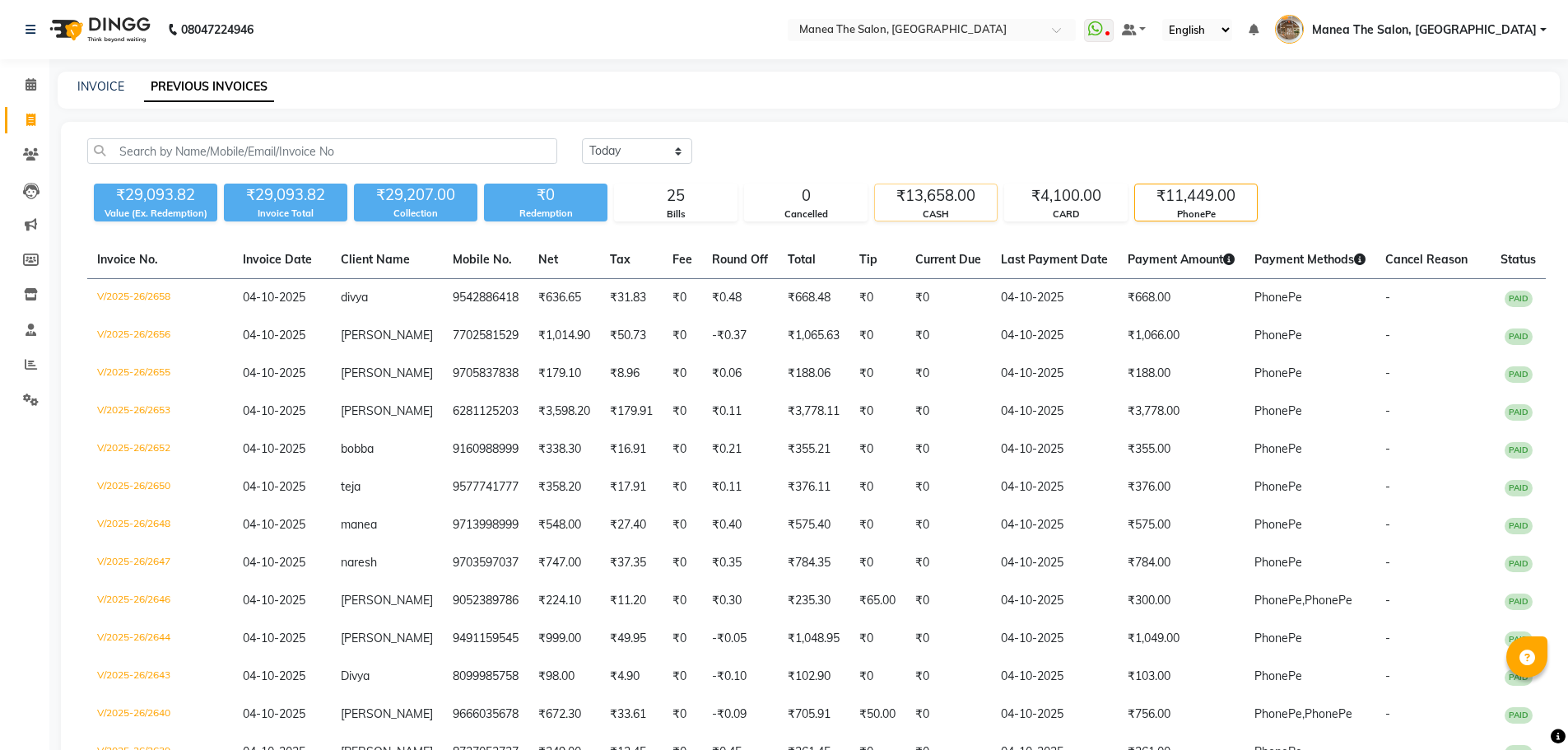
click at [941, 199] on div "₹13,658.00" at bounding box center [935, 195] width 121 height 23
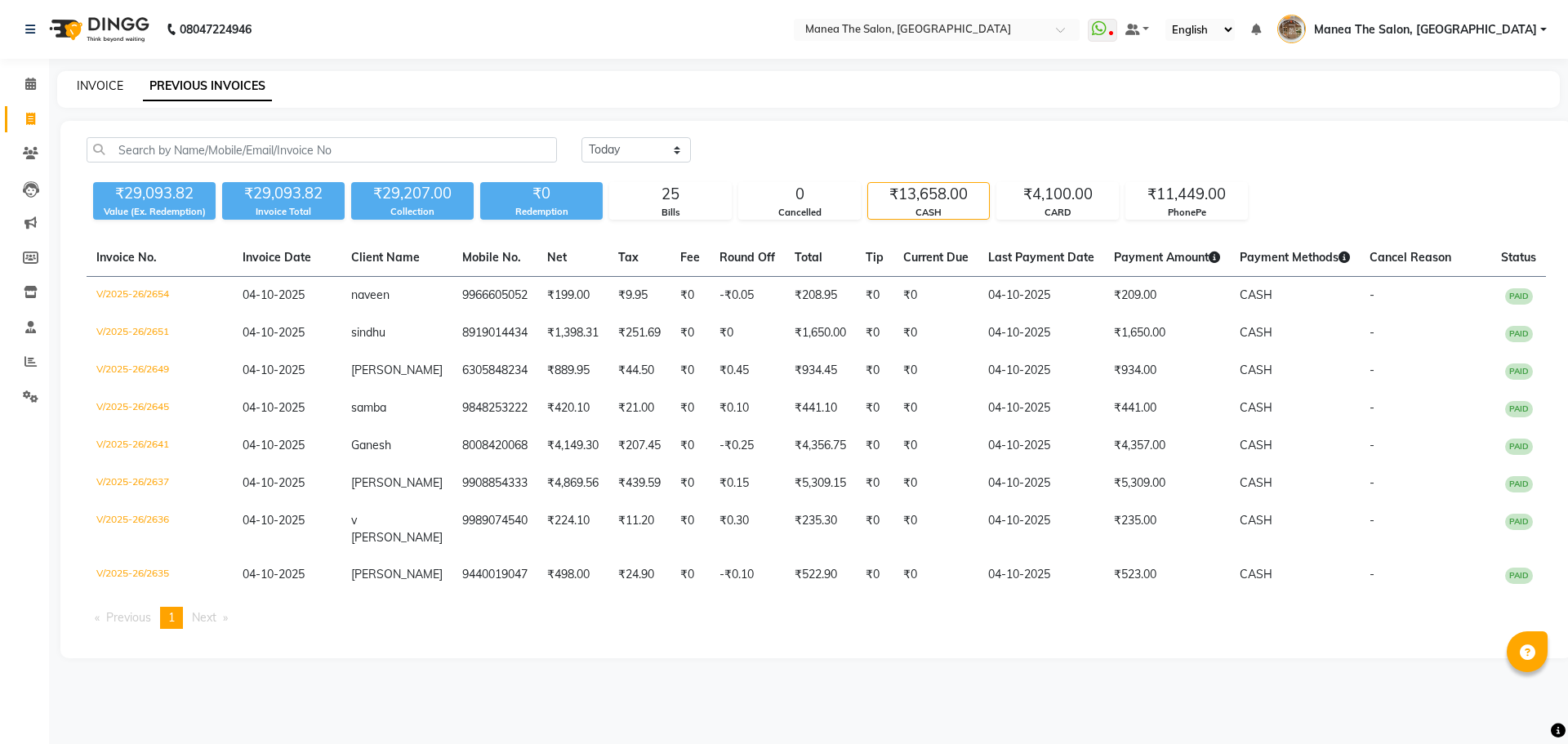
click at [96, 89] on link "INVOICE" at bounding box center [100, 86] width 46 height 15
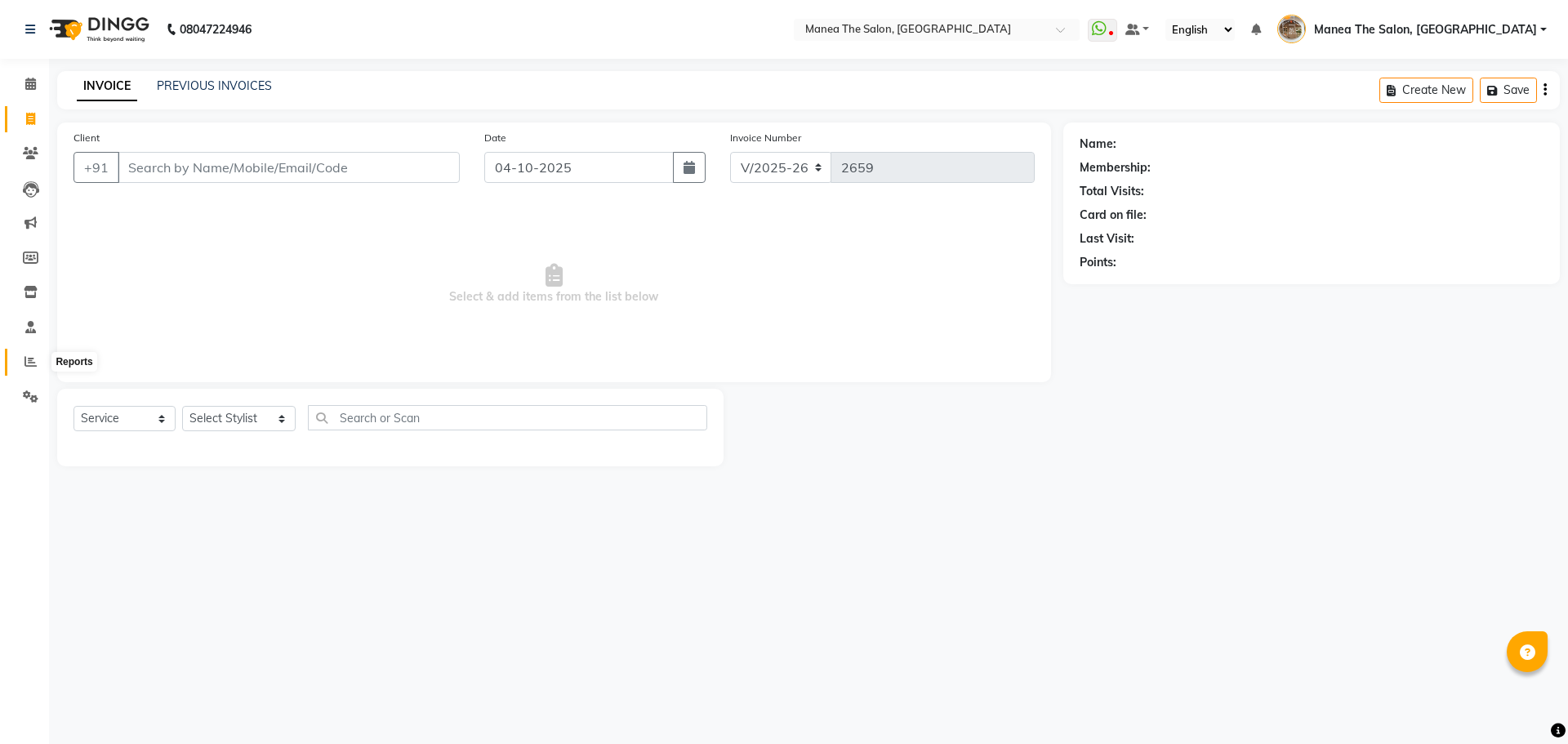
click at [42, 361] on span at bounding box center [30, 362] width 28 height 19
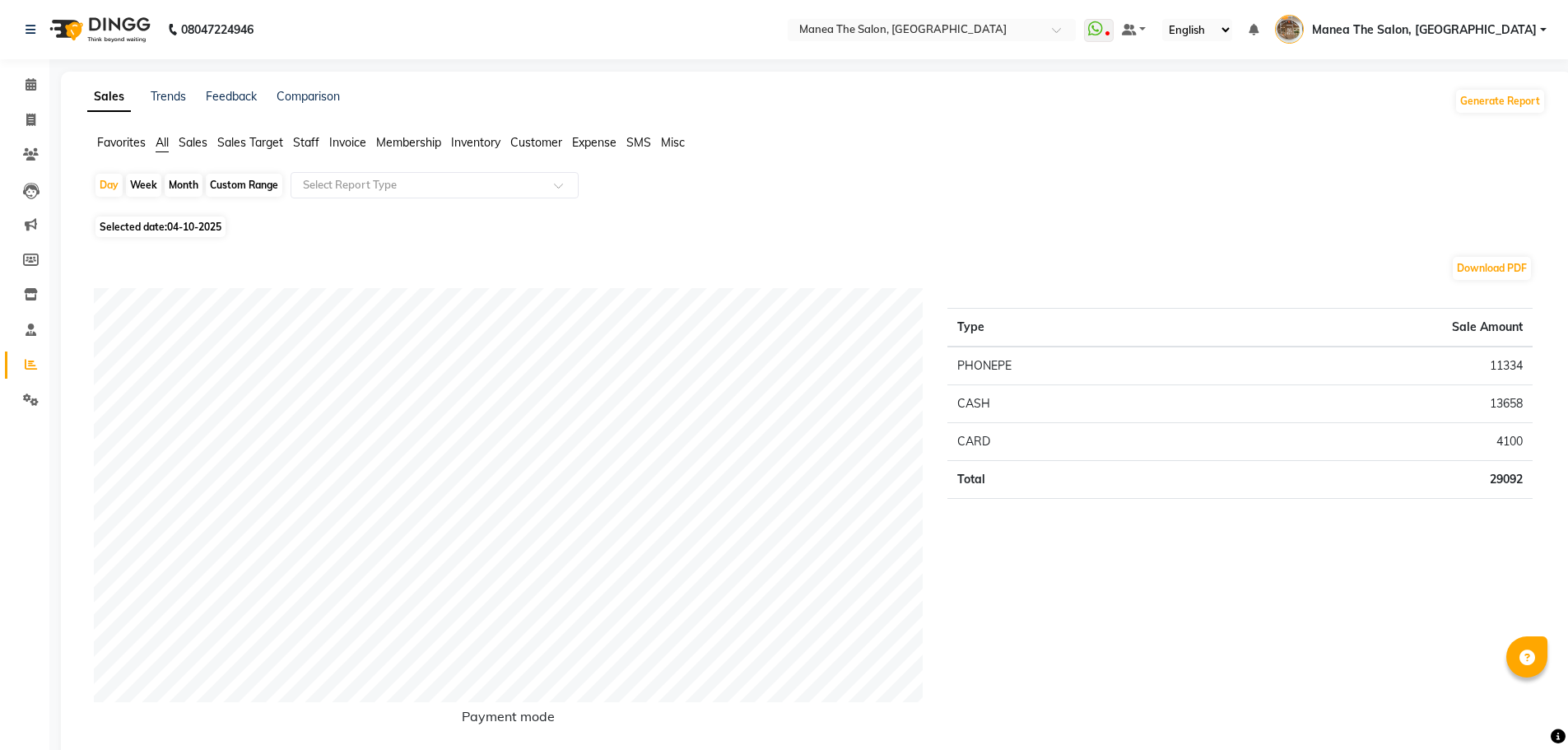
click at [401, 144] on span "Membership" at bounding box center [409, 142] width 65 height 15
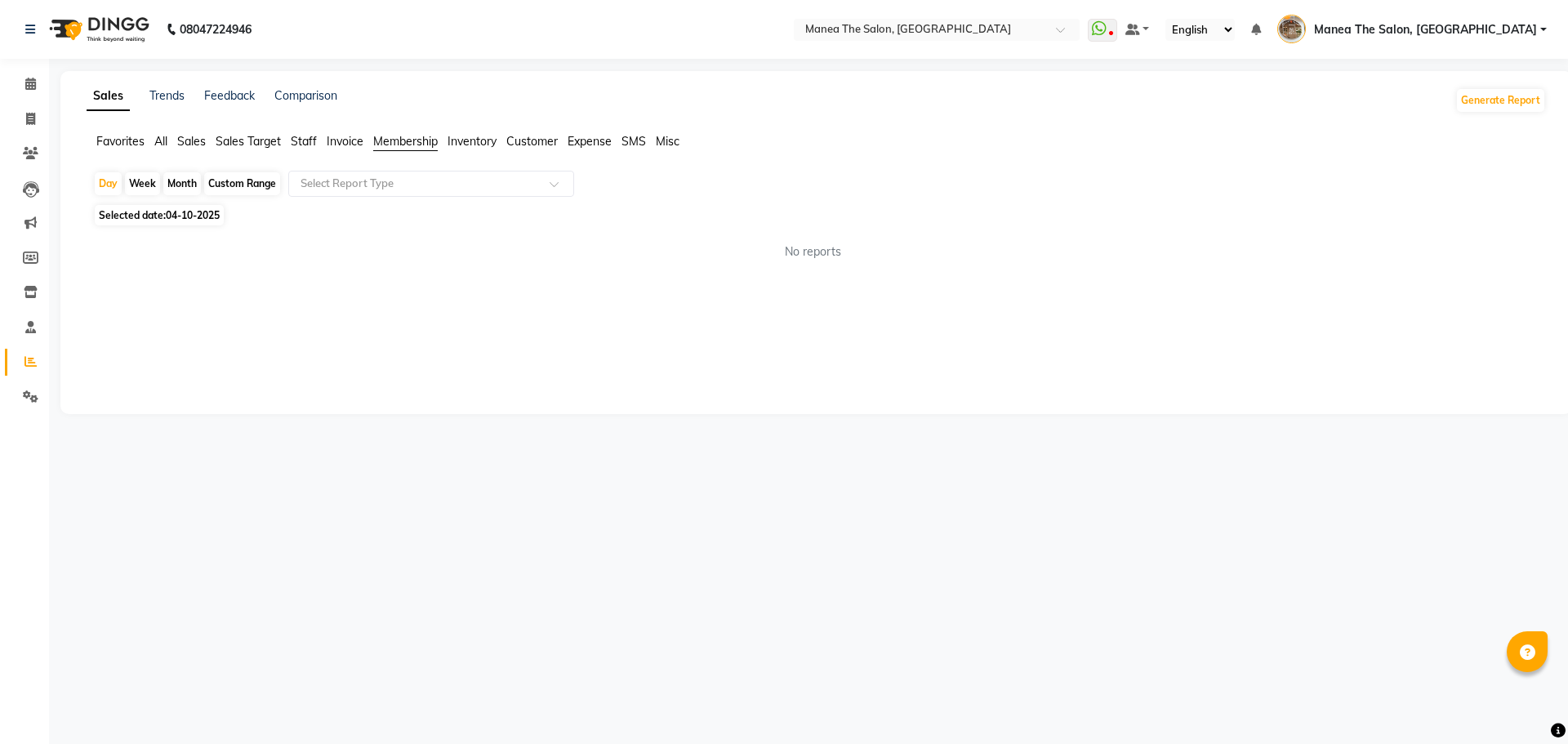
click at [309, 140] on span "Staff" at bounding box center [304, 141] width 26 height 15
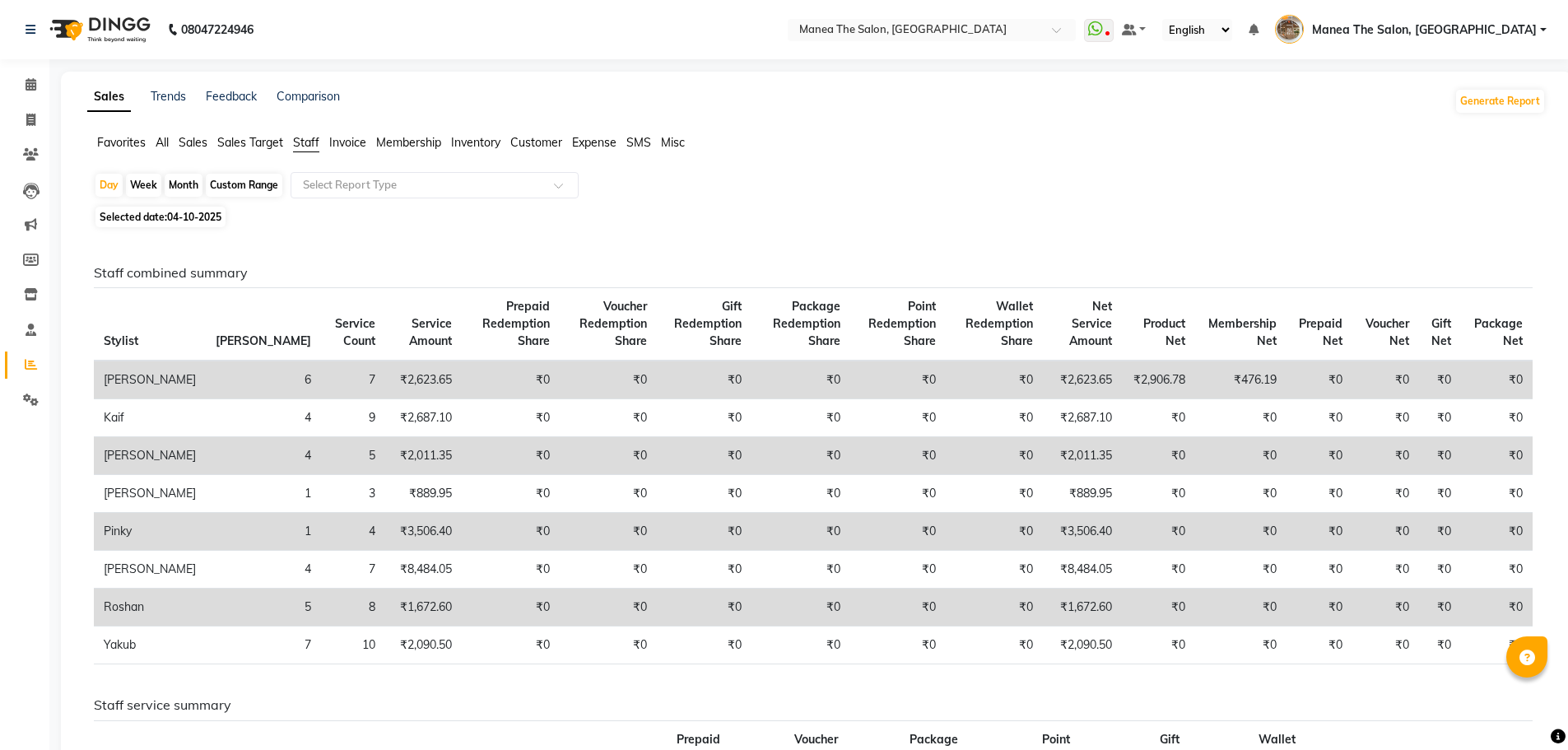
click at [242, 179] on div "Custom Range" at bounding box center [244, 185] width 77 height 23
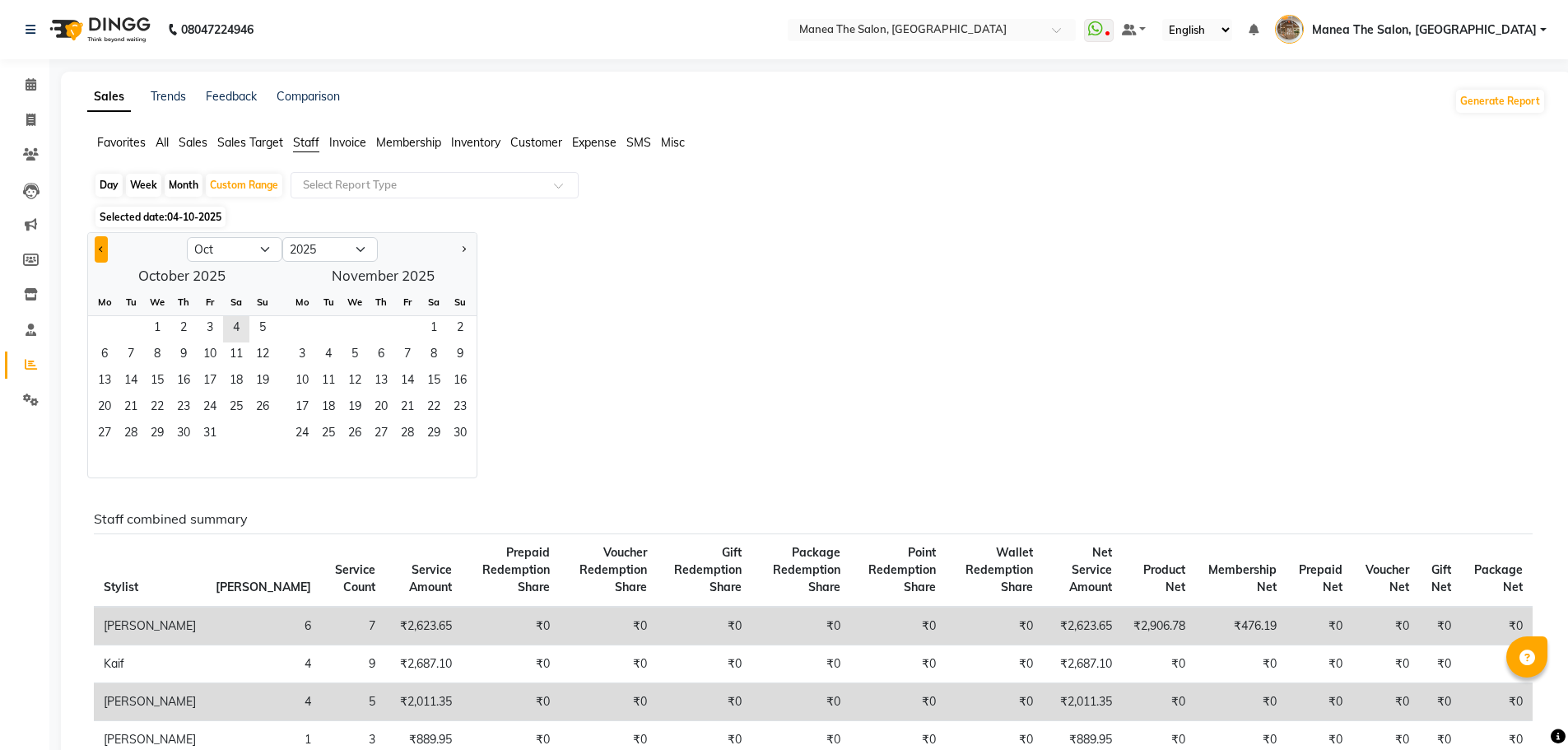
click at [98, 247] on button "Previous month" at bounding box center [101, 249] width 13 height 27
click at [101, 326] on span "1" at bounding box center [104, 329] width 27 height 27
drag, startPoint x: 133, startPoint y: 429, endPoint x: 556, endPoint y: 403, distance: 423.8
click at [133, 427] on span "30" at bounding box center [131, 434] width 27 height 27
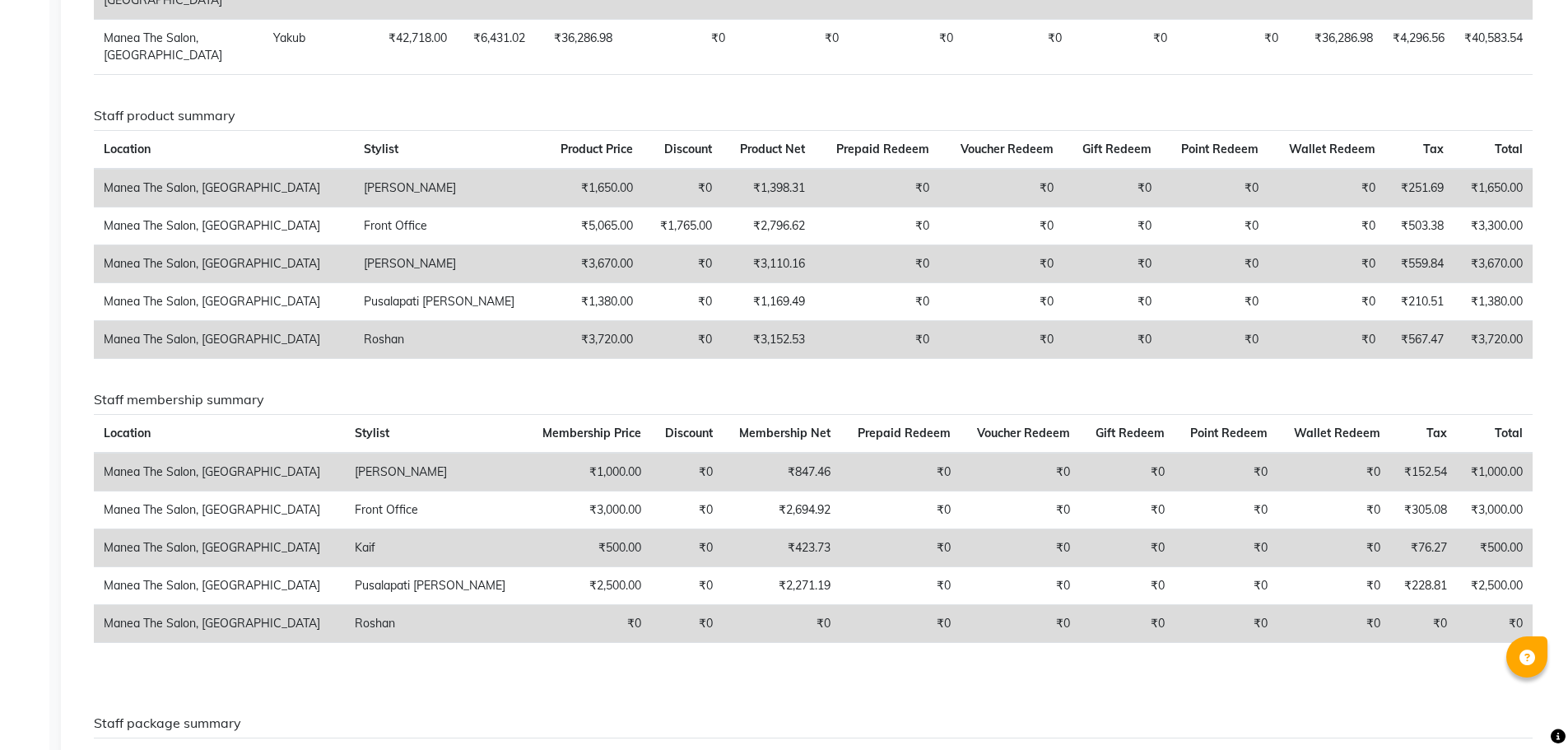
scroll to position [1399, 0]
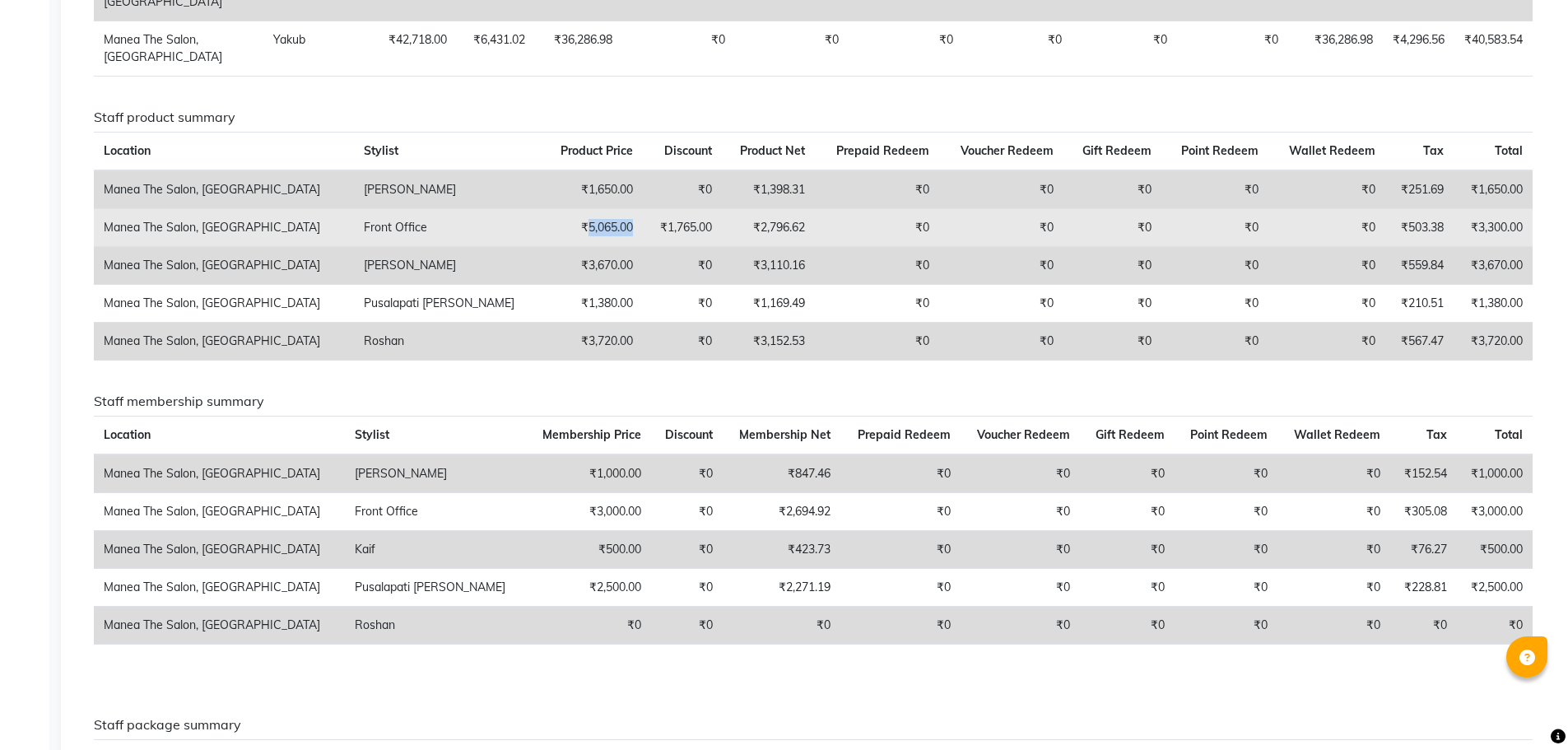
drag, startPoint x: 495, startPoint y: 243, endPoint x: 548, endPoint y: 246, distance: 53.1
click at [548, 246] on td "₹5,065.00" at bounding box center [592, 228] width 101 height 38
click at [643, 246] on td "₹1,765.00" at bounding box center [682, 228] width 79 height 38
drag, startPoint x: 584, startPoint y: 244, endPoint x: 632, endPoint y: 243, distance: 48.0
click at [643, 243] on td "₹1,765.00" at bounding box center [682, 228] width 79 height 38
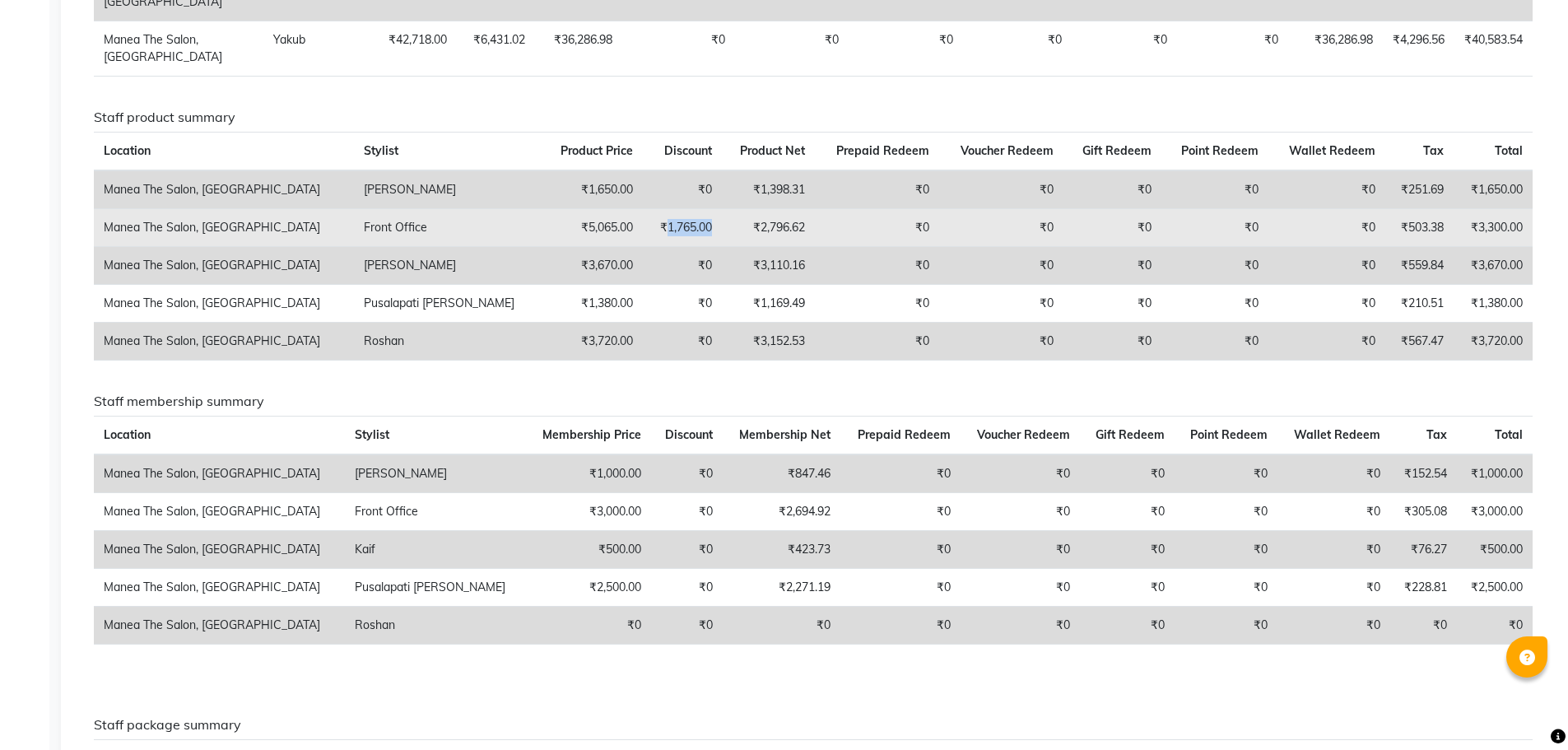
click at [643, 246] on td "₹1,765.00" at bounding box center [682, 228] width 79 height 38
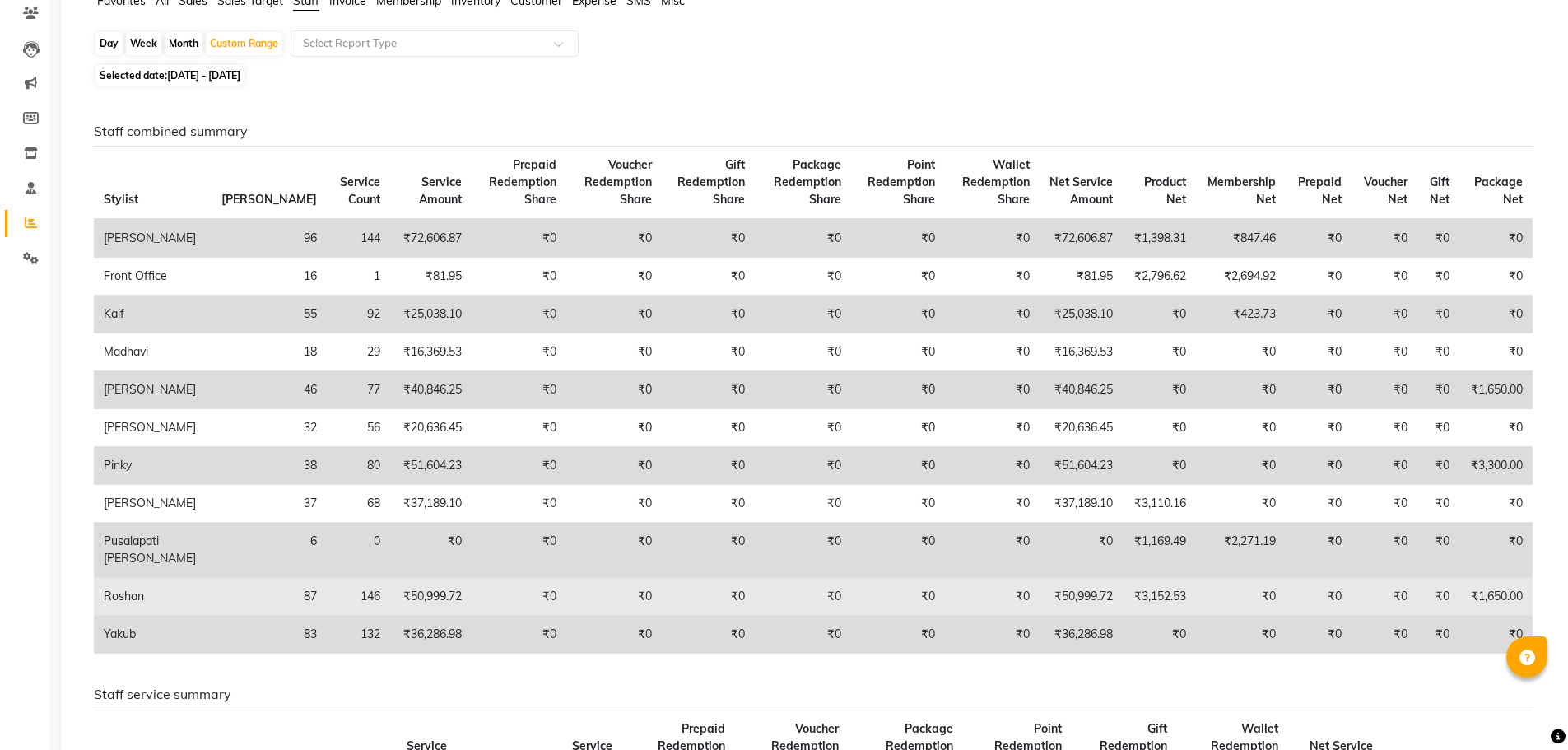
scroll to position [0, 0]
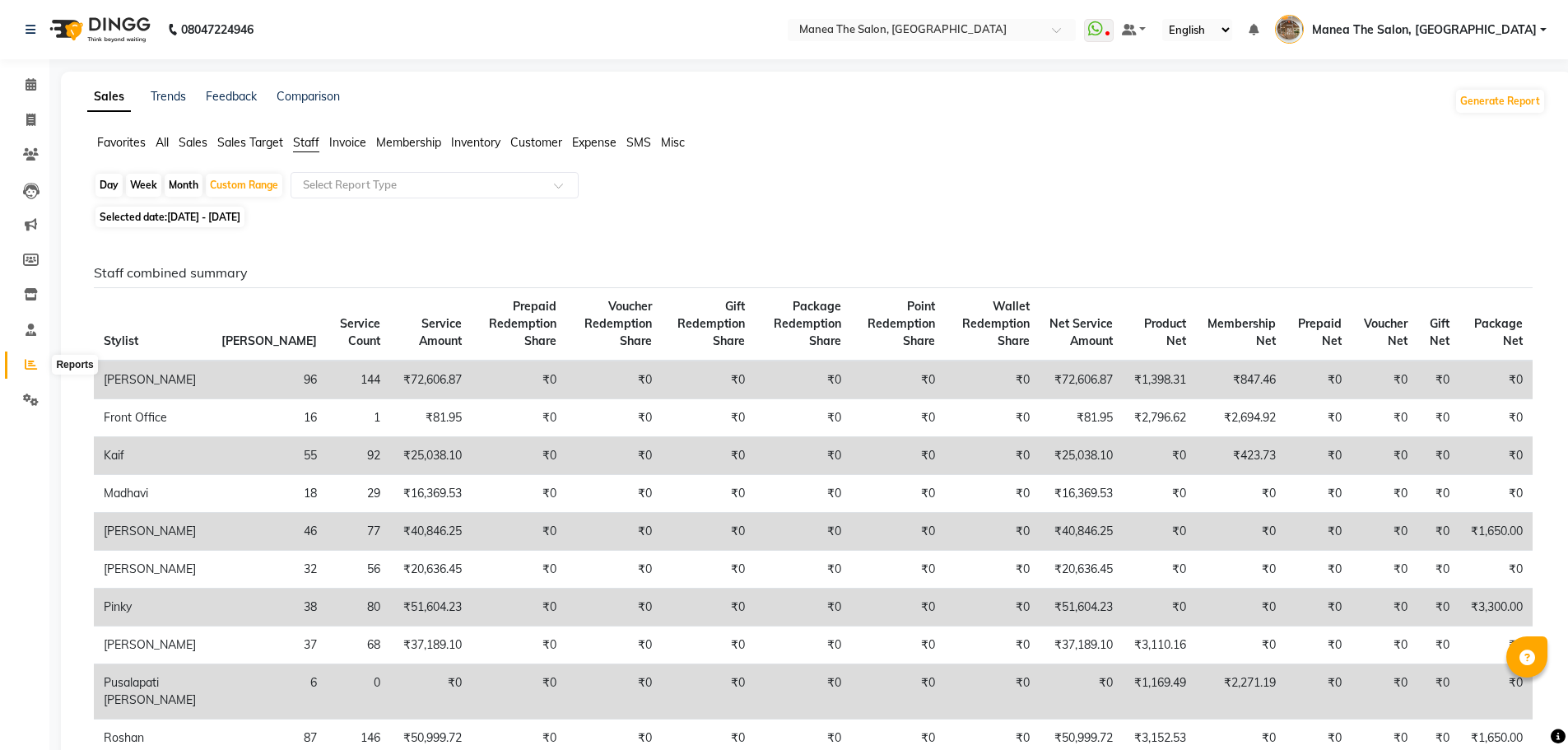
drag, startPoint x: 27, startPoint y: 360, endPoint x: 84, endPoint y: 380, distance: 60.4
click at [27, 360] on icon at bounding box center [30, 363] width 12 height 12
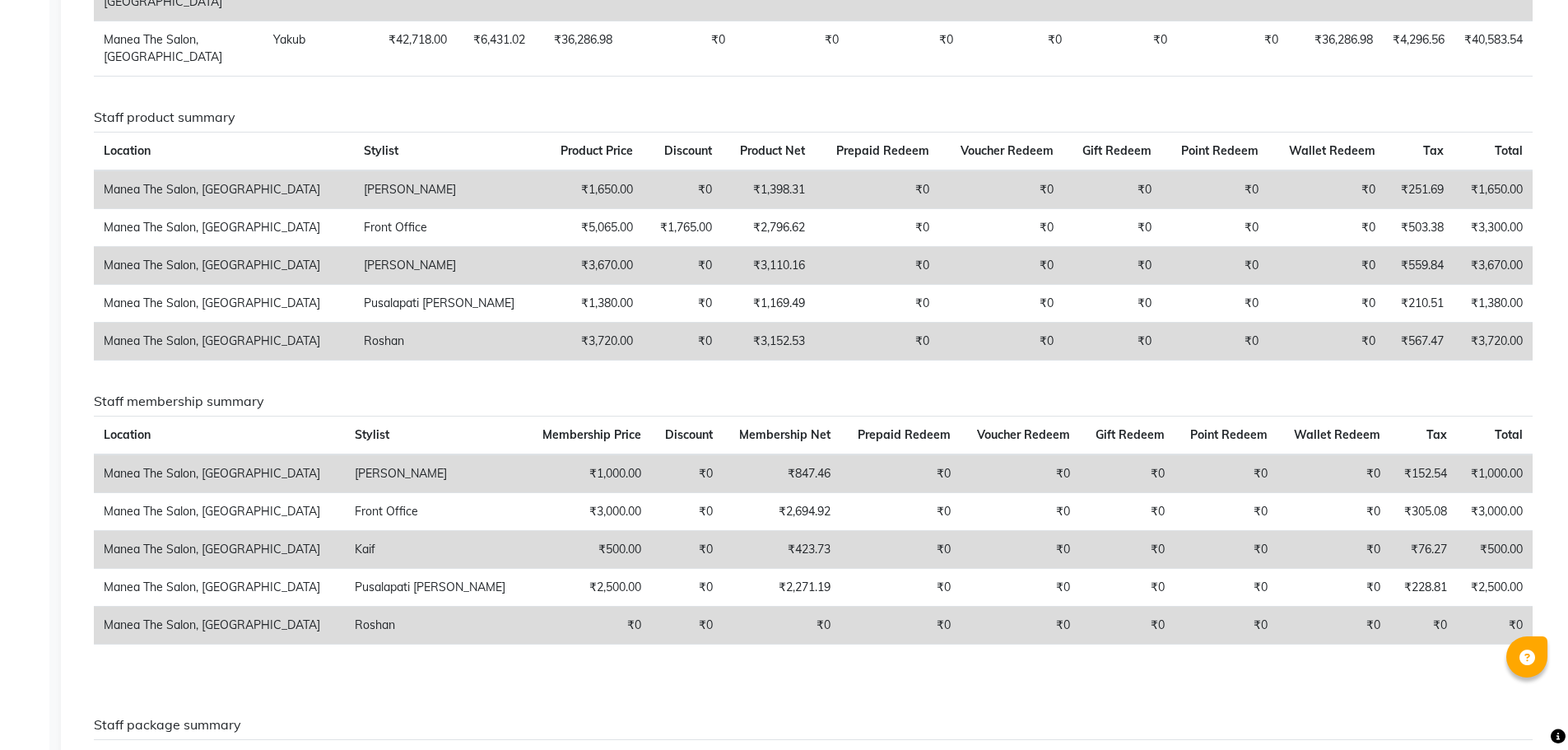
scroll to position [1317, 0]
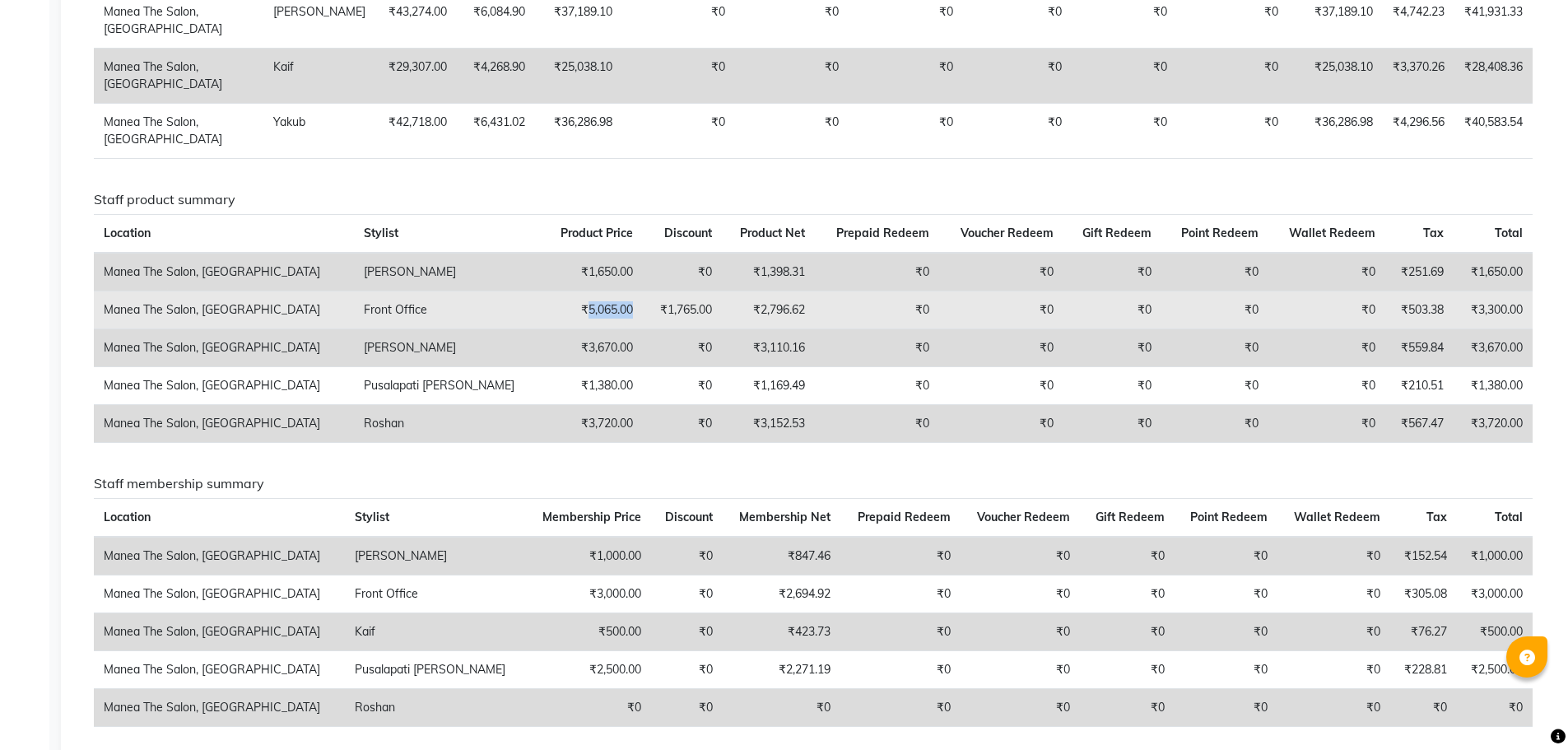
drag, startPoint x: 497, startPoint y: 328, endPoint x: 542, endPoint y: 324, distance: 45.2
click at [542, 324] on td "₹5,065.00" at bounding box center [592, 309] width 101 height 38
click at [544, 328] on td "₹5,065.00" at bounding box center [592, 309] width 101 height 38
drag, startPoint x: 582, startPoint y: 322, endPoint x: 636, endPoint y: 327, distance: 54.2
click at [643, 327] on td "₹1,765.00" at bounding box center [682, 309] width 79 height 38
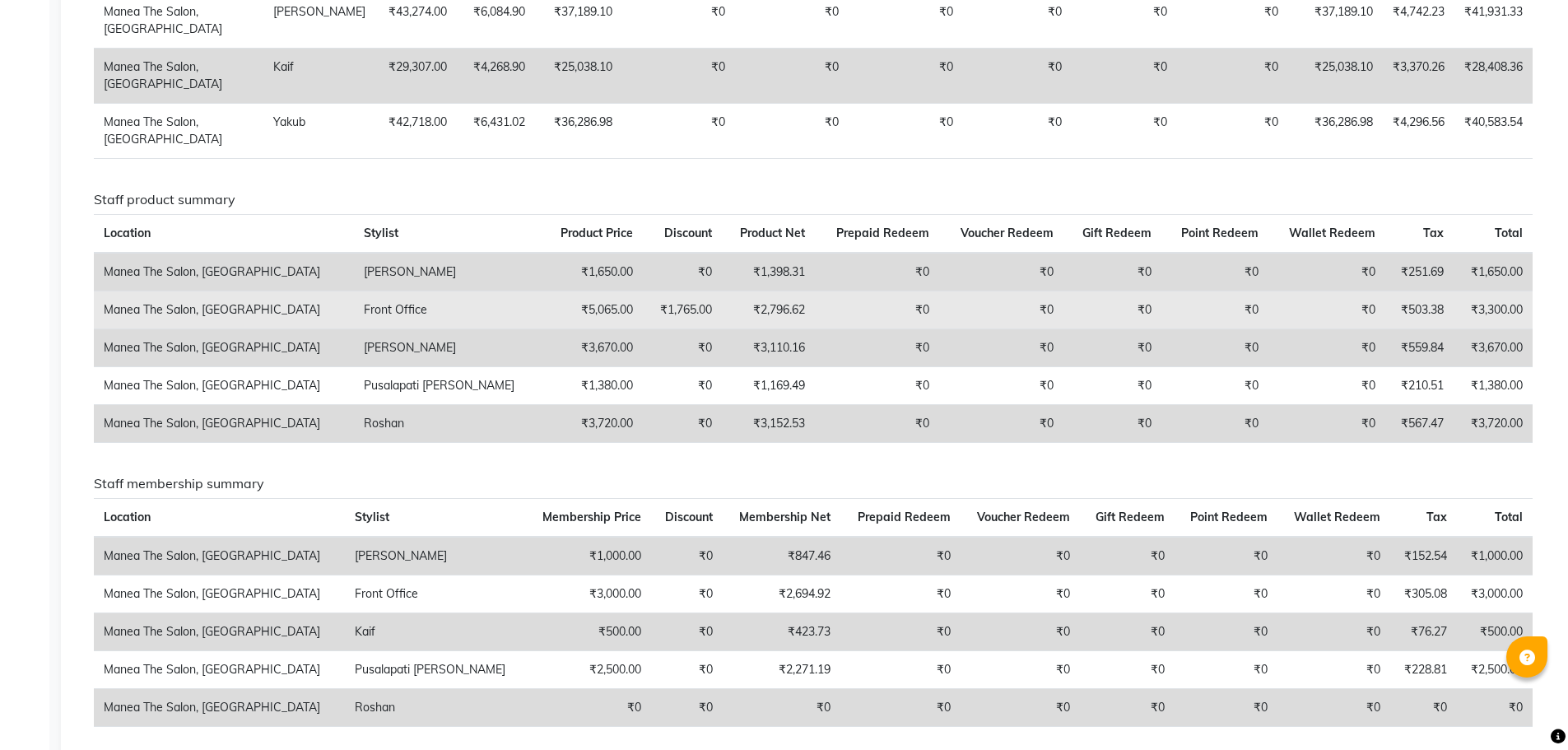
click at [722, 324] on td "₹2,796.62" at bounding box center [768, 309] width 93 height 38
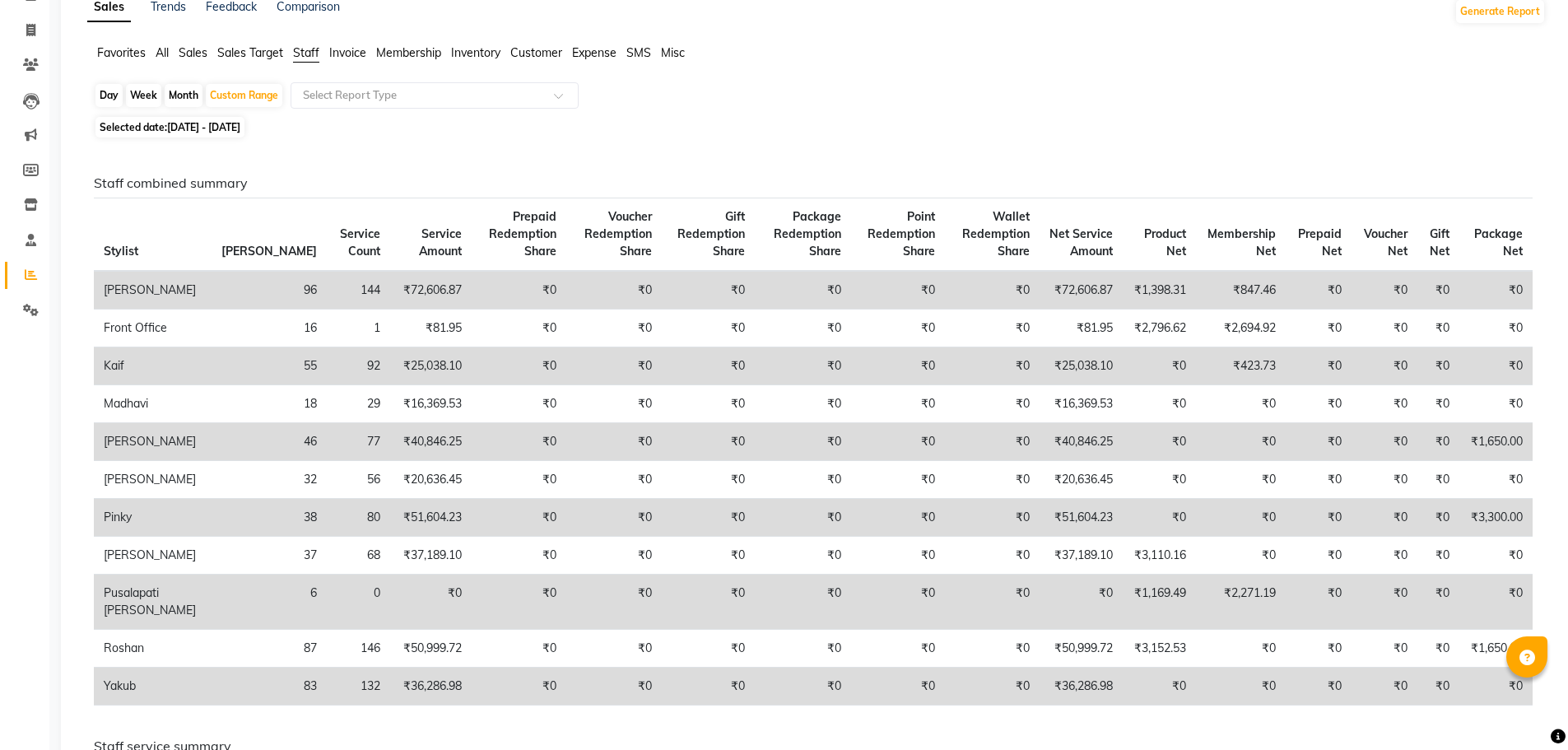
scroll to position [0, 0]
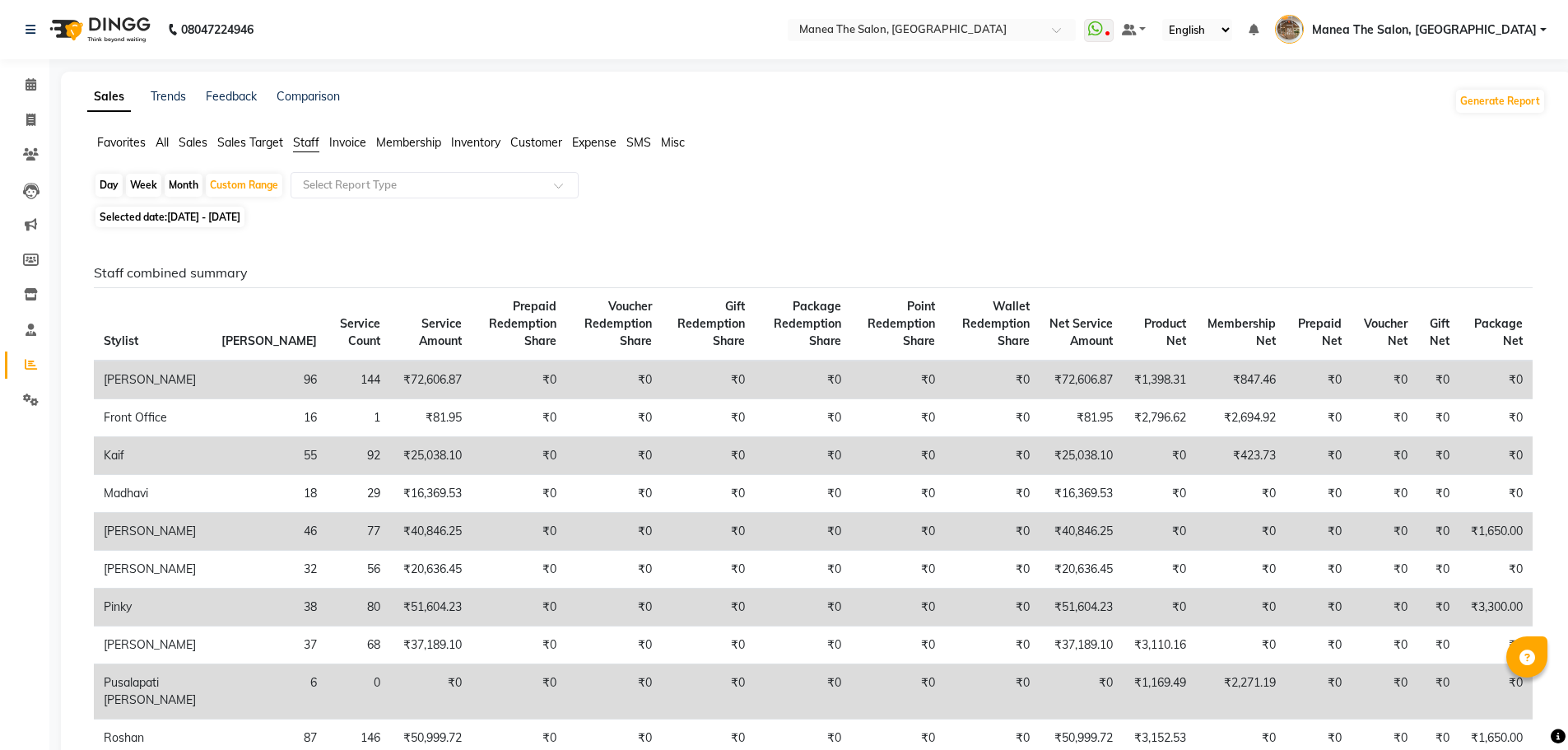
click at [202, 142] on span "Sales" at bounding box center [193, 142] width 28 height 15
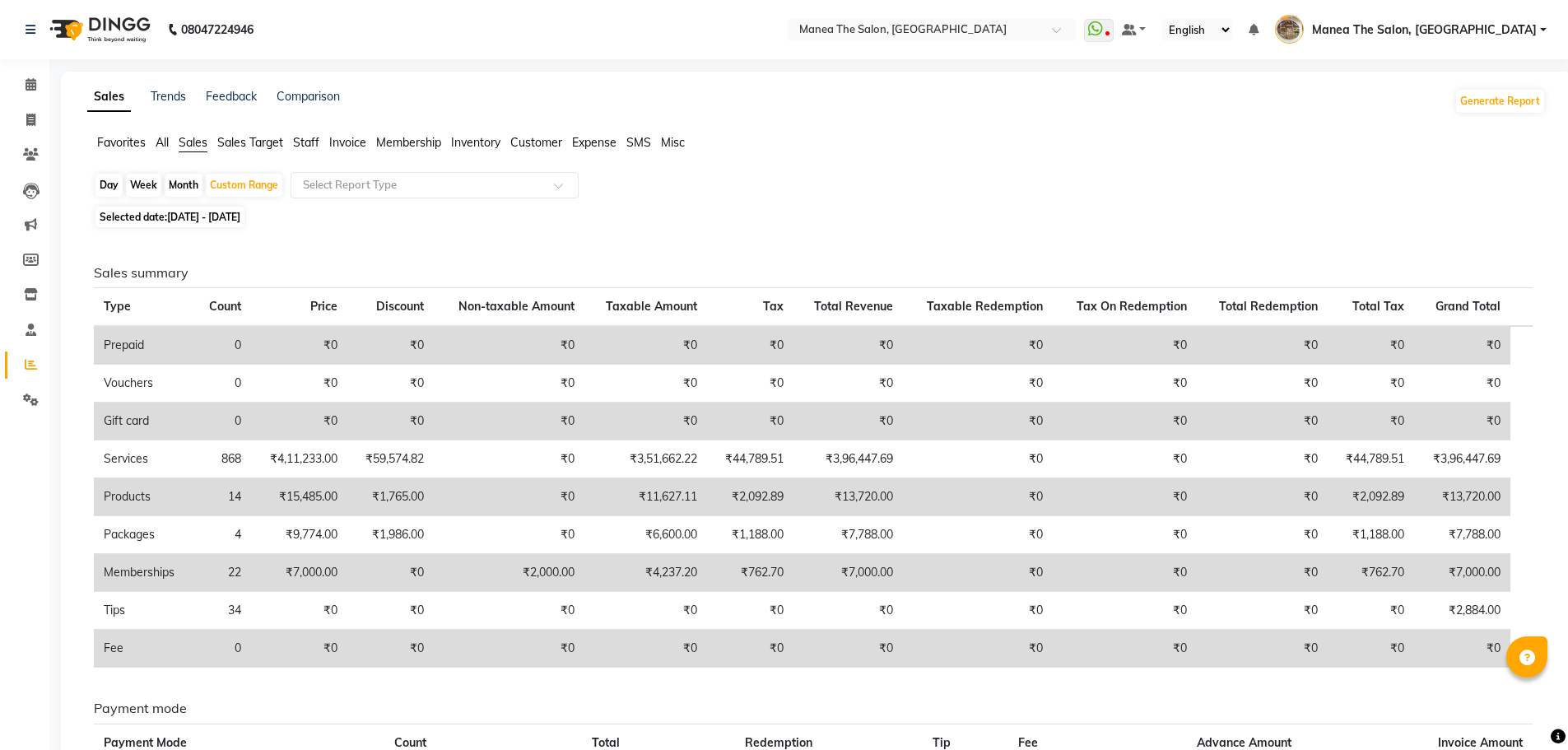
click at [164, 144] on span "All" at bounding box center [162, 142] width 13 height 15
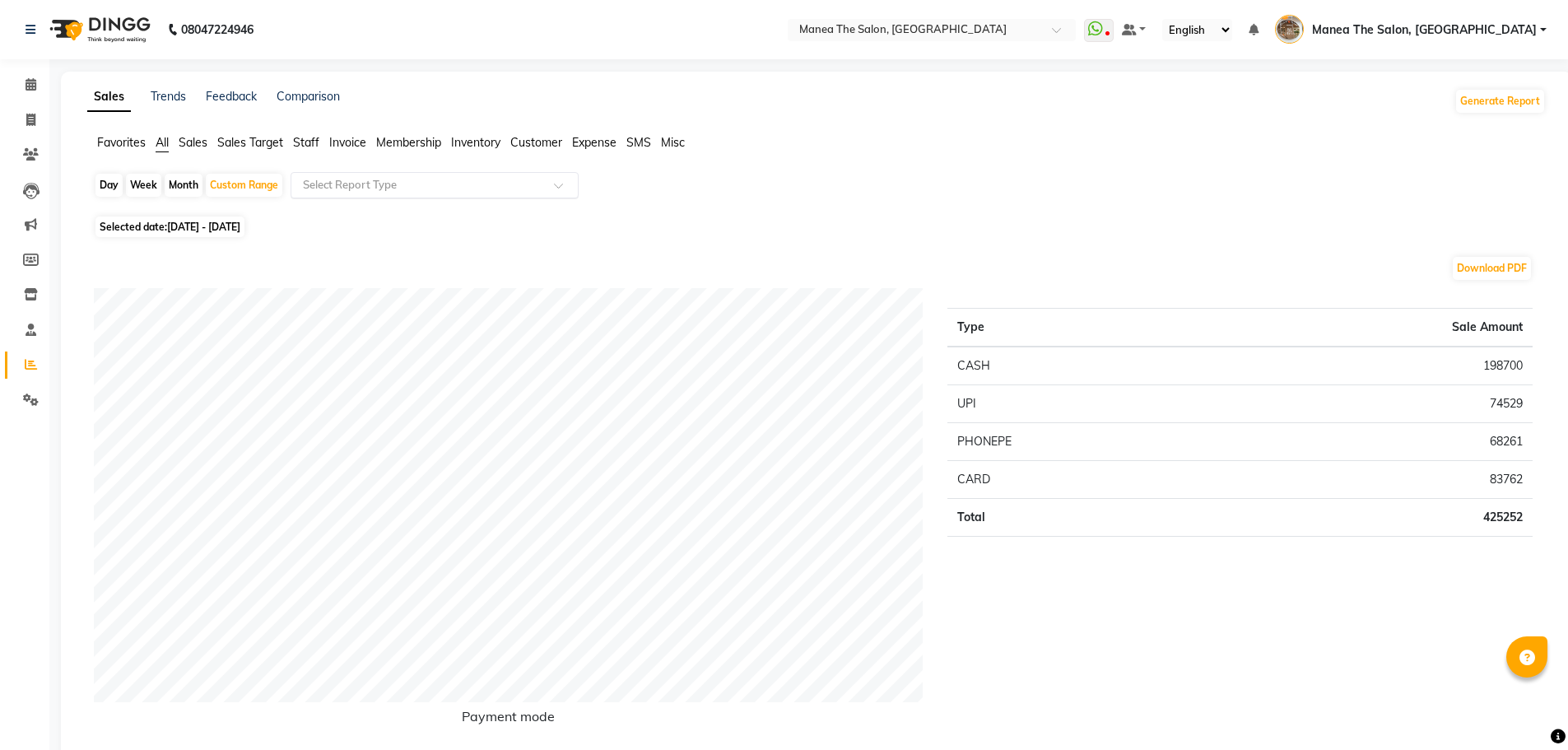
click at [420, 192] on input "text" at bounding box center [418, 185] width 237 height 16
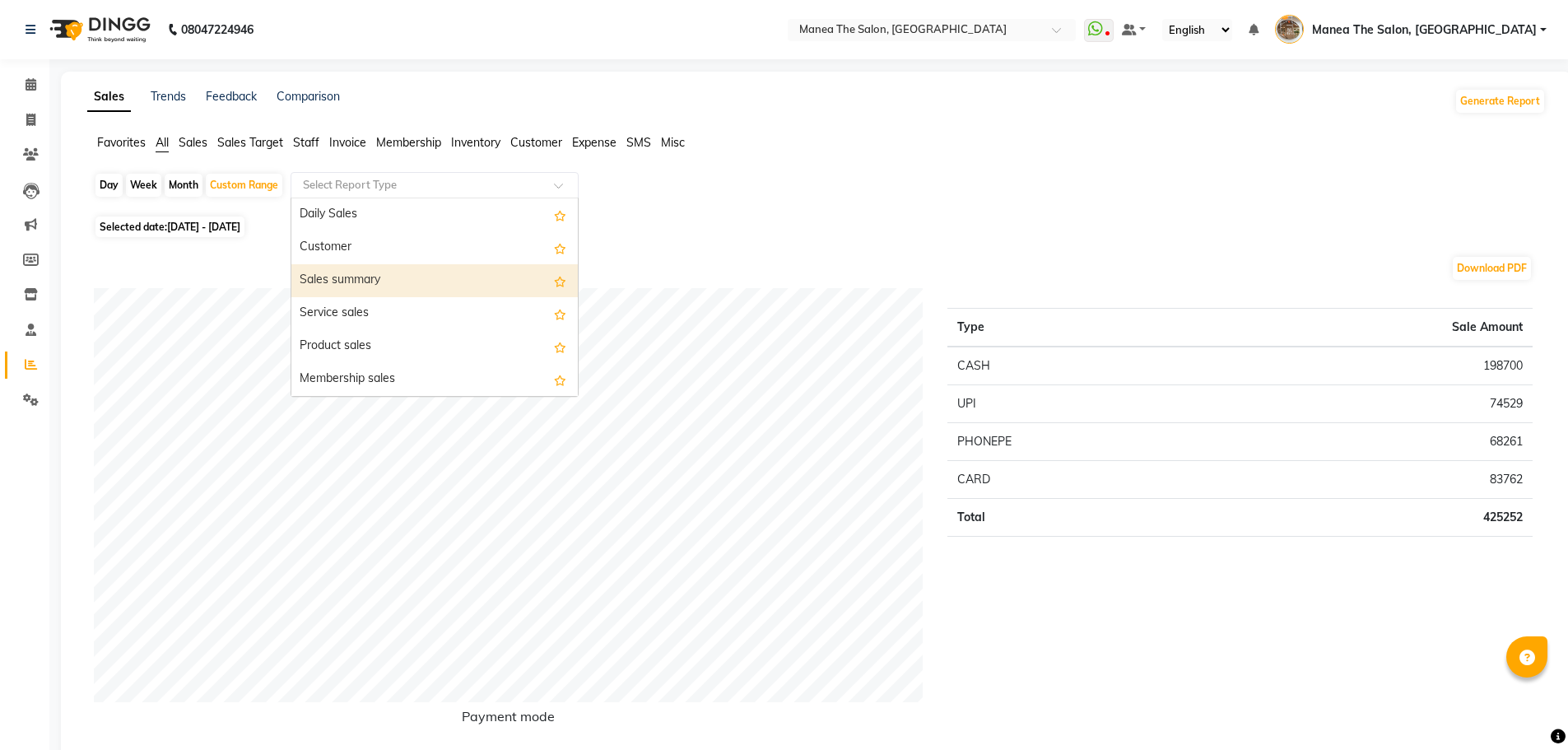
scroll to position [82, 0]
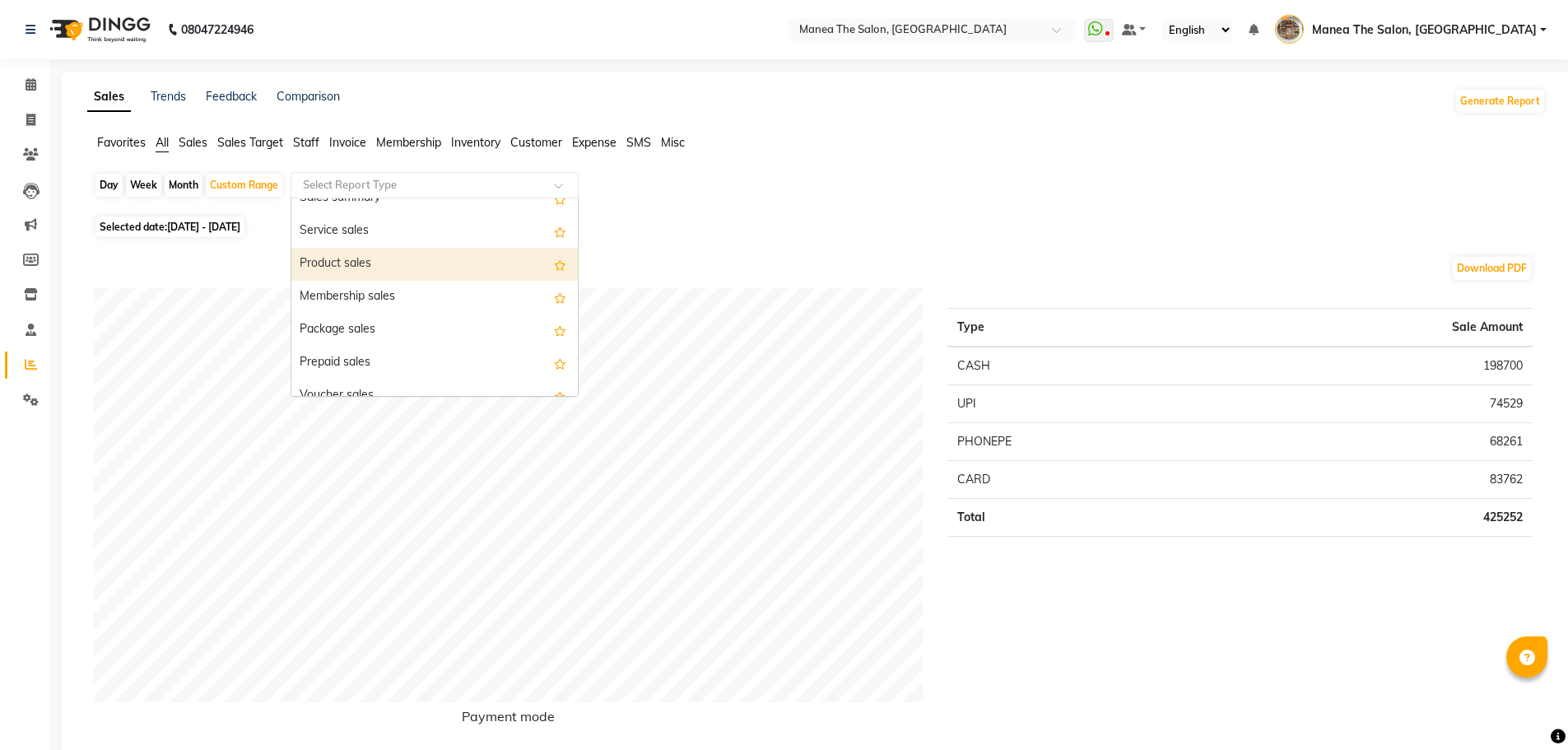
click at [377, 259] on div "Product sales" at bounding box center [434, 264] width 286 height 33
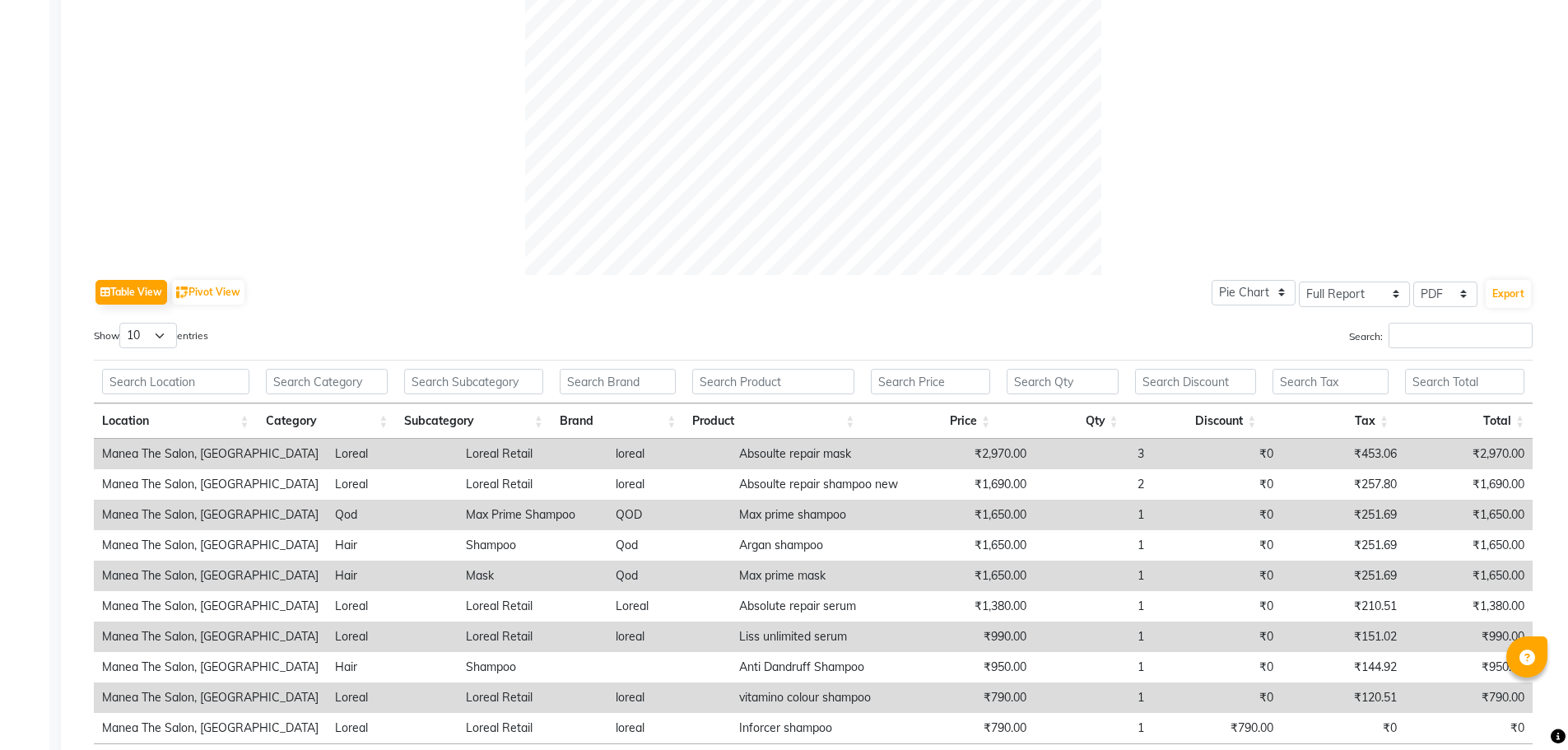
scroll to position [706, 0]
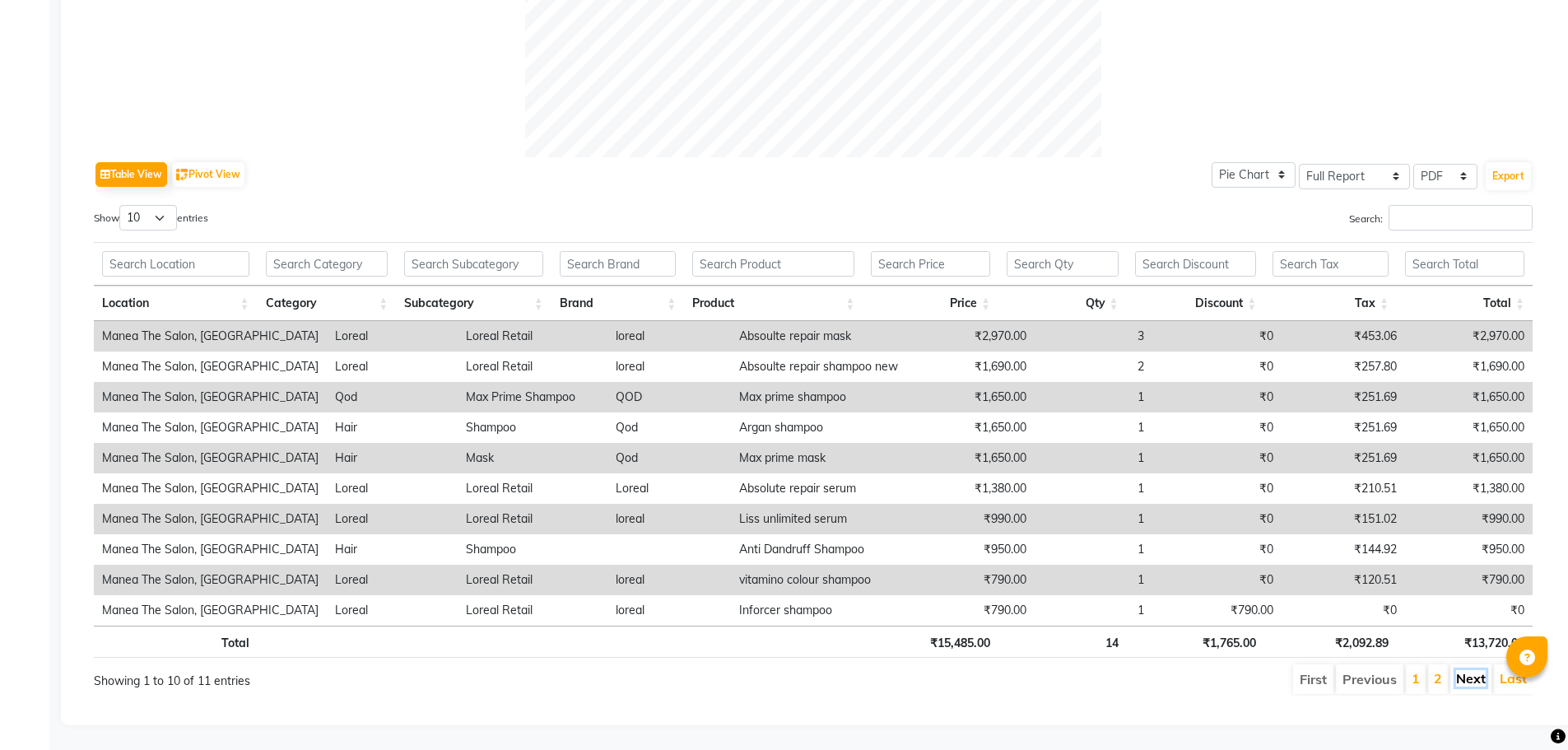
click at [1465, 669] on link "Next" at bounding box center [1470, 677] width 29 height 16
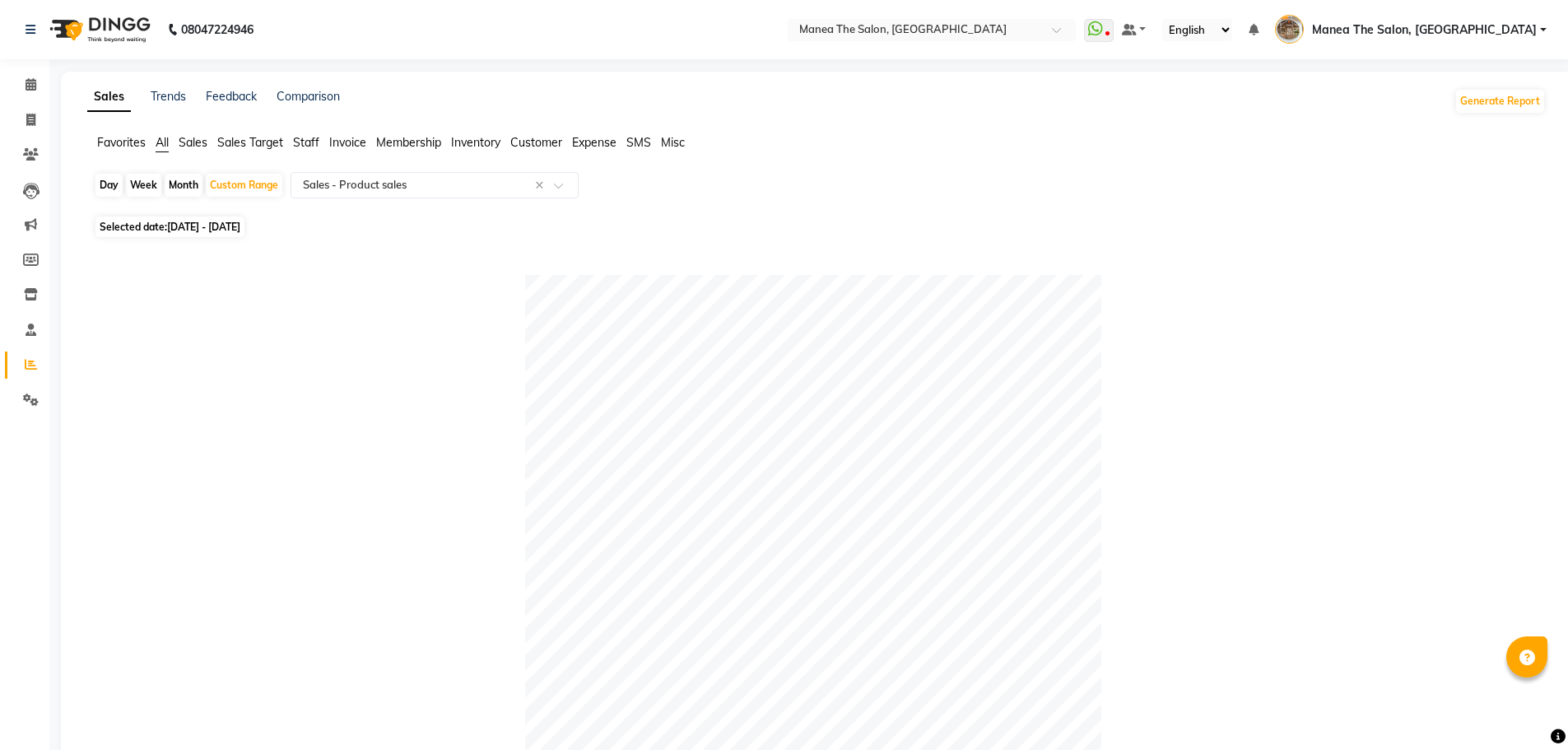
scroll to position [432, 0]
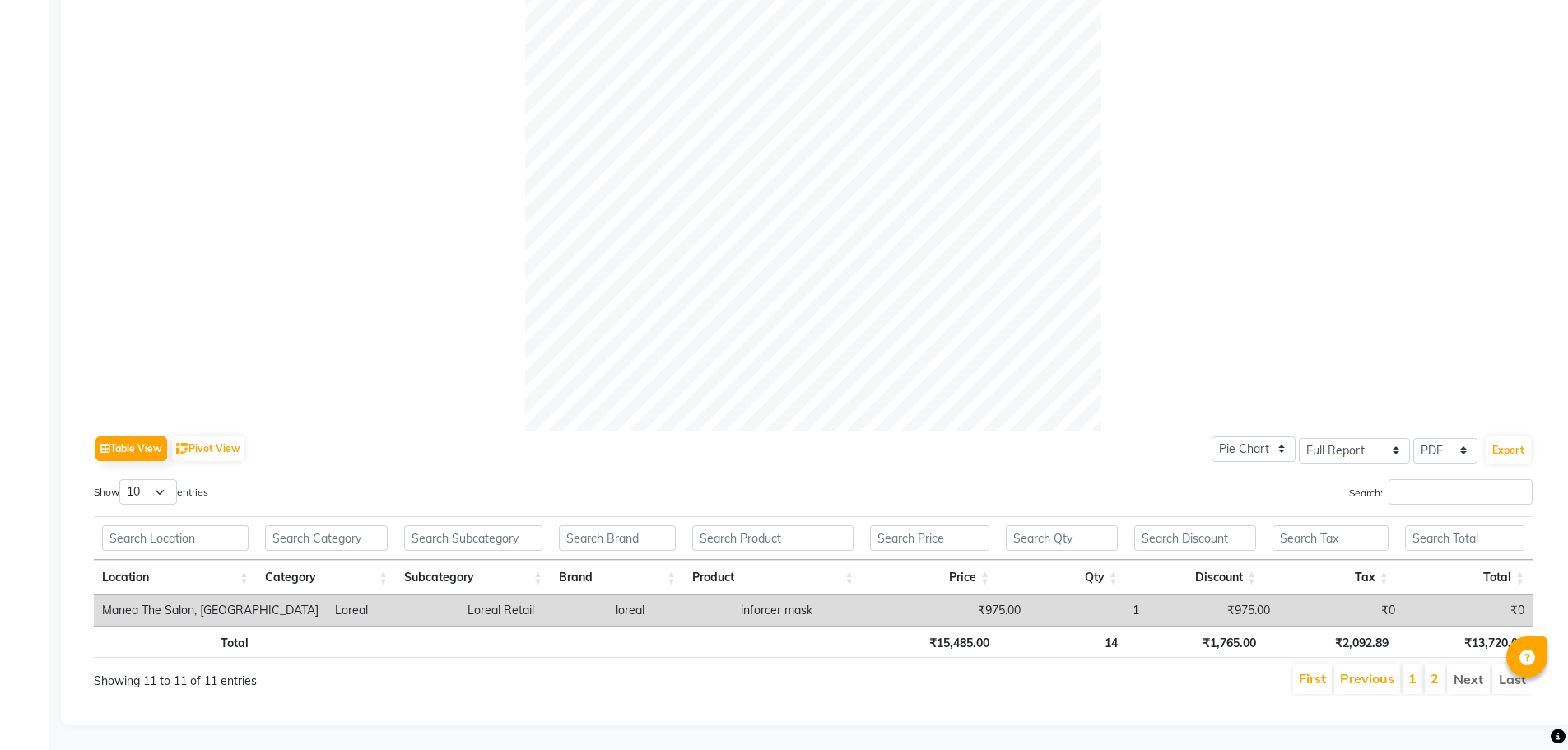
click at [459, 600] on td "Loreal Retail" at bounding box center [533, 610] width 148 height 30
drag, startPoint x: 430, startPoint y: 600, endPoint x: 308, endPoint y: 594, distance: 122.1
click at [459, 600] on td "Loreal Retail" at bounding box center [533, 610] width 148 height 30
click at [169, 595] on td "Manea The Salon, [GEOGRAPHIC_DATA]" at bounding box center [211, 610] width 233 height 30
drag, startPoint x: 166, startPoint y: 595, endPoint x: 260, endPoint y: 600, distance: 94.1
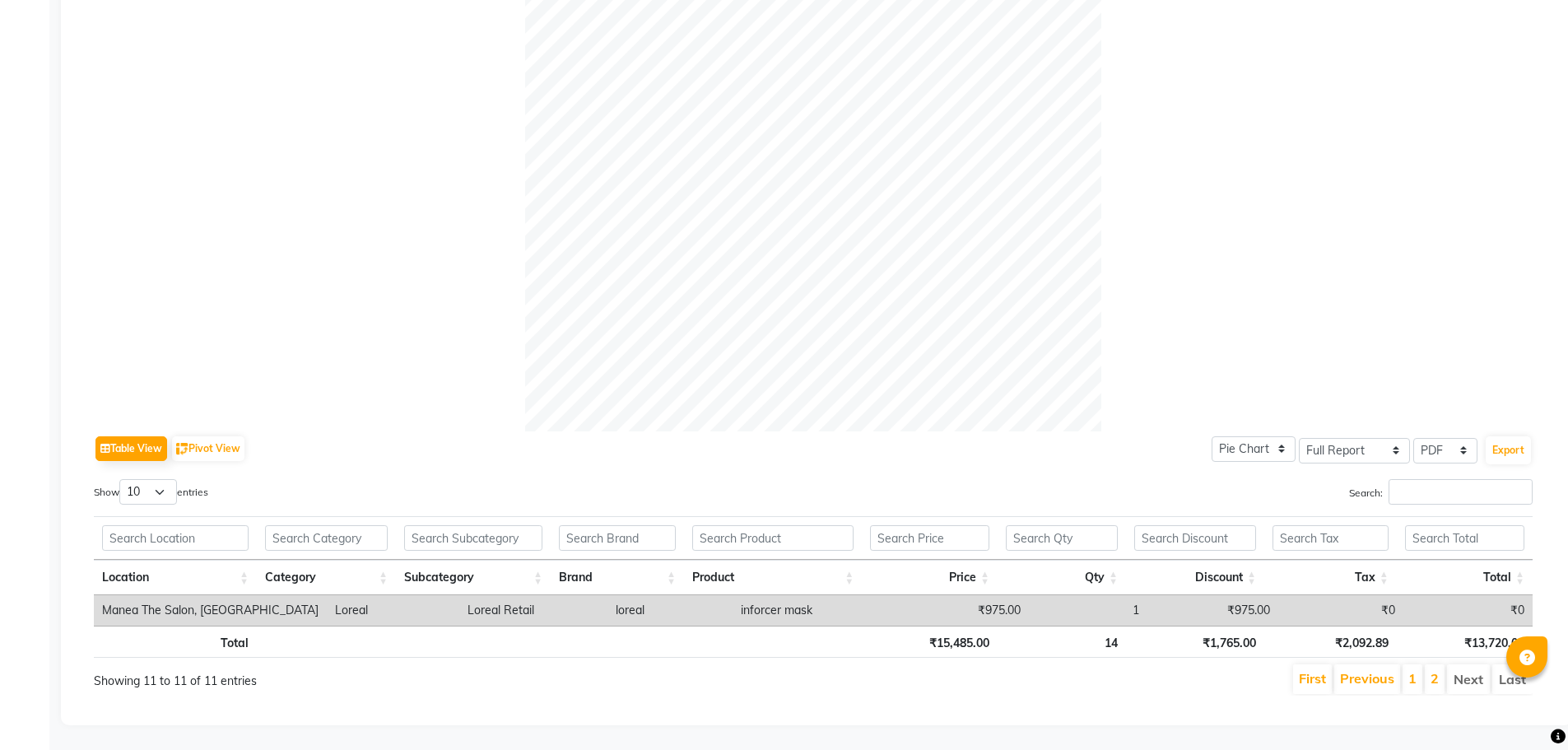
click at [170, 595] on td "Manea The Salon, [GEOGRAPHIC_DATA]" at bounding box center [211, 610] width 233 height 30
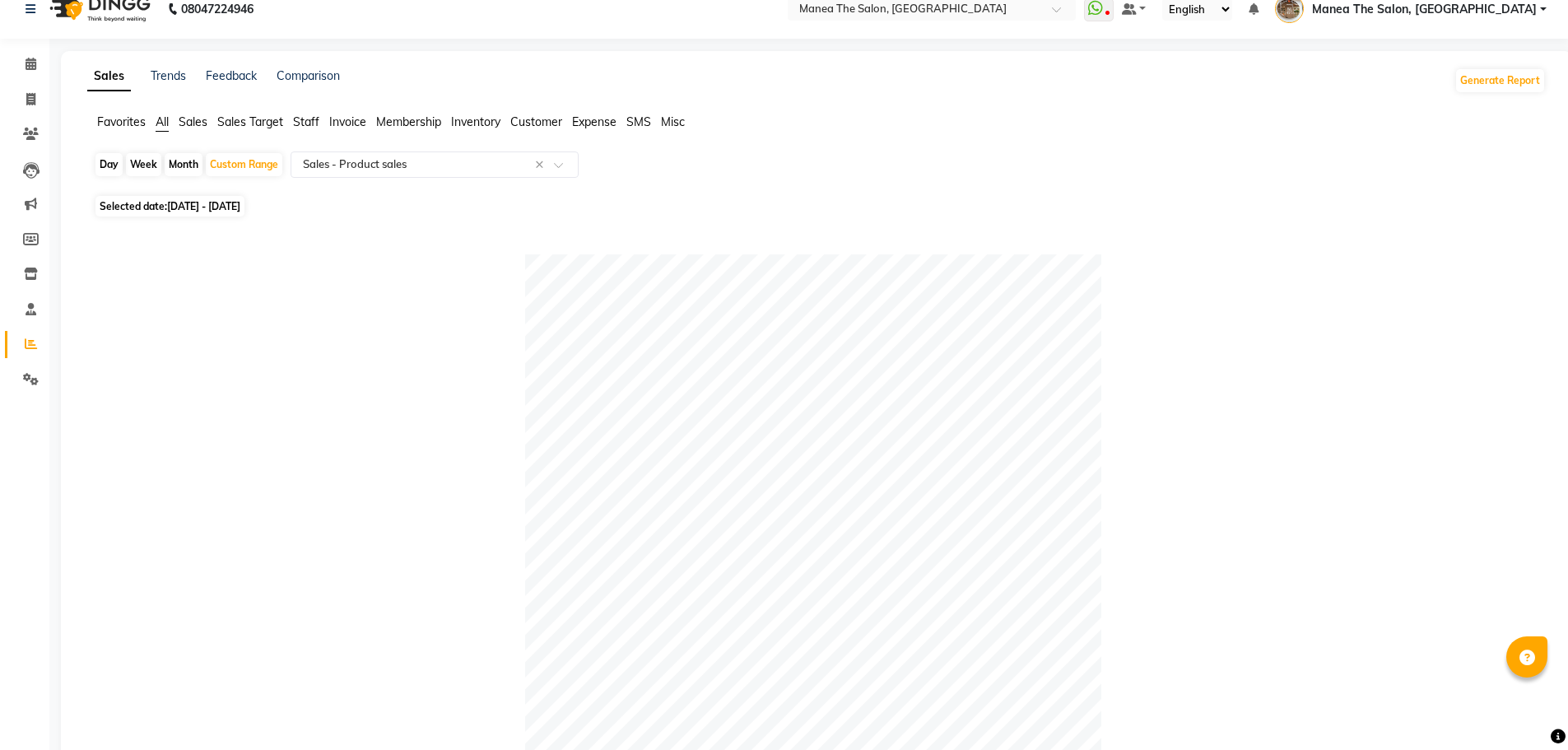
scroll to position [0, 0]
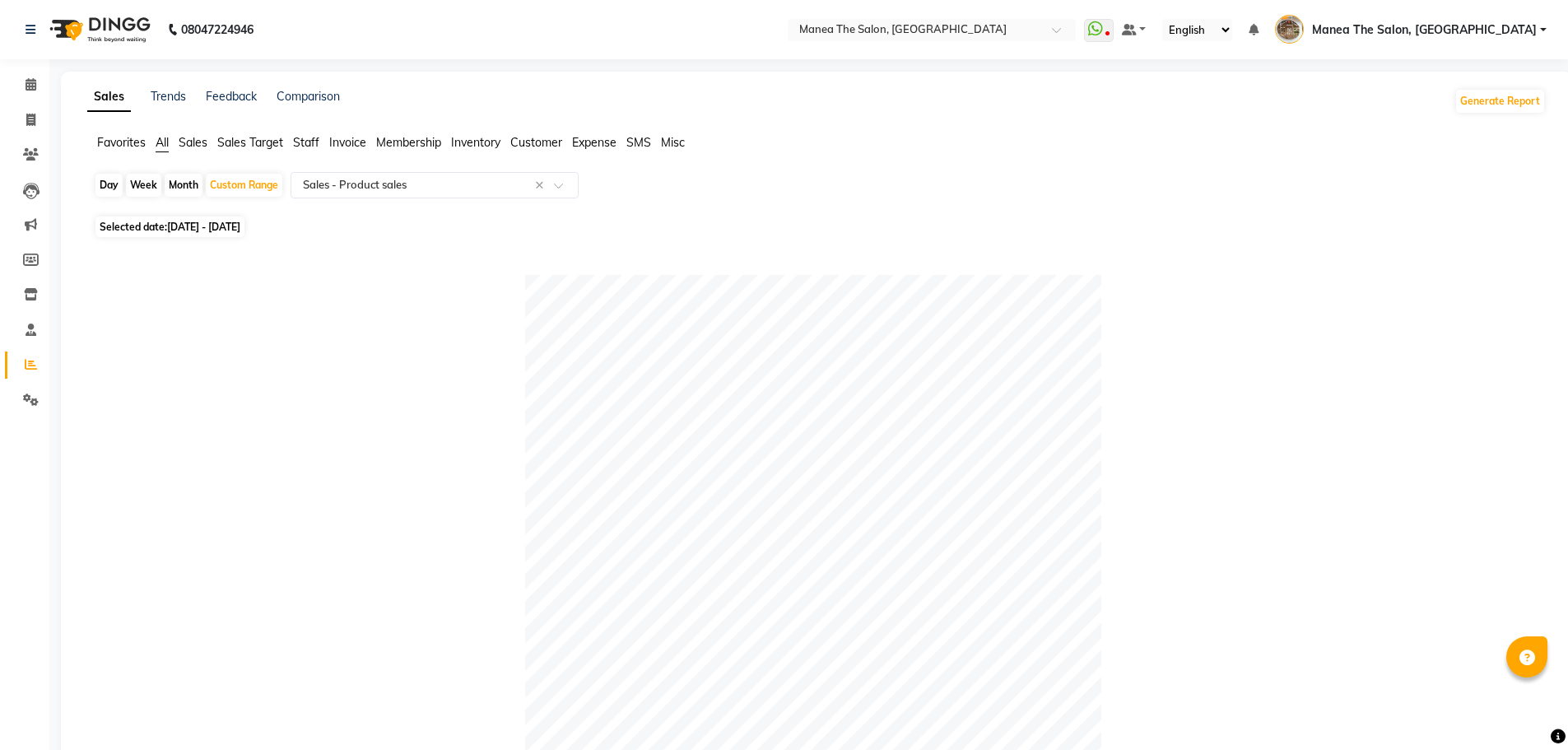
click at [186, 230] on span "01-09-2025 - 30-09-2025" at bounding box center [203, 227] width 73 height 12
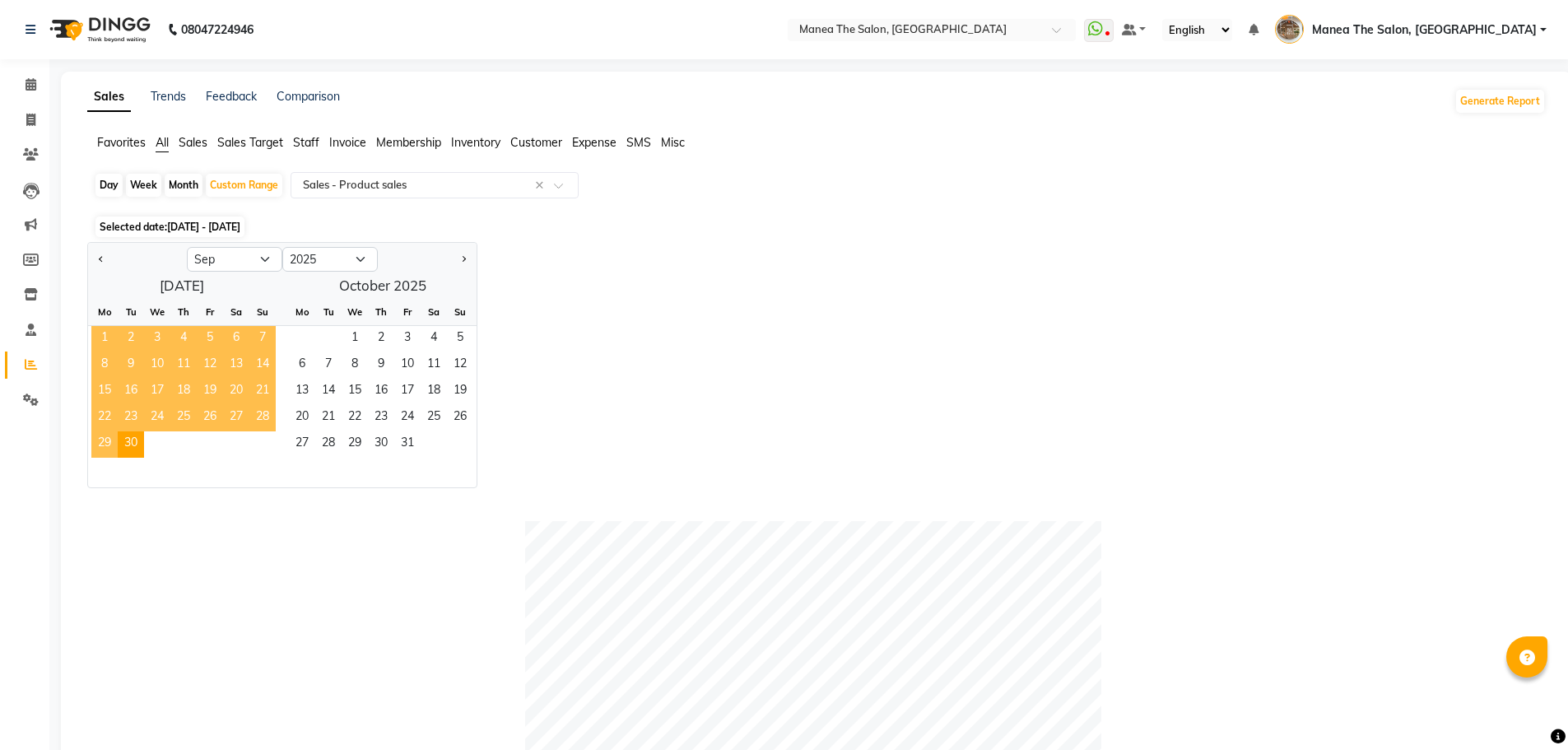
click at [107, 338] on span "1" at bounding box center [104, 339] width 27 height 27
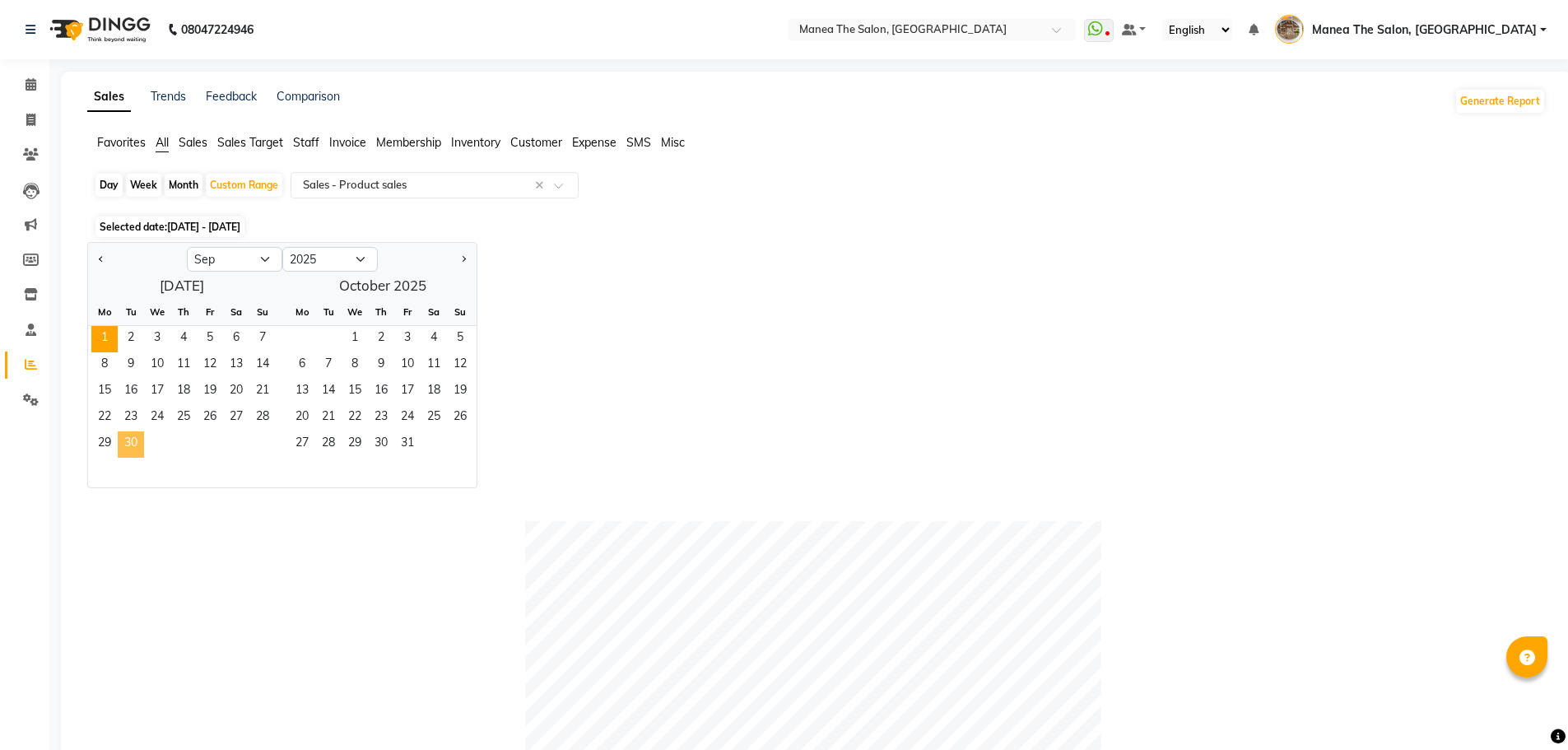
click at [131, 439] on span "30" at bounding box center [131, 445] width 27 height 27
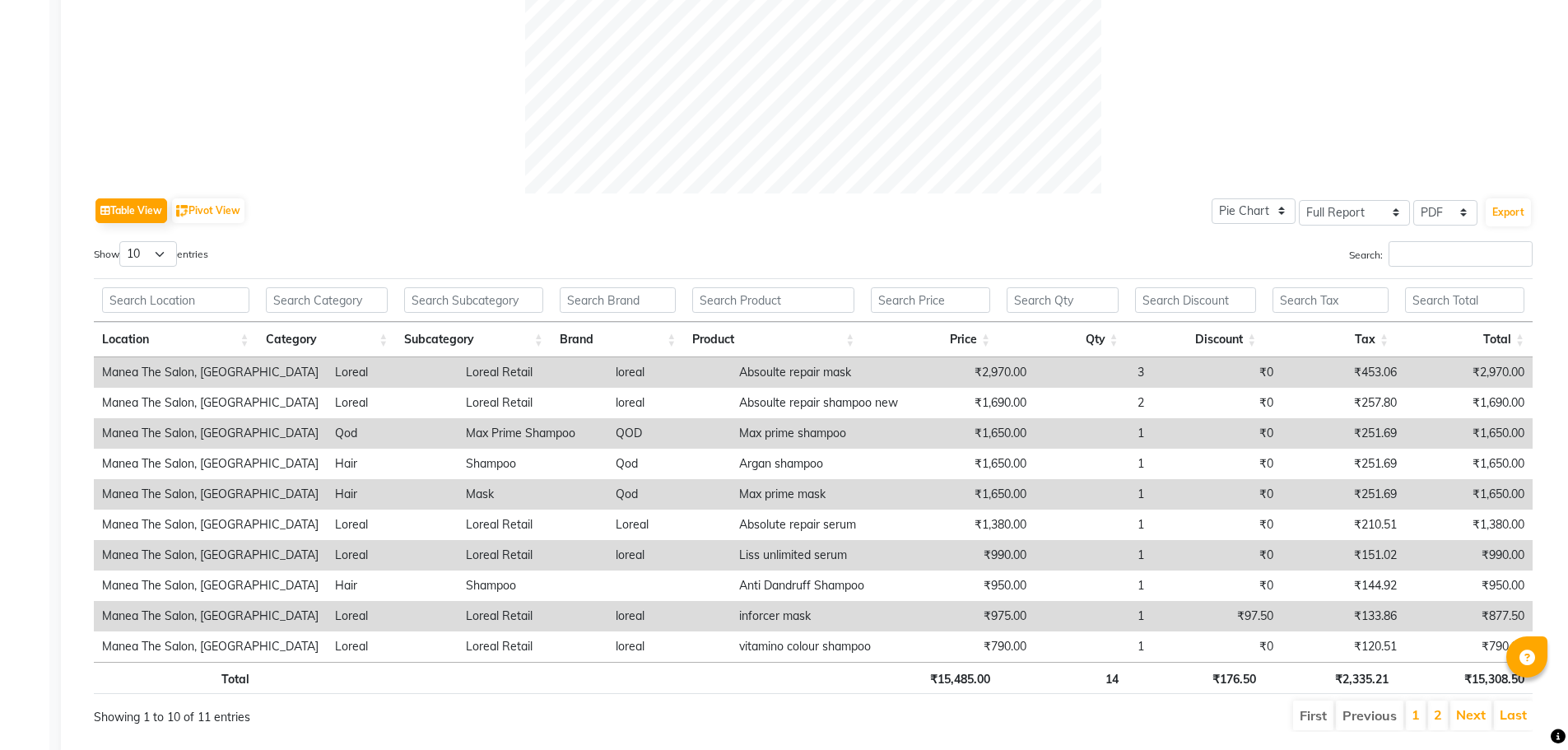
scroll to position [706, 0]
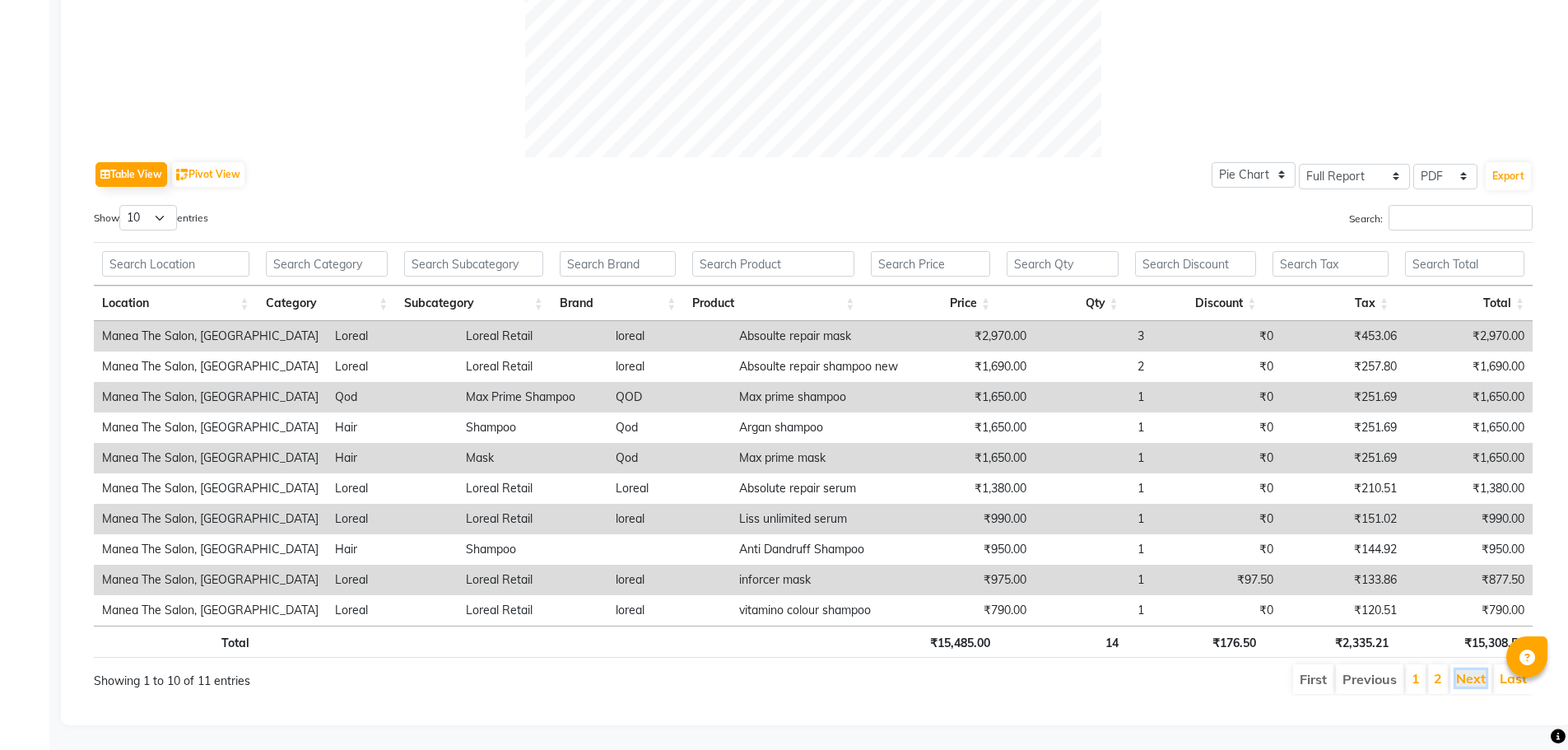
drag, startPoint x: 1469, startPoint y: 667, endPoint x: 1378, endPoint y: 644, distance: 93.9
click at [1469, 669] on link "Next" at bounding box center [1470, 677] width 29 height 16
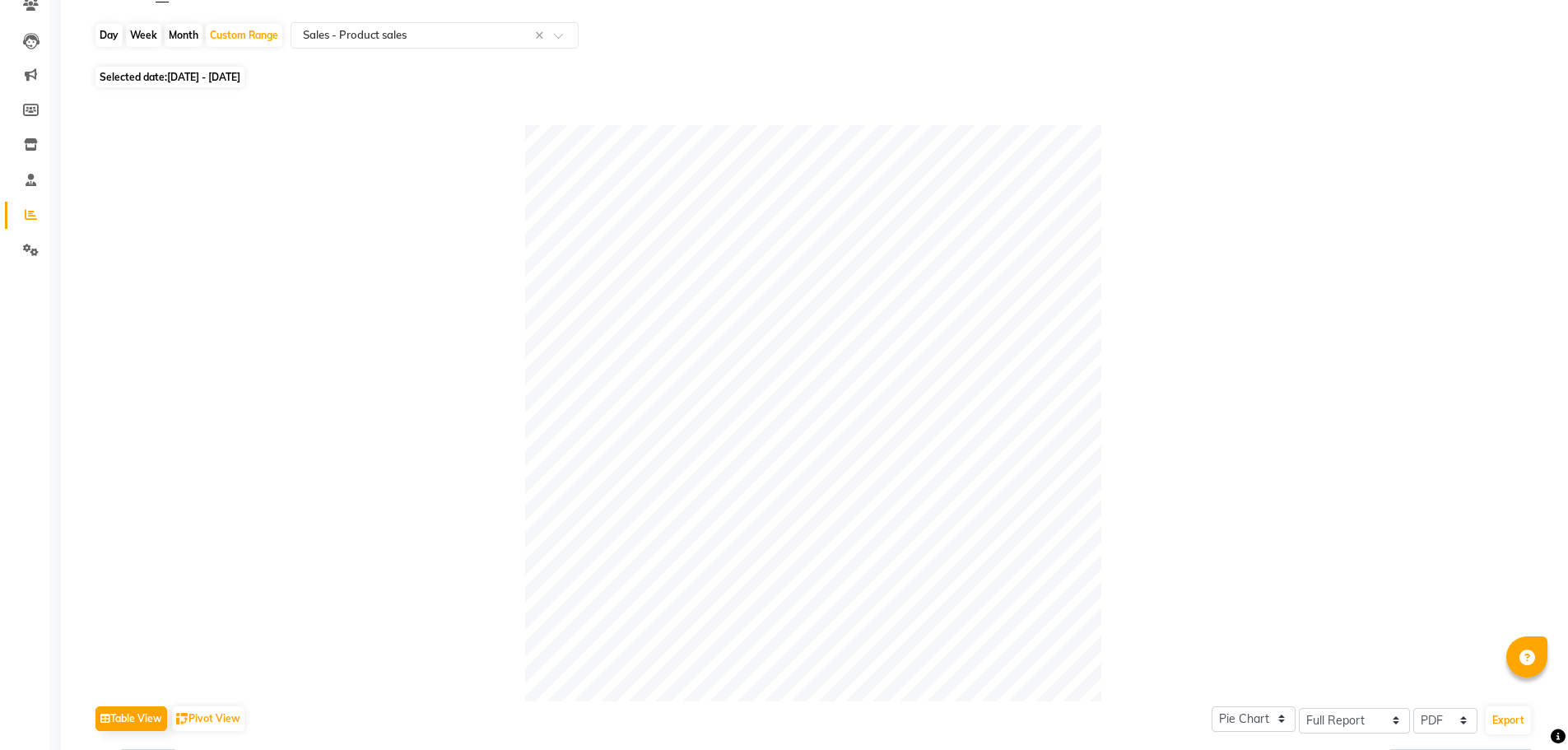
scroll to position [102, 0]
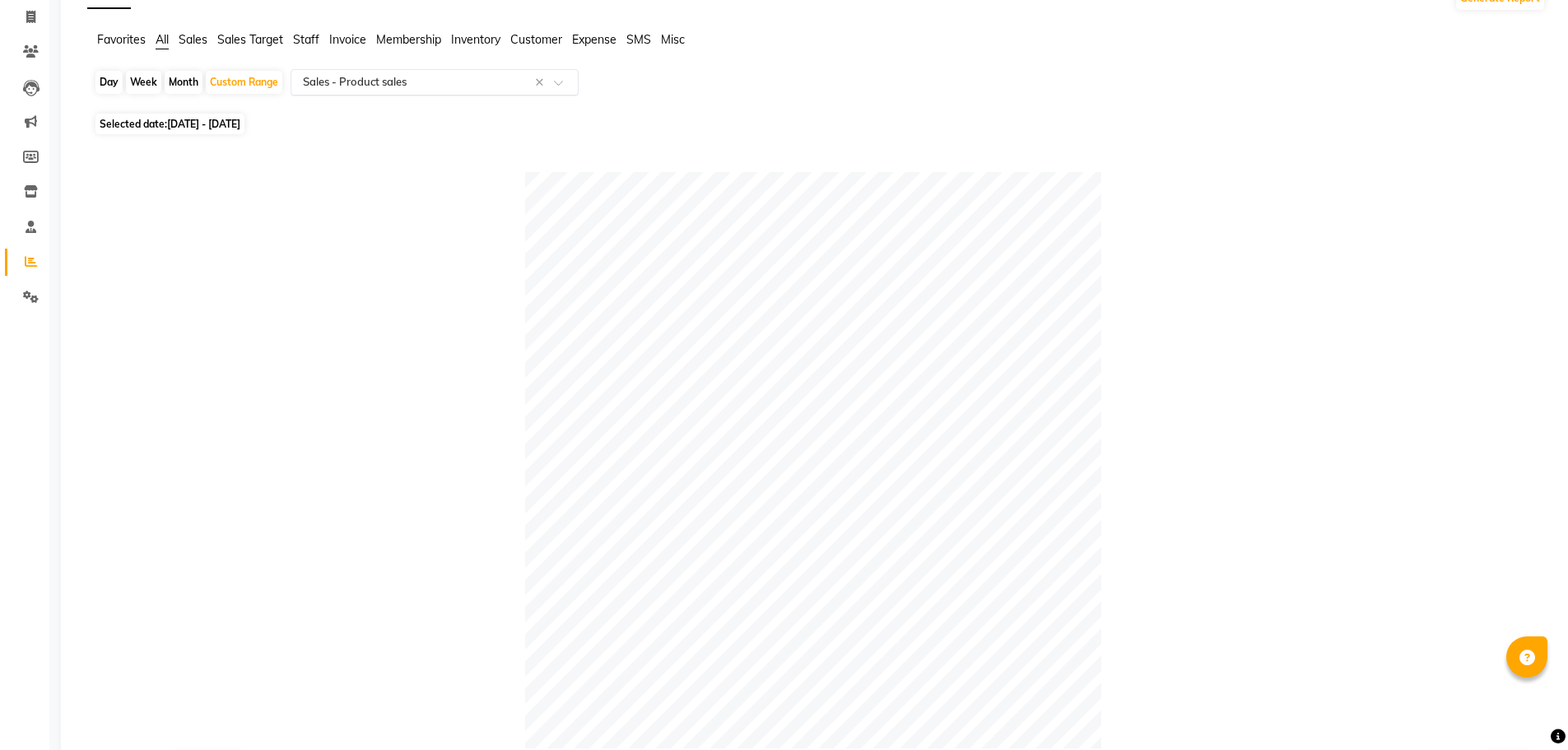
click at [429, 87] on input "text" at bounding box center [418, 82] width 237 height 16
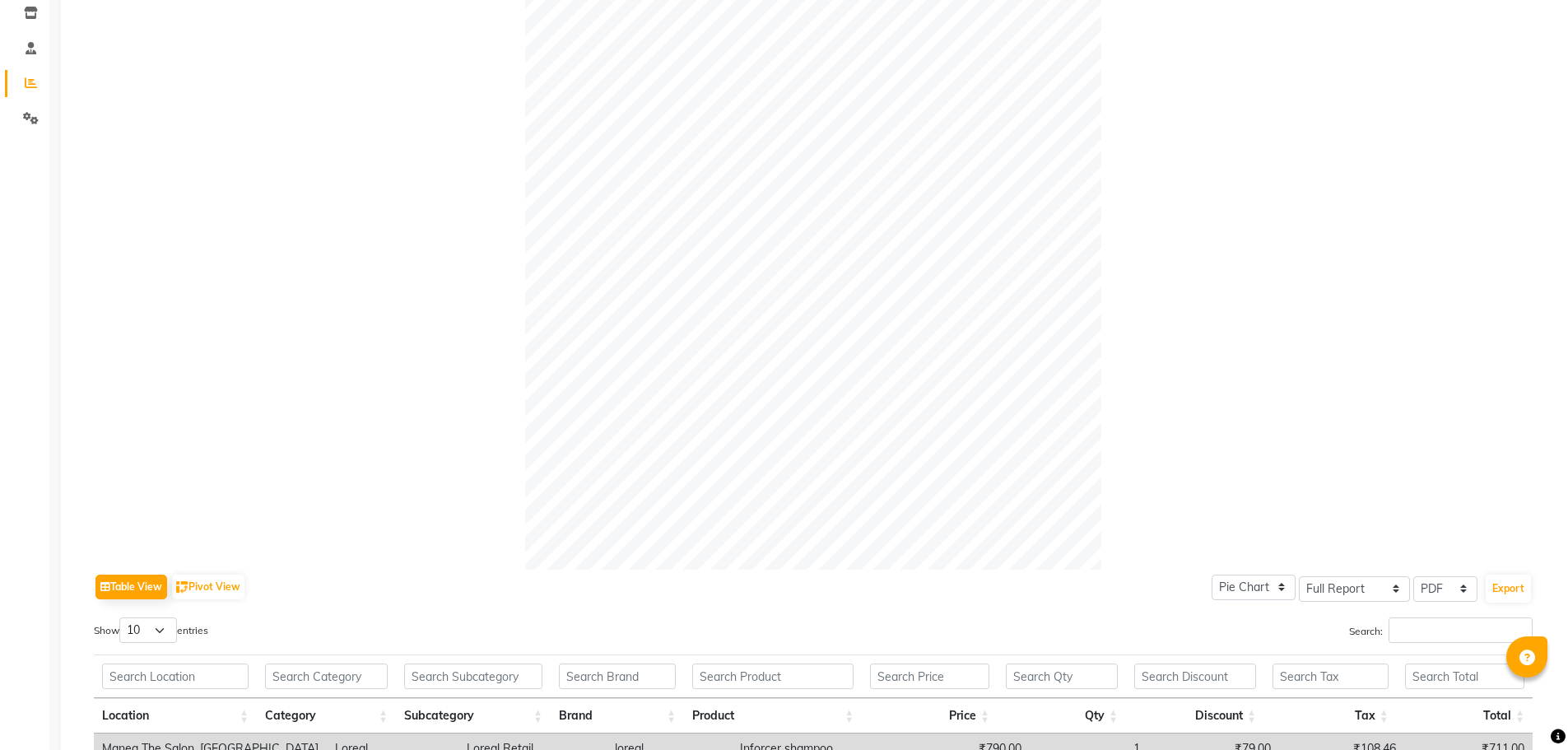
scroll to position [432, 0]
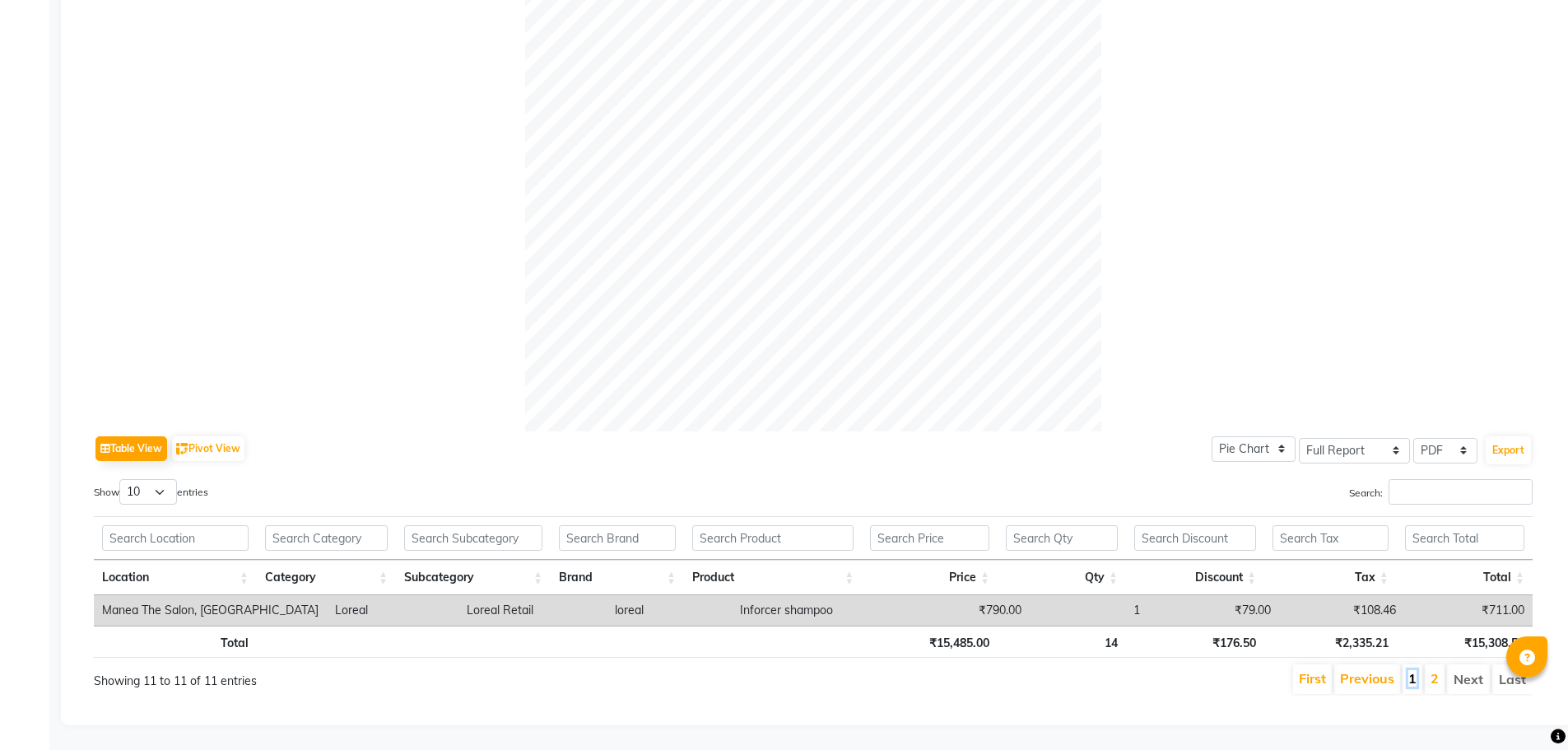
click at [1416, 669] on link "1" at bounding box center [1412, 677] width 9 height 16
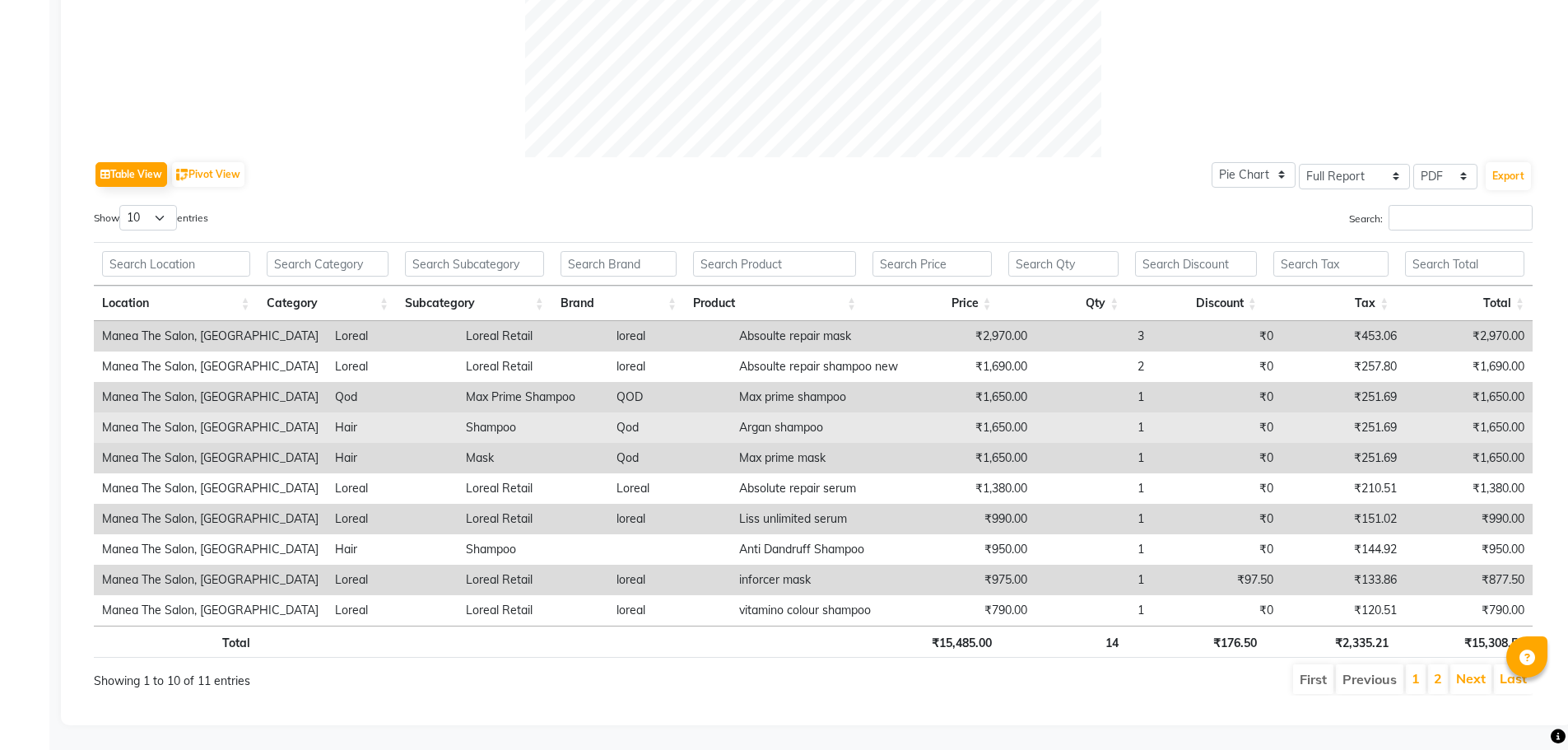
scroll to position [706, 0]
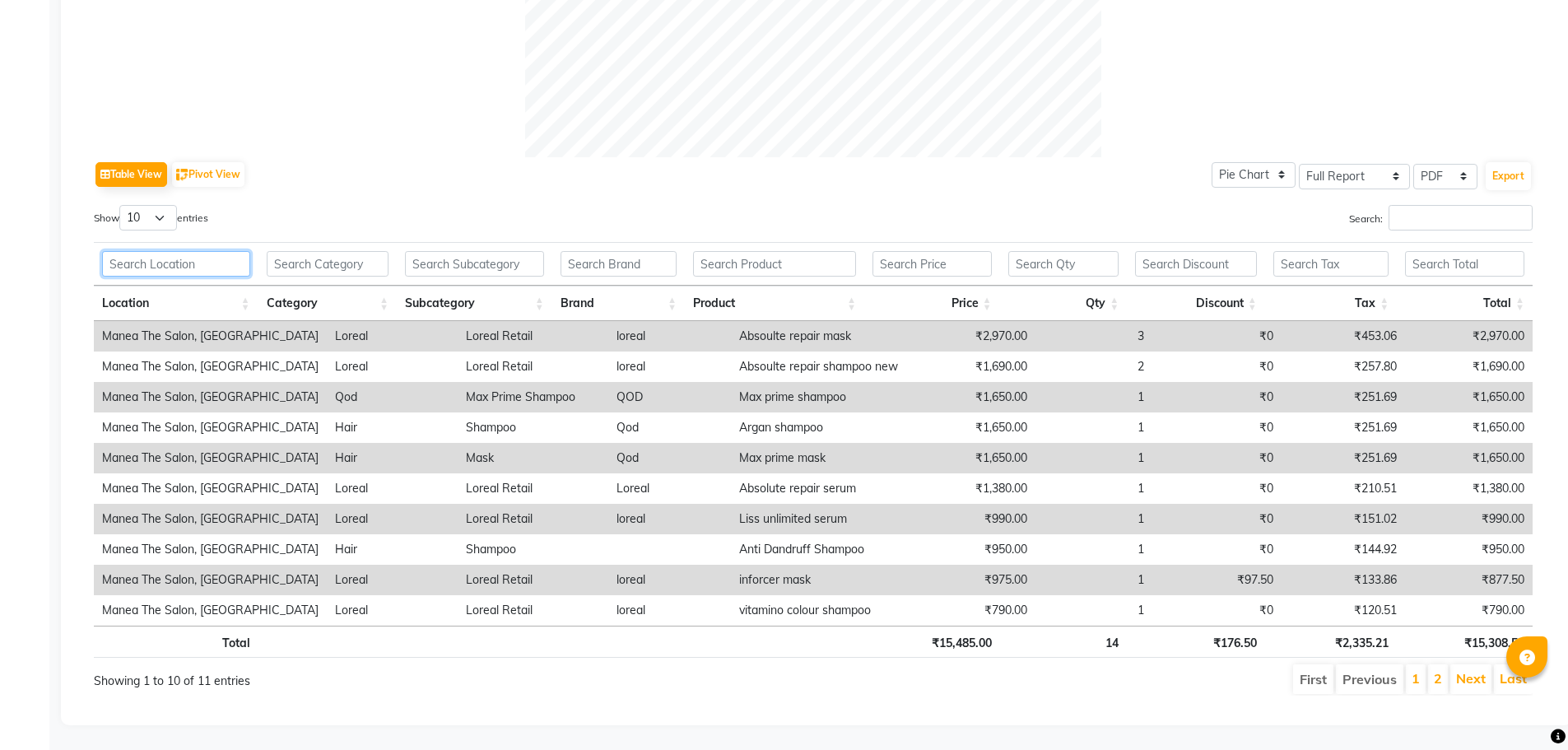
click at [170, 258] on input "text" at bounding box center [176, 264] width 148 height 26
click at [289, 257] on input "text" at bounding box center [327, 264] width 122 height 26
click at [470, 251] on input "text" at bounding box center [474, 264] width 139 height 26
click at [624, 260] on input "text" at bounding box center [618, 264] width 116 height 26
click at [749, 258] on input "text" at bounding box center [775, 264] width 163 height 26
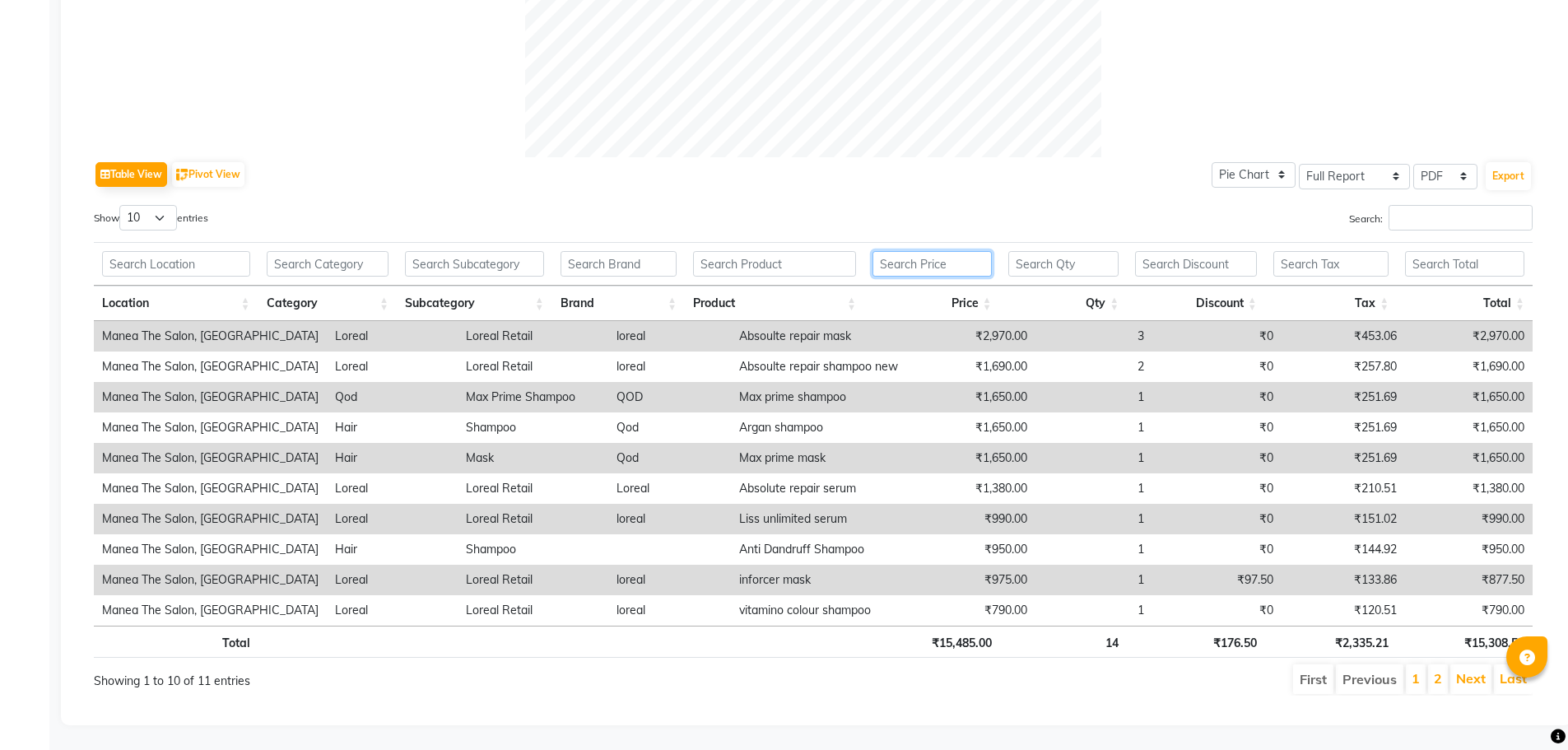
click at [931, 259] on input "text" at bounding box center [932, 264] width 120 height 26
click at [1040, 259] on input "text" at bounding box center [1063, 264] width 111 height 26
click at [1196, 261] on input "text" at bounding box center [1196, 264] width 121 height 26
click at [1302, 256] on input "text" at bounding box center [1330, 264] width 115 height 26
click at [1485, 251] on input "text" at bounding box center [1465, 264] width 120 height 26
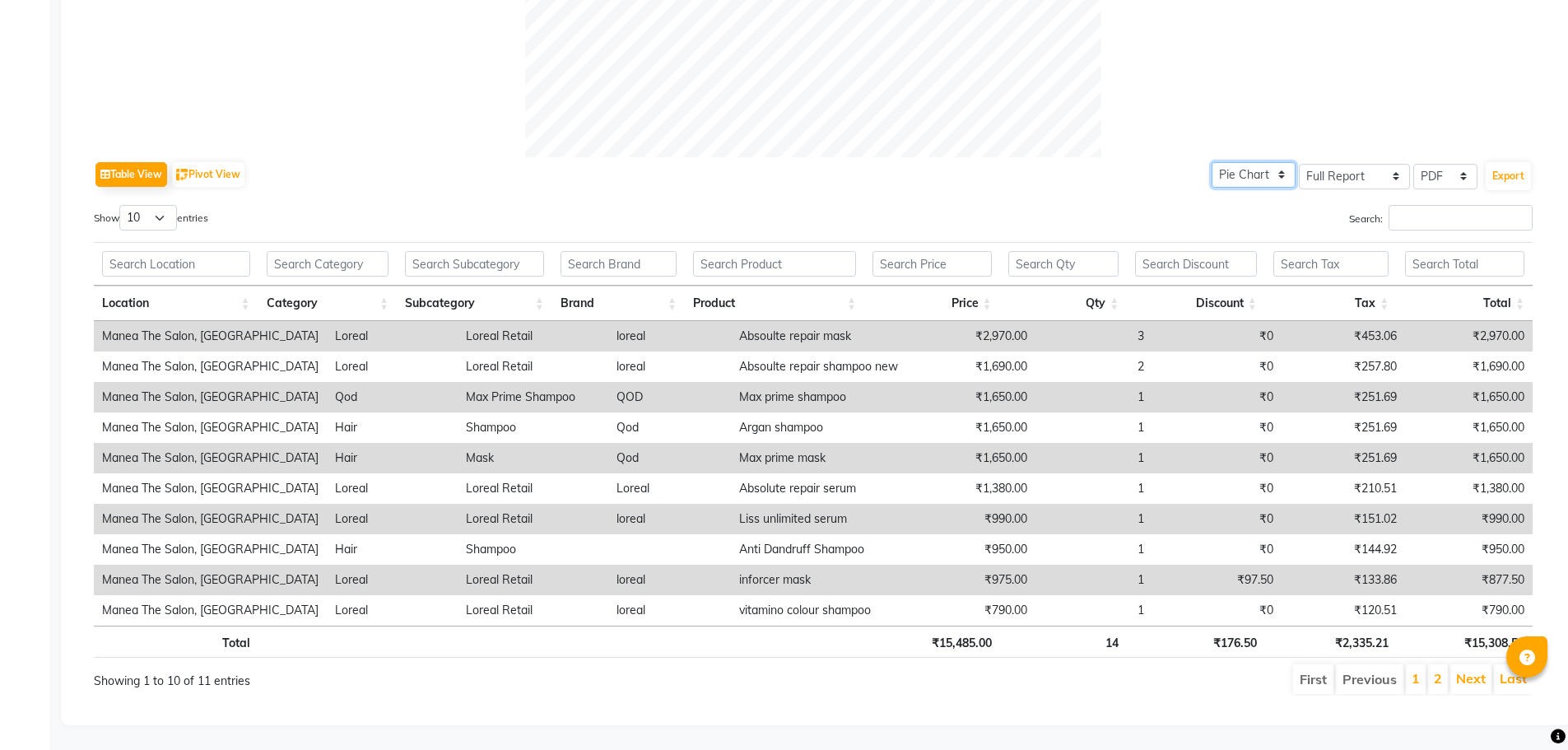
click at [1248, 164] on select "Pie Chart Bar Chart" at bounding box center [1253, 174] width 84 height 26
click at [1365, 165] on select "Select Full Report Filtered Report" at bounding box center [1354, 176] width 111 height 26
click at [1429, 164] on select "Select CSV PDF" at bounding box center [1446, 176] width 65 height 26
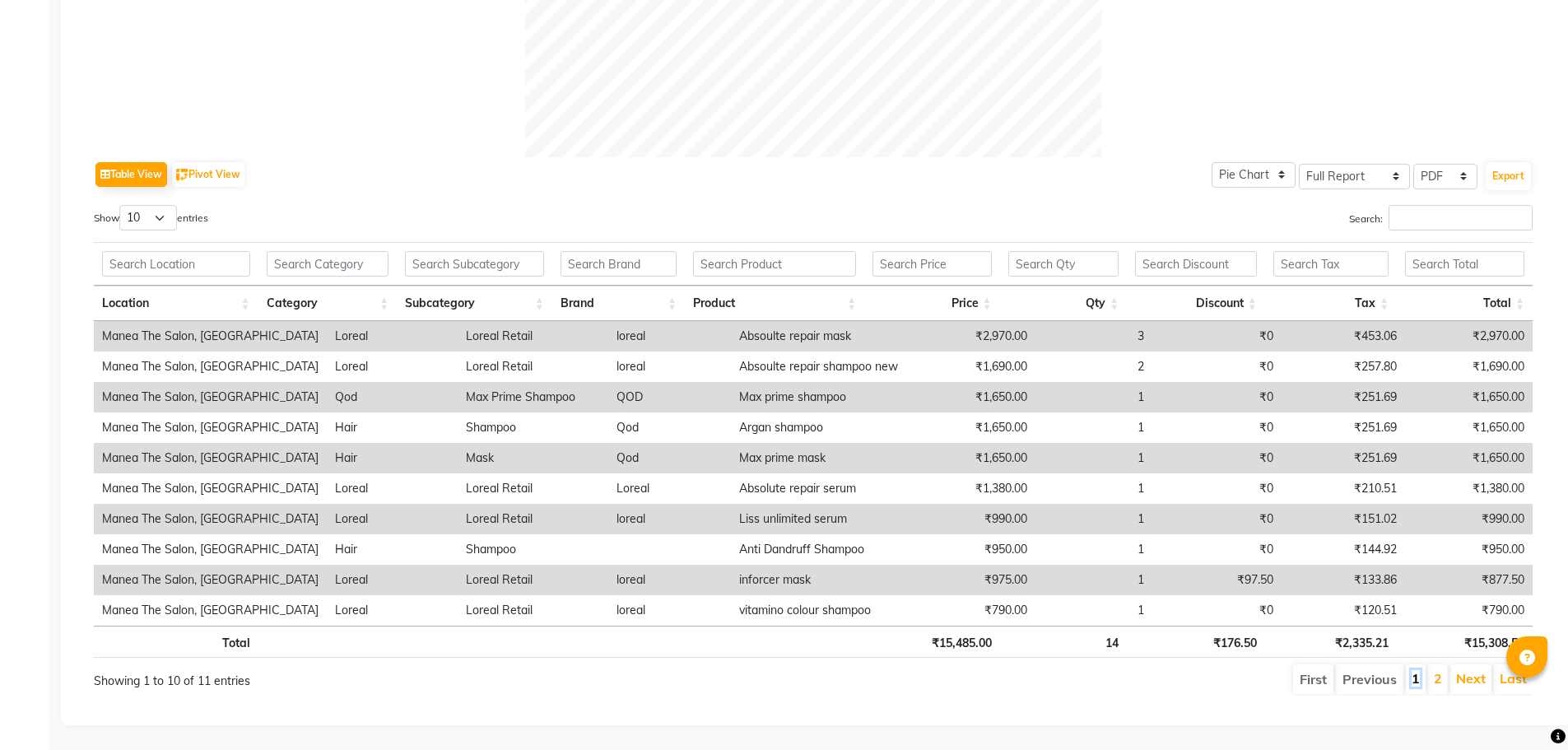
click at [1419, 669] on link "1" at bounding box center [1415, 677] width 9 height 16
click at [1444, 665] on li "2" at bounding box center [1438, 678] width 20 height 29
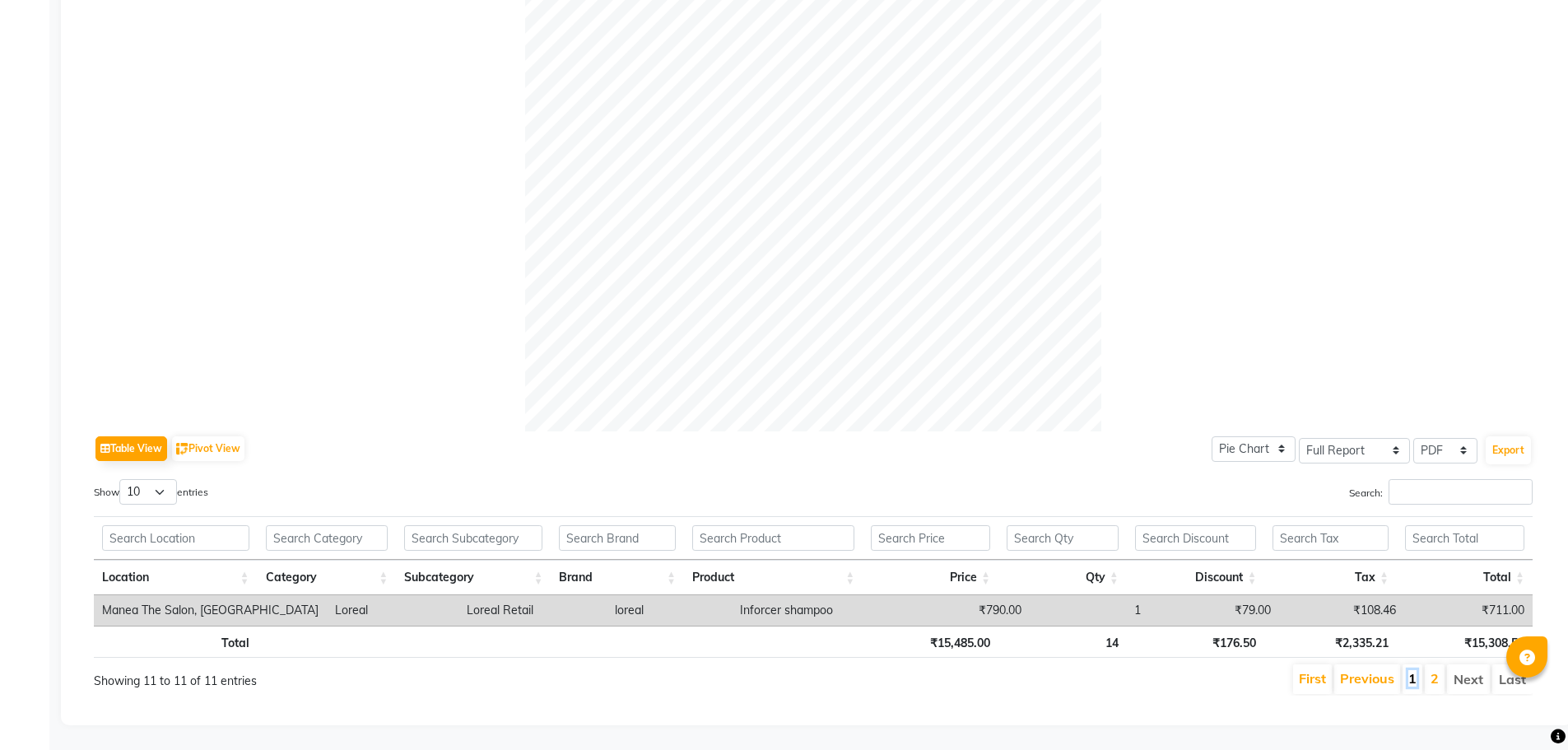
click at [1411, 669] on link "1" at bounding box center [1412, 677] width 9 height 16
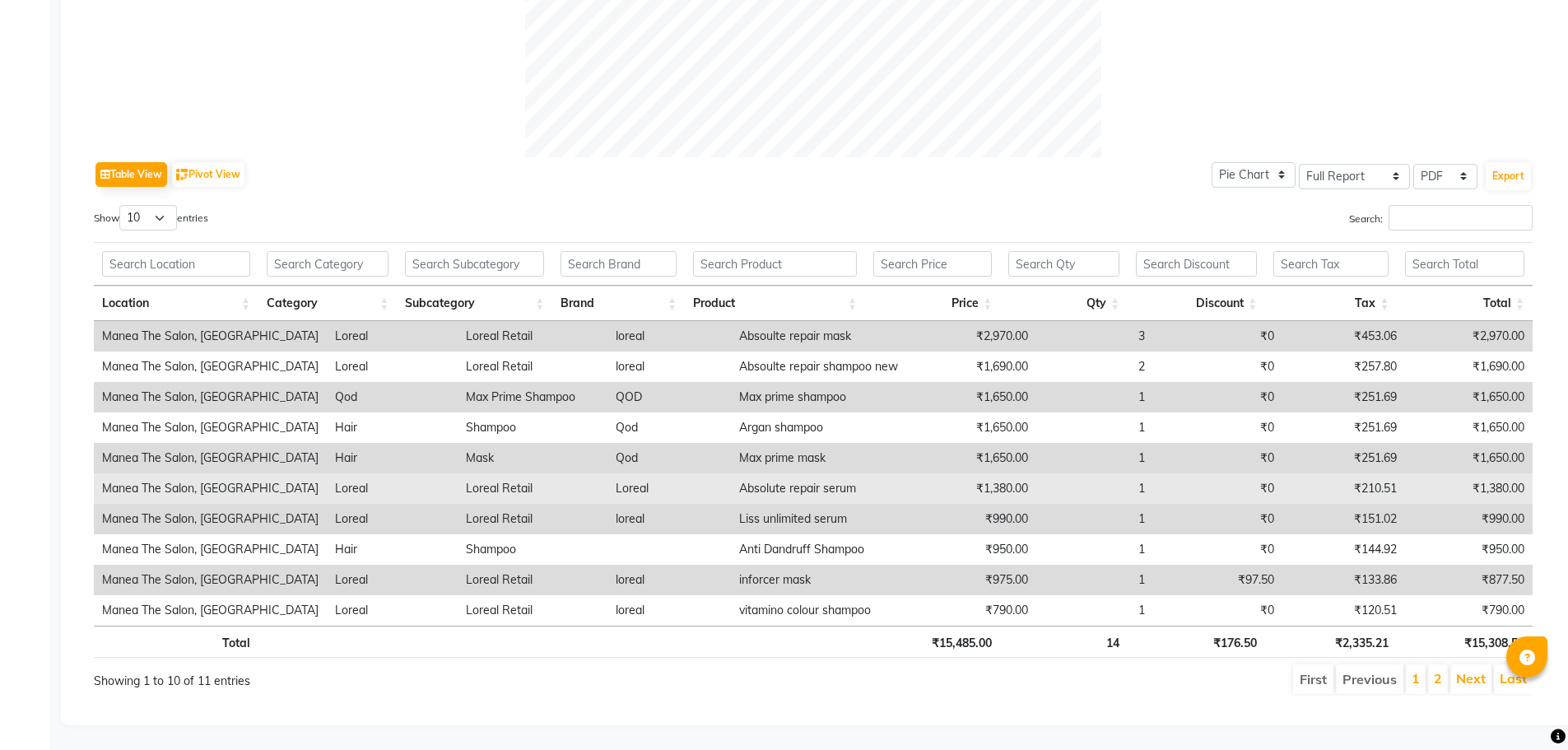
scroll to position [706, 0]
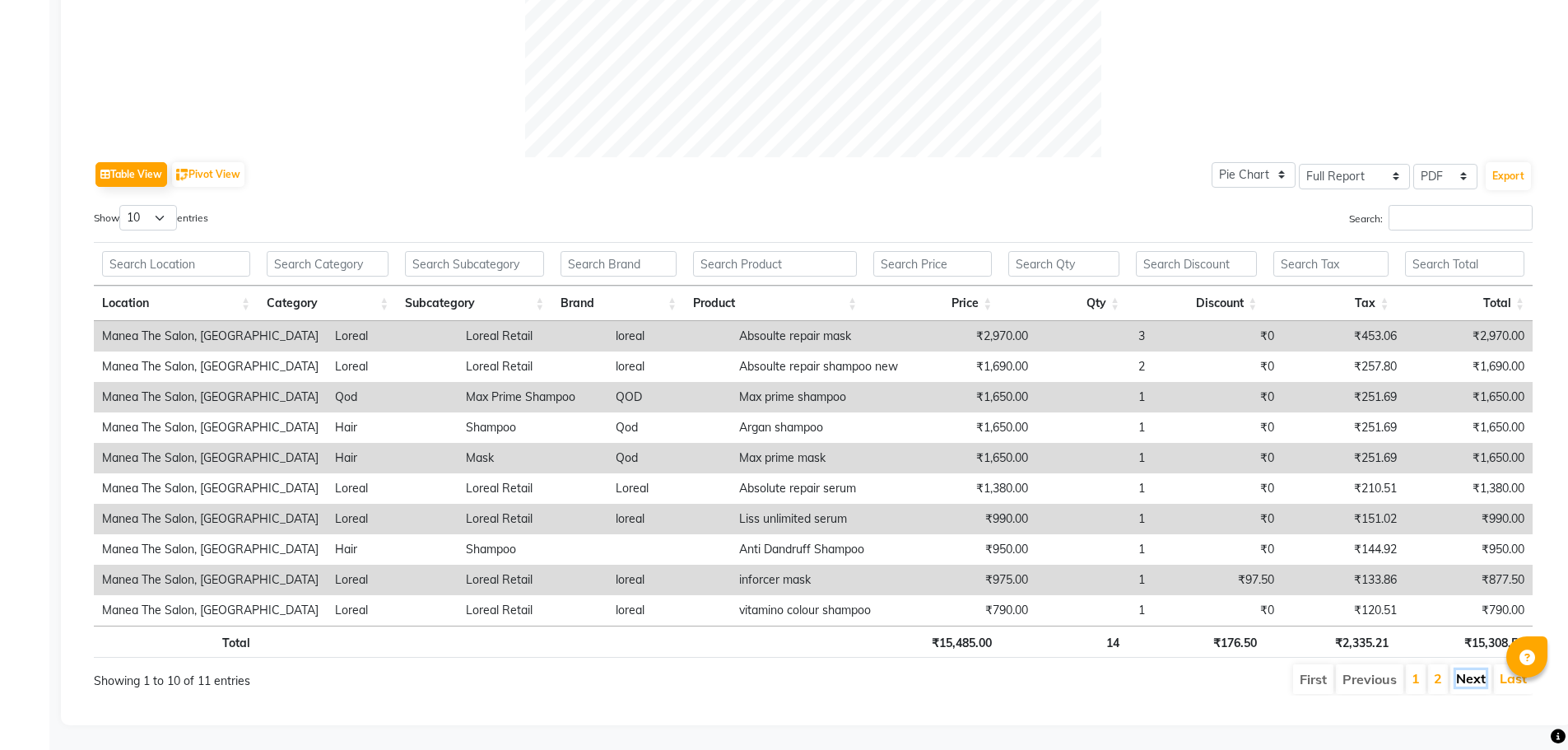
click at [1469, 669] on link "Next" at bounding box center [1470, 677] width 29 height 16
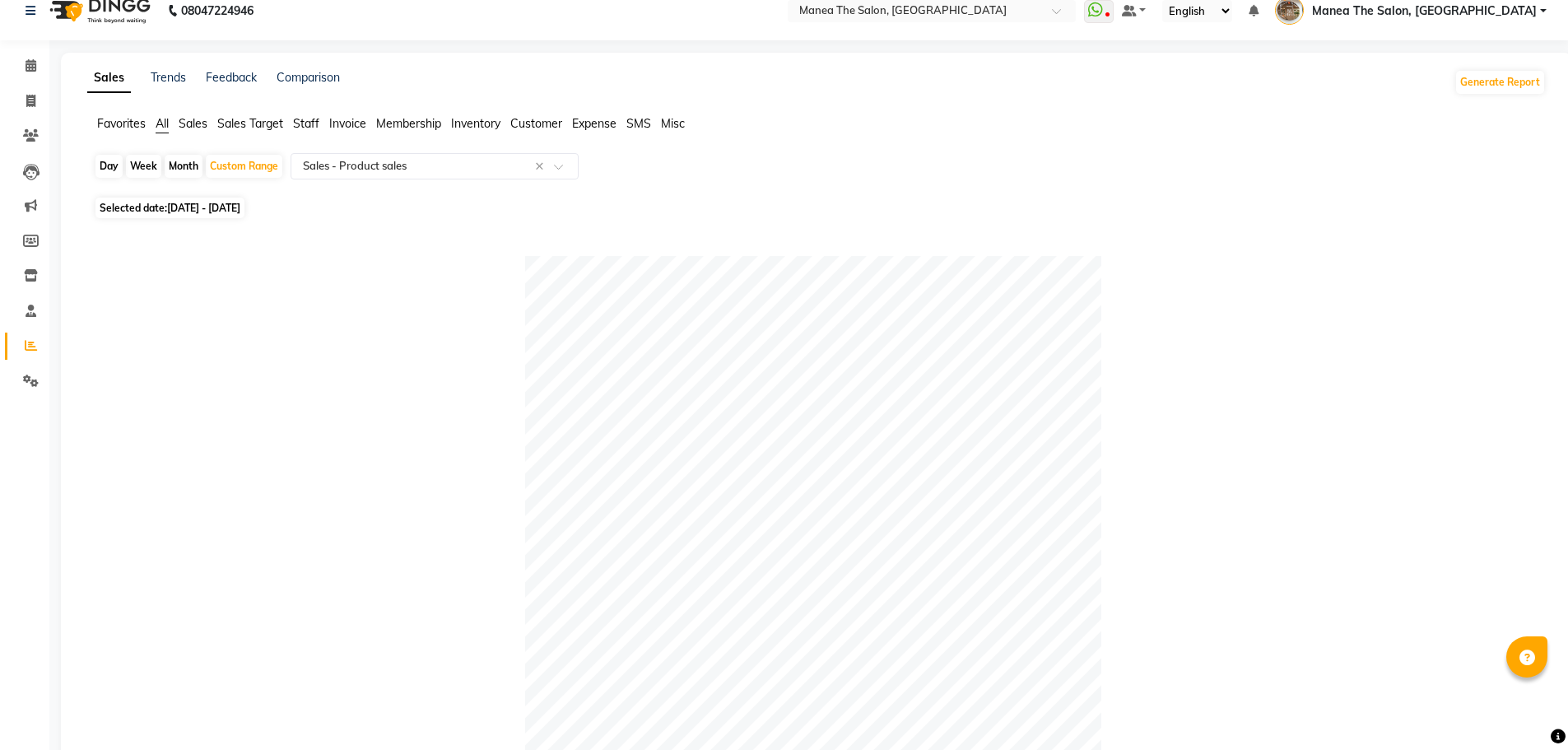
scroll to position [0, 0]
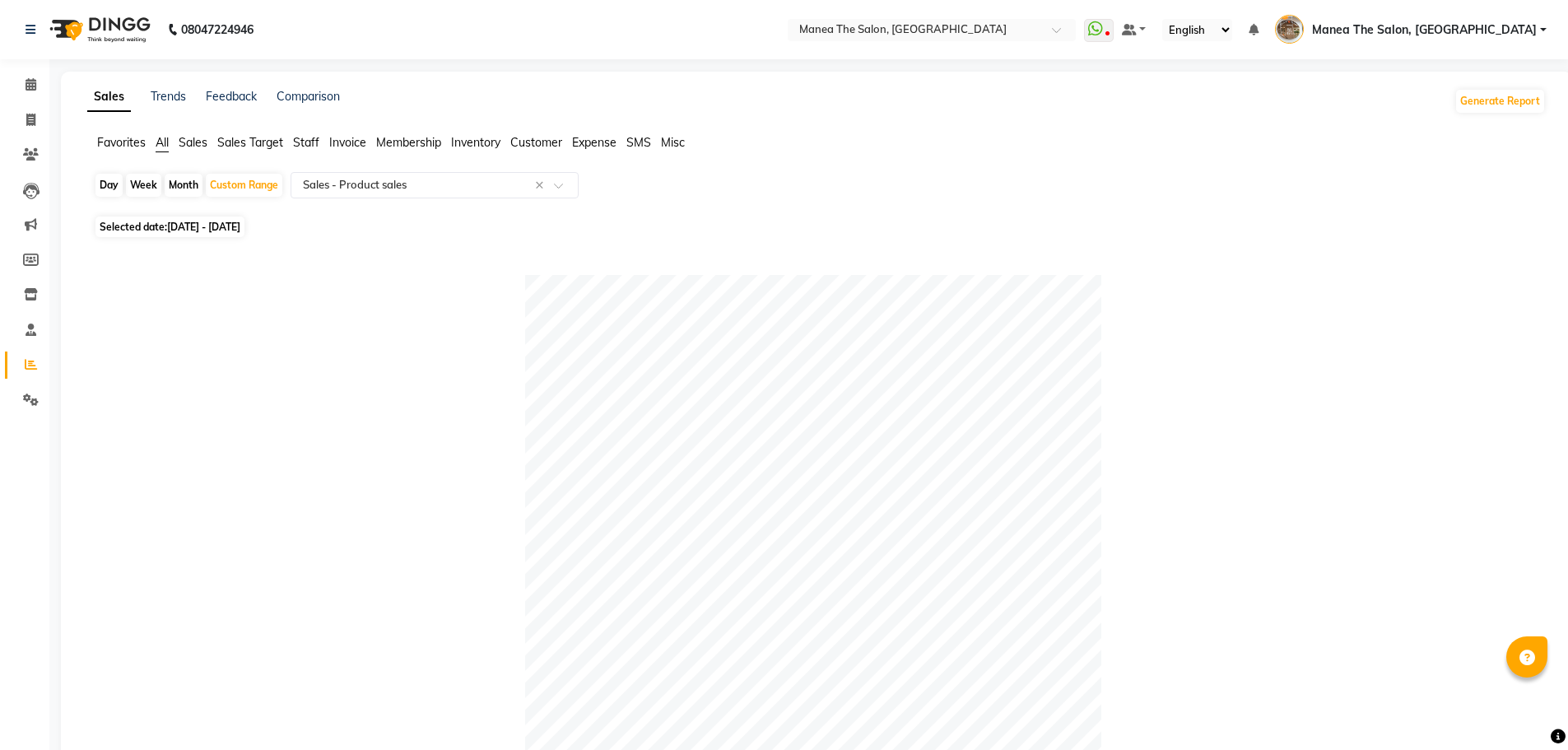
click at [184, 144] on span "Sales" at bounding box center [193, 142] width 28 height 15
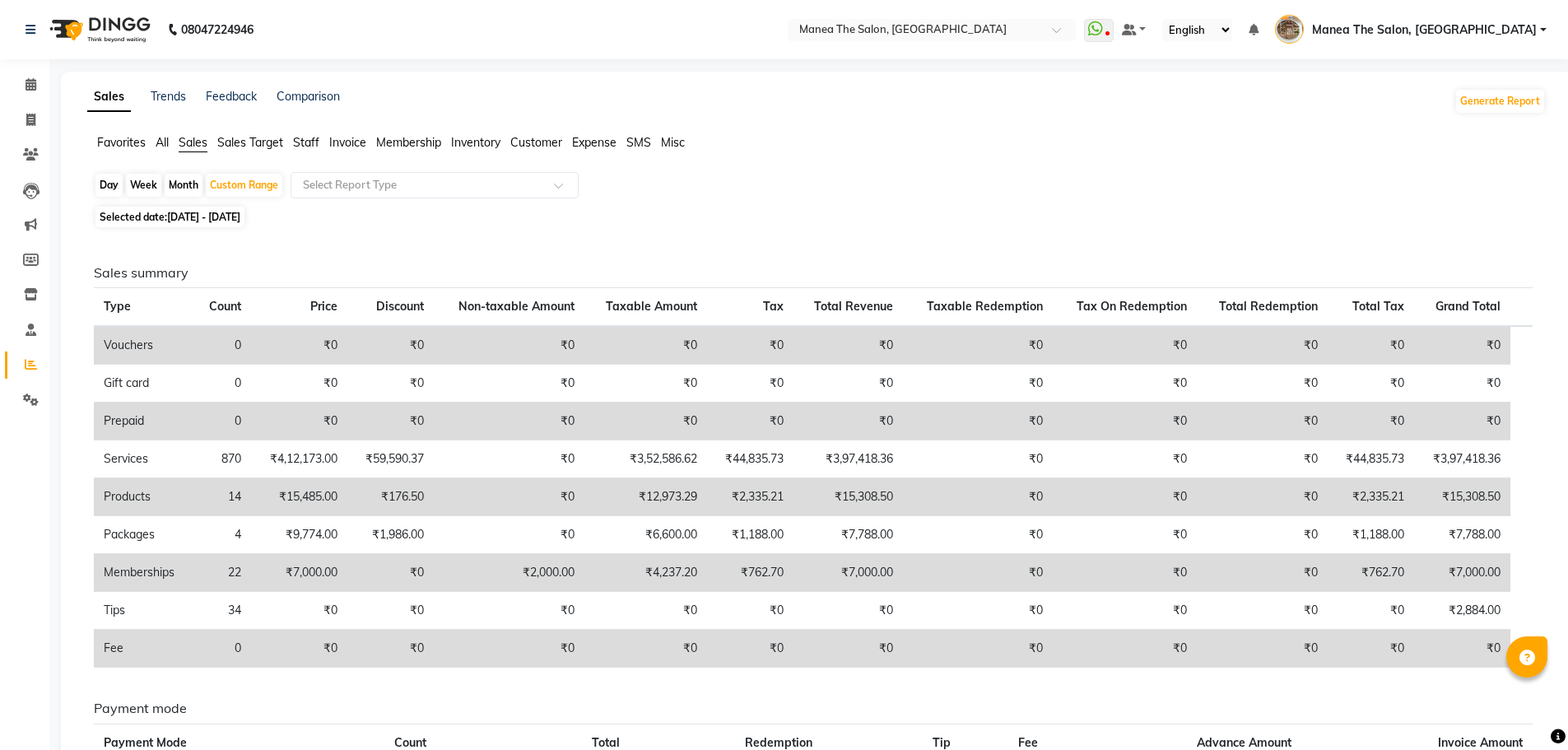
click at [313, 145] on span "Staff" at bounding box center [306, 142] width 27 height 15
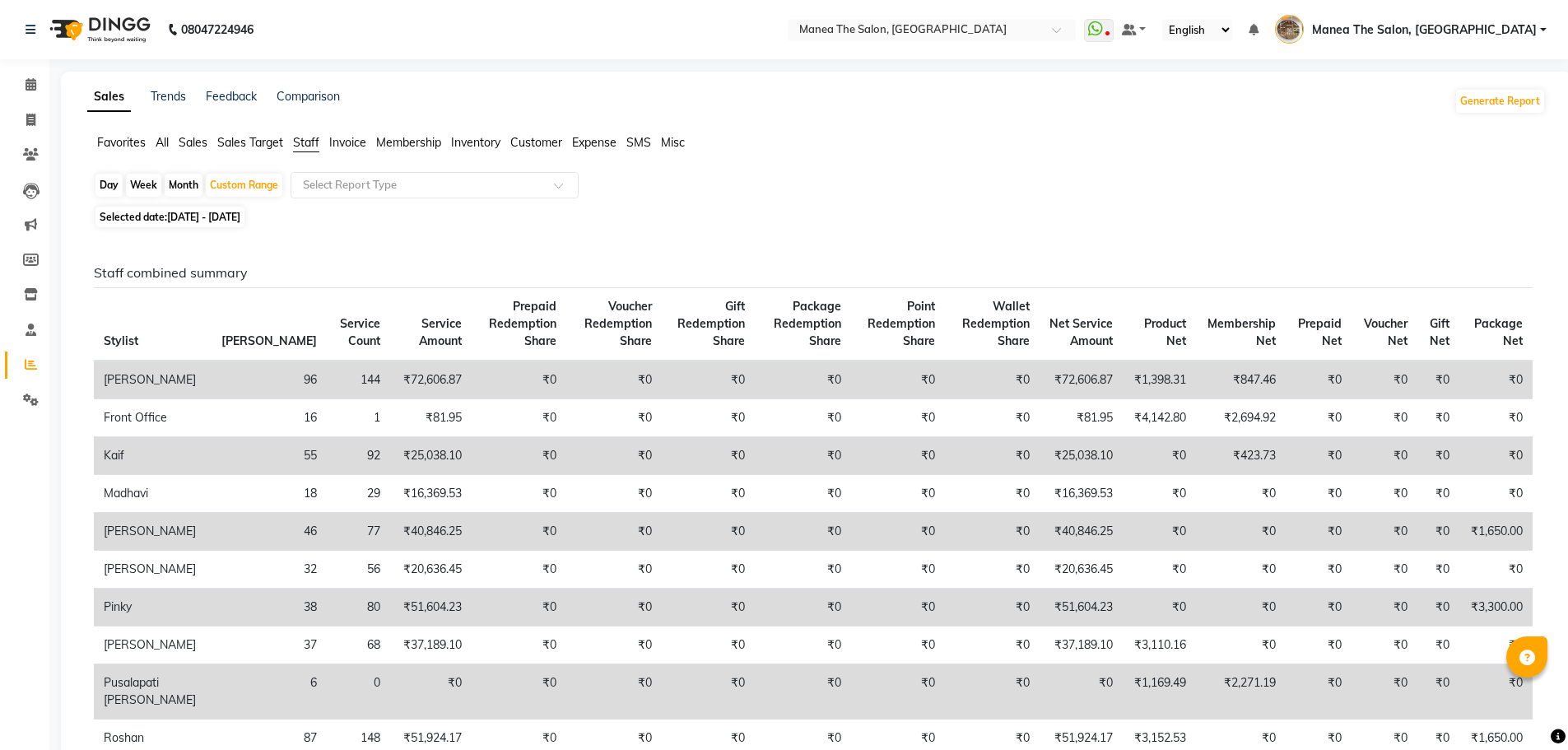
click at [201, 140] on span "Sales" at bounding box center [193, 142] width 28 height 15
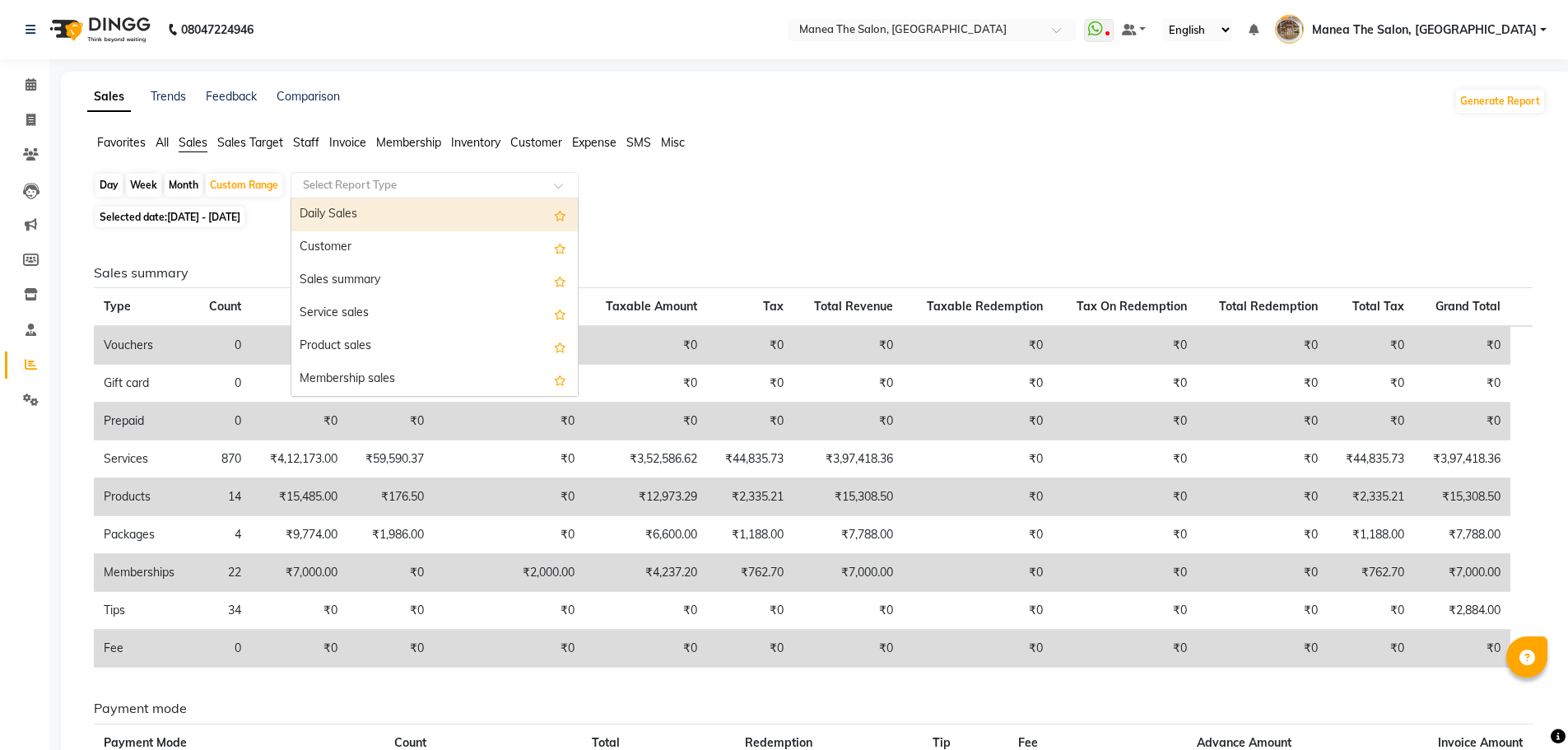
click at [362, 181] on input "text" at bounding box center [418, 185] width 237 height 16
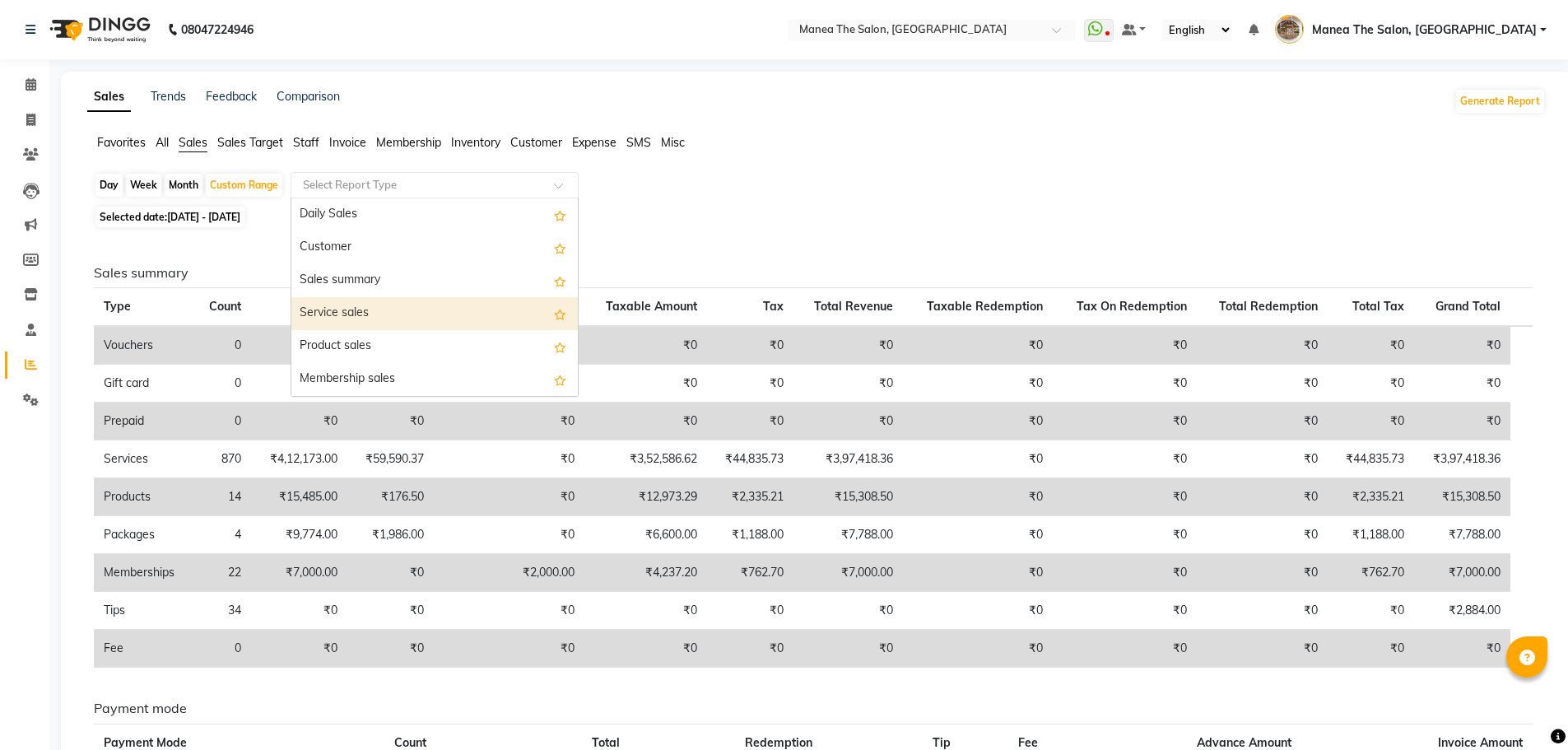
scroll to position [82, 0]
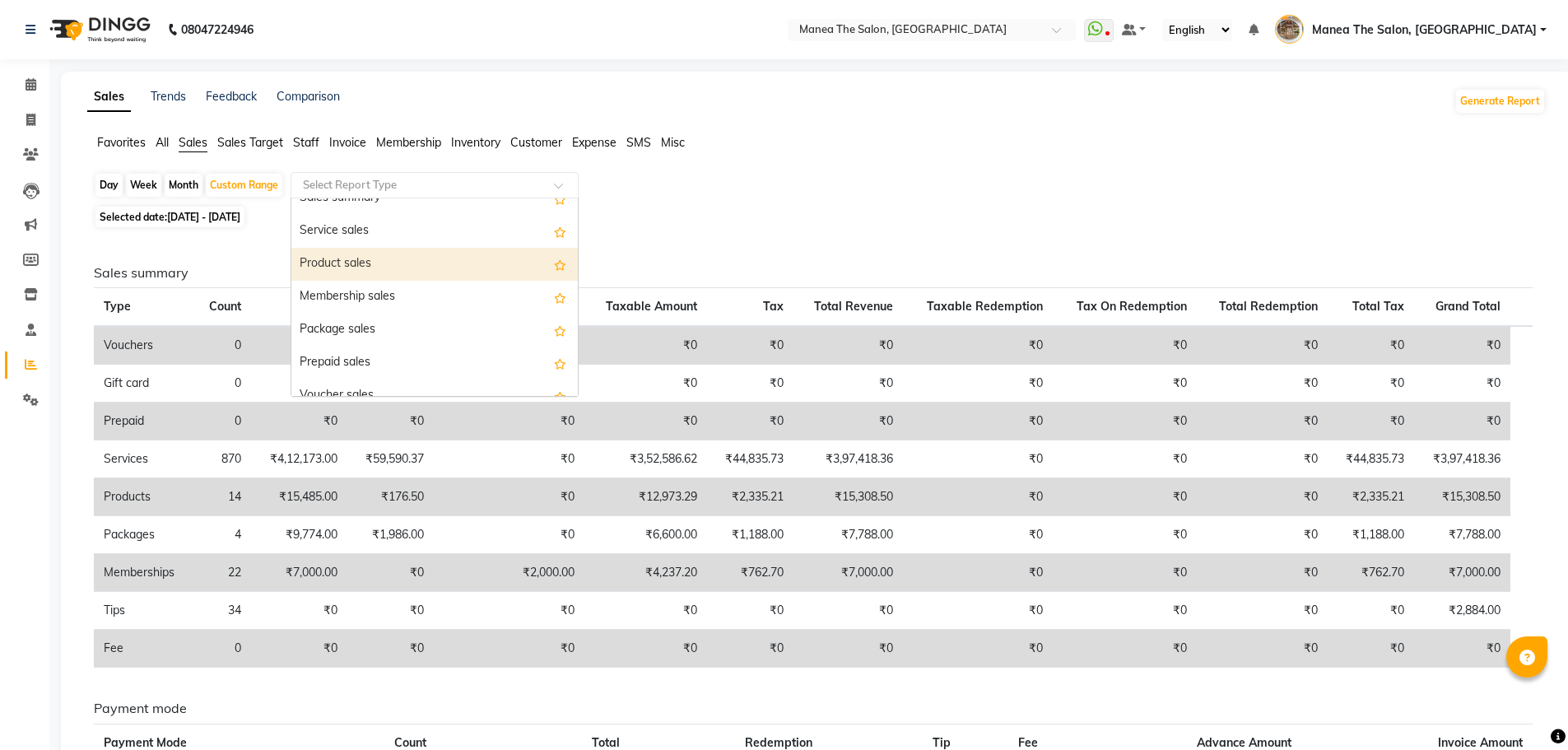
click at [387, 266] on div "Product sales" at bounding box center [434, 264] width 286 height 33
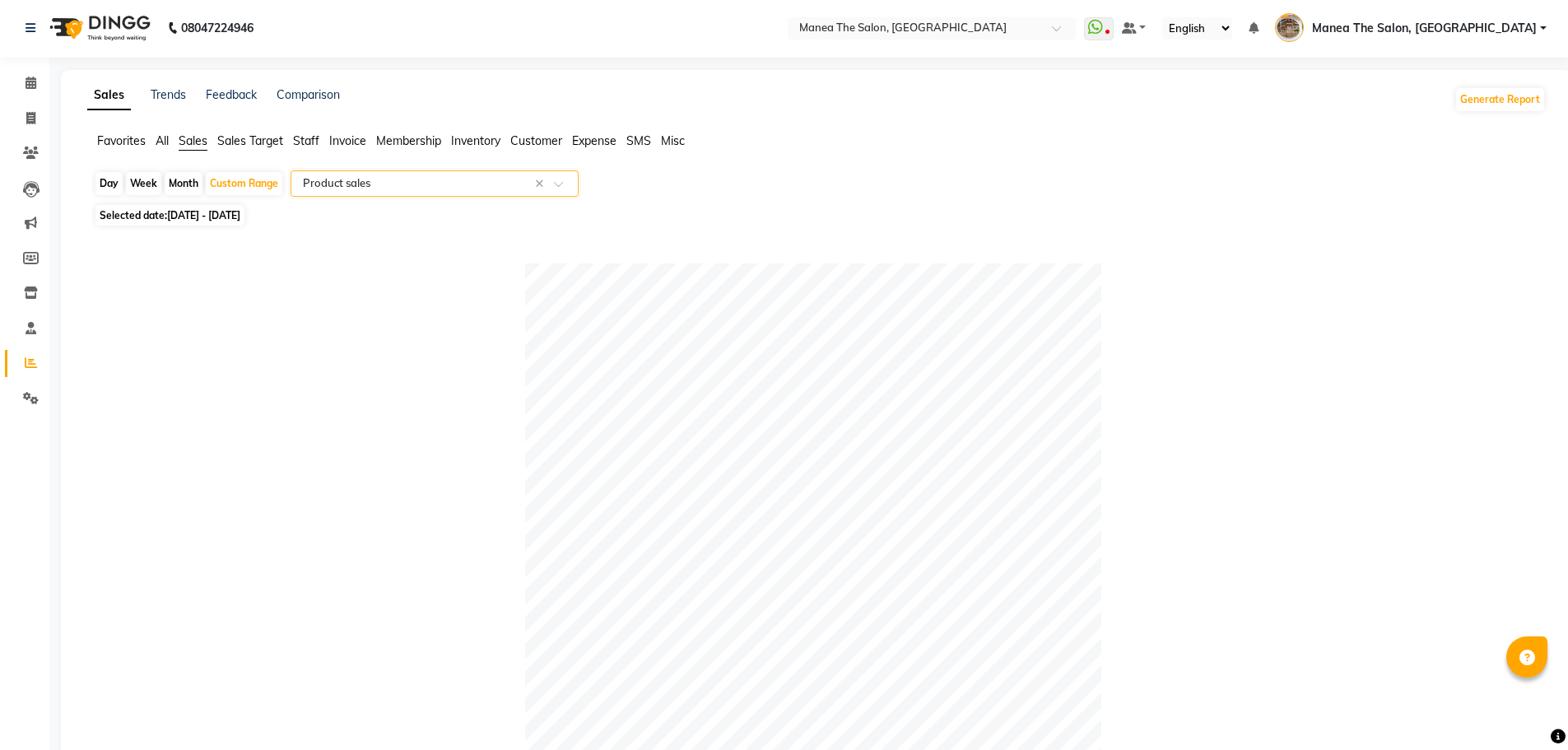
scroll to position [0, 0]
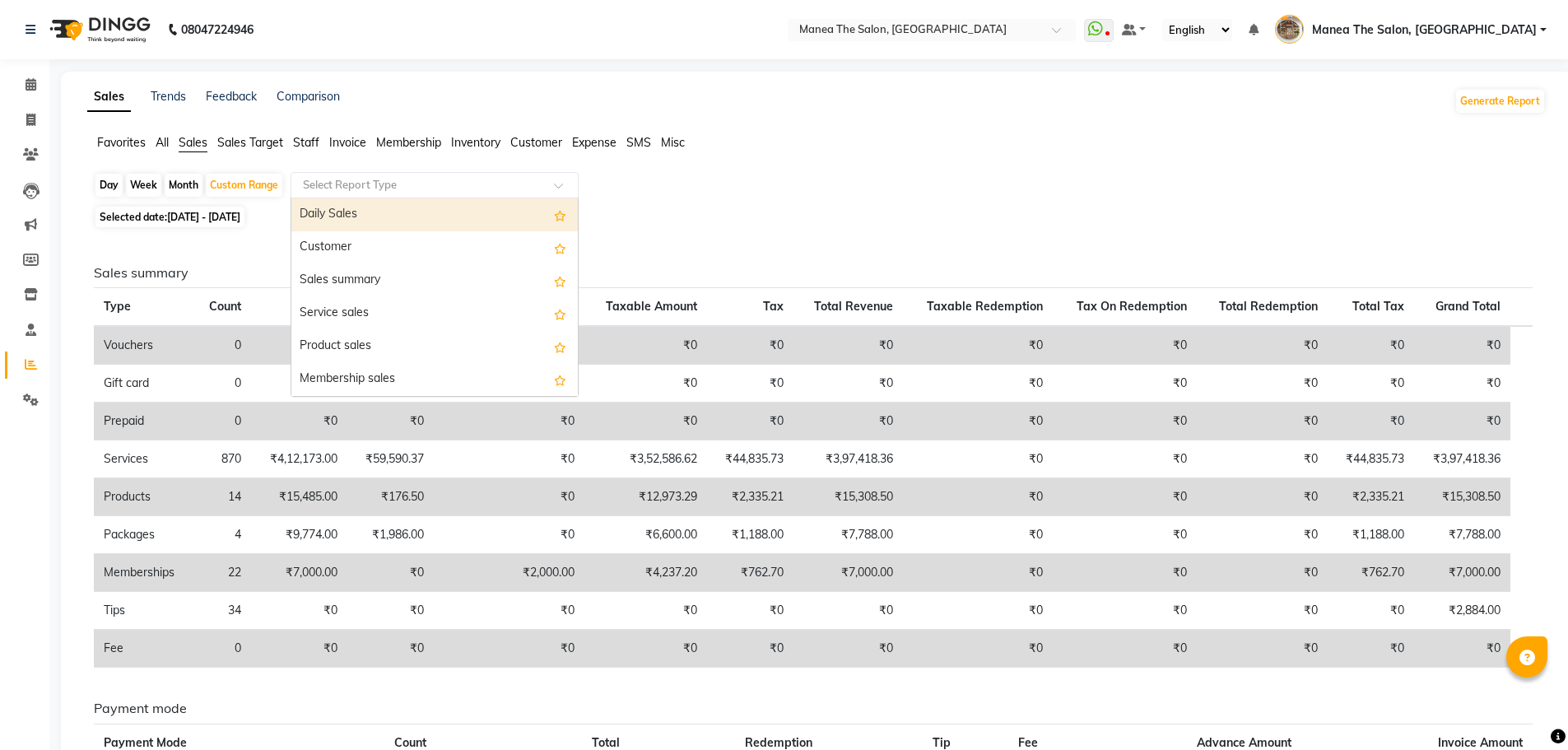
click at [450, 189] on input "text" at bounding box center [418, 185] width 237 height 16
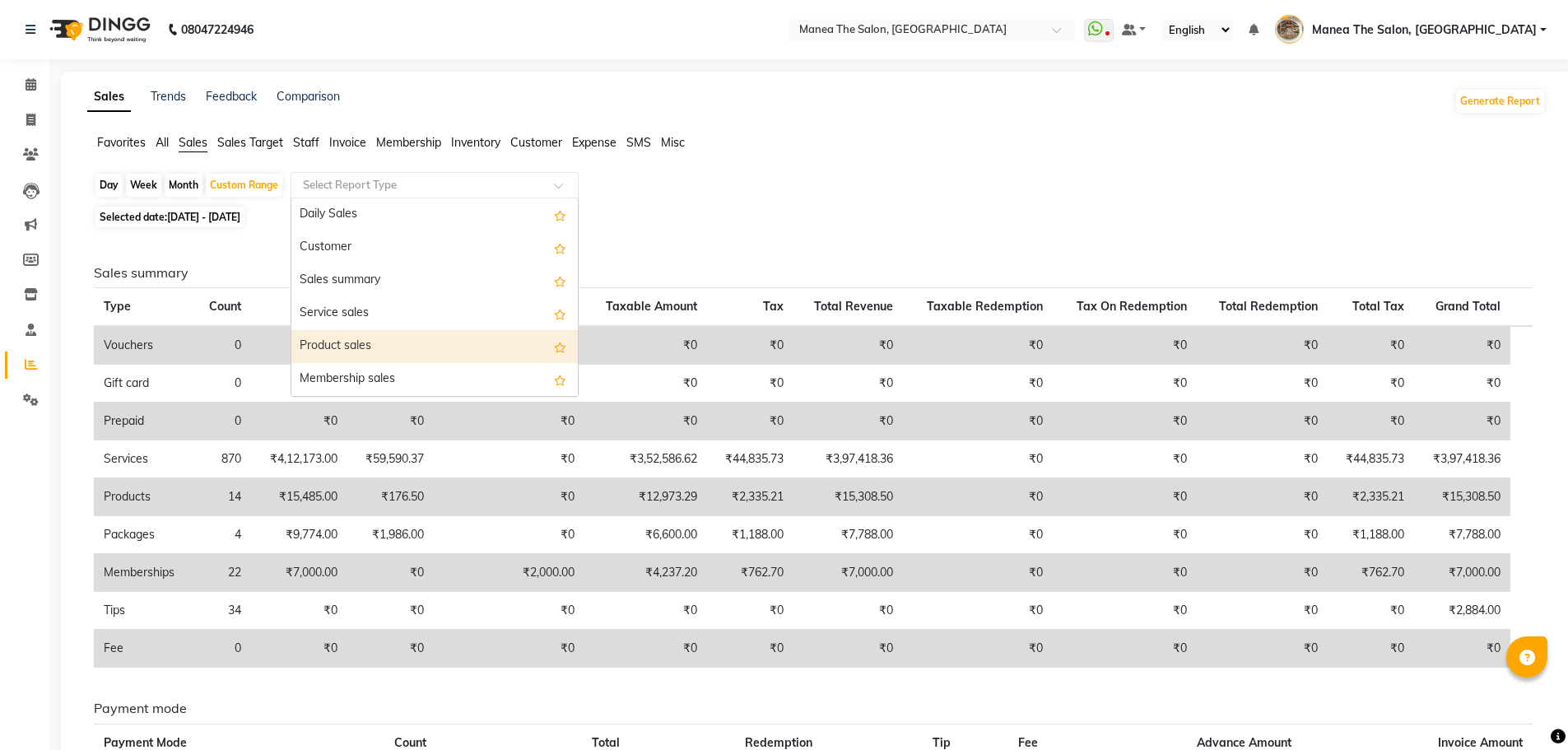
drag, startPoint x: 373, startPoint y: 337, endPoint x: 1335, endPoint y: 221, distance: 969.0
click at [380, 334] on div "Product sales" at bounding box center [434, 346] width 286 height 33
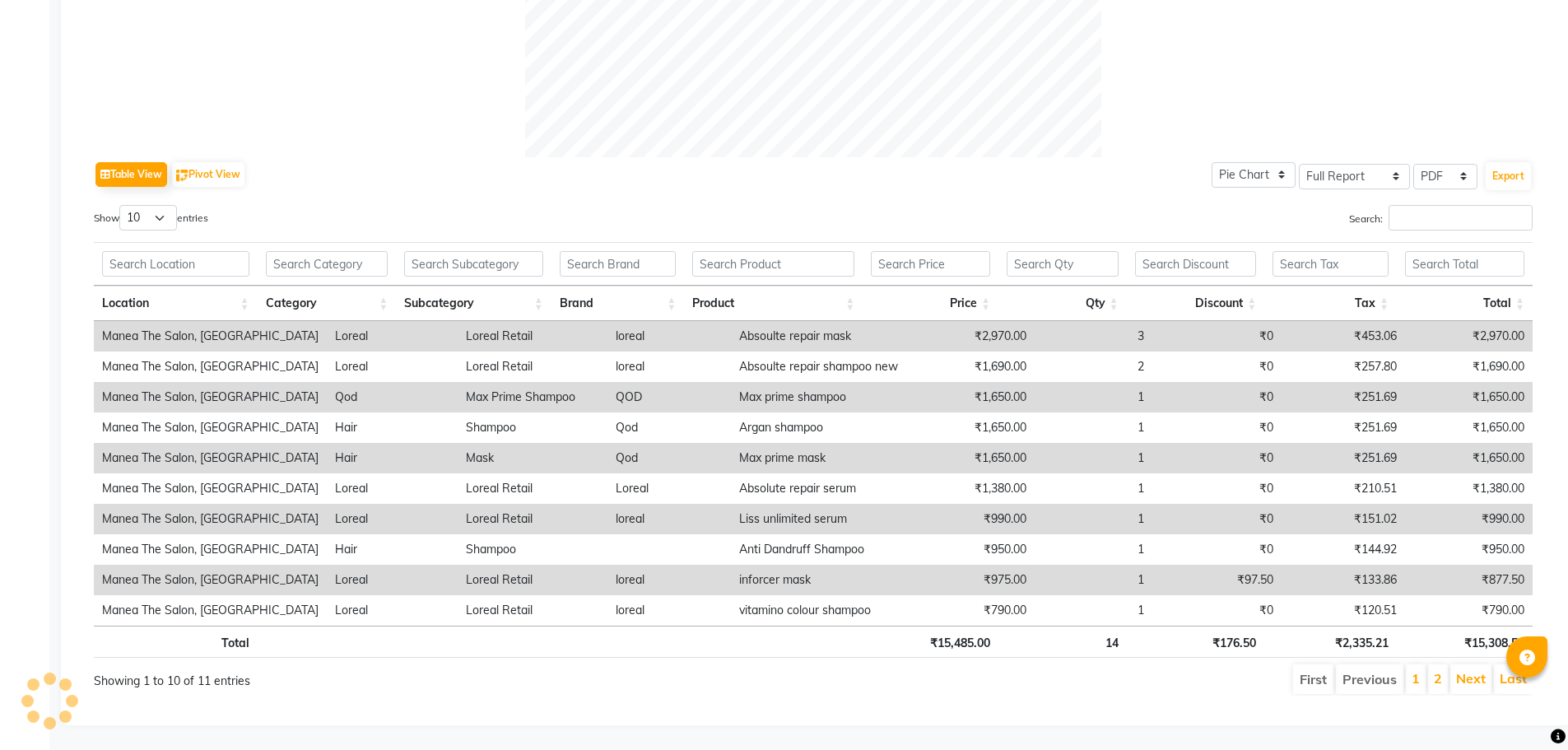
scroll to position [696, 0]
click at [1499, 666] on li "Last" at bounding box center [1513, 678] width 39 height 29
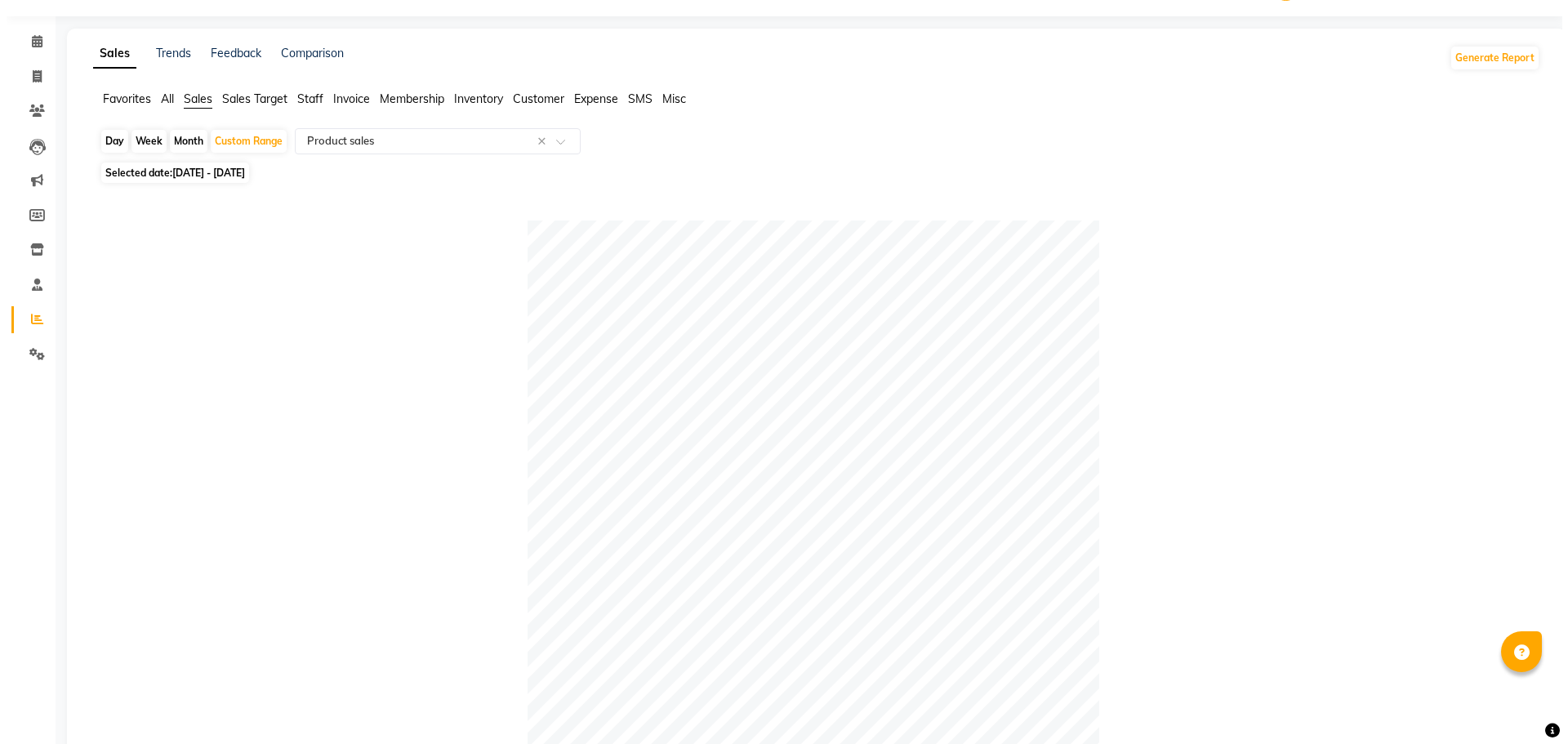
scroll to position [0, 0]
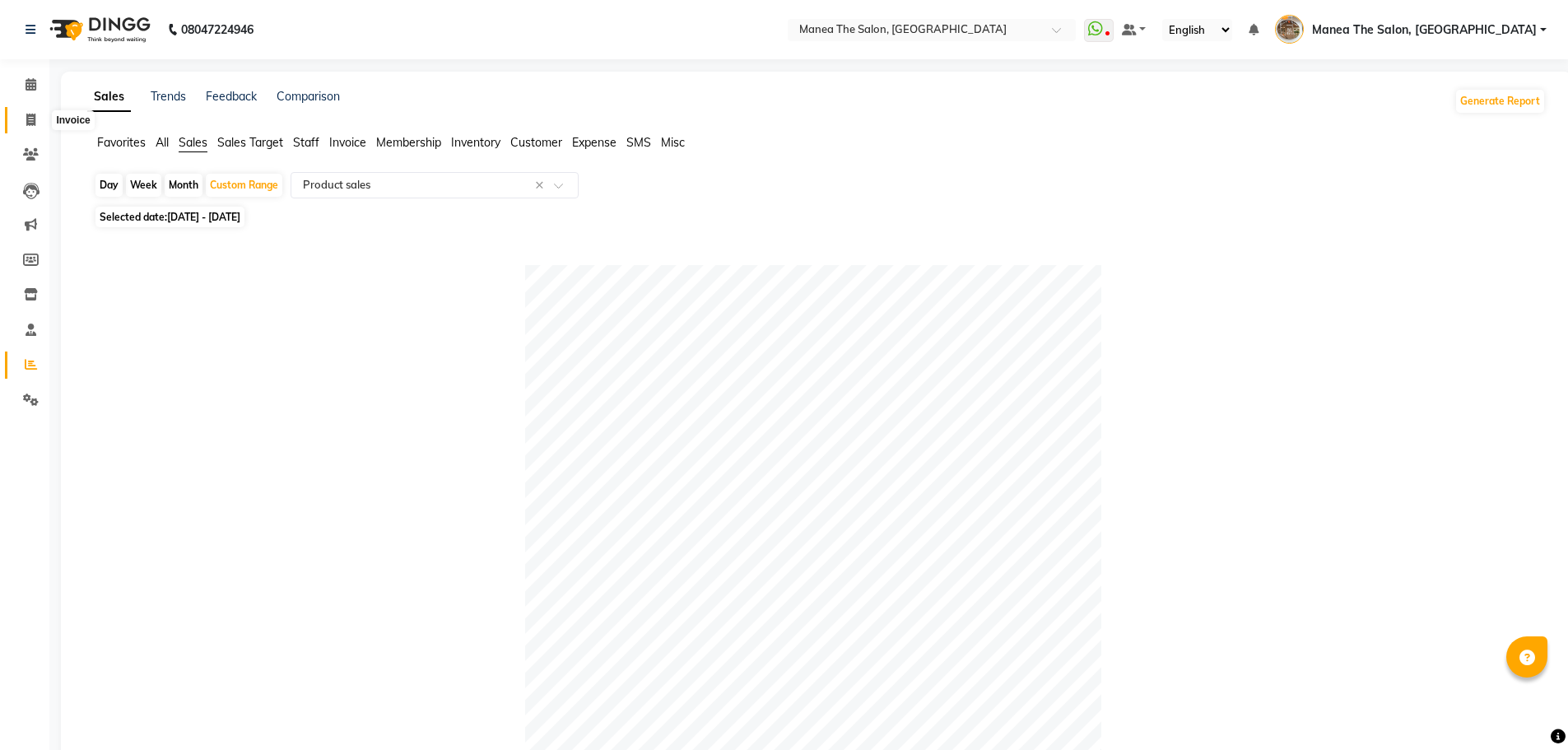
click at [41, 116] on span at bounding box center [30, 120] width 28 height 19
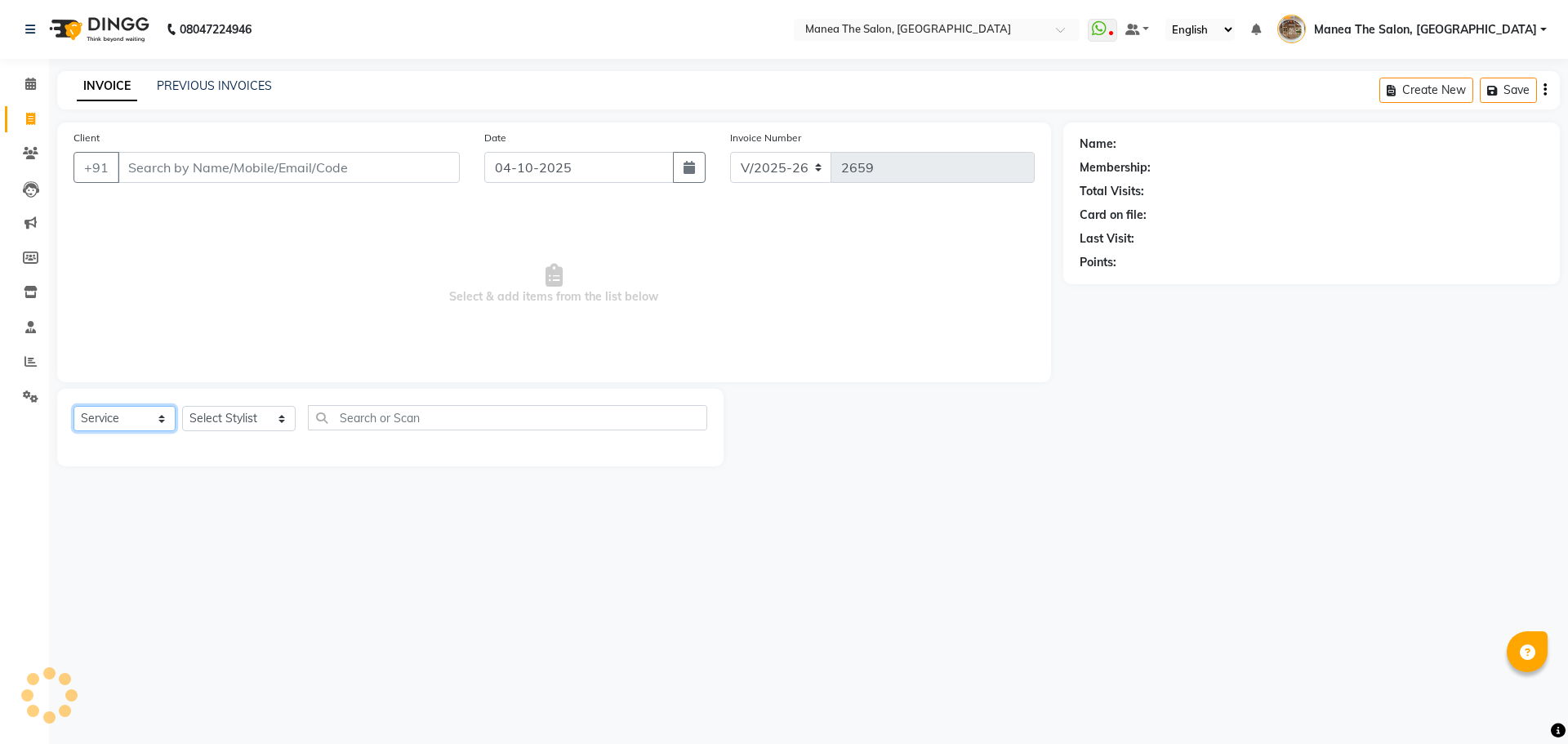
click at [114, 423] on select "Select Service Product Membership Package Voucher Prepaid Gift Card" at bounding box center [124, 418] width 102 height 25
click at [73, 405] on select "Select Service Product Membership Package Voucher Prepaid Gift Card" at bounding box center [124, 418] width 102 height 25
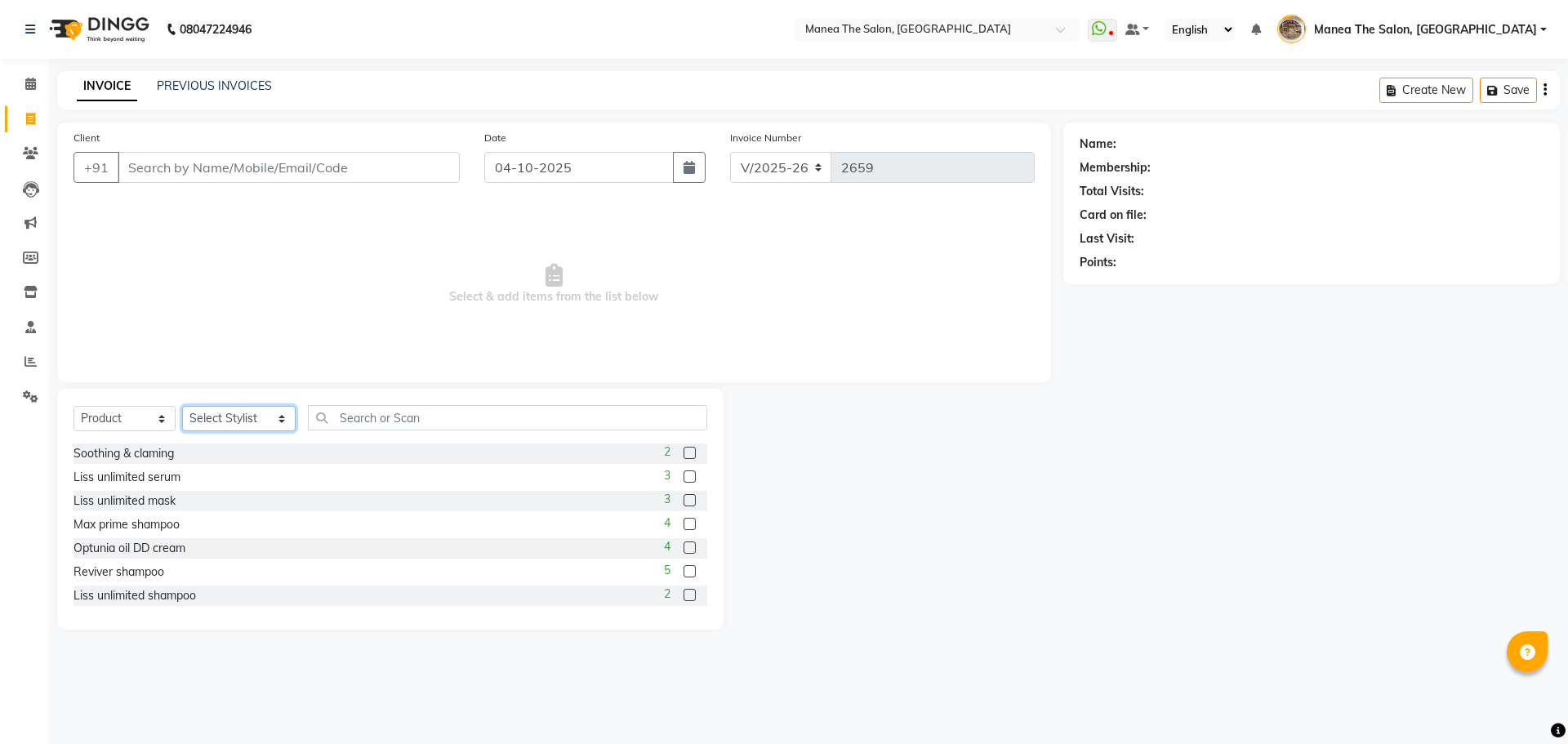
click at [226, 423] on select "Select Stylist Faizan shaik Front Office Kaif Madhavi Mocharla Ramalakshmi Pelu…" at bounding box center [239, 418] width 114 height 25
click at [183, 405] on select "Select Stylist Faizan shaik Front Office Kaif Madhavi Mocharla Ramalakshmi Pelu…" at bounding box center [239, 418] width 114 height 25
click at [368, 422] on input "text" at bounding box center [507, 417] width 399 height 25
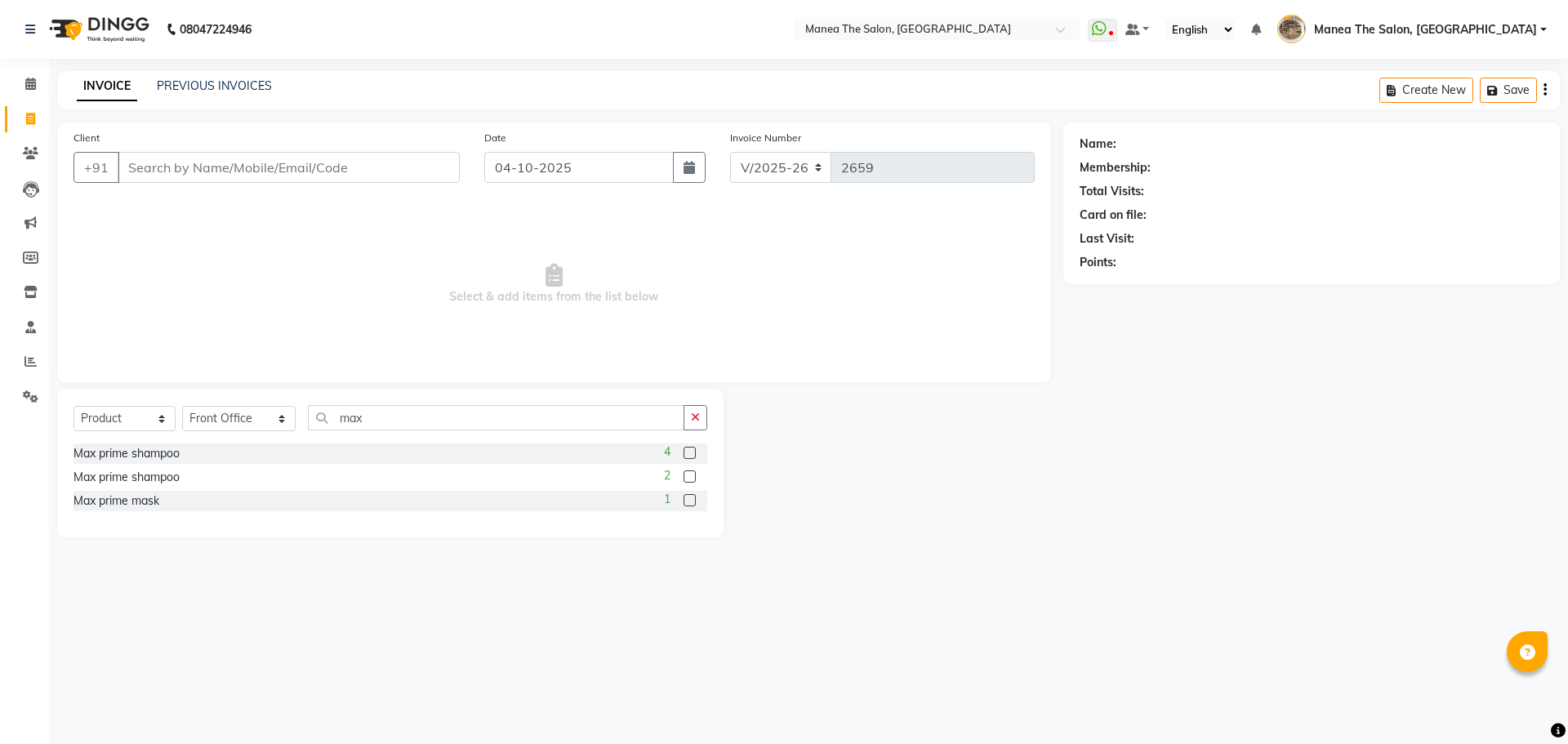
click at [690, 453] on label at bounding box center [689, 452] width 12 height 12
click at [690, 453] on input "checkbox" at bounding box center [688, 452] width 10 height 10
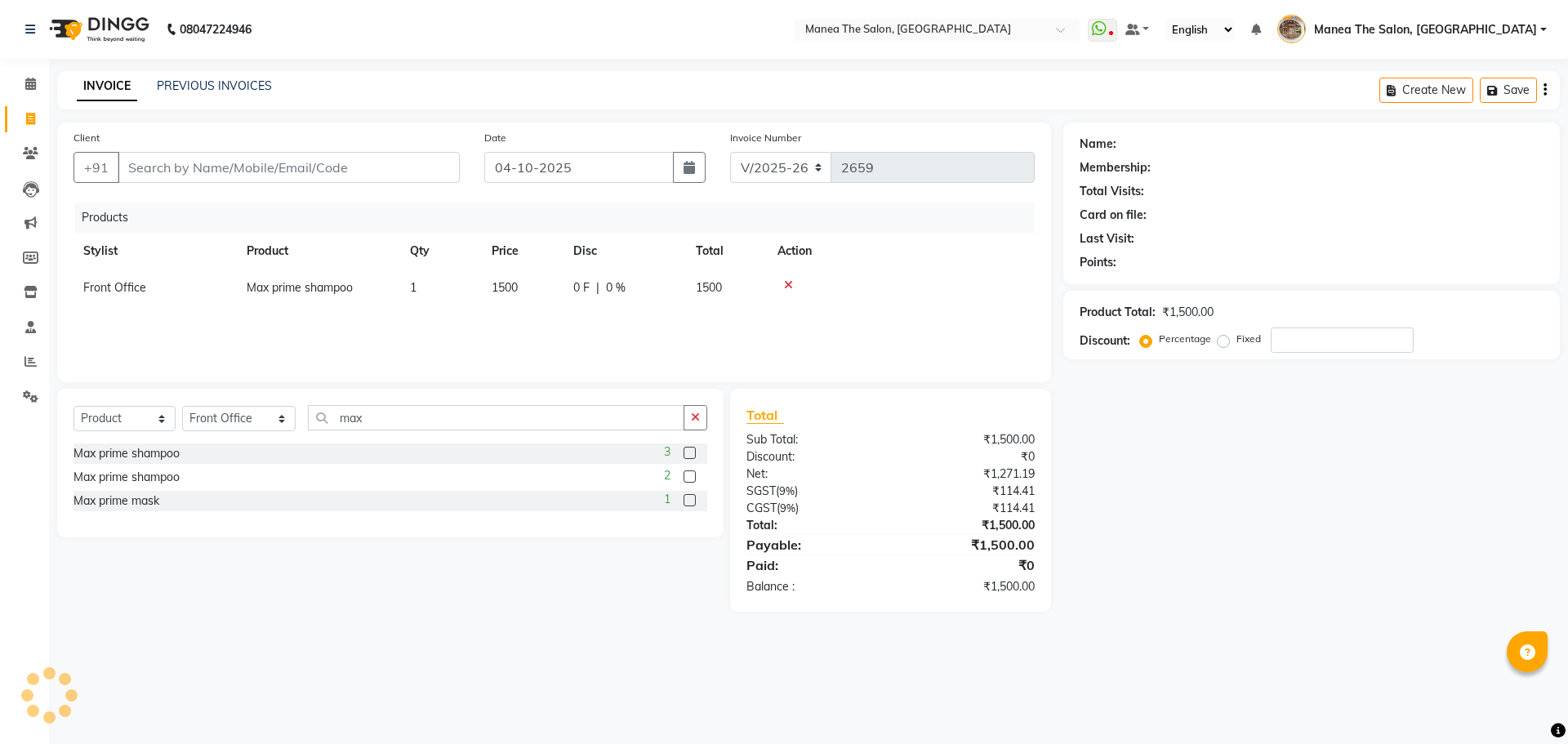
click at [688, 477] on label at bounding box center [689, 476] width 12 height 12
click at [688, 477] on input "checkbox" at bounding box center [688, 477] width 10 height 10
click at [686, 501] on label at bounding box center [689, 499] width 12 height 12
click at [686, 501] on input "checkbox" at bounding box center [688, 500] width 10 height 10
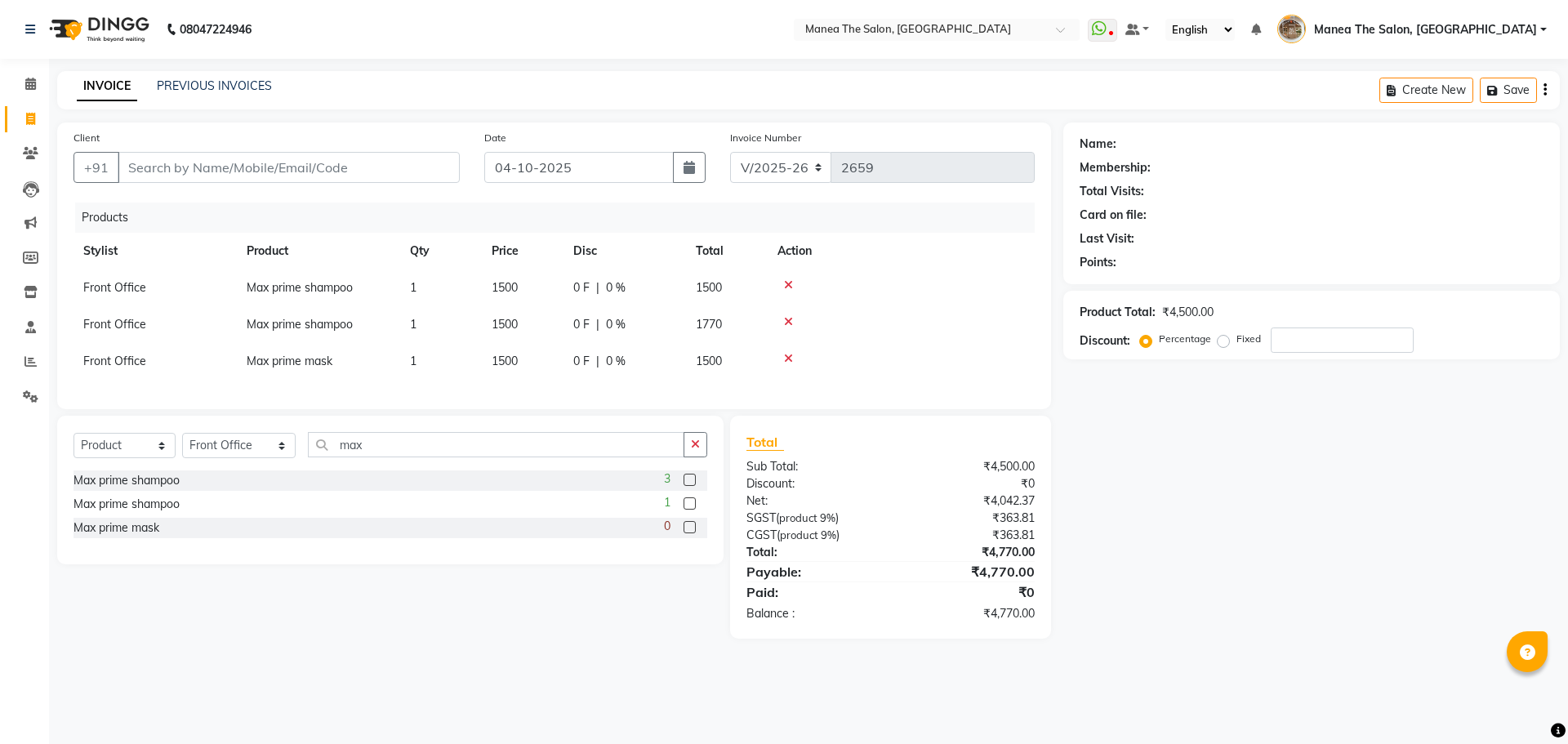
click at [788, 354] on icon at bounding box center [789, 358] width 9 height 11
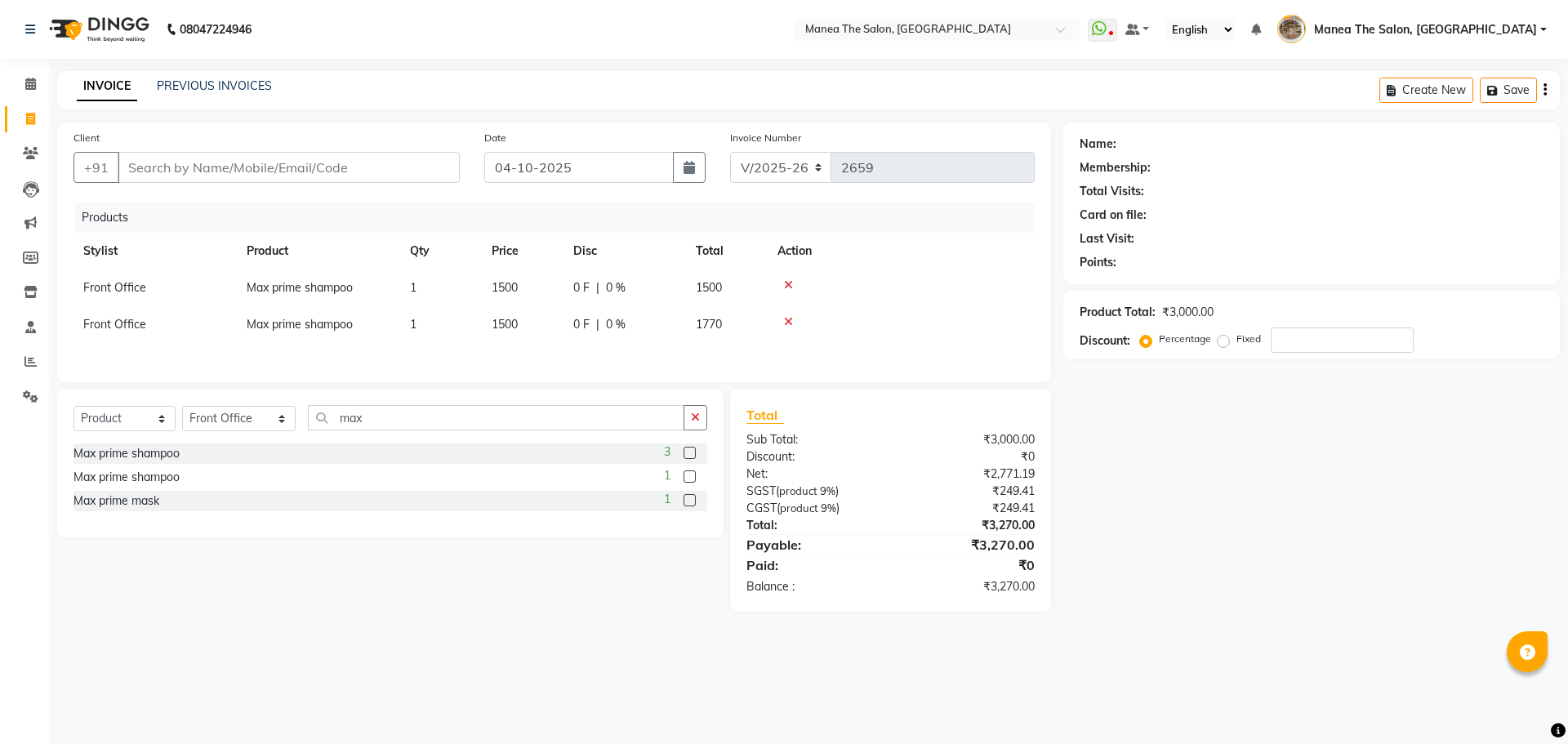
click at [786, 322] on icon at bounding box center [789, 322] width 9 height 11
click at [785, 284] on icon at bounding box center [789, 285] width 9 height 11
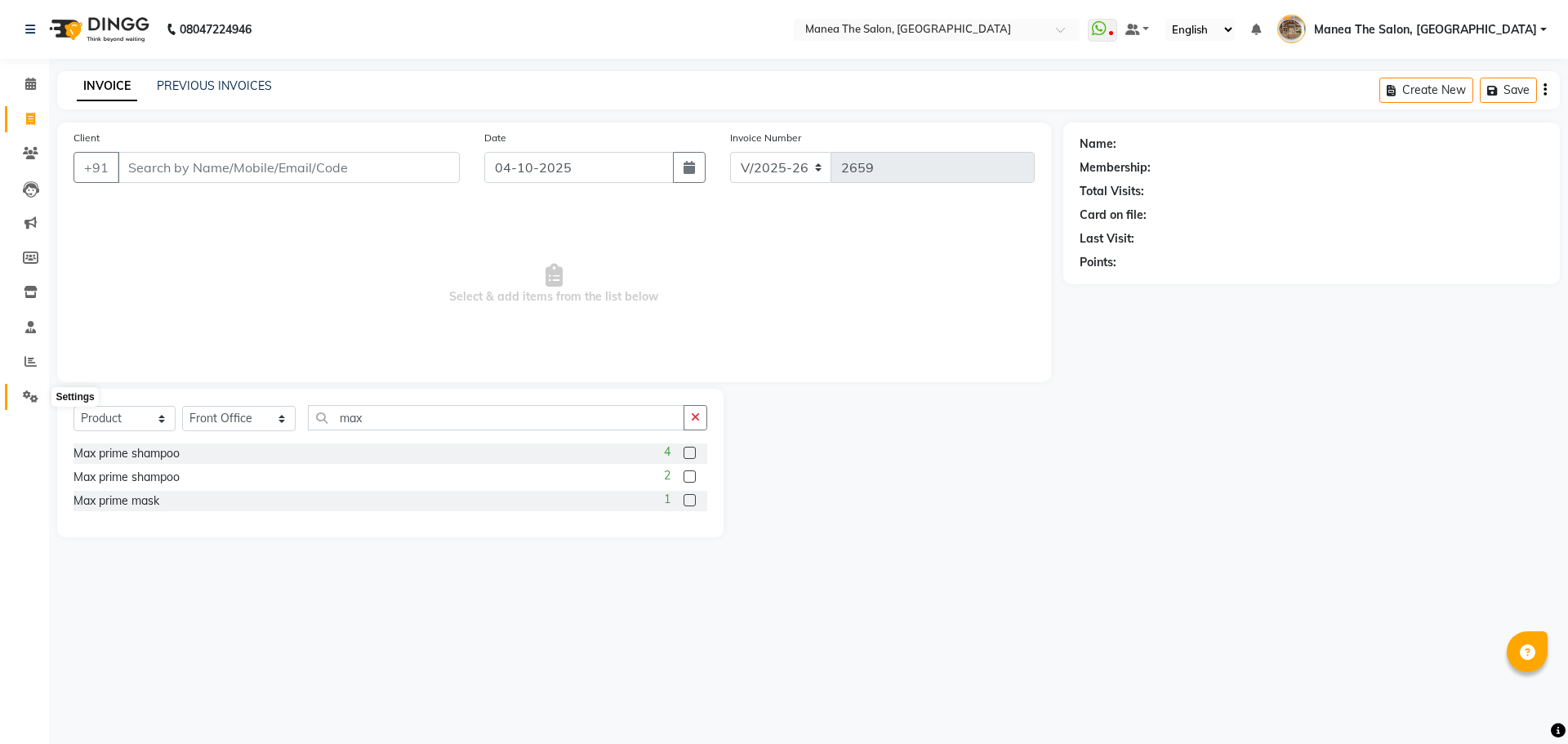
click at [34, 393] on icon at bounding box center [30, 396] width 15 height 12
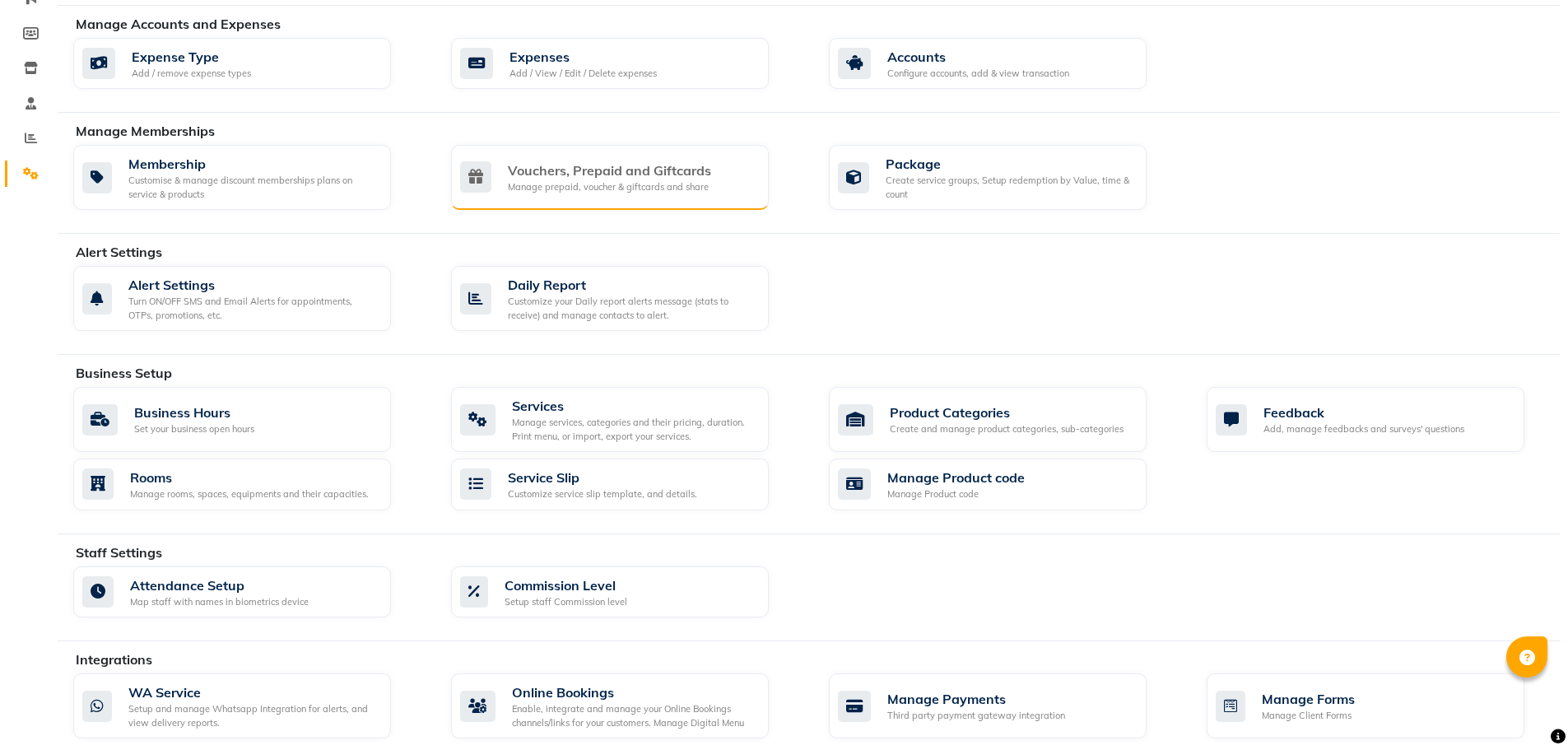
scroll to position [247, 0]
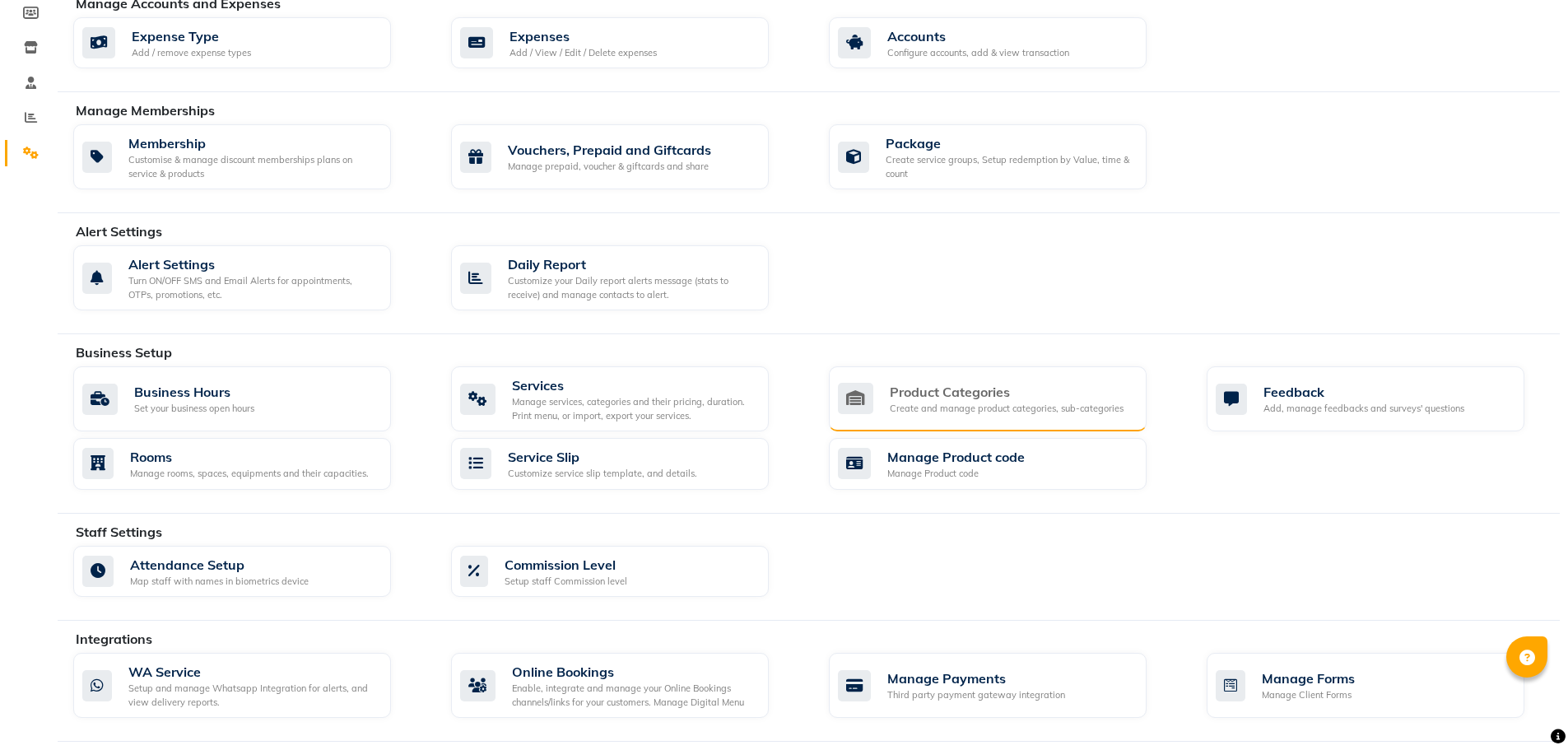
click at [917, 396] on div "Product Categories" at bounding box center [1006, 392] width 233 height 20
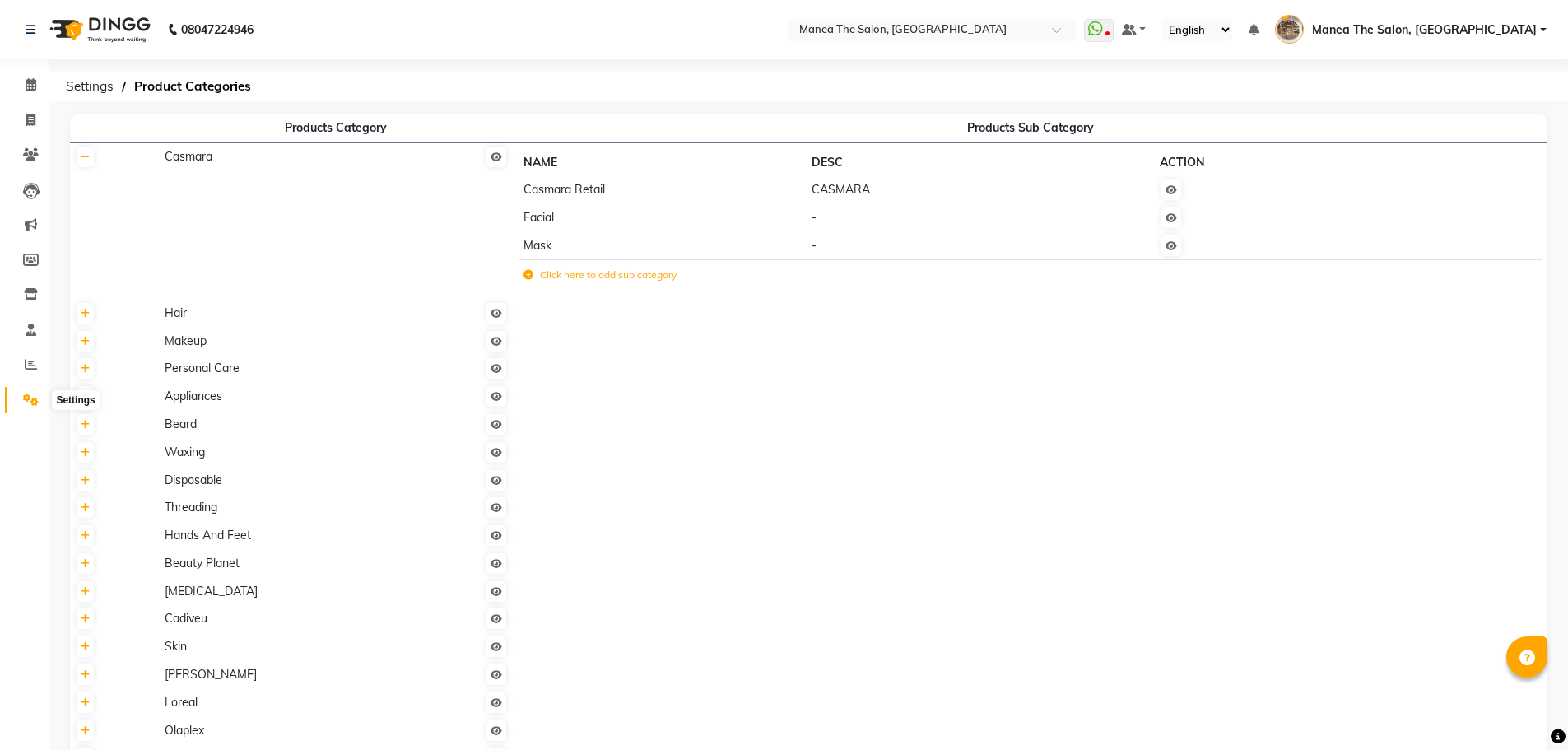
click at [27, 400] on icon at bounding box center [30, 399] width 15 height 12
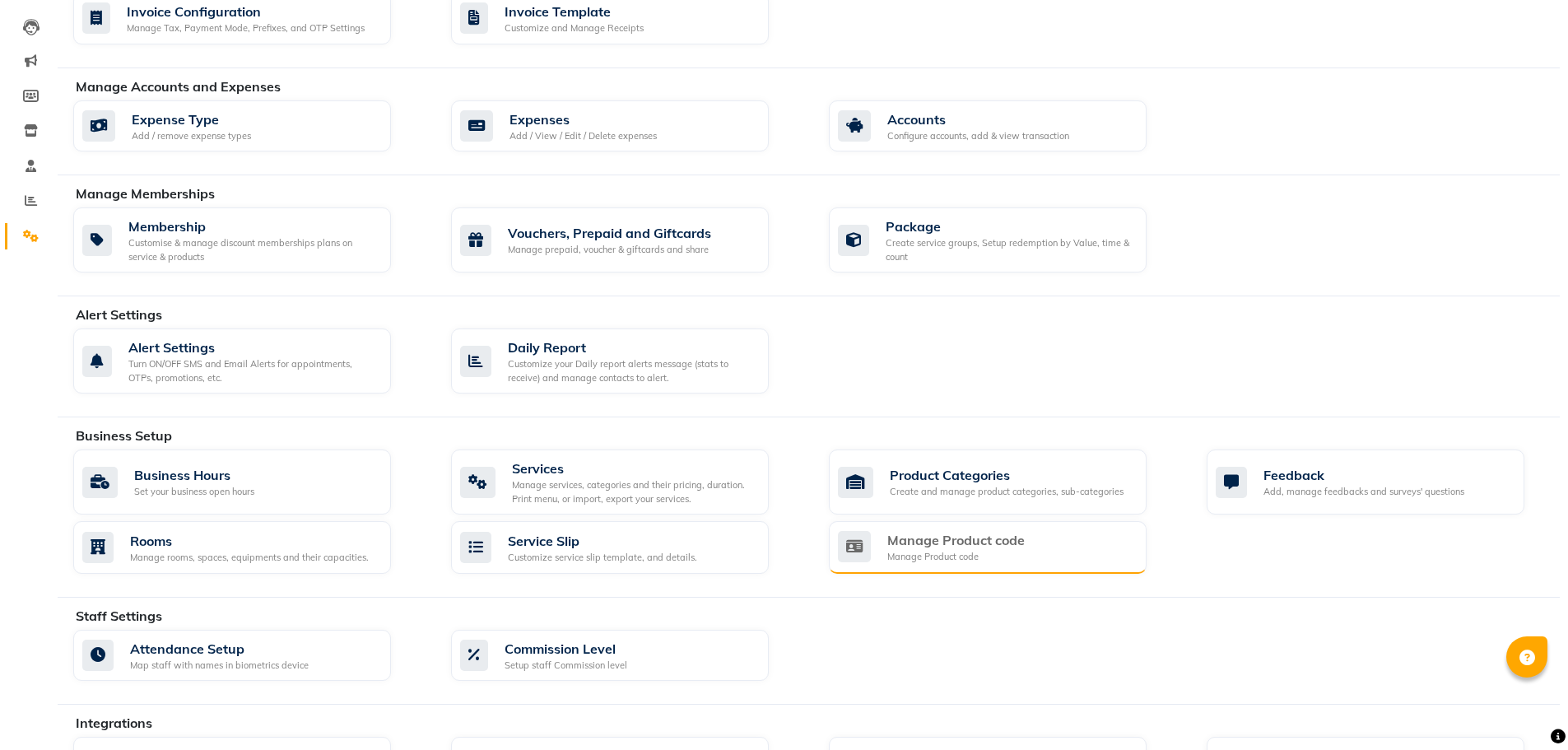
scroll to position [165, 0]
click at [999, 498] on div "Product Categories Create and manage product categories, sub-categories" at bounding box center [987, 481] width 318 height 65
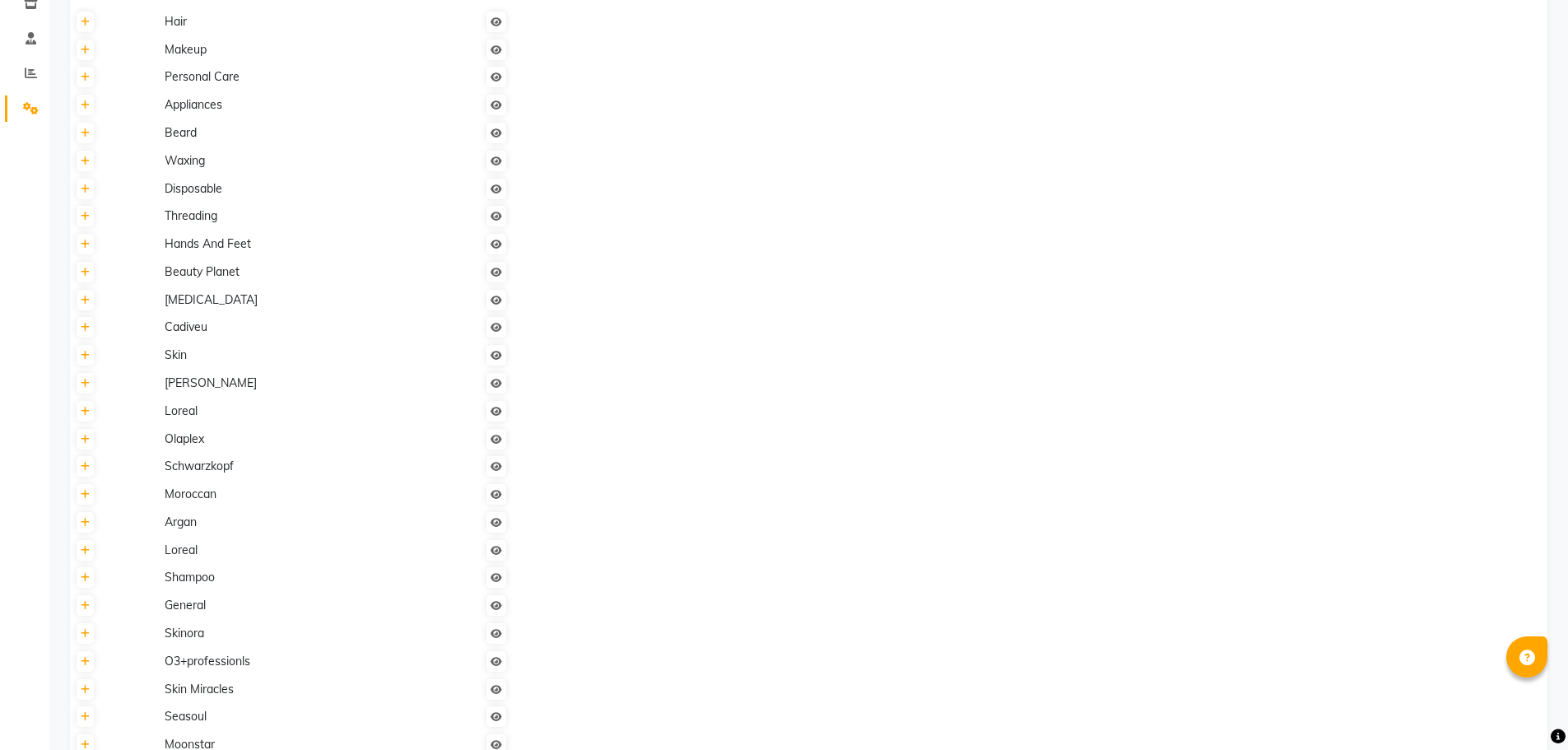
scroll to position [329, 0]
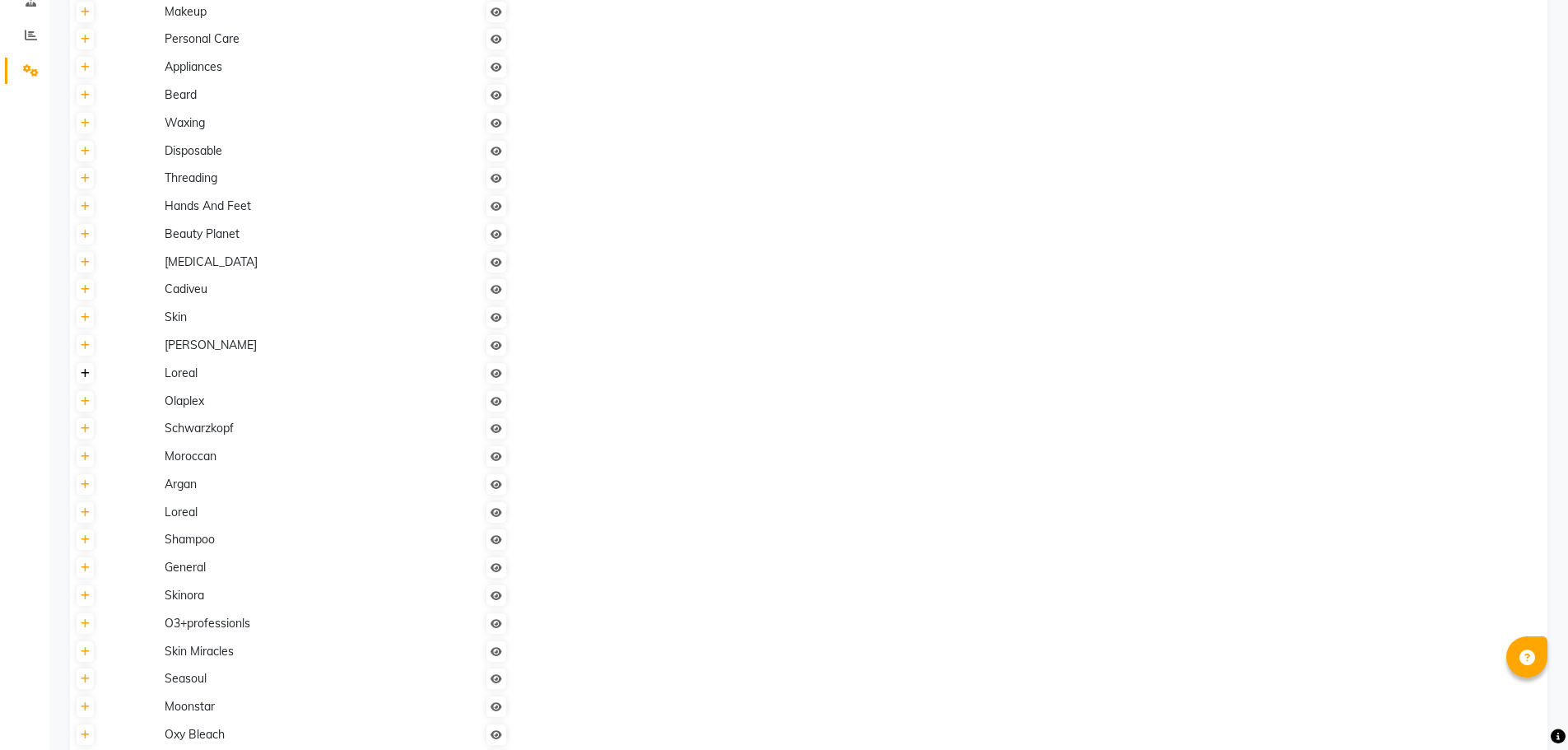
click at [81, 373] on icon at bounding box center [85, 374] width 9 height 9
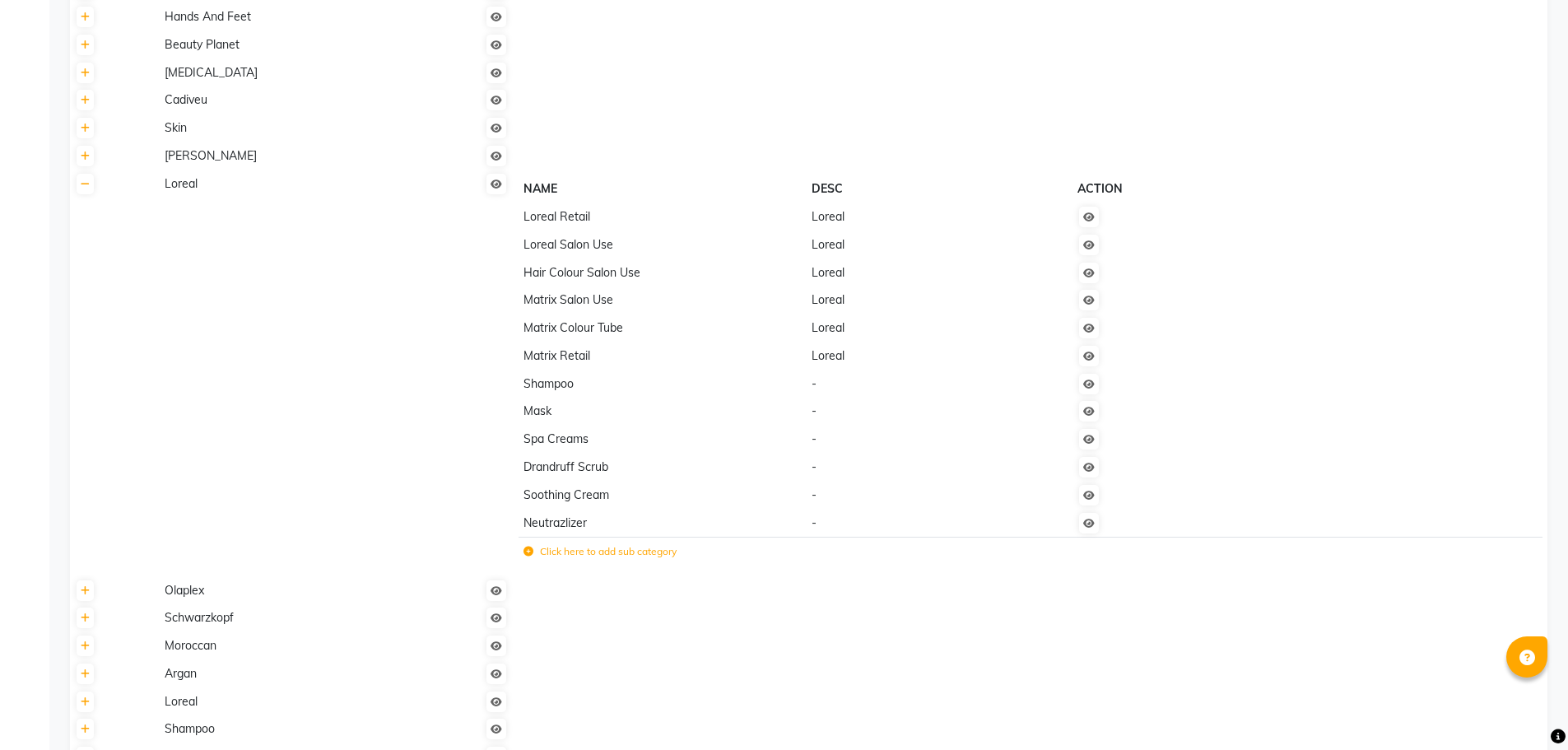
scroll to position [576, 0]
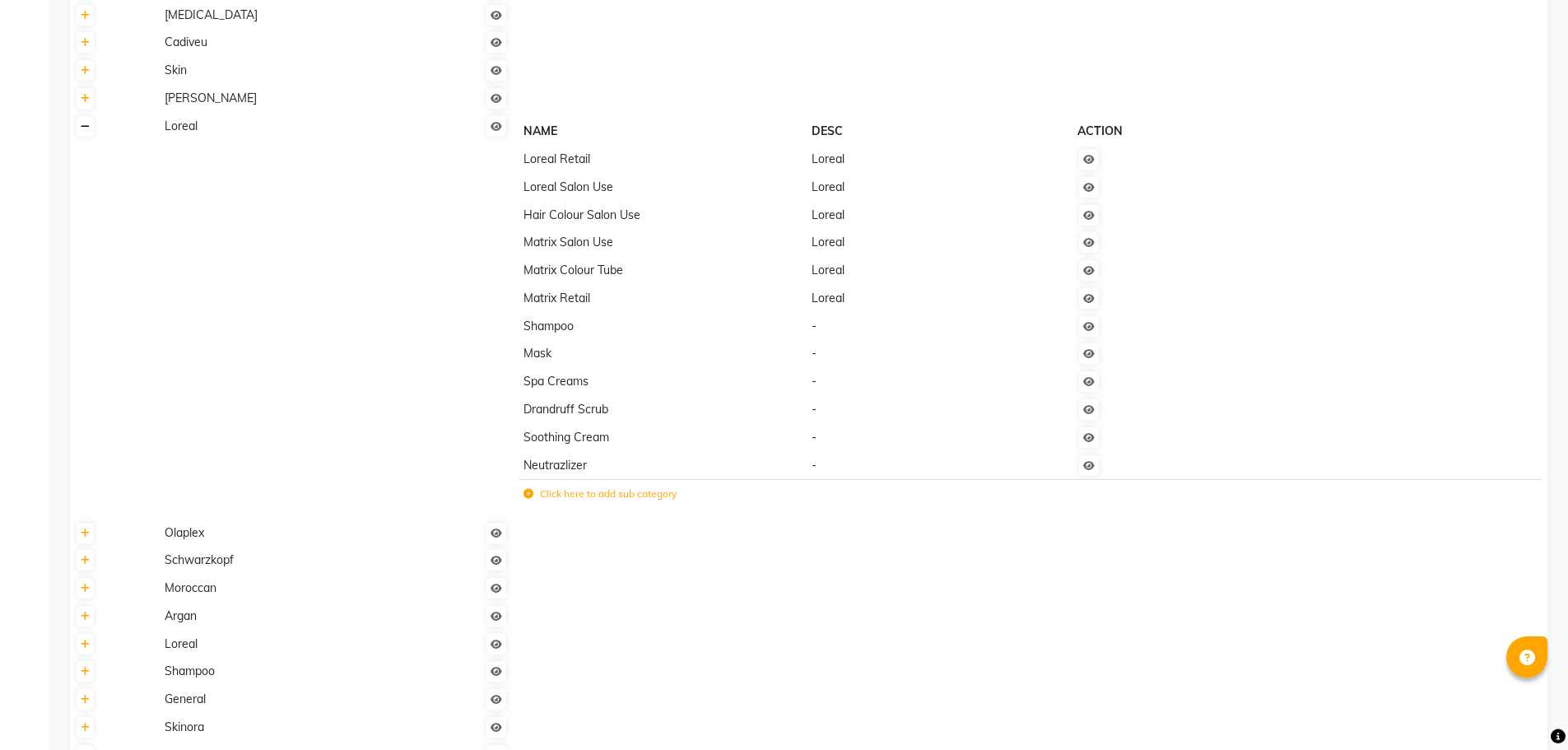
click at [85, 128] on icon at bounding box center [85, 126] width 9 height 9
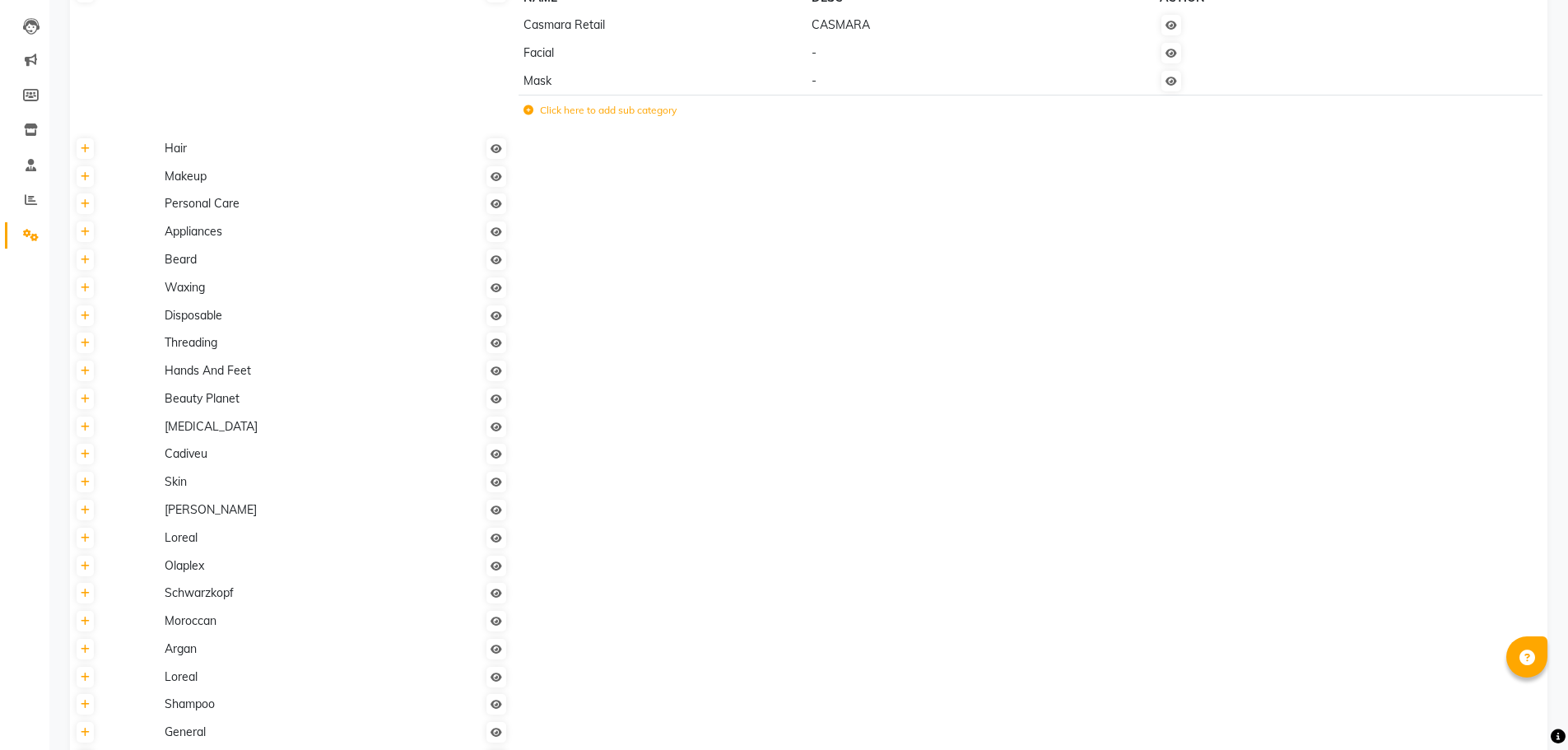
scroll to position [0, 0]
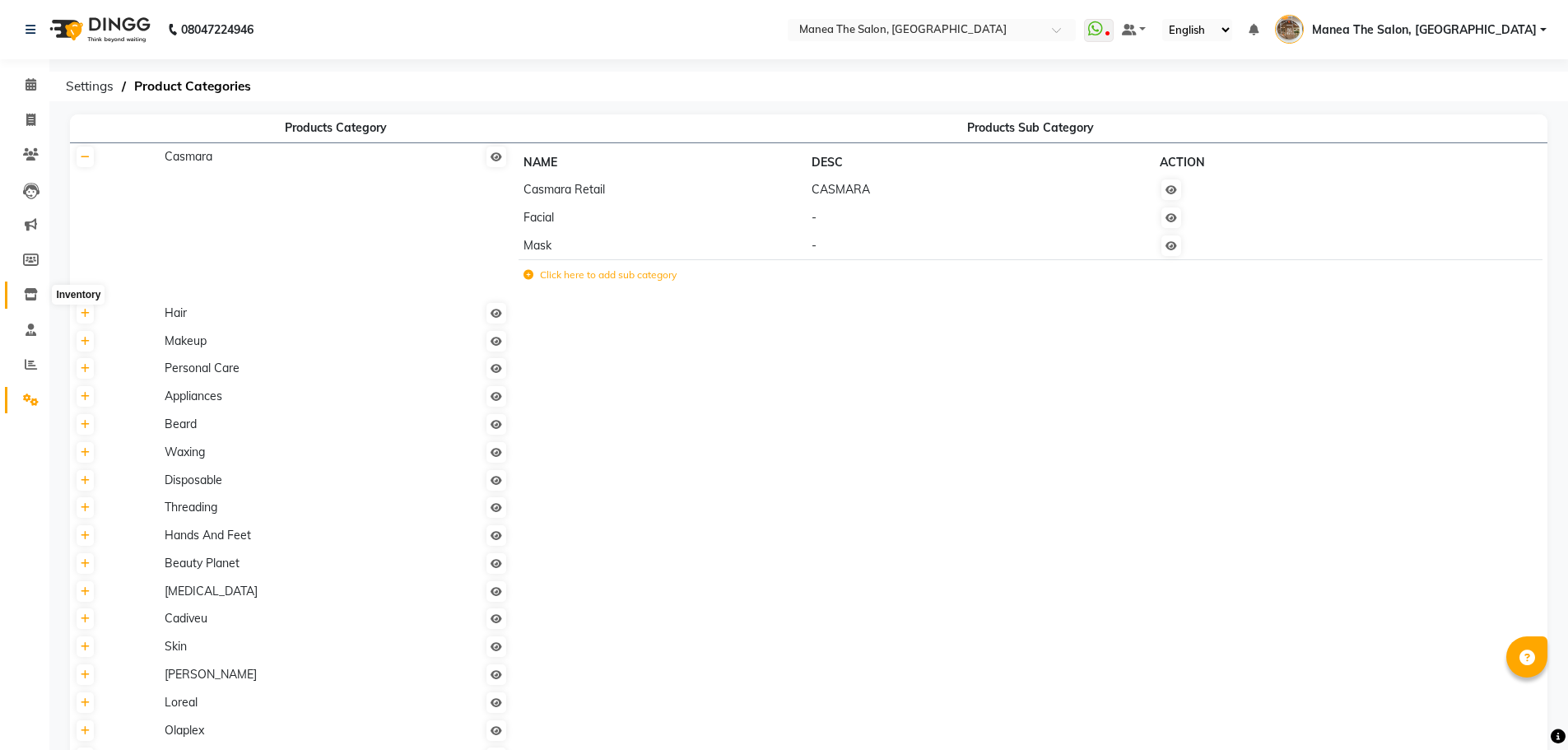
click at [25, 294] on icon at bounding box center [30, 294] width 14 height 12
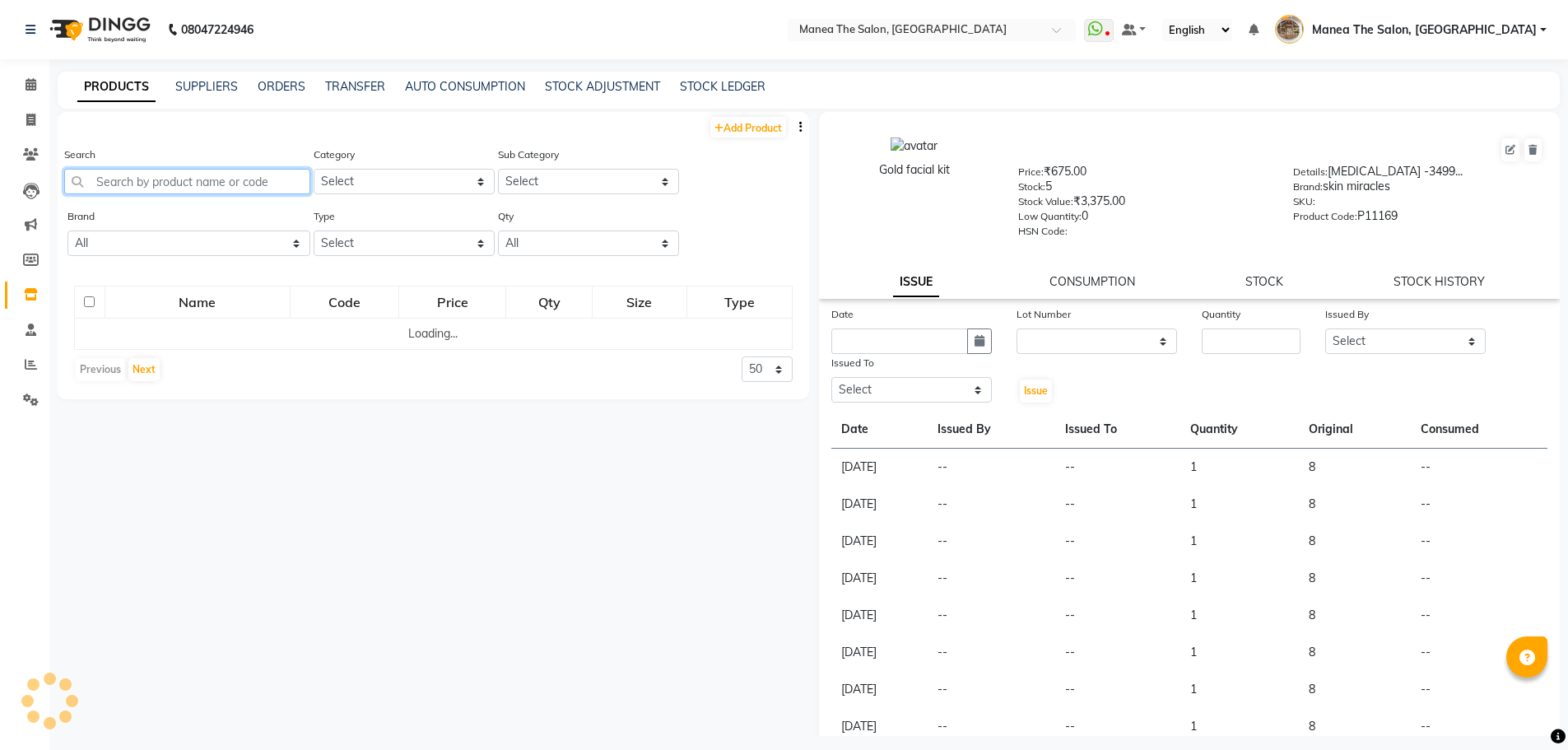
click at [109, 181] on input "text" at bounding box center [187, 181] width 246 height 26
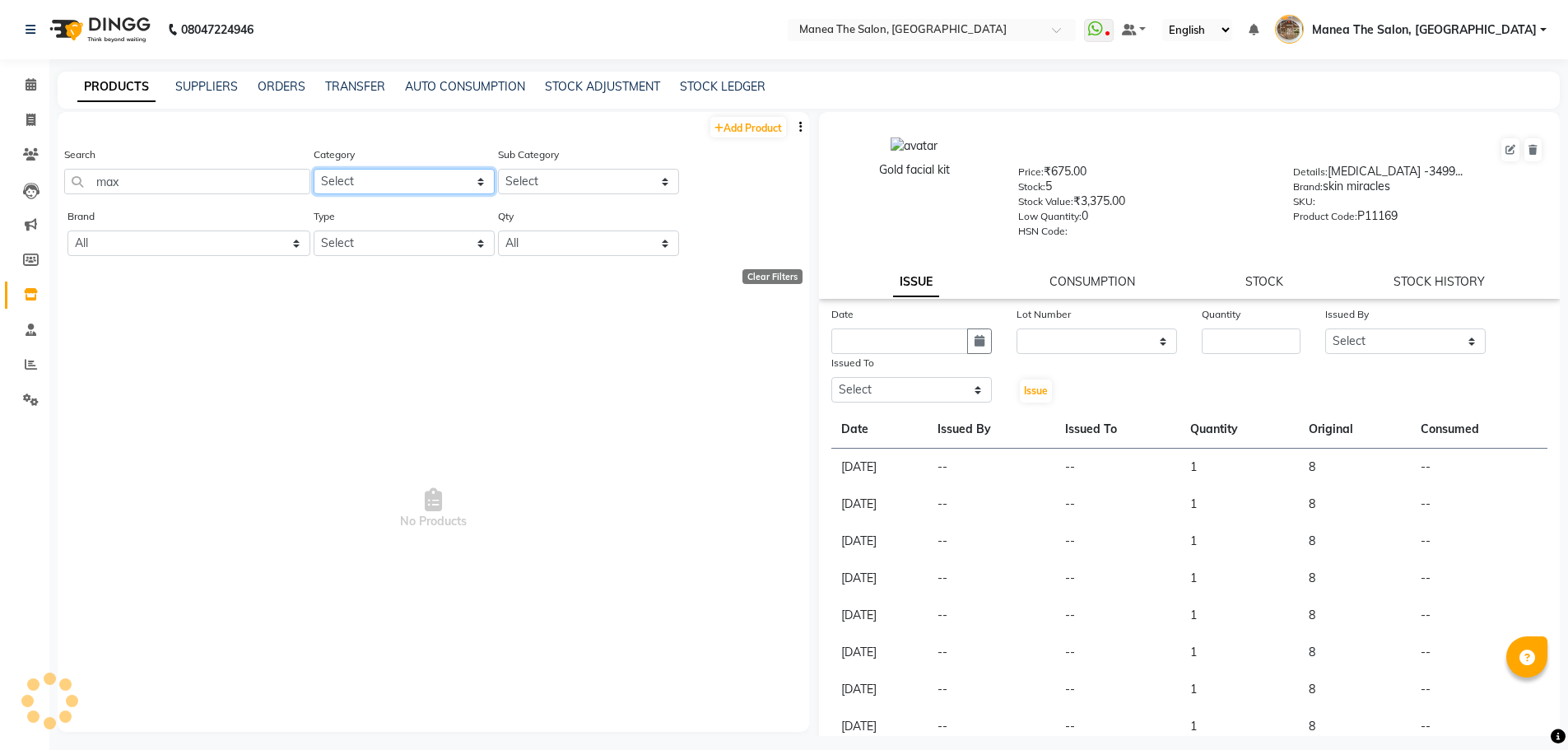
click at [377, 186] on select "Select" at bounding box center [404, 181] width 181 height 26
click at [429, 308] on span "No Products" at bounding box center [434, 509] width 719 height 412
click at [377, 177] on select "Select" at bounding box center [404, 181] width 181 height 26
drag, startPoint x: 375, startPoint y: 357, endPoint x: 228, endPoint y: 213, distance: 205.8
click at [375, 357] on span "No Products" at bounding box center [434, 509] width 719 height 412
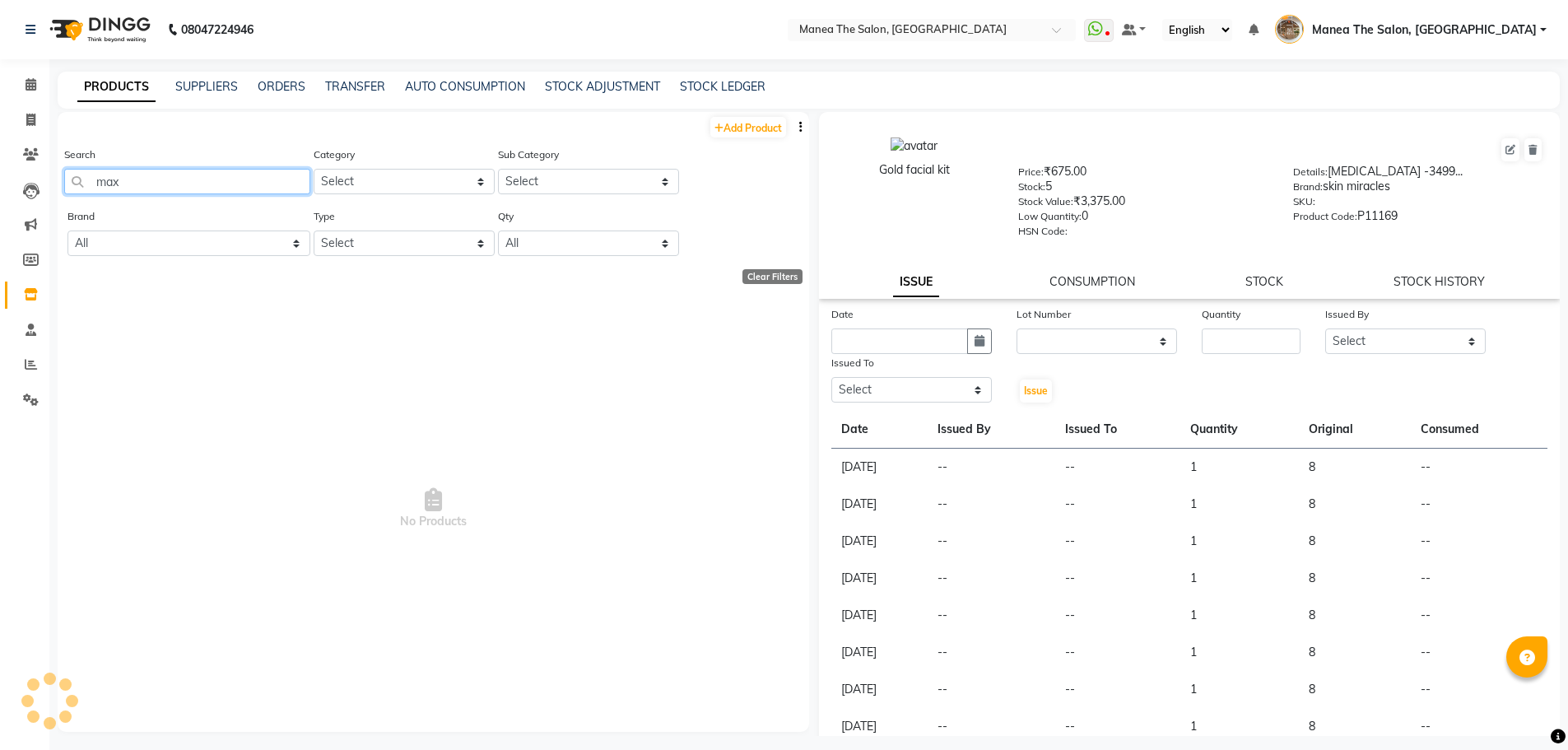
click at [163, 183] on input "max" at bounding box center [187, 181] width 246 height 26
click at [350, 183] on select "Select" at bounding box center [404, 181] width 181 height 26
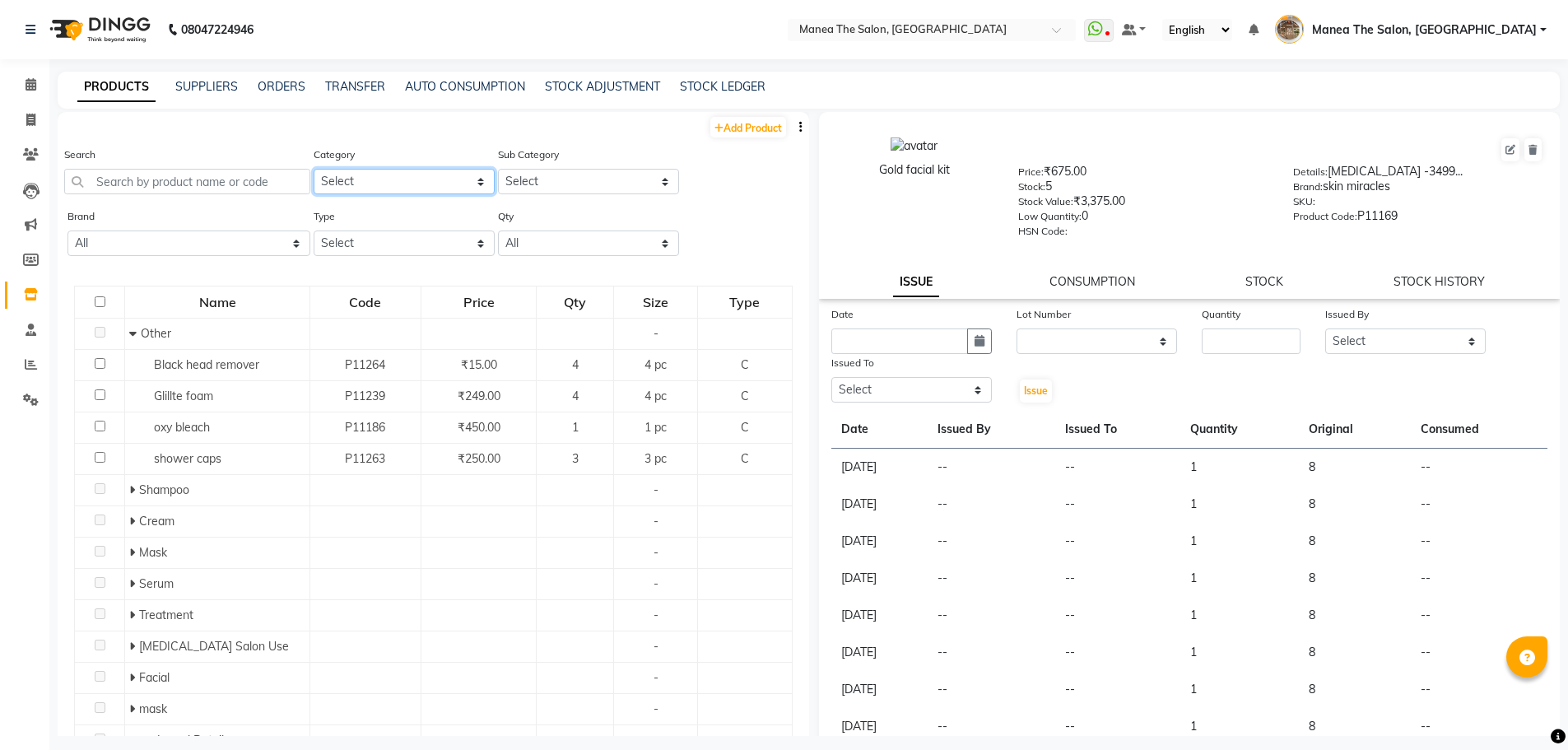
click at [372, 183] on select "Select" at bounding box center [404, 181] width 181 height 26
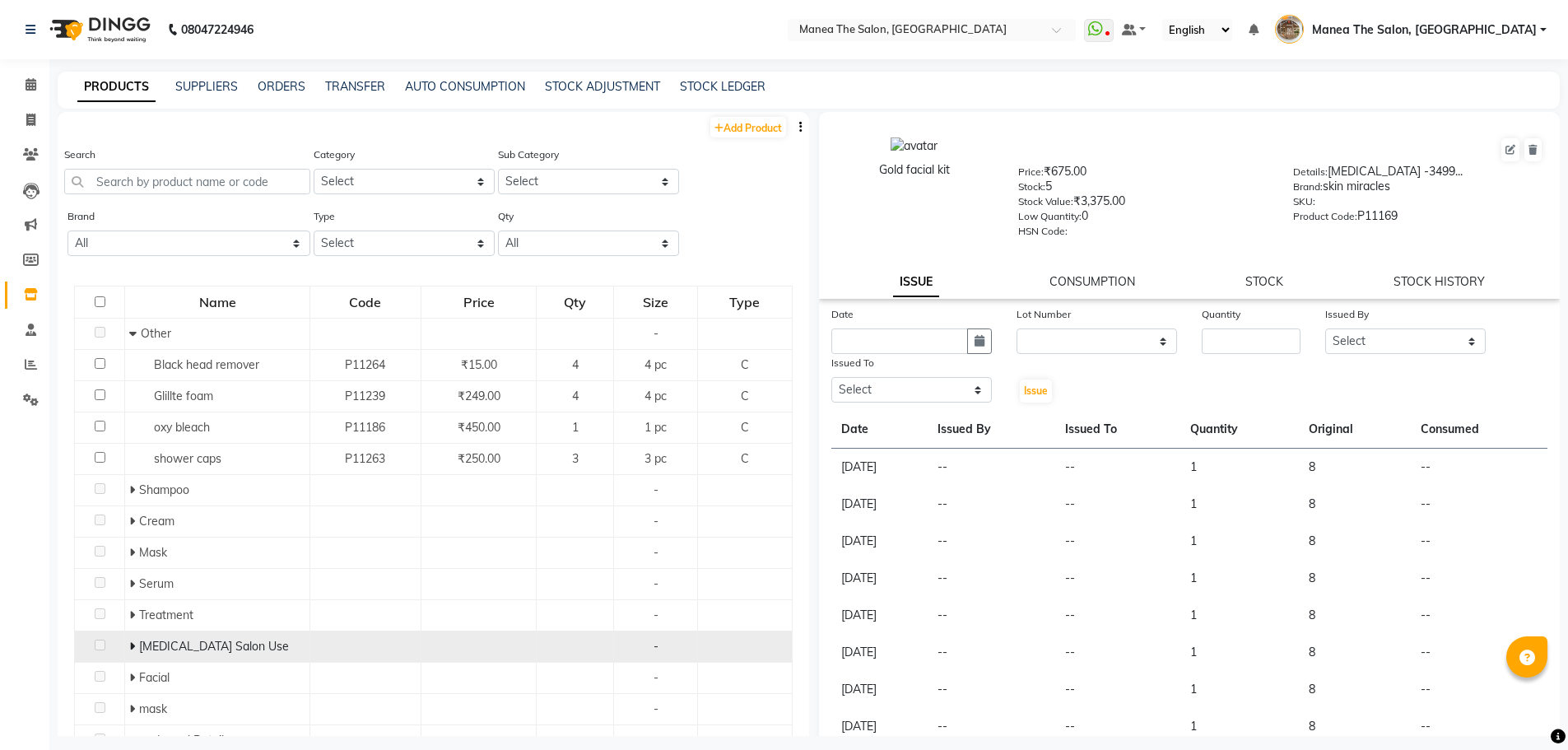
click at [194, 648] on span "Botox Salon Use" at bounding box center [214, 646] width 150 height 15
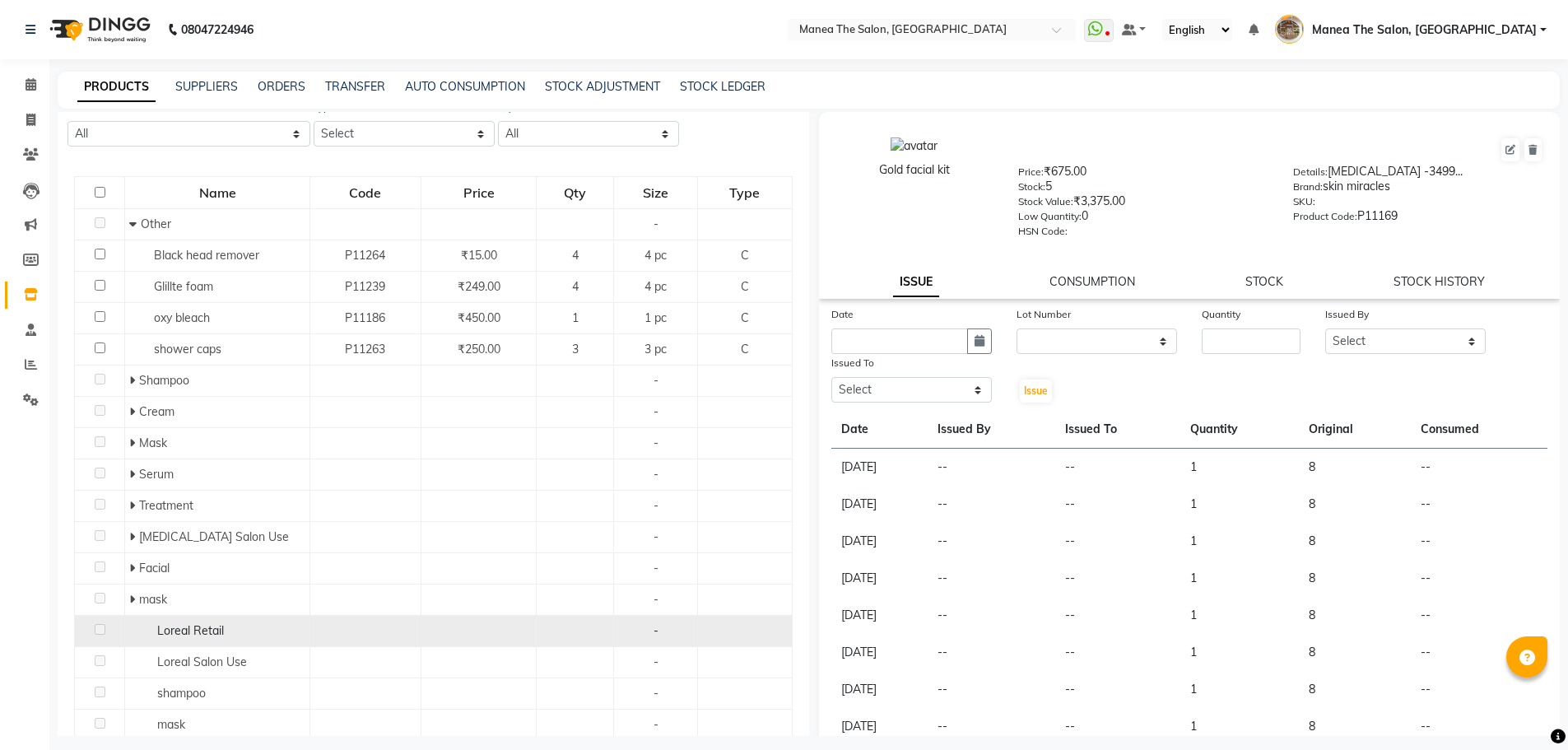
scroll to position [258, 0]
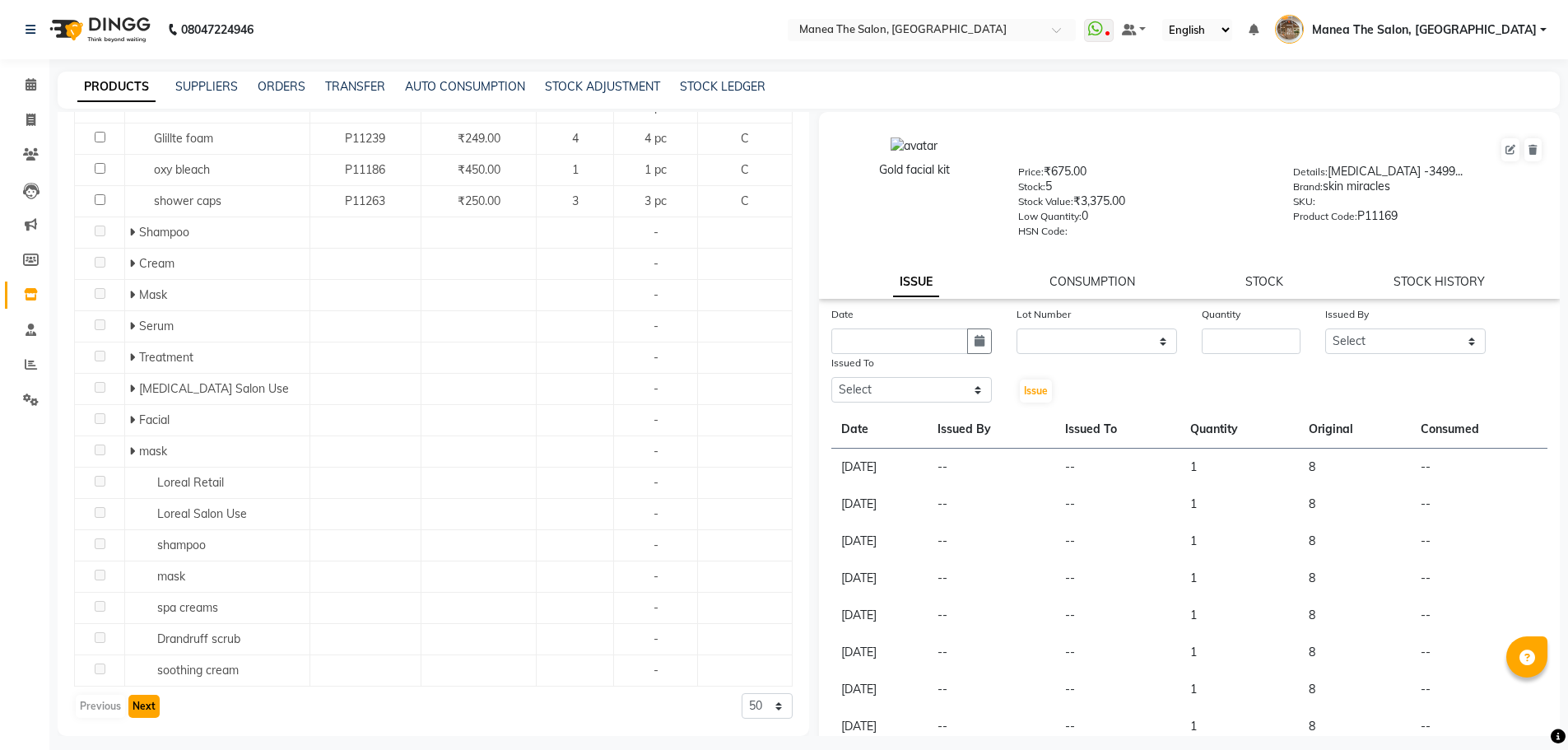
click at [146, 703] on button "Next" at bounding box center [143, 705] width 31 height 23
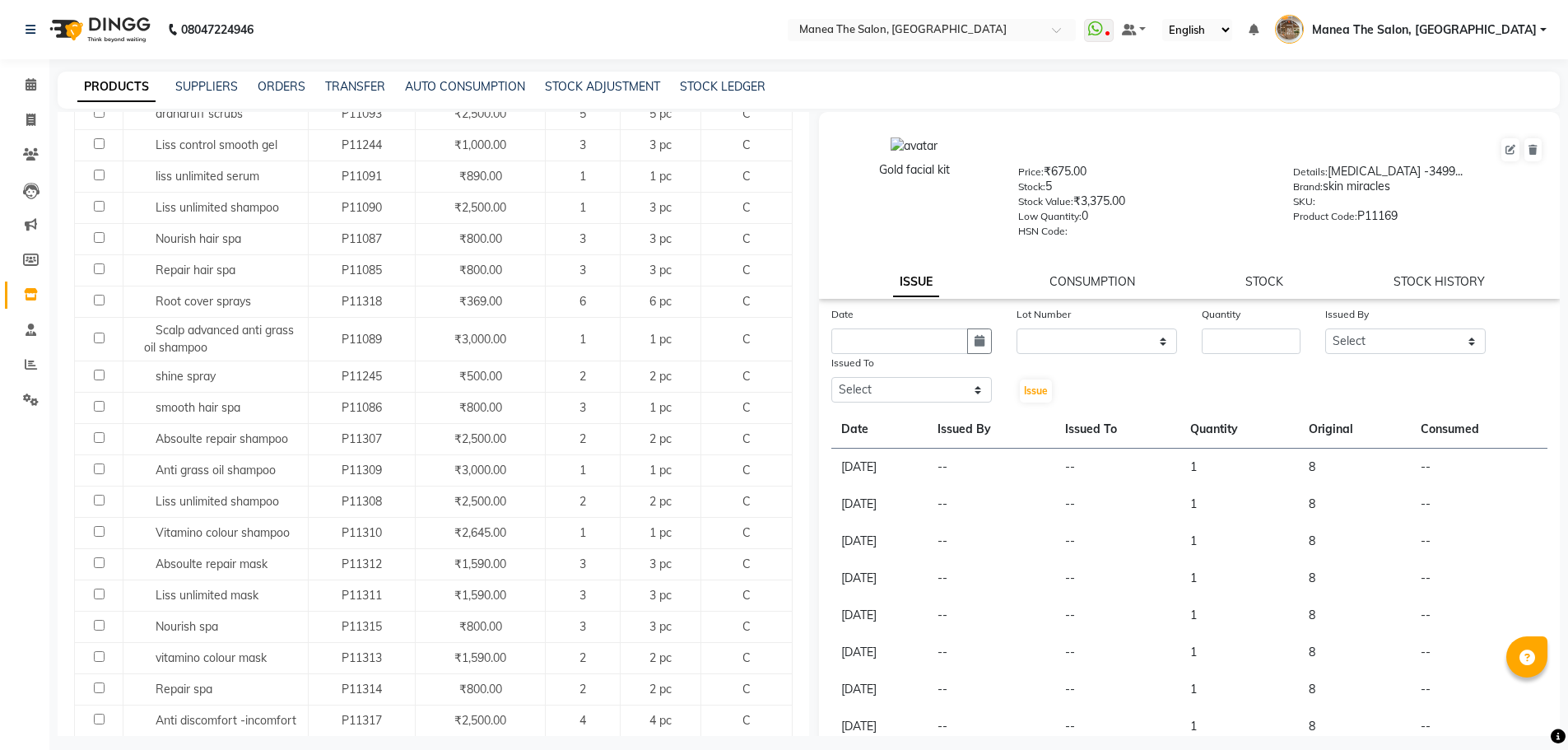
scroll to position [1316, 0]
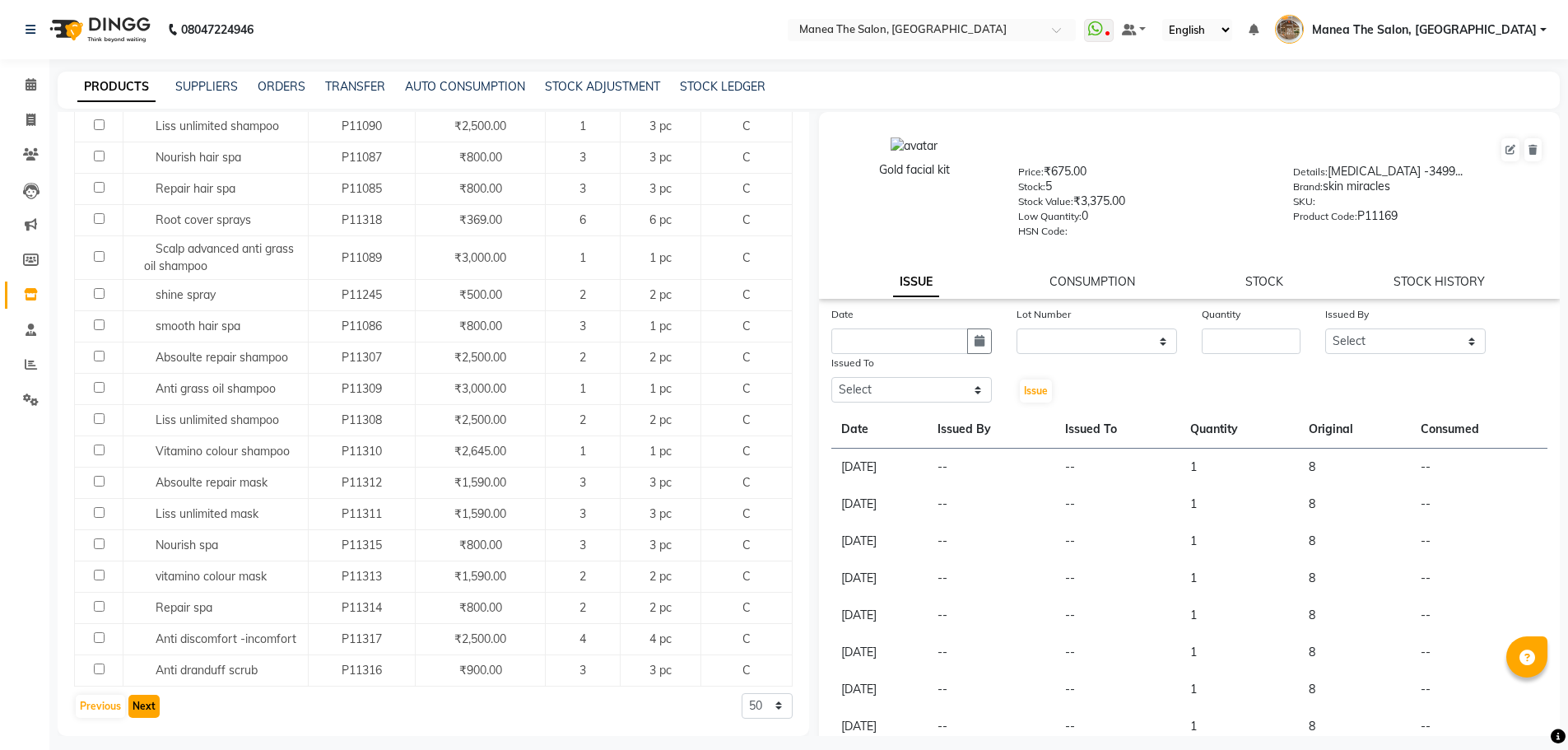
click at [151, 706] on button "Next" at bounding box center [143, 705] width 31 height 23
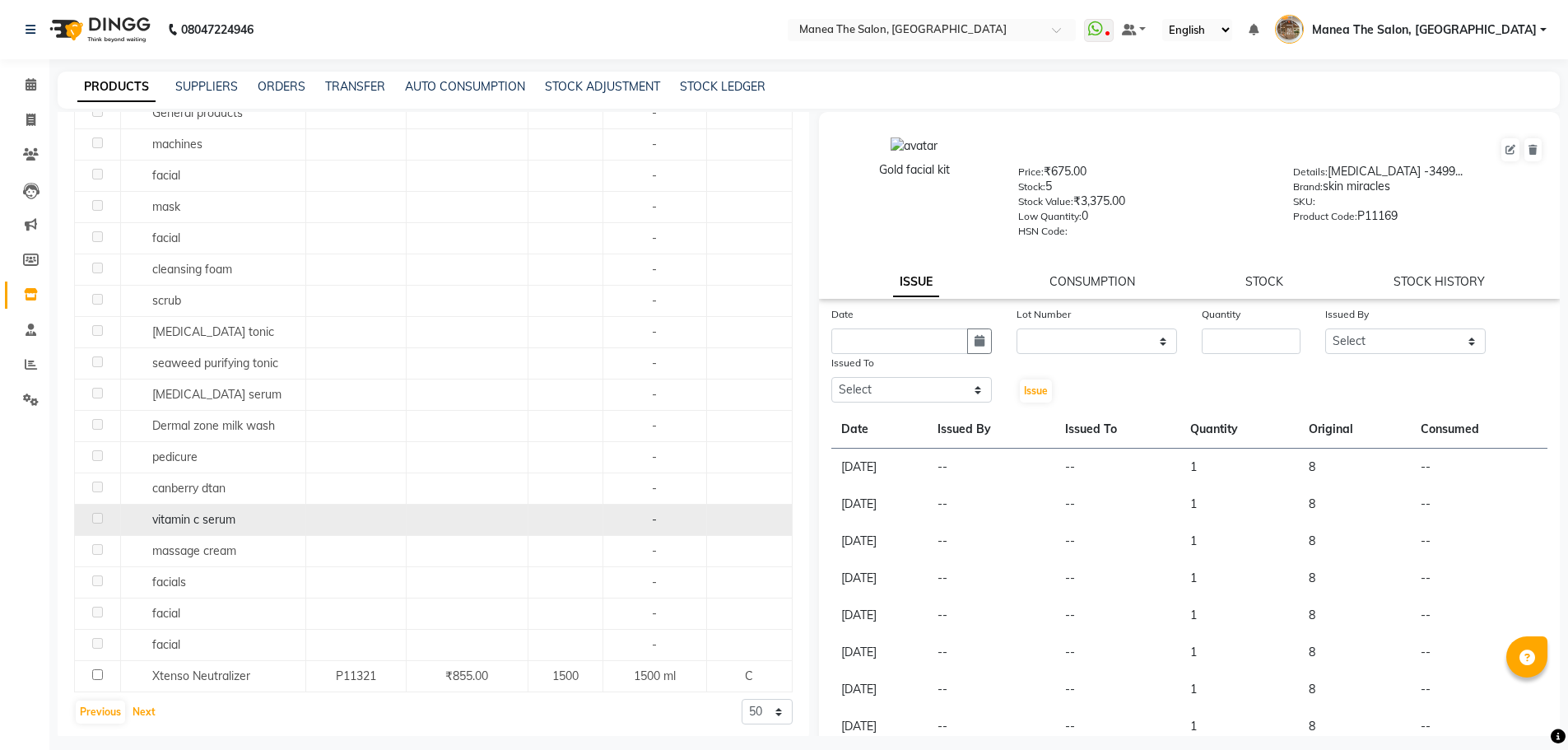
scroll to position [664, 0]
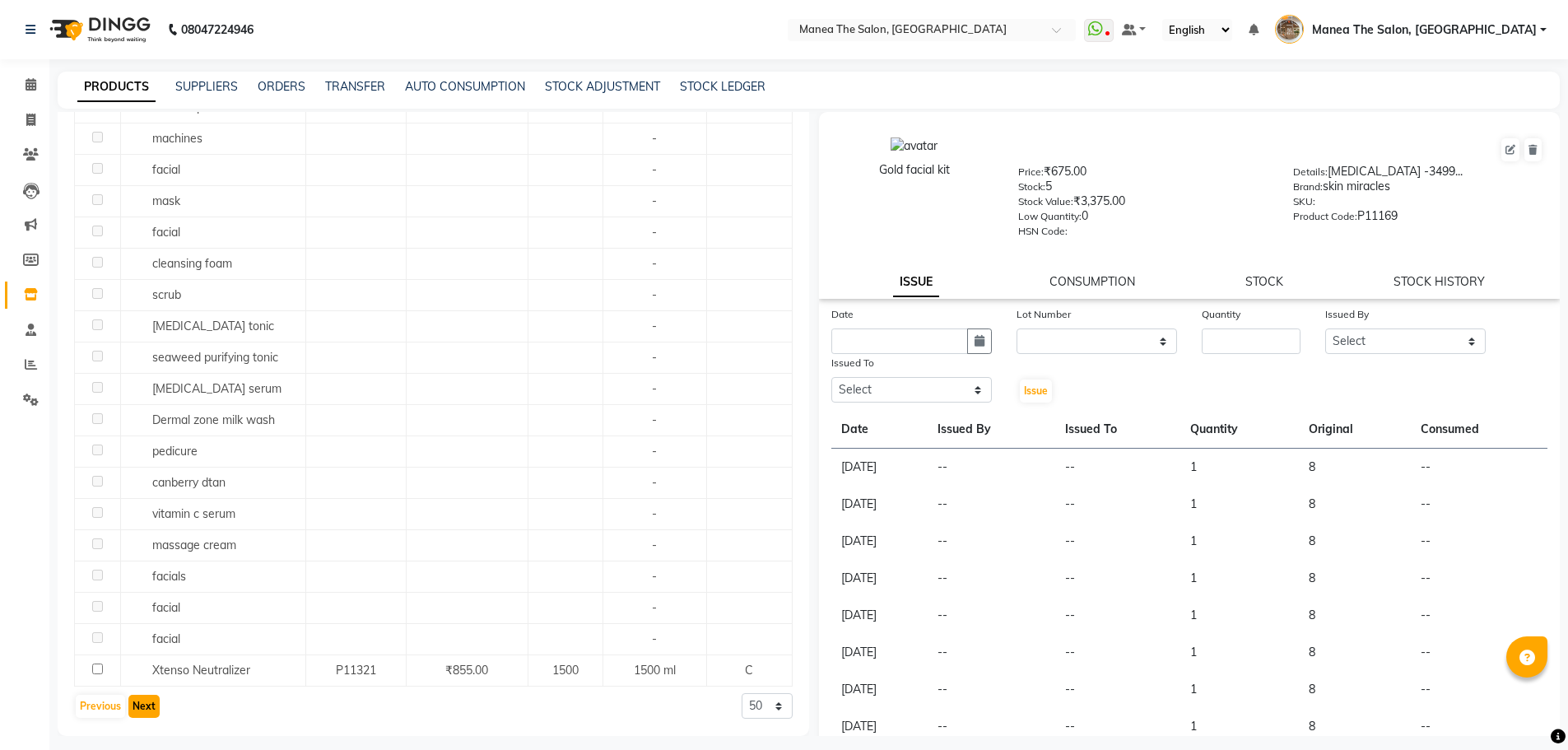
click at [142, 704] on button "Next" at bounding box center [143, 705] width 31 height 23
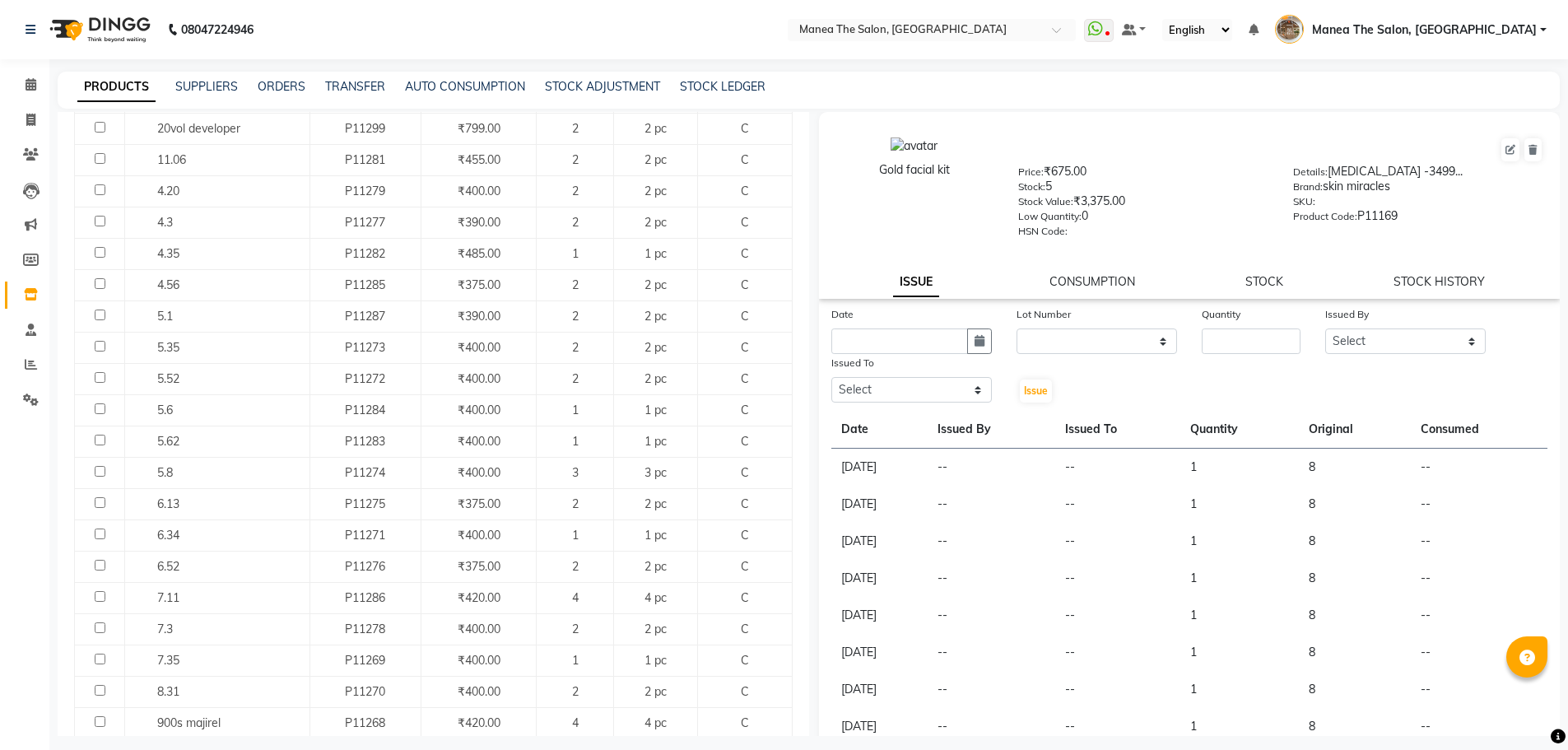
scroll to position [1196, 0]
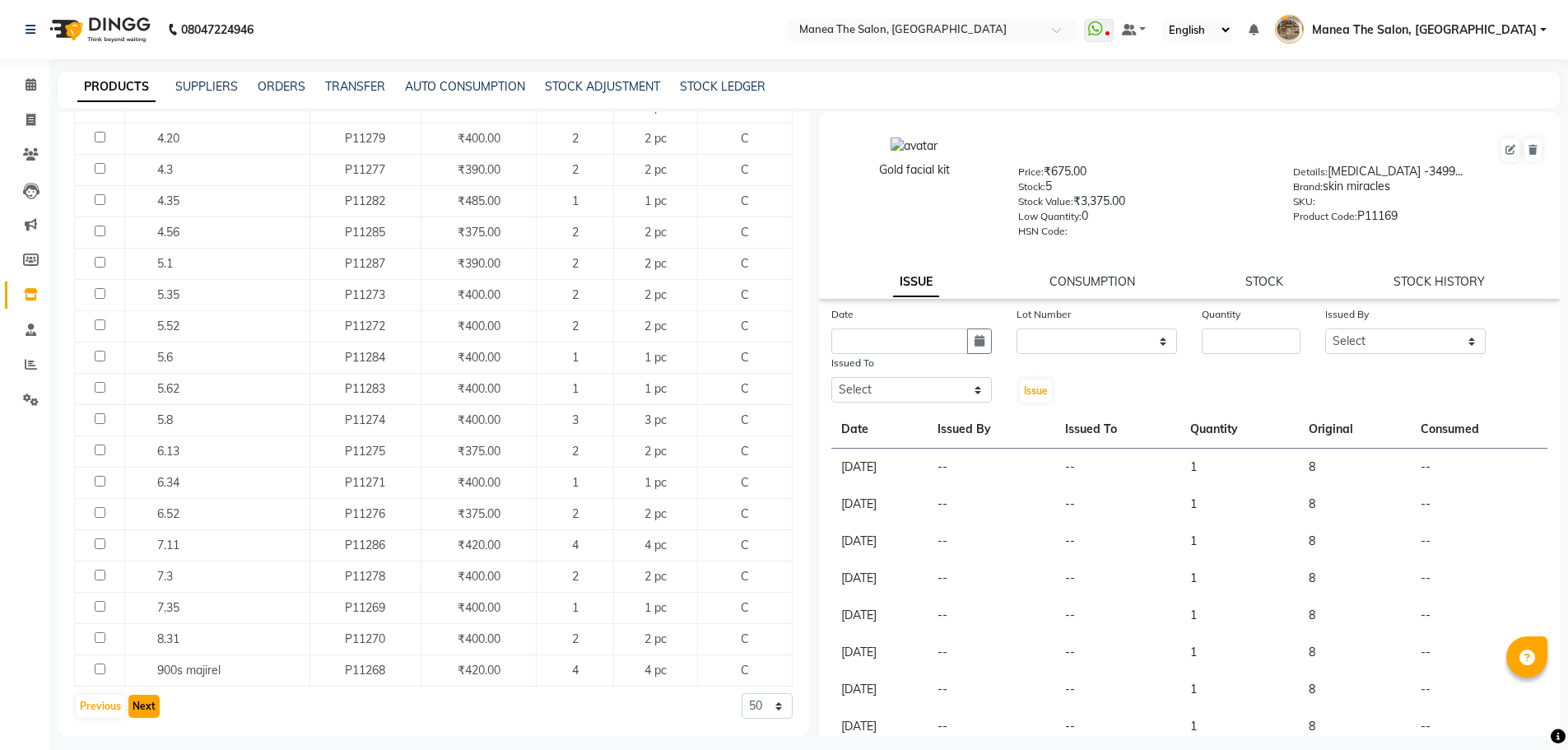
click at [139, 703] on button "Next" at bounding box center [143, 705] width 31 height 23
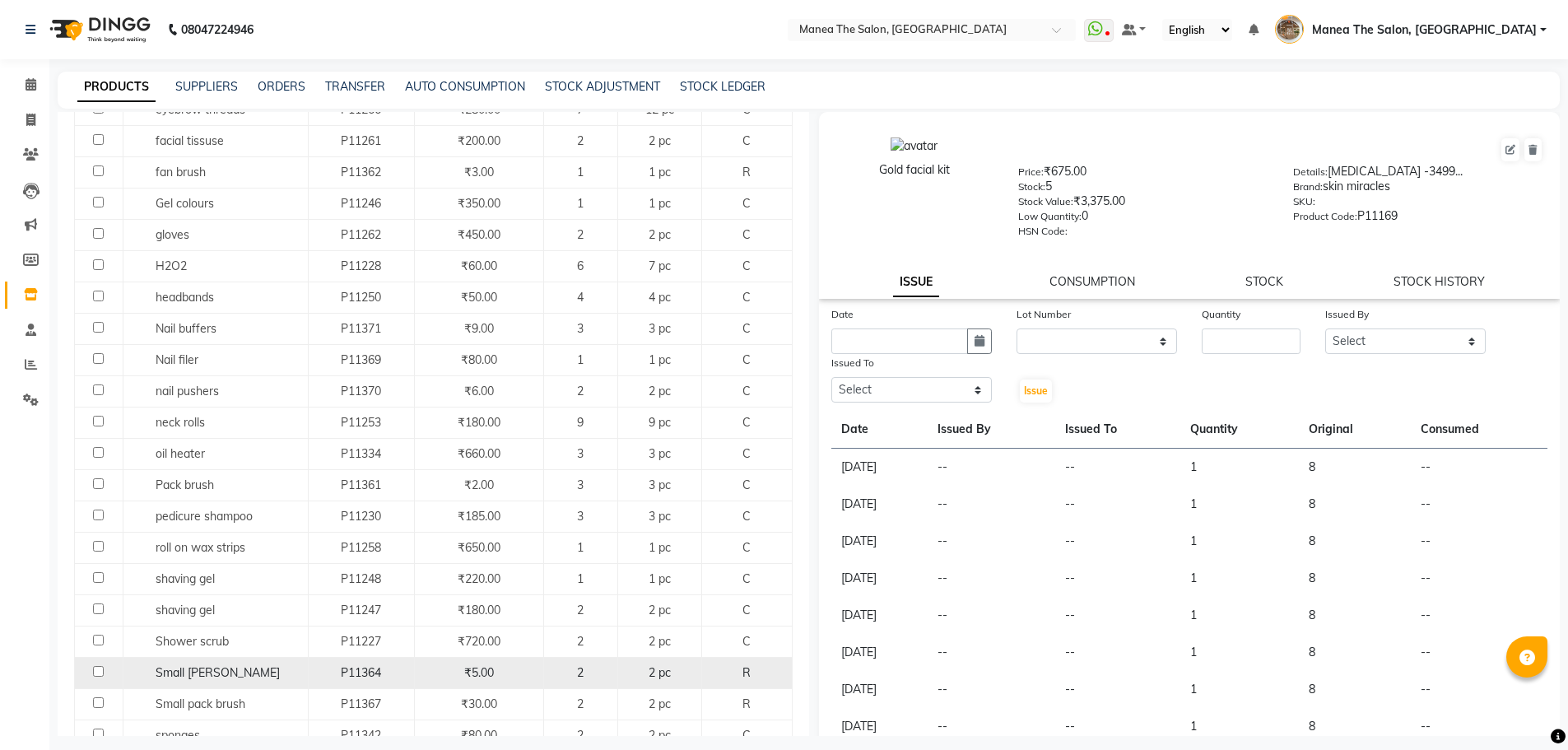
scroll to position [1227, 0]
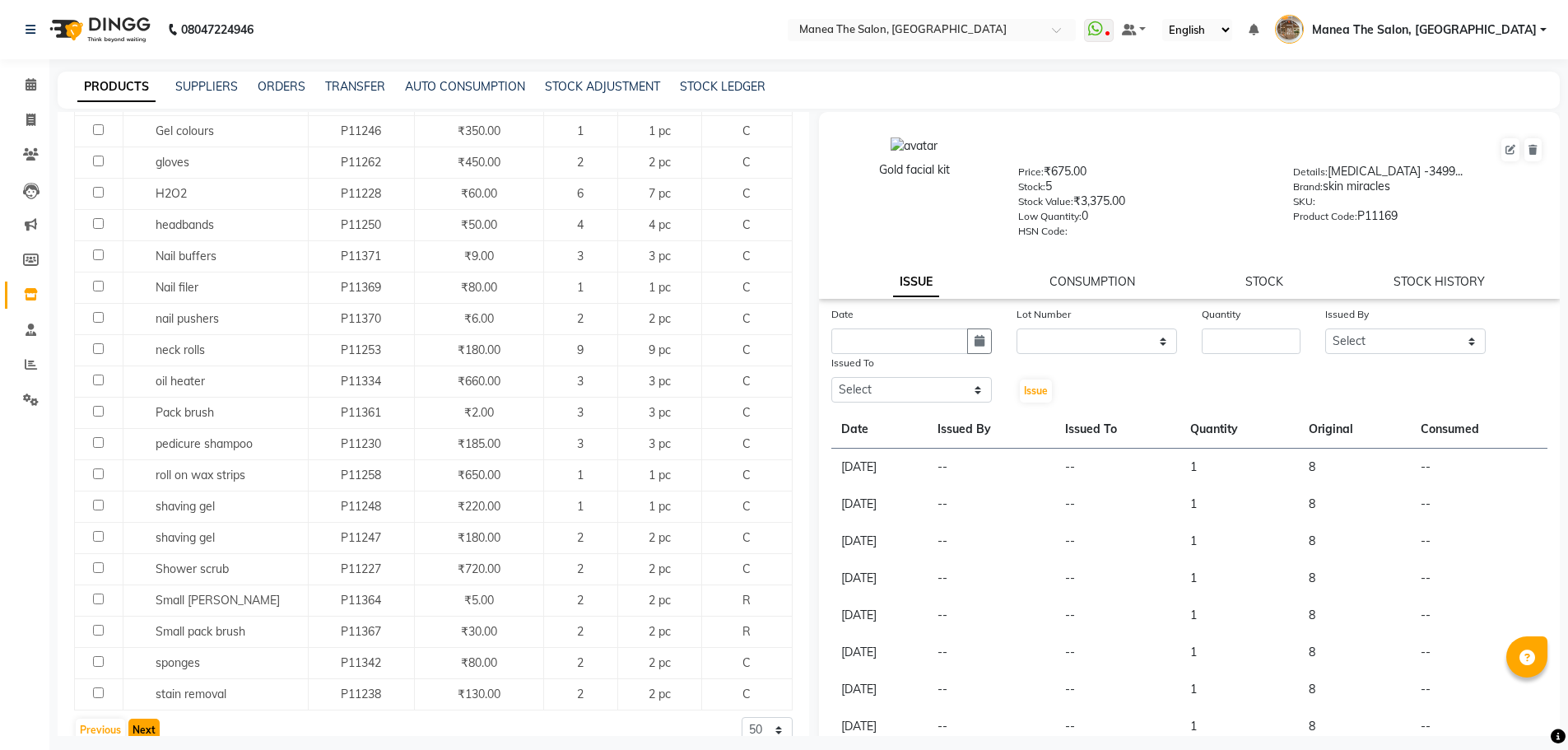
click at [146, 719] on button "Next" at bounding box center [143, 730] width 31 height 23
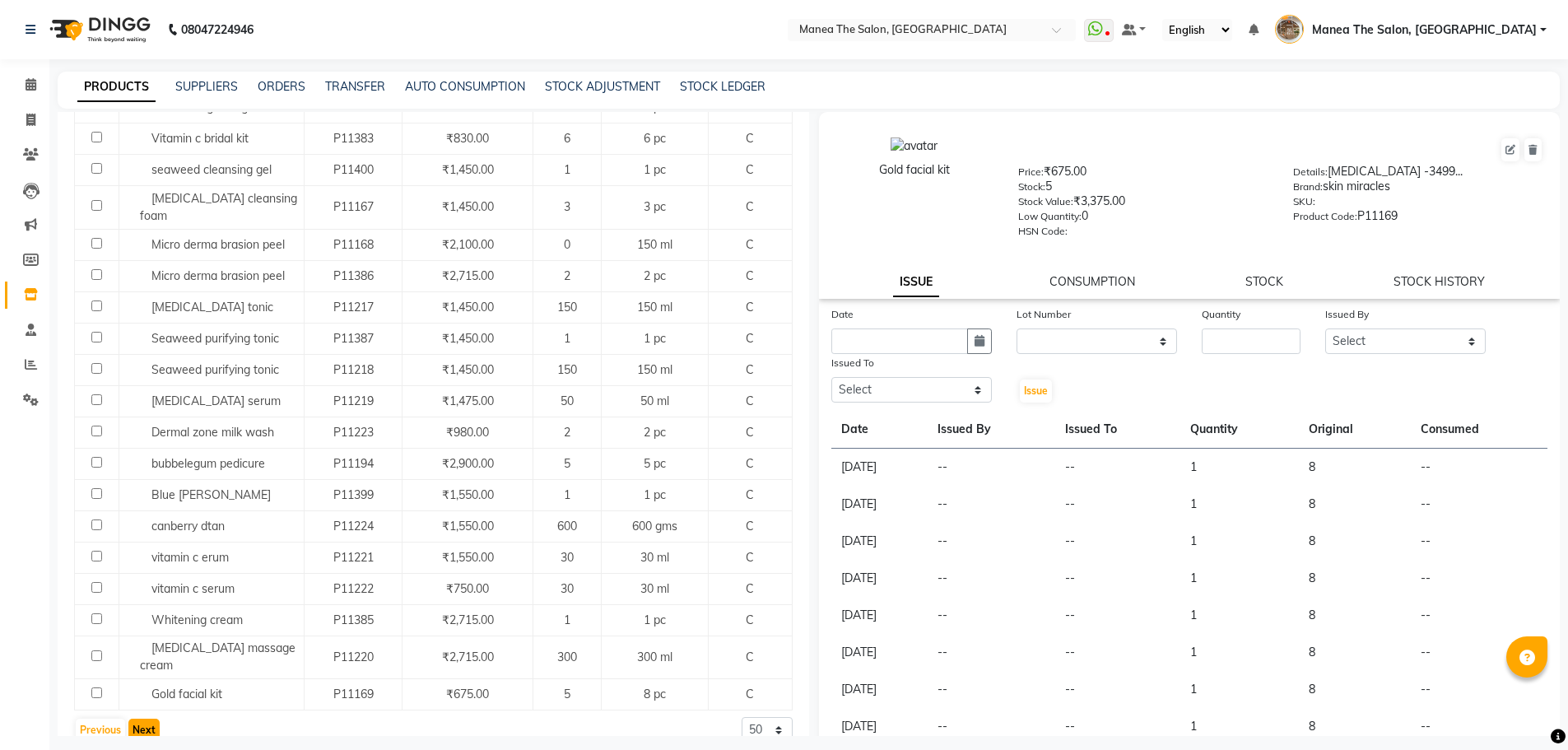
click at [143, 719] on button "Next" at bounding box center [143, 730] width 31 height 23
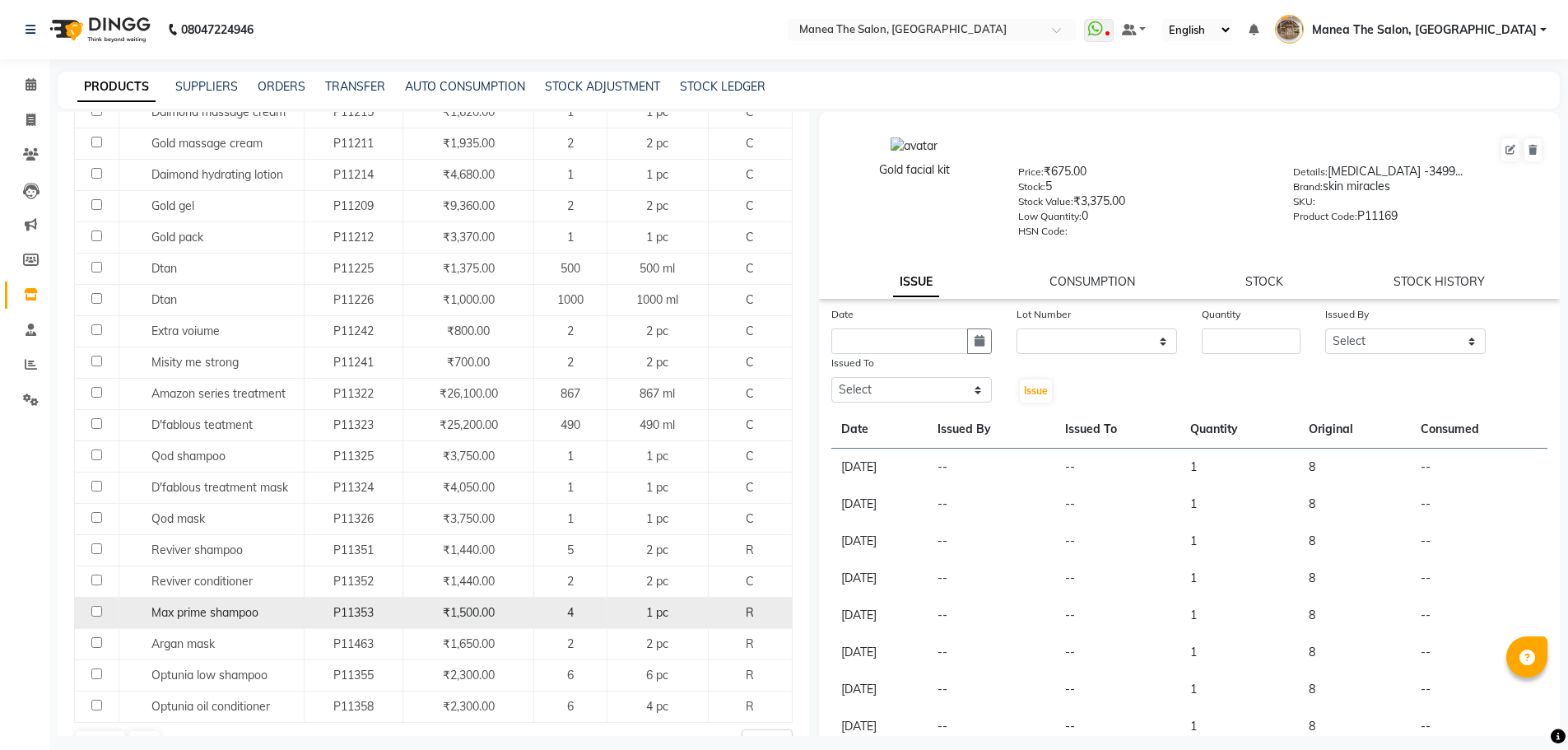
click at [97, 606] on input "checkbox" at bounding box center [96, 611] width 10 height 10
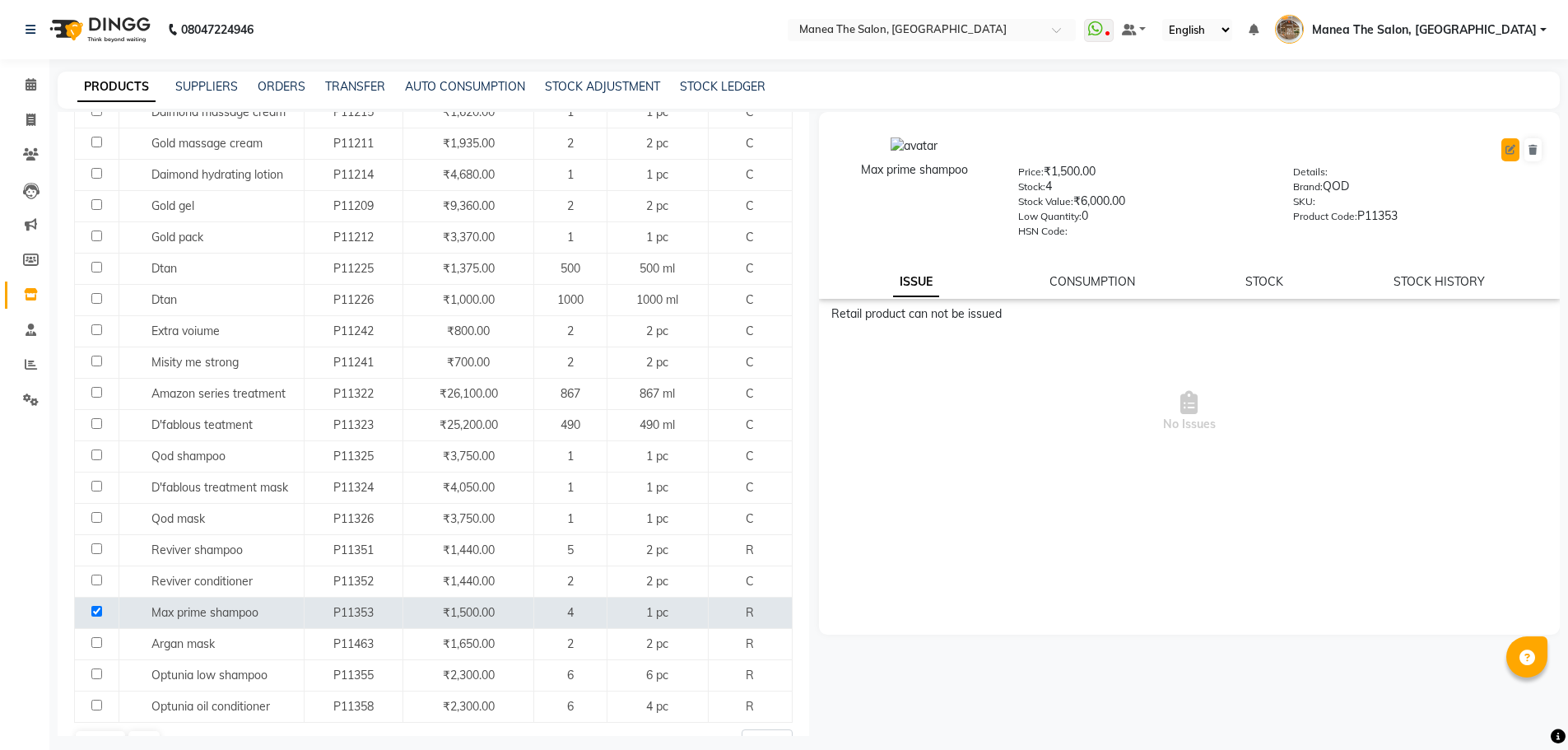
click at [1512, 146] on icon at bounding box center [1510, 150] width 9 height 9
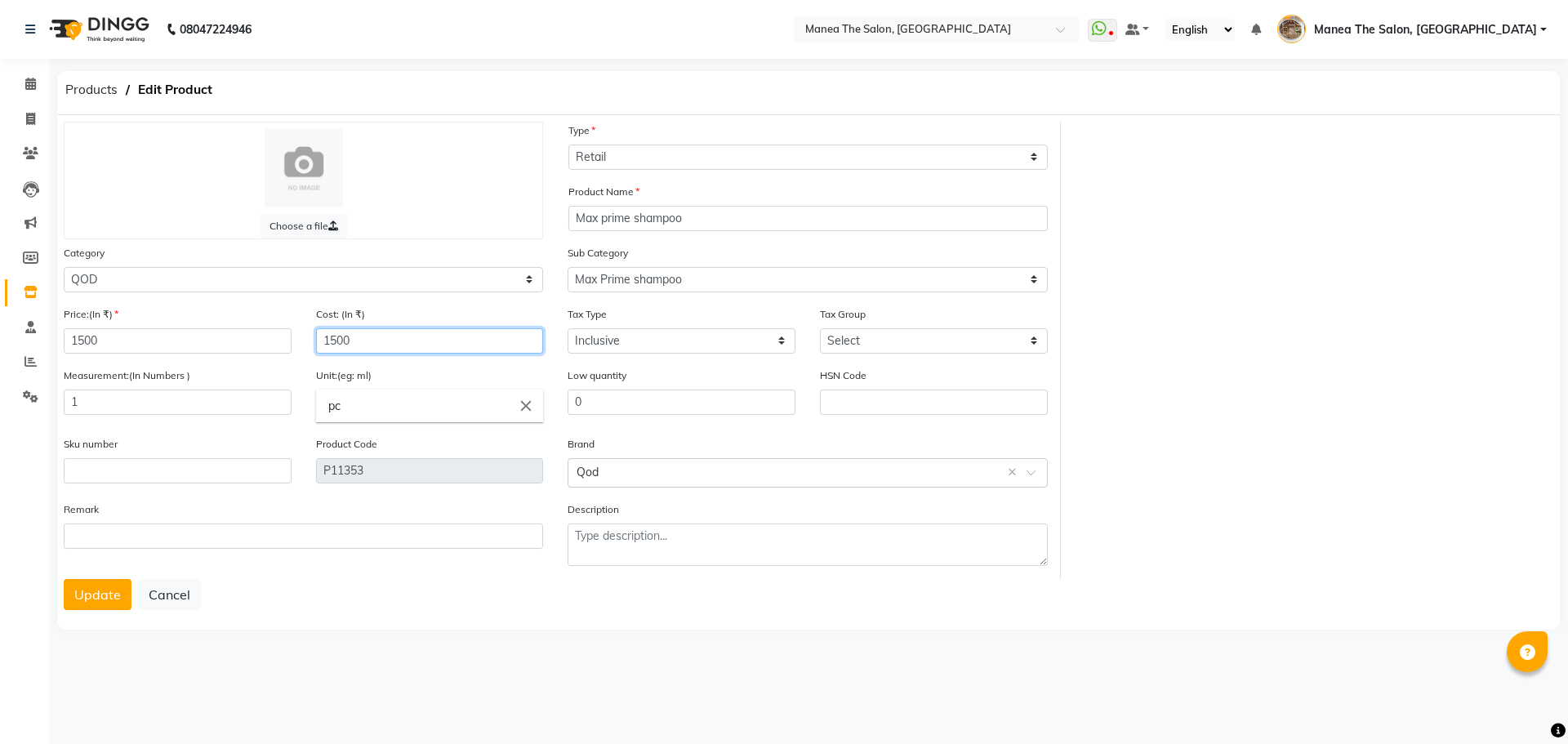
drag, startPoint x: 364, startPoint y: 342, endPoint x: 302, endPoint y: 337, distance: 62.2
click at [302, 337] on div "Price:(In ₹) 1500 Cost: (In ₹) 1500" at bounding box center [303, 336] width 504 height 61
click at [88, 590] on button "Update" at bounding box center [98, 594] width 68 height 31
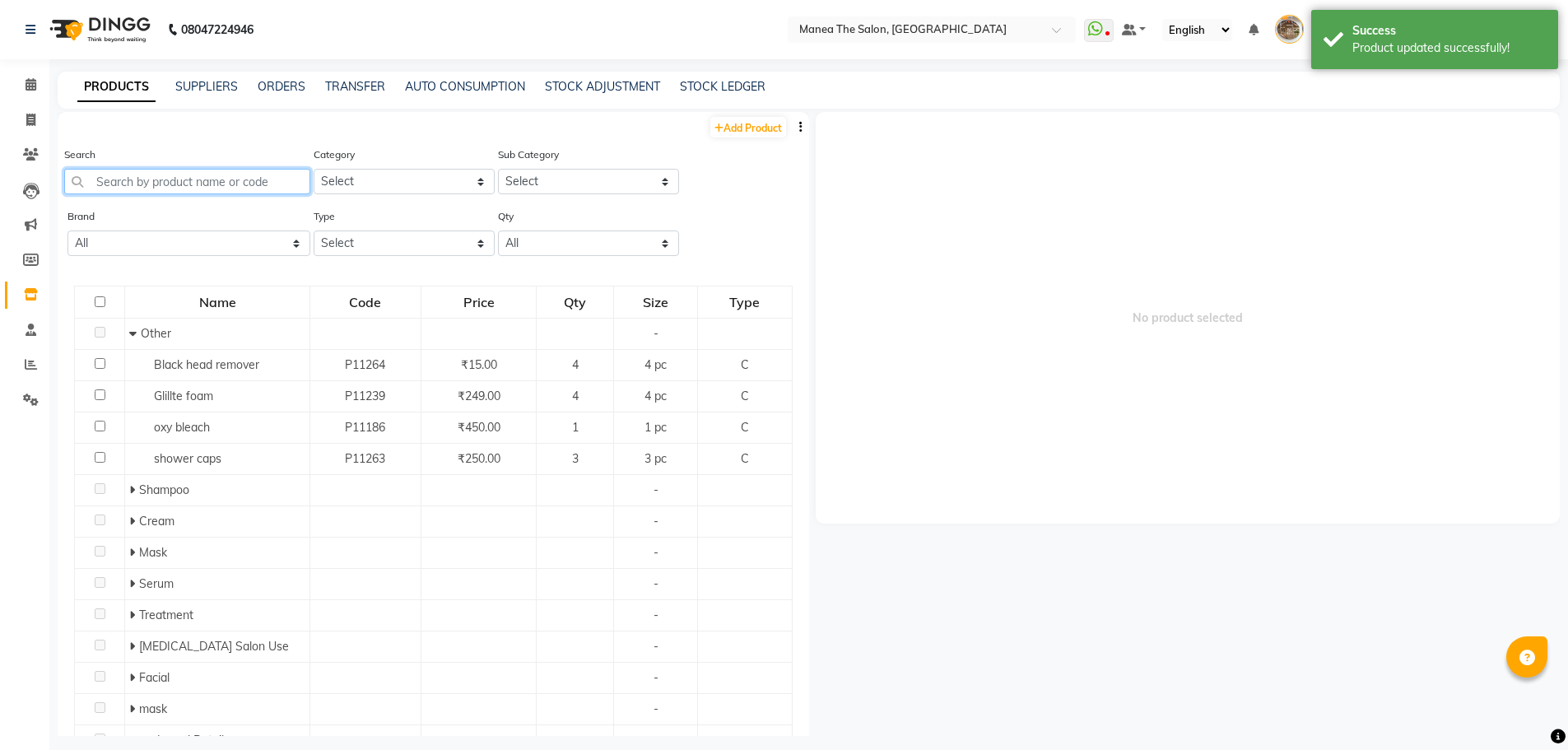
click at [185, 181] on input "text" at bounding box center [187, 181] width 246 height 26
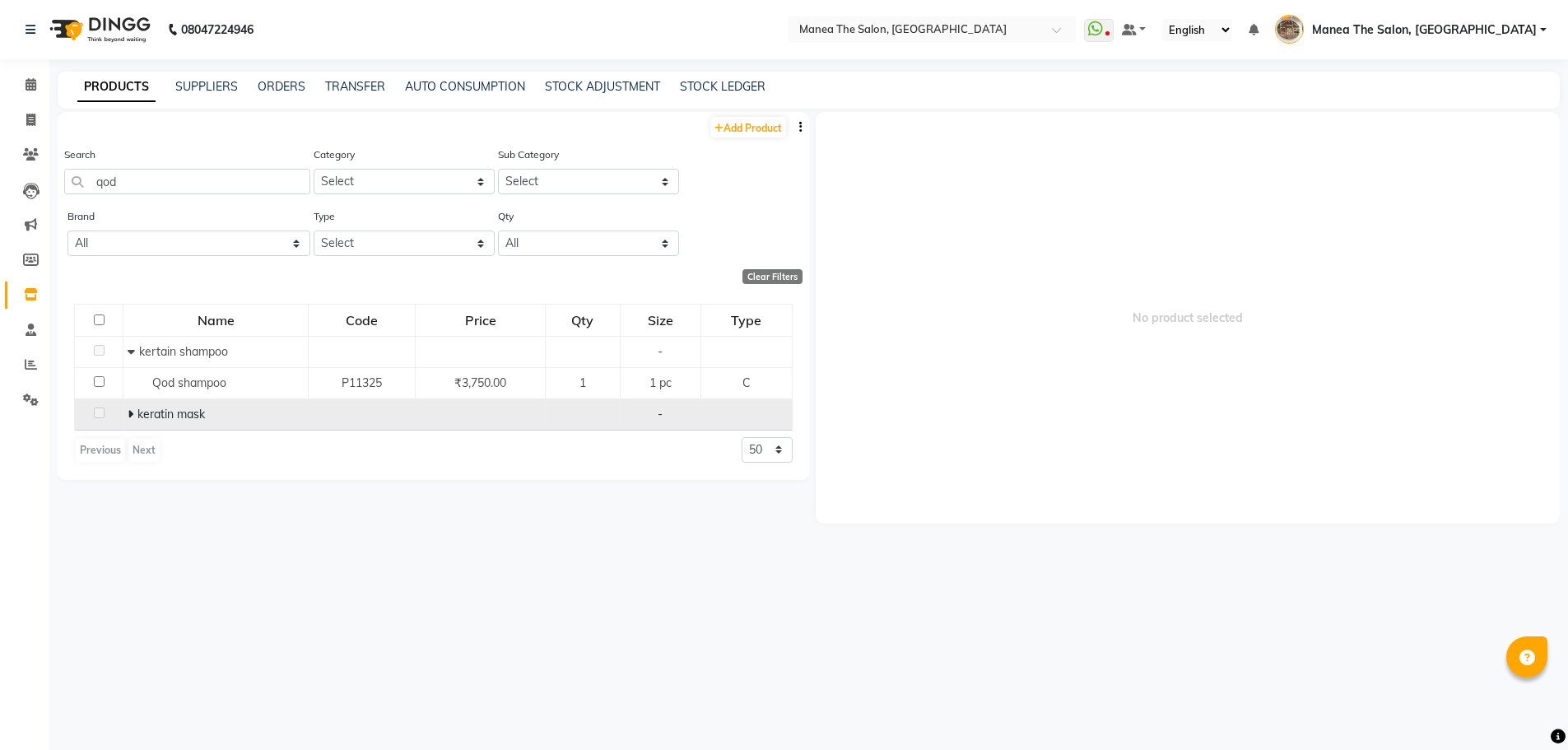
click at [132, 413] on icon at bounding box center [131, 413] width 6 height 11
drag, startPoint x: 148, startPoint y: 170, endPoint x: 1, endPoint y: 177, distance: 147.2
click at [1, 177] on app-home "08047224946 Select Location × Manea The Salon, Kanuru WhatsApp Status ✕ Status:…" at bounding box center [784, 380] width 1568 height 760
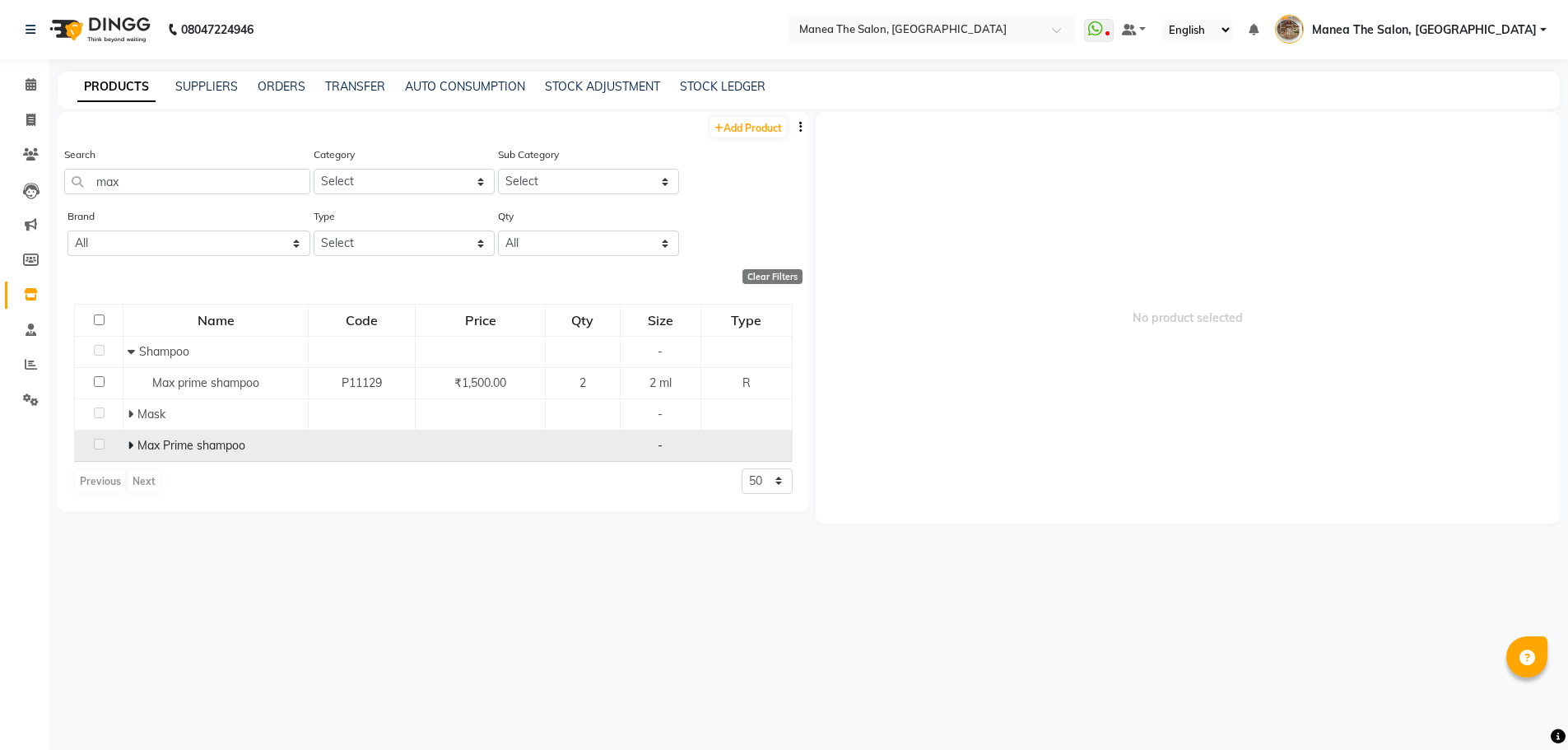
click at [130, 448] on icon at bounding box center [131, 445] width 6 height 11
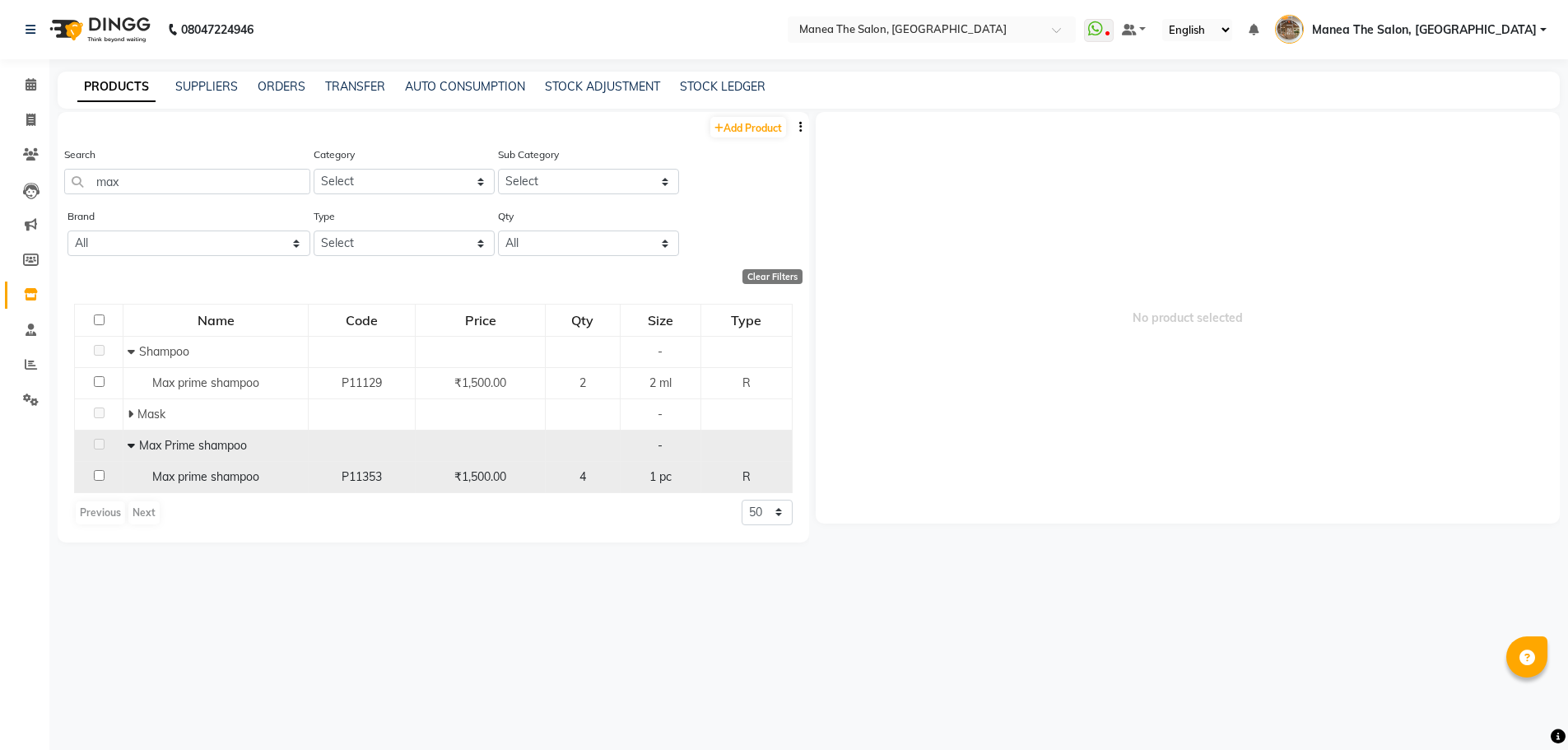
click at [101, 473] on input "checkbox" at bounding box center [99, 475] width 10 height 10
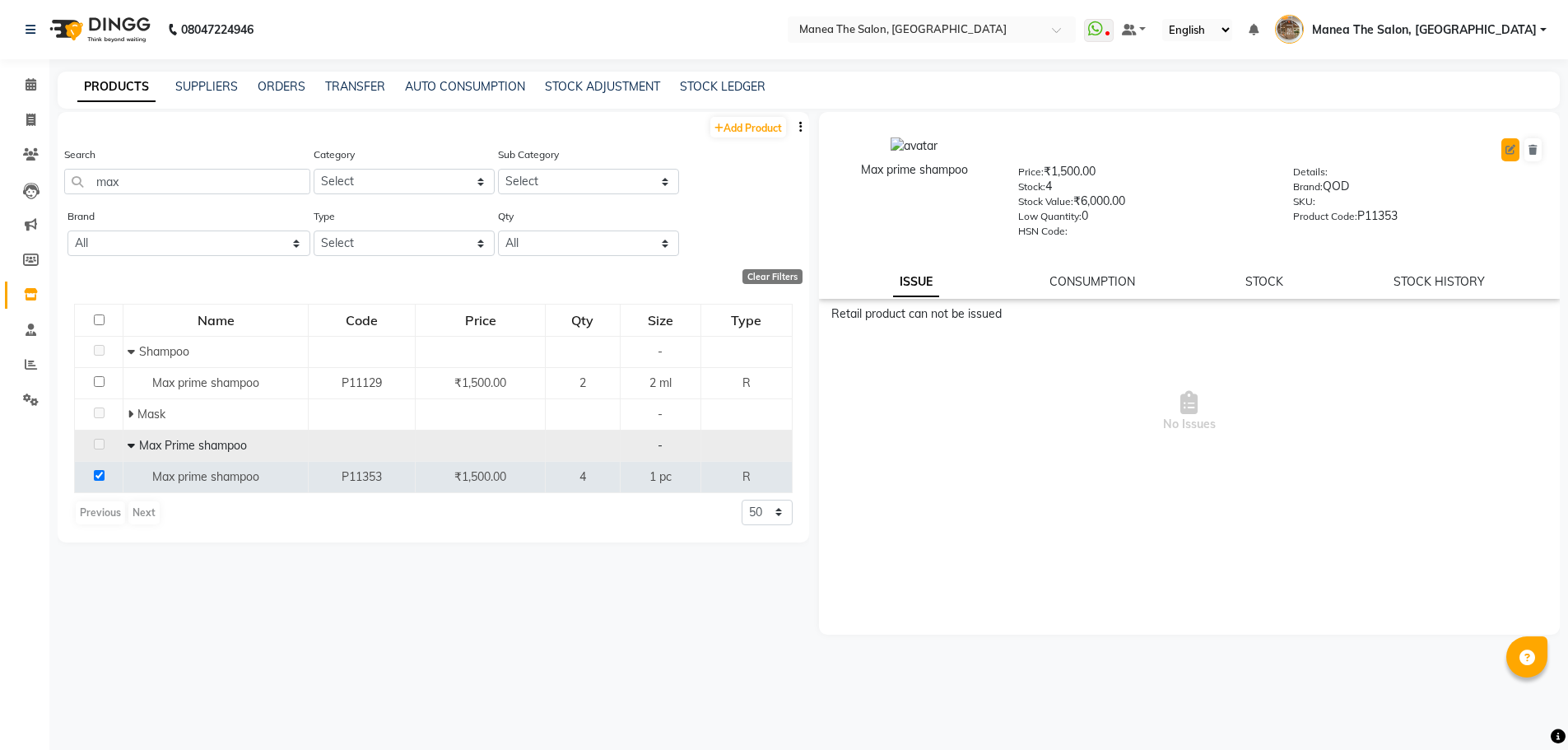
click at [1514, 143] on button at bounding box center [1510, 150] width 18 height 23
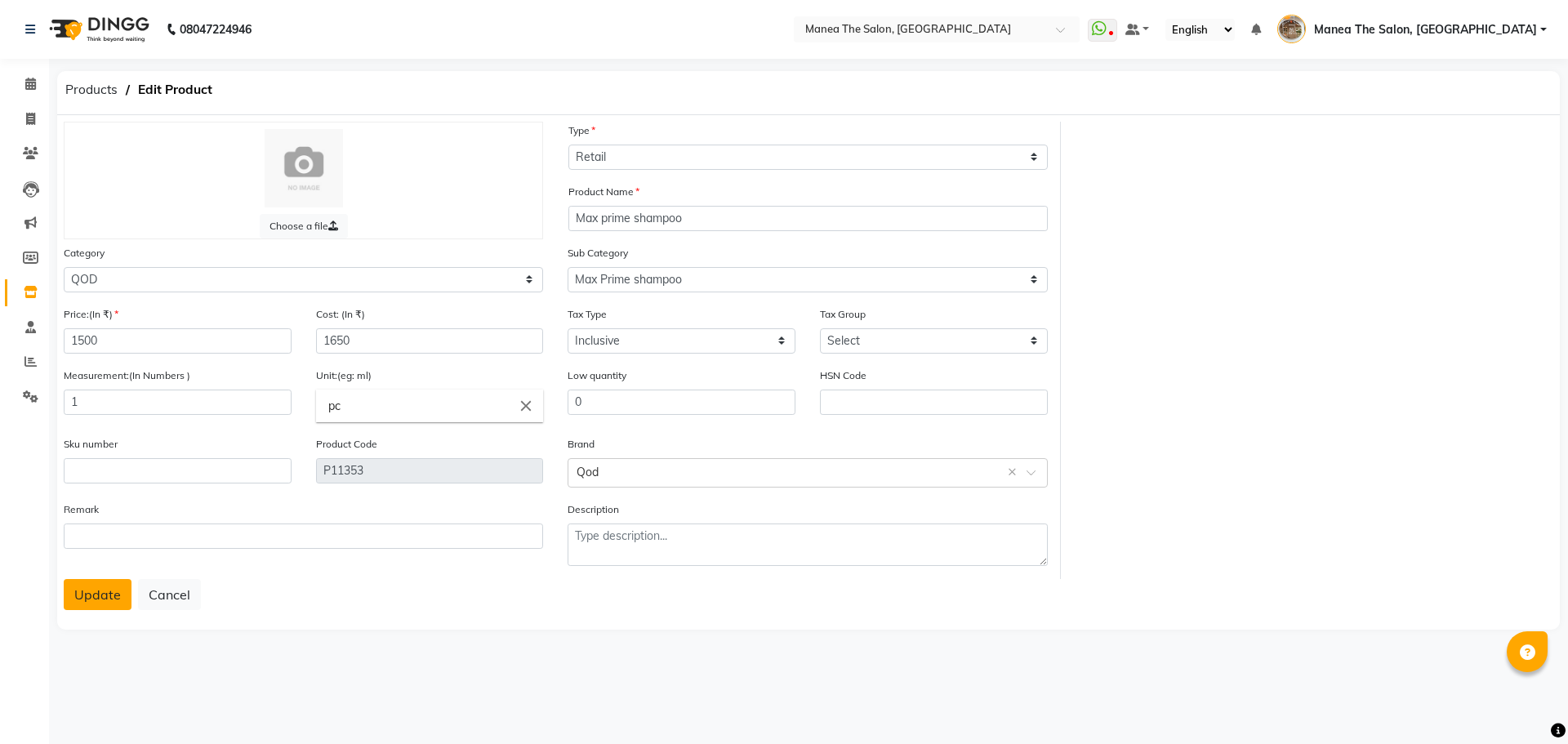
click at [104, 599] on button "Update" at bounding box center [98, 594] width 68 height 31
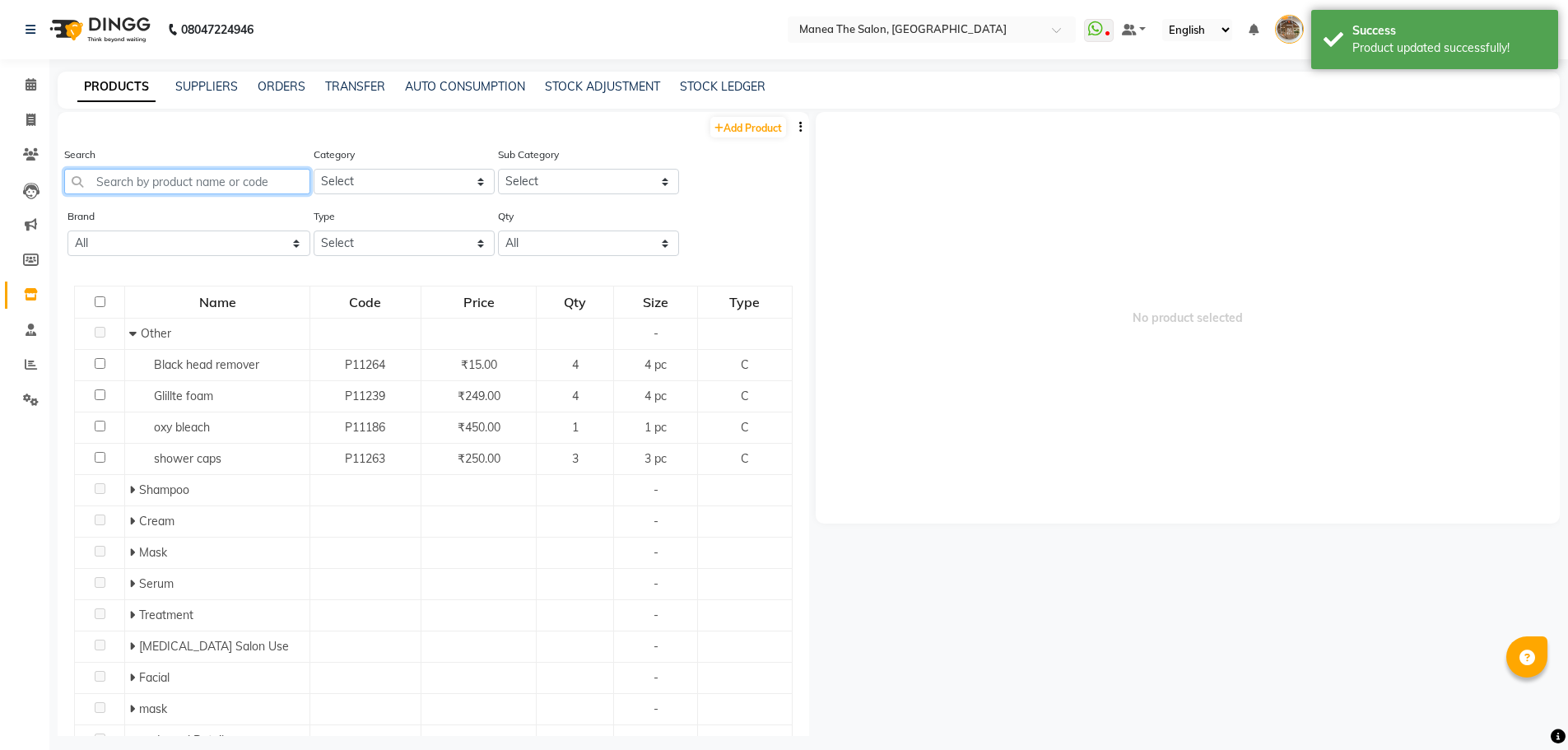
click at [138, 182] on input "text" at bounding box center [187, 181] width 246 height 26
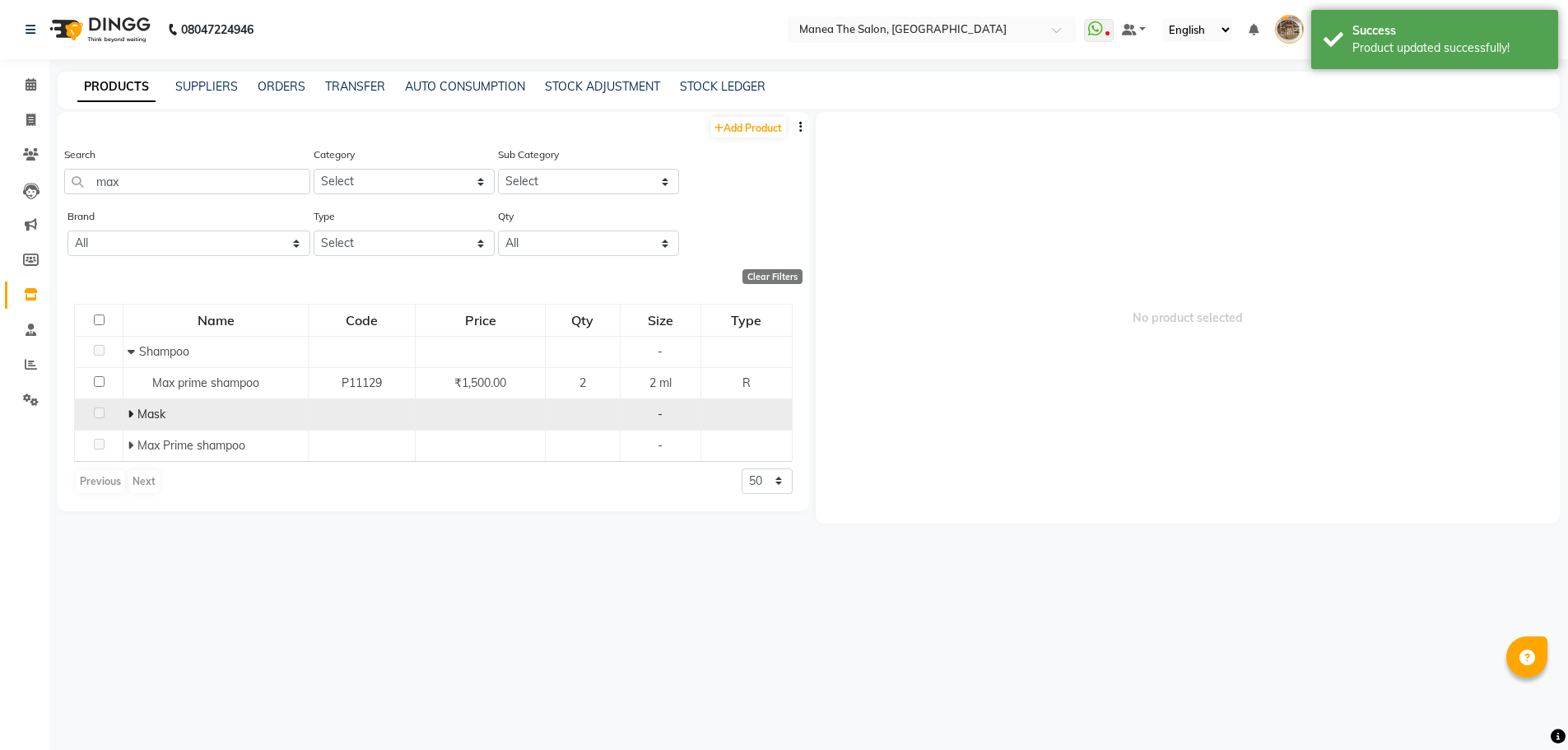
click at [133, 412] on icon at bounding box center [131, 413] width 6 height 11
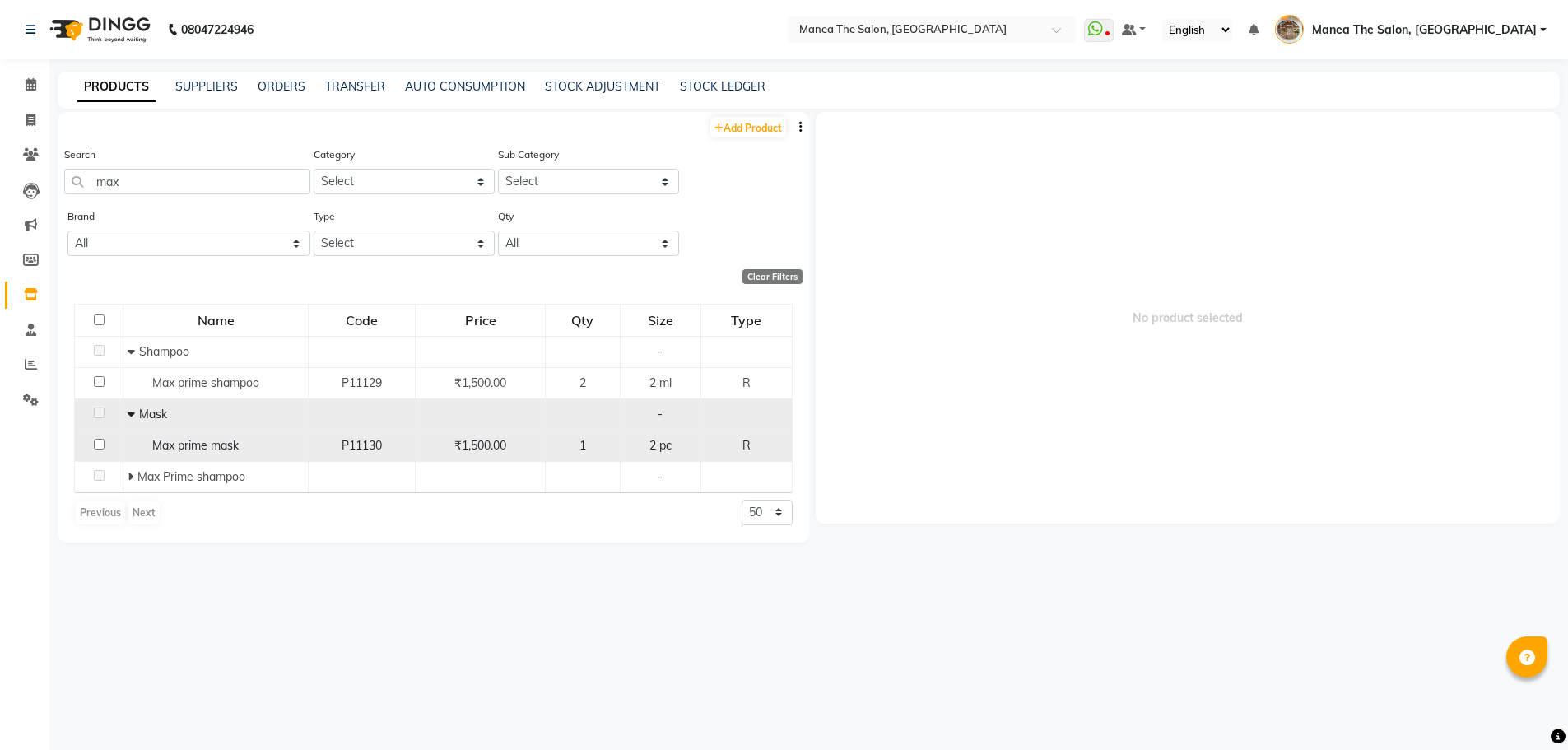
click at [488, 447] on span "₹1,500.00" at bounding box center [480, 446] width 52 height 15
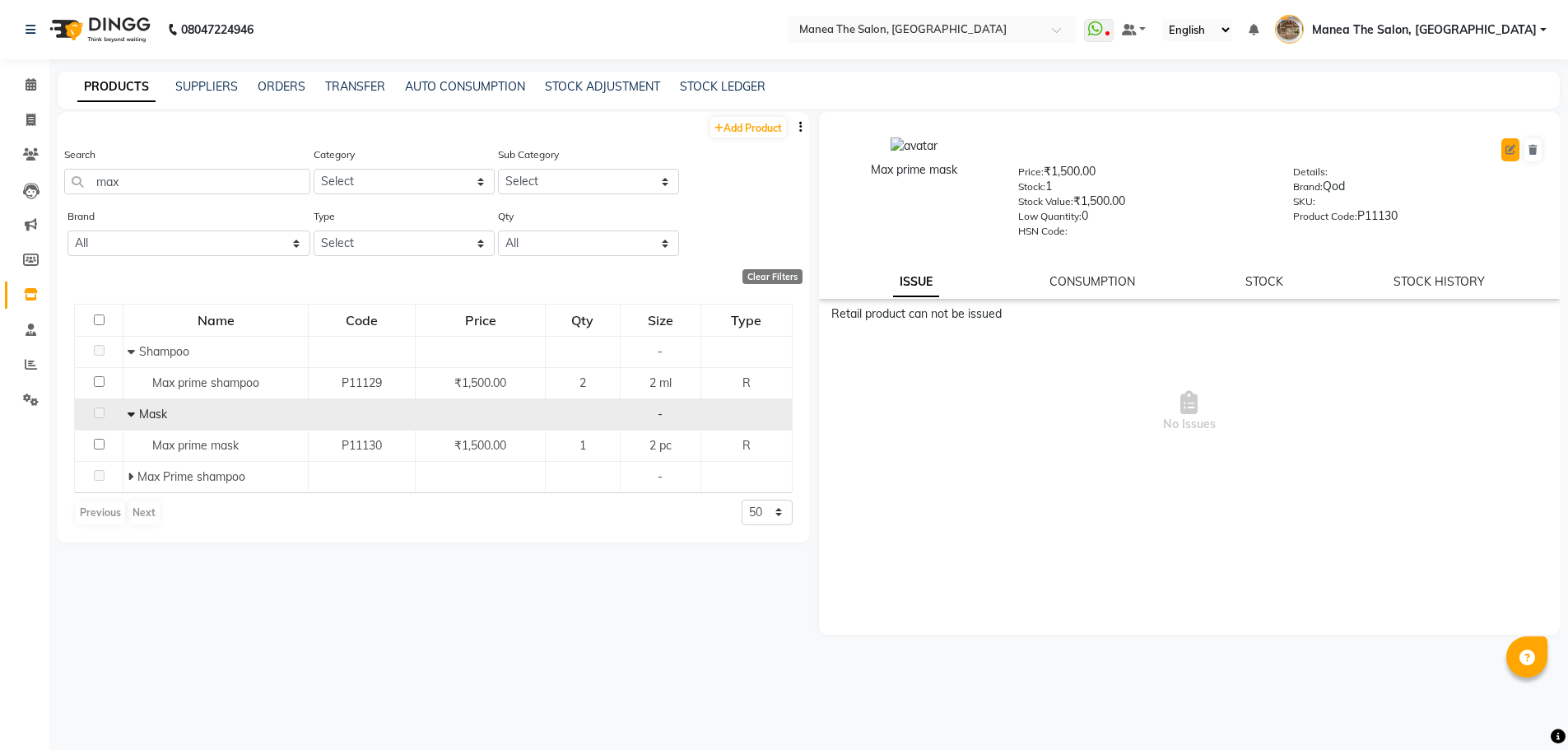
click at [1508, 151] on icon at bounding box center [1510, 150] width 9 height 9
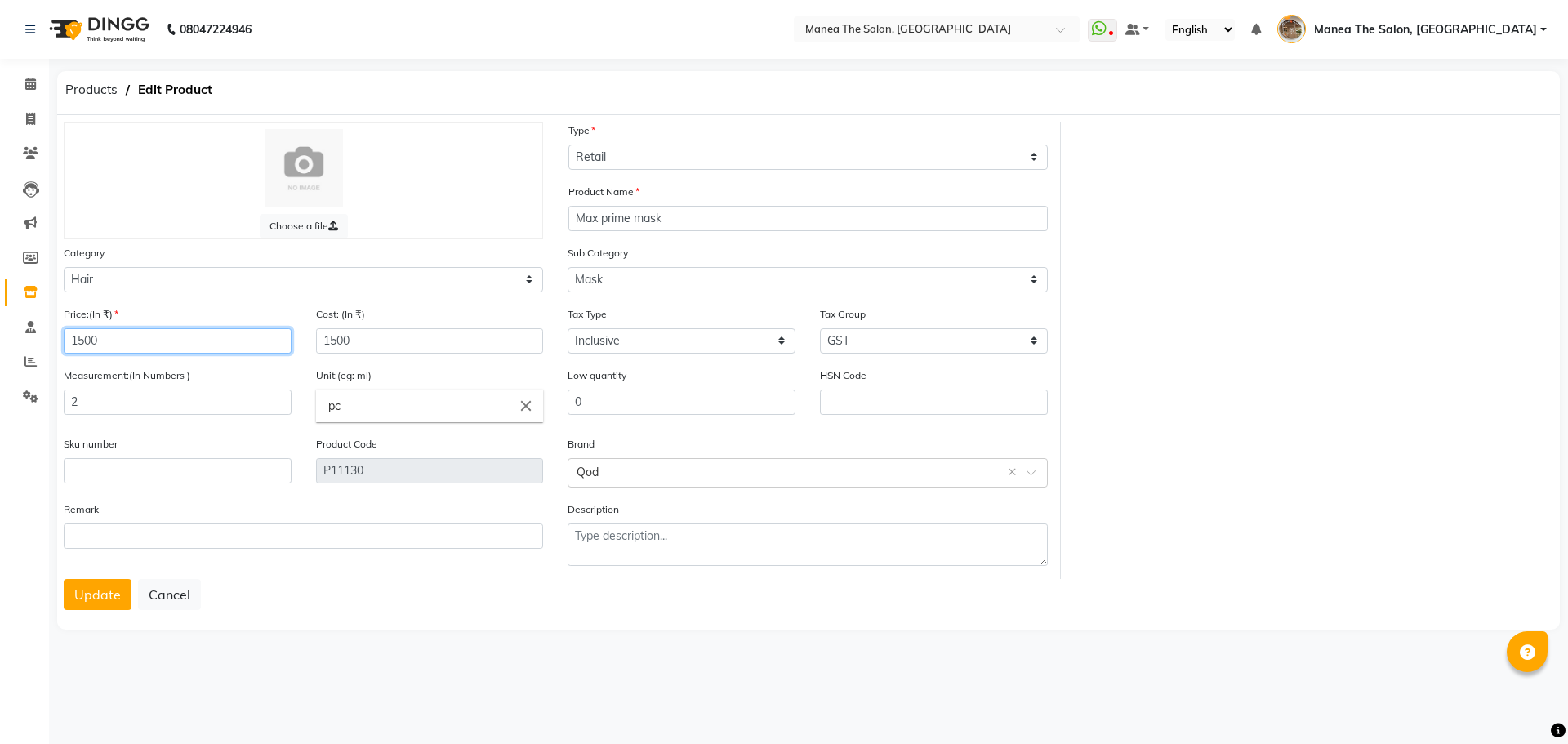
drag, startPoint x: 137, startPoint y: 342, endPoint x: 62, endPoint y: 342, distance: 75.0
click at [62, 342] on div "Price:(In ₹) 1500" at bounding box center [178, 336] width 252 height 61
drag, startPoint x: 271, startPoint y: 653, endPoint x: 334, endPoint y: 471, distance: 192.6
click at [271, 651] on main "Products Edit Product Choose a file Type Select Type Both Retail Consumable Pro…" at bounding box center [808, 363] width 1519 height 586
drag, startPoint x: 380, startPoint y: 343, endPoint x: 221, endPoint y: 340, distance: 159.0
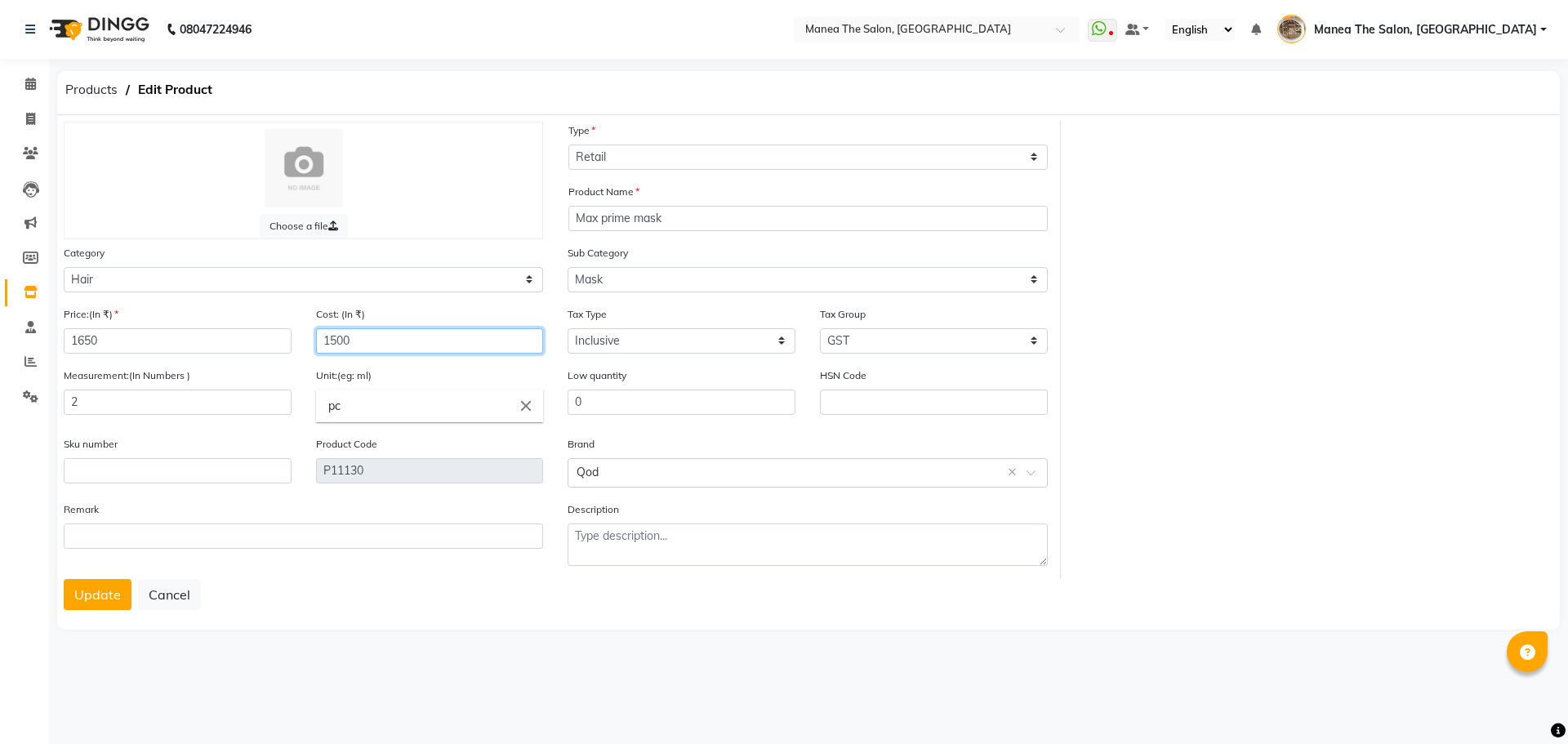
click at [221, 340] on div "Price:(In ₹) 1650 Cost: (In ₹) 1500" at bounding box center [303, 336] width 504 height 61
click at [281, 645] on main "Products Edit Product Choose a file Type Select Type Both Retail Consumable Pro…" at bounding box center [808, 363] width 1519 height 586
click at [106, 589] on button "Update" at bounding box center [98, 594] width 68 height 31
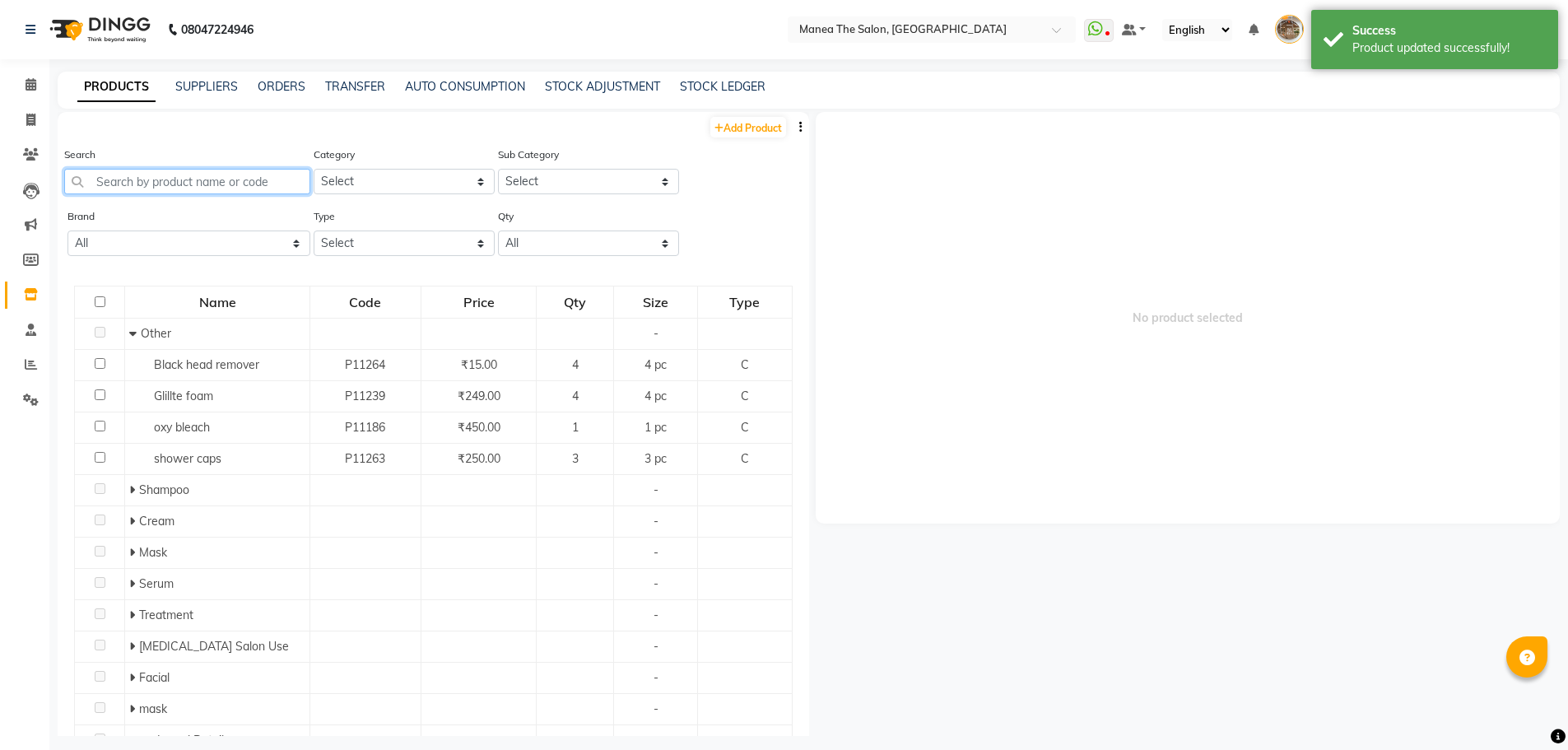
click at [138, 171] on input "text" at bounding box center [187, 181] width 246 height 26
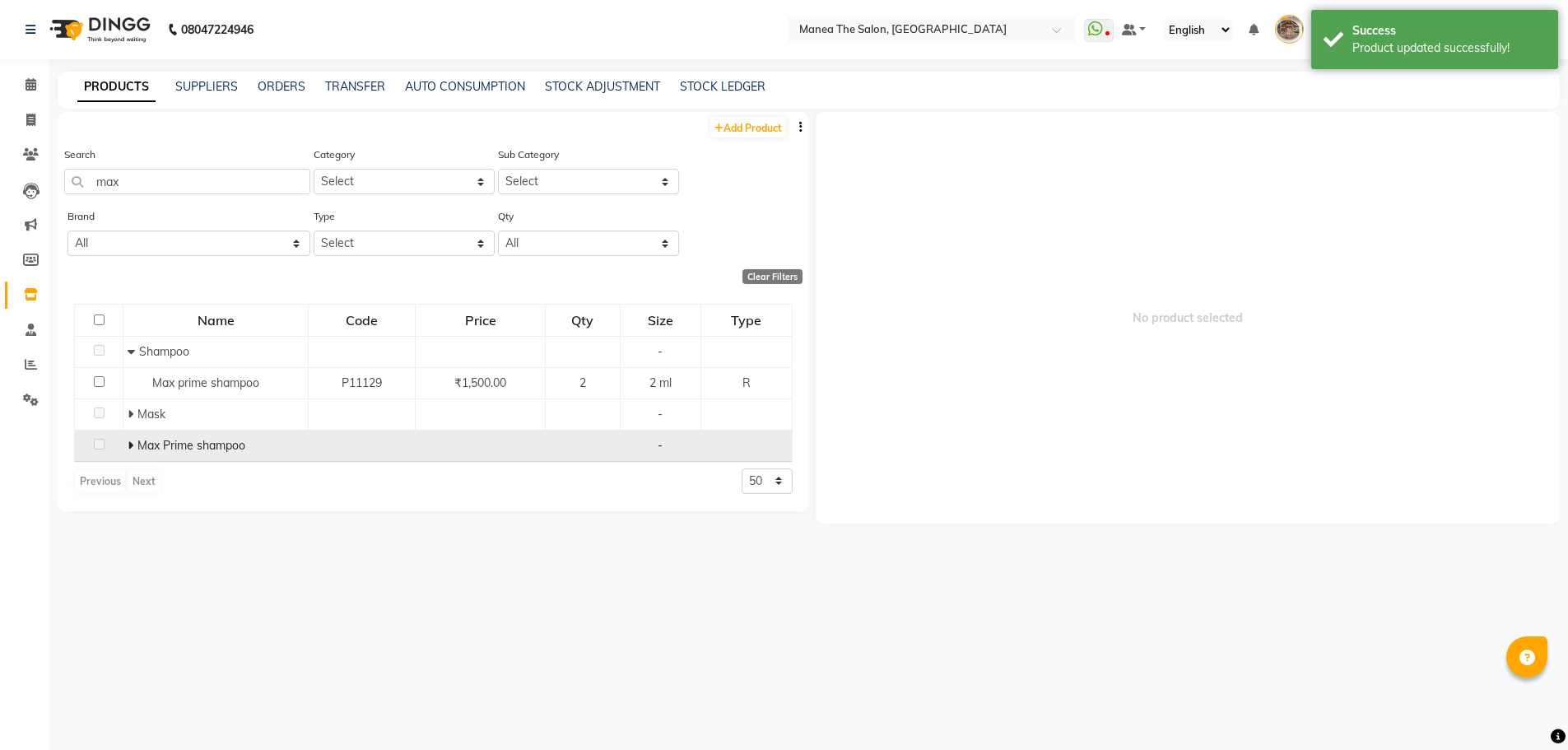
click at [128, 444] on icon at bounding box center [131, 445] width 6 height 11
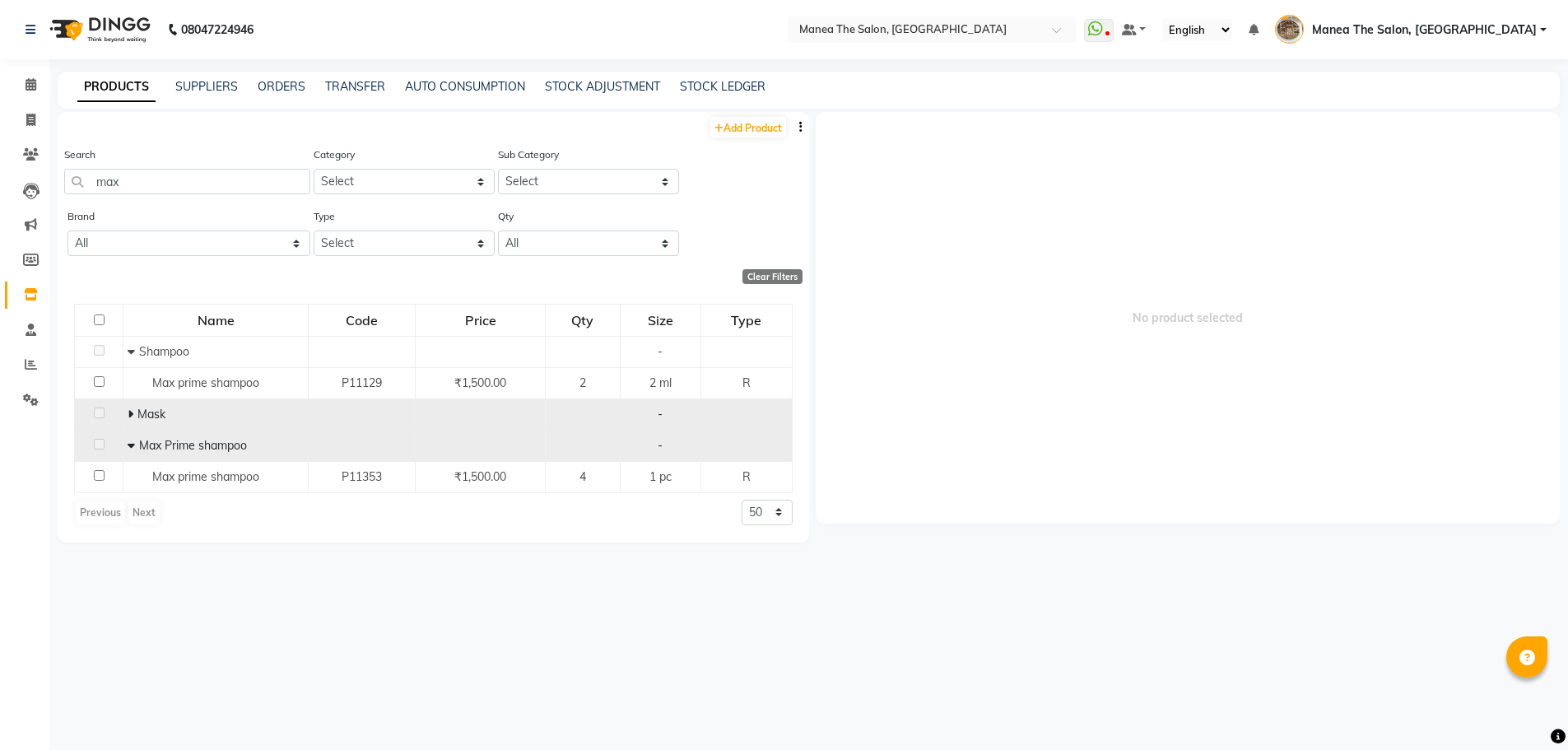
click at [129, 415] on icon at bounding box center [131, 413] width 6 height 11
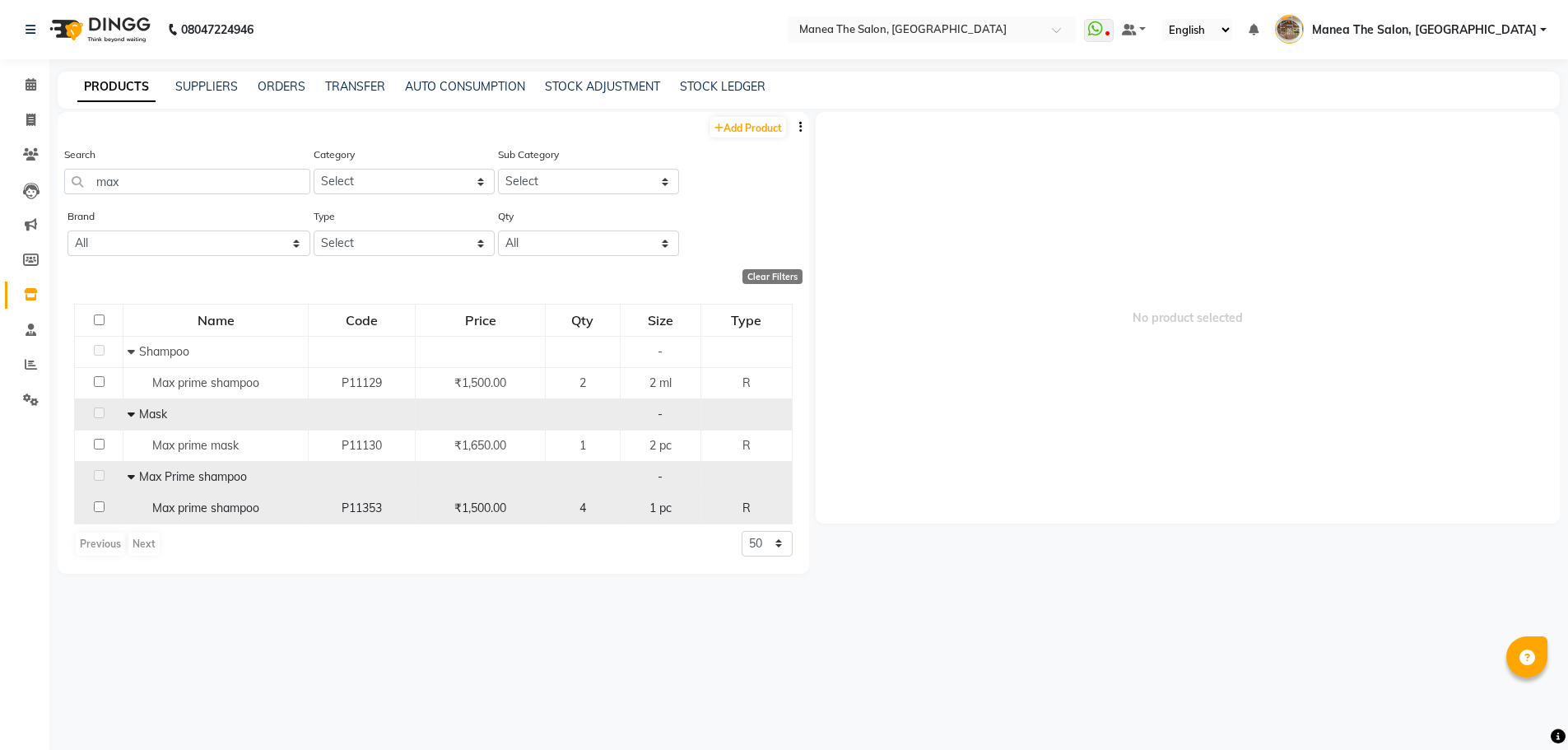
click at [101, 506] on input "checkbox" at bounding box center [99, 505] width 10 height 10
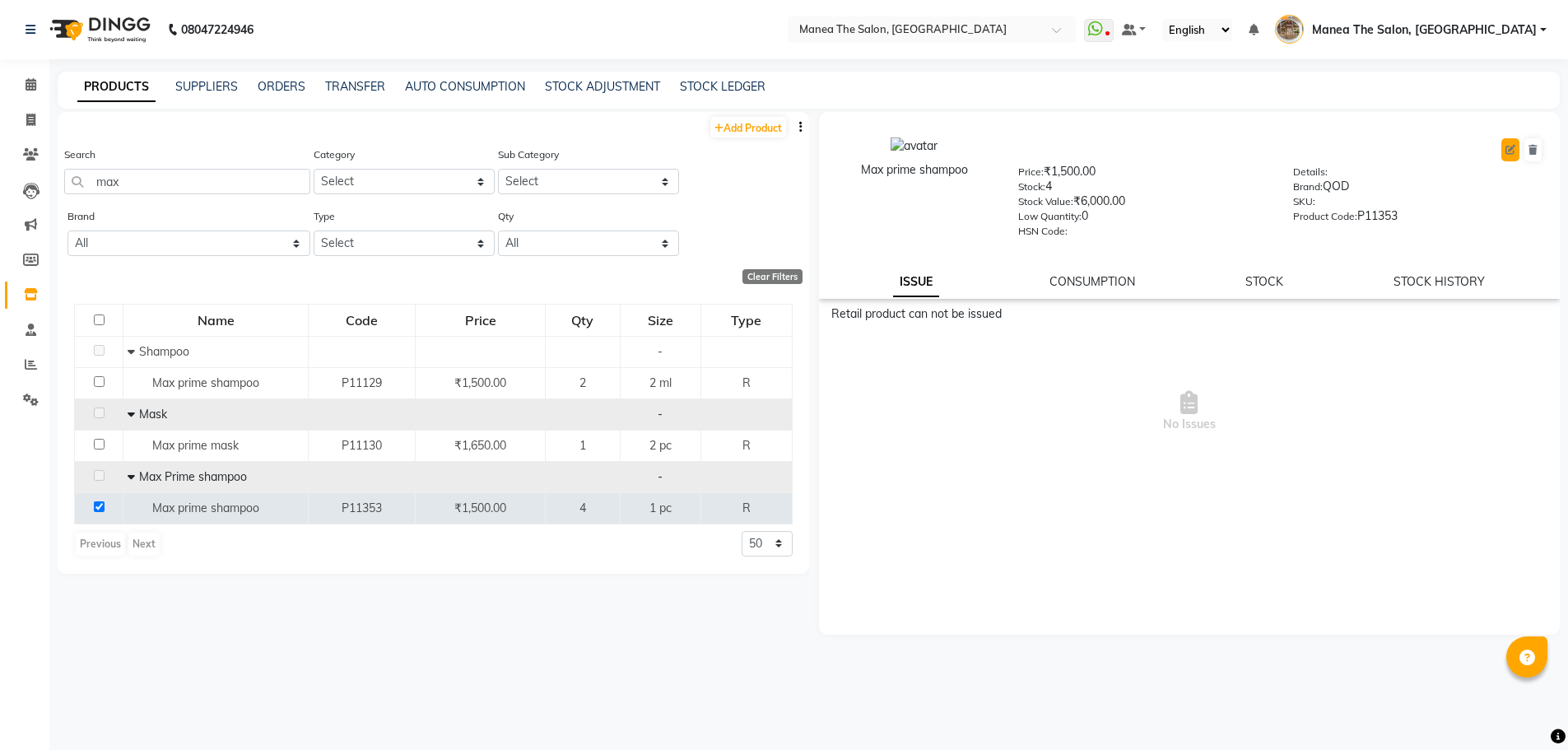
click at [1507, 146] on icon at bounding box center [1510, 150] width 9 height 9
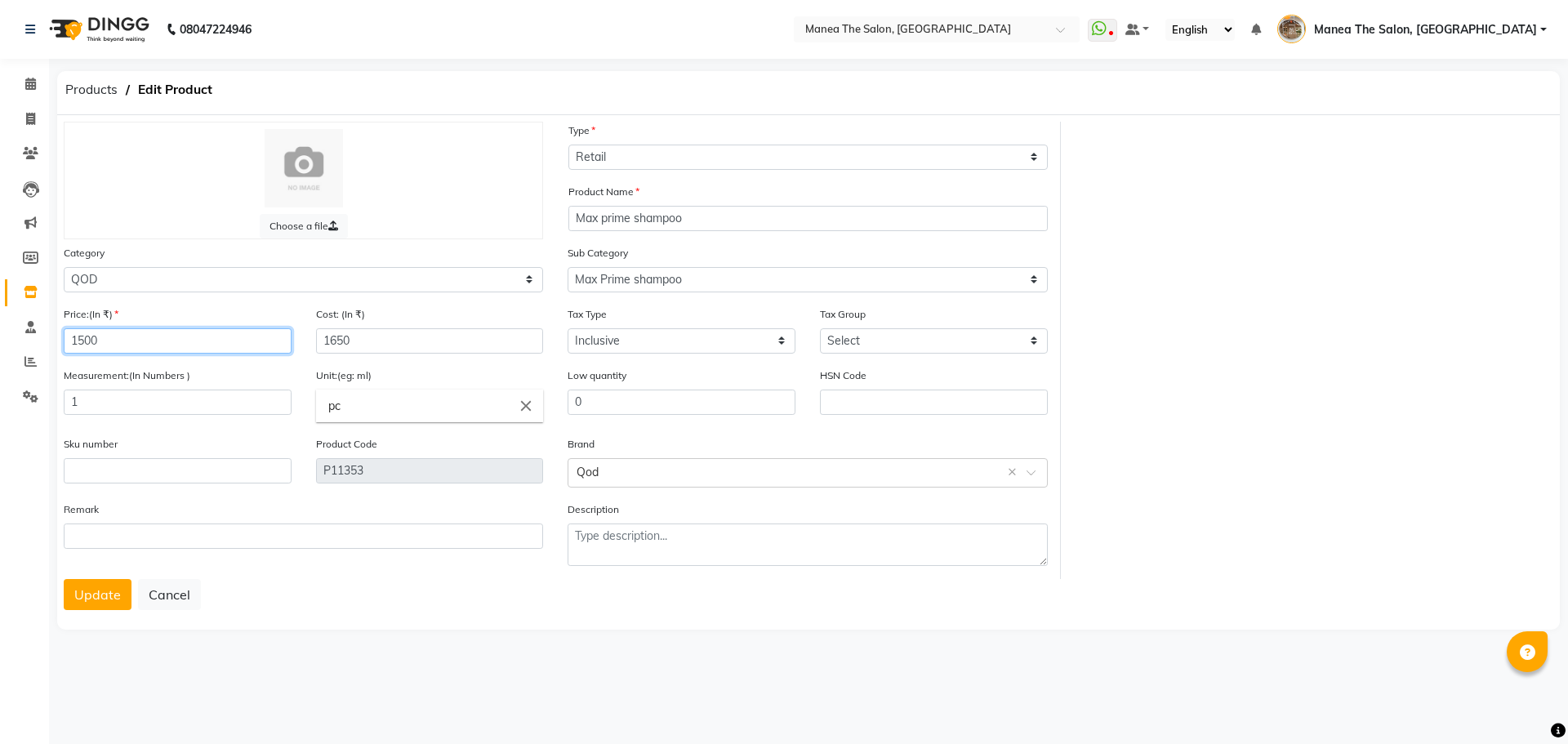
drag, startPoint x: 145, startPoint y: 337, endPoint x: 0, endPoint y: 341, distance: 145.1
click at [1, 343] on app-home "08047224946 Select Location × Manea The Salon, Kanuru WhatsApp Status ✕ Status:…" at bounding box center [784, 328] width 1568 height 657
click at [106, 594] on button "Update" at bounding box center [98, 594] width 68 height 31
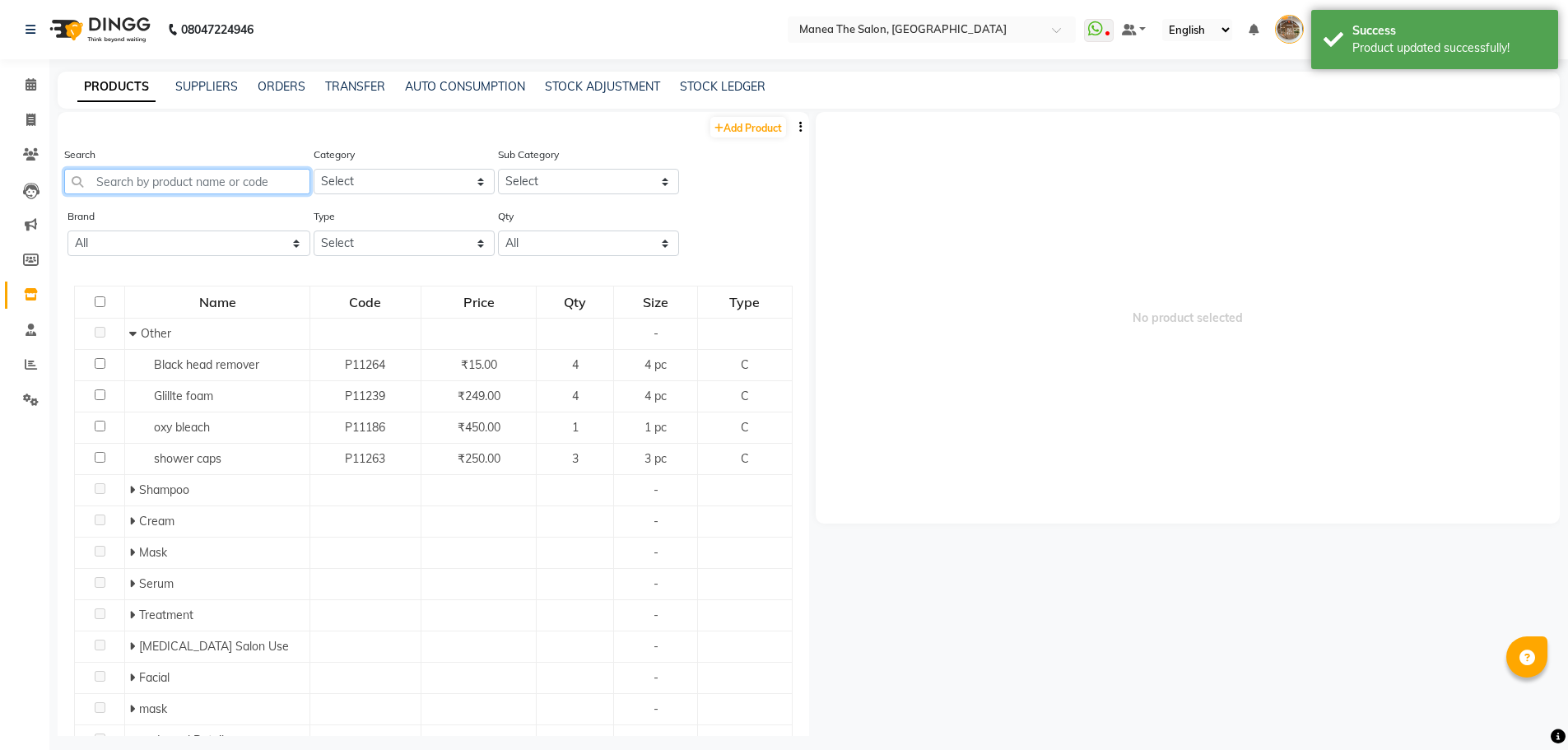
click at [148, 170] on input "text" at bounding box center [187, 181] width 246 height 26
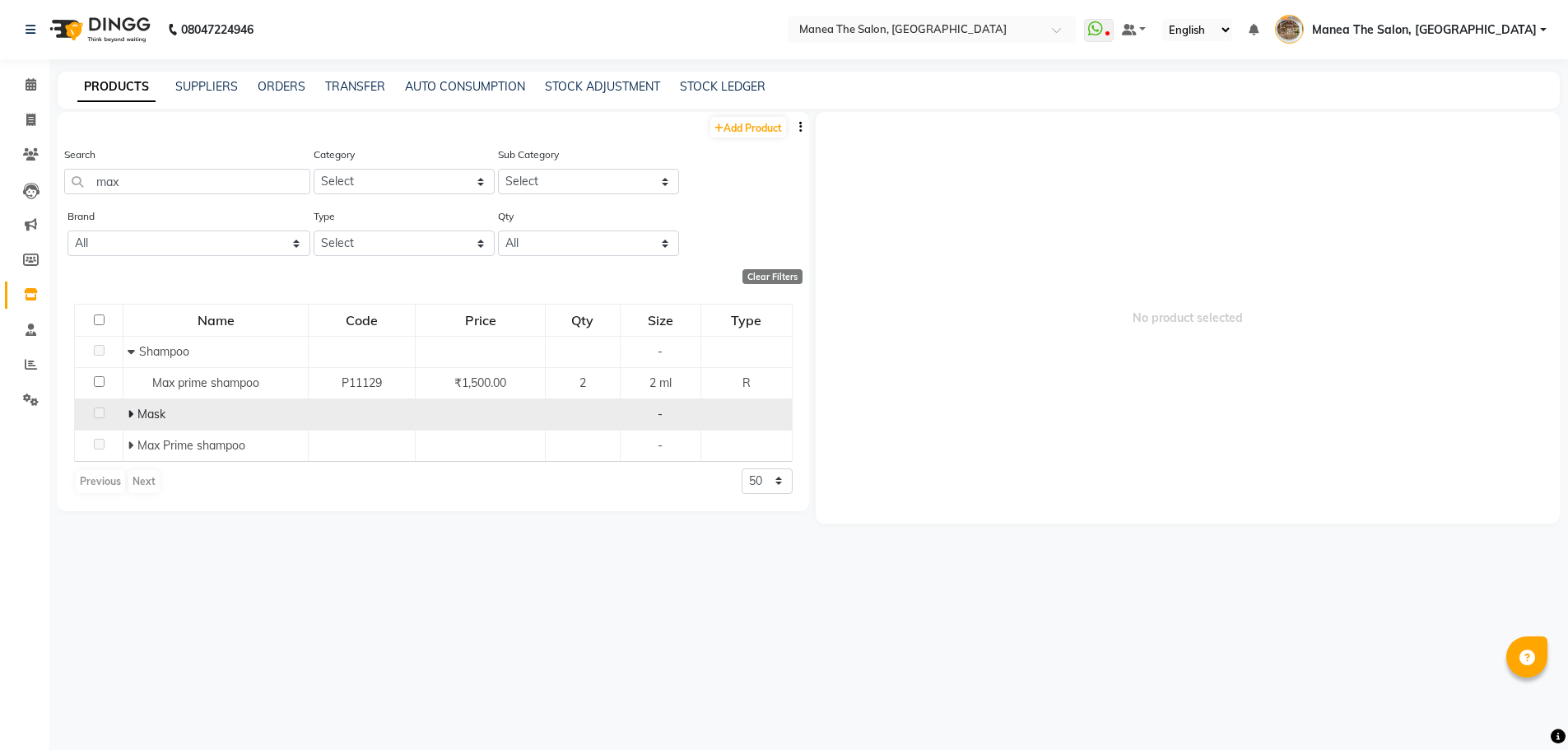
click at [129, 412] on icon at bounding box center [131, 413] width 6 height 11
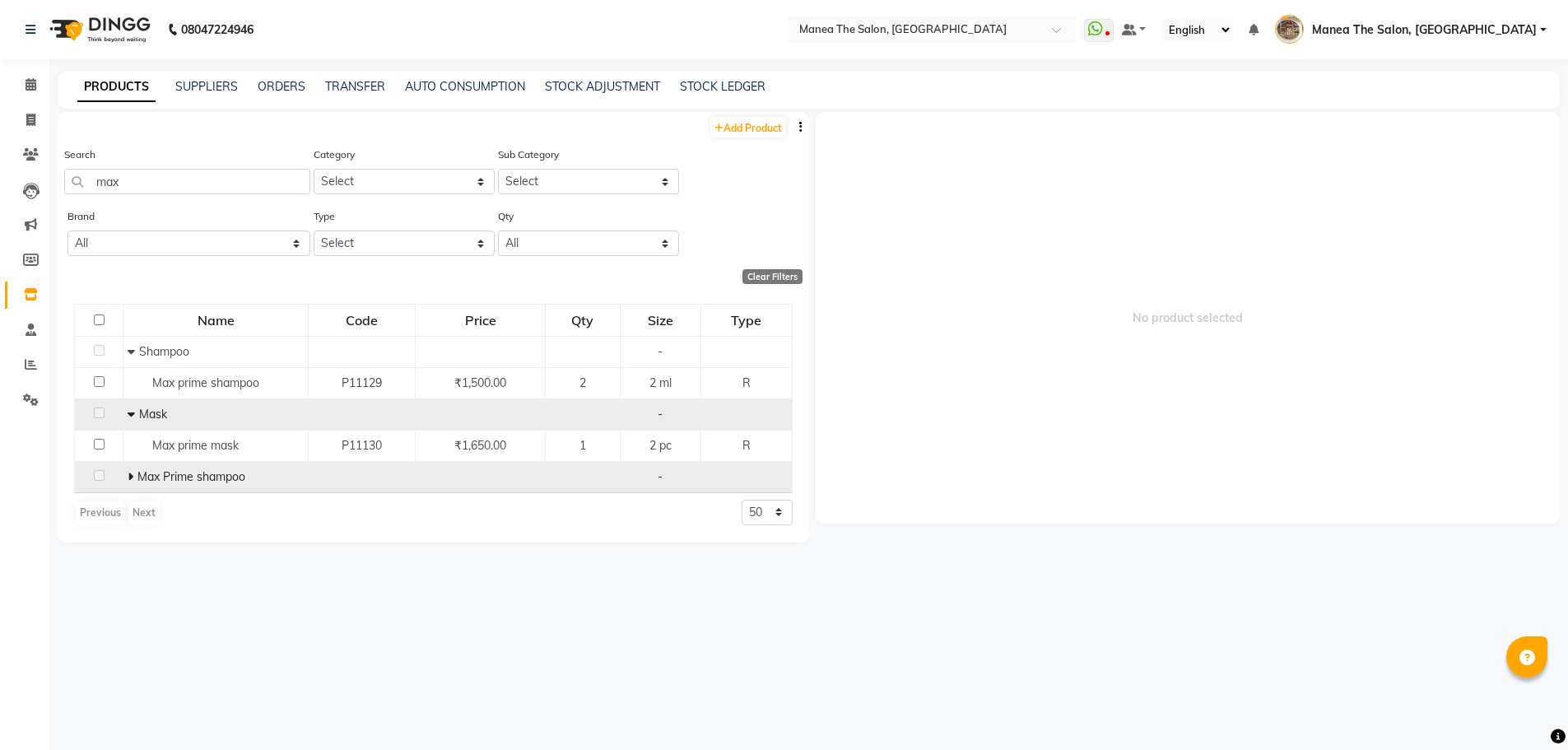
click at [125, 477] on td "Max Prime shampoo" at bounding box center [215, 476] width 185 height 31
click at [134, 476] on span at bounding box center [133, 477] width 9 height 15
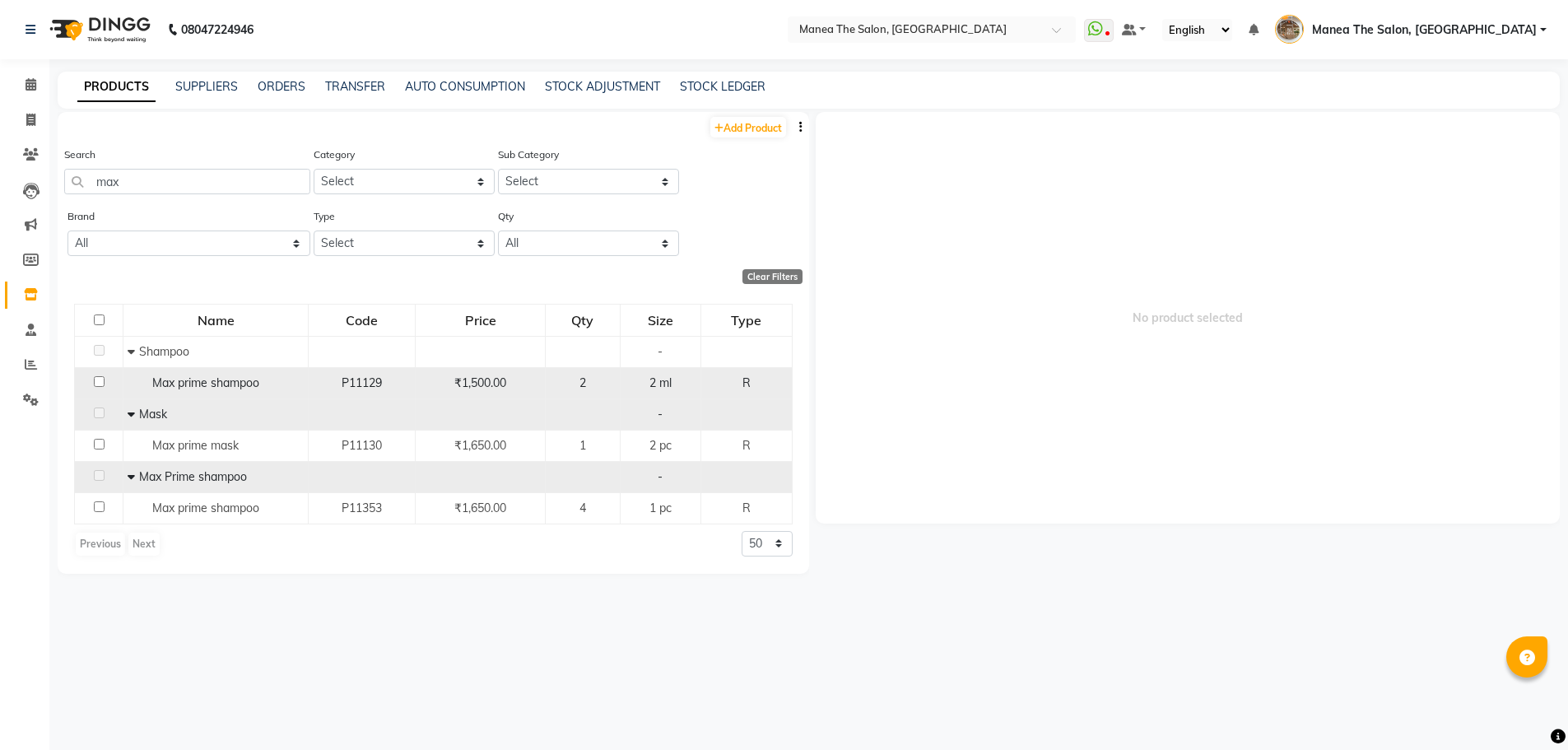
drag, startPoint x: 100, startPoint y: 378, endPoint x: 120, endPoint y: 380, distance: 20.1
click at [100, 378] on input "checkbox" at bounding box center [99, 381] width 10 height 10
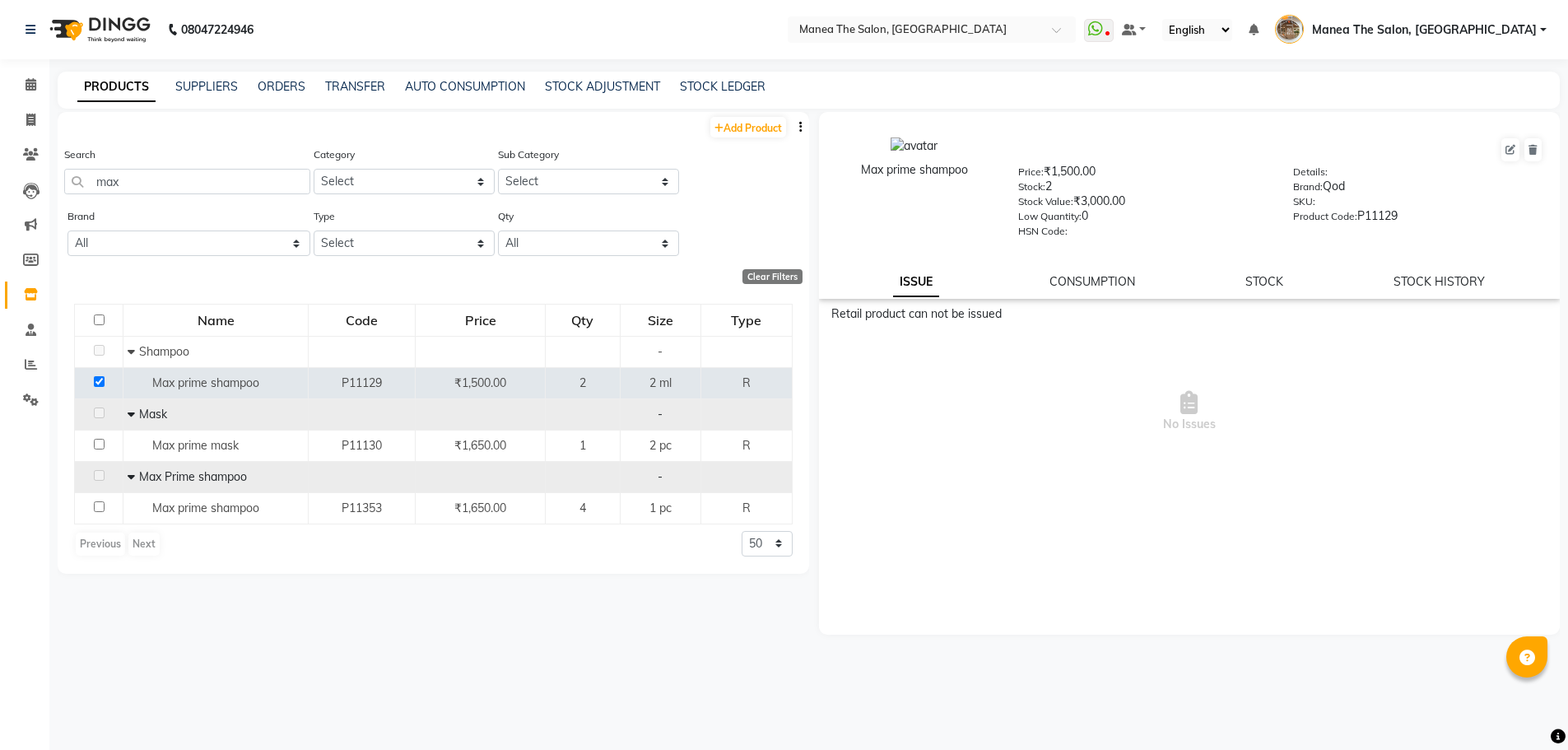
drag, startPoint x: 1509, startPoint y: 151, endPoint x: 1094, endPoint y: 507, distance: 546.8
click at [1094, 508] on div "Retail product can not be issued No Issues" at bounding box center [1190, 469] width 742 height 329
click at [1116, 287] on link "CONSUMPTION" at bounding box center [1092, 282] width 85 height 15
click at [1272, 286] on link "STOCK" at bounding box center [1265, 282] width 38 height 15
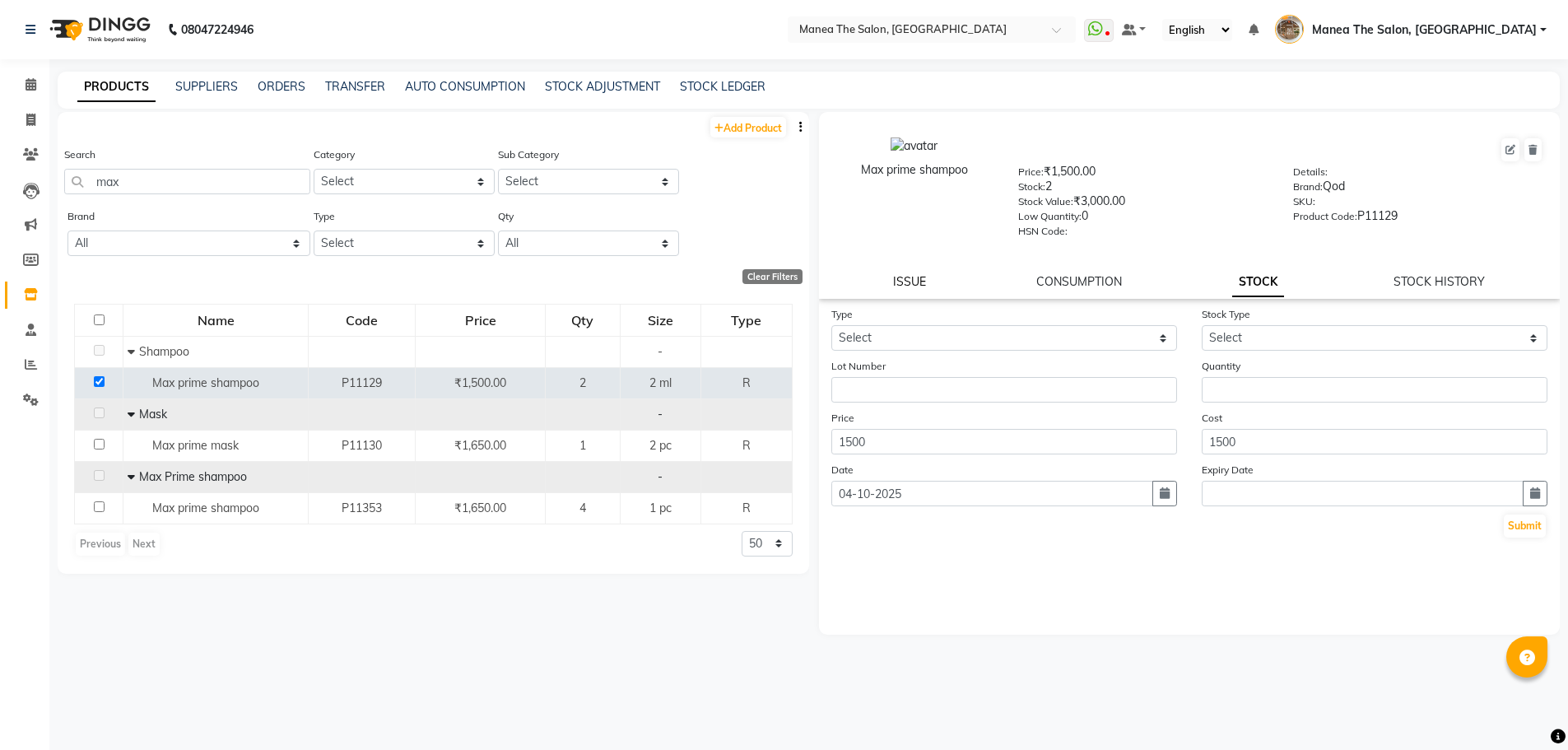
click at [913, 286] on link "ISSUE" at bounding box center [910, 282] width 33 height 15
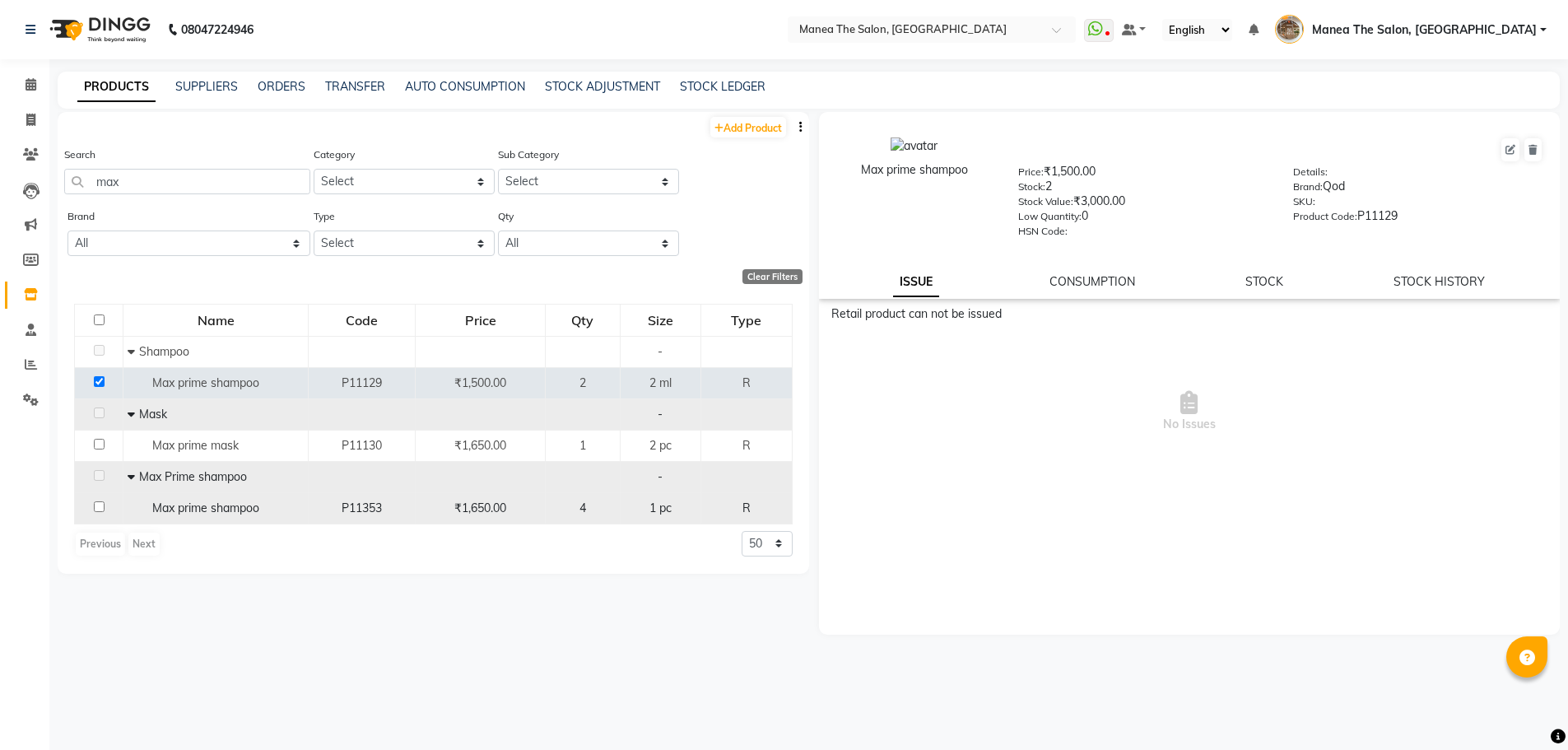
click at [97, 507] on input "checkbox" at bounding box center [99, 505] width 10 height 10
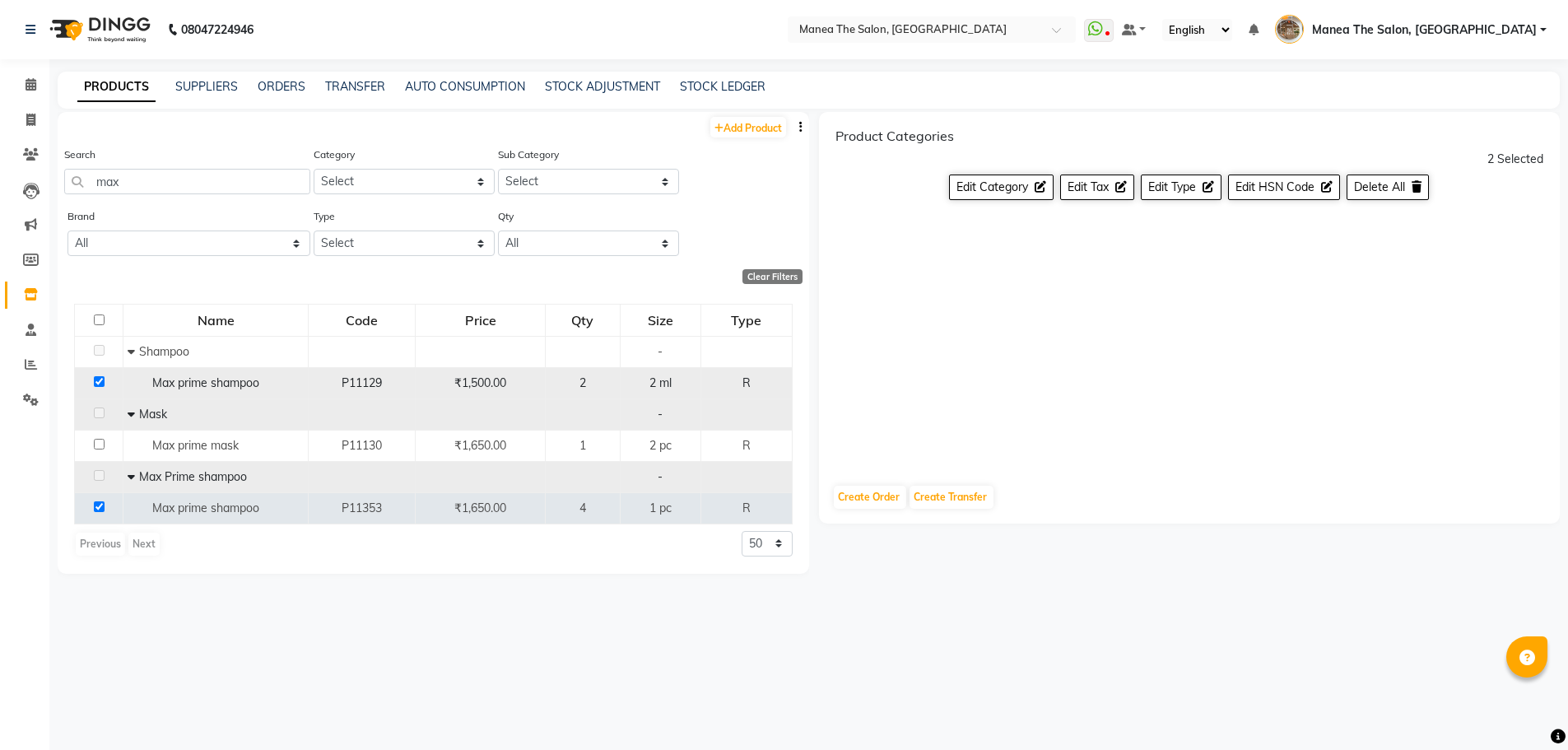
click at [94, 381] on input "checkbox" at bounding box center [99, 381] width 10 height 10
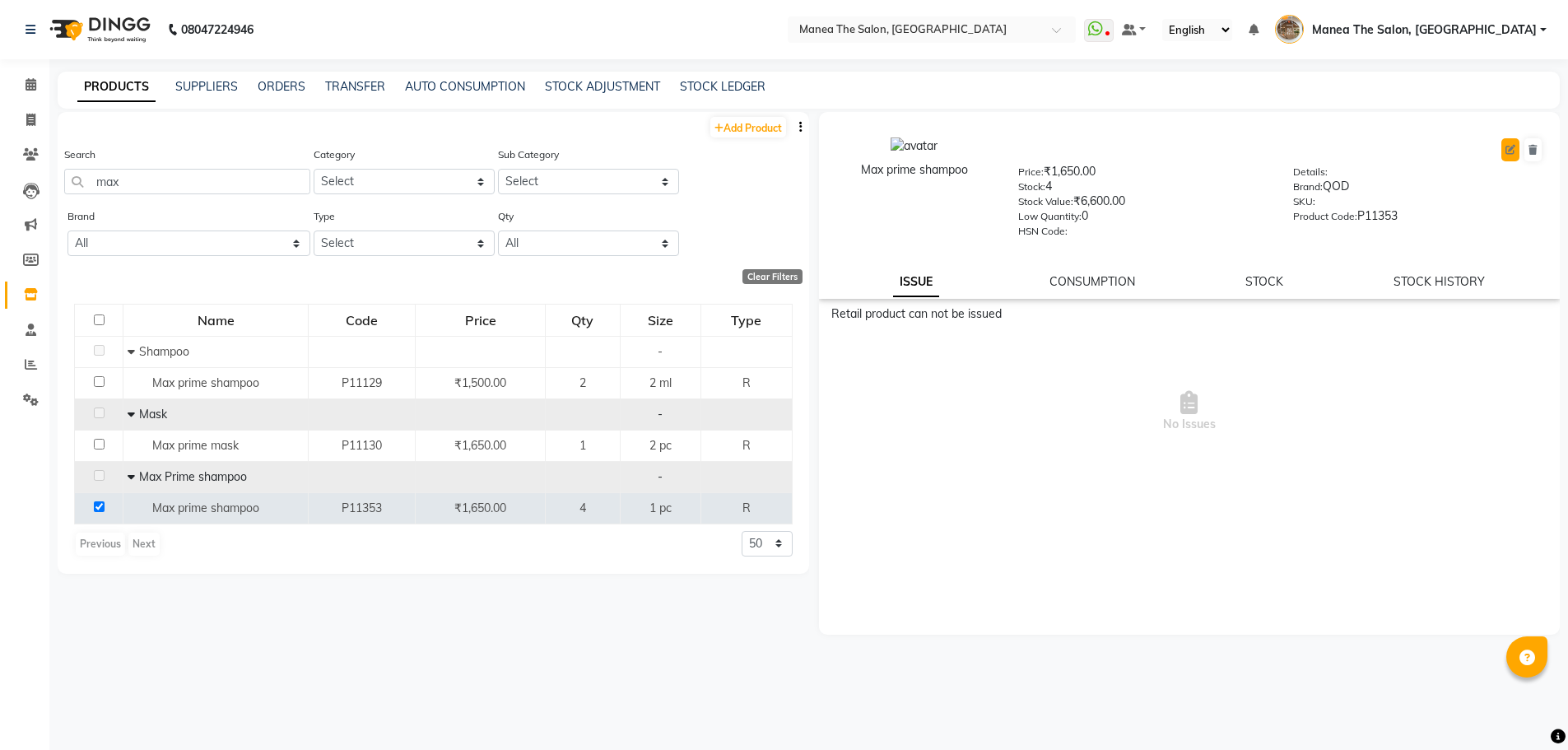
click at [1515, 149] on icon at bounding box center [1510, 150] width 9 height 9
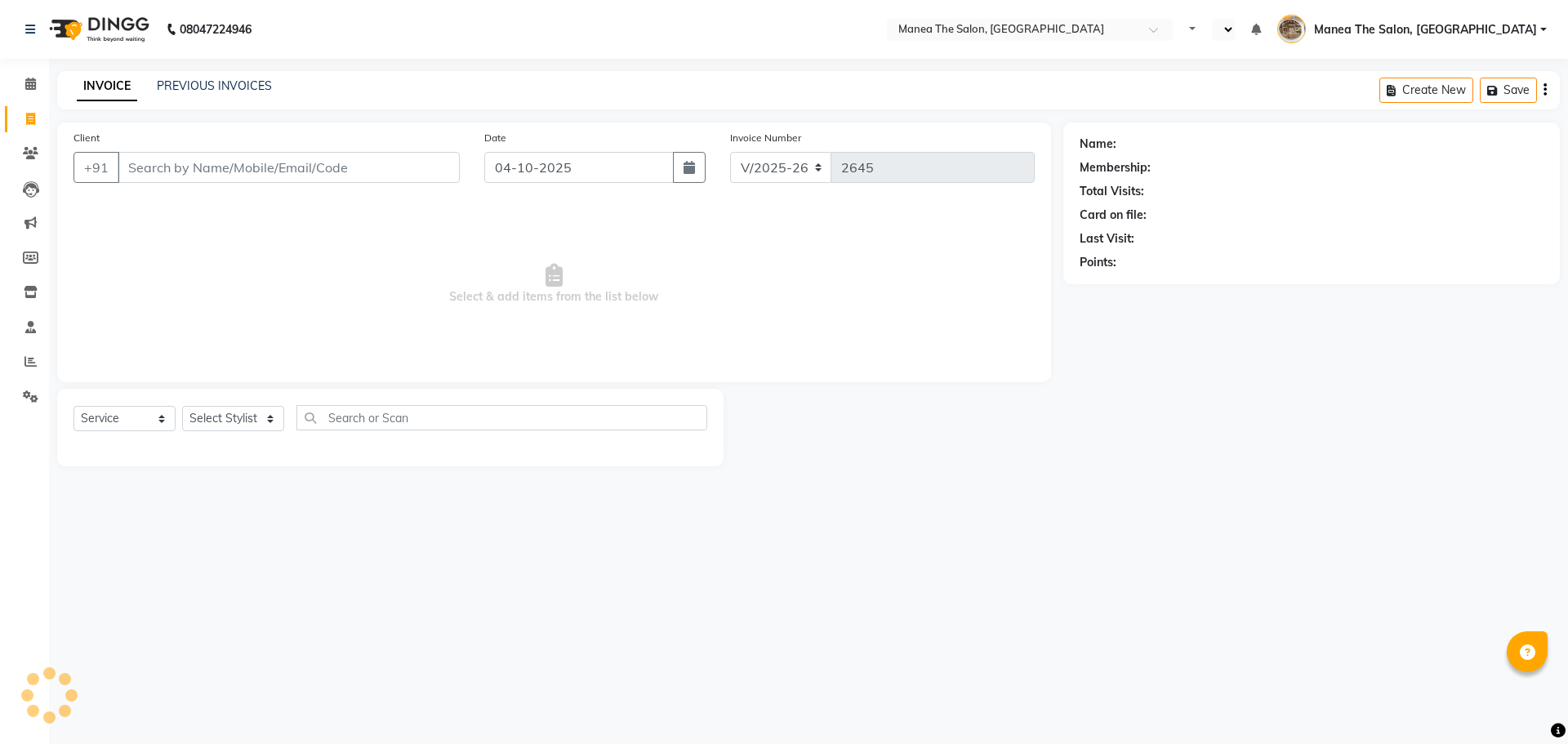
select select "7287"
select select "service"
select select "en"
click at [201, 89] on link "PREVIOUS INVOICES" at bounding box center [215, 86] width 115 height 15
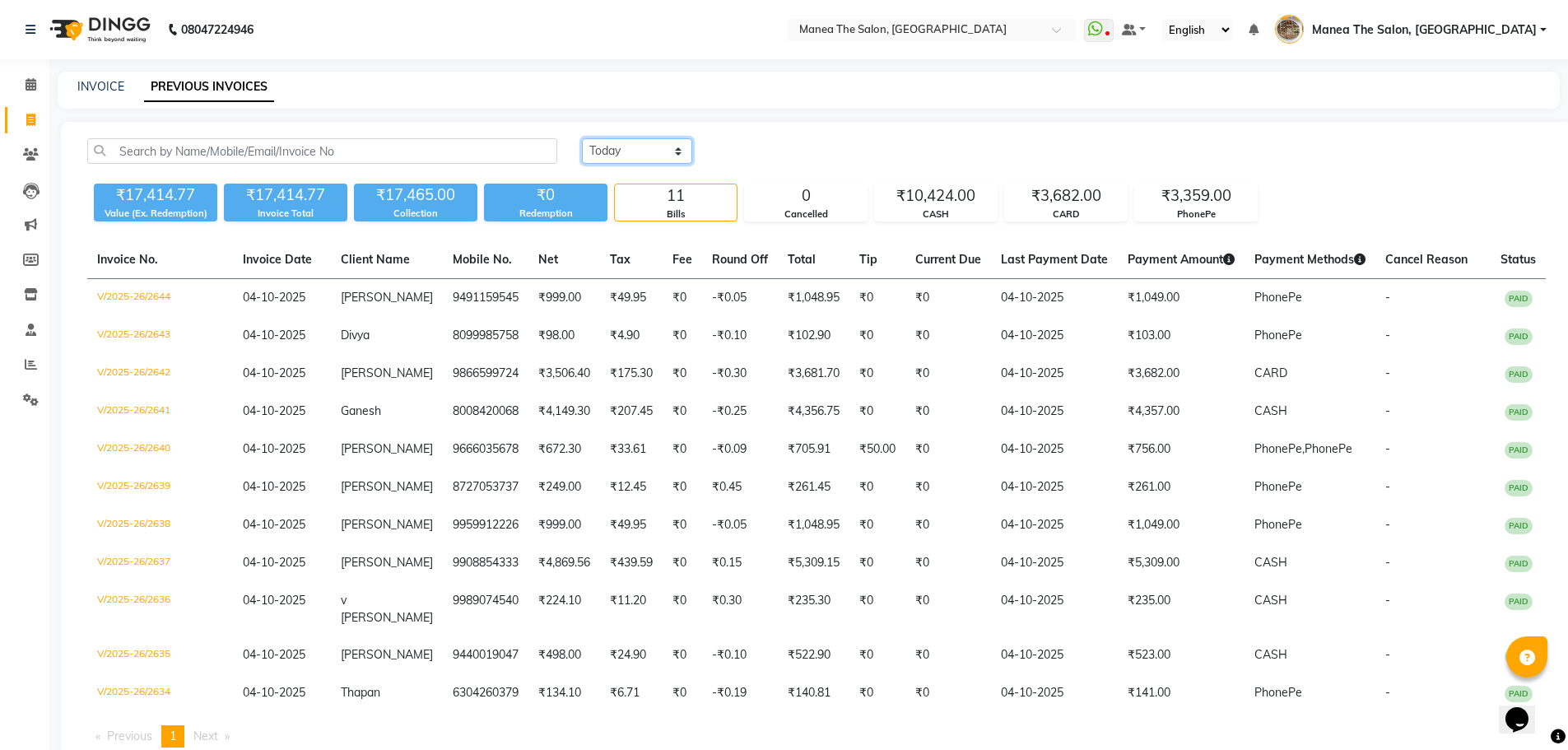
drag, startPoint x: 603, startPoint y: 143, endPoint x: 615, endPoint y: 156, distance: 17.7
click at [603, 143] on select "[DATE] [DATE] Custom Range" at bounding box center [637, 151] width 110 height 26
select select "range"
click at [582, 138] on select "[DATE] [DATE] Custom Range" at bounding box center [637, 151] width 110 height 26
click at [747, 146] on input "04-10-2025" at bounding box center [770, 152] width 115 height 23
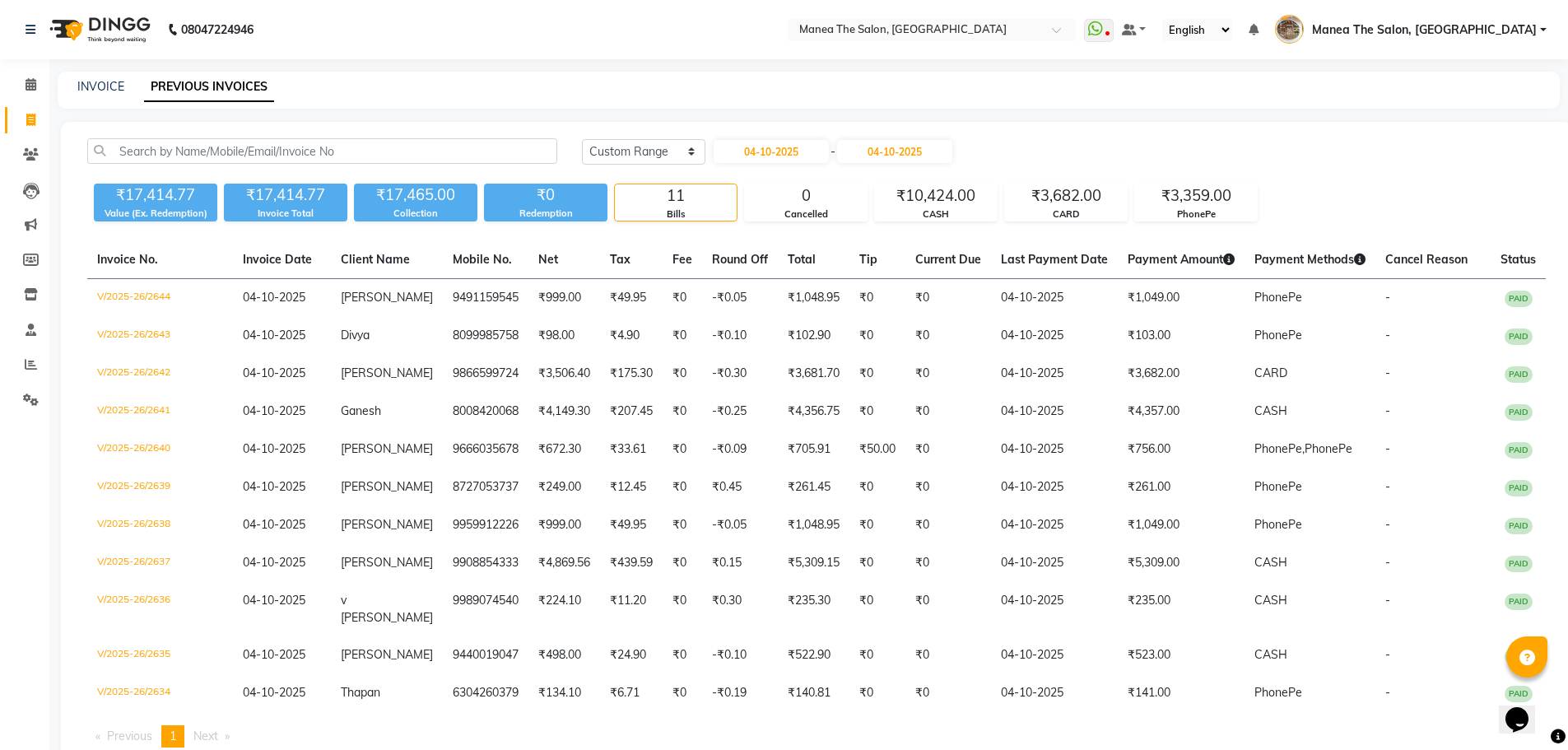
select select "10"
select select "2025"
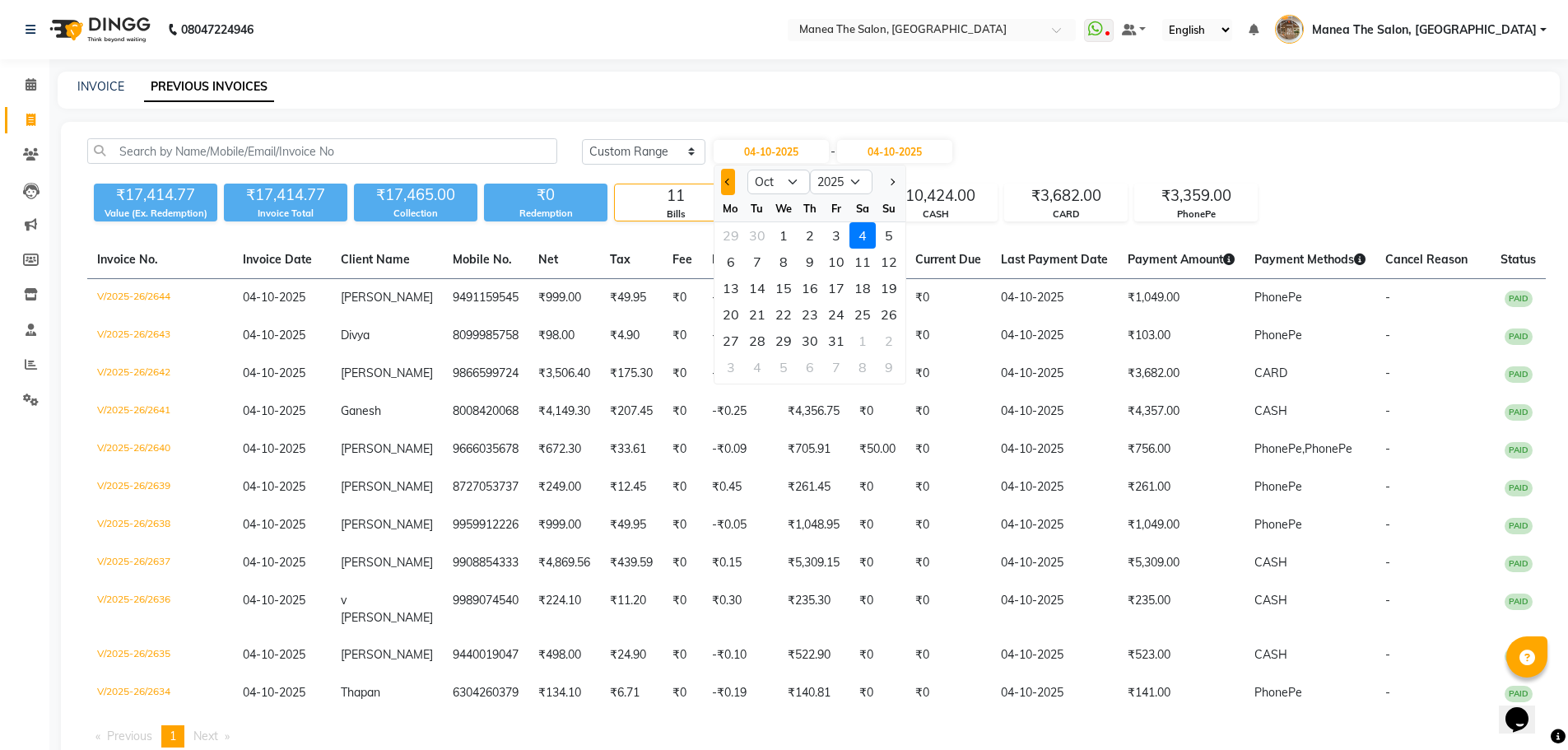
click at [723, 182] on button "Previous month" at bounding box center [728, 182] width 14 height 27
select select "9"
click at [755, 234] on div "2" at bounding box center [757, 235] width 27 height 27
type input "[DATE]"
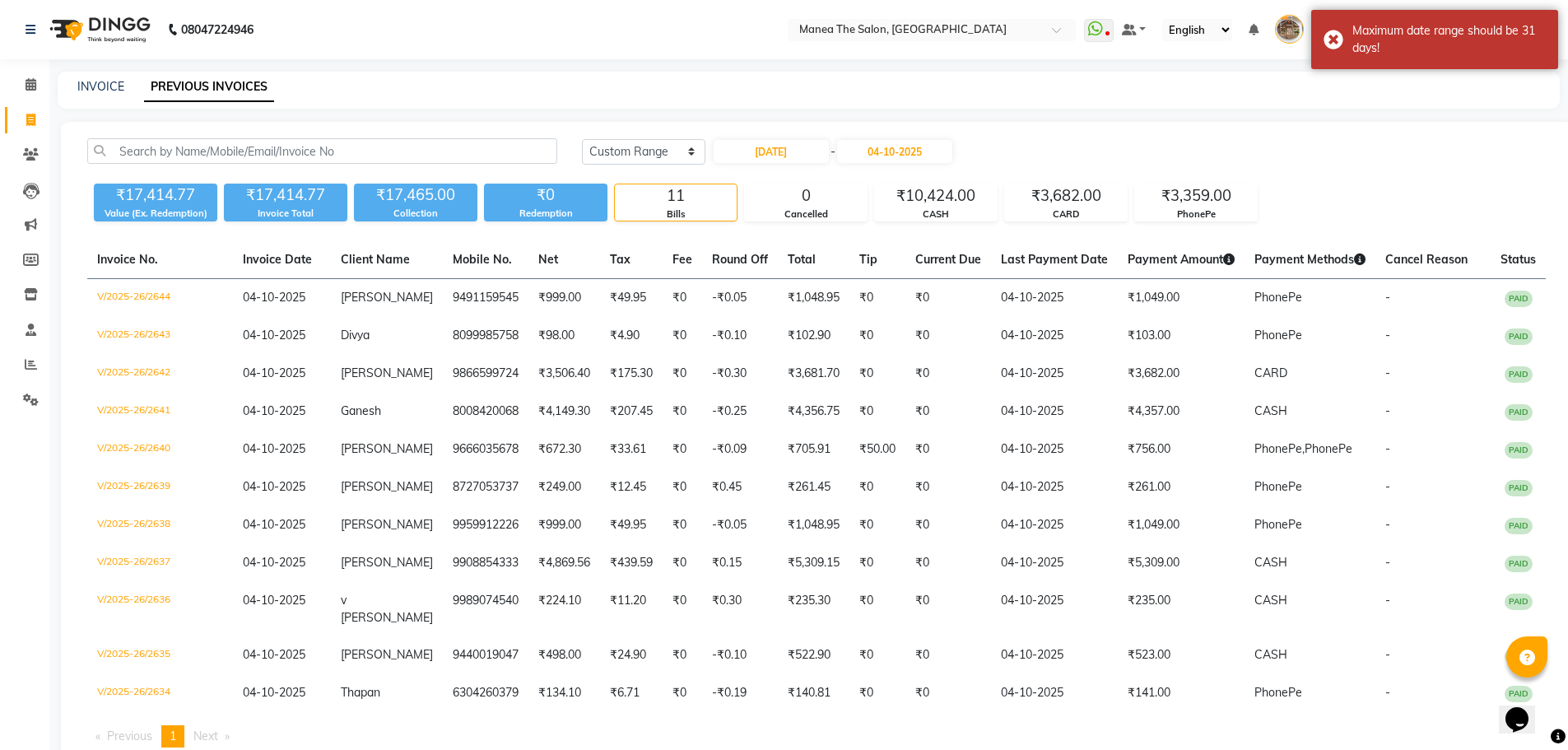
click at [885, 163] on div "[DATE] - [DATE]" at bounding box center [833, 152] width 242 height 27
click at [918, 145] on input "04-10-2025" at bounding box center [895, 152] width 115 height 23
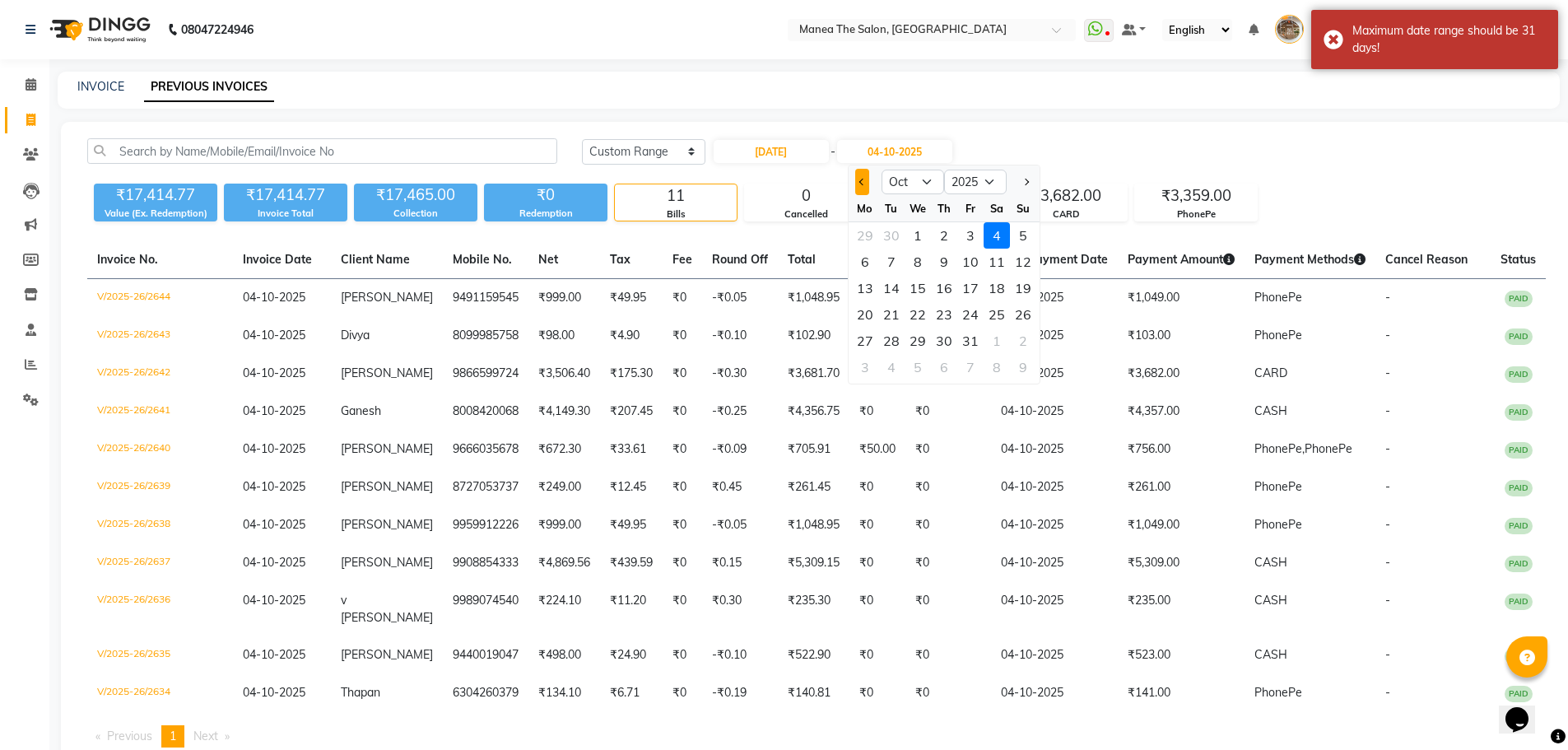
click at [858, 184] on button "Previous month" at bounding box center [862, 182] width 14 height 27
select select "9"
click at [895, 227] on div "2" at bounding box center [892, 235] width 27 height 27
type input "[DATE]"
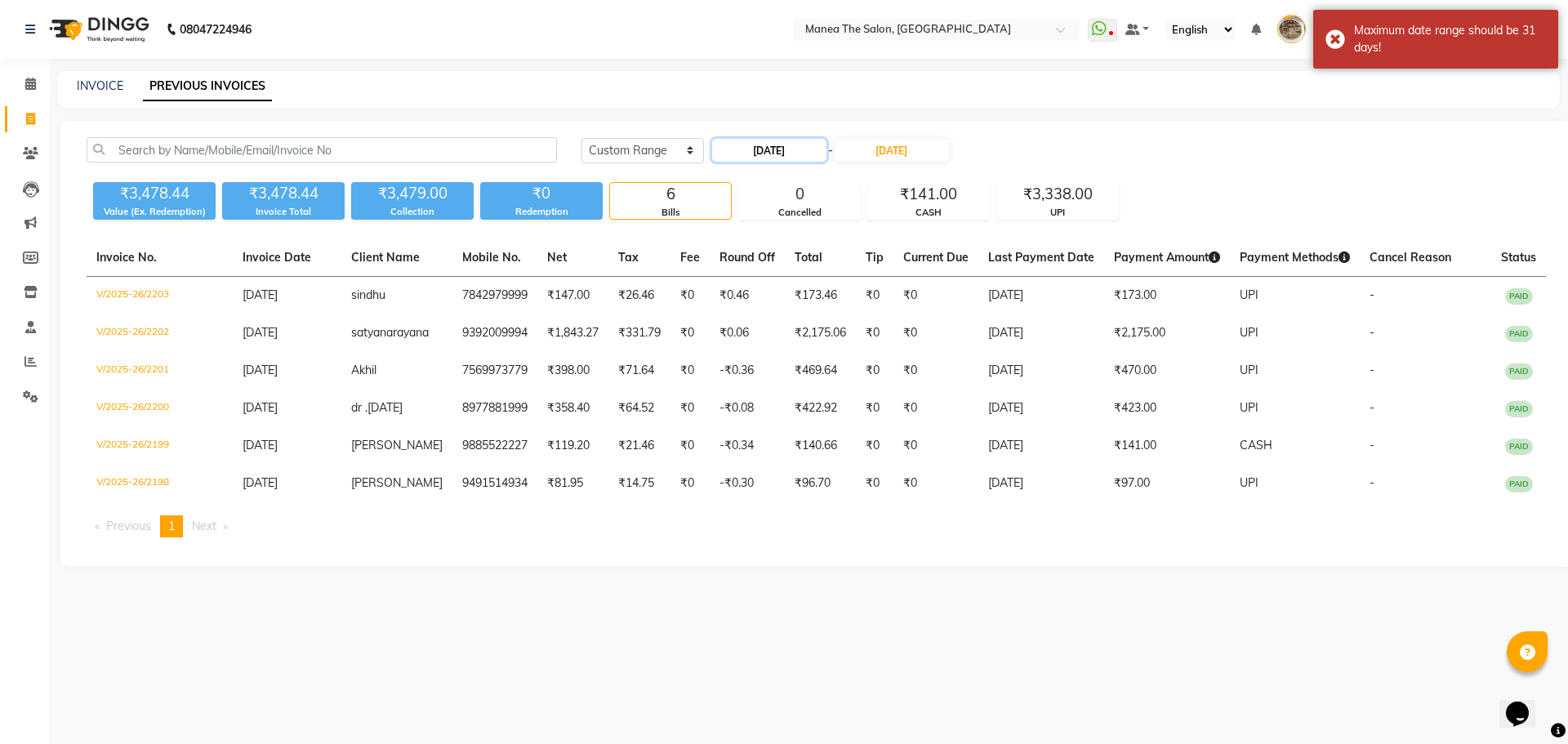
click at [764, 144] on input "[DATE]" at bounding box center [769, 150] width 114 height 23
select select "9"
select select "2025"
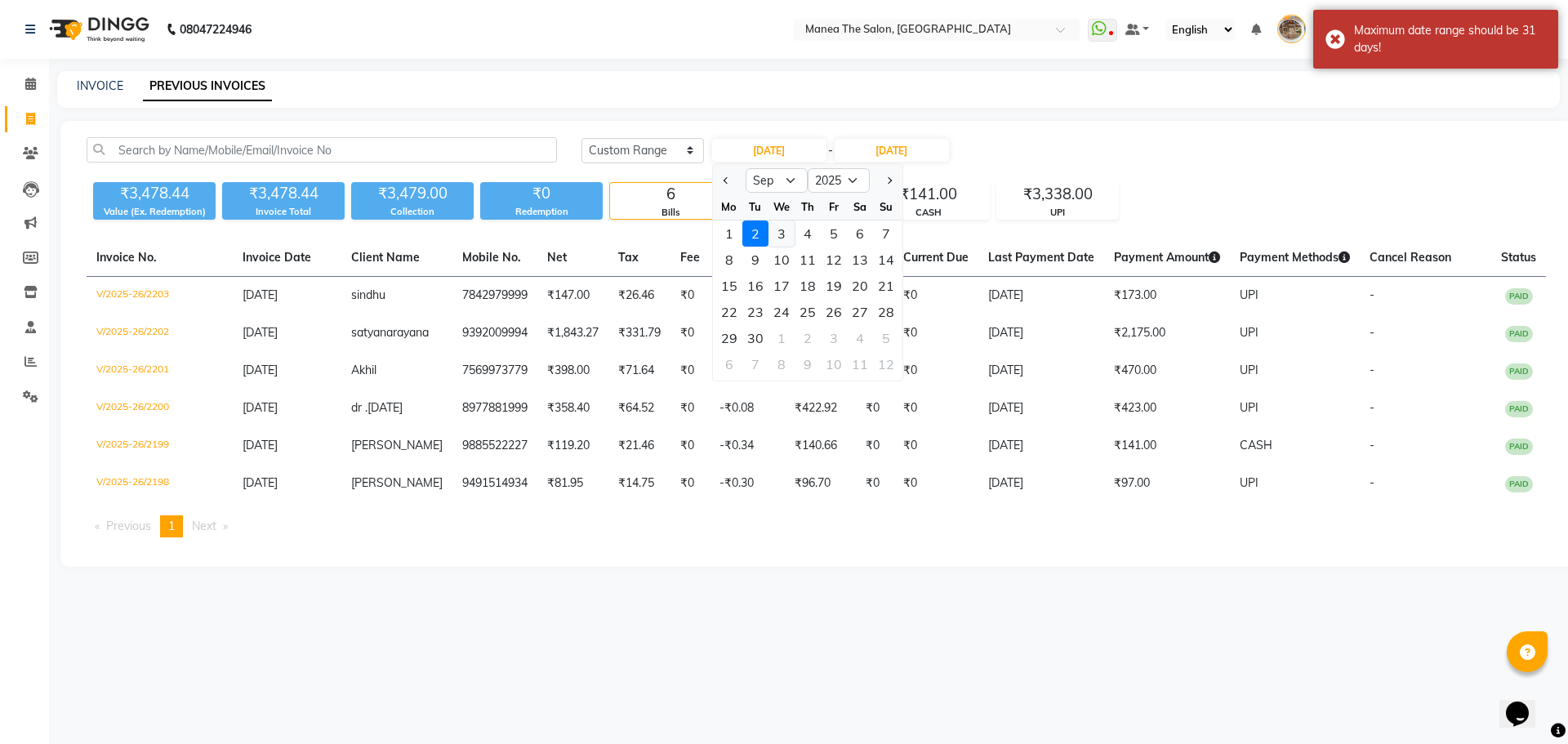
click at [776, 230] on div "3" at bounding box center [782, 233] width 26 height 26
type input "[DATE]"
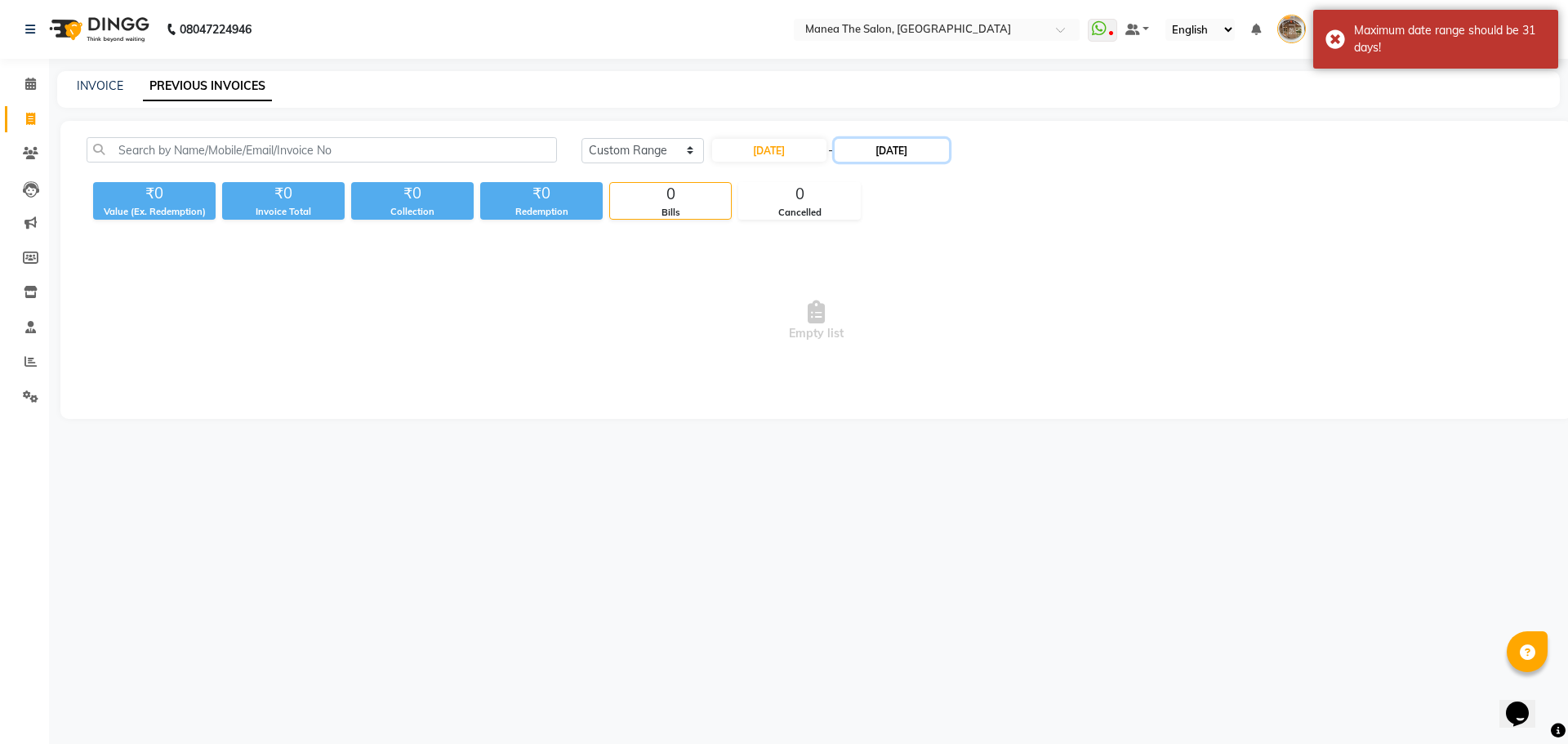
click at [899, 153] on input "[DATE]" at bounding box center [891, 150] width 114 height 23
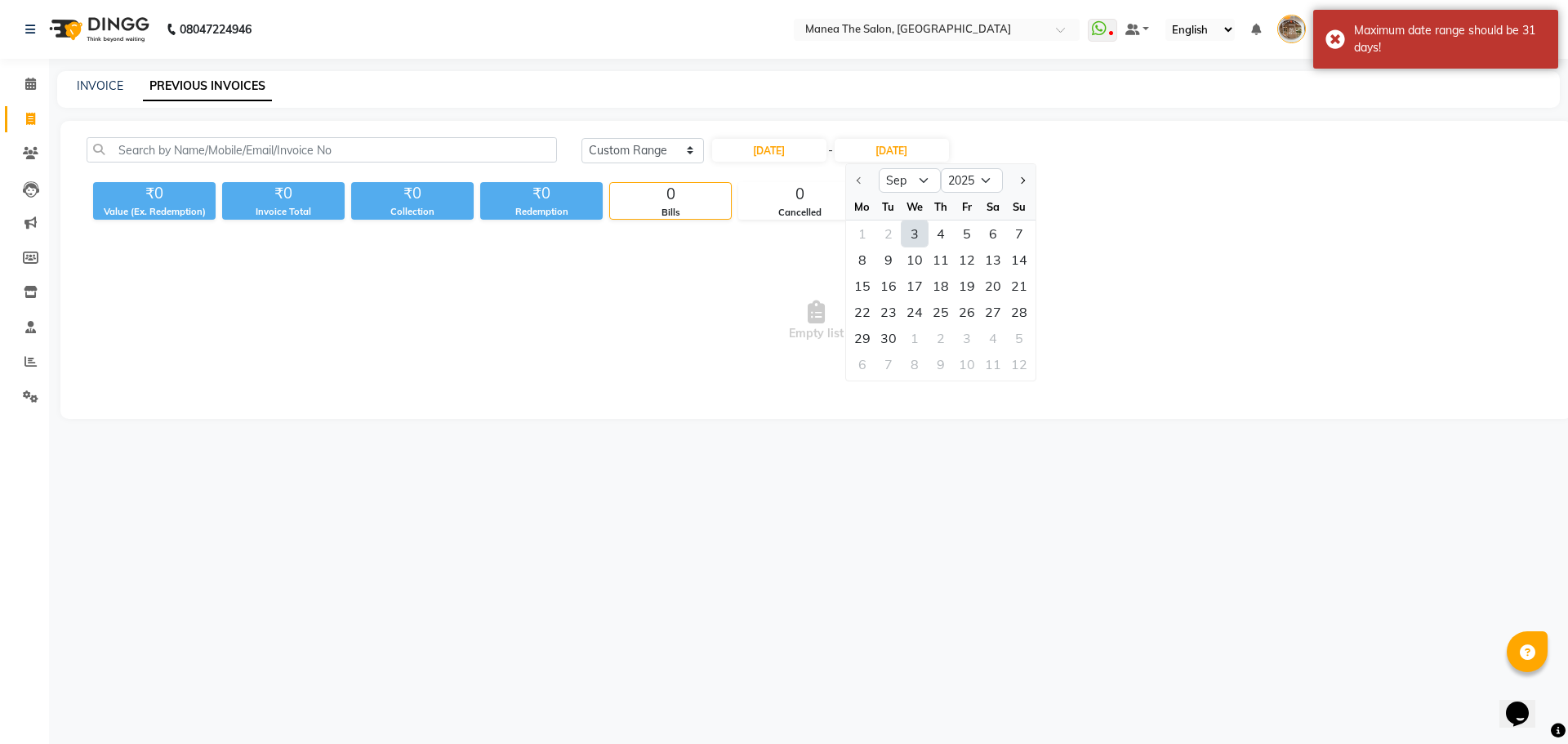
click at [908, 232] on div "3" at bounding box center [915, 233] width 26 height 26
type input "[DATE]"
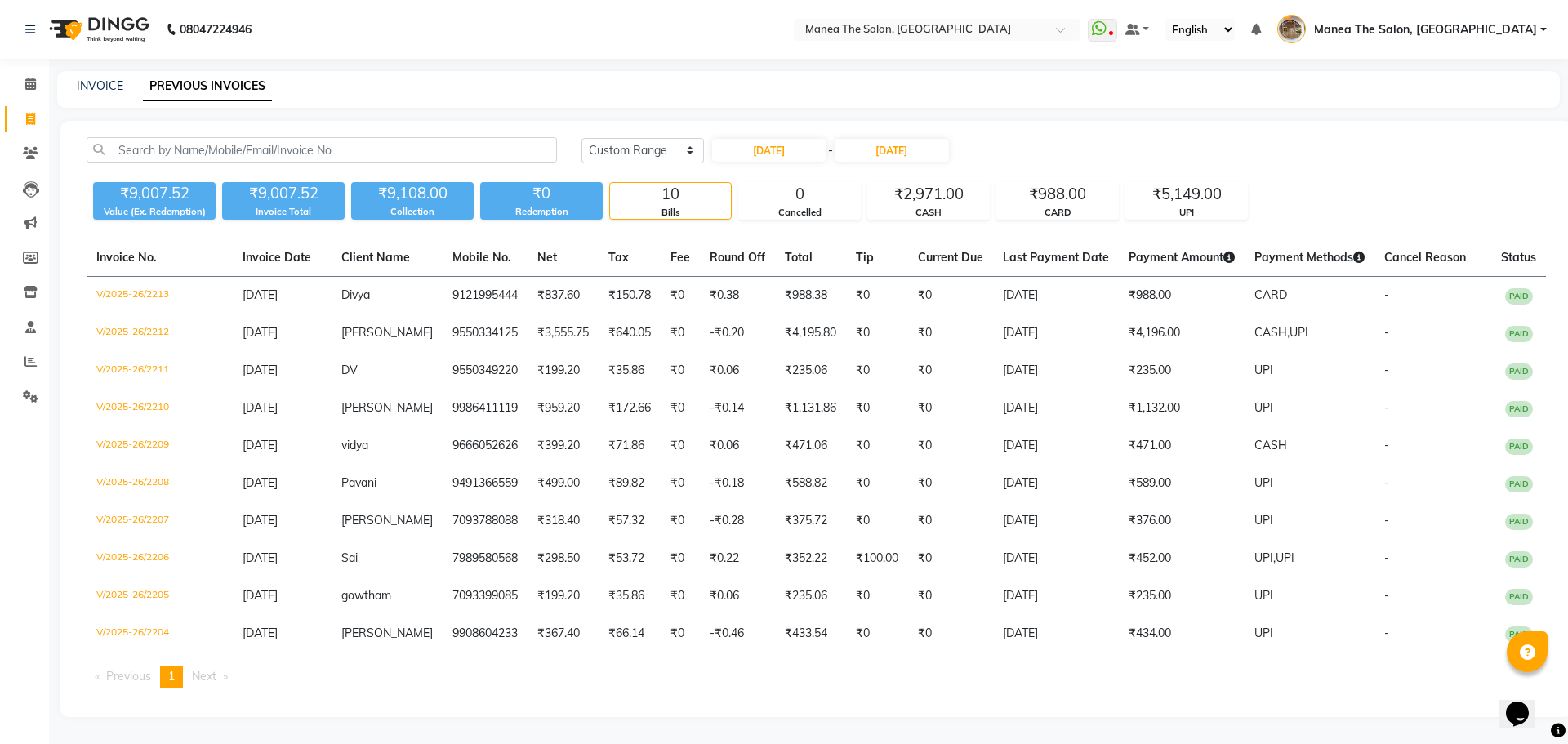
click at [1337, 213] on div "₹9,007.52 Value (Ex. Redemption) ₹9,007.52 Invoice Total ₹9,108.00 Collection ₹…" at bounding box center [816, 198] width 1460 height 44
select select "range"
click at [930, 206] on div "CASH" at bounding box center [928, 213] width 120 height 14
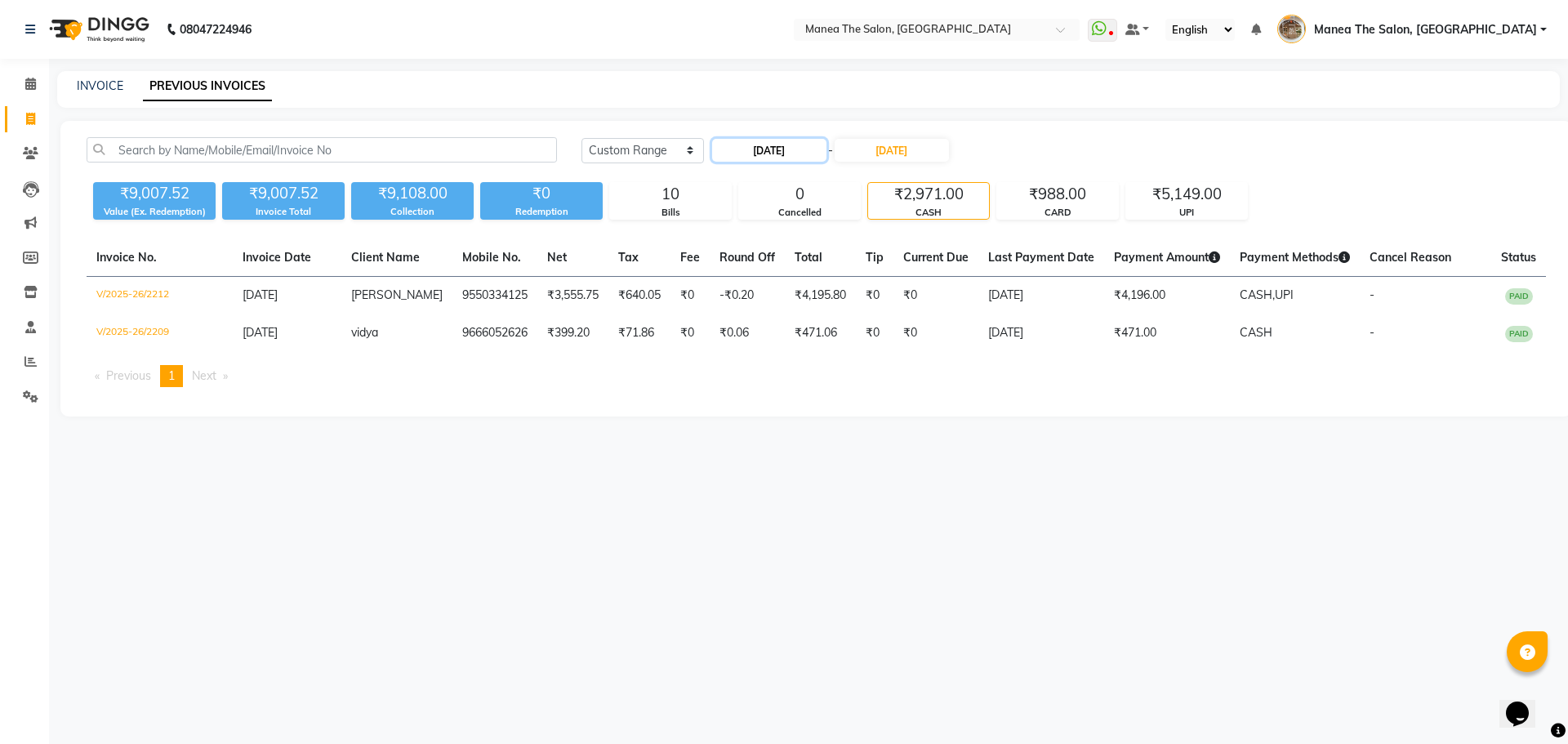
click at [788, 152] on input "[DATE]" at bounding box center [769, 150] width 114 height 23
select select "9"
select select "2025"
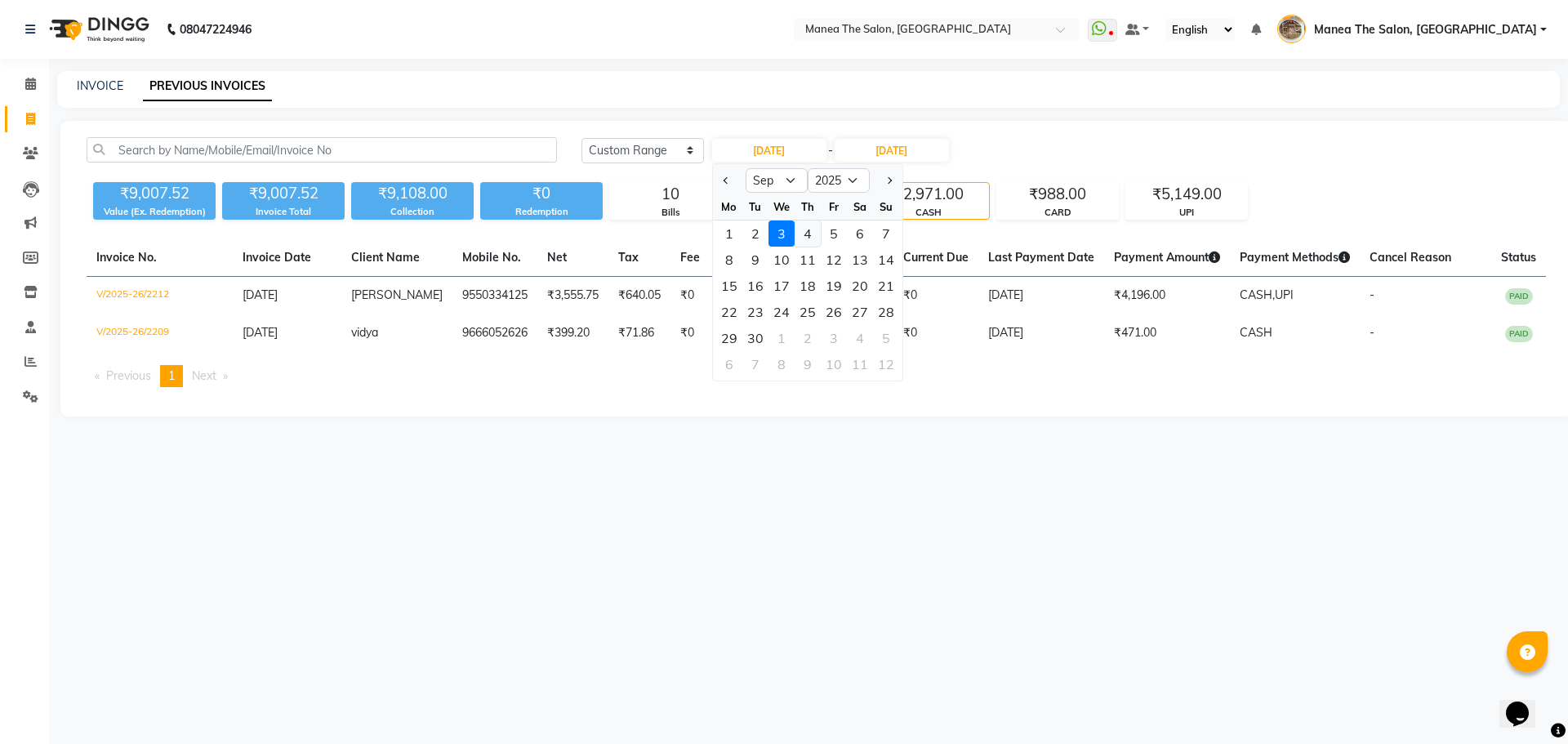
click at [808, 231] on div "4" at bounding box center [808, 233] width 26 height 26
type input "[DATE]"
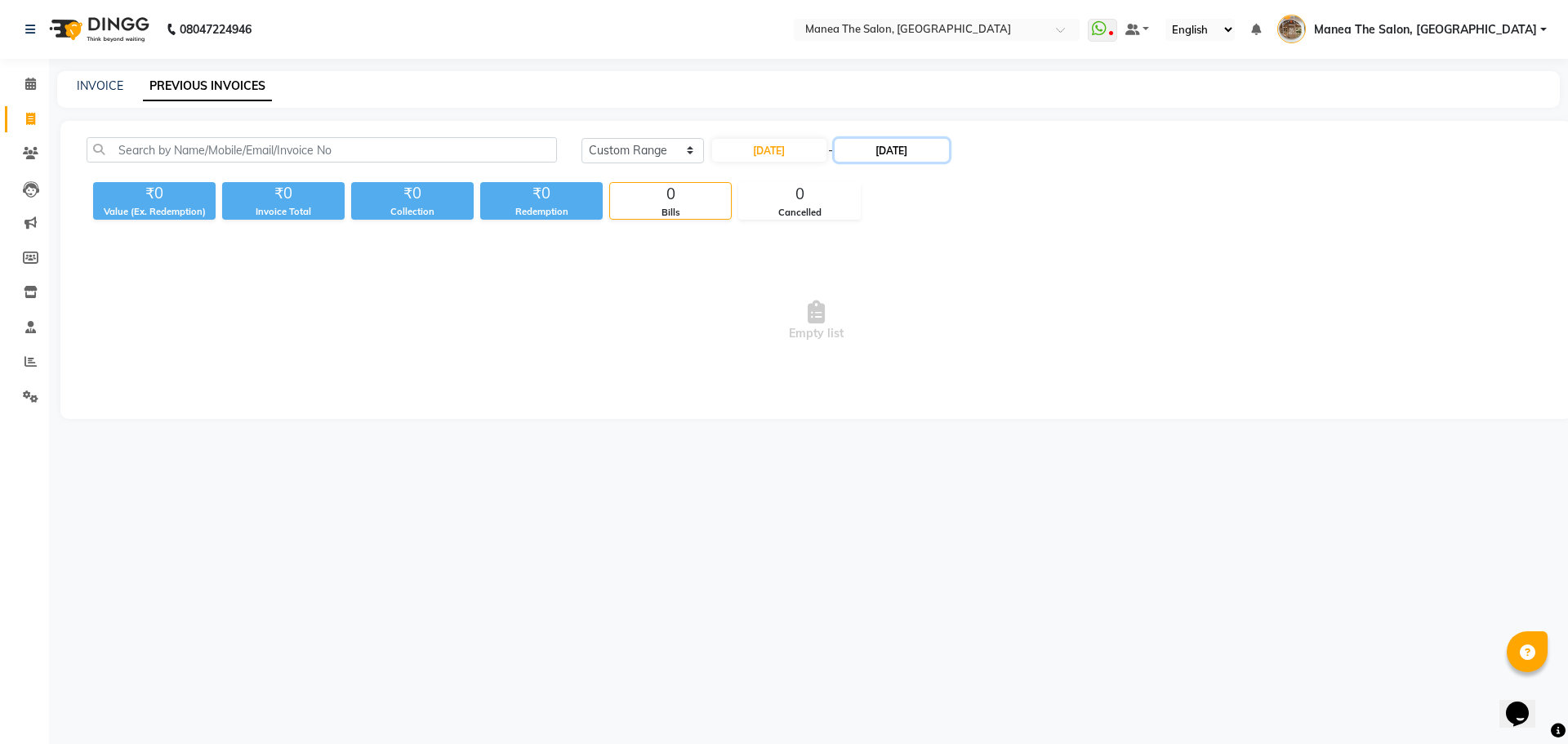
click at [929, 145] on input "[DATE]" at bounding box center [891, 150] width 114 height 23
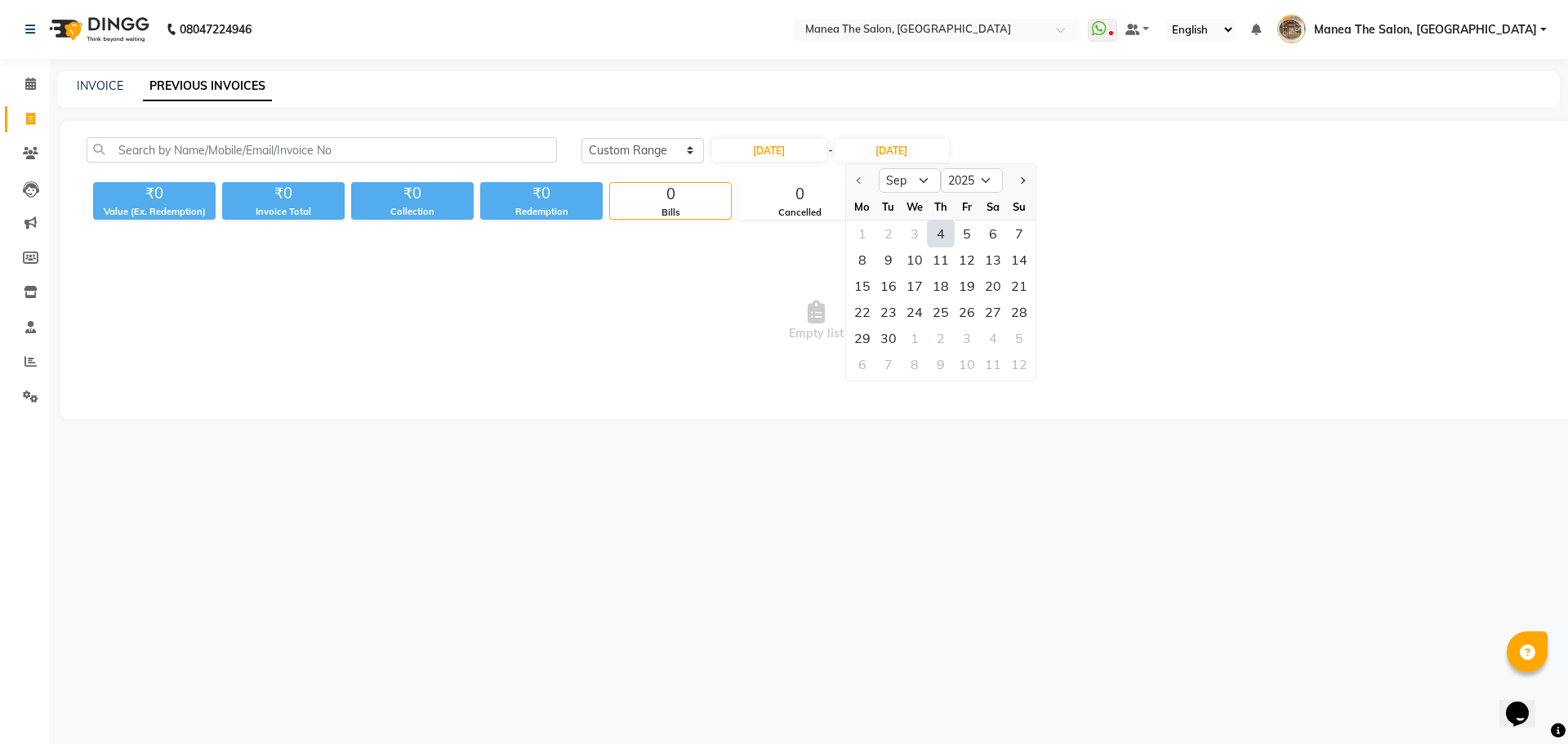
click at [945, 231] on div "4" at bounding box center [941, 233] width 26 height 26
type input "[DATE]"
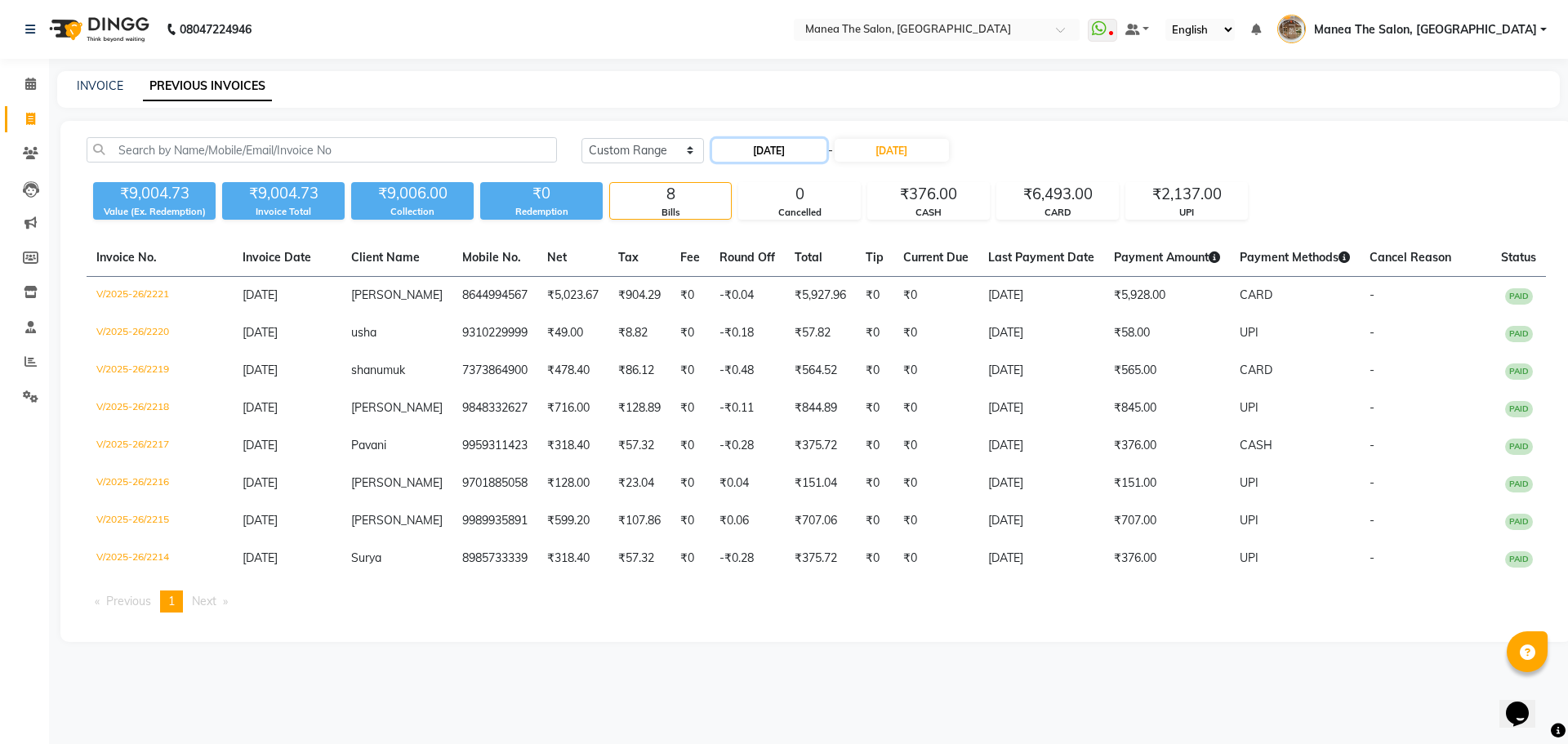
click at [792, 159] on input "[DATE]" at bounding box center [769, 150] width 114 height 23
select select "9"
select select "2025"
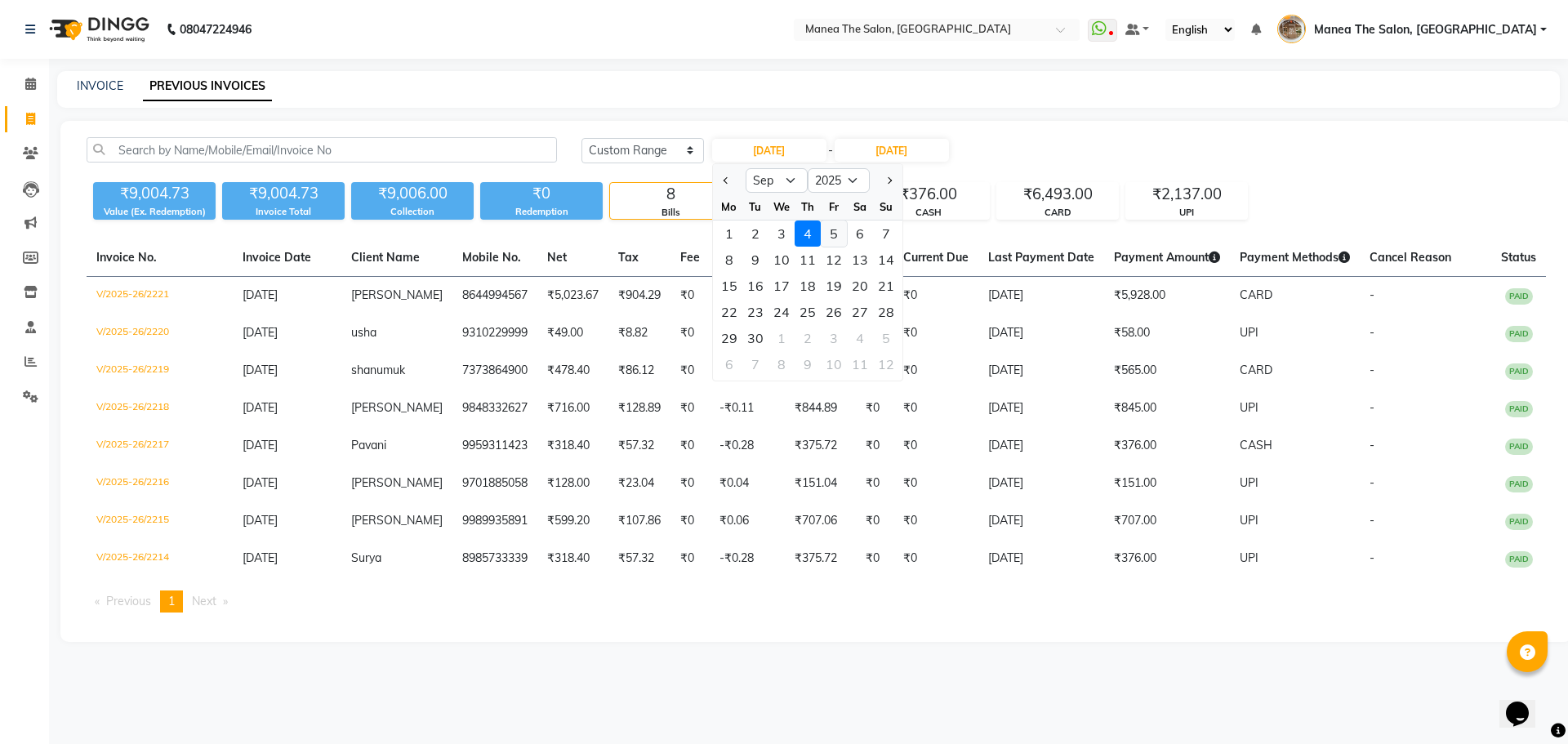
click at [829, 231] on div "5" at bounding box center [834, 233] width 26 height 26
type input "[DATE]"
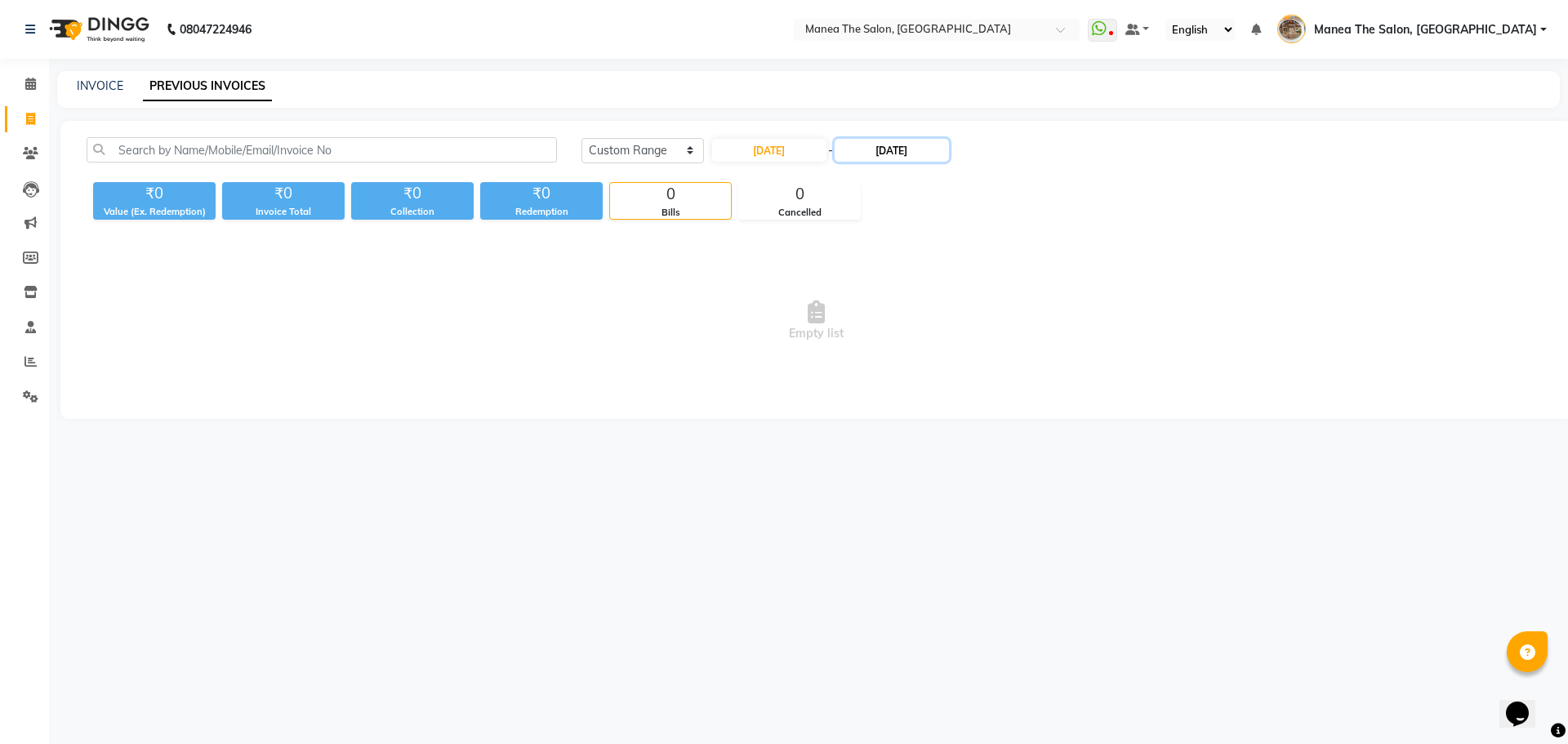
click at [925, 149] on input "[DATE]" at bounding box center [891, 150] width 114 height 23
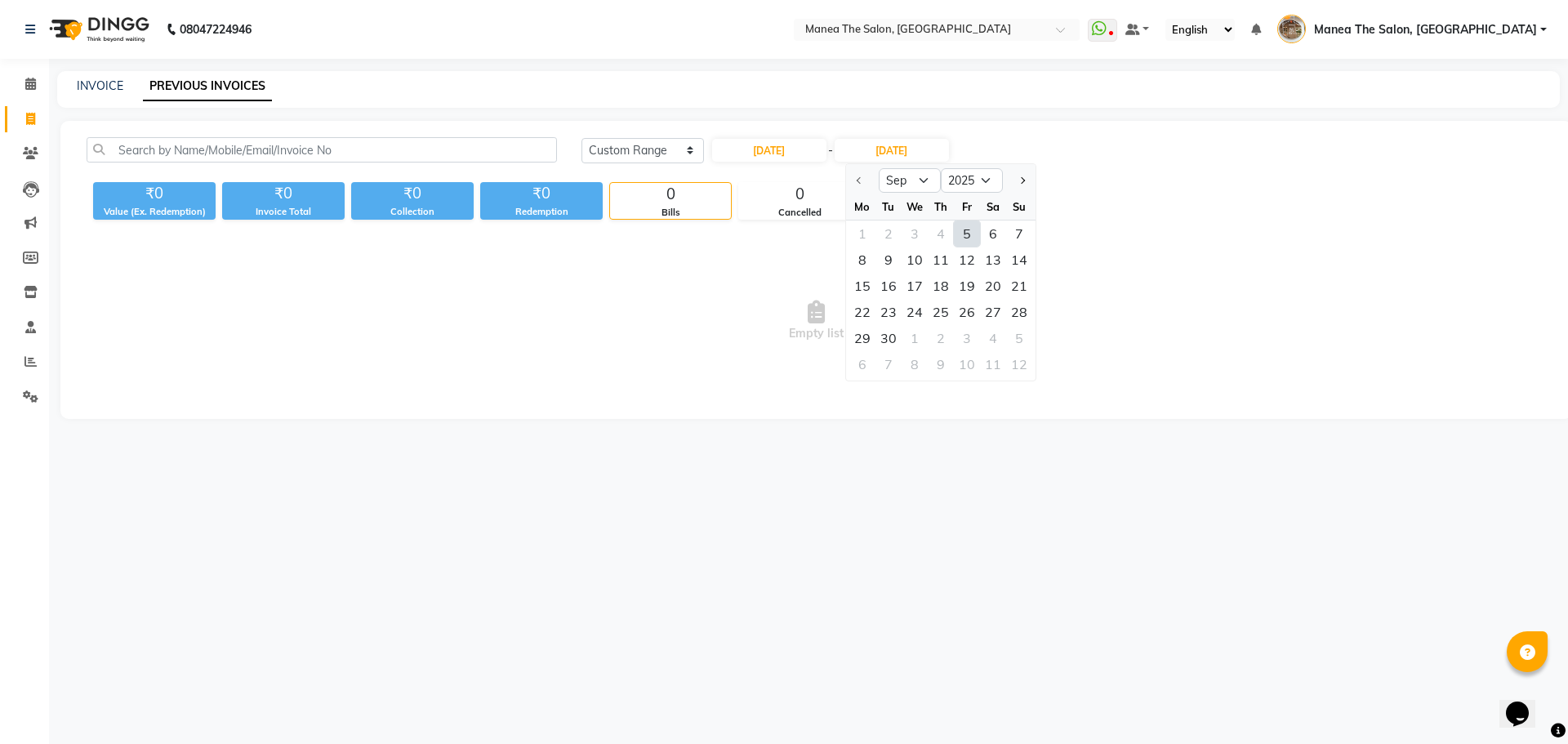
click at [966, 236] on div "5" at bounding box center [968, 233] width 26 height 26
type input "[DATE]"
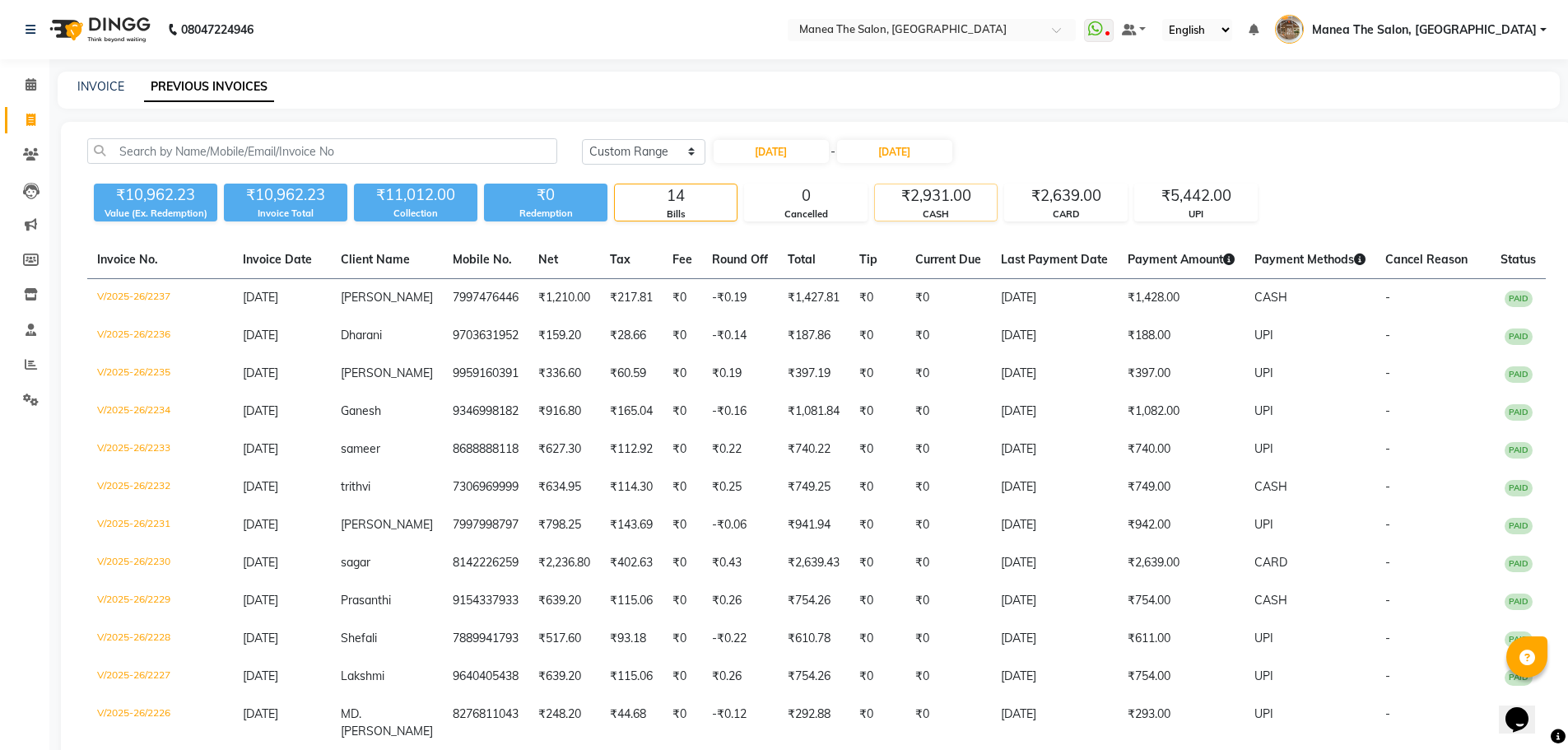
click at [931, 198] on div "₹2,931.00" at bounding box center [935, 195] width 121 height 23
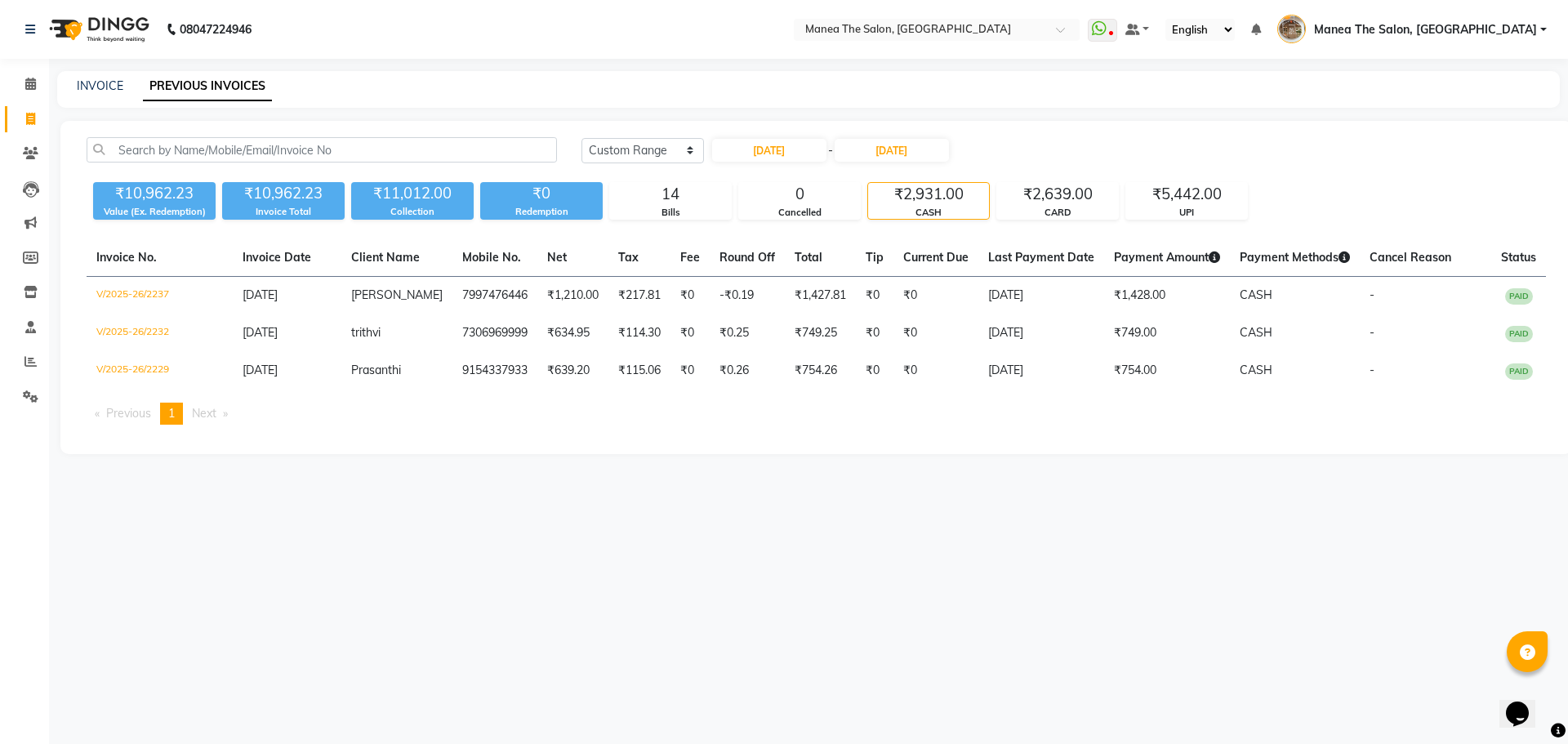
click at [938, 200] on div "₹2,931.00" at bounding box center [928, 194] width 120 height 23
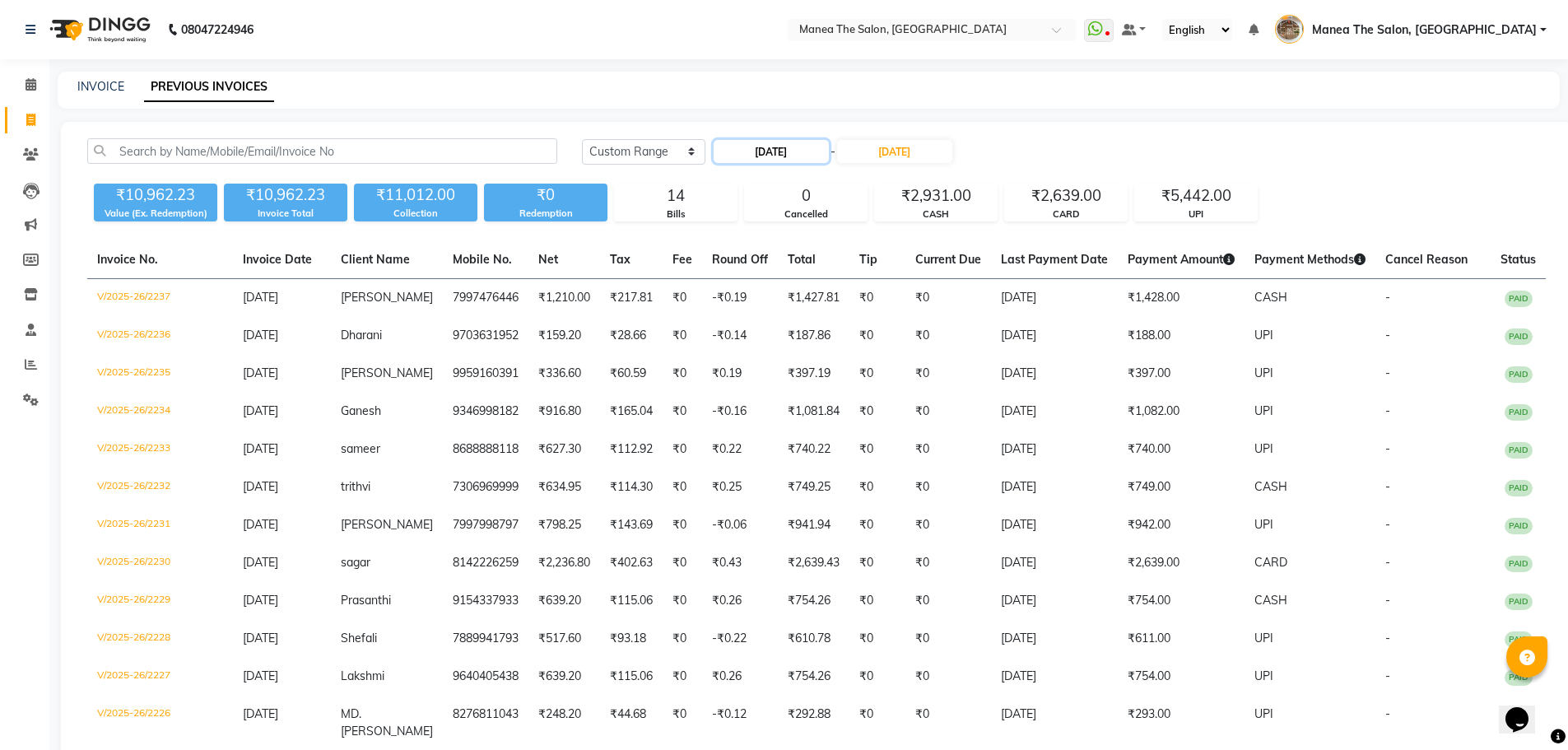
click at [794, 150] on input "[DATE]" at bounding box center [770, 152] width 115 height 23
select select "9"
select select "2025"
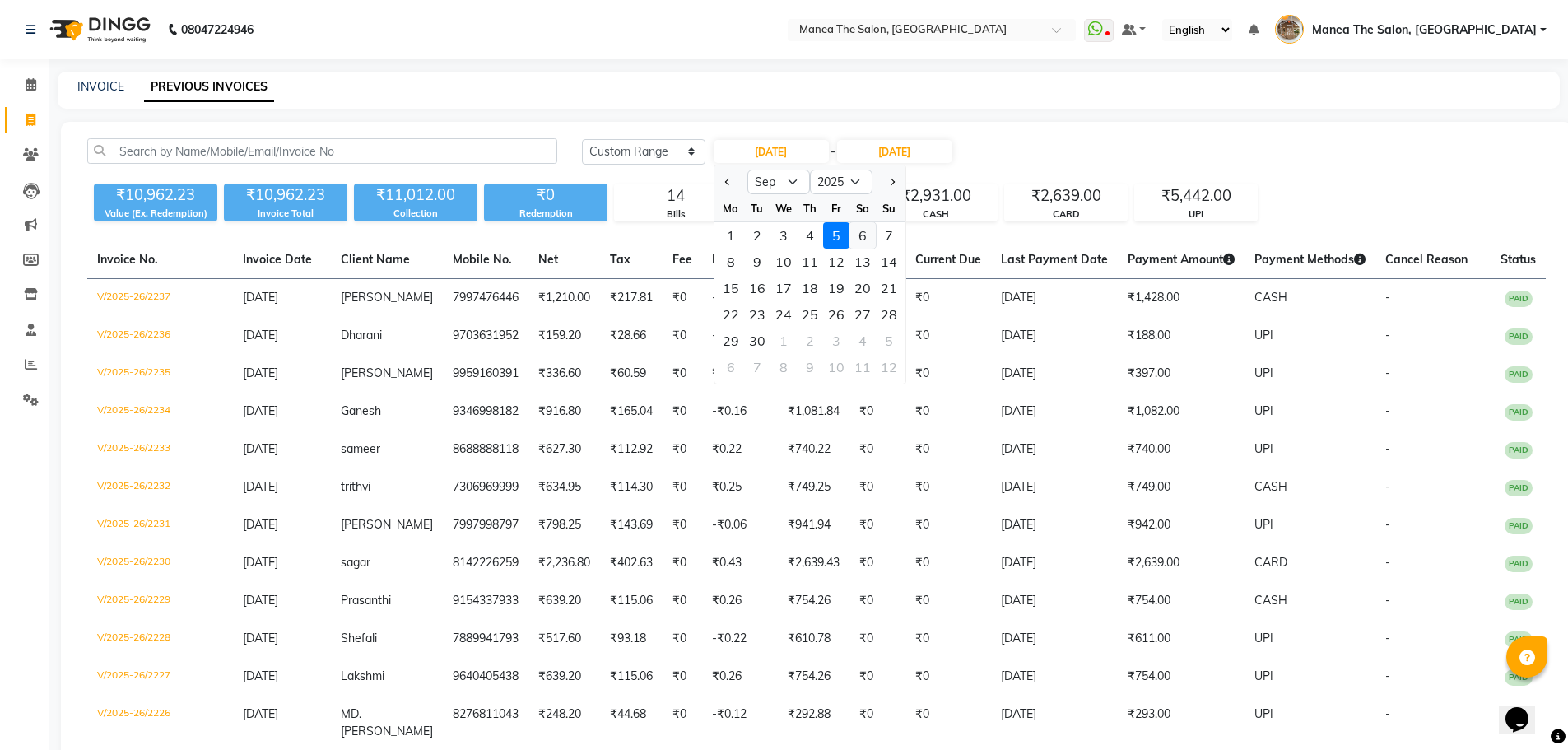
click at [862, 234] on div "6" at bounding box center [863, 235] width 27 height 27
type input "[DATE]"
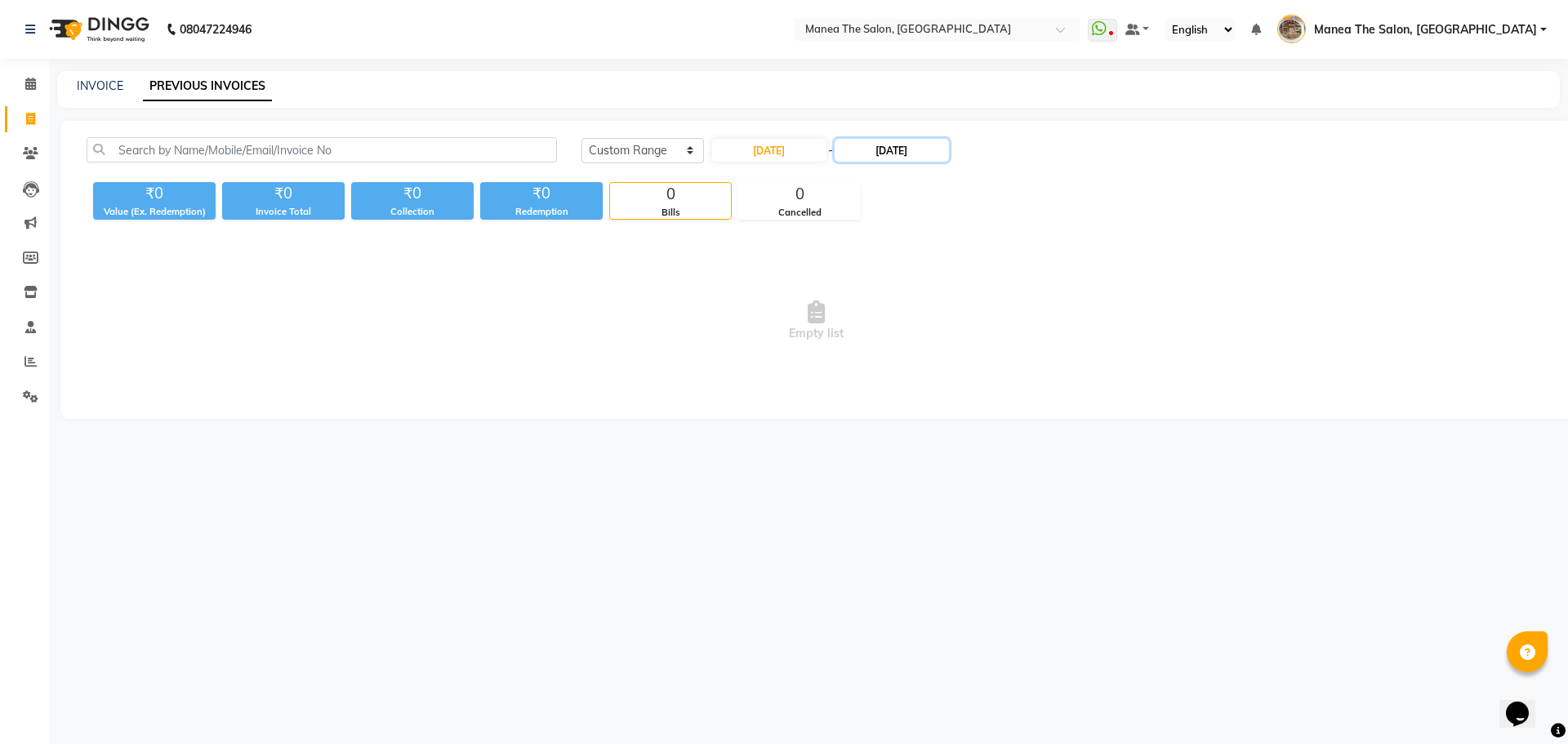
click at [917, 157] on input "[DATE]" at bounding box center [891, 150] width 114 height 23
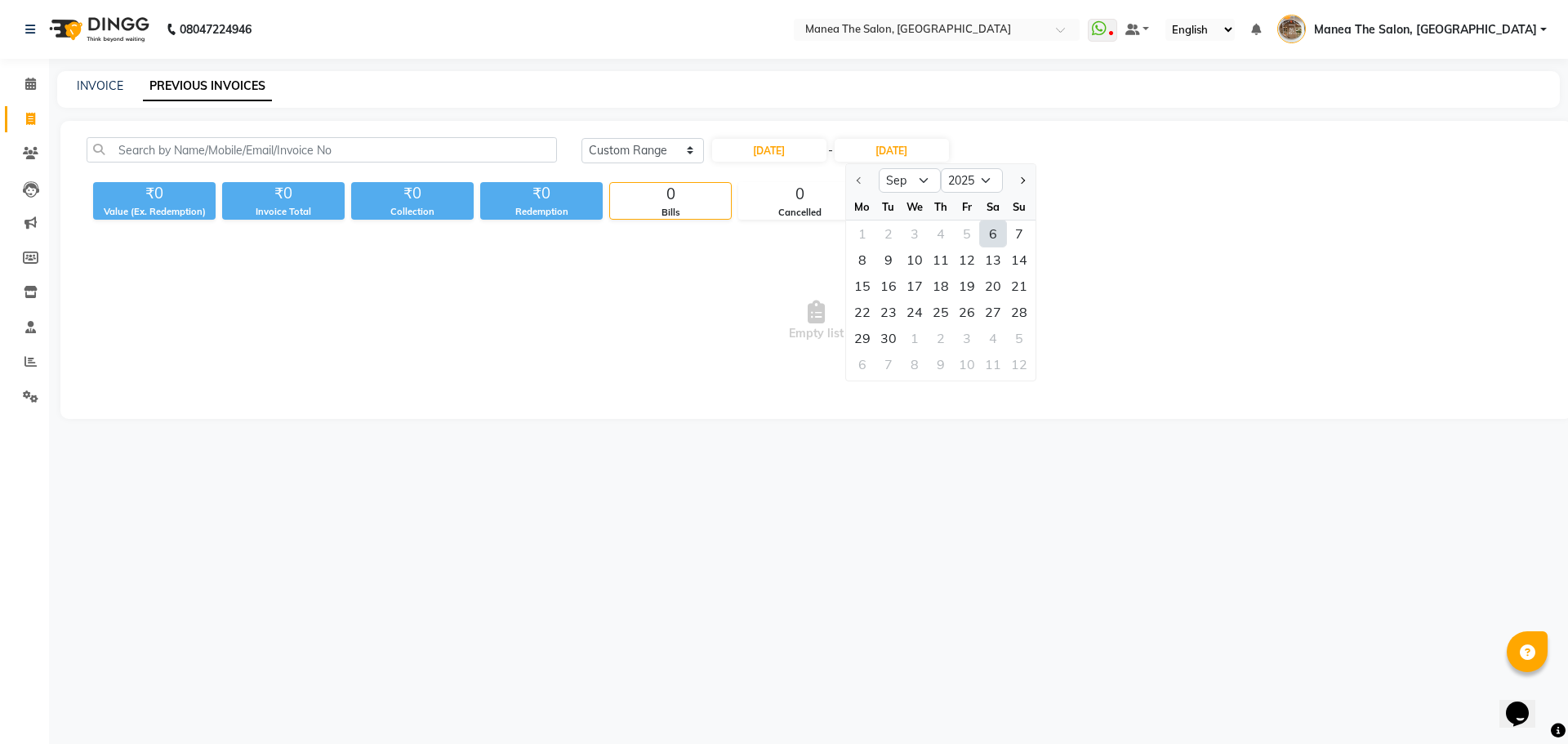
click at [995, 236] on div "6" at bounding box center [993, 233] width 26 height 26
type input "[DATE]"
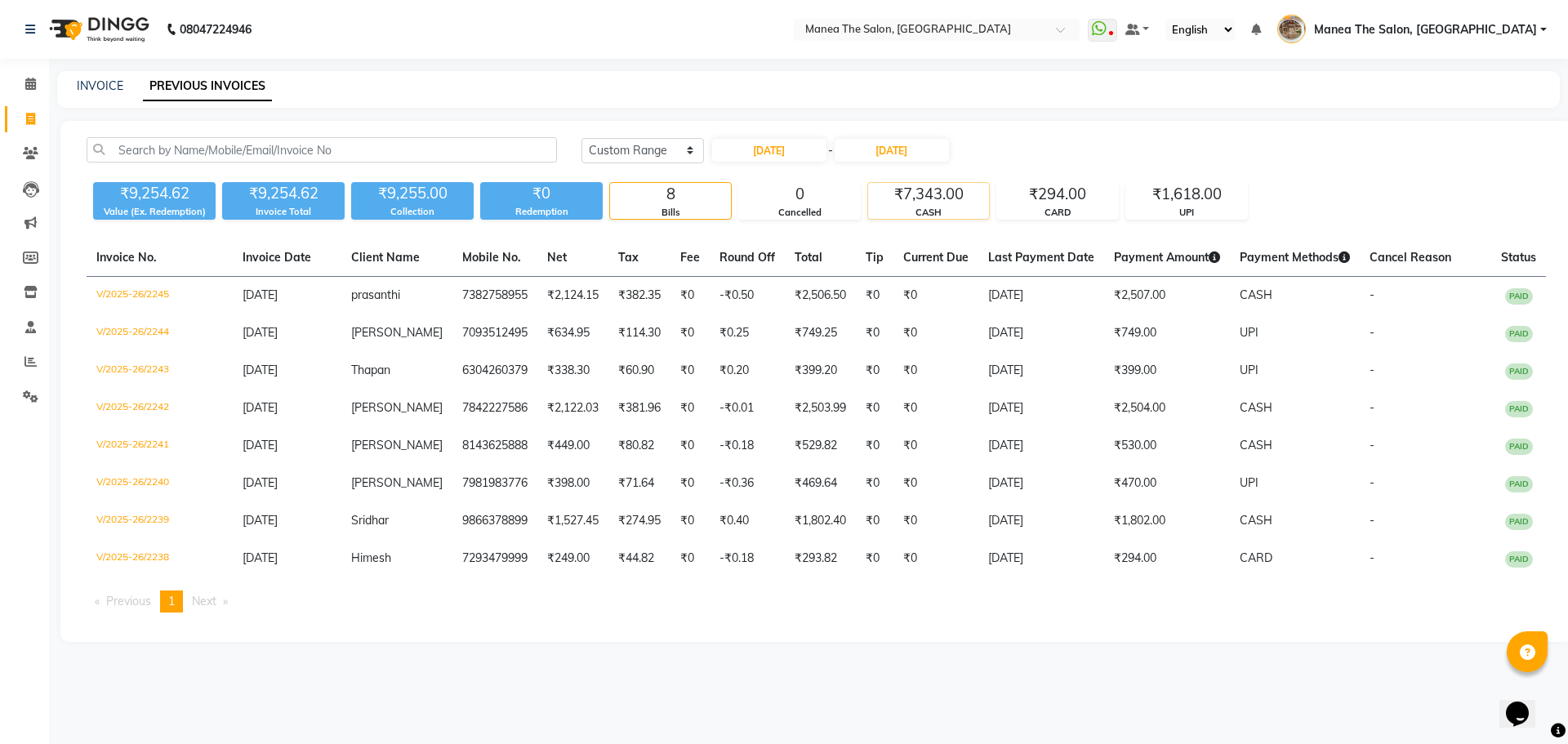
click at [936, 206] on div "CASH" at bounding box center [928, 213] width 120 height 14
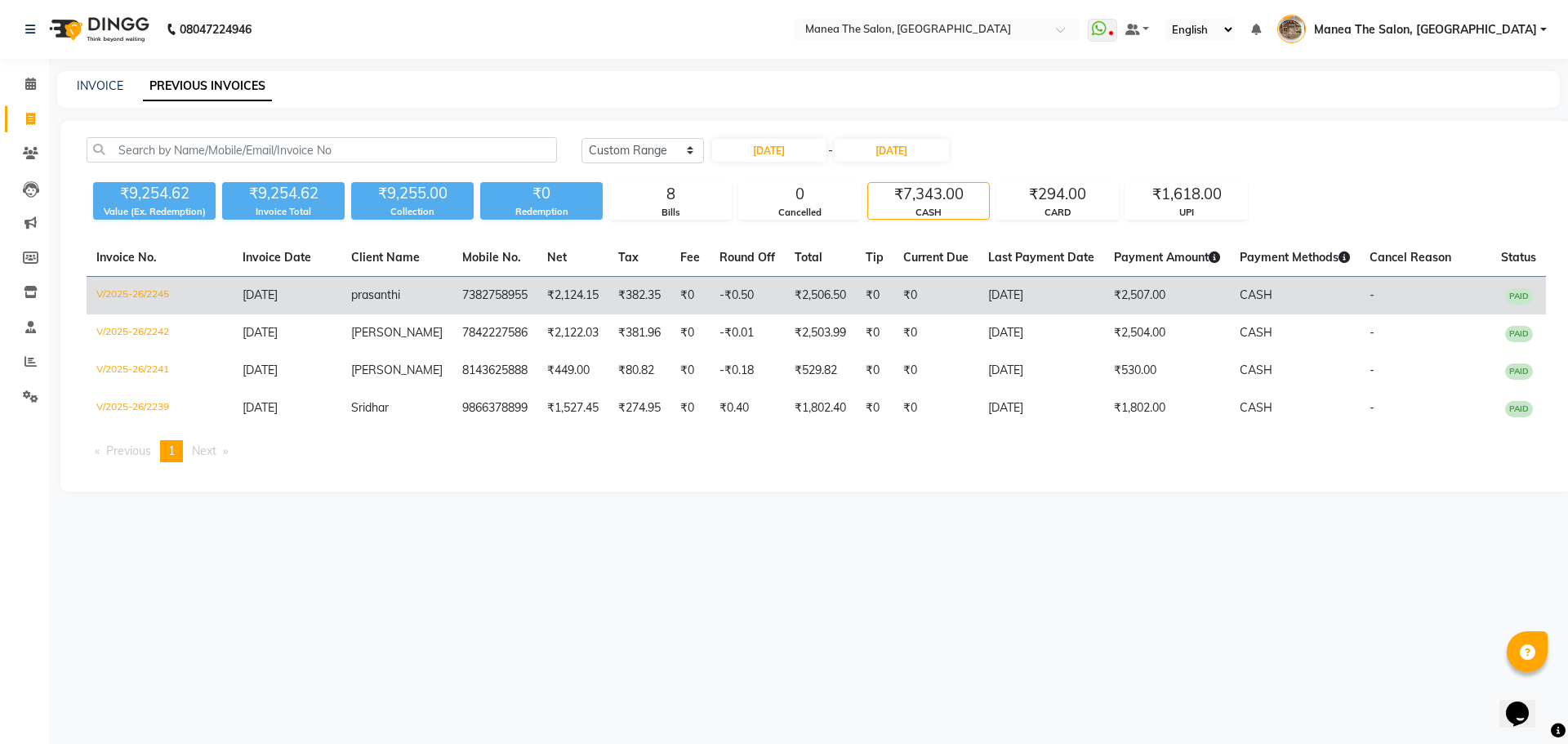
click at [1019, 290] on td "[DATE]" at bounding box center [1042, 295] width 126 height 39
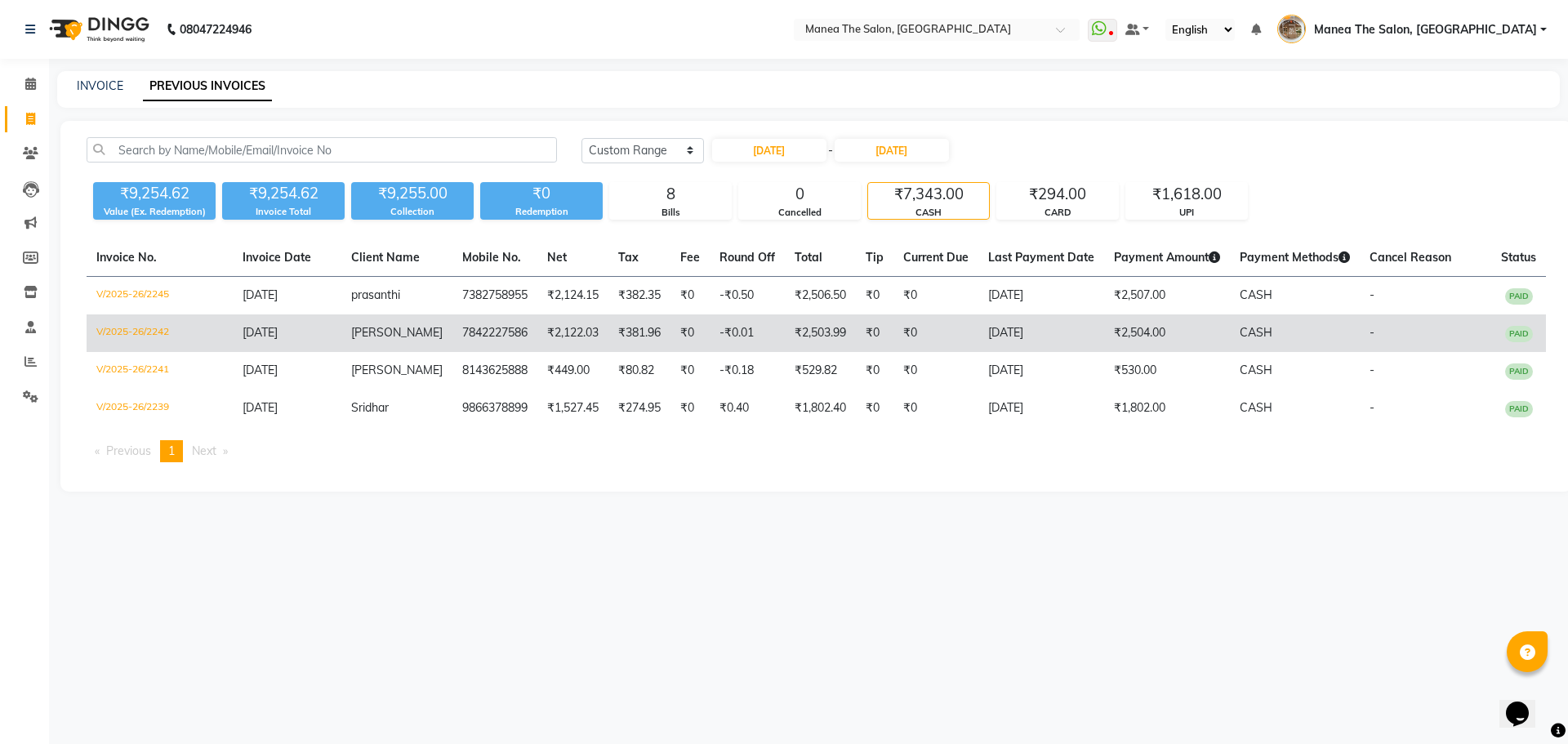
click at [1144, 337] on td "₹2,504.00" at bounding box center [1167, 333] width 126 height 38
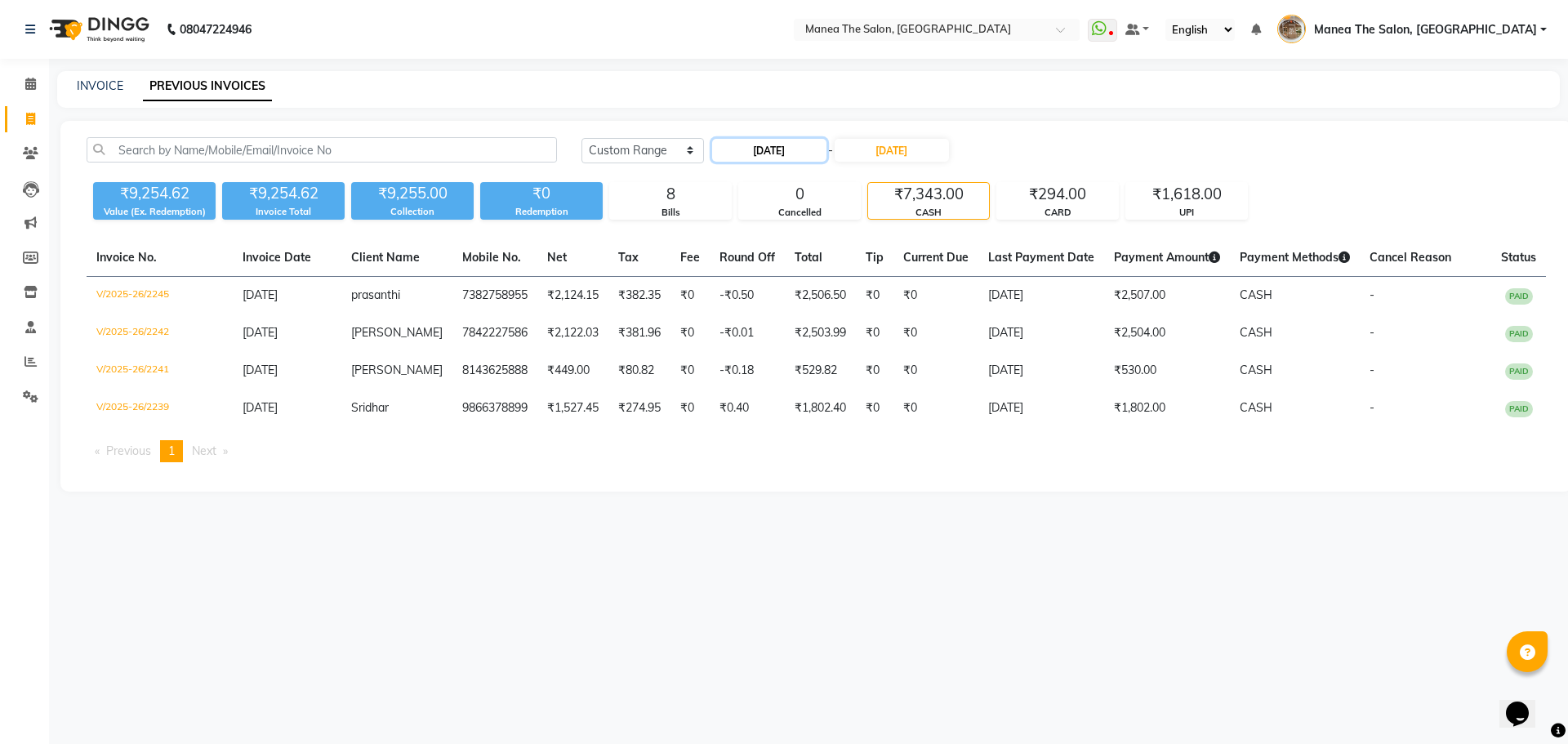
click at [761, 145] on input "[DATE]" at bounding box center [769, 150] width 114 height 23
select select "9"
select select "2025"
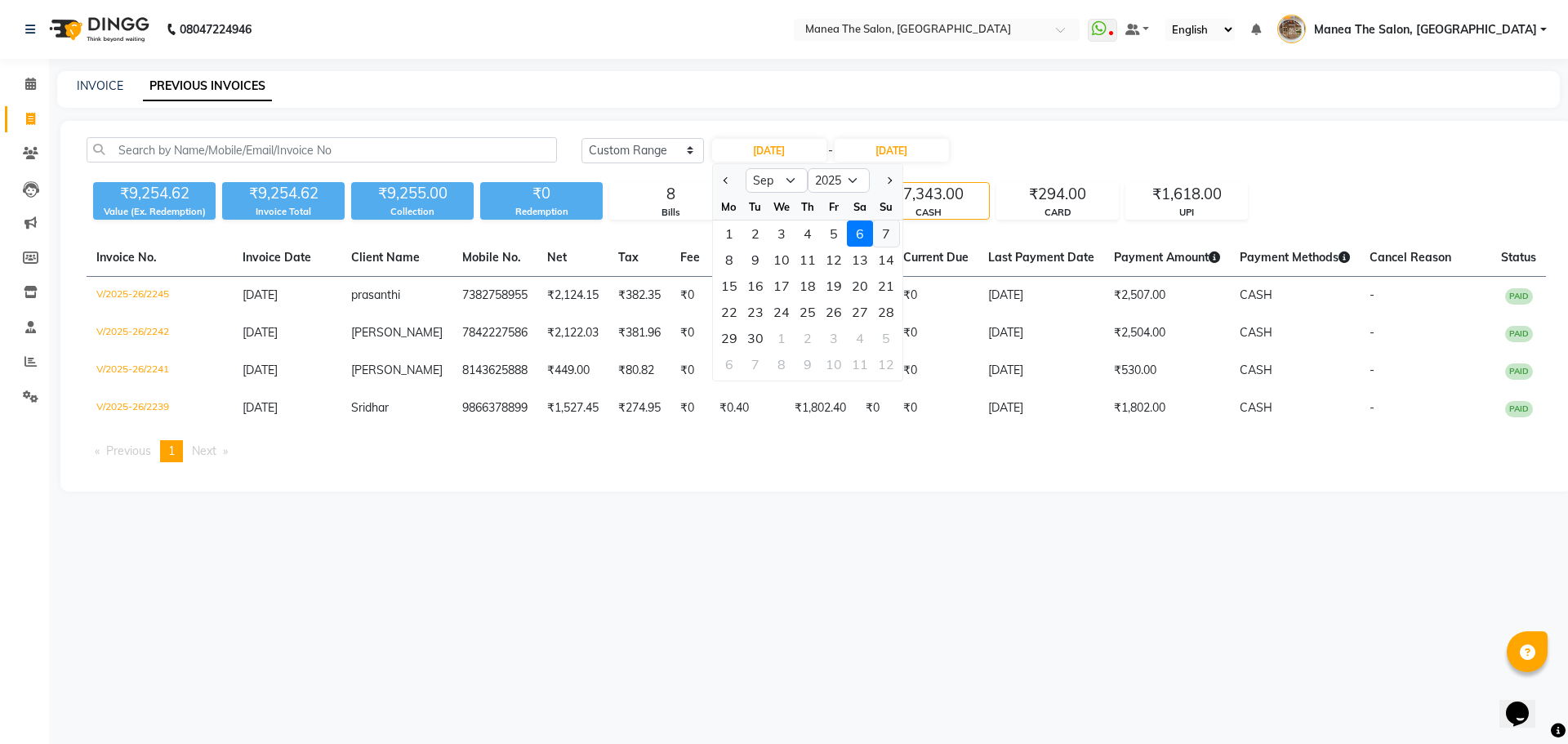
click at [878, 234] on div "7" at bounding box center [887, 233] width 26 height 26
type input "07-09-2025"
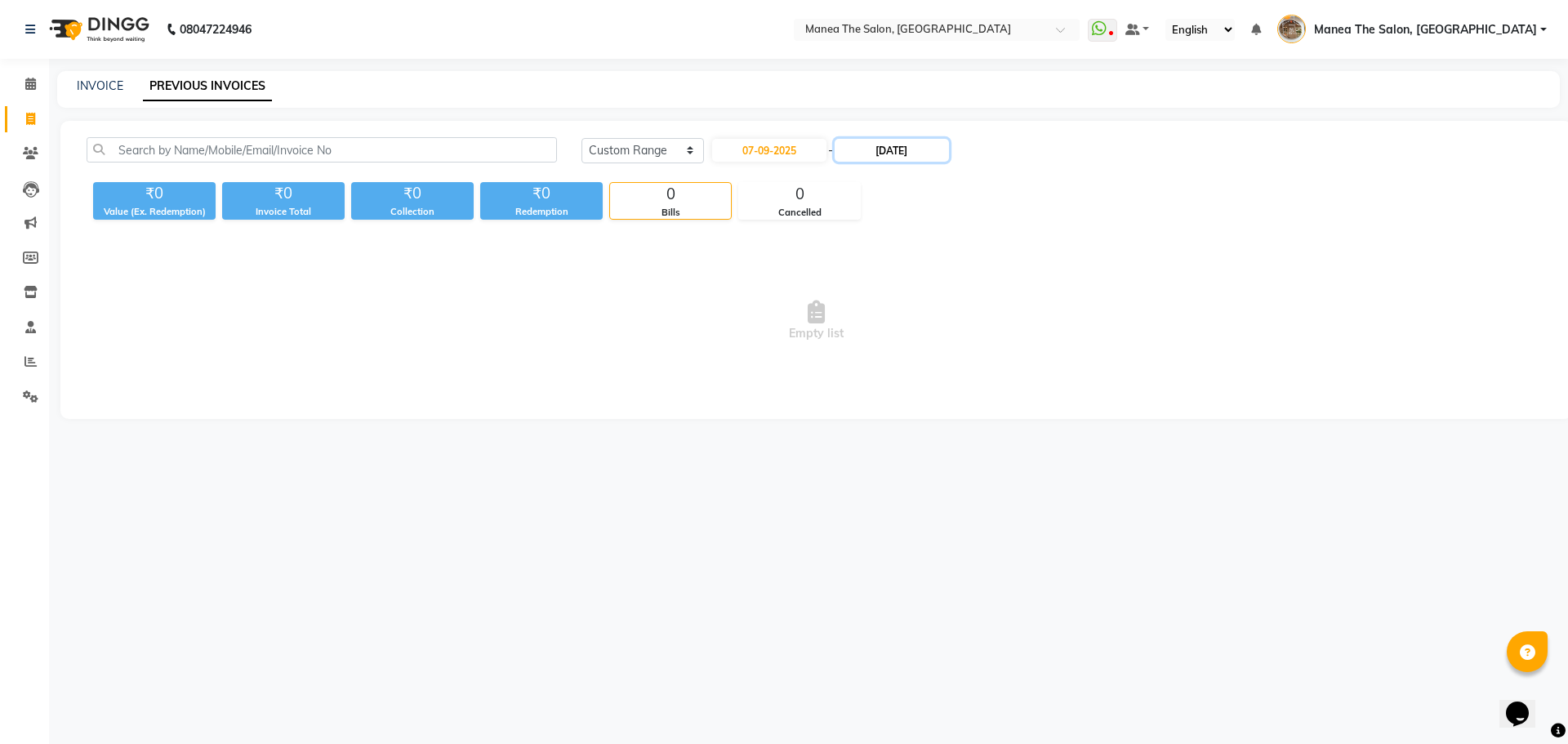
click at [905, 154] on input "[DATE]" at bounding box center [891, 150] width 114 height 23
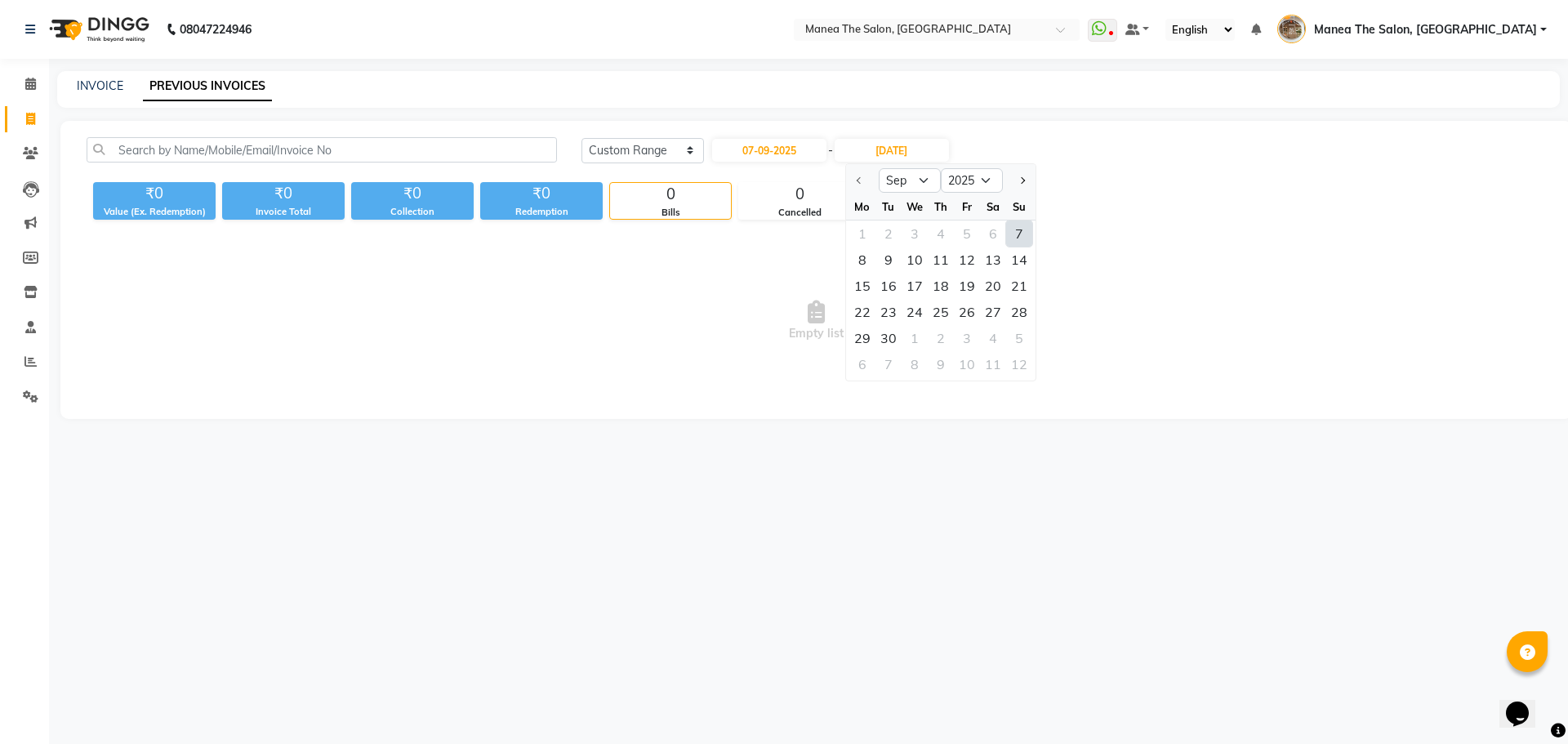
click at [1018, 233] on div "7" at bounding box center [1019, 233] width 26 height 26
type input "07-09-2025"
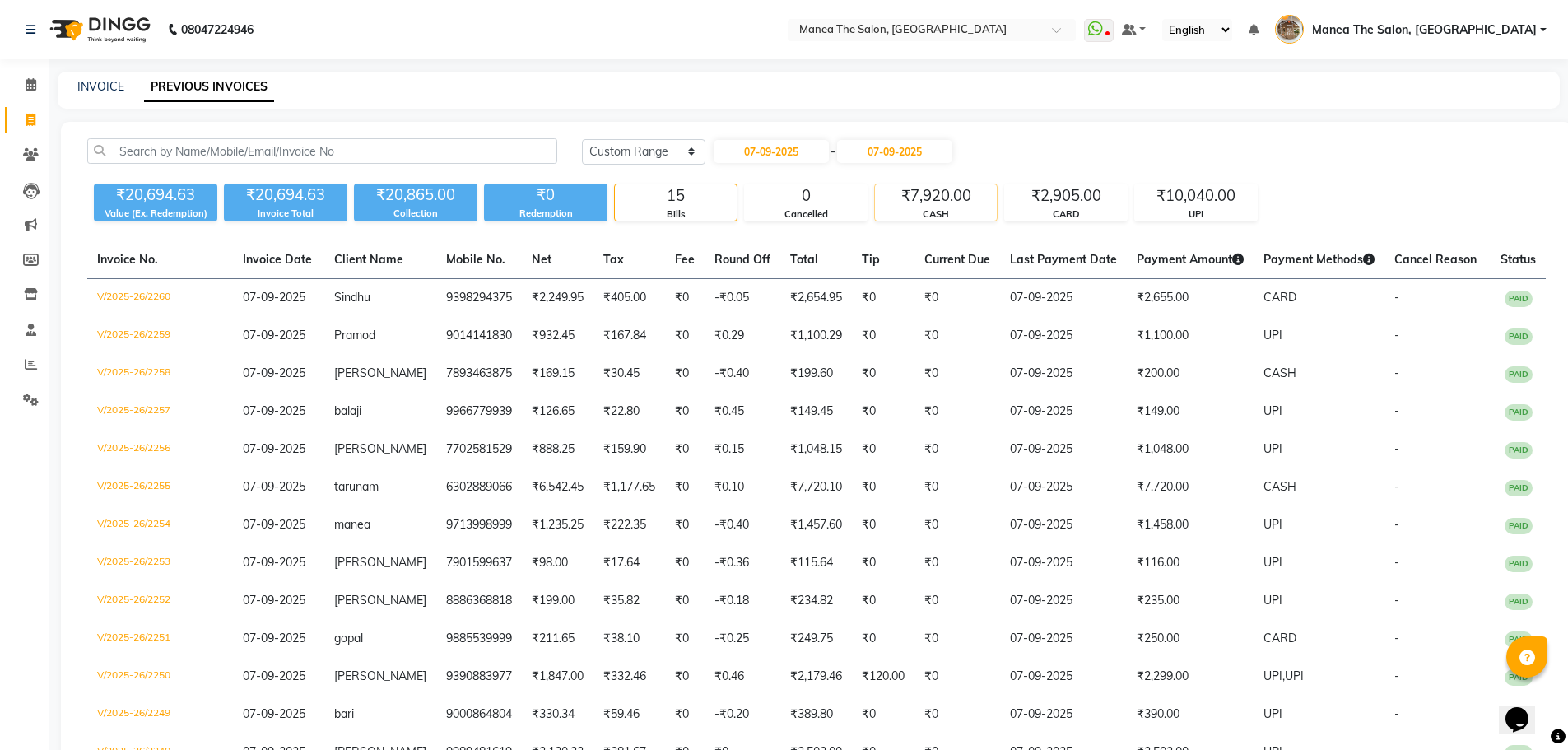
click at [926, 192] on div "₹7,920.00" at bounding box center [935, 195] width 121 height 23
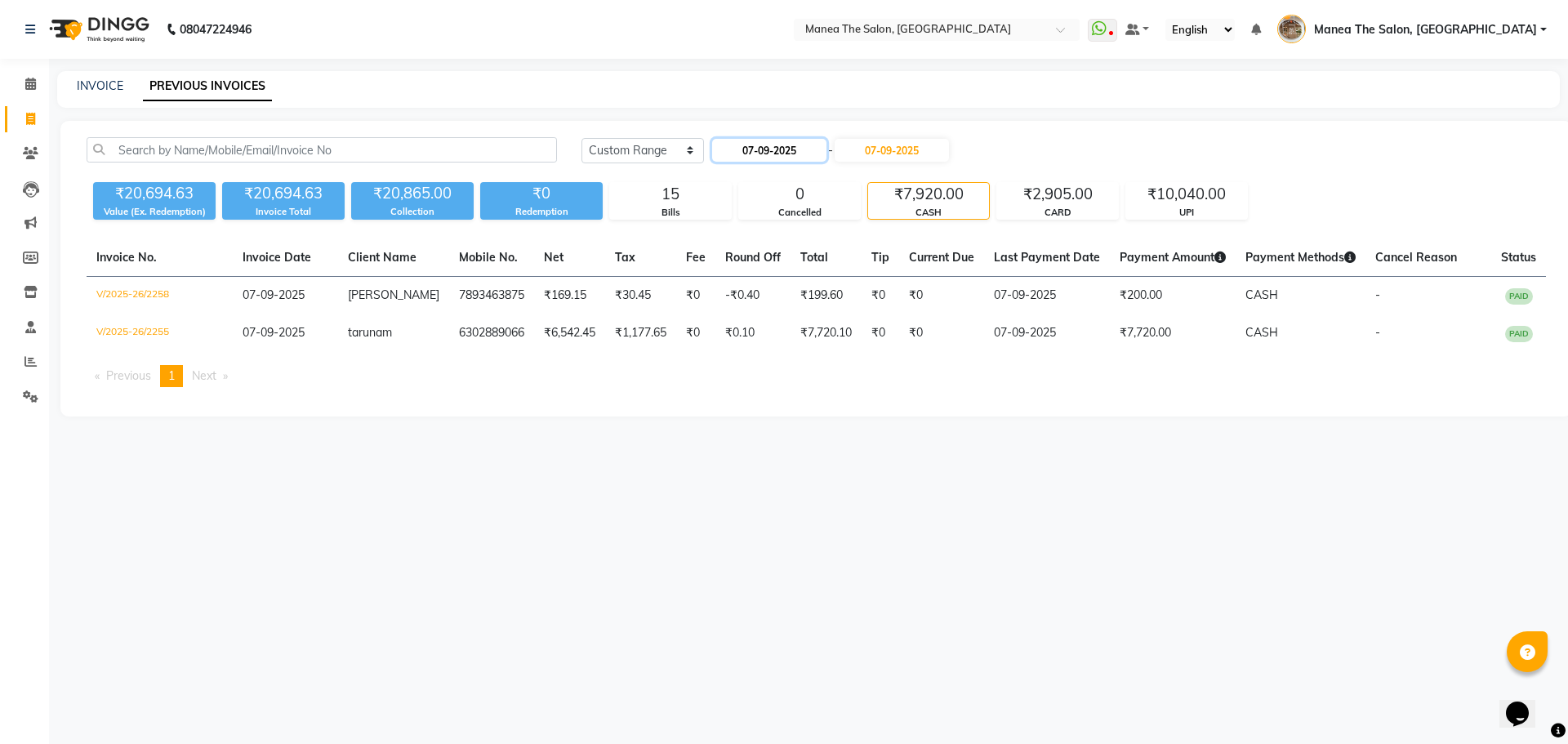
click at [796, 148] on input "07-09-2025" at bounding box center [769, 150] width 114 height 23
select select "9"
select select "2025"
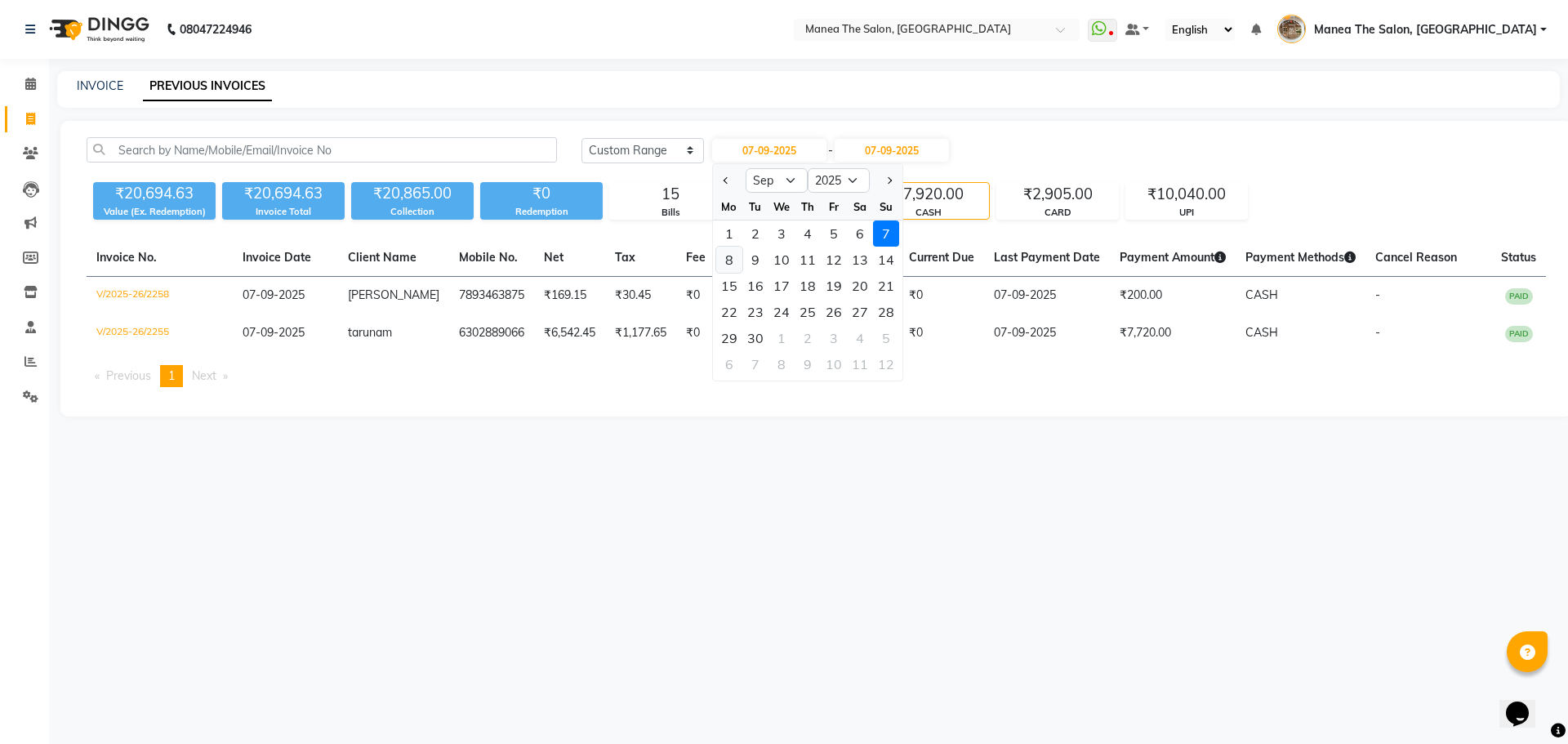
click at [723, 256] on div "8" at bounding box center [729, 260] width 26 height 26
type input "[DATE]"
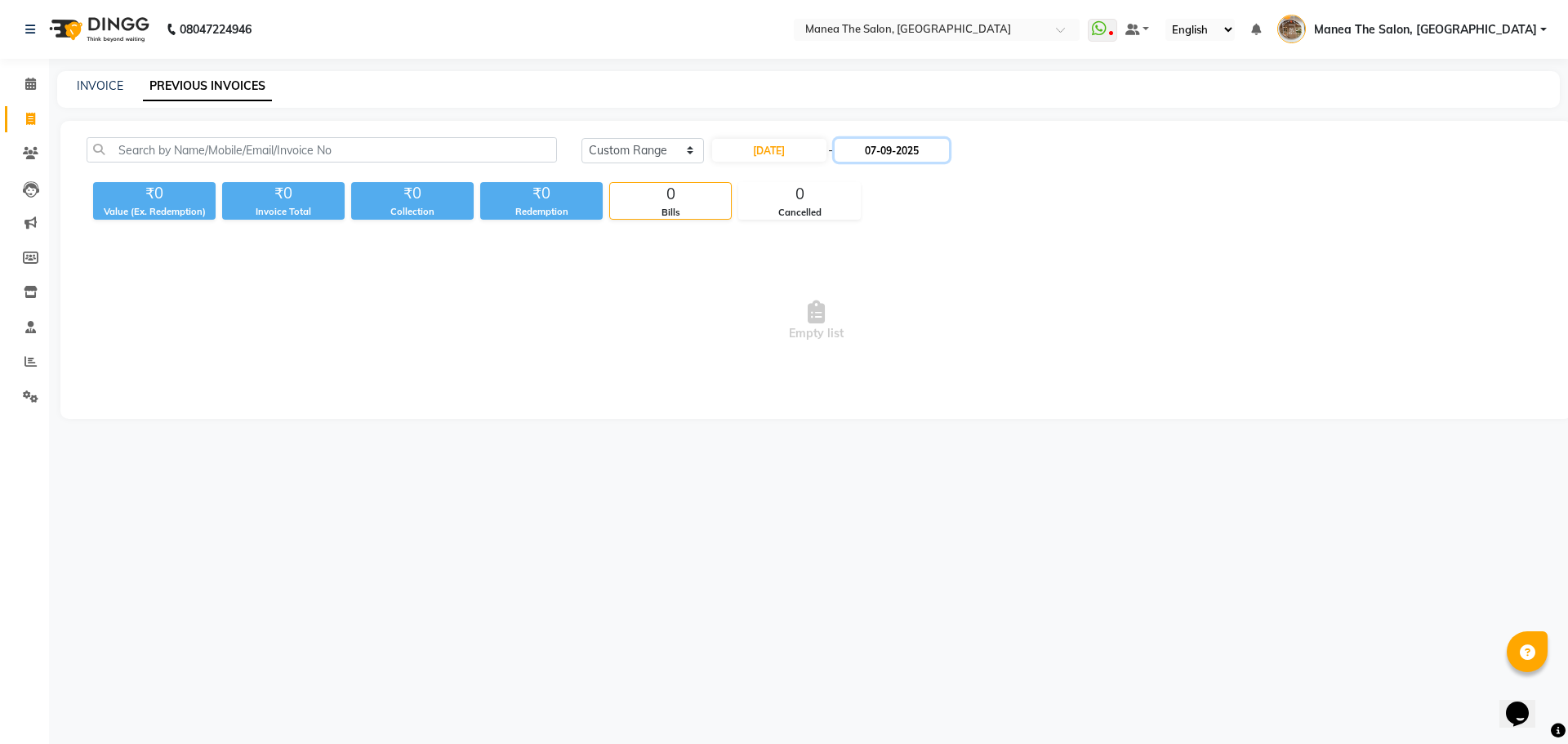
click at [931, 150] on input "07-09-2025" at bounding box center [891, 150] width 114 height 23
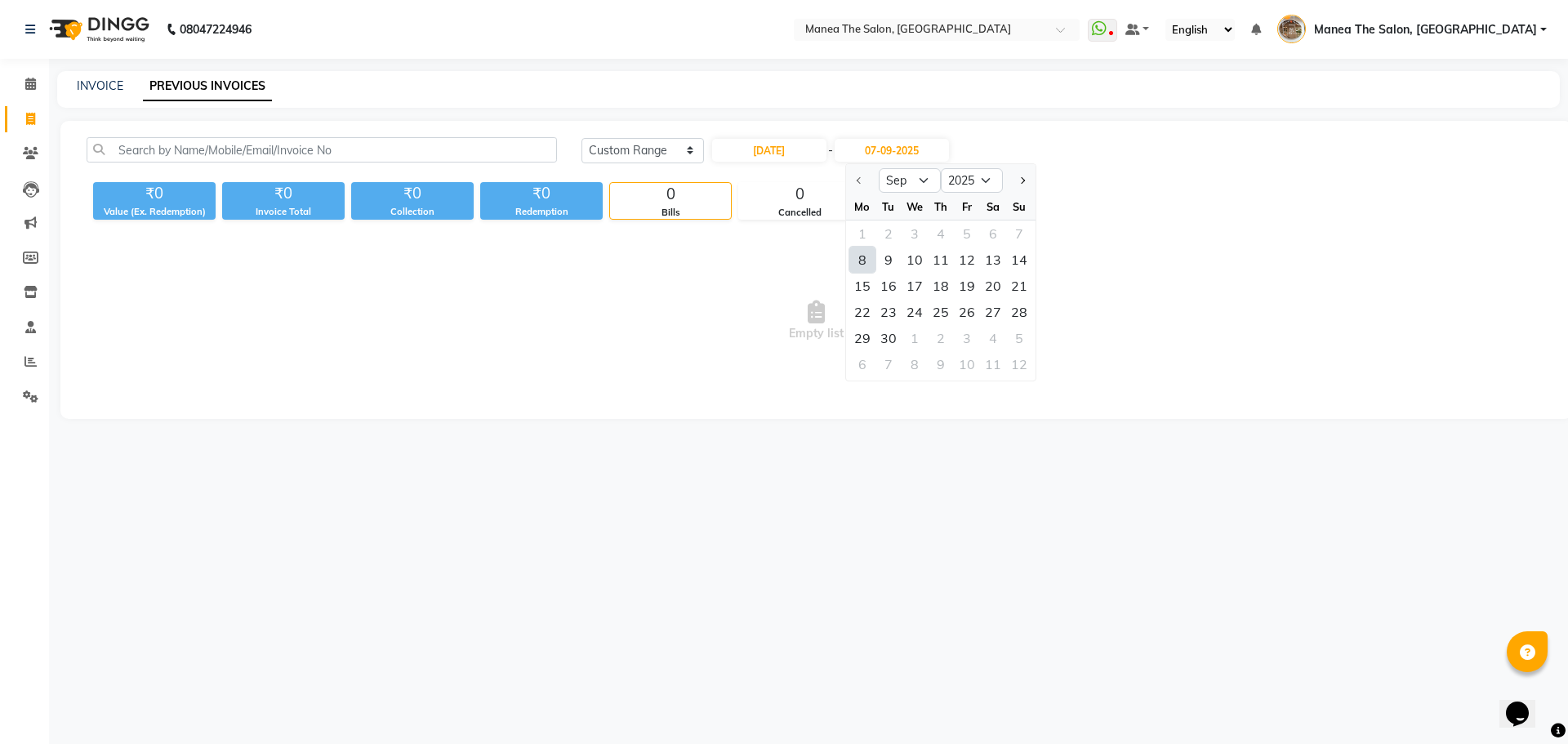
click at [862, 256] on div "8" at bounding box center [863, 260] width 26 height 26
type input "08-09-2025"
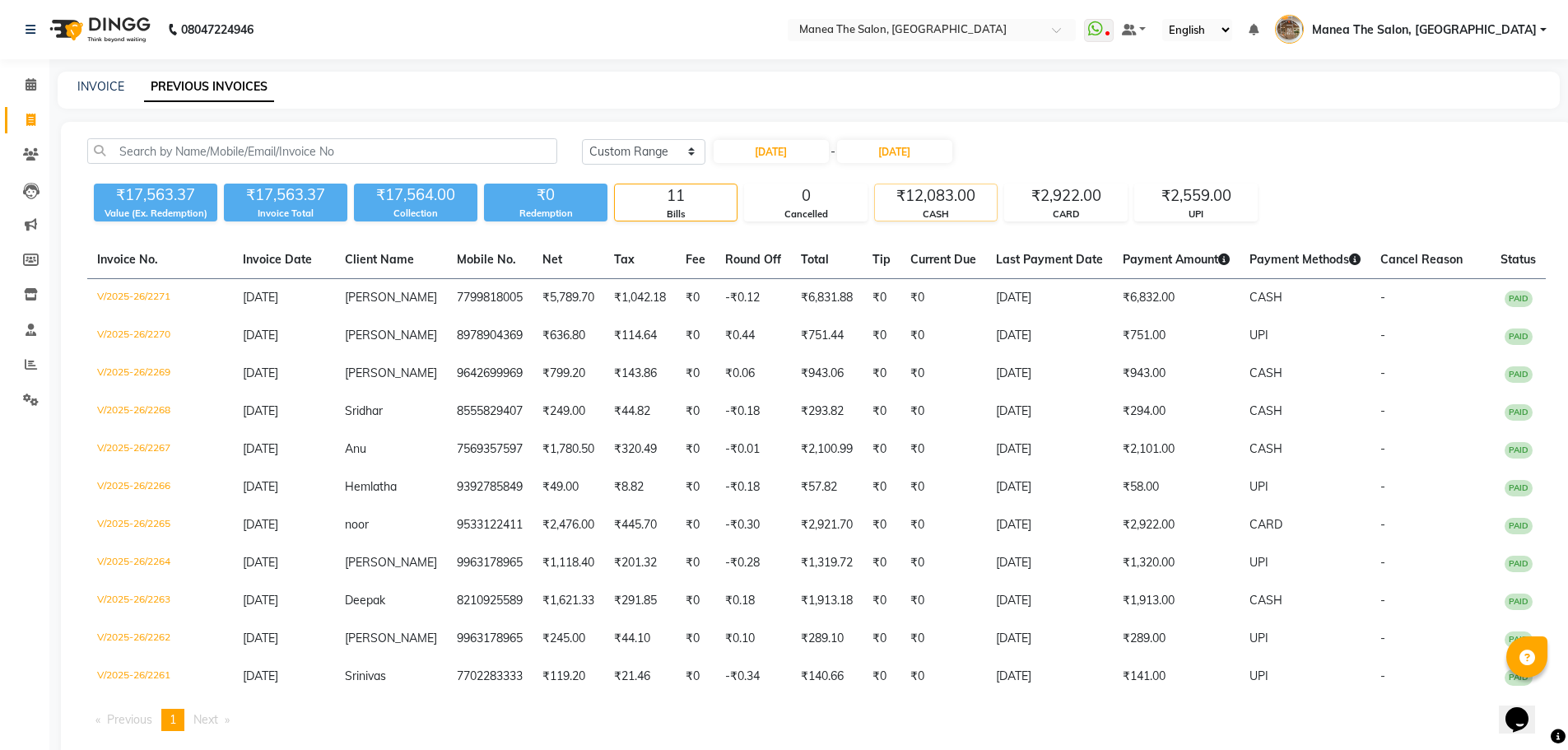
click at [931, 213] on div "CASH" at bounding box center [935, 214] width 121 height 14
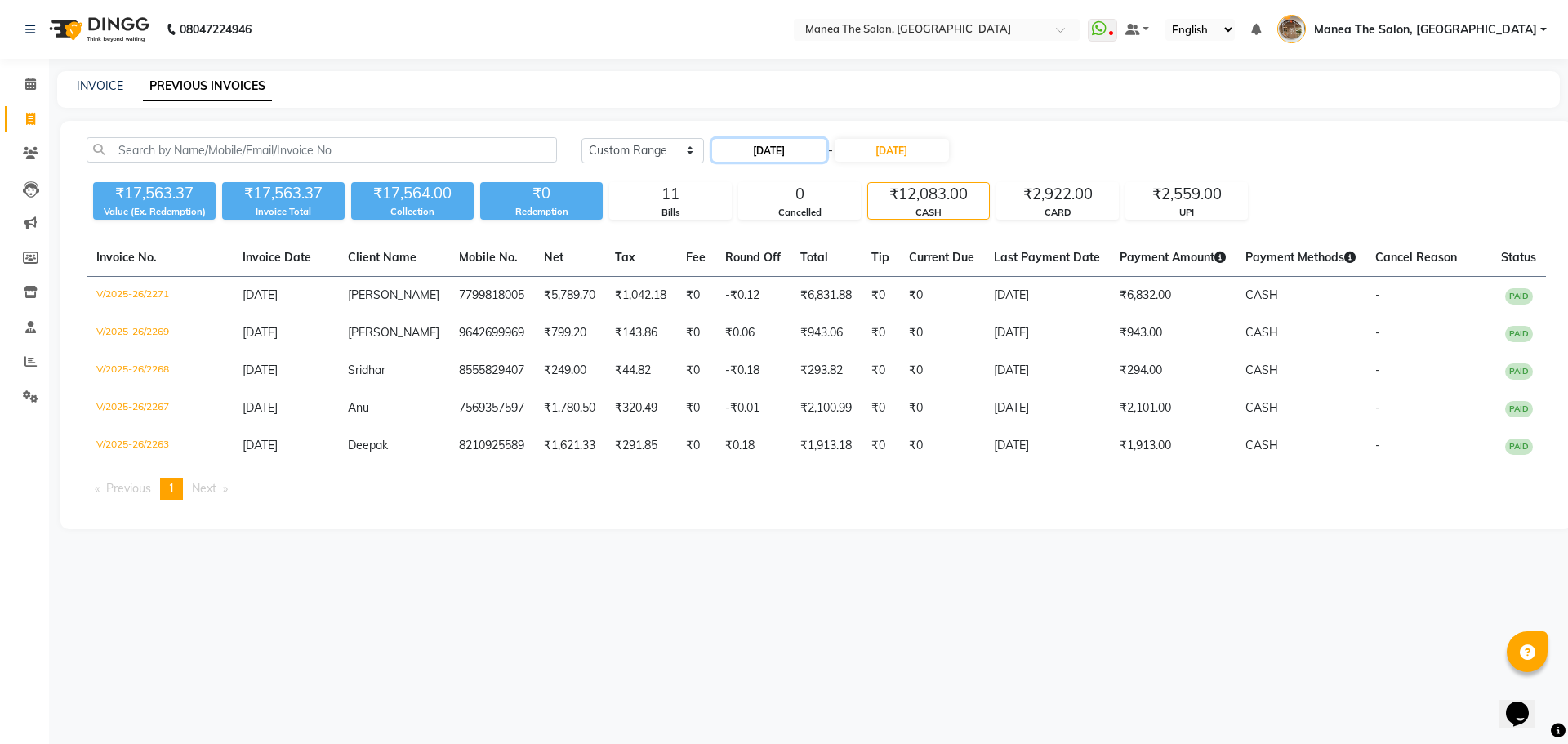
click at [806, 149] on input "08-09-2025" at bounding box center [769, 150] width 114 height 23
select select "9"
select select "2025"
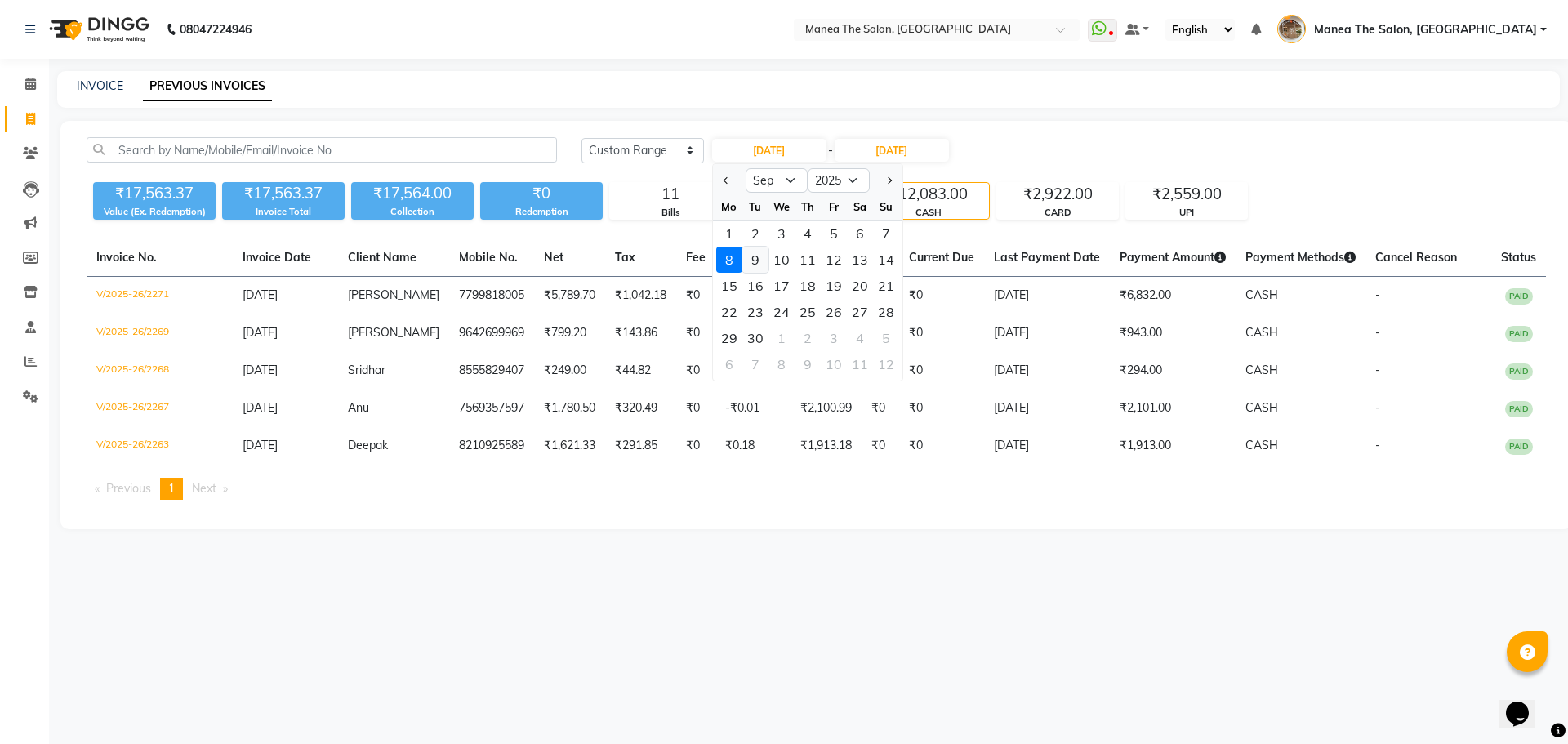
click at [757, 262] on div "9" at bounding box center [756, 260] width 26 height 26
type input "09-09-2025"
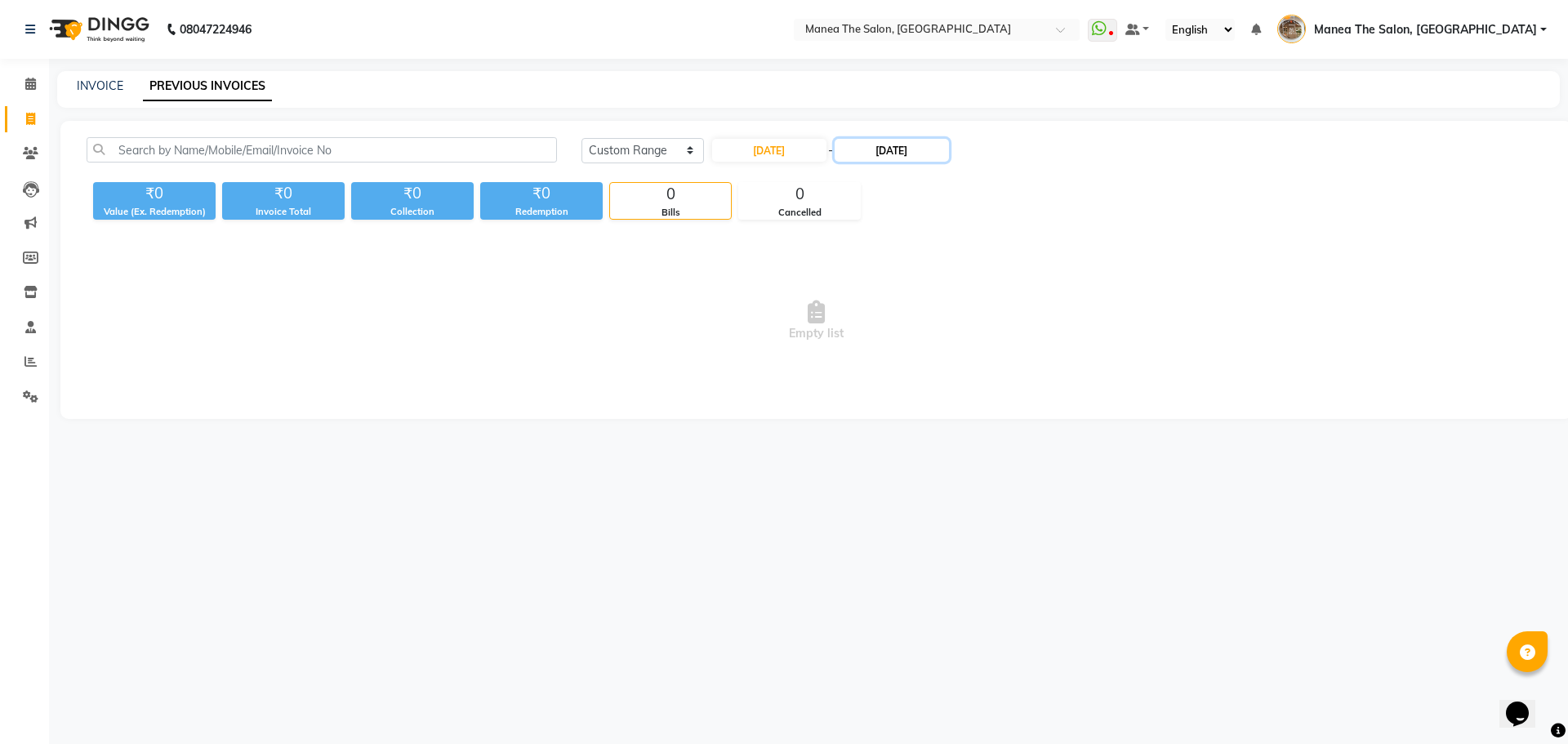
click at [895, 157] on input "08-09-2025" at bounding box center [891, 150] width 114 height 23
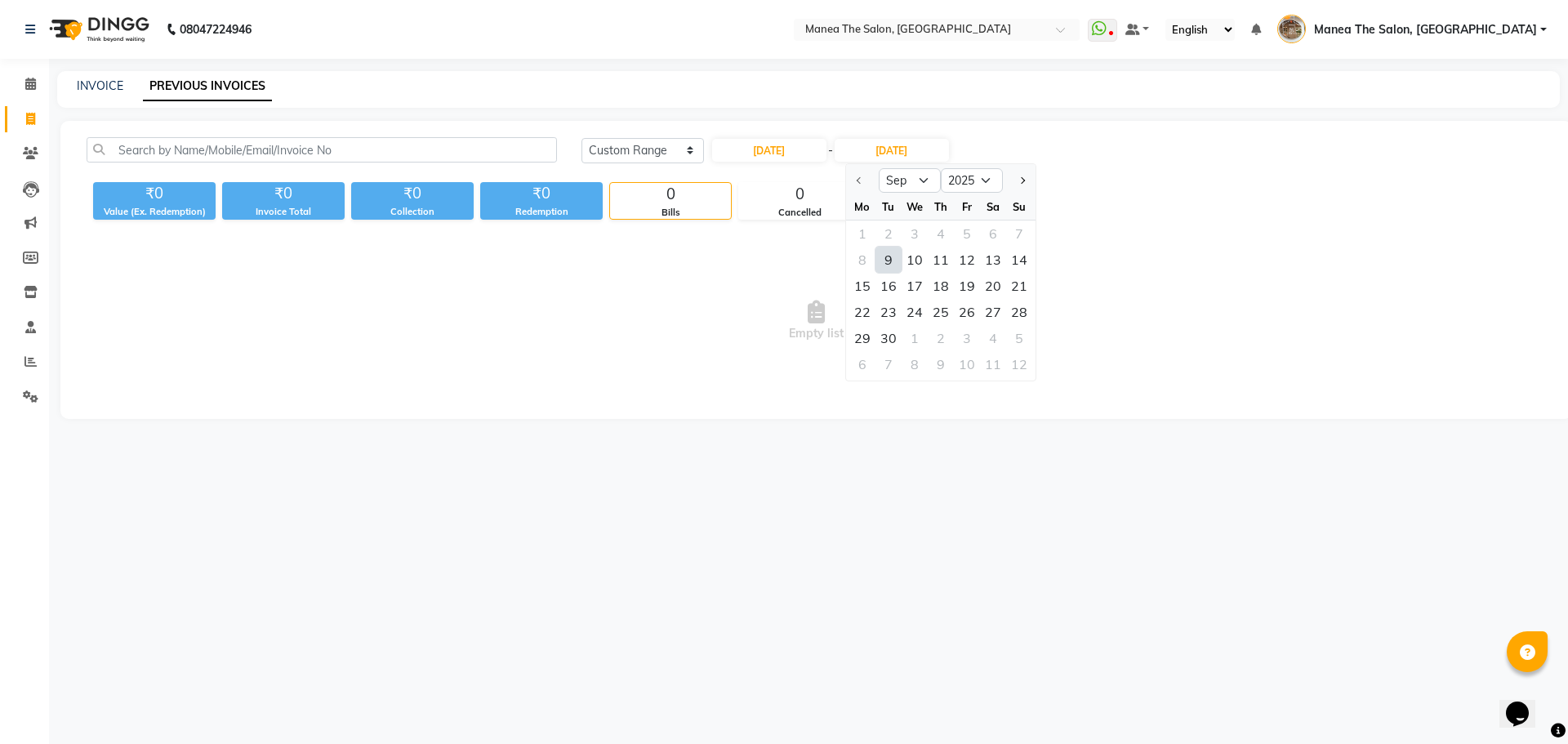
click at [886, 247] on div "9" at bounding box center [888, 260] width 26 height 26
type input "09-09-2025"
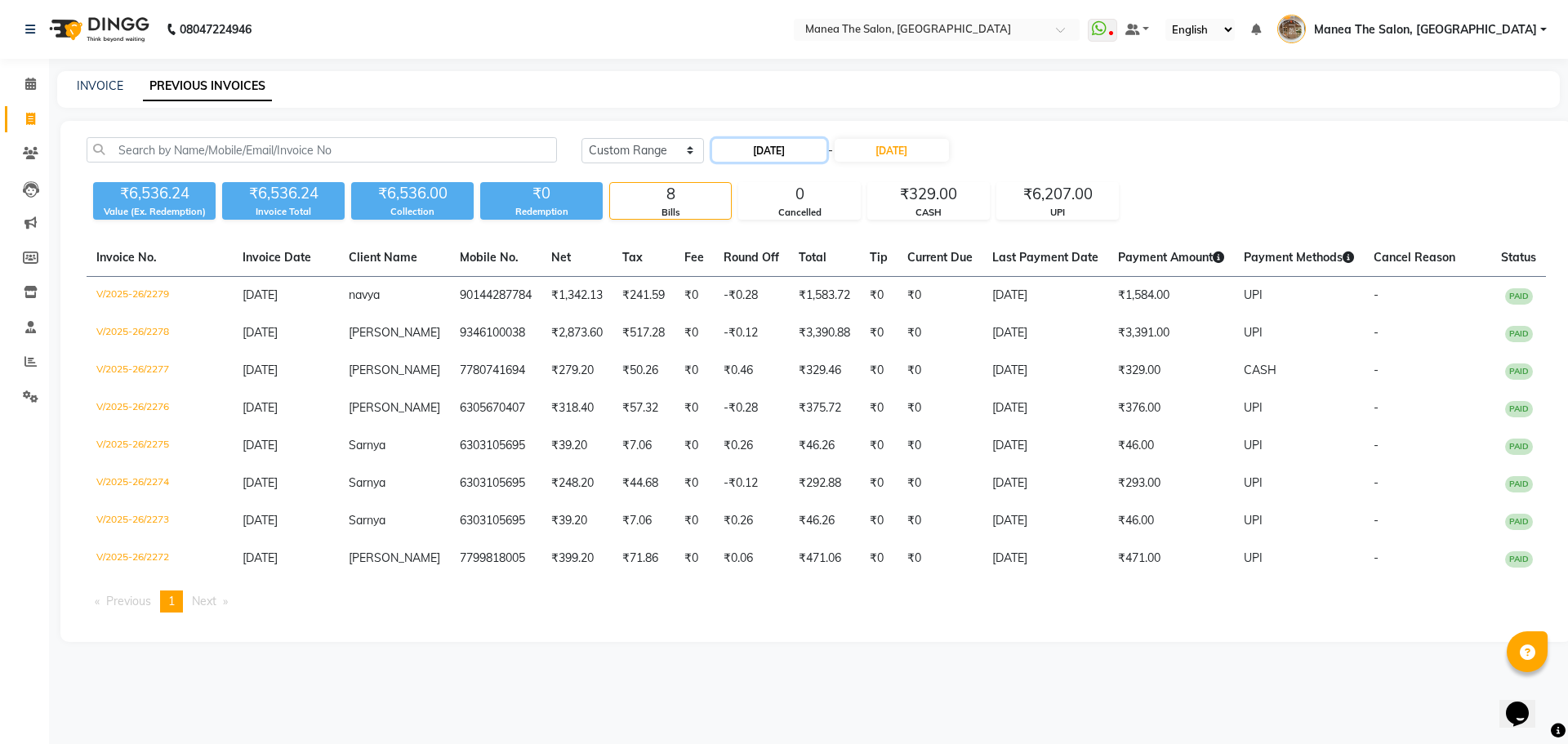
click at [780, 158] on input "09-09-2025" at bounding box center [769, 150] width 114 height 23
select select "9"
select select "2025"
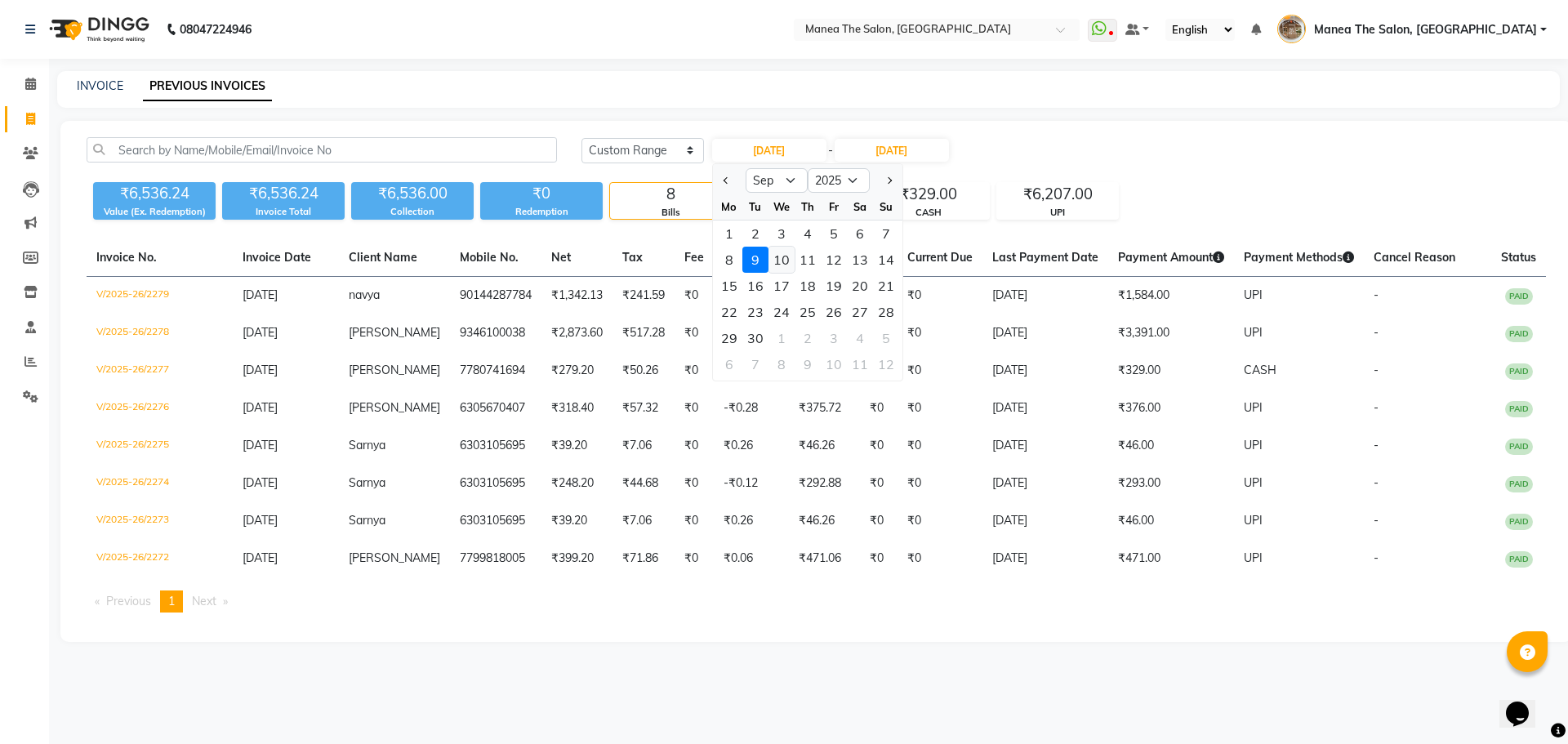
click at [787, 259] on div "10" at bounding box center [782, 260] width 26 height 26
type input "10-09-2025"
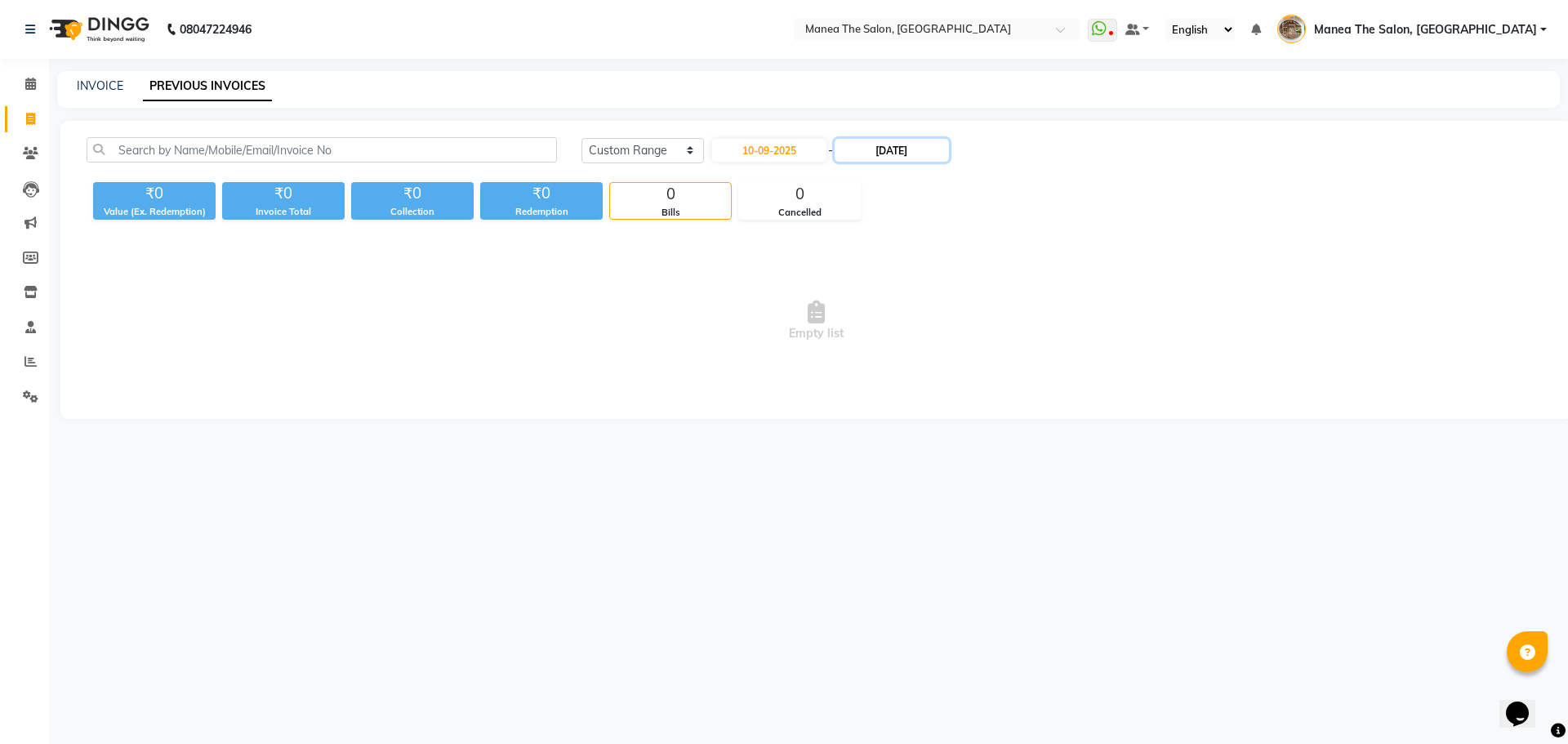
click at [927, 157] on input "09-09-2025" at bounding box center [891, 150] width 114 height 23
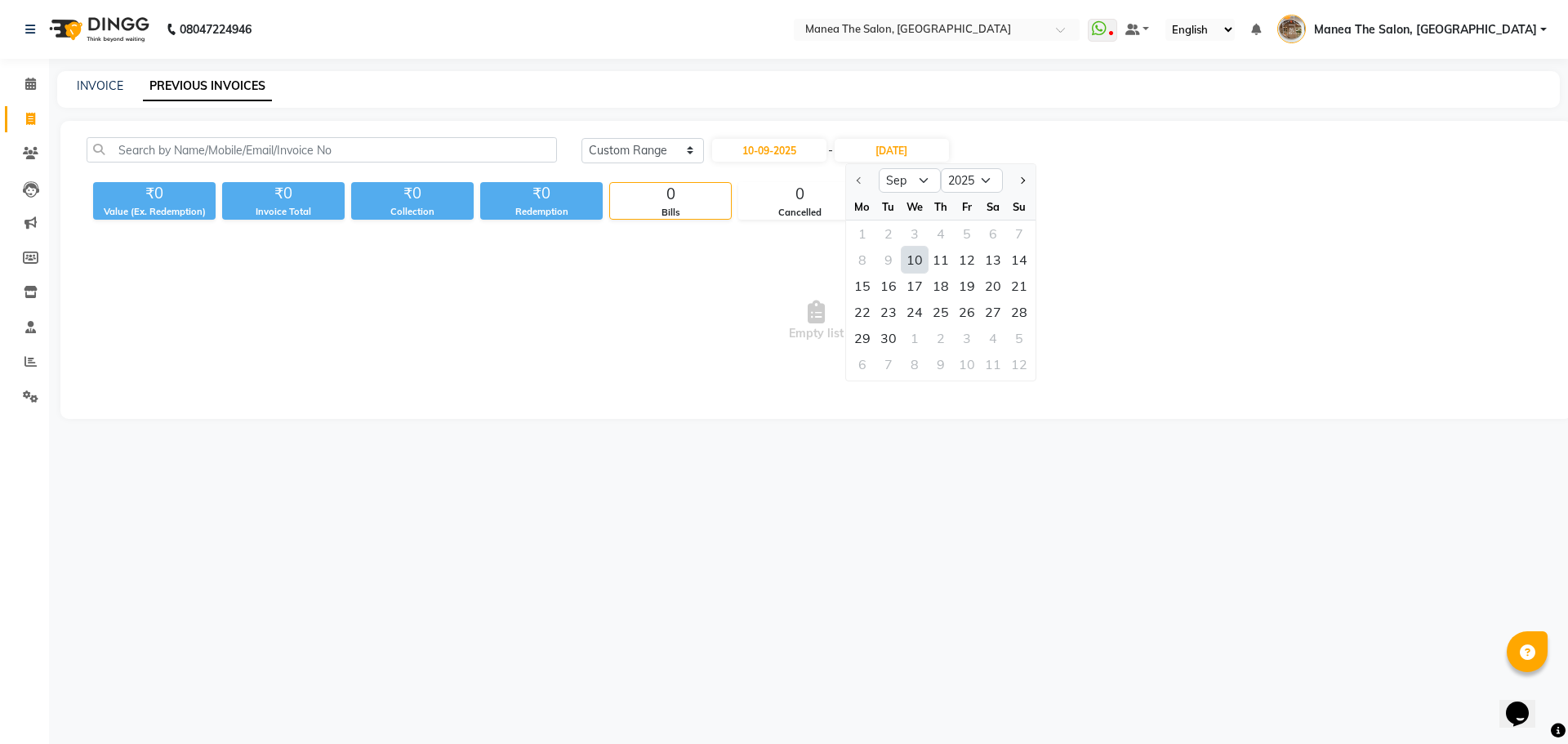
click at [910, 255] on div "10" at bounding box center [915, 260] width 26 height 26
type input "10-09-2025"
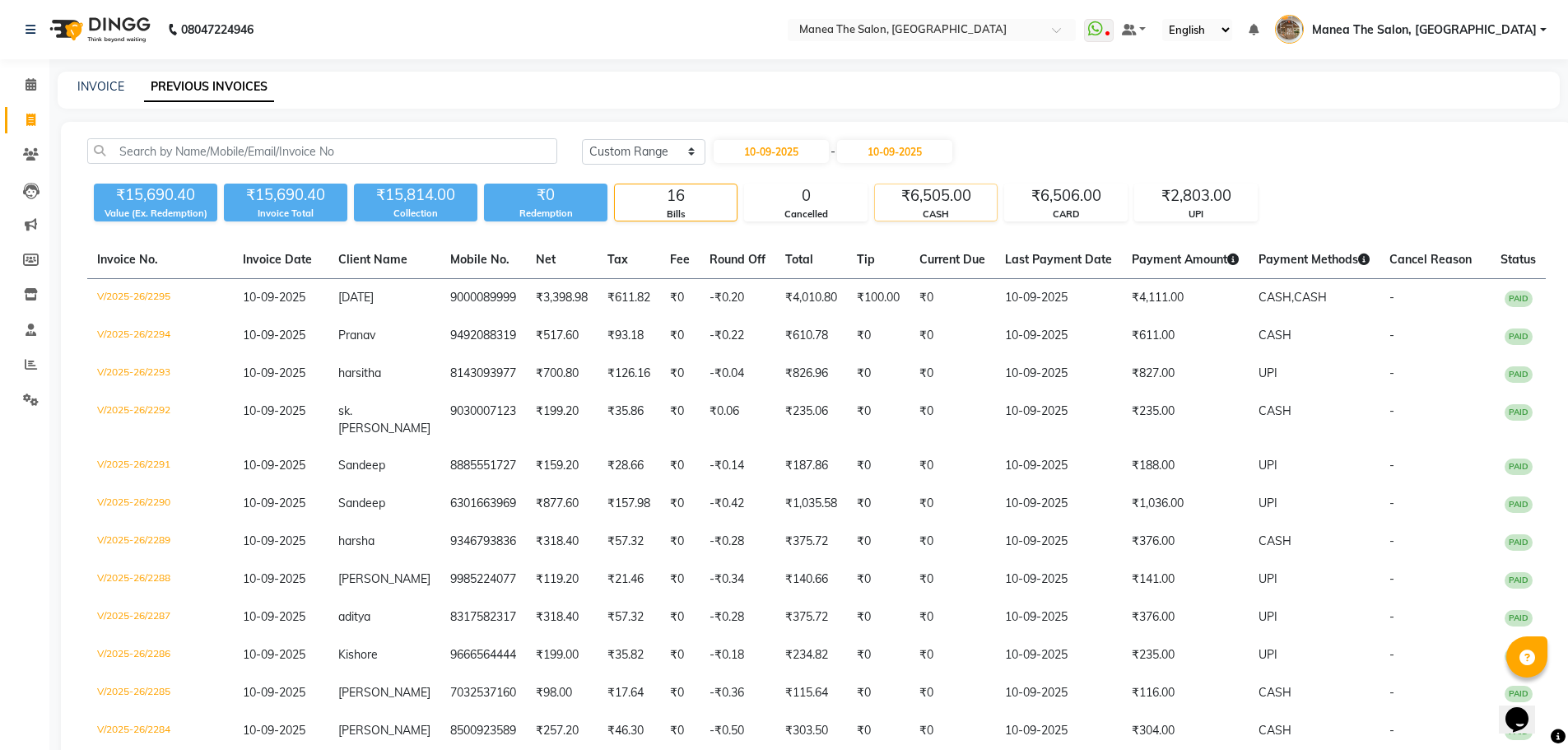
click at [972, 203] on div "₹6,505.00" at bounding box center [935, 195] width 121 height 23
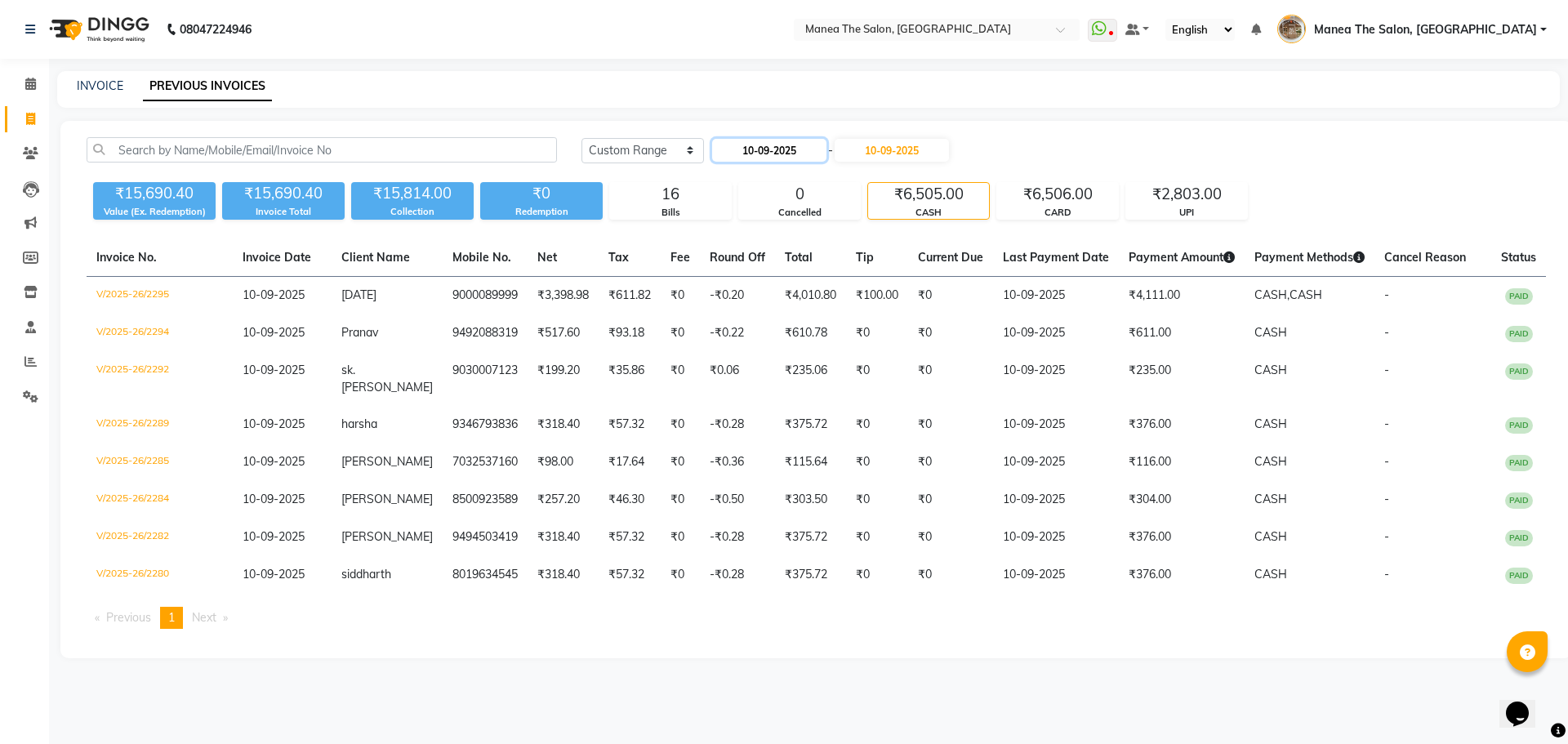
click at [778, 153] on input "10-09-2025" at bounding box center [769, 150] width 114 height 23
select select "9"
select select "2025"
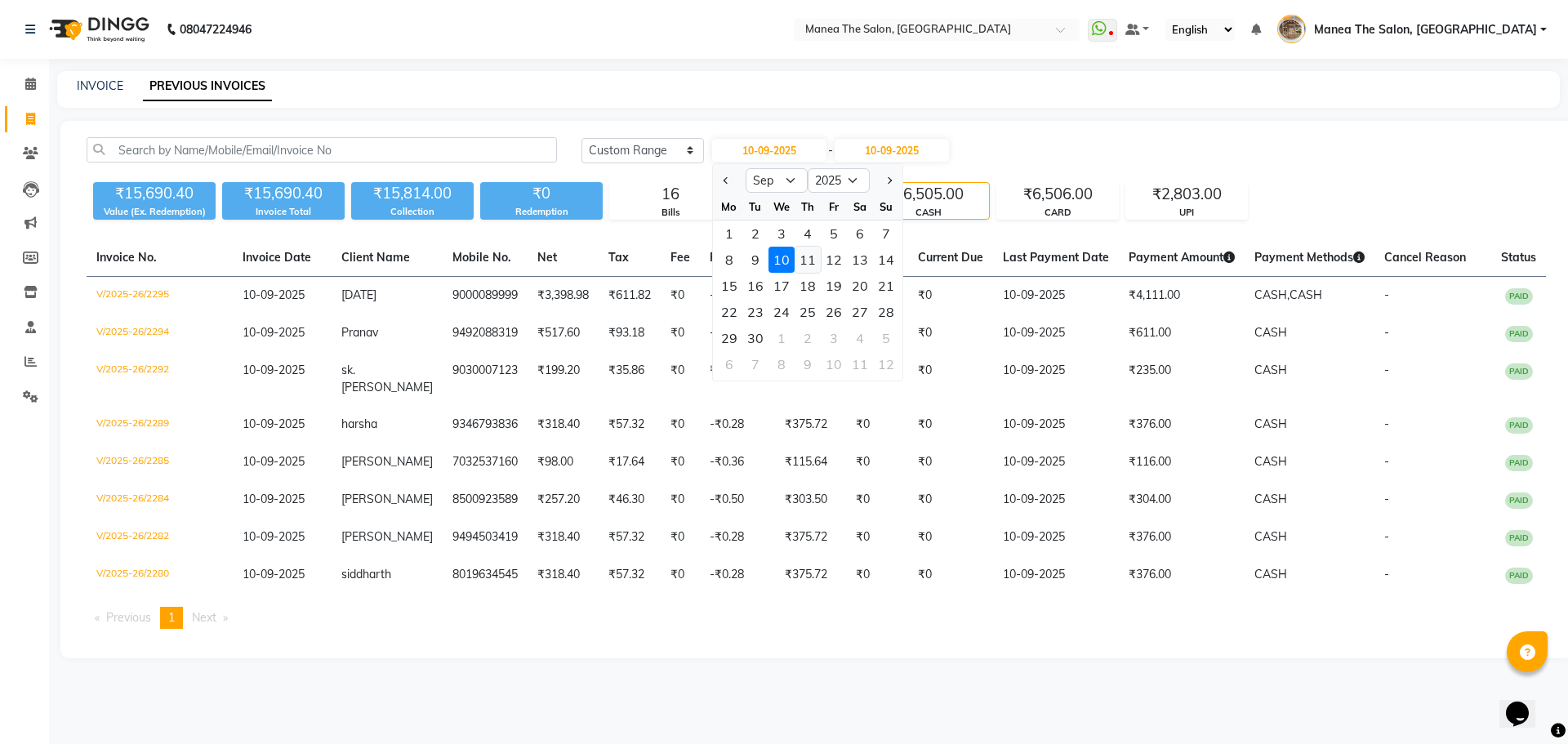
click at [800, 258] on div "11" at bounding box center [808, 260] width 26 height 26
type input "11-09-2025"
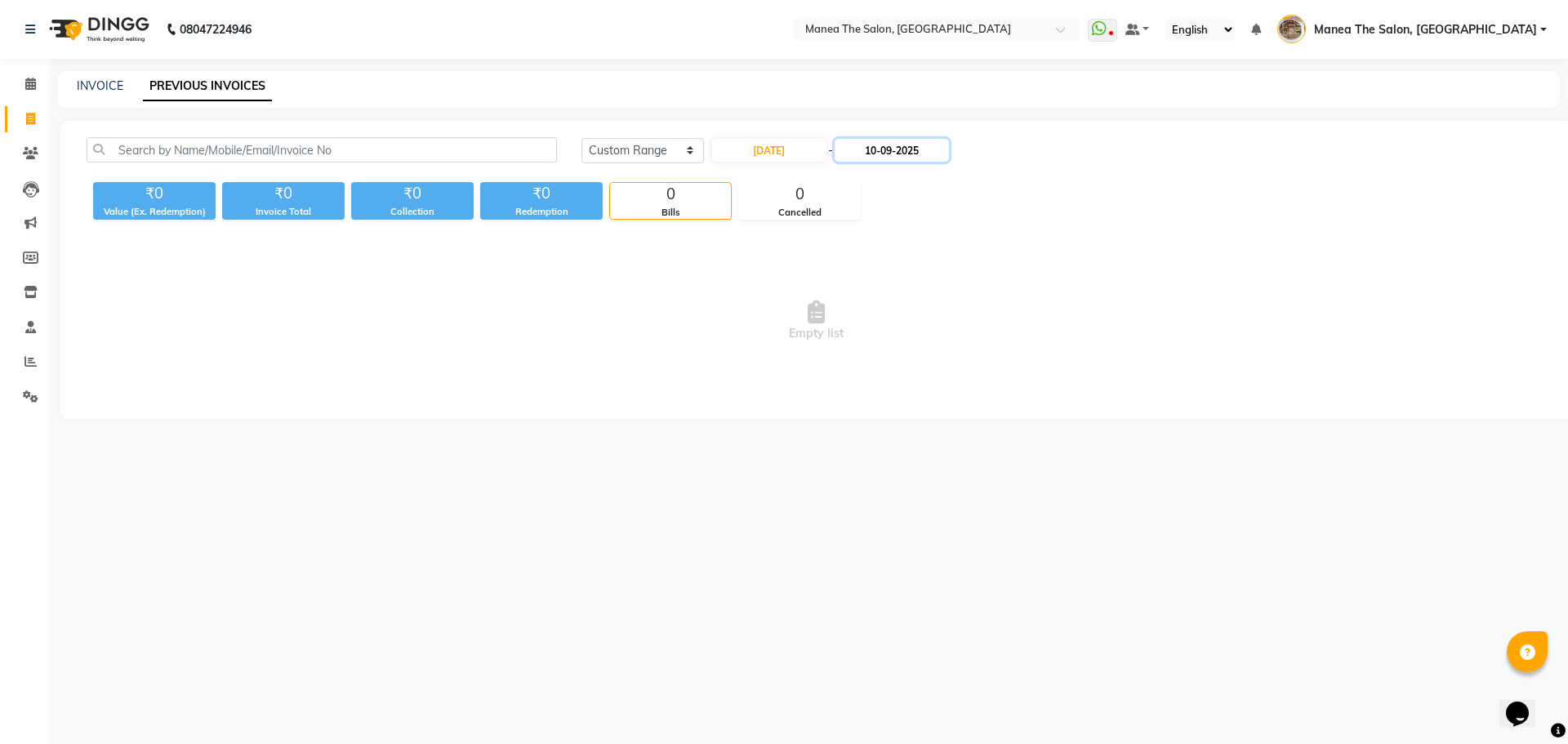
click at [893, 157] on input "10-09-2025" at bounding box center [891, 150] width 114 height 23
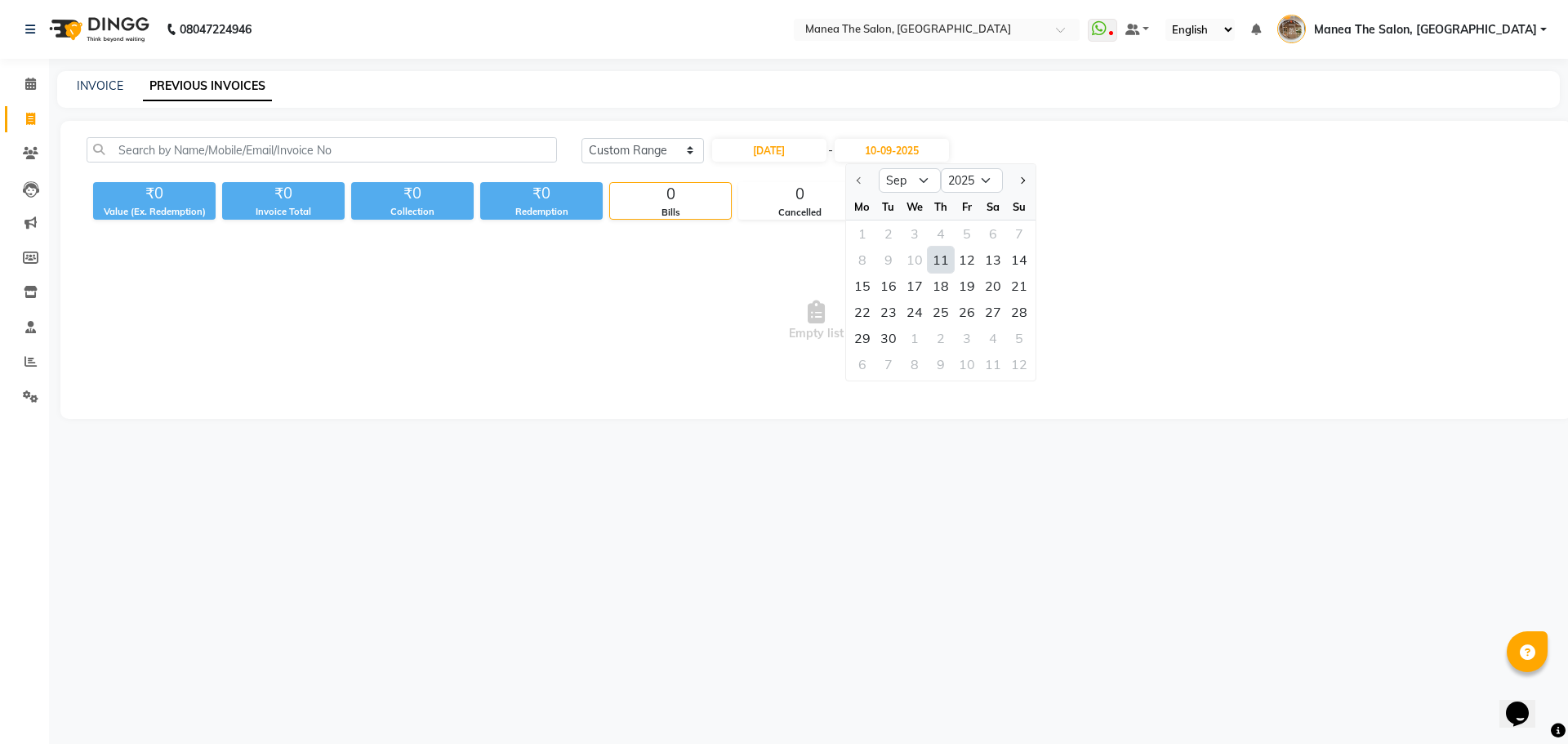
click at [942, 257] on div "11" at bounding box center [941, 260] width 26 height 26
type input "11-09-2025"
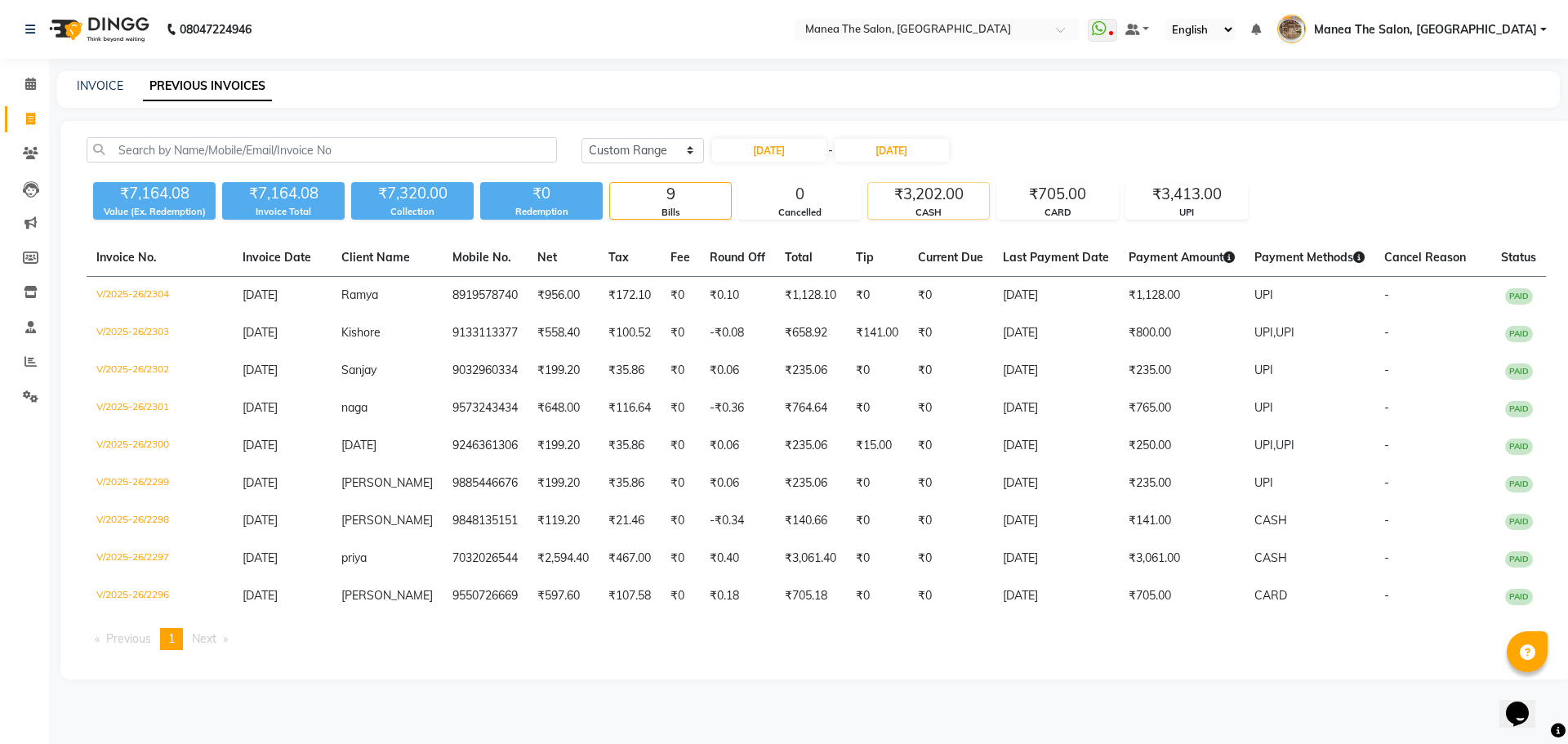
click at [922, 198] on div "₹3,202.00" at bounding box center [928, 194] width 120 height 23
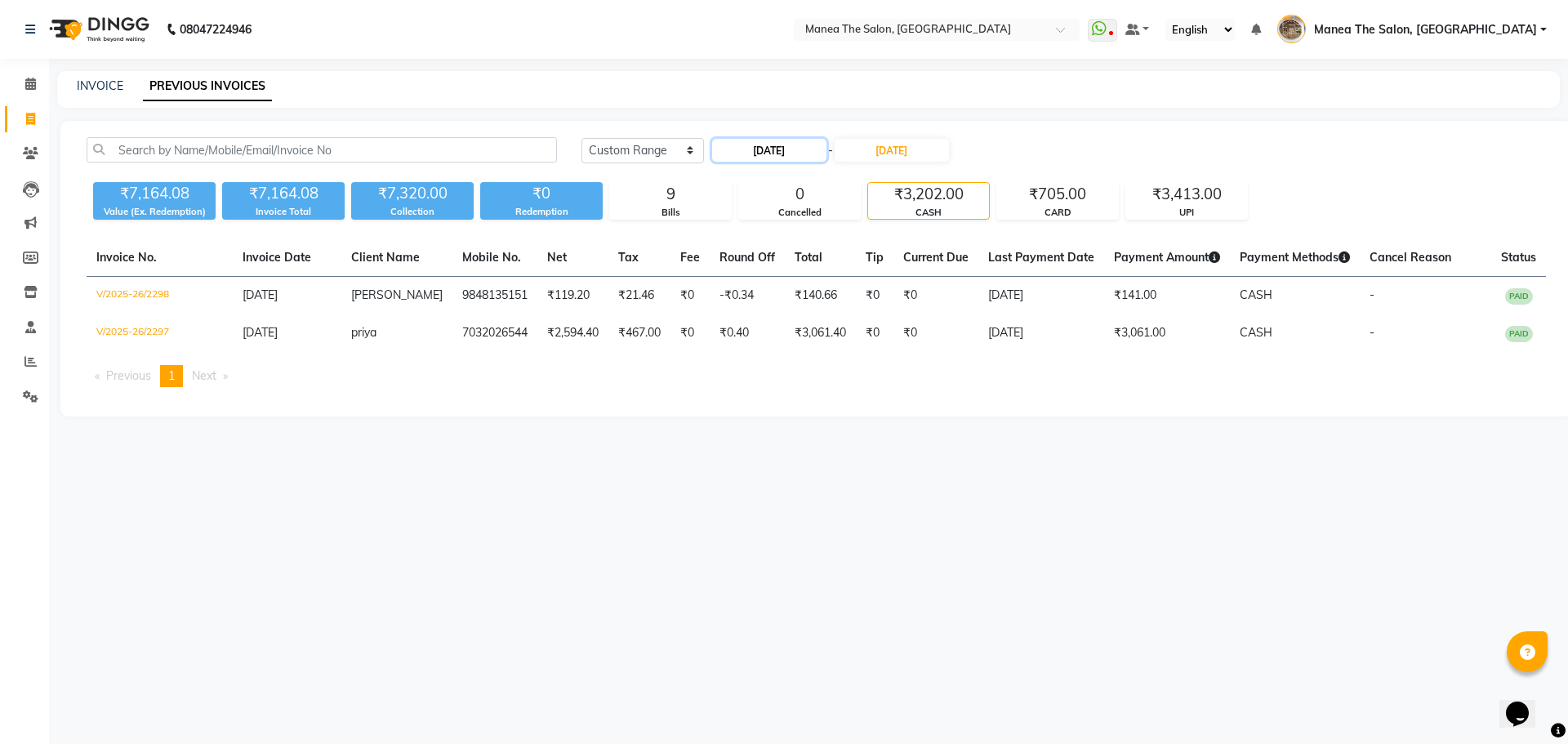
click at [806, 158] on input "11-09-2025" at bounding box center [769, 150] width 114 height 23
select select "9"
select select "2025"
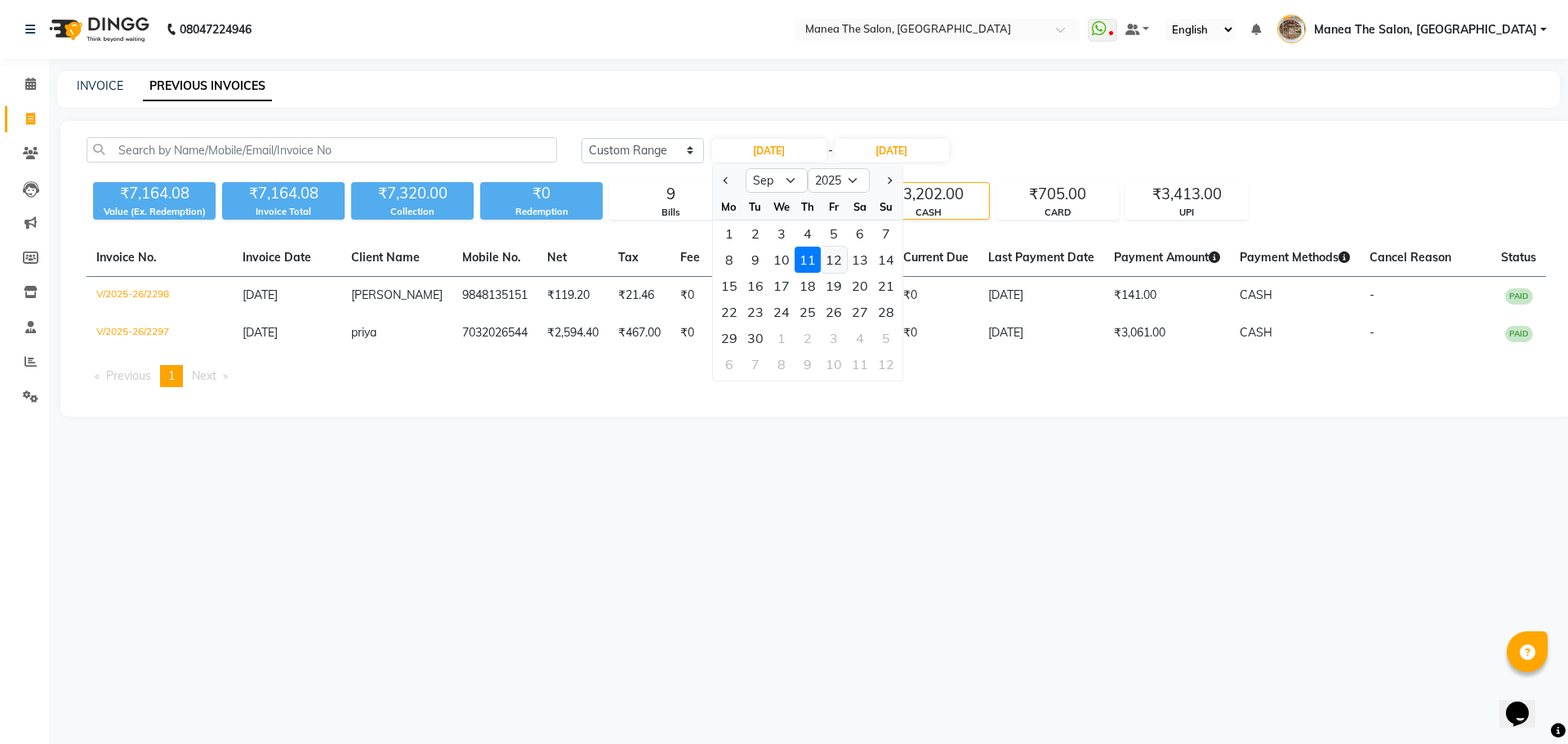
click at [837, 265] on div "12" at bounding box center [834, 260] width 26 height 26
type input "12-09-2025"
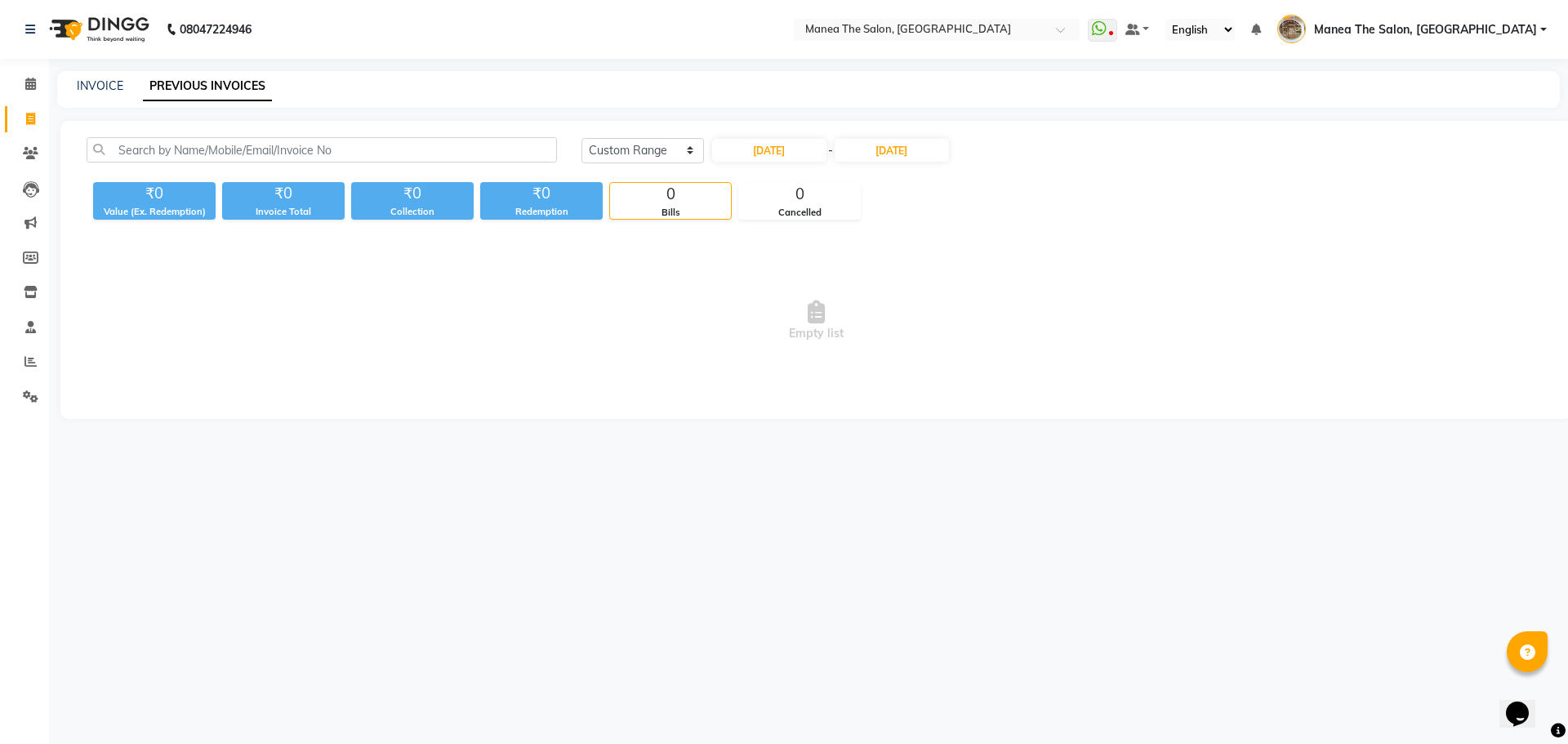
click at [903, 164] on div "Today Yesterday Custom Range 12-09-2025 - 11-09-2025" at bounding box center [1064, 156] width 989 height 39
click at [905, 154] on input "11-09-2025" at bounding box center [891, 150] width 114 height 23
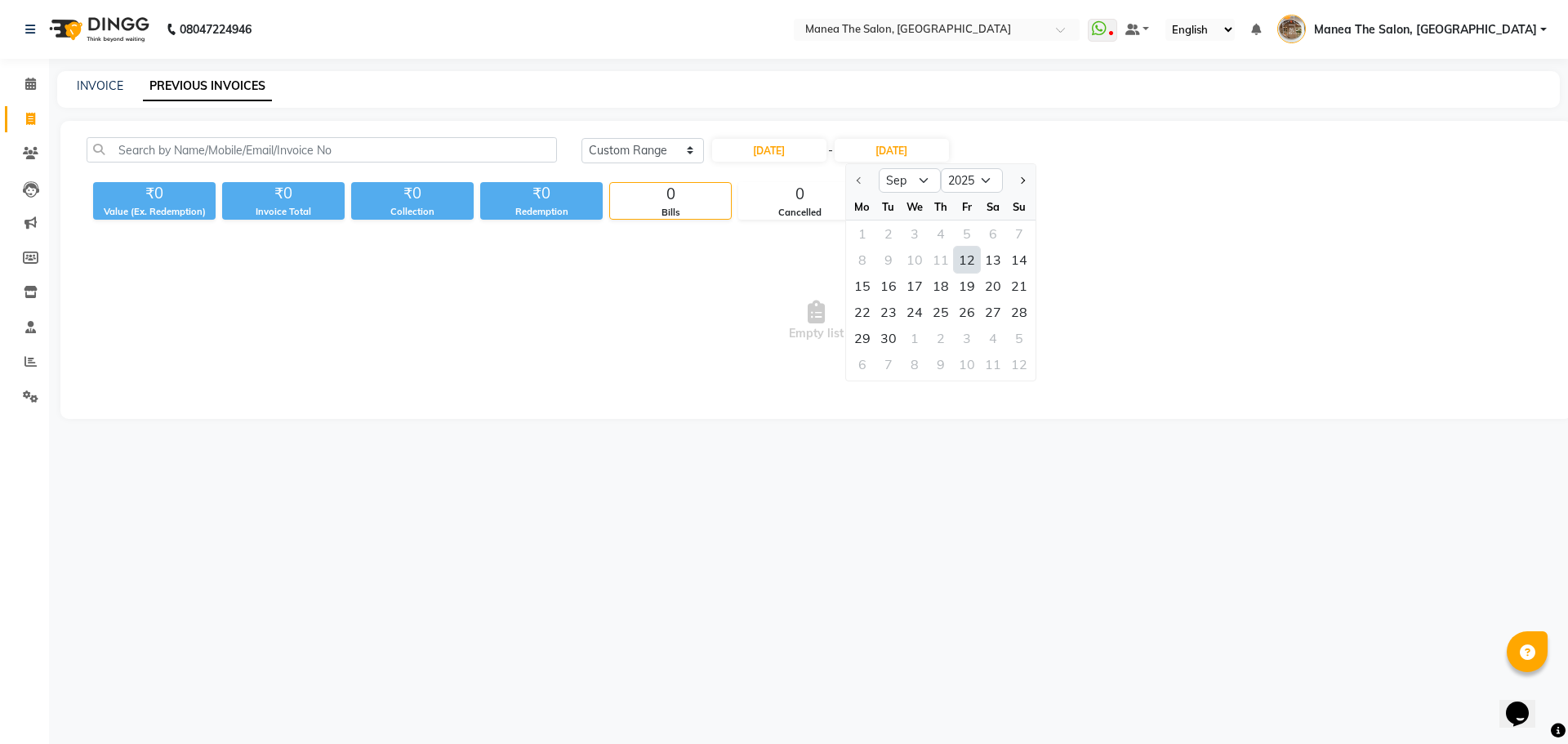
click at [965, 262] on div "12" at bounding box center [968, 260] width 26 height 26
type input "12-09-2025"
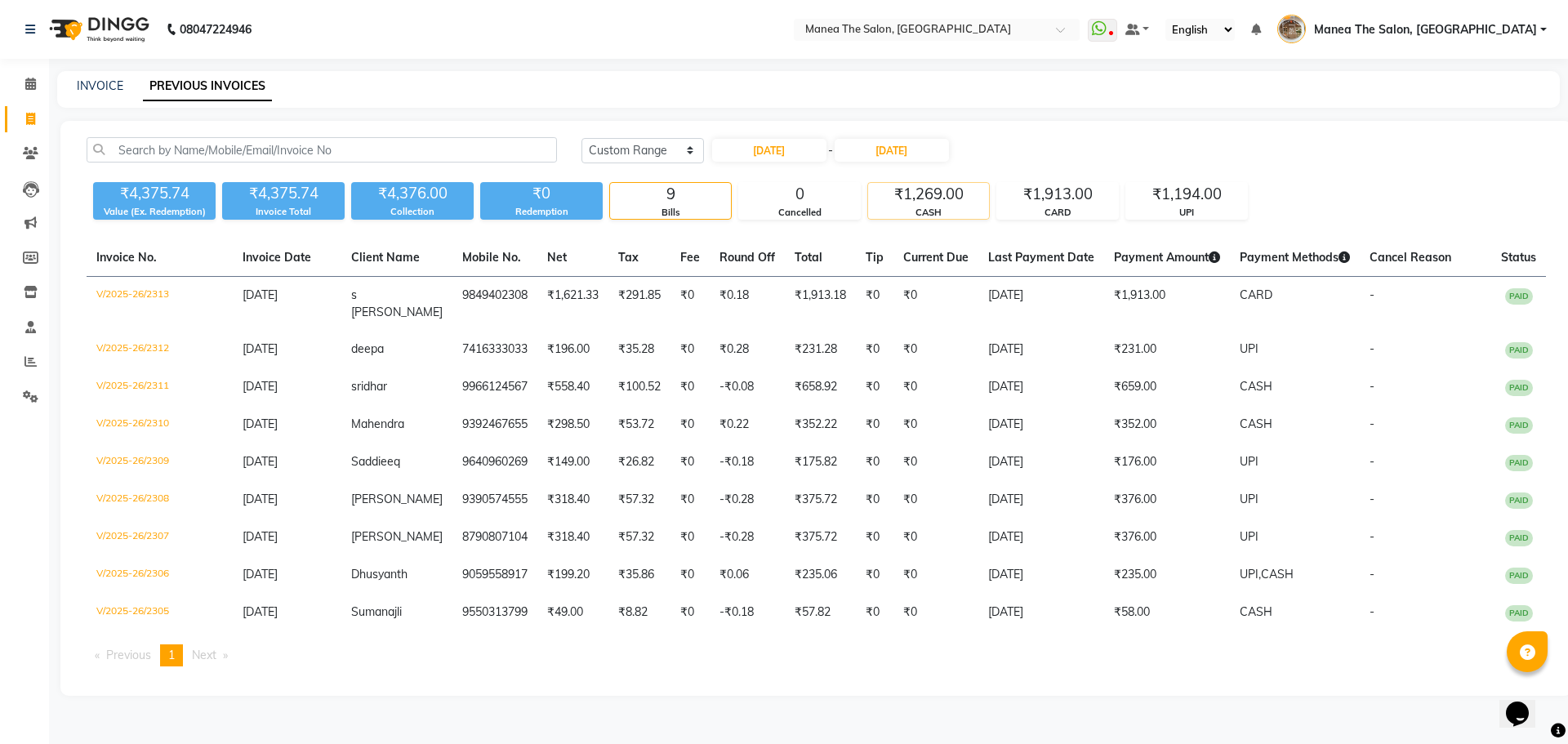
click at [910, 200] on div "₹1,269.00" at bounding box center [928, 194] width 120 height 23
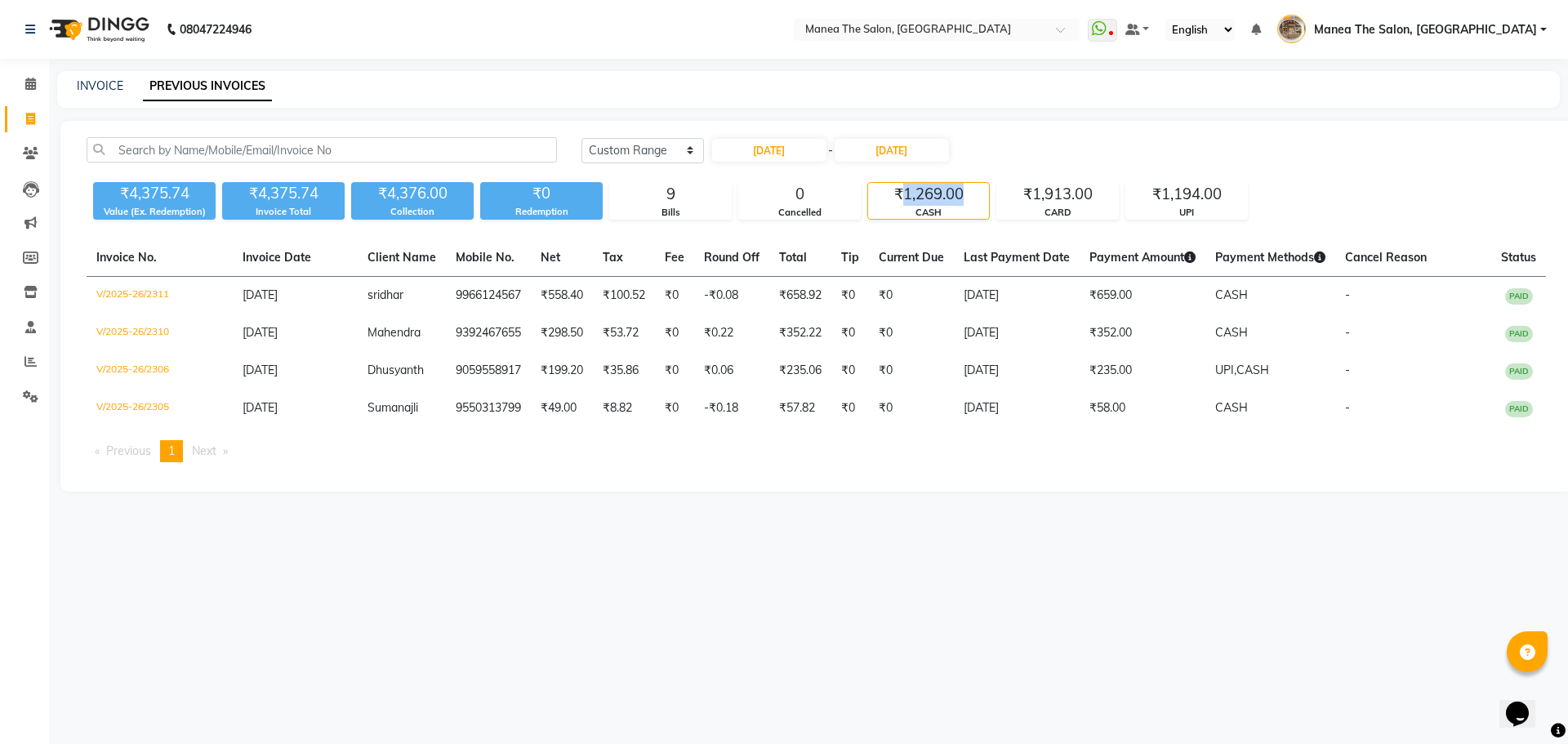
click at [910, 200] on div "₹1,269.00" at bounding box center [928, 194] width 120 height 23
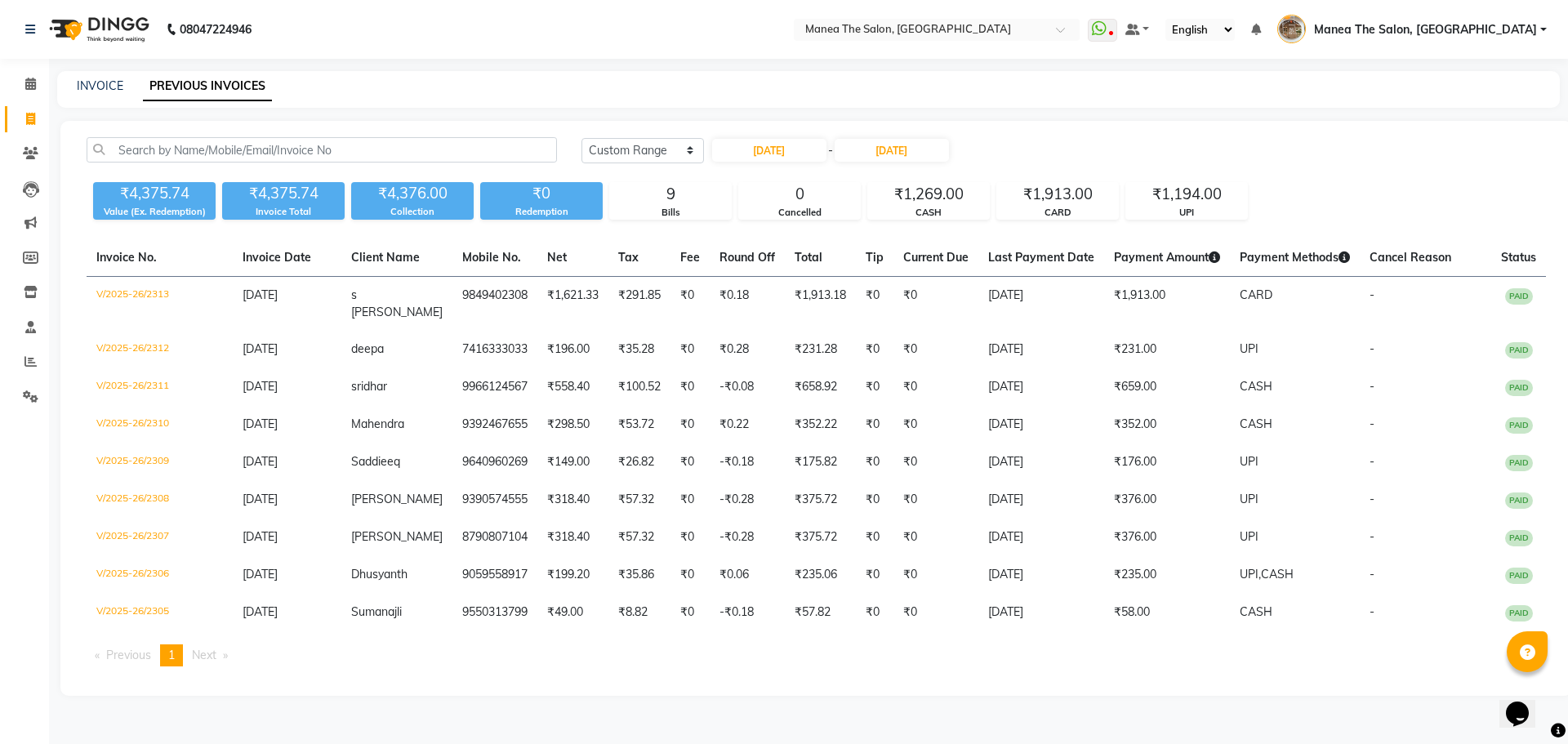
click at [1282, 198] on div "₹4,375.74 Value (Ex. Redemption) ₹4,375.74 Invoice Total ₹4,376.00 Collection ₹…" at bounding box center [816, 198] width 1460 height 44
click at [949, 207] on div "CASH" at bounding box center [928, 213] width 120 height 14
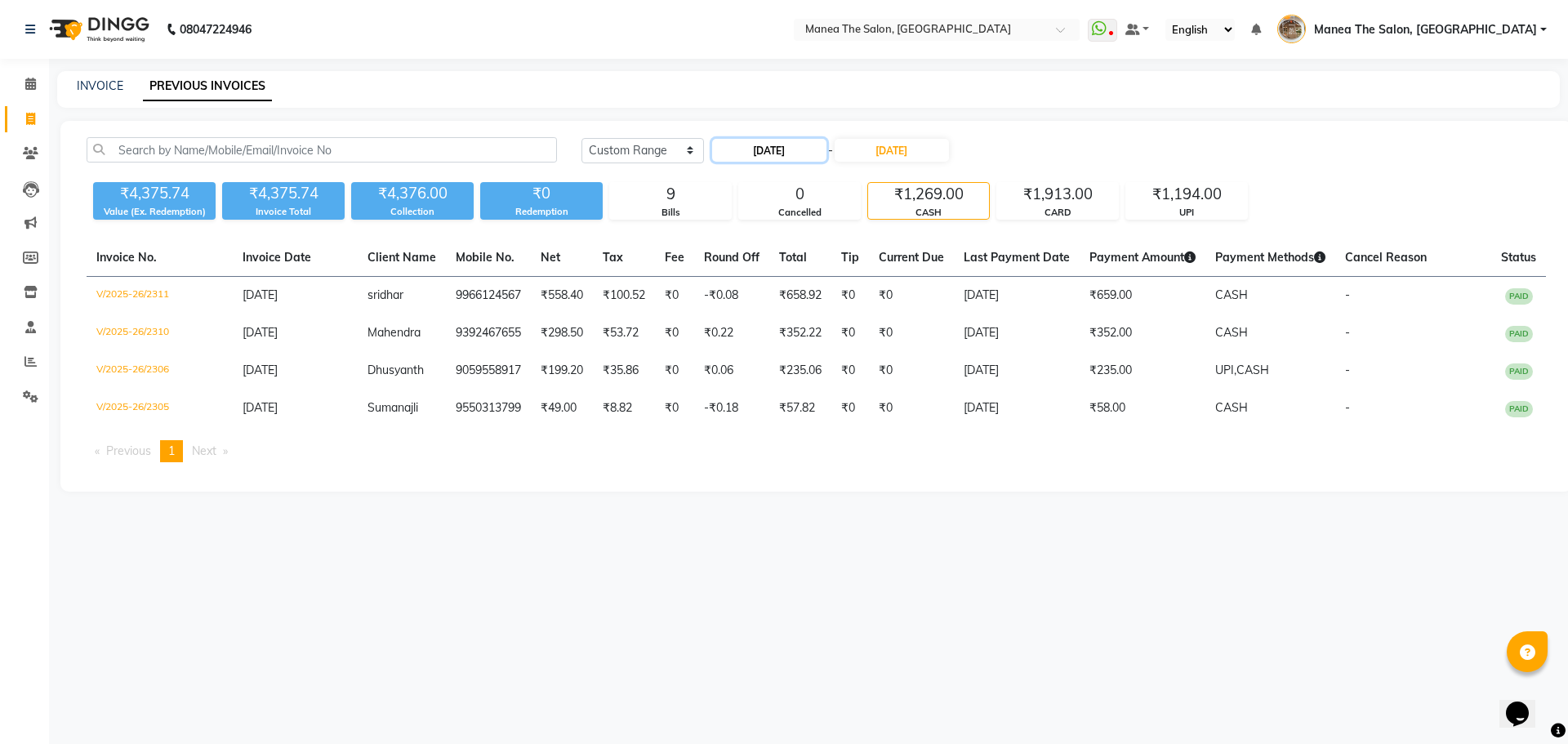
click at [788, 151] on input "12-09-2025" at bounding box center [769, 150] width 114 height 23
select select "9"
select select "2025"
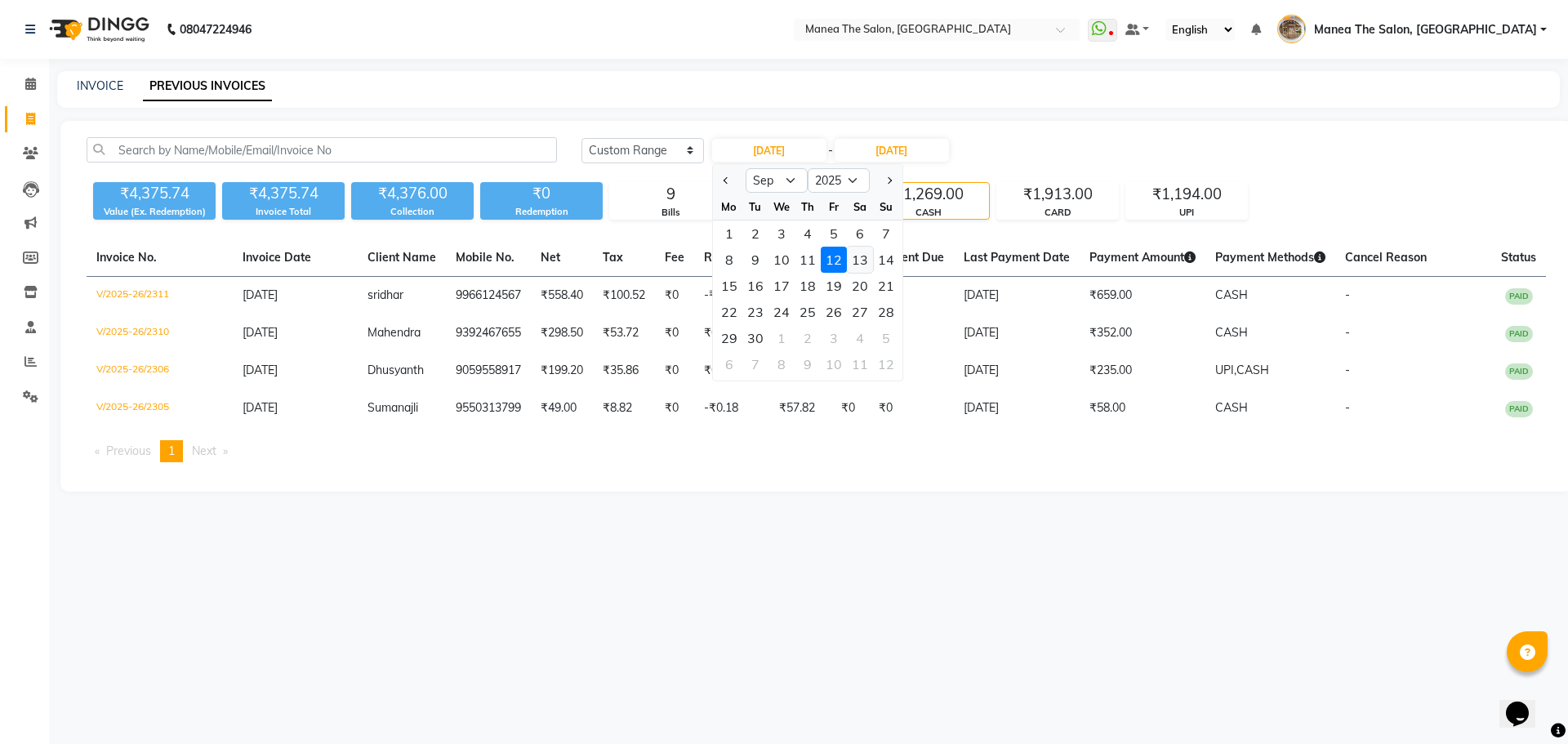
click at [868, 262] on div "13" at bounding box center [860, 260] width 26 height 26
type input "13-09-2025"
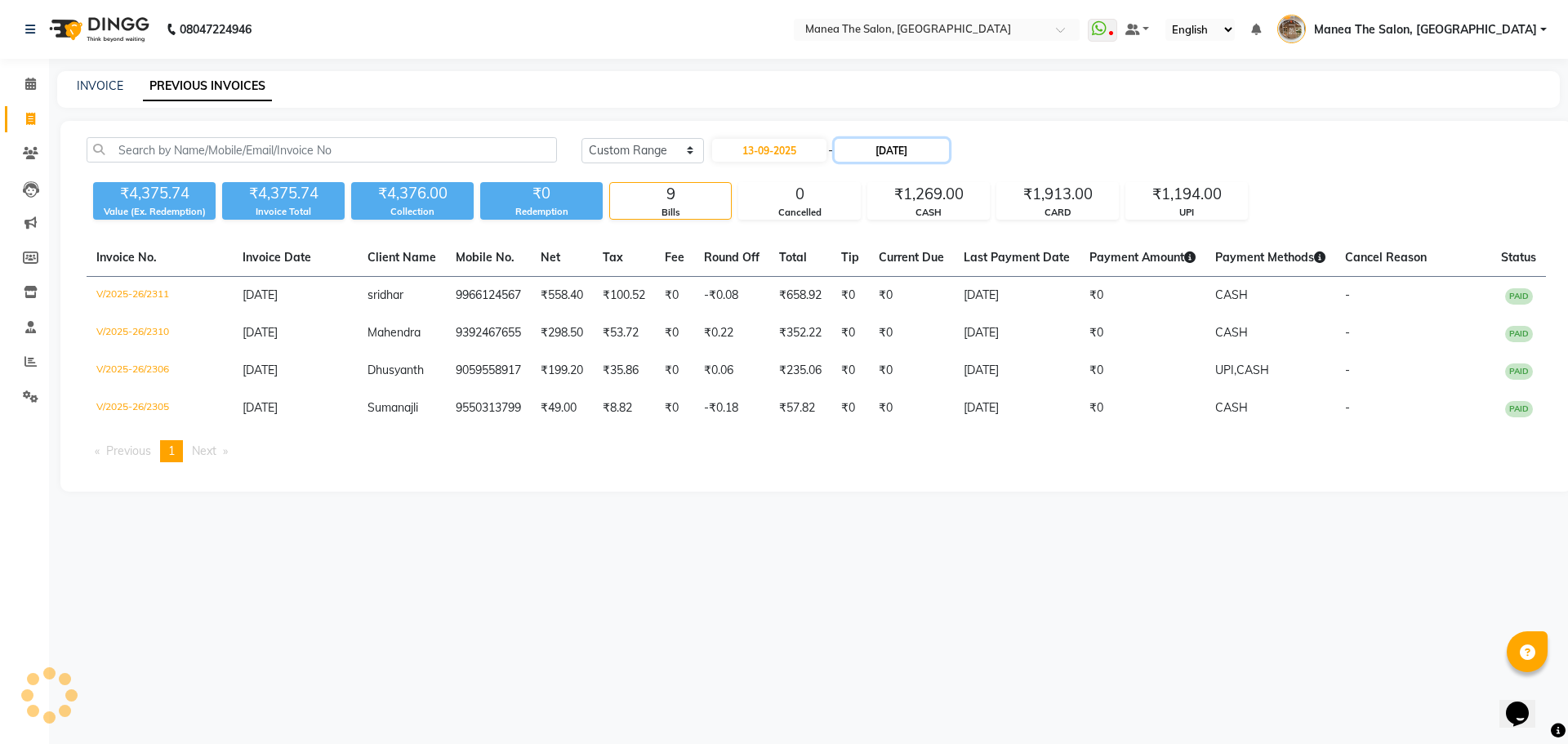
click at [917, 151] on input "12-09-2025" at bounding box center [891, 150] width 114 height 23
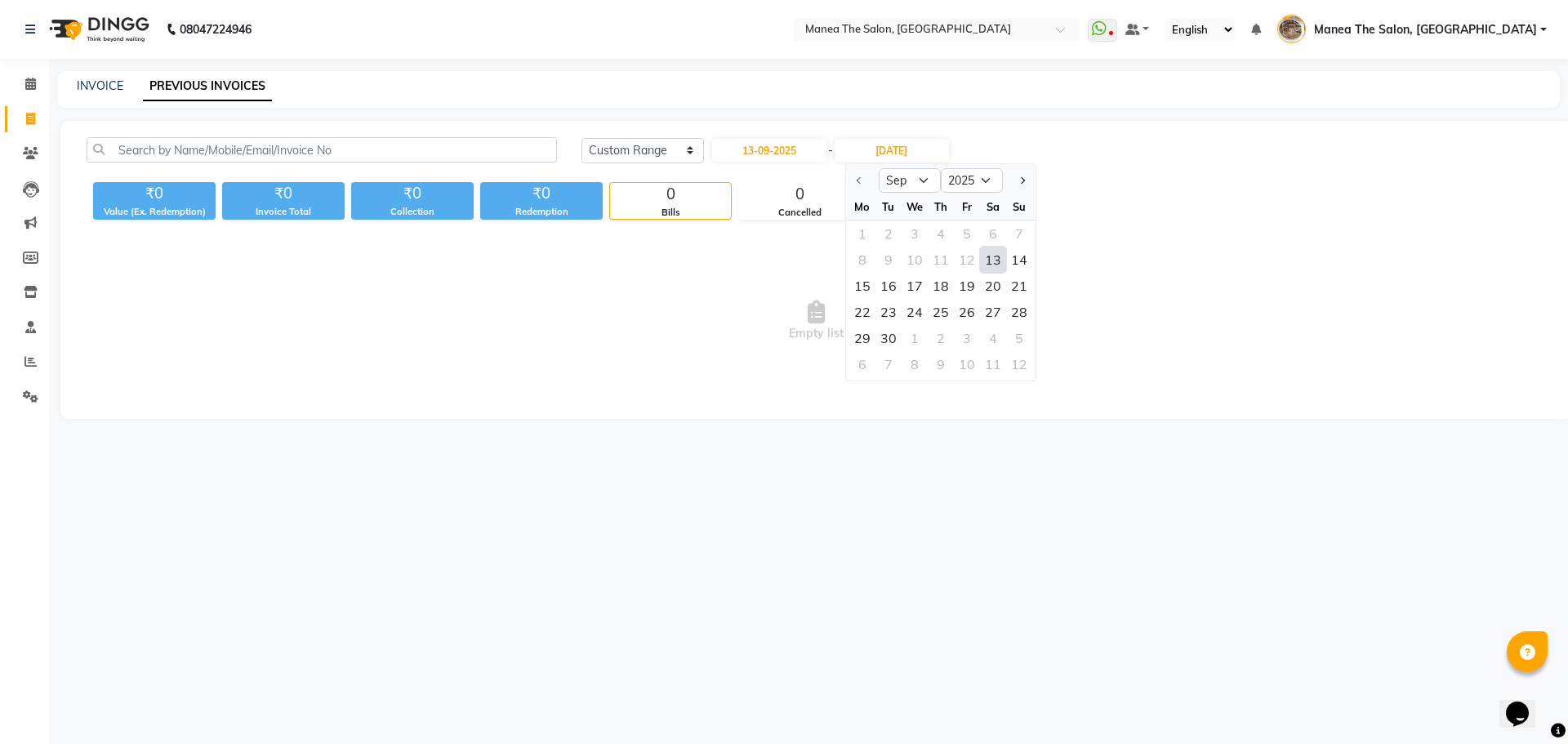
click at [993, 270] on div "13" at bounding box center [993, 260] width 26 height 26
type input "13-09-2025"
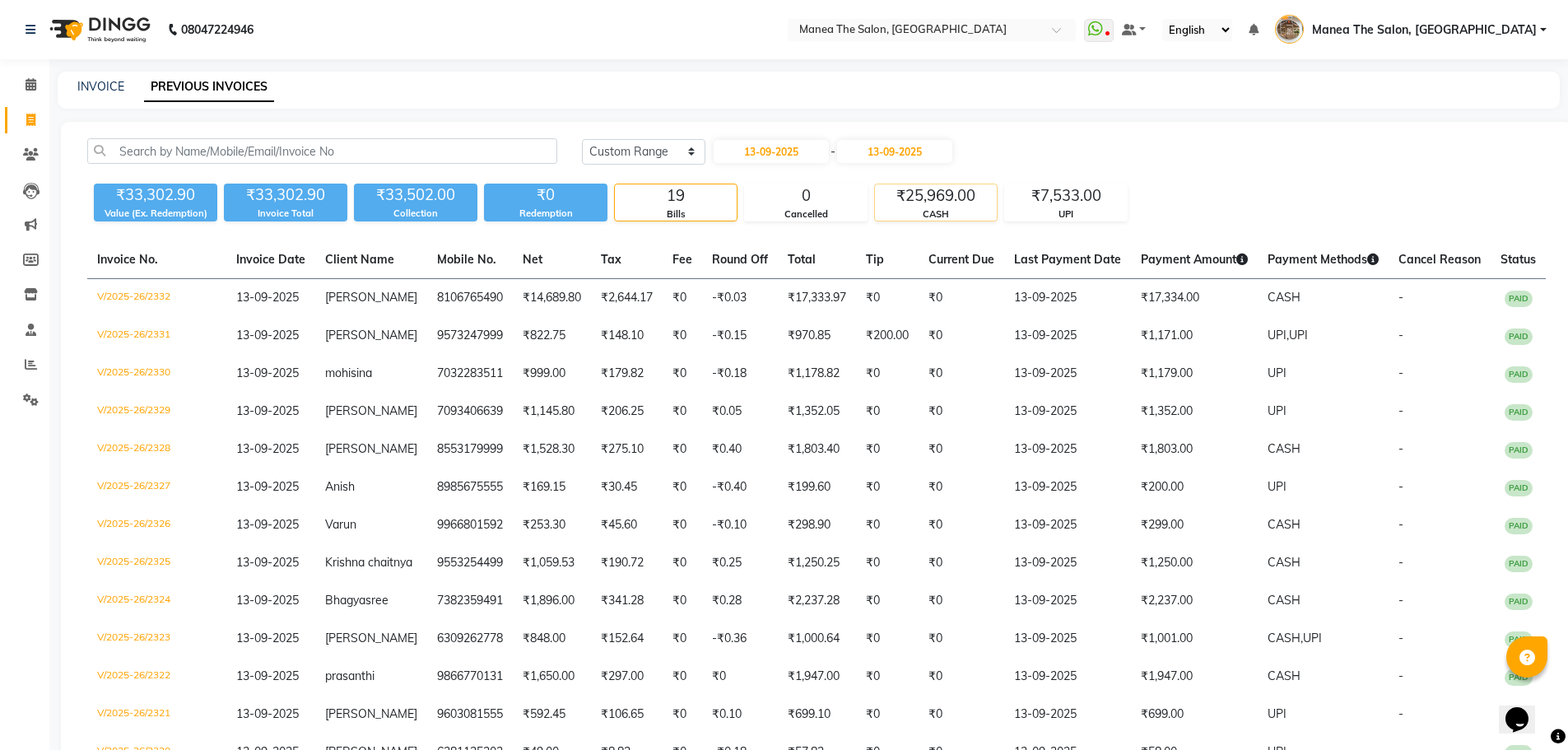
click at [940, 209] on div "CASH" at bounding box center [935, 214] width 121 height 14
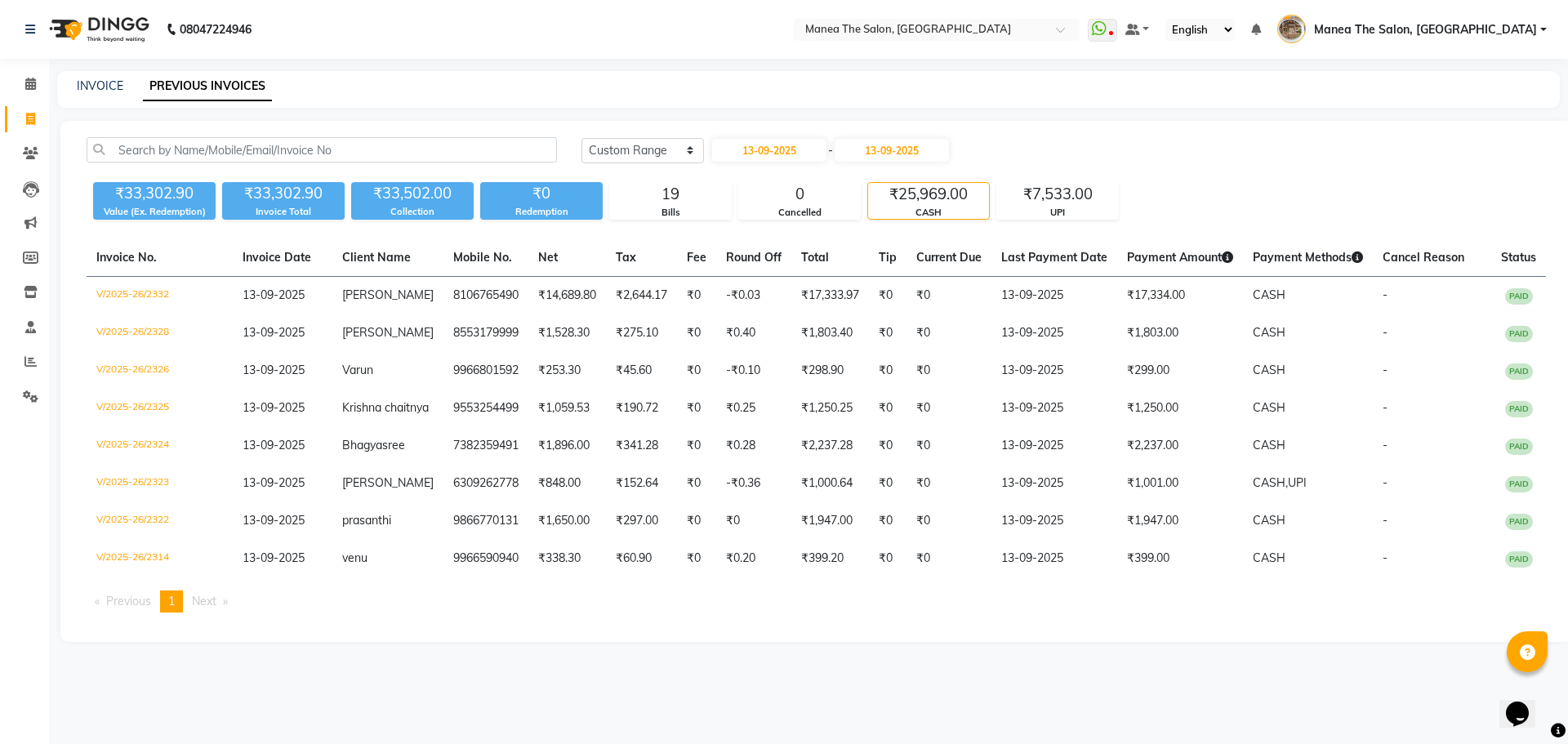
click at [783, 137] on div "13-09-2025 - 13-09-2025" at bounding box center [830, 150] width 240 height 26
click at [796, 164] on div "Today Yesterday Custom Range 13-09-2025 - 13-09-2025" at bounding box center [1064, 156] width 989 height 39
click at [793, 141] on input "13-09-2025" at bounding box center [769, 150] width 114 height 23
select select "9"
select select "2025"
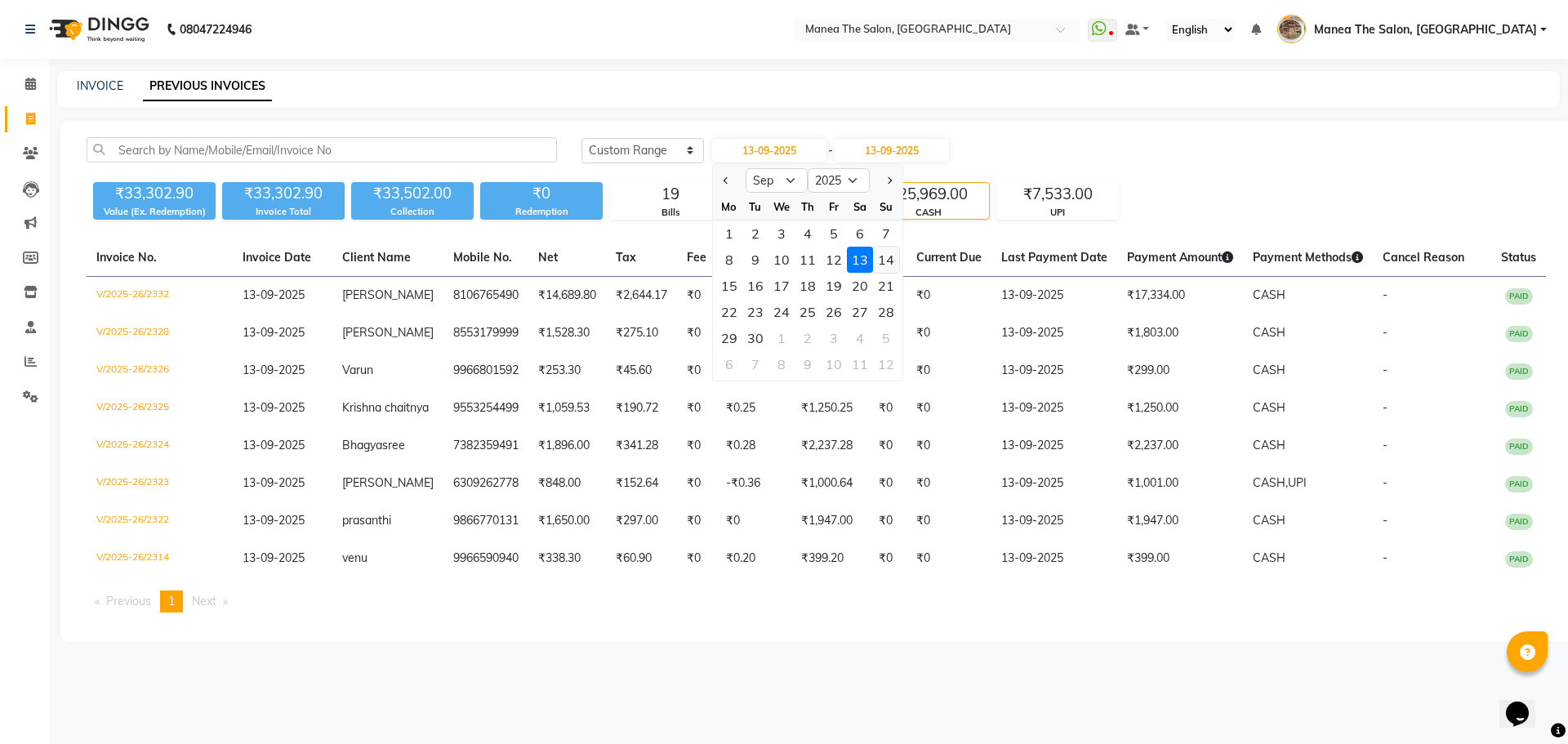
click at [874, 265] on div "14" at bounding box center [887, 260] width 26 height 26
type input "14-09-2025"
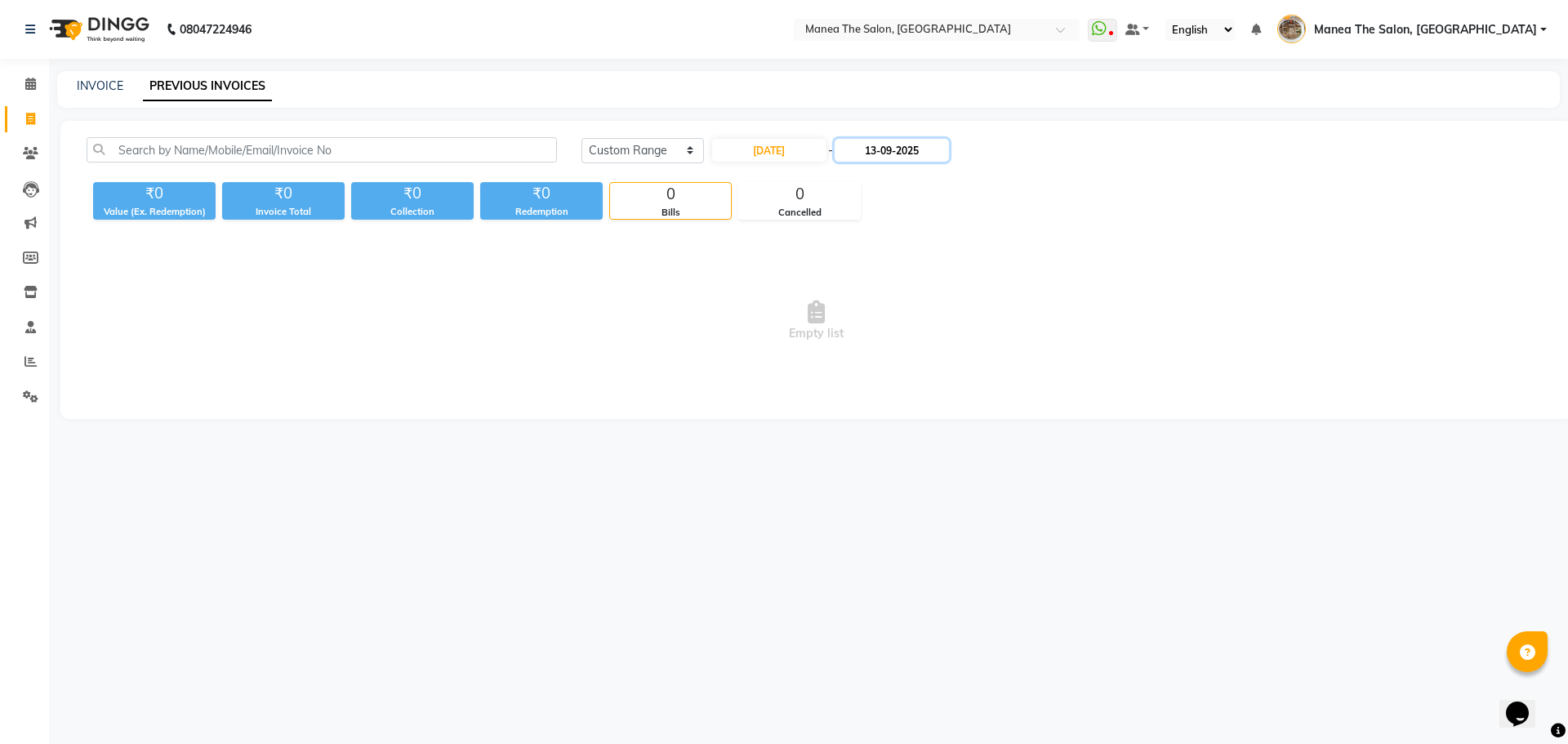
click at [917, 151] on input "13-09-2025" at bounding box center [891, 150] width 114 height 23
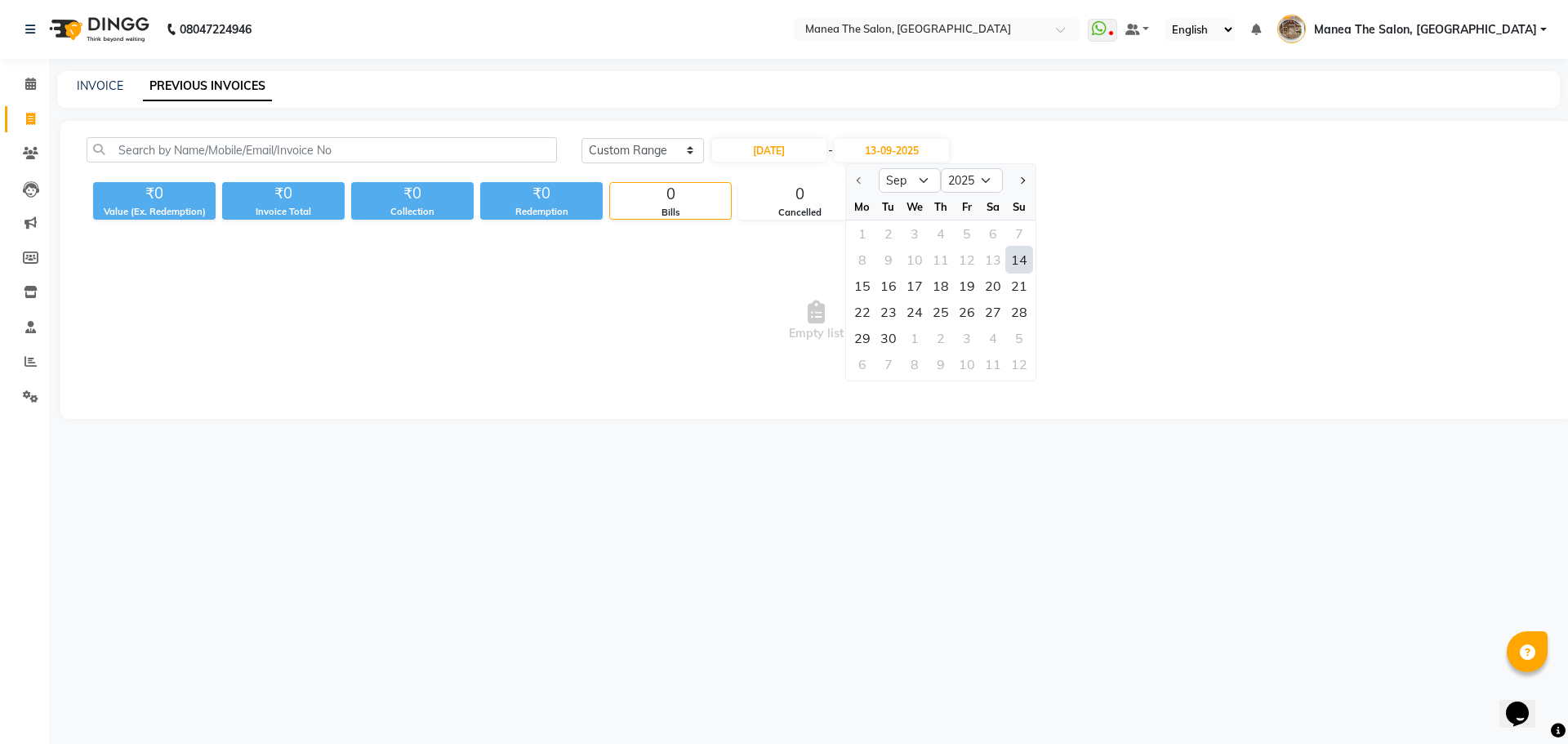
click at [1024, 265] on div "14" at bounding box center [1019, 260] width 26 height 26
type input "14-09-2025"
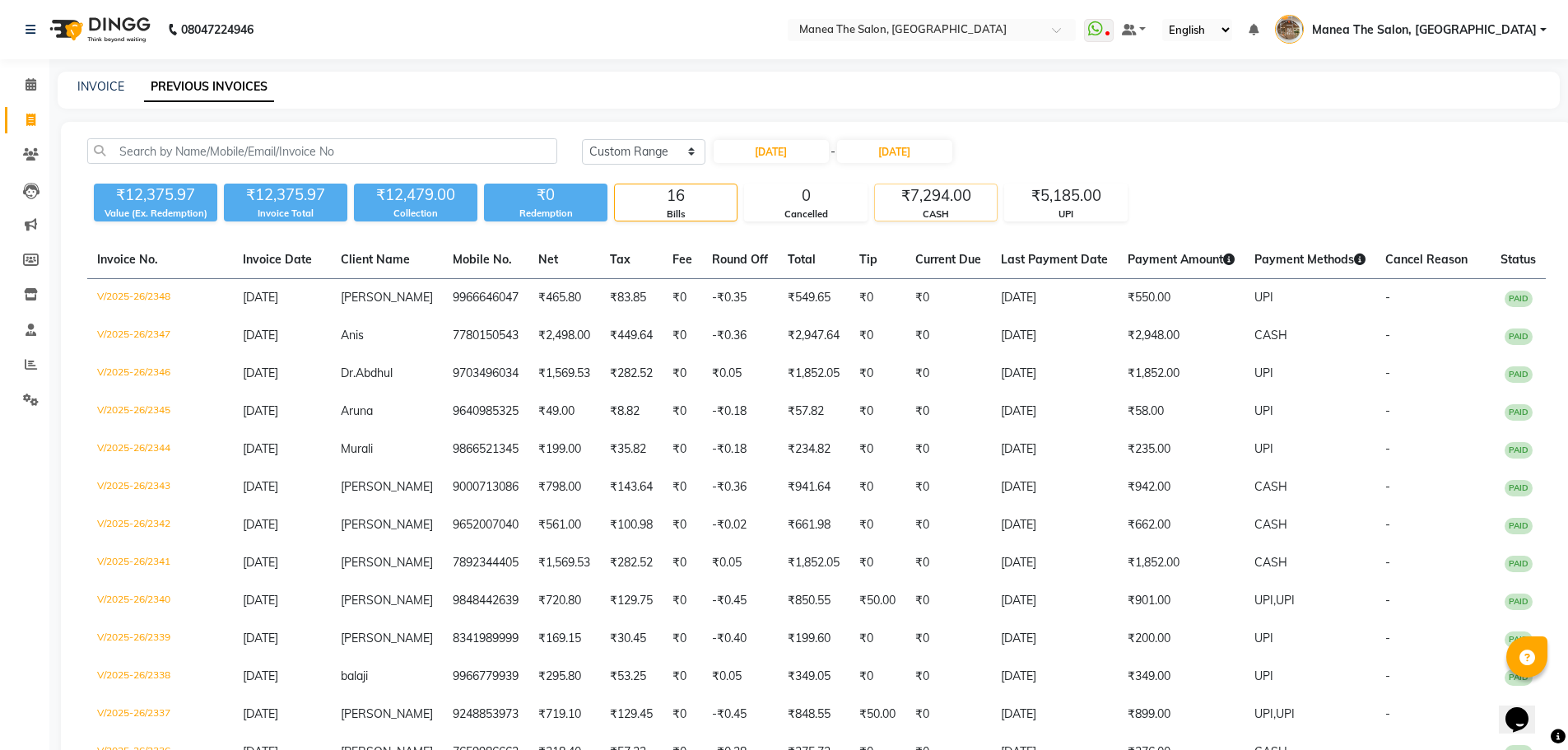
click at [913, 202] on div "₹7,294.00" at bounding box center [935, 195] width 121 height 23
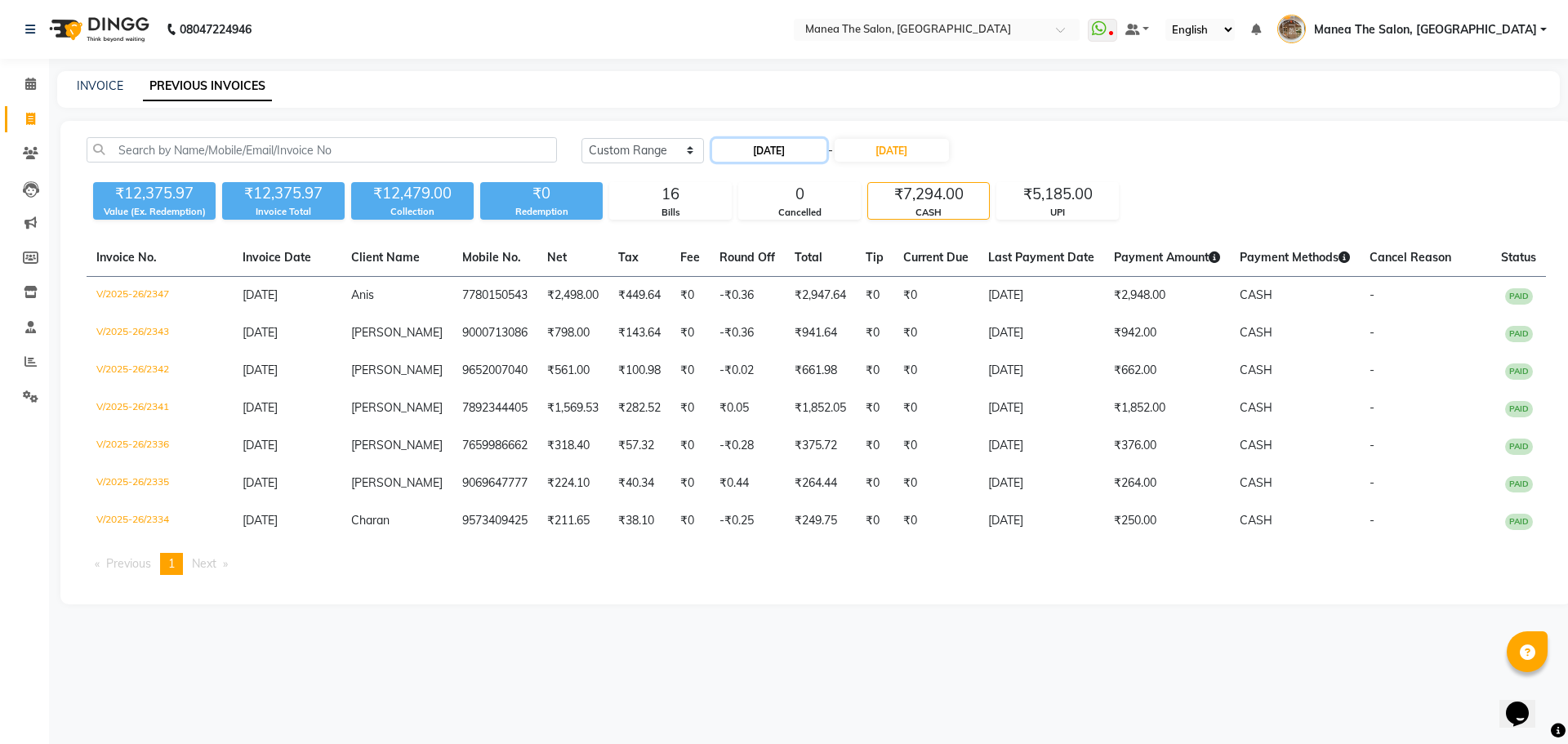
click at [779, 154] on input "14-09-2025" at bounding box center [769, 150] width 114 height 23
select select "9"
select select "2025"
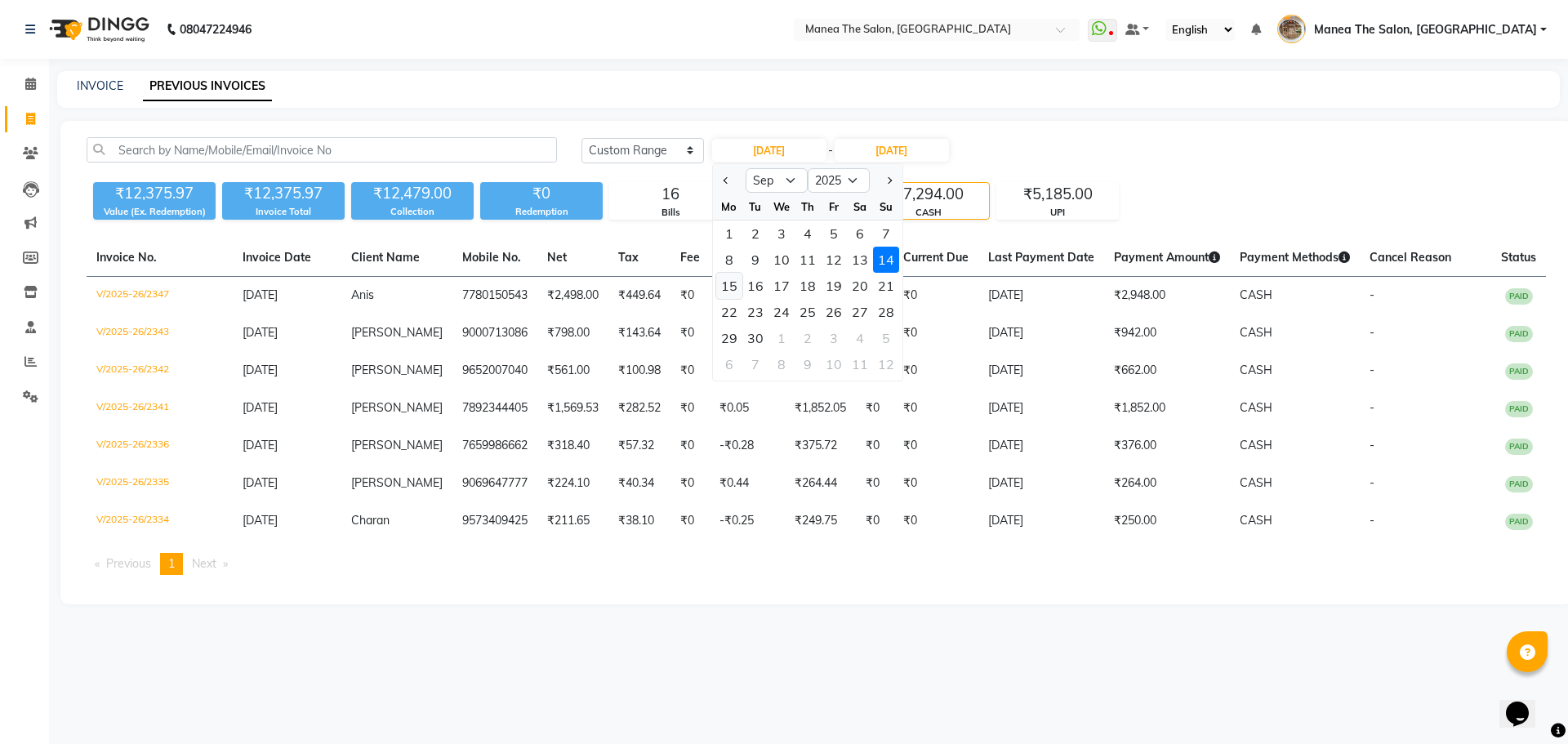
click at [726, 290] on div "15" at bounding box center [729, 286] width 26 height 26
type input "15-09-2025"
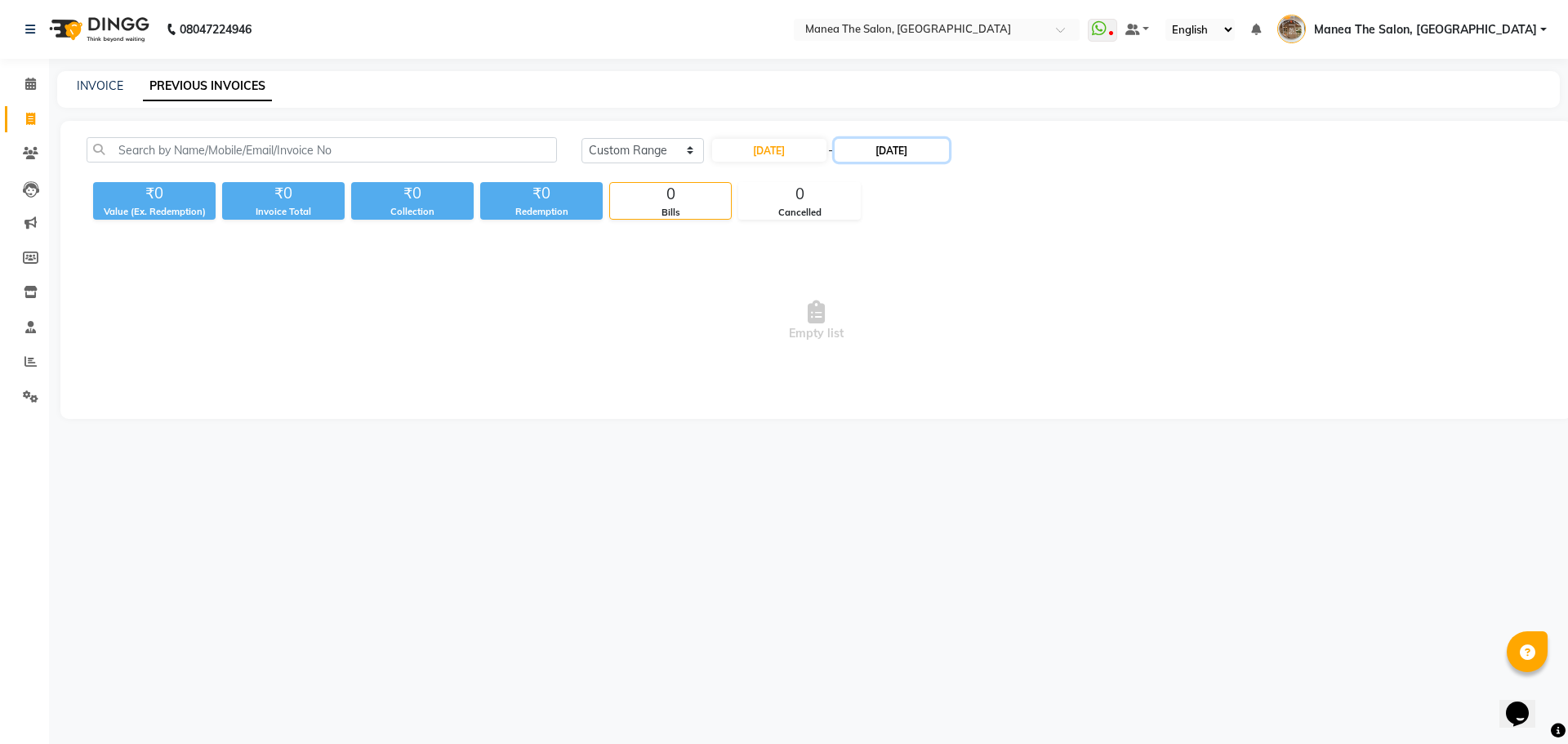
click at [922, 150] on input "14-09-2025" at bounding box center [891, 150] width 114 height 23
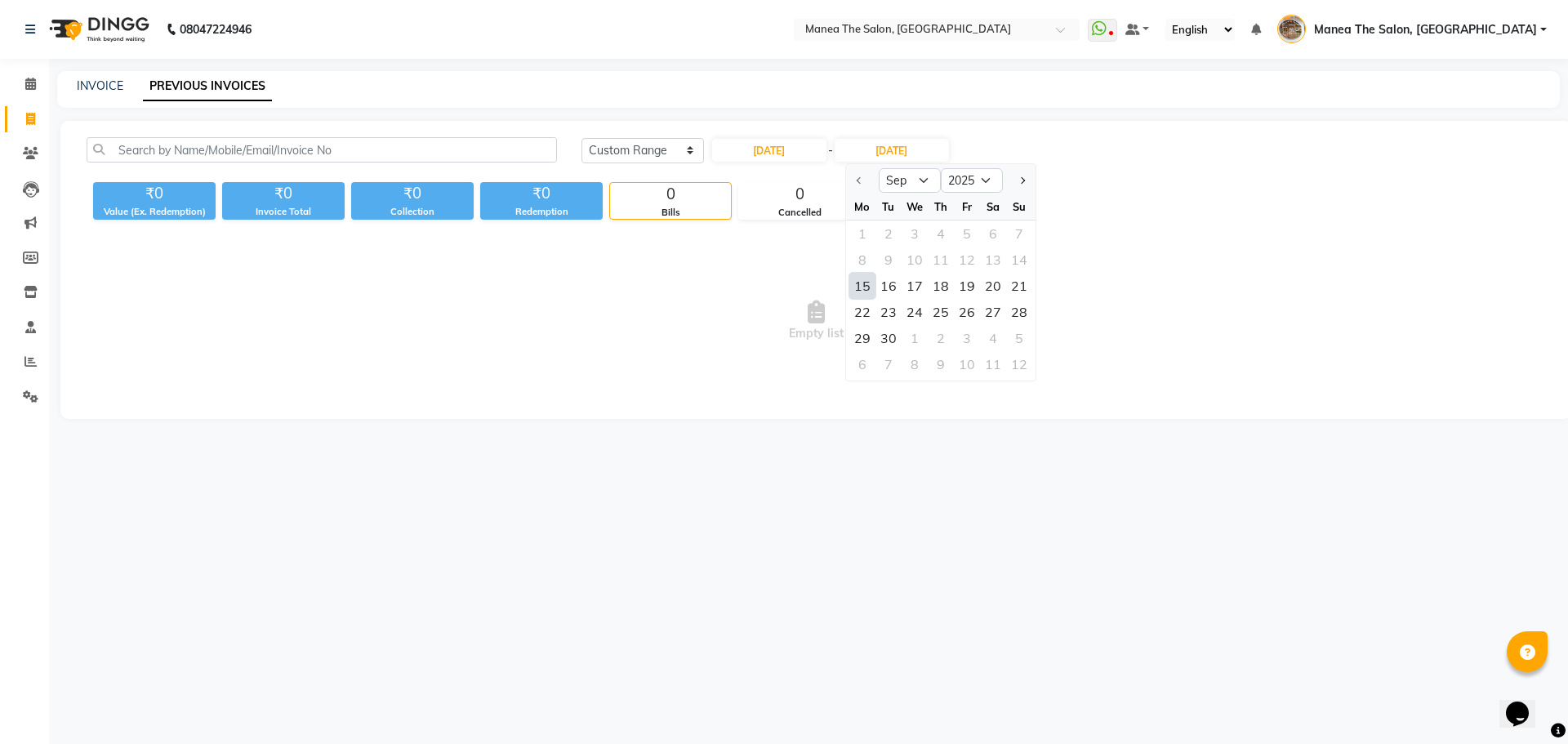
click at [870, 277] on div "15" at bounding box center [863, 286] width 26 height 26
type input "15-09-2025"
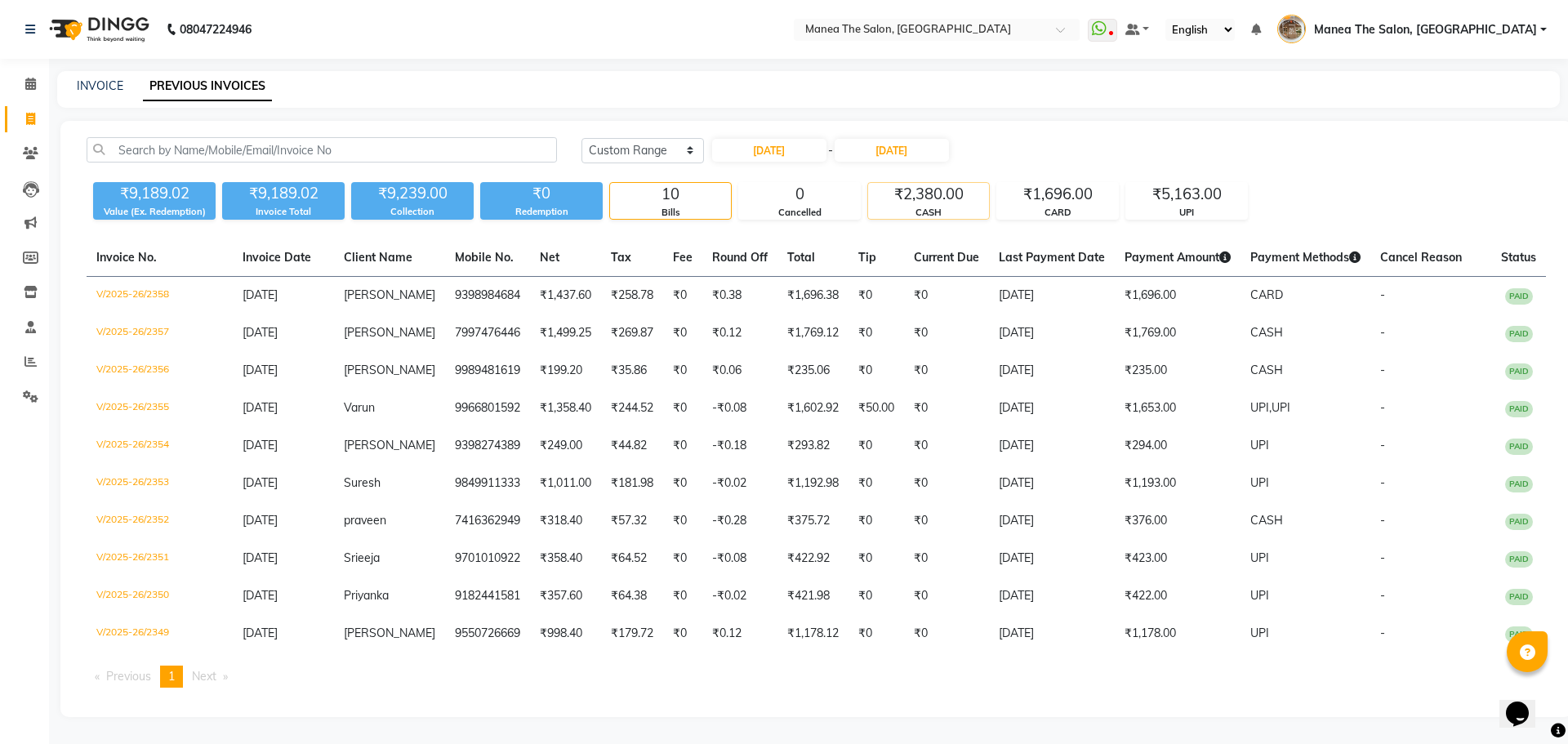
click at [923, 207] on div "CASH" at bounding box center [928, 213] width 120 height 14
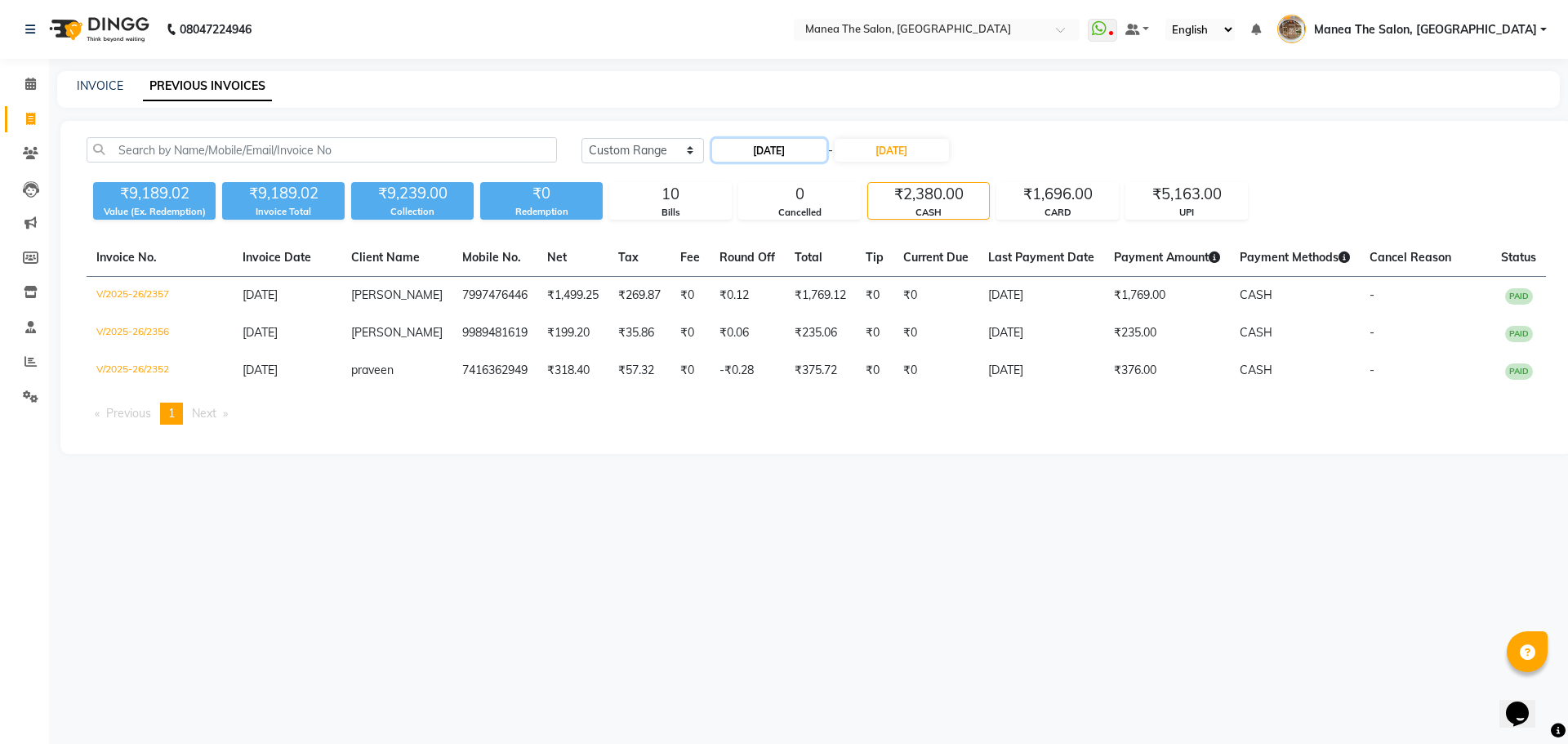
click at [816, 155] on input "15-09-2025" at bounding box center [769, 150] width 114 height 23
select select "9"
select select "2025"
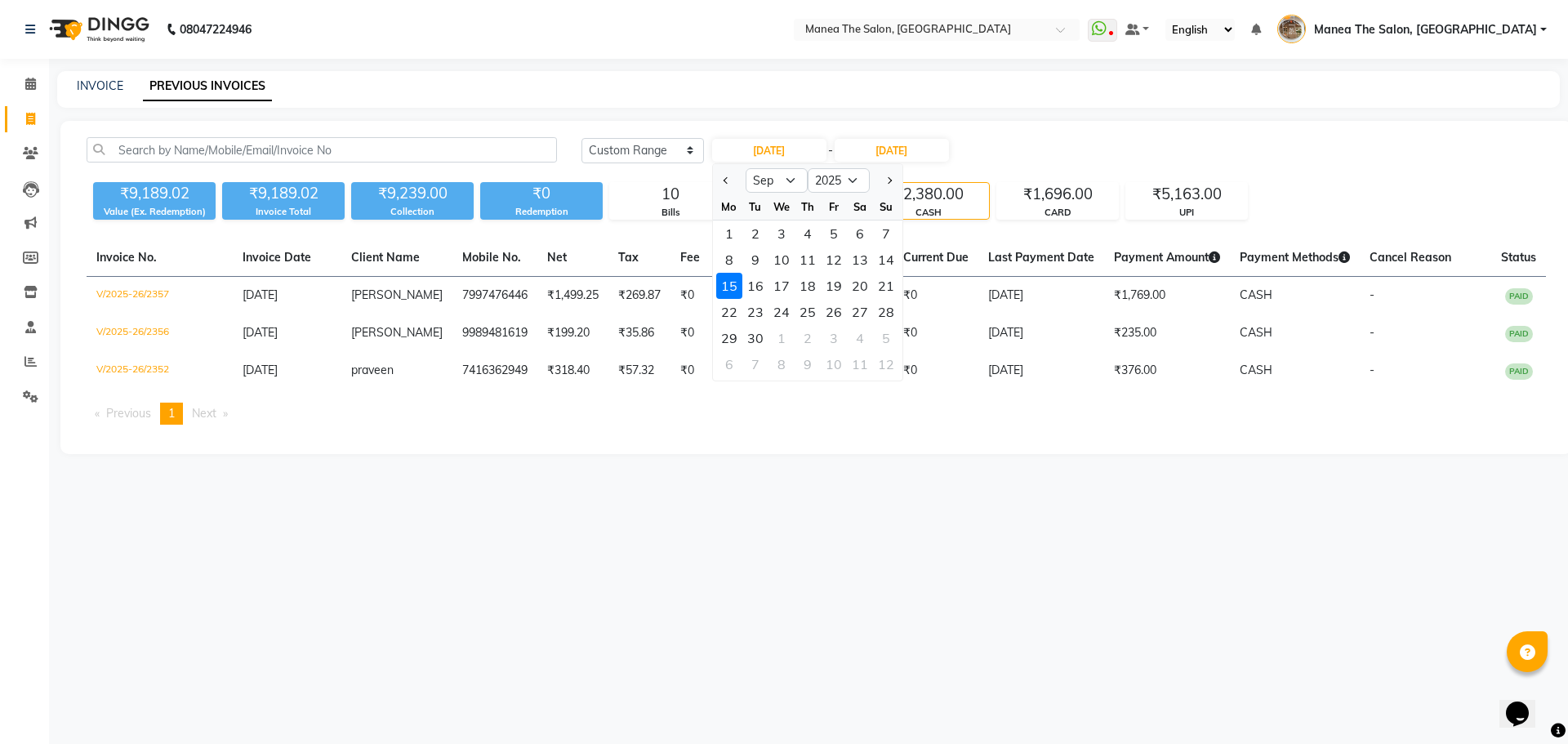
drag, startPoint x: 759, startPoint y: 280, endPoint x: 776, endPoint y: 270, distance: 19.7
click at [760, 280] on div "16" at bounding box center [756, 286] width 26 height 26
type input "16-09-2025"
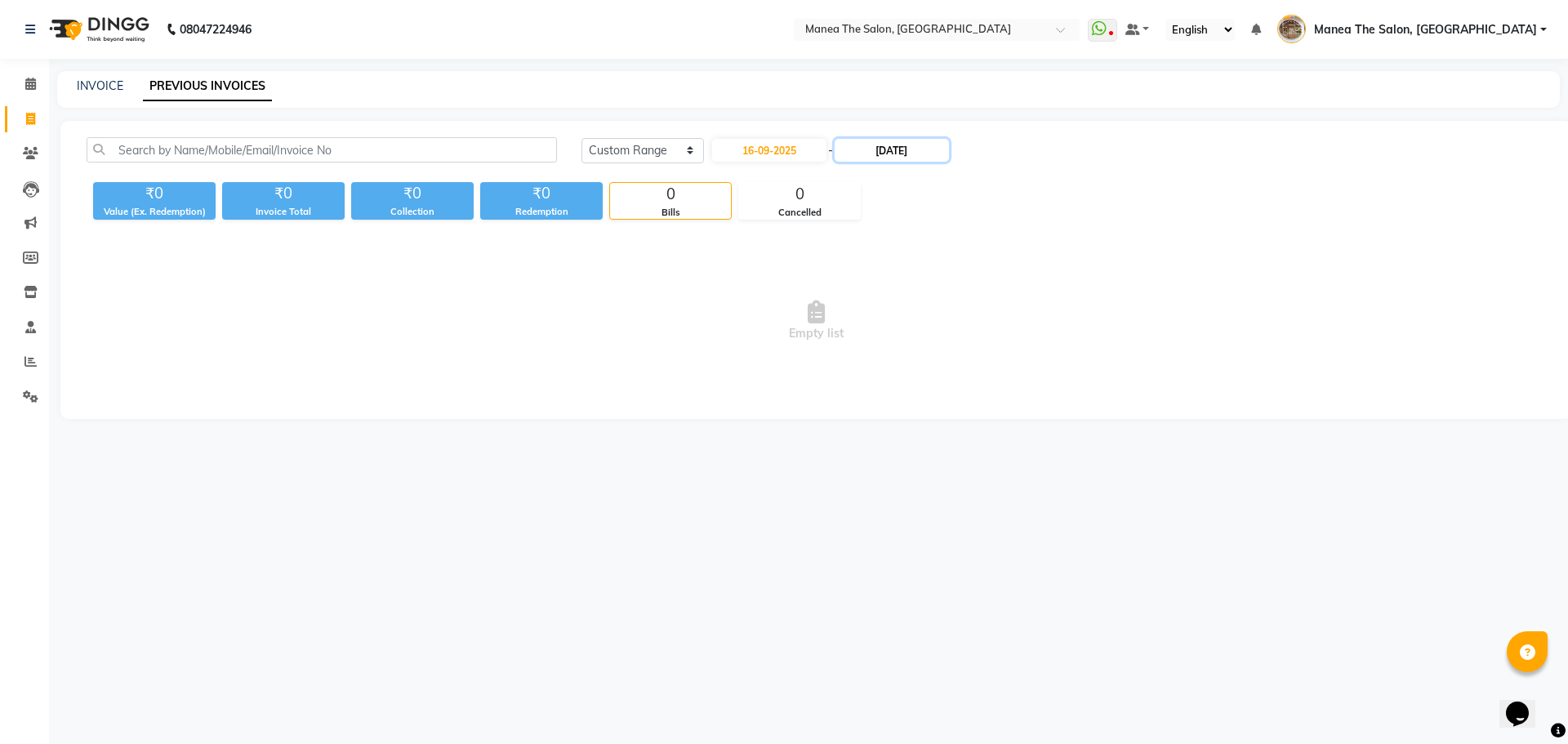
click at [894, 155] on input "15-09-2025" at bounding box center [891, 150] width 114 height 23
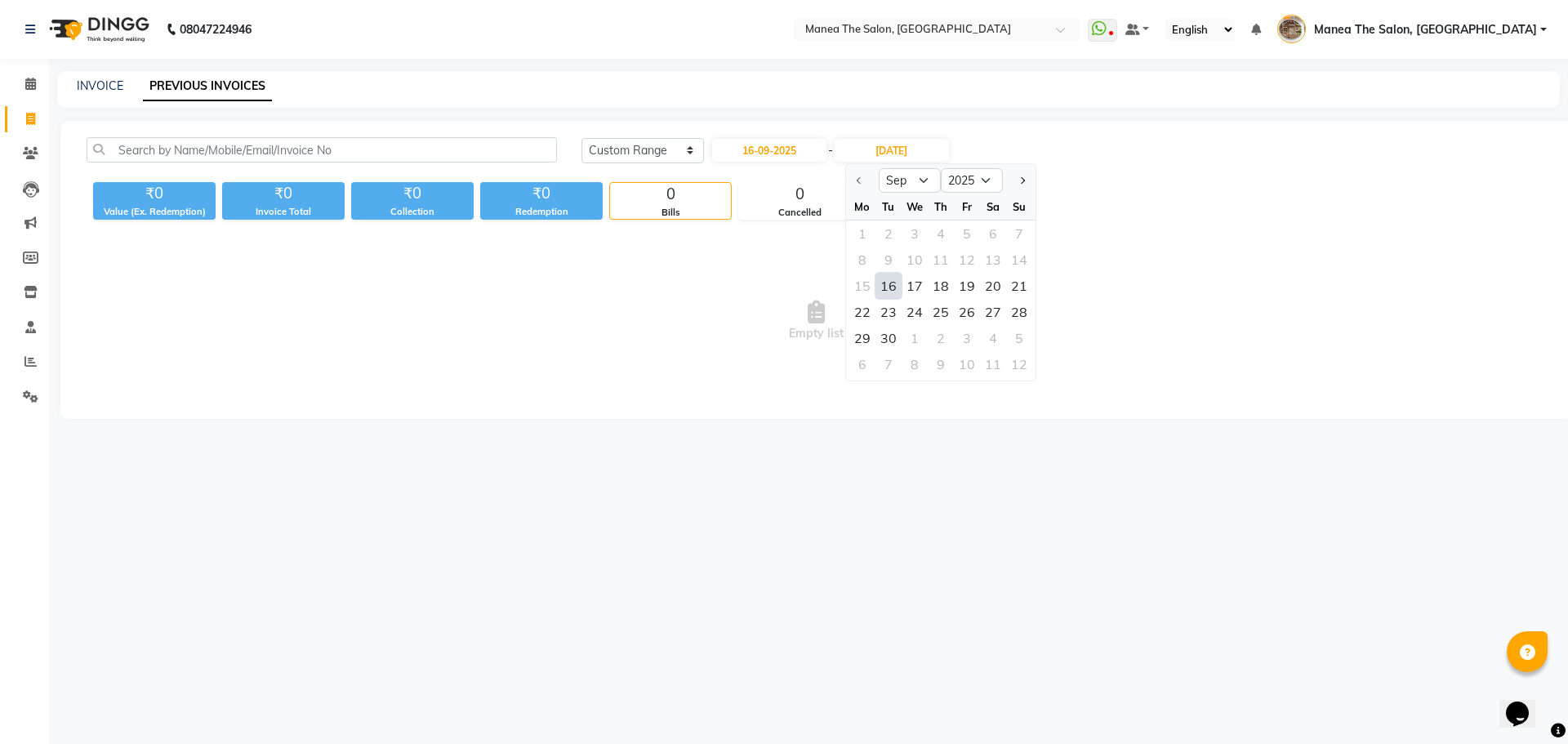
click at [890, 282] on div "16" at bounding box center [888, 286] width 26 height 26
type input "16-09-2025"
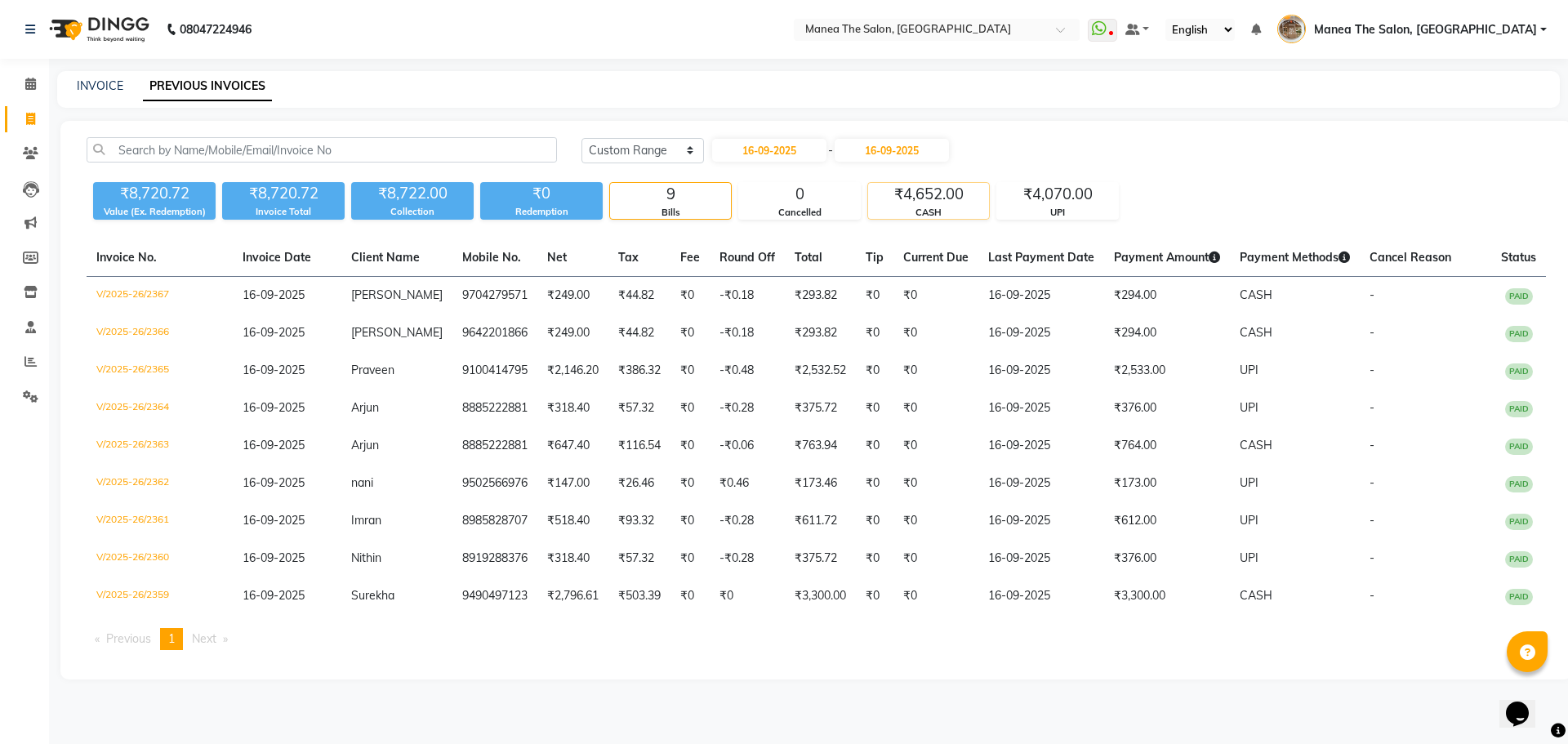
click at [923, 203] on div "₹4,652.00" at bounding box center [928, 194] width 120 height 23
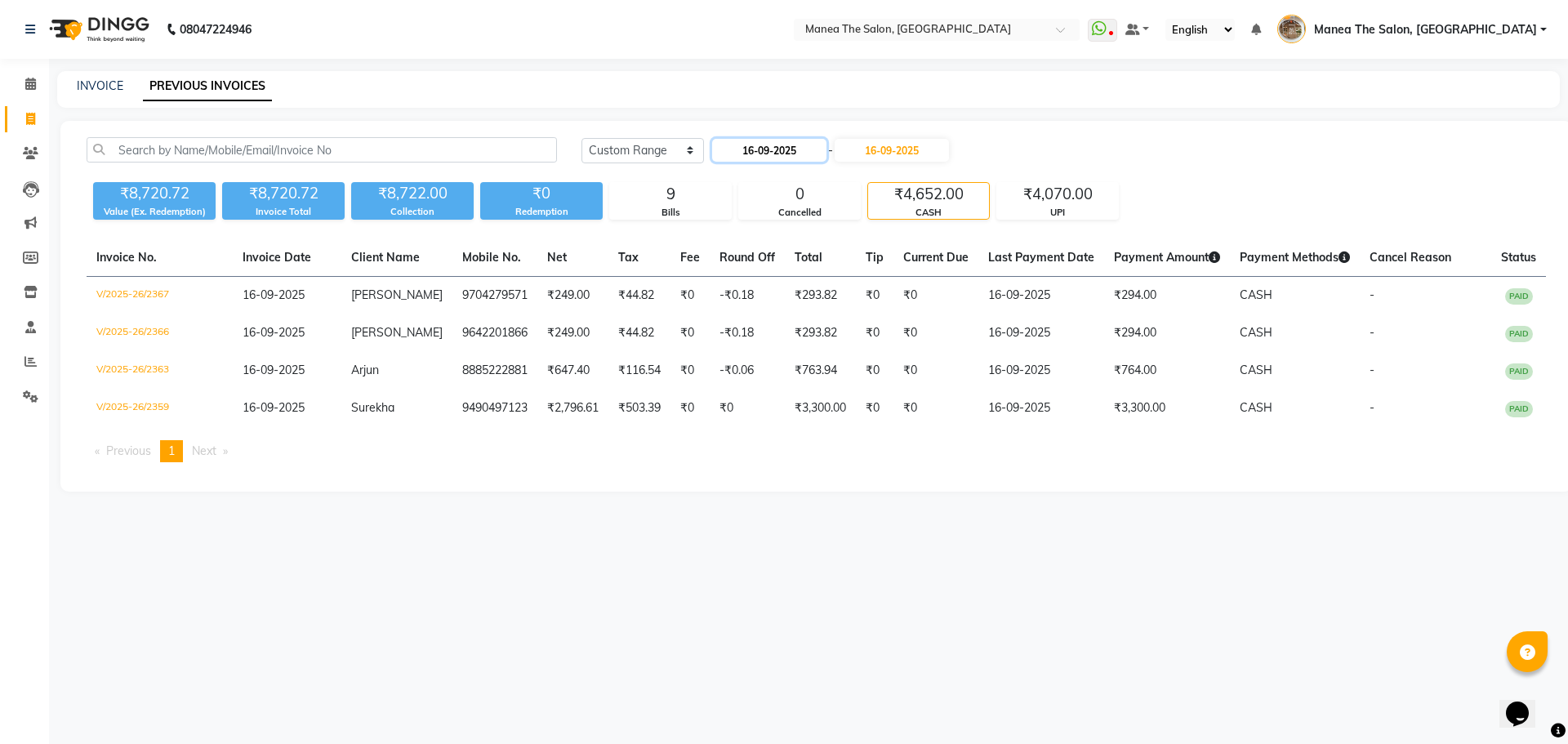
click at [769, 147] on input "16-09-2025" at bounding box center [769, 150] width 114 height 23
select select "9"
select select "2025"
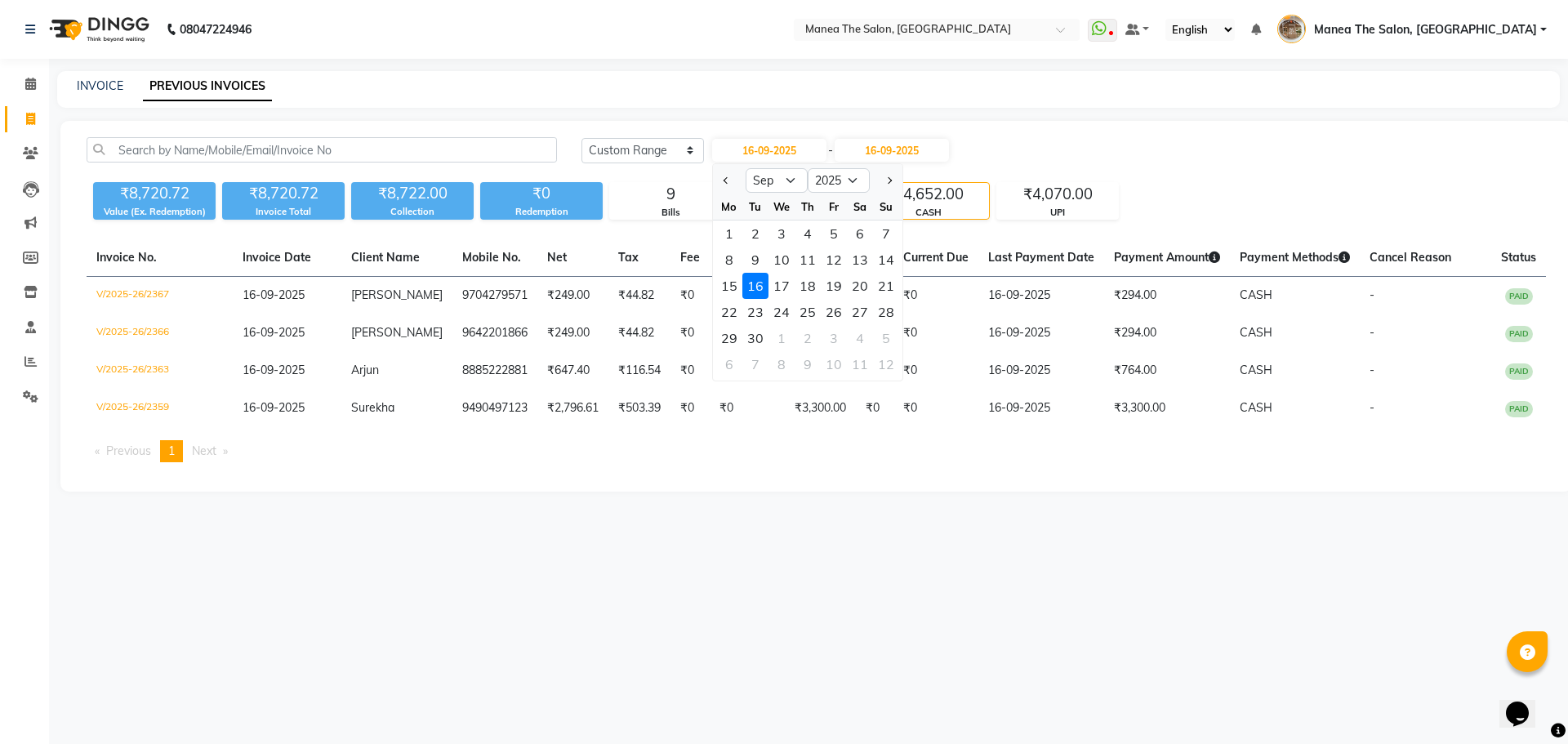
drag, startPoint x: 787, startPoint y: 289, endPoint x: 855, endPoint y: 255, distance: 76.0
click at [788, 287] on div "17" at bounding box center [782, 286] width 26 height 26
type input "17-09-2025"
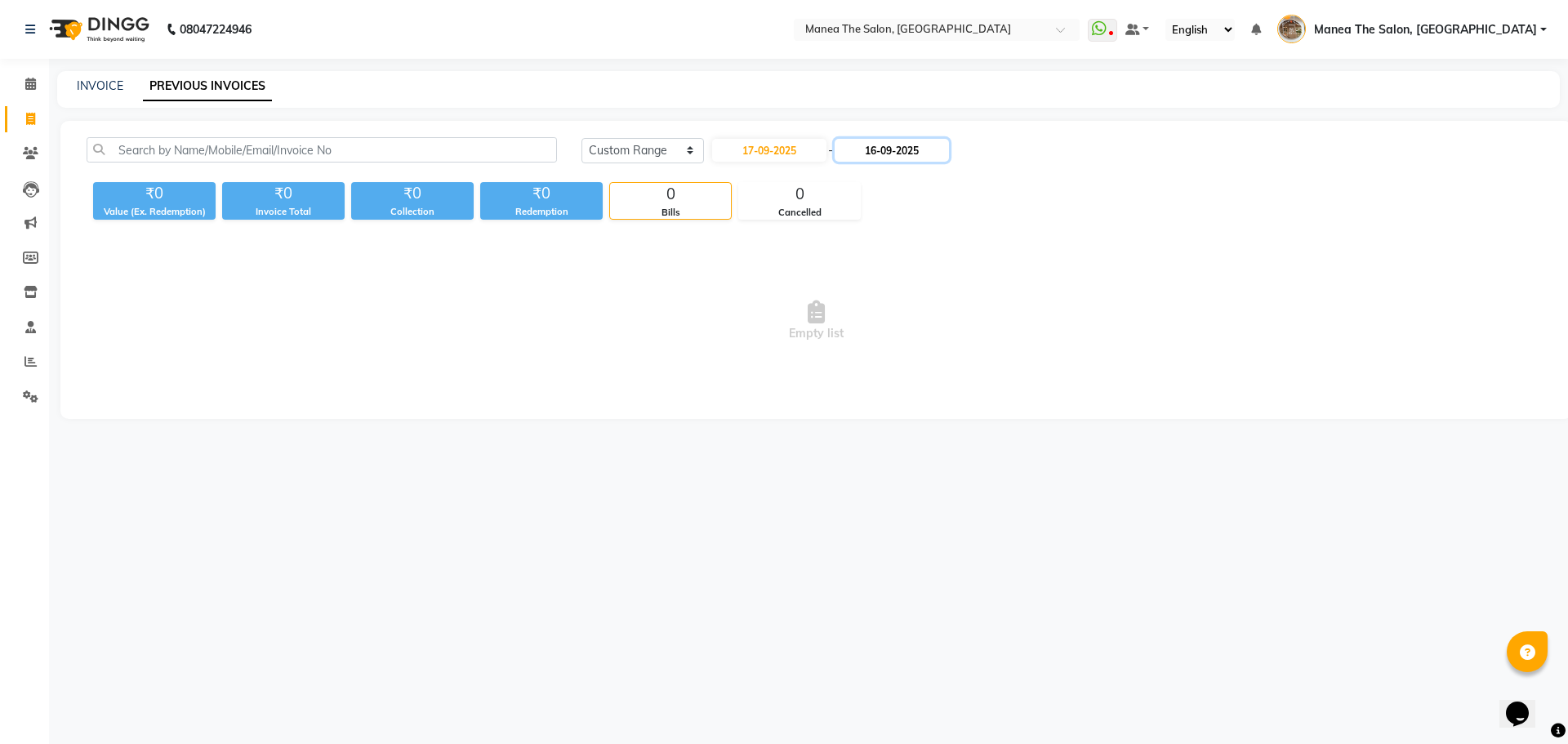
click at [914, 153] on input "16-09-2025" at bounding box center [891, 150] width 114 height 23
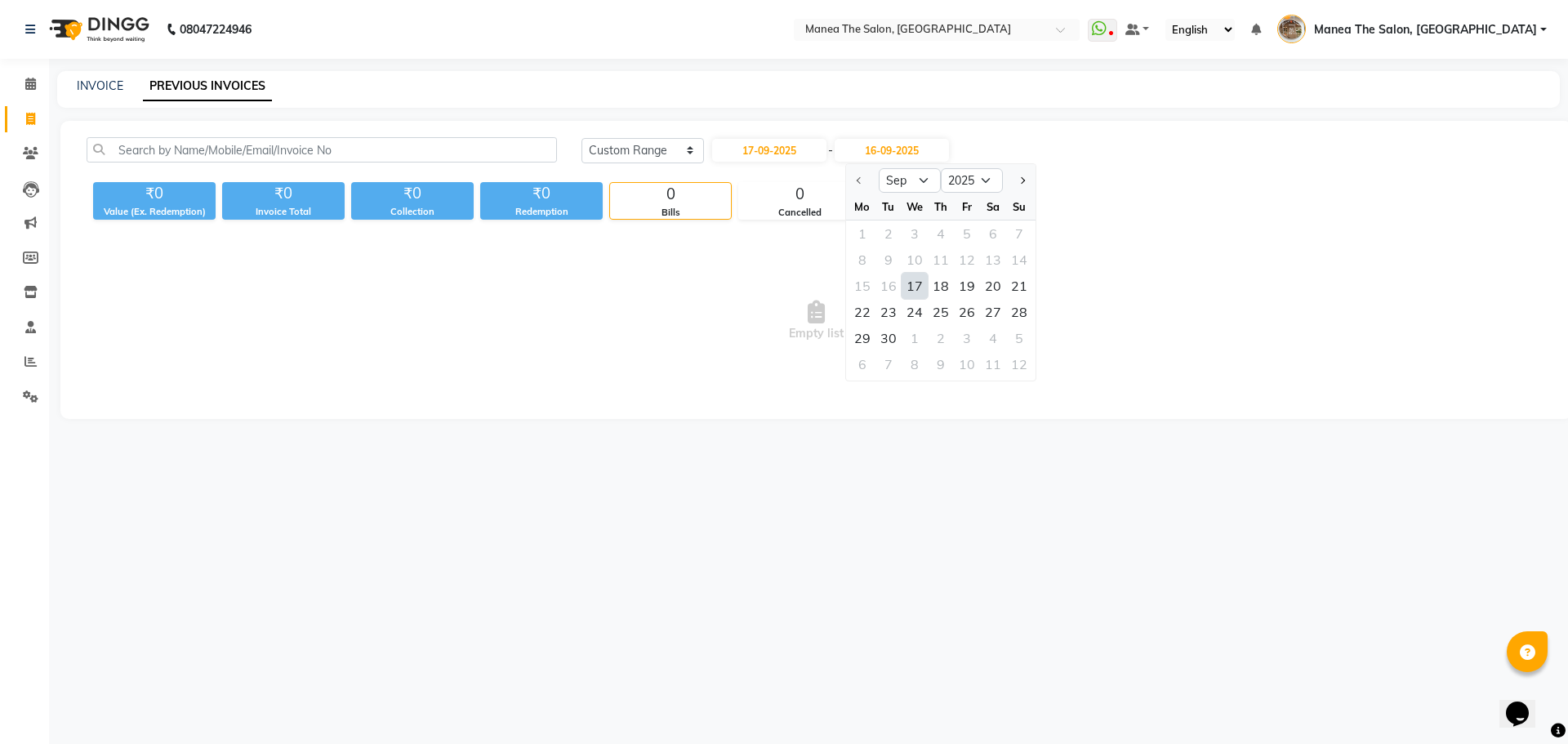
click at [911, 282] on div "17" at bounding box center [915, 286] width 26 height 26
type input "17-09-2025"
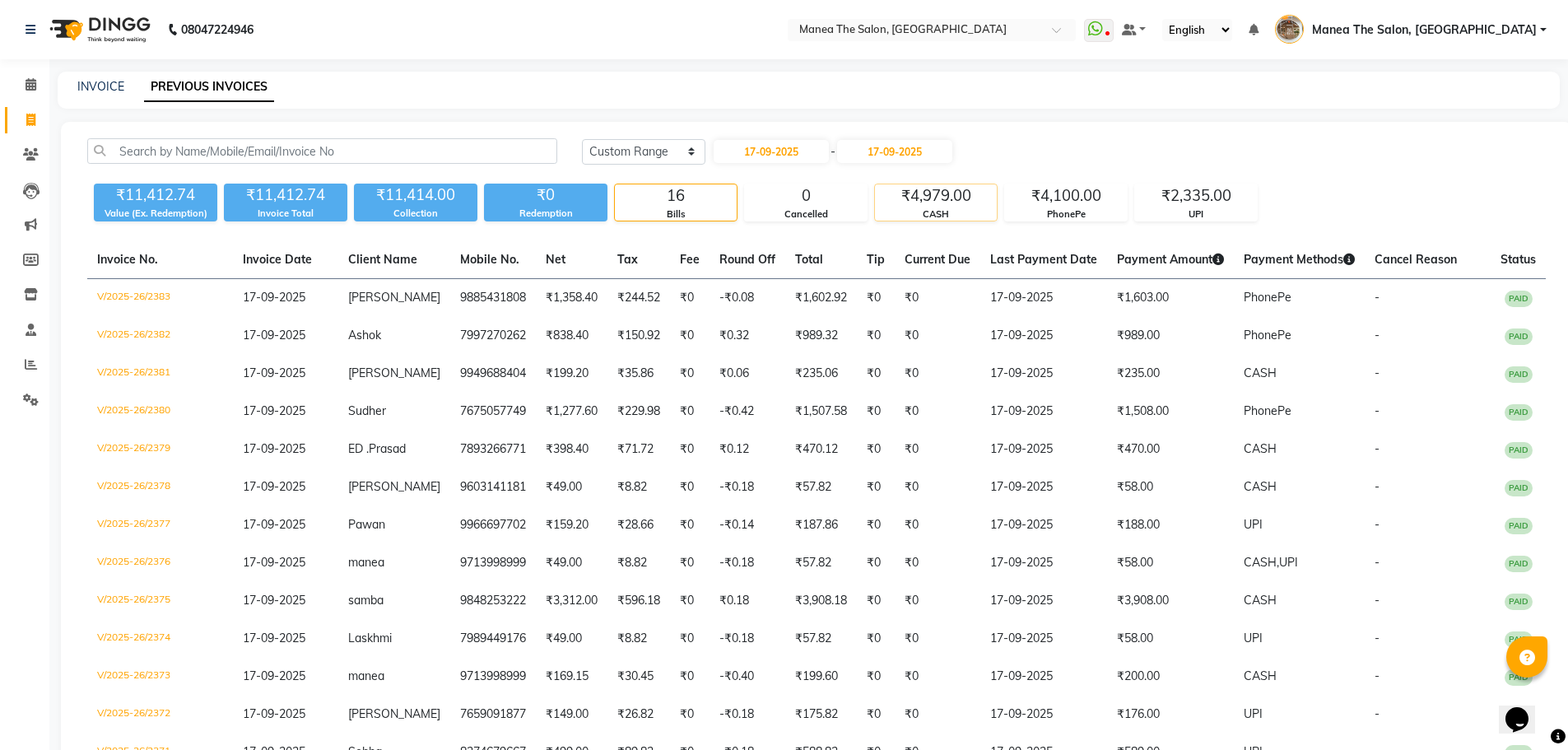
click at [950, 190] on div "₹4,979.00" at bounding box center [935, 195] width 121 height 23
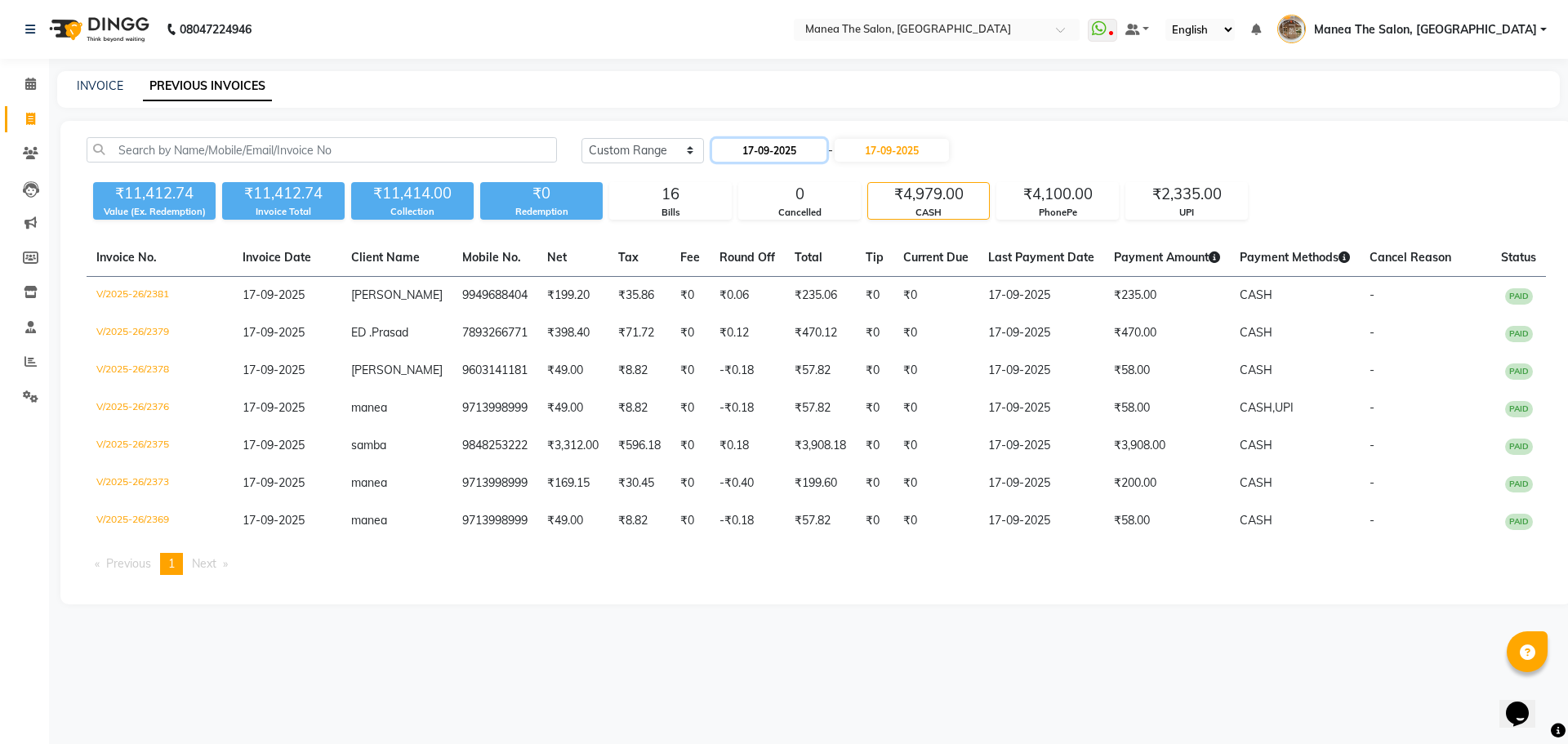
click at [782, 142] on input "17-09-2025" at bounding box center [769, 150] width 114 height 23
select select "9"
select select "2025"
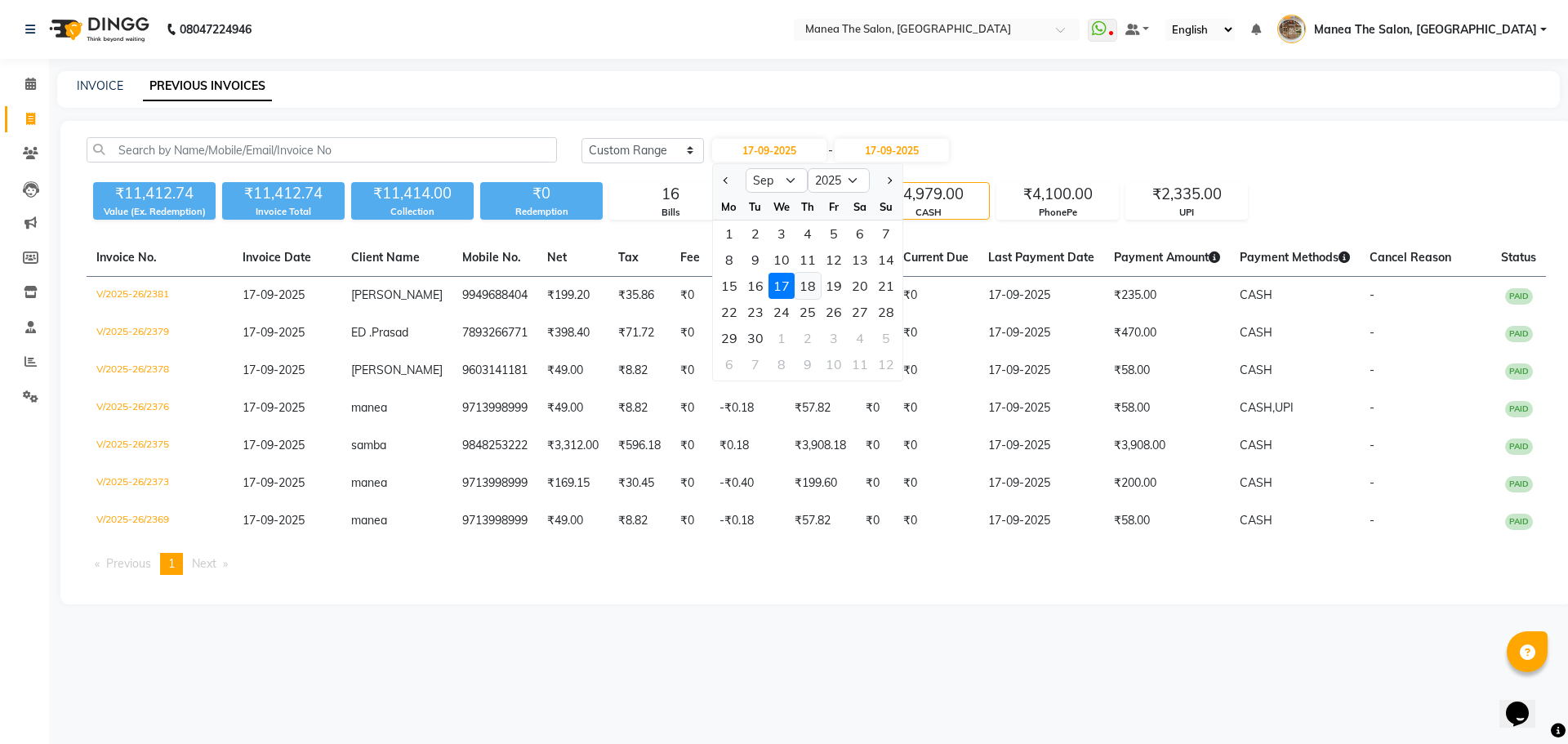
click at [804, 285] on div "18" at bounding box center [808, 286] width 26 height 26
type input "18-09-2025"
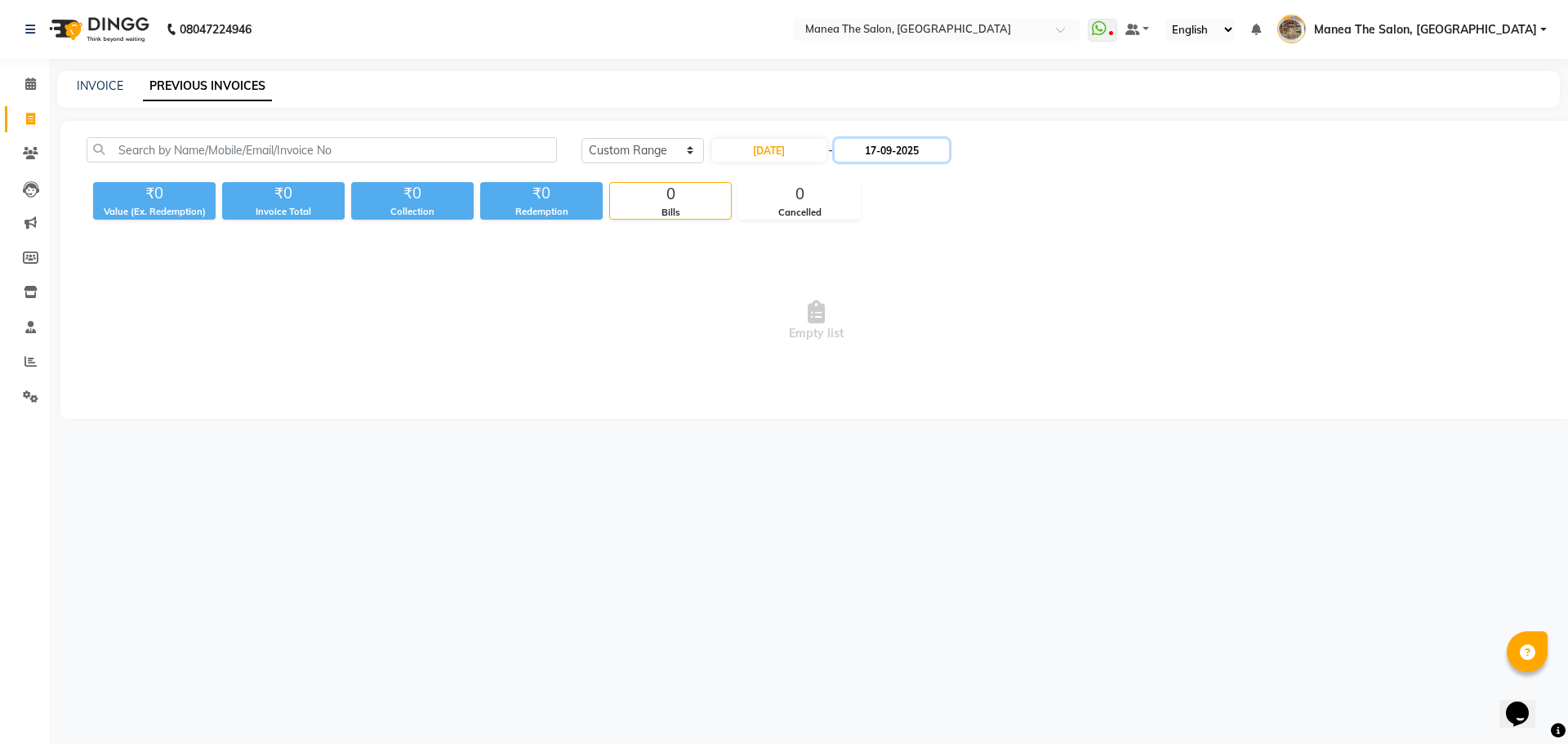
click at [915, 152] on input "17-09-2025" at bounding box center [891, 150] width 114 height 23
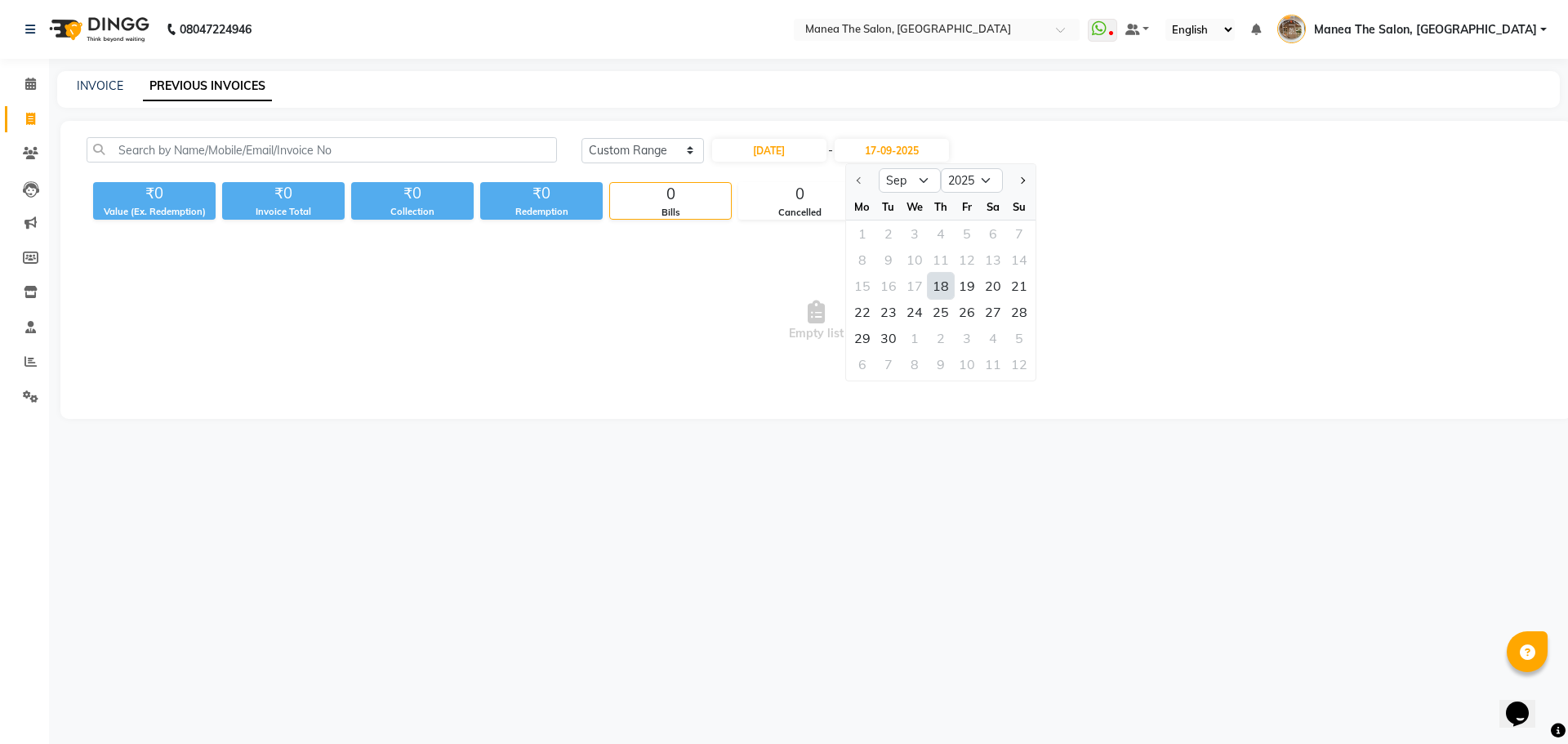
click at [936, 285] on div "18" at bounding box center [941, 286] width 26 height 26
type input "18-09-2025"
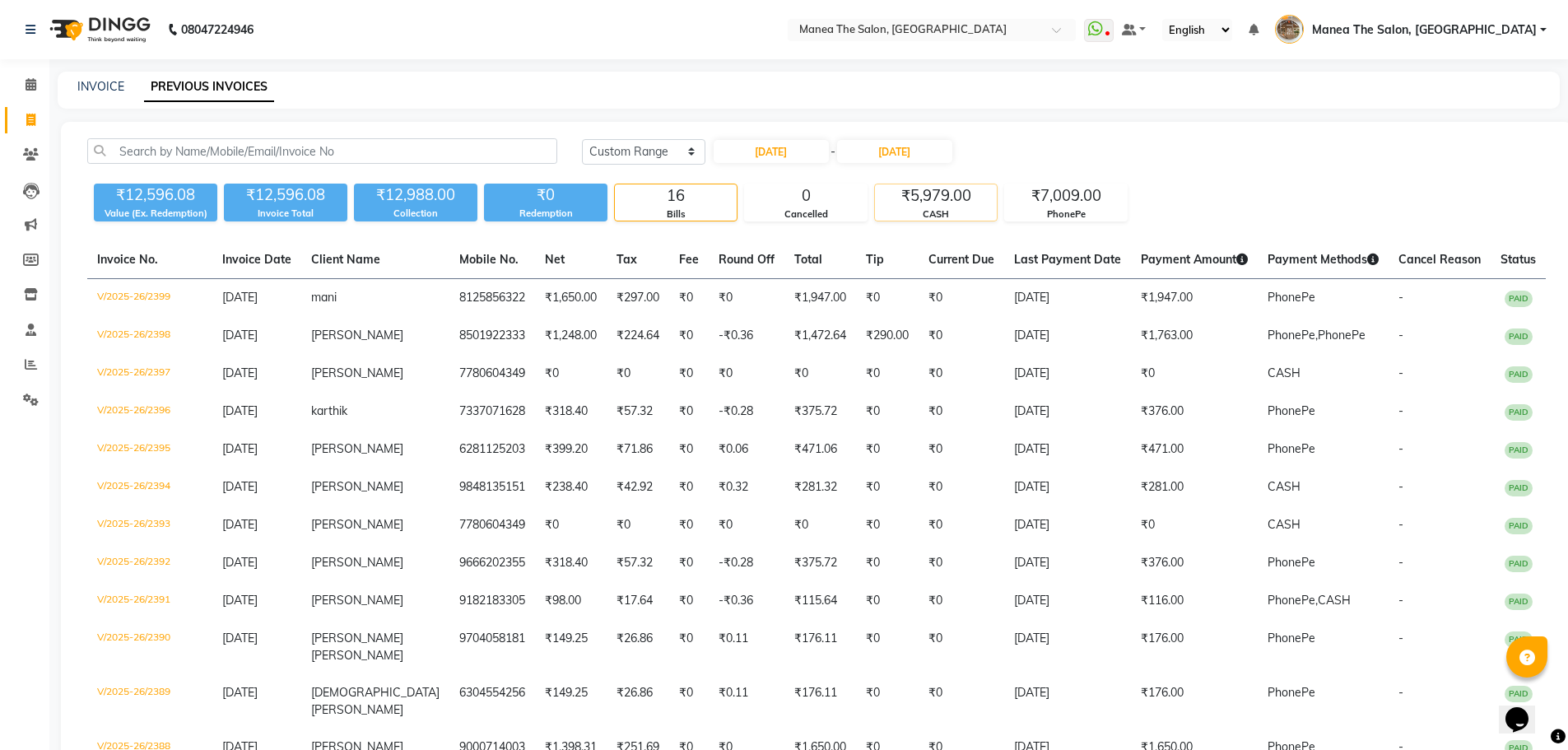
click at [909, 210] on div "CASH" at bounding box center [935, 214] width 121 height 14
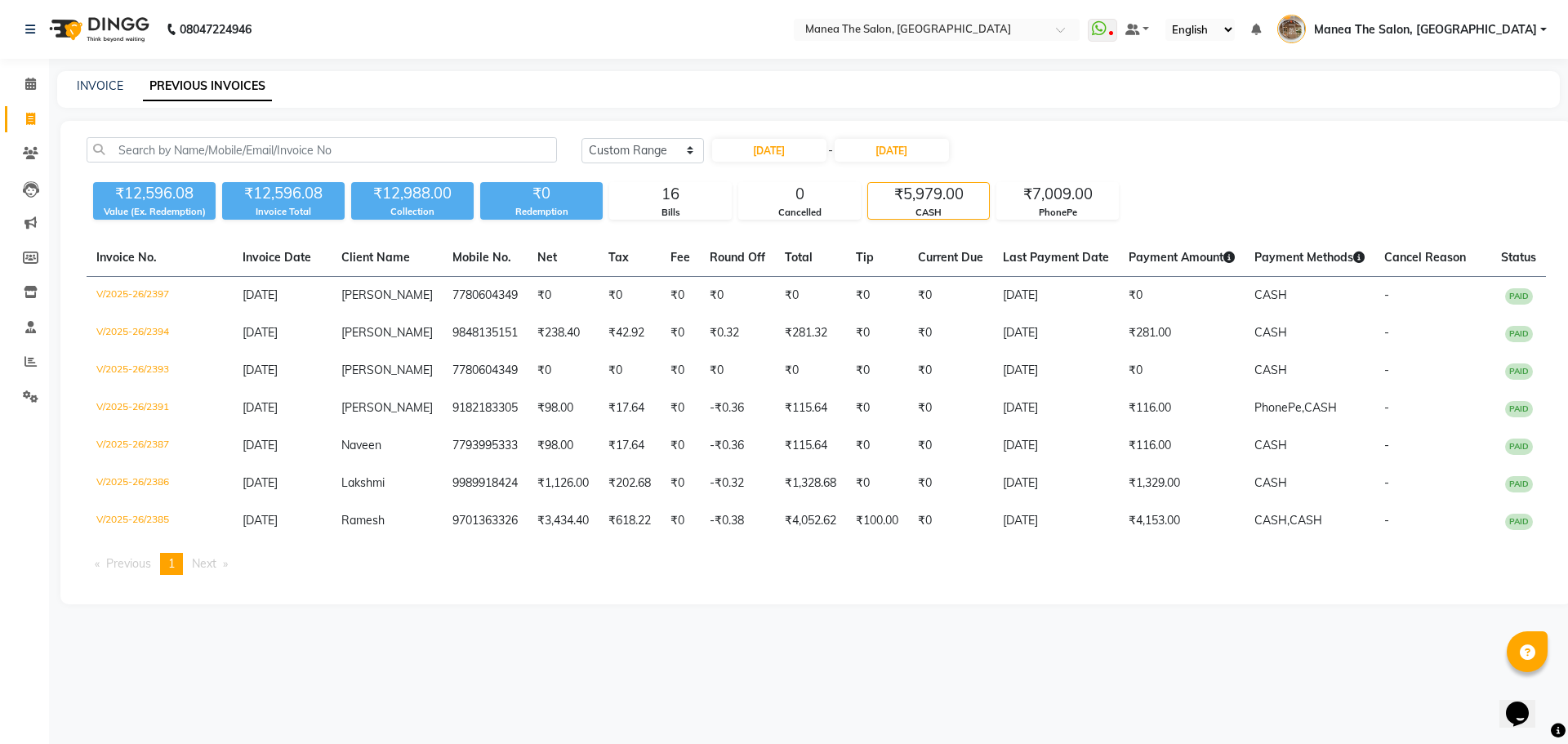
click at [764, 120] on div "Today Yesterday Custom Range 18-09-2025 - 18-09-2025 ₹12,596.08 Value (Ex. Rede…" at bounding box center [816, 362] width 1512 height 483
click at [788, 145] on input "18-09-2025" at bounding box center [769, 150] width 114 height 23
select select "9"
select select "2025"
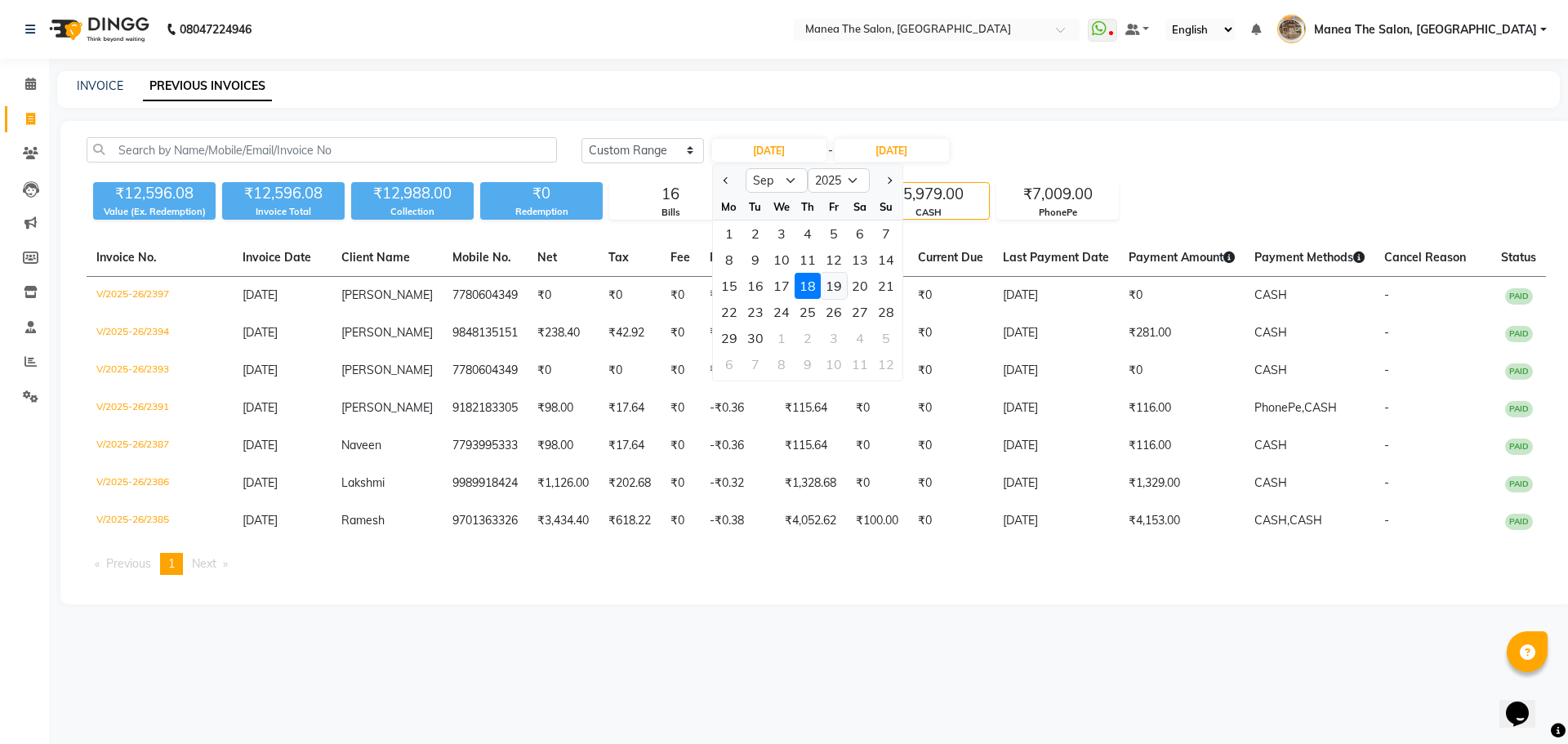
click at [827, 290] on div "19" at bounding box center [834, 286] width 26 height 26
type input "19-09-2025"
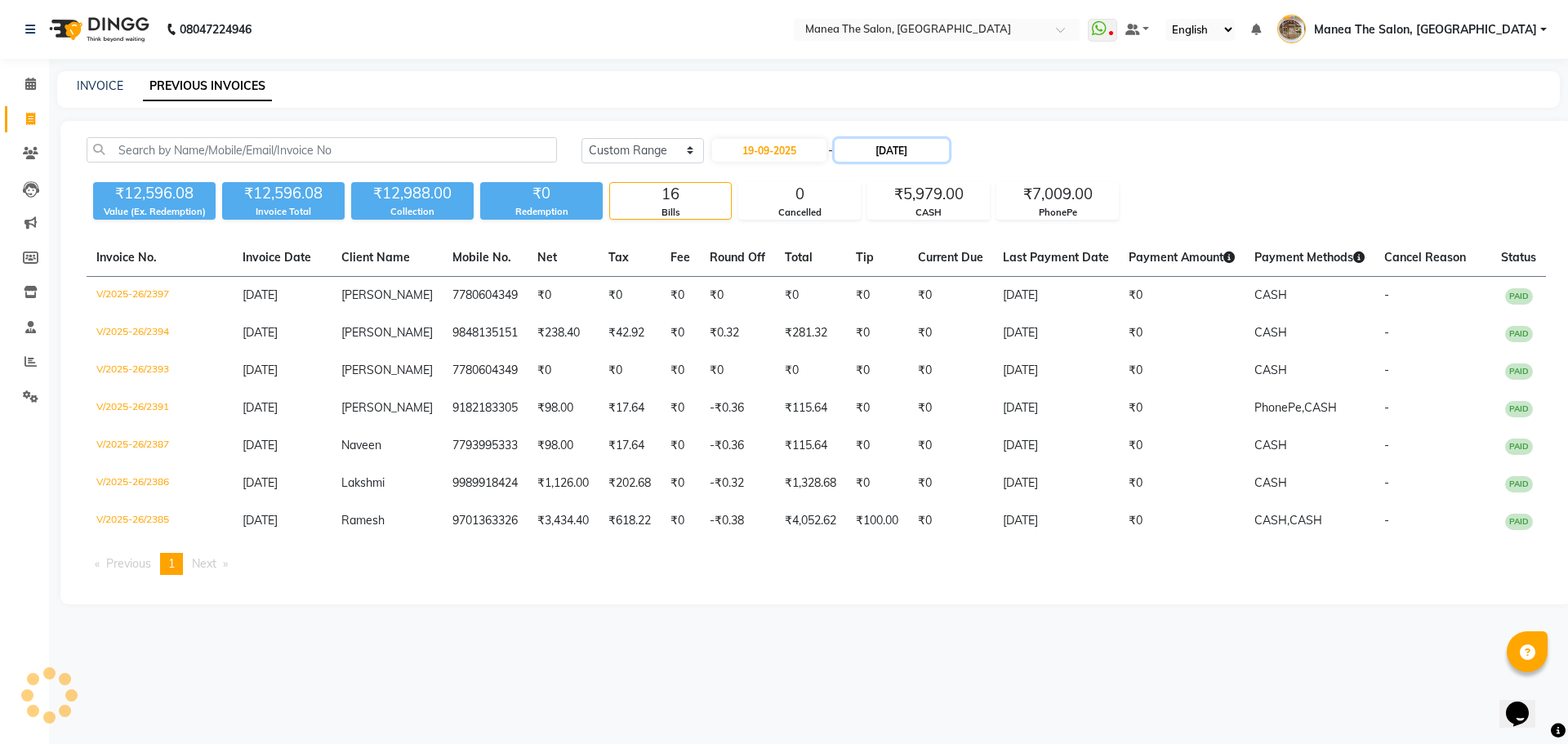
click at [896, 155] on input "18-09-2025" at bounding box center [891, 150] width 114 height 23
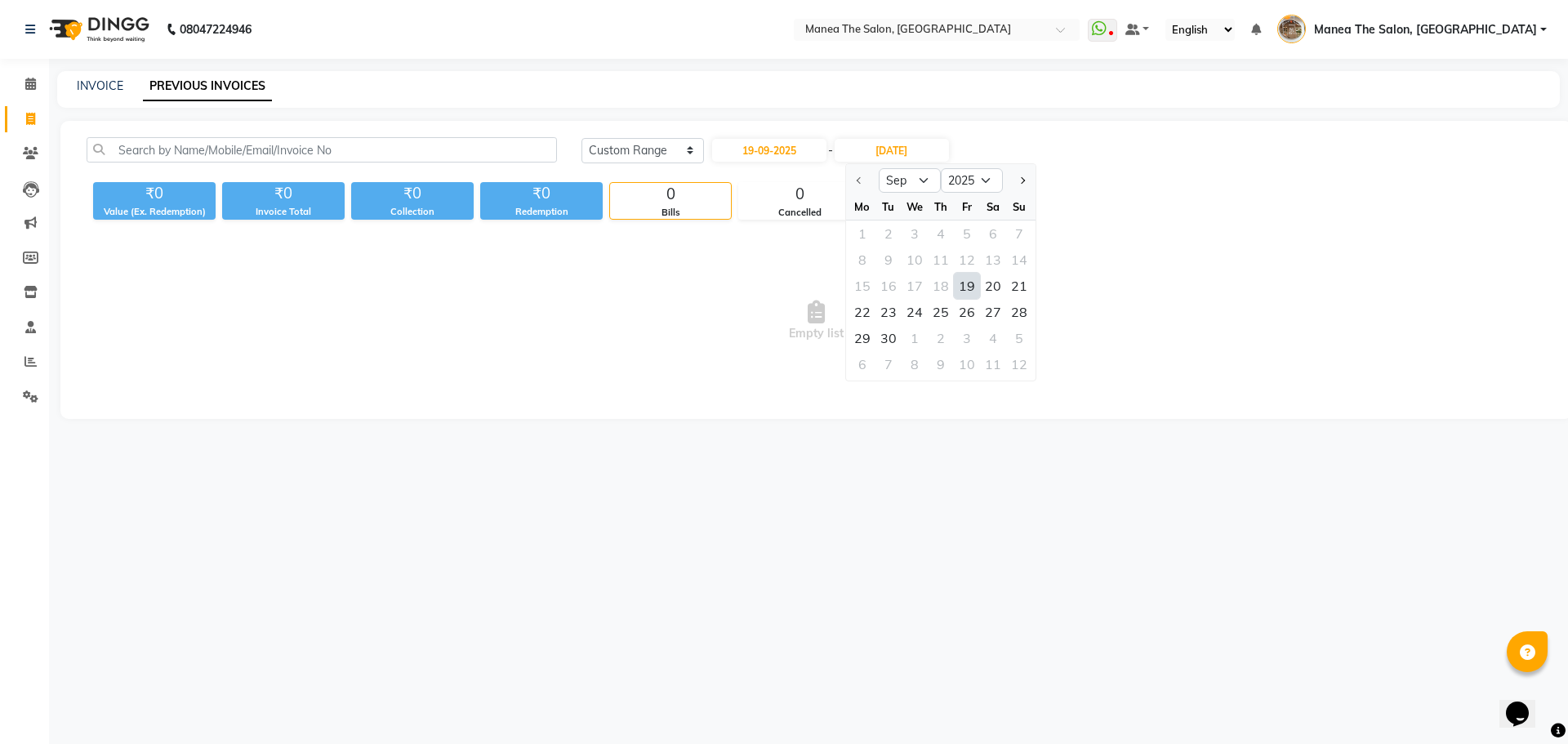
click at [968, 286] on div "19" at bounding box center [968, 286] width 26 height 26
type input "19-09-2025"
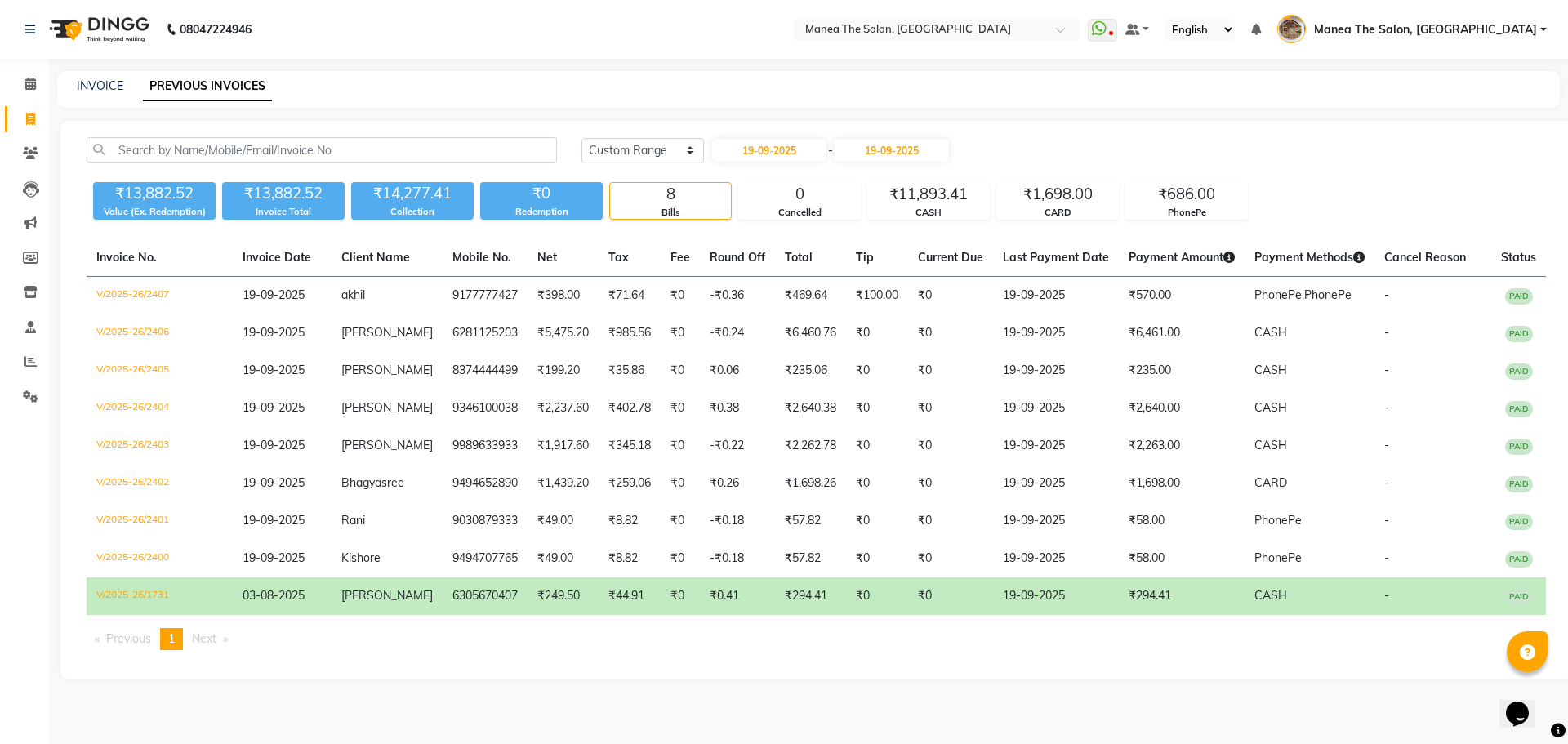
click at [1370, 202] on div "₹13,882.52 Value (Ex. Redemption) ₹13,882.52 Invoice Total ₹14,277.41 Collectio…" at bounding box center [816, 198] width 1460 height 44
click at [947, 185] on div "₹11,893.41" at bounding box center [928, 194] width 120 height 23
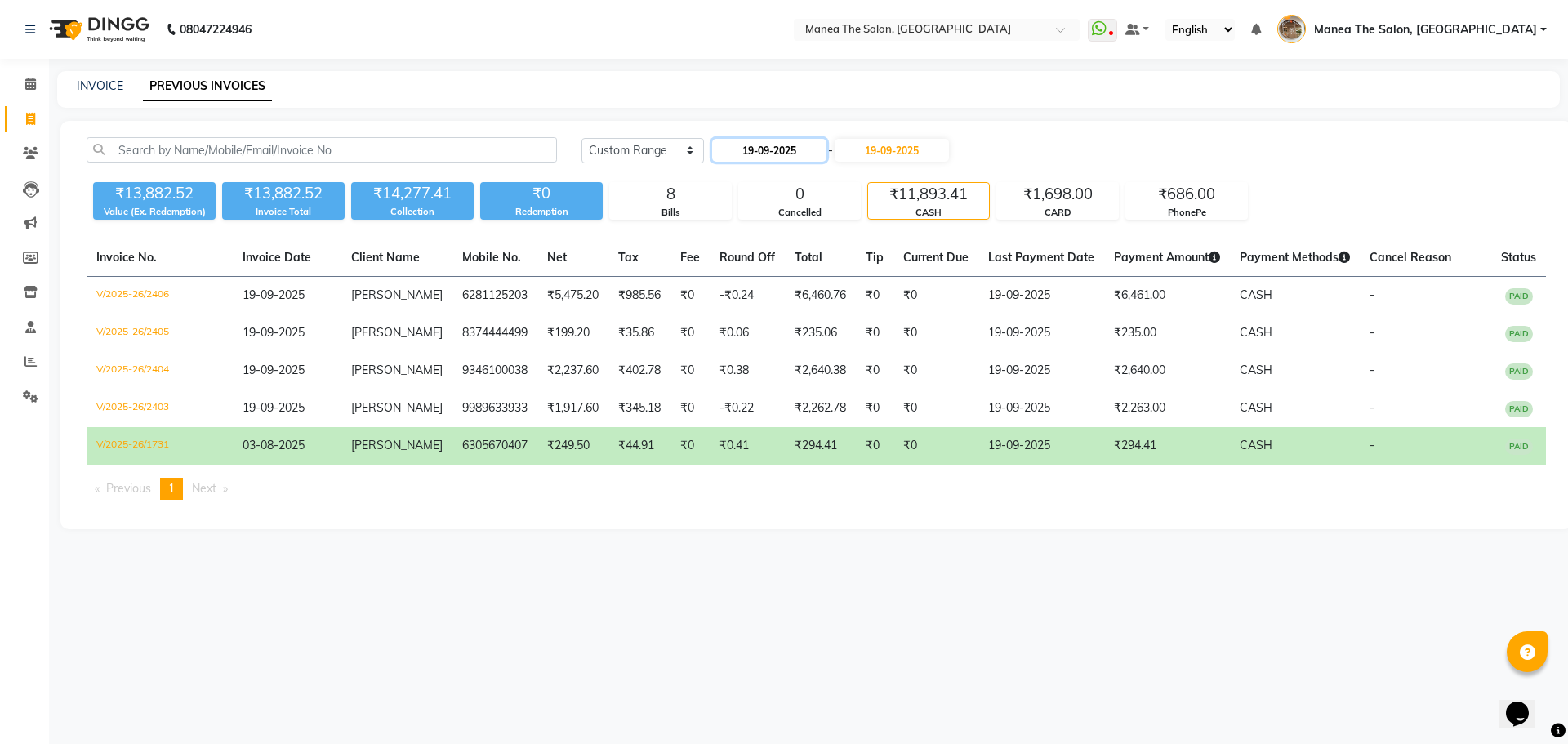
click at [791, 151] on input "19-09-2025" at bounding box center [769, 150] width 114 height 23
select select "9"
select select "2025"
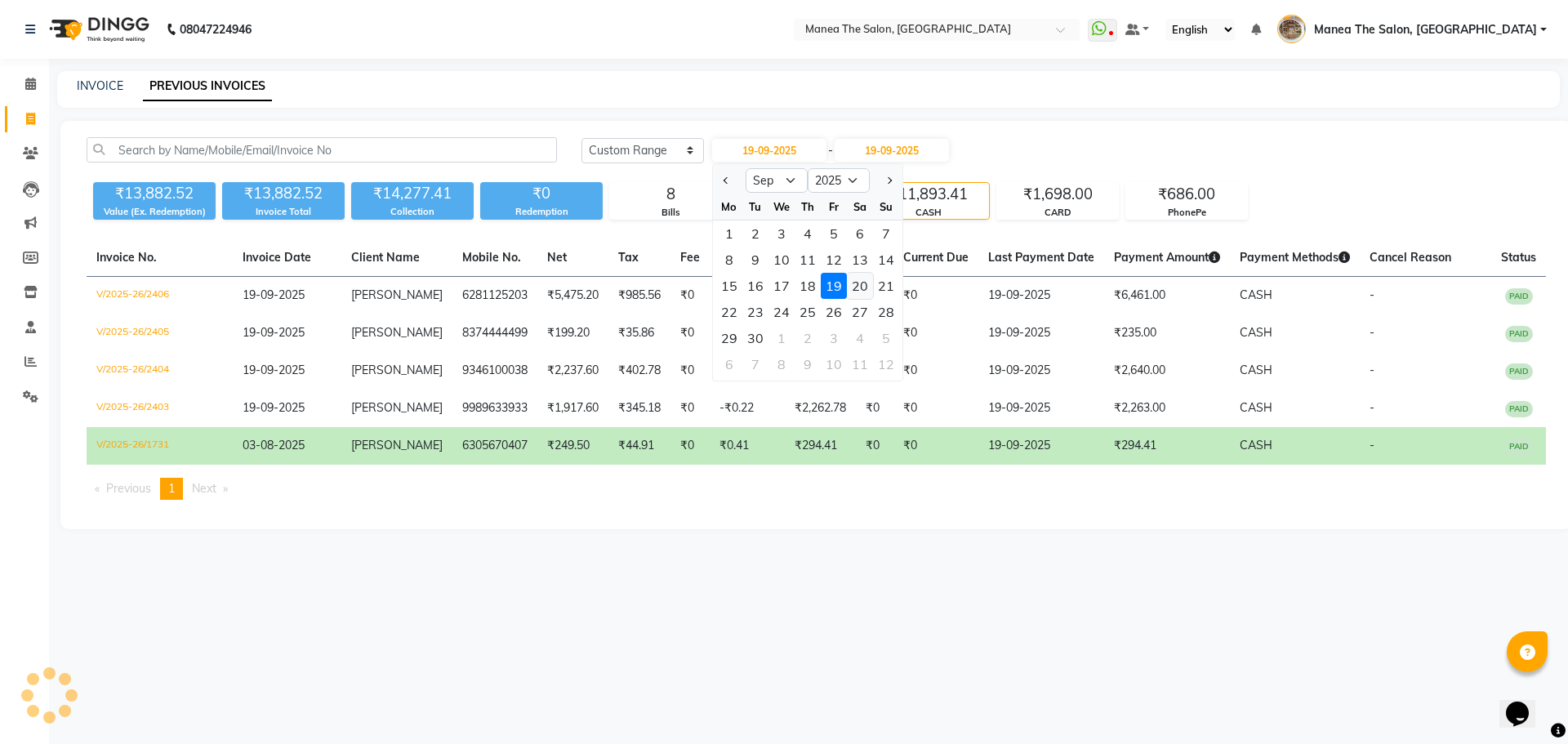
click at [868, 294] on div "20" at bounding box center [860, 286] width 26 height 26
type input "20-09-2025"
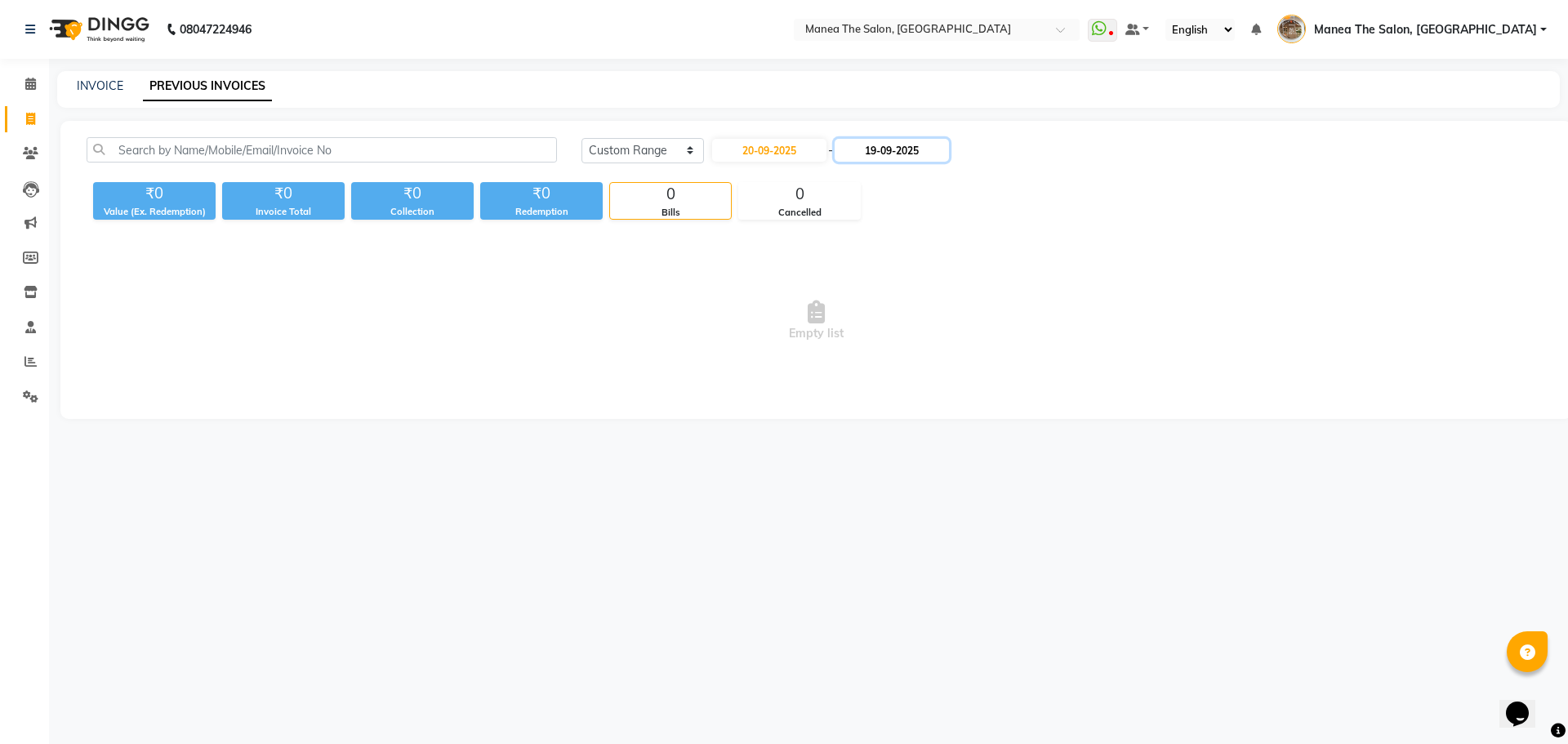
click at [910, 153] on input "19-09-2025" at bounding box center [891, 150] width 114 height 23
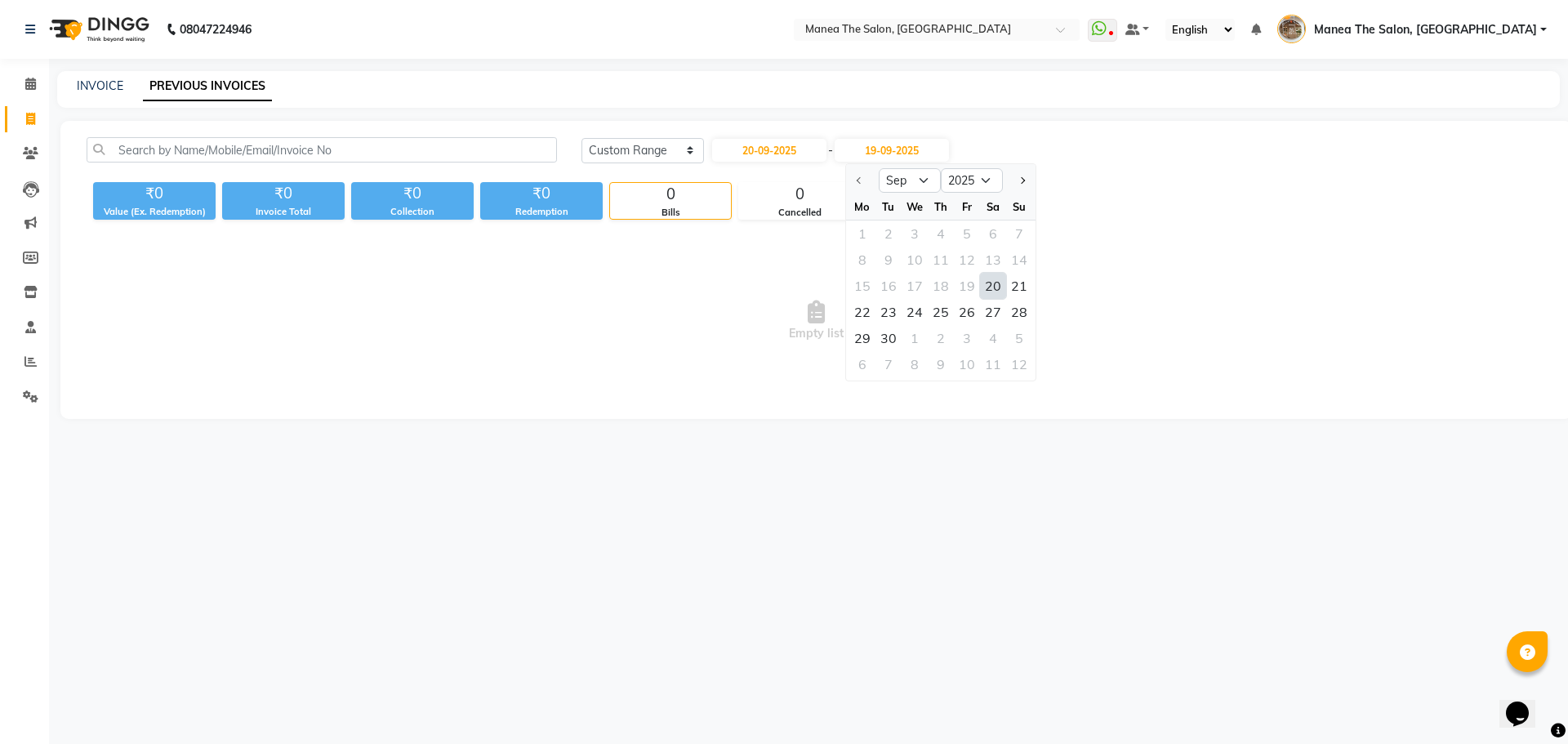
click at [985, 289] on div "20" at bounding box center [993, 286] width 26 height 26
type input "20-09-2025"
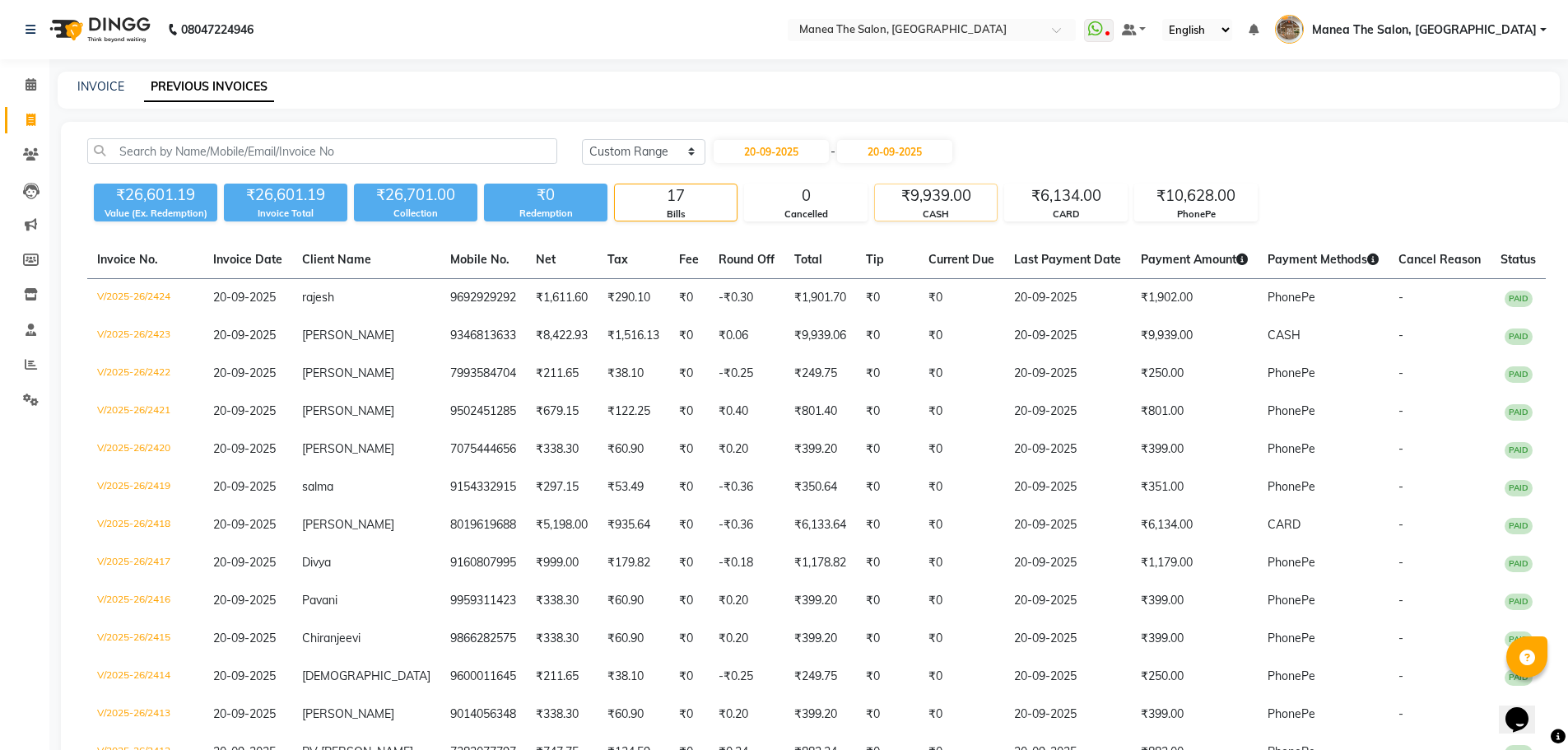
click at [931, 209] on div "CASH" at bounding box center [935, 214] width 121 height 14
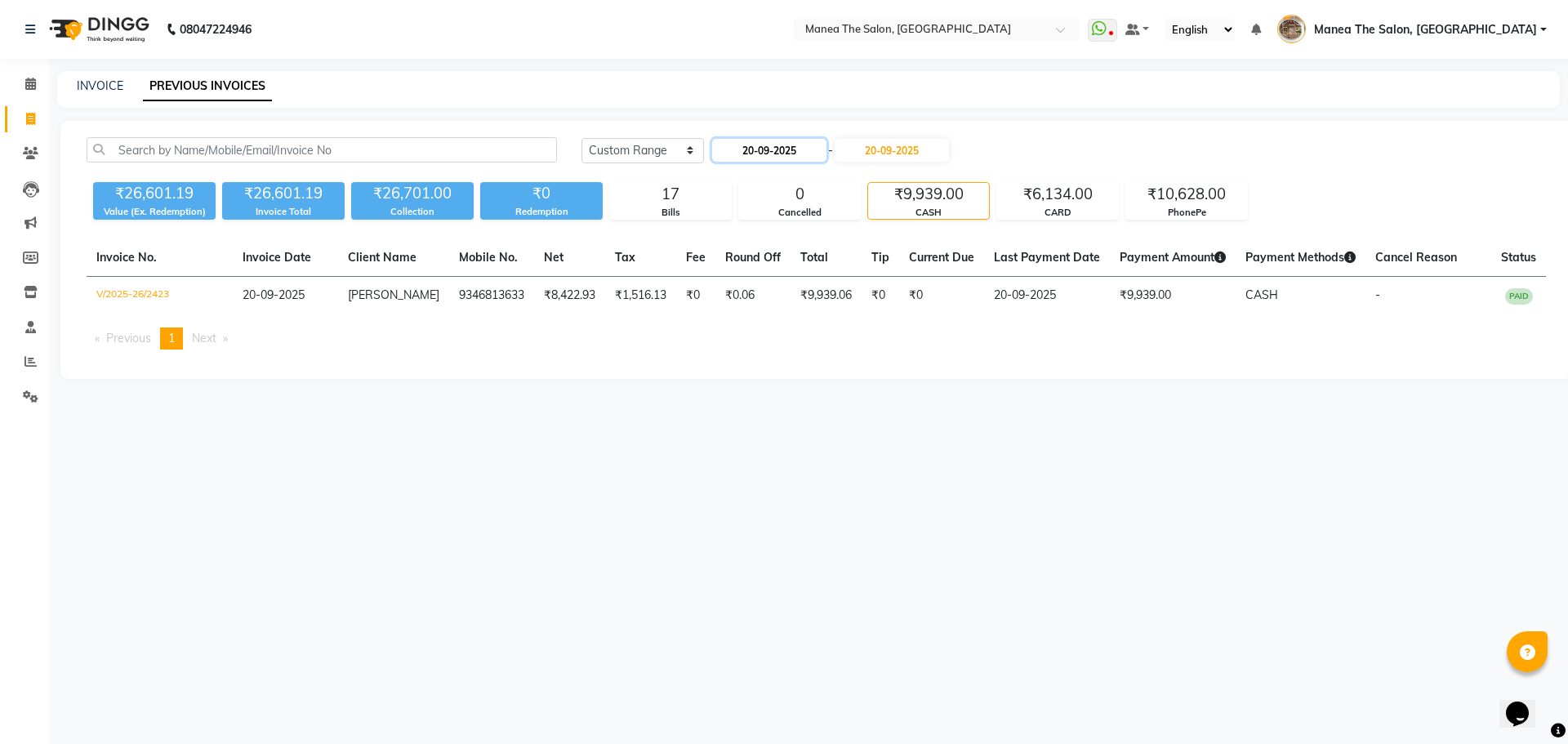
click at [779, 149] on input "20-09-2025" at bounding box center [769, 150] width 114 height 23
select select "9"
select select "2025"
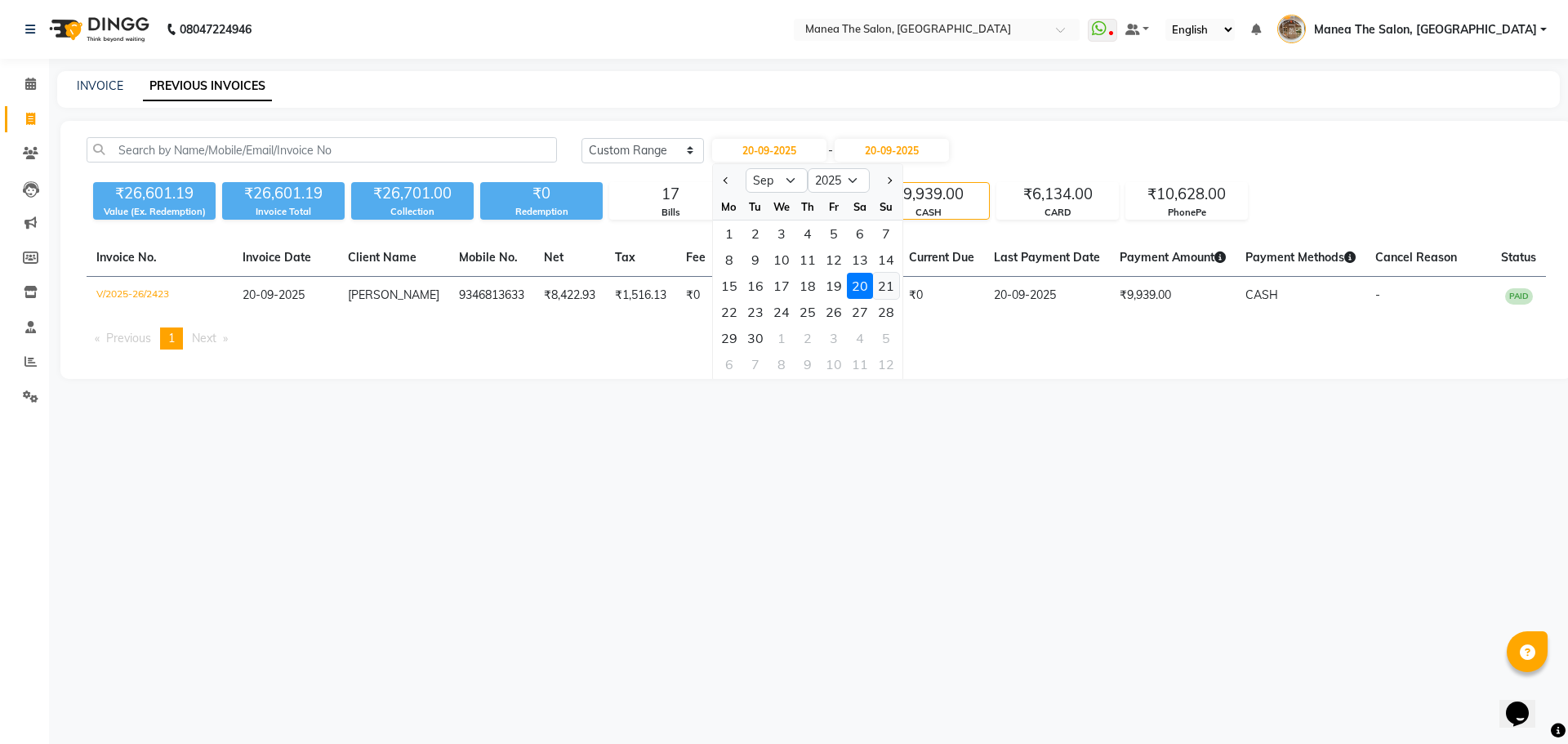
click at [876, 285] on div "21" at bounding box center [887, 286] width 26 height 26
type input "21-09-2025"
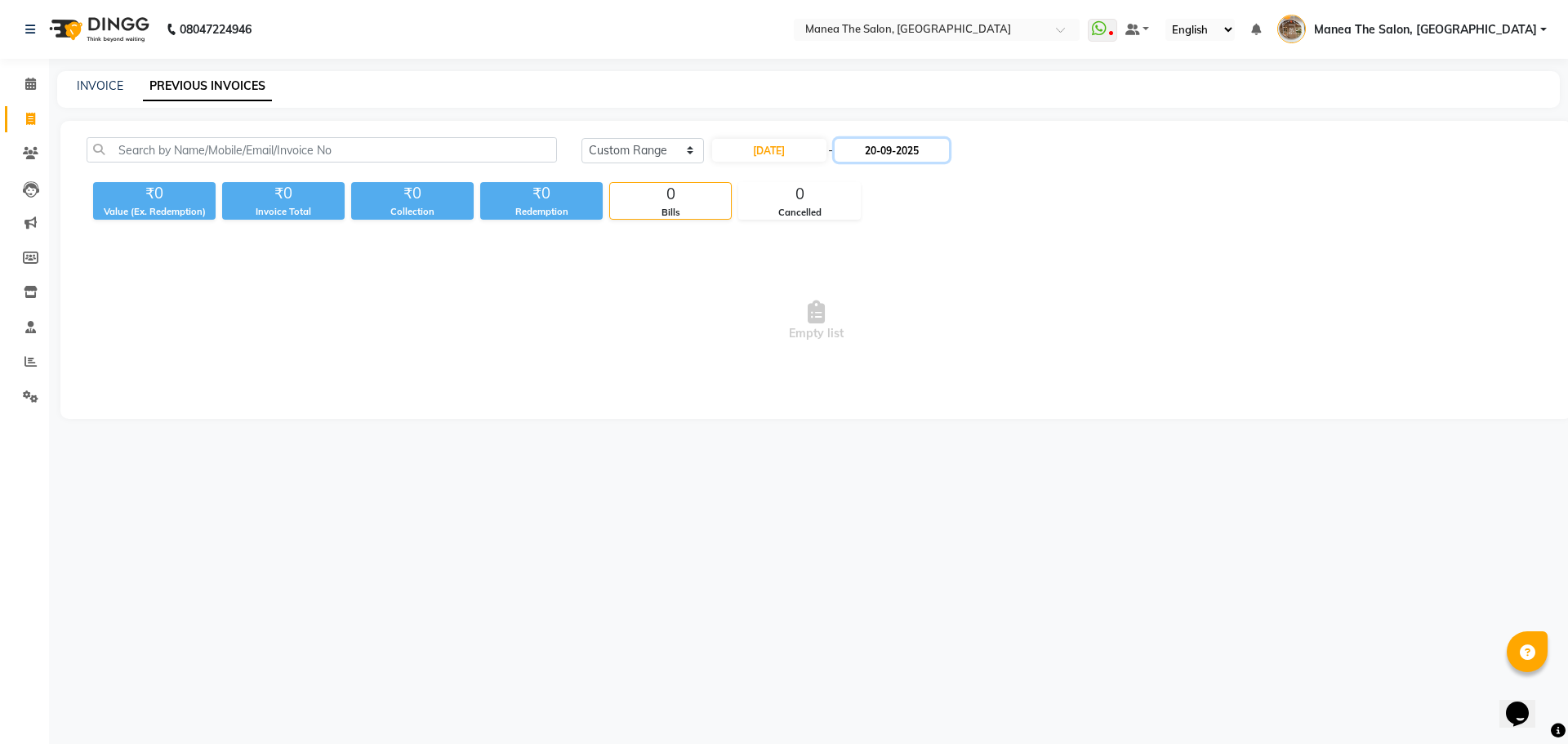
click at [884, 161] on input "20-09-2025" at bounding box center [891, 150] width 114 height 23
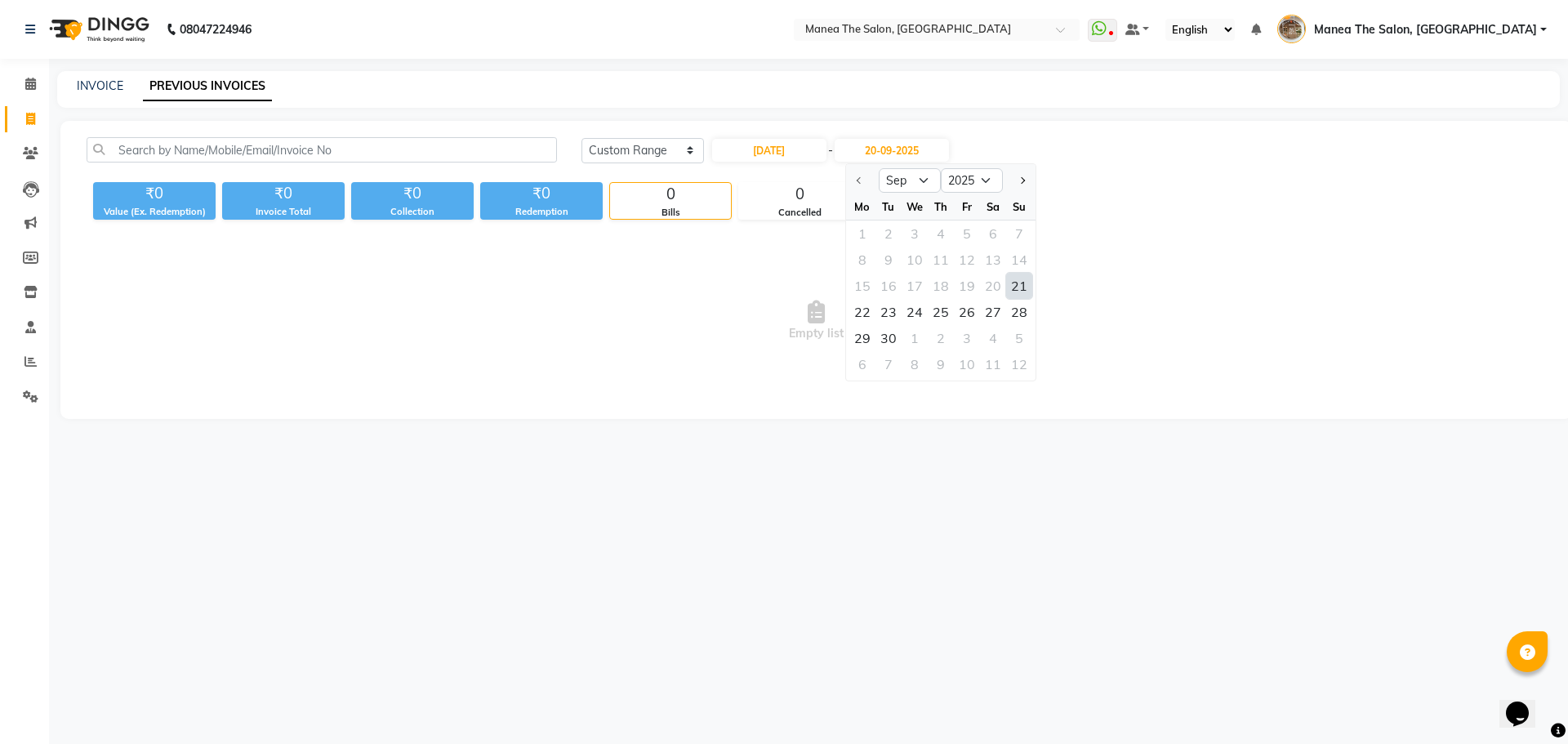
click at [1015, 287] on div "21" at bounding box center [1019, 286] width 26 height 26
type input "21-09-2025"
click at [1015, 287] on span "Empty list" at bounding box center [816, 321] width 1460 height 164
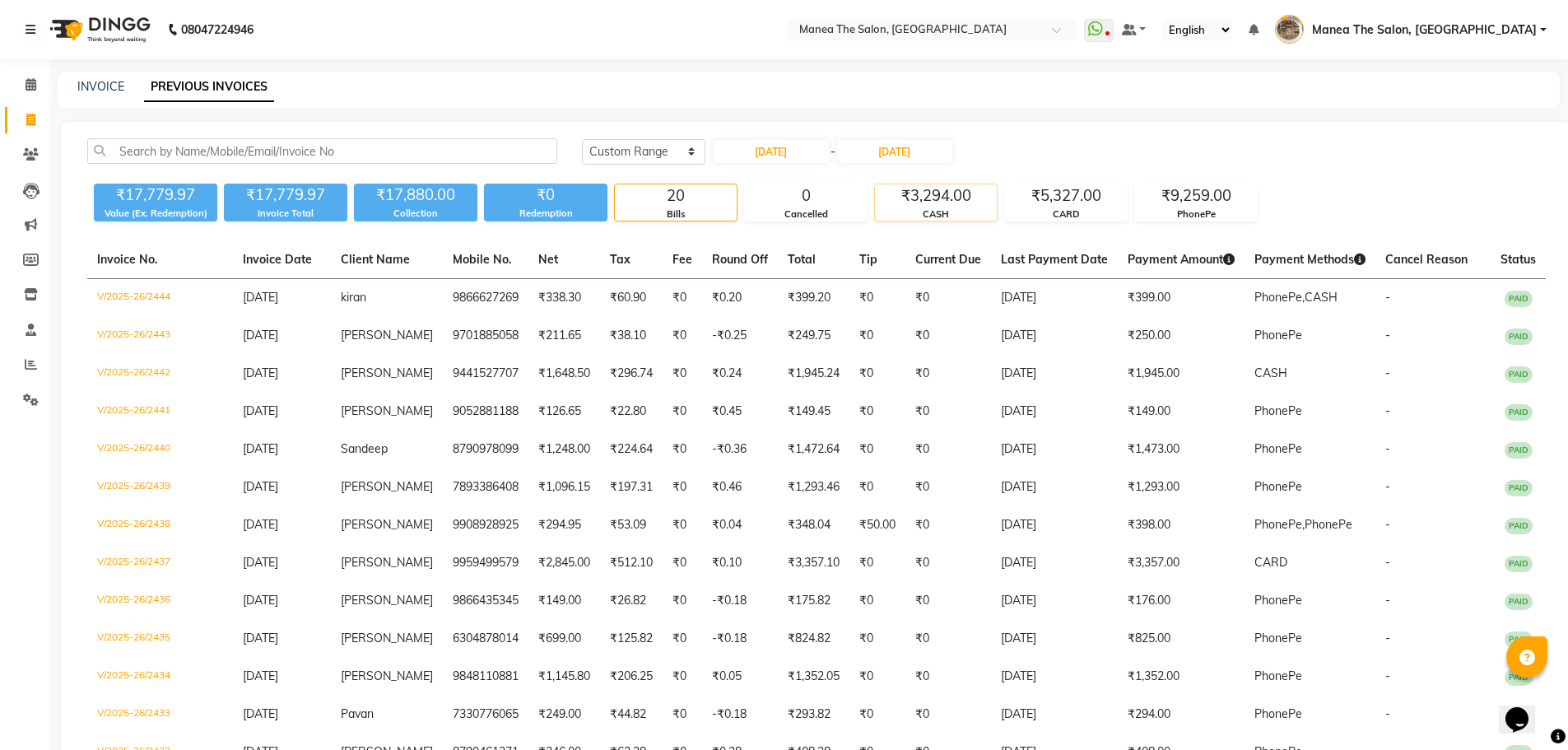
click at [942, 200] on div "₹3,294.00" at bounding box center [935, 195] width 121 height 23
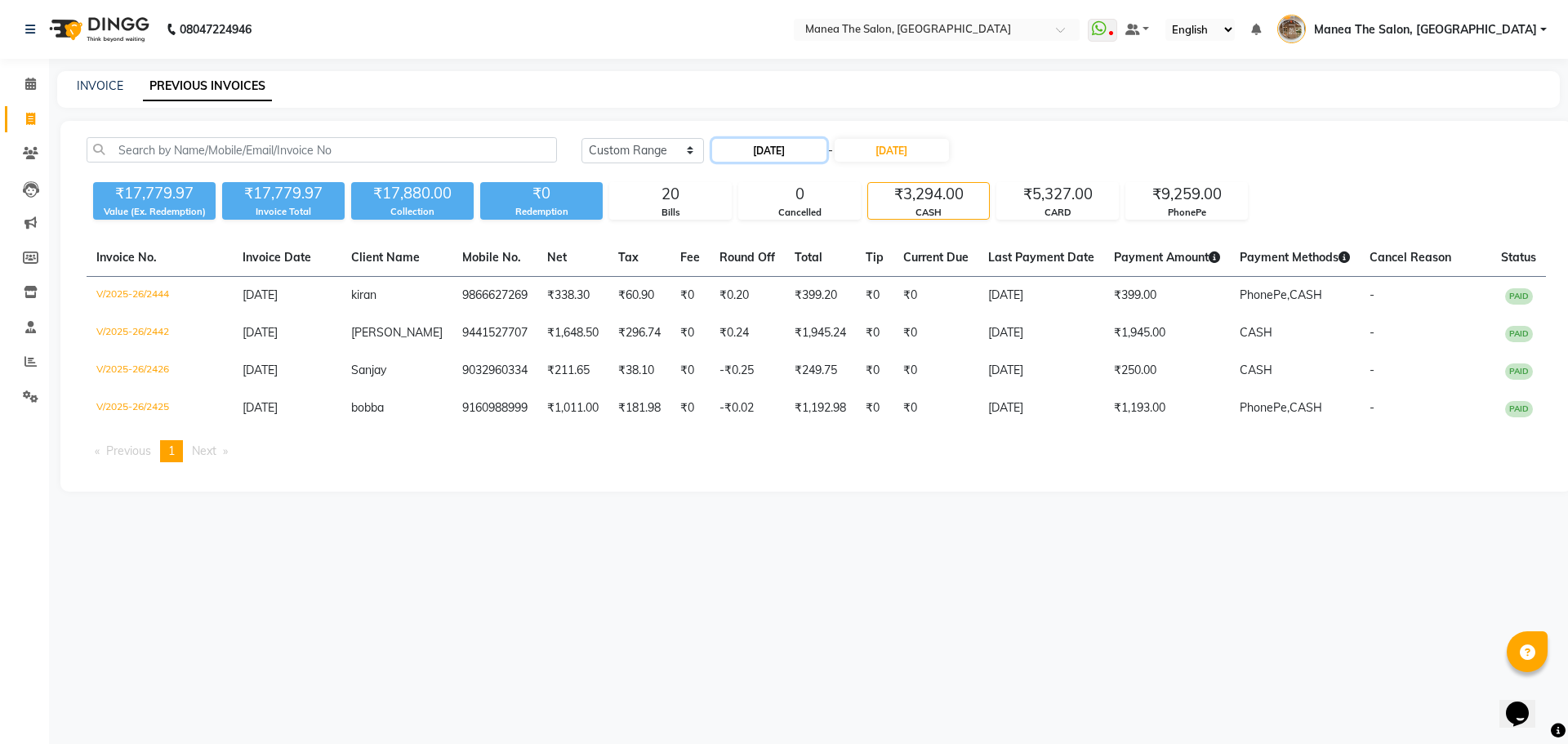
click at [801, 158] on input "21-09-2025" at bounding box center [769, 150] width 114 height 23
select select "9"
select select "2025"
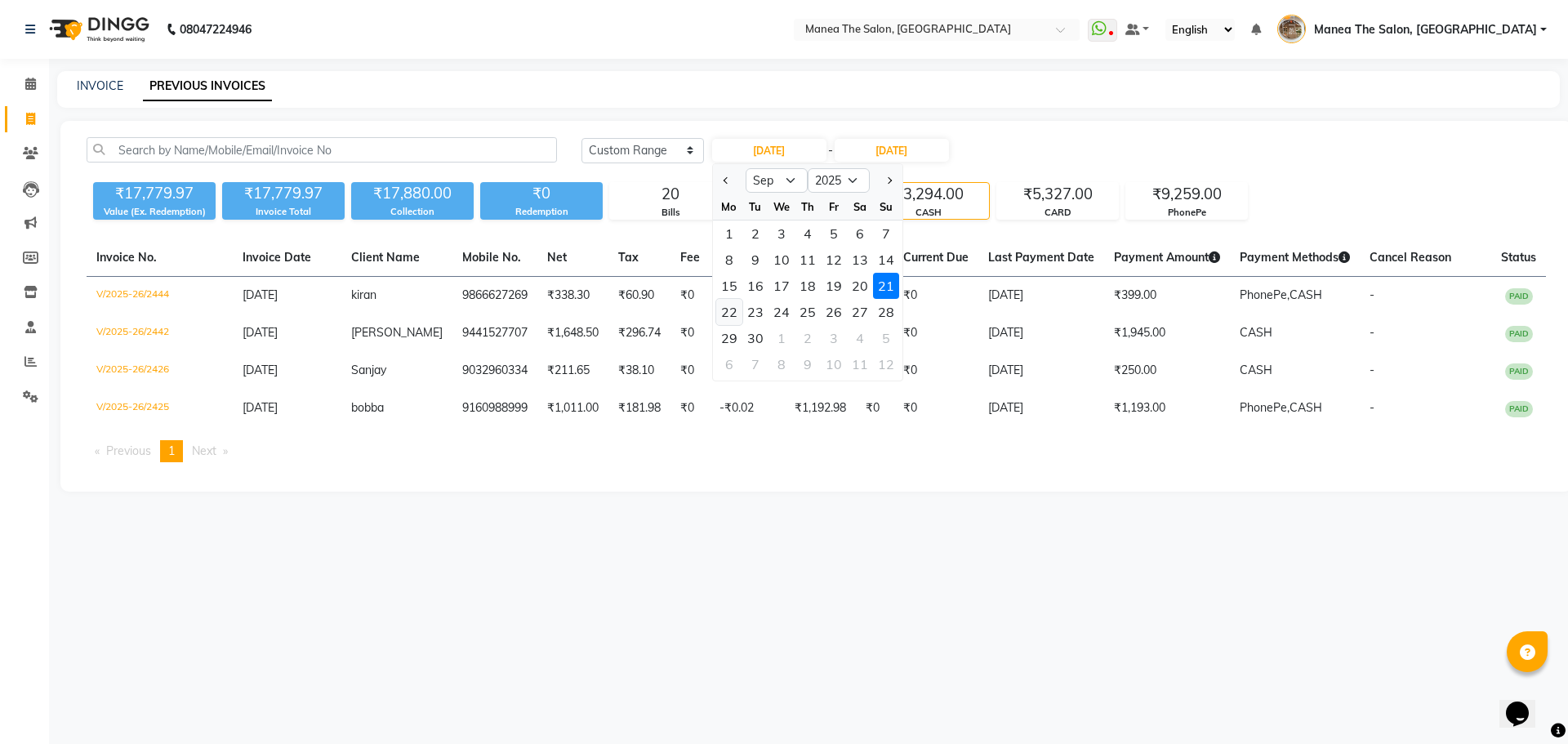
click at [719, 313] on div "22" at bounding box center [729, 312] width 26 height 26
type input "22-09-2025"
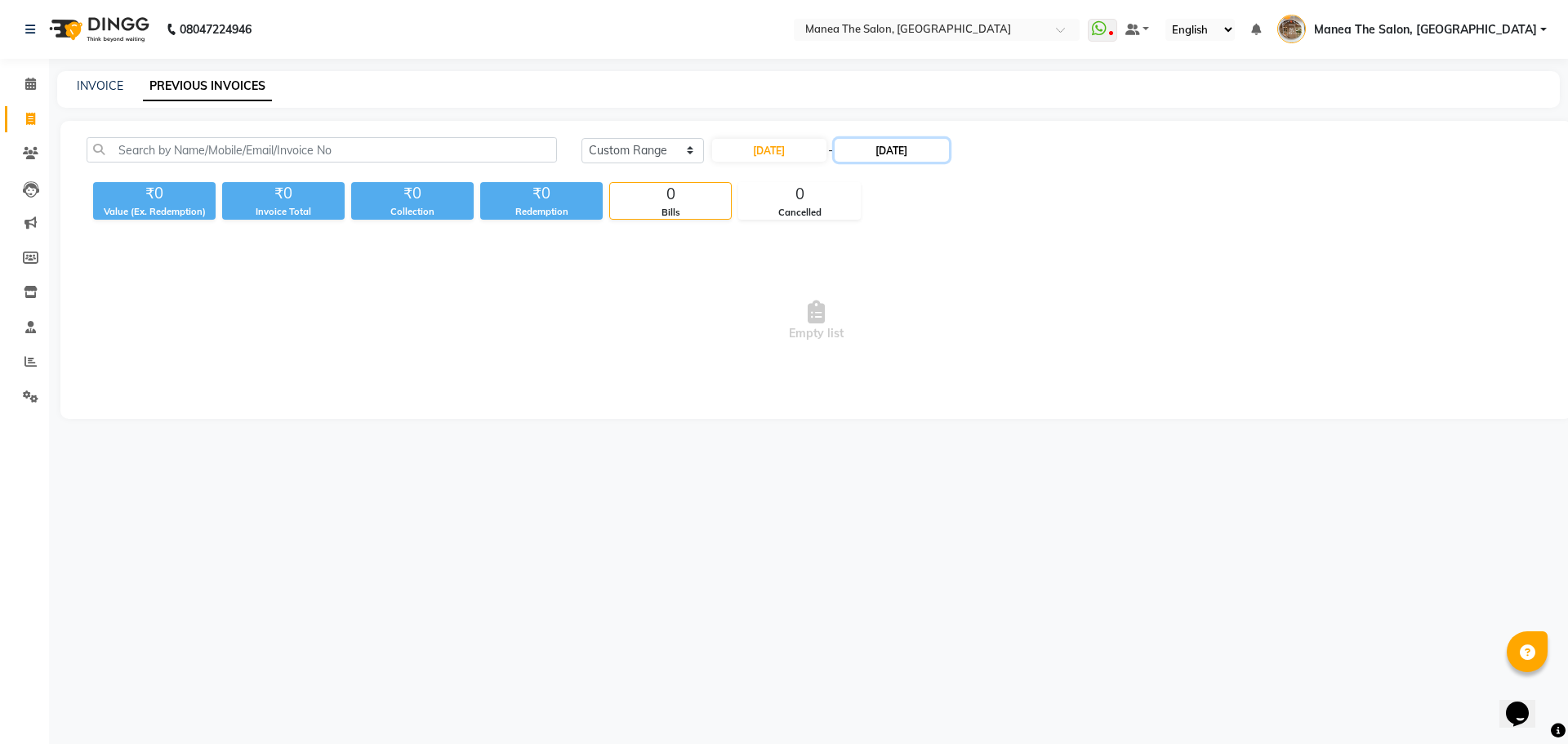
click at [933, 156] on input "21-09-2025" at bounding box center [891, 150] width 114 height 23
click at [861, 308] on div "22" at bounding box center [863, 312] width 26 height 26
type input "22-09-2025"
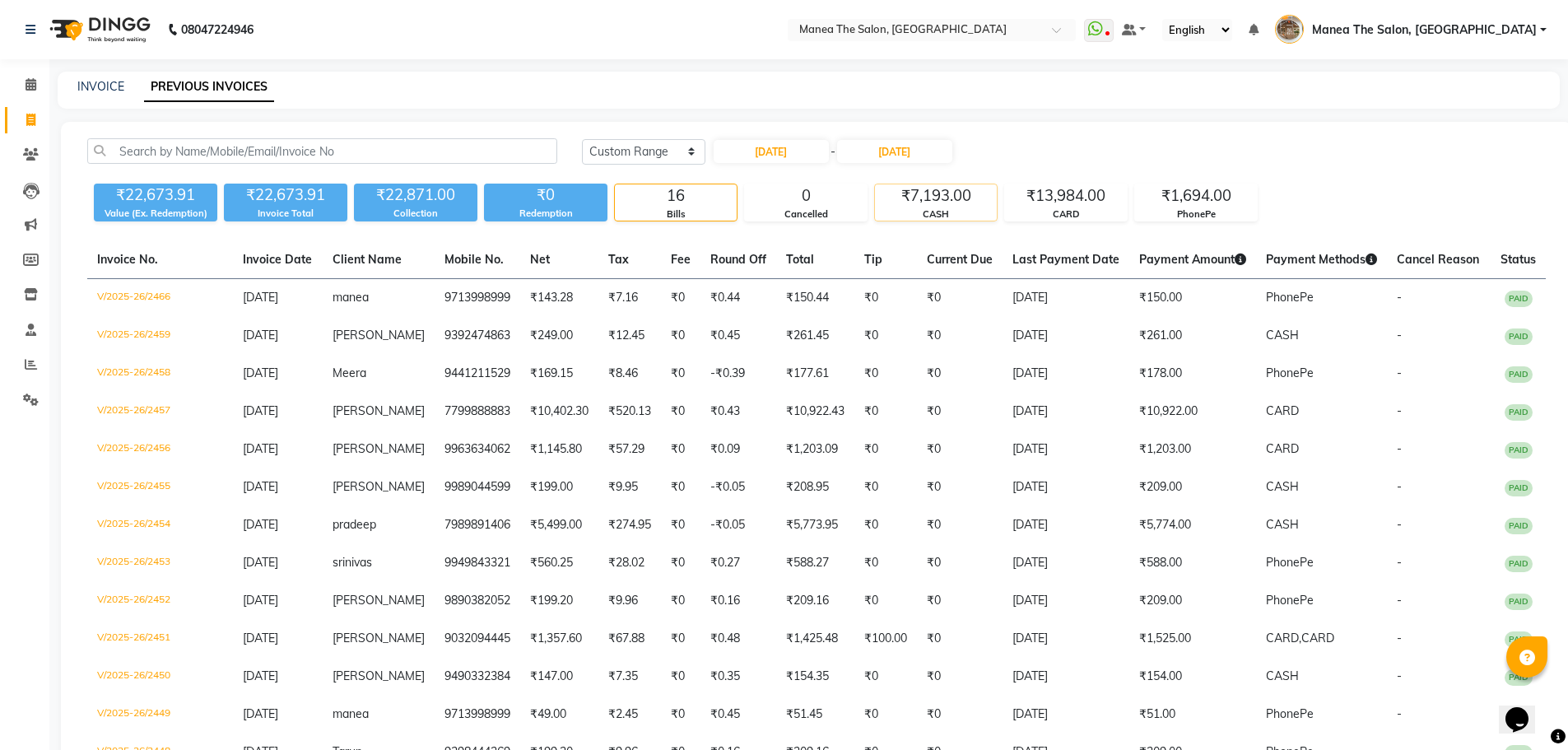
click at [955, 205] on div "₹7,193.00" at bounding box center [935, 195] width 121 height 23
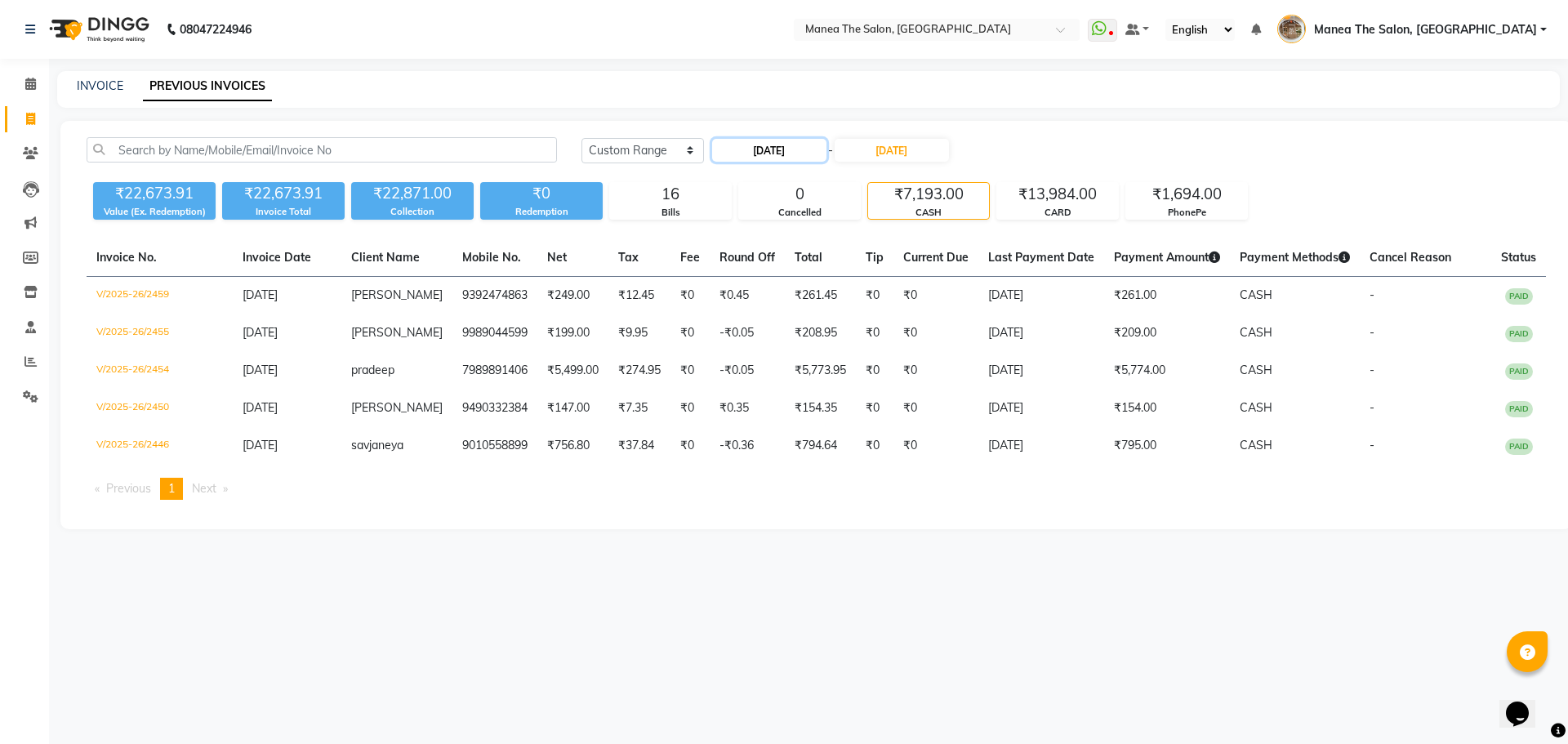
click at [781, 156] on input "22-09-2025" at bounding box center [769, 150] width 114 height 23
select select "9"
select select "2025"
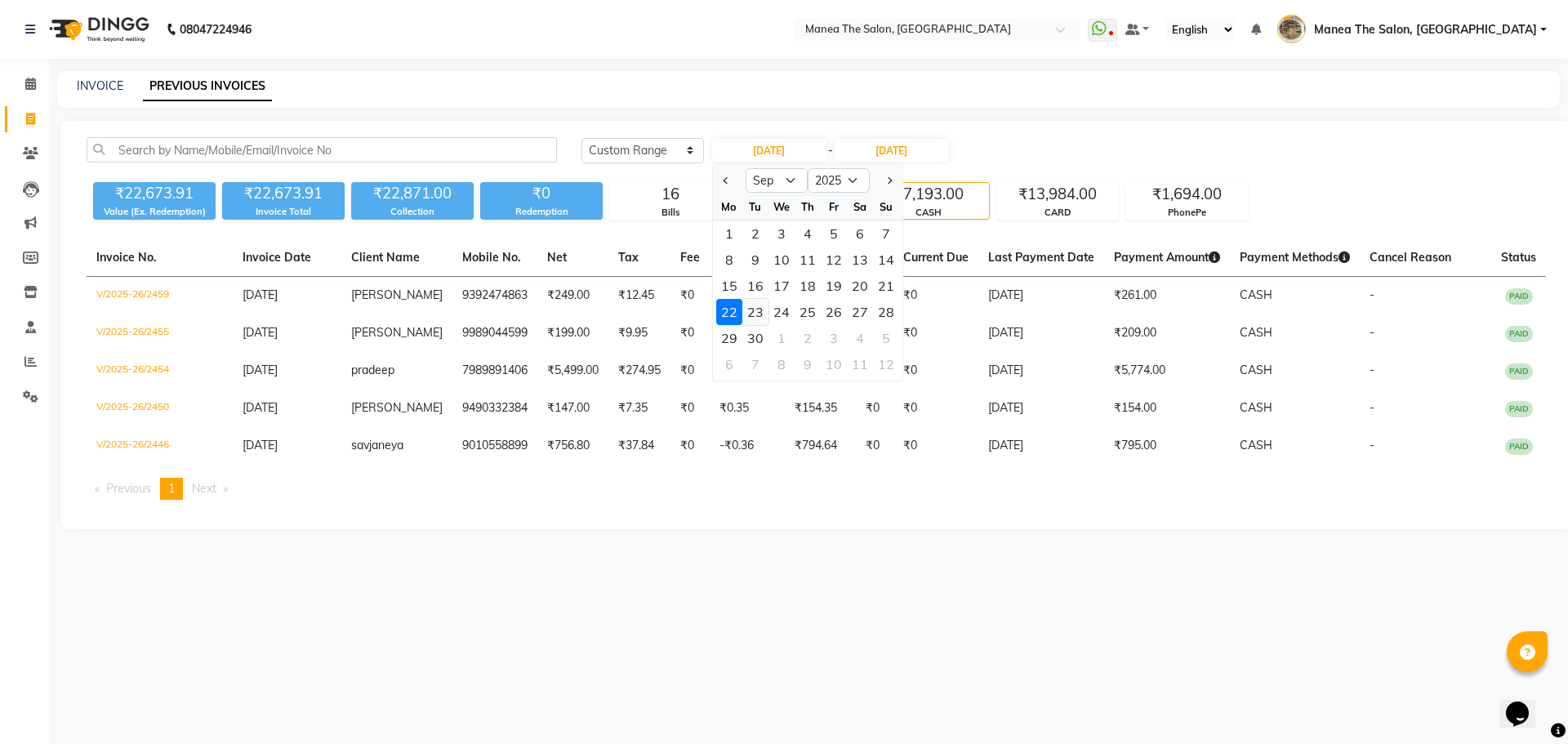
click at [760, 311] on div "23" at bounding box center [756, 312] width 26 height 26
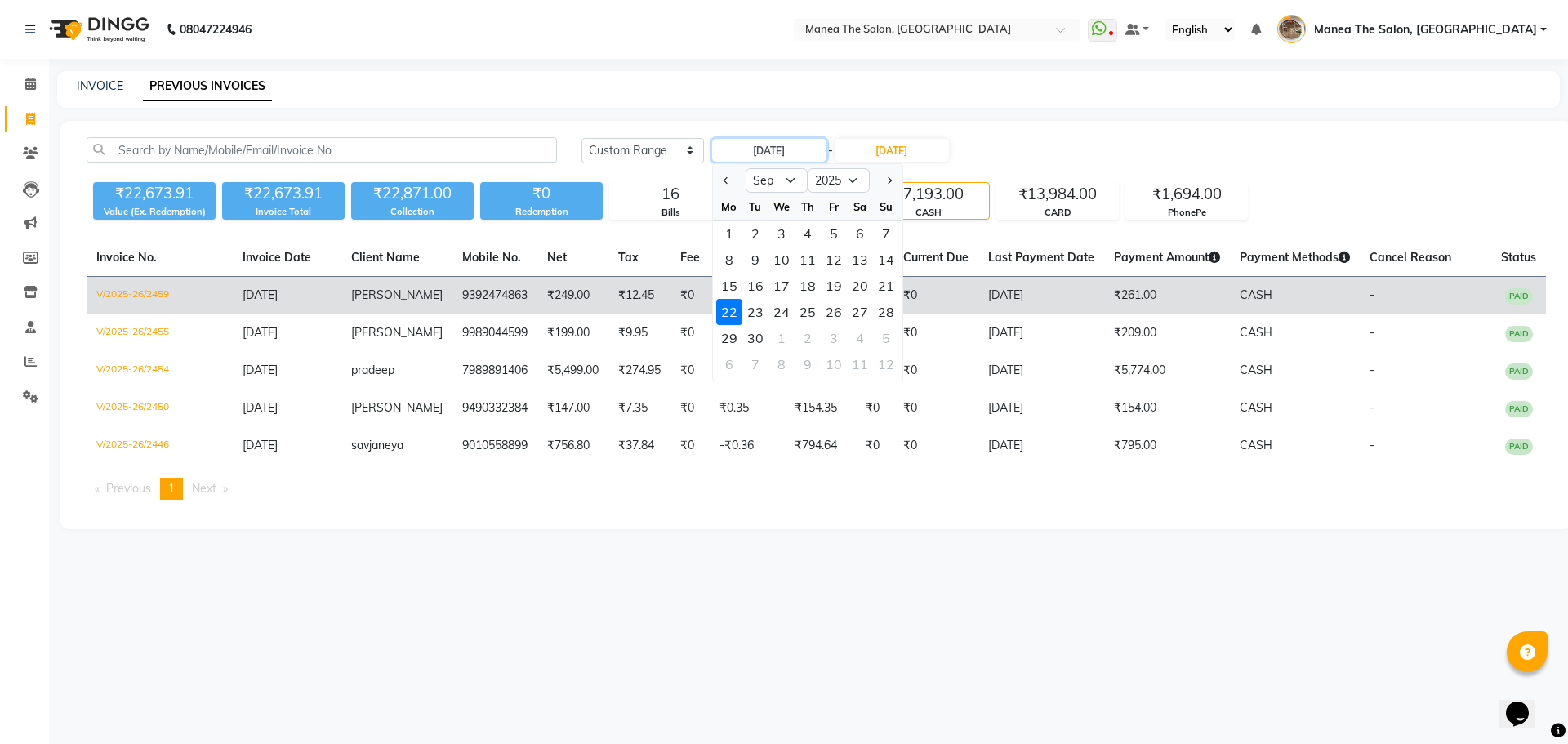
type input "23-09-2025"
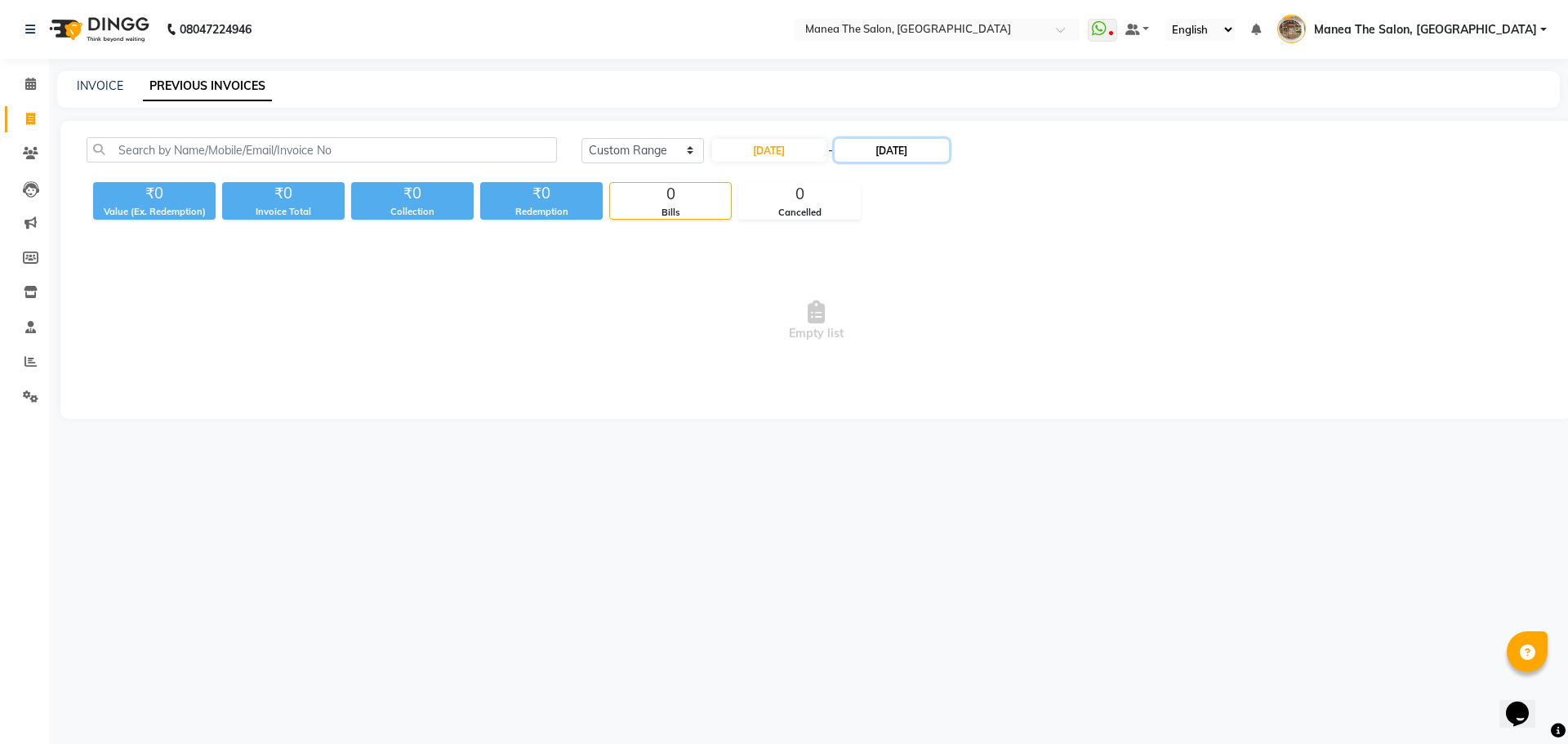
click at [880, 146] on input "22-09-2025" at bounding box center [891, 150] width 114 height 23
click at [884, 308] on div "23" at bounding box center [888, 312] width 26 height 26
type input "23-09-2025"
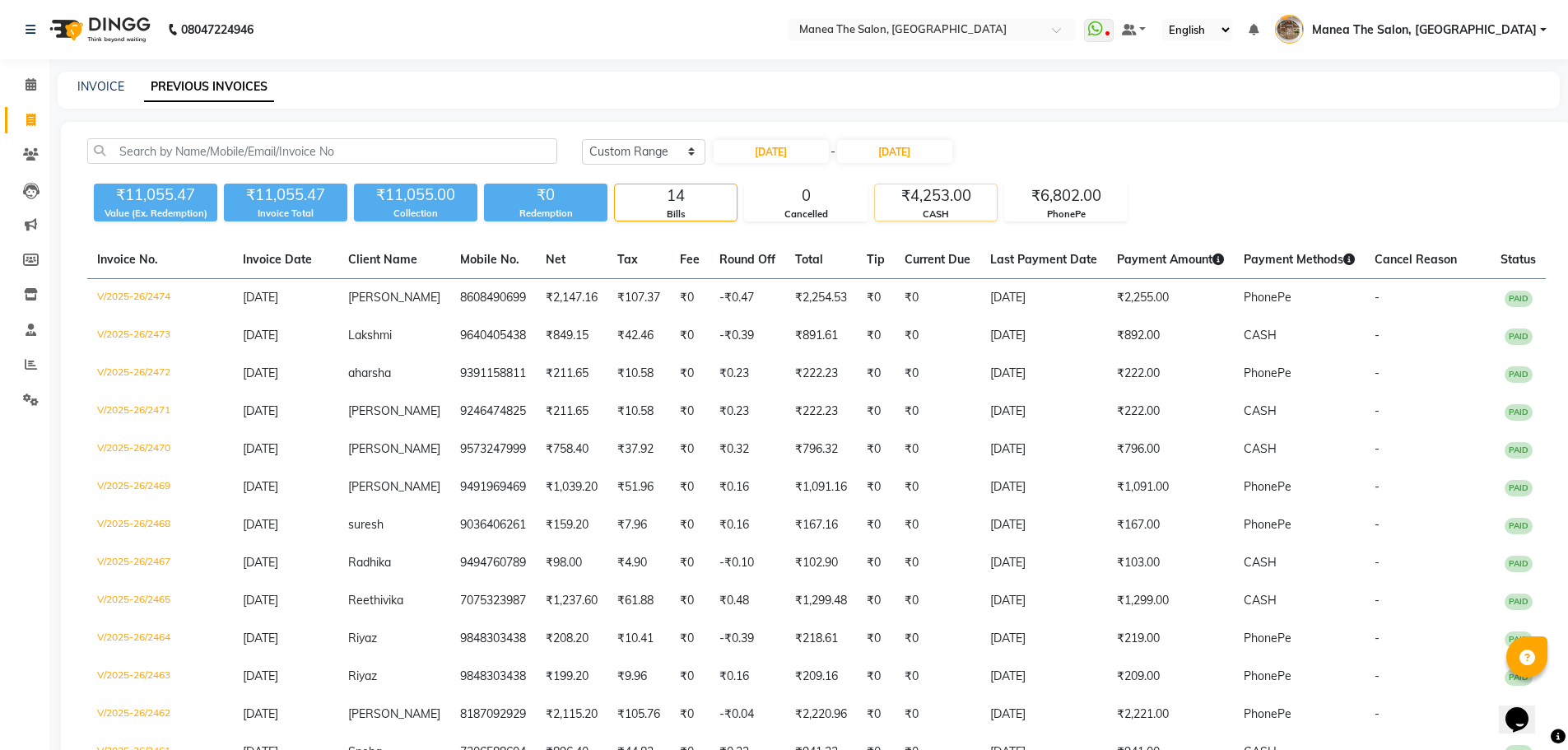
click at [949, 208] on div "CASH" at bounding box center [935, 214] width 121 height 14
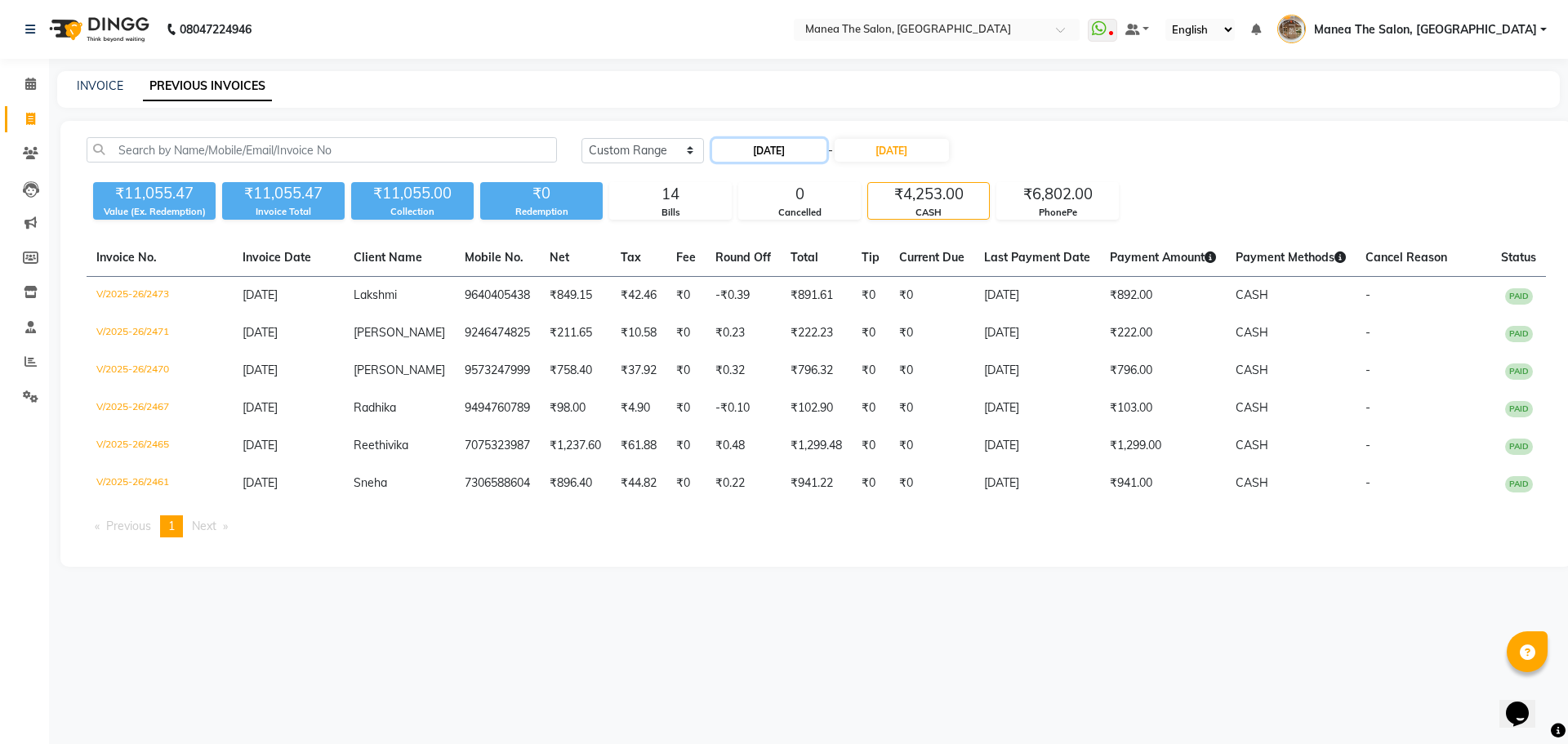
click at [764, 147] on input "23-09-2025" at bounding box center [769, 150] width 114 height 23
select select "9"
select select "2025"
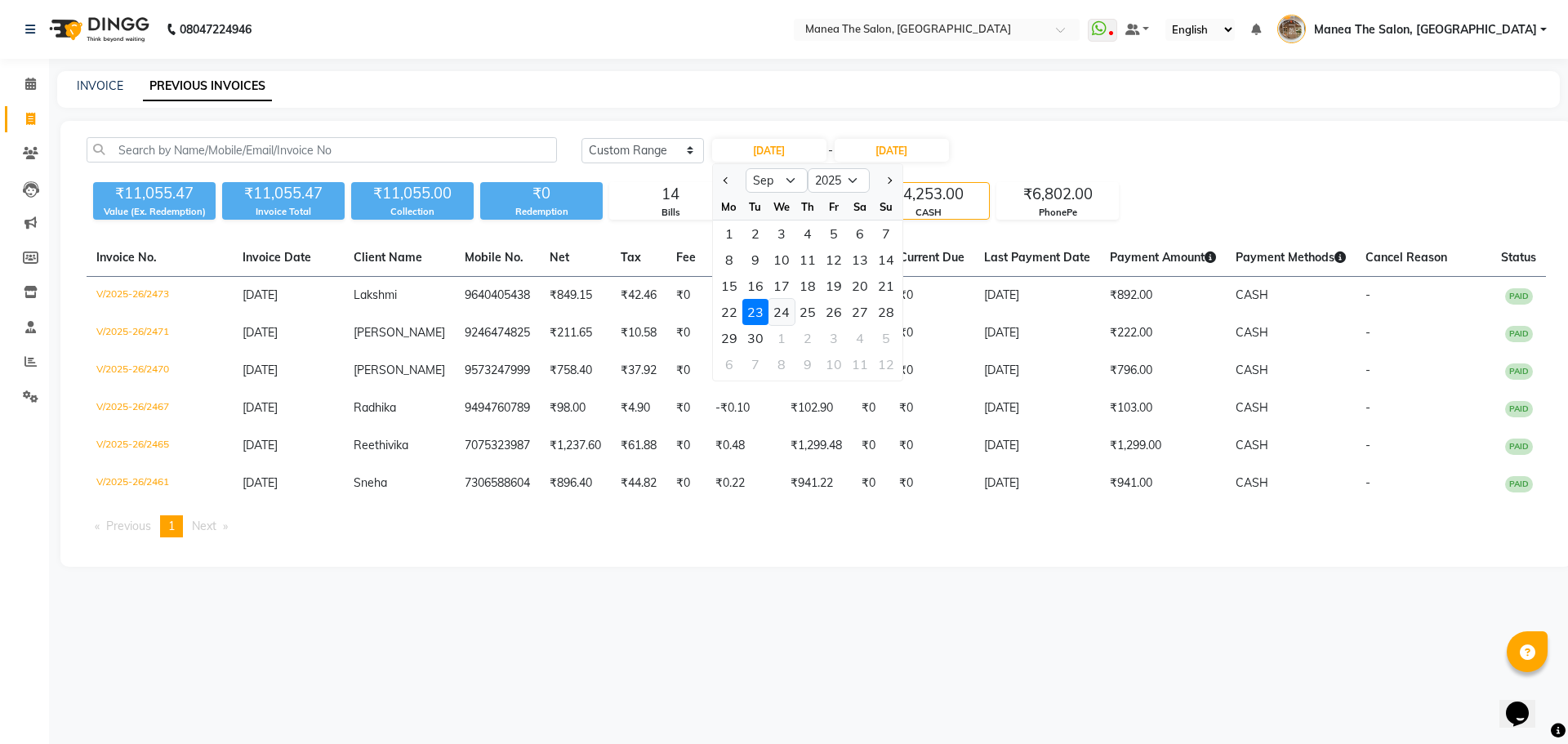
click at [783, 315] on div "24" at bounding box center [782, 312] width 26 height 26
type input "24-09-2025"
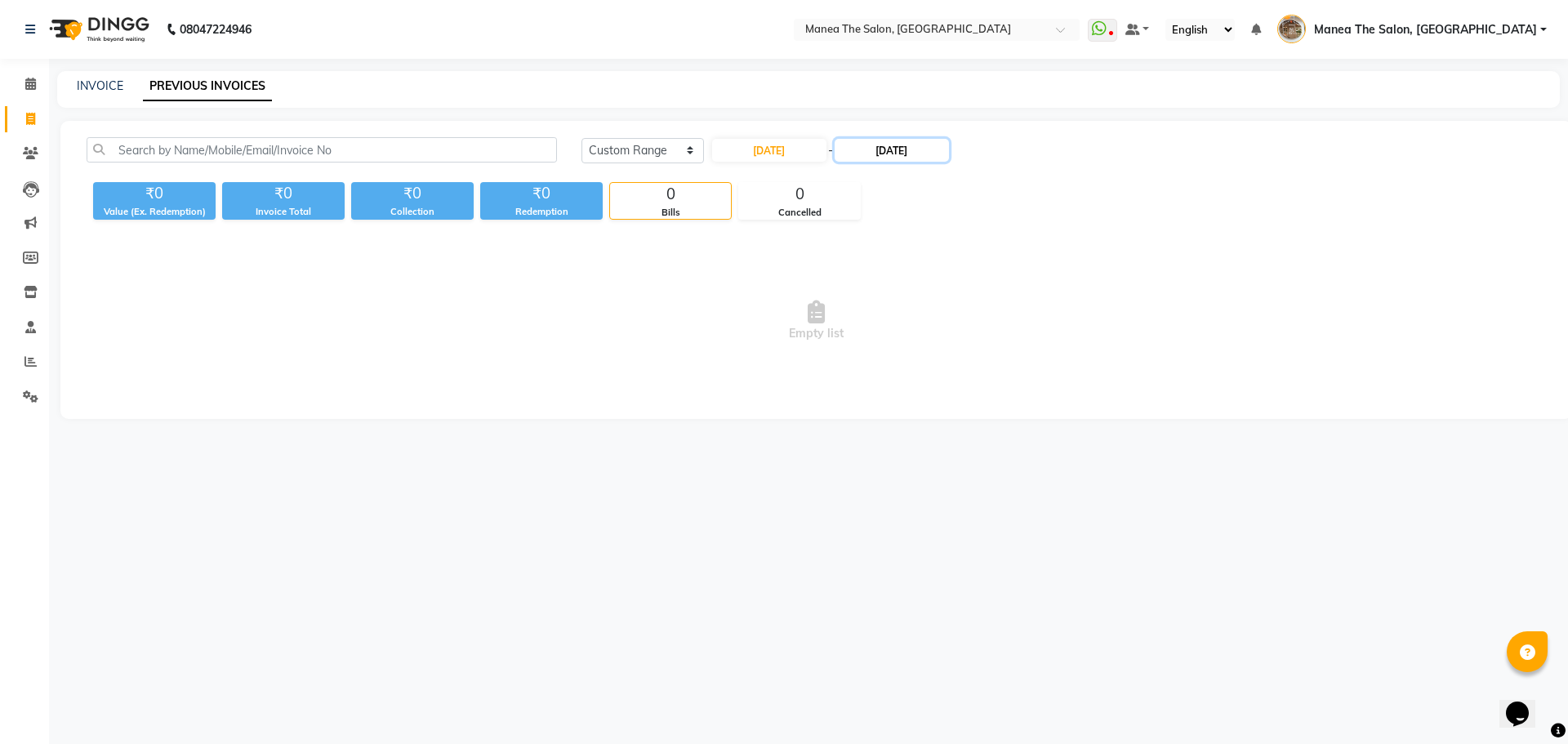
click at [908, 155] on input "23-09-2025" at bounding box center [891, 150] width 114 height 23
click at [911, 314] on div "24" at bounding box center [915, 312] width 26 height 26
type input "24-09-2025"
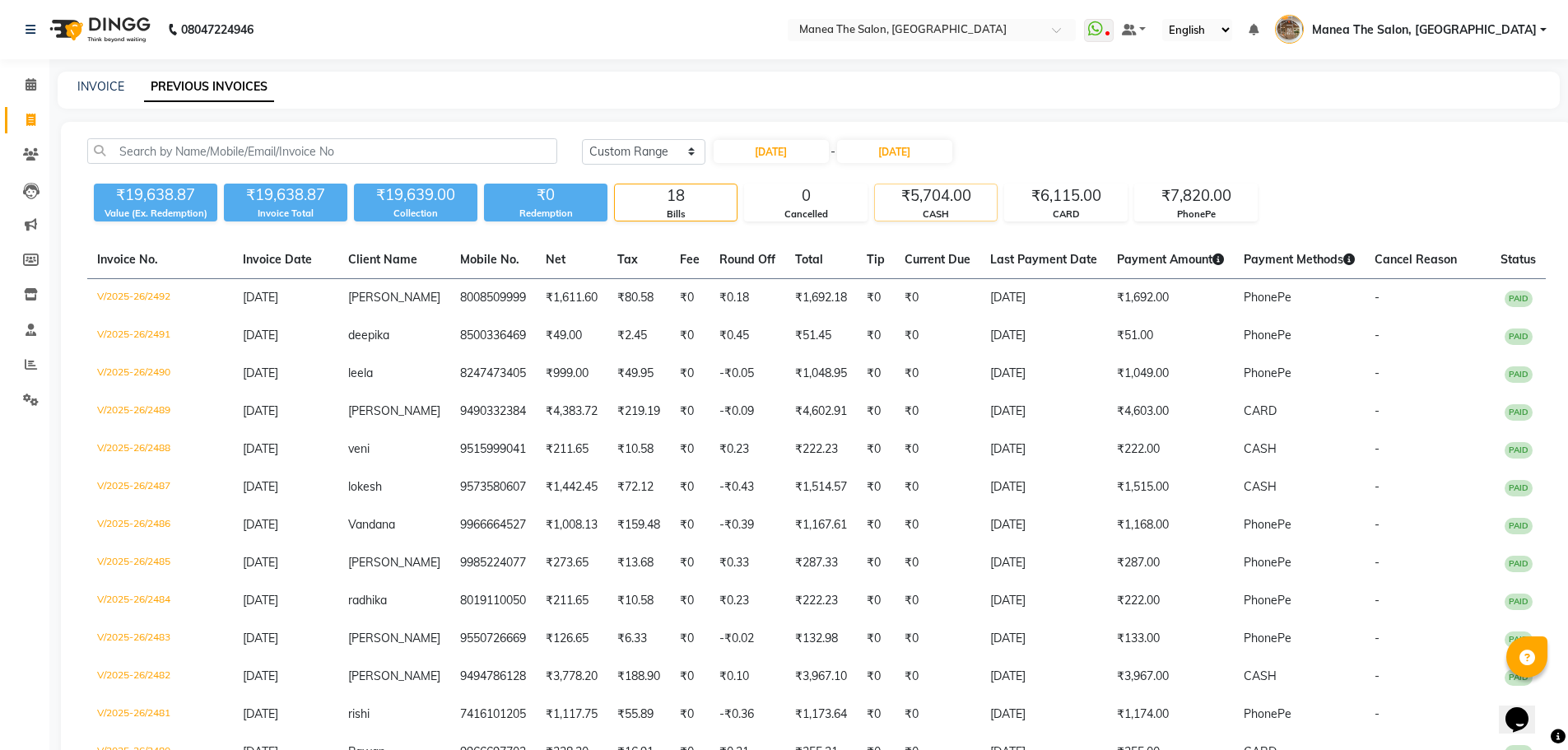
click at [919, 202] on div "₹5,704.00" at bounding box center [935, 195] width 121 height 23
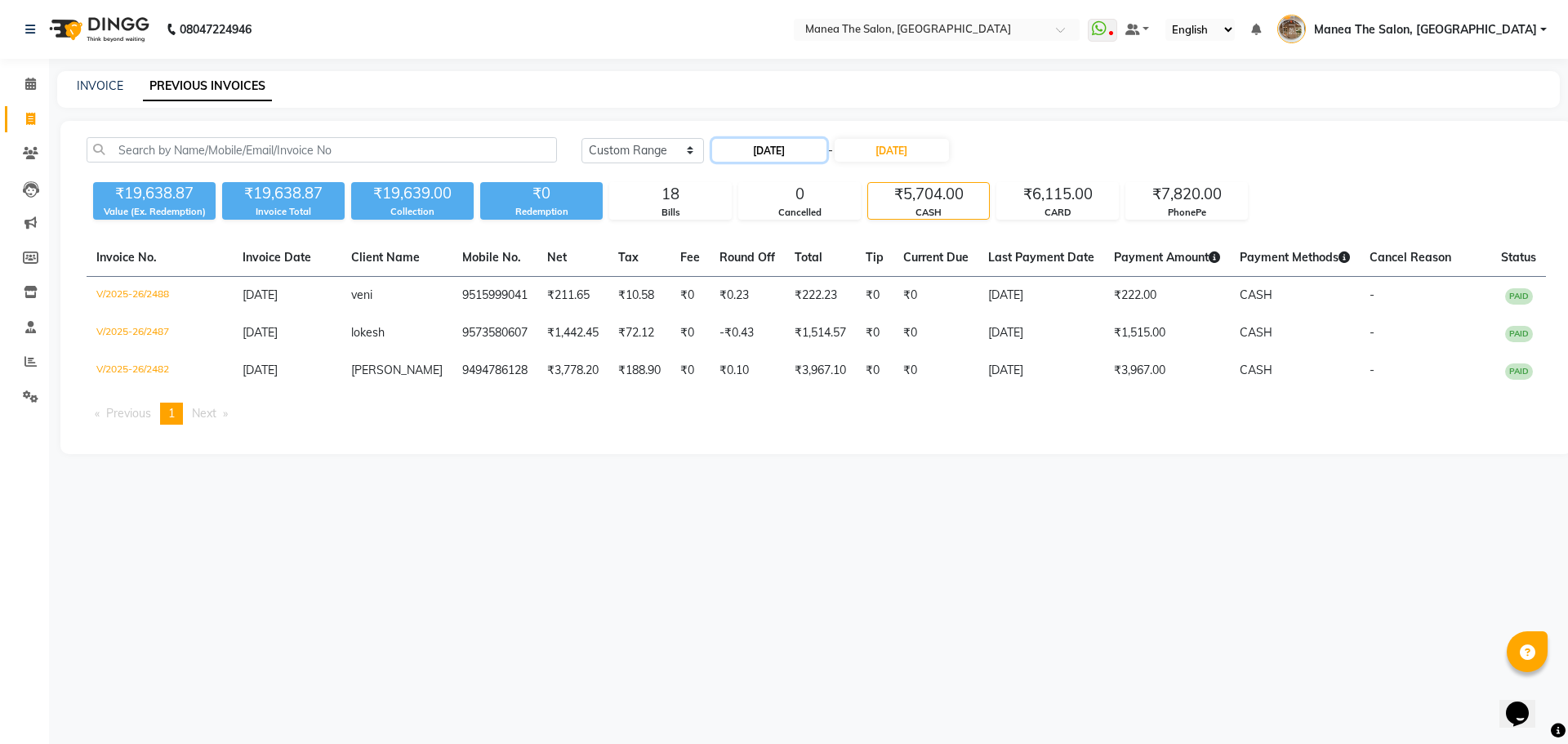
click at [800, 150] on input "24-09-2025" at bounding box center [769, 150] width 114 height 23
select select "9"
select select "2025"
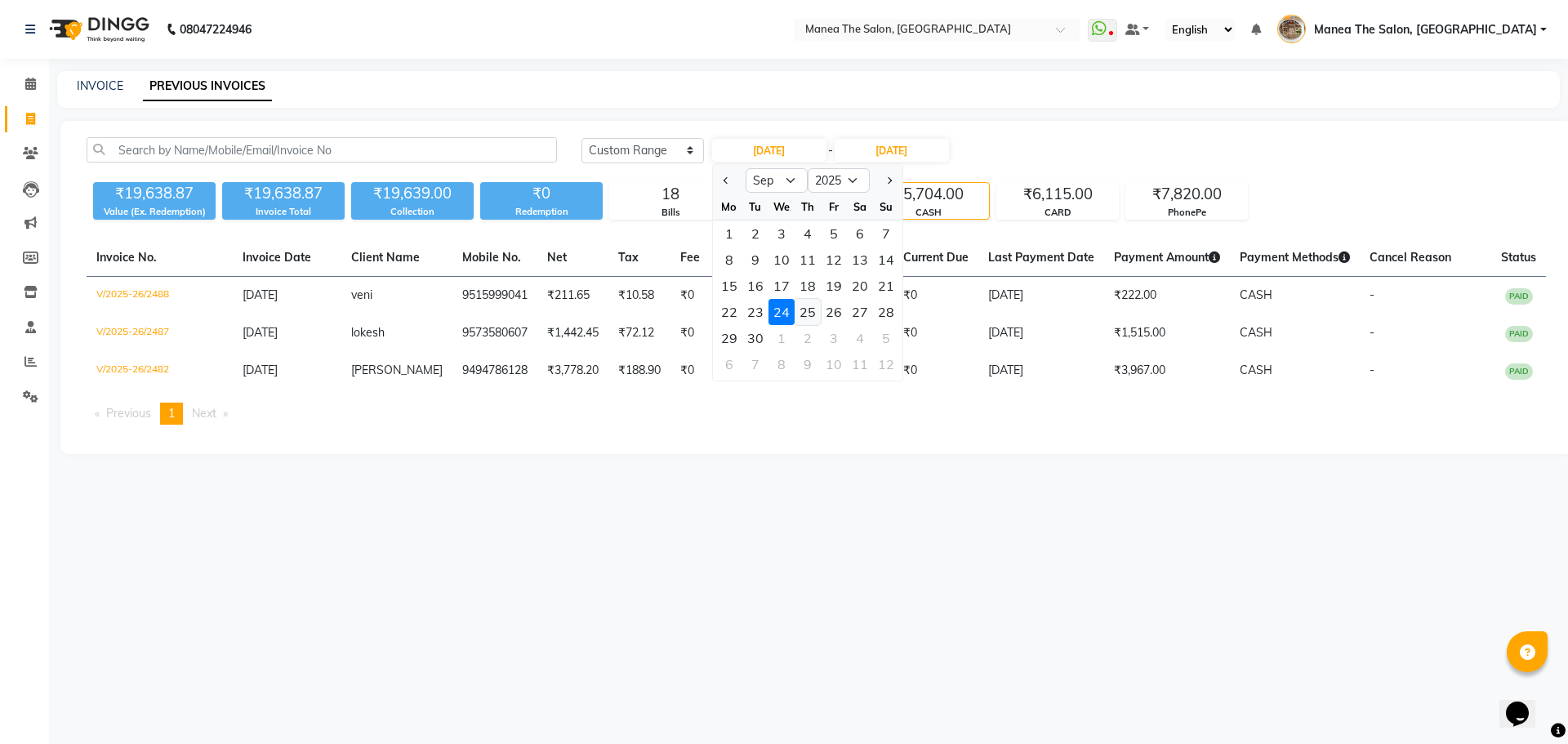
click at [810, 311] on div "25" at bounding box center [808, 312] width 26 height 26
type input "25-09-2025"
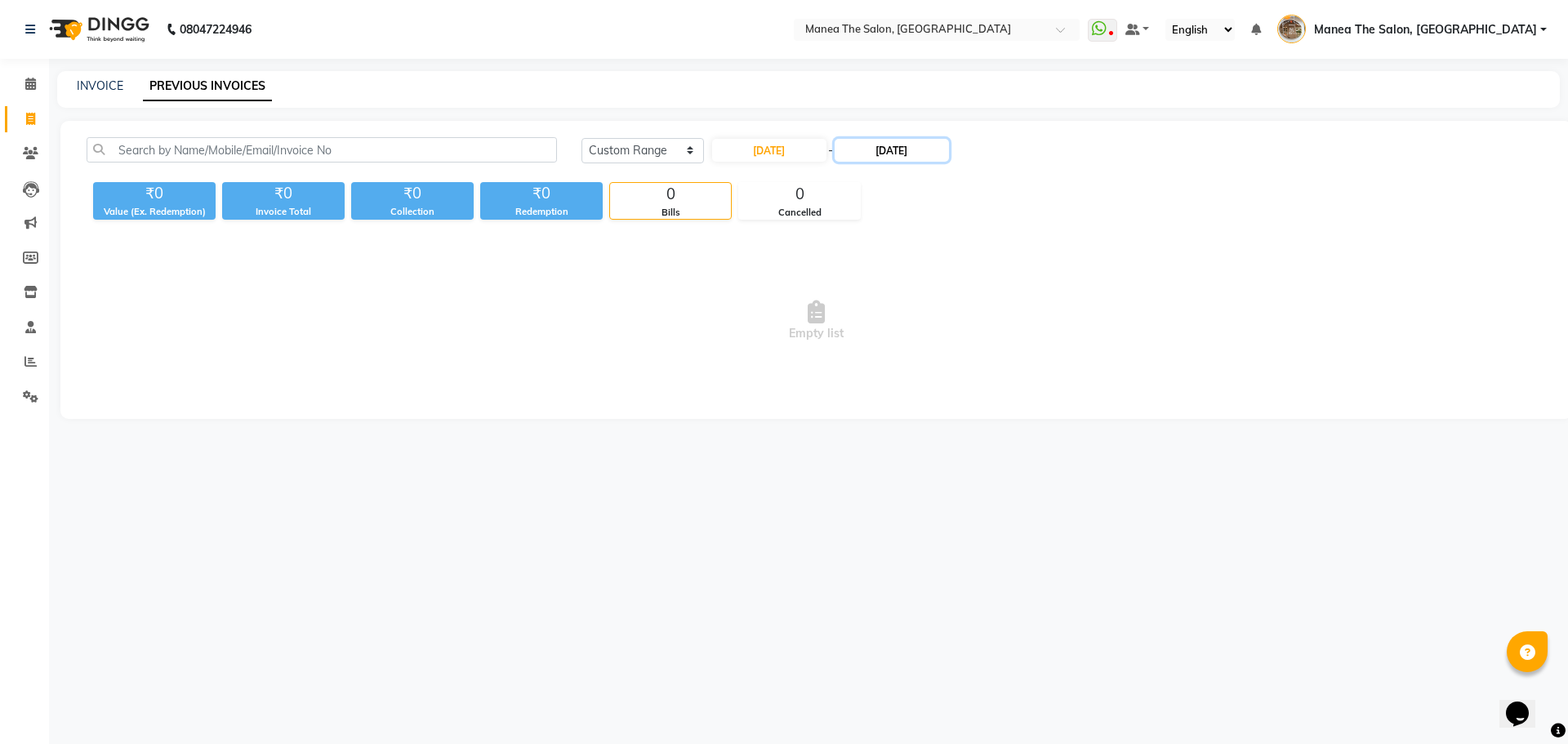
click at [904, 146] on input "24-09-2025" at bounding box center [891, 150] width 114 height 23
click at [938, 310] on div "25" at bounding box center [941, 312] width 26 height 26
type input "25-09-2025"
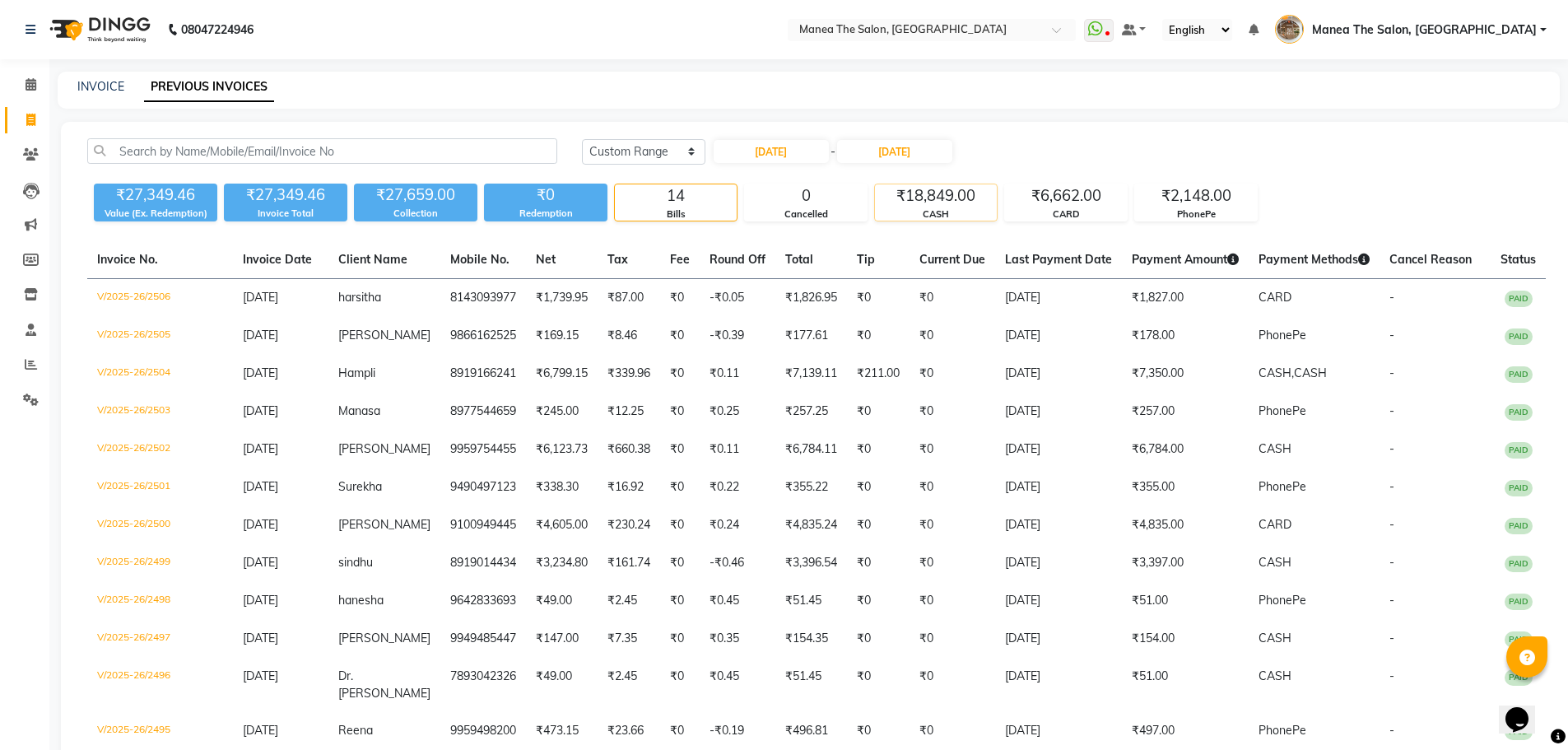
click at [942, 214] on div "CASH" at bounding box center [935, 214] width 121 height 14
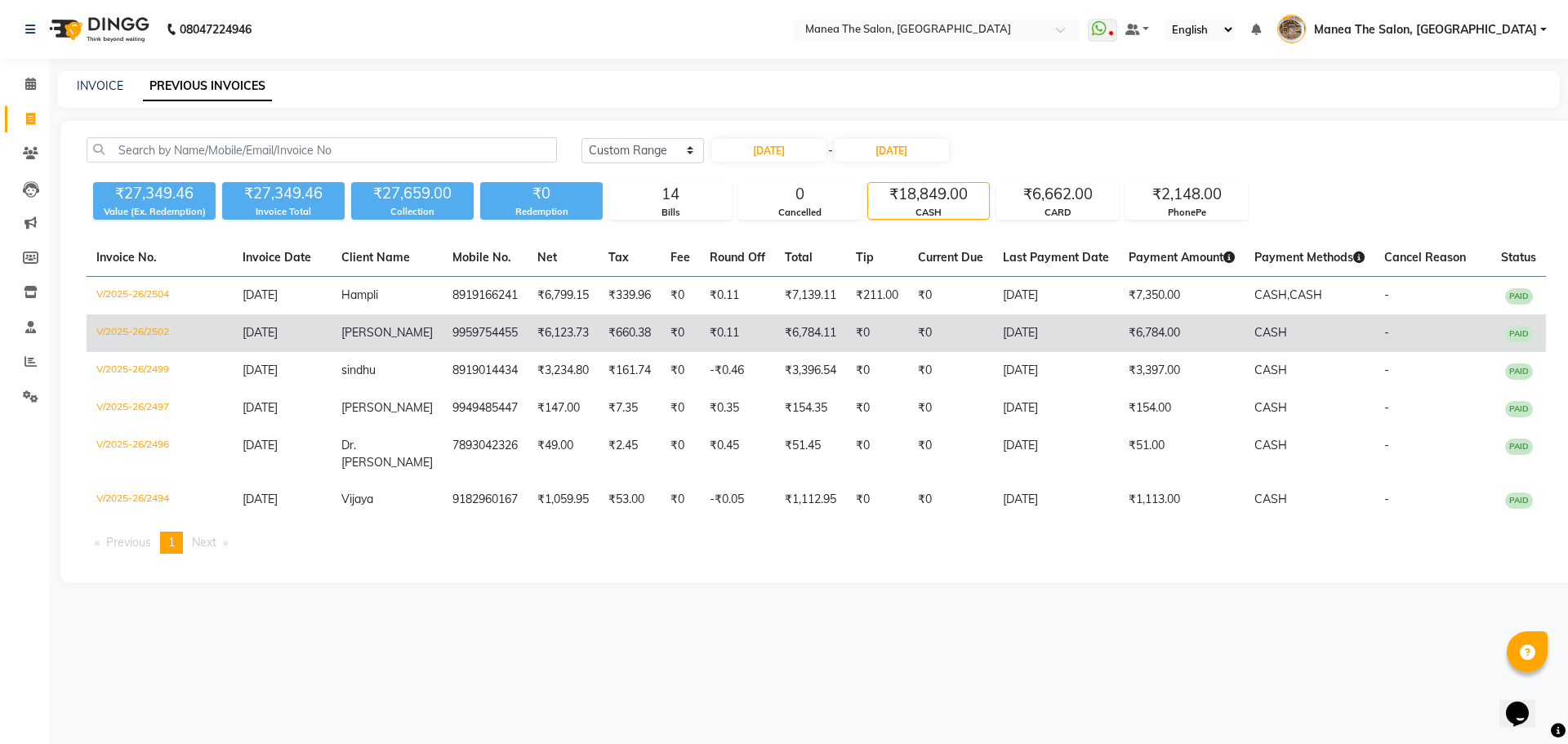
click at [875, 336] on td "₹0" at bounding box center [877, 333] width 62 height 38
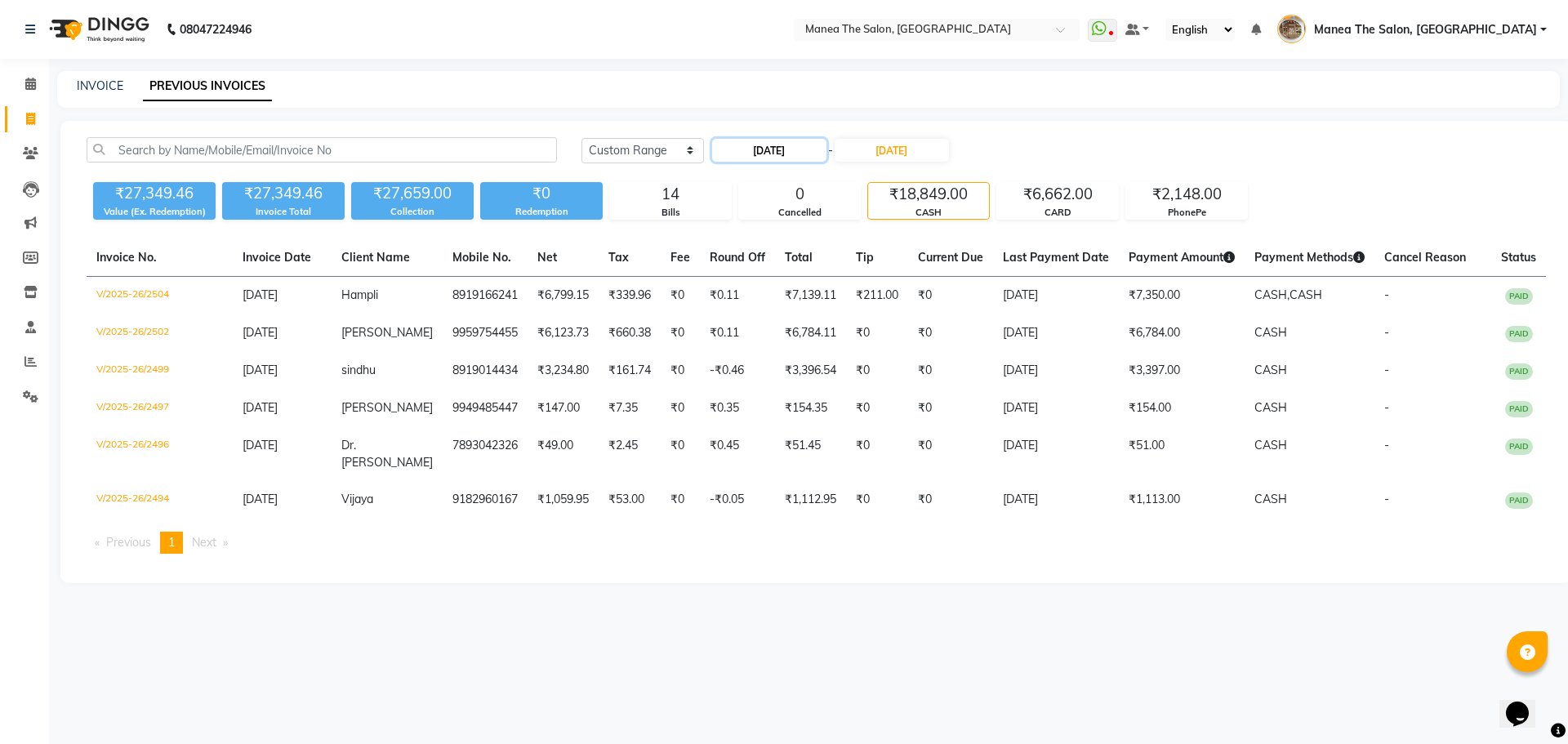
click at [769, 145] on input "25-09-2025" at bounding box center [769, 150] width 114 height 23
select select "9"
select select "2025"
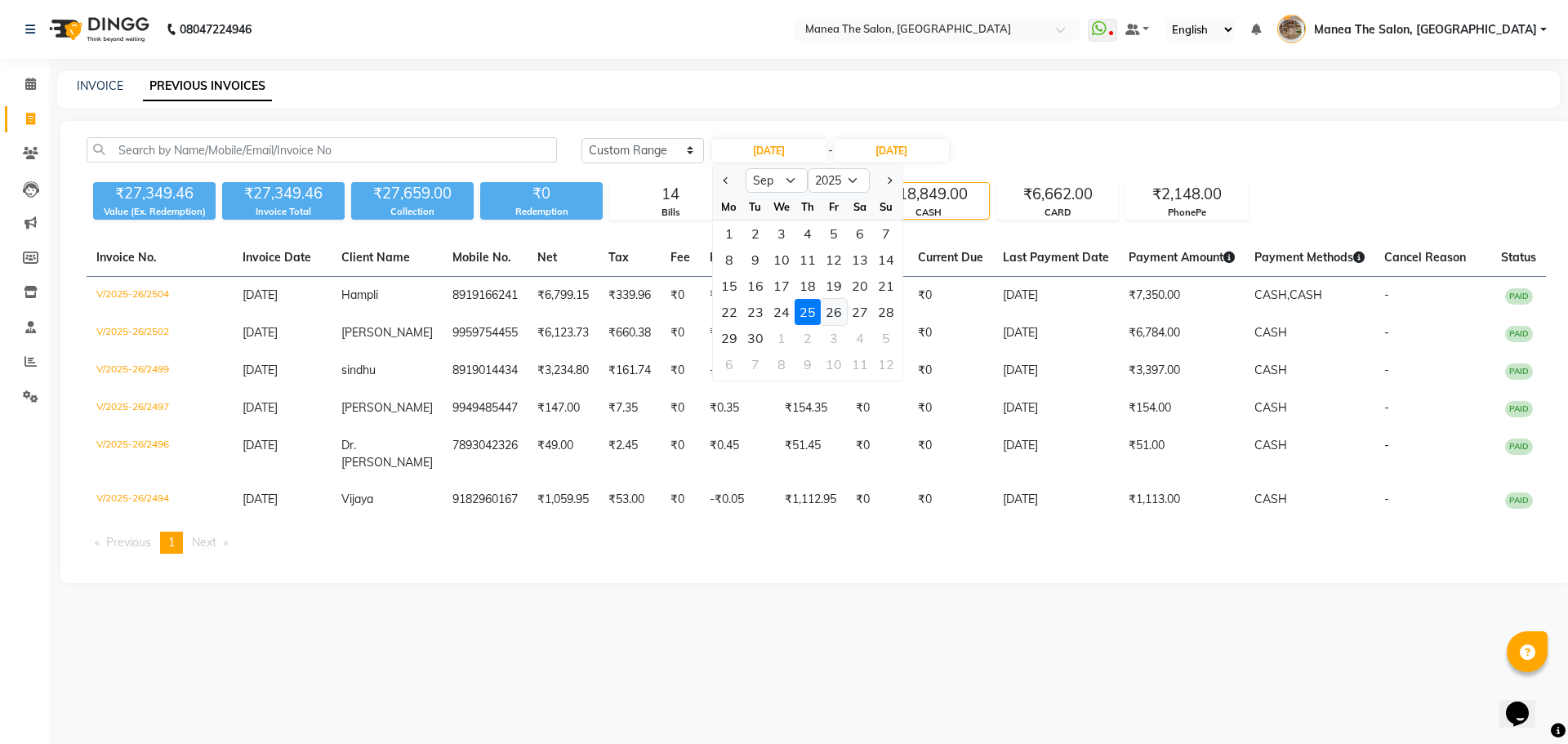
click at [830, 310] on div "26" at bounding box center [834, 312] width 26 height 26
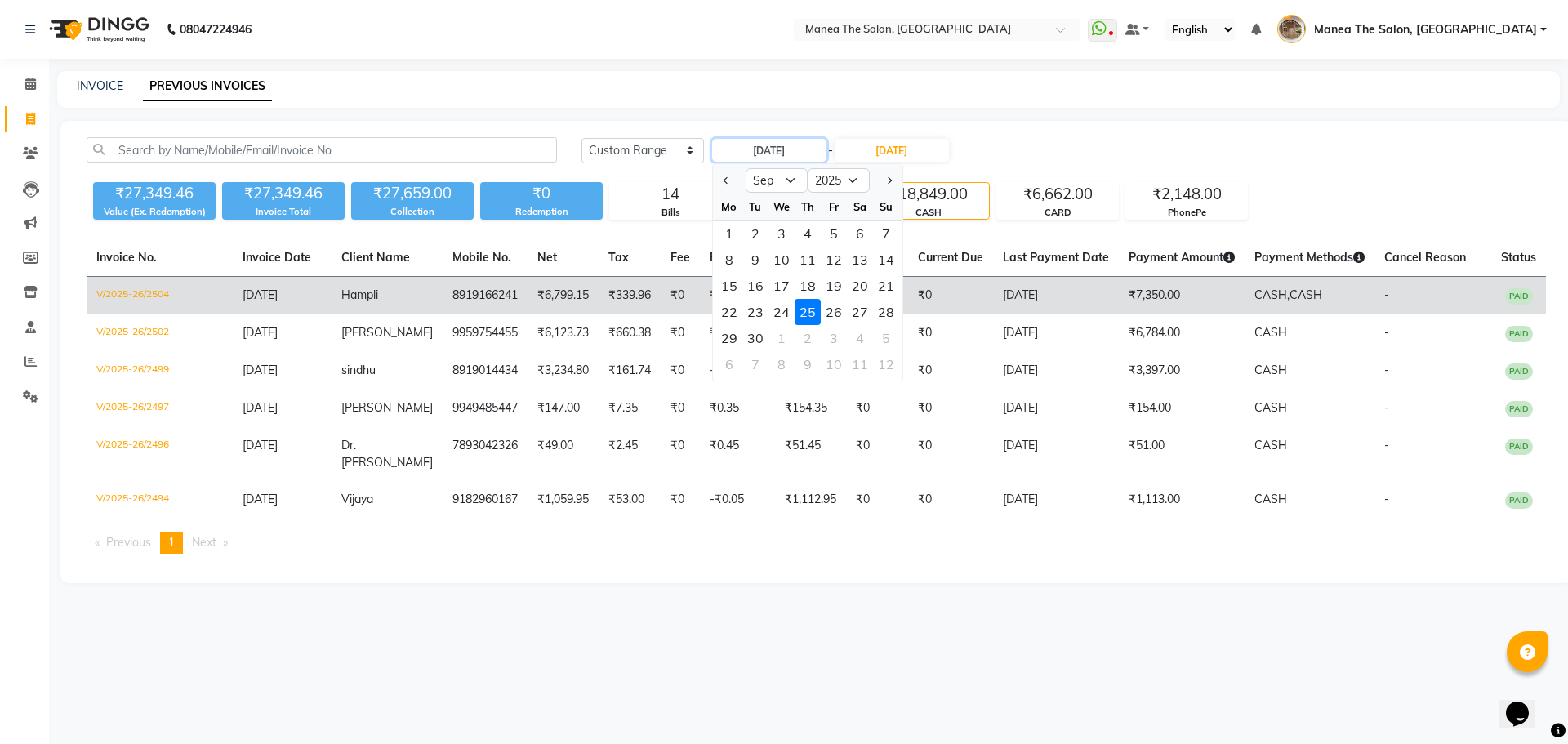
type input "26-09-2025"
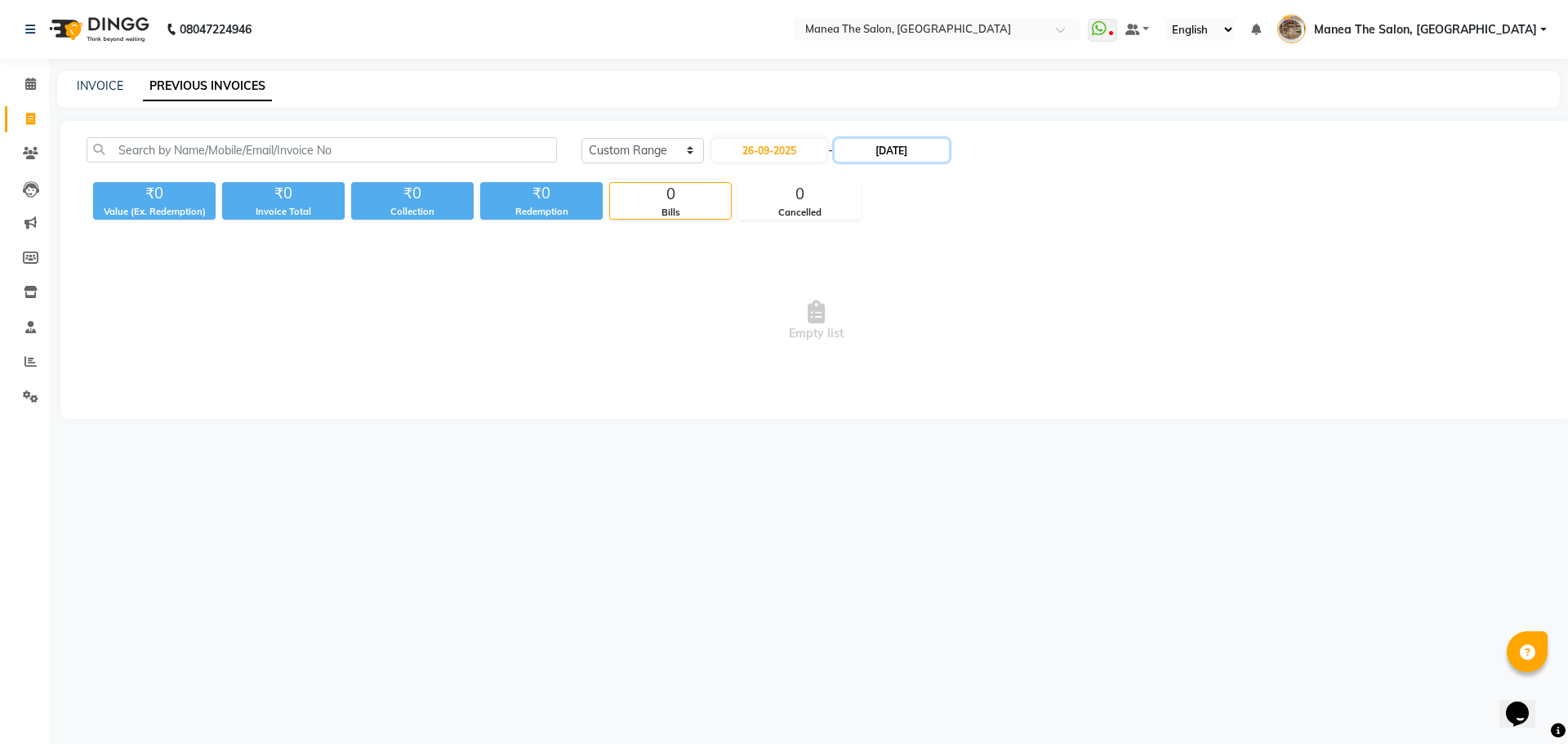
click at [909, 150] on input "25-09-2025" at bounding box center [891, 150] width 114 height 23
click at [966, 320] on div "26" at bounding box center [968, 312] width 26 height 26
type input "26-09-2025"
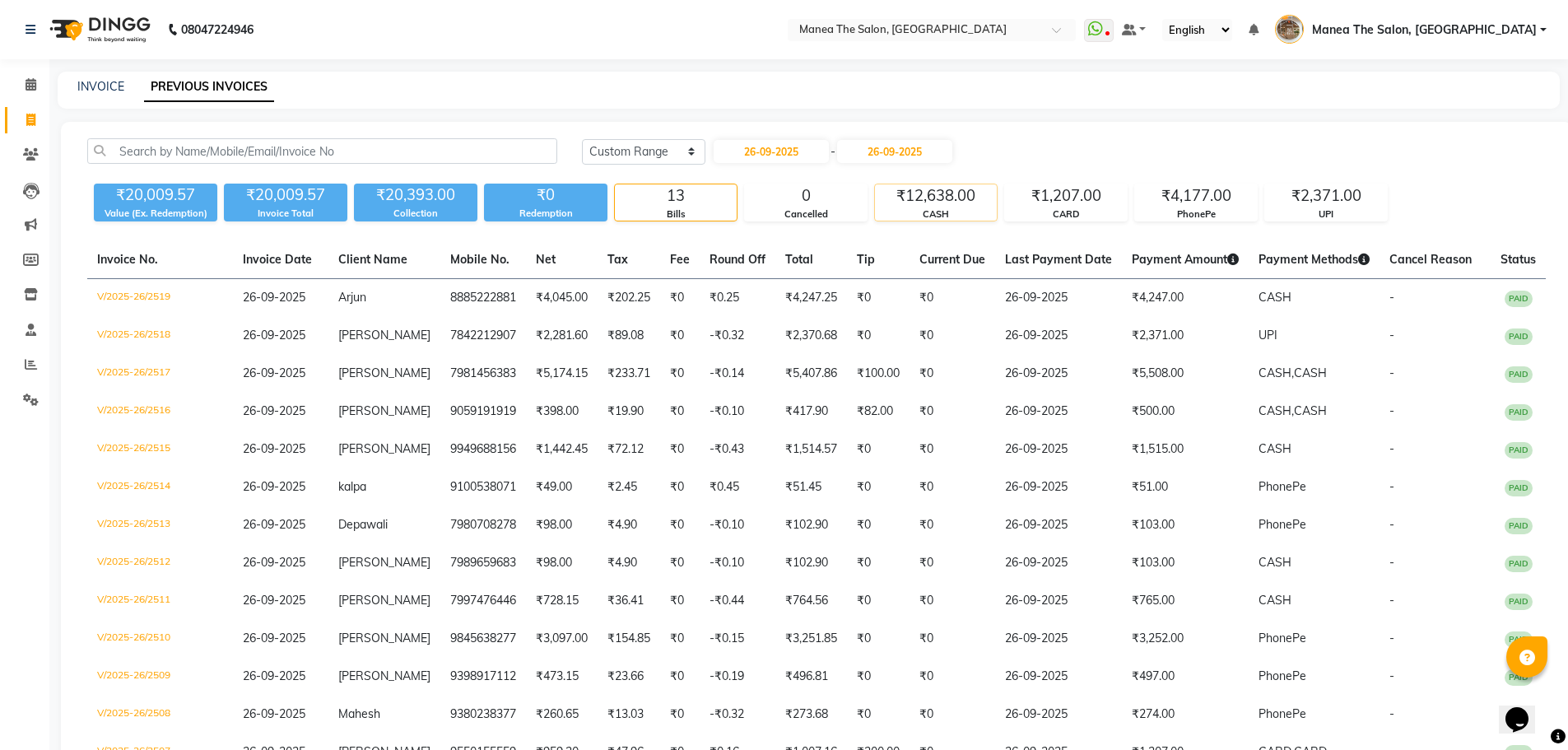
click at [917, 204] on div "₹12,638.00" at bounding box center [935, 195] width 121 height 23
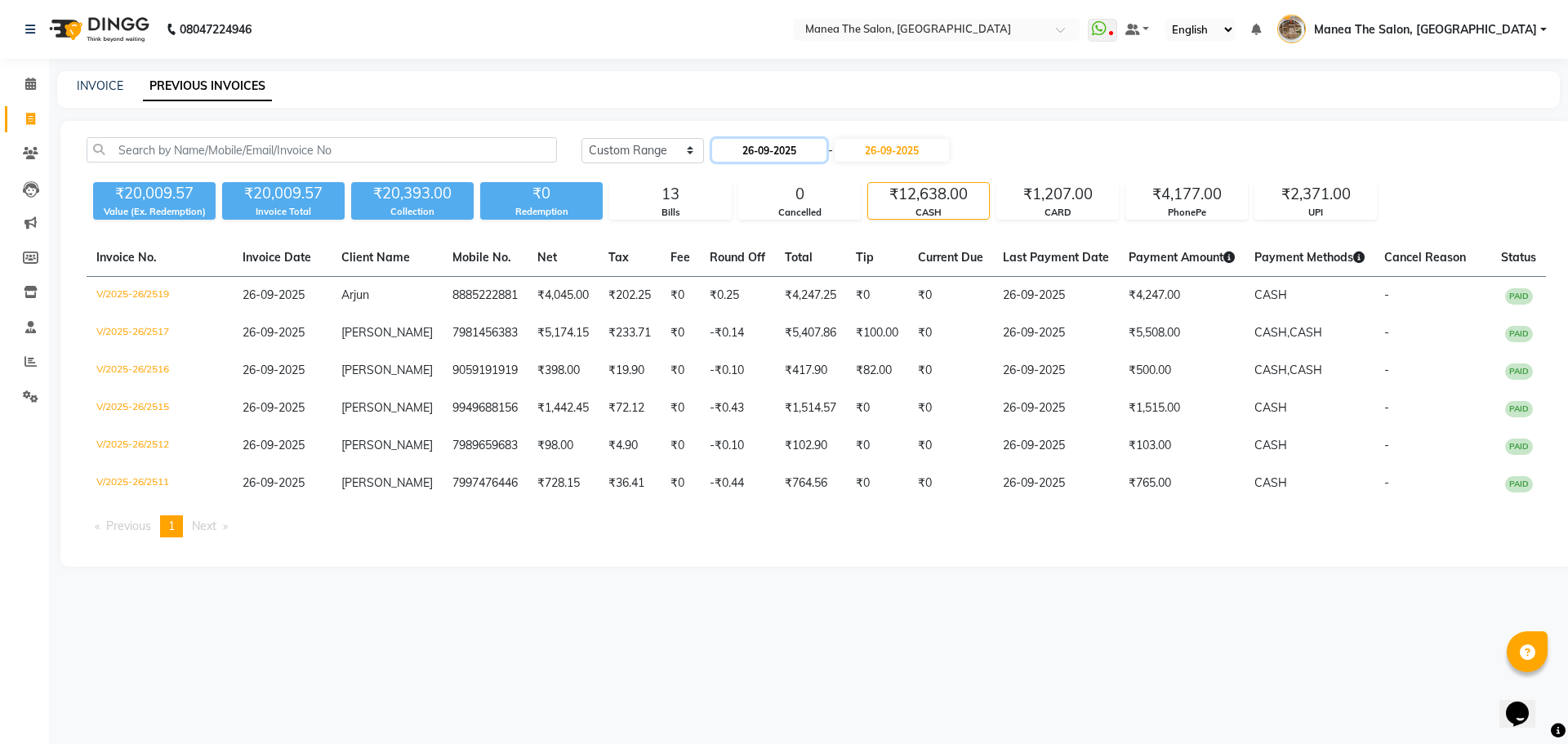
click at [793, 147] on input "26-09-2025" at bounding box center [769, 150] width 114 height 23
select select "9"
select select "2025"
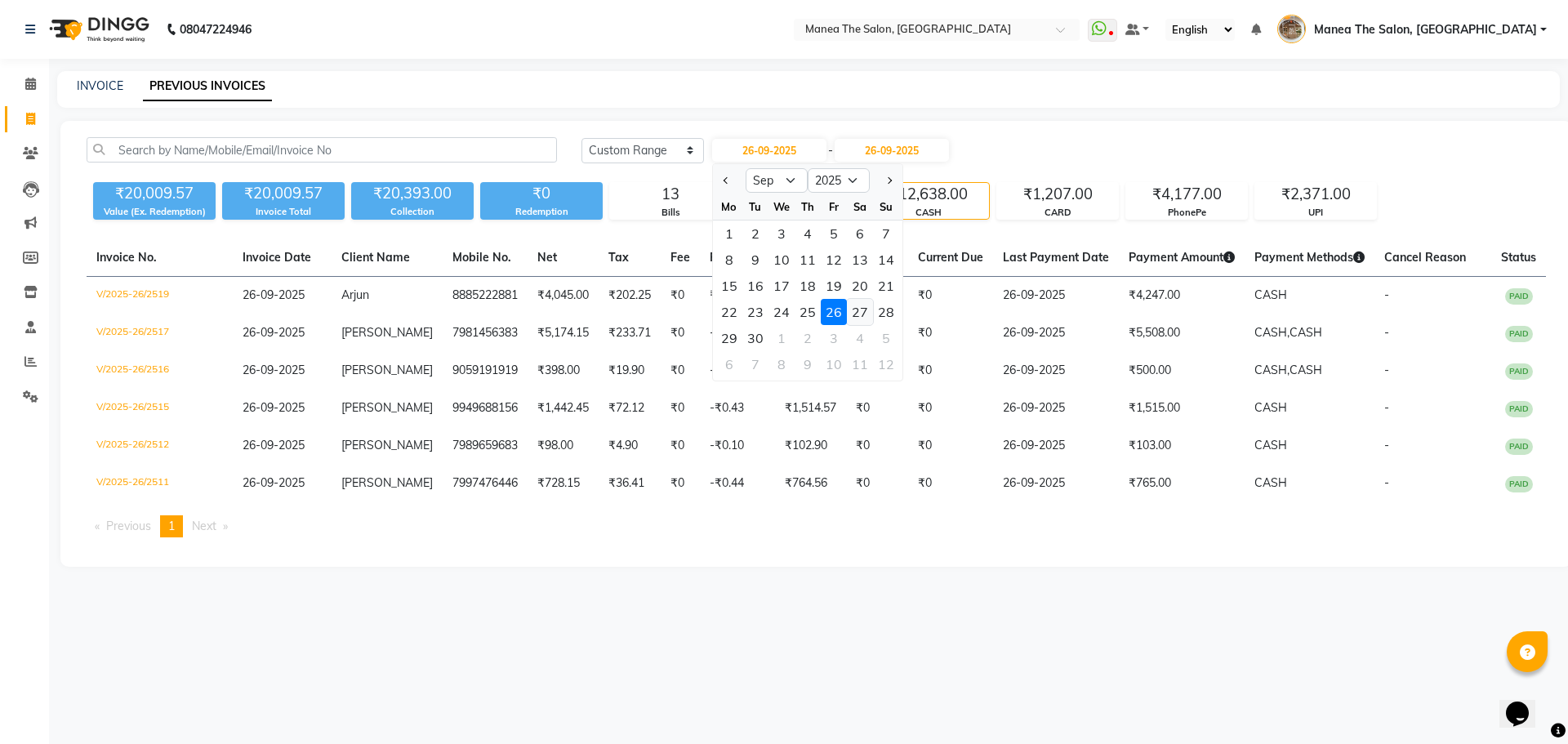
click at [864, 309] on div "27" at bounding box center [860, 312] width 26 height 26
type input "27-09-2025"
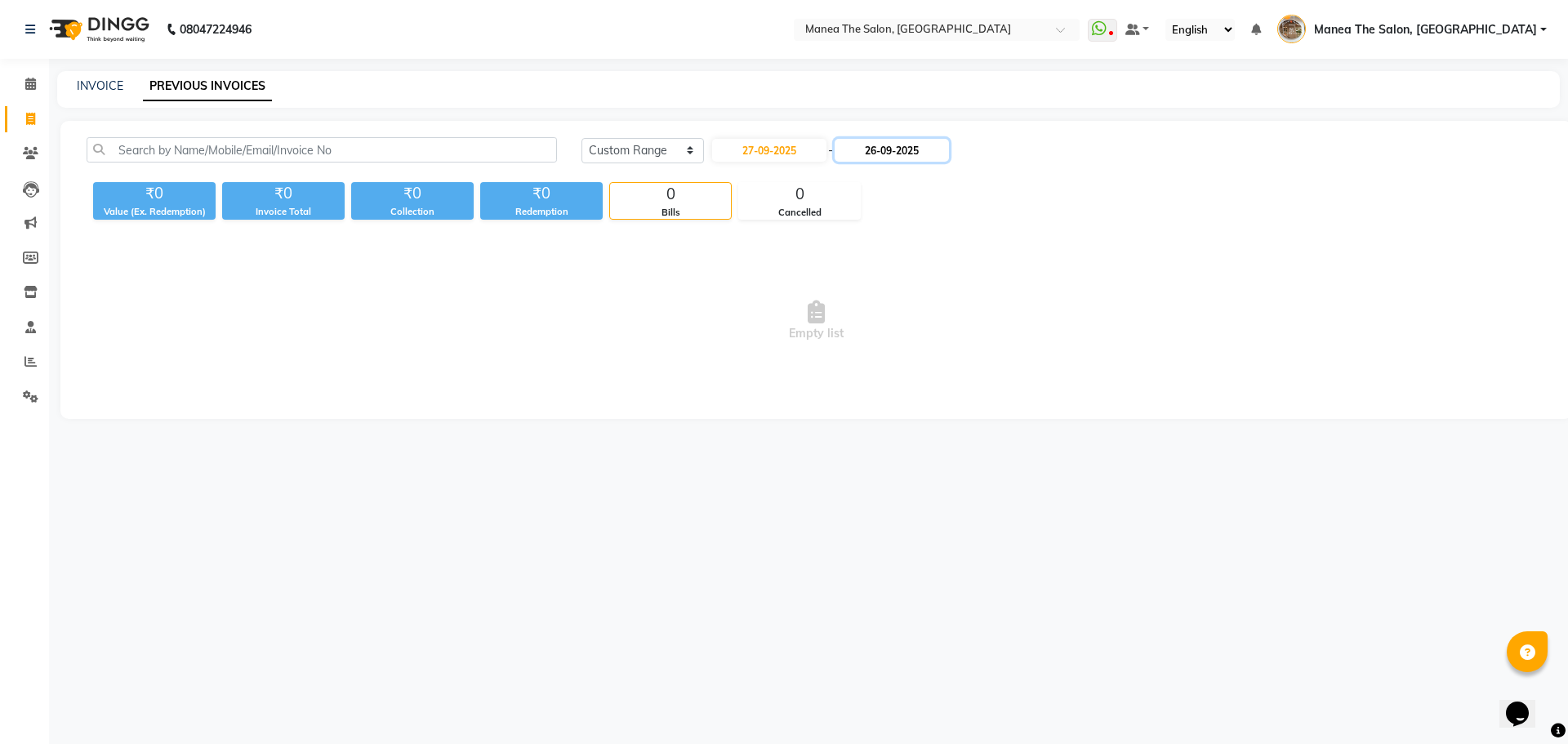
click at [910, 145] on input "26-09-2025" at bounding box center [891, 150] width 114 height 23
click at [990, 310] on div "27" at bounding box center [993, 312] width 26 height 26
type input "27-09-2025"
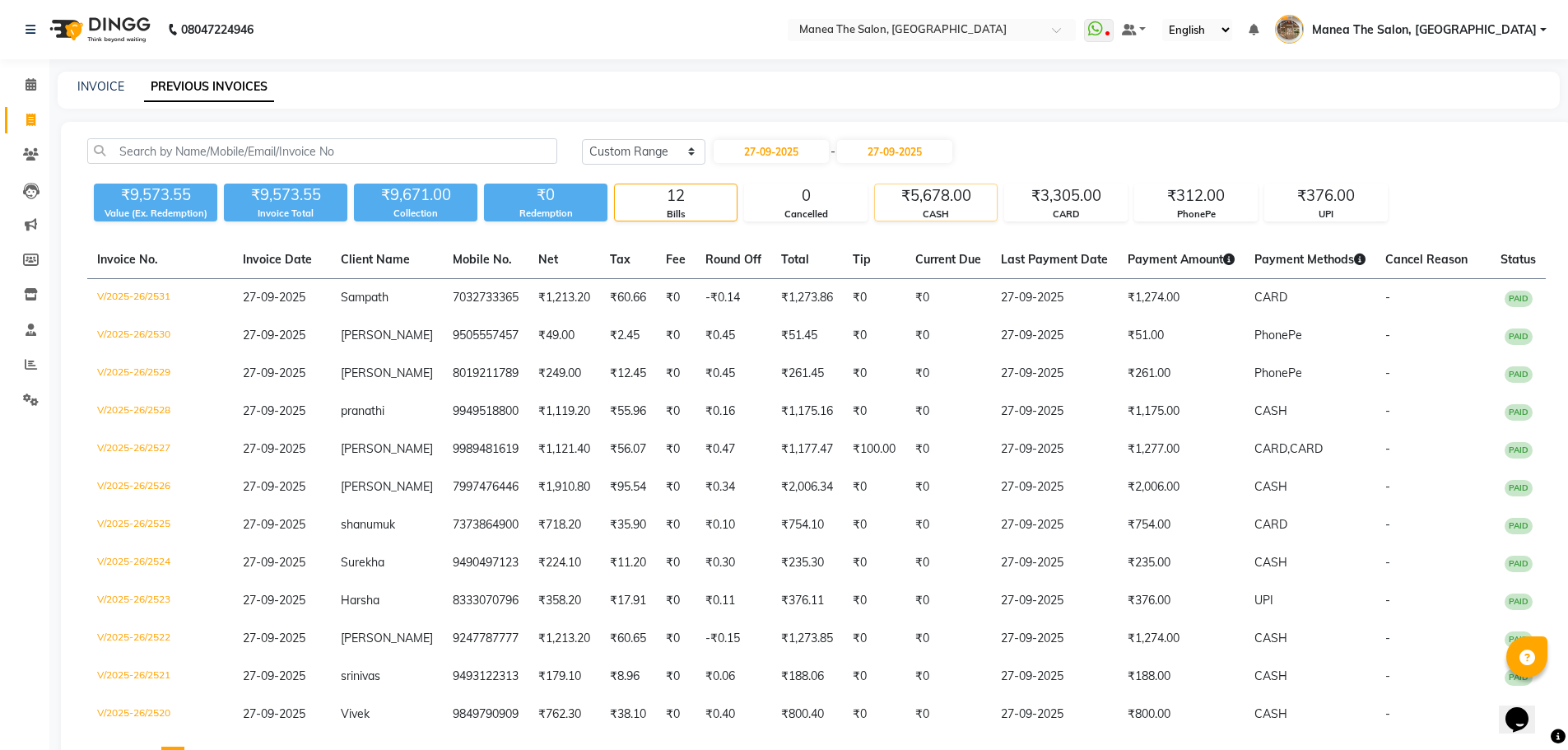
click at [911, 198] on div "₹5,678.00" at bounding box center [935, 195] width 121 height 23
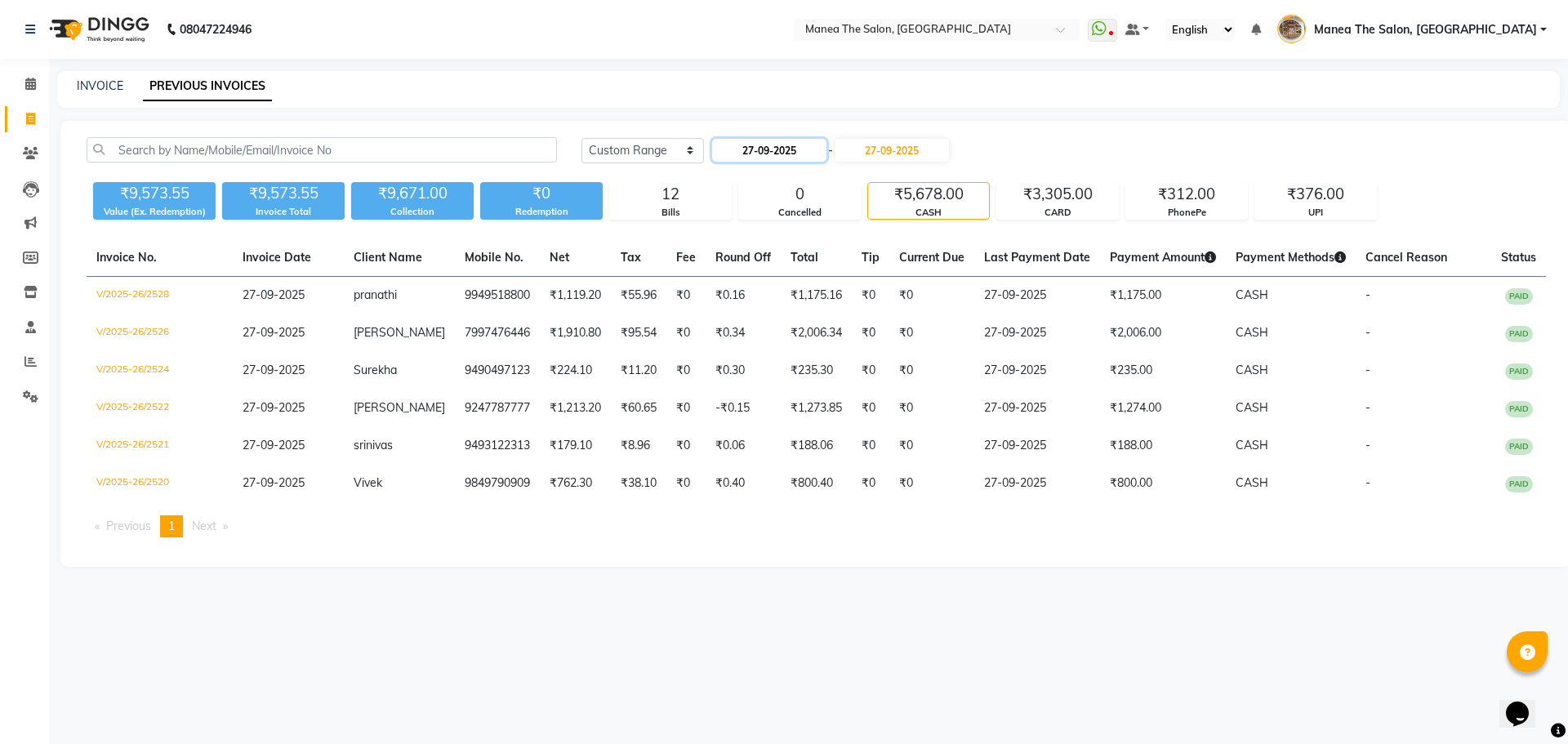
click at [800, 157] on input "27-09-2025" at bounding box center [769, 150] width 114 height 23
select select "9"
select select "2025"
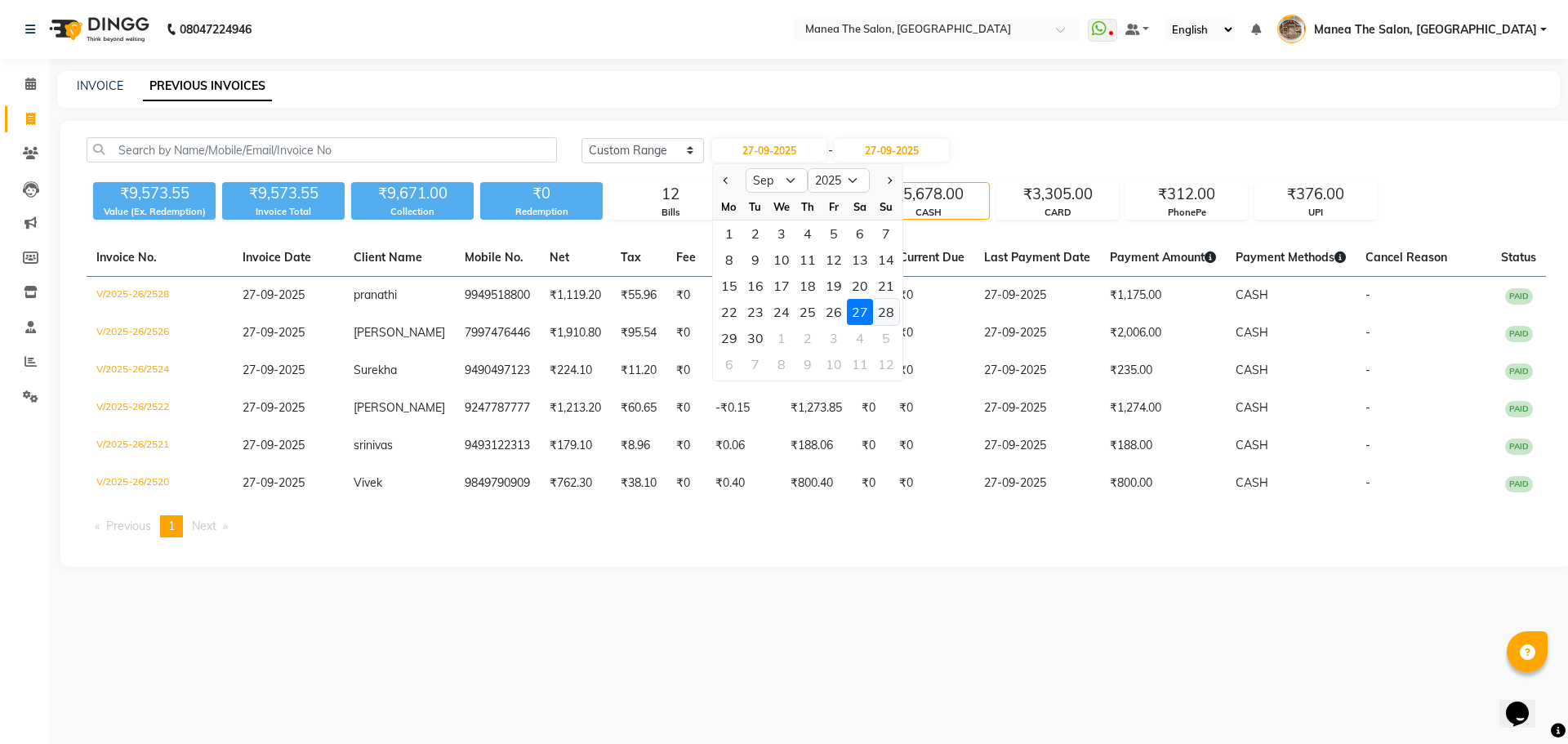
drag, startPoint x: 875, startPoint y: 310, endPoint x: 899, endPoint y: 220, distance: 93.1
click at [875, 309] on div "28" at bounding box center [887, 312] width 26 height 26
type input "28-09-2025"
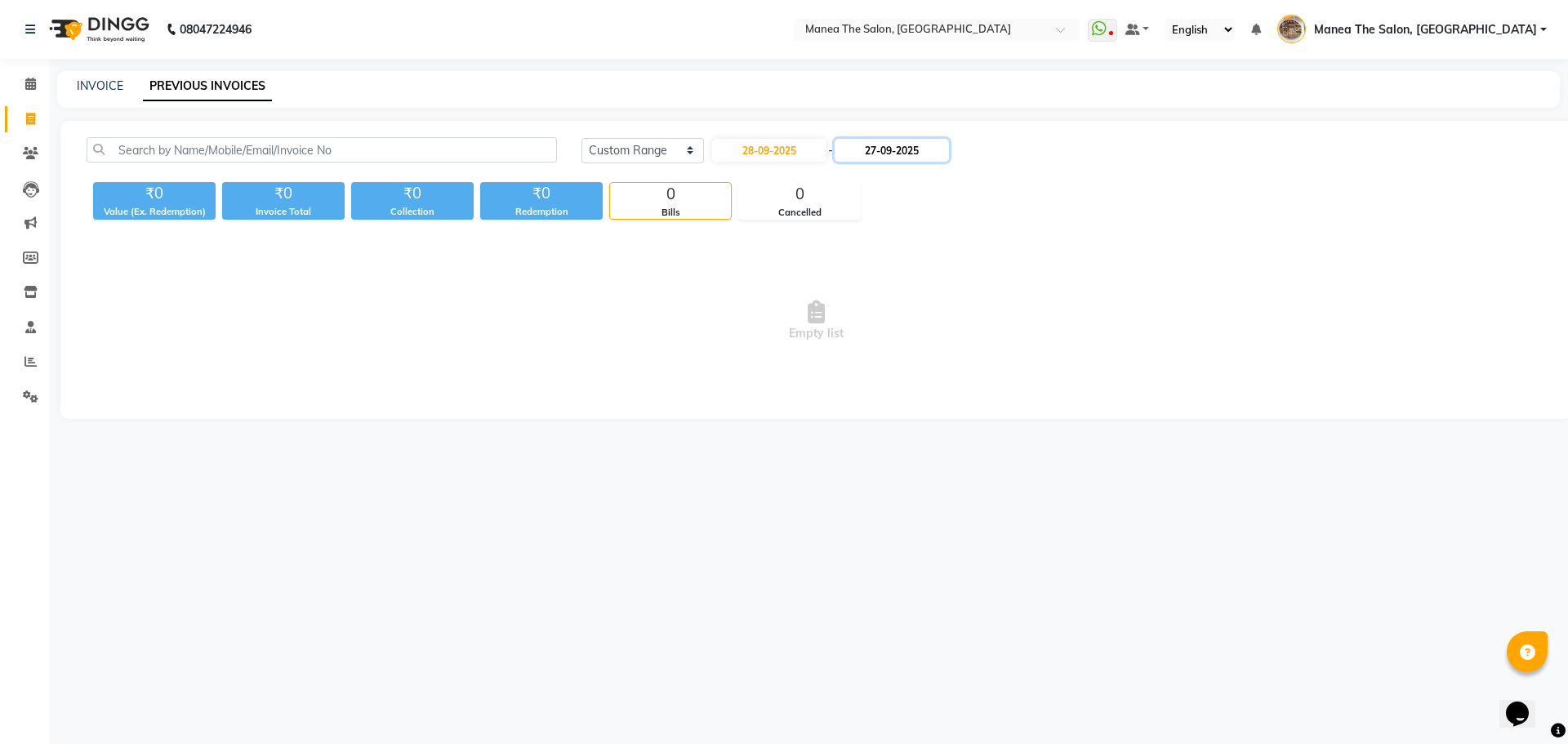
click at [903, 156] on input "27-09-2025" at bounding box center [891, 150] width 114 height 23
click at [1013, 316] on div "28" at bounding box center [1019, 312] width 26 height 26
type input "28-09-2025"
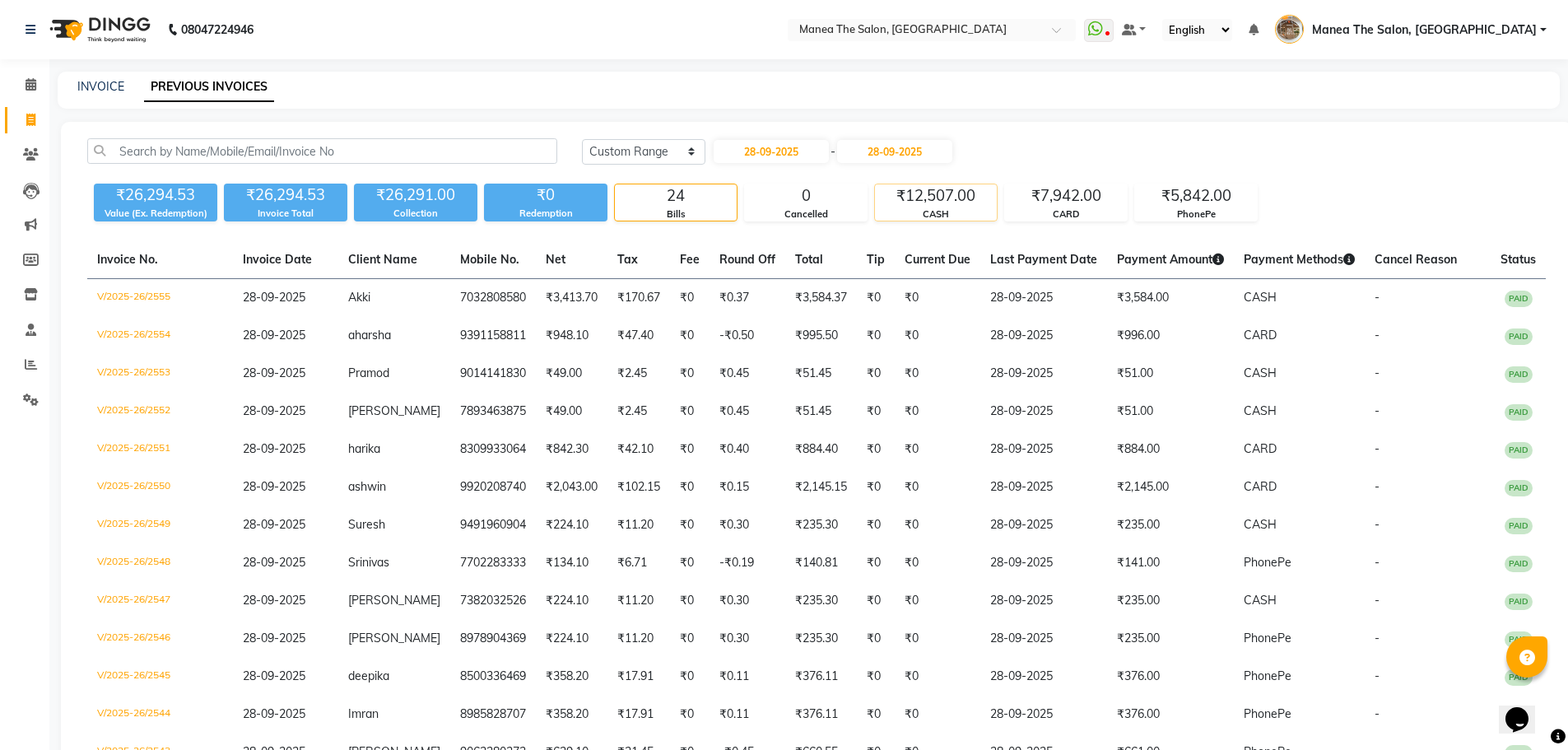
click at [937, 204] on div "₹12,507.00" at bounding box center [935, 195] width 121 height 23
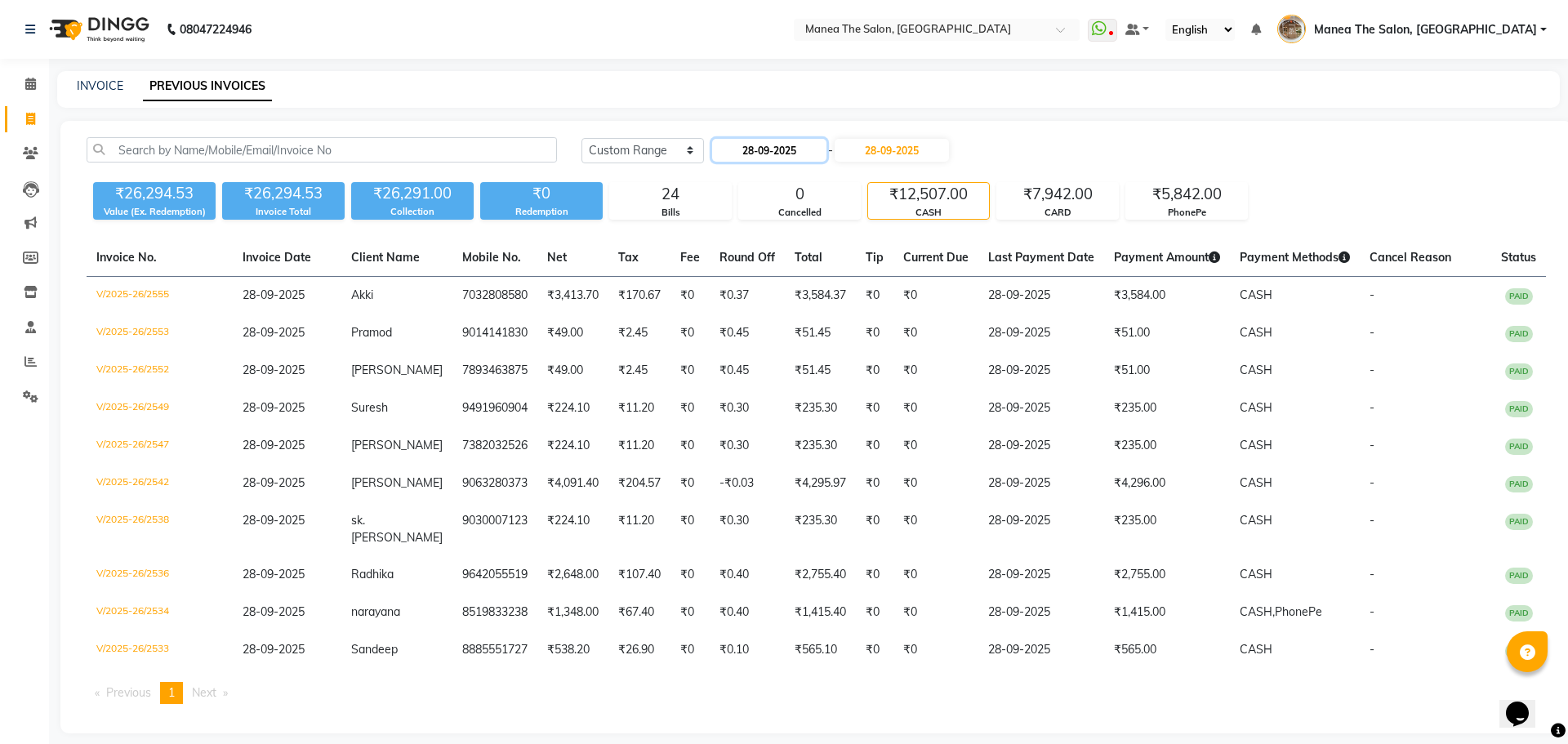
click at [807, 155] on input "28-09-2025" at bounding box center [769, 150] width 114 height 23
select select "9"
select select "2025"
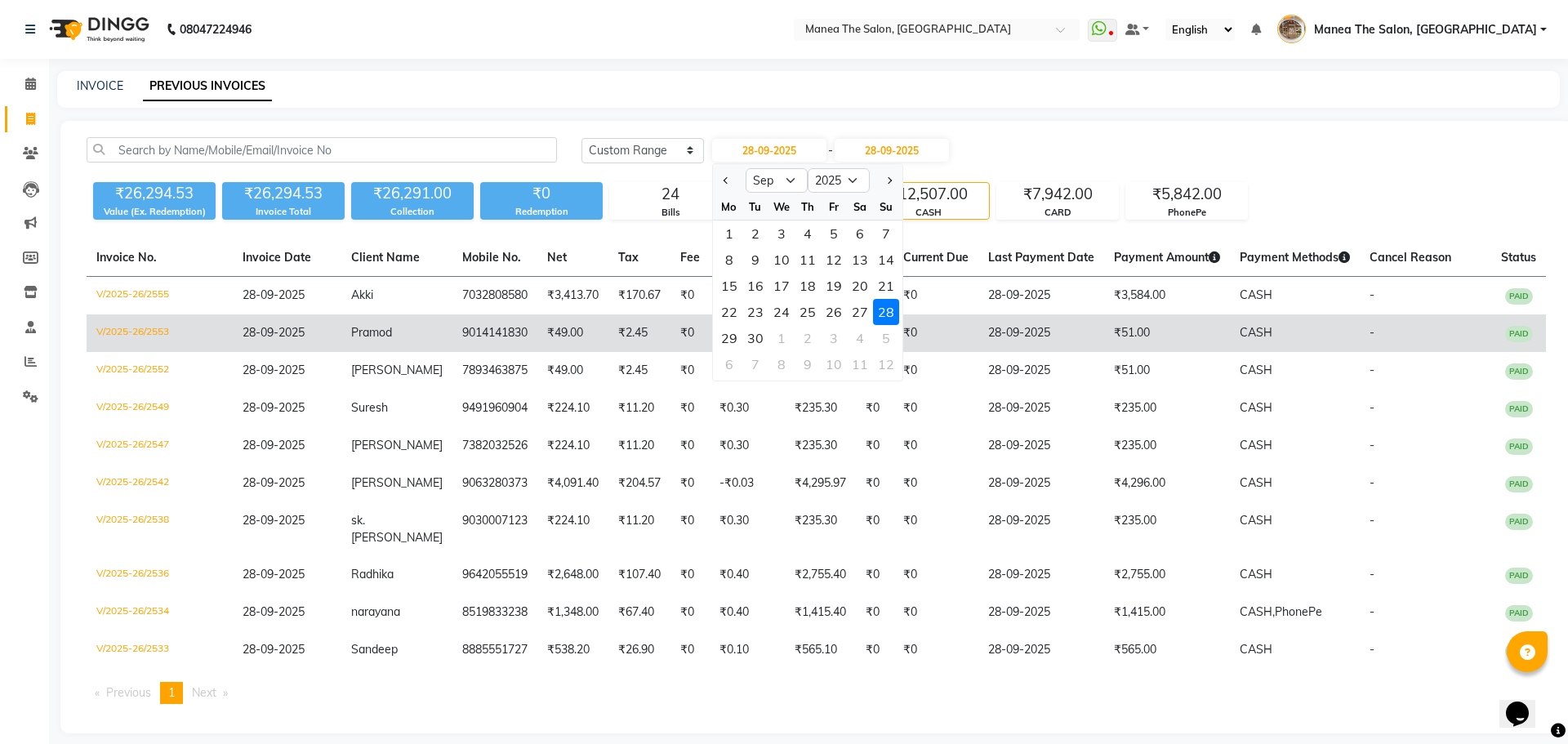
drag, startPoint x: 732, startPoint y: 337, endPoint x: 744, endPoint y: 321, distance: 20.0
click at [733, 337] on div "29" at bounding box center [729, 338] width 26 height 26
type input "29-09-2025"
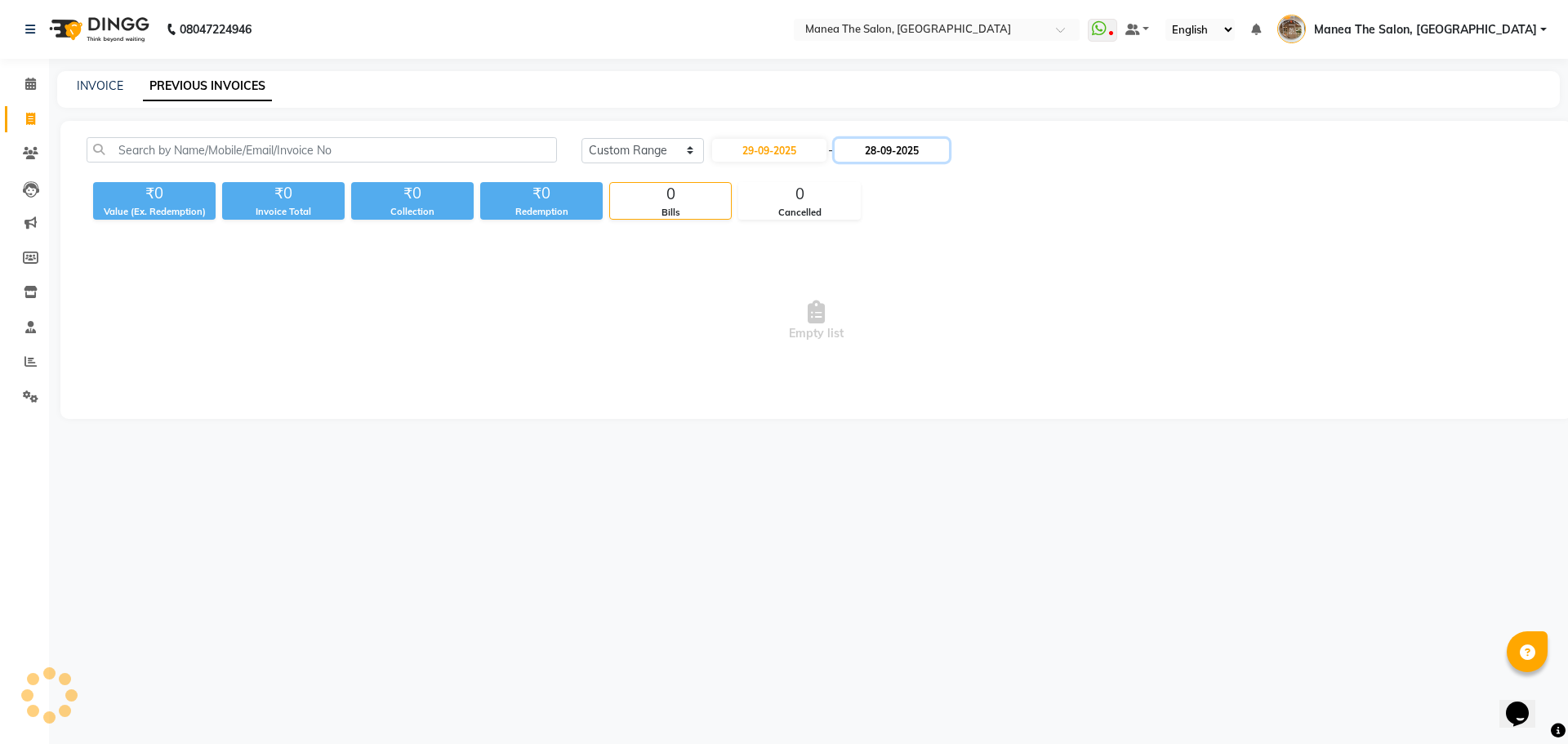
click at [911, 142] on input "28-09-2025" at bounding box center [891, 150] width 114 height 23
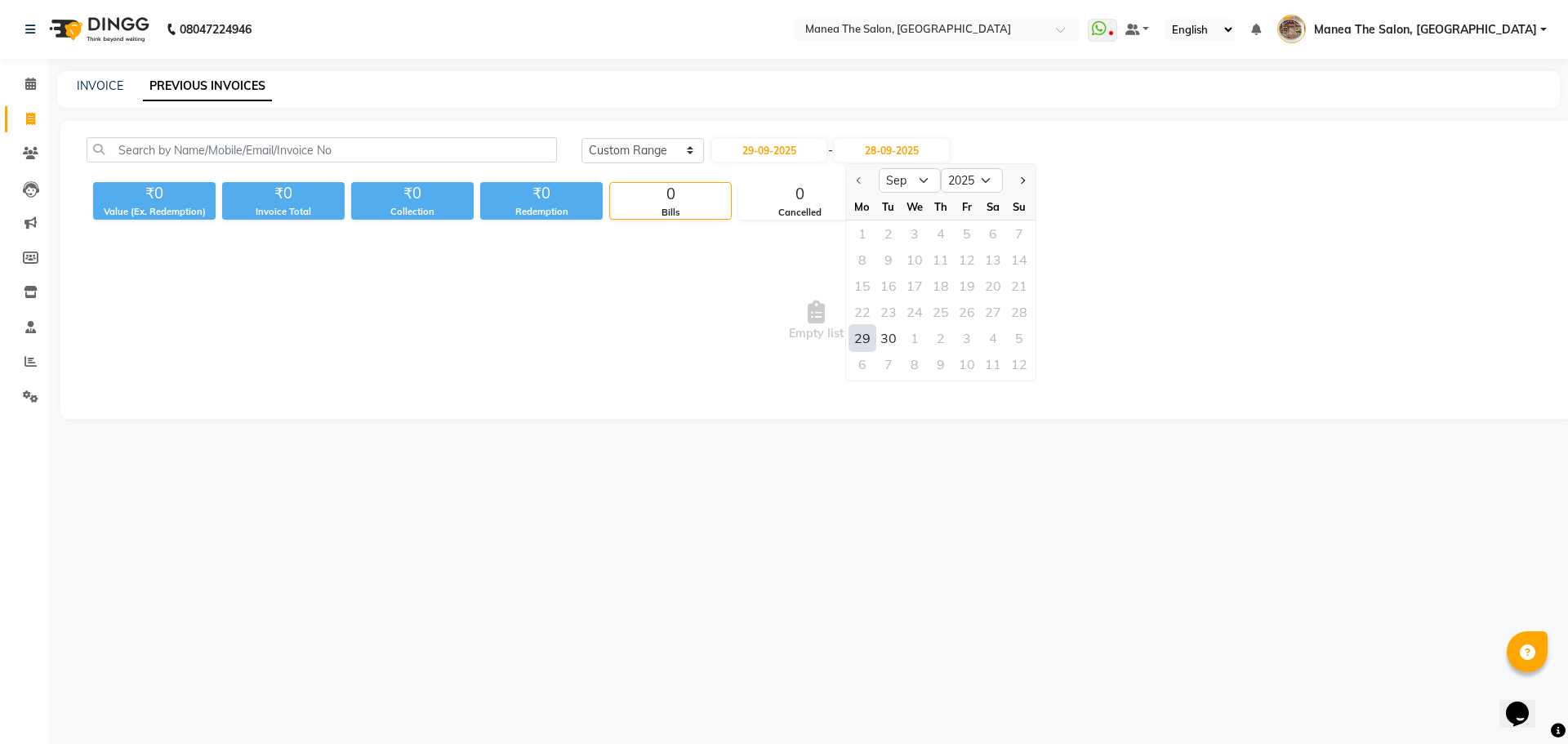
click at [850, 341] on div "29" at bounding box center [863, 338] width 26 height 26
type input "29-09-2025"
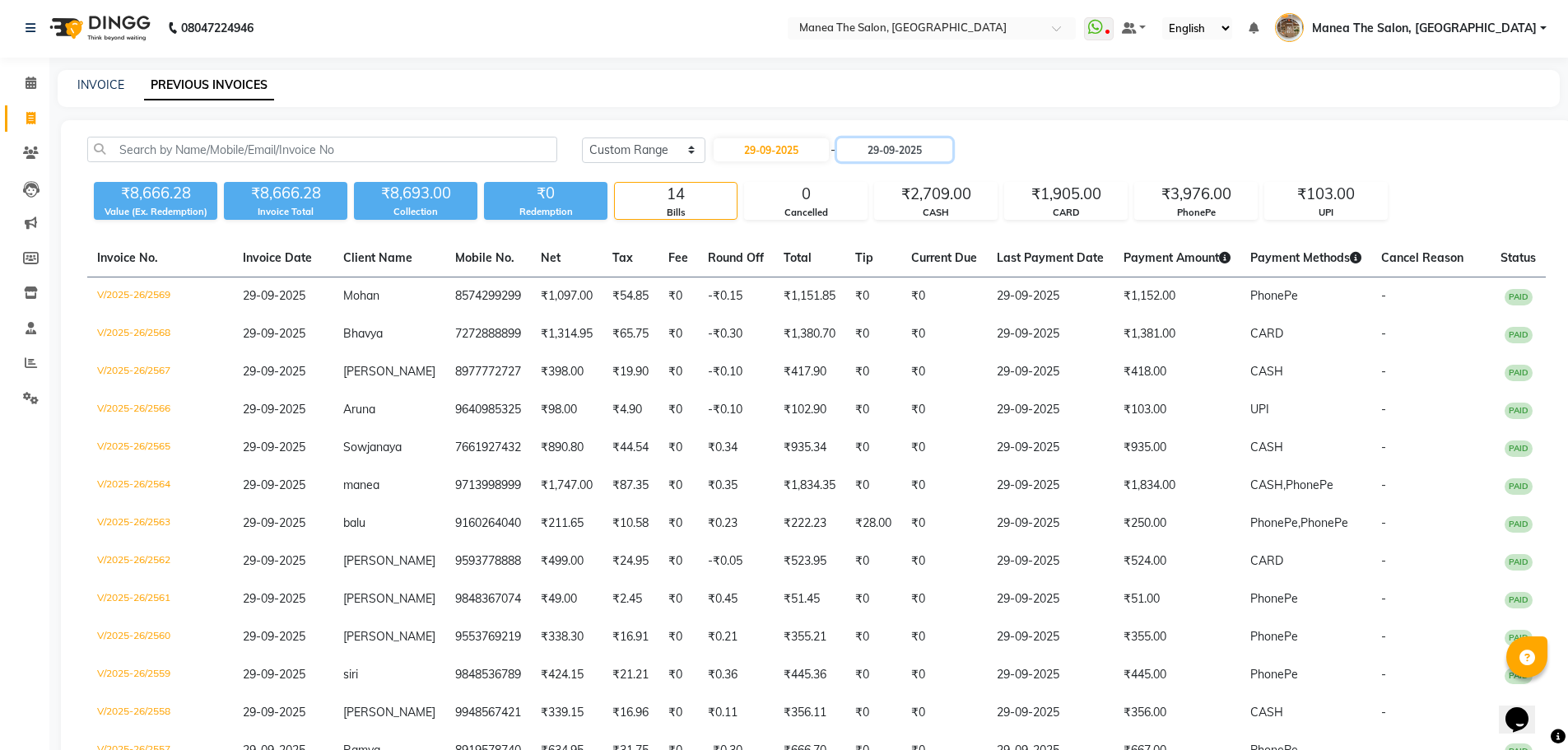
scroll to position [1, 0]
drag, startPoint x: 729, startPoint y: 163, endPoint x: 756, endPoint y: 155, distance: 28.2
click at [731, 163] on div "29-09-2025 - 29-09-2025" at bounding box center [833, 151] width 242 height 27
click at [756, 155] on input "29-09-2025" at bounding box center [770, 151] width 115 height 23
select select "9"
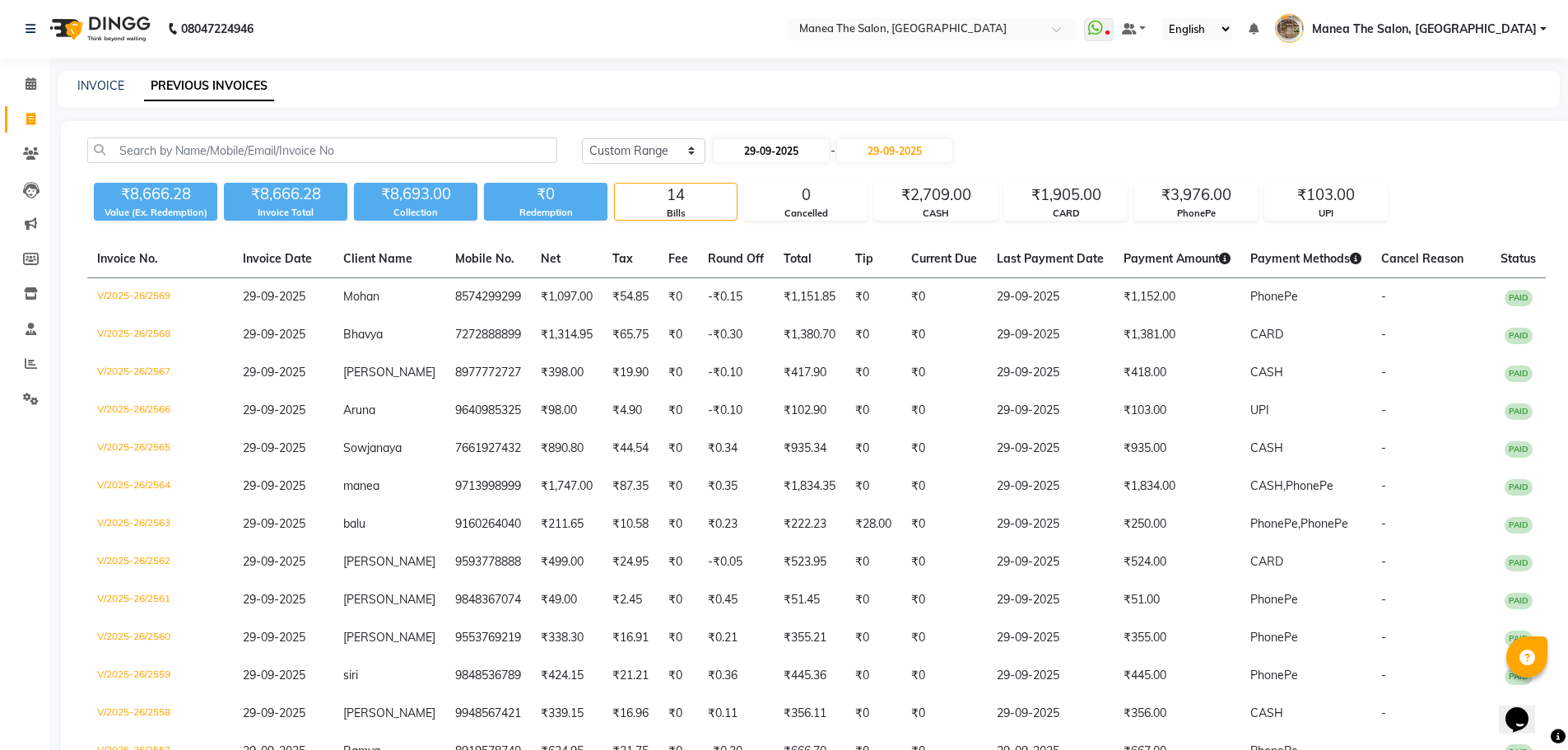
select select "2025"
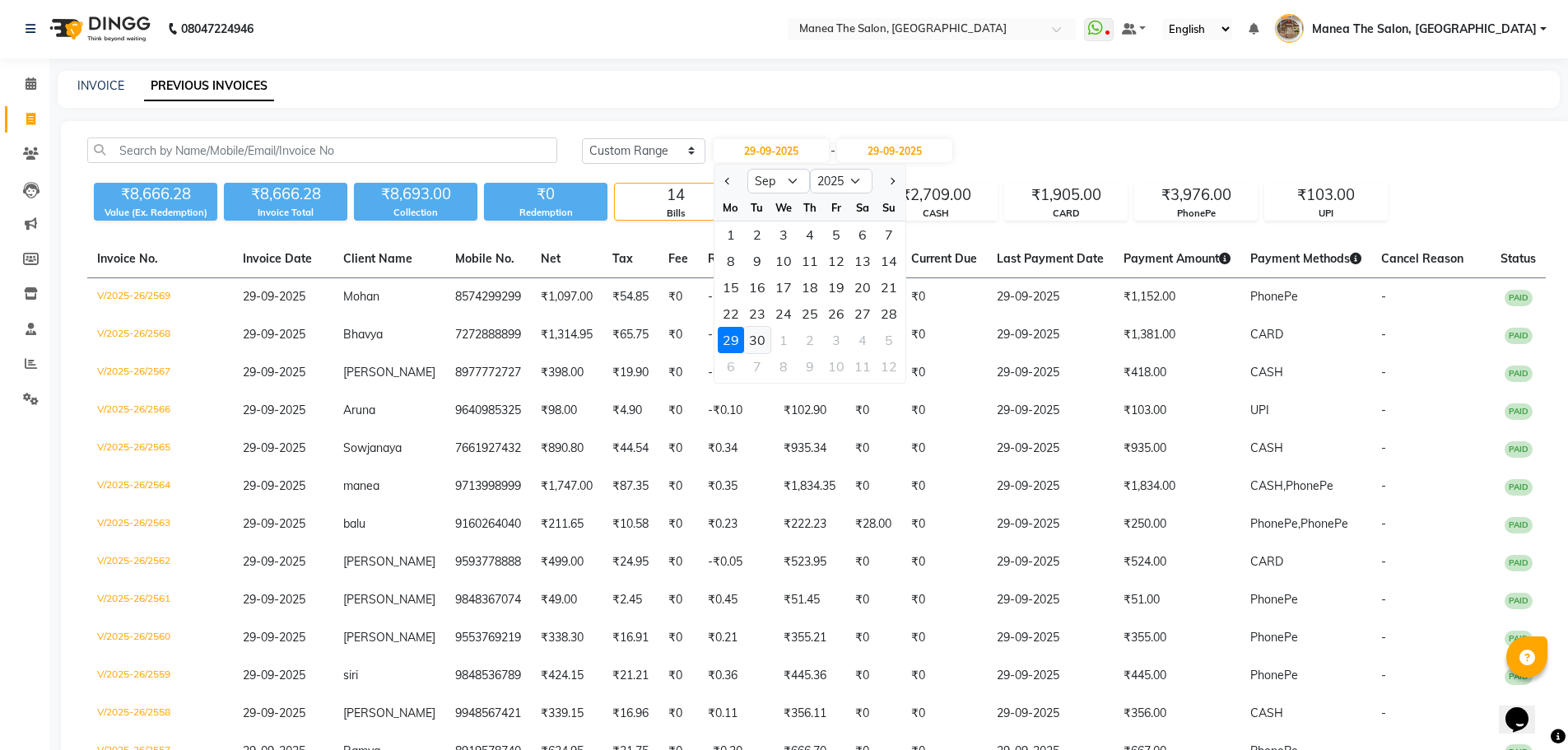
click at [756, 327] on div "30" at bounding box center [757, 340] width 27 height 27
type input "30-09-2025"
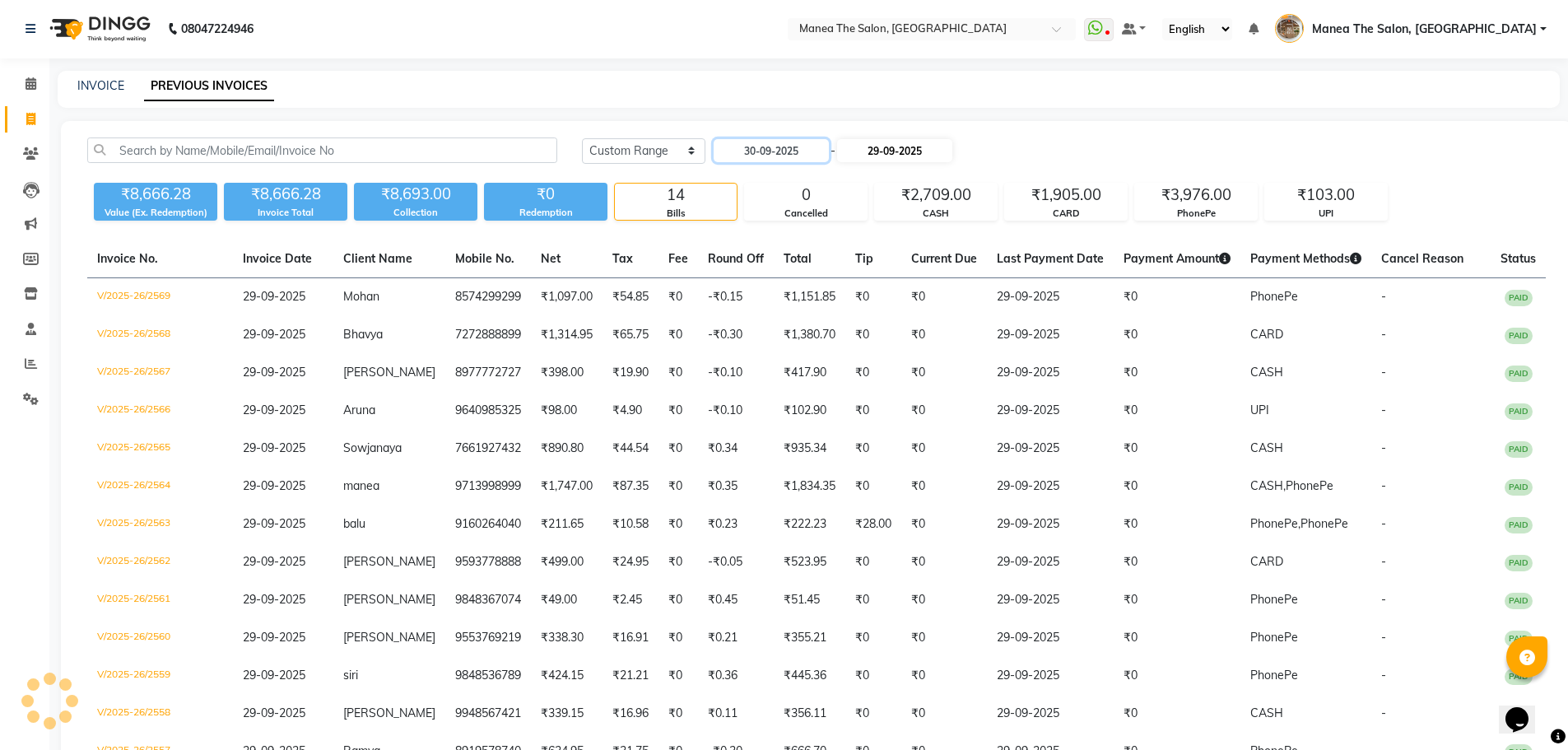
scroll to position [0, 0]
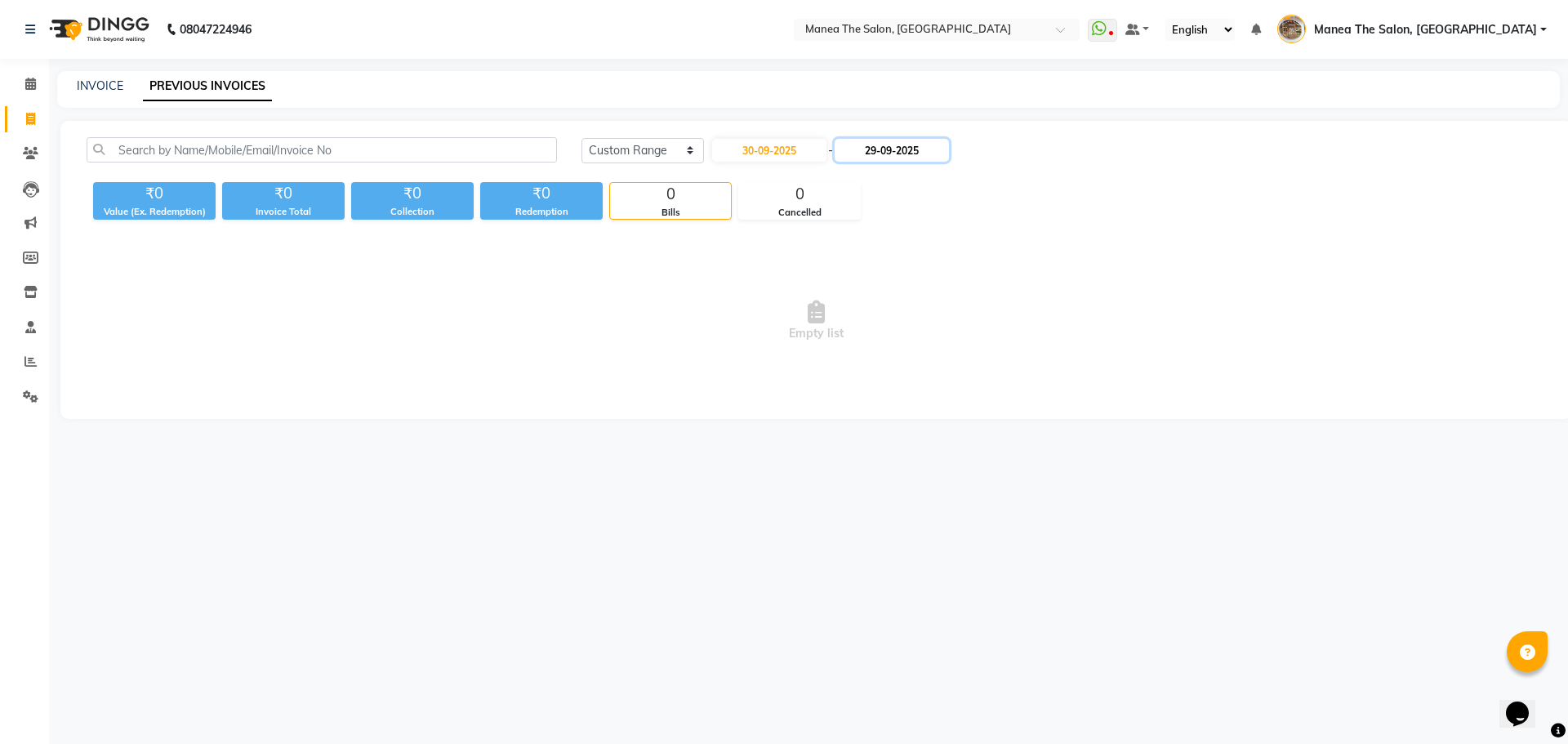
click at [899, 157] on input "29-09-2025" at bounding box center [891, 150] width 114 height 23
click at [894, 334] on div "30" at bounding box center [888, 338] width 26 height 26
type input "30-09-2025"
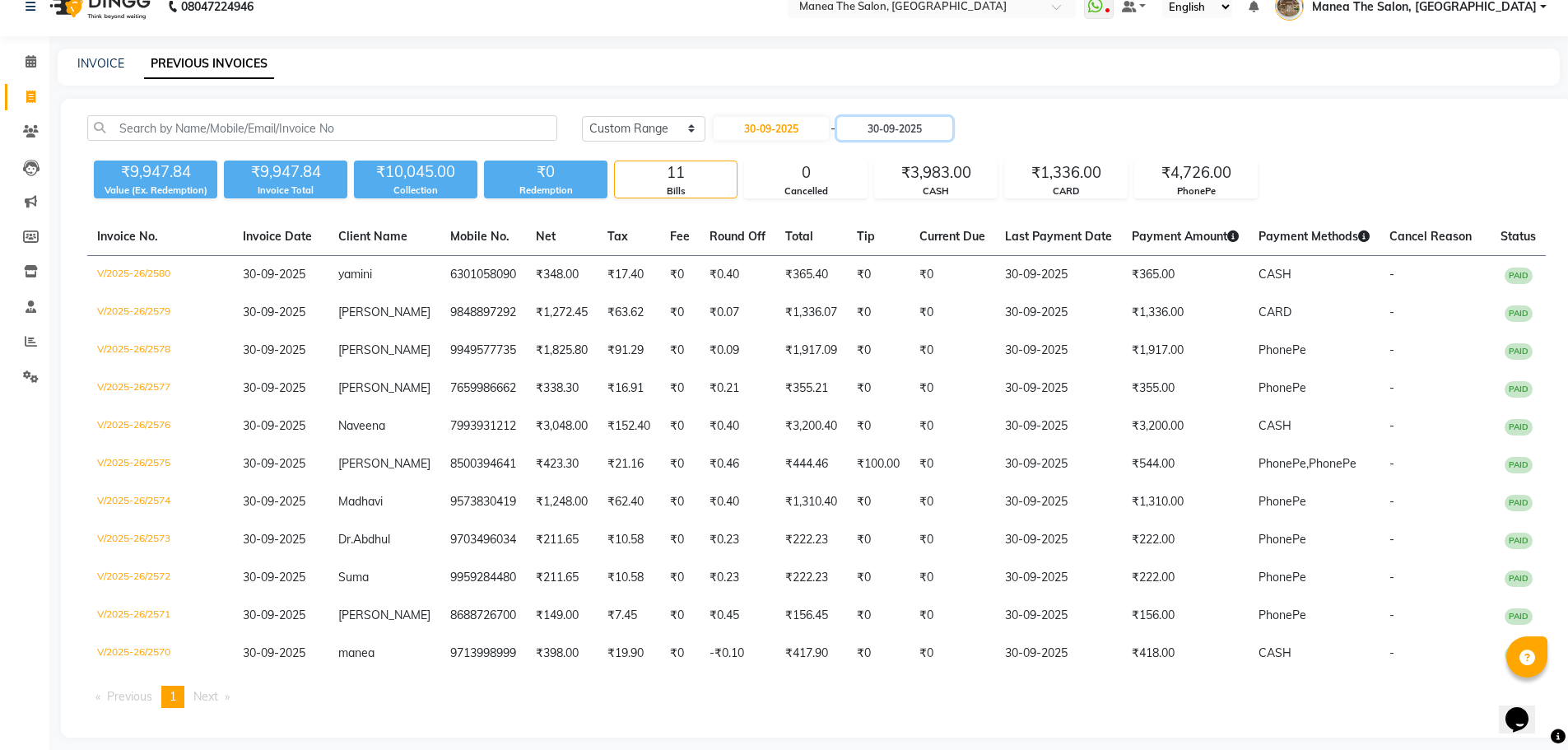
scroll to position [35, 0]
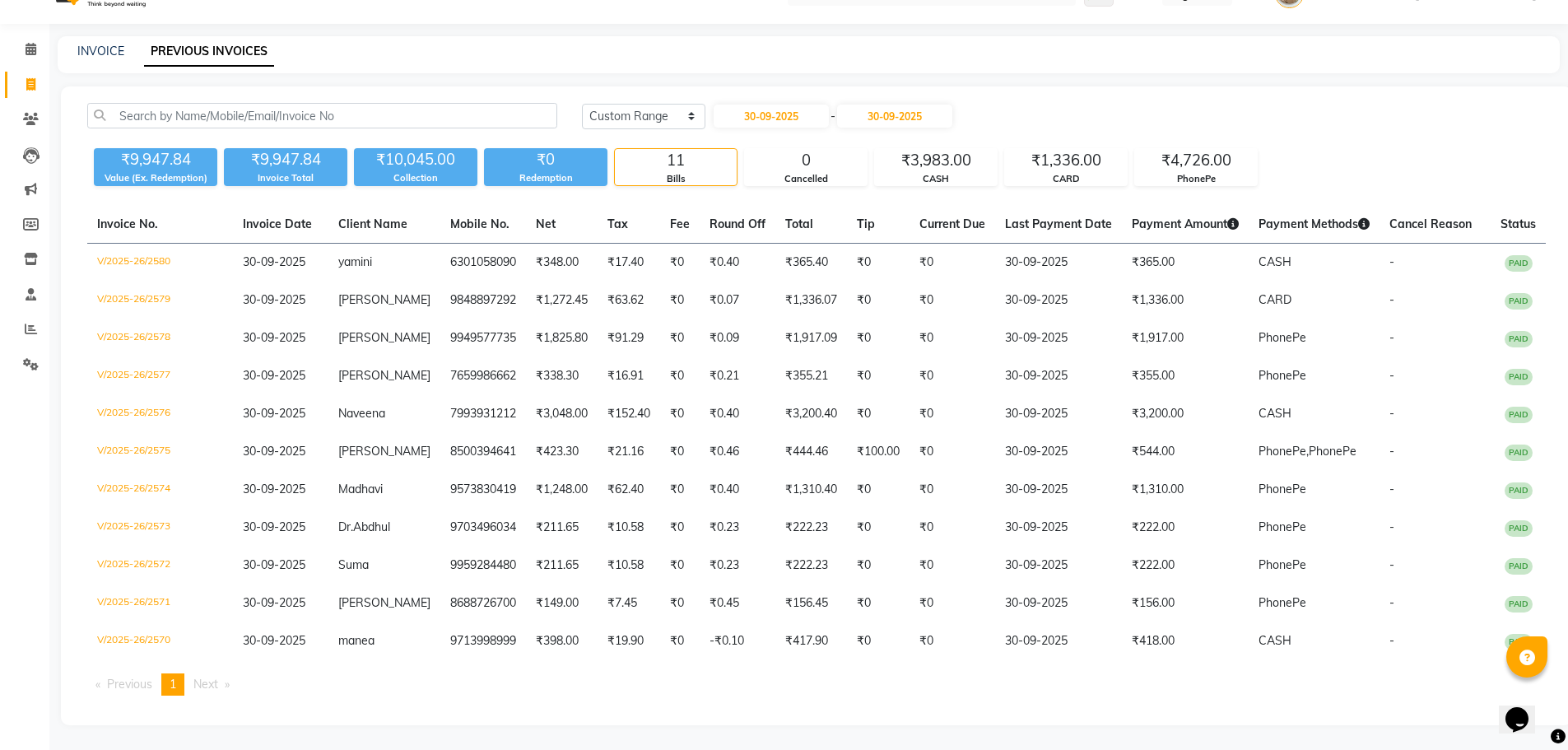
click at [784, 103] on div "30-09-2025 - 30-09-2025" at bounding box center [833, 116] width 242 height 27
click at [783, 109] on input "30-09-2025" at bounding box center [770, 116] width 115 height 23
select select "9"
select select "2025"
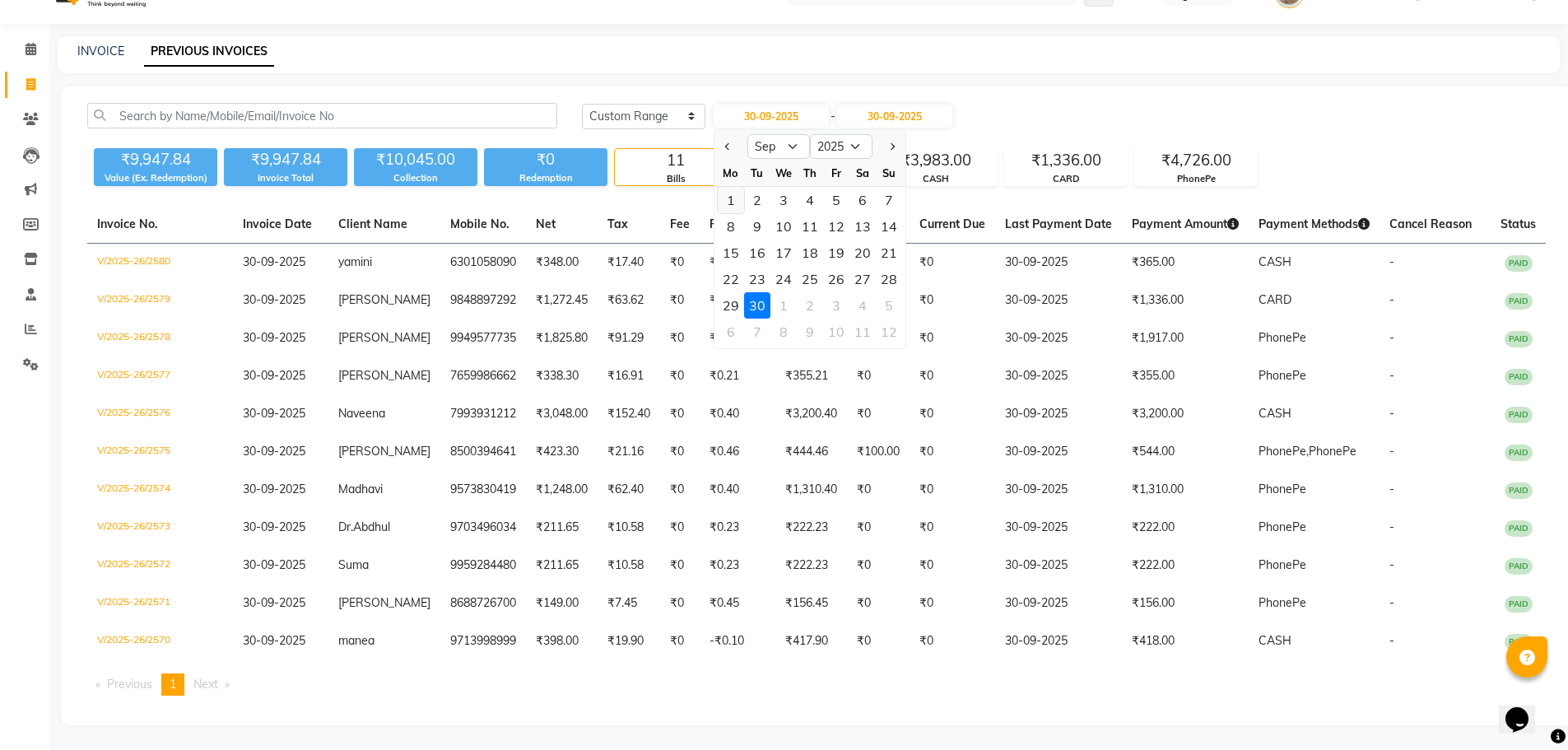
click at [738, 197] on div "1" at bounding box center [731, 200] width 27 height 27
type input "01-09-2025"
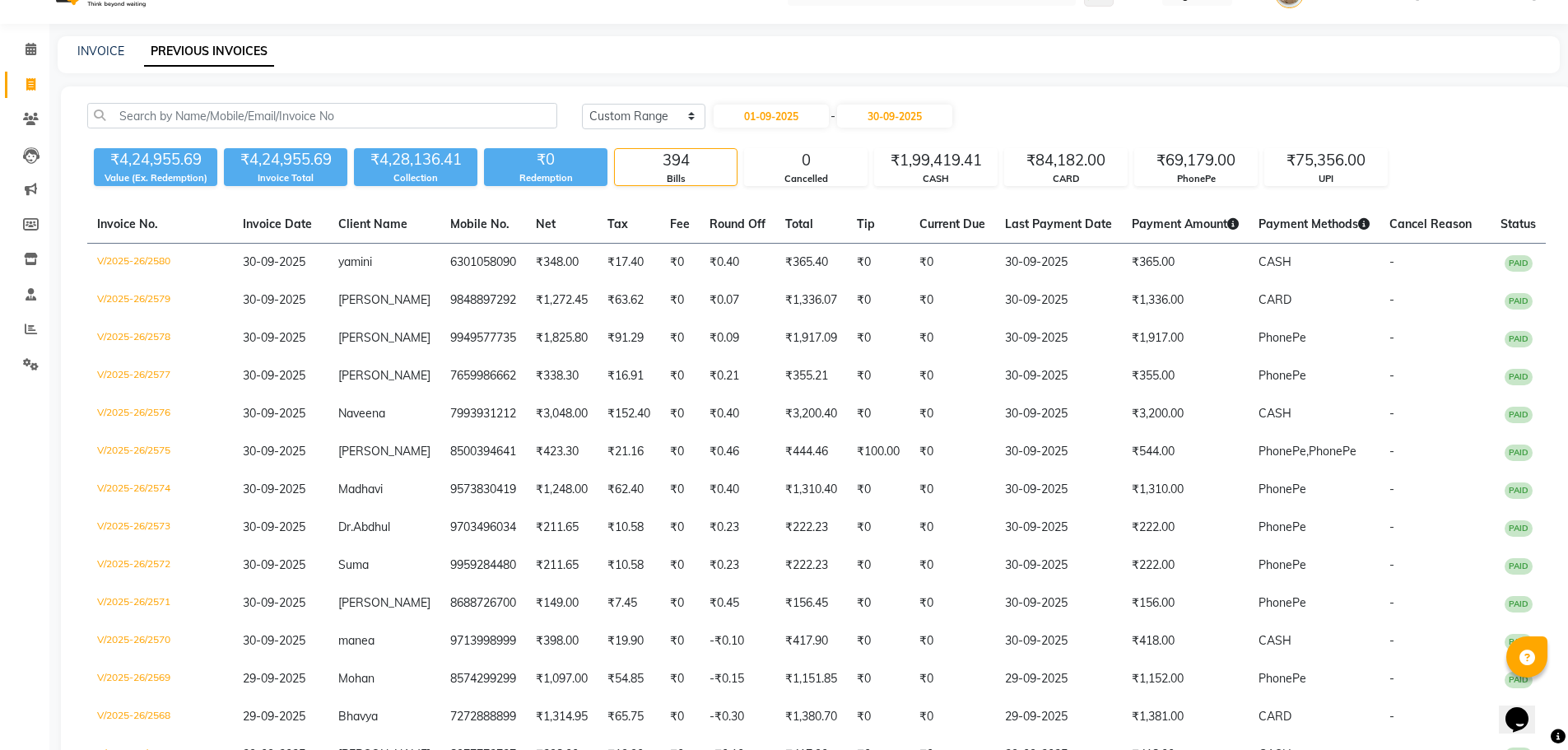
click at [928, 157] on div "₹1,99,419.41" at bounding box center [935, 160] width 121 height 23
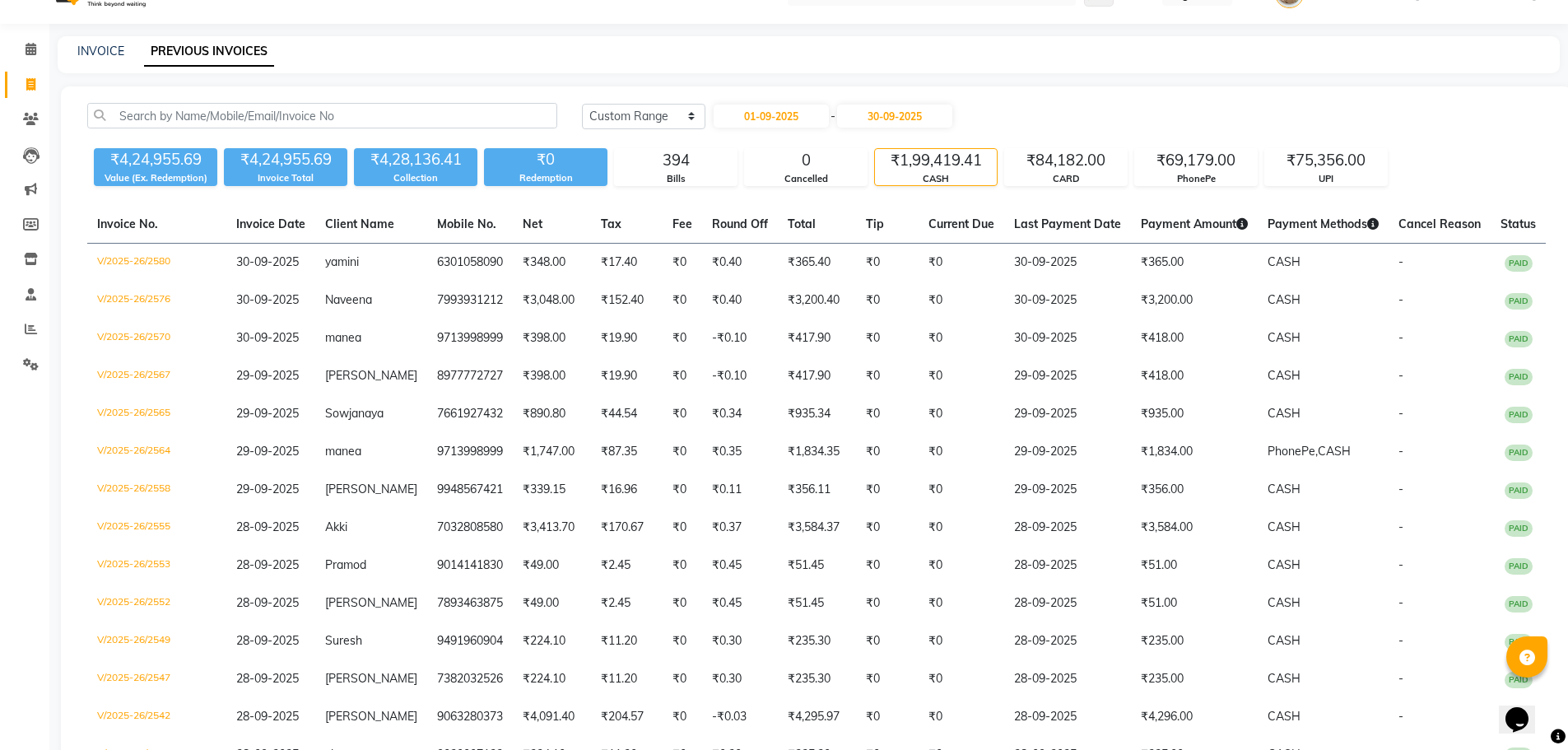
click at [913, 153] on div "₹1,99,419.41" at bounding box center [935, 160] width 121 height 23
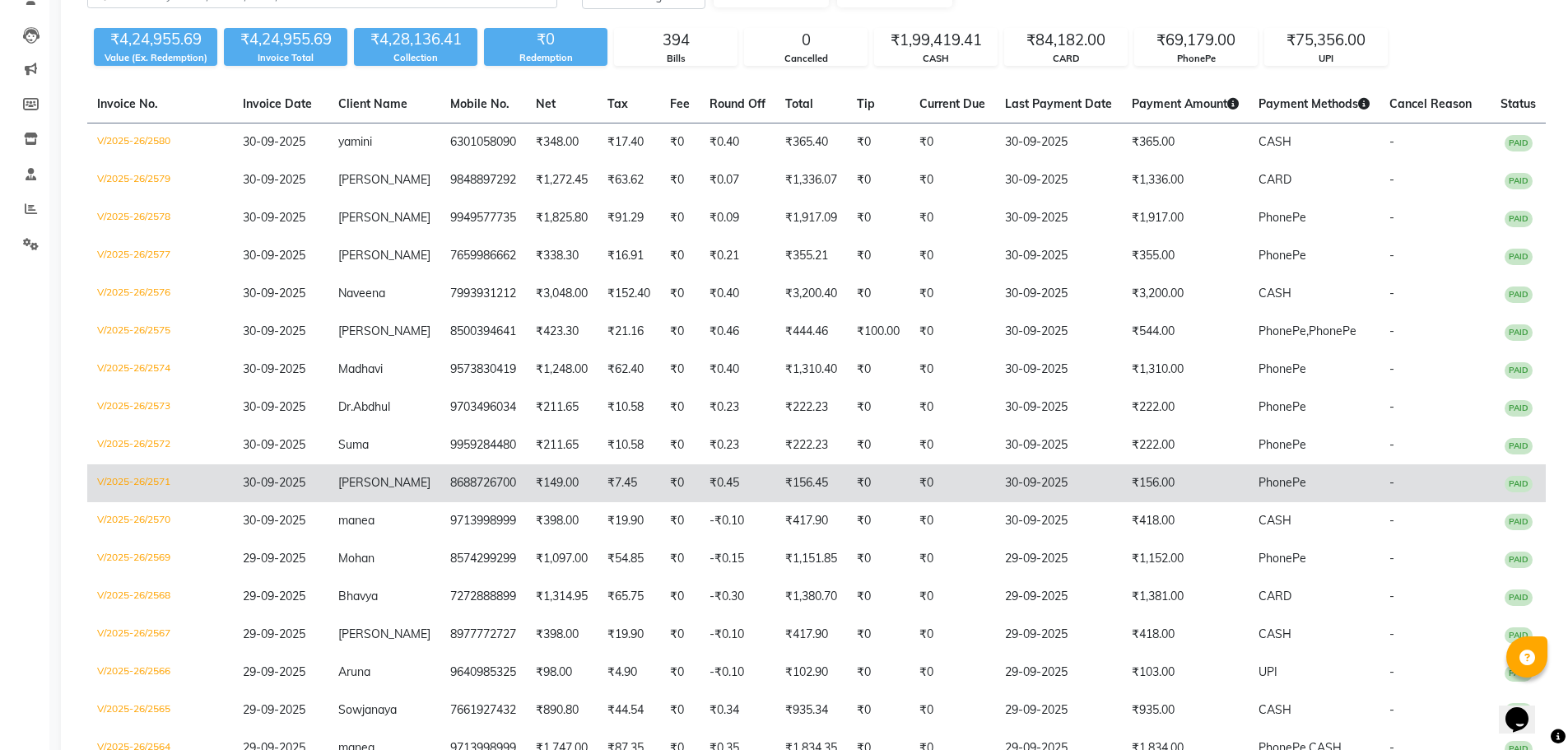
scroll to position [0, 0]
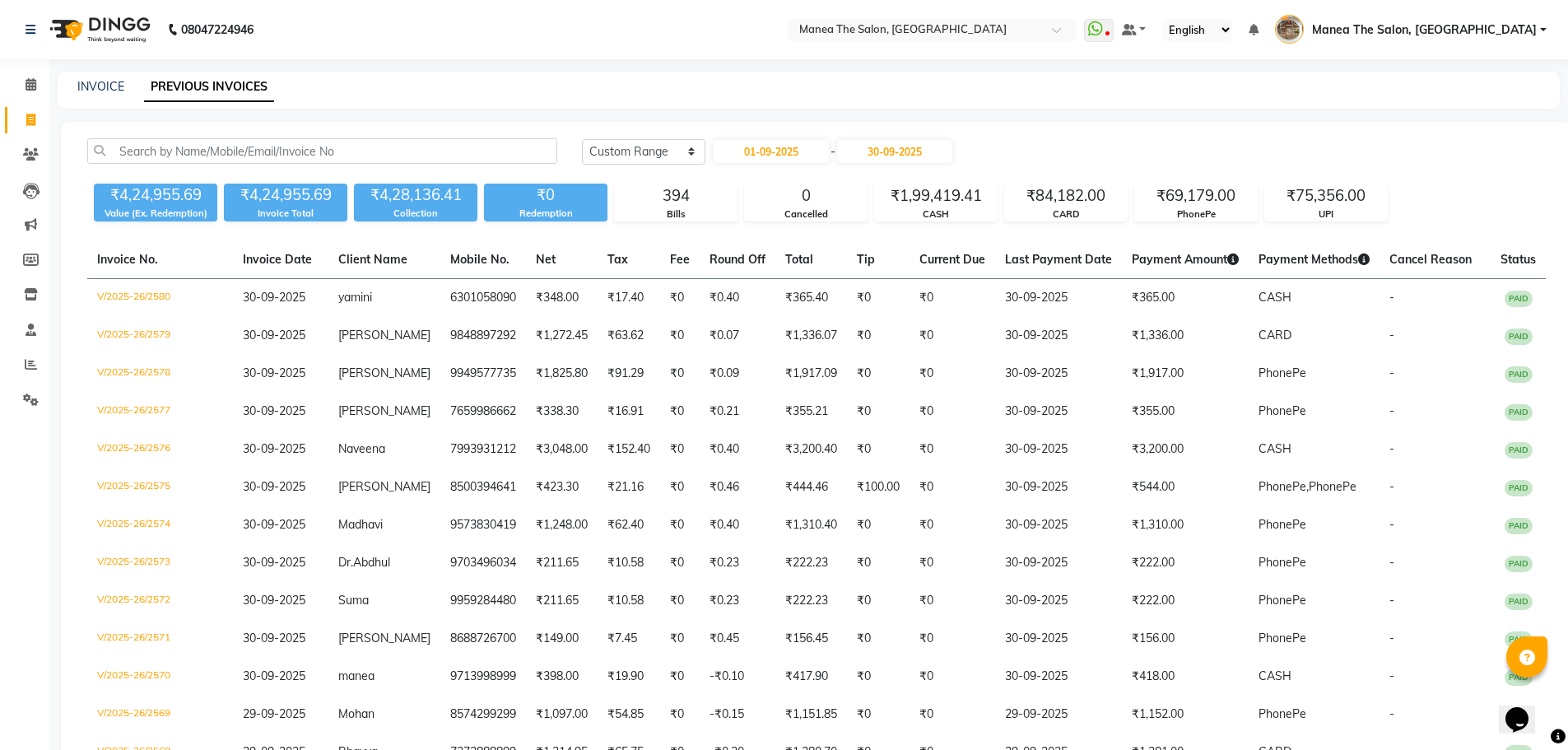
click at [1051, 139] on div "Today Yesterday Custom Range 01-09-2025 - 30-09-2025" at bounding box center [1064, 152] width 964 height 27
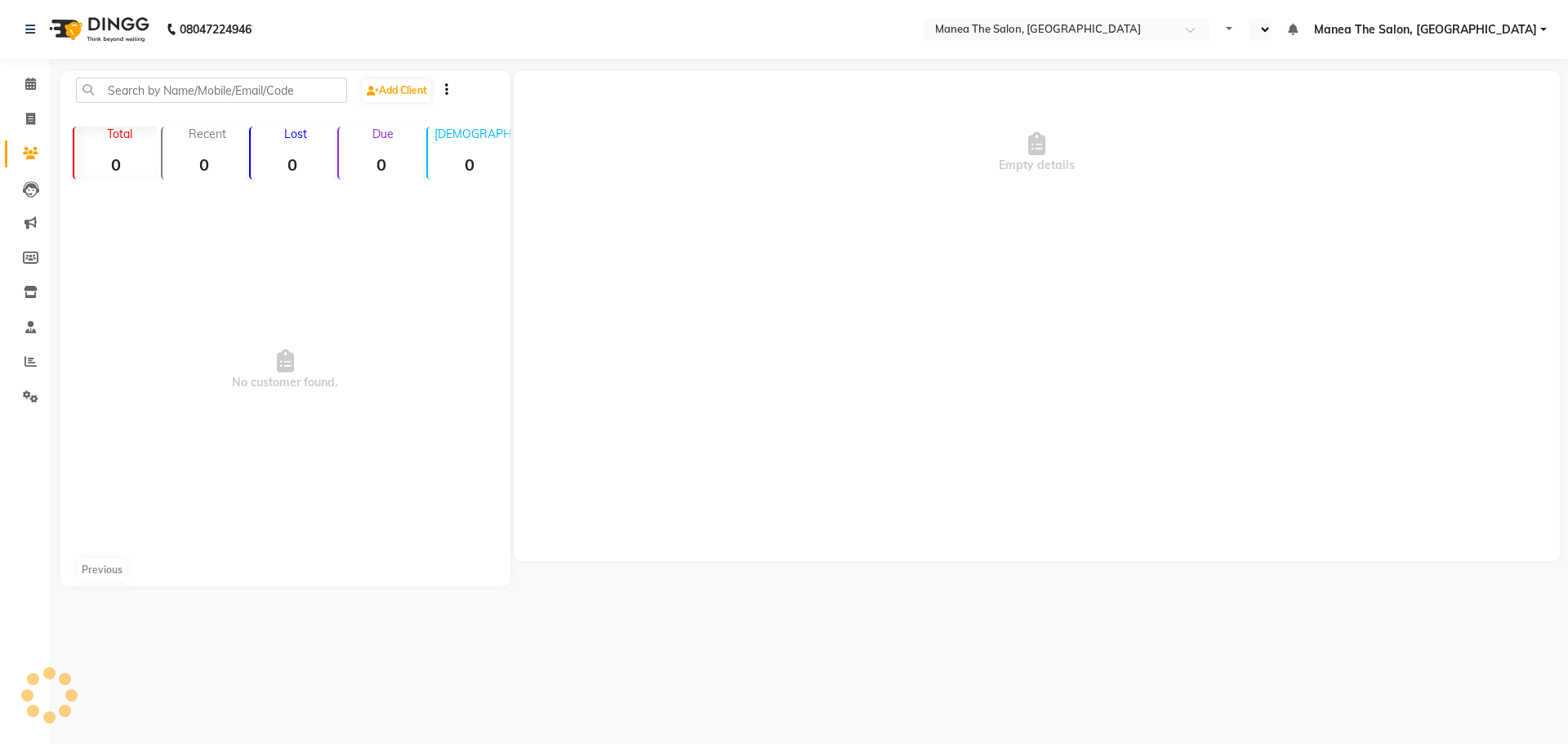
select select "en"
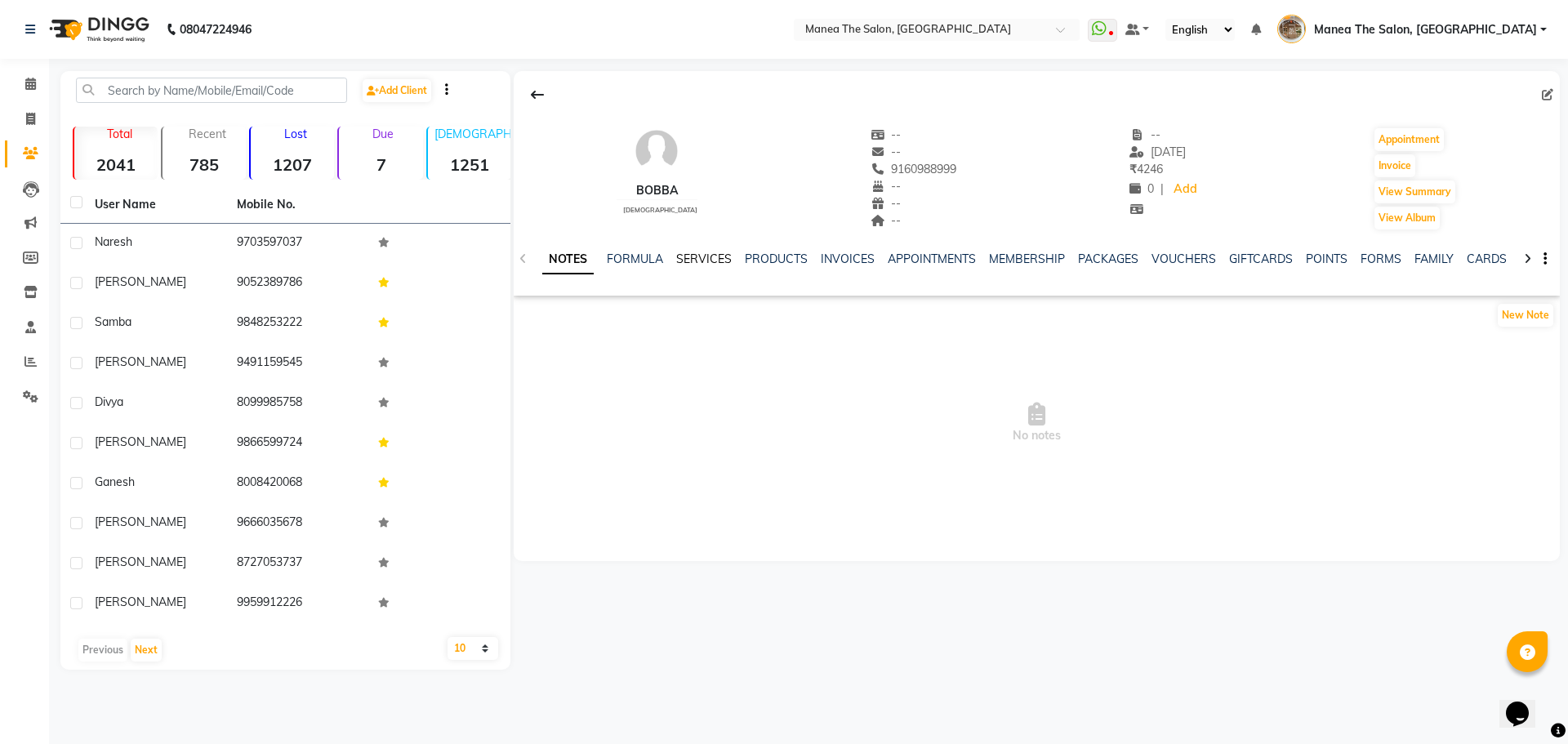
click at [703, 264] on link "SERVICES" at bounding box center [704, 259] width 56 height 15
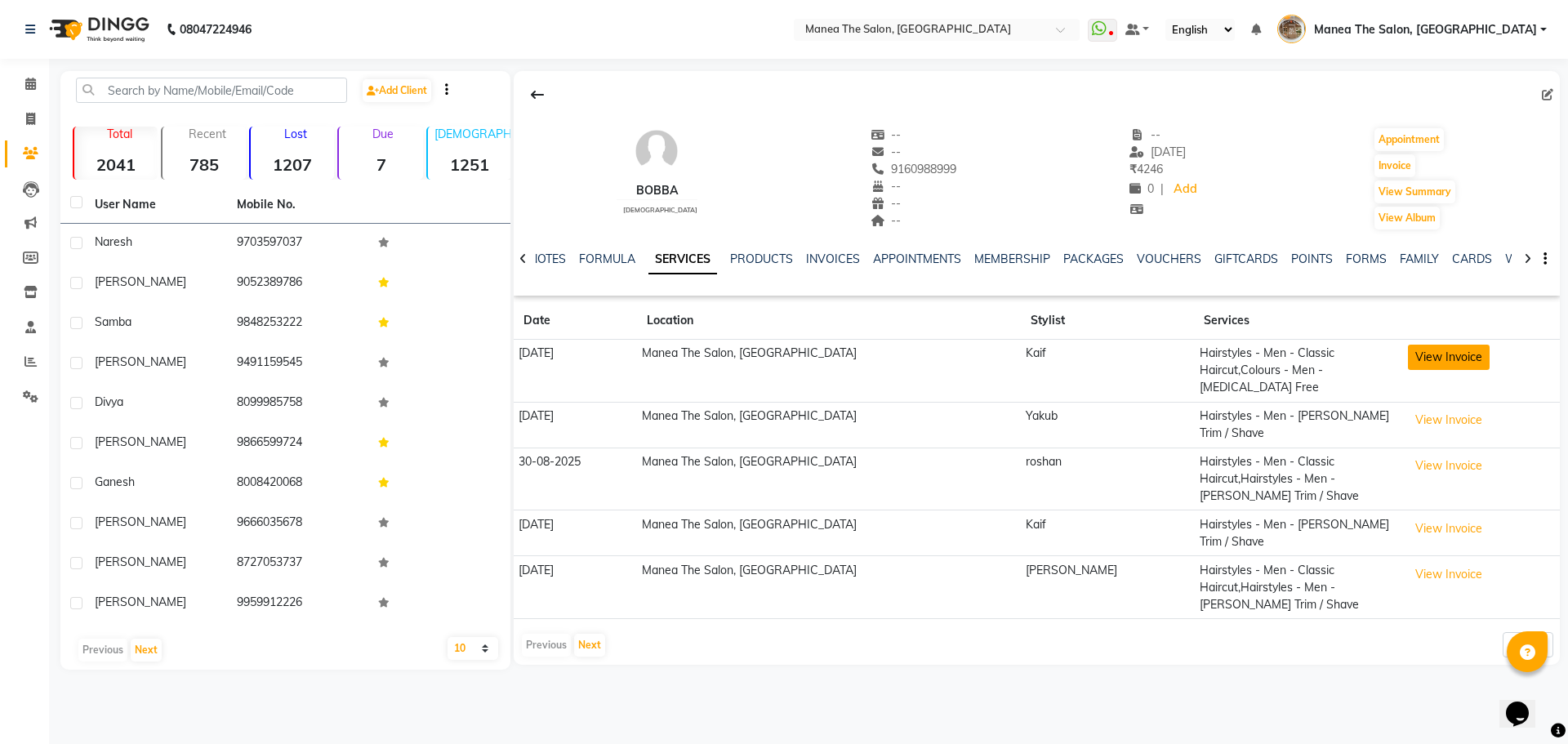
click at [1443, 355] on button "View Invoice" at bounding box center [1448, 356] width 82 height 25
click at [1419, 356] on button "View Invoice" at bounding box center [1448, 356] width 82 height 25
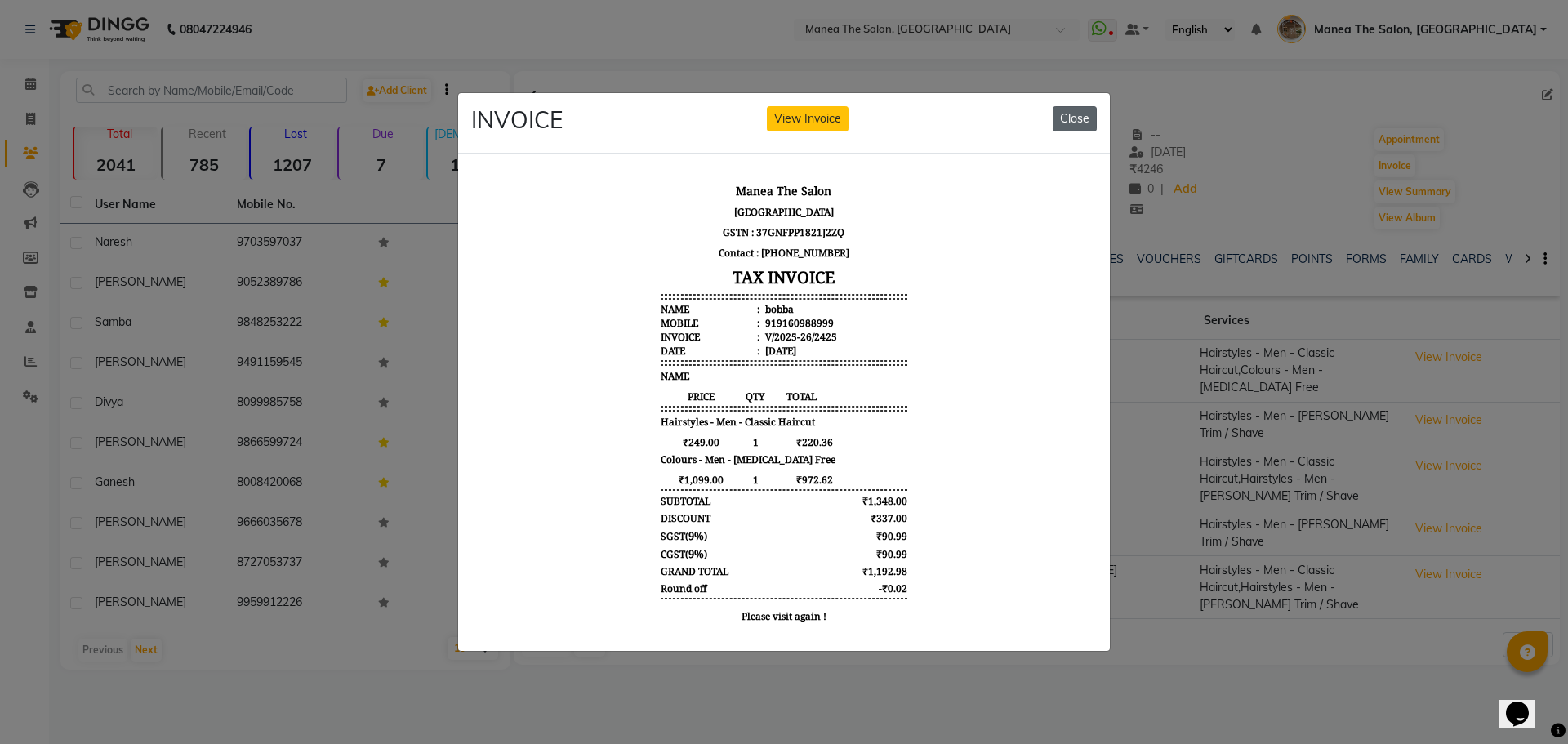
click at [1084, 113] on button "Close" at bounding box center [1075, 119] width 44 height 25
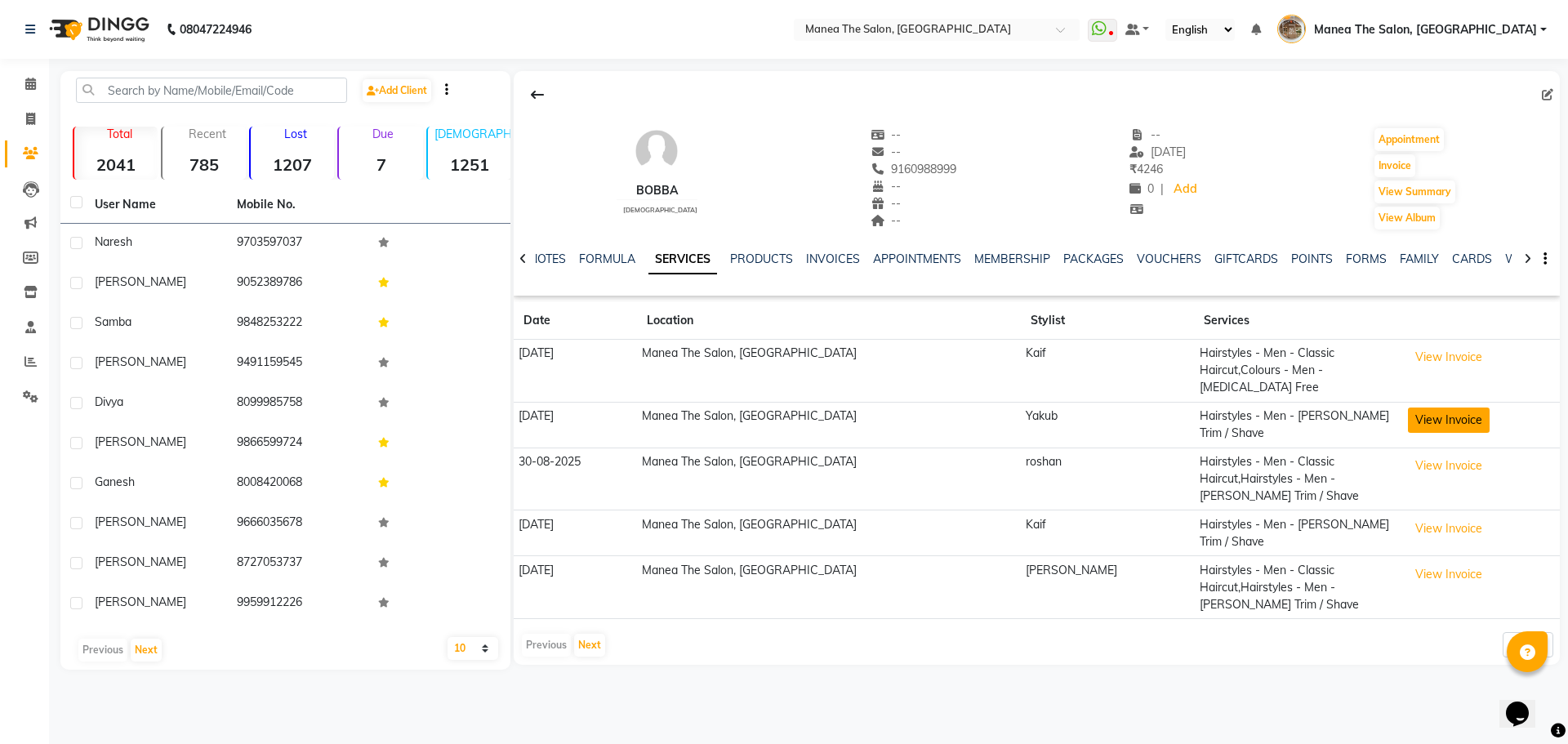
click at [1408, 407] on button "View Invoice" at bounding box center [1448, 419] width 82 height 25
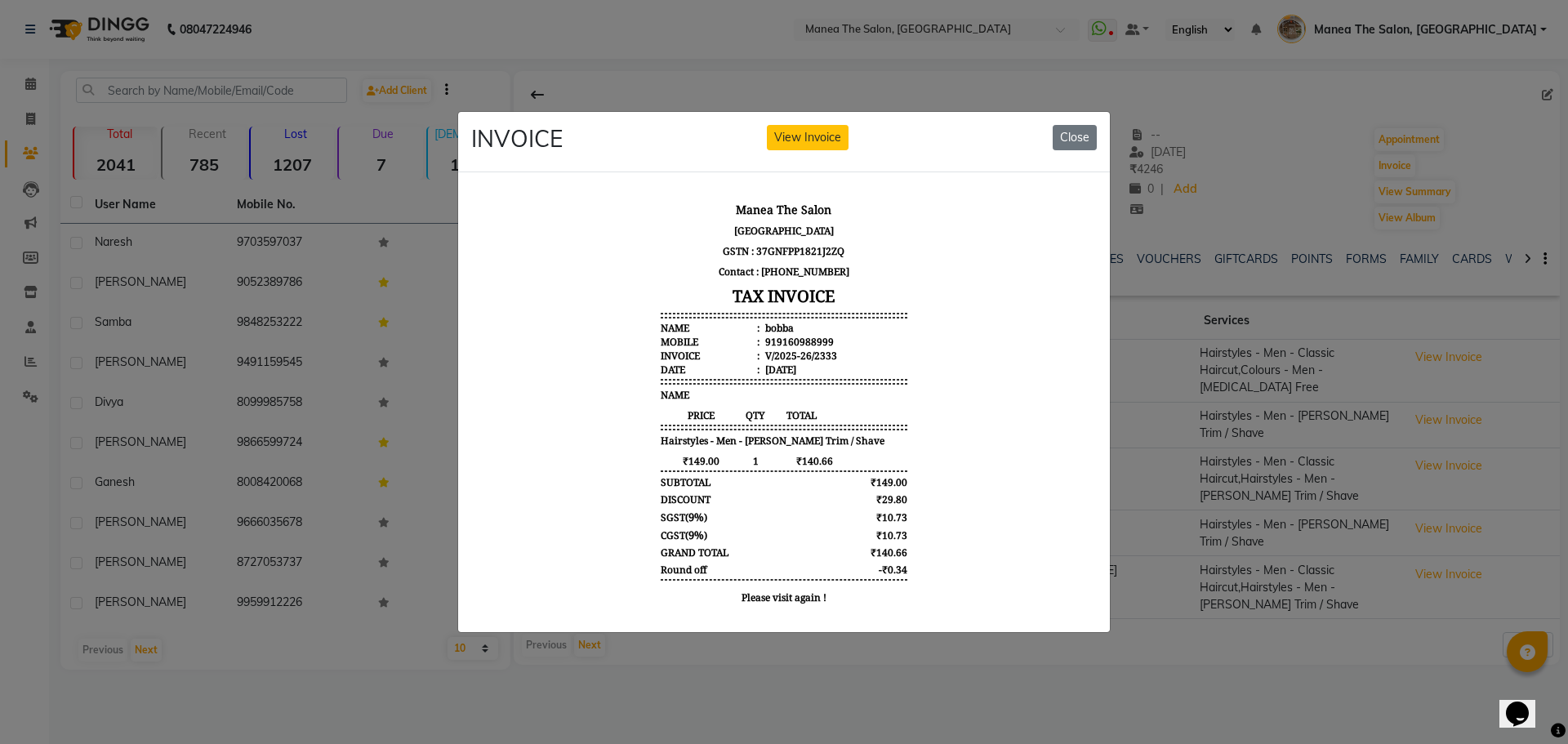
drag, startPoint x: 1303, startPoint y: 621, endPoint x: 1379, endPoint y: 487, distance: 154.1
click at [1303, 620] on ngb-modal-window "INVOICE View Invoice Close" at bounding box center [784, 372] width 1568 height 744
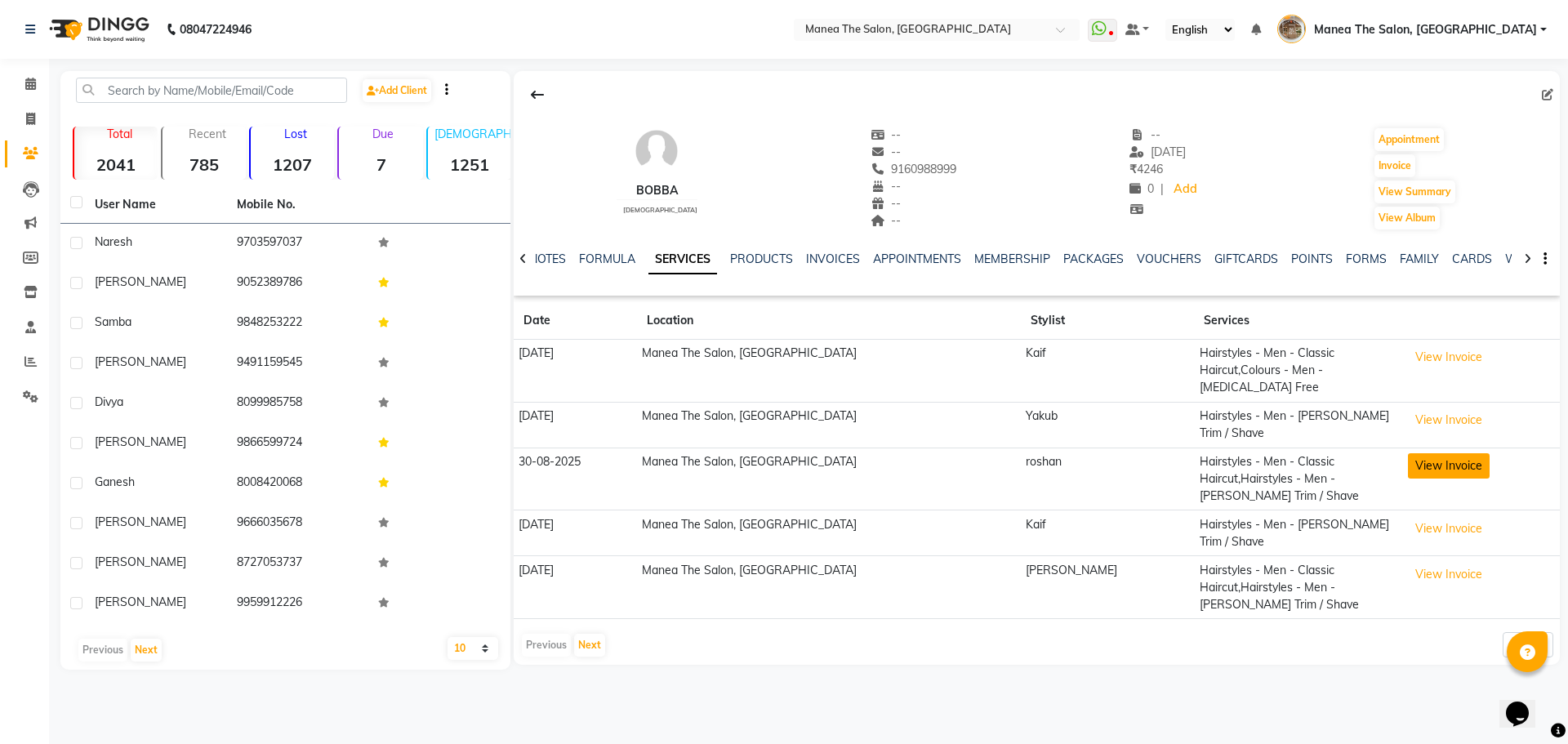
click at [1408, 453] on button "View Invoice" at bounding box center [1448, 466] width 82 height 25
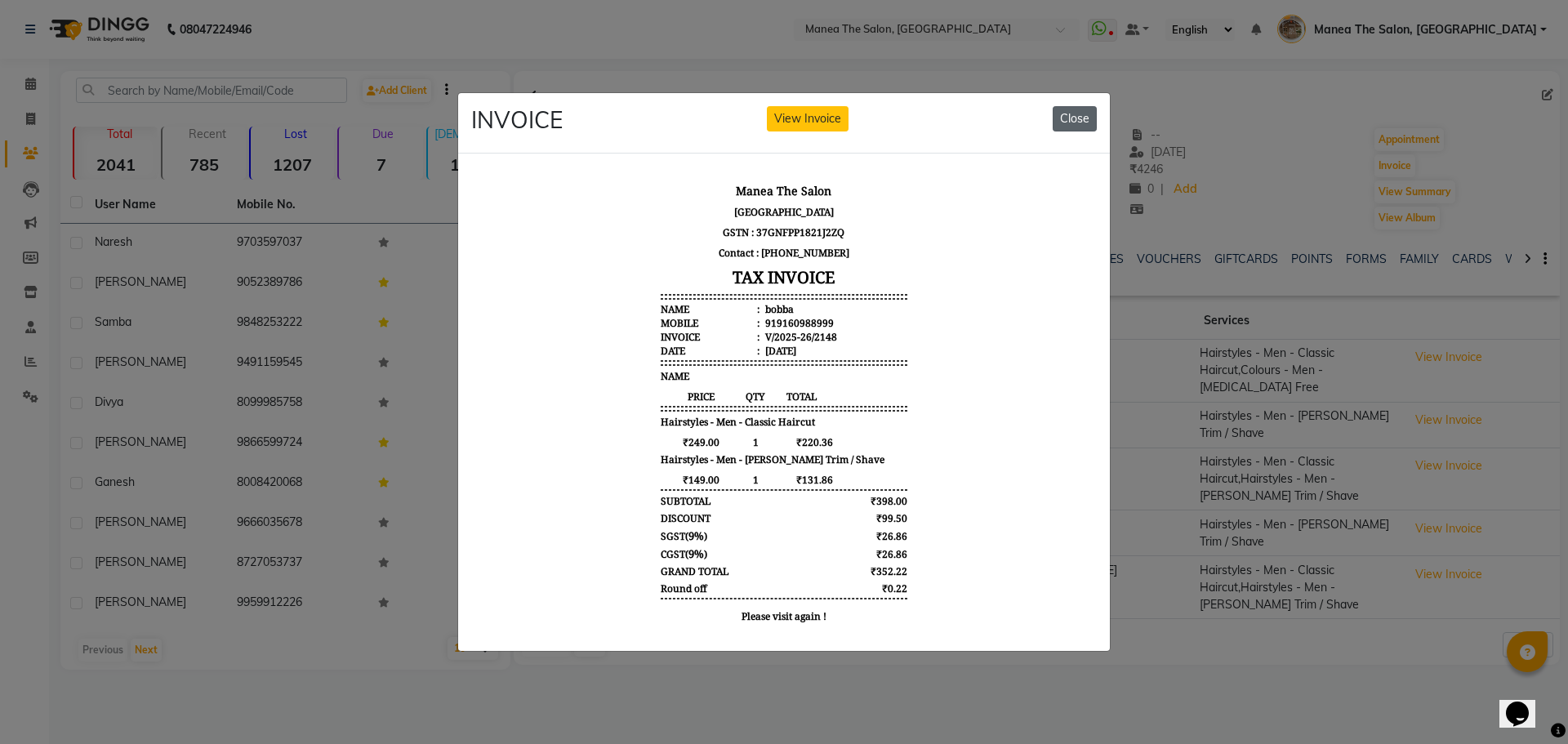
click at [1068, 109] on button "Close" at bounding box center [1075, 119] width 44 height 25
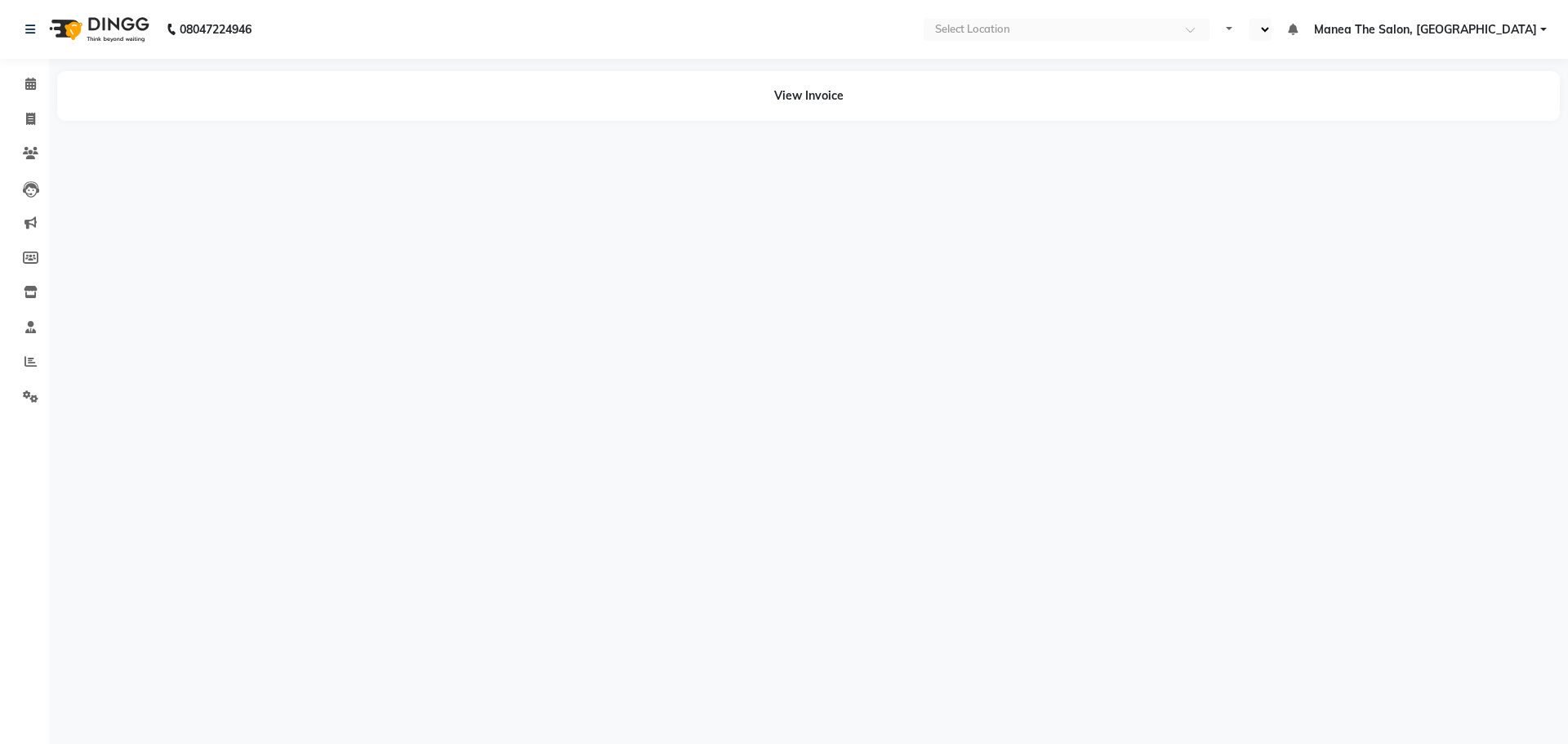
select select "en"
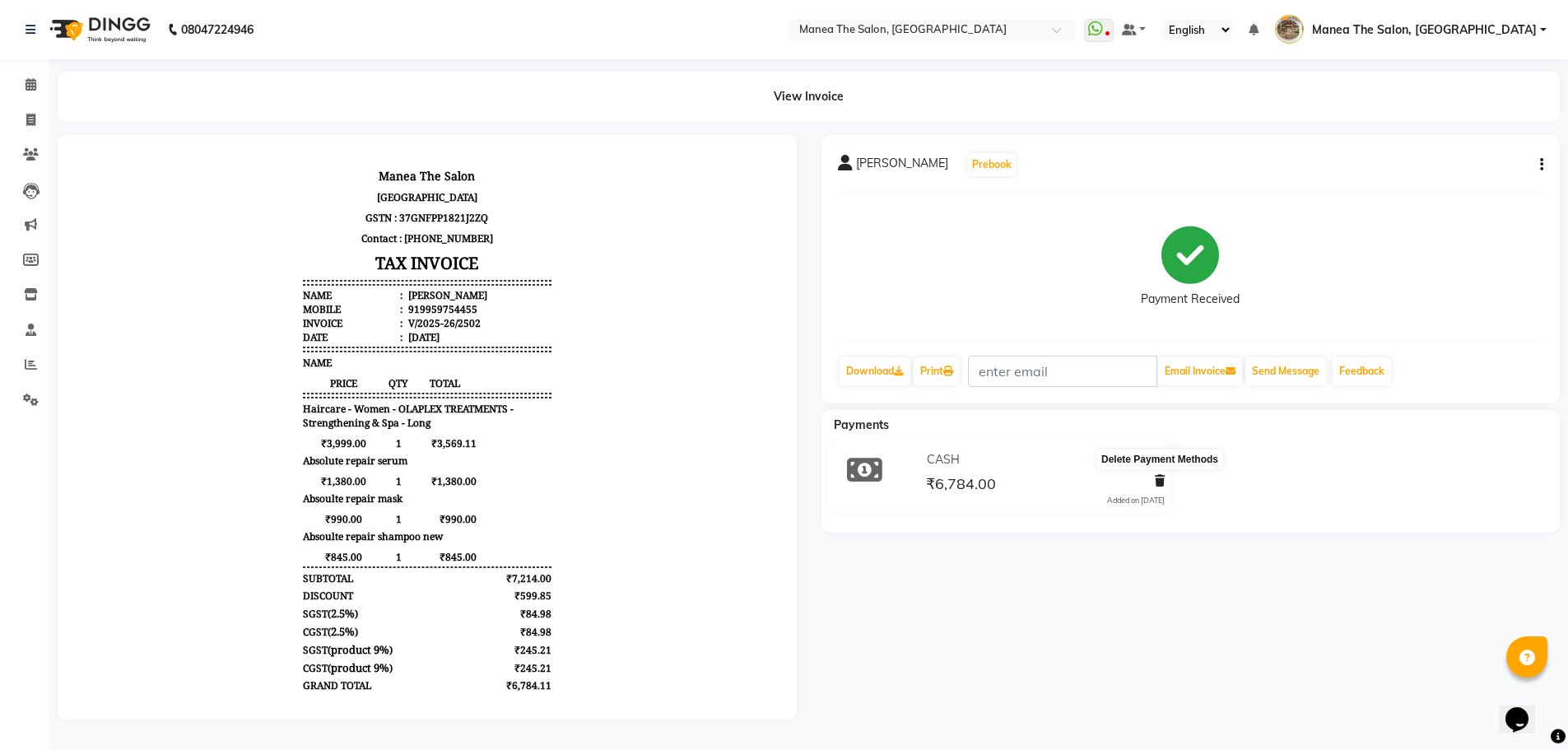
click at [1164, 483] on icon at bounding box center [1160, 481] width 9 height 11
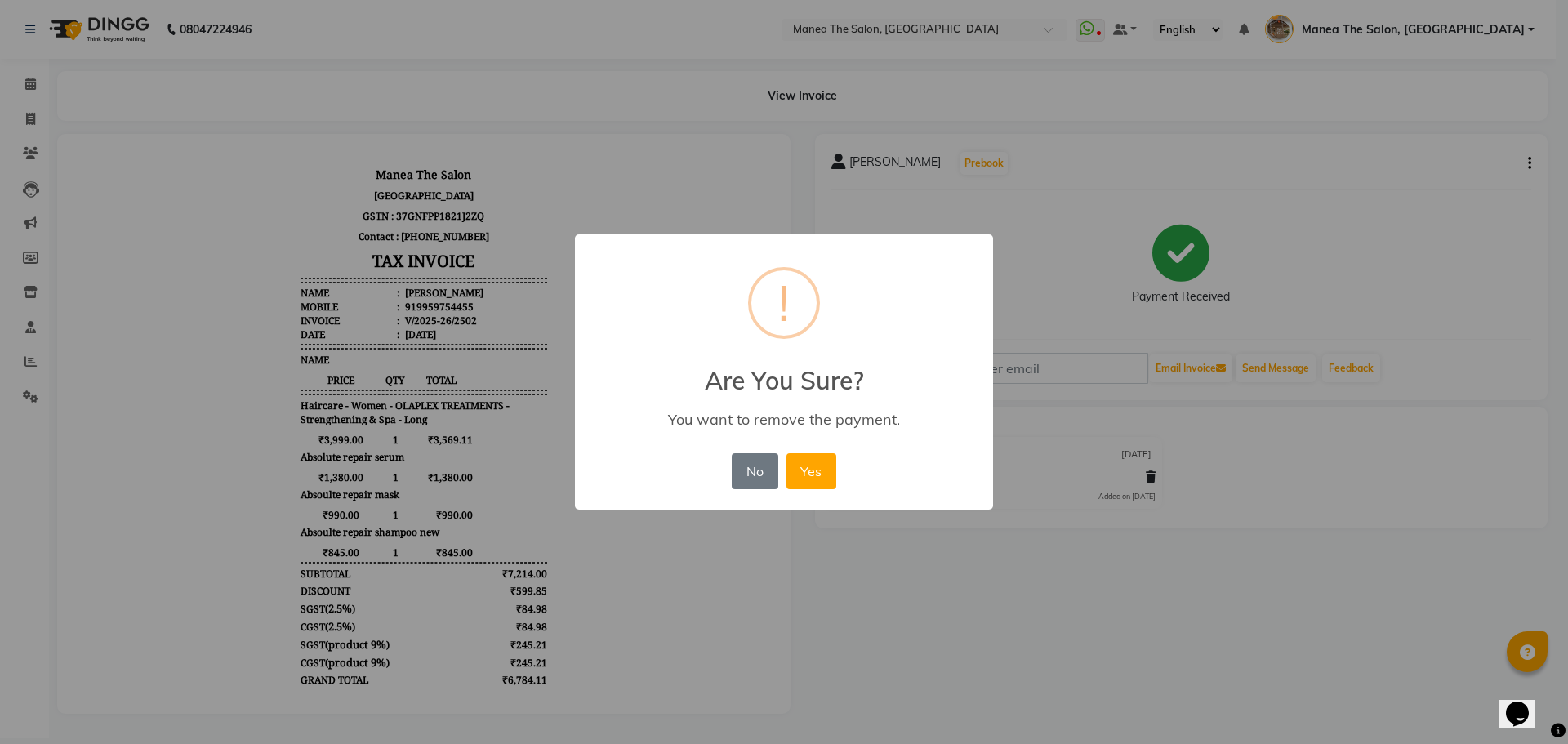
drag, startPoint x: 1368, startPoint y: 526, endPoint x: 1472, endPoint y: 275, distance: 271.7
click at [1374, 511] on div "× ! Are You Sure? You want to remove the payment. No No Yes" at bounding box center [784, 372] width 1568 height 744
click at [1526, 157] on div "× ! Are You Sure? You want to remove the payment. No No Yes" at bounding box center [784, 372] width 1568 height 744
click at [757, 471] on button "No" at bounding box center [755, 471] width 46 height 36
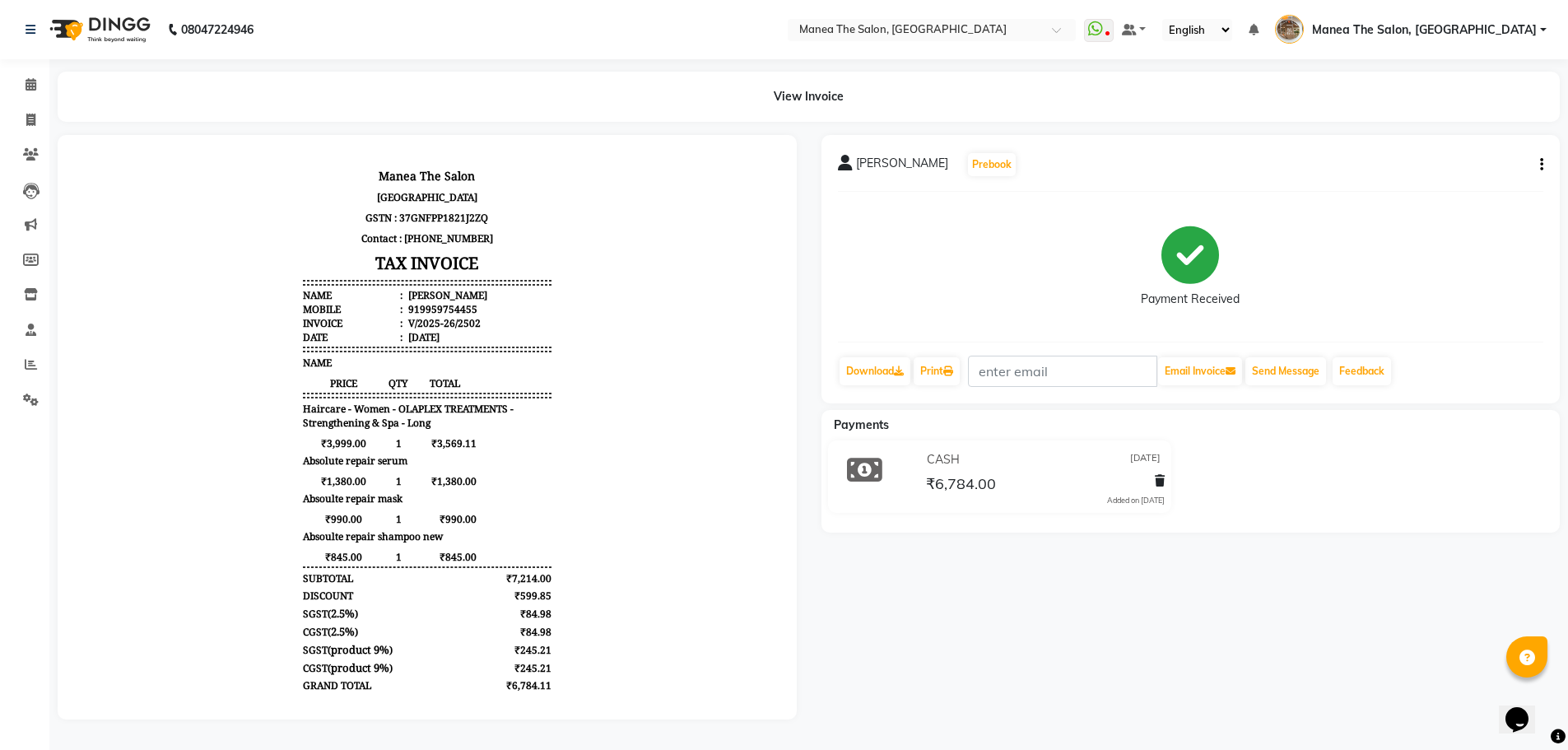
click at [1542, 165] on icon "button" at bounding box center [1541, 165] width 3 height 1
click at [1468, 168] on div "Edit Item Staff" at bounding box center [1460, 165] width 113 height 21
select select
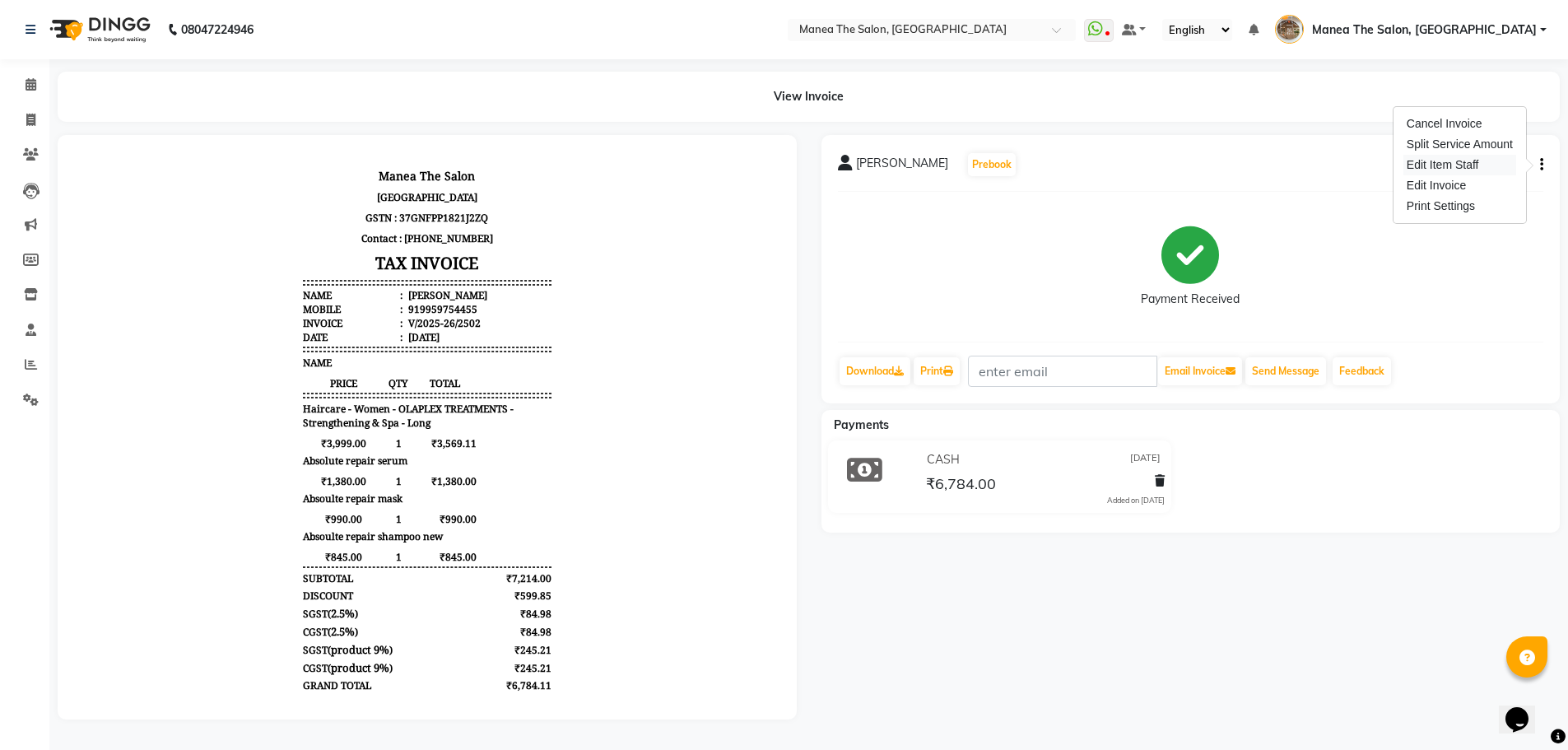
select select
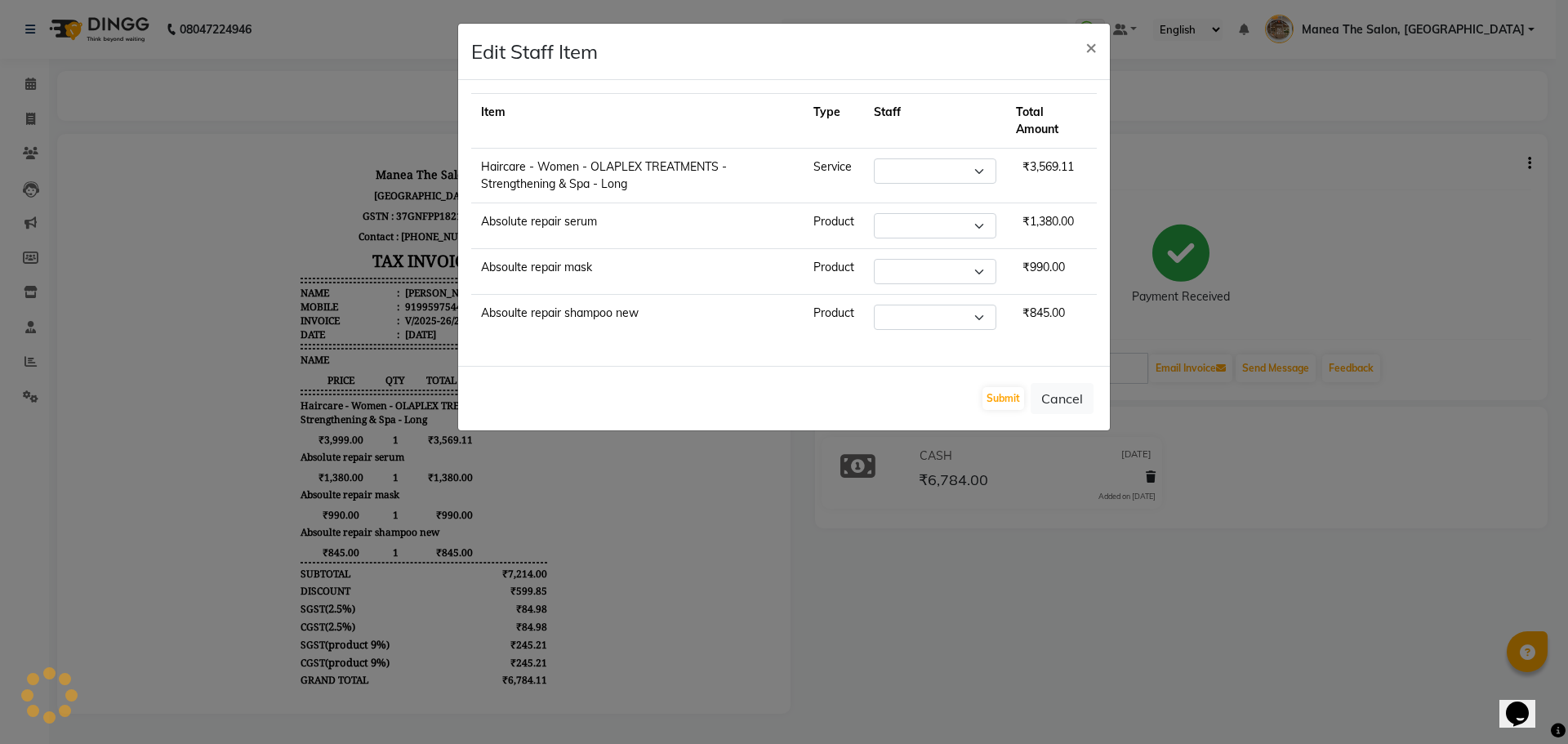
select select "82652"
select select "62378"
select select "62424"
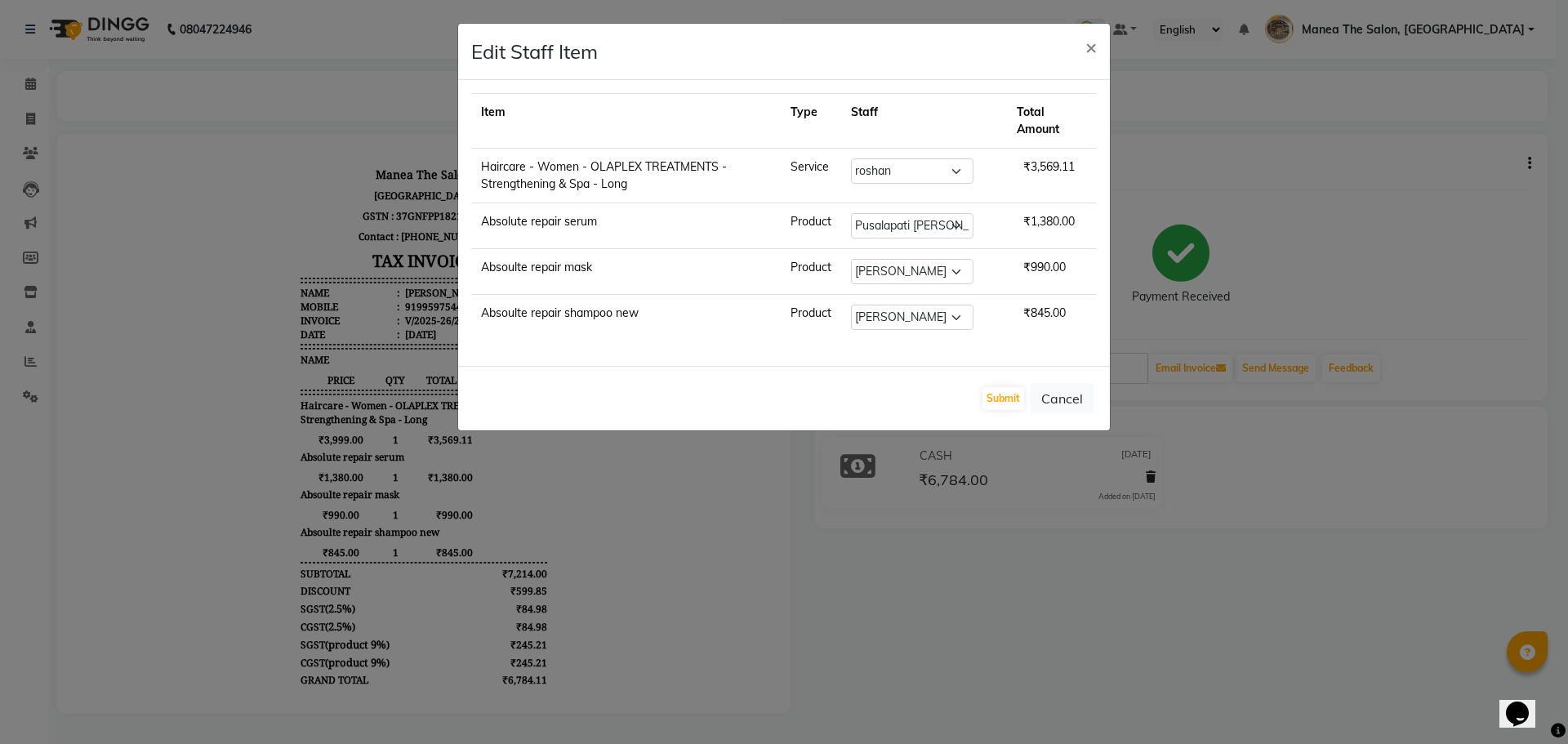
click at [1528, 163] on ngb-modal-window "Edit Staff Item × Item Type Staff Total Amount Haircare - Women - OLAPLEX TREAT…" at bounding box center [784, 372] width 1568 height 744
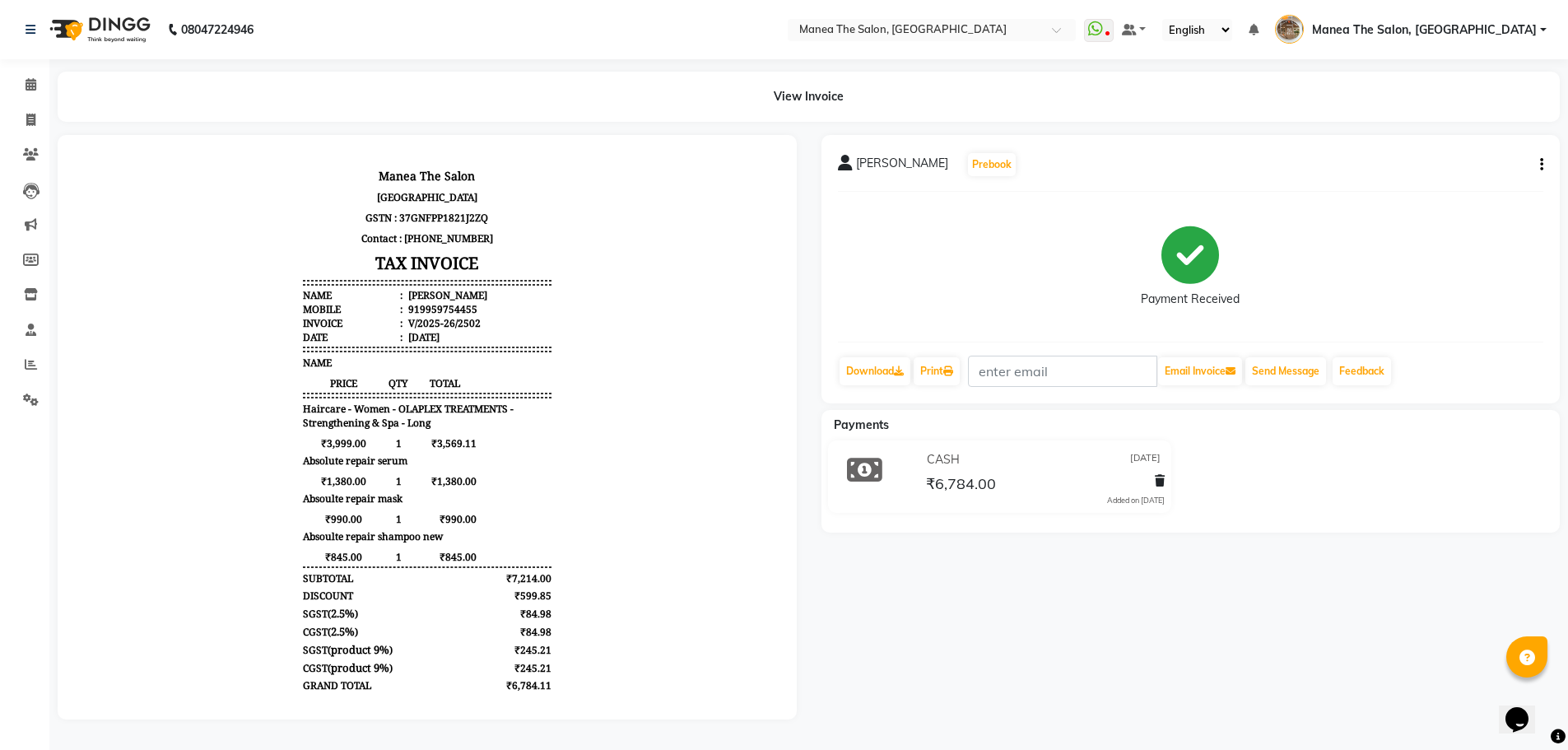
click at [1539, 166] on button "button" at bounding box center [1539, 165] width 9 height 17
click at [1488, 185] on div "Edit Invoice" at bounding box center [1460, 186] width 113 height 21
select select "service"
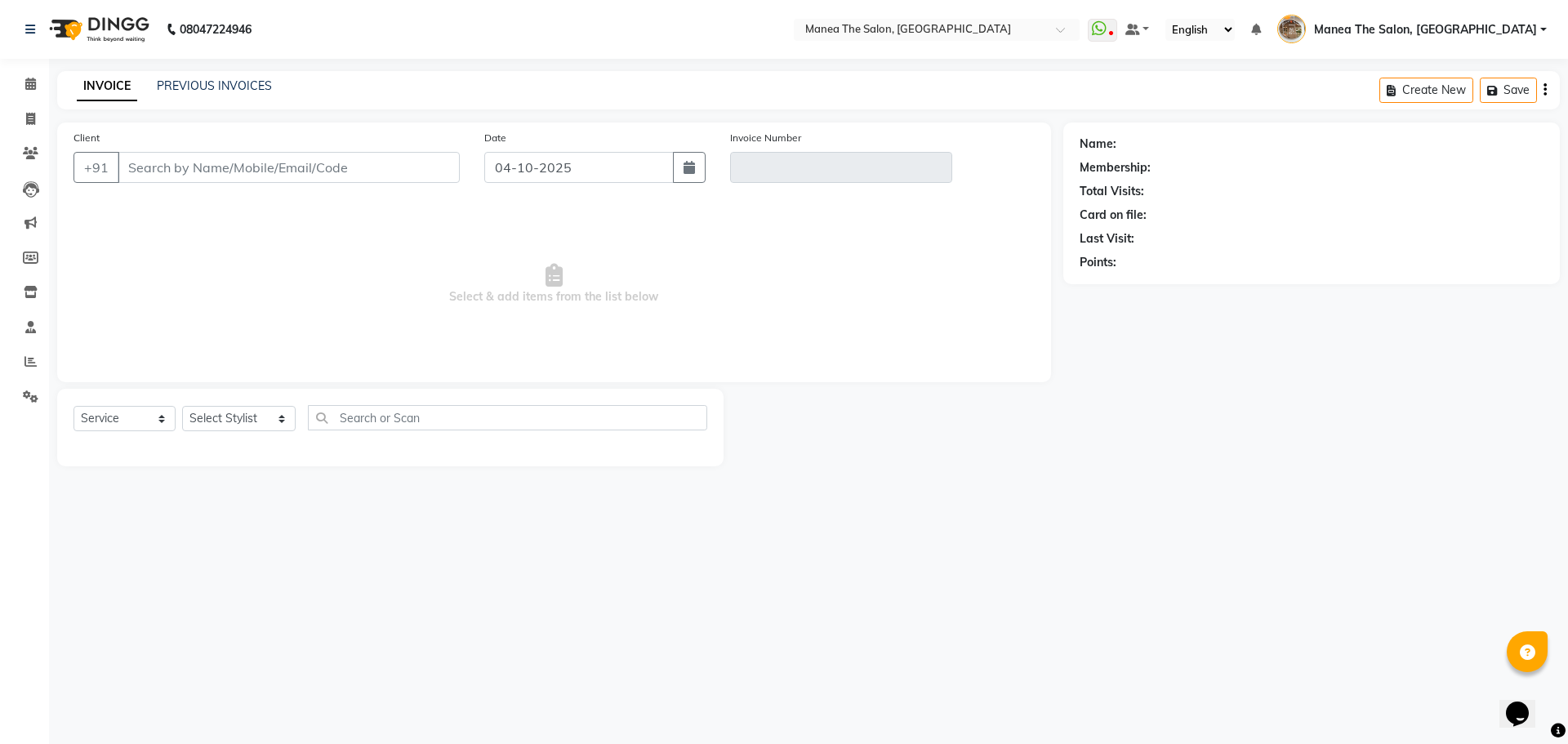
type input "9959754455"
type input "V/2025-26/2502"
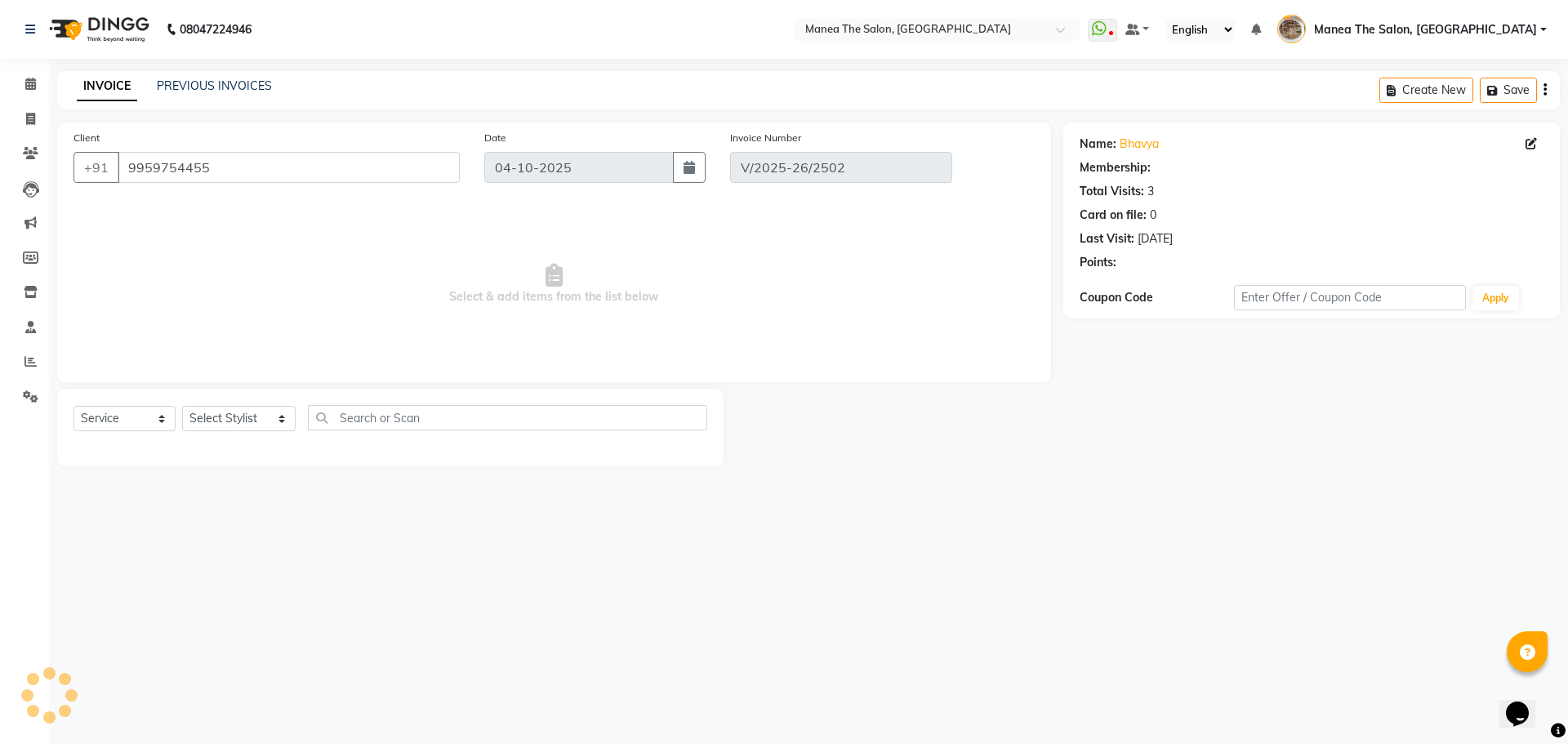
type input "[DATE]"
select select "select"
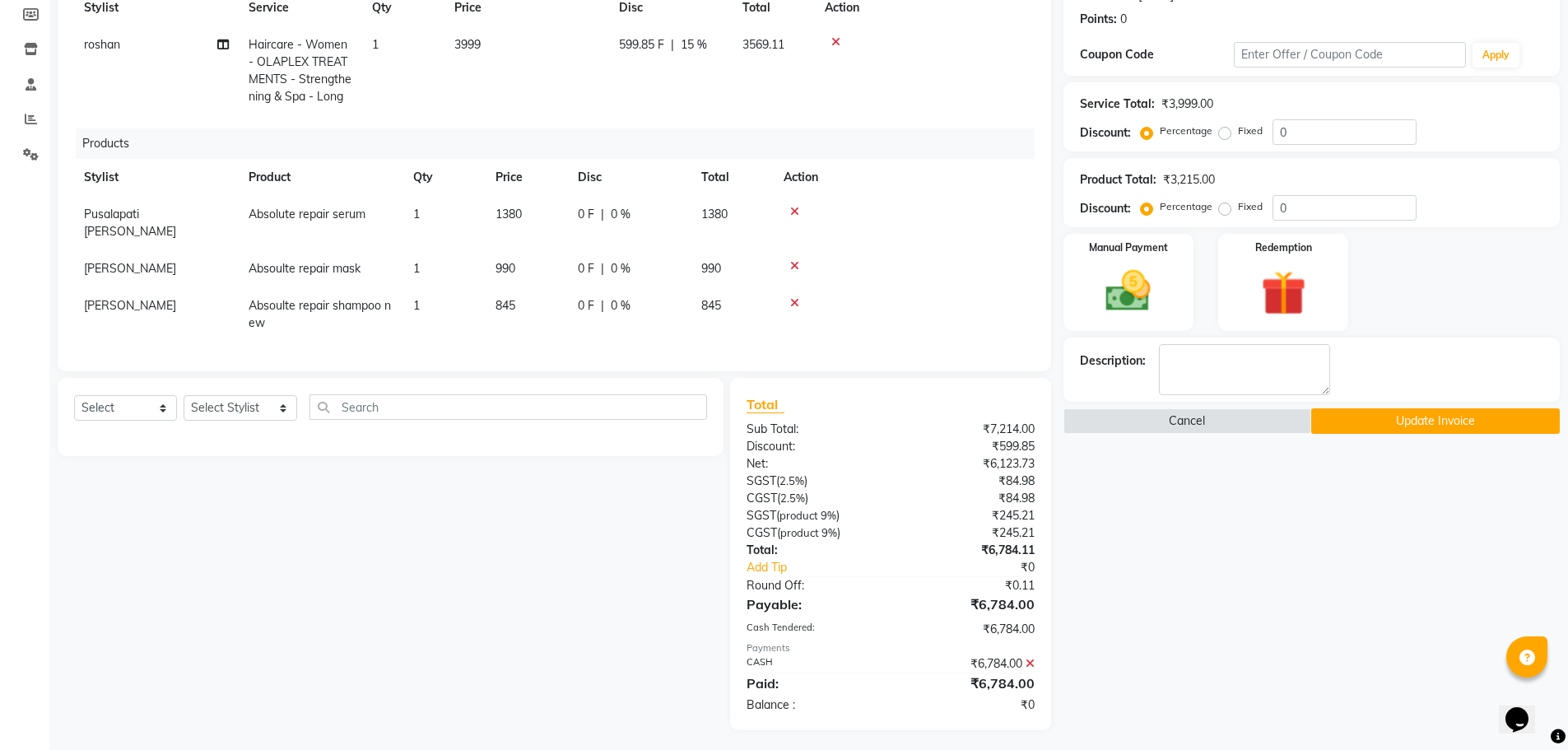
click at [1030, 657] on icon at bounding box center [1030, 663] width 9 height 11
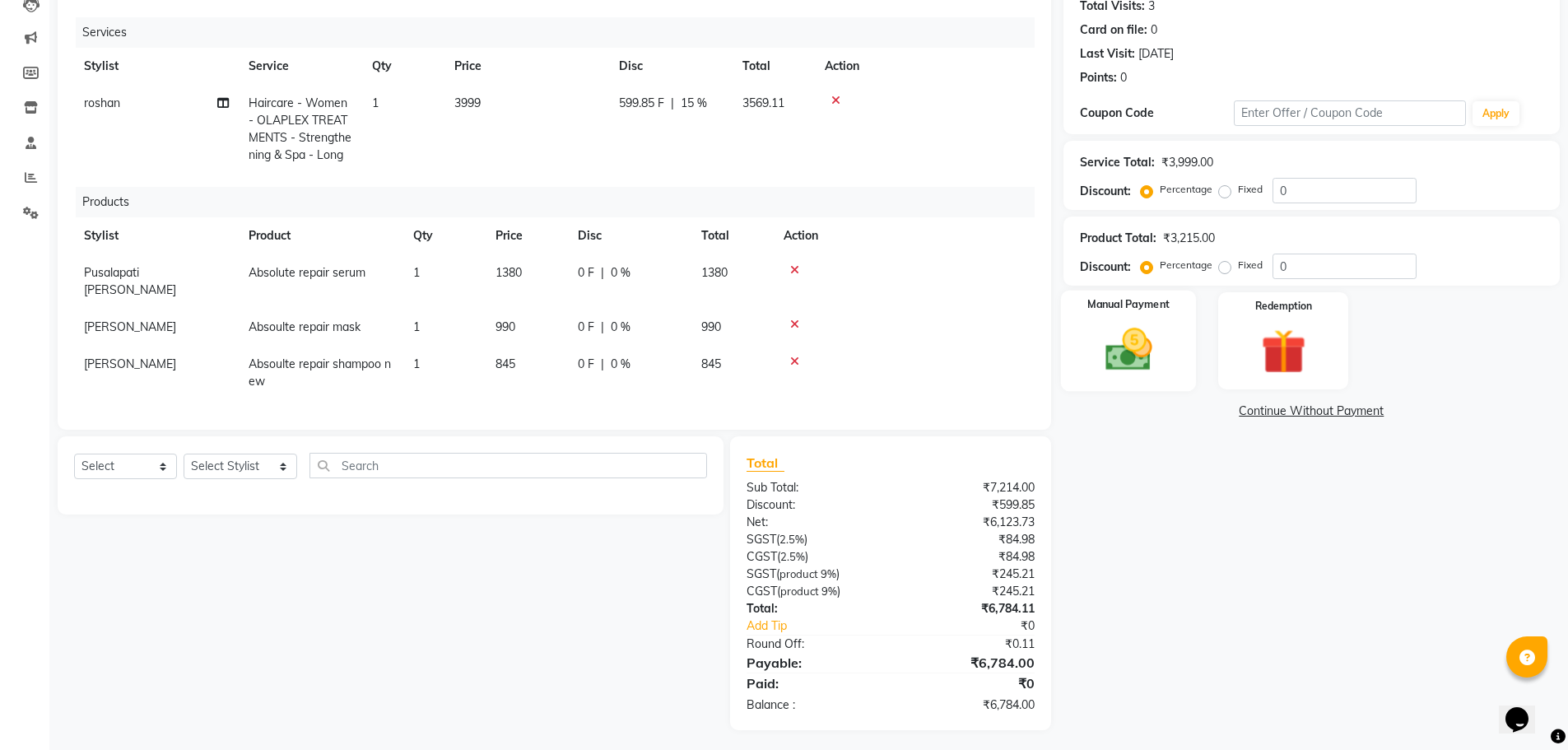
click at [1137, 357] on img at bounding box center [1129, 349] width 76 height 53
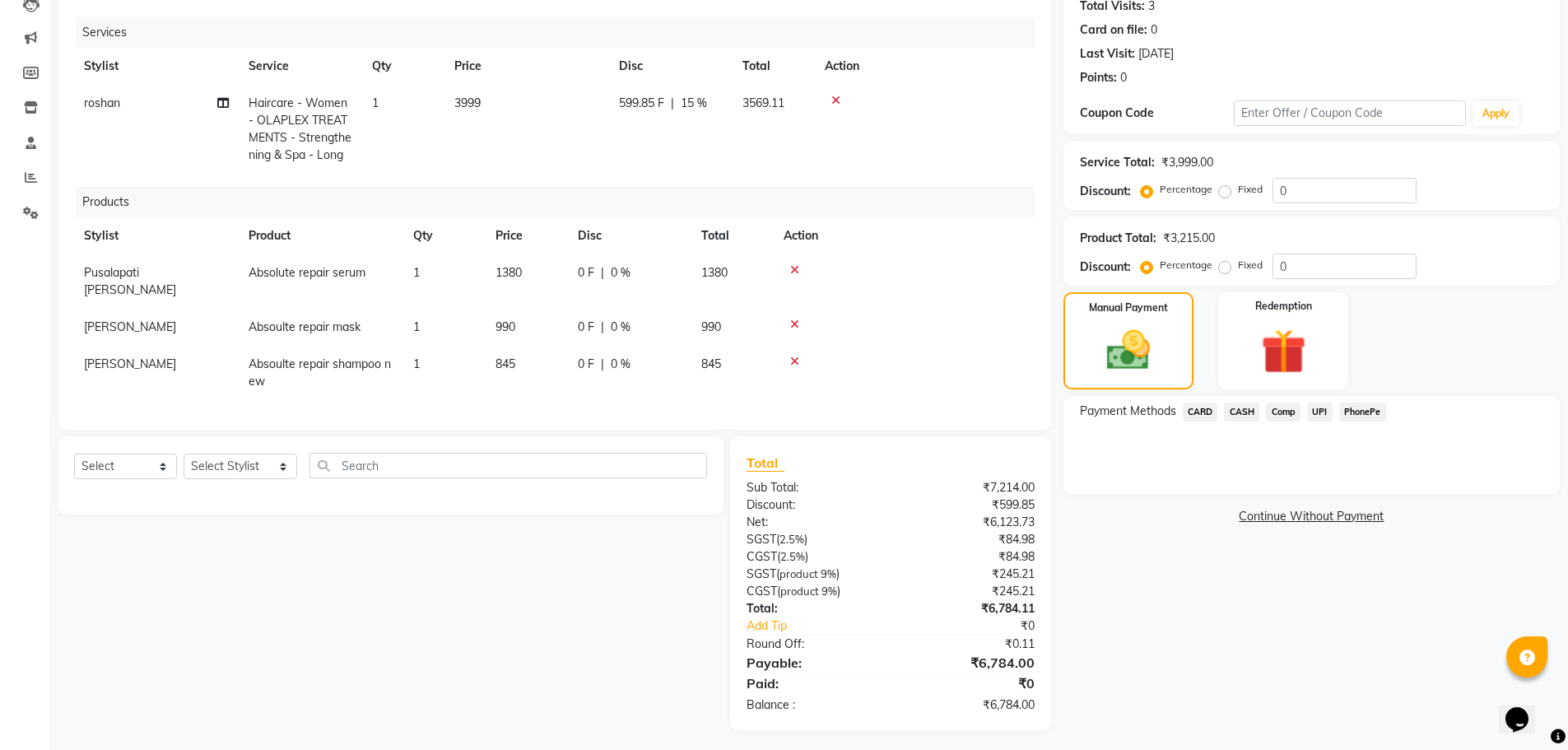
click at [1236, 410] on span "CASH" at bounding box center [1241, 412] width 35 height 19
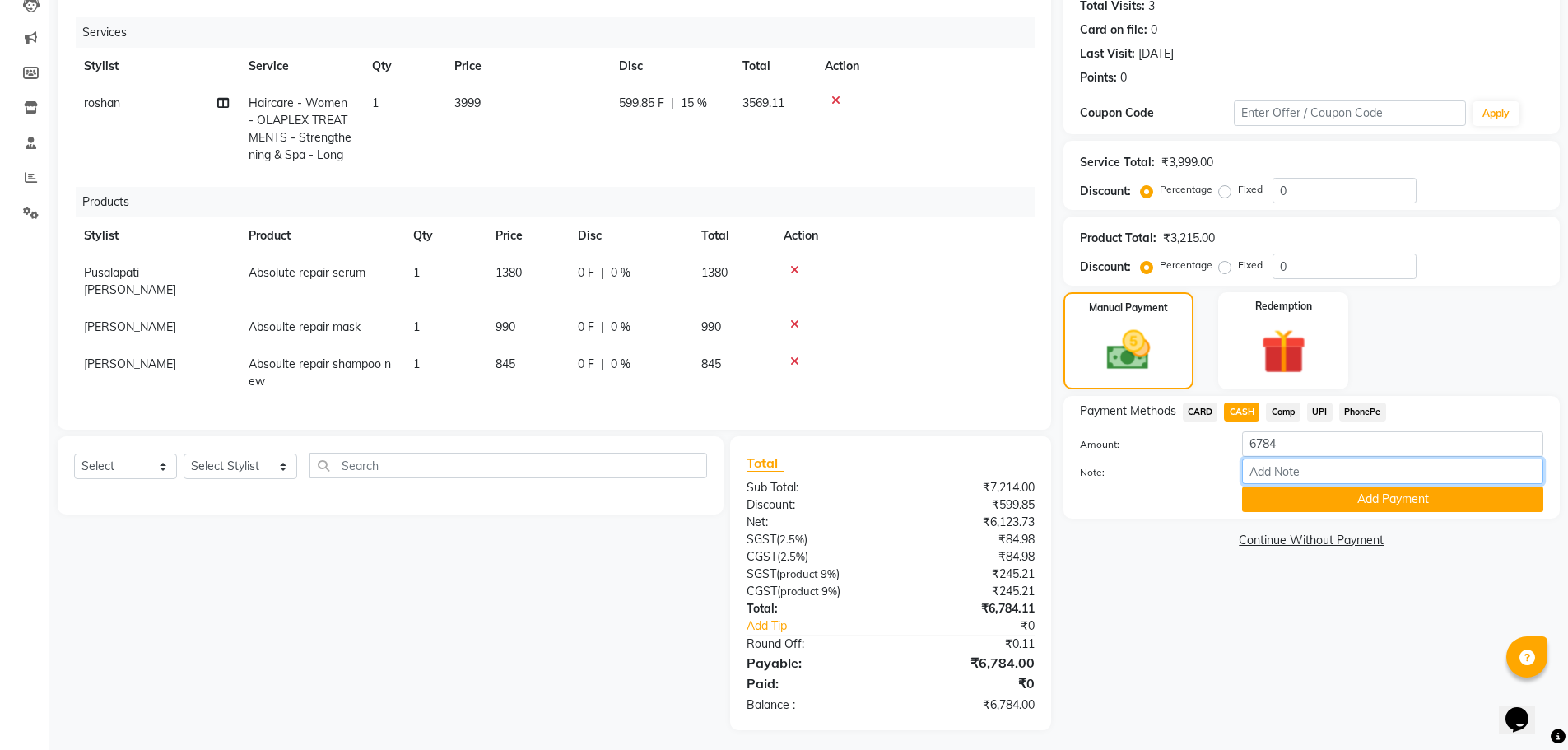
click at [1291, 468] on input "Note:" at bounding box center [1393, 470] width 302 height 26
type input "3539 ppp"
click at [1304, 498] on button "Add Payment" at bounding box center [1393, 499] width 302 height 26
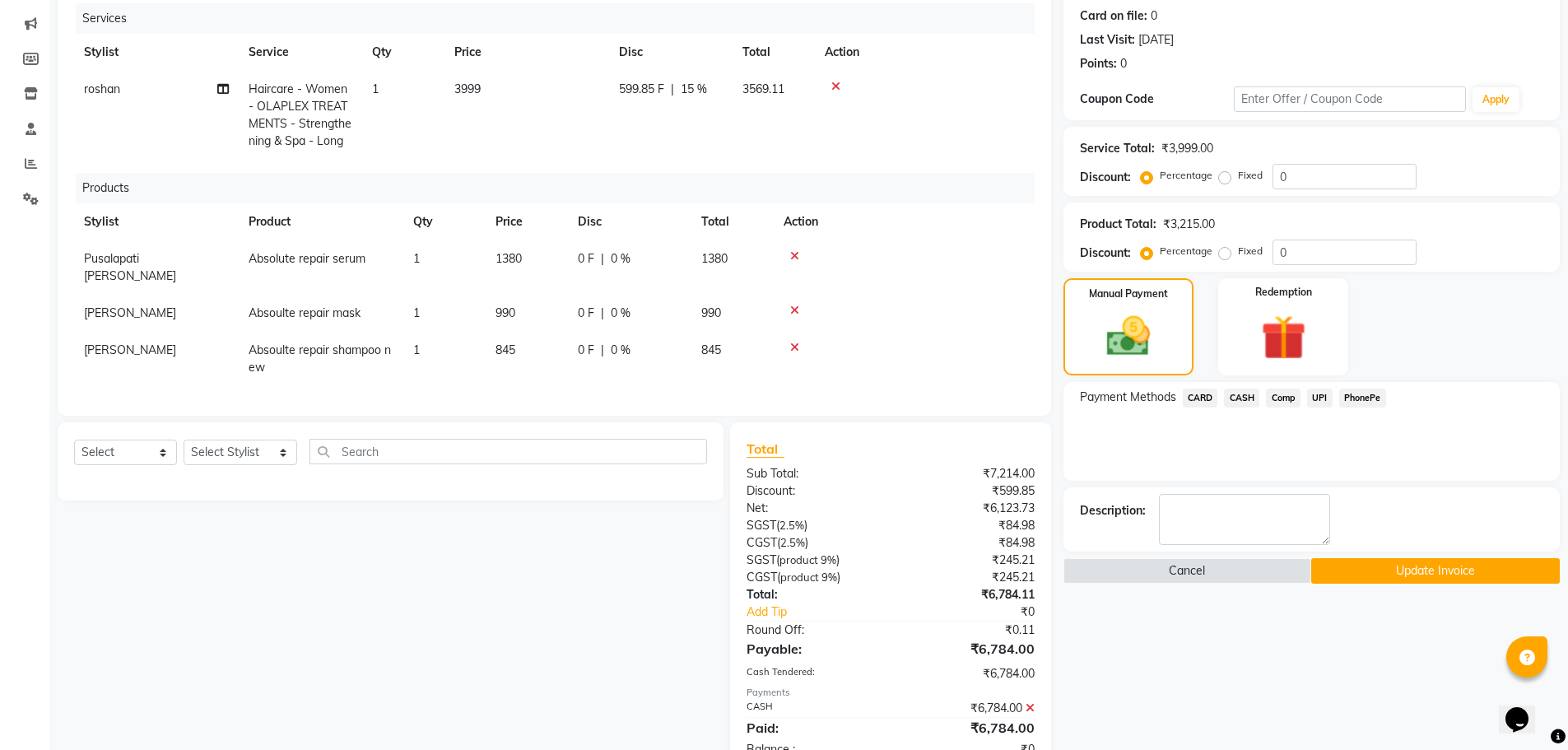
scroll to position [246, 0]
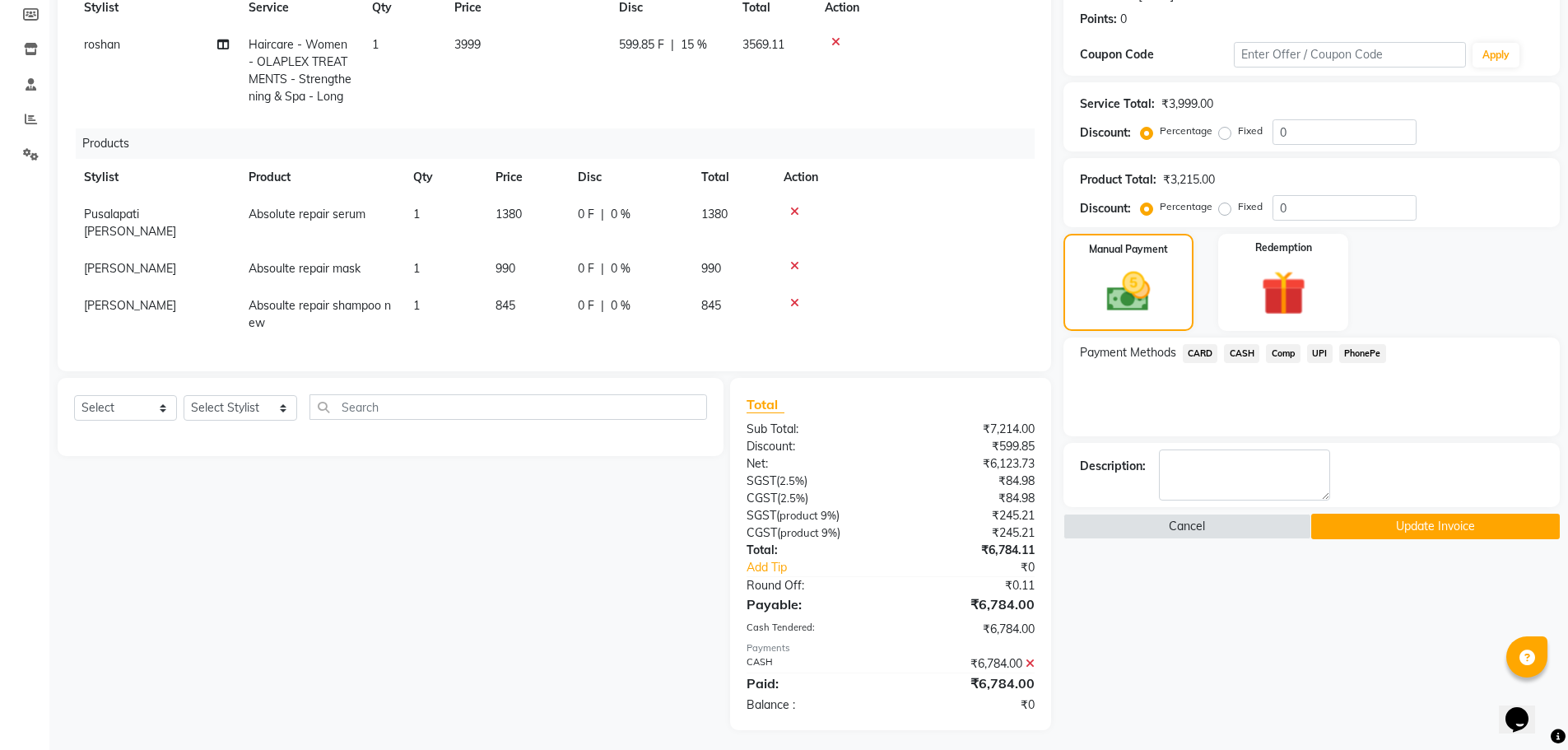
click at [1428, 529] on button "Update Invoice" at bounding box center [1435, 526] width 249 height 26
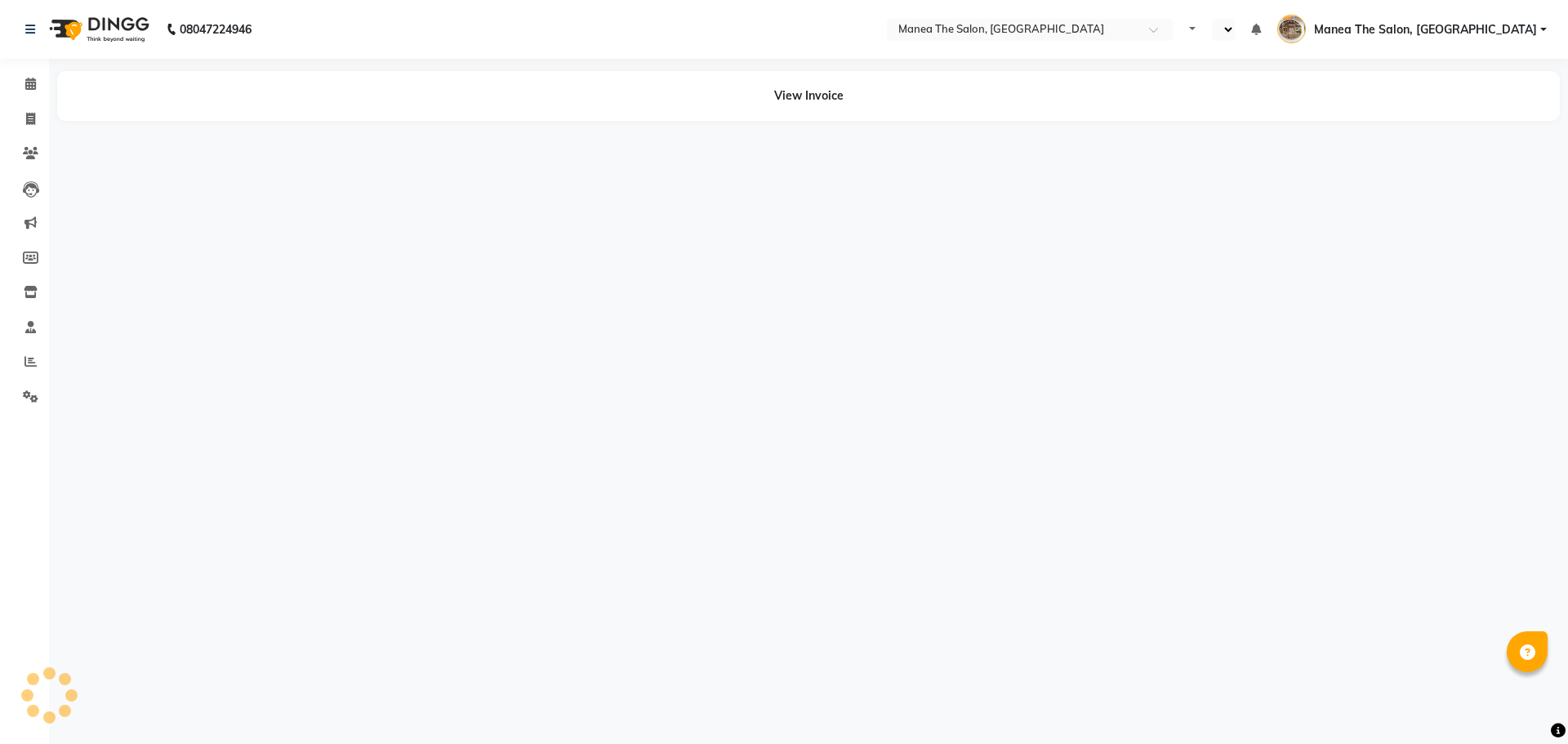
select select "en"
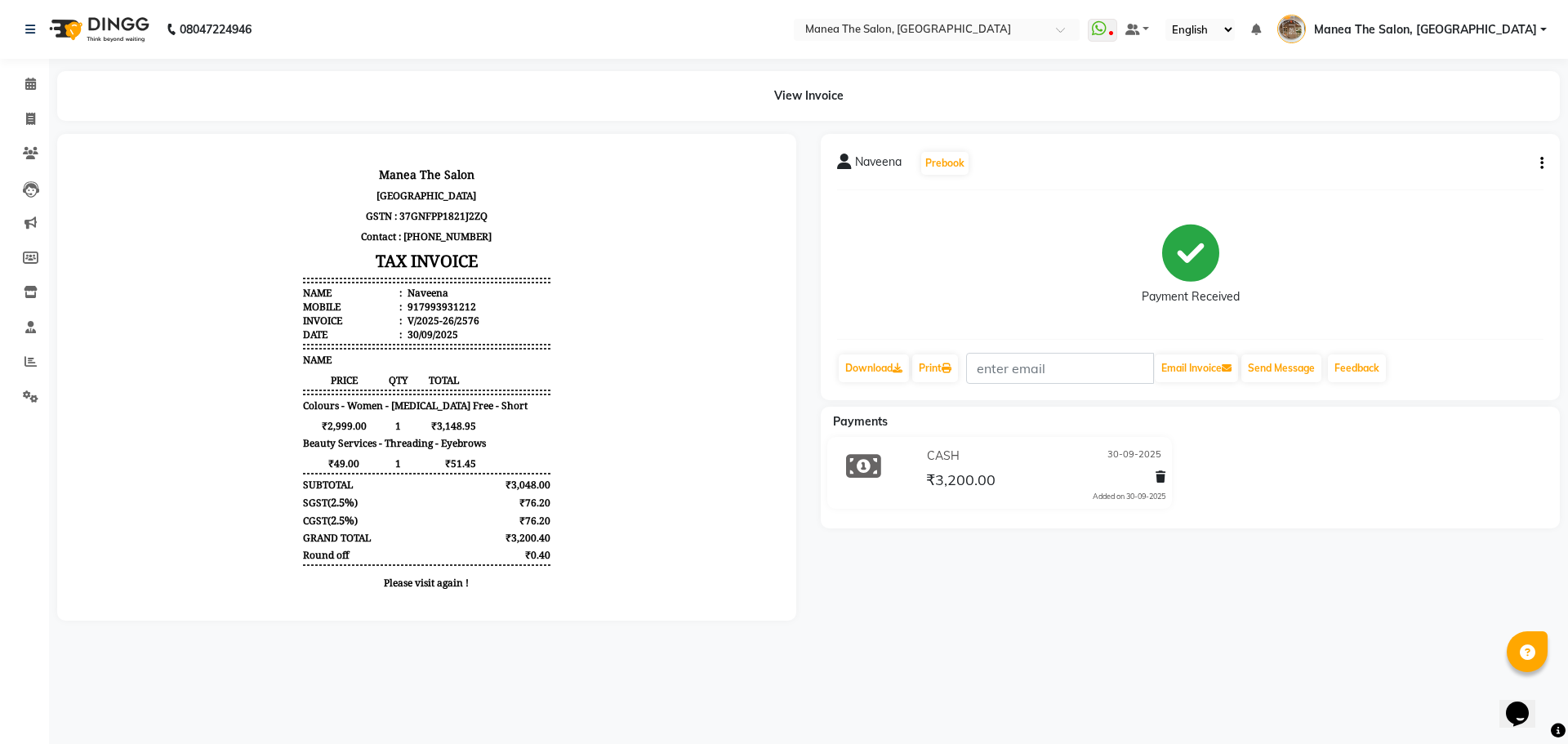
click at [1542, 164] on icon "button" at bounding box center [1542, 164] width 3 height 1
click at [1492, 166] on div "Edit Item Staff" at bounding box center [1461, 164] width 112 height 21
select select
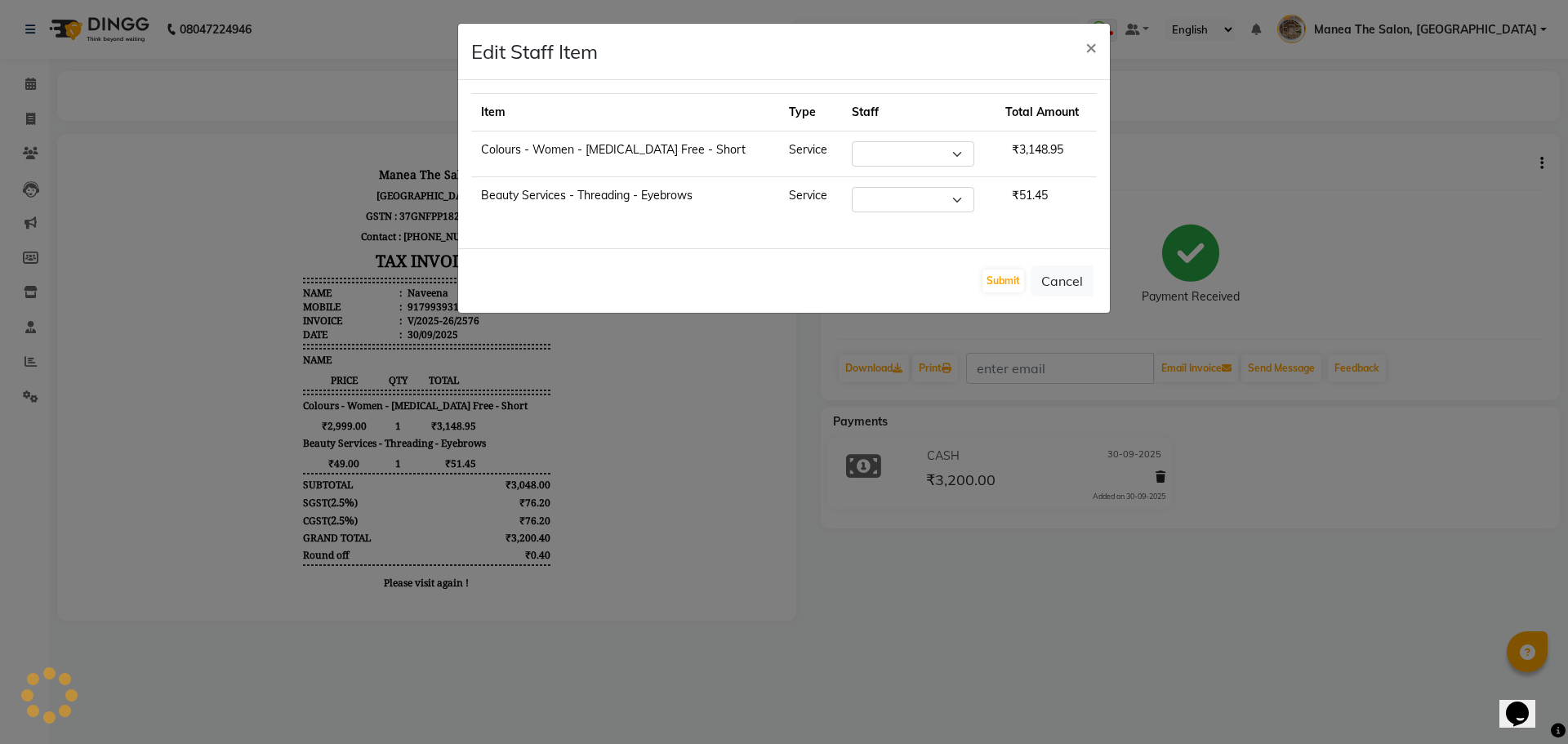
select select "62424"
select select "62380"
drag, startPoint x: 1216, startPoint y: 586, endPoint x: 984, endPoint y: 256, distance: 403.4
click at [1217, 586] on ngb-modal-window "Edit Staff Item × Item Type Staff Total Amount Colours - Women - [MEDICAL_DATA]…" at bounding box center [784, 372] width 1568 height 744
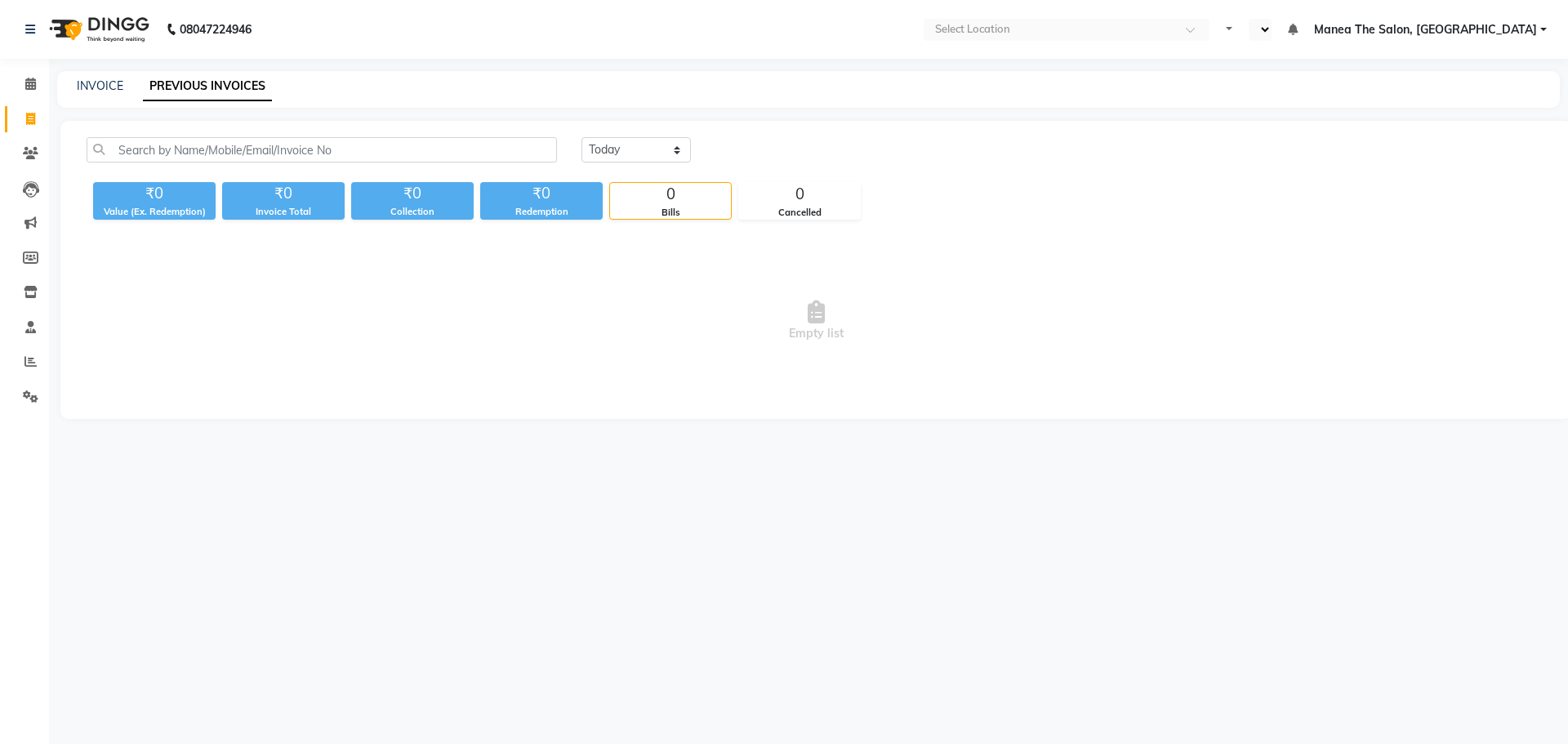
select select "en"
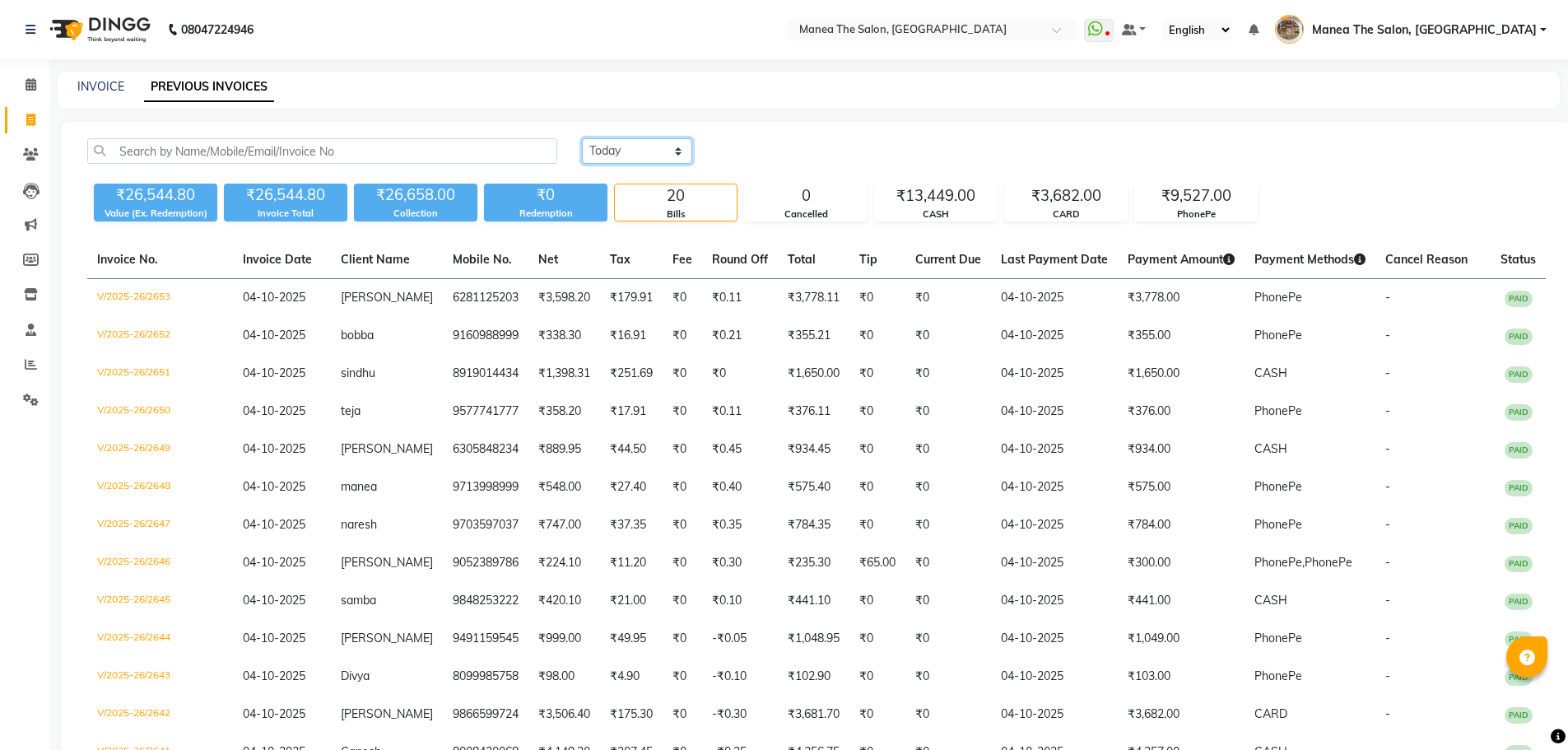
click at [670, 152] on select "[DATE] [DATE] Custom Range" at bounding box center [637, 151] width 110 height 26
select select "range"
click at [582, 138] on select "[DATE] [DATE] Custom Range" at bounding box center [637, 151] width 110 height 26
click at [821, 146] on input "04-10-2025" at bounding box center [770, 152] width 115 height 23
select select "10"
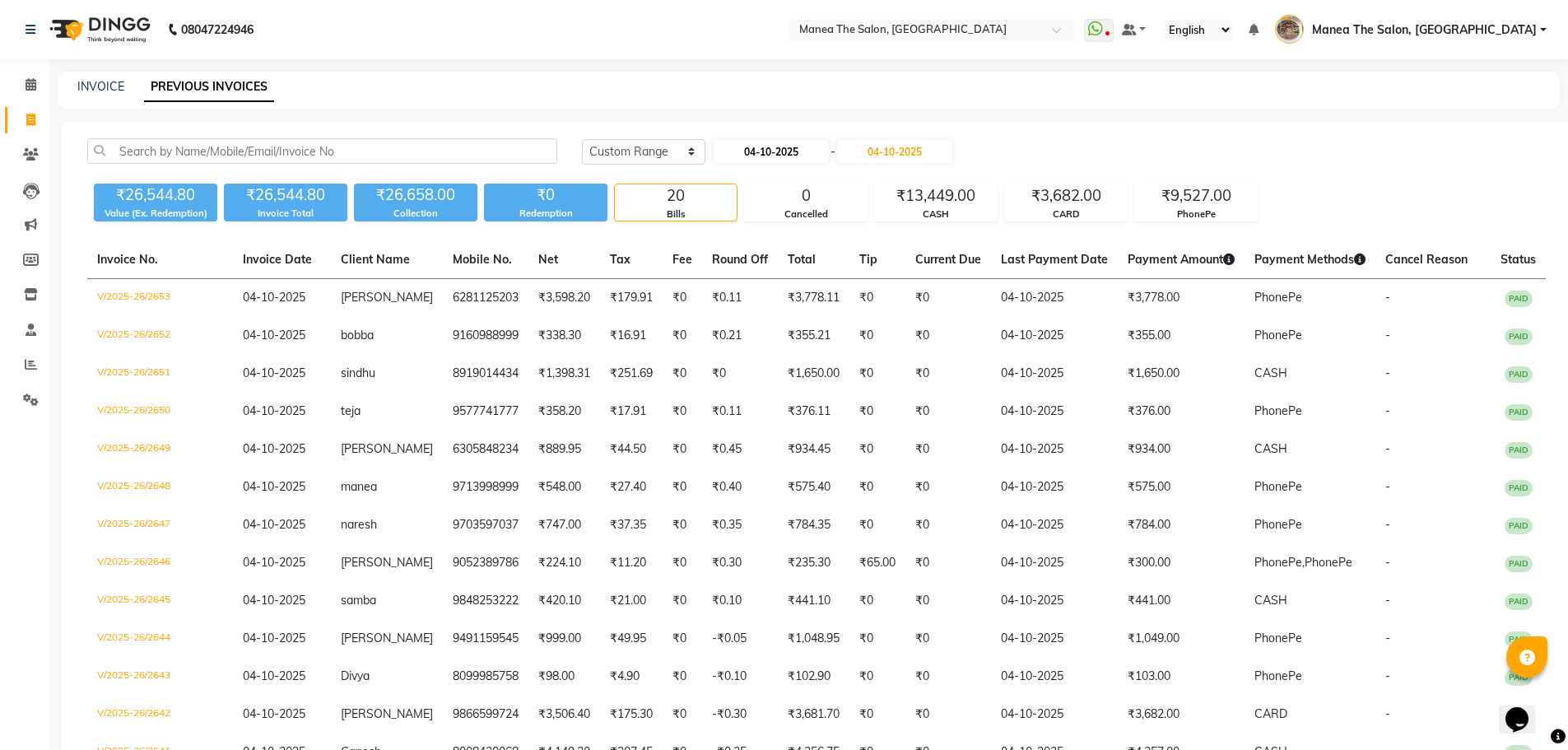
select select "2025"
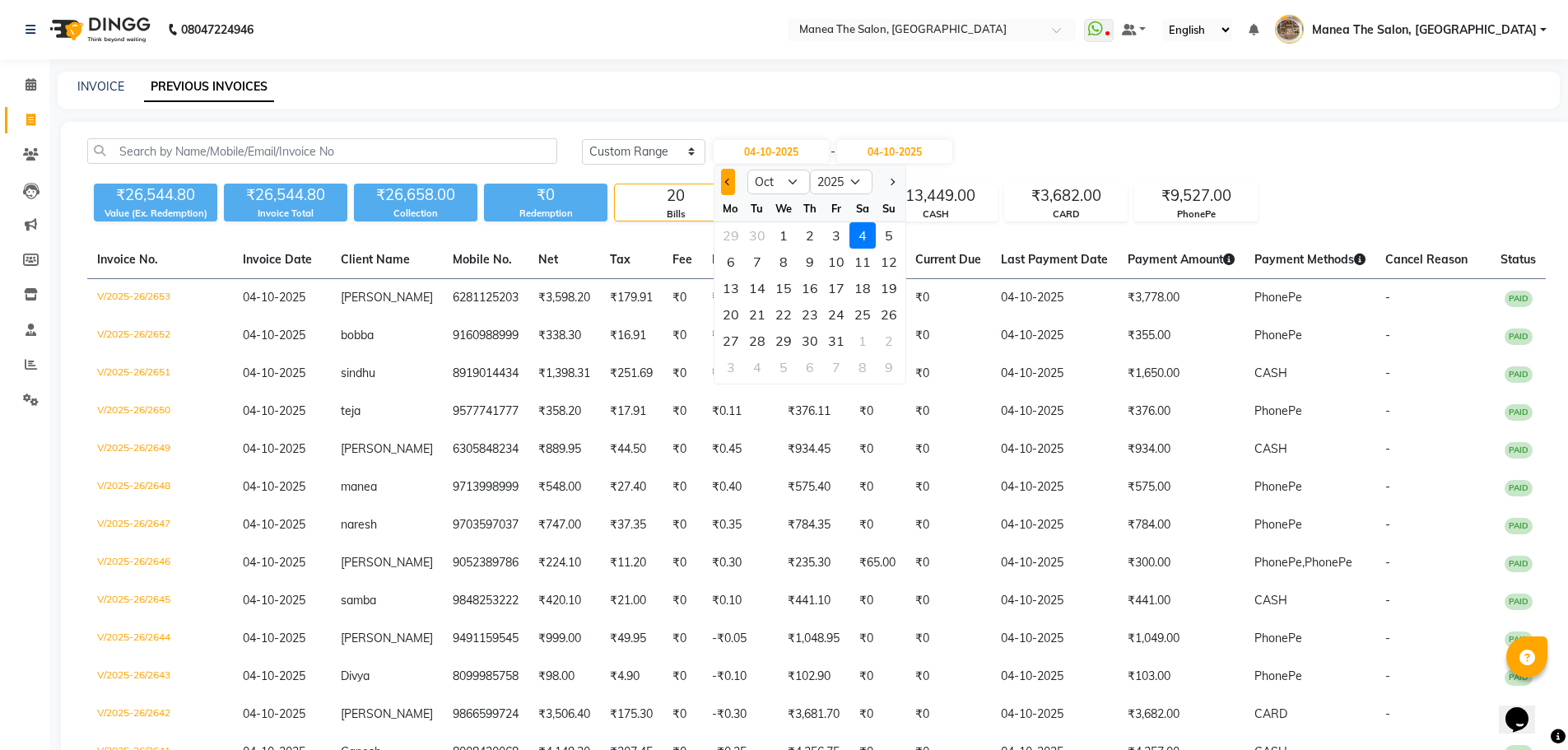
click at [725, 176] on button "Previous month" at bounding box center [728, 182] width 14 height 27
select select "9"
drag, startPoint x: 729, startPoint y: 229, endPoint x: 758, endPoint y: 218, distance: 31.0
click at [731, 228] on div "1" at bounding box center [731, 235] width 27 height 27
type input "01-09-2025"
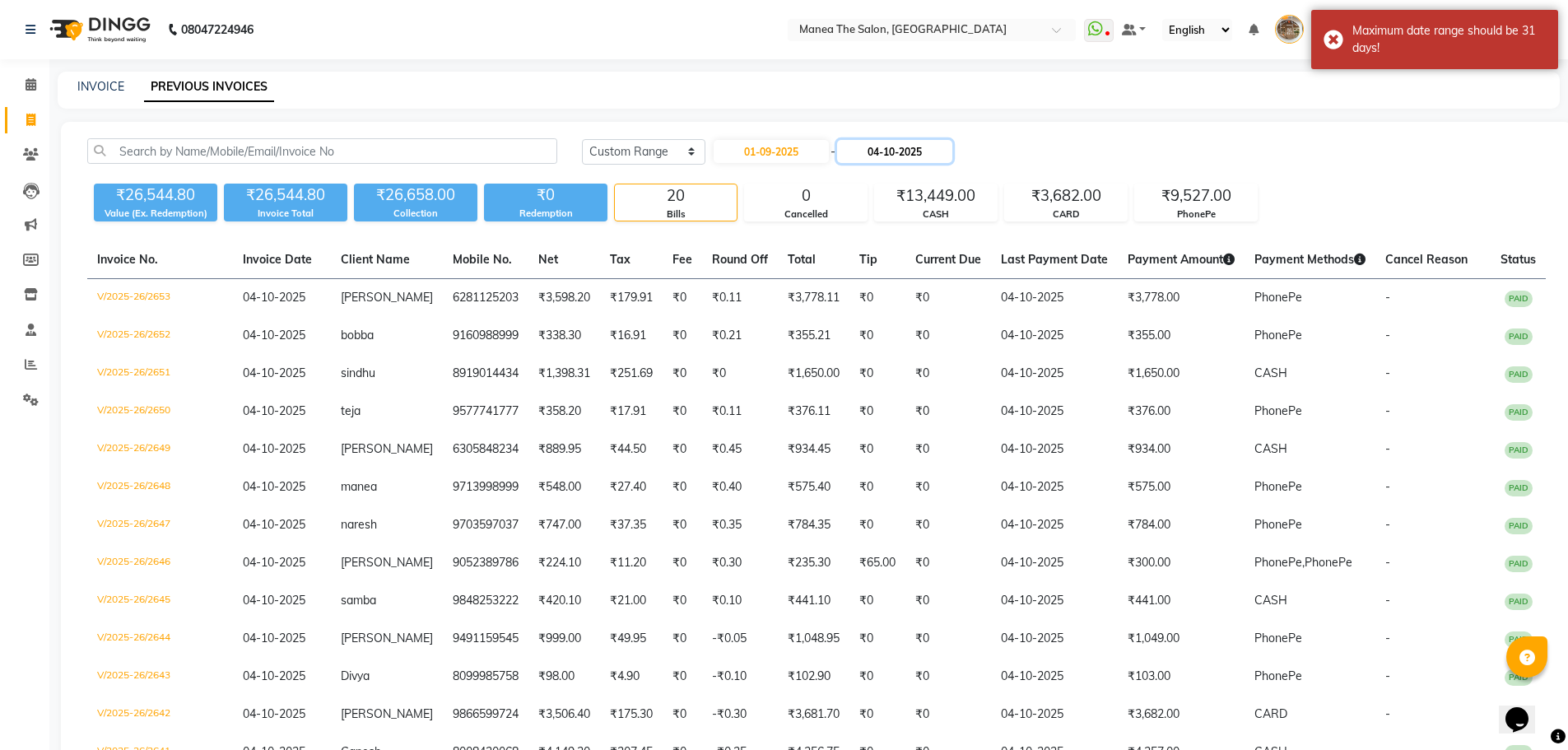
click at [880, 148] on input "04-10-2025" at bounding box center [895, 152] width 115 height 23
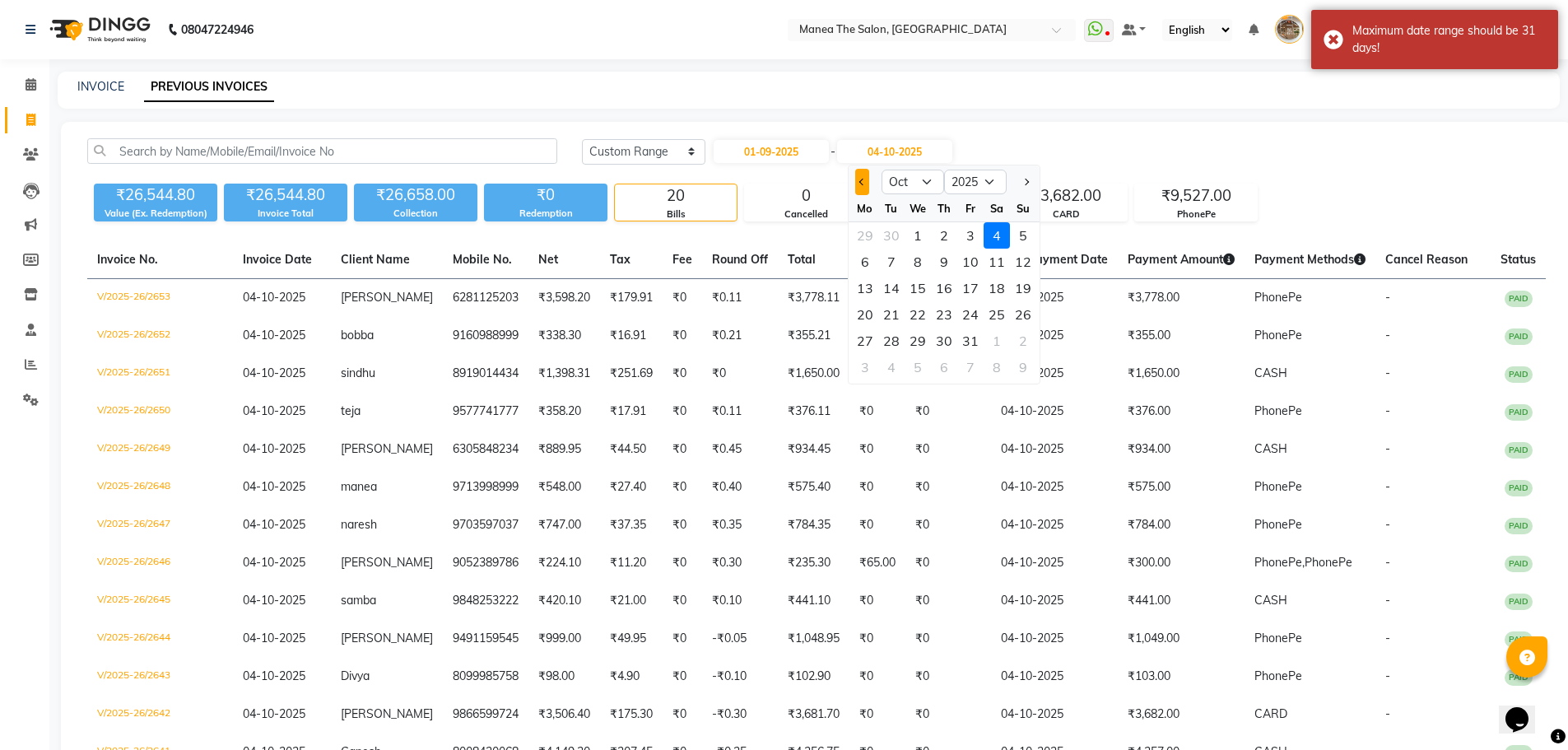
click at [858, 183] on button "Previous month" at bounding box center [862, 182] width 14 height 27
select select "9"
click at [893, 338] on div "30" at bounding box center [892, 340] width 27 height 27
type input "30-09-2025"
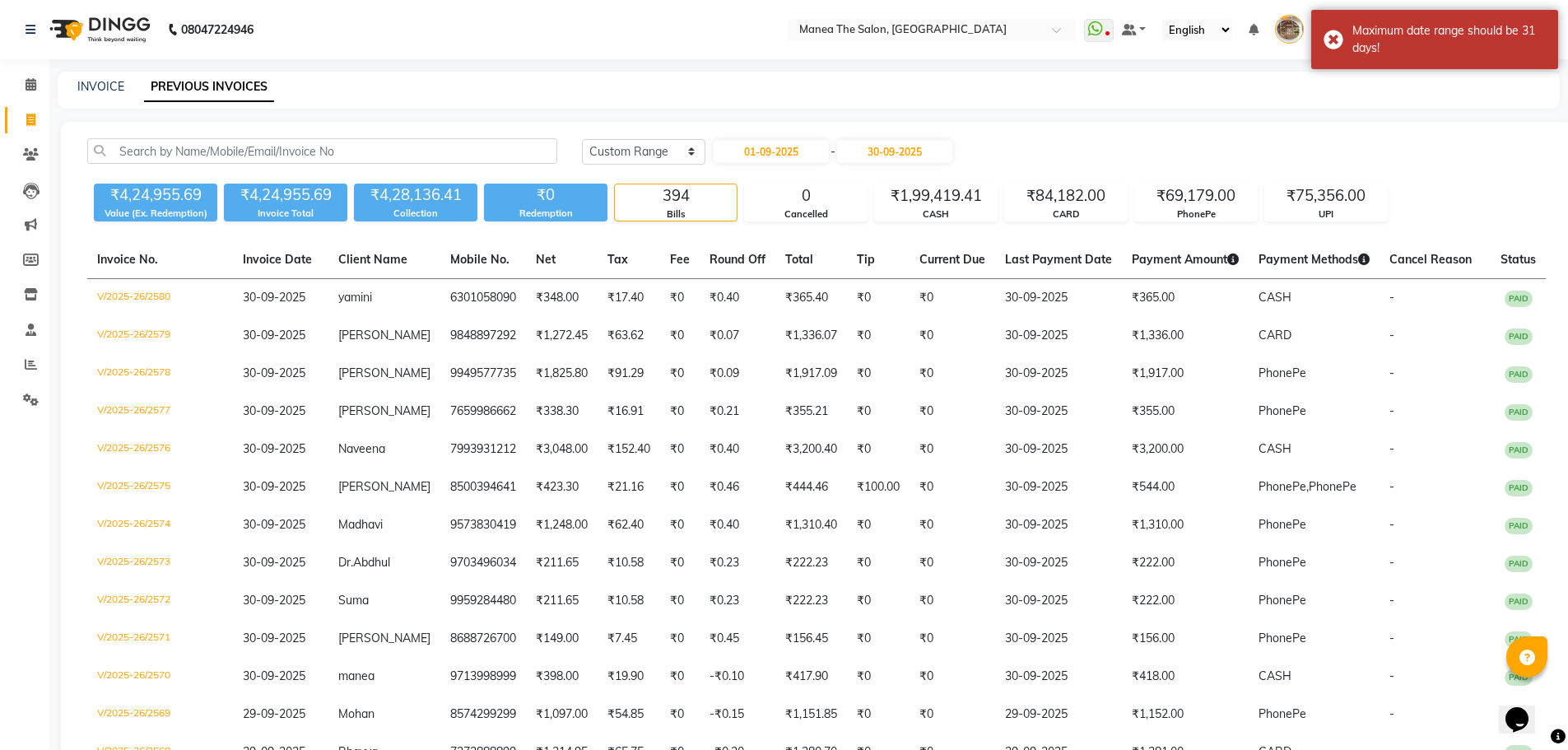
click at [1405, 172] on div "Today Yesterday Custom Range 01-09-2025 - 30-09-2025" at bounding box center [1064, 157] width 988 height 39
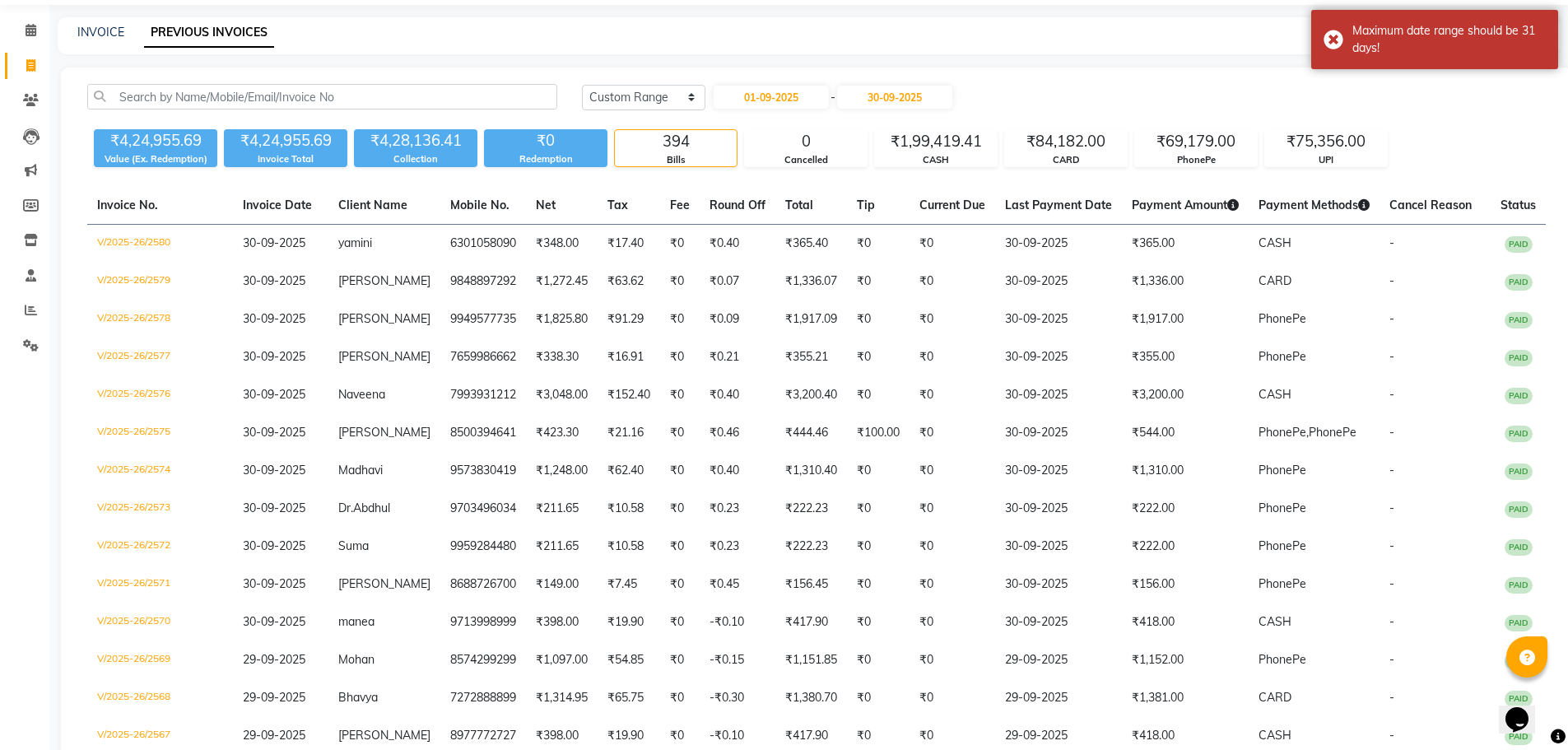
scroll to position [82, 0]
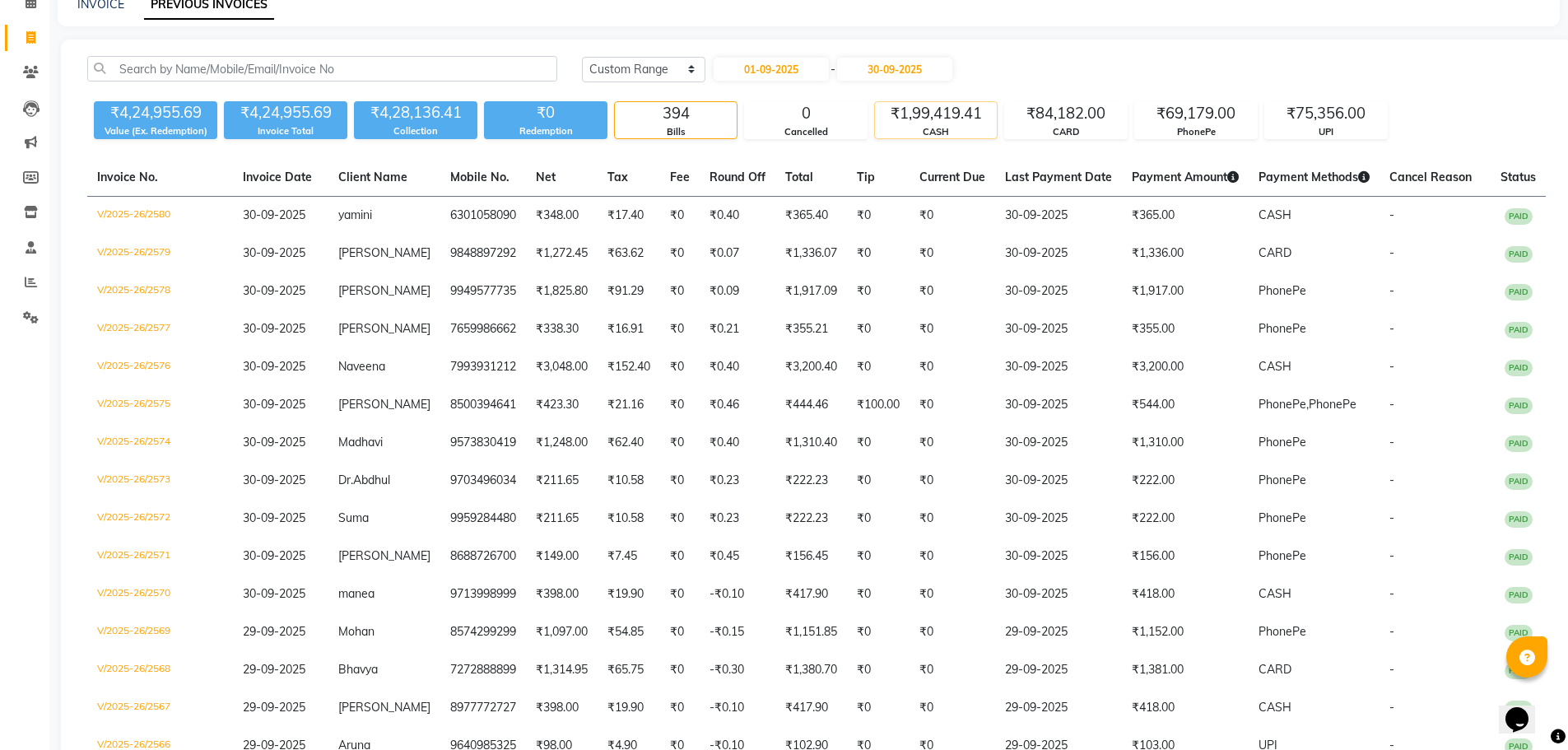
click at [937, 127] on div "CASH" at bounding box center [935, 132] width 121 height 14
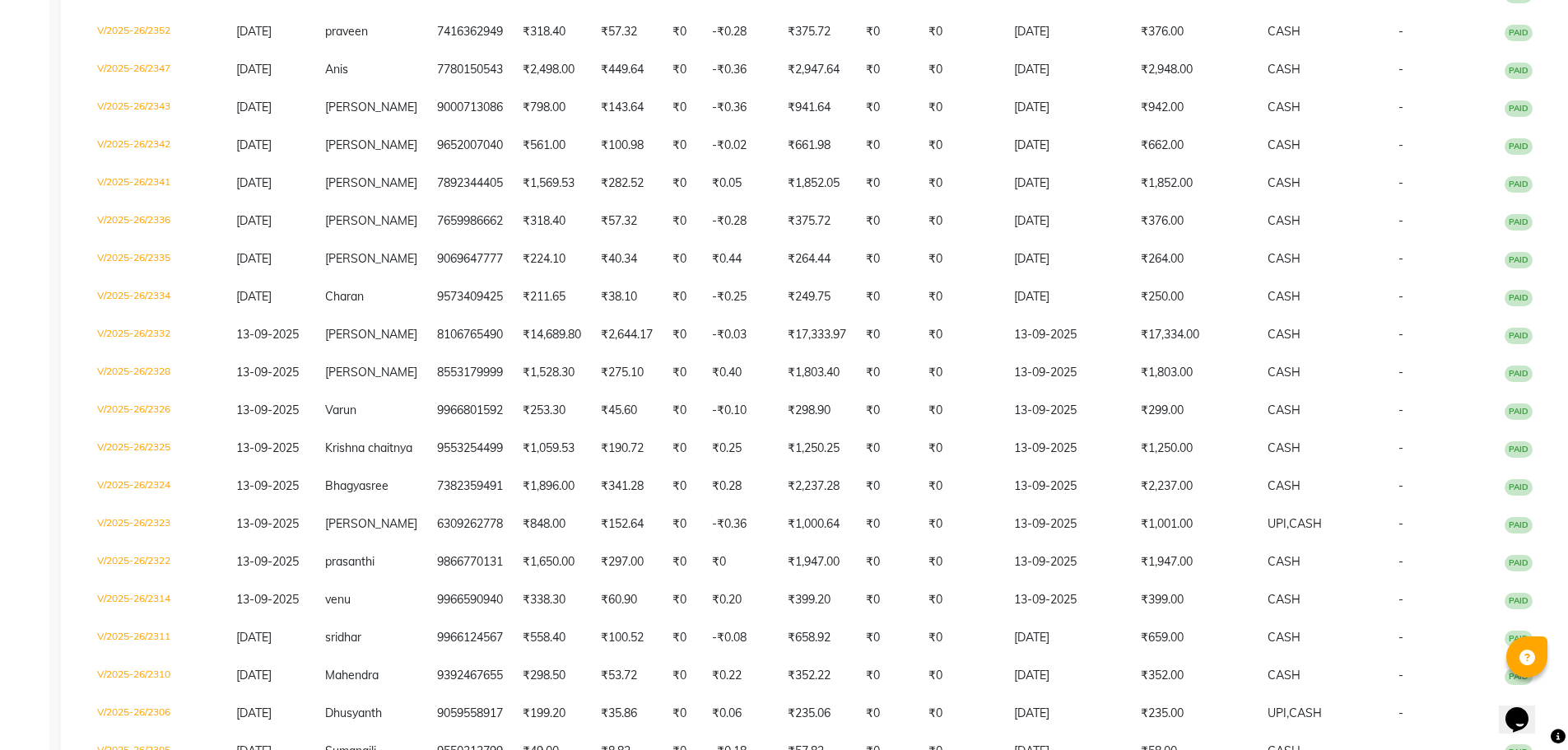
scroll to position [3437, 0]
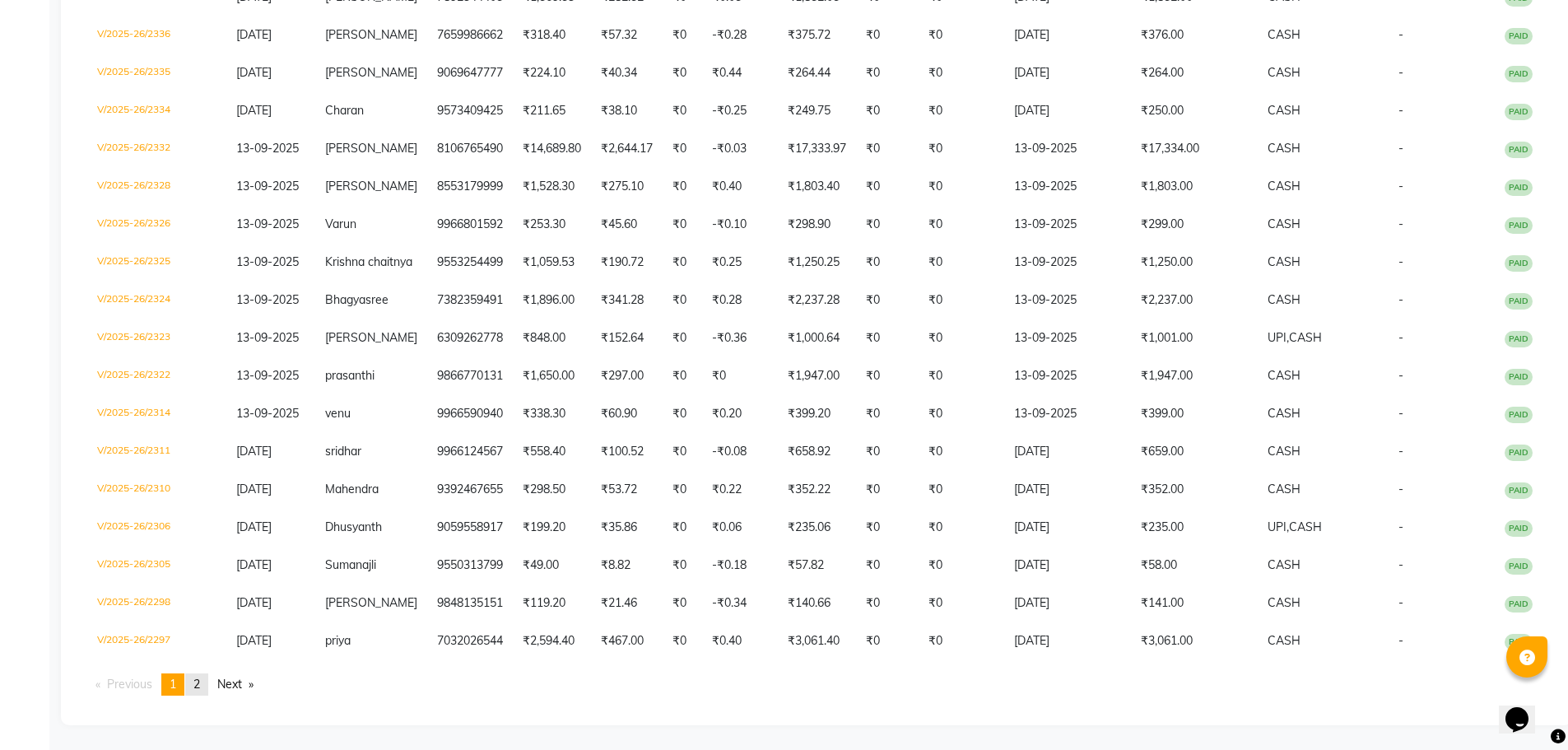
click at [200, 682] on span "2" at bounding box center [196, 684] width 7 height 15
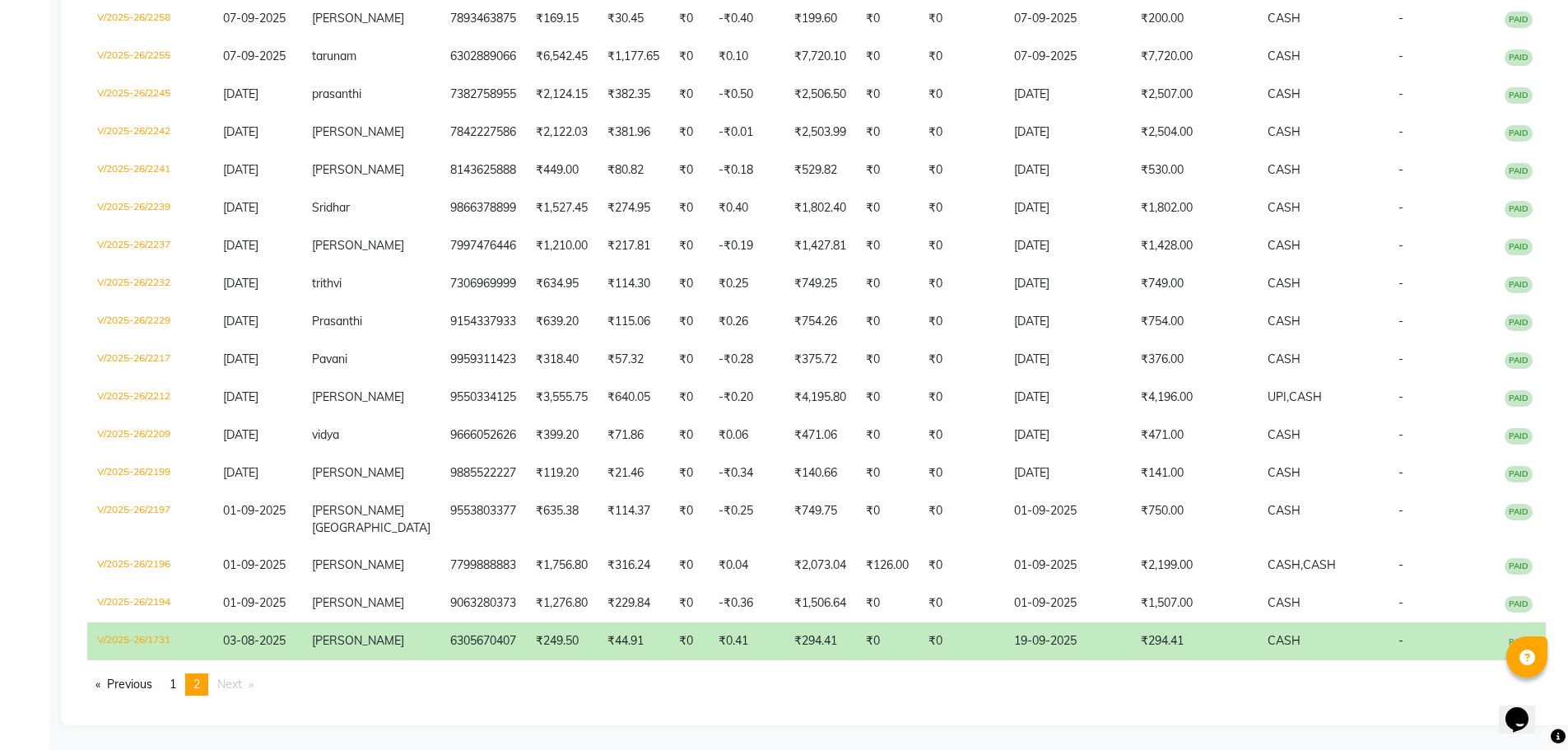
scroll to position [793, 0]
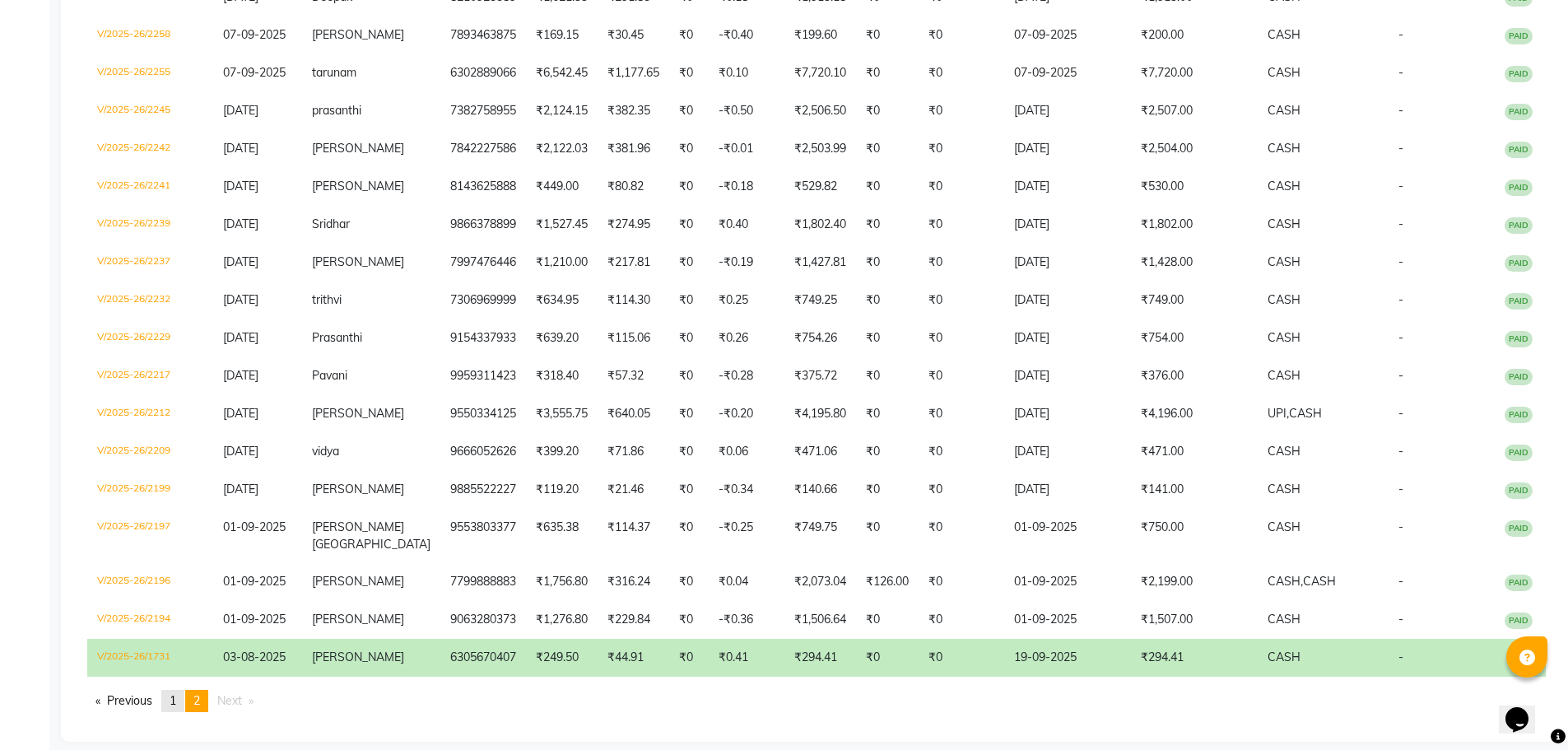
click at [169, 689] on link "page 1" at bounding box center [173, 700] width 23 height 22
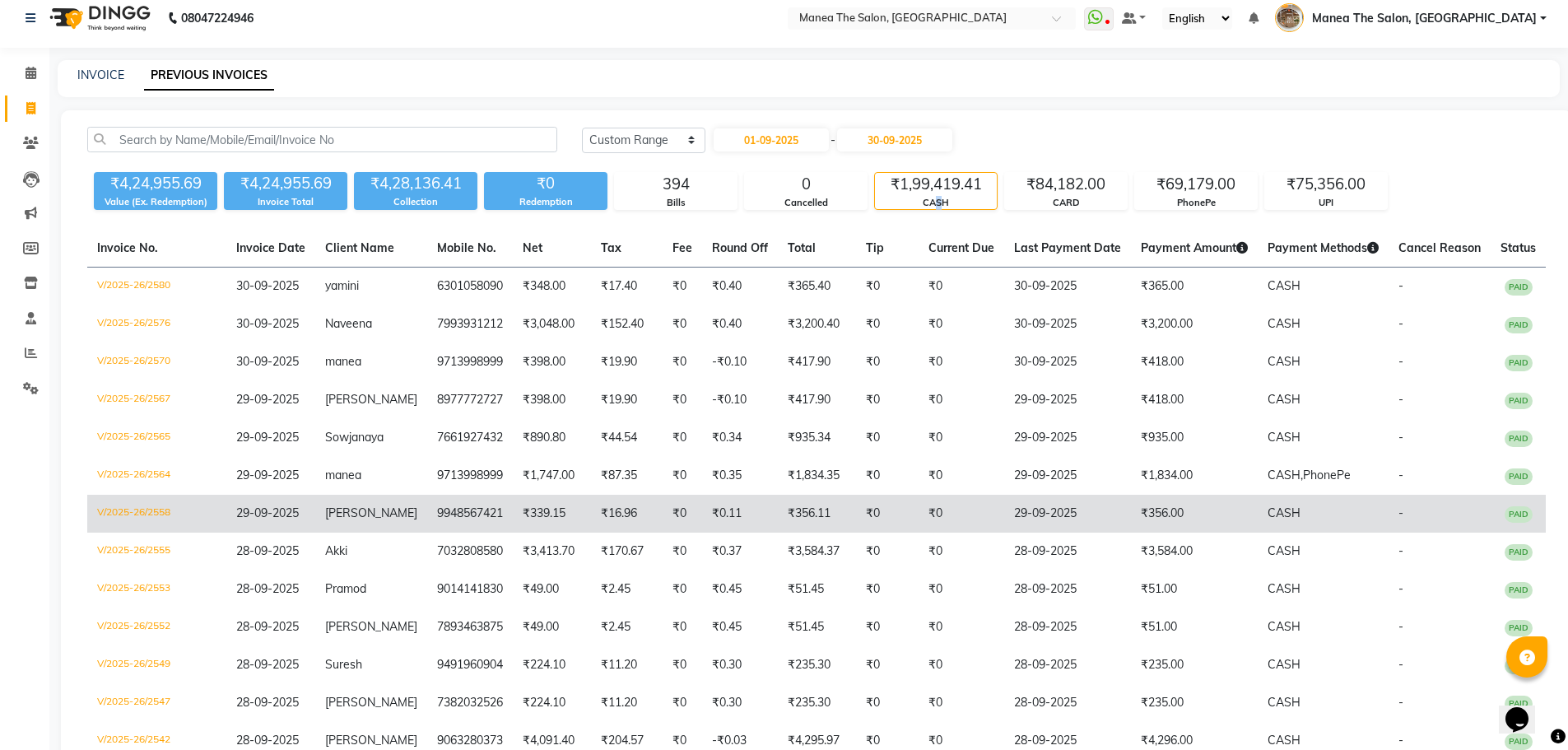
scroll to position [0, 0]
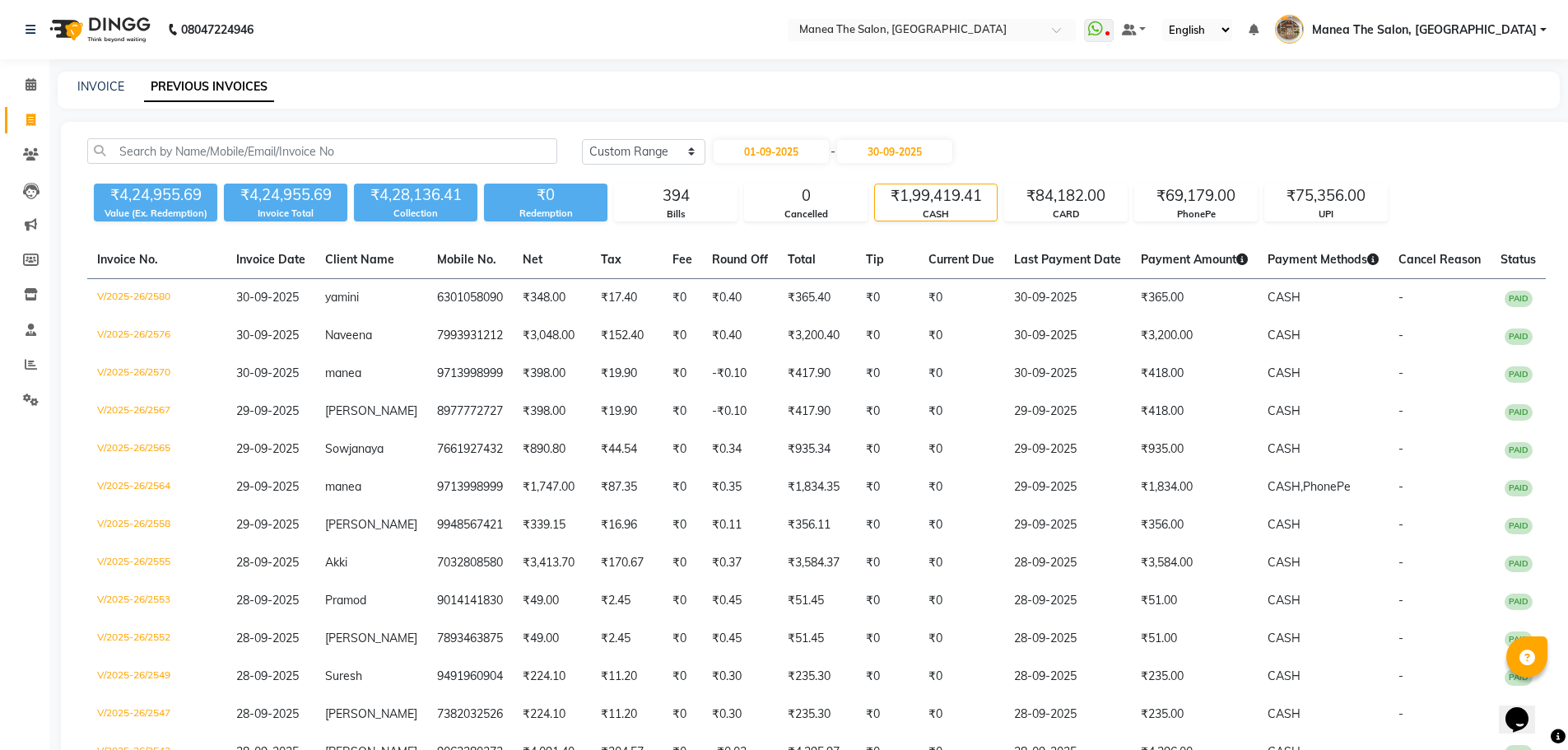
click at [986, 194] on div "₹1,99,419.41" at bounding box center [935, 195] width 121 height 23
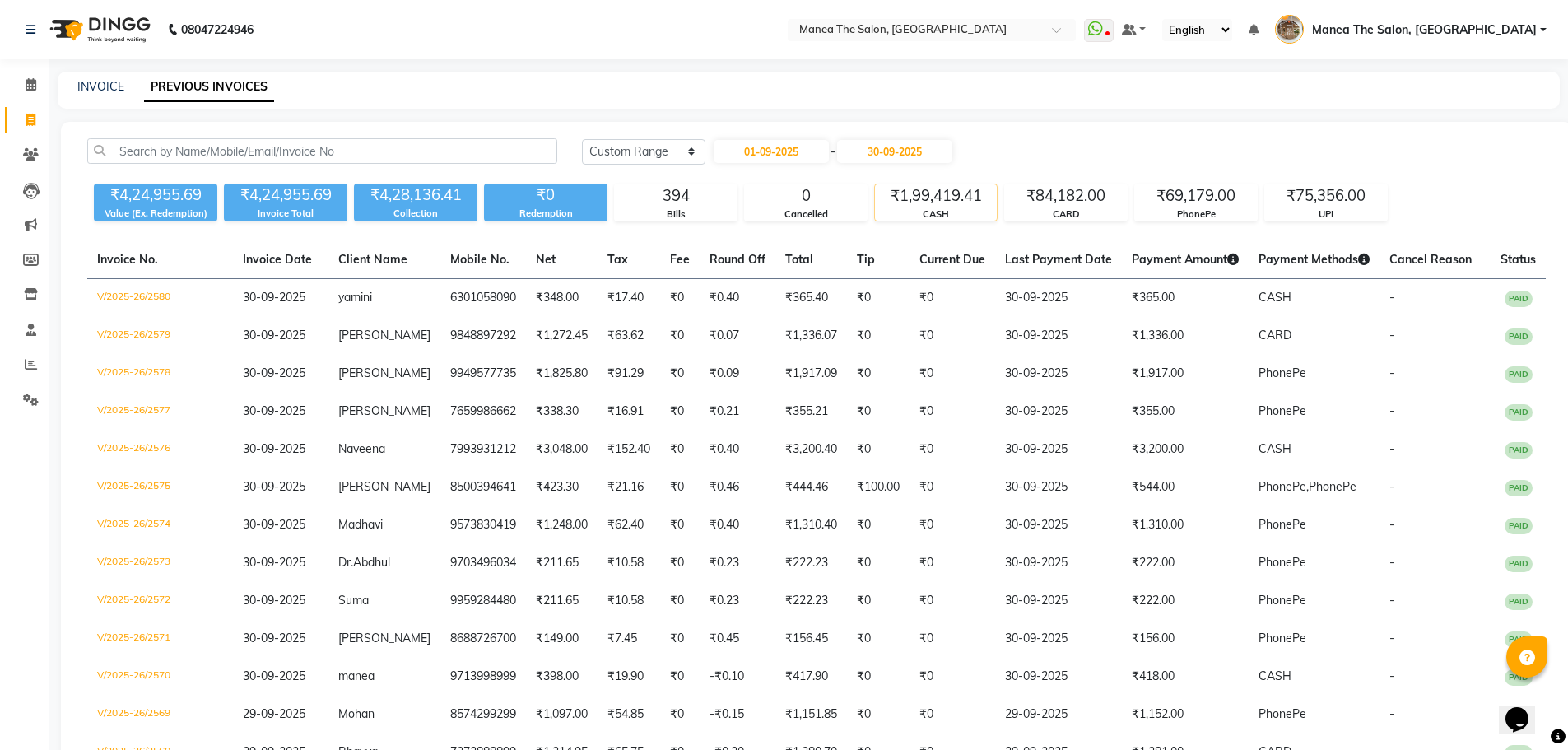
click at [906, 197] on div "₹1,99,419.41" at bounding box center [935, 195] width 121 height 23
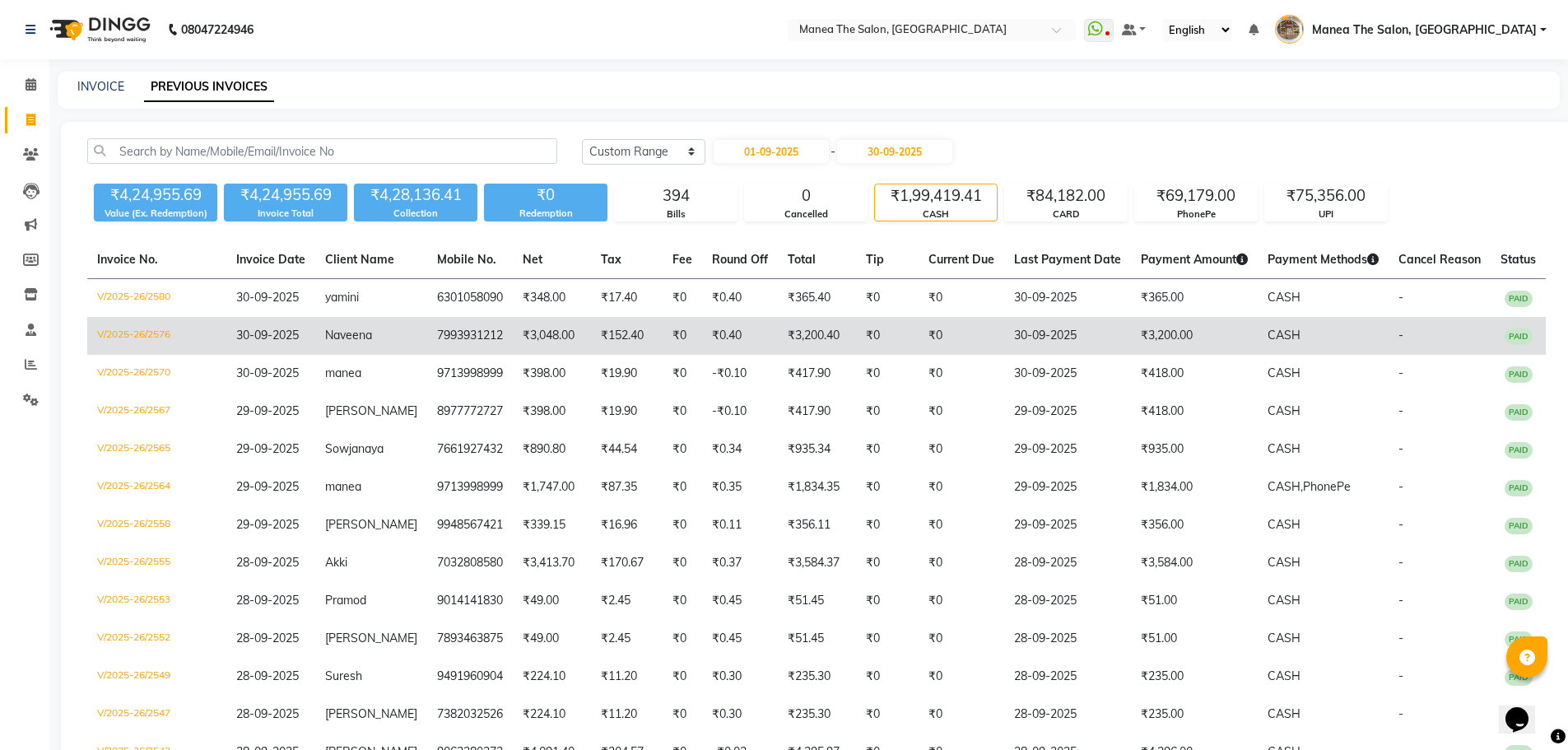
scroll to position [82, 0]
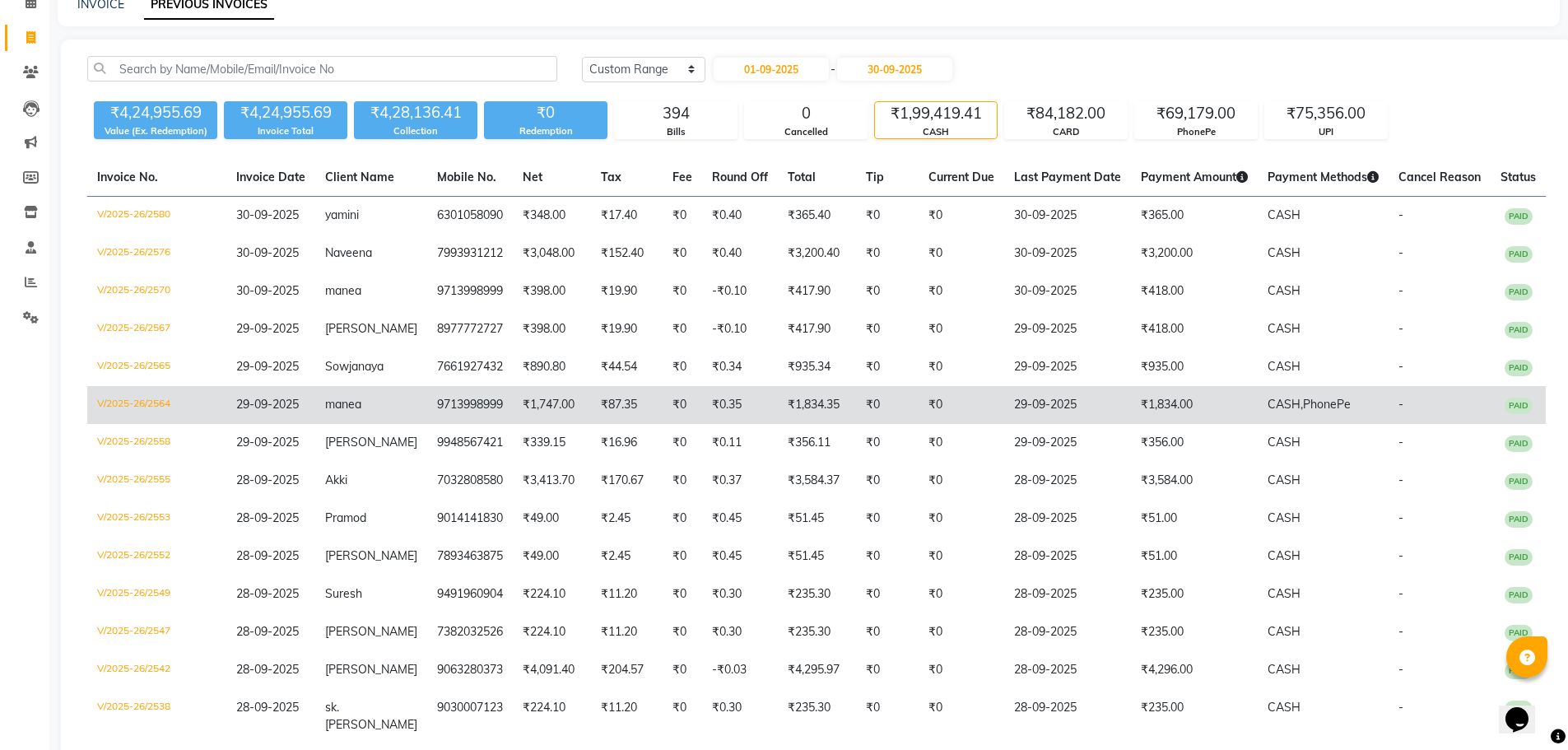
click at [1059, 404] on td "29-09-2025" at bounding box center [1068, 405] width 127 height 38
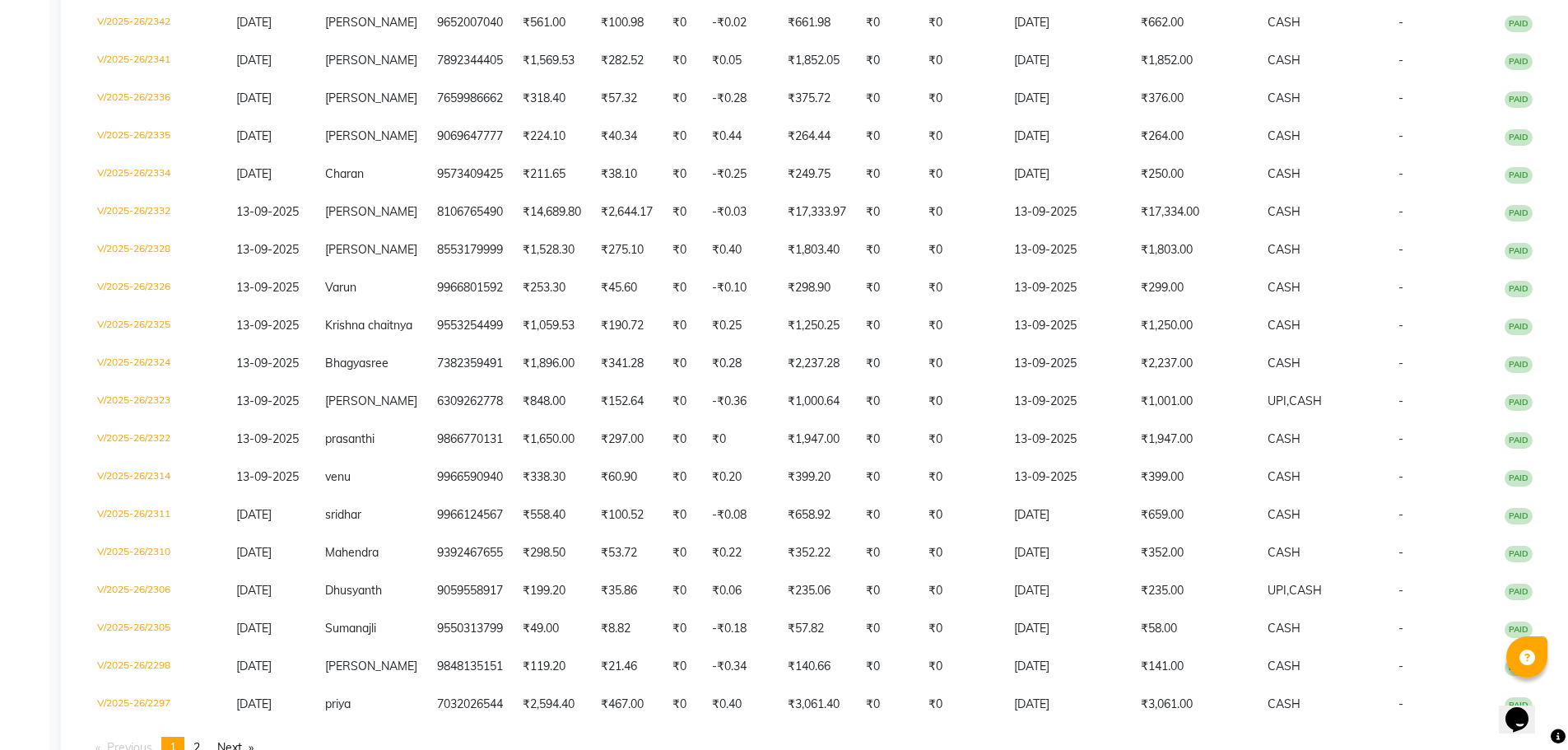
scroll to position [3437, 0]
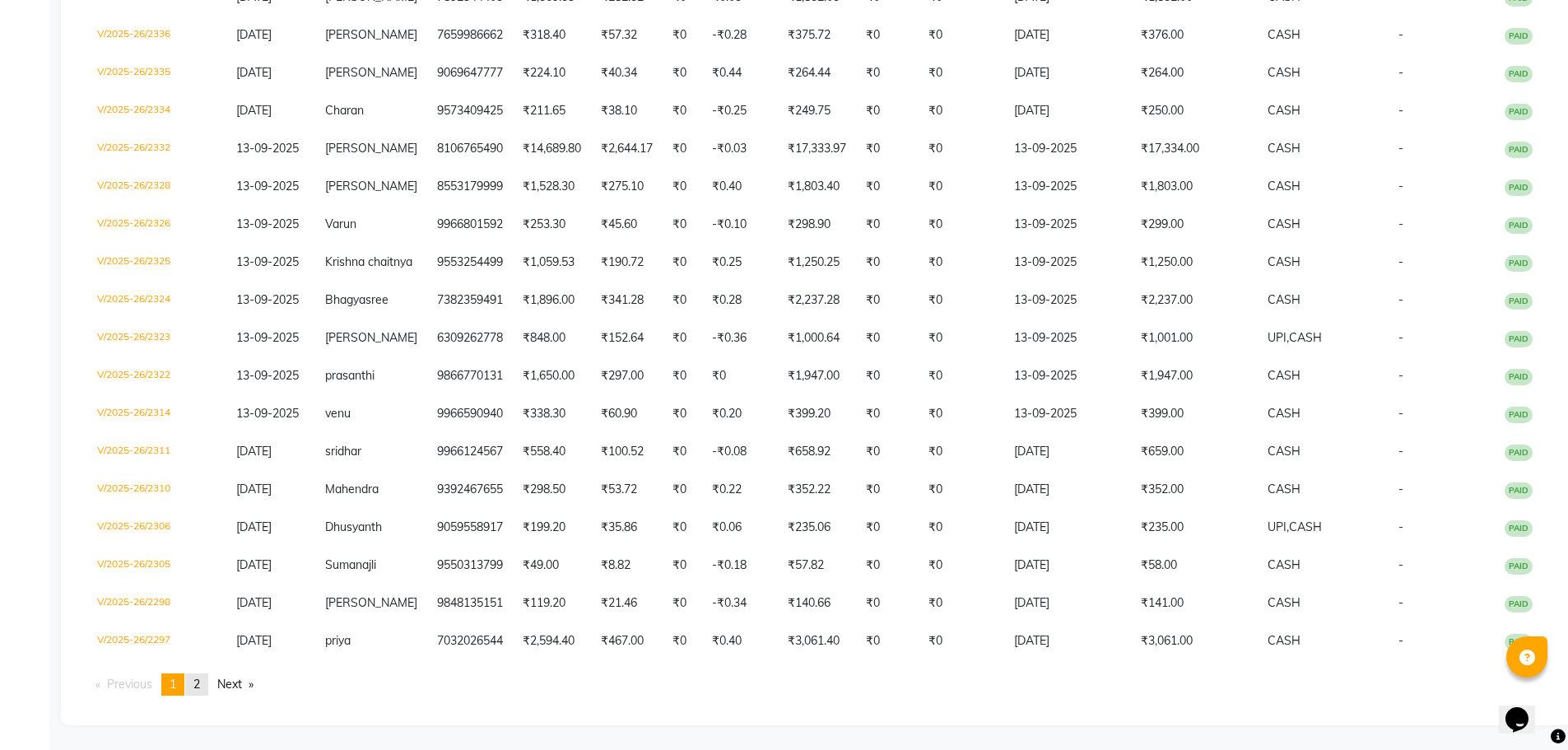
click at [200, 685] on span "2" at bounding box center [196, 684] width 7 height 15
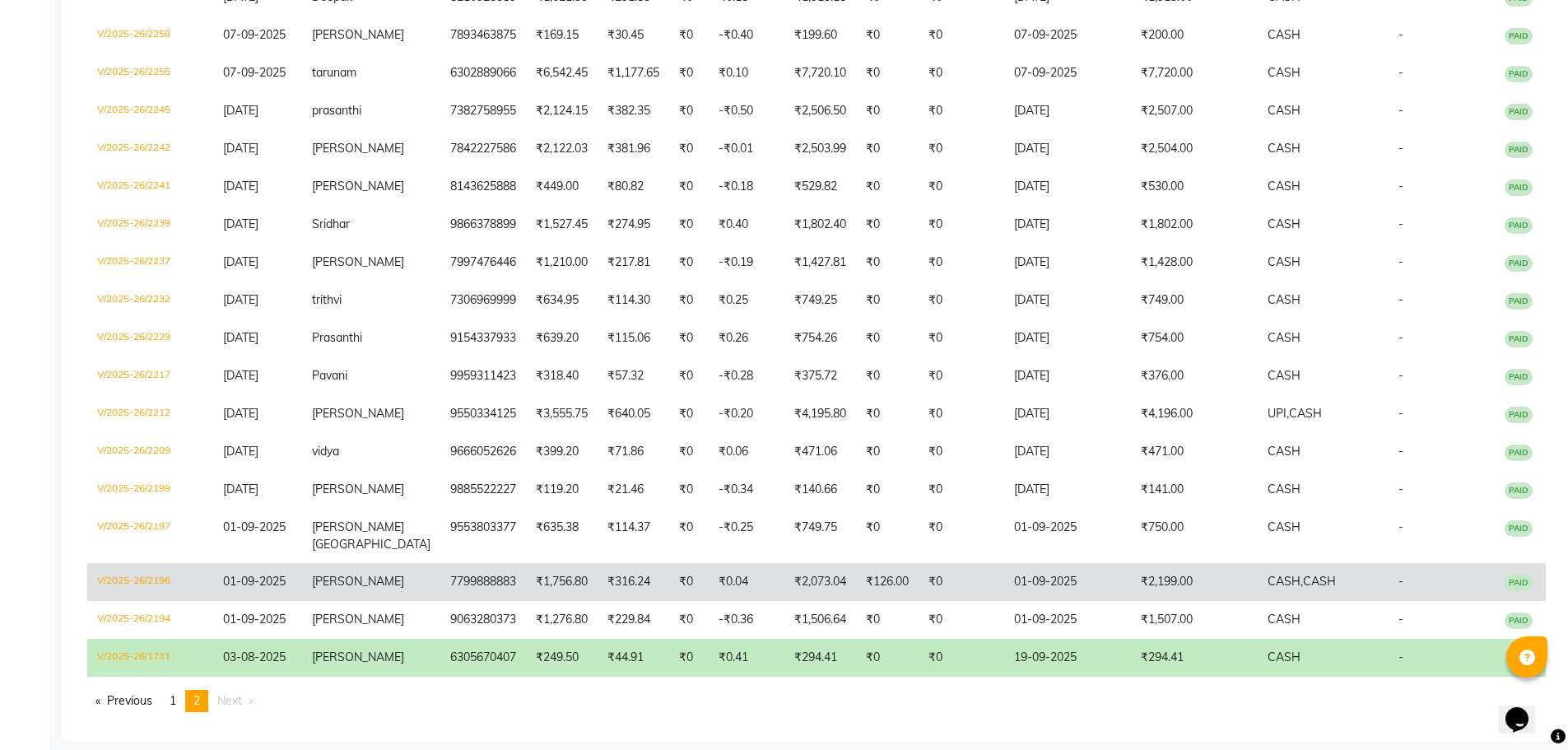
click at [1152, 563] on td "₹2,199.00" at bounding box center [1194, 582] width 127 height 38
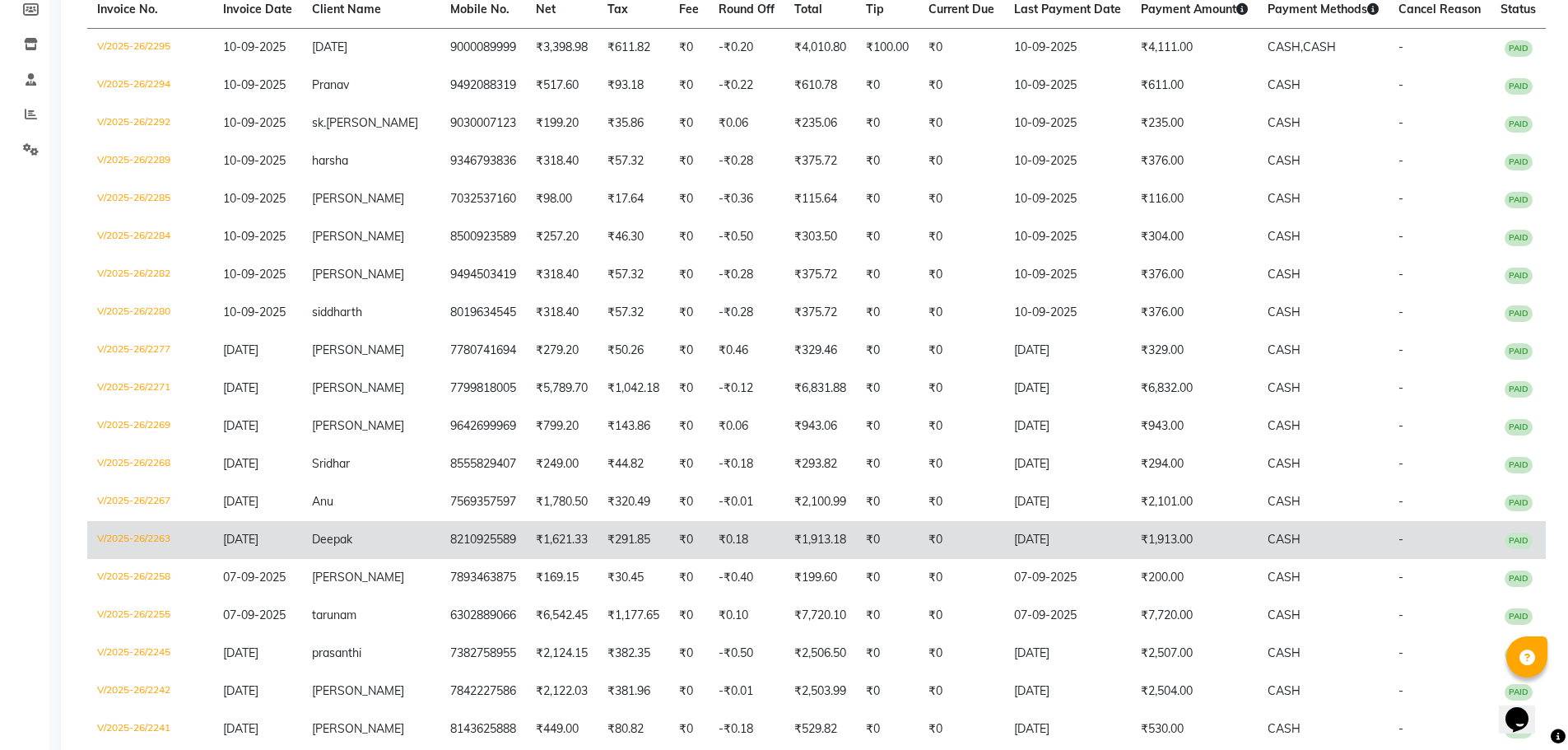
scroll to position [329, 0]
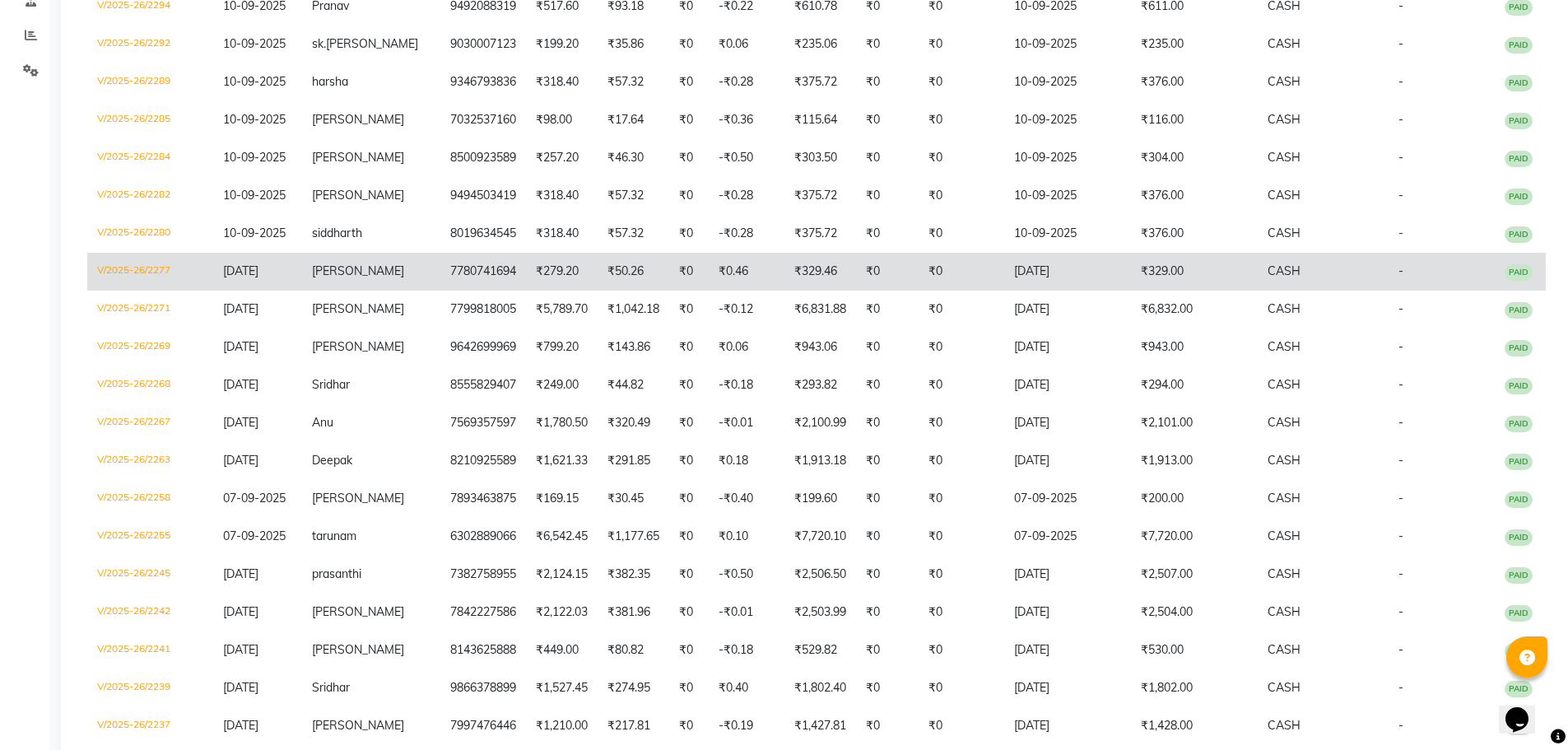
click at [135, 266] on td "V/2025-26/2277" at bounding box center [150, 271] width 126 height 38
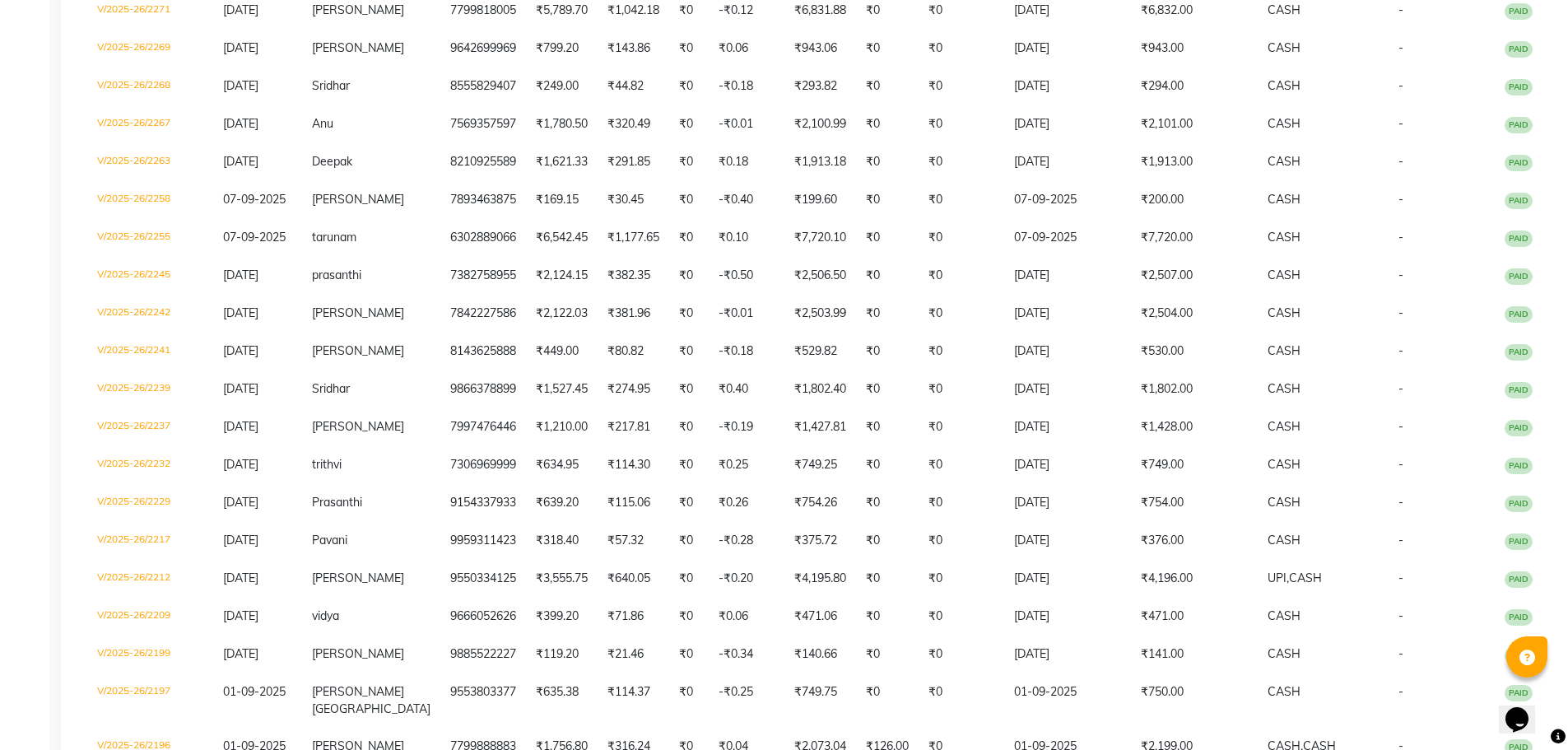
scroll to position [793, 0]
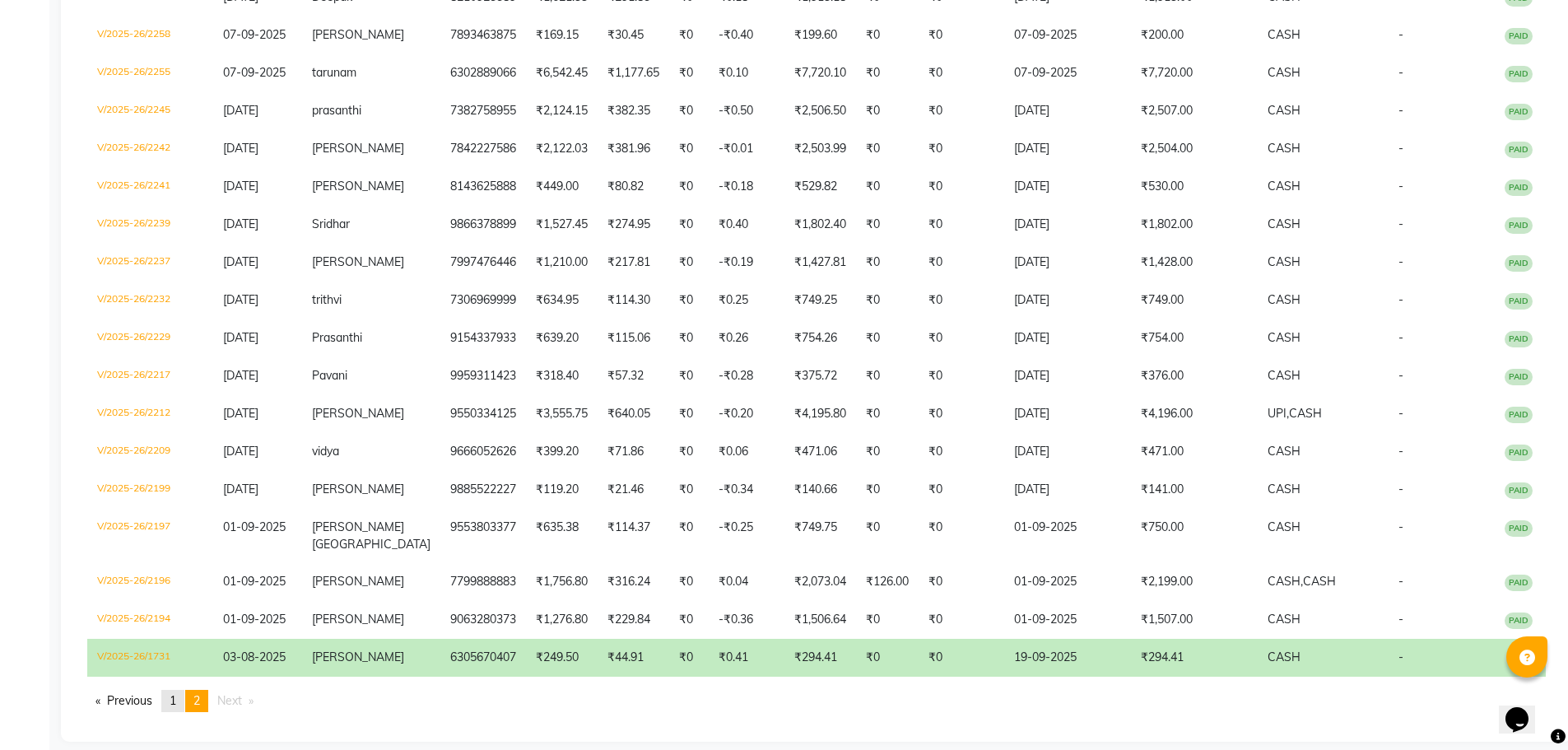
click at [170, 689] on link "page 1" at bounding box center [173, 700] width 23 height 22
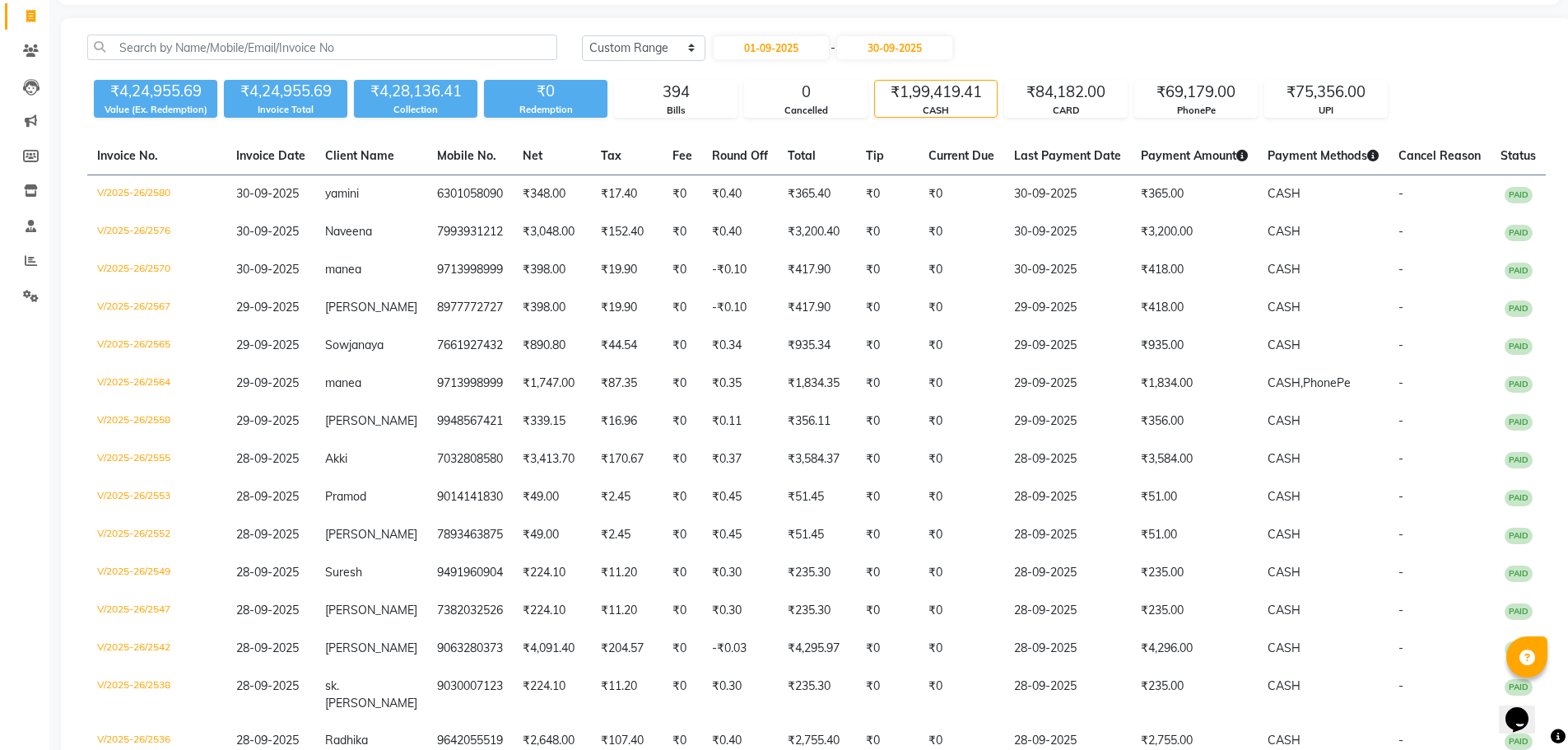
scroll to position [0, 0]
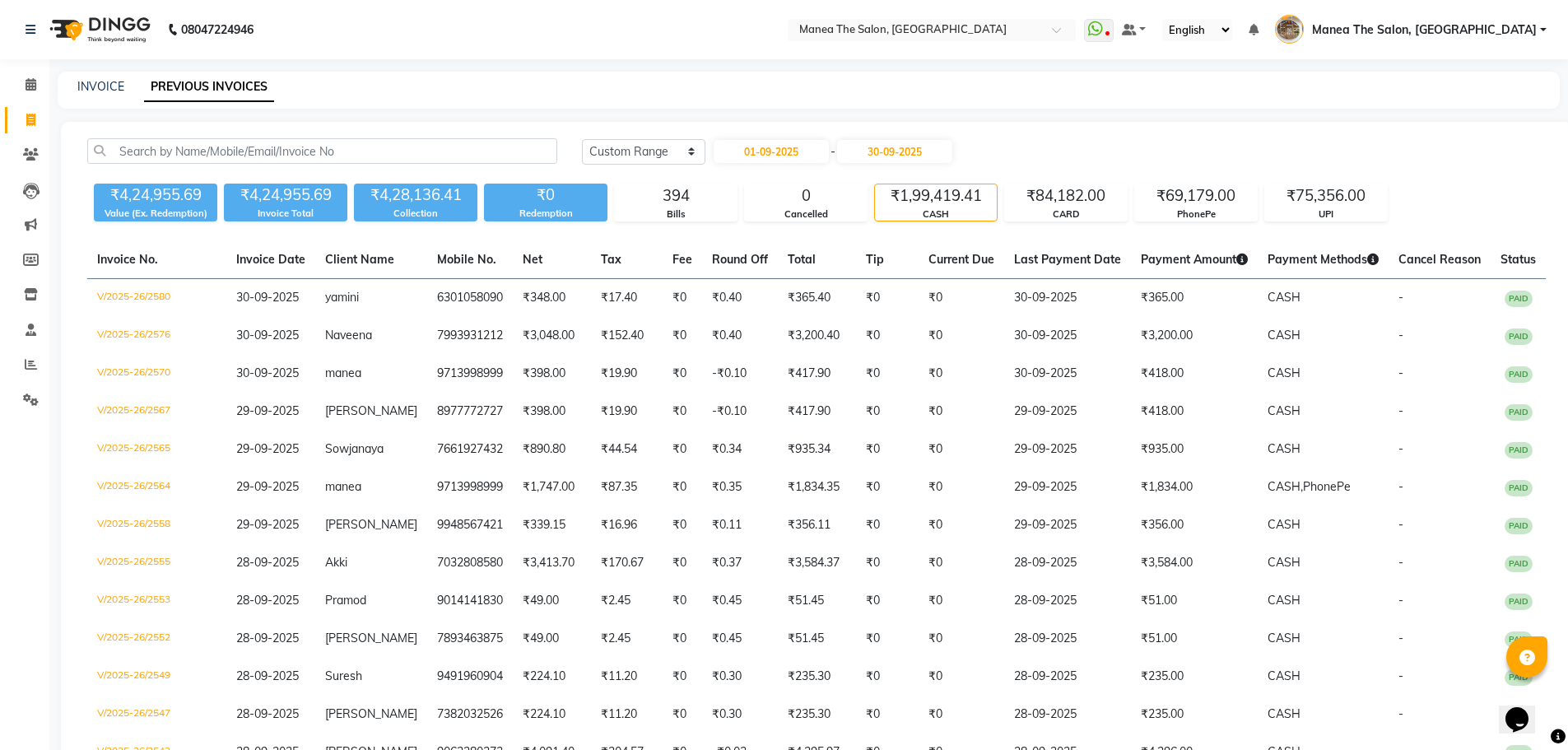
click at [1019, 138] on div "Today Yesterday Custom Range 01-09-2025 - 30-09-2025" at bounding box center [1064, 152] width 964 height 27
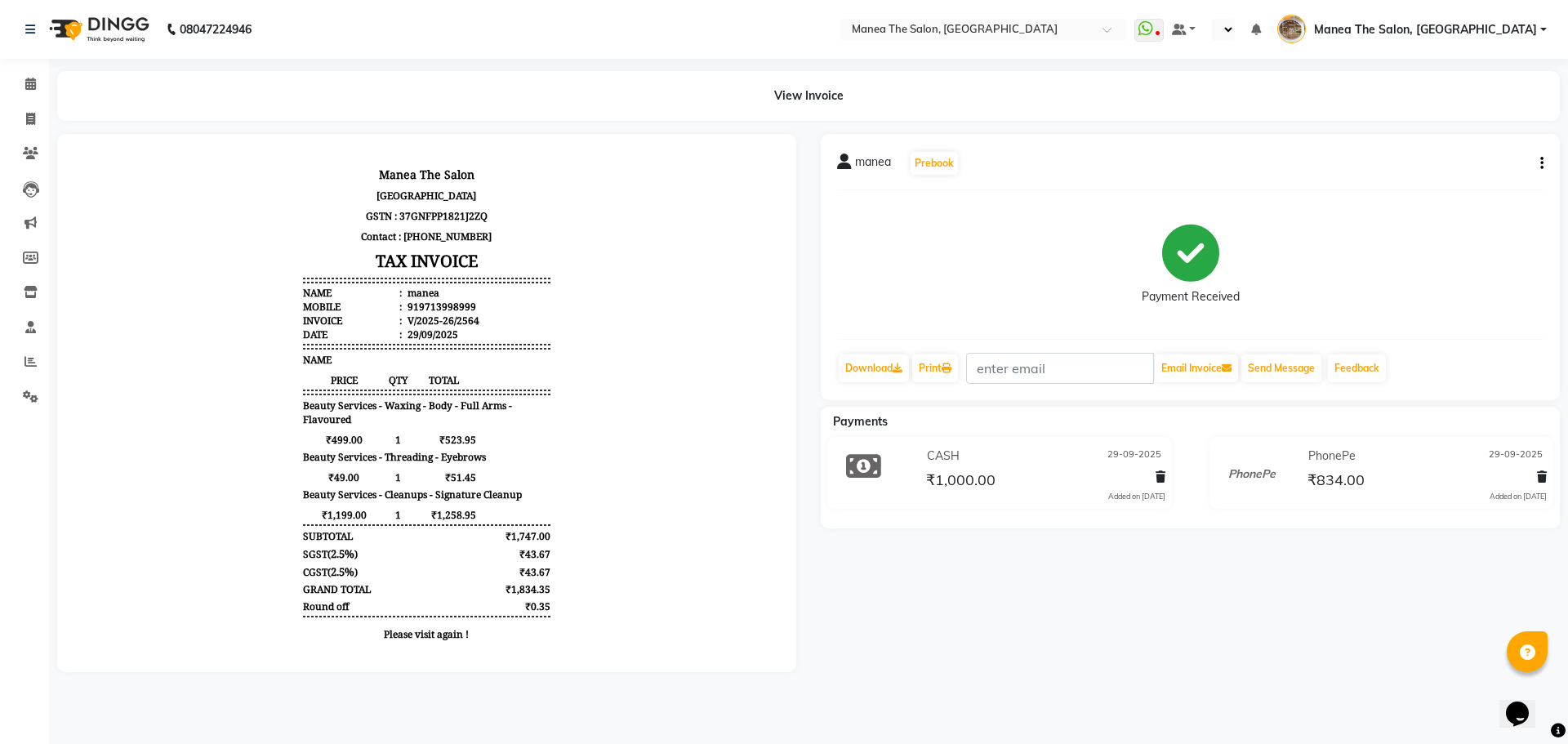
select select "en"
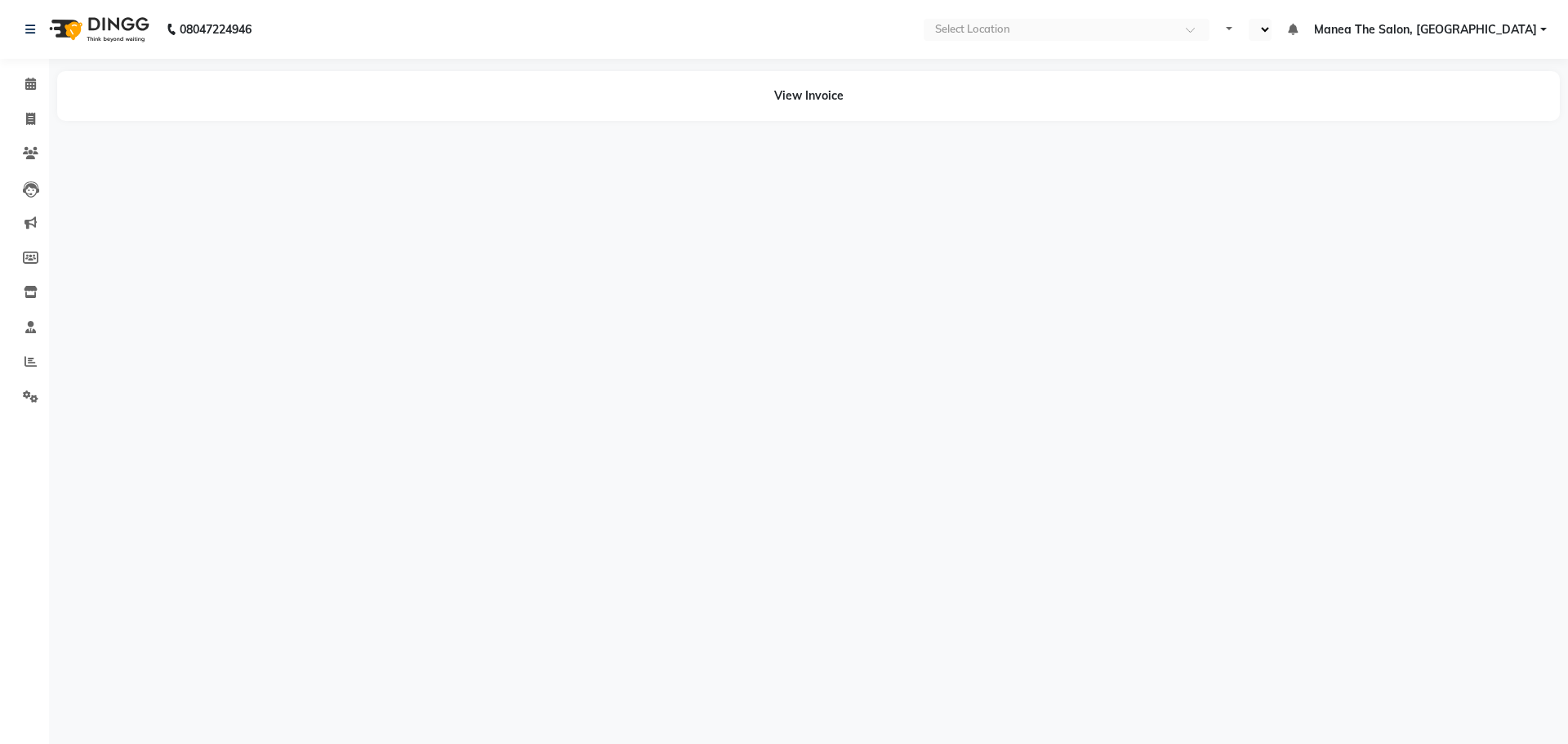
select select "en"
